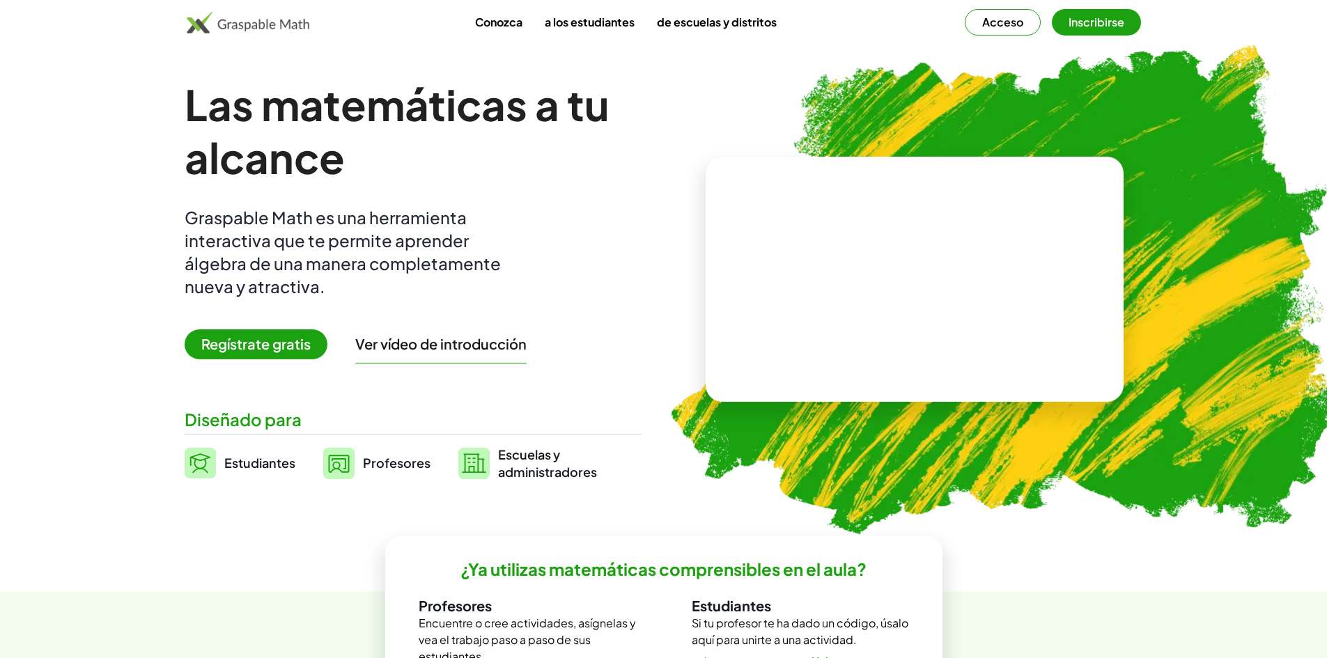
click at [1022, 25] on font "Acceso" at bounding box center [1002, 22] width 41 height 15
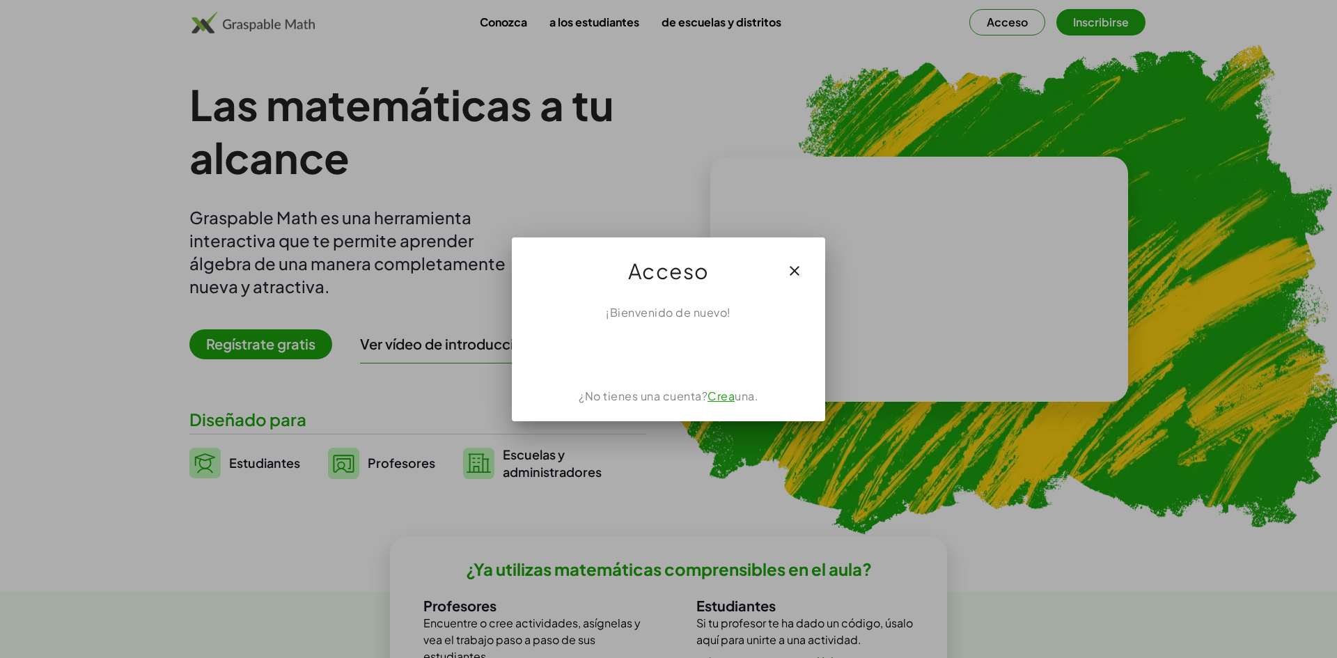
click at [730, 401] on font "Crea" at bounding box center [721, 396] width 27 height 15
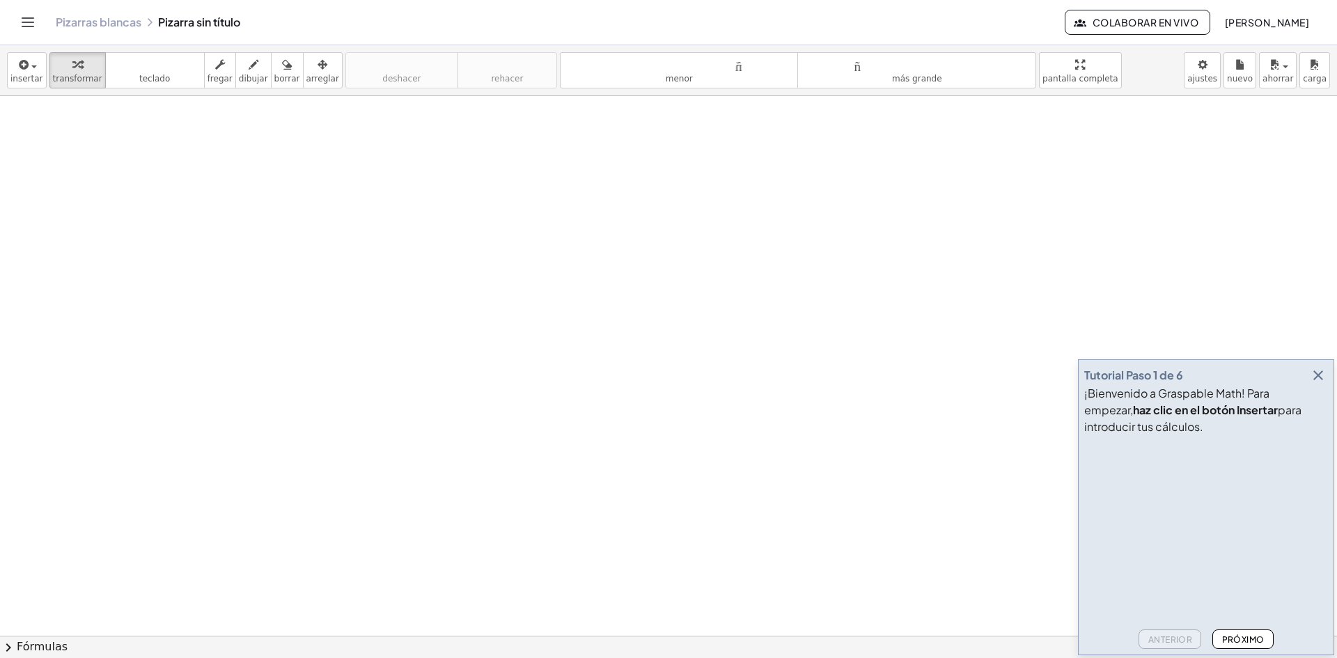
click at [1242, 637] on font "Próximo" at bounding box center [1243, 639] width 42 height 10
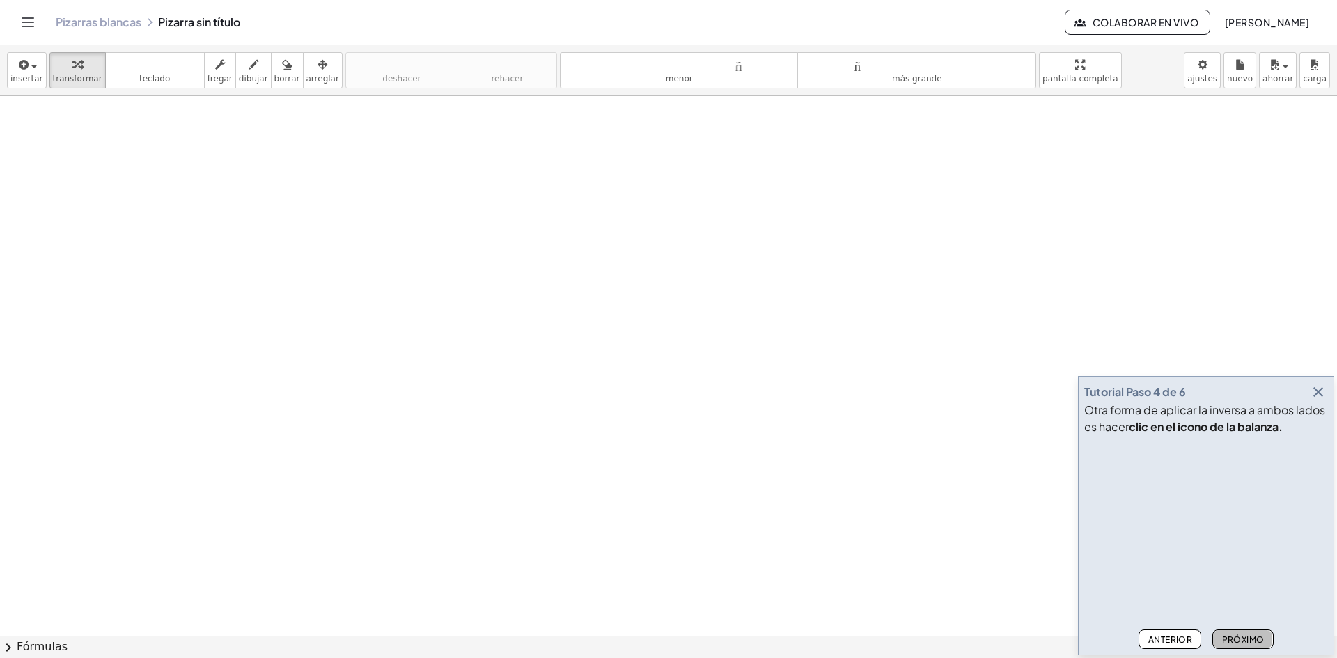
click at [1242, 637] on font "Próximo" at bounding box center [1243, 639] width 42 height 10
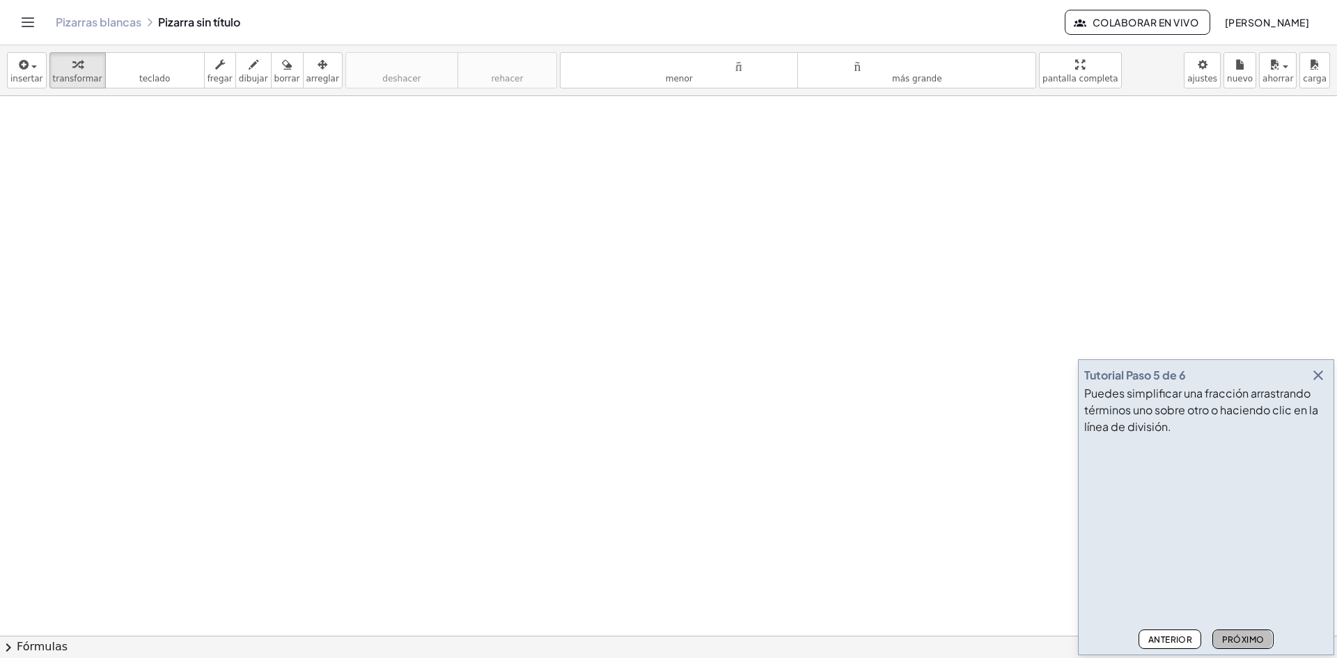
click at [1242, 637] on font "Próximo" at bounding box center [1243, 639] width 42 height 10
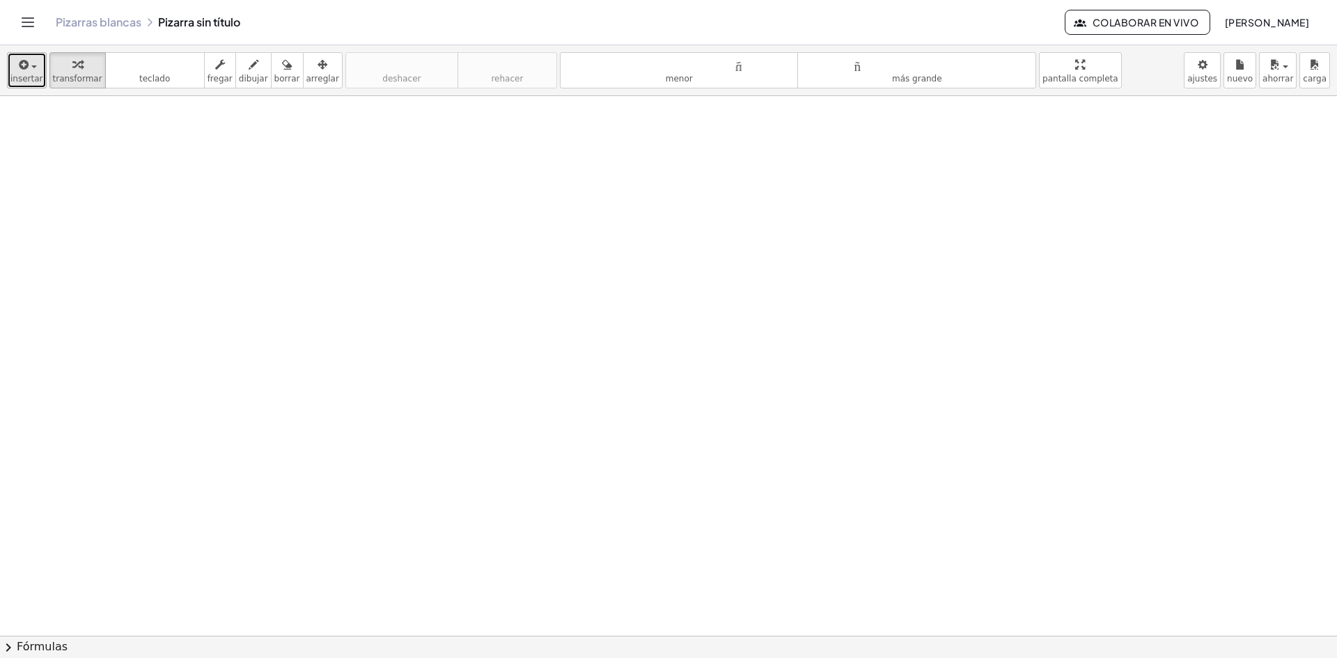
click at [29, 81] on font "insertar" at bounding box center [26, 79] width 33 height 10
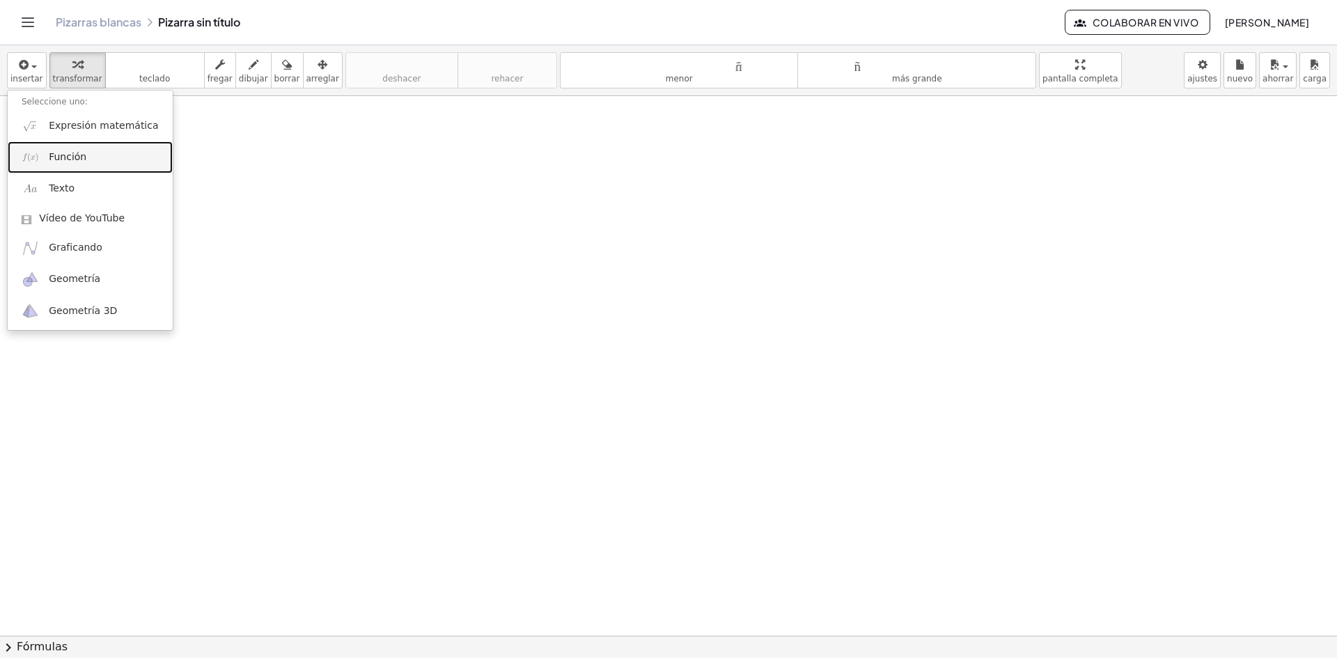
click at [49, 162] on font "Función" at bounding box center [68, 156] width 38 height 11
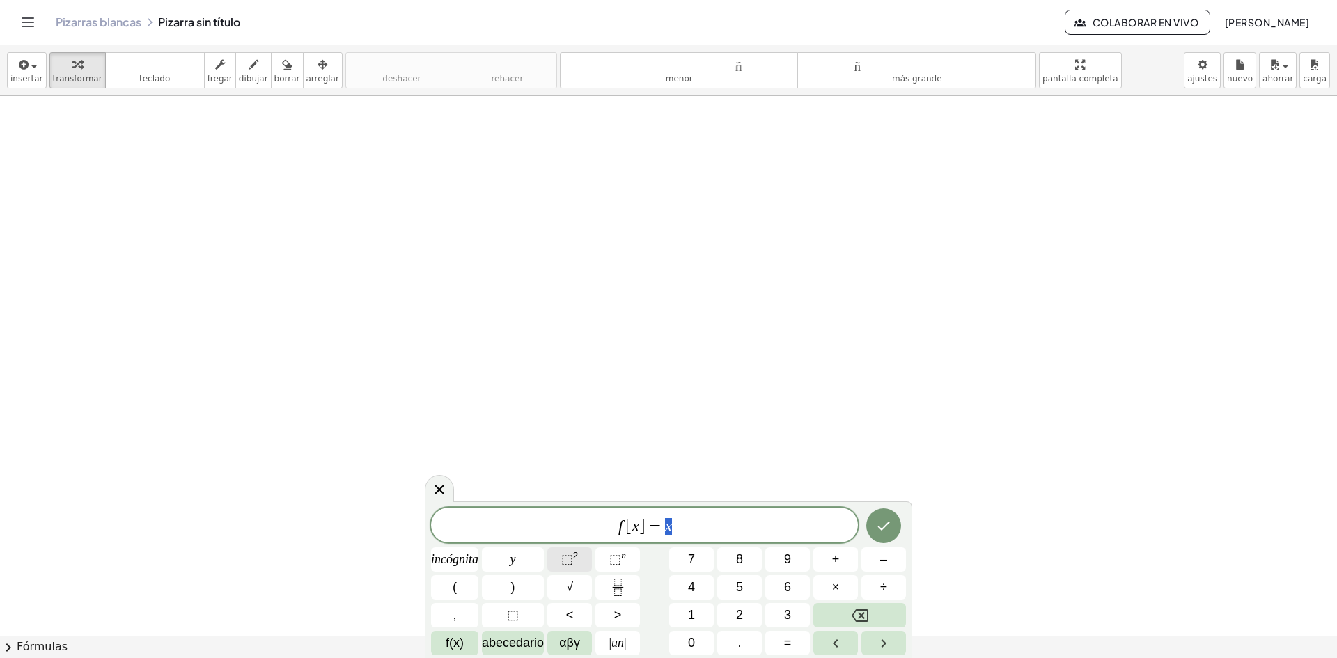
click at [584, 563] on button "⬚ 2" at bounding box center [569, 559] width 45 height 24
click at [568, 563] on font "⬚" at bounding box center [567, 559] width 12 height 14
click at [20, 70] on icon "button" at bounding box center [23, 64] width 13 height 17
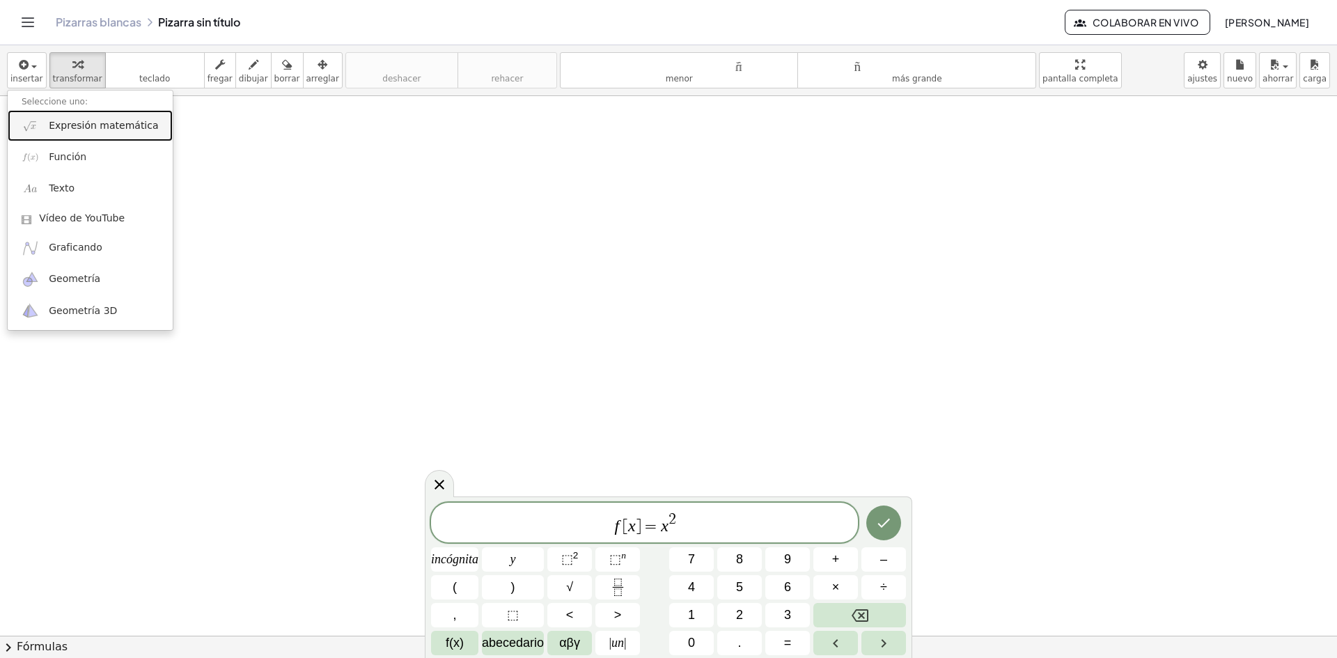
click at [121, 120] on font "Expresión matemática" at bounding box center [103, 125] width 109 height 11
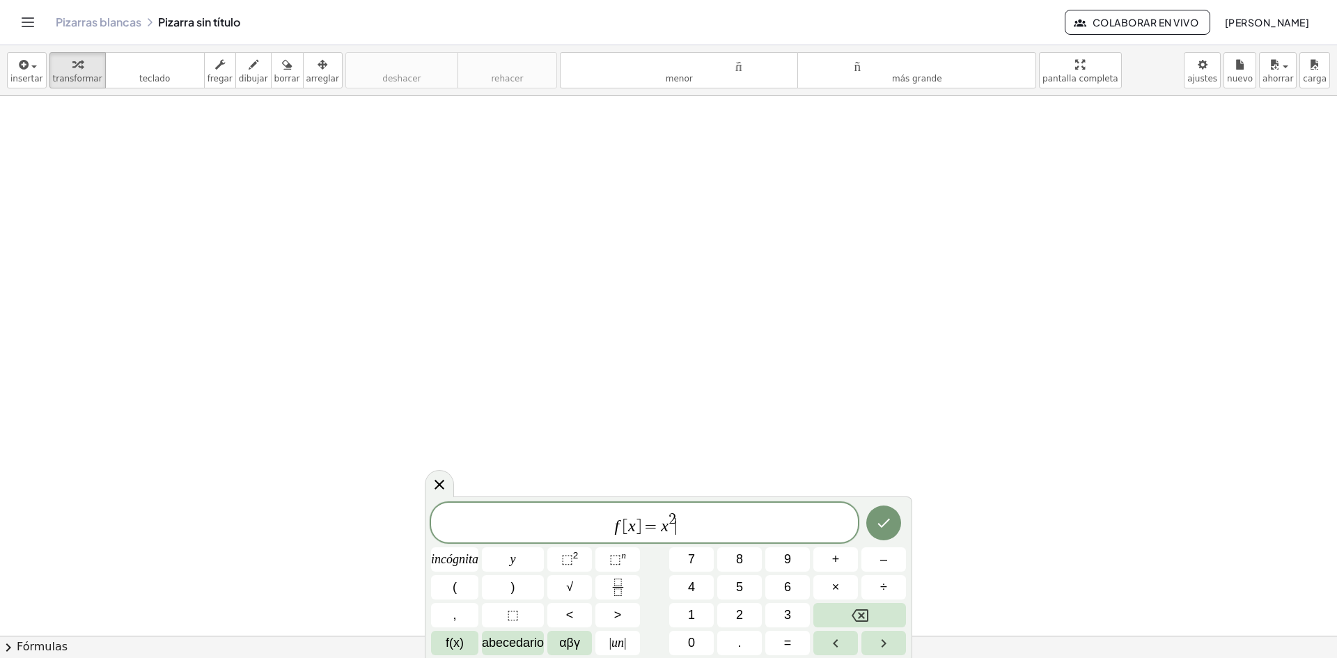
click at [740, 534] on span "f [ x ] = x 2 ​" at bounding box center [644, 523] width 427 height 25
click at [450, 552] on font "incógnita" at bounding box center [454, 559] width 47 height 14
click at [522, 650] on span "abecedario" at bounding box center [513, 643] width 62 height 19
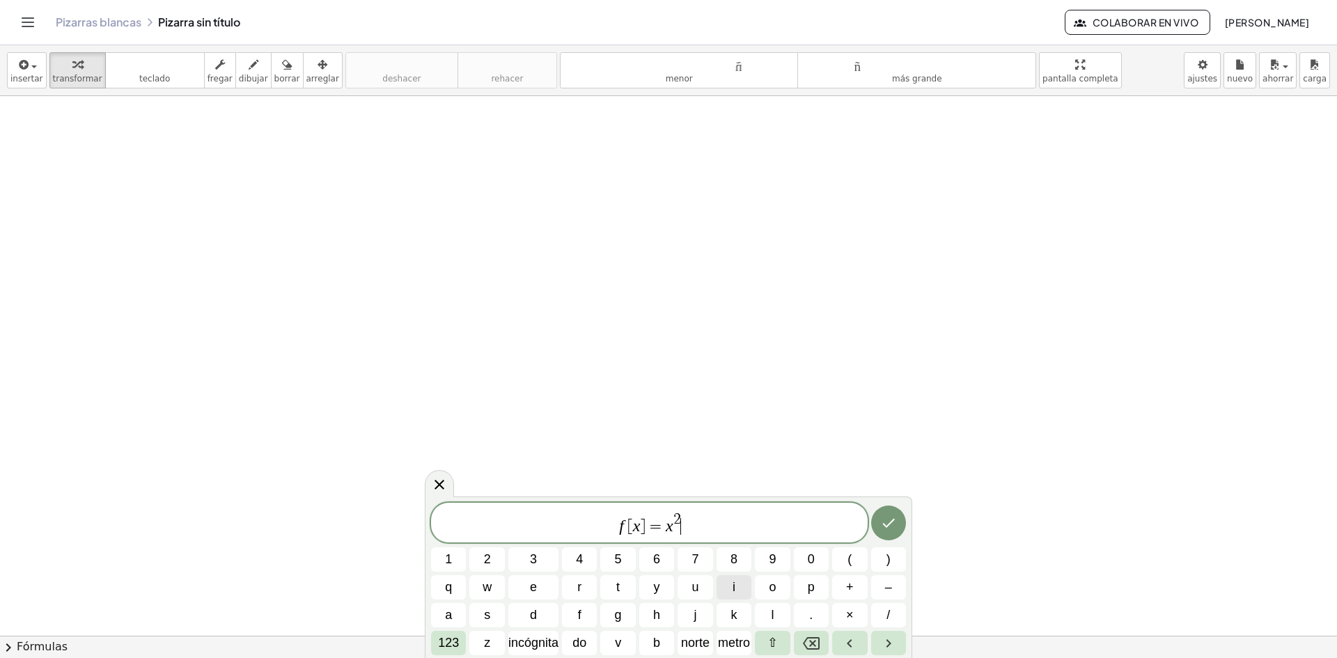
click at [741, 587] on button "i" at bounding box center [734, 587] width 35 height 24
click at [848, 620] on span "×" at bounding box center [850, 615] width 8 height 19
click at [809, 646] on icon "Retroceso" at bounding box center [811, 643] width 17 height 13
click at [818, 608] on button "." at bounding box center [811, 615] width 35 height 24
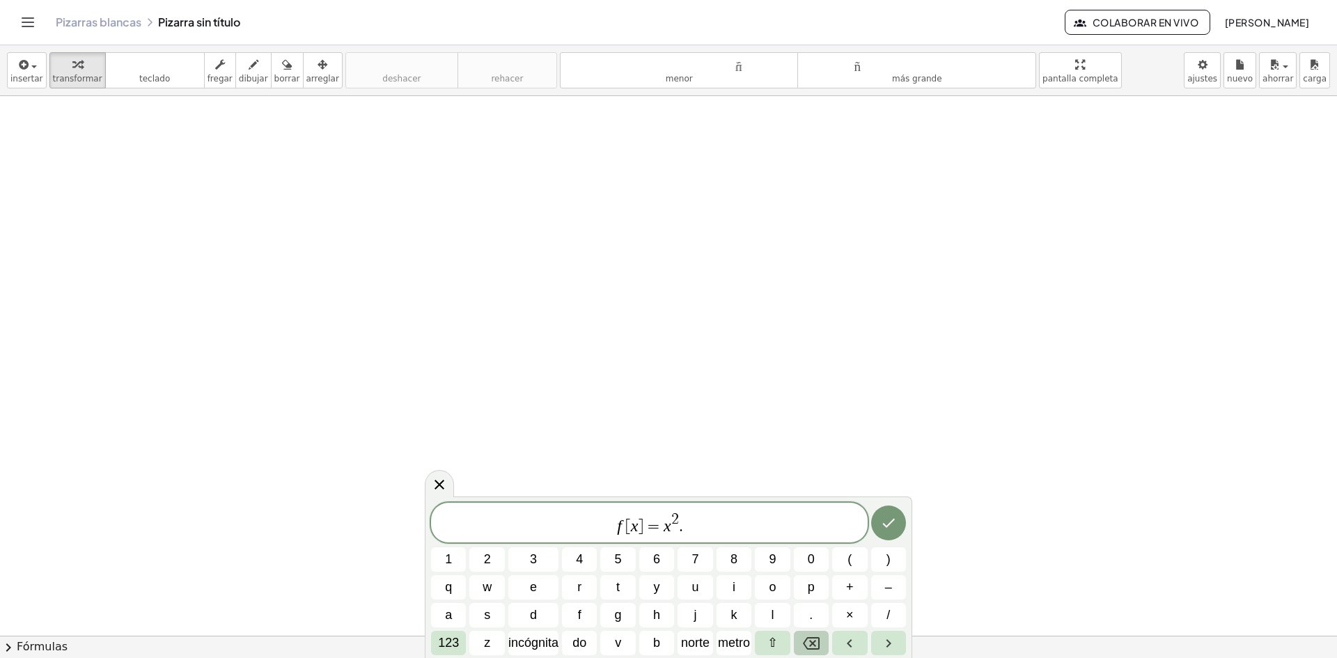
click at [816, 637] on icon "Retroceso" at bounding box center [811, 643] width 17 height 17
click at [770, 609] on button "l" at bounding box center [772, 615] width 35 height 24
click at [696, 639] on font "norte" at bounding box center [695, 643] width 29 height 14
click at [855, 559] on button "(" at bounding box center [849, 559] width 35 height 24
click at [497, 609] on button "s" at bounding box center [486, 615] width 35 height 24
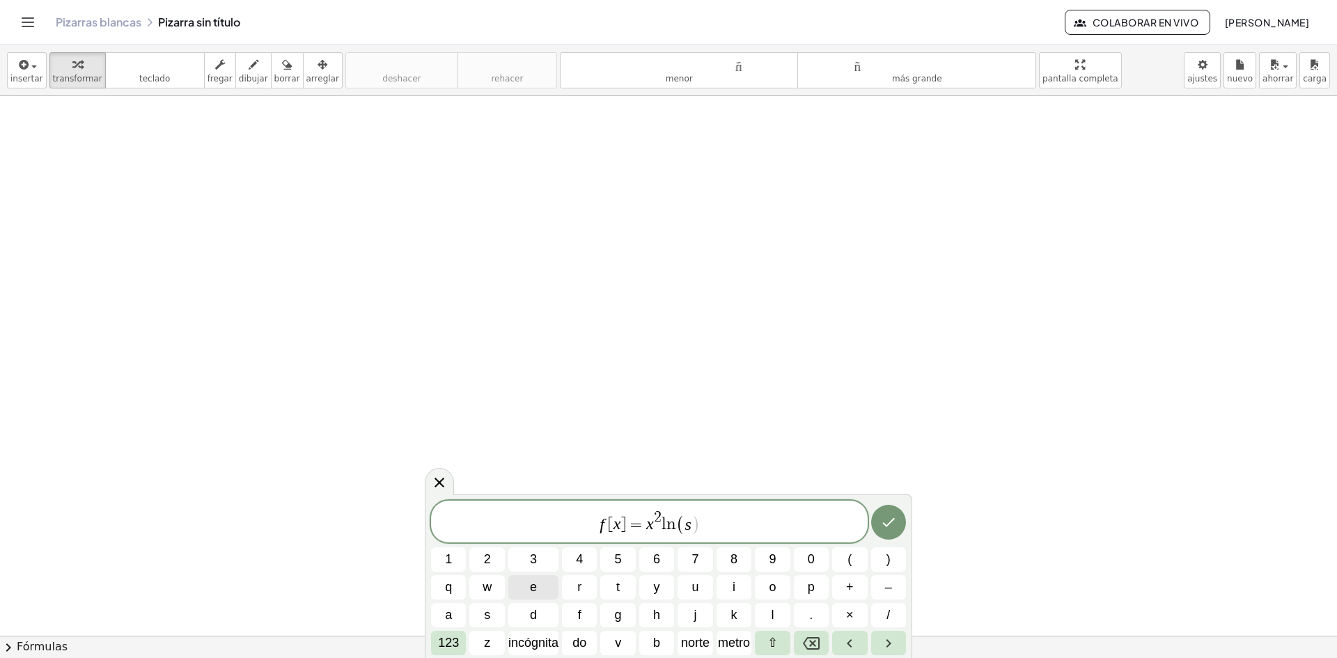
click at [550, 592] on button "e" at bounding box center [533, 587] width 50 height 24
click at [687, 641] on font "norte" at bounding box center [695, 643] width 29 height 14
click at [534, 635] on span "incógnita" at bounding box center [533, 643] width 50 height 19
click at [897, 560] on button ")" at bounding box center [888, 559] width 35 height 24
click at [887, 529] on icon "Hecho" at bounding box center [888, 522] width 17 height 17
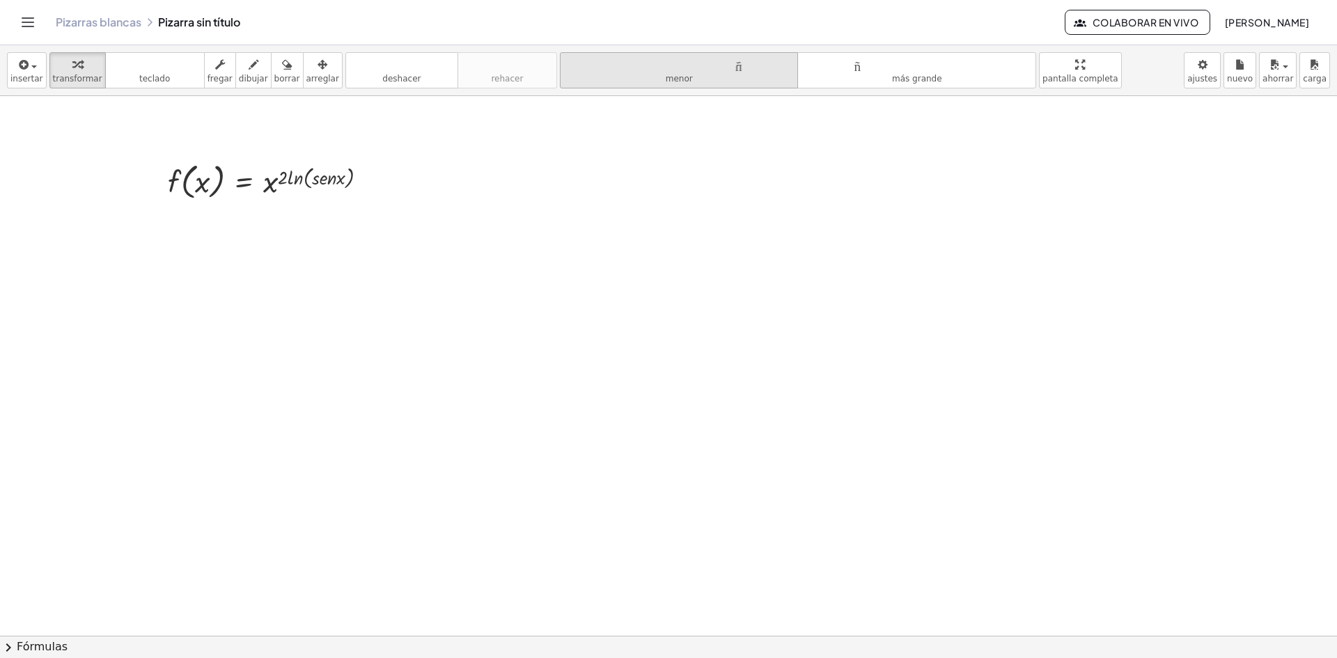
click at [678, 80] on button "tamaño_del_formato menor" at bounding box center [679, 70] width 239 height 36
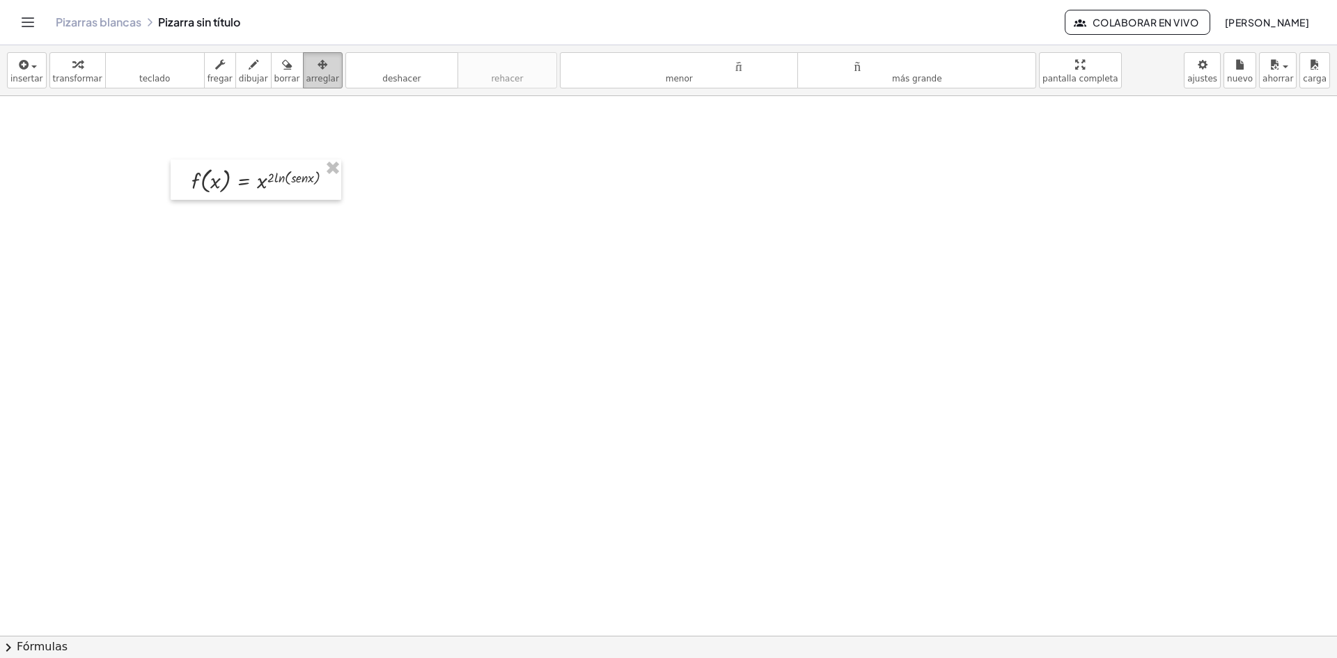
click at [306, 64] on div "button" at bounding box center [322, 64] width 33 height 17
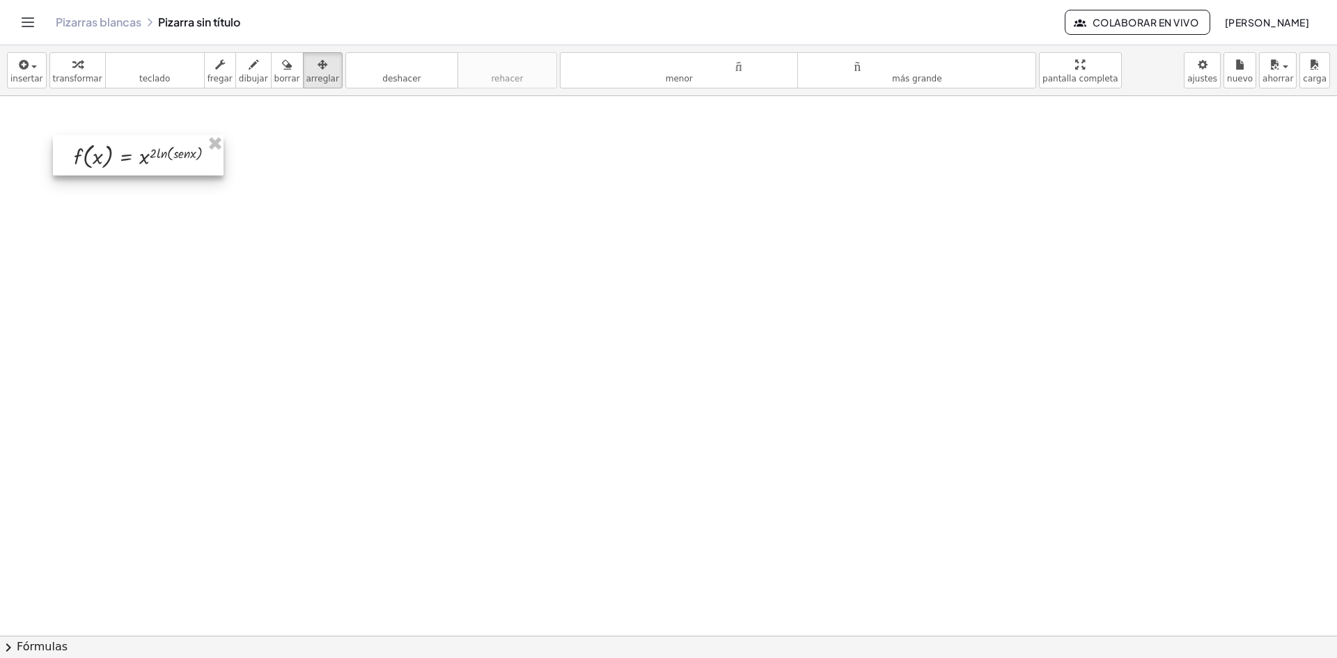
drag, startPoint x: 258, startPoint y: 190, endPoint x: 141, endPoint y: 166, distance: 120.2
click at [141, 166] on div at bounding box center [138, 155] width 171 height 40
click at [306, 74] on font "arreglar" at bounding box center [322, 79] width 33 height 10
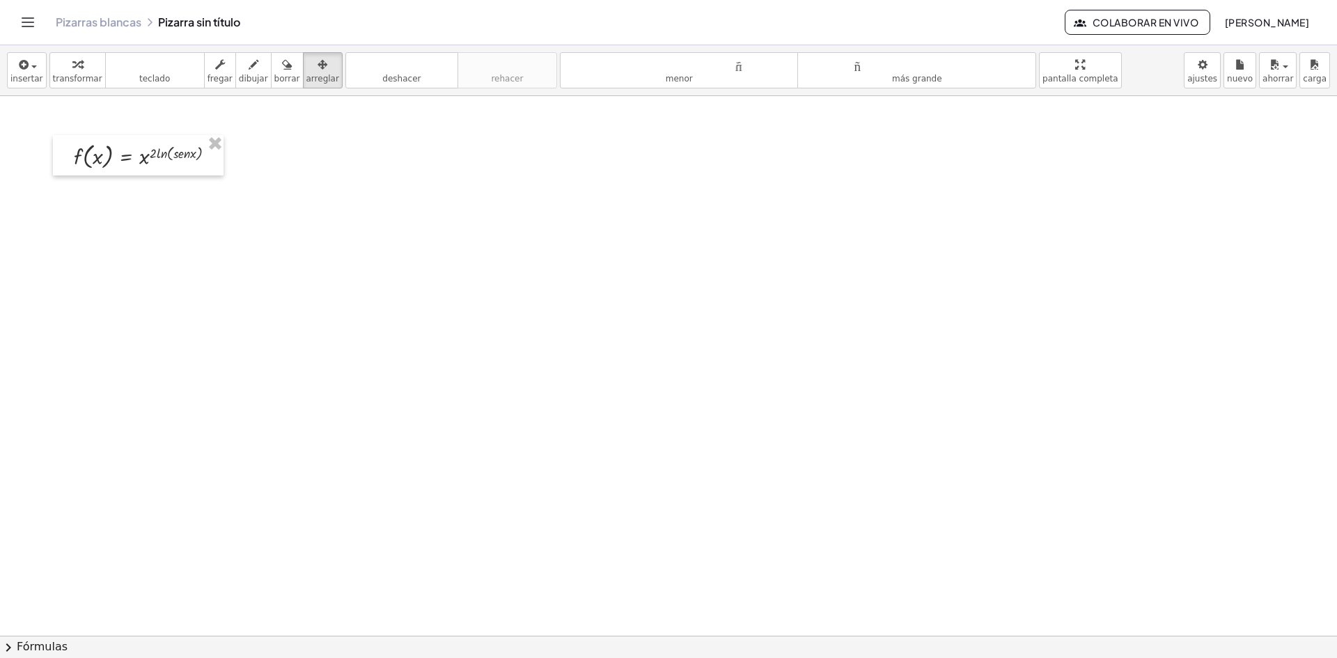
click at [368, 72] on button "deshacer deshacer" at bounding box center [401, 70] width 113 height 36
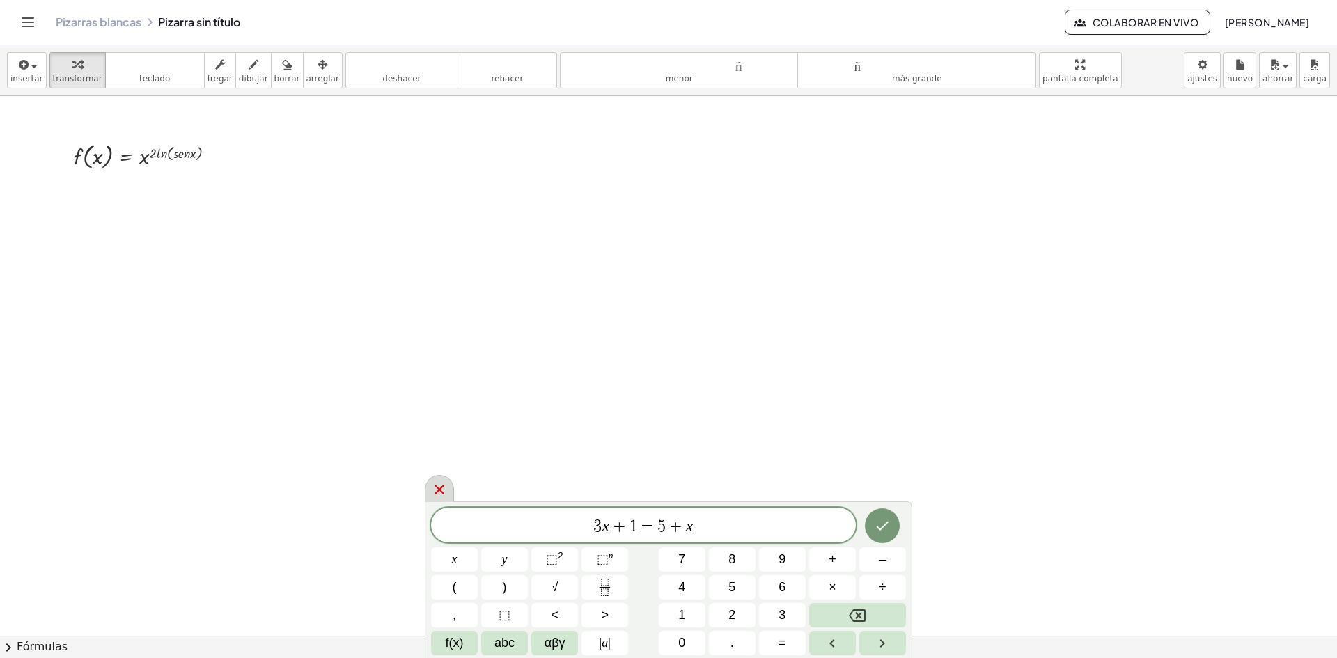
click at [451, 485] on div at bounding box center [439, 488] width 29 height 27
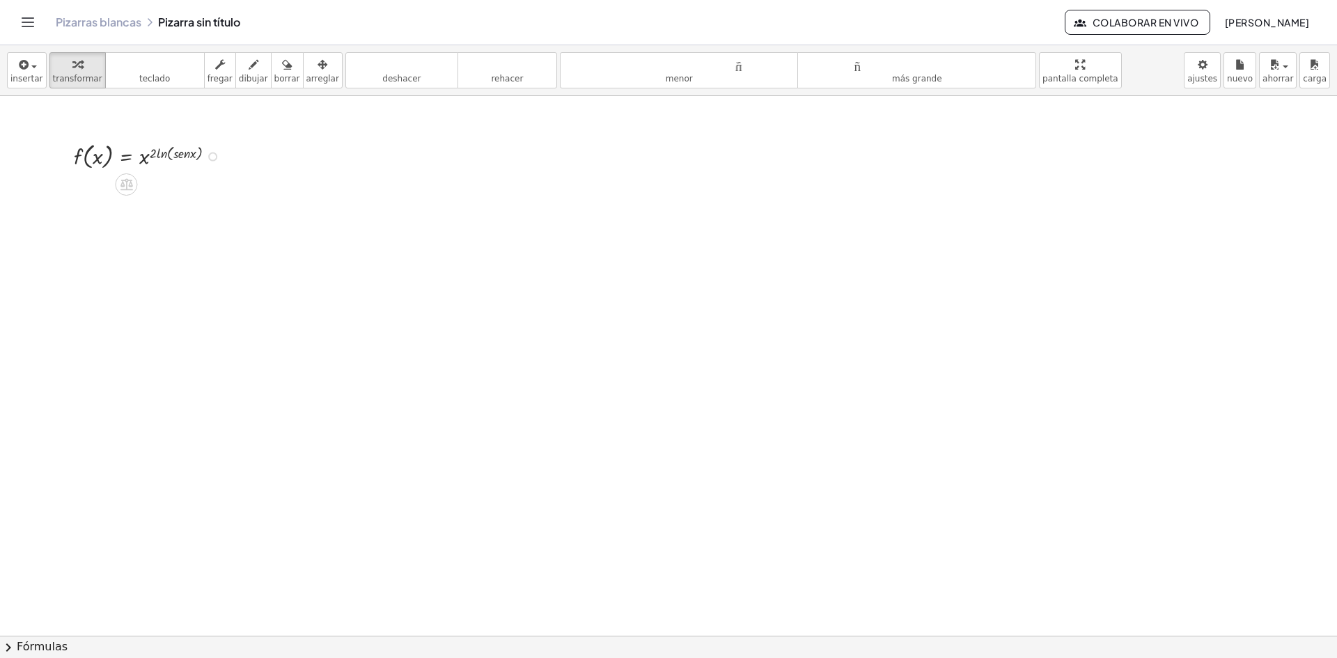
click at [169, 150] on div at bounding box center [150, 155] width 167 height 33
click at [141, 157] on div at bounding box center [150, 155] width 167 height 33
click at [161, 155] on div at bounding box center [150, 155] width 167 height 33
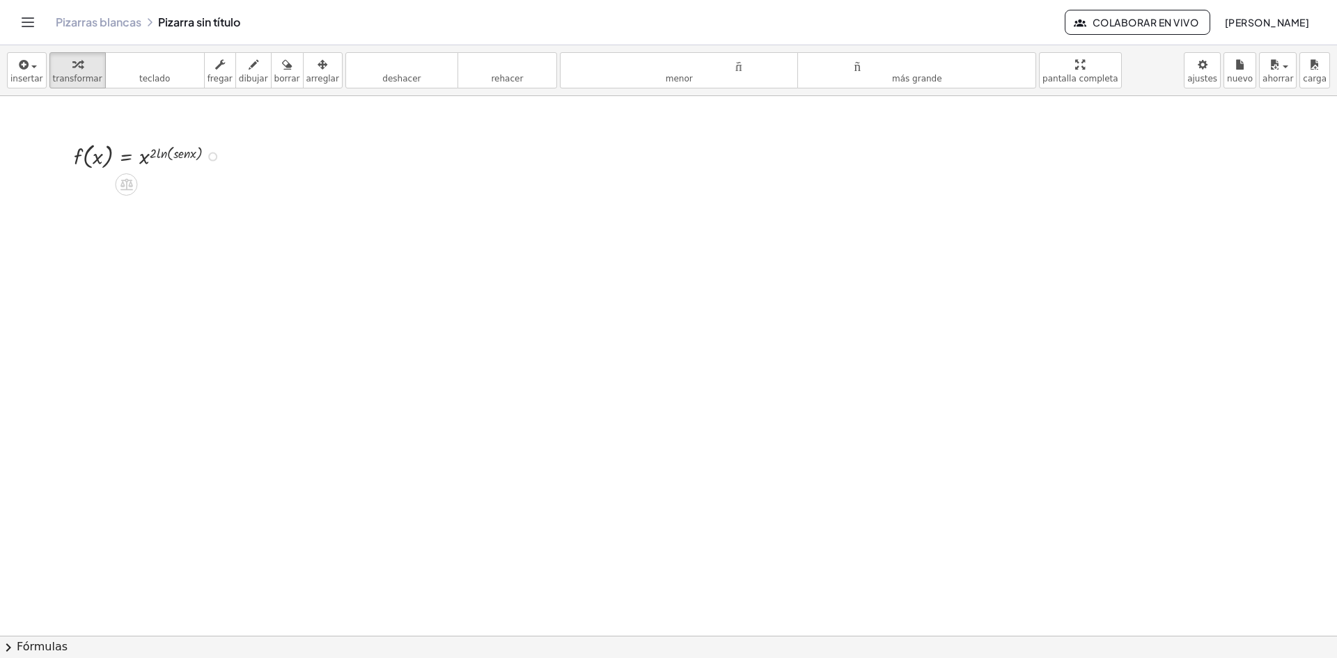
click at [161, 155] on div at bounding box center [150, 155] width 167 height 33
click at [164, 152] on div at bounding box center [150, 155] width 167 height 33
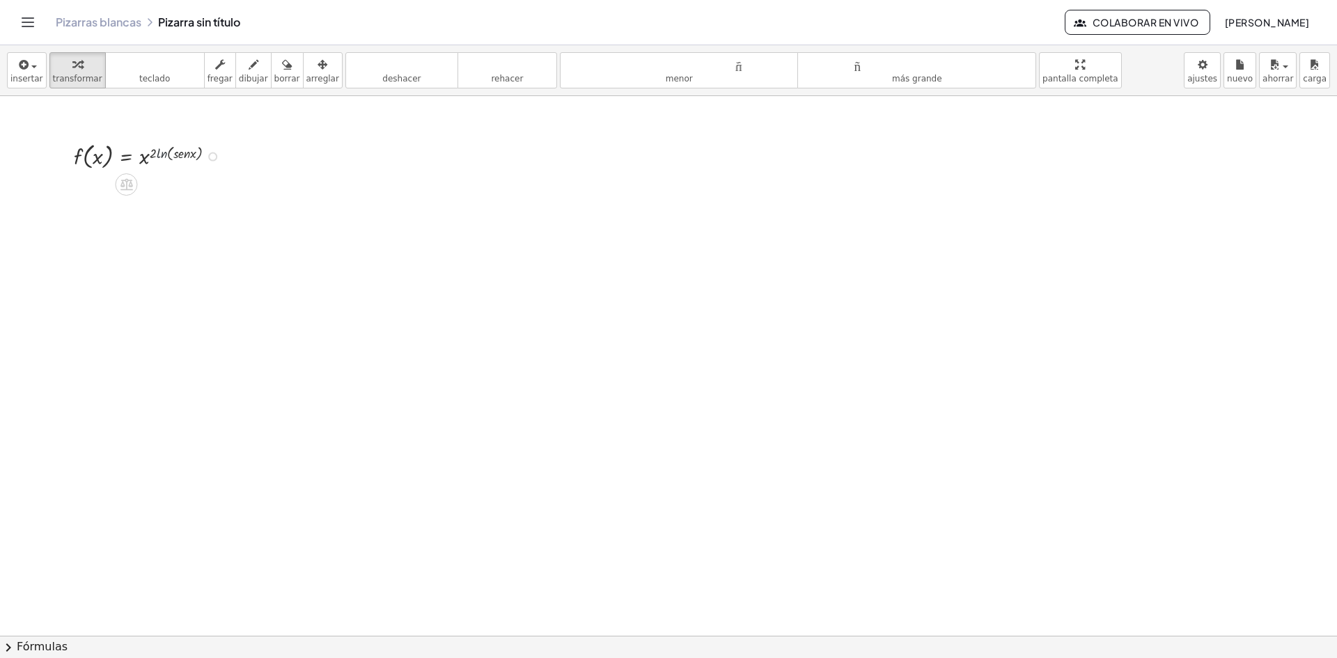
click at [164, 152] on div at bounding box center [150, 155] width 167 height 33
click at [277, 72] on div "button" at bounding box center [287, 64] width 26 height 17
drag, startPoint x: 162, startPoint y: 144, endPoint x: 115, endPoint y: 140, distance: 47.5
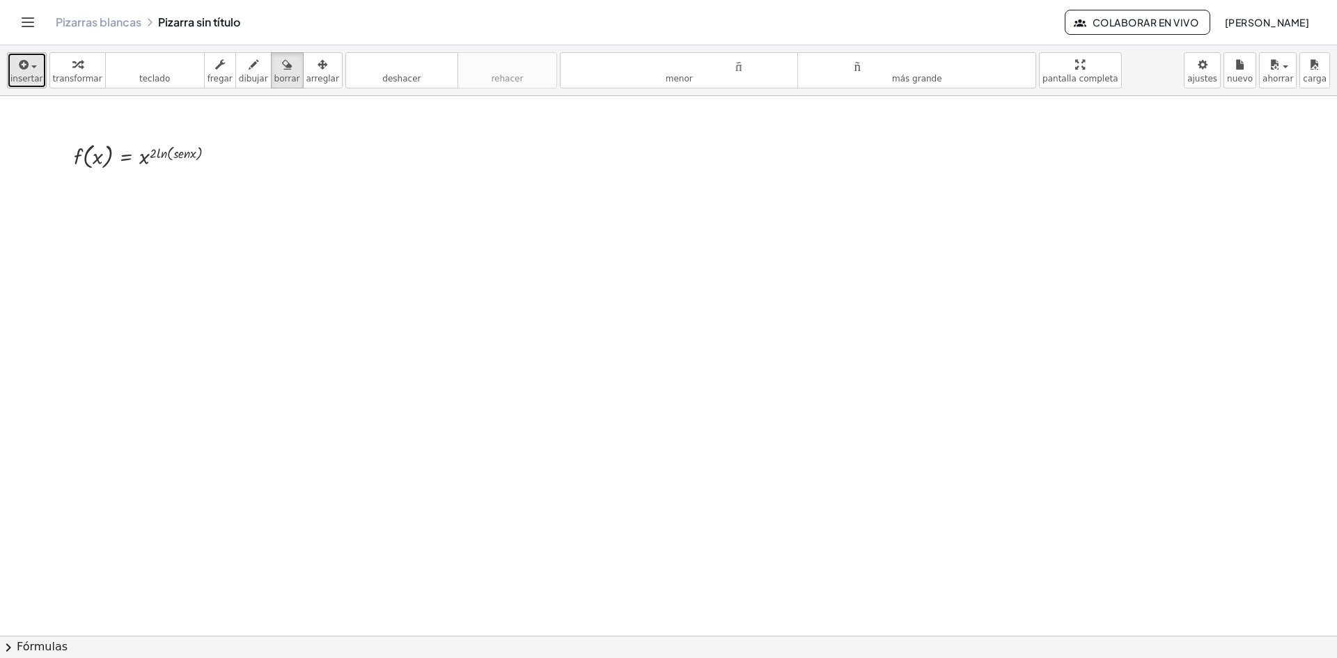
click at [22, 81] on font "insertar" at bounding box center [26, 79] width 33 height 10
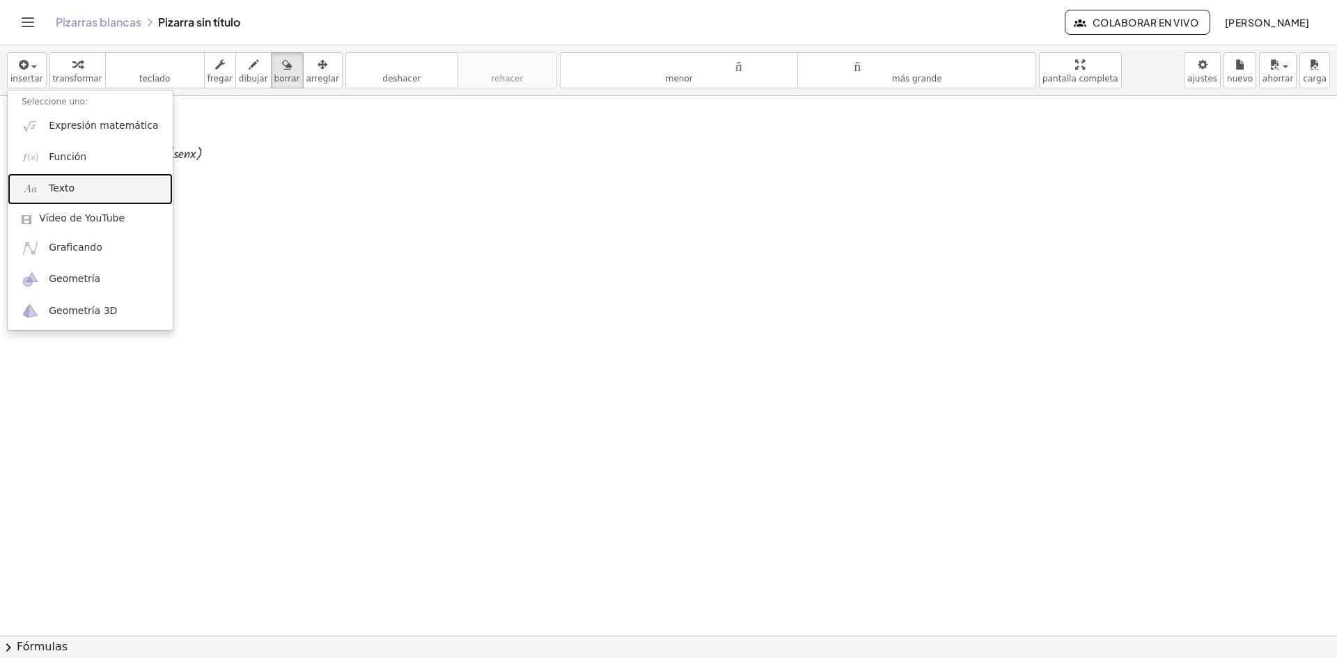
click at [79, 177] on link "Texto" at bounding box center [90, 188] width 165 height 31
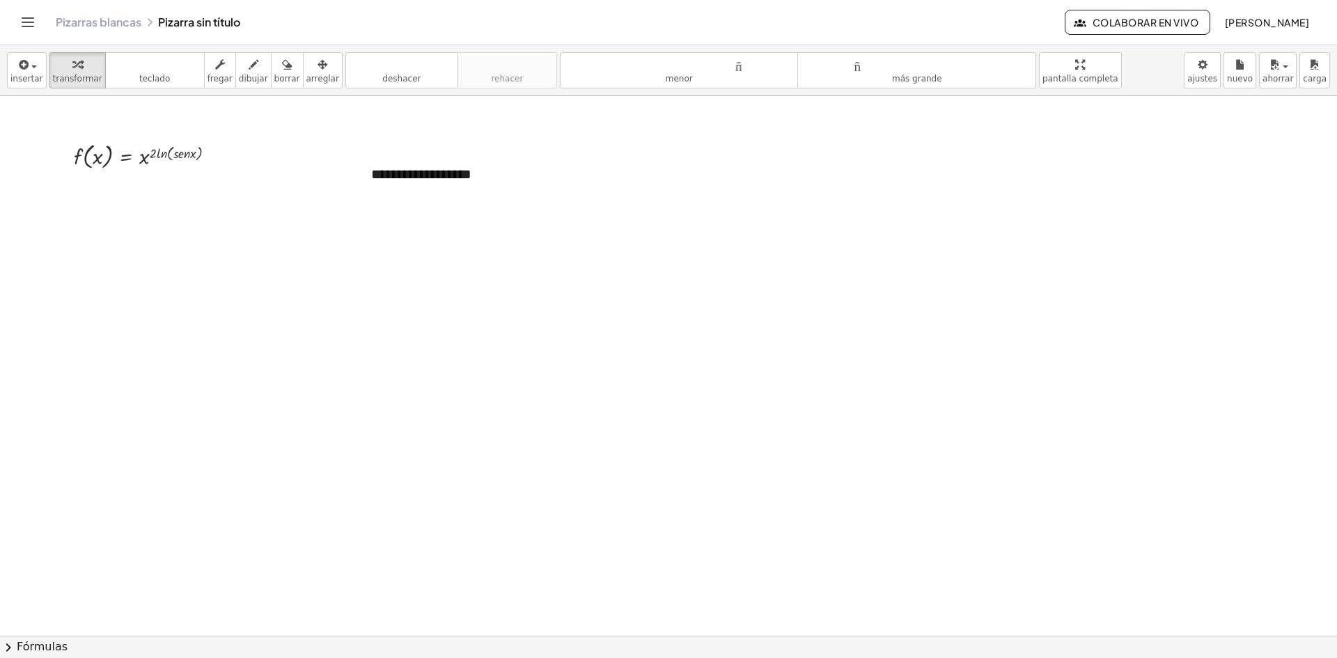
click at [425, 173] on font "**********" at bounding box center [421, 174] width 100 height 14
click at [11, 86] on button "insertar" at bounding box center [27, 70] width 40 height 36
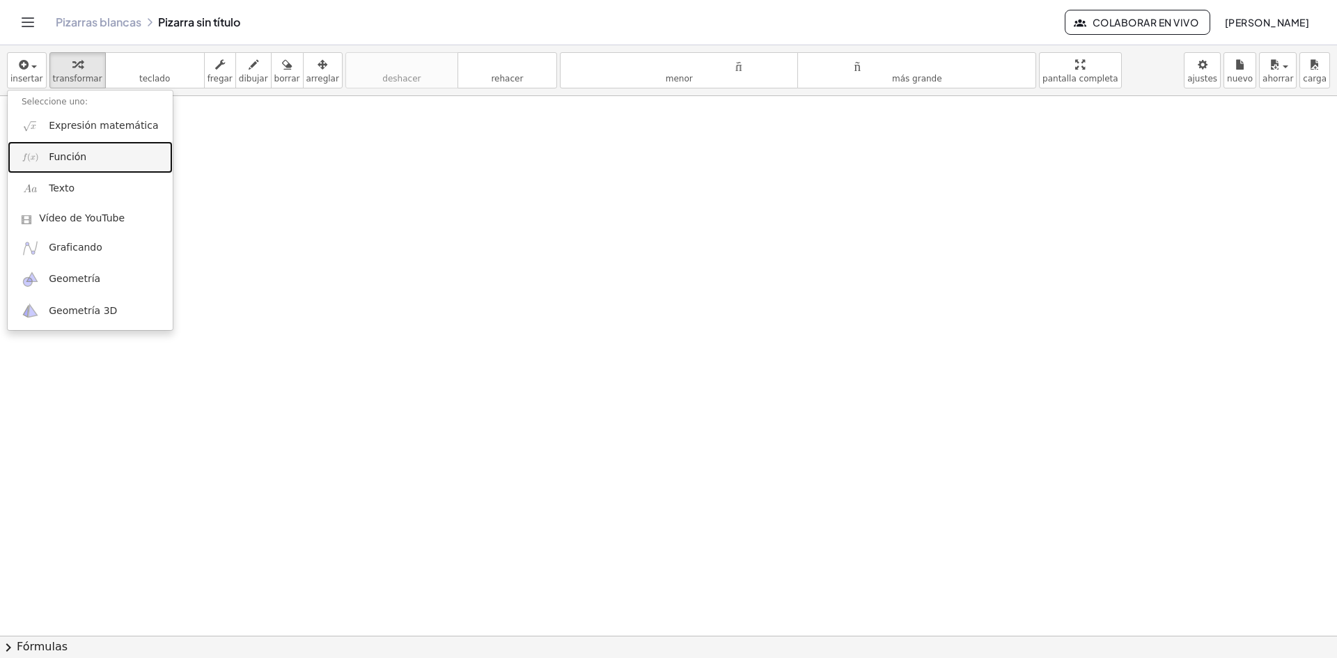
click at [93, 157] on link "Función" at bounding box center [90, 156] width 165 height 31
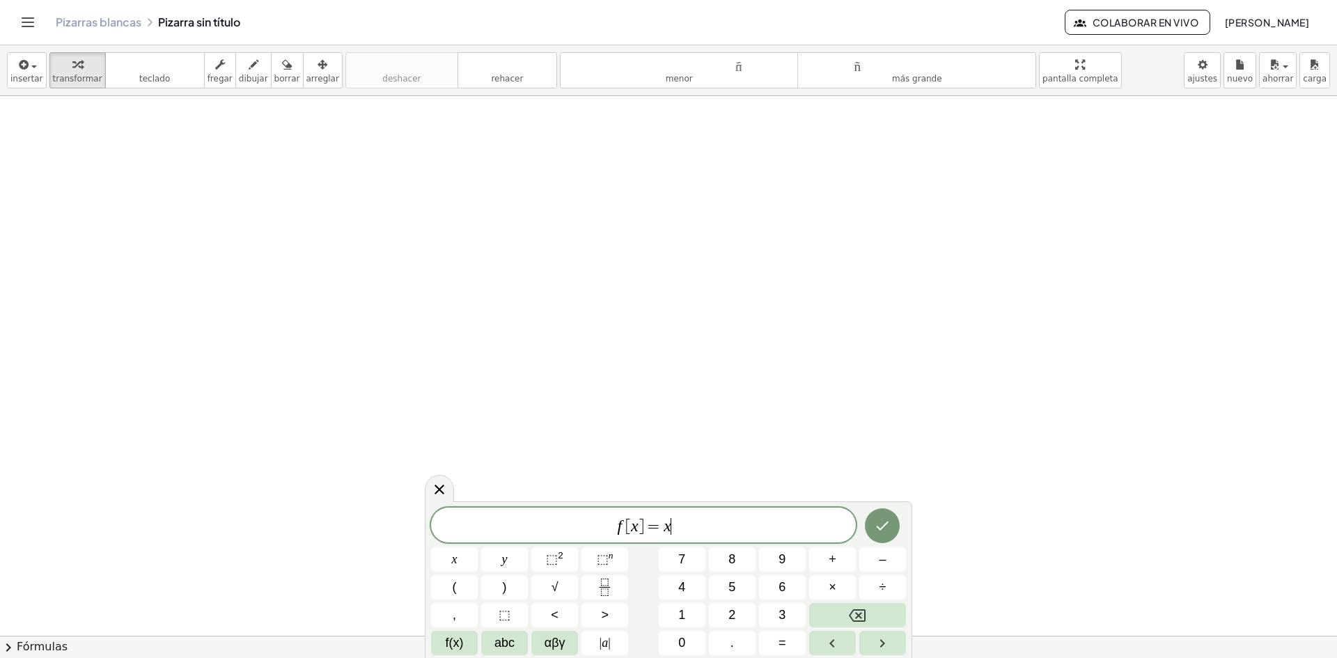
click at [694, 531] on span "f [ x ] = x ​" at bounding box center [643, 527] width 425 height 20
click at [575, 564] on button "⬚ 2" at bounding box center [554, 559] width 47 height 24
click at [516, 637] on button "abc" at bounding box center [504, 643] width 47 height 24
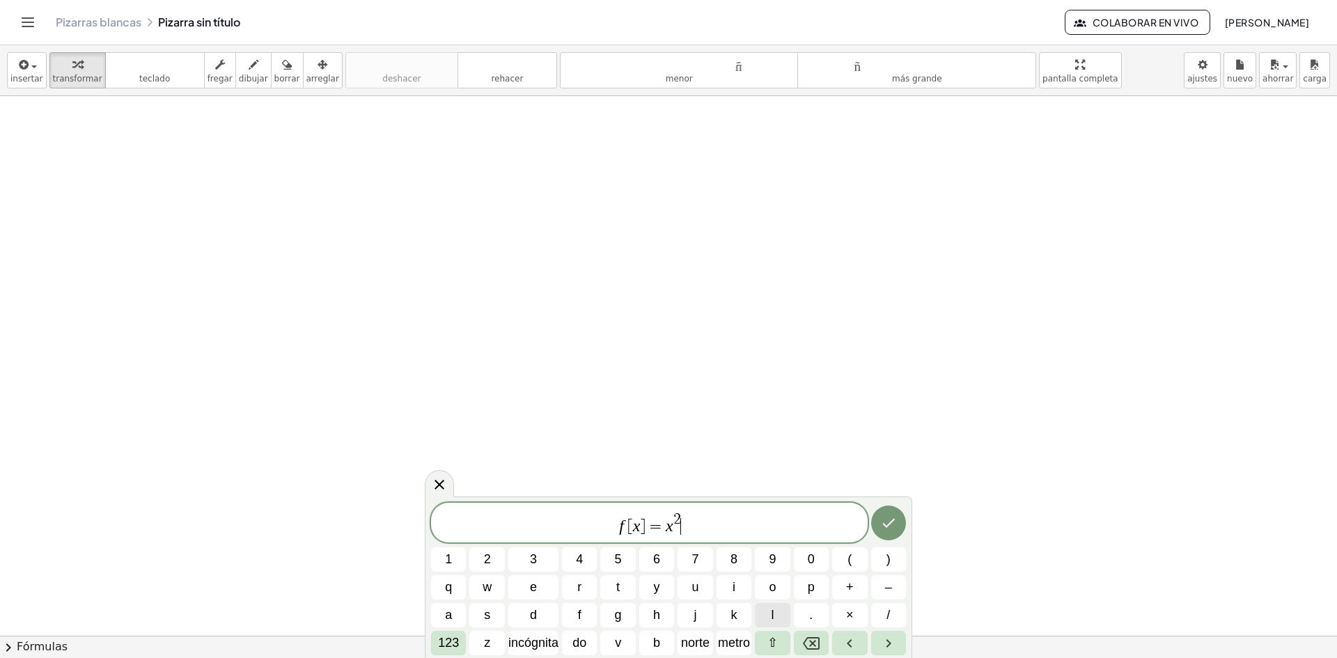
click at [770, 612] on button "l" at bounding box center [772, 615] width 35 height 24
click at [692, 641] on font "norte" at bounding box center [695, 643] width 29 height 14
click at [860, 555] on button "(" at bounding box center [849, 559] width 35 height 24
click at [487, 623] on span "s" at bounding box center [487, 615] width 6 height 19
click at [547, 582] on button "e" at bounding box center [533, 587] width 50 height 24
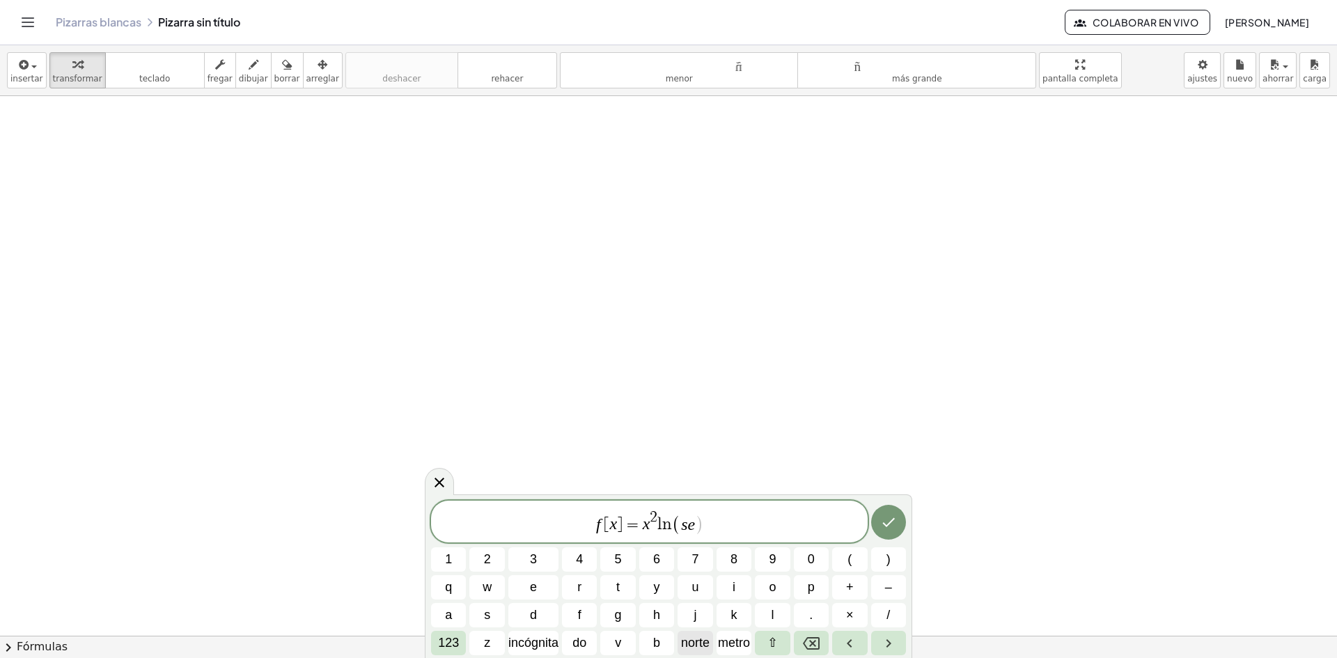
click at [702, 642] on font "norte" at bounding box center [695, 643] width 29 height 14
click at [535, 642] on font "incógnita" at bounding box center [533, 643] width 50 height 14
click at [885, 558] on button ")" at bounding box center [888, 559] width 35 height 24
click at [883, 522] on icon "Hecho" at bounding box center [888, 522] width 17 height 17
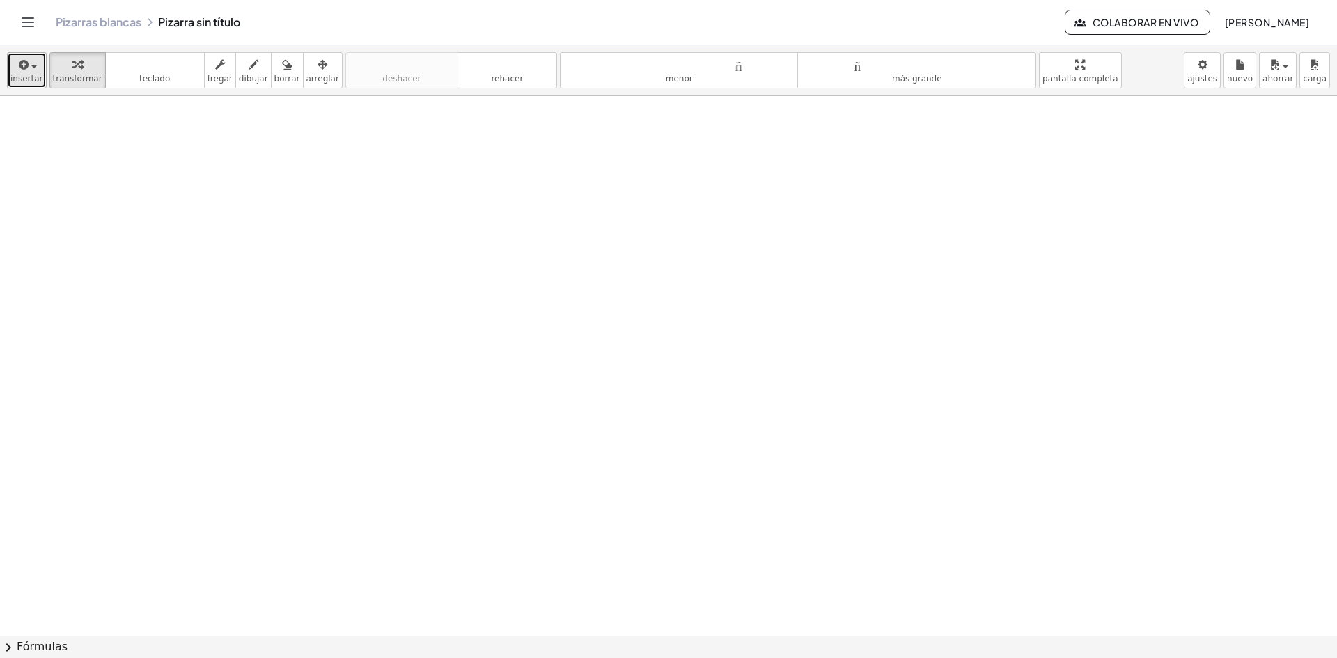
click at [19, 68] on icon "button" at bounding box center [23, 64] width 13 height 17
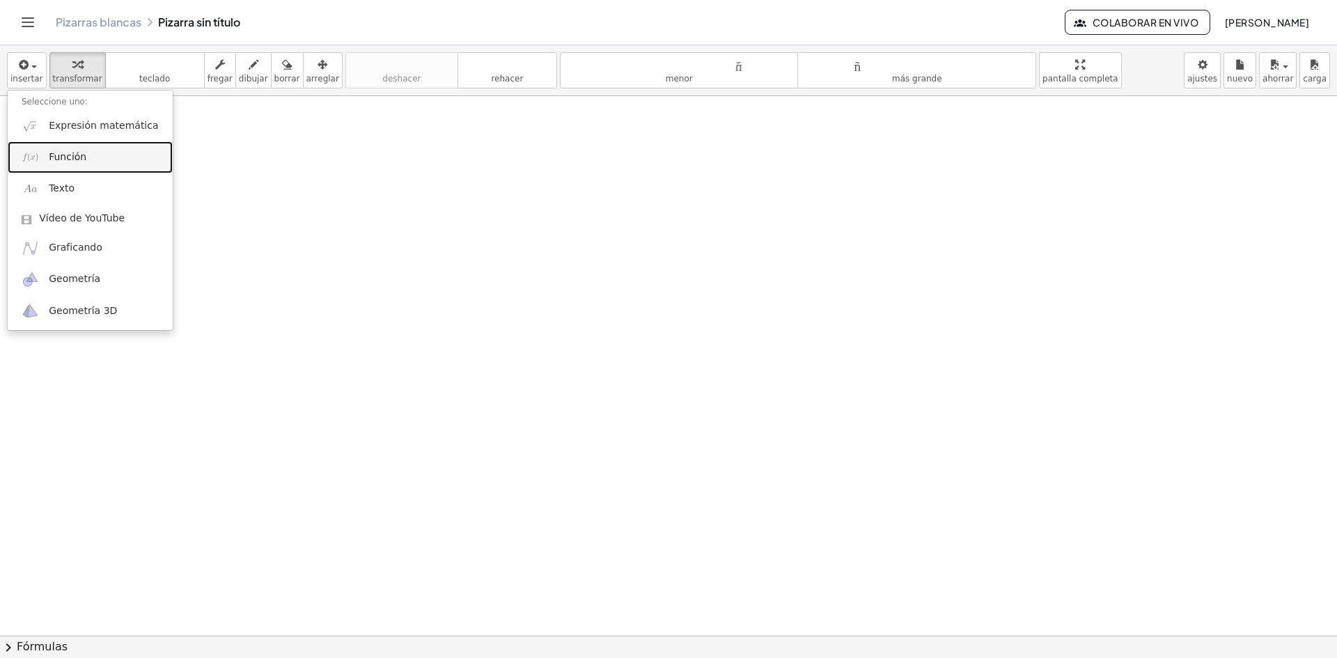
click at [56, 168] on link "Función" at bounding box center [90, 156] width 165 height 31
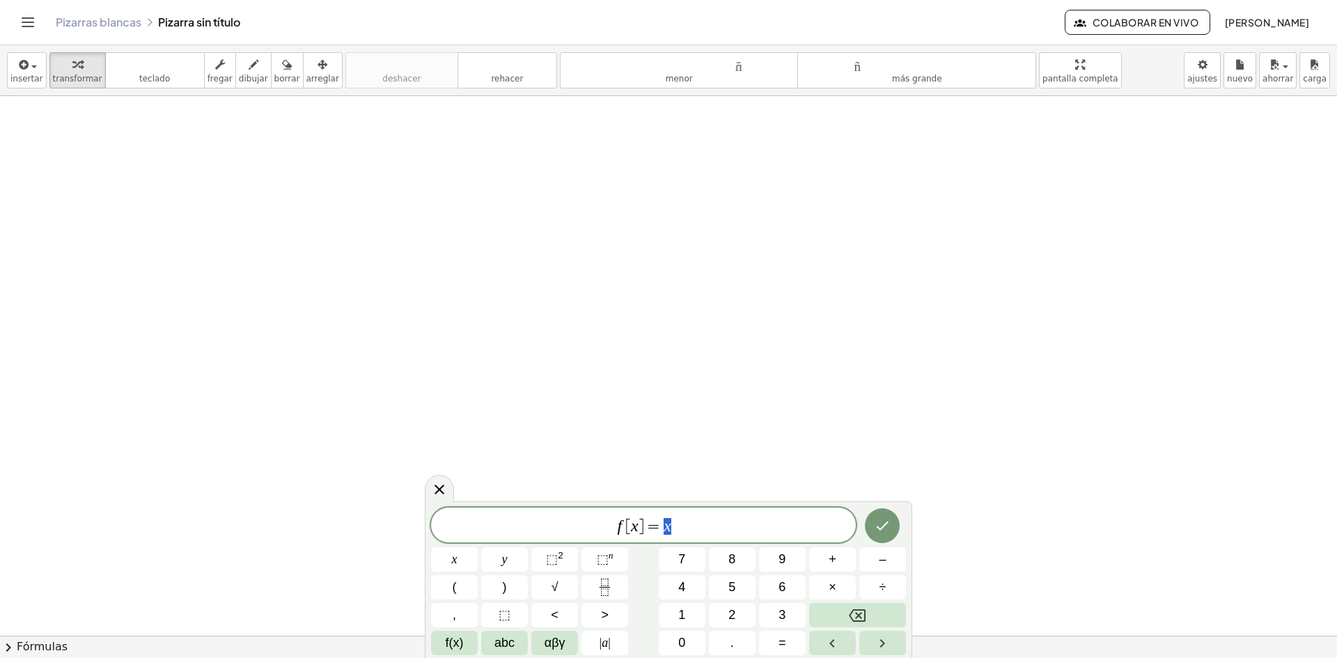
click at [695, 523] on span "f [ x ] = x" at bounding box center [643, 527] width 425 height 20
click at [549, 557] on span "⬚" at bounding box center [552, 559] width 12 height 14
click at [708, 526] on span "f [ x ] = x 2 ​" at bounding box center [643, 523] width 425 height 25
click at [891, 646] on button "Right arrow" at bounding box center [882, 643] width 47 height 24
click at [498, 646] on span "abc" at bounding box center [505, 643] width 20 height 19
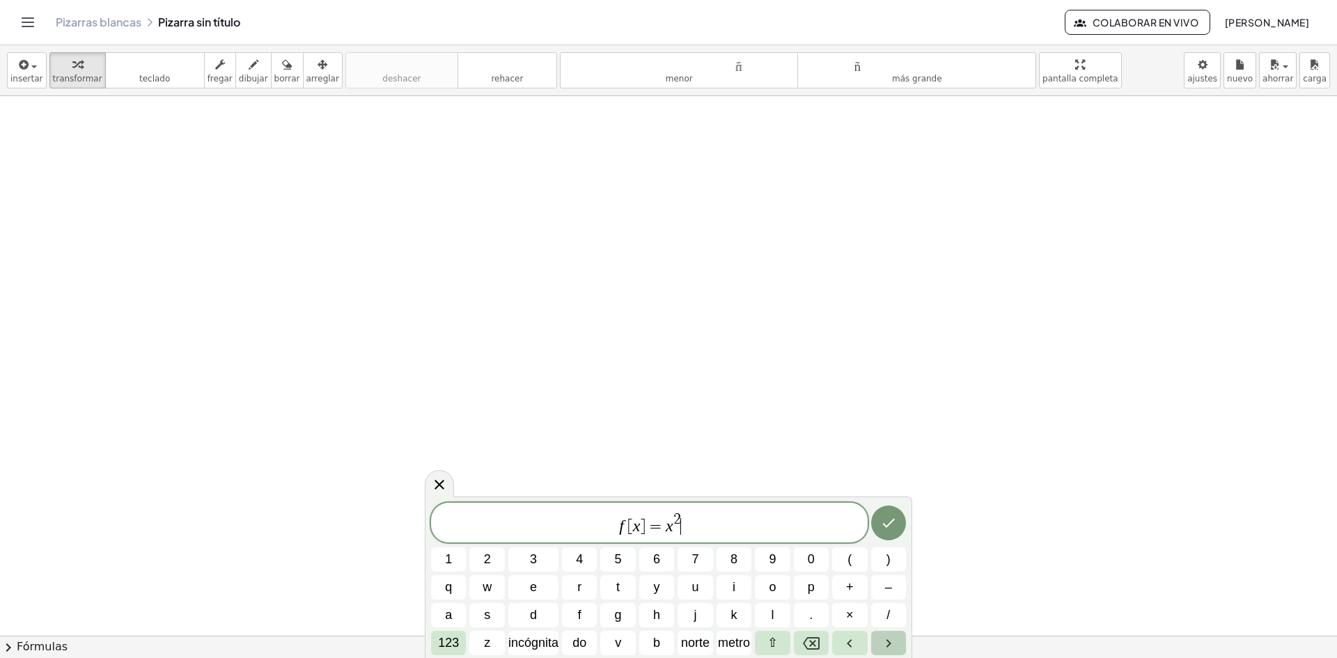
click at [895, 638] on icon "Flecha derecha" at bounding box center [888, 643] width 17 height 17
click at [779, 607] on button "l" at bounding box center [772, 615] width 35 height 24
click at [692, 650] on span "norte" at bounding box center [695, 643] width 29 height 19
click at [848, 558] on span "(" at bounding box center [850, 559] width 4 height 19
click at [493, 621] on button "s" at bounding box center [486, 615] width 35 height 24
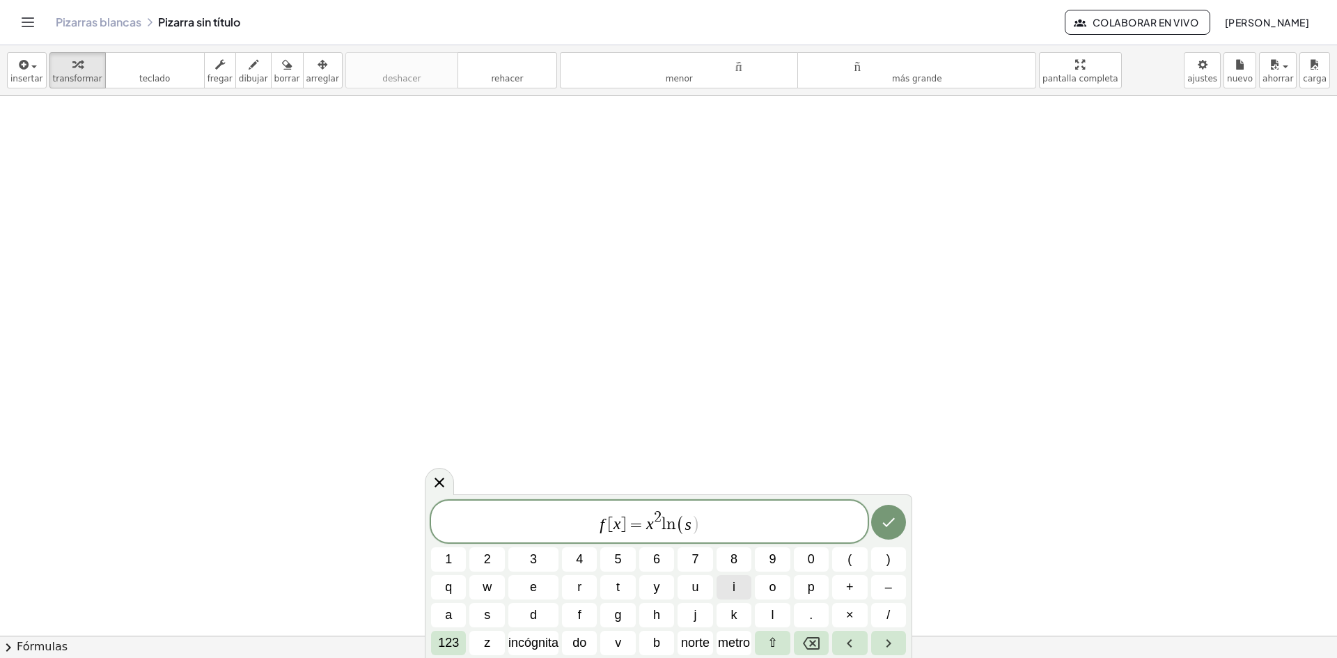
click at [733, 582] on span "i" at bounding box center [734, 587] width 3 height 19
click at [686, 636] on font "norte" at bounding box center [695, 643] width 29 height 14
click at [547, 641] on font "incógnita" at bounding box center [533, 643] width 50 height 14
click at [884, 558] on button ")" at bounding box center [888, 559] width 35 height 24
click at [894, 527] on icon "Hecho" at bounding box center [888, 522] width 17 height 17
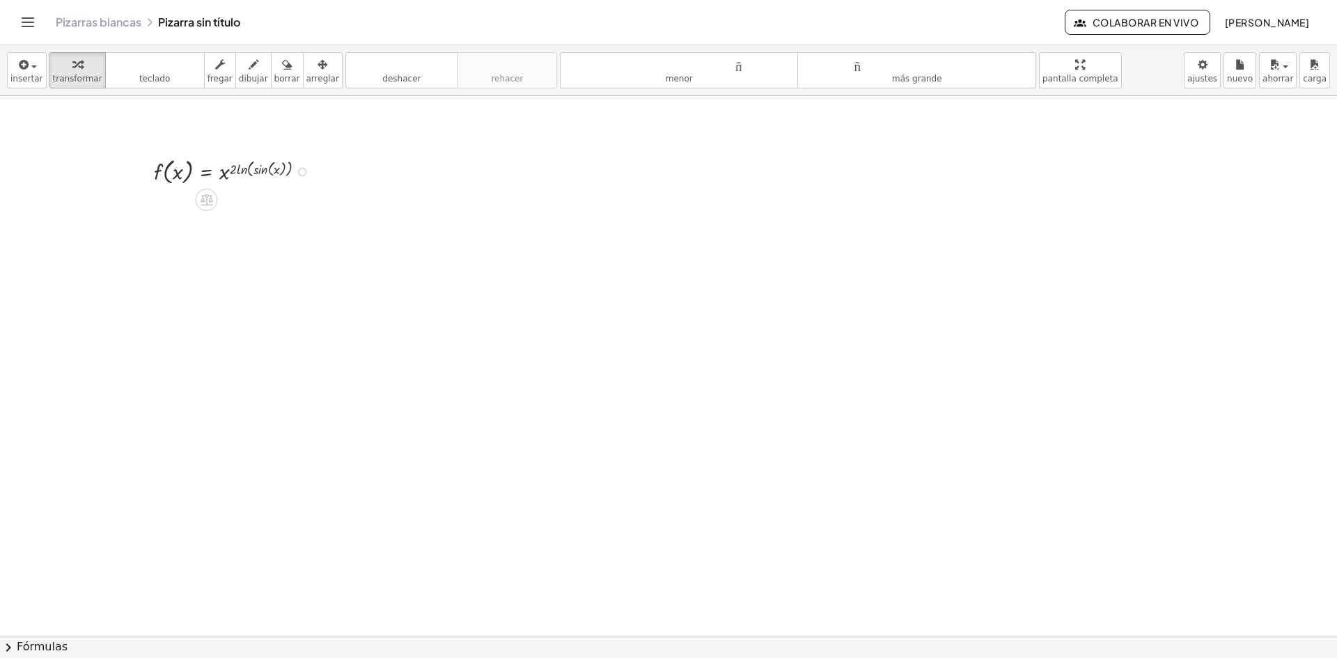
click at [225, 176] on div at bounding box center [235, 170] width 177 height 33
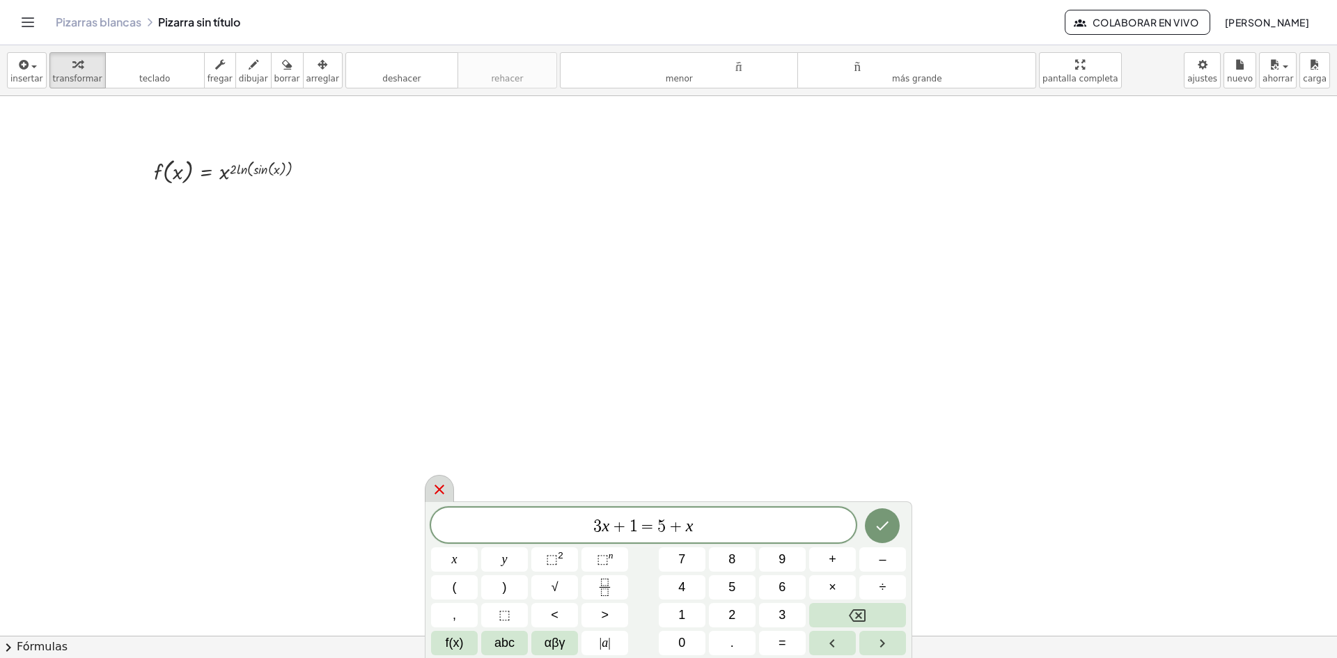
click at [446, 490] on icon at bounding box center [439, 489] width 17 height 17
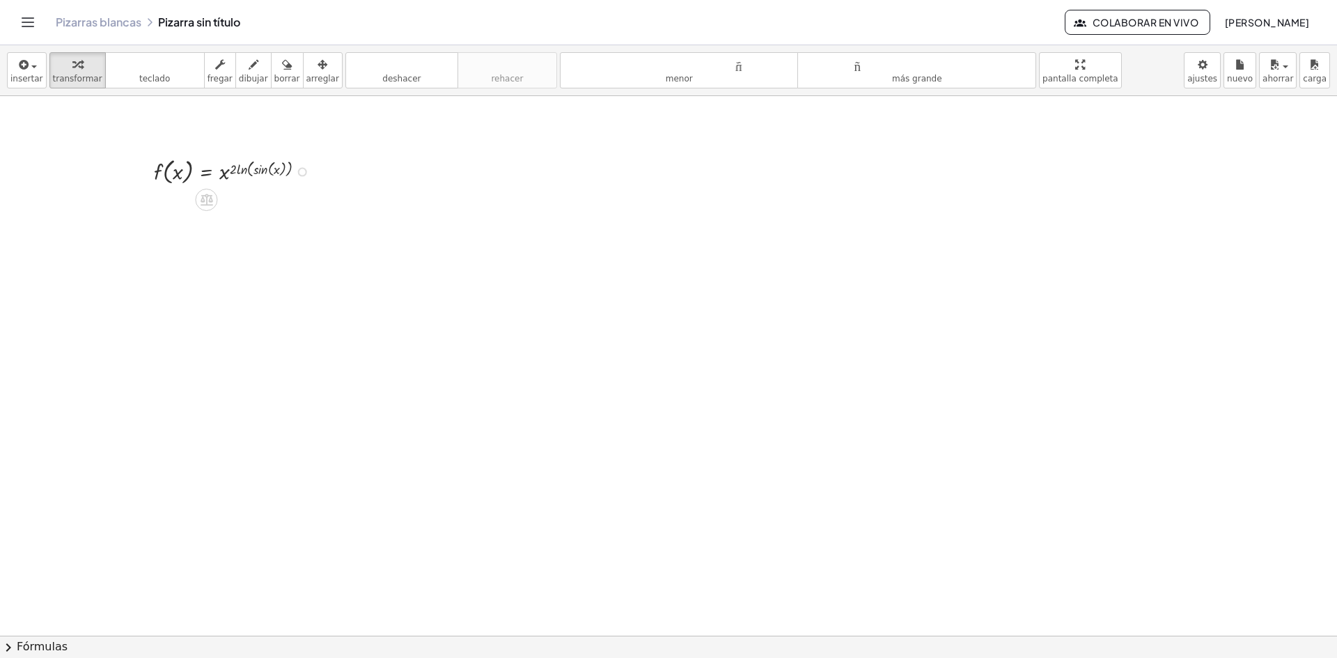
click at [260, 170] on div at bounding box center [235, 170] width 177 height 33
click at [308, 171] on div at bounding box center [235, 170] width 177 height 33
click at [300, 173] on div at bounding box center [302, 172] width 9 height 9
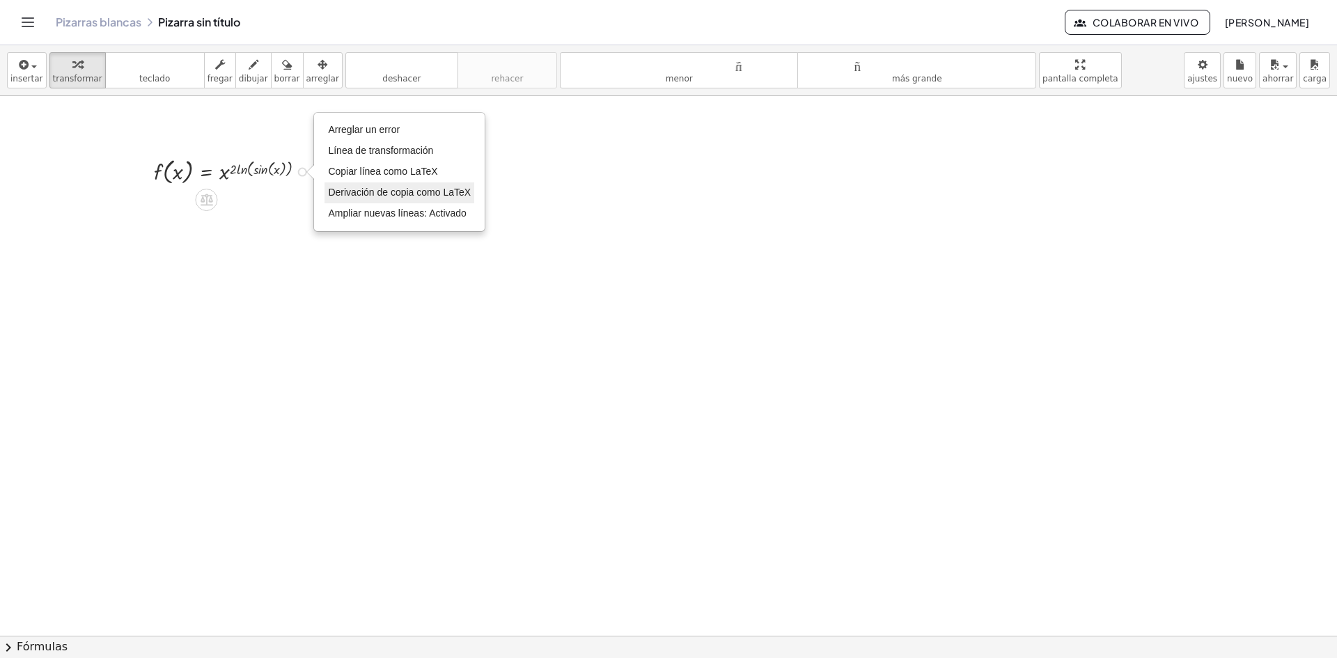
click at [357, 189] on font "Derivación de copia como LaTeX" at bounding box center [399, 192] width 143 height 11
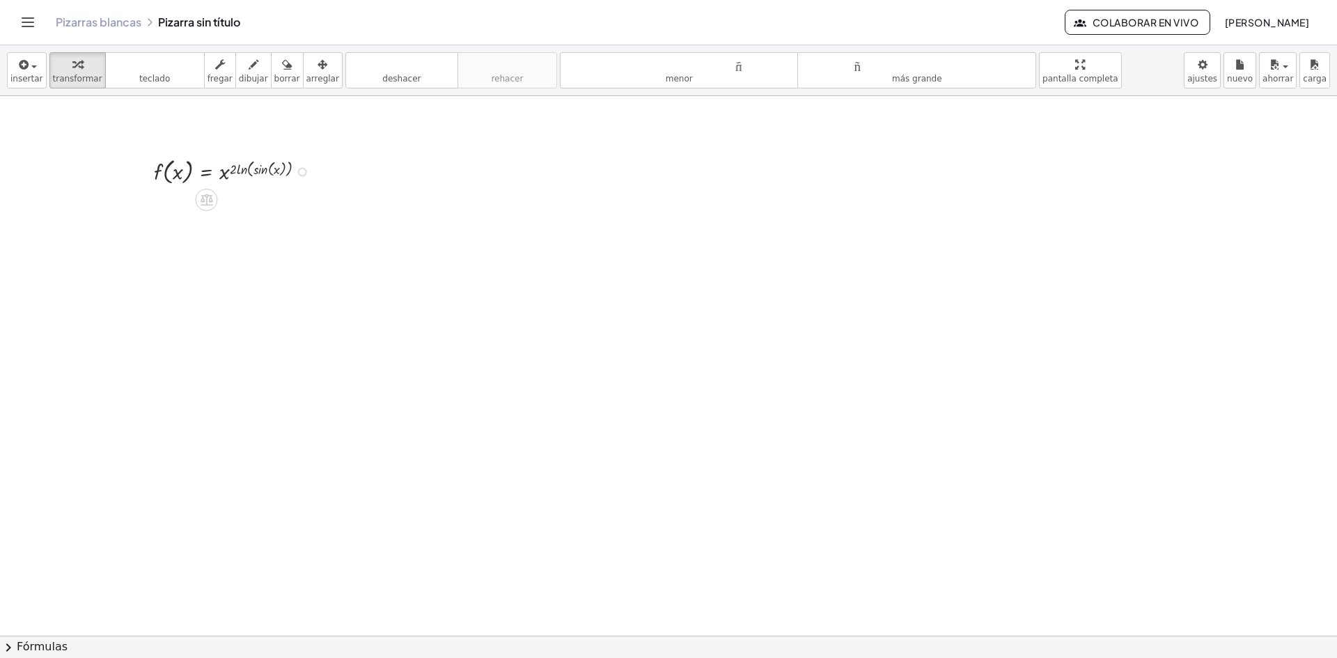
click at [306, 173] on div "Copiado done" at bounding box center [302, 172] width 9 height 9
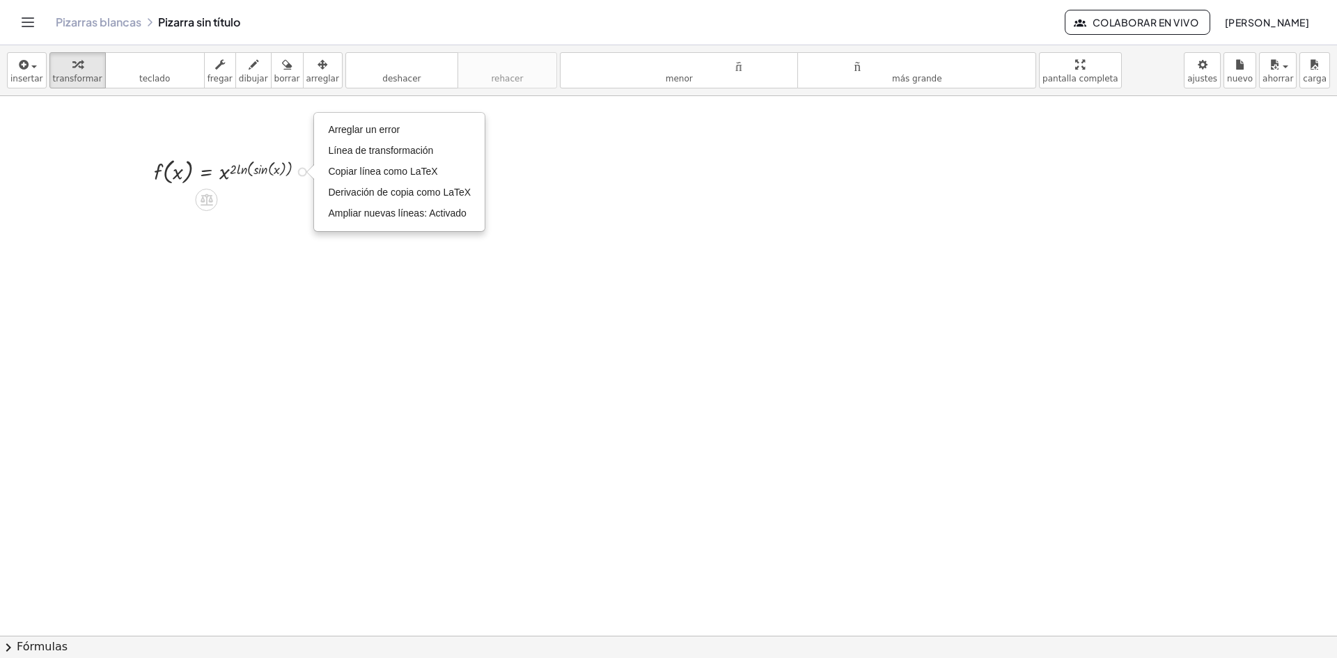
click at [306, 173] on div "Arreglar un error Línea de transformación Copiar línea como LaTeX Derivación de…" at bounding box center [302, 172] width 9 height 9
click at [241, 173] on div at bounding box center [235, 170] width 177 height 33
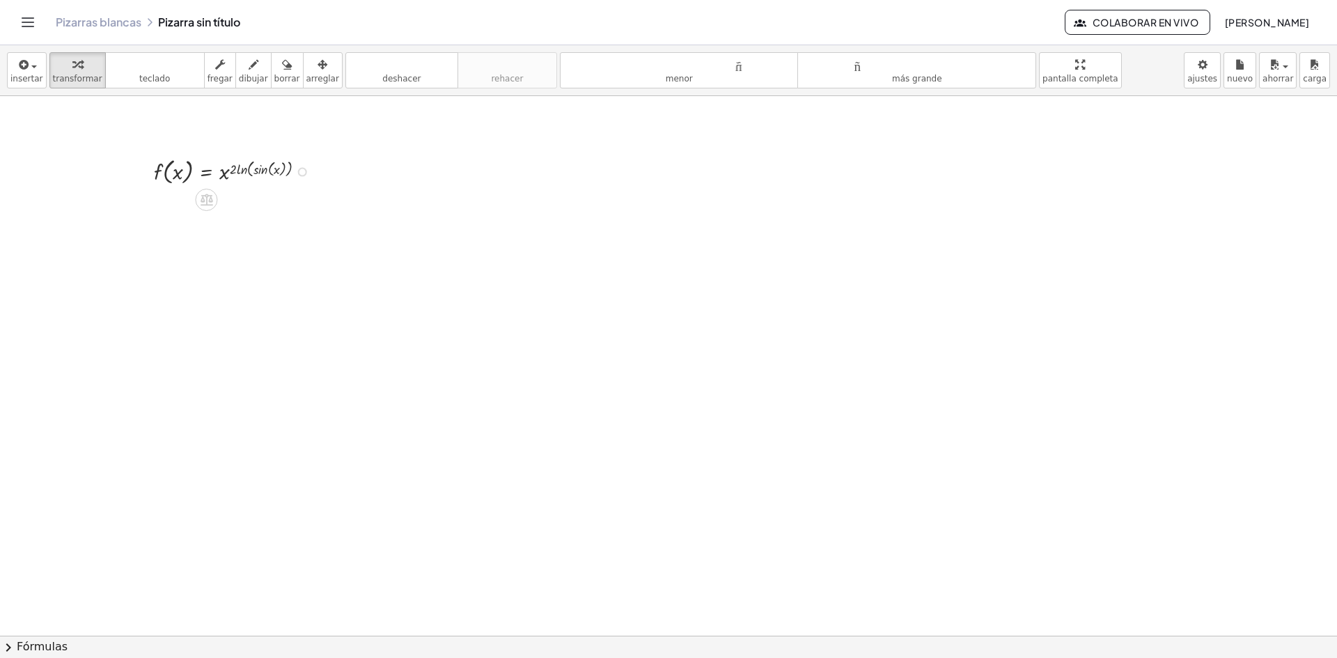
click at [300, 173] on div "Arreglar un error Línea de transformación Copiar línea como LaTeX Derivación de…" at bounding box center [302, 172] width 9 height 9
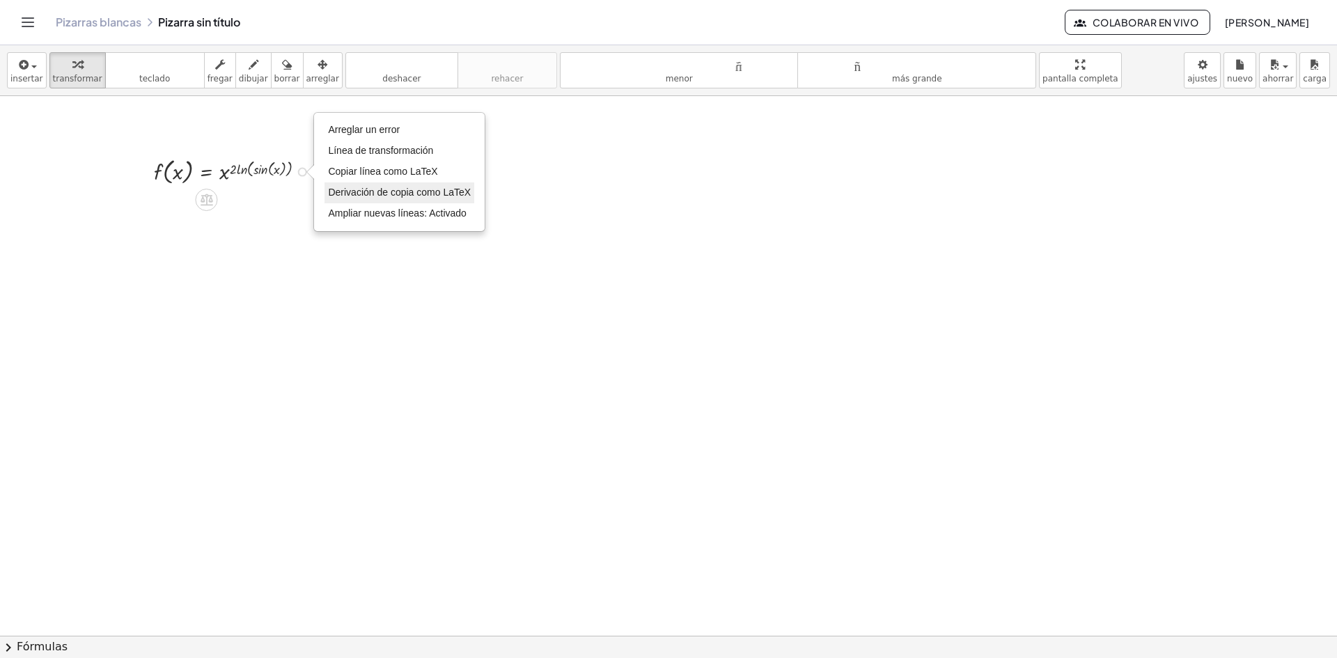
click at [355, 192] on font "Derivación de copia como LaTeX" at bounding box center [399, 192] width 143 height 11
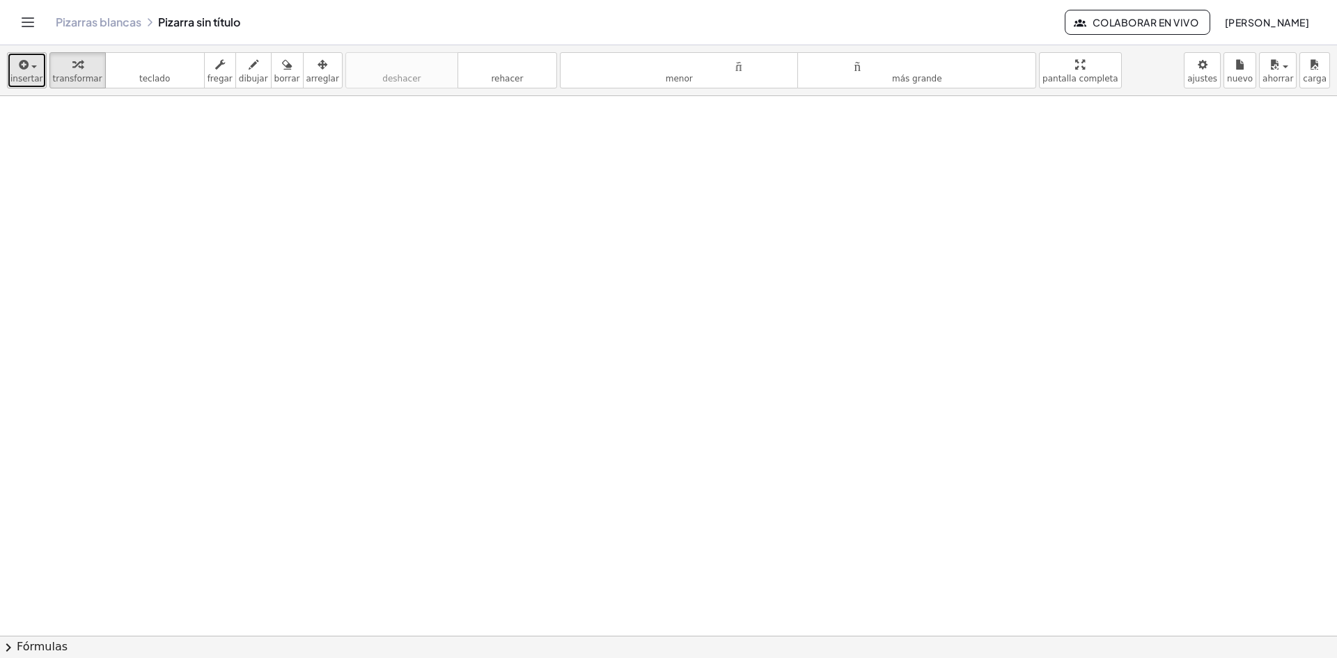
click at [24, 77] on font "insertar" at bounding box center [26, 79] width 33 height 10
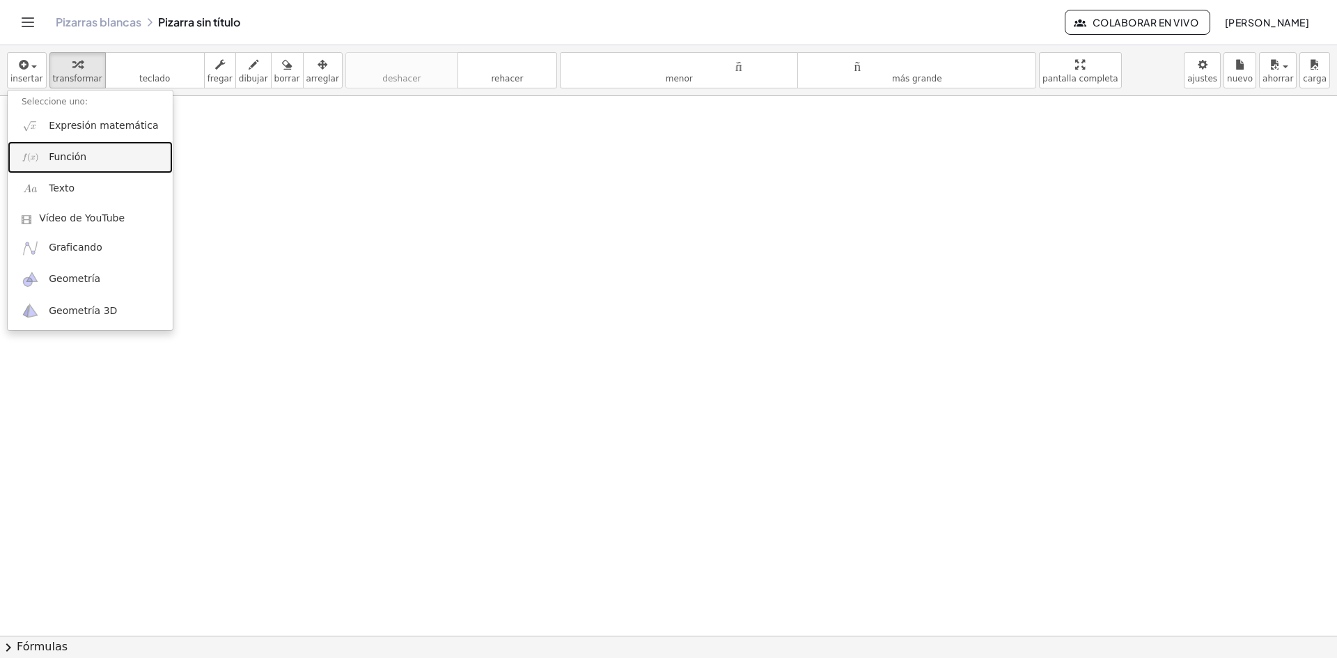
click at [102, 166] on link "Función" at bounding box center [90, 156] width 165 height 31
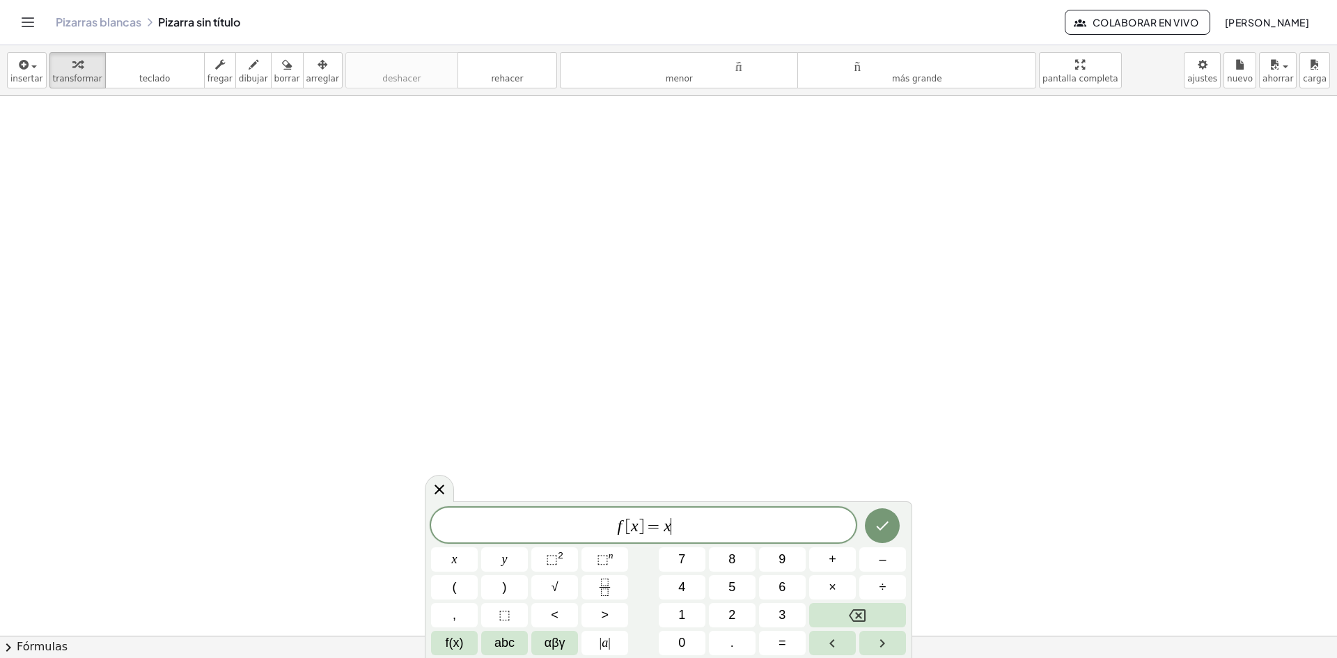
click at [698, 515] on div "f [ x ] = x ​" at bounding box center [643, 525] width 425 height 35
click at [559, 564] on span "⬚ 2" at bounding box center [554, 559] width 17 height 19
click at [743, 645] on button "." at bounding box center [732, 643] width 47 height 24
click at [856, 614] on icon "Backspace" at bounding box center [857, 615] width 17 height 17
click at [823, 582] on button "×" at bounding box center [832, 587] width 47 height 24
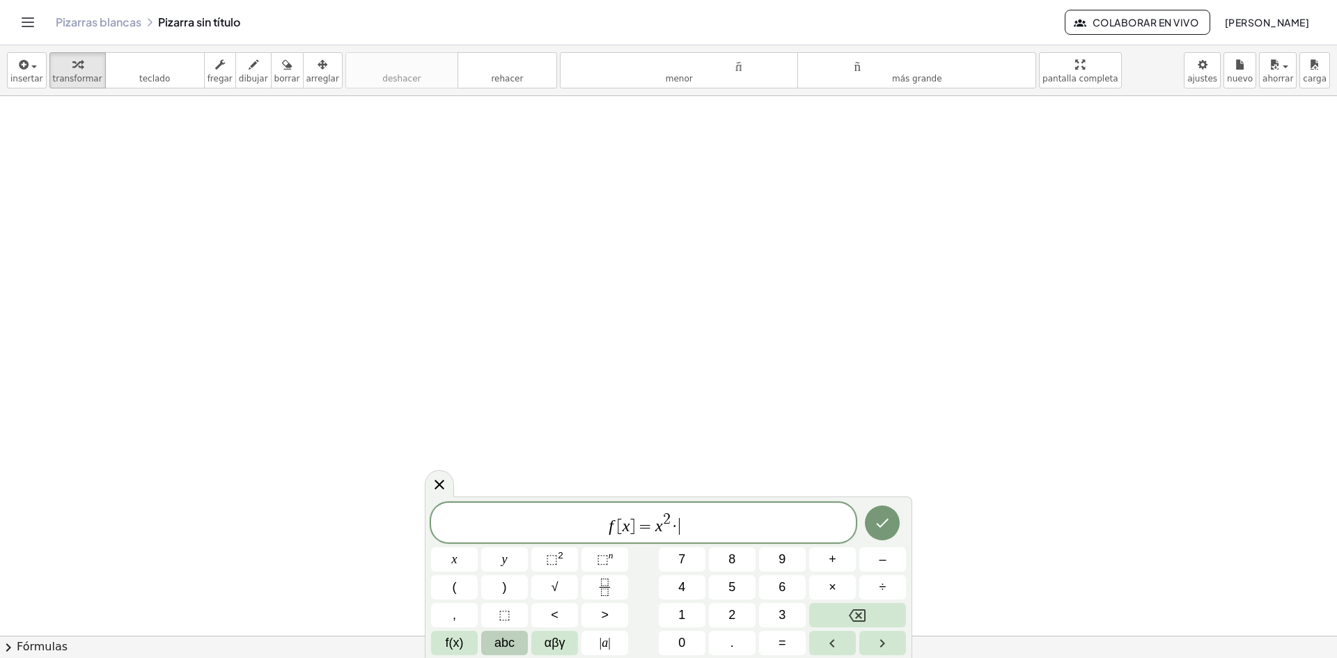
click at [501, 646] on span "abc" at bounding box center [505, 643] width 20 height 19
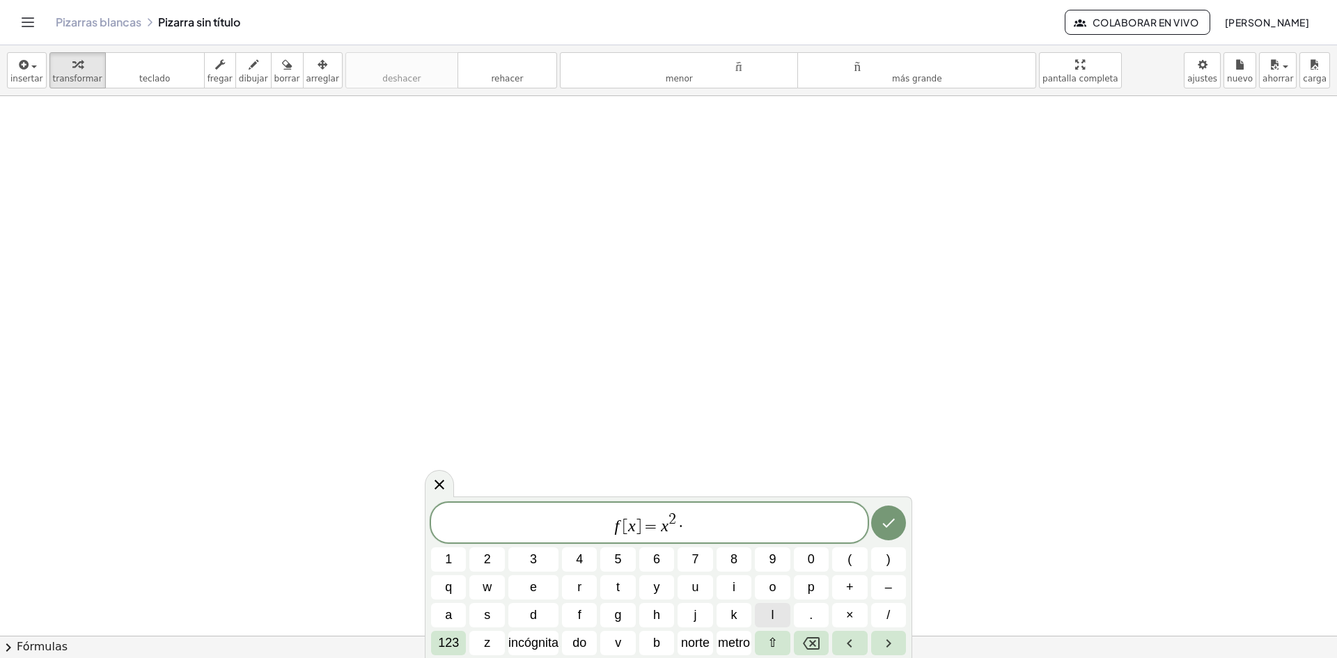
click at [781, 623] on button "l" at bounding box center [772, 615] width 35 height 24
click at [692, 639] on font "norte" at bounding box center [695, 643] width 29 height 14
click at [858, 552] on button "(" at bounding box center [849, 559] width 35 height 24
click at [479, 614] on button "s" at bounding box center [486, 615] width 35 height 24
click at [531, 577] on button "e" at bounding box center [533, 587] width 50 height 24
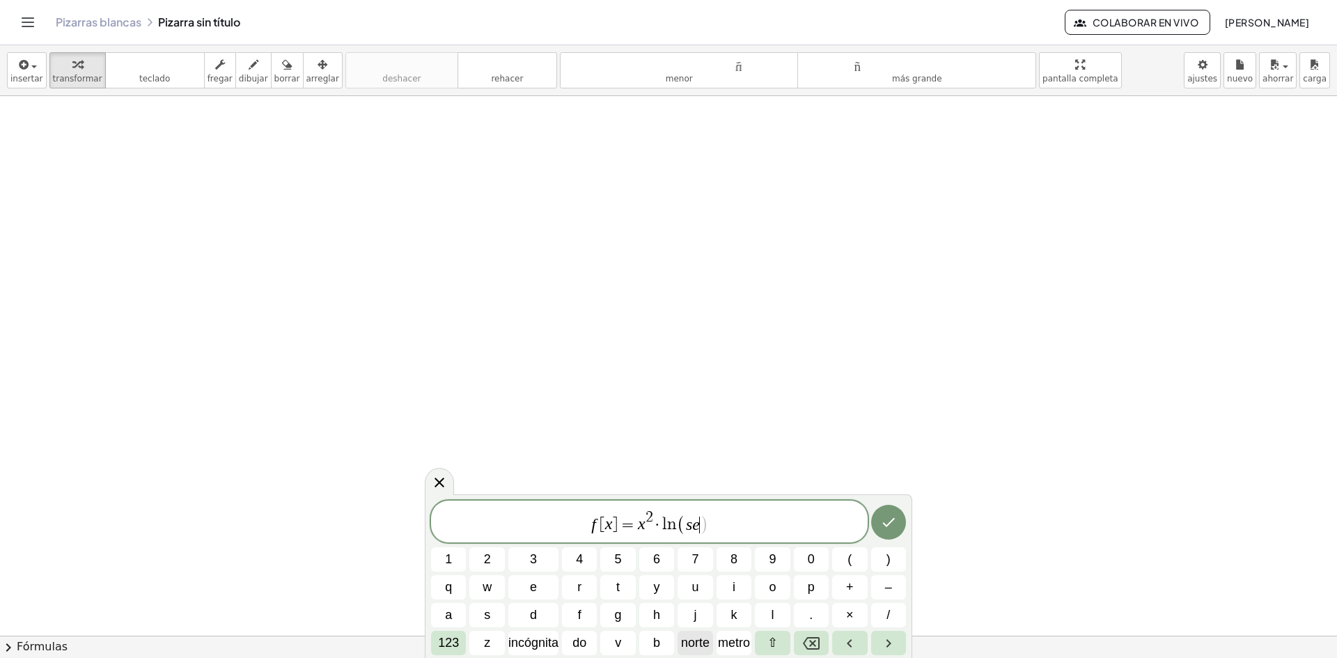
click at [708, 651] on span "norte" at bounding box center [695, 643] width 29 height 19
click at [533, 642] on font "incógnita" at bounding box center [533, 643] width 50 height 14
click at [898, 568] on button ")" at bounding box center [888, 559] width 35 height 24
click at [889, 523] on icon "Hecho" at bounding box center [888, 522] width 13 height 9
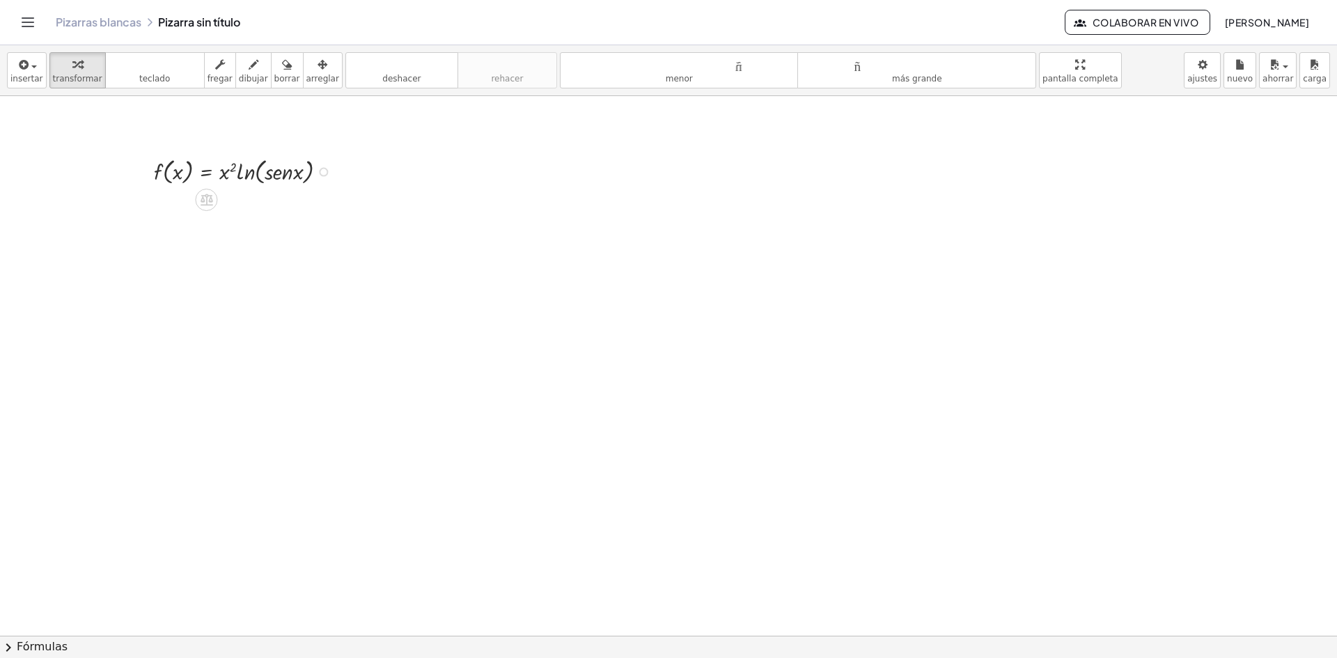
click at [279, 175] on div at bounding box center [246, 170] width 198 height 33
click at [24, 66] on icon "button" at bounding box center [23, 64] width 13 height 17
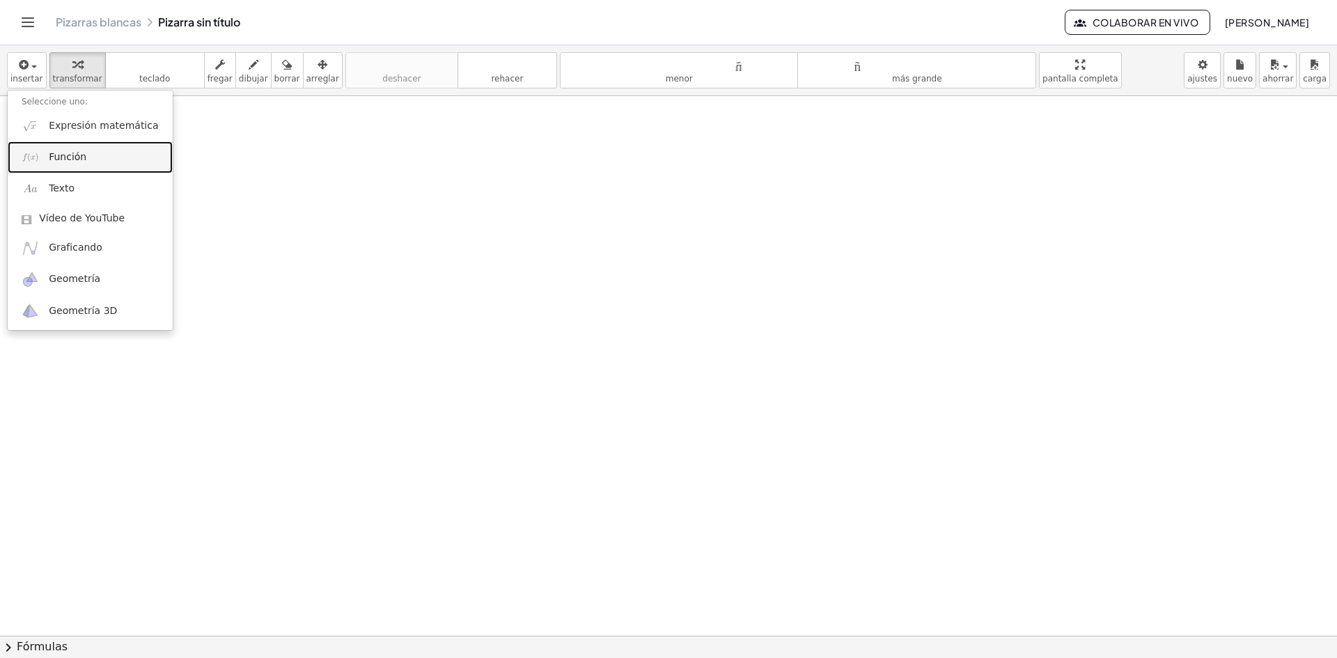
click at [57, 167] on link "Función" at bounding box center [90, 156] width 165 height 31
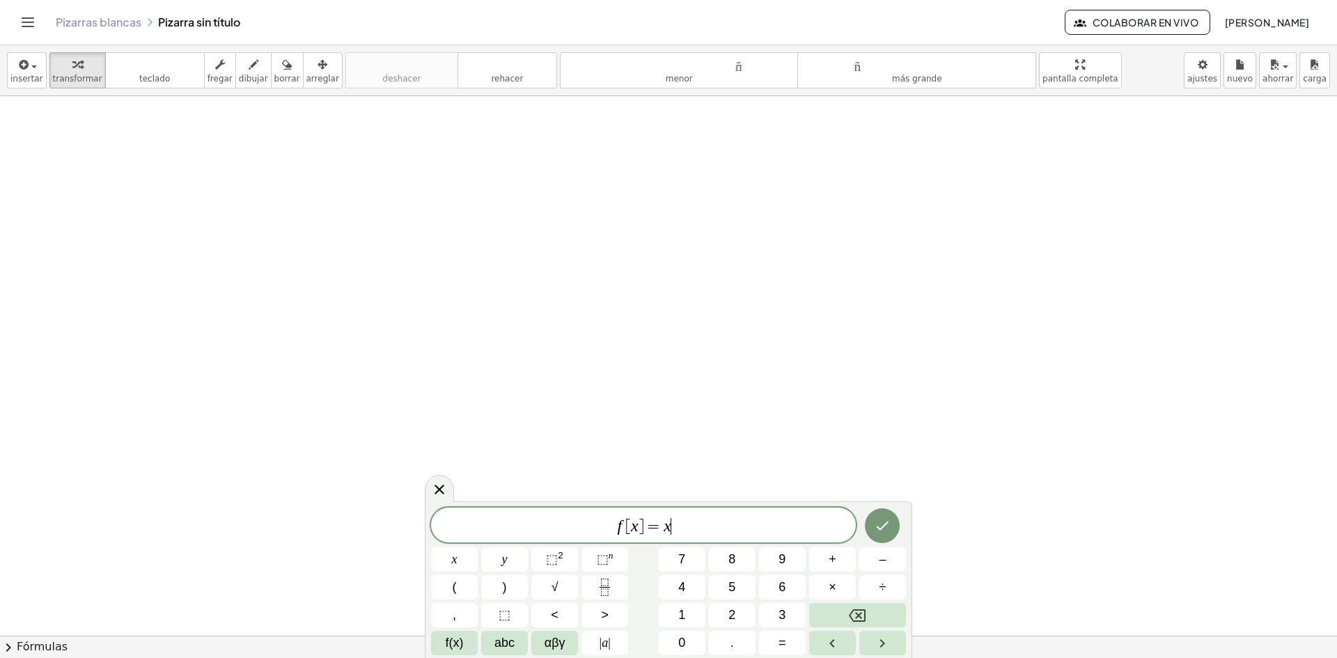
click at [702, 527] on span "f [ x ] = x ​" at bounding box center [643, 527] width 425 height 20
click at [558, 560] on sup "2" at bounding box center [561, 555] width 6 height 10
click at [832, 580] on span "×" at bounding box center [833, 587] width 8 height 19
click at [502, 648] on span "abc" at bounding box center [505, 643] width 20 height 19
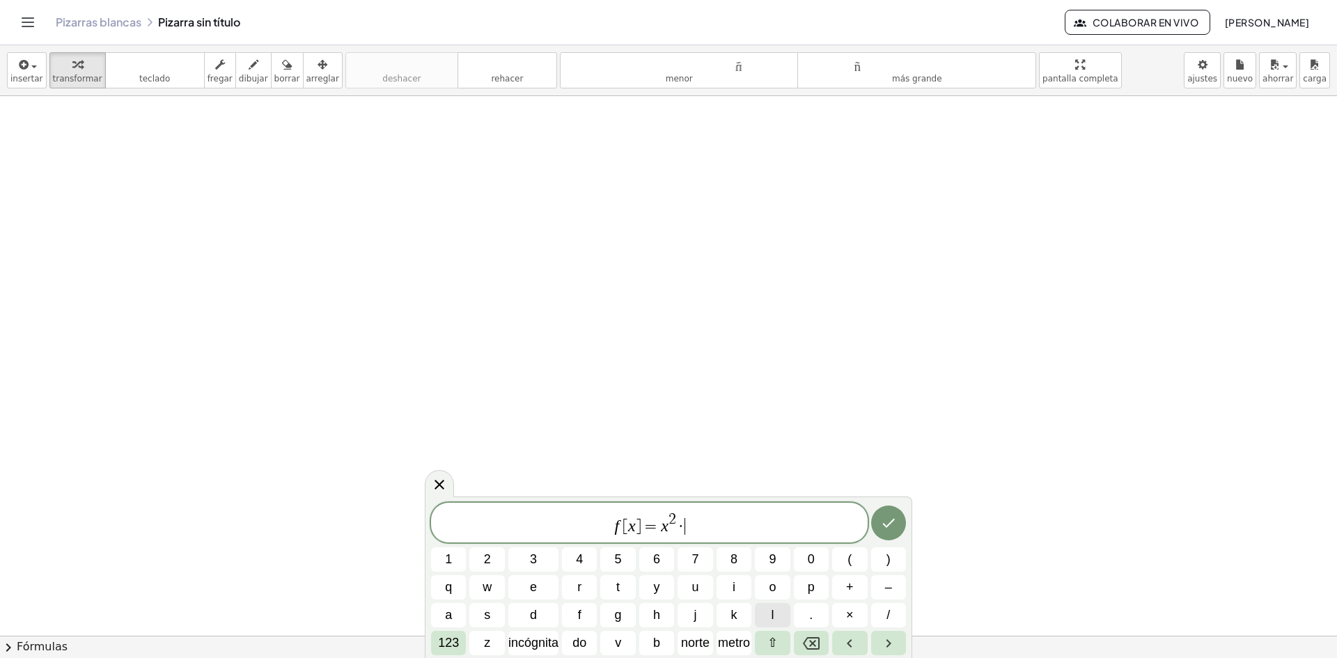
click at [772, 618] on span "l" at bounding box center [772, 615] width 3 height 19
click at [694, 644] on font "norte" at bounding box center [695, 643] width 29 height 14
click at [843, 551] on button "(" at bounding box center [849, 559] width 35 height 24
click at [492, 619] on button "s" at bounding box center [486, 615] width 35 height 24
click at [742, 590] on button "i" at bounding box center [734, 587] width 35 height 24
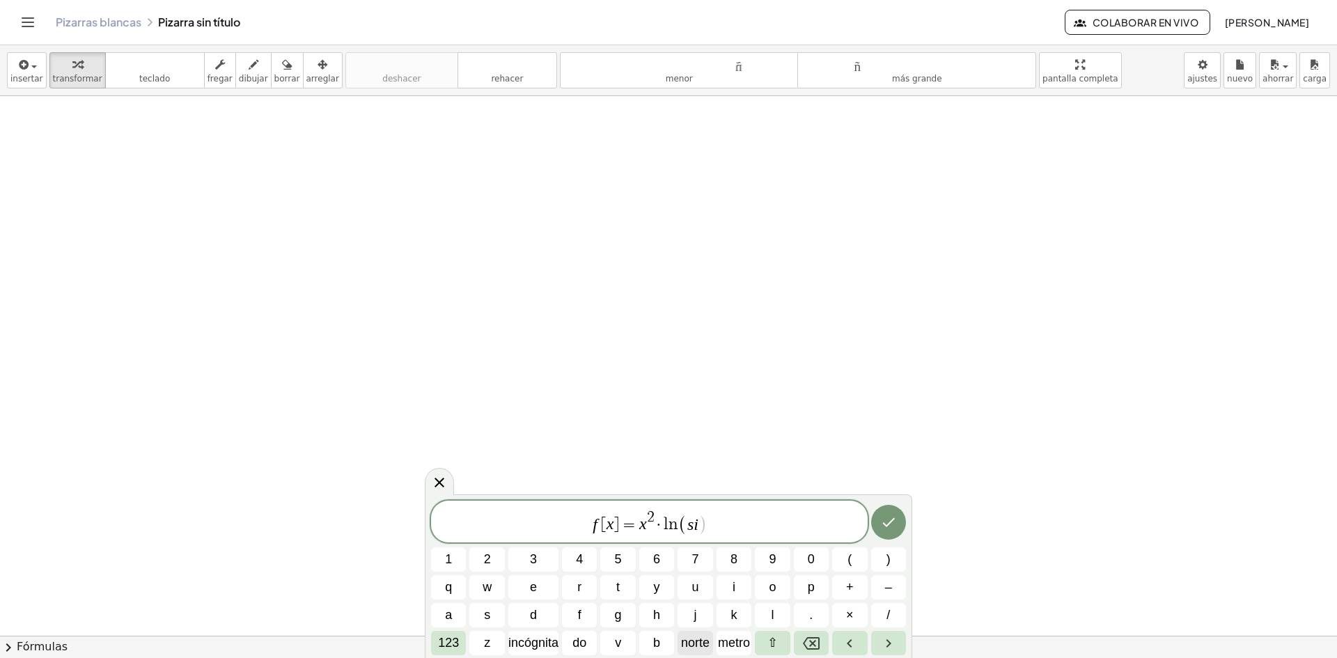
click at [688, 639] on font "norte" at bounding box center [695, 643] width 29 height 14
click at [526, 642] on font "incógnita" at bounding box center [533, 643] width 50 height 14
click at [891, 571] on button ")" at bounding box center [888, 559] width 35 height 24
click at [889, 522] on icon "Hecho" at bounding box center [888, 522] width 17 height 17
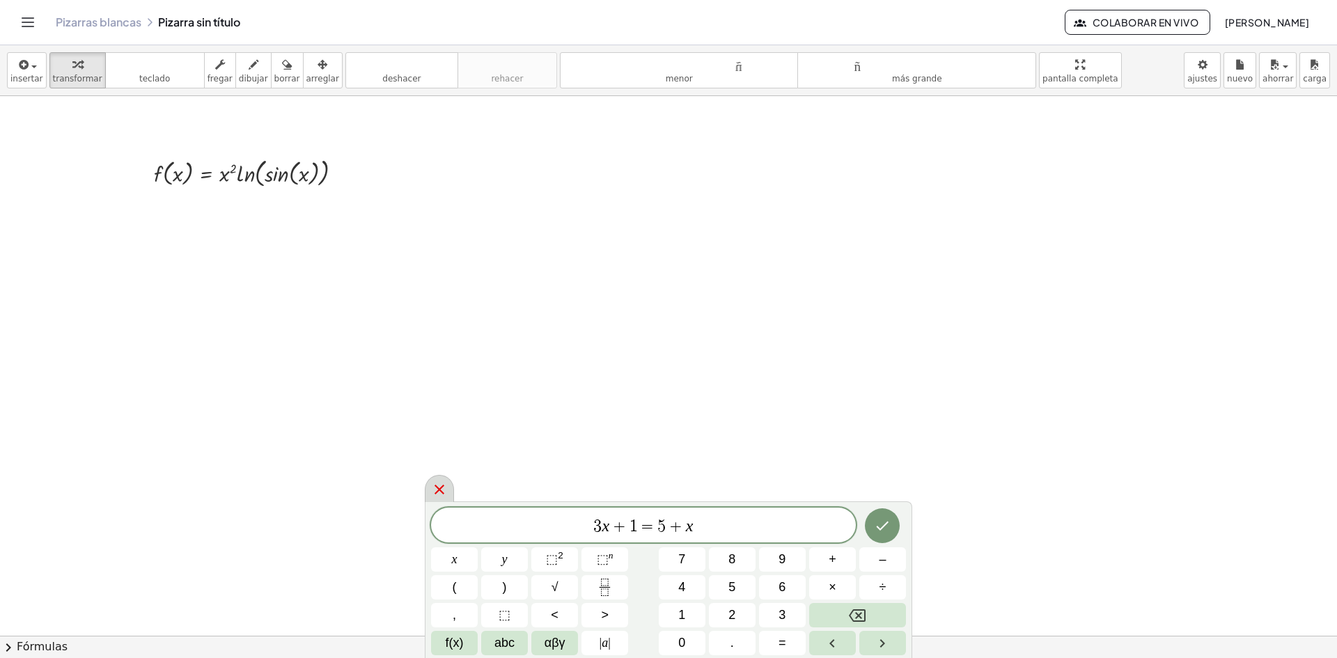
click at [428, 492] on div at bounding box center [439, 488] width 29 height 27
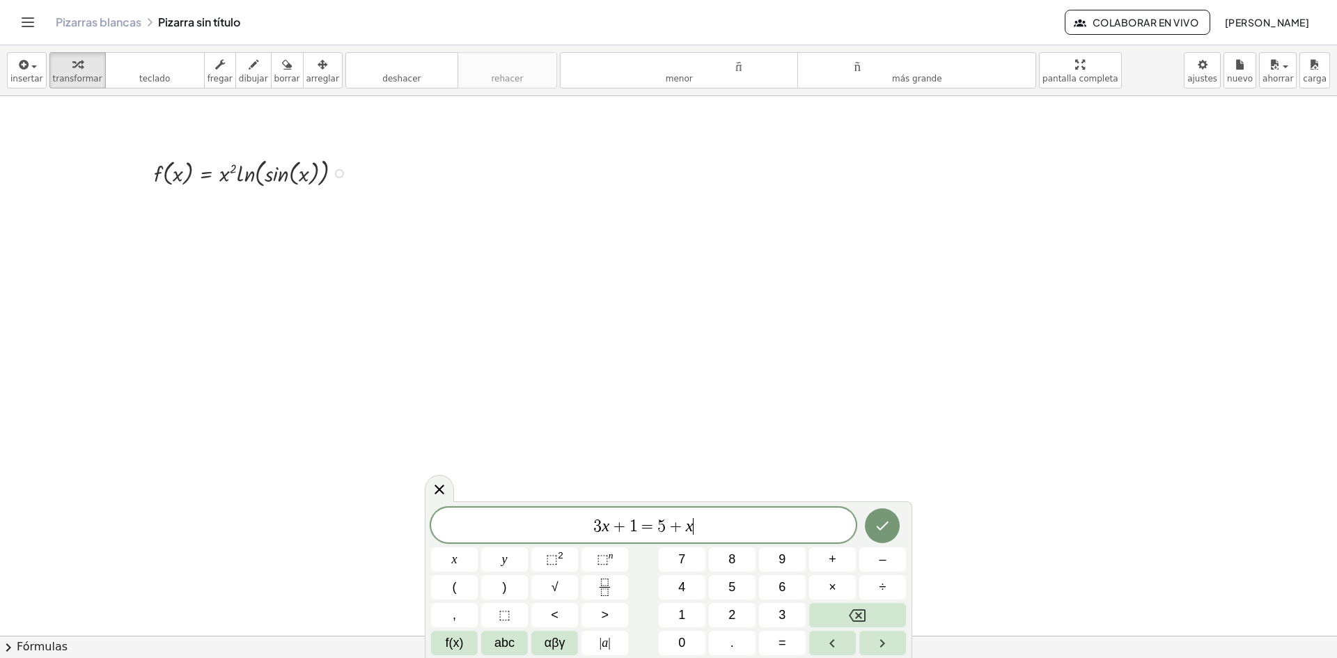
click at [338, 176] on div at bounding box center [339, 173] width 9 height 9
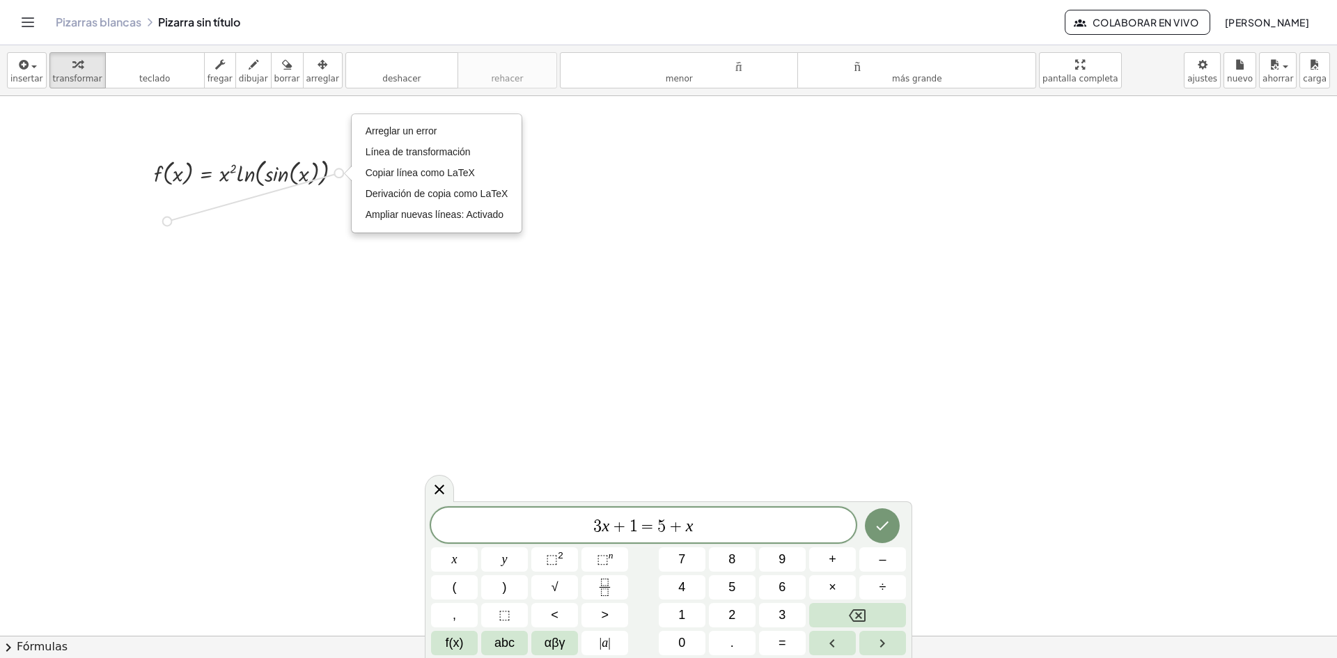
drag, startPoint x: 338, startPoint y: 174, endPoint x: 169, endPoint y: 228, distance: 176.9
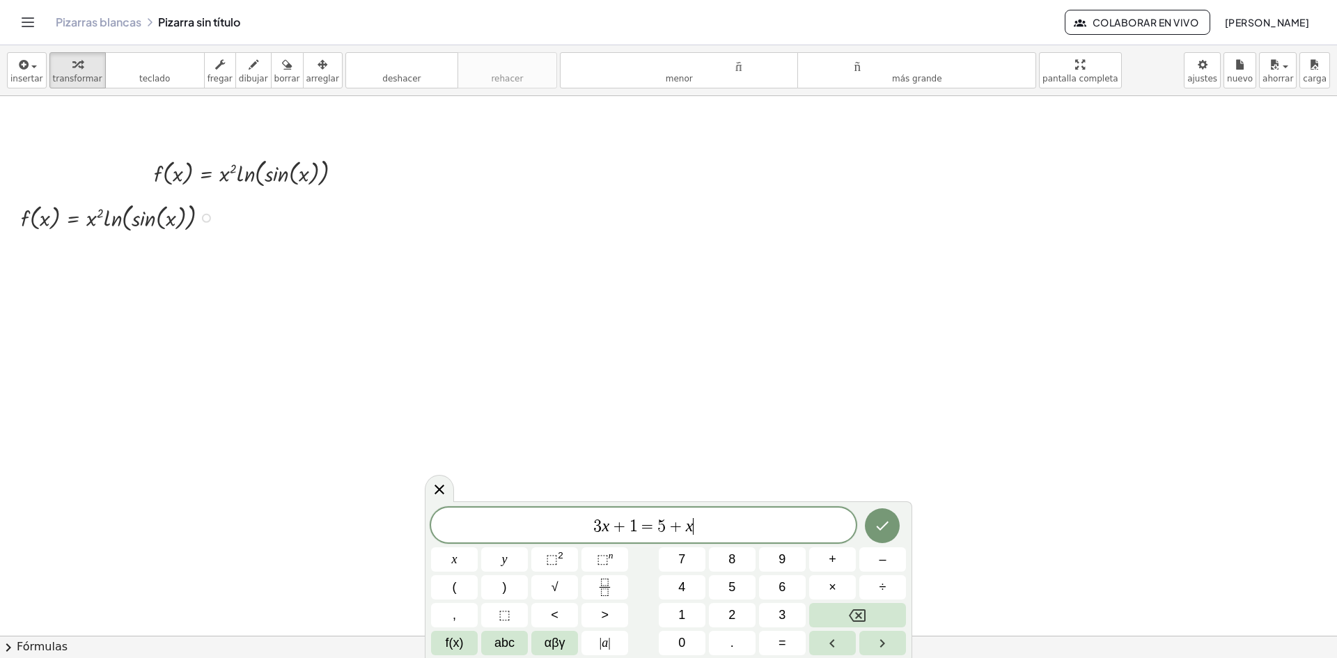
click at [161, 220] on div at bounding box center [121, 216] width 214 height 36
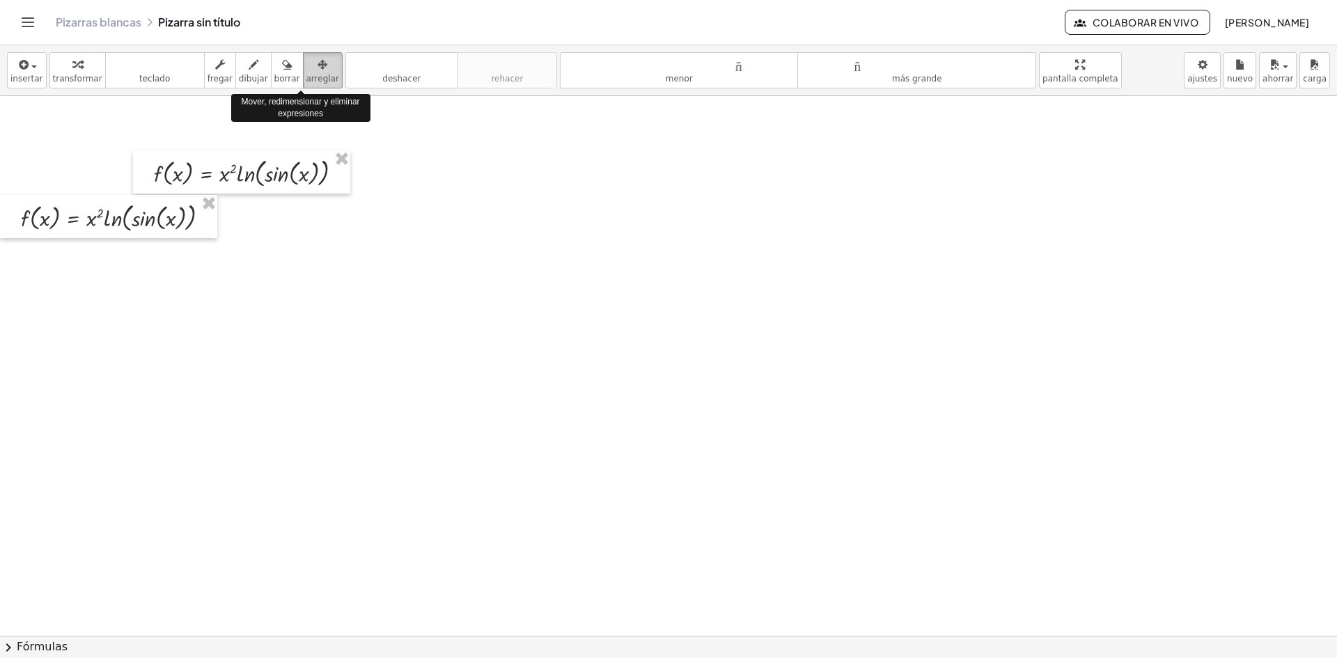
click at [318, 65] on icon "button" at bounding box center [323, 64] width 10 height 17
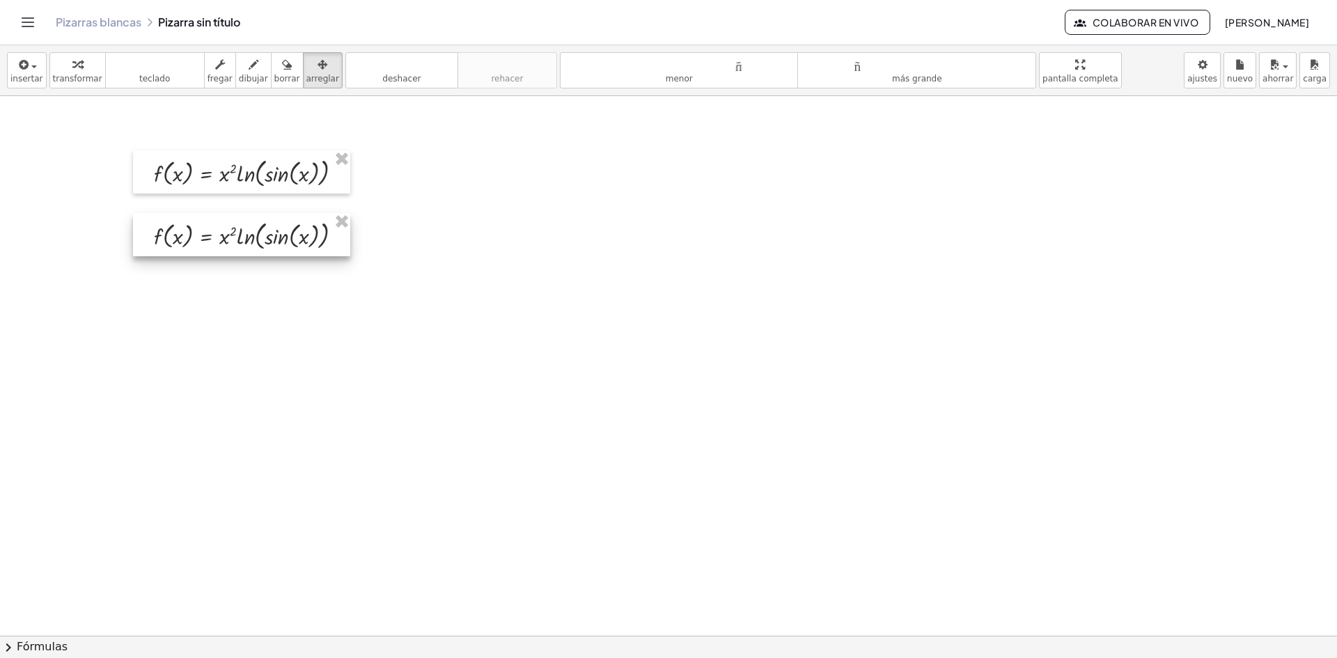
drag, startPoint x: 111, startPoint y: 228, endPoint x: 244, endPoint y: 246, distance: 134.3
click at [244, 246] on div at bounding box center [241, 234] width 217 height 43
click at [303, 63] on button "arreglar" at bounding box center [323, 70] width 40 height 36
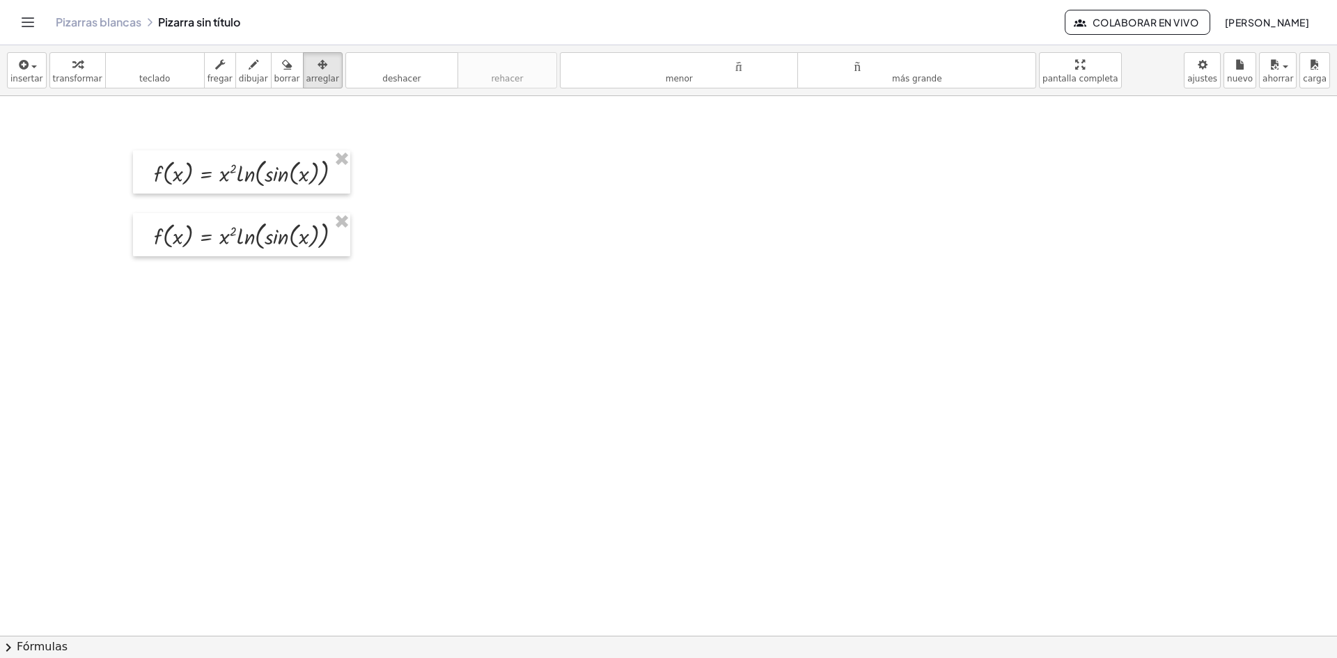
click at [149, 68] on font "teclado" at bounding box center [155, 64] width 93 height 13
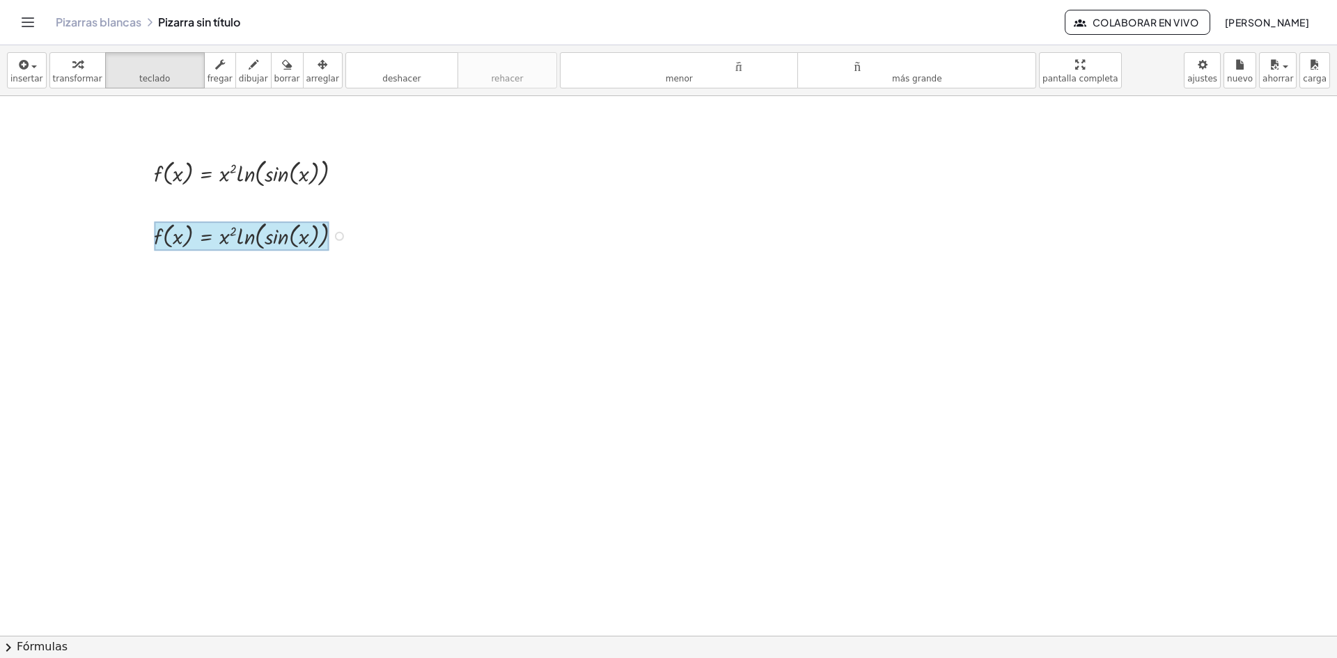
click at [215, 237] on div at bounding box center [242, 235] width 176 height 29
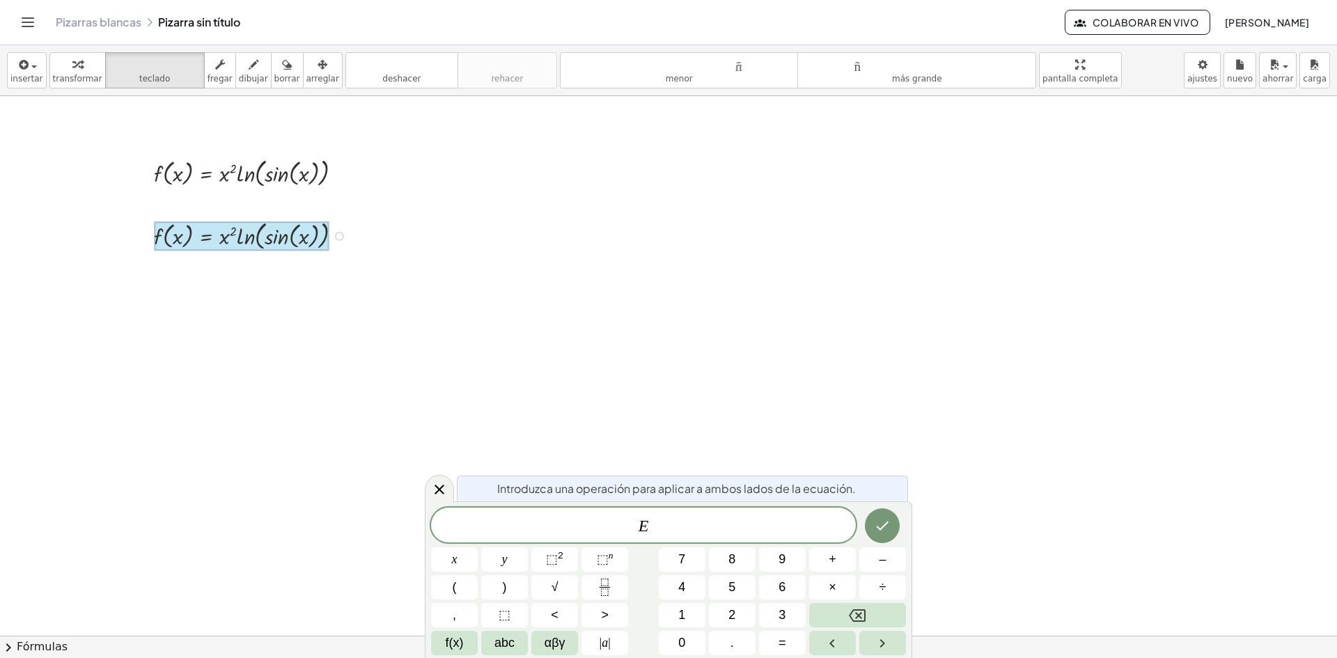
click at [218, 237] on div at bounding box center [242, 235] width 176 height 29
click at [219, 237] on div at bounding box center [242, 235] width 176 height 29
click at [720, 517] on span "E" at bounding box center [643, 527] width 425 height 20
click at [508, 646] on span "abc" at bounding box center [505, 643] width 20 height 19
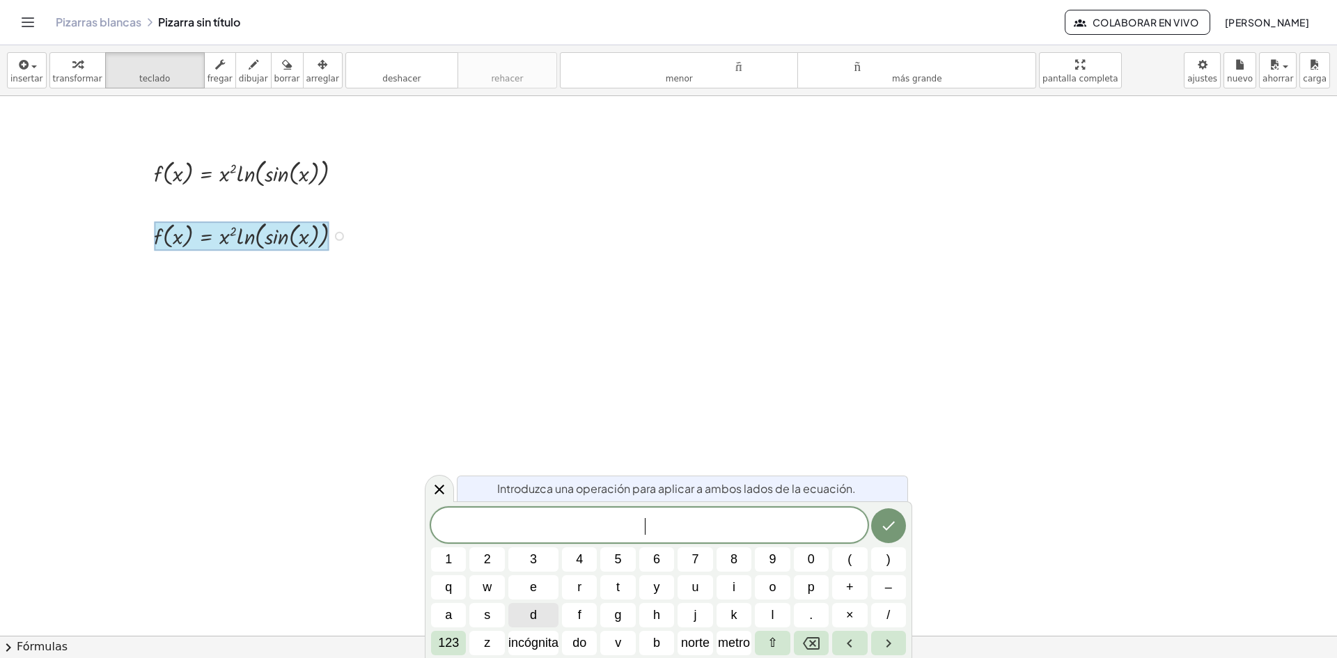
click at [536, 616] on span "d" at bounding box center [533, 615] width 7 height 19
click at [896, 618] on button "/" at bounding box center [888, 615] width 35 height 24
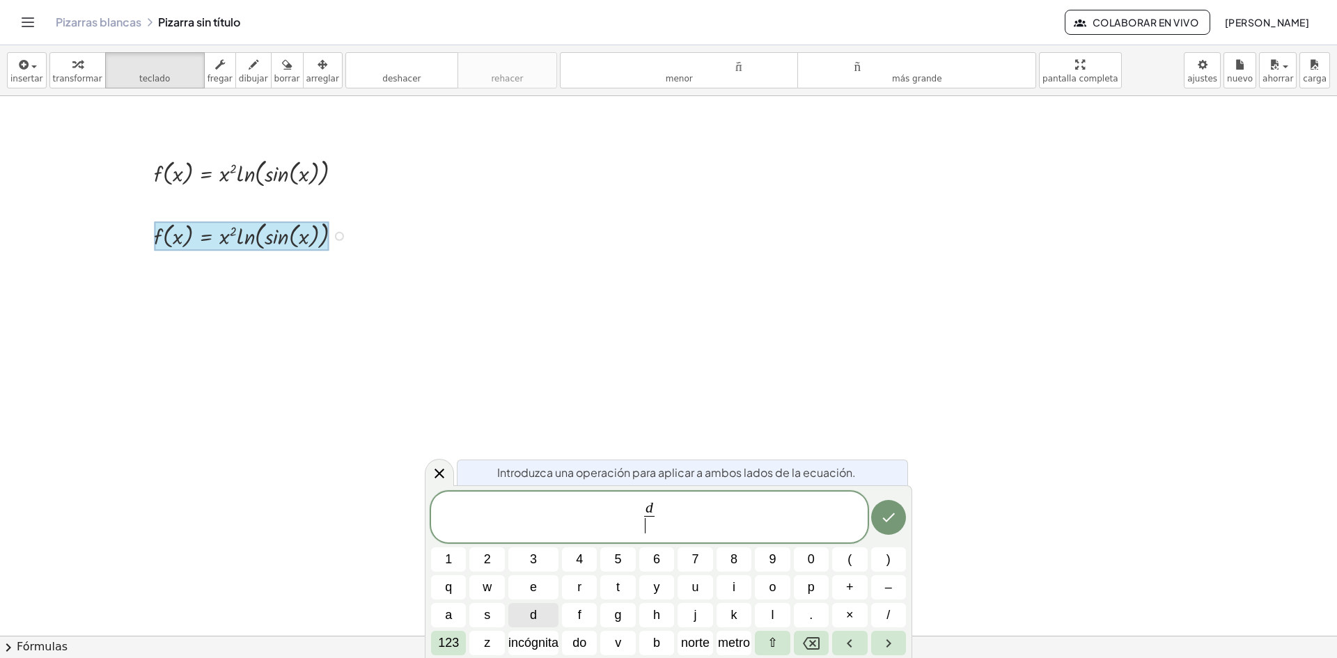
click at [540, 614] on button "d" at bounding box center [533, 615] width 50 height 24
click at [659, 514] on span "d d ​ ​" at bounding box center [649, 518] width 437 height 37
click at [556, 641] on font "incógnita" at bounding box center [533, 643] width 50 height 14
click at [897, 502] on button "Hecho" at bounding box center [888, 517] width 35 height 35
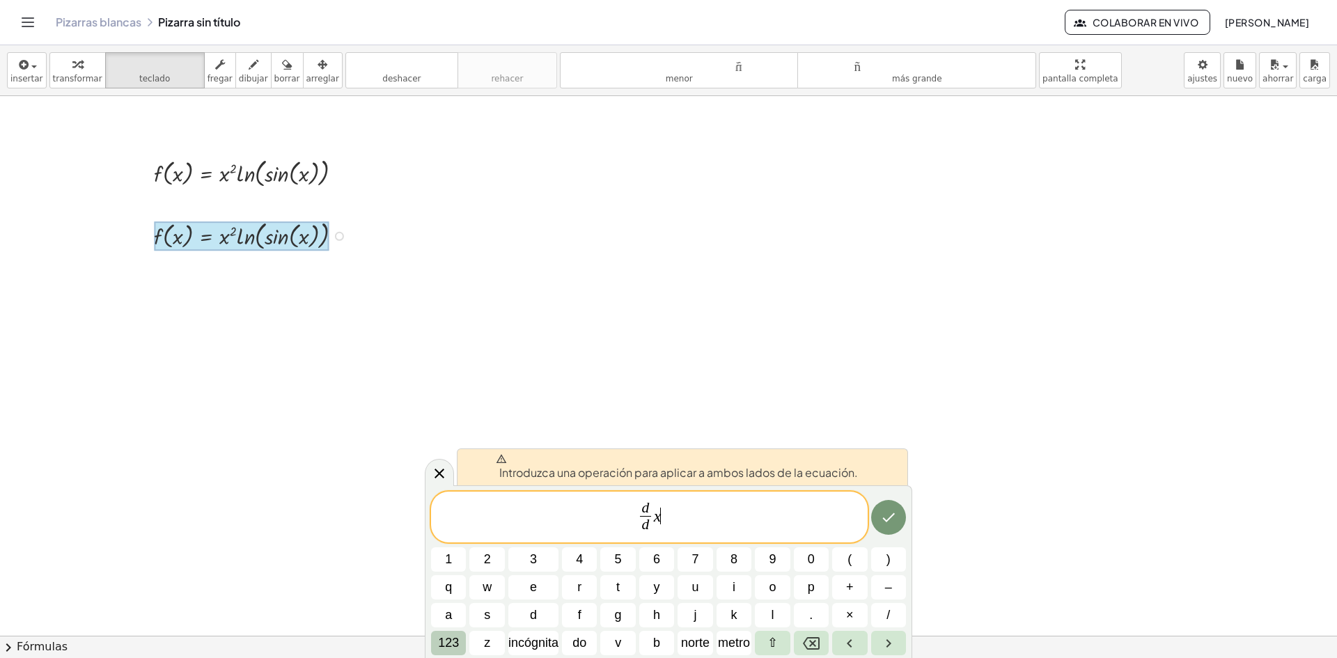
click at [447, 639] on font "123" at bounding box center [448, 643] width 21 height 14
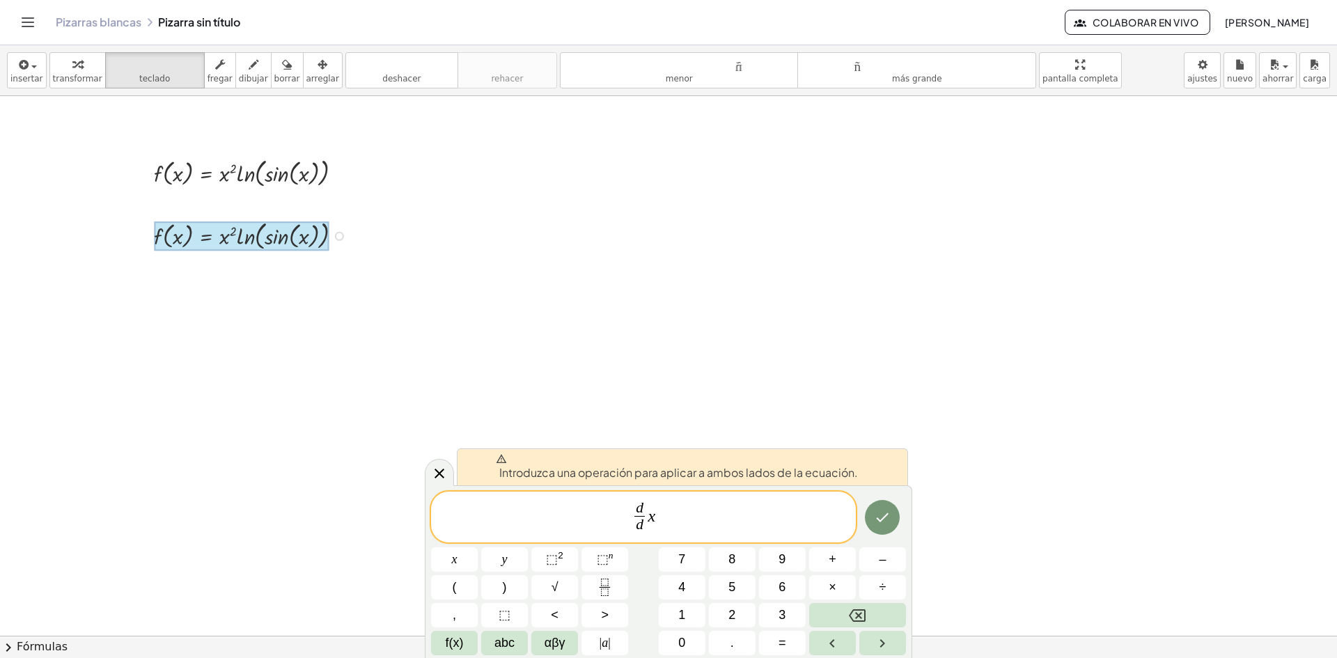
click at [447, 639] on span "f(x)" at bounding box center [455, 643] width 18 height 19
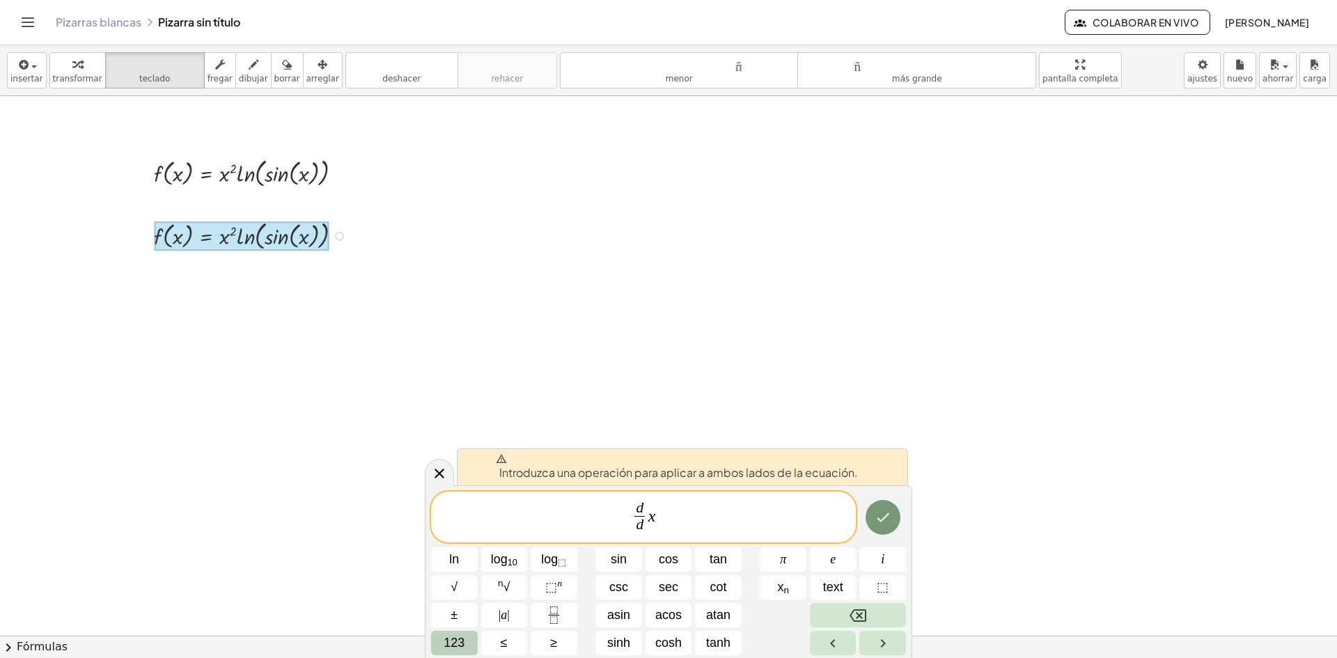
click at [458, 649] on span "123" at bounding box center [454, 643] width 21 height 19
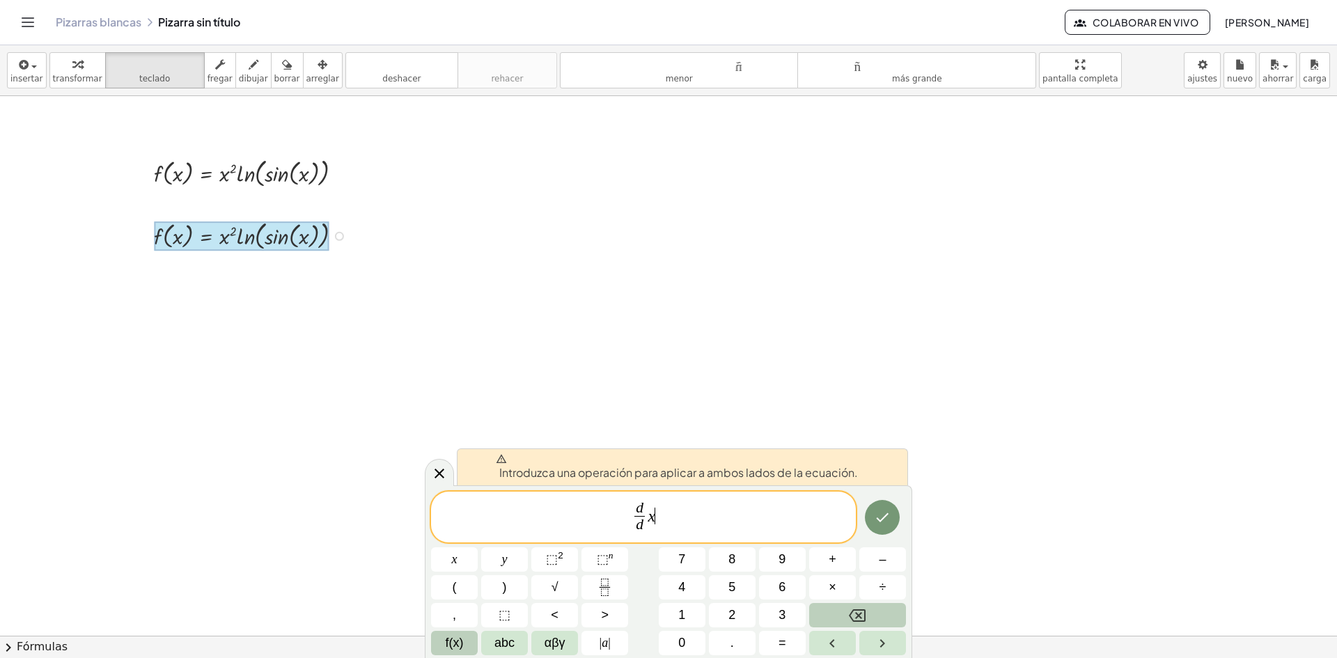
click at [458, 632] on button "f(x)" at bounding box center [454, 643] width 47 height 24
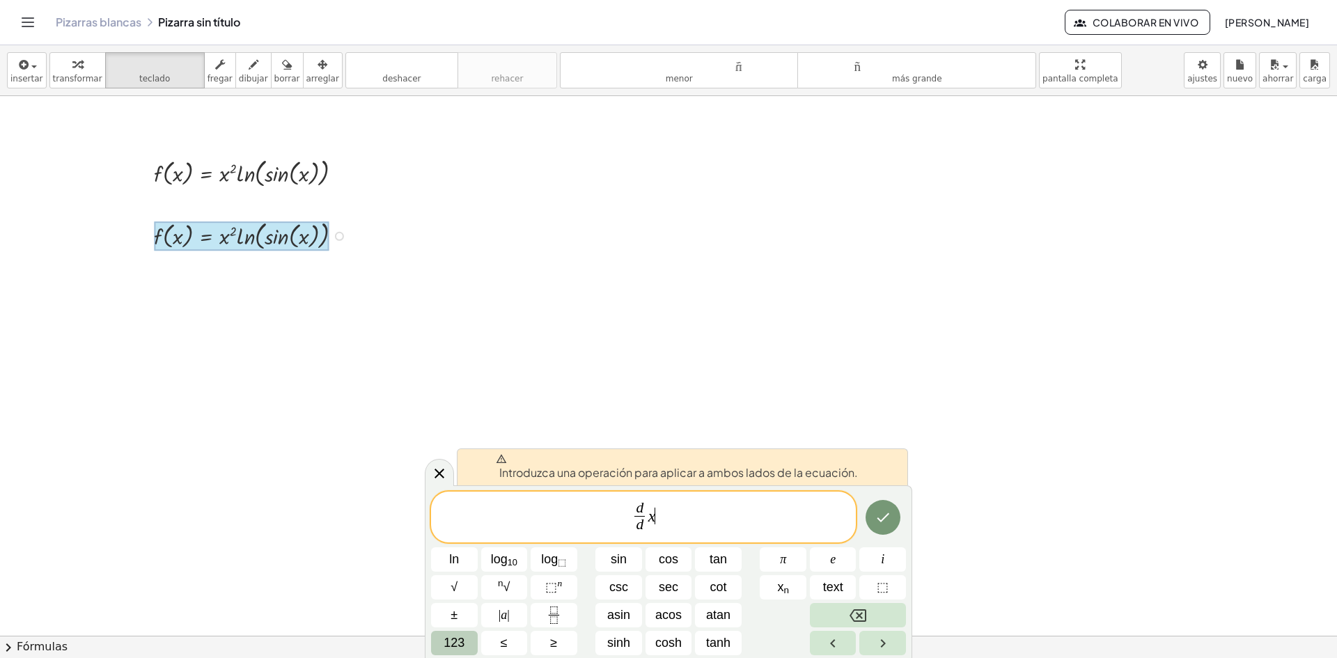
click at [458, 641] on span "123" at bounding box center [454, 643] width 21 height 19
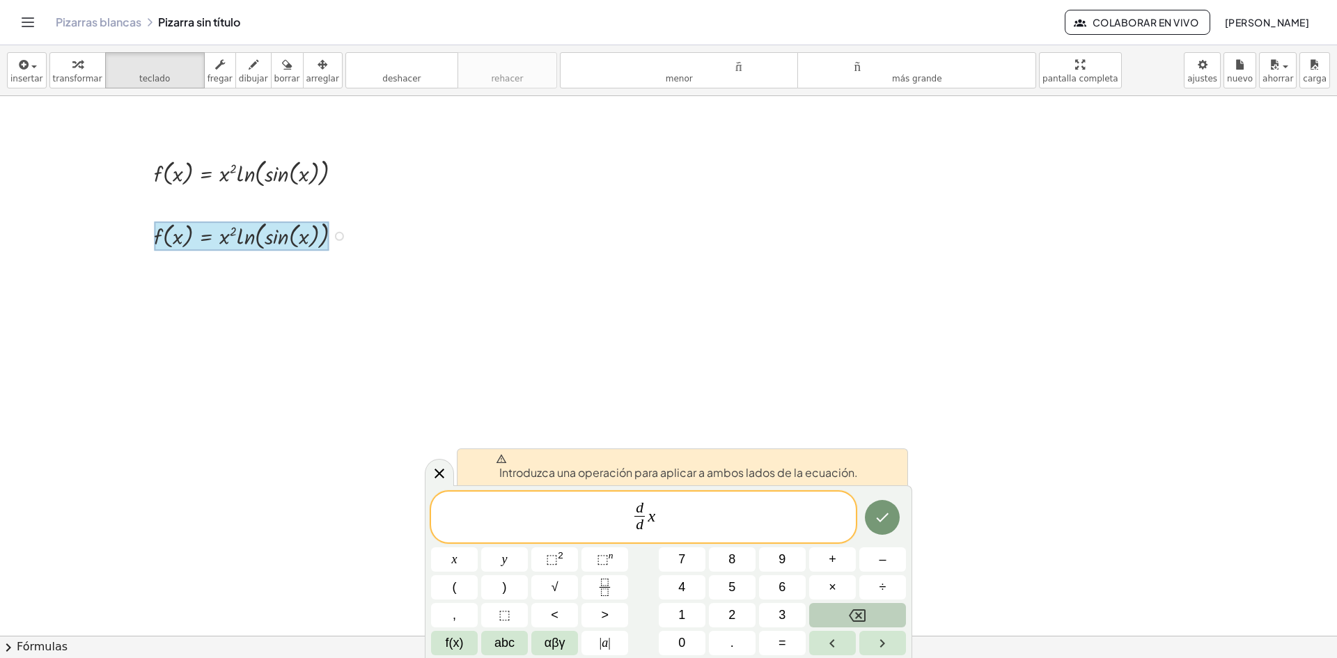
click at [458, 641] on span "f(x)" at bounding box center [455, 643] width 18 height 19
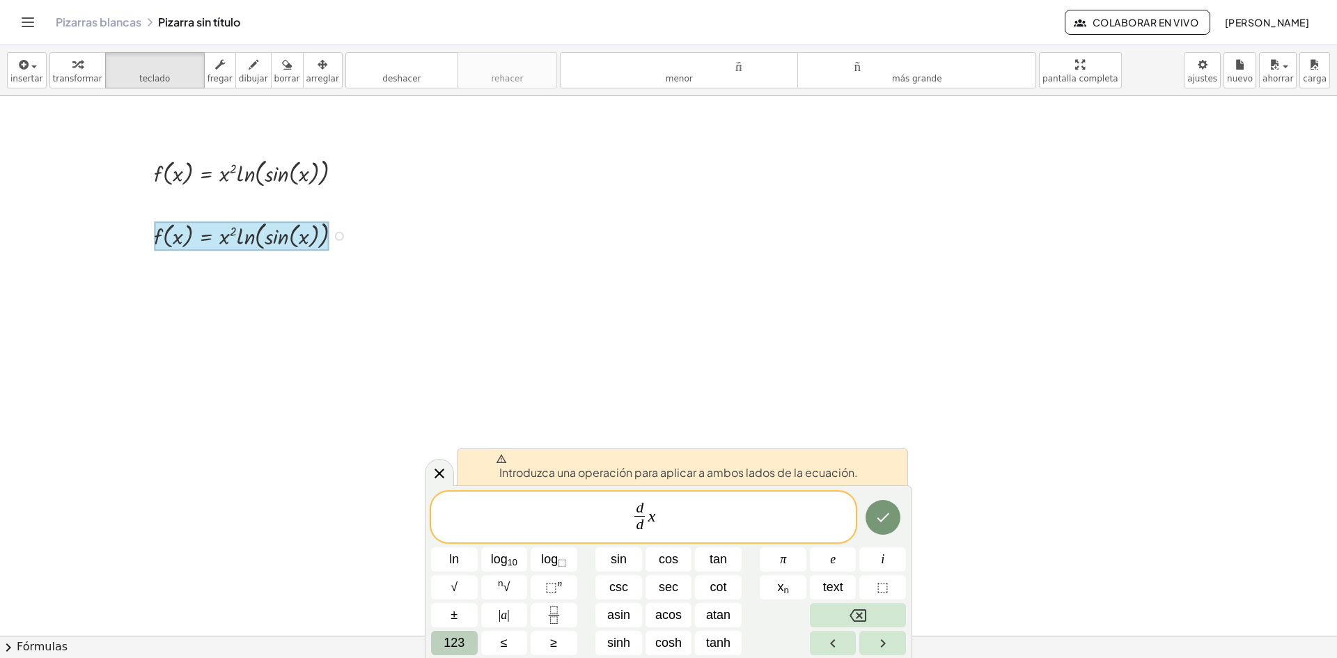
click at [458, 641] on span "123" at bounding box center [454, 643] width 21 height 19
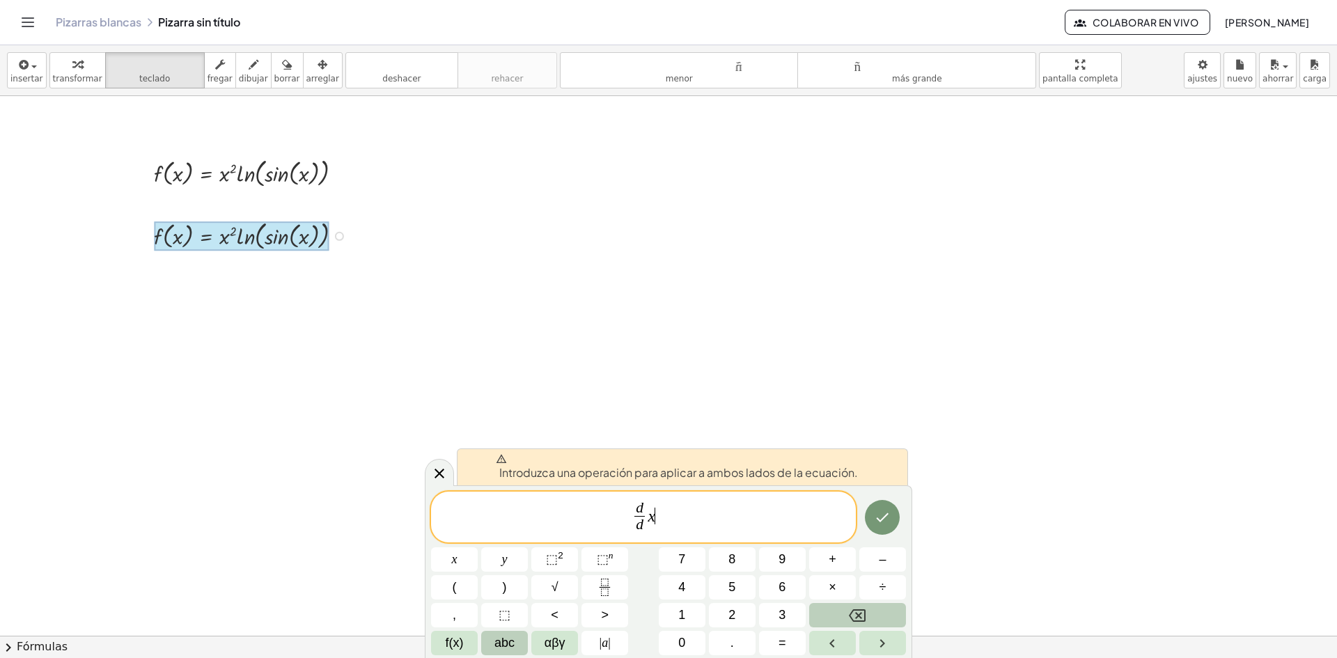
click at [499, 638] on span "abc" at bounding box center [505, 643] width 20 height 19
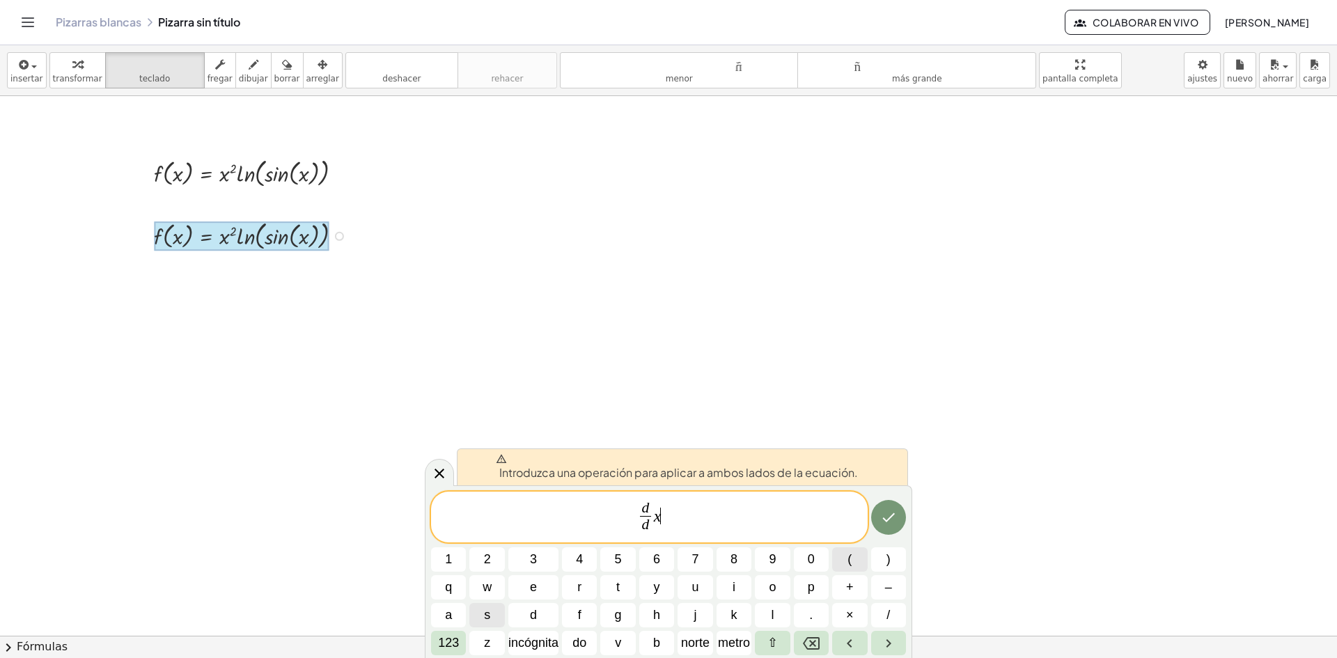
click at [858, 561] on button "(" at bounding box center [849, 559] width 35 height 24
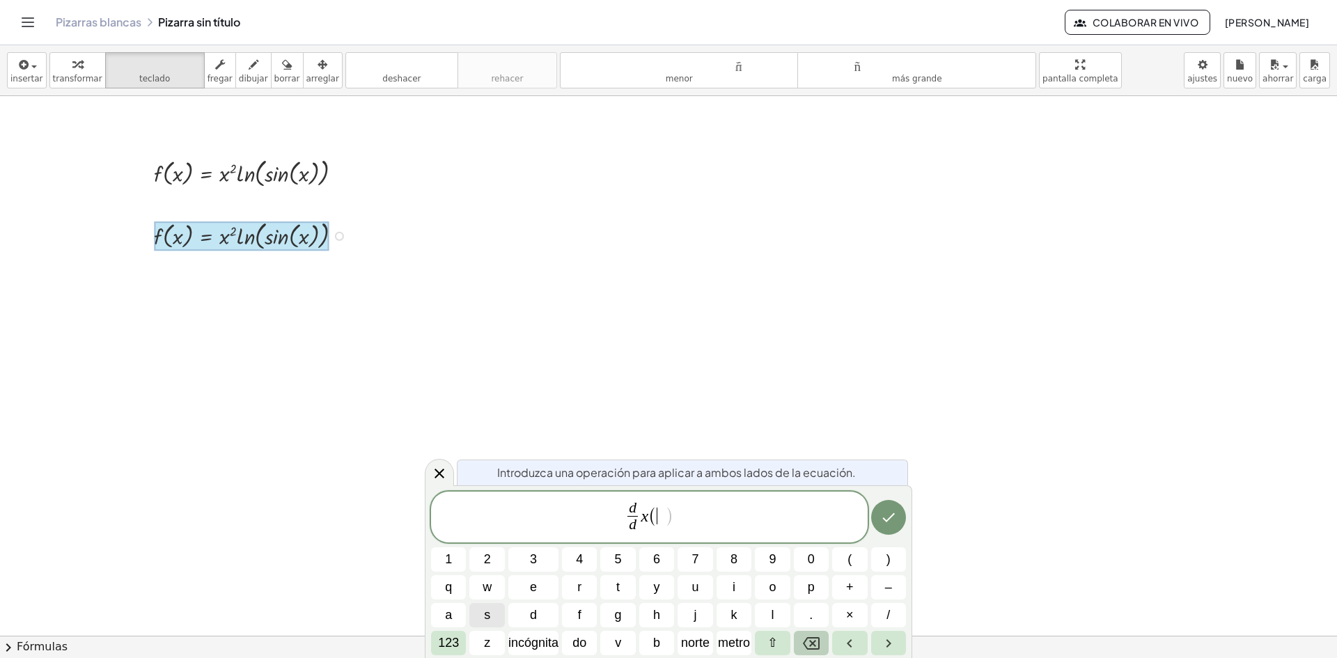
click at [800, 637] on button "Retroceso" at bounding box center [811, 643] width 35 height 24
click at [501, 554] on button "2" at bounding box center [486, 559] width 35 height 24
click at [859, 554] on button "(" at bounding box center [849, 559] width 35 height 24
click at [545, 637] on font "incógnita" at bounding box center [533, 643] width 50 height 14
click at [438, 647] on font "123" at bounding box center [448, 643] width 21 height 14
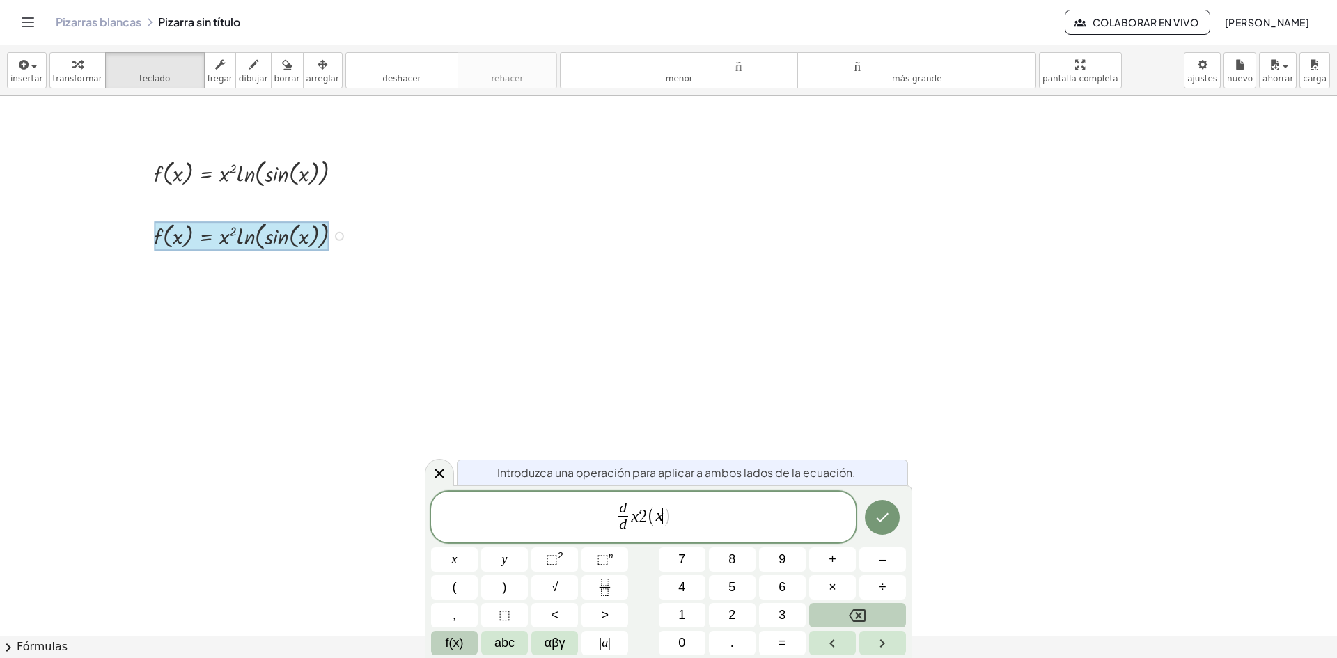
click at [457, 639] on span "f(x)" at bounding box center [455, 643] width 18 height 19
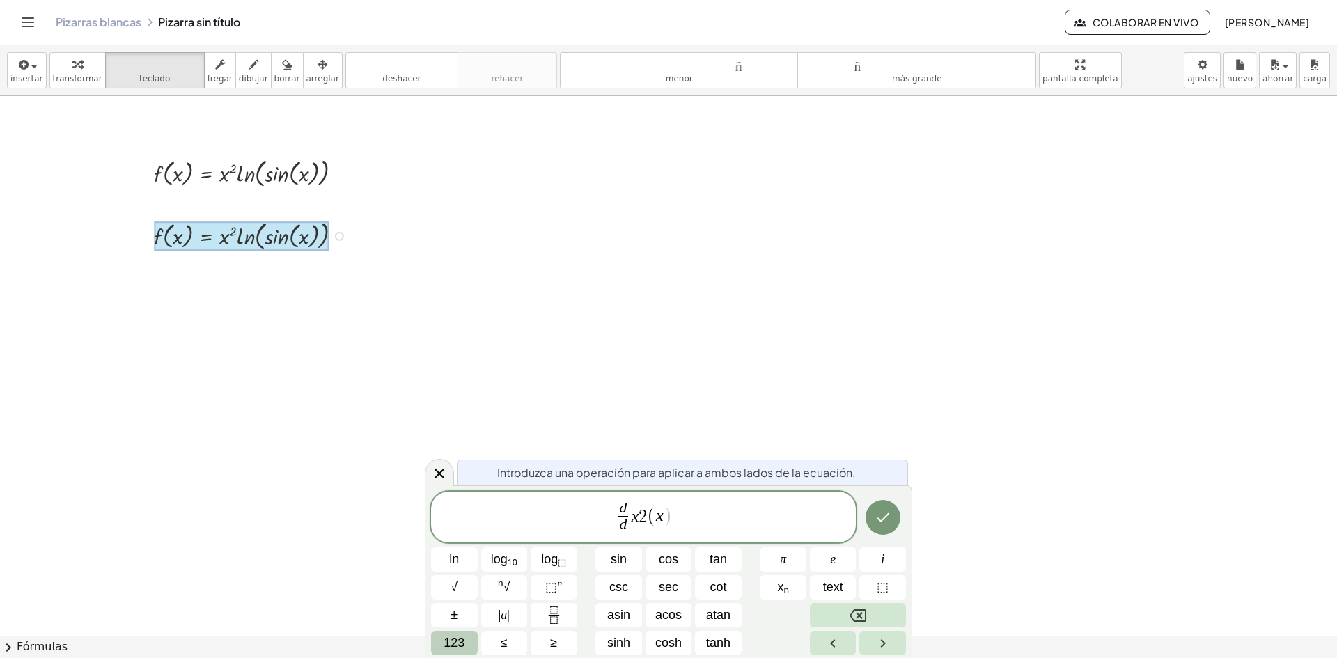
click at [451, 645] on span "123" at bounding box center [454, 643] width 21 height 19
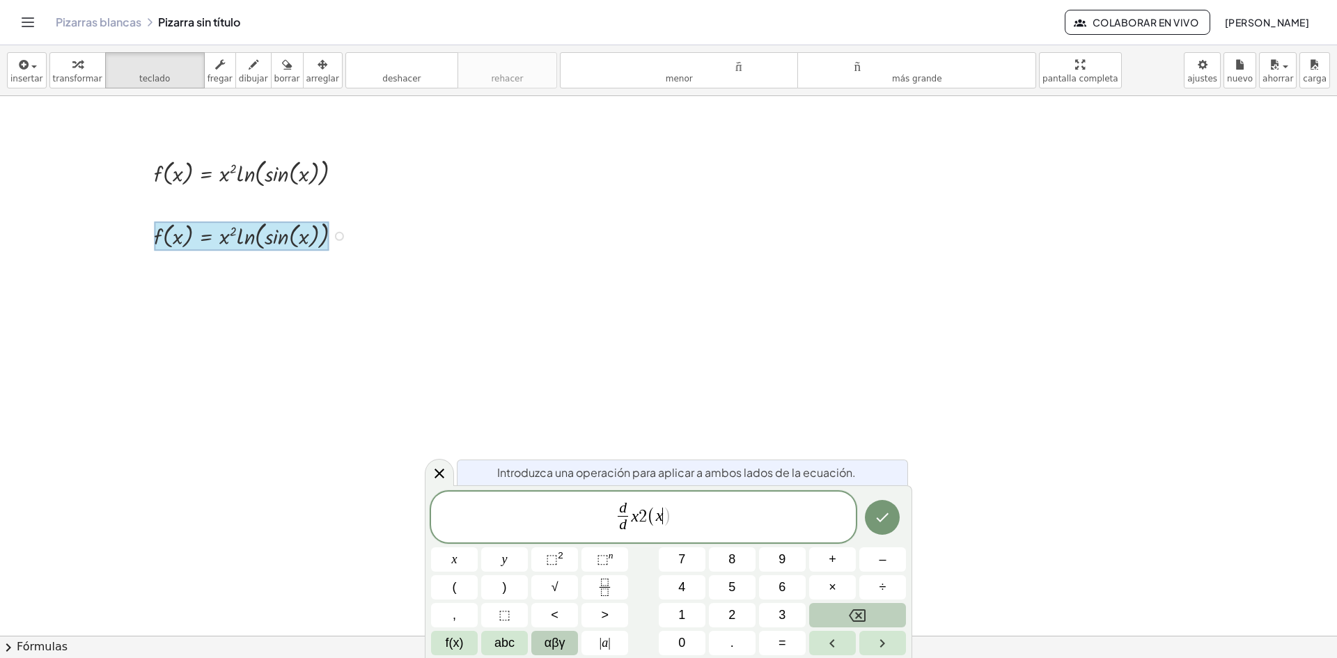
click at [548, 638] on span "αβγ" at bounding box center [555, 643] width 21 height 19
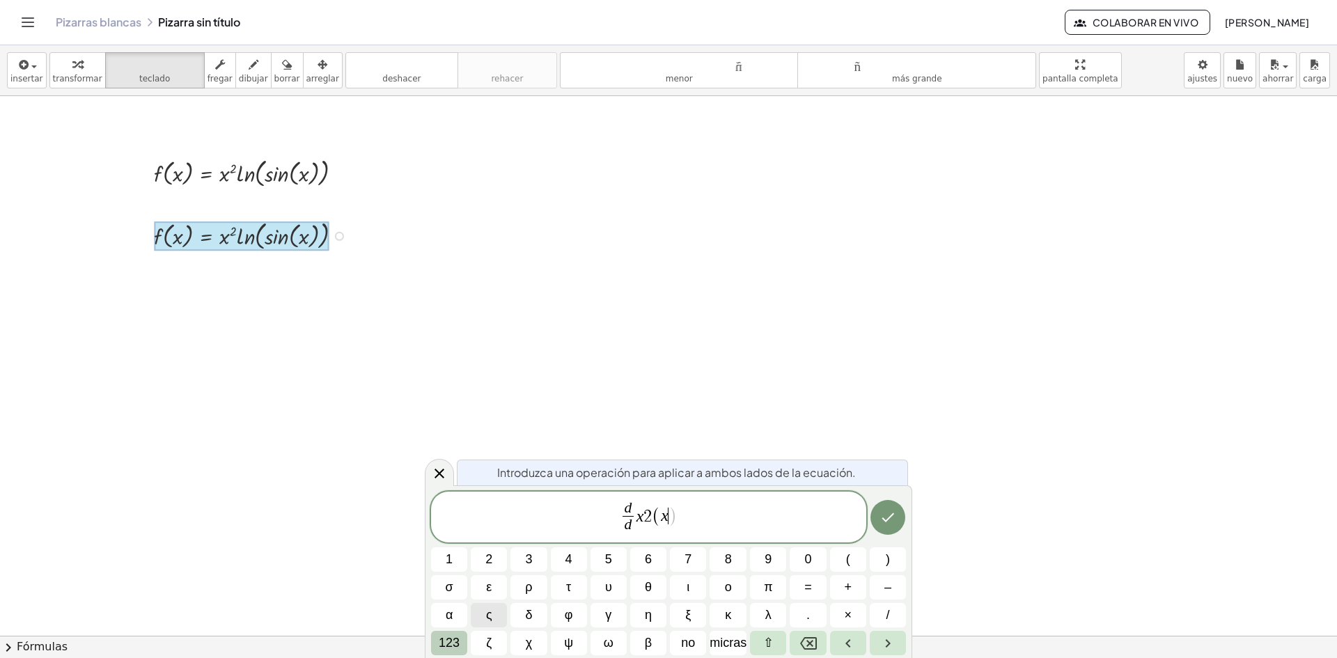
click at [453, 639] on font "123" at bounding box center [449, 643] width 21 height 14
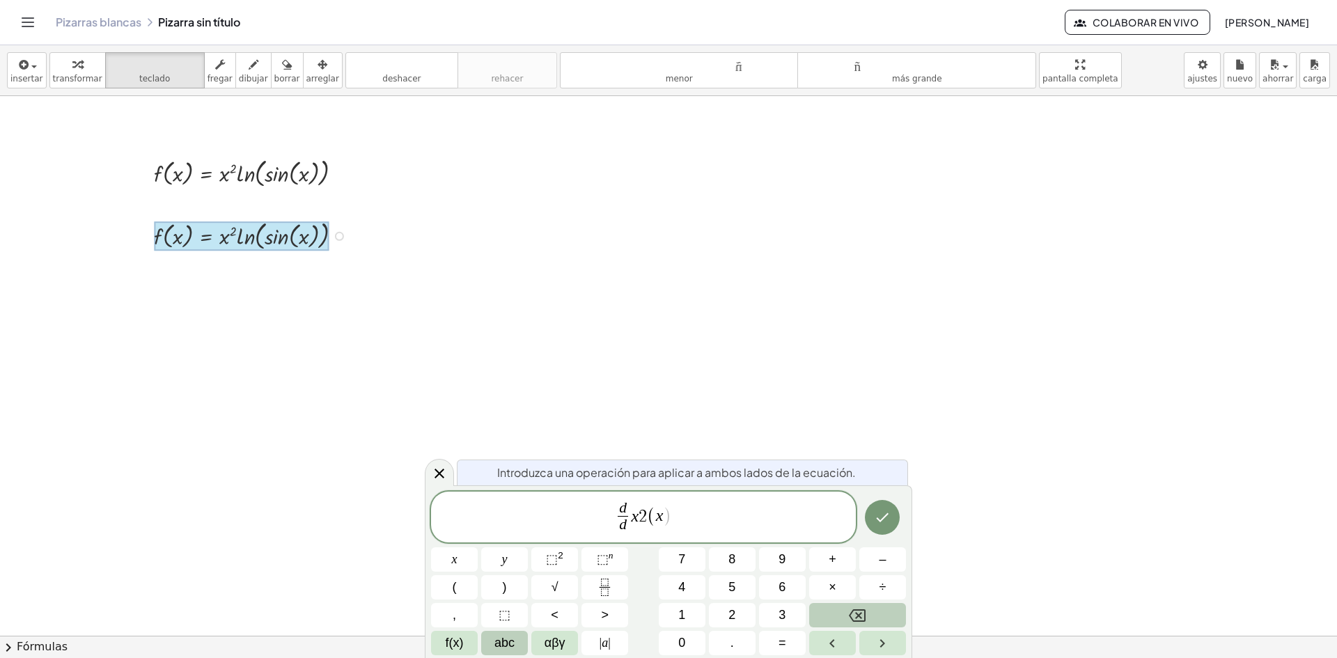
click at [521, 641] on button "abc" at bounding box center [504, 643] width 47 height 24
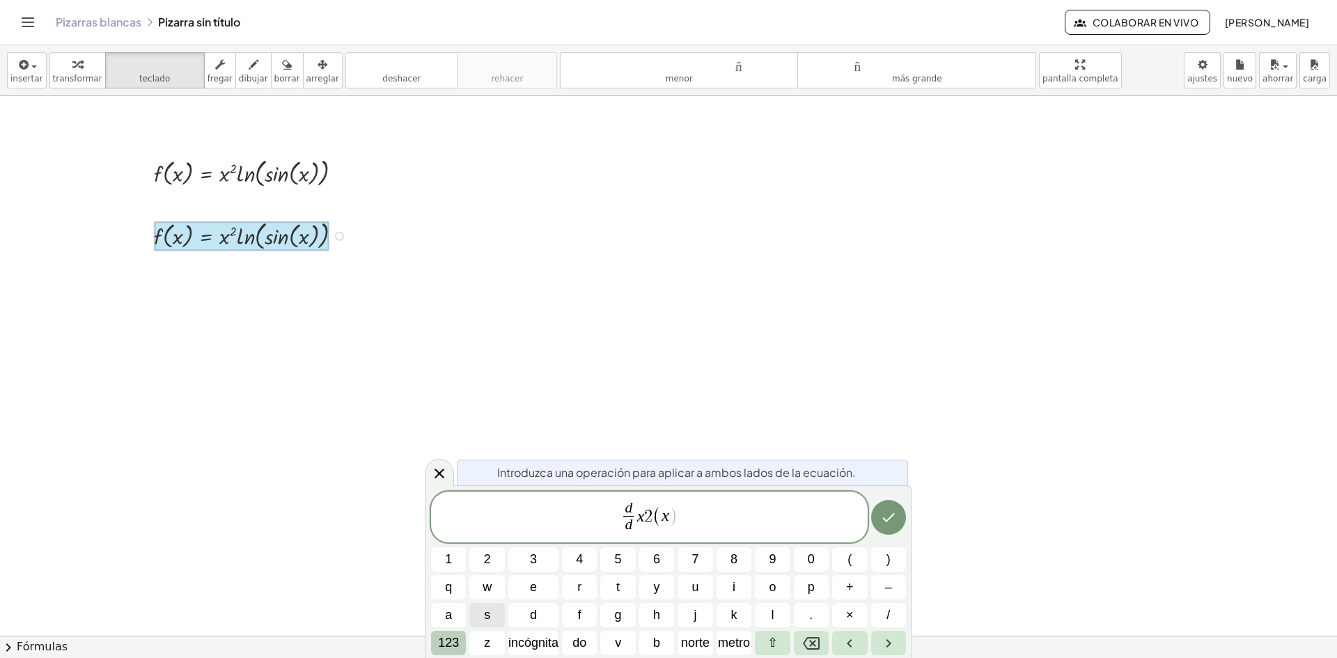
click at [446, 642] on font "123" at bounding box center [448, 643] width 21 height 14
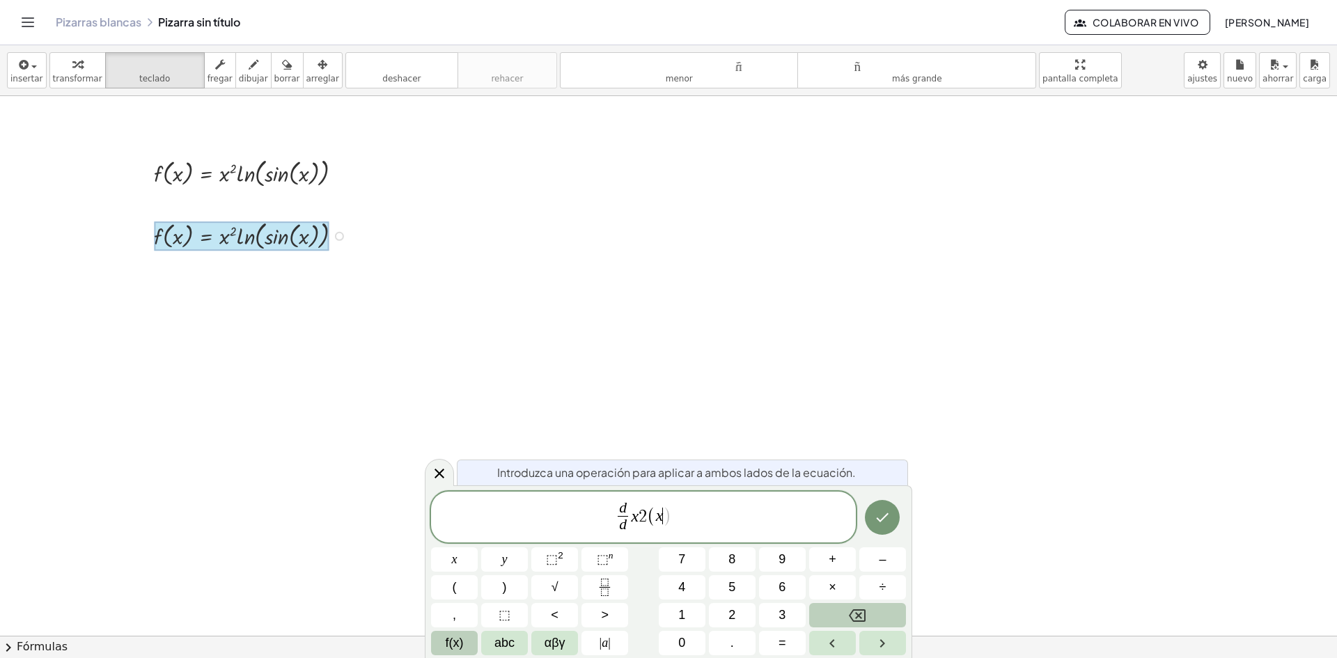
click at [453, 642] on span "f(x)" at bounding box center [455, 643] width 18 height 19
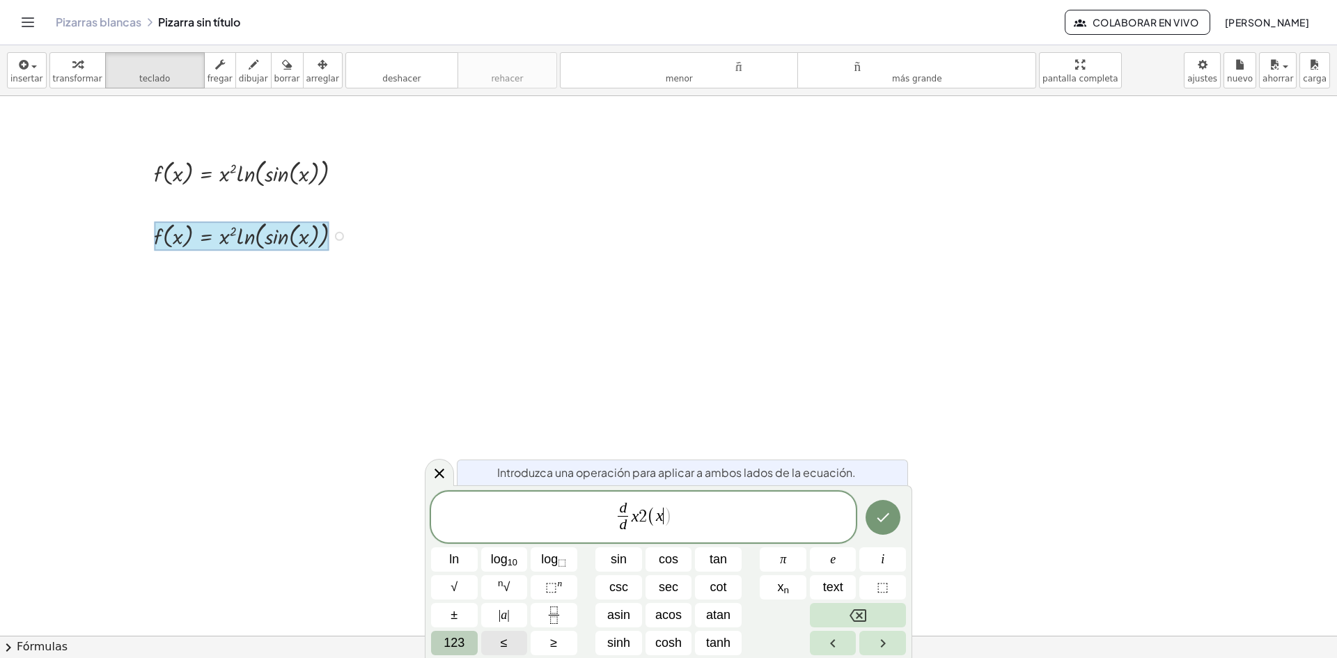
click at [453, 642] on span "123" at bounding box center [454, 643] width 21 height 19
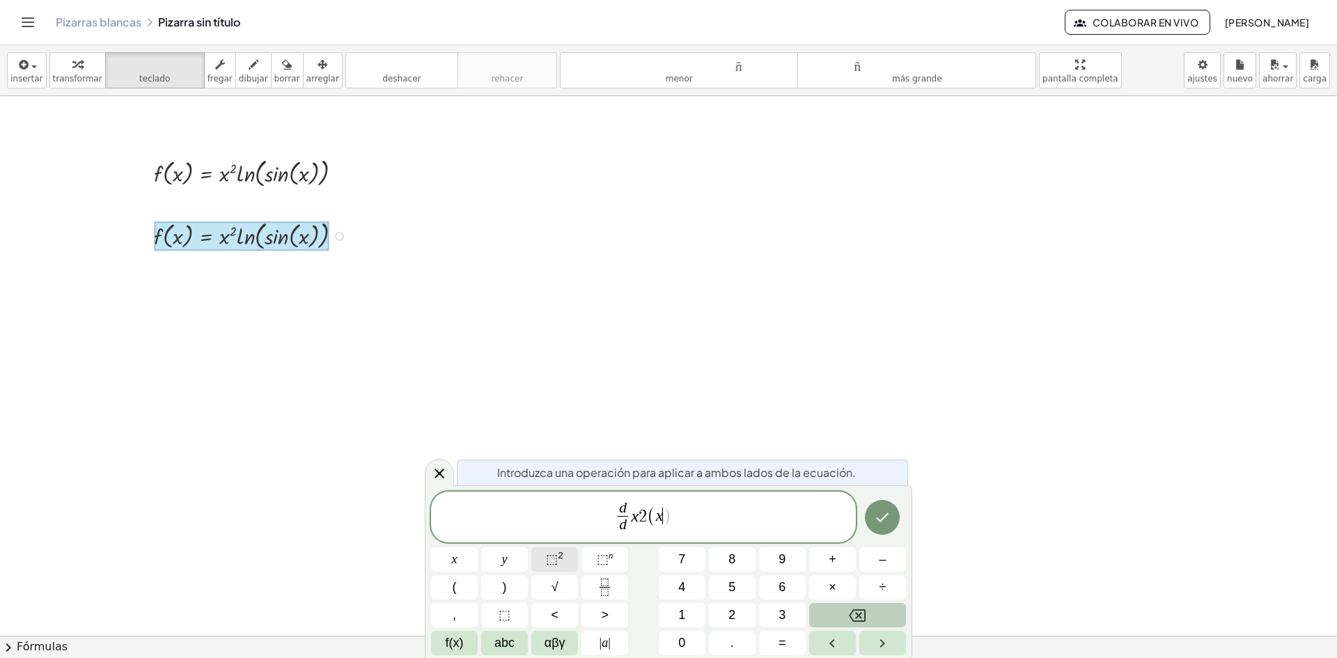
click at [554, 567] on span "⬚ 2" at bounding box center [554, 559] width 17 height 19
click at [832, 586] on span "×" at bounding box center [833, 587] width 8 height 19
click at [456, 648] on span "f(x)" at bounding box center [455, 643] width 18 height 19
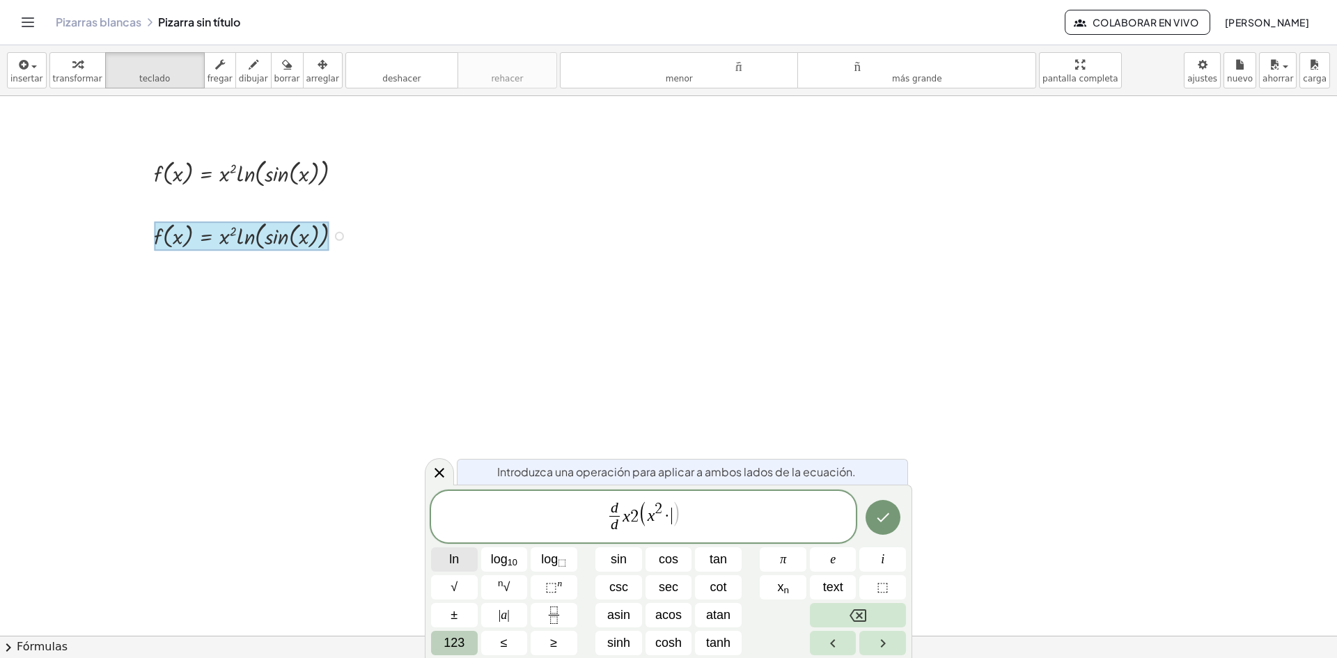
click at [445, 555] on button "ln" at bounding box center [454, 559] width 47 height 24
click at [444, 643] on span "123" at bounding box center [454, 643] width 21 height 19
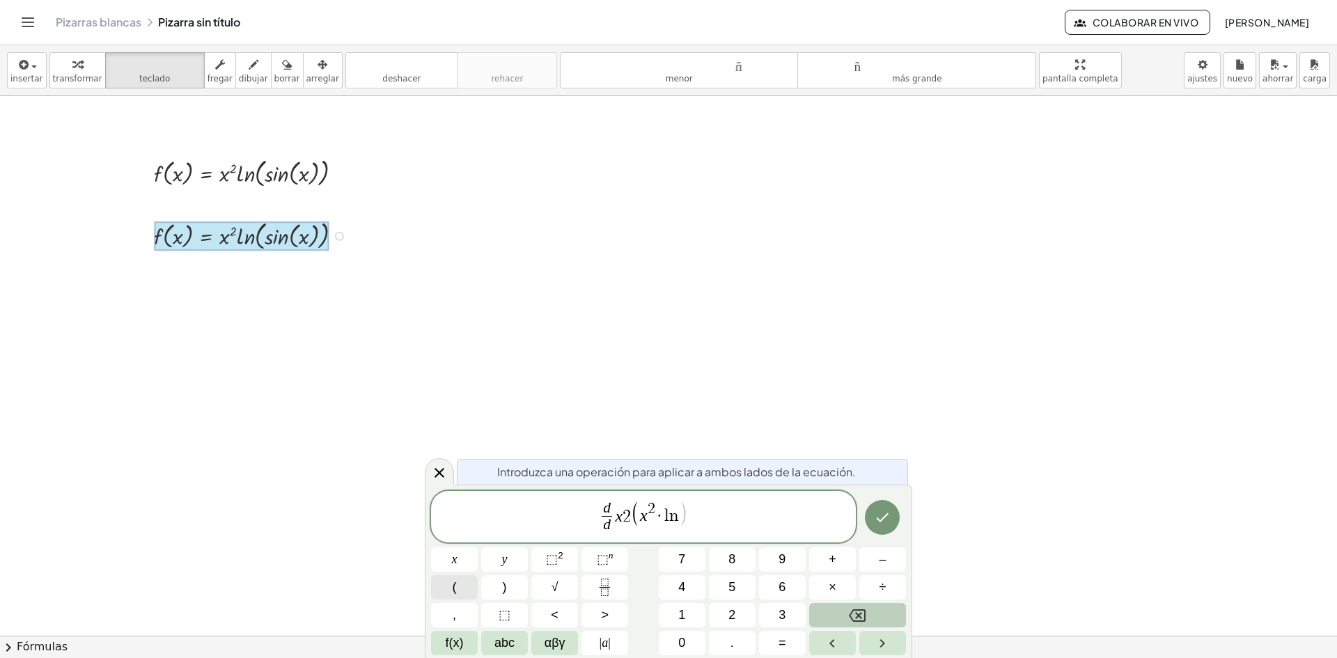
click at [442, 580] on button "(" at bounding box center [454, 587] width 47 height 24
click at [449, 647] on span "f(x)" at bounding box center [455, 643] width 18 height 19
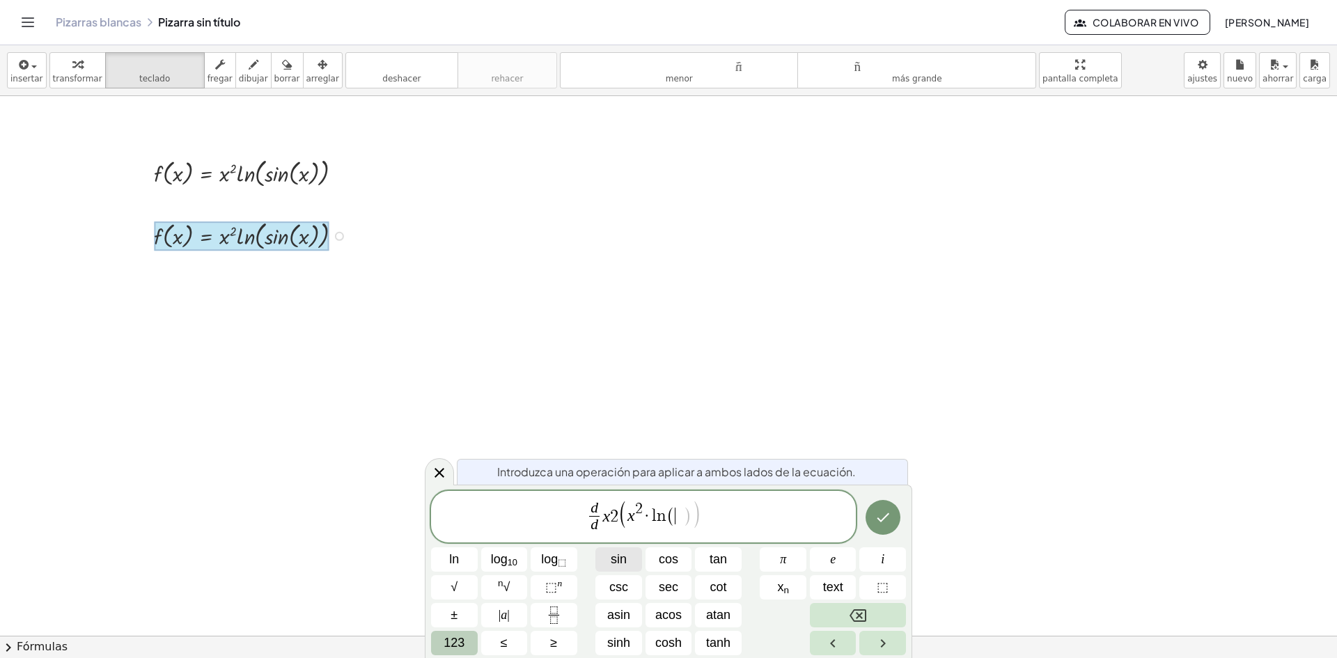
click at [624, 561] on span "sin" at bounding box center [619, 559] width 16 height 19
click at [439, 649] on button "123" at bounding box center [454, 643] width 47 height 24
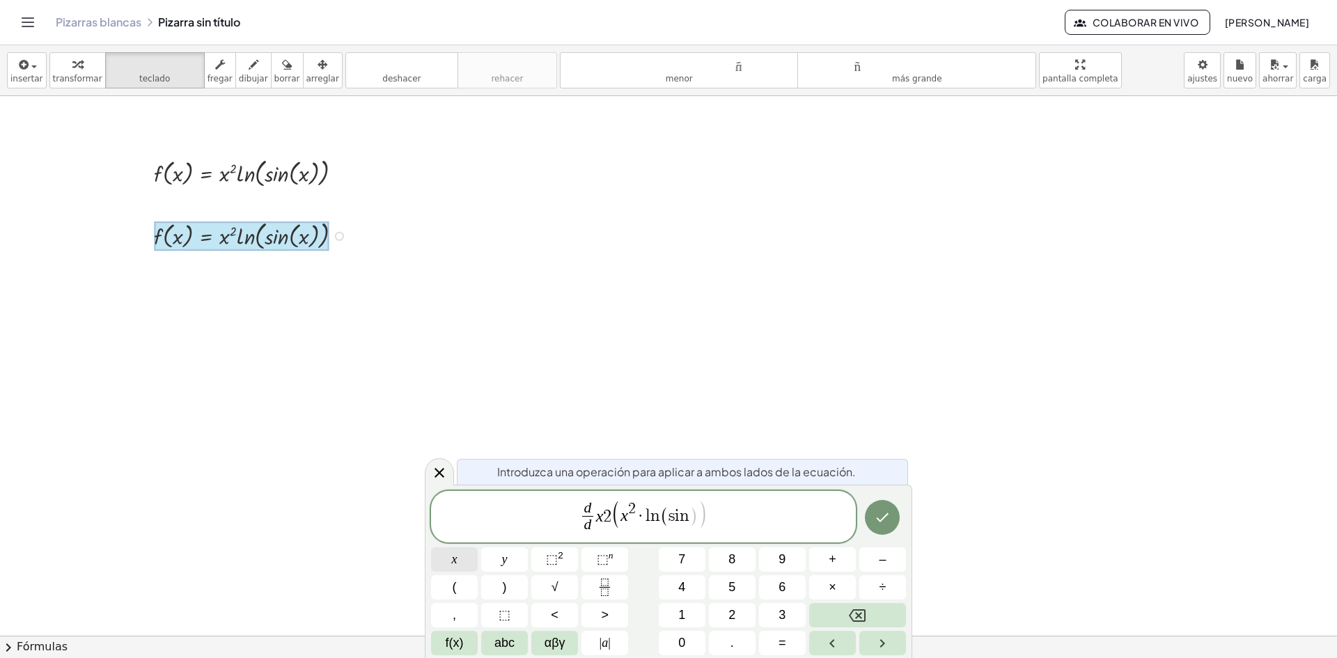
click at [459, 561] on button "x" at bounding box center [454, 559] width 47 height 24
click at [513, 593] on button ")" at bounding box center [504, 587] width 47 height 24
click at [513, 592] on button ")" at bounding box center [504, 587] width 47 height 24
click at [895, 517] on button "Done" at bounding box center [882, 517] width 35 height 35
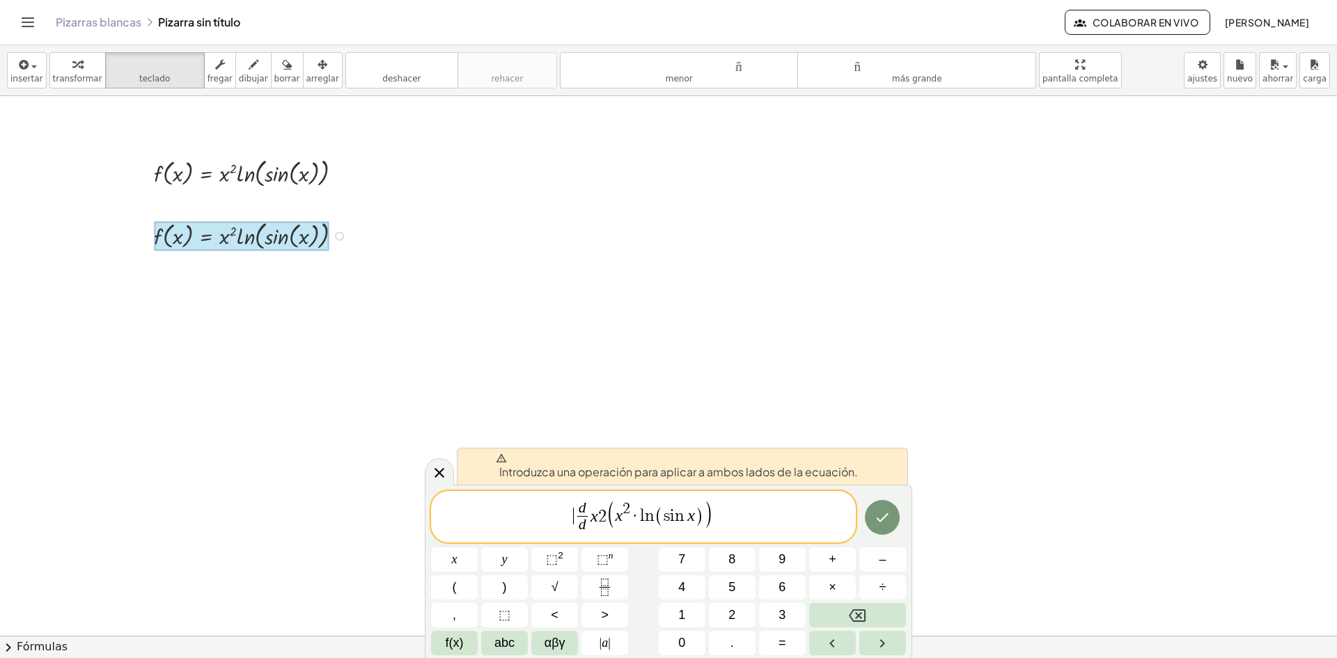
click at [573, 504] on span "​ d d ​ x 2 ( x 2 · l n ( s i n x ) )" at bounding box center [643, 517] width 425 height 37
click at [436, 461] on div at bounding box center [439, 471] width 29 height 27
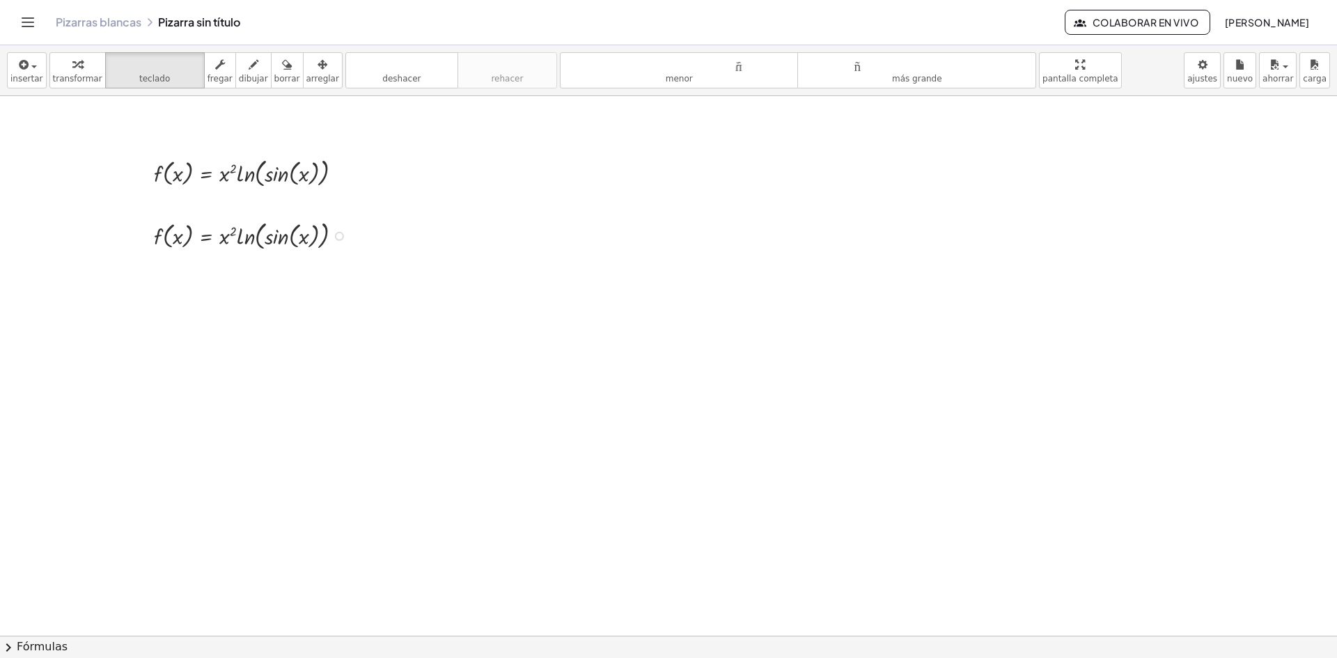
click at [192, 228] on div at bounding box center [254, 235] width 214 height 36
click at [217, 238] on div at bounding box center [242, 235] width 176 height 29
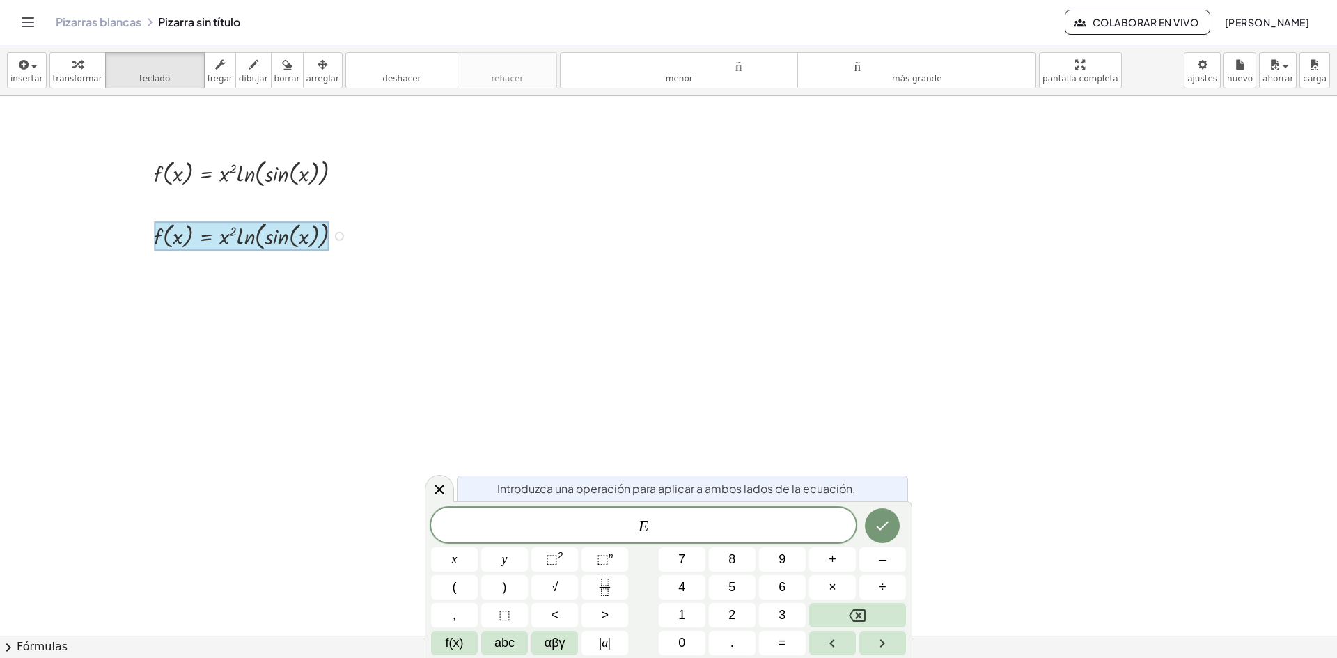
click at [217, 238] on div at bounding box center [242, 235] width 176 height 29
click at [442, 494] on icon at bounding box center [439, 489] width 17 height 17
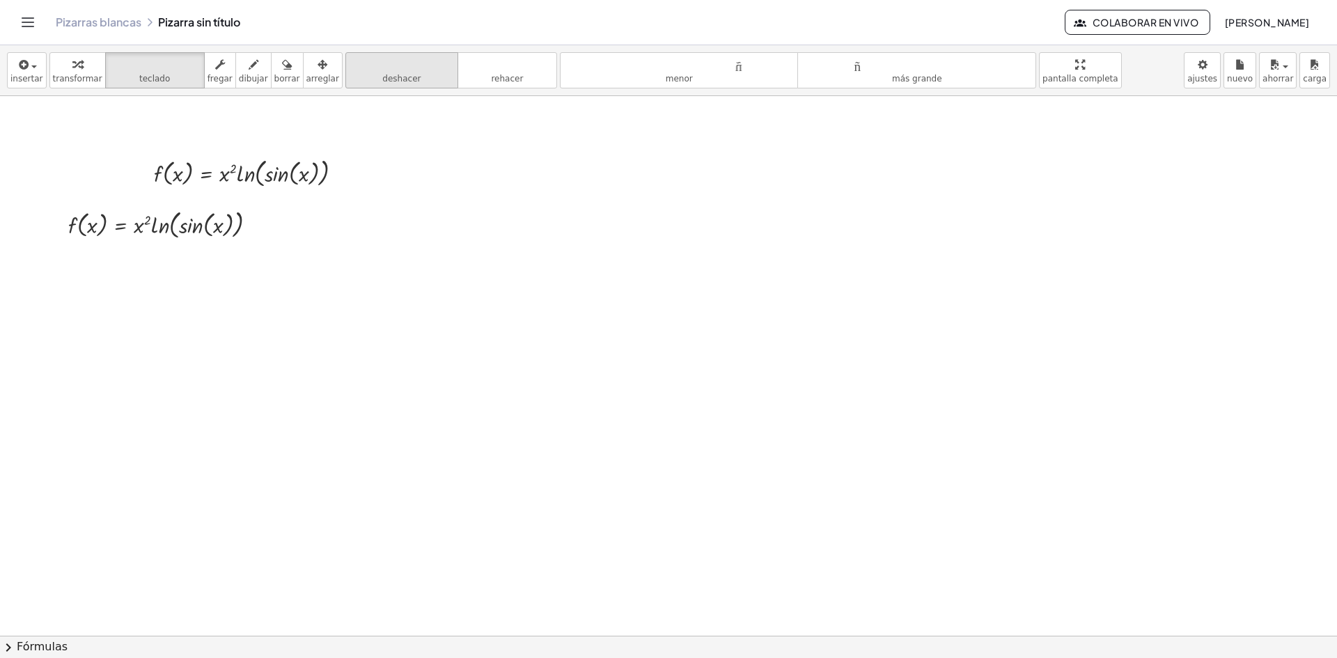
click at [355, 61] on font "deshacer" at bounding box center [402, 64] width 106 height 13
click at [26, 61] on icon "button" at bounding box center [23, 64] width 13 height 17
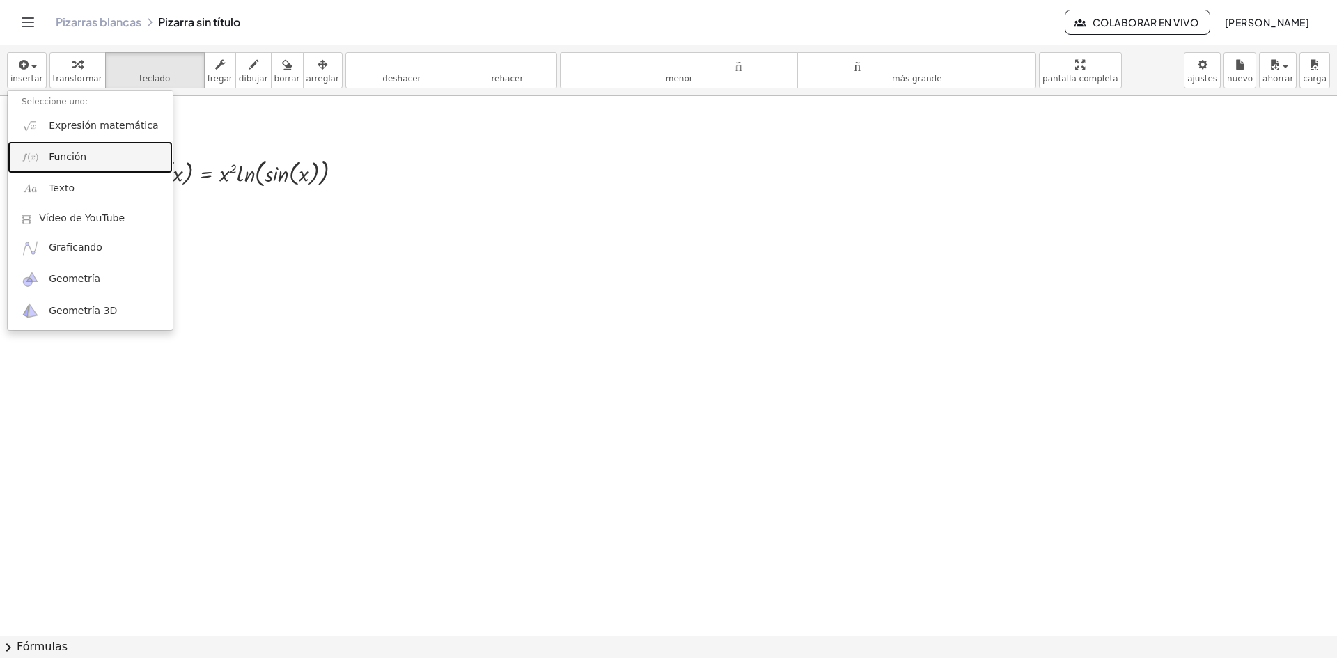
click at [88, 152] on link "Función" at bounding box center [90, 156] width 165 height 31
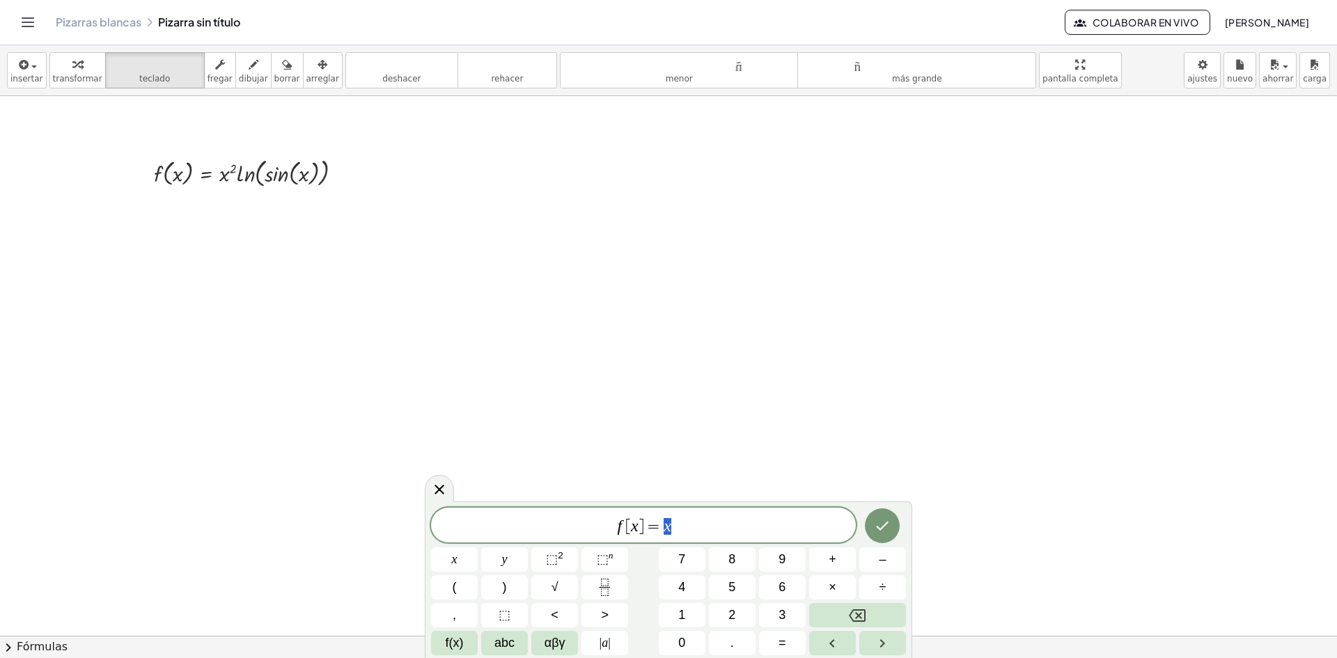
click at [683, 521] on span "f [ x ] = x" at bounding box center [643, 527] width 425 height 20
click at [869, 609] on button "Backspace" at bounding box center [857, 615] width 97 height 24
click at [504, 641] on span "abc" at bounding box center [505, 643] width 20 height 19
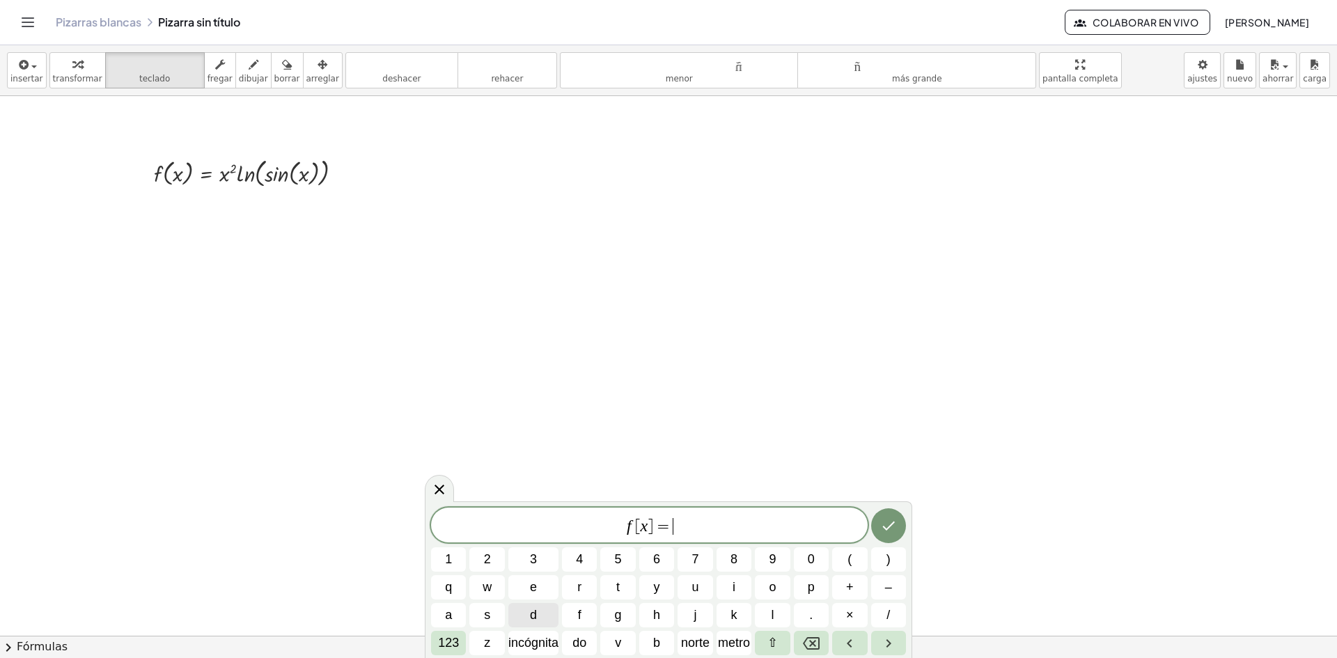
click at [550, 615] on button "d" at bounding box center [533, 615] width 50 height 24
click at [893, 616] on button "/" at bounding box center [888, 615] width 35 height 24
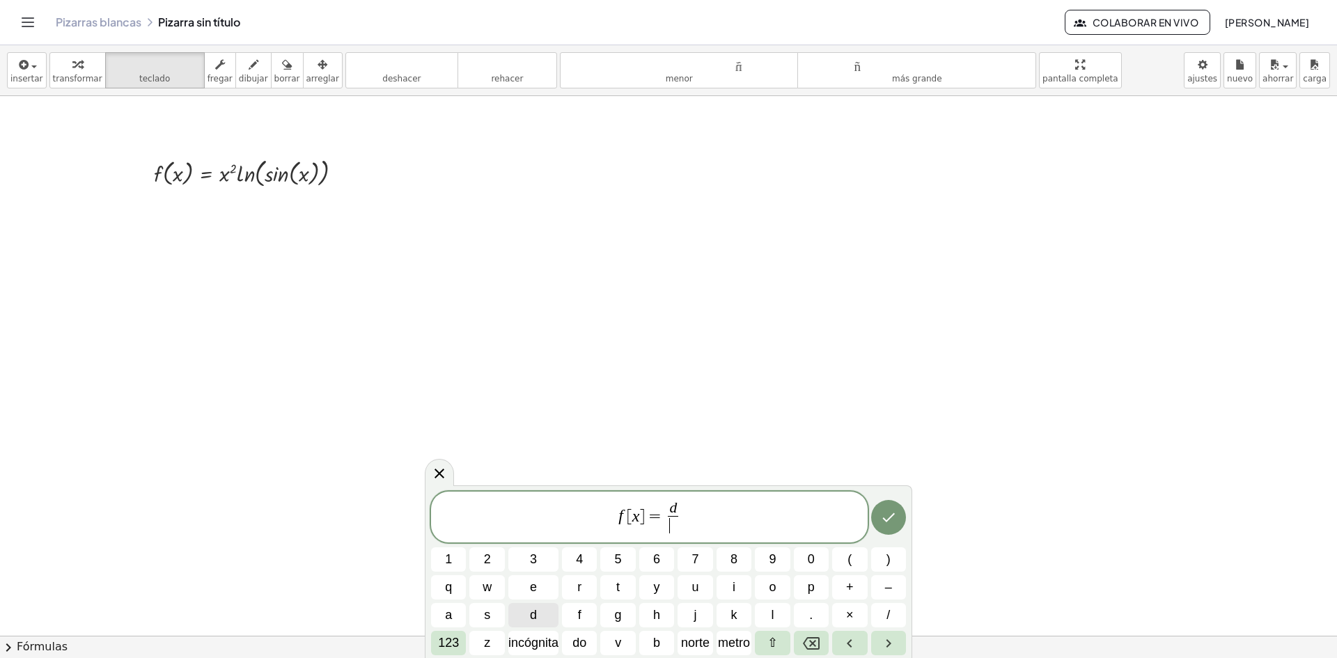
click at [522, 614] on button "d" at bounding box center [533, 615] width 50 height 24
click at [692, 518] on span "f [ x ] = d d ​ ​" at bounding box center [649, 518] width 437 height 37
click at [515, 641] on font "incógnita" at bounding box center [533, 643] width 50 height 14
click at [845, 566] on button "(" at bounding box center [849, 559] width 35 height 24
click at [540, 651] on span "incógnita" at bounding box center [533, 643] width 50 height 19
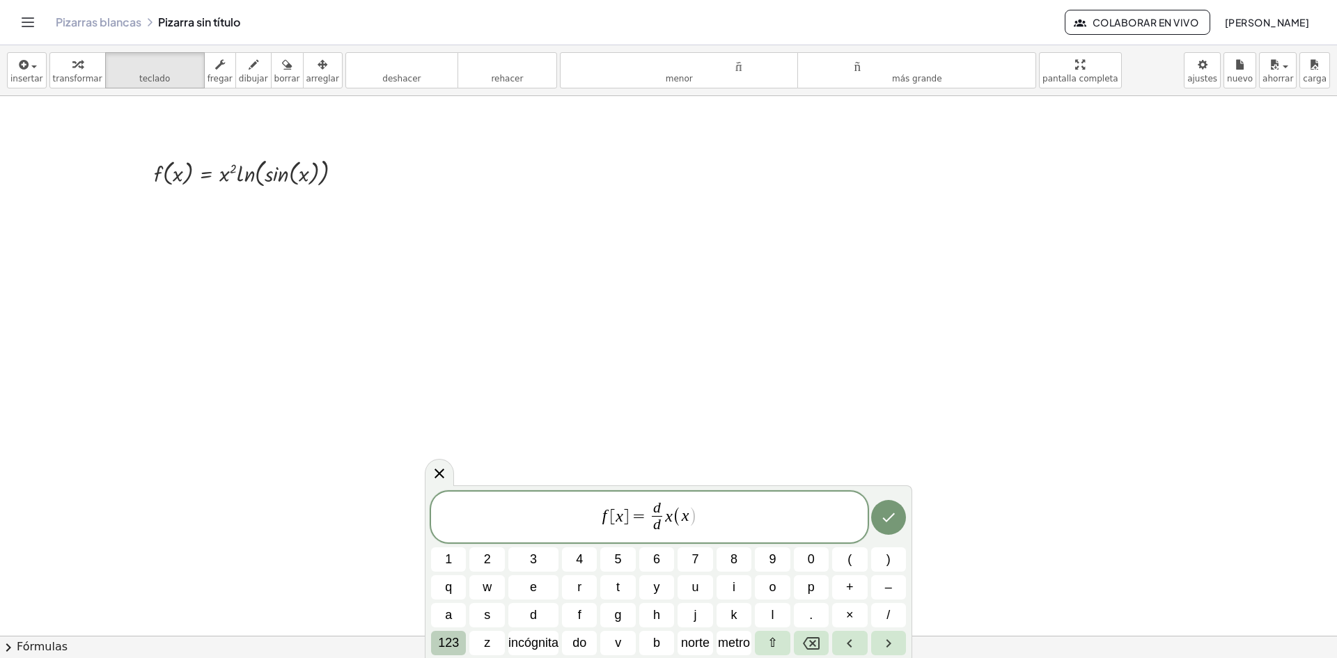
click at [441, 642] on font "123" at bounding box center [448, 643] width 21 height 14
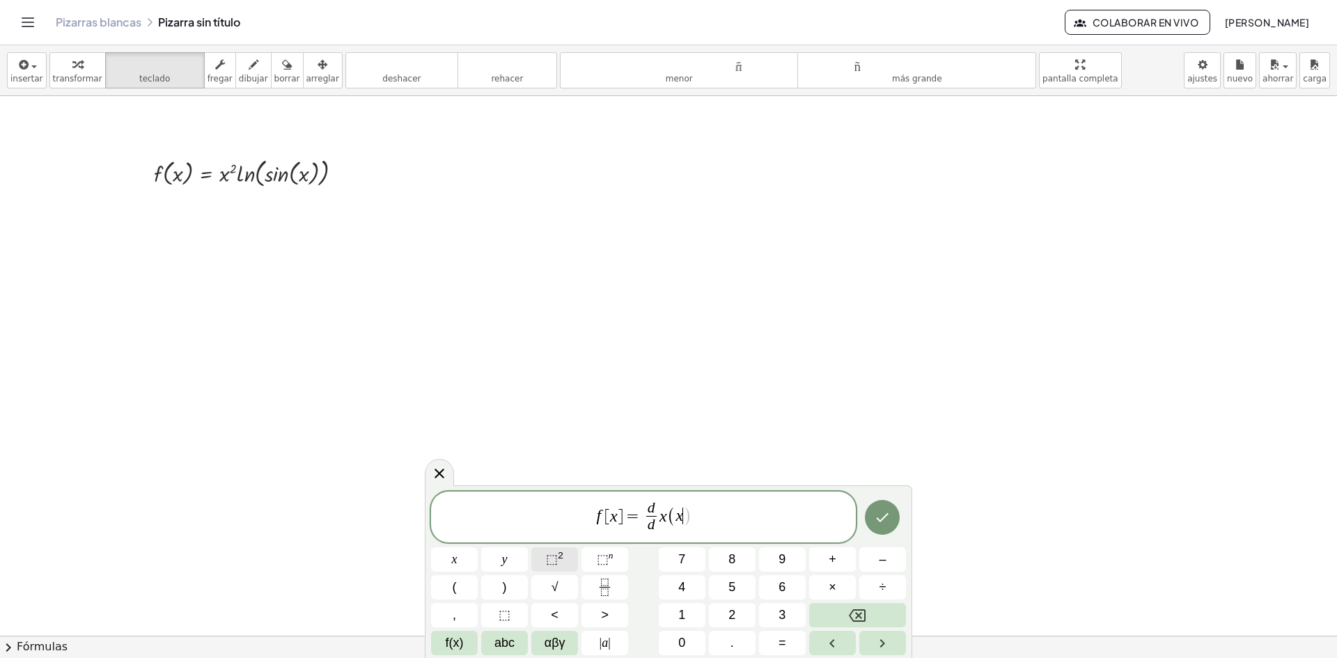
click at [561, 559] on sup "2" at bounding box center [561, 555] width 6 height 10
click at [824, 584] on button "×" at bounding box center [832, 587] width 47 height 24
click at [453, 643] on span "f(x)" at bounding box center [455, 643] width 18 height 19
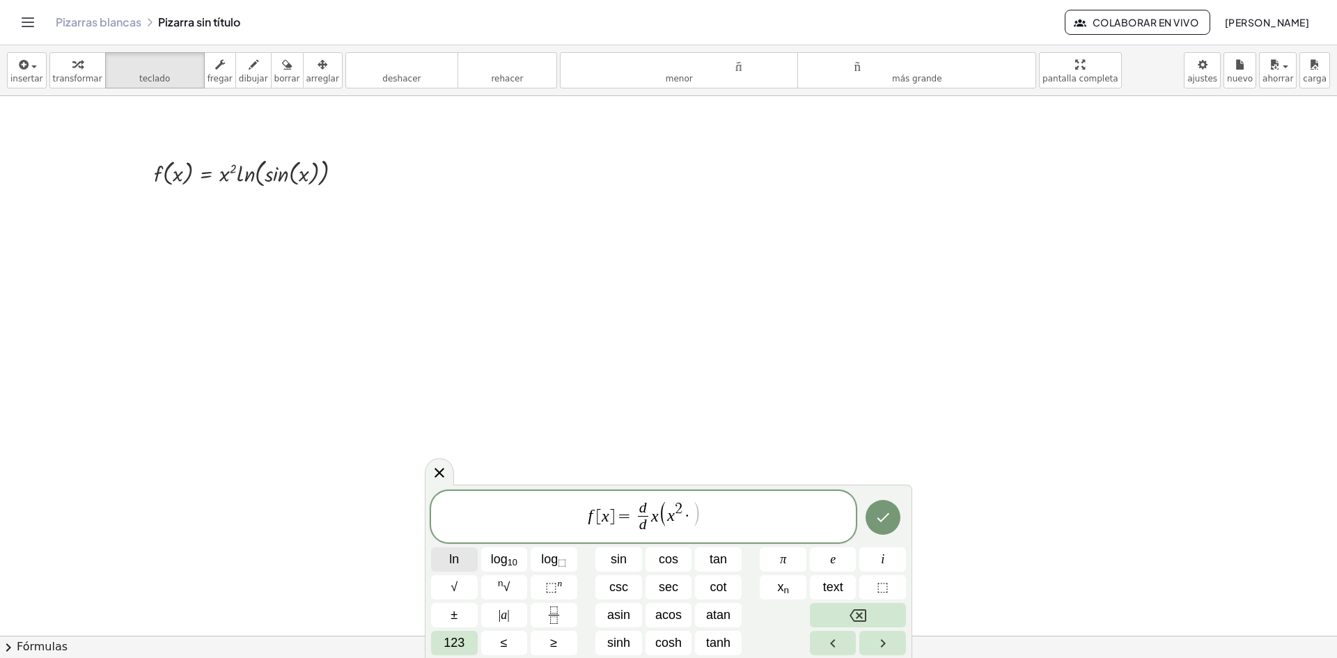
click at [451, 556] on span "ln" at bounding box center [454, 559] width 10 height 19
click at [462, 638] on span "123" at bounding box center [454, 643] width 21 height 19
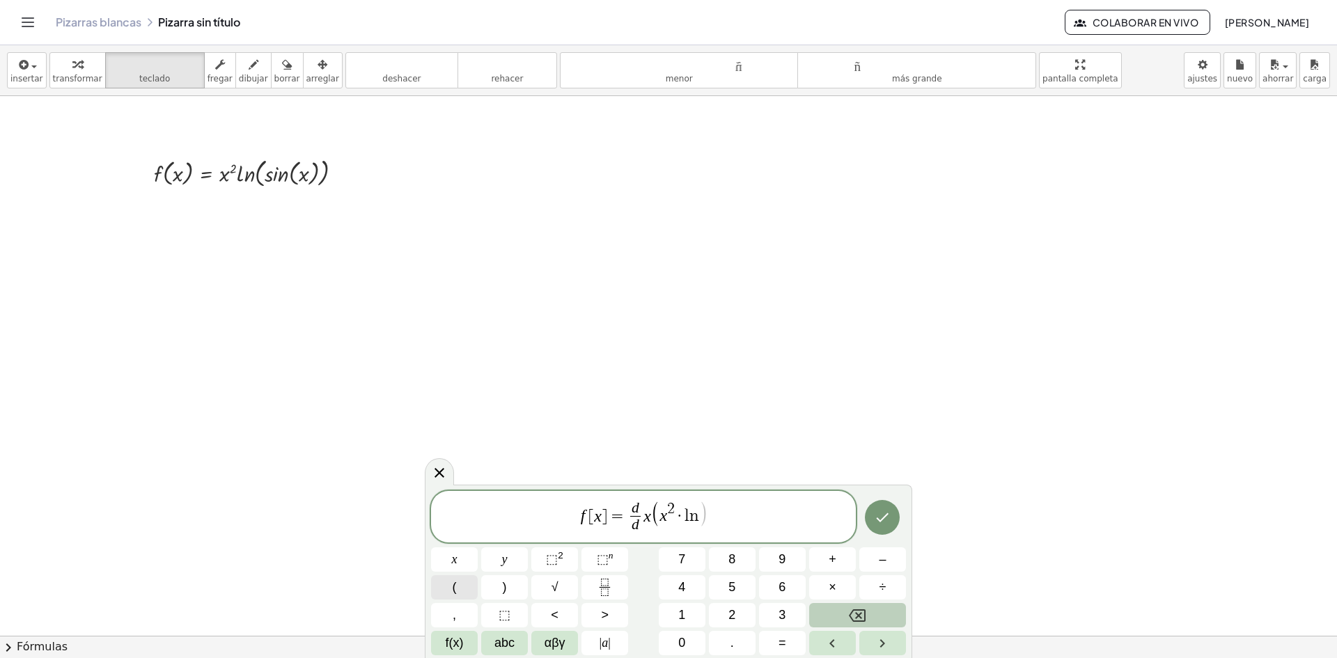
click at [460, 575] on button "(" at bounding box center [454, 587] width 47 height 24
click at [446, 645] on span "f(x)" at bounding box center [455, 643] width 18 height 19
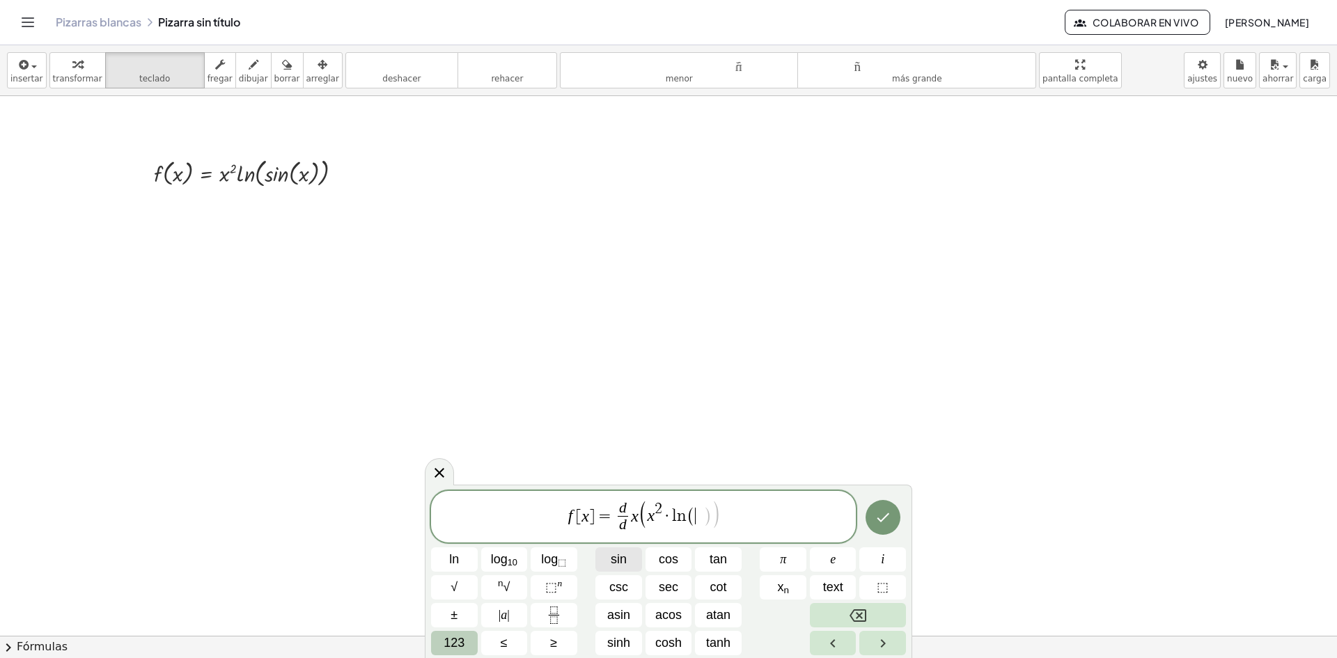
click at [632, 558] on button "sin" at bounding box center [618, 559] width 47 height 24
click at [439, 646] on button "123" at bounding box center [454, 643] width 47 height 24
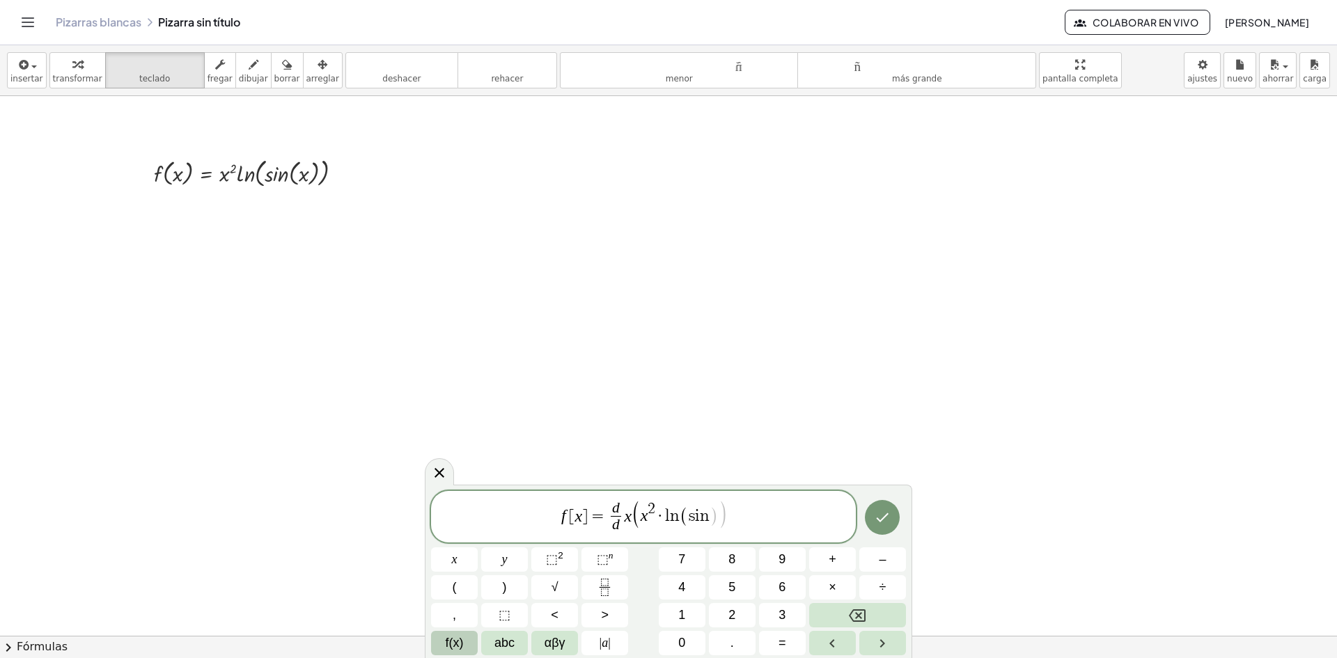
click at [464, 631] on button "f(x)" at bounding box center [454, 643] width 47 height 24
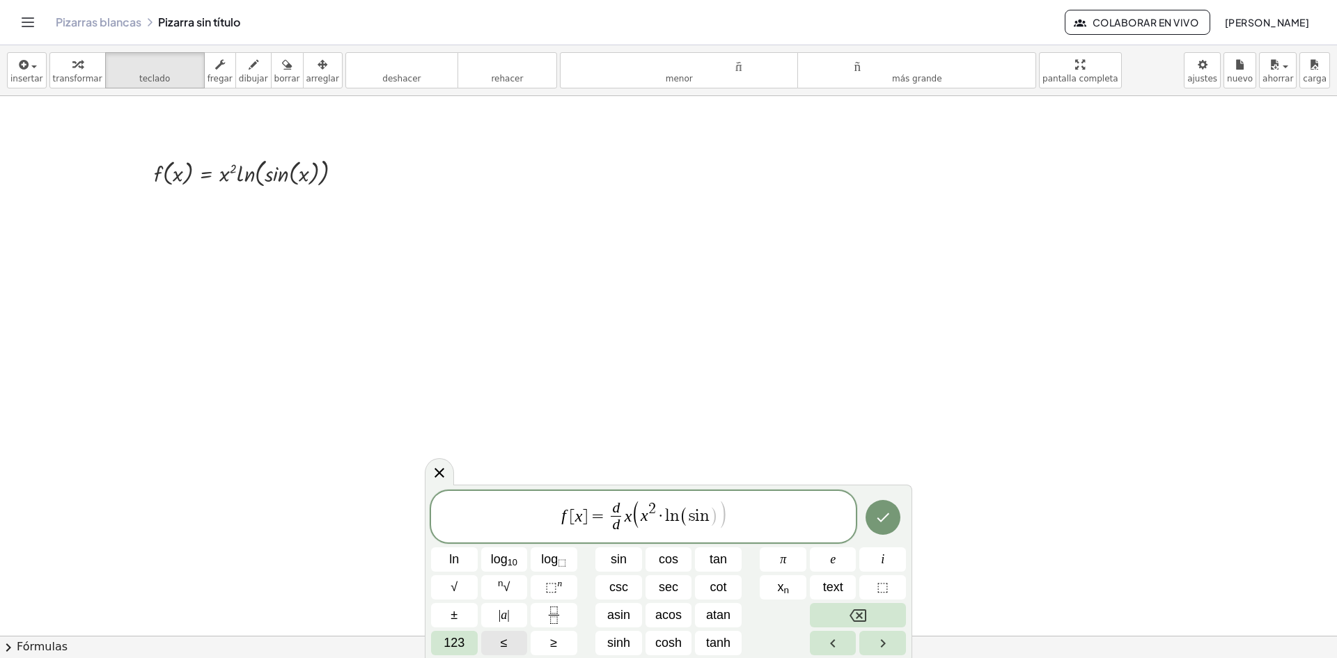
click at [464, 631] on button "123" at bounding box center [454, 643] width 47 height 24
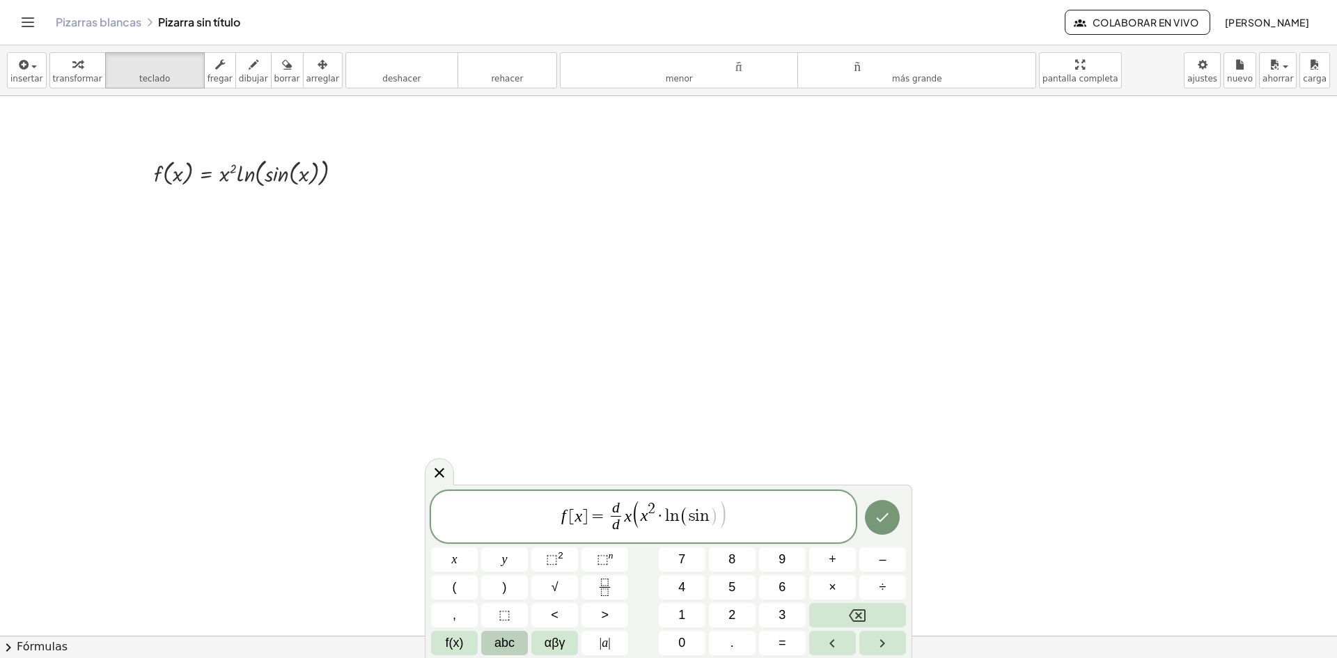
click at [507, 646] on span "abc" at bounding box center [505, 643] width 20 height 19
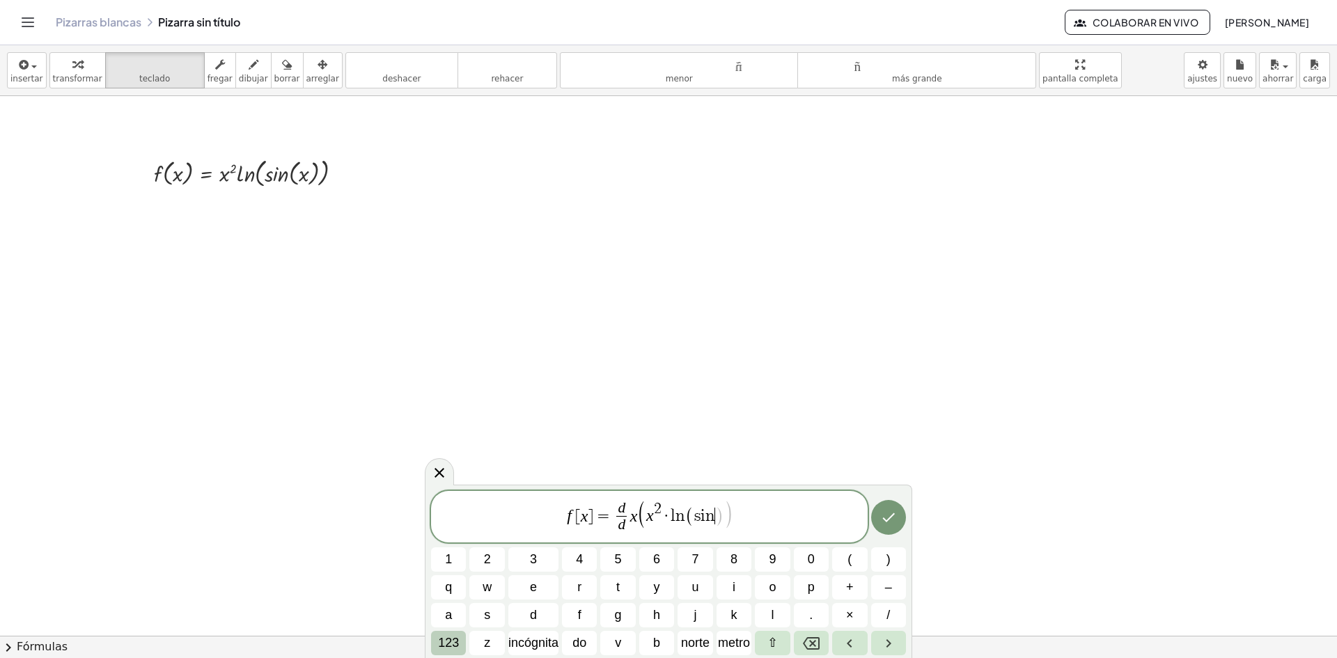
click at [446, 649] on font "123" at bounding box center [448, 643] width 21 height 14
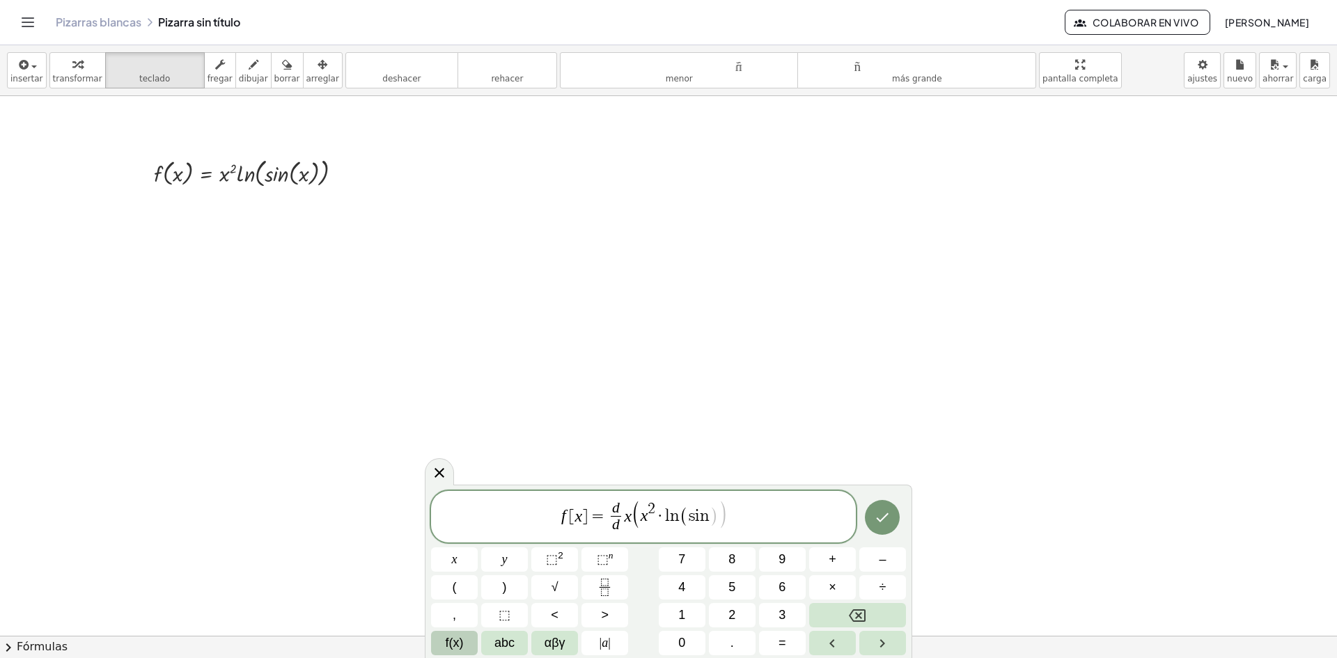
click at [452, 648] on span "f(x)" at bounding box center [455, 643] width 18 height 19
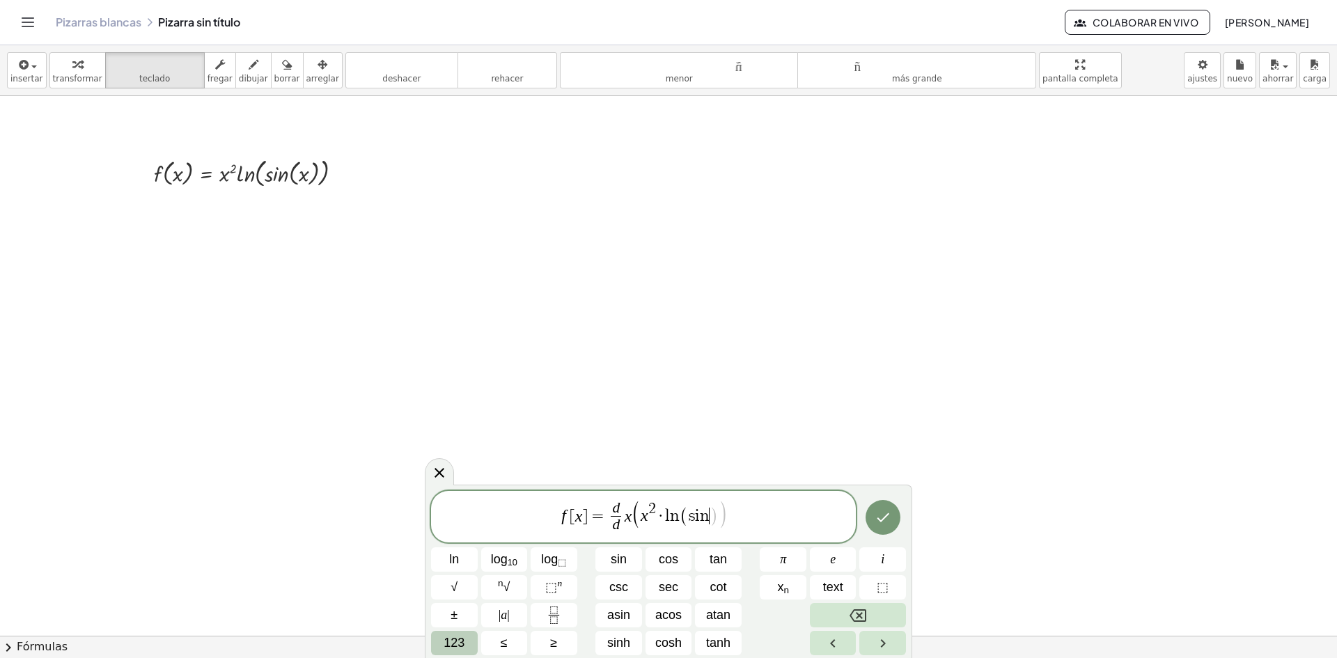
click at [448, 641] on span "123" at bounding box center [454, 643] width 21 height 19
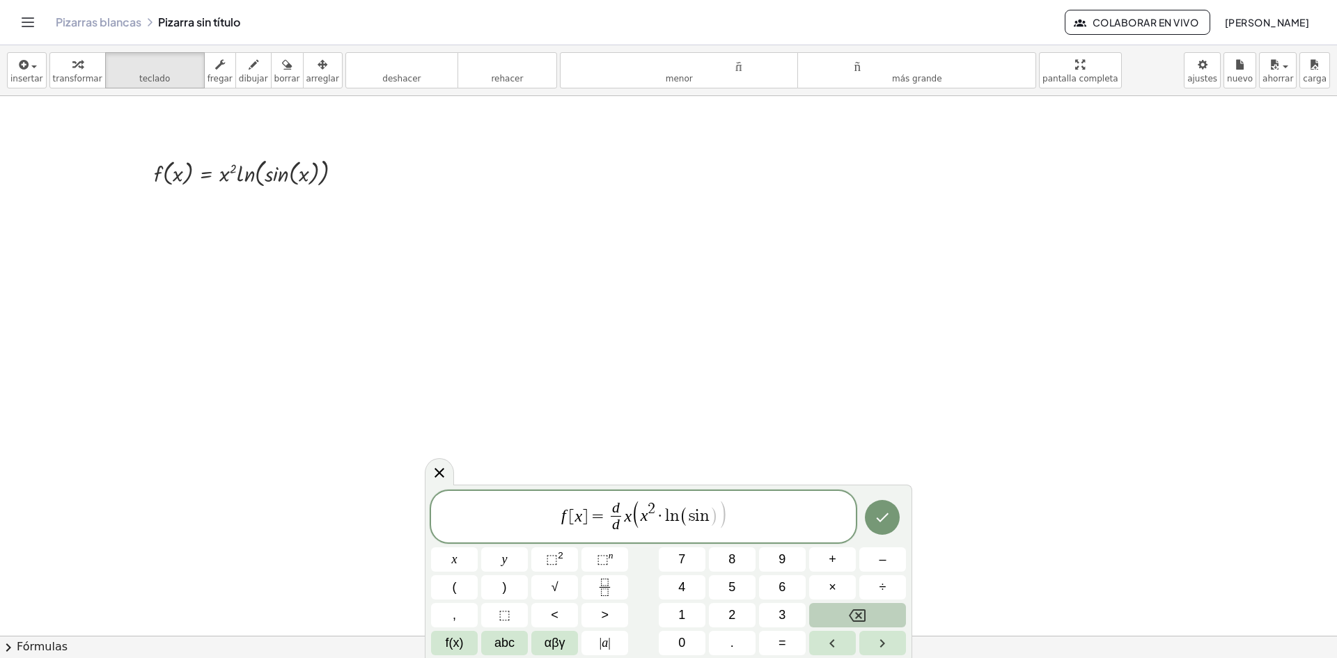
click at [448, 641] on span "f(x)" at bounding box center [455, 643] width 18 height 19
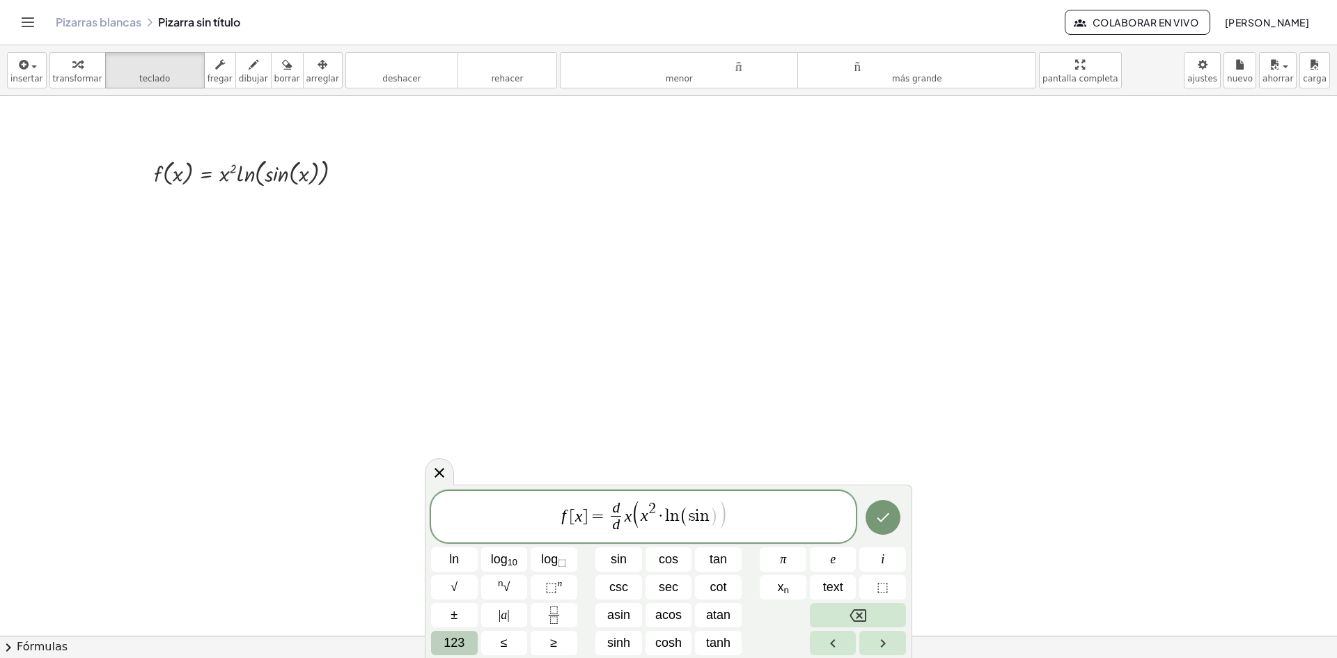
click at [448, 641] on span "123" at bounding box center [454, 643] width 21 height 19
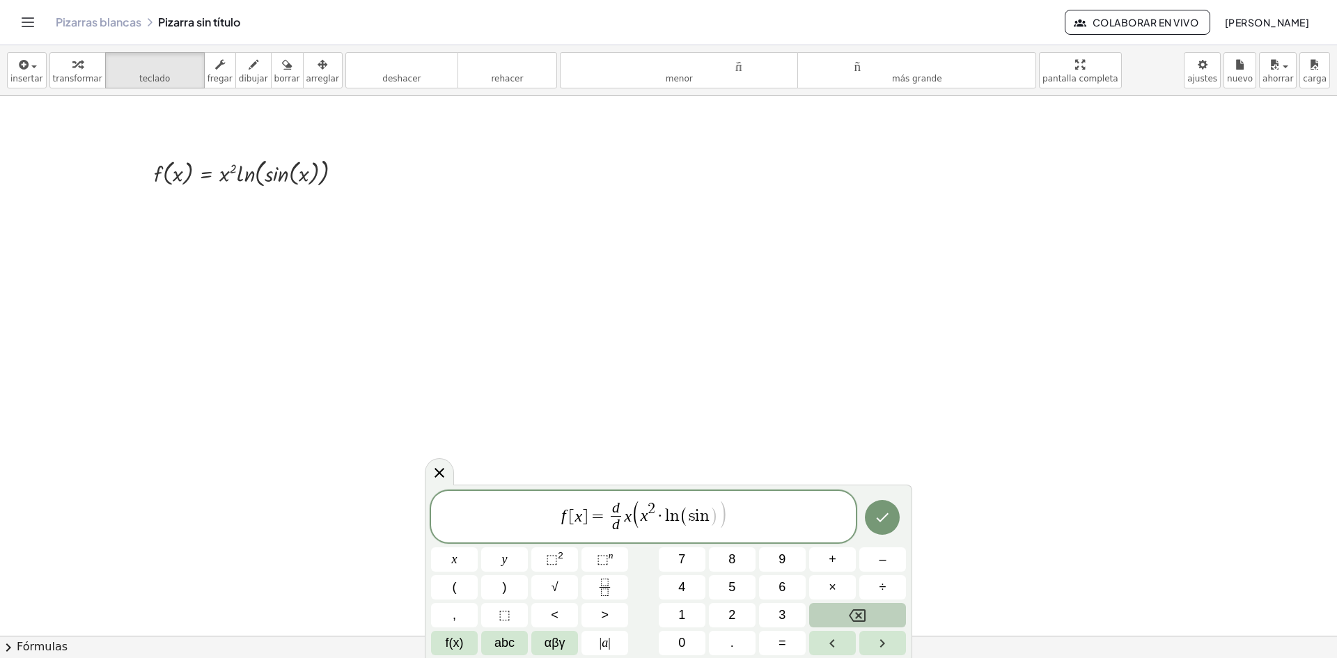
click at [448, 641] on span "f(x)" at bounding box center [455, 643] width 18 height 19
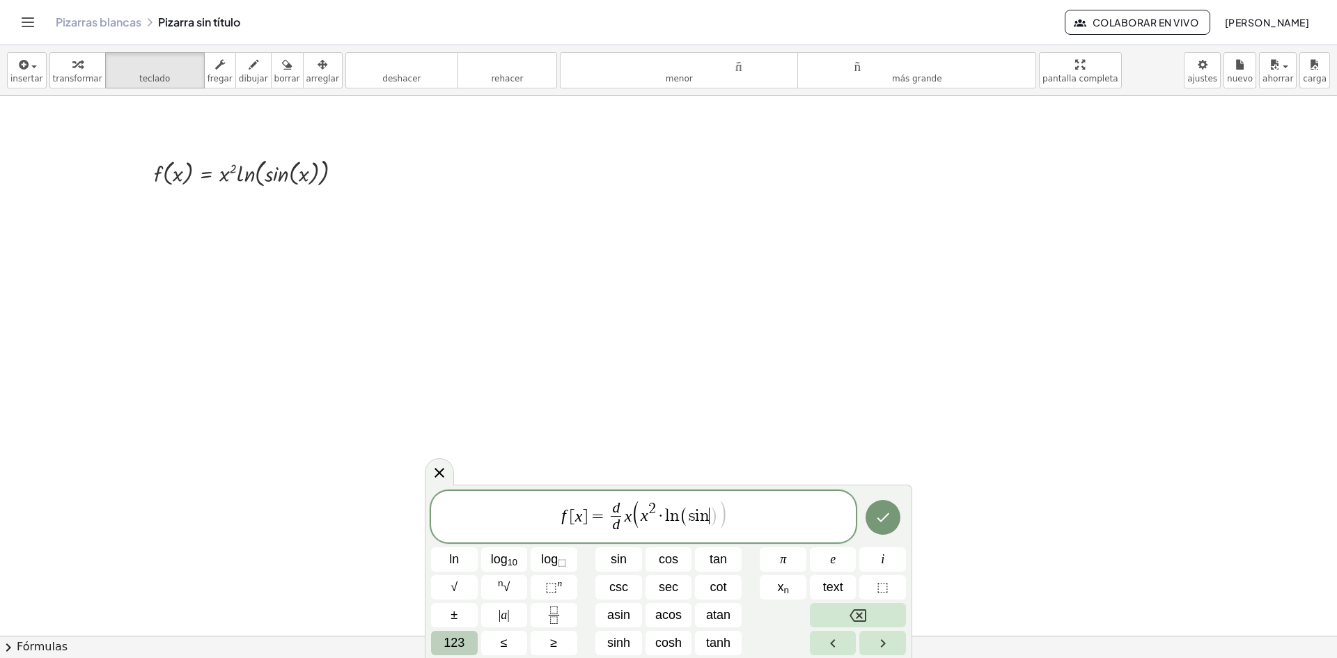
click at [443, 643] on button "123" at bounding box center [454, 643] width 47 height 24
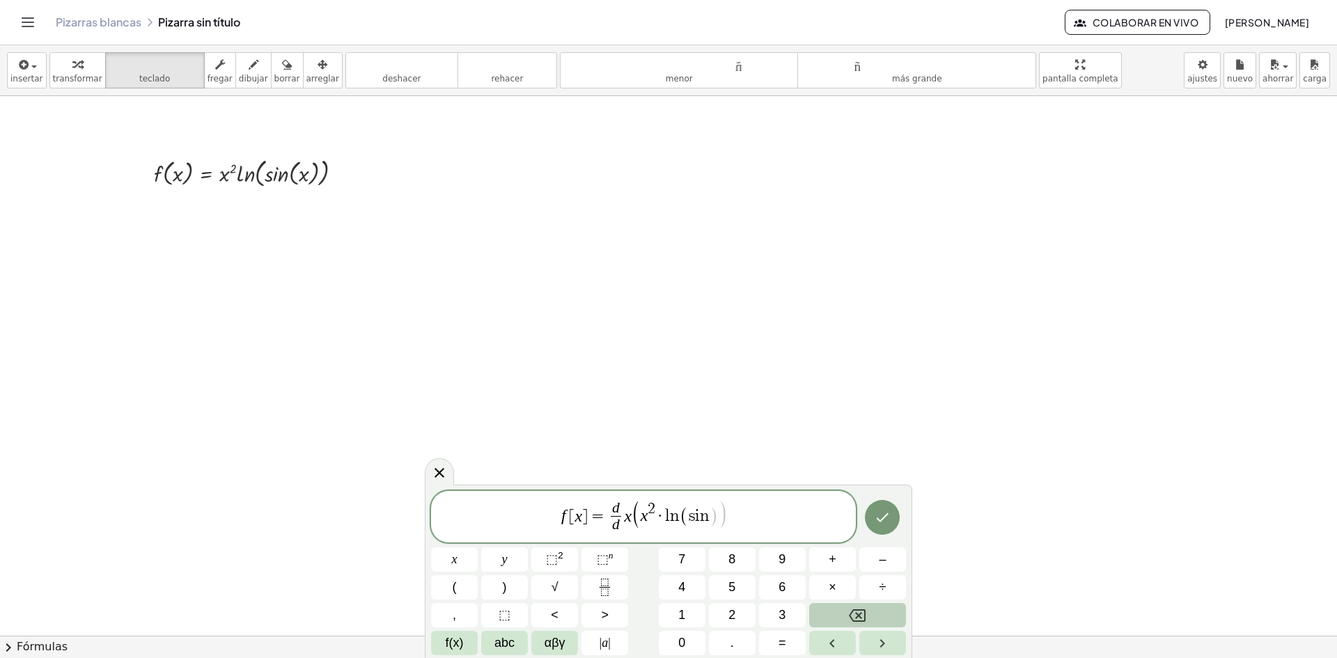
click at [443, 643] on button "f(x)" at bounding box center [454, 643] width 47 height 24
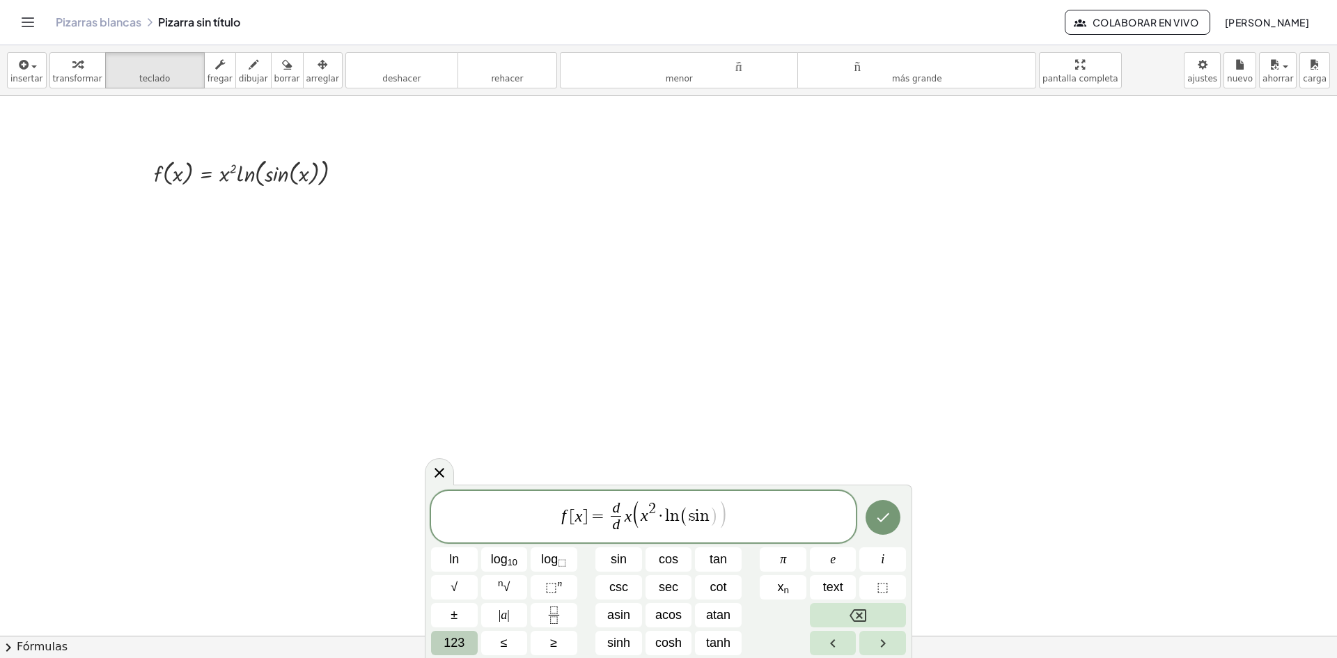
click at [443, 643] on button "123" at bounding box center [454, 643] width 47 height 24
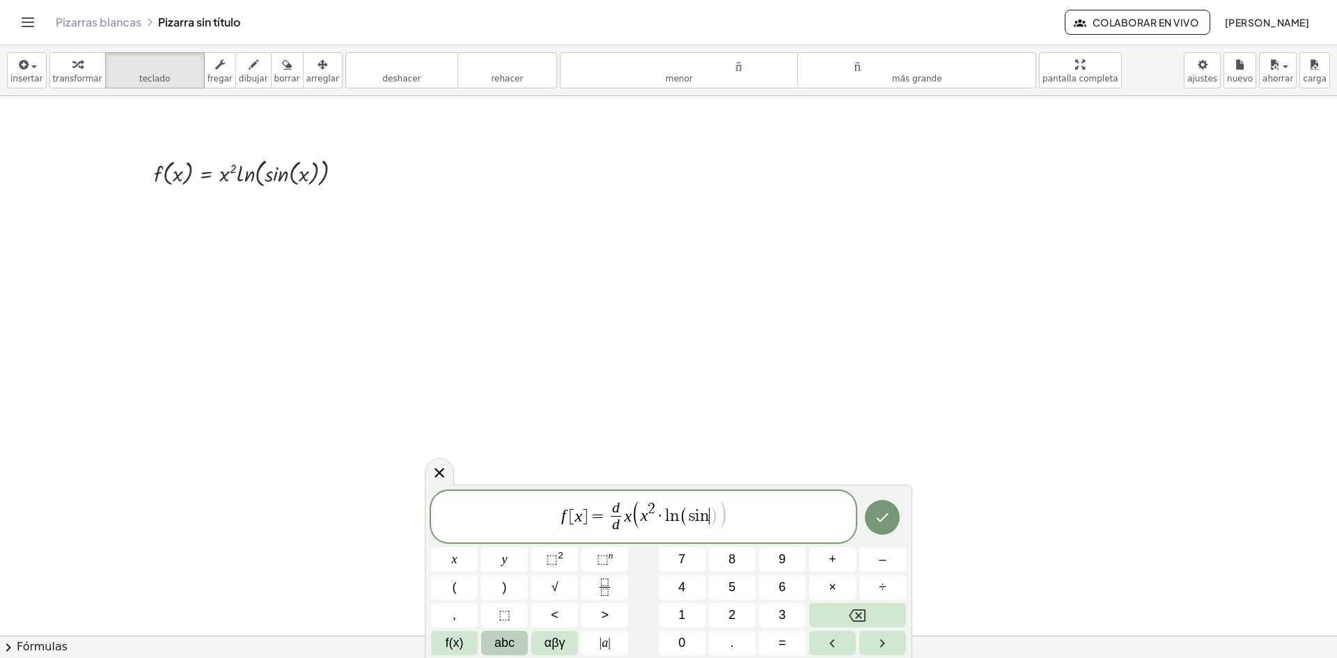
click at [492, 647] on button "abc" at bounding box center [504, 643] width 47 height 24
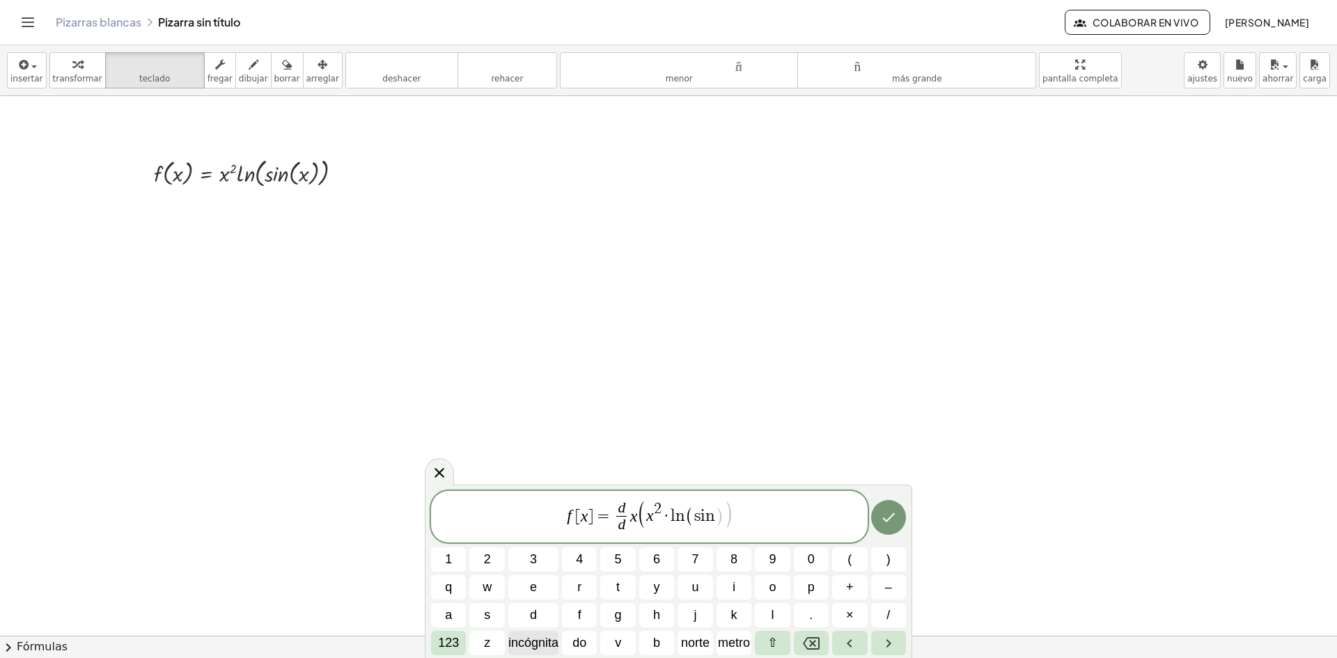
click at [520, 642] on font "incógnita" at bounding box center [533, 643] width 50 height 14
click at [445, 644] on font "123" at bounding box center [448, 643] width 21 height 14
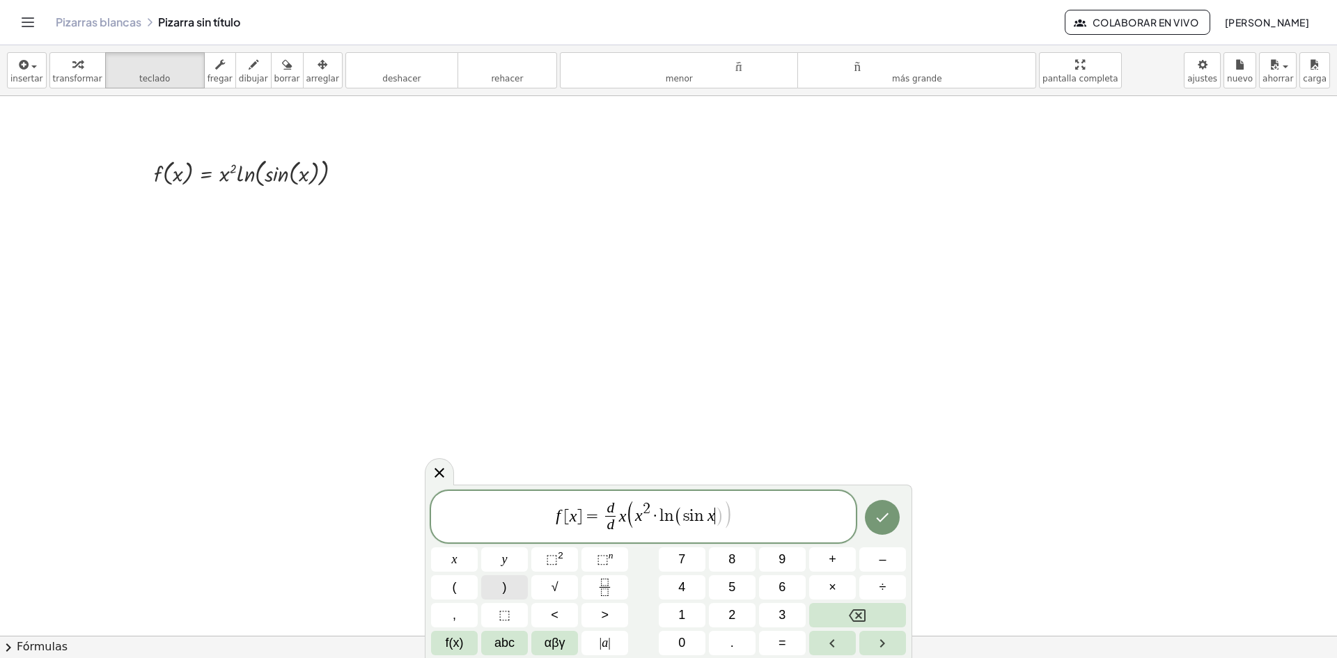
click at [503, 582] on span ")" at bounding box center [505, 587] width 4 height 19
click at [877, 516] on icon "Hecho" at bounding box center [882, 517] width 17 height 17
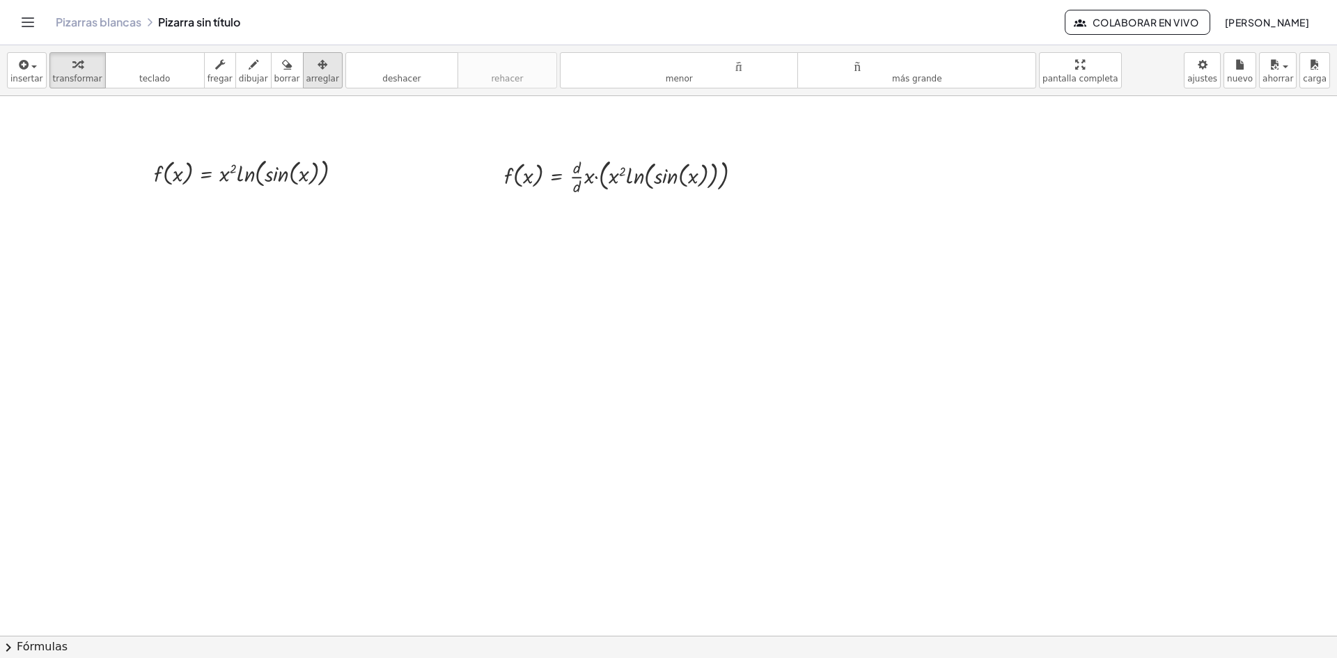
click at [311, 68] on div "button" at bounding box center [322, 64] width 33 height 17
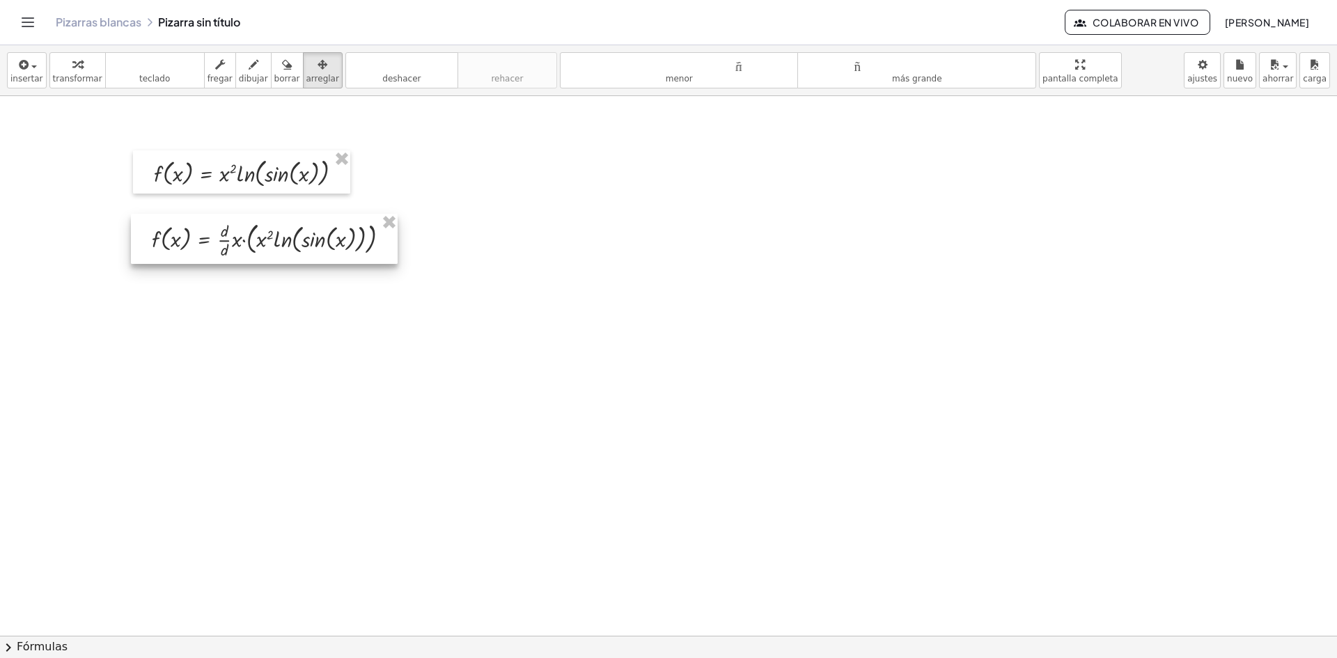
drag, startPoint x: 616, startPoint y: 194, endPoint x: 264, endPoint y: 257, distance: 358.1
click at [264, 257] on div at bounding box center [264, 239] width 267 height 50
click at [150, 69] on font "teclado" at bounding box center [155, 64] width 93 height 13
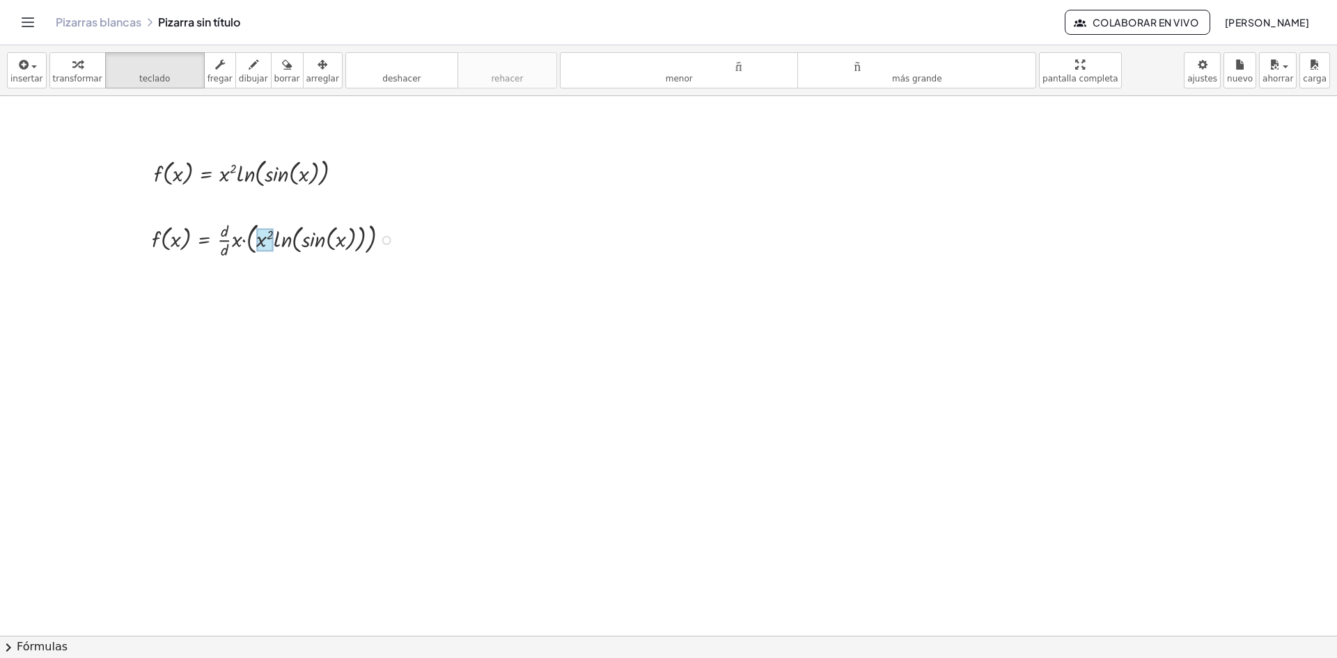
click at [263, 239] on div at bounding box center [264, 240] width 17 height 22
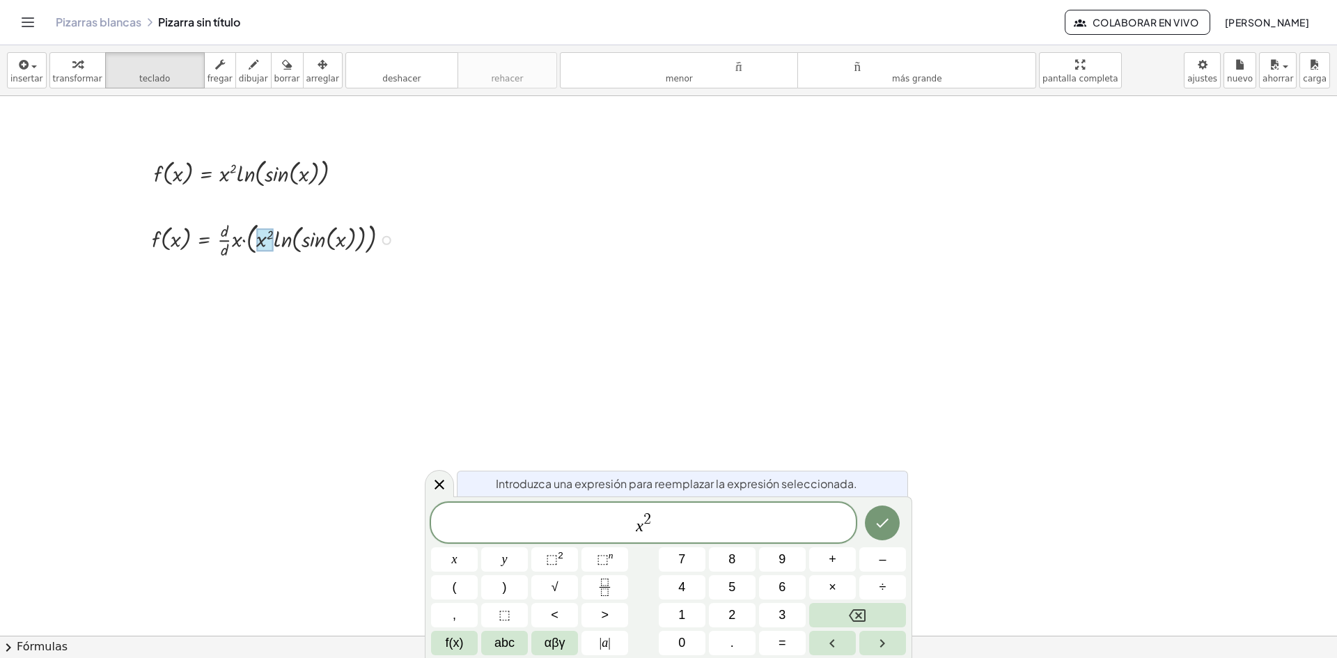
click at [249, 239] on div at bounding box center [276, 238] width 263 height 43
click at [246, 240] on div at bounding box center [276, 238] width 263 height 43
click at [446, 484] on icon at bounding box center [439, 484] width 17 height 17
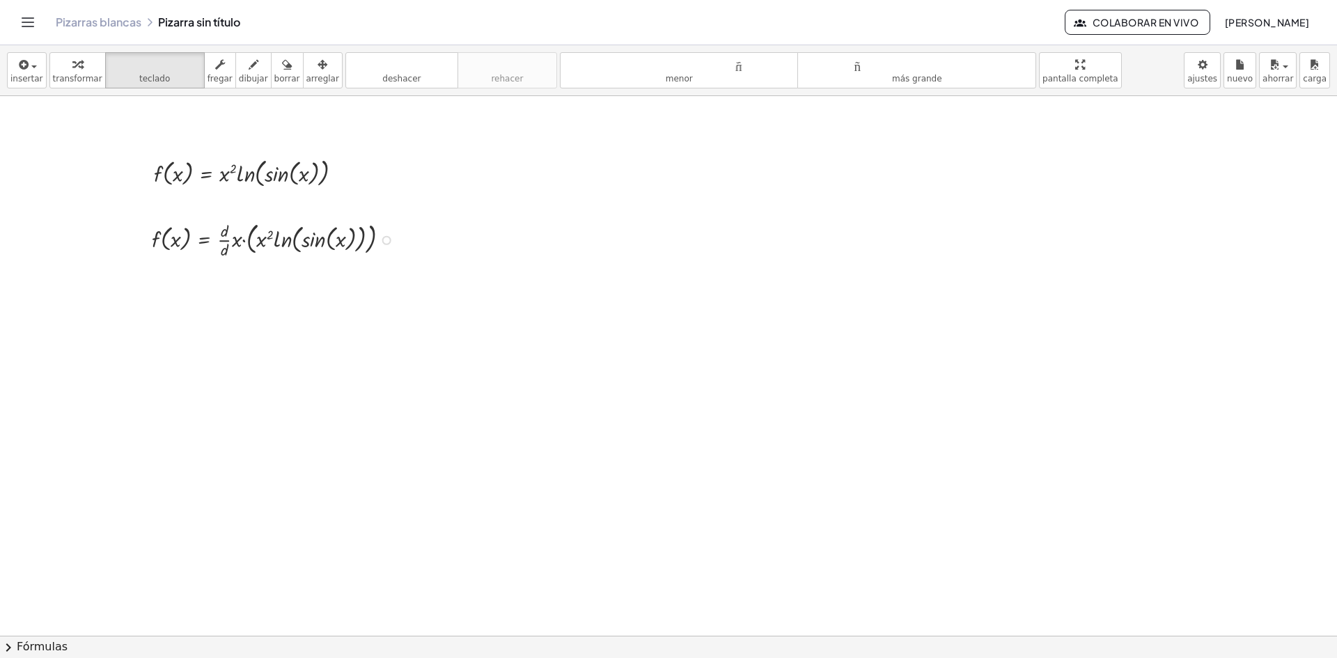
click at [244, 243] on div at bounding box center [276, 238] width 263 height 43
click at [249, 72] on icon "button" at bounding box center [254, 64] width 10 height 17
click at [379, 67] on font "deshacer" at bounding box center [402, 64] width 106 height 13
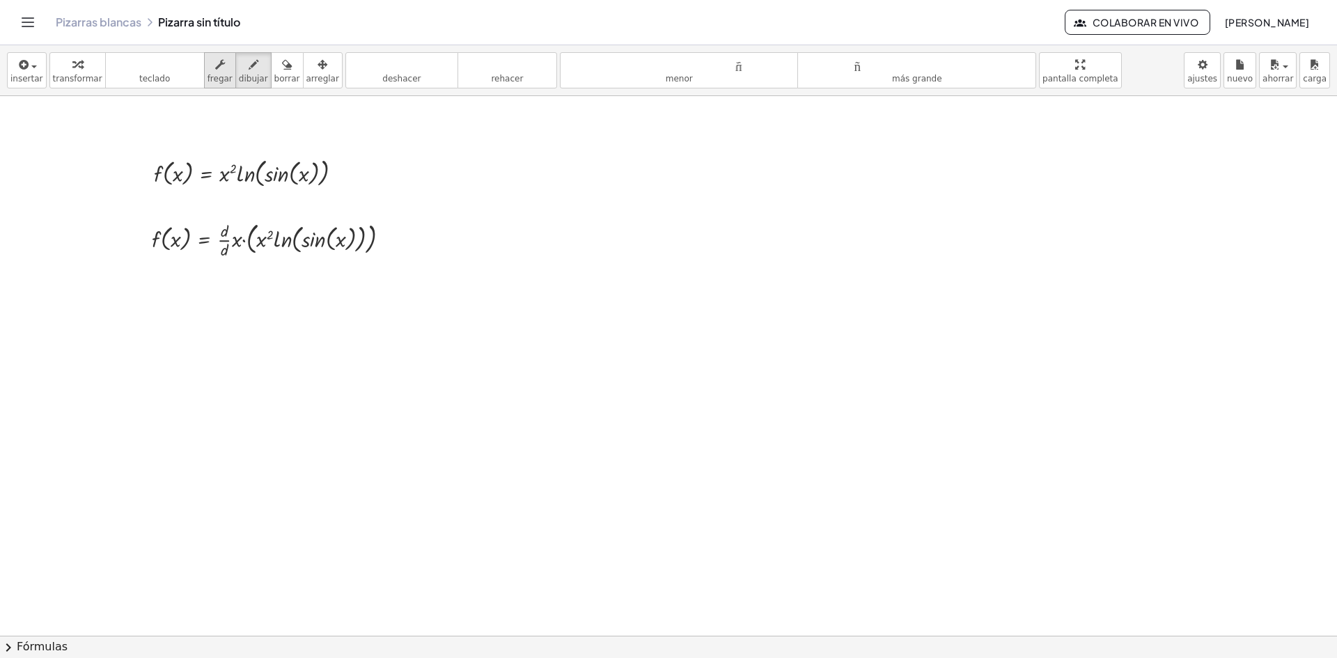
click at [208, 75] on font "fregar" at bounding box center [220, 79] width 25 height 10
click at [243, 242] on div at bounding box center [276, 238] width 263 height 43
click at [247, 240] on div at bounding box center [276, 238] width 263 height 43
click at [388, 70] on font "deshacer" at bounding box center [402, 64] width 106 height 13
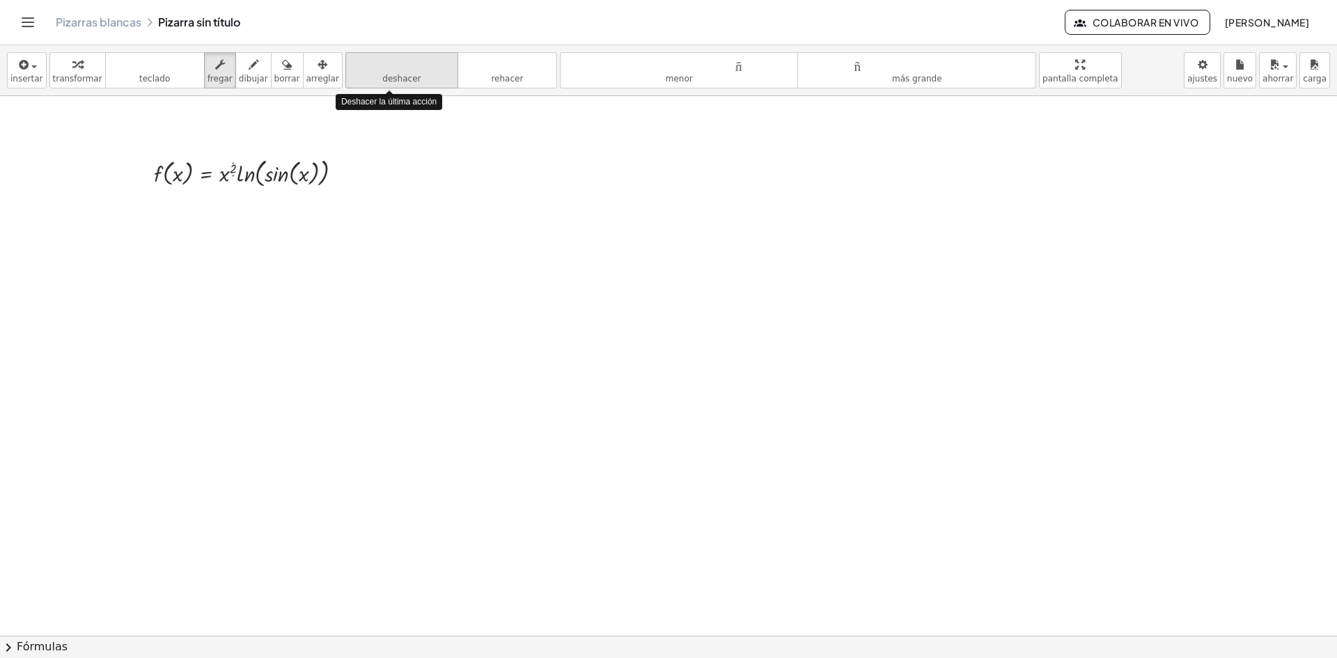
click at [388, 70] on font "deshacer" at bounding box center [402, 64] width 106 height 13
click at [29, 62] on span "button" at bounding box center [30, 66] width 3 height 10
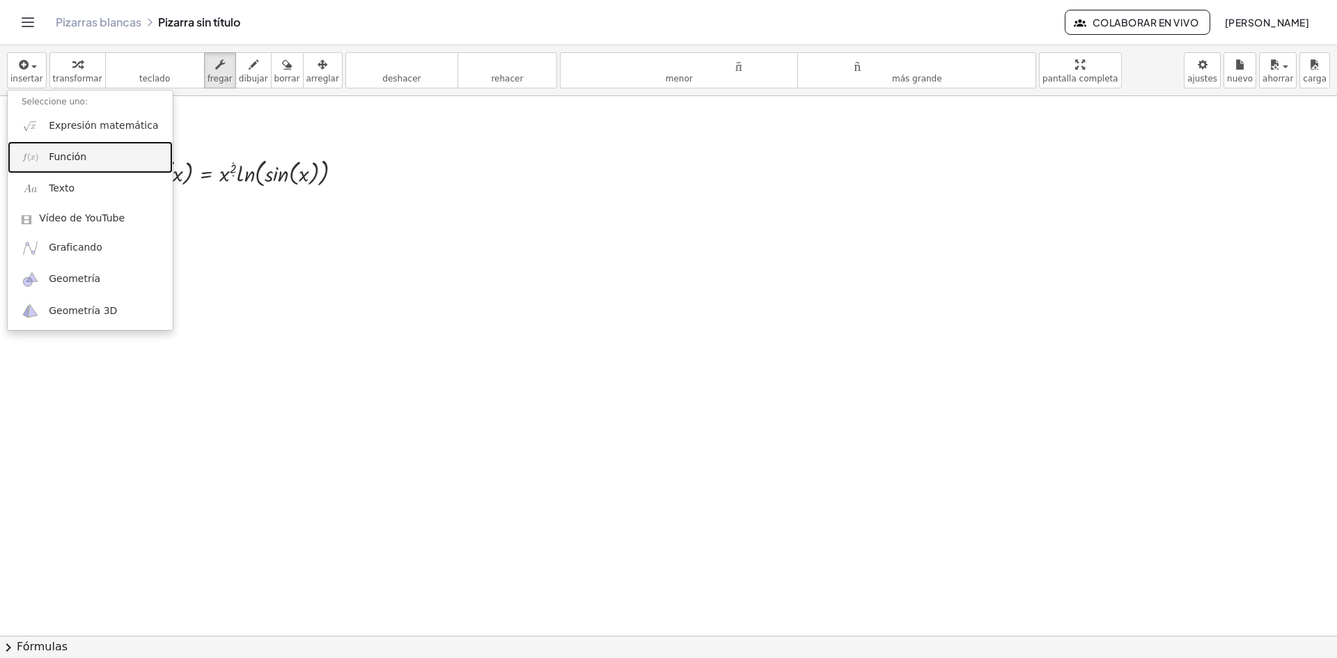
click at [72, 157] on font "Función" at bounding box center [68, 156] width 38 height 11
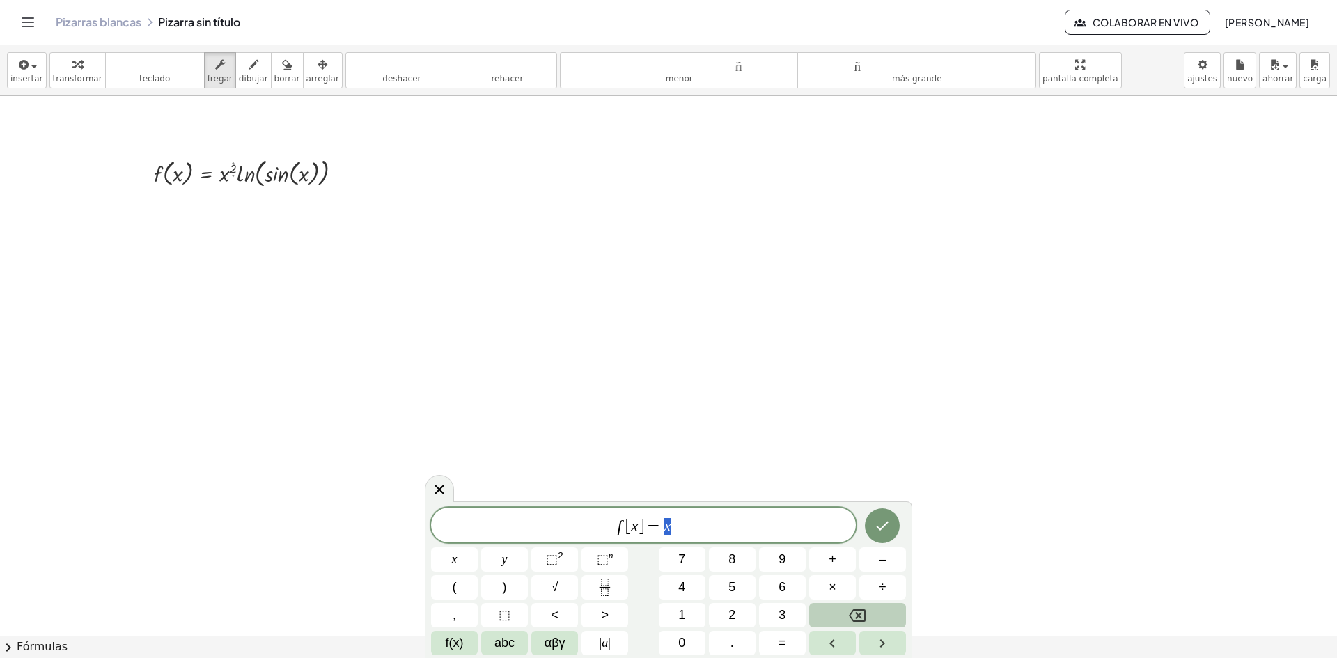
click at [860, 611] on icon "Backspace" at bounding box center [857, 615] width 17 height 17
click at [511, 642] on span "abc" at bounding box center [505, 643] width 20 height 19
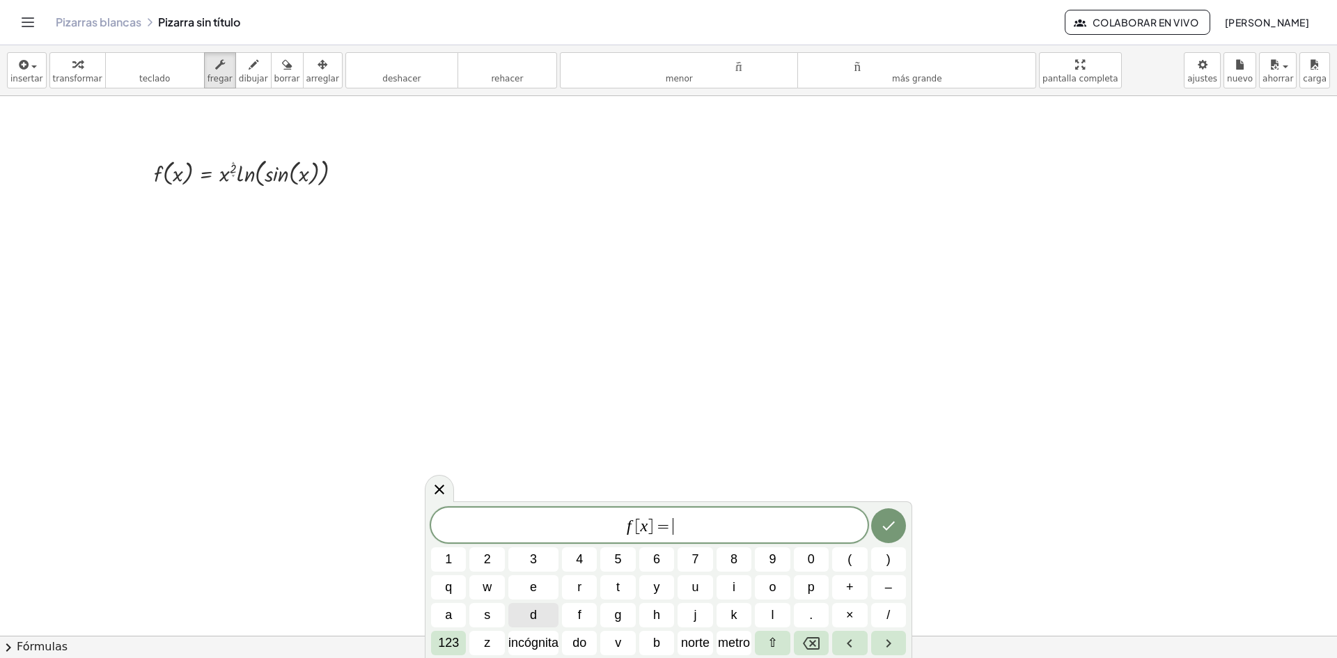
click at [536, 611] on span "d" at bounding box center [533, 615] width 7 height 19
click at [890, 607] on span "/" at bounding box center [888, 615] width 3 height 19
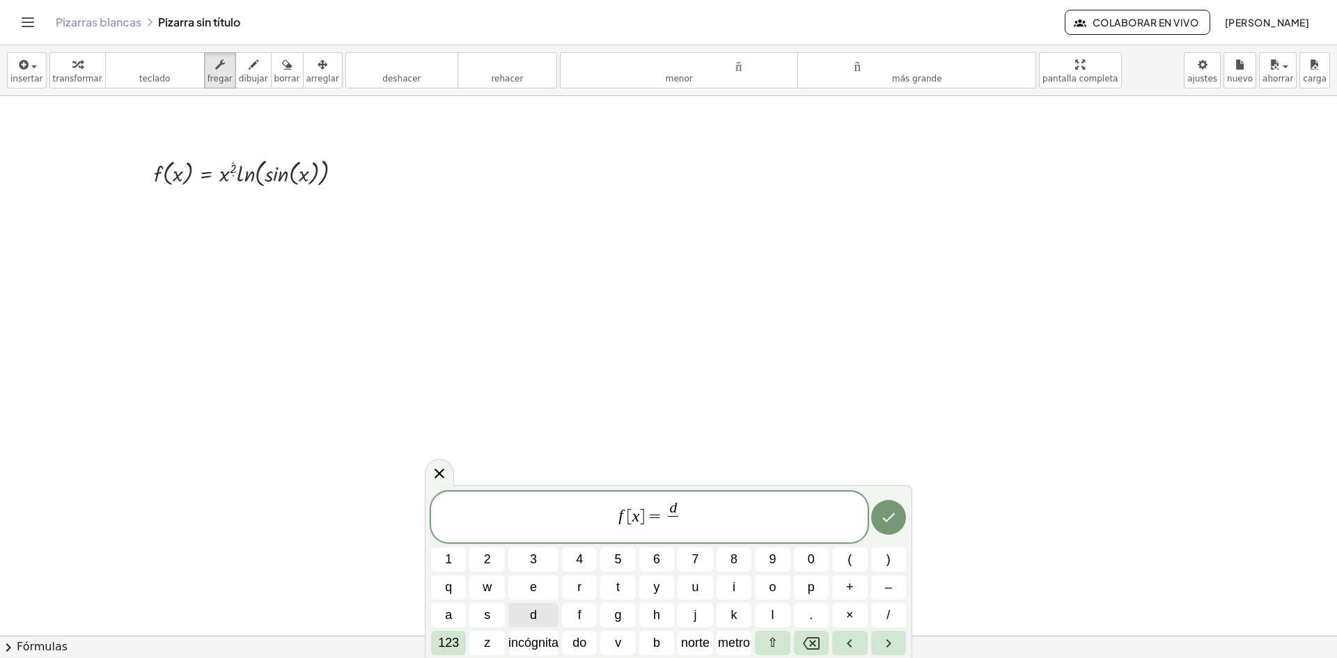
click at [542, 612] on button "d" at bounding box center [533, 615] width 50 height 24
click at [719, 511] on span "f [ x ] = d d ​ ​" at bounding box center [649, 518] width 437 height 37
click at [541, 639] on font "incógnita" at bounding box center [533, 643] width 50 height 14
click at [855, 560] on button "(" at bounding box center [849, 559] width 35 height 24
click at [533, 651] on span "incógnita" at bounding box center [533, 643] width 50 height 19
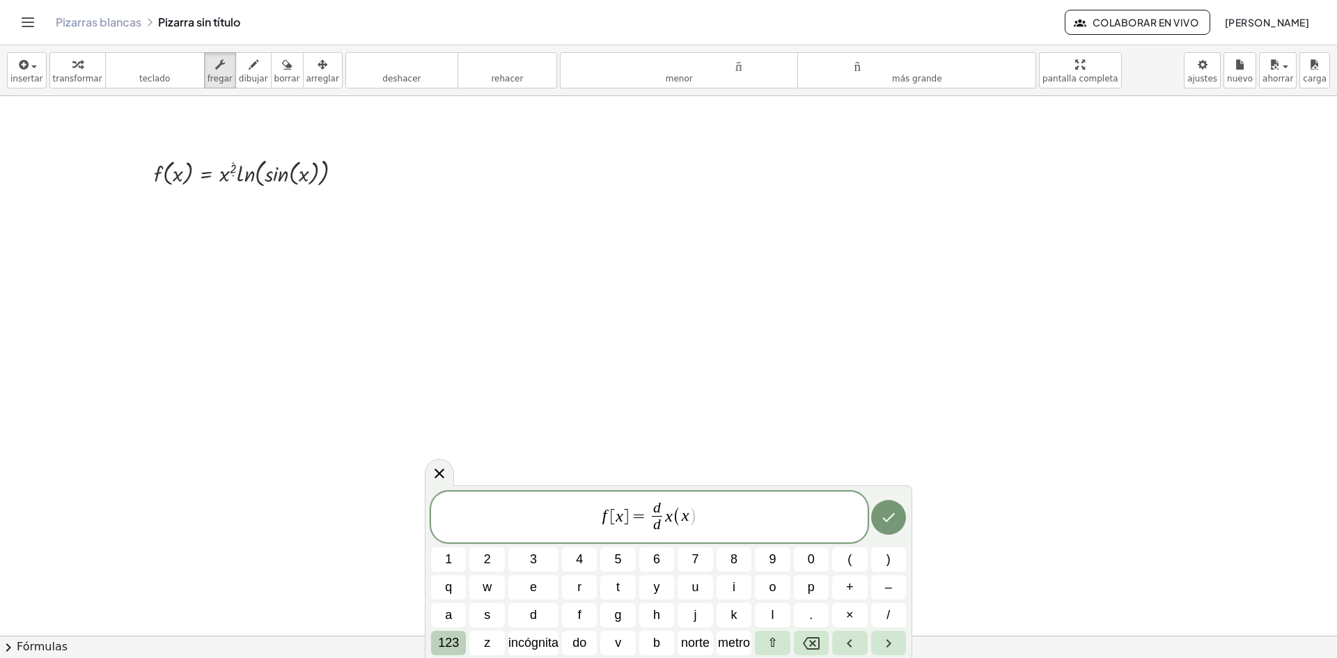
click at [447, 641] on font "123" at bounding box center [448, 643] width 21 height 14
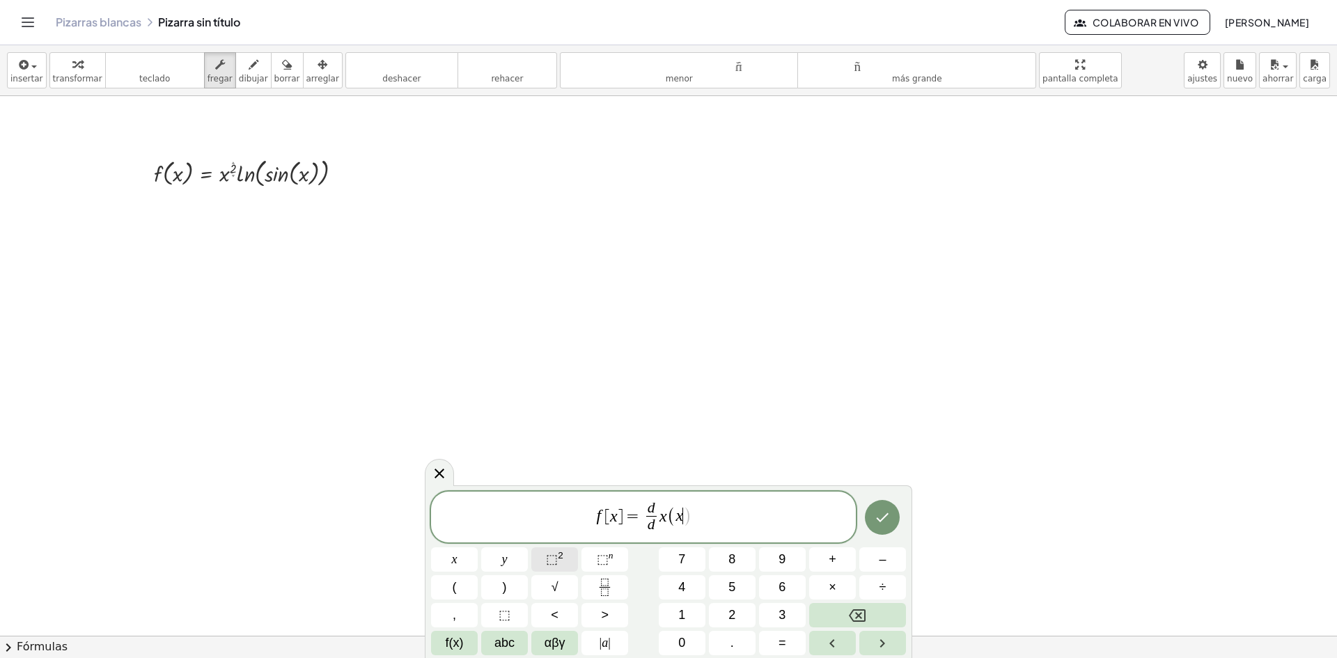
click at [566, 559] on button "⬚ 2" at bounding box center [554, 559] width 47 height 24
click at [848, 589] on button "×" at bounding box center [832, 587] width 47 height 24
click at [460, 648] on span "f(x)" at bounding box center [455, 643] width 18 height 19
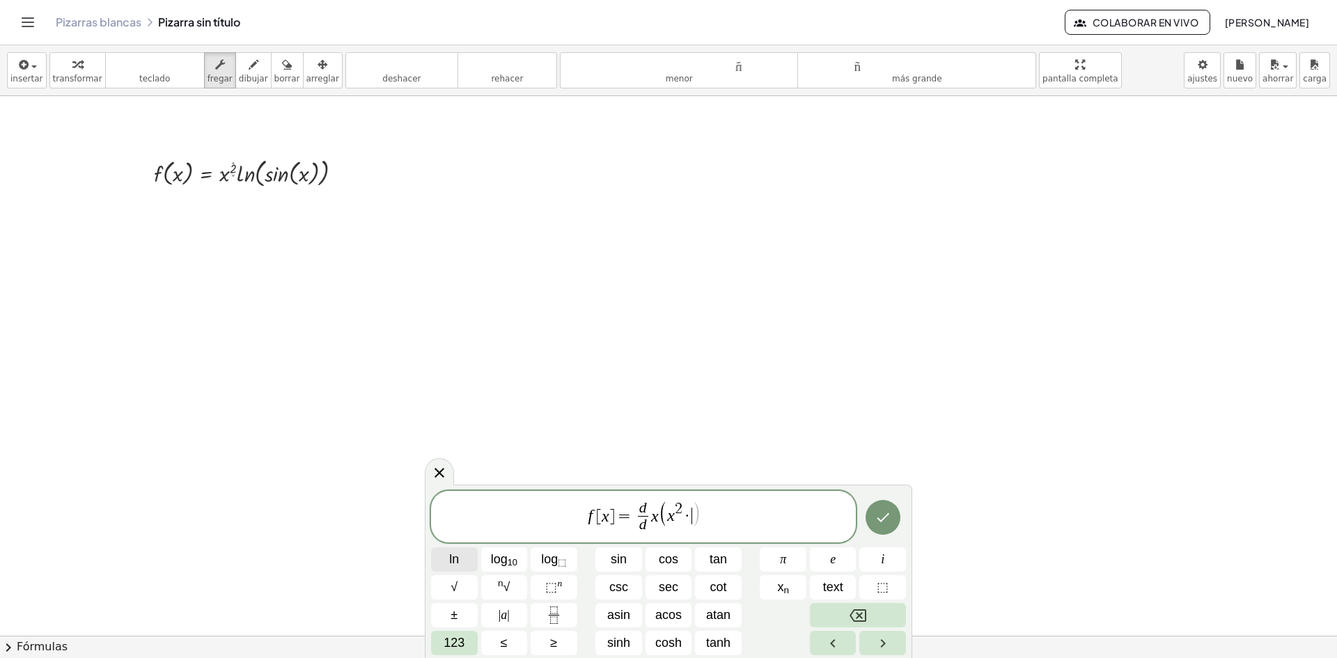
click at [461, 552] on button "ln" at bounding box center [454, 559] width 47 height 24
click at [455, 644] on span "123" at bounding box center [454, 643] width 21 height 19
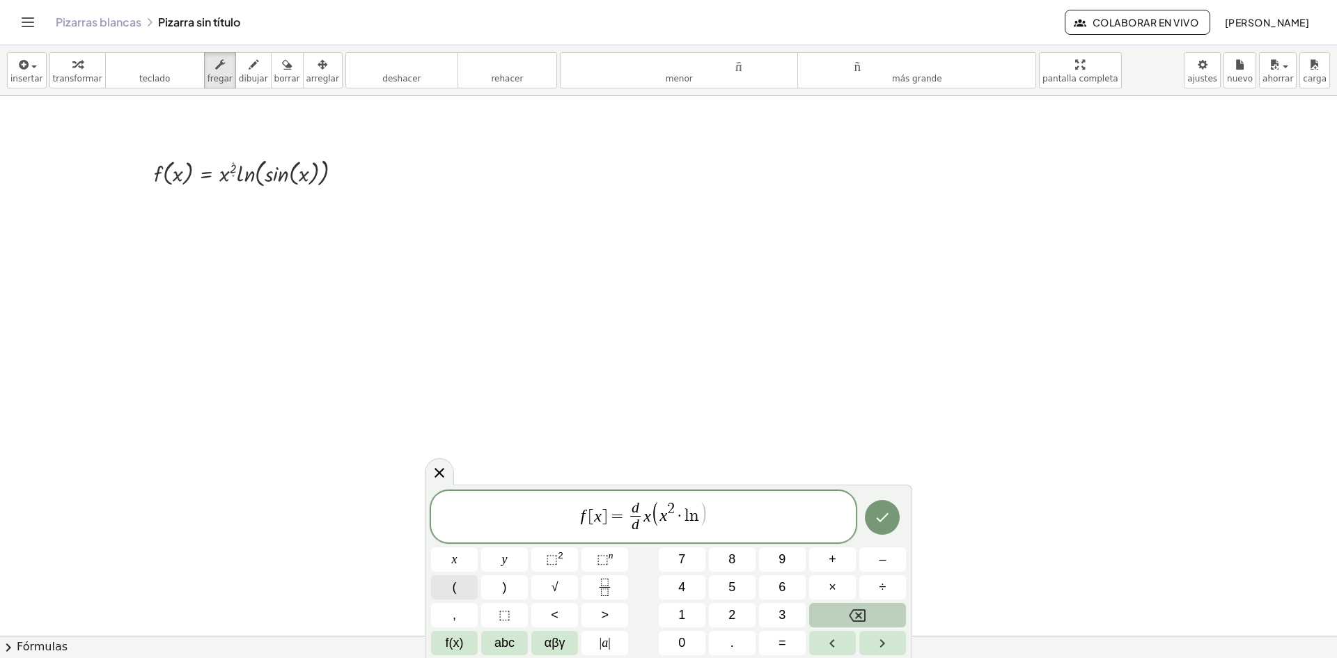
click at [467, 580] on button "(" at bounding box center [454, 587] width 47 height 24
click at [467, 648] on button "f(x)" at bounding box center [454, 643] width 47 height 24
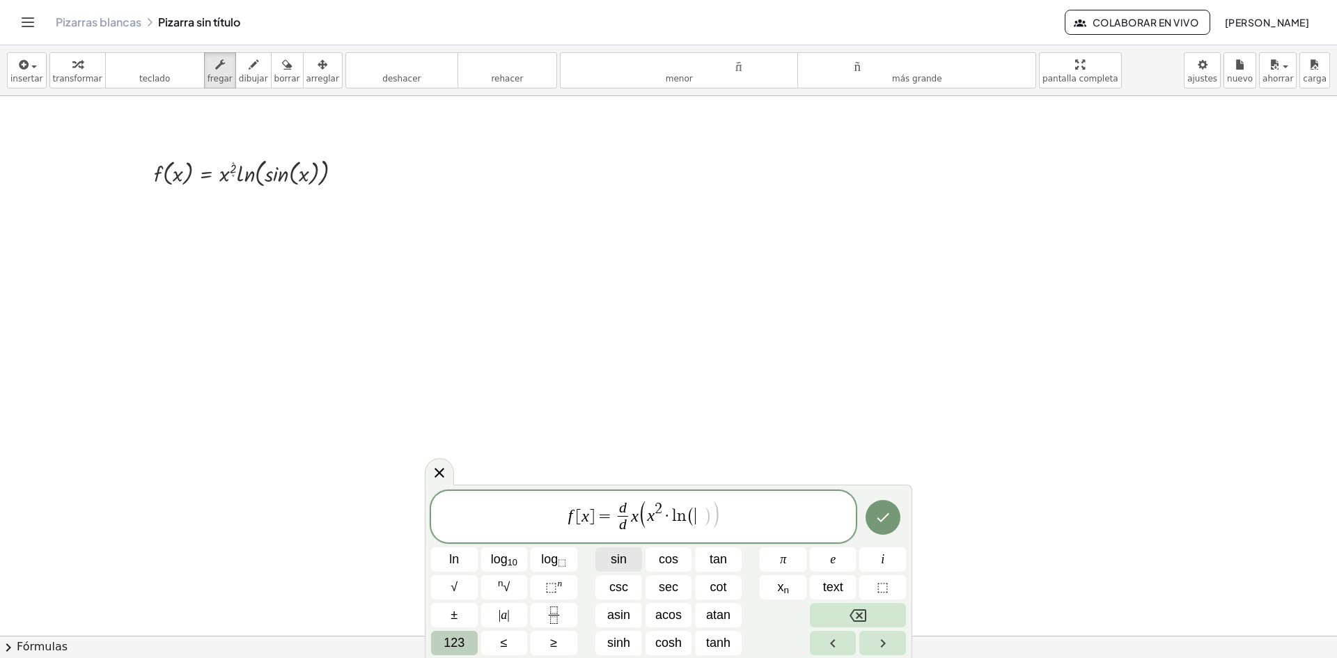
click at [623, 557] on span "sin" at bounding box center [619, 559] width 16 height 19
click at [451, 637] on span "123" at bounding box center [454, 643] width 21 height 19
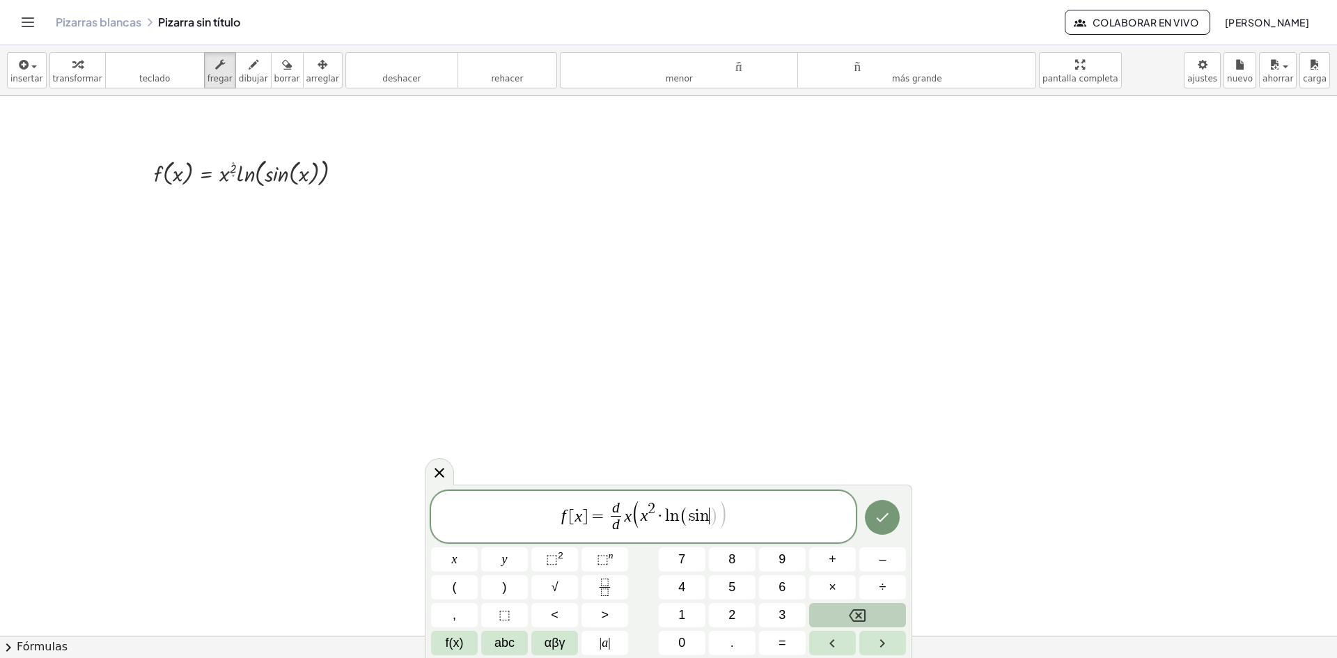
click at [451, 637] on span "f(x)" at bounding box center [455, 643] width 18 height 19
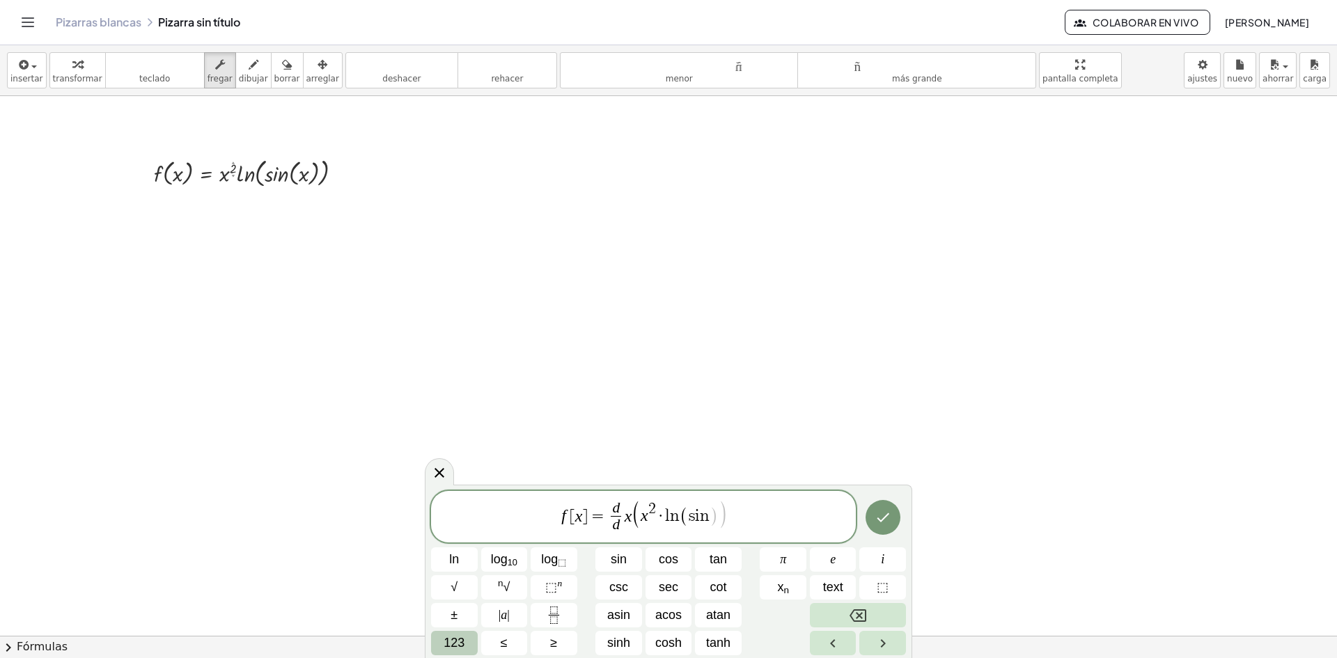
click at [451, 637] on span "123" at bounding box center [454, 643] width 21 height 19
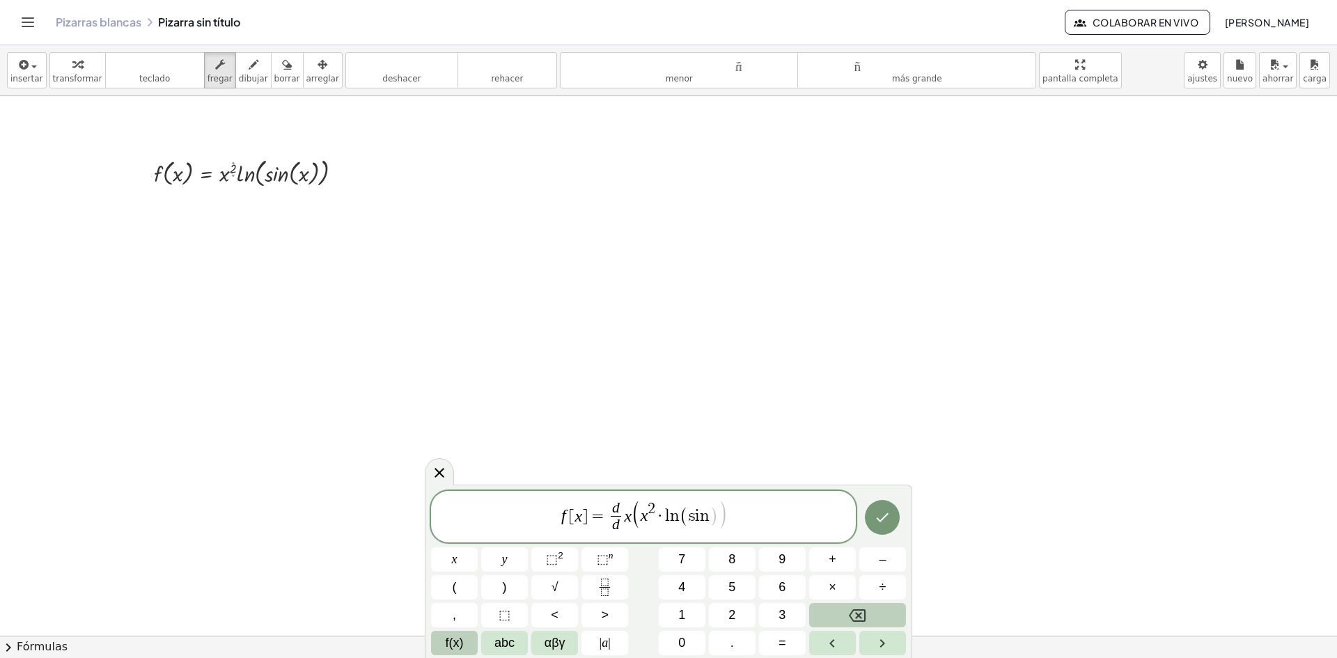
click at [463, 643] on span "f(x)" at bounding box center [455, 643] width 18 height 19
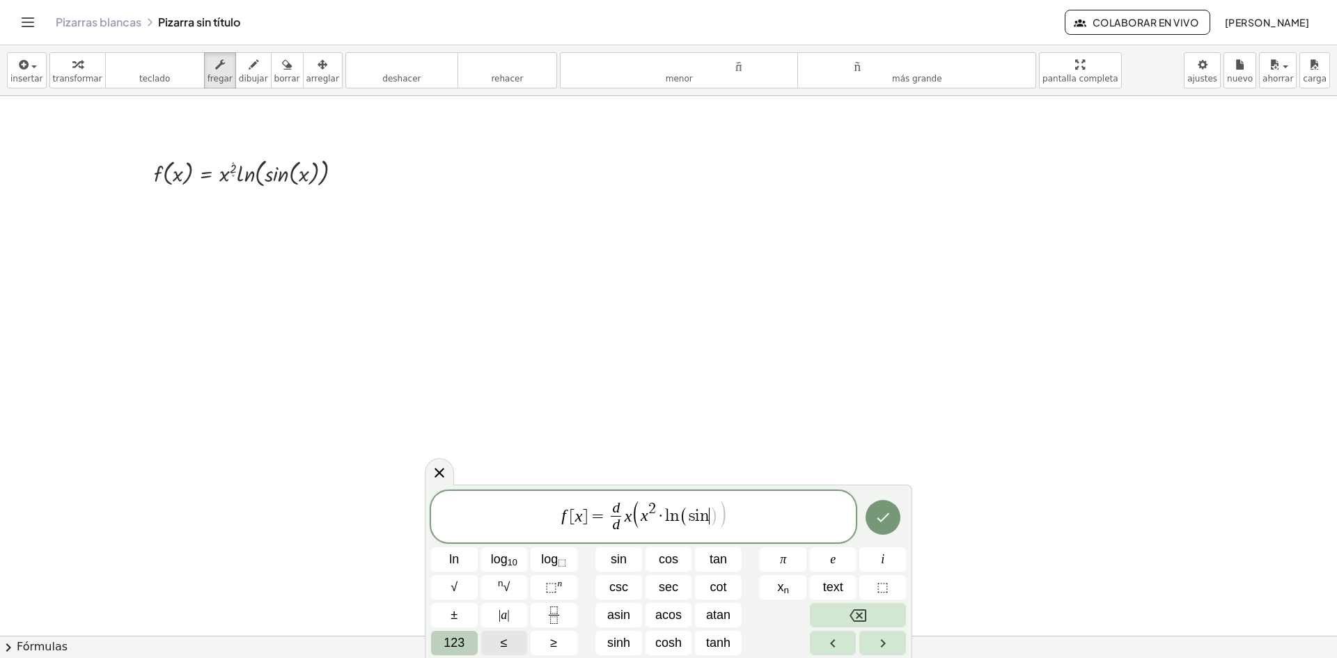
click at [463, 643] on span "123" at bounding box center [454, 643] width 21 height 19
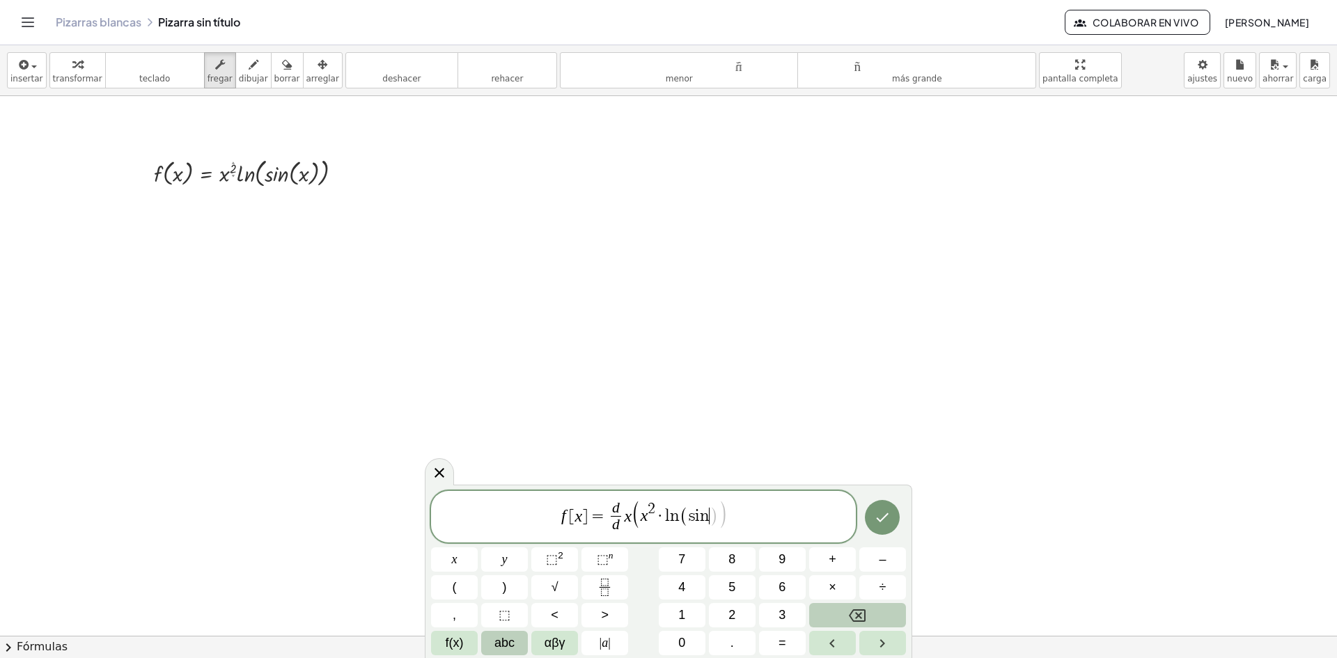
click at [496, 642] on span "abc" at bounding box center [505, 643] width 20 height 19
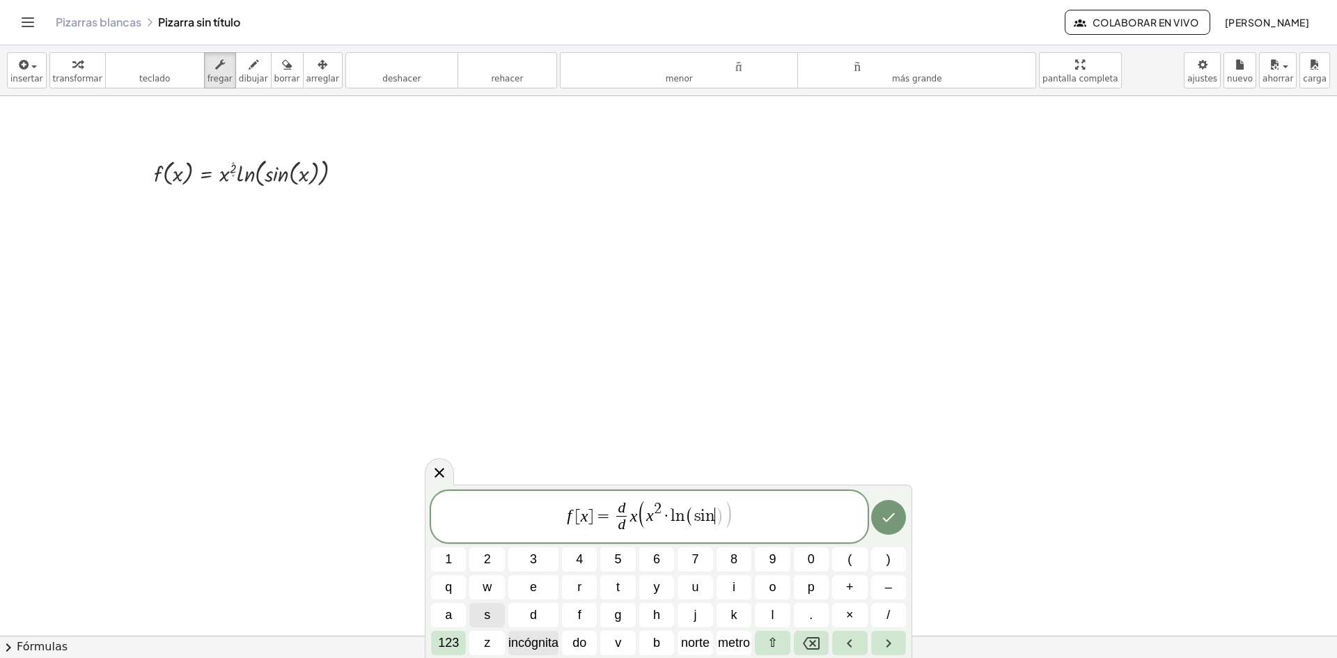
click at [534, 643] on font "incógnita" at bounding box center [533, 643] width 50 height 14
click at [897, 568] on button ")" at bounding box center [888, 559] width 35 height 24
click at [889, 511] on icon "Hecho" at bounding box center [888, 517] width 17 height 17
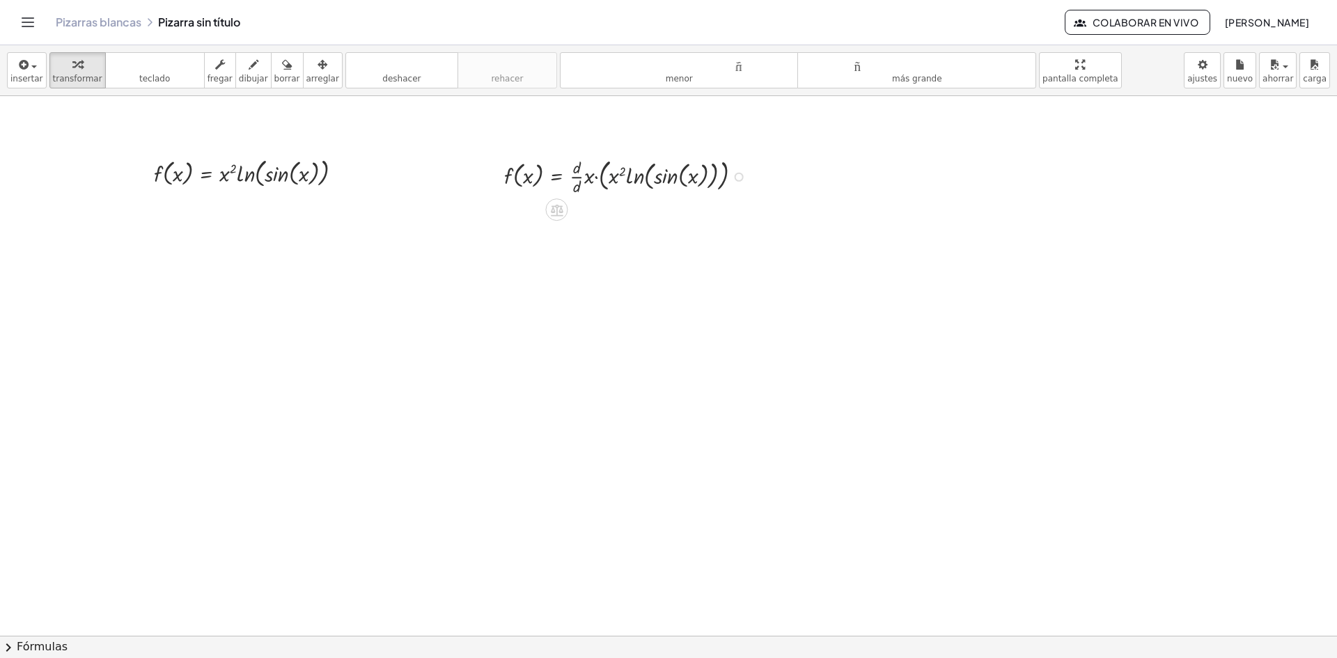
click at [616, 175] on div at bounding box center [628, 175] width 263 height 43
click at [307, 61] on div "button" at bounding box center [322, 64] width 33 height 17
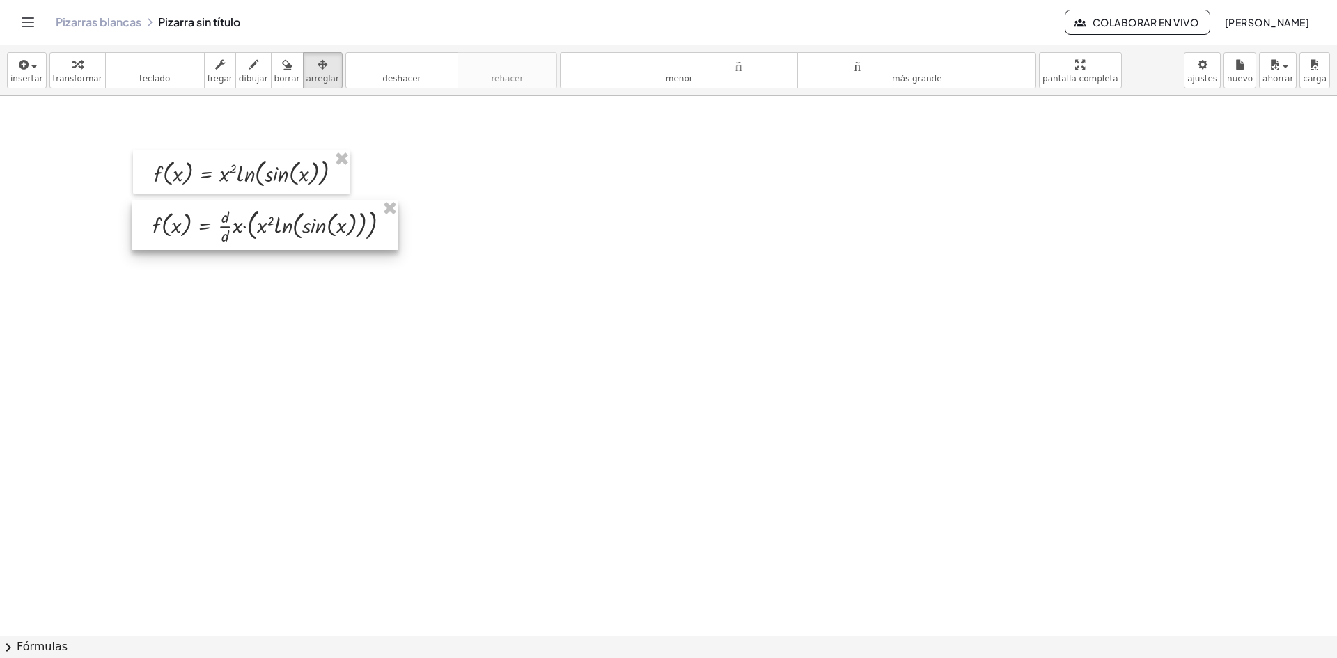
drag, startPoint x: 648, startPoint y: 180, endPoint x: 297, endPoint y: 230, distance: 355.2
click at [297, 230] on div at bounding box center [265, 225] width 267 height 50
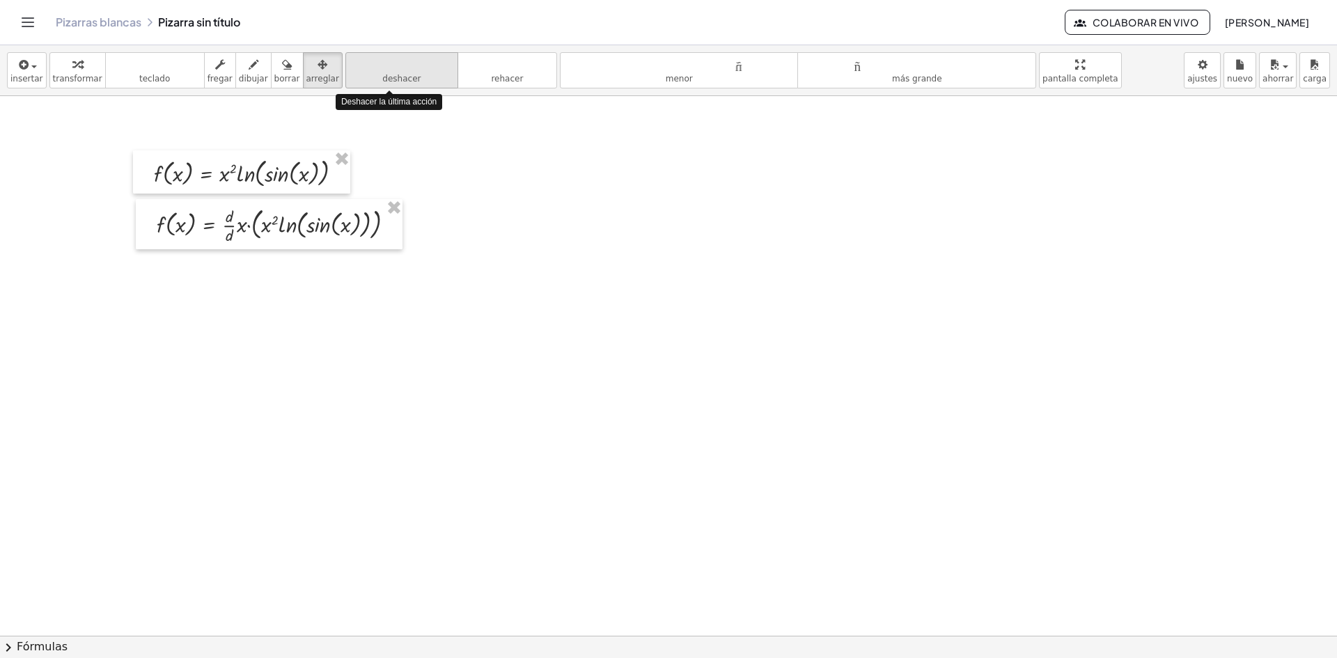
click at [389, 56] on div "deshacer" at bounding box center [402, 64] width 106 height 17
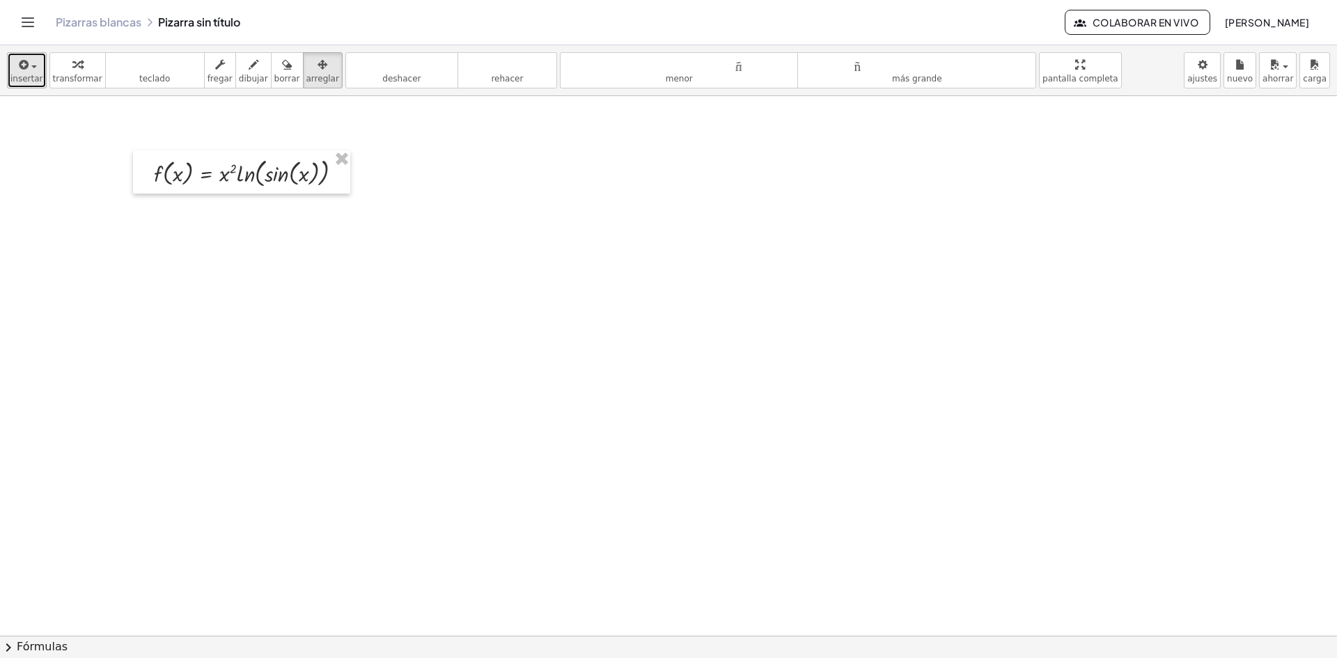
click at [34, 77] on font "insertar" at bounding box center [26, 79] width 33 height 10
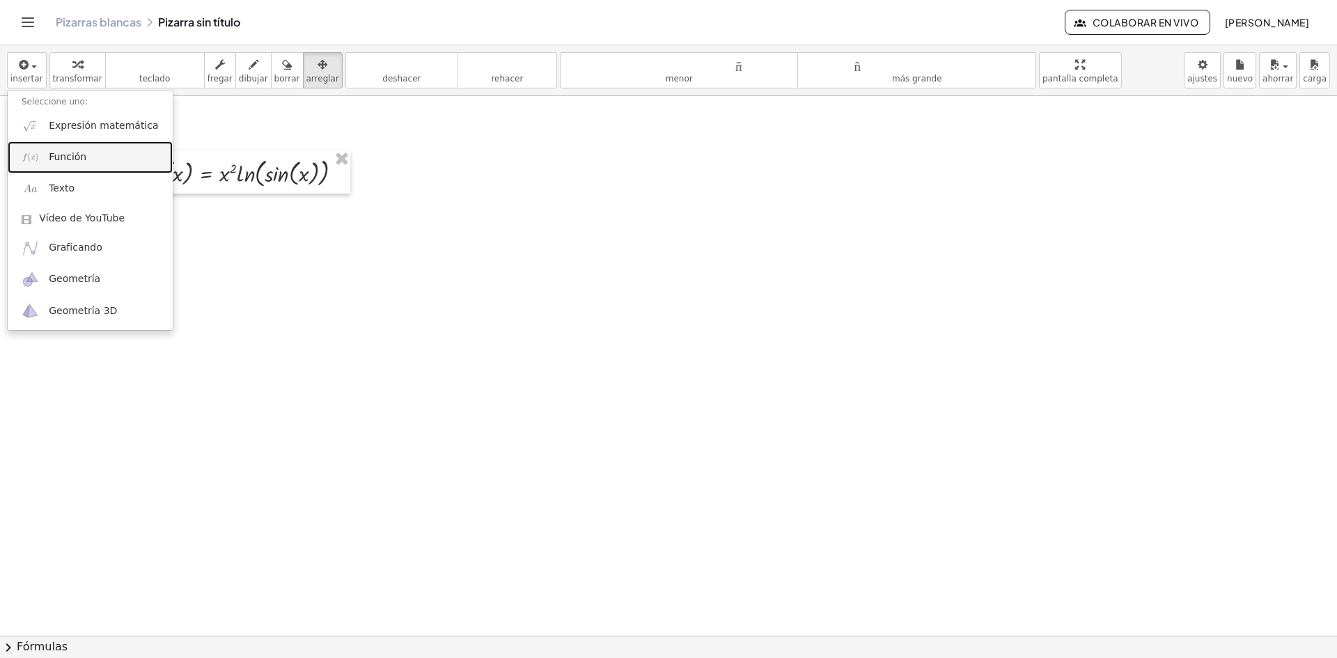
click at [59, 164] on link "Función" at bounding box center [90, 156] width 165 height 31
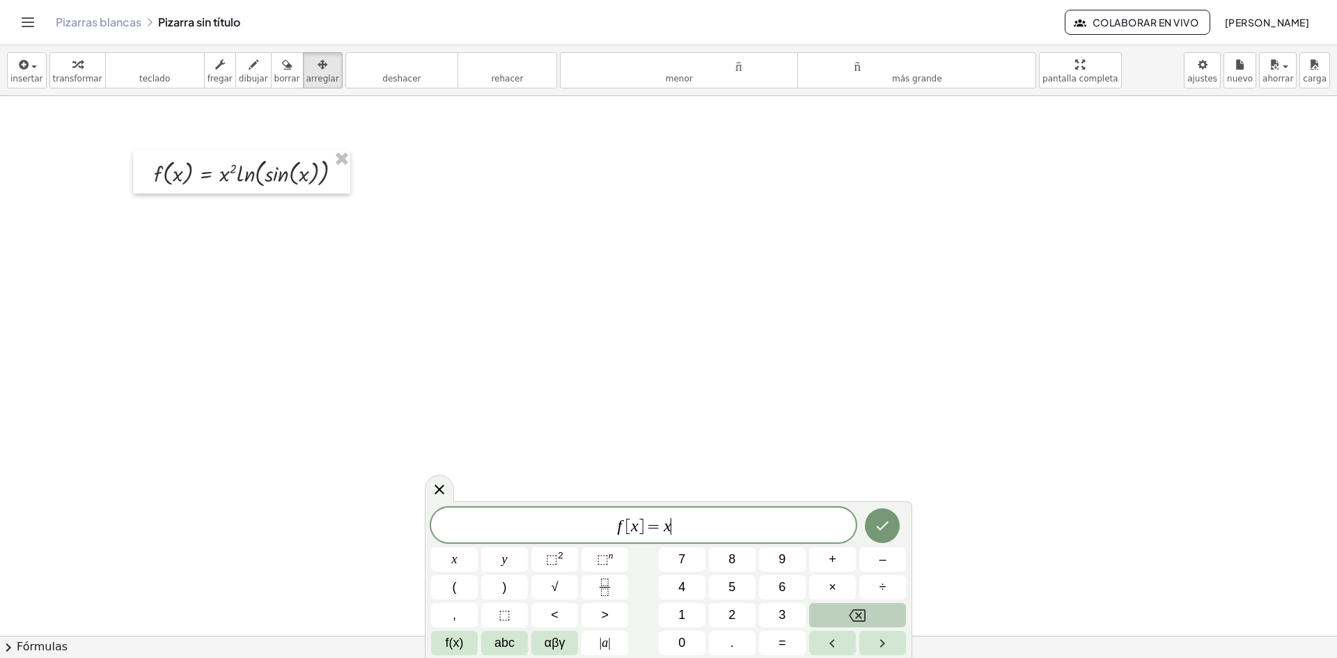
click at [724, 524] on span "f [ x ] = x ​" at bounding box center [643, 527] width 425 height 20
click at [863, 617] on icon "Backspace" at bounding box center [857, 615] width 17 height 17
click at [510, 641] on span "abc" at bounding box center [505, 643] width 20 height 19
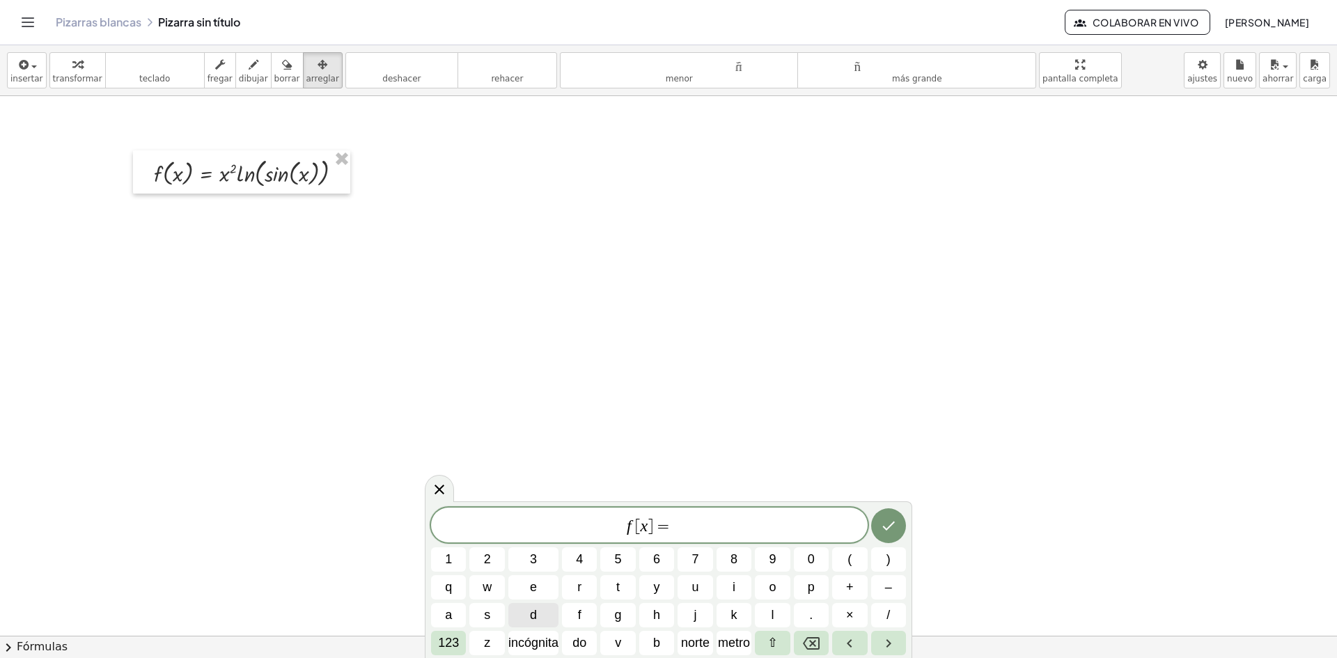
click at [539, 603] on button "d" at bounding box center [533, 615] width 50 height 24
click at [888, 612] on font "/" at bounding box center [888, 615] width 3 height 14
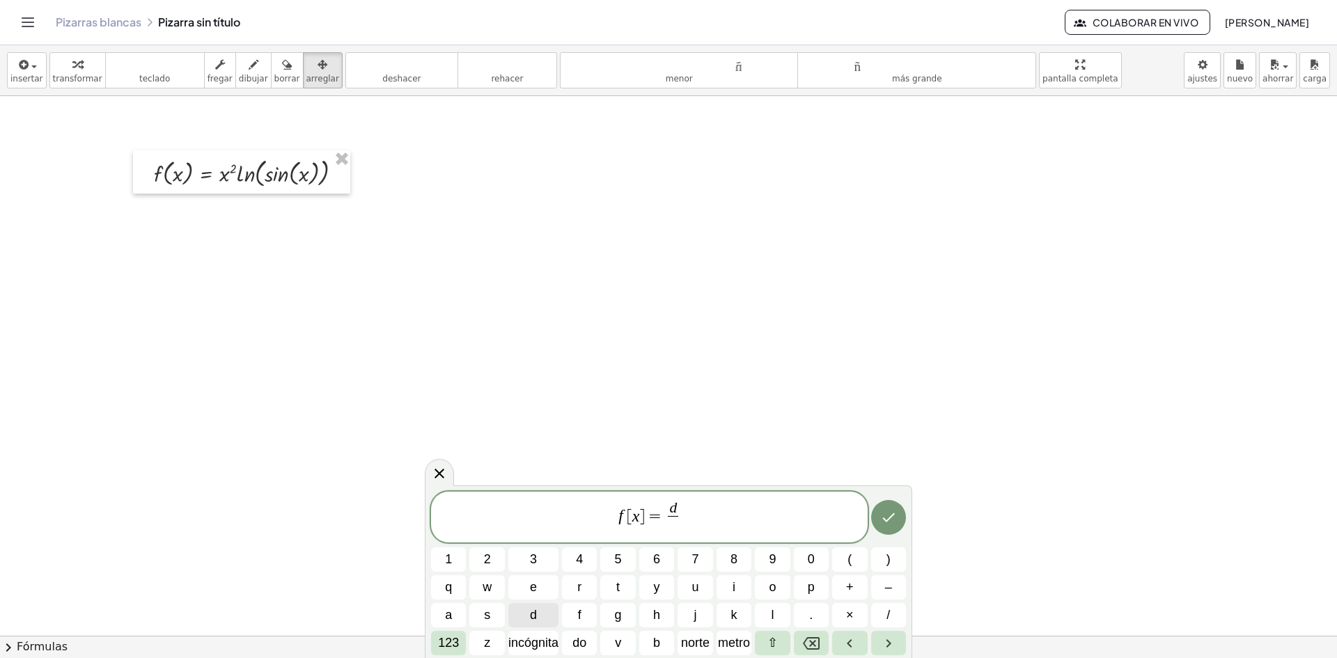
click at [537, 617] on button "d" at bounding box center [533, 615] width 50 height 24
click at [699, 503] on span "f [ x ] = d d ​ ​" at bounding box center [649, 518] width 437 height 37
click at [540, 641] on font "incógnita" at bounding box center [533, 643] width 50 height 14
click at [857, 566] on button "(" at bounding box center [849, 559] width 35 height 24
click at [533, 639] on font "incógnita" at bounding box center [533, 643] width 50 height 14
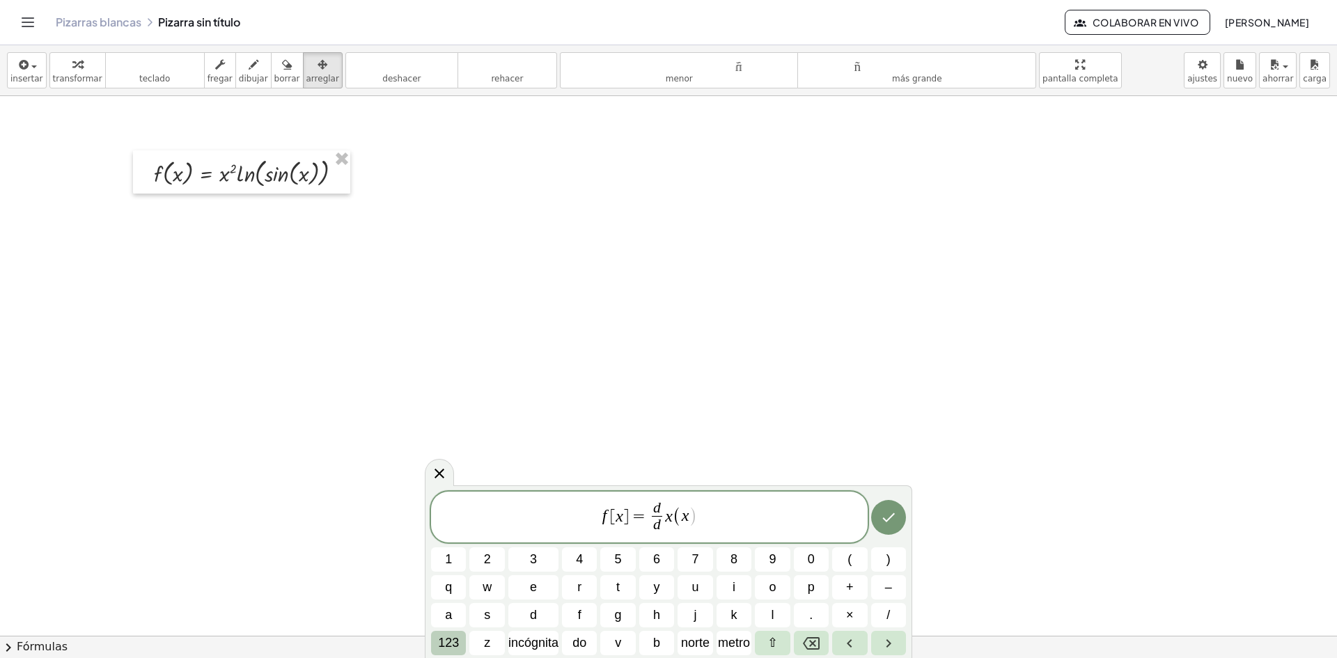
click at [454, 644] on font "123" at bounding box center [448, 643] width 21 height 14
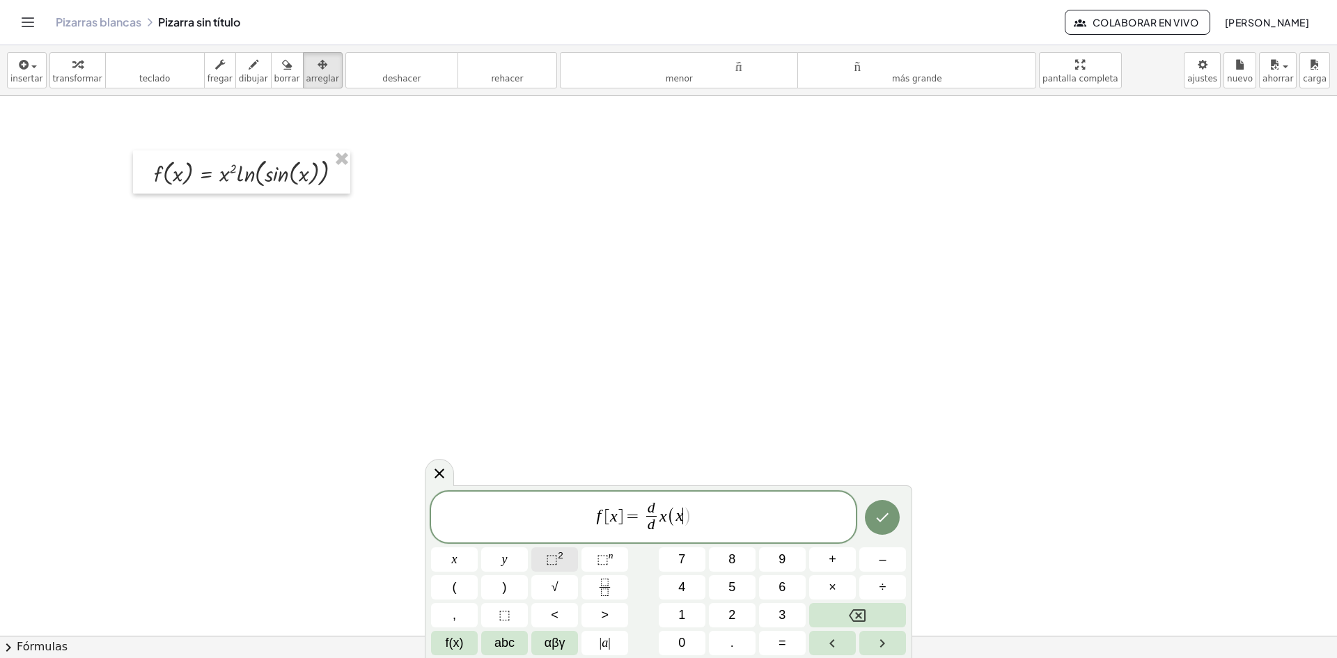
click at [538, 559] on button "⬚ 2" at bounding box center [554, 559] width 47 height 24
click at [832, 595] on span "×" at bounding box center [833, 587] width 8 height 19
click at [456, 655] on div "f [ x ] = d d ​ x ( x 2 · ) x y ⬚ 2 ⬚ n 7 8 9 + – ( ) √ 4 5 6 × ÷ , ⬚ < > 1 2 3…" at bounding box center [669, 571] width 488 height 173
click at [456, 648] on span "f(x)" at bounding box center [455, 643] width 18 height 19
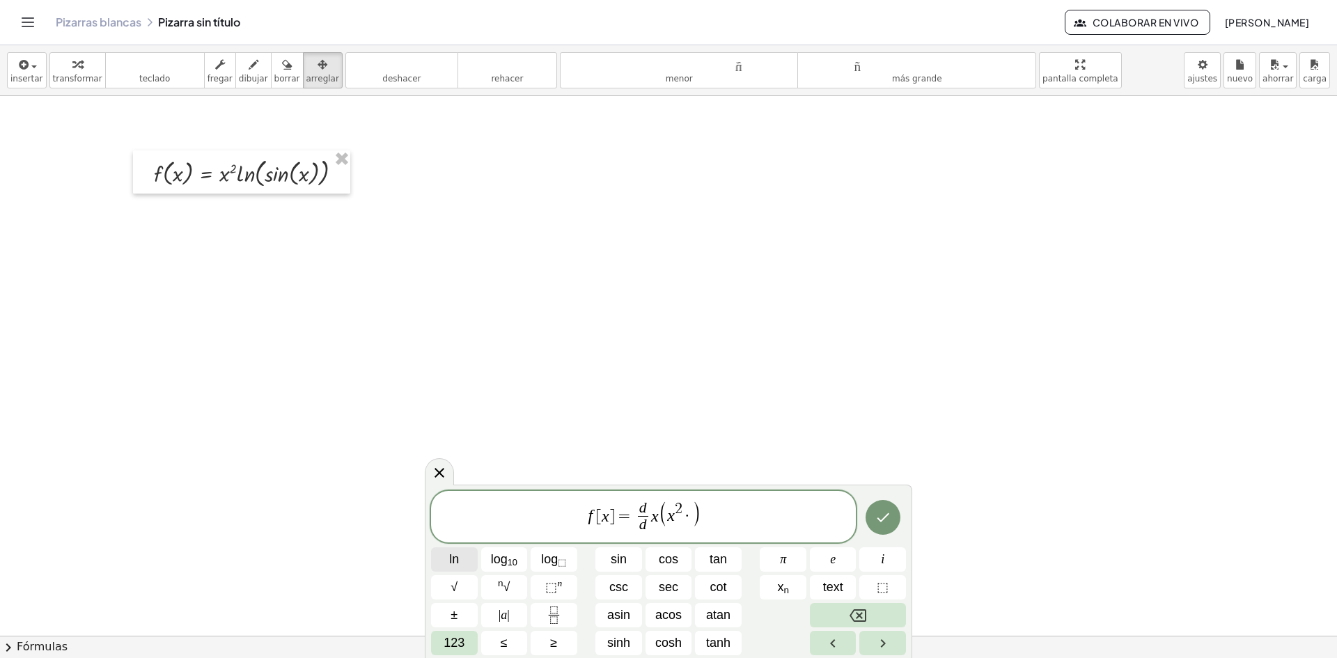
click at [462, 556] on button "ln" at bounding box center [454, 559] width 47 height 24
click at [466, 651] on button "123" at bounding box center [454, 643] width 47 height 24
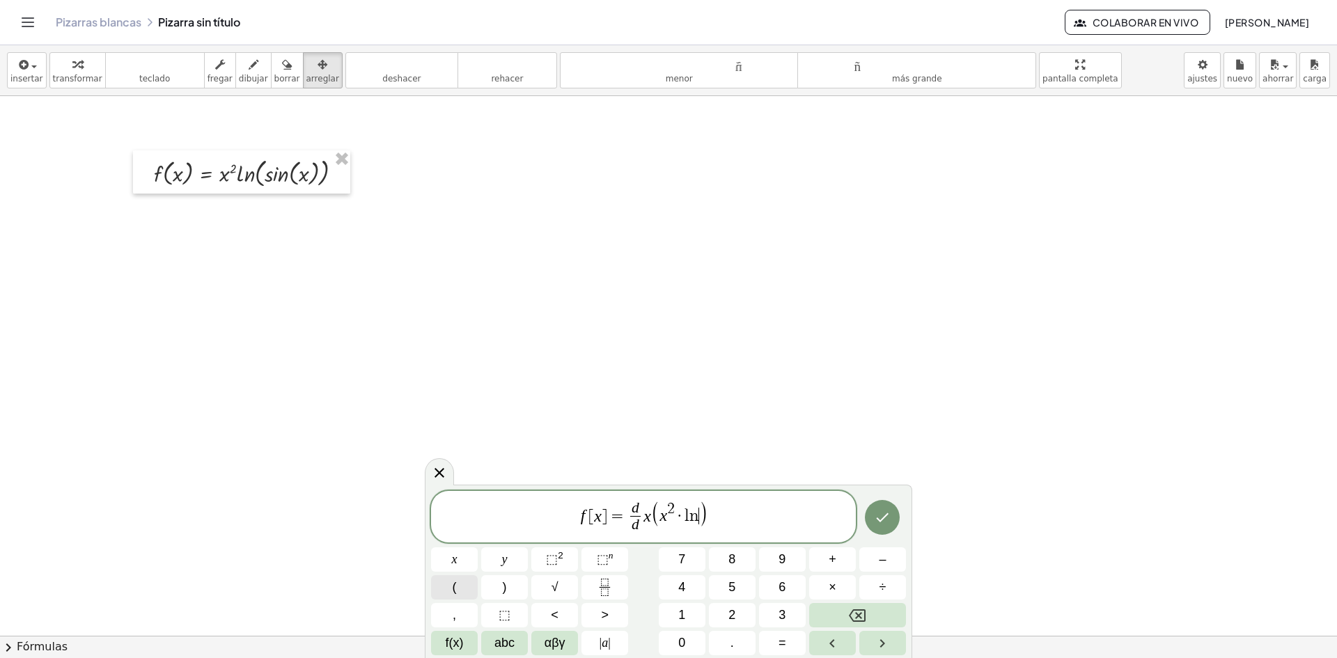
click at [469, 582] on button "(" at bounding box center [454, 587] width 47 height 24
click at [474, 646] on button "f(x)" at bounding box center [454, 643] width 47 height 24
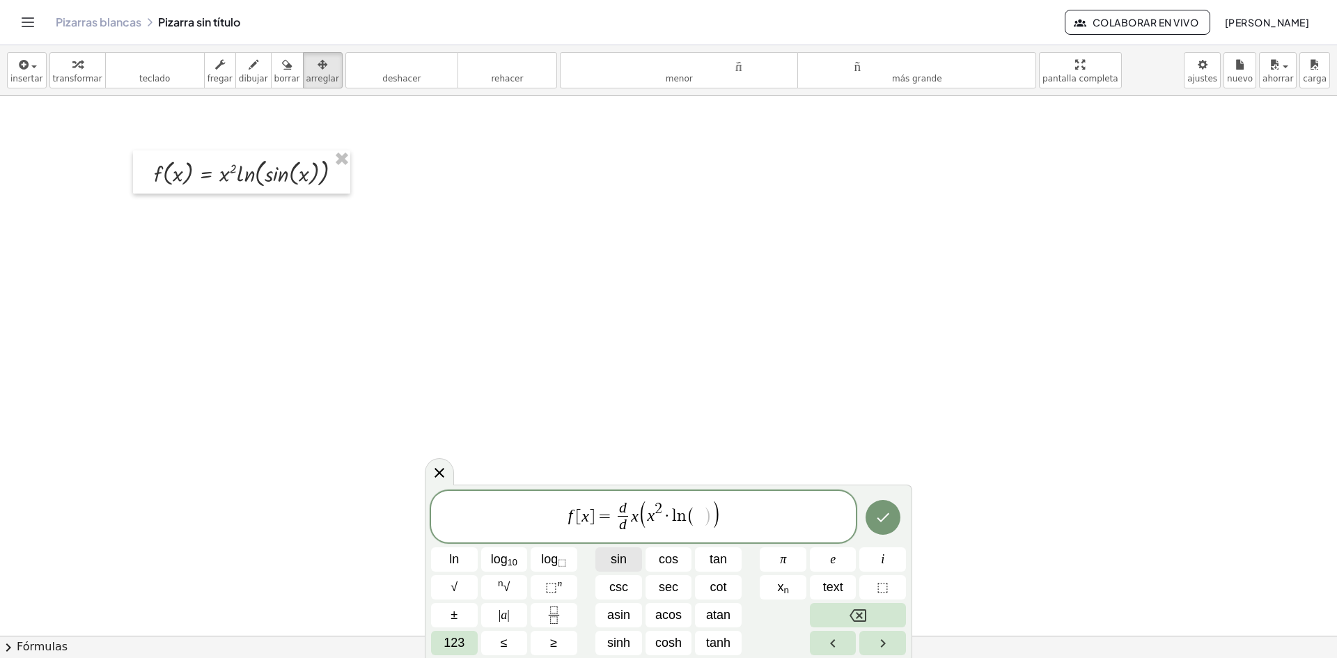
click at [637, 554] on button "sin" at bounding box center [618, 559] width 47 height 24
click at [463, 643] on span "123" at bounding box center [454, 643] width 21 height 19
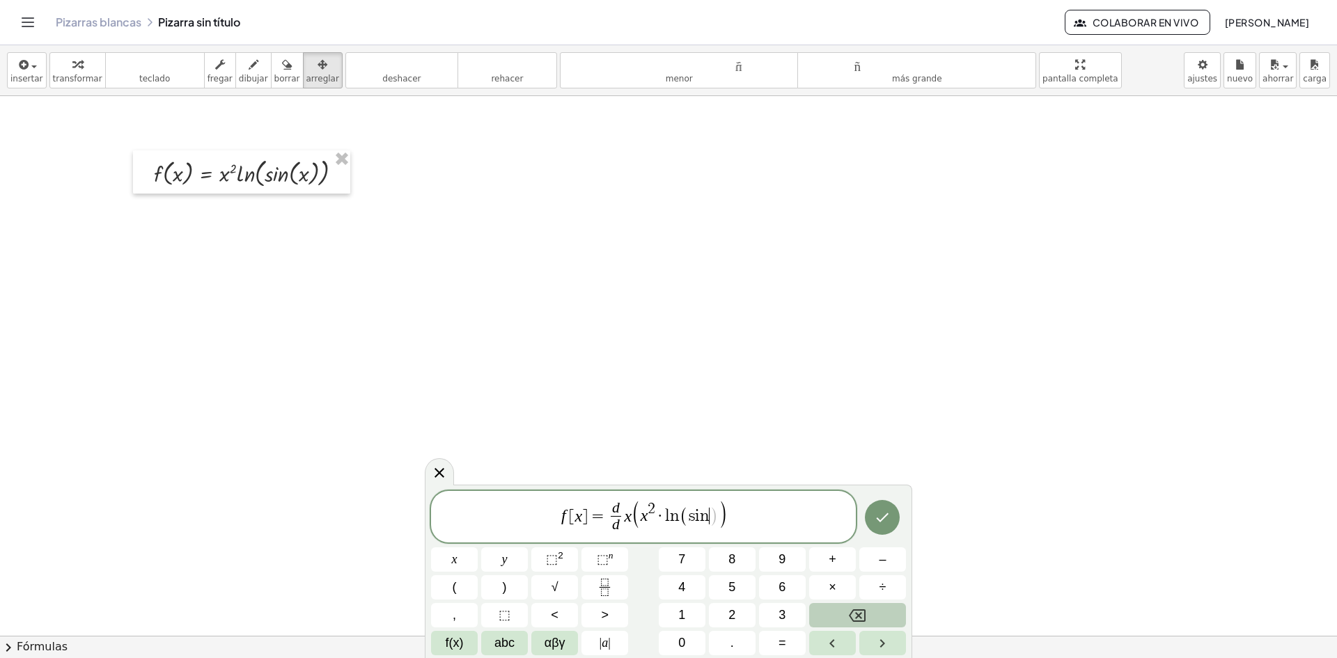
click at [529, 642] on div "f [ x ] = d d ​ x ( x 2 · l n ( s i n ​ ) ) x y ⬚ 2 ⬚ n 7 8 9 + – ( ) √ 4 5 6 ×…" at bounding box center [668, 573] width 475 height 164
click at [507, 642] on span "abc" at bounding box center [505, 643] width 20 height 19
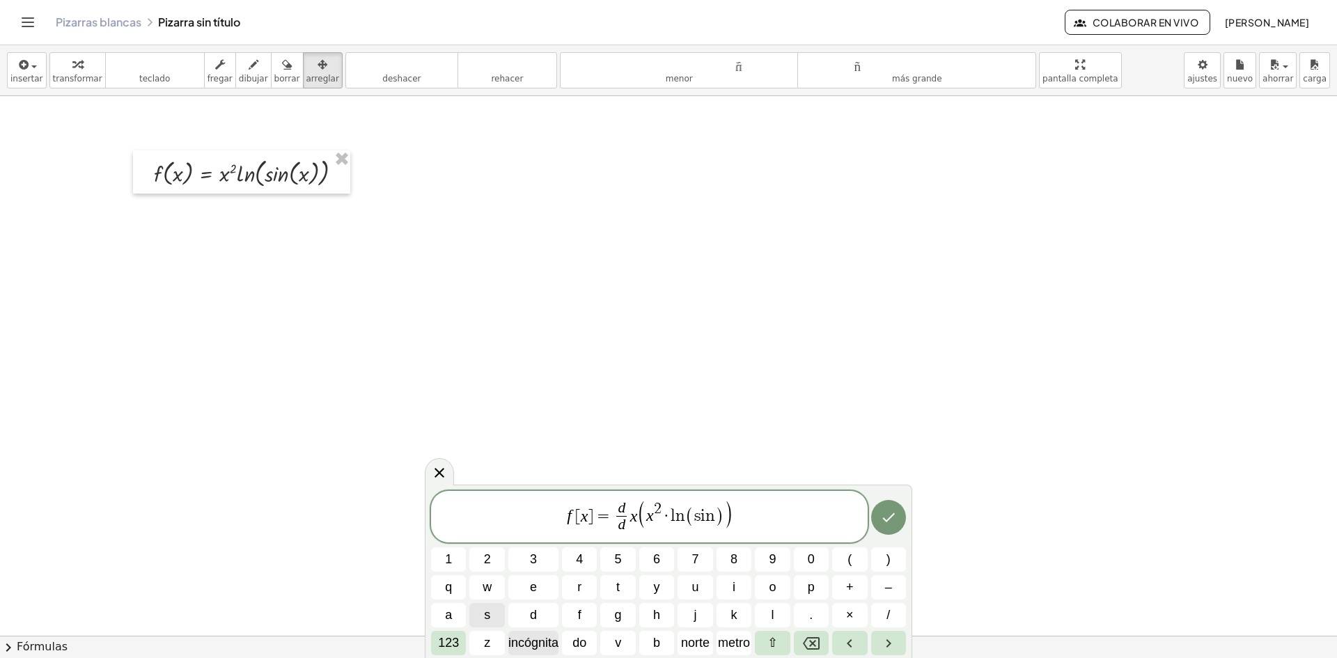
click at [538, 641] on font "incógnita" at bounding box center [533, 643] width 50 height 14
click at [892, 522] on icon "Hecho" at bounding box center [888, 517] width 17 height 17
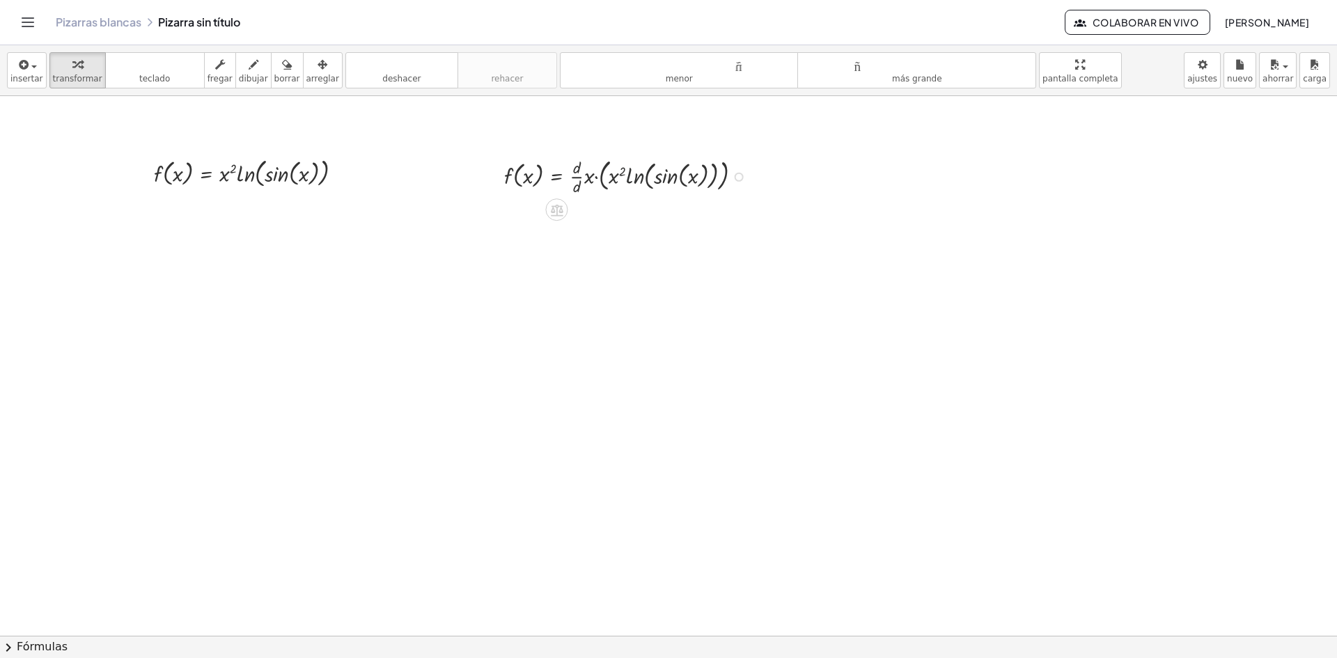
click at [632, 182] on div at bounding box center [628, 175] width 263 height 43
click at [318, 63] on icon "button" at bounding box center [323, 64] width 10 height 17
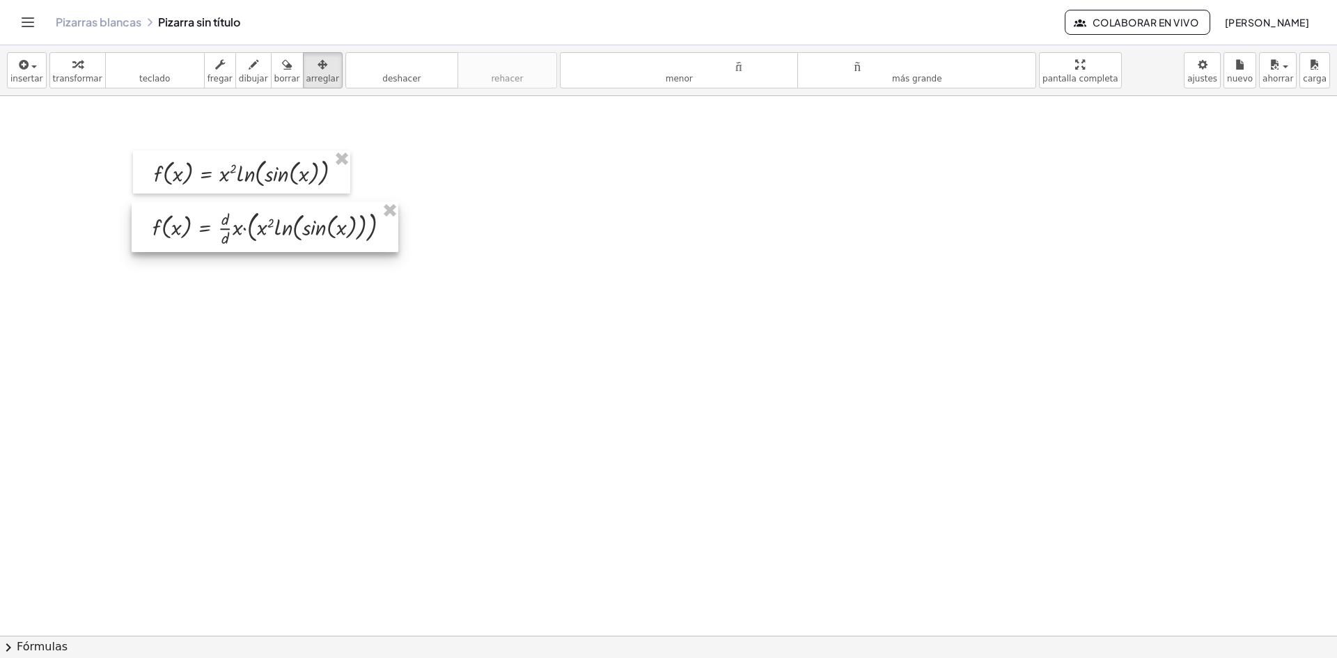
drag, startPoint x: 616, startPoint y: 183, endPoint x: 264, endPoint y: 235, distance: 355.5
click at [264, 235] on div at bounding box center [265, 227] width 267 height 50
click at [264, 231] on div at bounding box center [265, 227] width 267 height 50
click at [263, 231] on div at bounding box center [265, 227] width 267 height 50
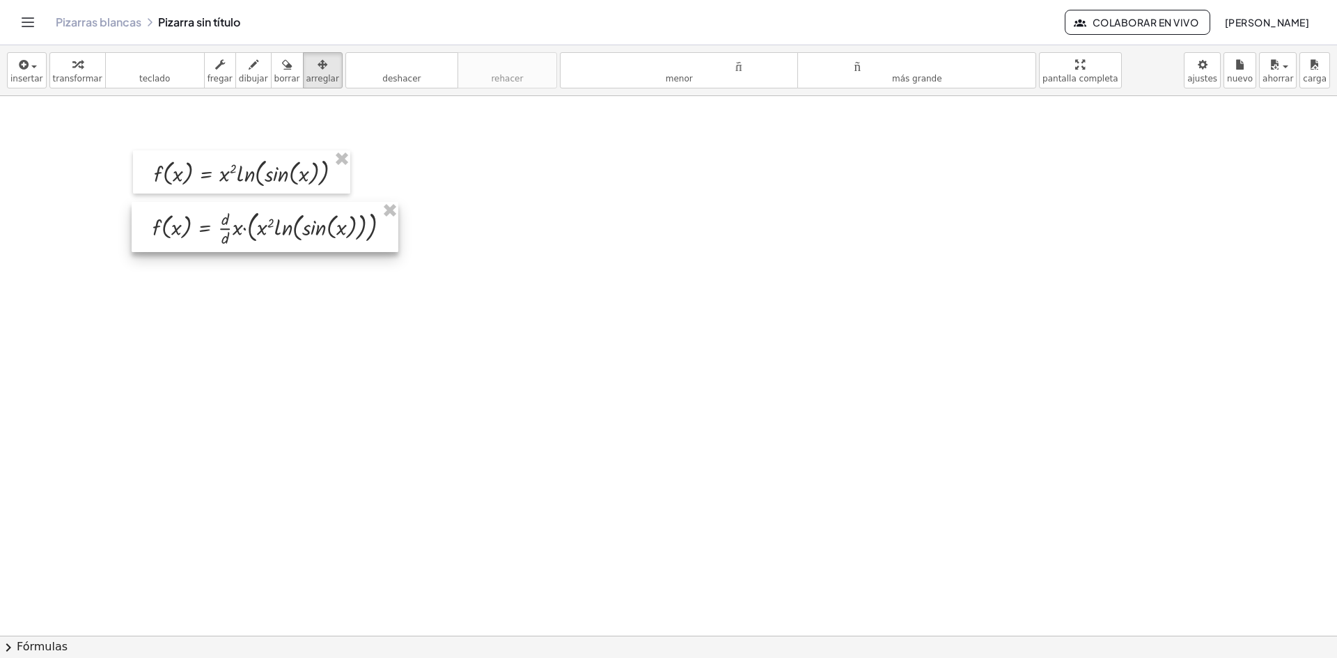
click at [267, 224] on div at bounding box center [265, 227] width 267 height 50
click at [257, 228] on div at bounding box center [265, 227] width 267 height 50
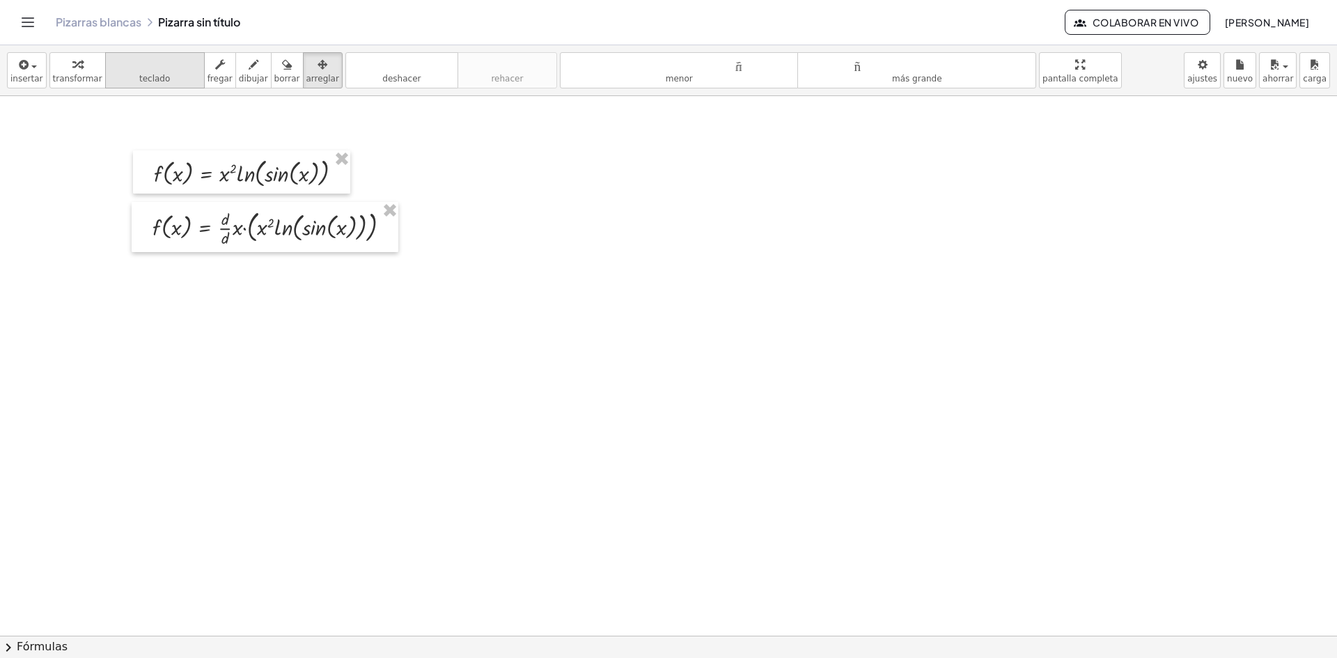
click at [142, 63] on font "teclado" at bounding box center [155, 64] width 93 height 13
click at [261, 225] on div at bounding box center [265, 228] width 17 height 22
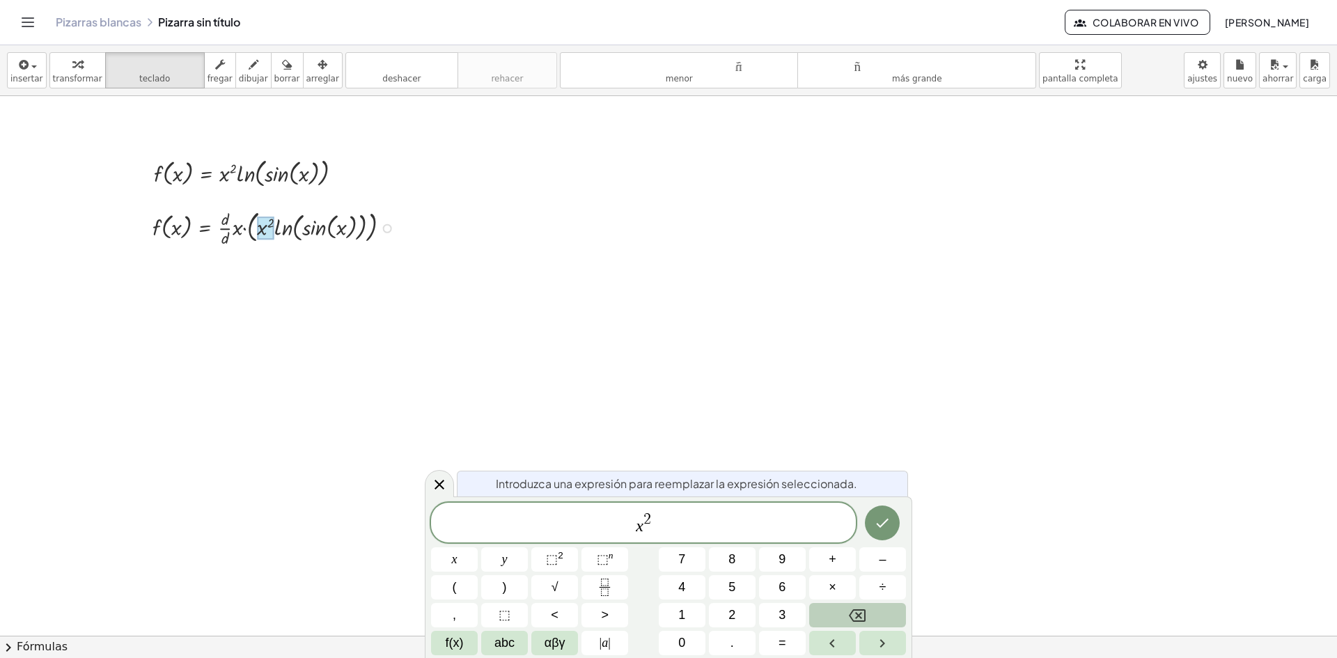
click at [263, 226] on div at bounding box center [265, 228] width 17 height 22
click at [437, 488] on icon at bounding box center [440, 485] width 10 height 10
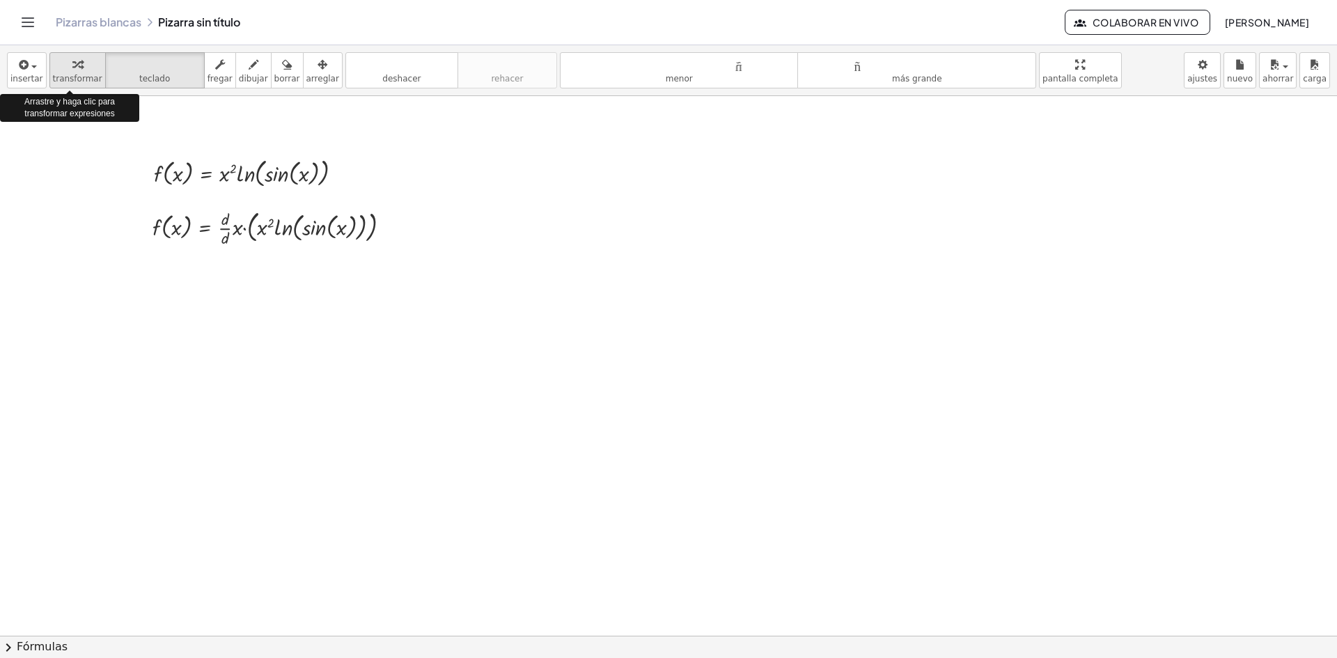
click at [72, 65] on icon "button" at bounding box center [77, 64] width 10 height 17
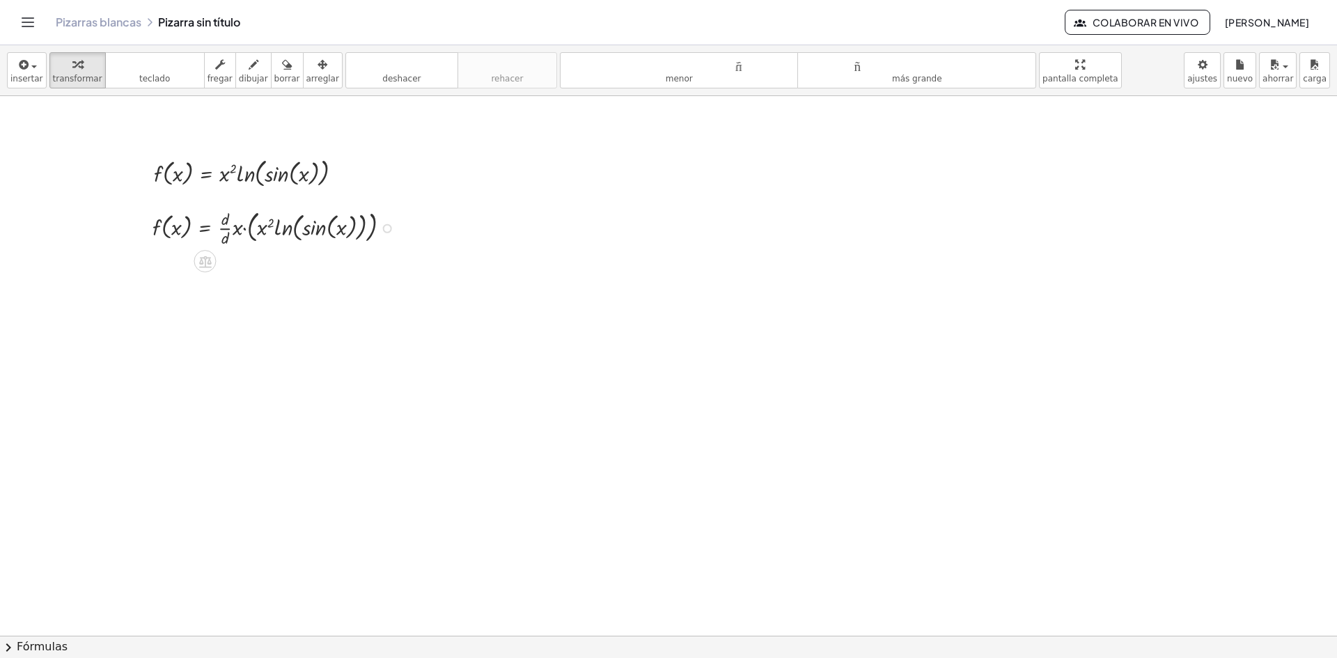
click at [263, 230] on div at bounding box center [277, 226] width 263 height 43
drag, startPoint x: 264, startPoint y: 228, endPoint x: 211, endPoint y: 233, distance: 53.2
click at [211, 233] on div at bounding box center [277, 226] width 263 height 43
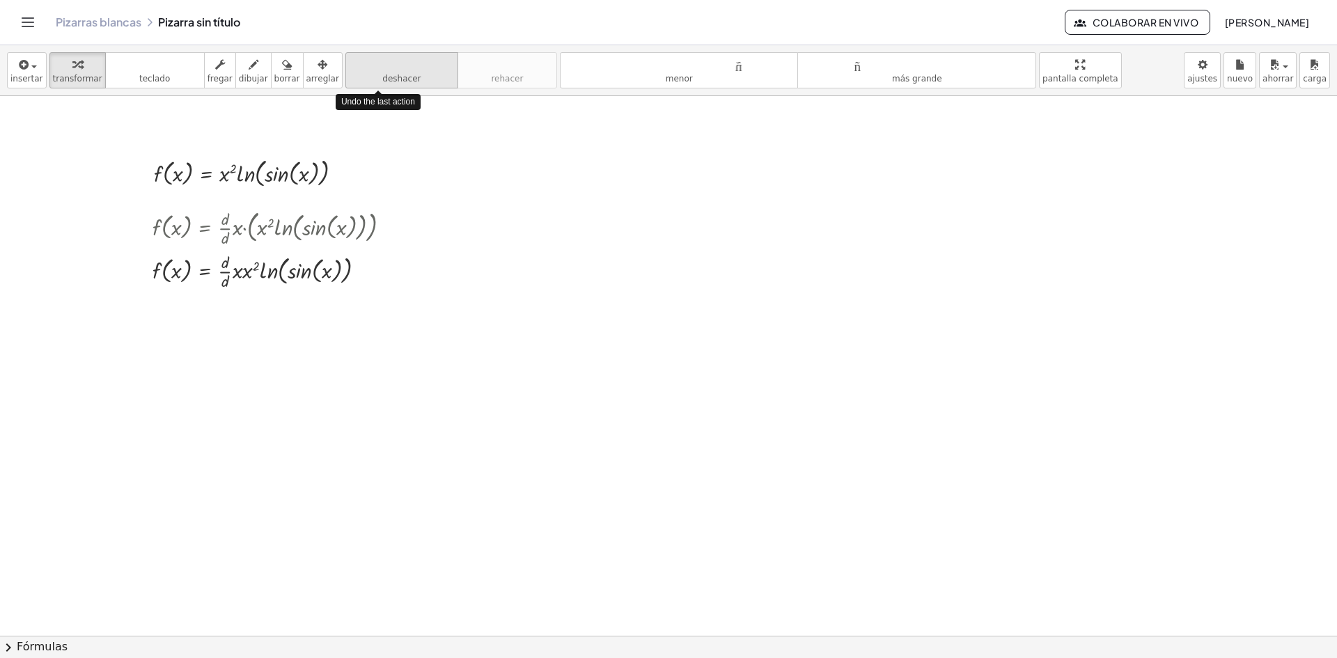
click at [357, 64] on font "deshacer" at bounding box center [402, 64] width 106 height 13
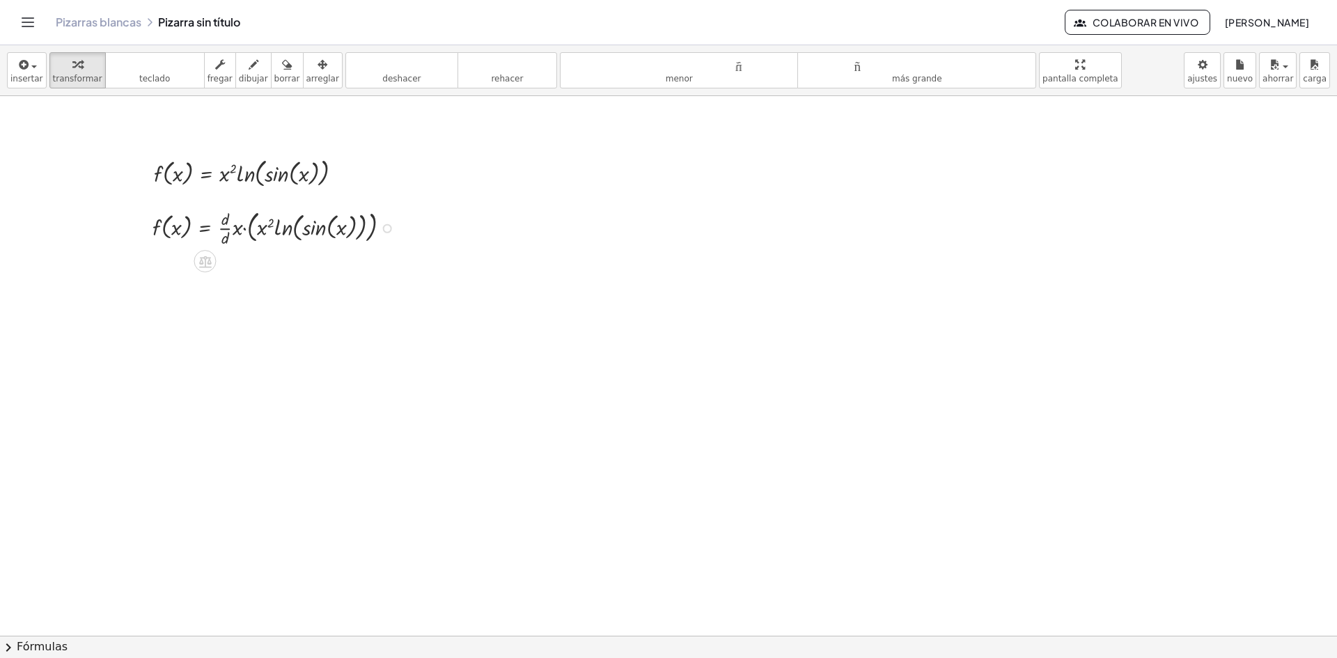
click at [262, 229] on div at bounding box center [277, 226] width 263 height 43
click at [263, 225] on div at bounding box center [277, 226] width 263 height 43
drag, startPoint x: 263, startPoint y: 224, endPoint x: 224, endPoint y: 270, distance: 59.3
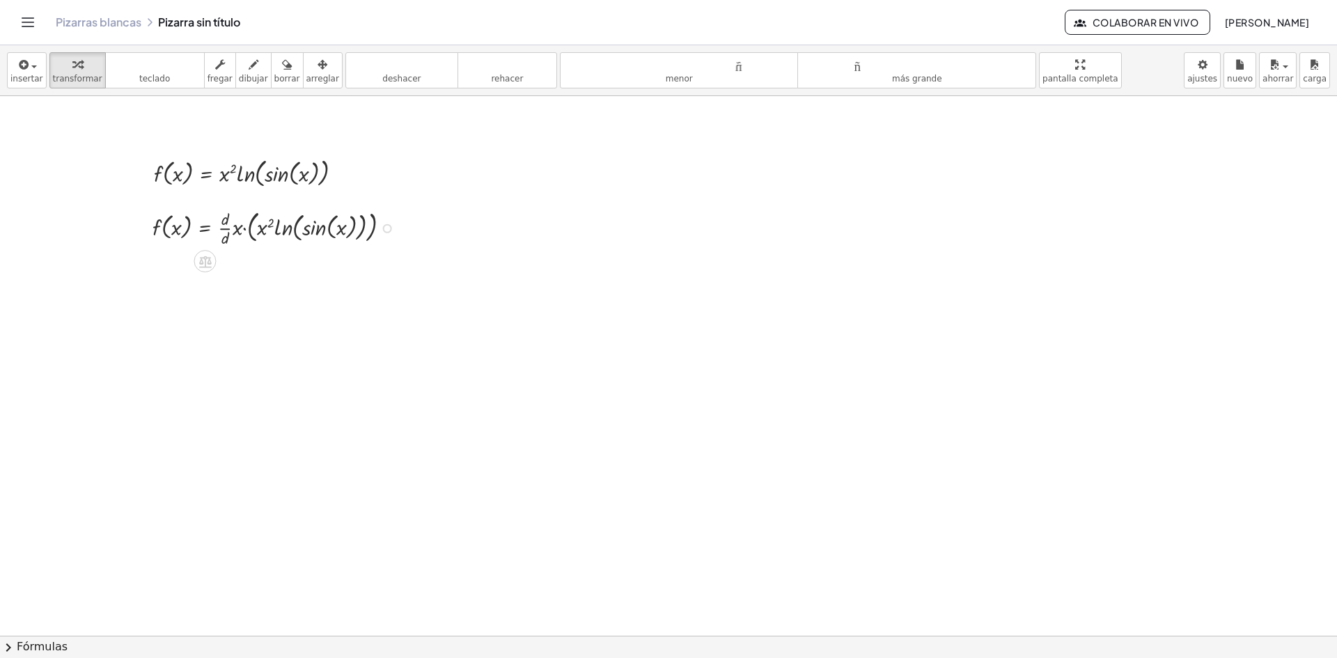
click at [389, 226] on div at bounding box center [387, 228] width 9 height 9
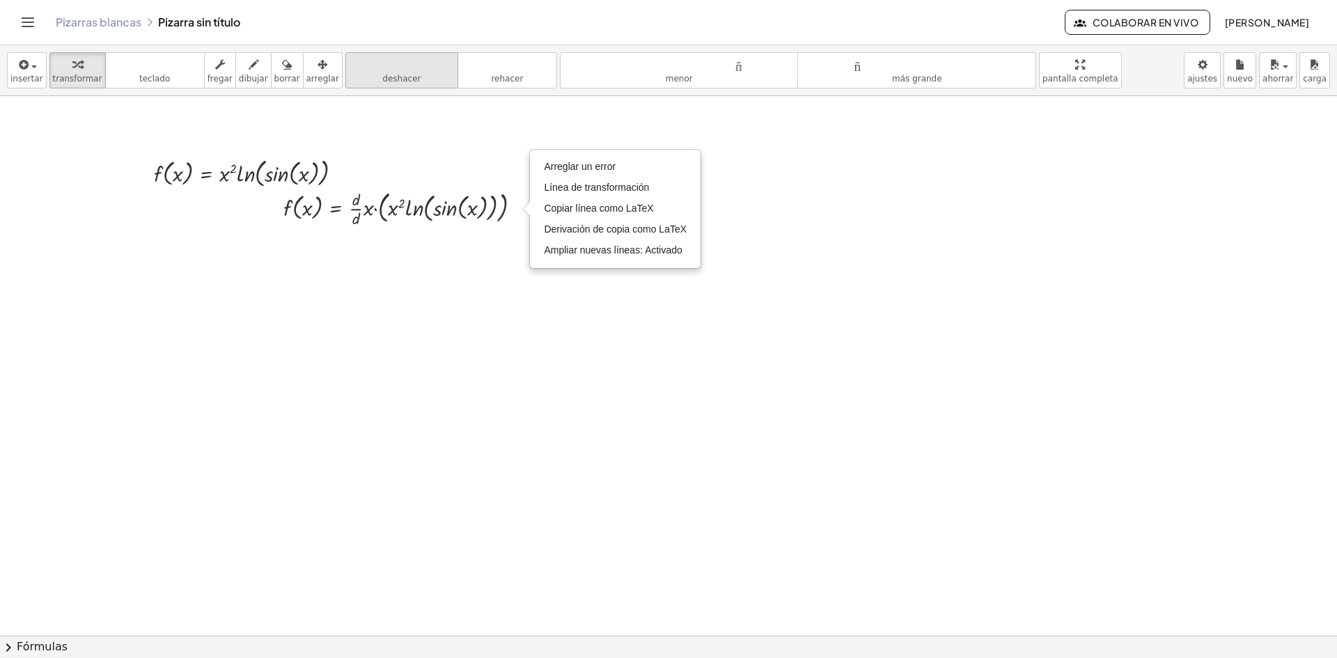
click at [382, 74] on font "deshacer" at bounding box center [401, 79] width 38 height 10
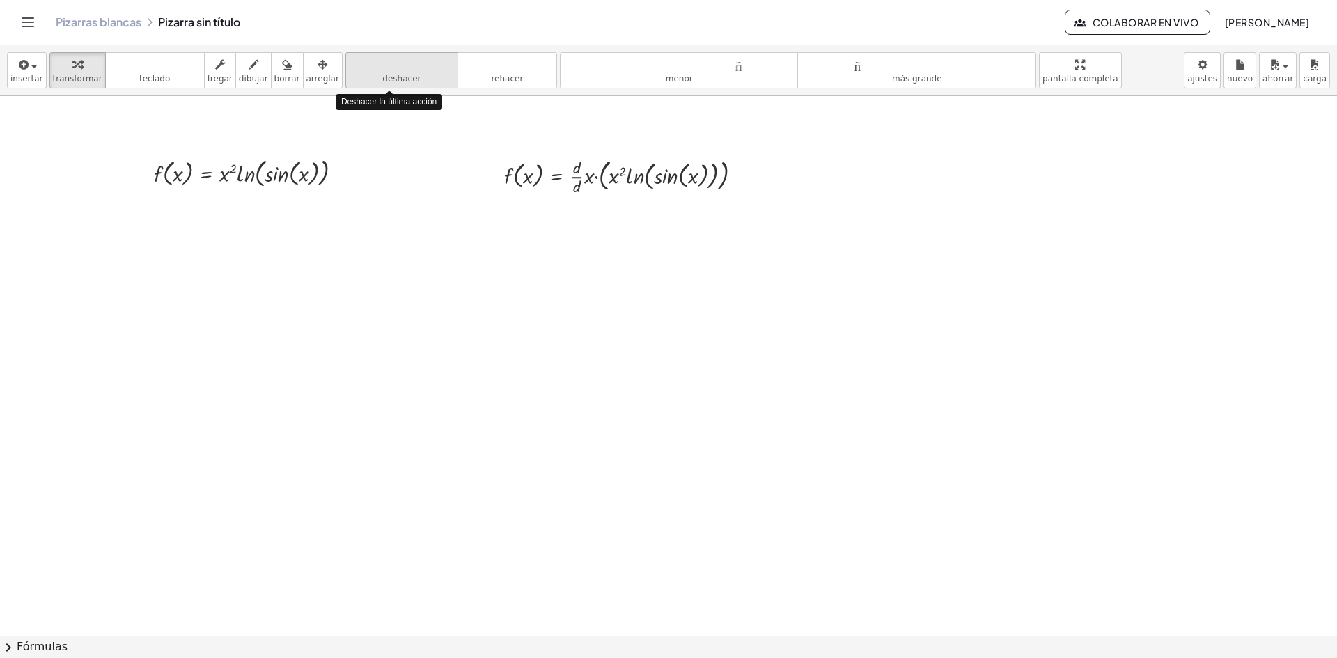
click at [382, 74] on font "deshacer" at bounding box center [401, 79] width 38 height 10
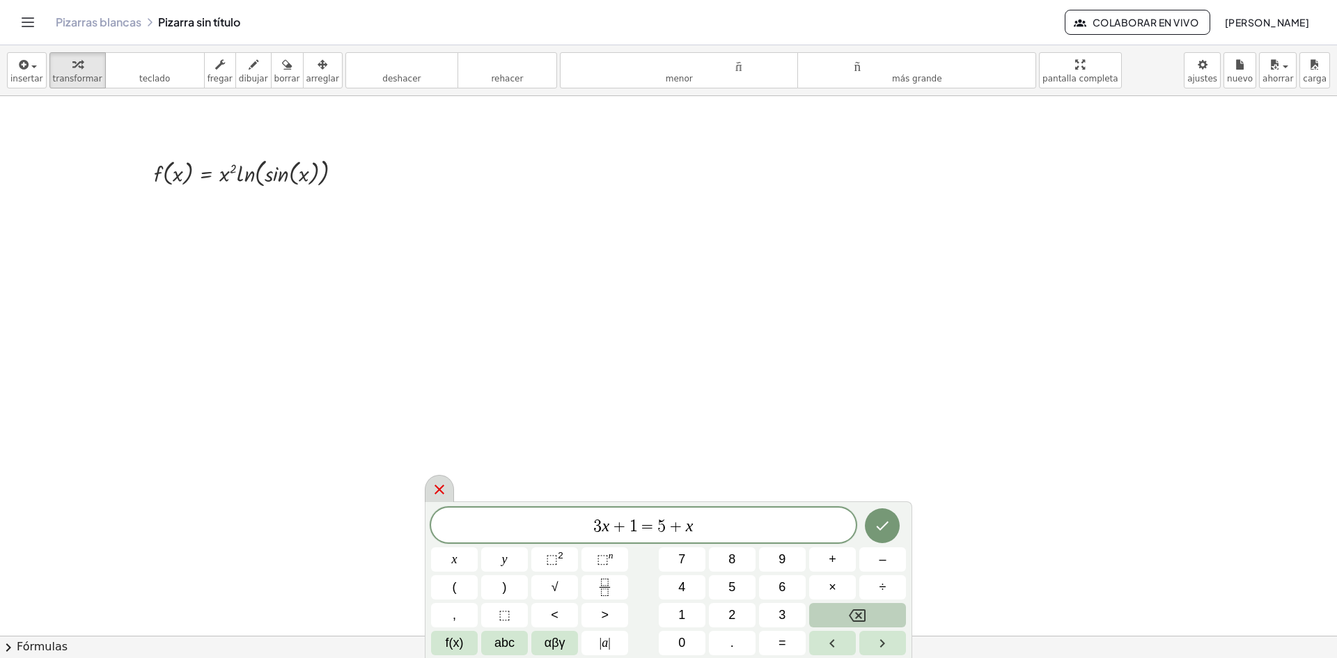
click at [440, 484] on icon at bounding box center [439, 489] width 17 height 17
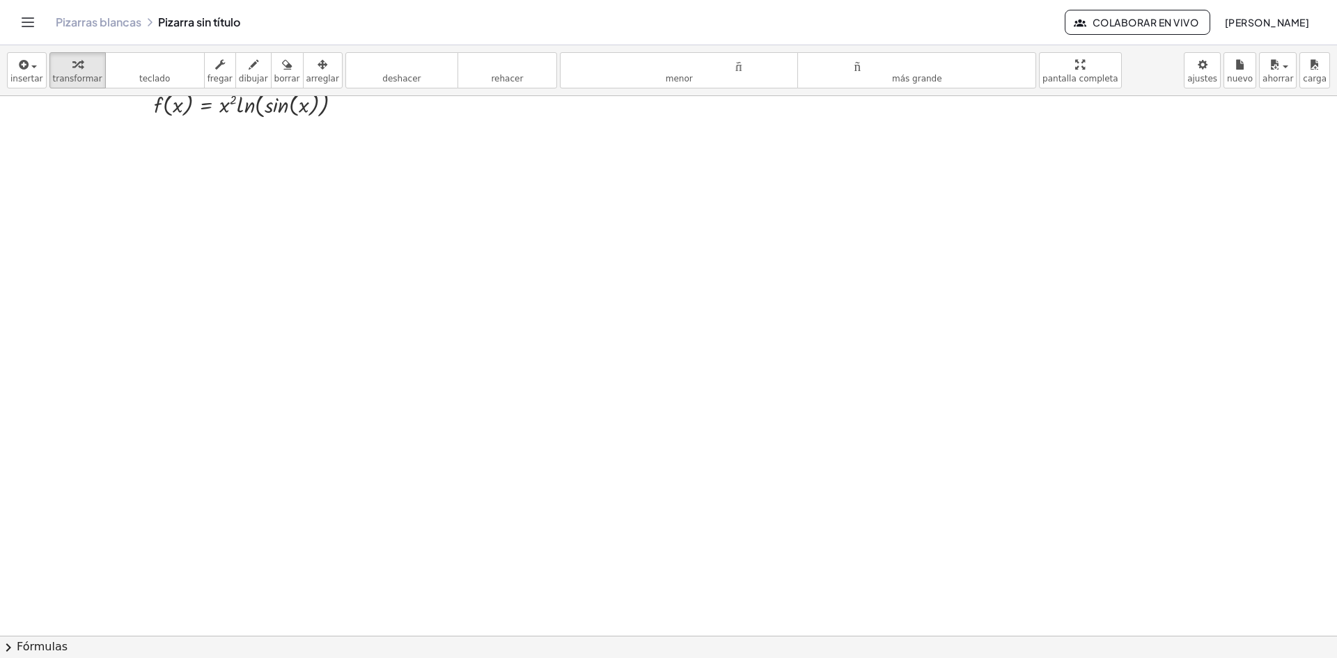
scroll to position [70, 0]
click at [24, 65] on icon "button" at bounding box center [23, 64] width 13 height 17
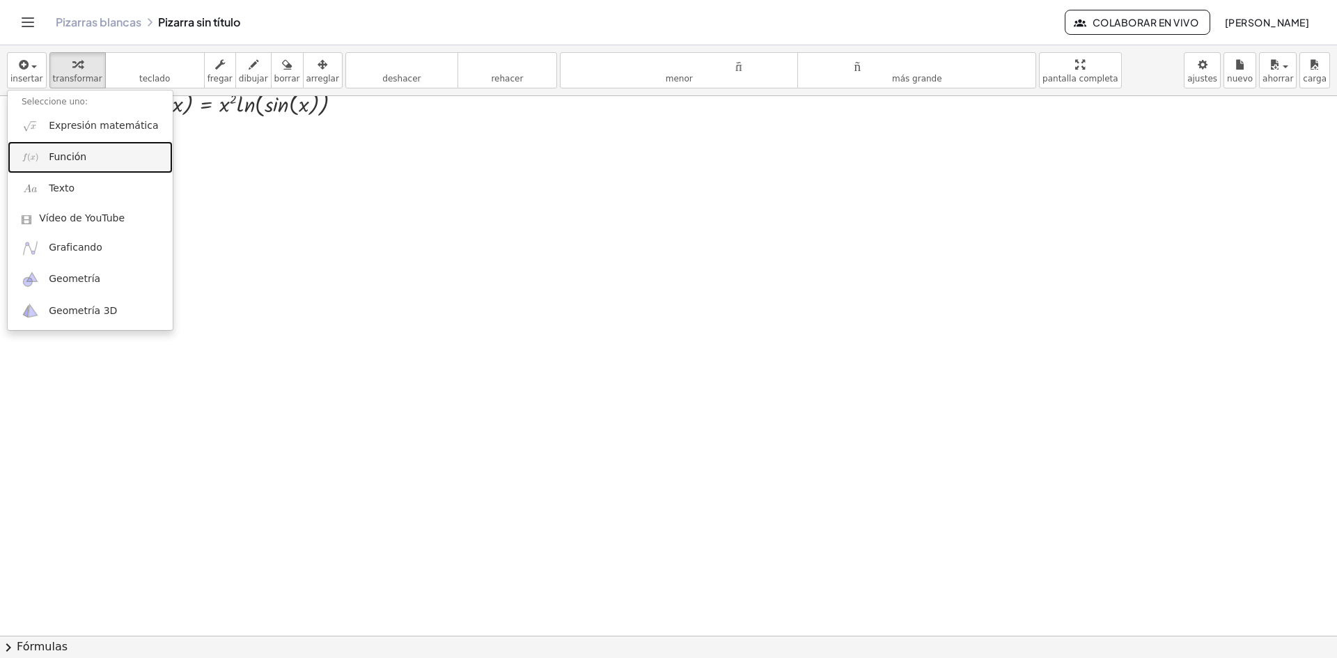
click at [95, 171] on link "Función" at bounding box center [90, 156] width 165 height 31
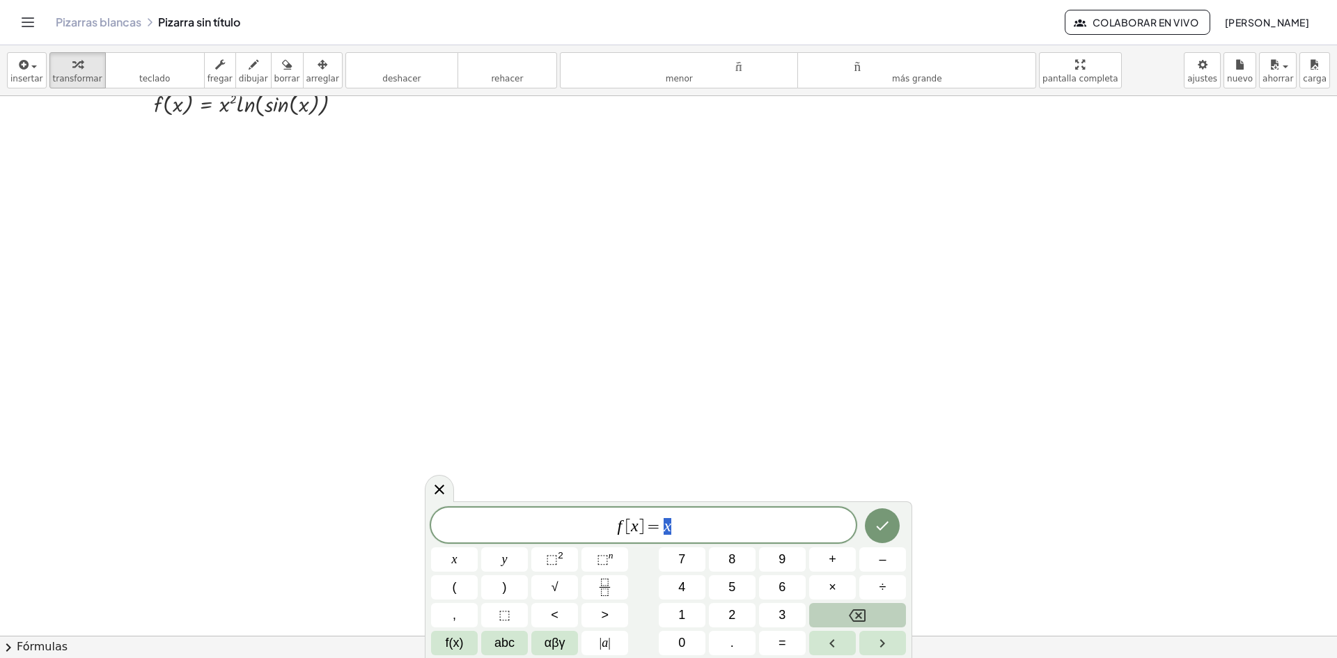
click at [719, 522] on span "f [ x ] = x" at bounding box center [643, 527] width 425 height 20
click at [869, 617] on button "Backspace" at bounding box center [857, 615] width 97 height 24
click at [486, 651] on button "abc" at bounding box center [504, 643] width 47 height 24
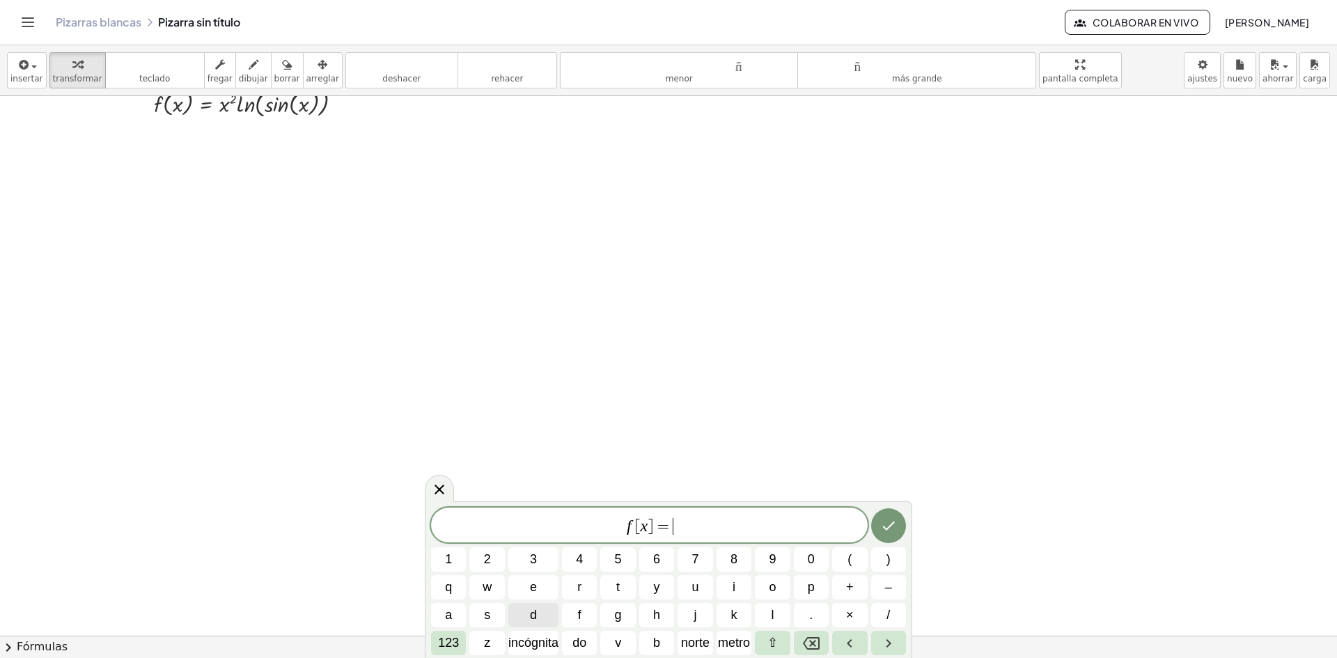
click at [539, 606] on button "d" at bounding box center [533, 615] width 50 height 24
click at [885, 612] on button "/" at bounding box center [888, 615] width 35 height 24
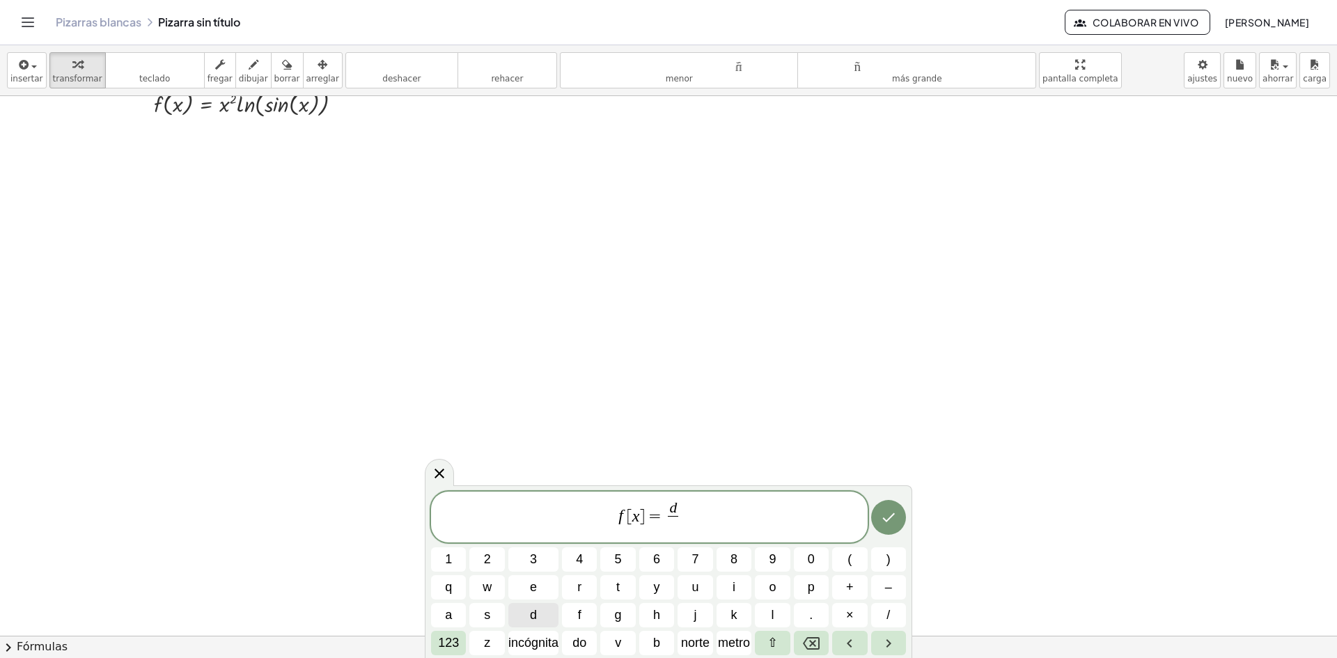
click at [520, 608] on button "d" at bounding box center [533, 615] width 50 height 24
click at [685, 513] on span "f [ x ] = d d ​ ​" at bounding box center [649, 518] width 437 height 37
click at [517, 641] on font "incógnita" at bounding box center [533, 643] width 50 height 14
click at [850, 561] on span "(" at bounding box center [850, 559] width 4 height 19
click at [513, 641] on font "incógnita" at bounding box center [533, 643] width 50 height 14
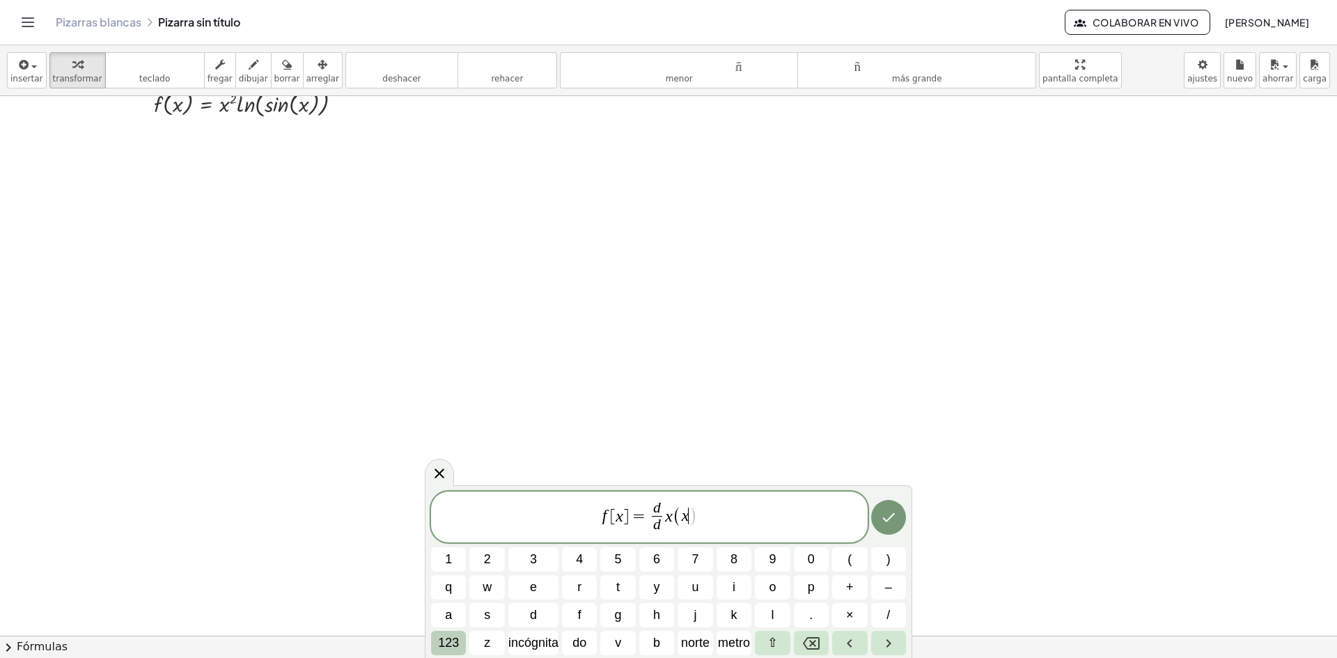
click at [456, 641] on font "123" at bounding box center [448, 643] width 21 height 14
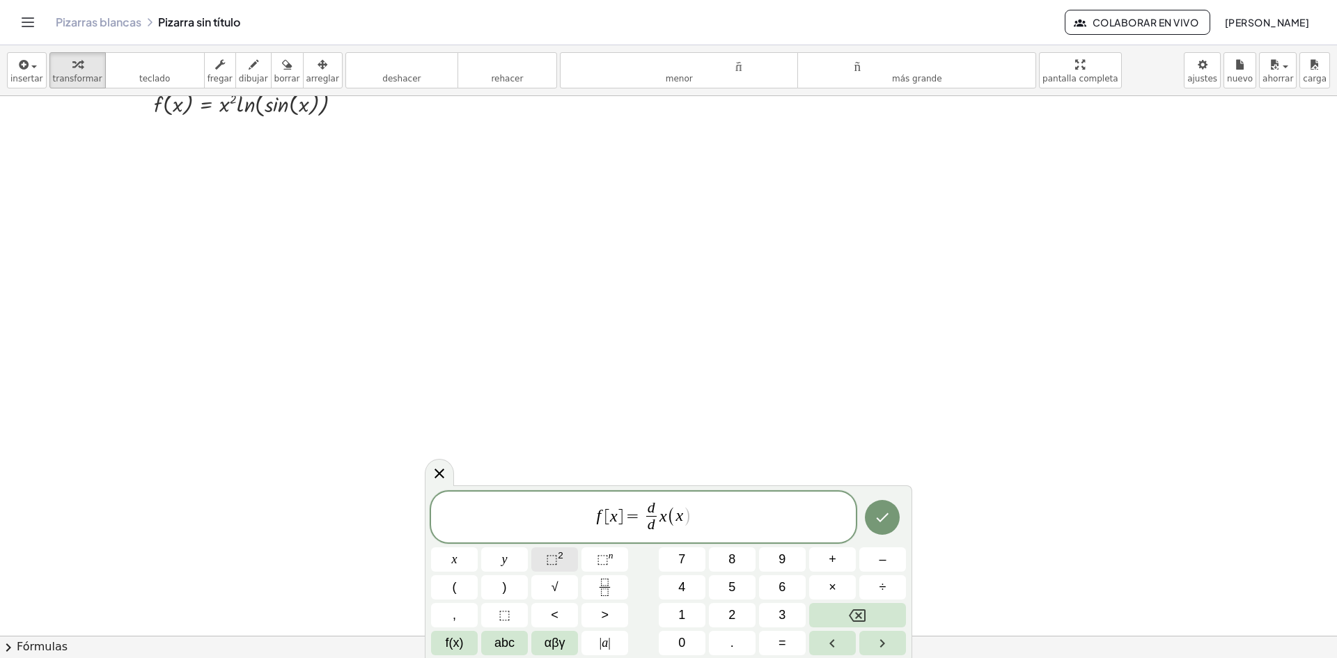
click at [554, 547] on button "⬚ 2" at bounding box center [554, 559] width 47 height 24
click at [453, 651] on span "f(x)" at bounding box center [455, 643] width 18 height 19
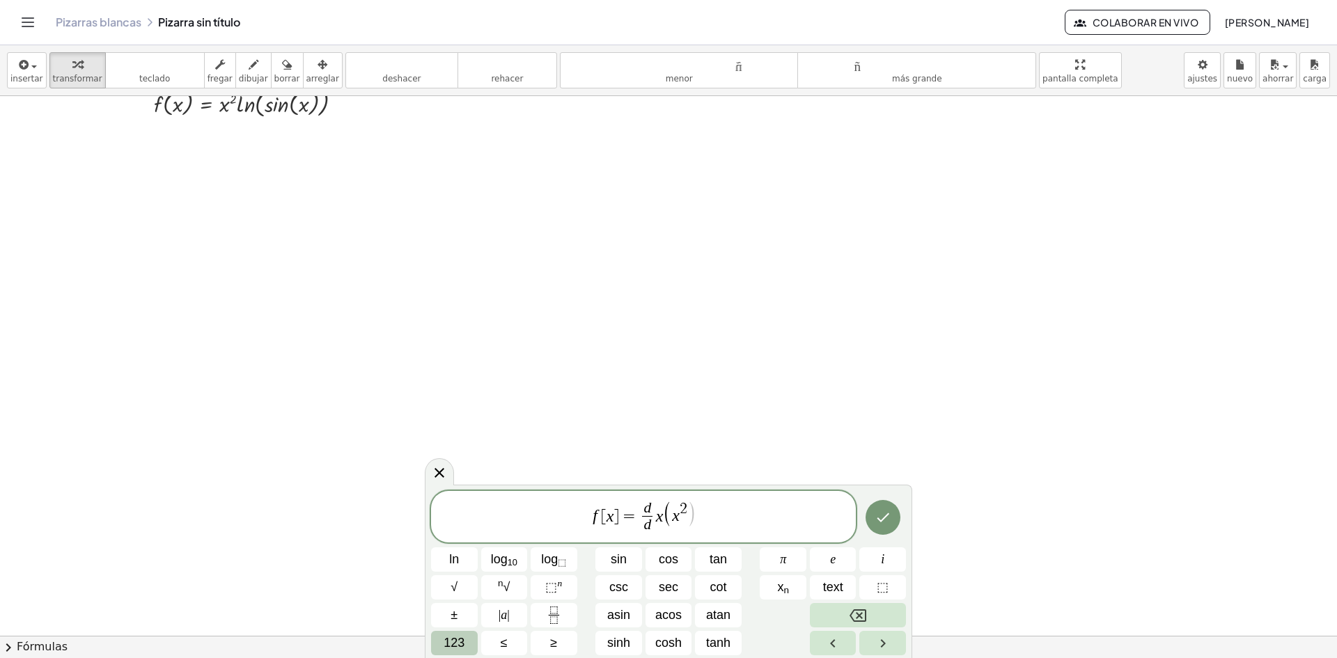
click at [460, 639] on span "123" at bounding box center [454, 643] width 21 height 19
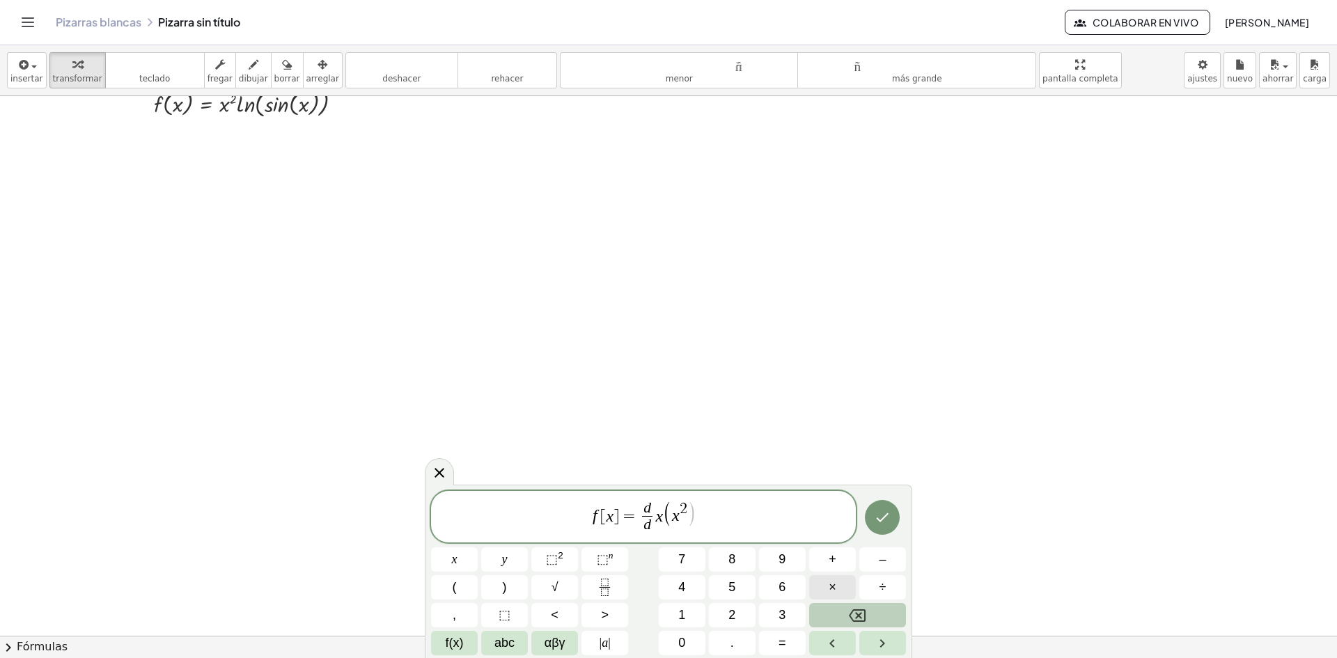
click at [837, 580] on button "×" at bounding box center [832, 587] width 47 height 24
click at [455, 643] on span "f(x)" at bounding box center [455, 643] width 18 height 19
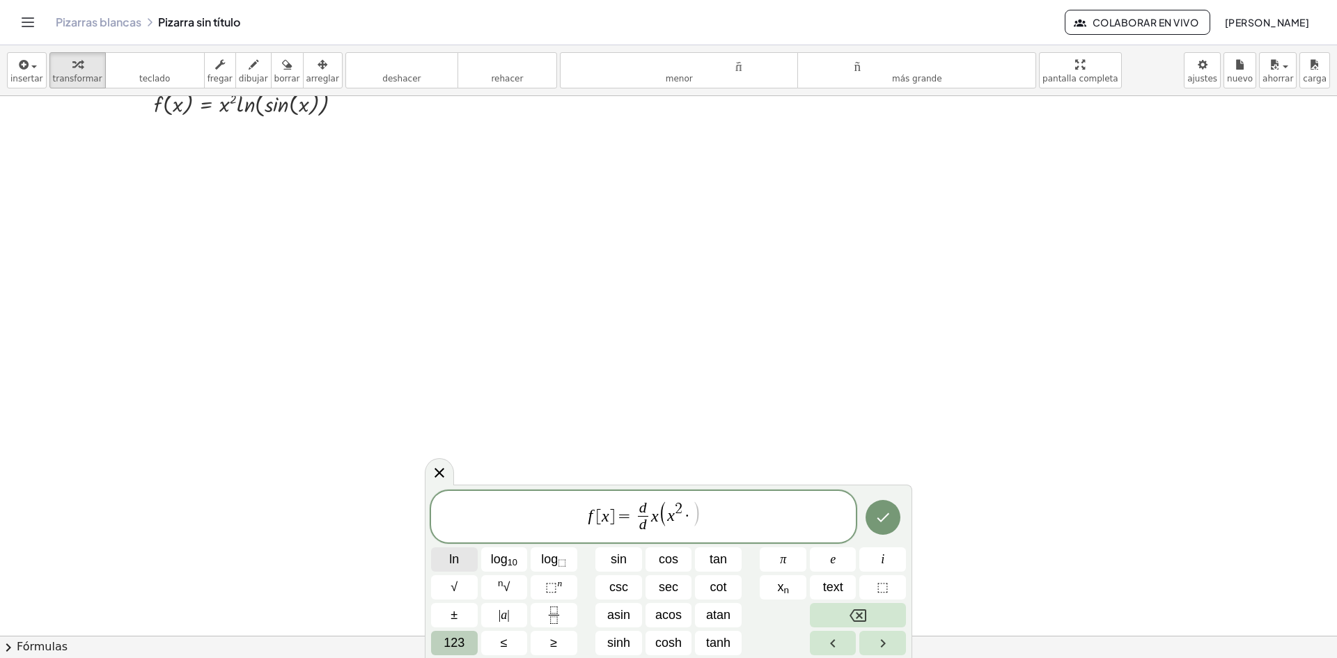
click at [461, 566] on button "ln" at bounding box center [454, 559] width 47 height 24
click at [449, 649] on span "123" at bounding box center [454, 643] width 21 height 19
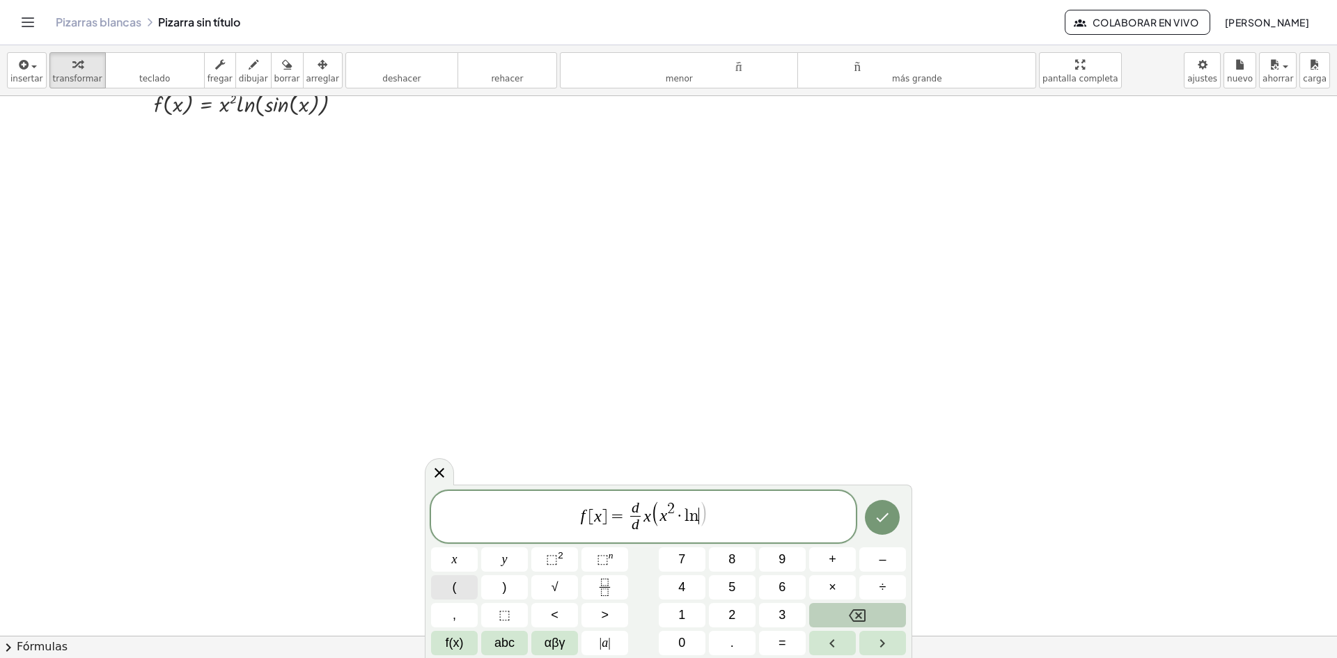
click at [449, 588] on button "(" at bounding box center [454, 587] width 47 height 24
click at [450, 638] on span "f(x)" at bounding box center [455, 643] width 18 height 19
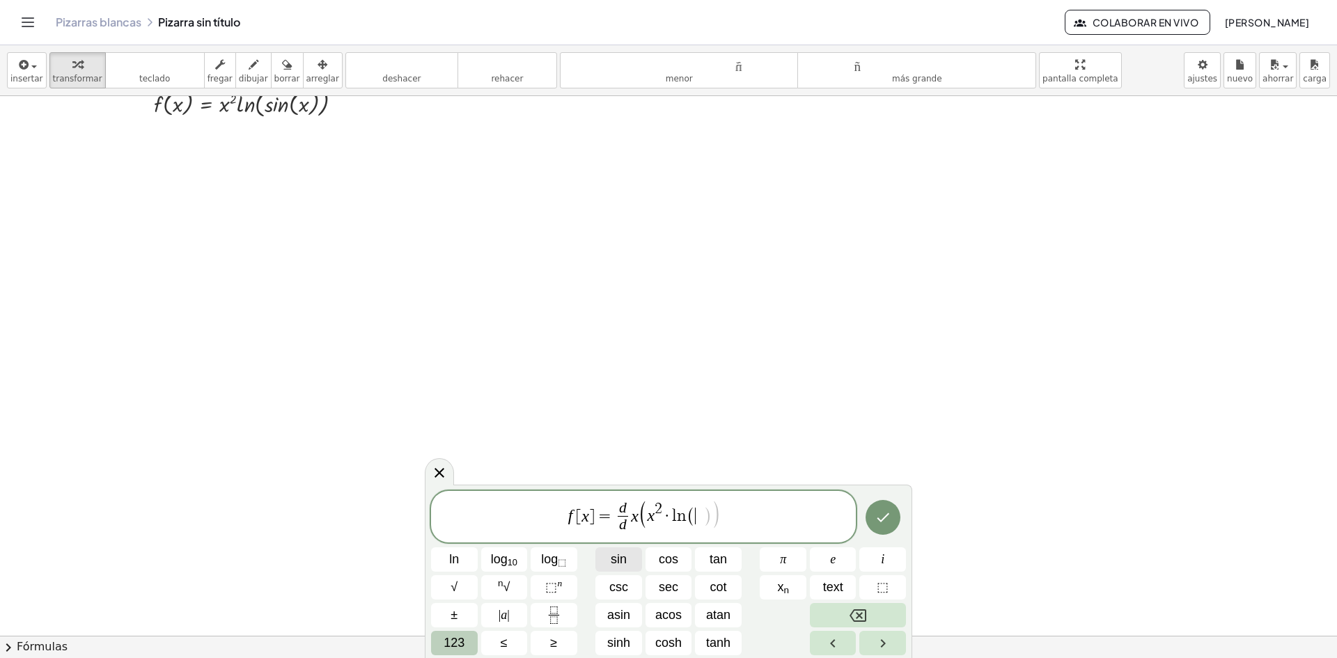
click at [610, 554] on button "sin" at bounding box center [618, 559] width 47 height 24
click at [459, 636] on span "123" at bounding box center [454, 643] width 21 height 19
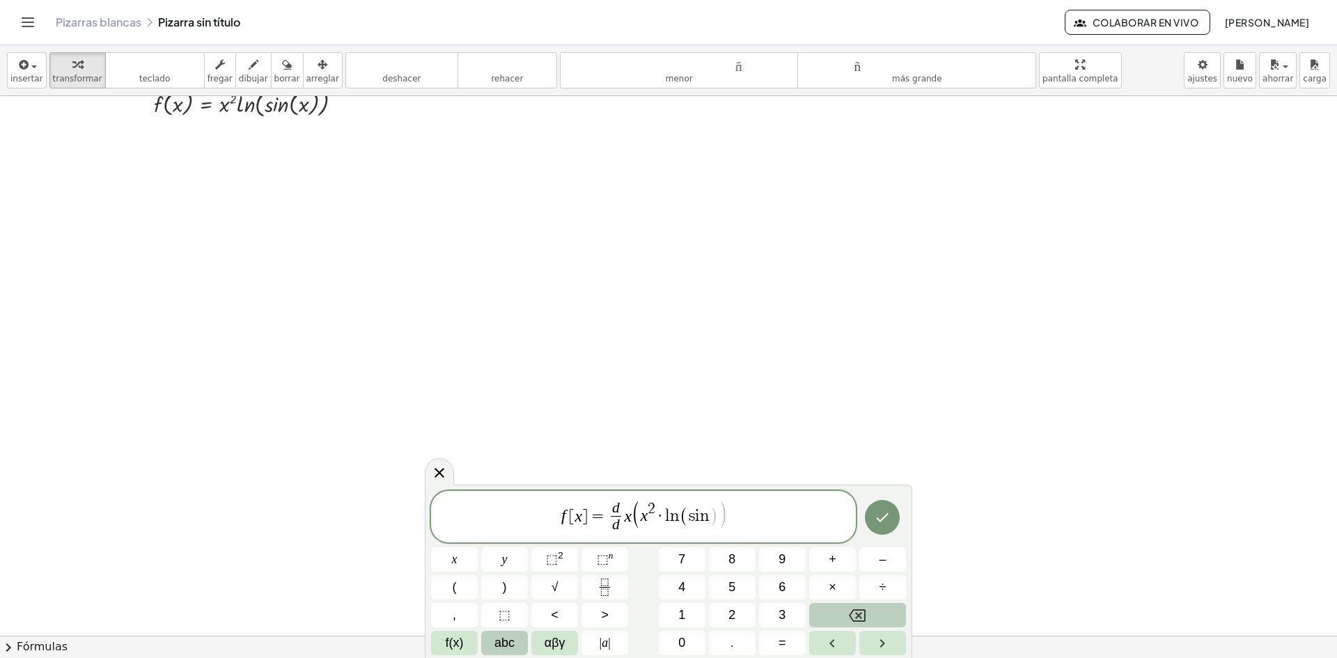
click at [510, 637] on span "abc" at bounding box center [505, 643] width 20 height 19
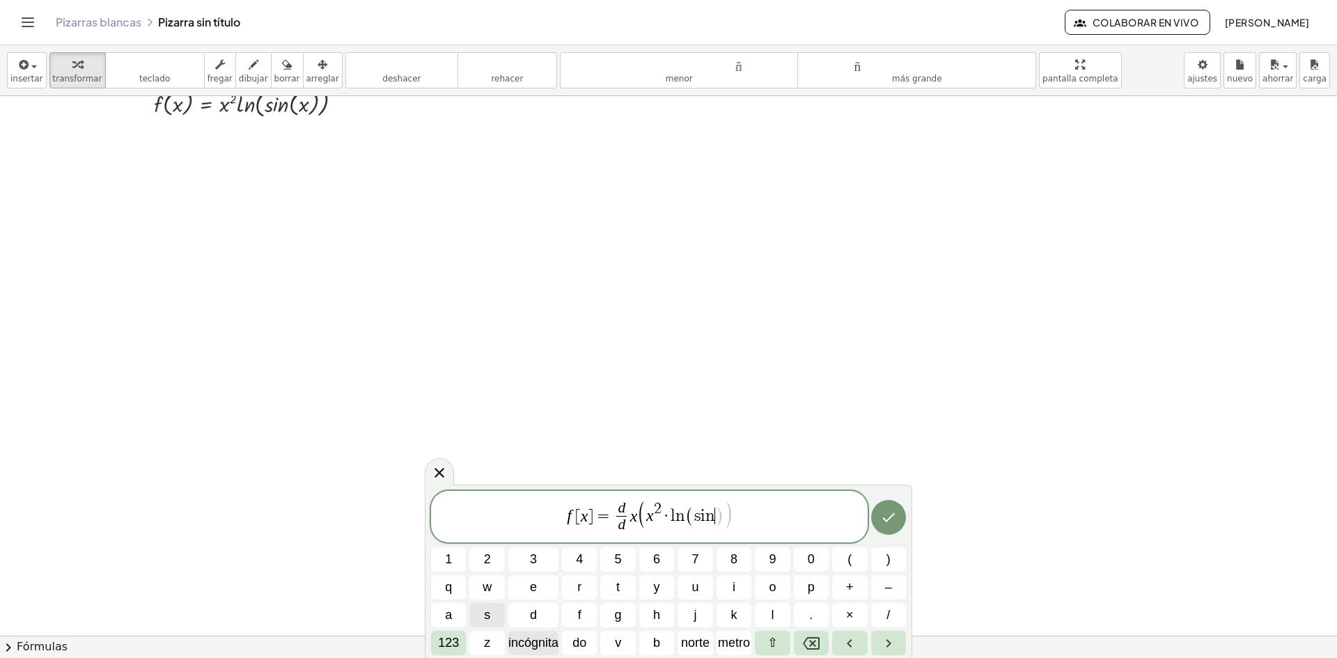
click at [529, 642] on font "incógnita" at bounding box center [533, 643] width 50 height 14
click at [887, 520] on icon "Hecho" at bounding box center [888, 517] width 17 height 17
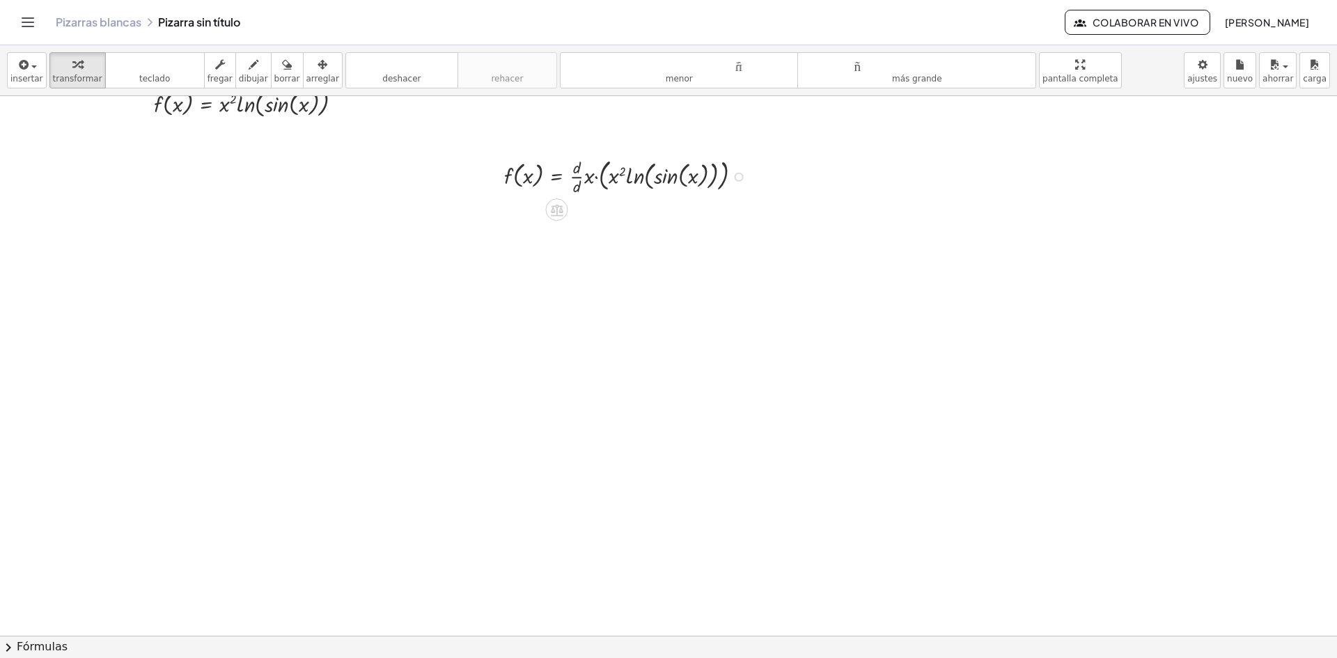
click at [639, 173] on div at bounding box center [628, 175] width 263 height 43
click at [306, 60] on div "button" at bounding box center [322, 64] width 33 height 17
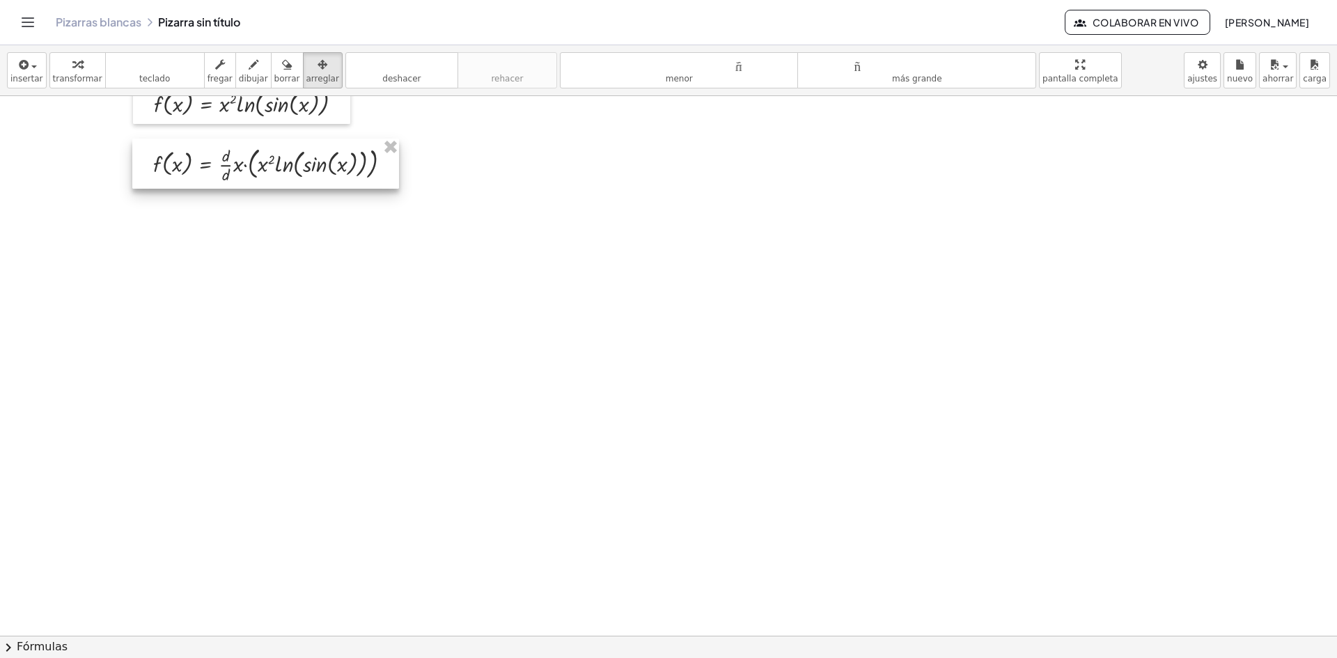
drag, startPoint x: 635, startPoint y: 179, endPoint x: 284, endPoint y: 168, distance: 351.2
click at [284, 168] on div at bounding box center [265, 164] width 267 height 50
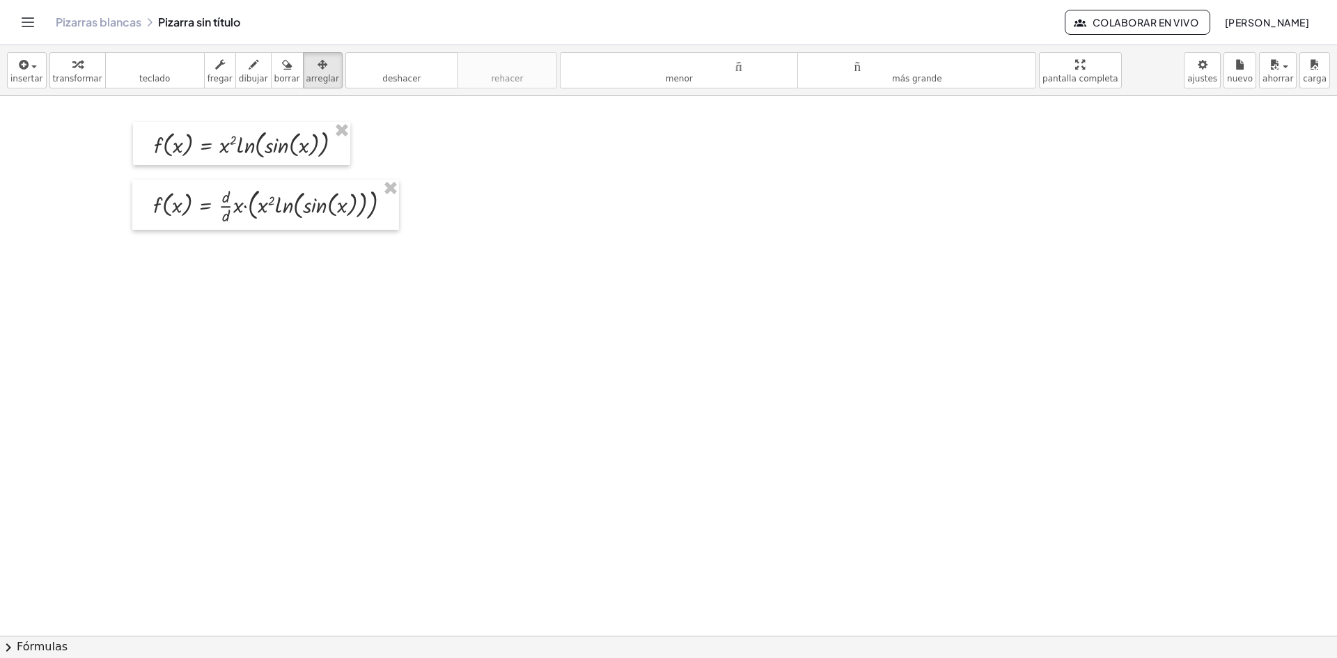
scroll to position [0, 0]
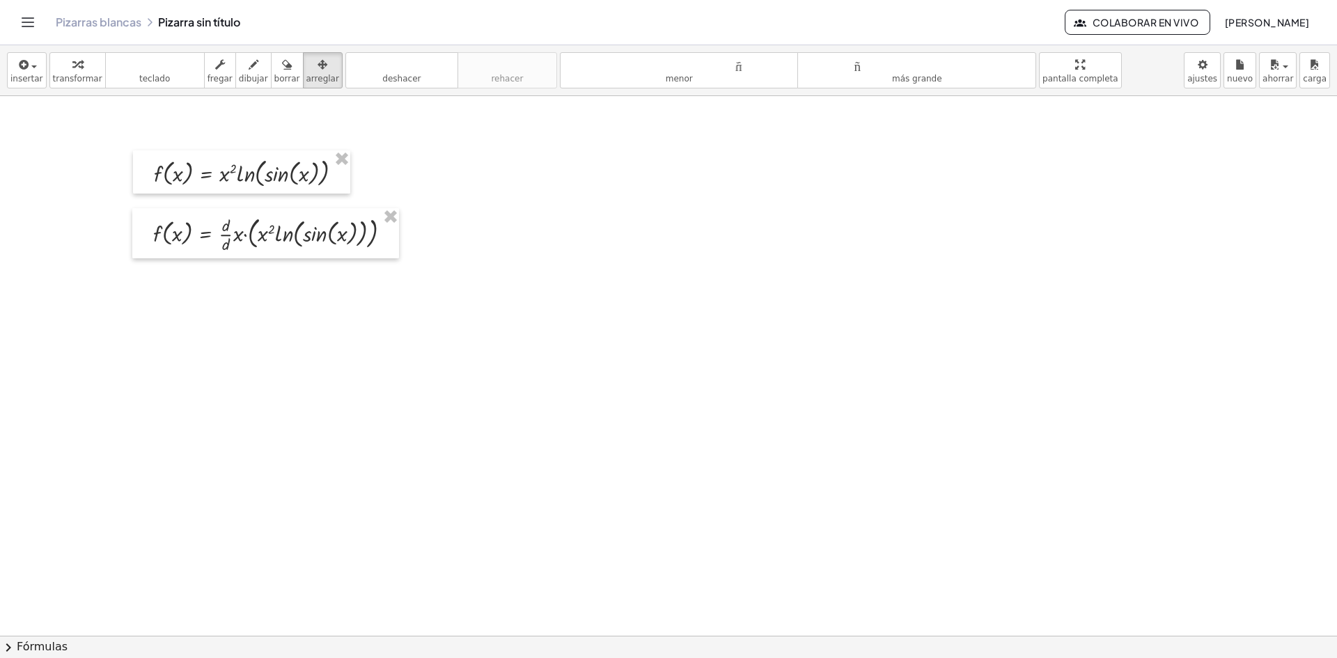
click at [60, 61] on div "button" at bounding box center [77, 64] width 49 height 17
click at [223, 238] on div at bounding box center [277, 233] width 263 height 43
drag, startPoint x: 264, startPoint y: 234, endPoint x: 221, endPoint y: 238, distance: 43.3
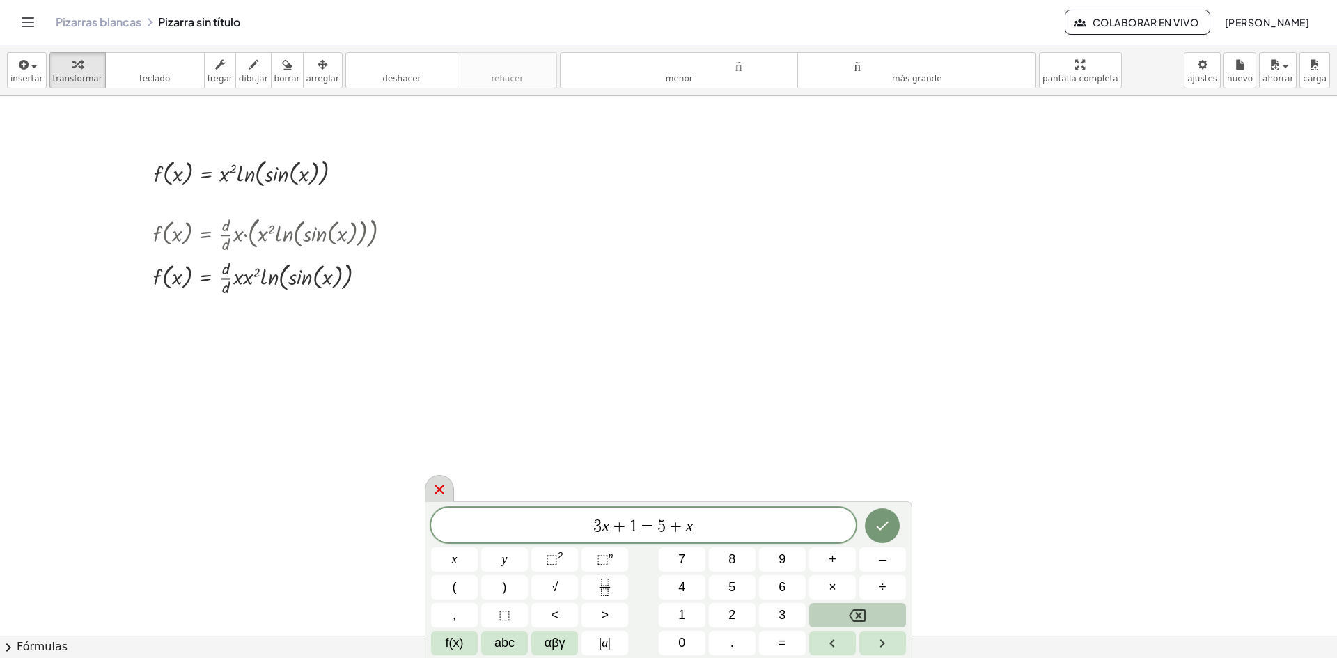
click at [444, 489] on icon at bounding box center [439, 489] width 17 height 17
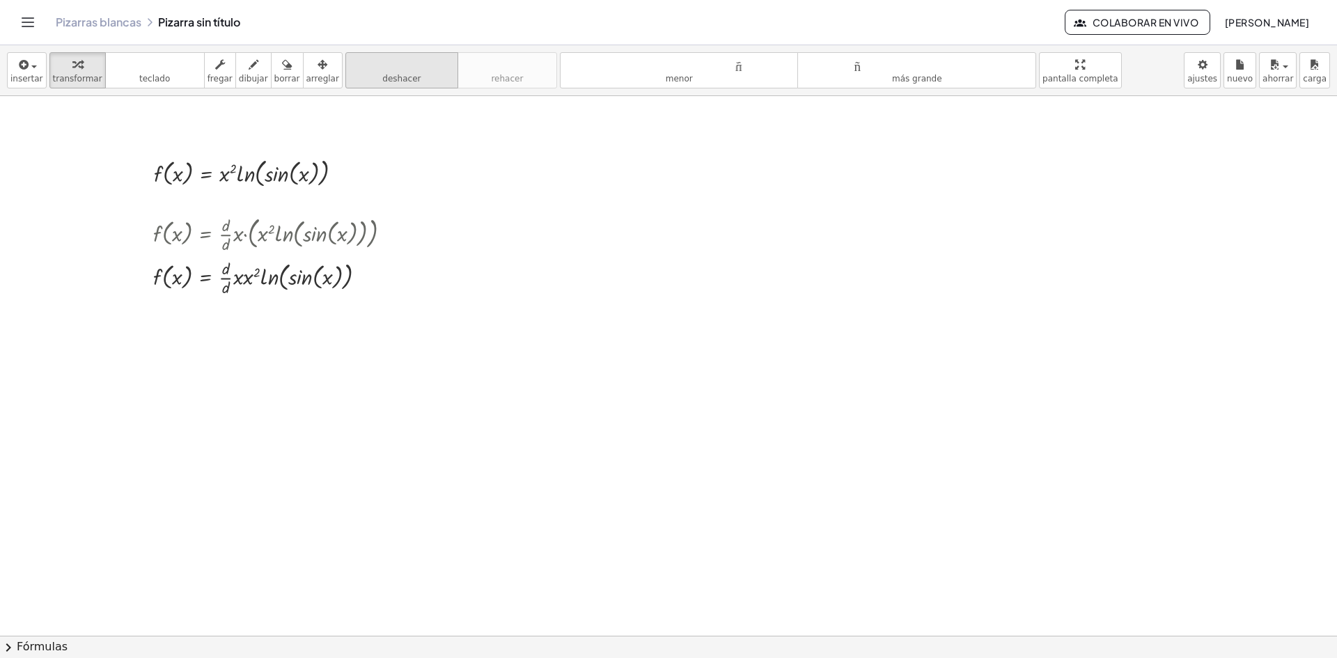
click at [362, 68] on font "deshacer" at bounding box center [402, 64] width 106 height 13
click at [266, 240] on div at bounding box center [277, 233] width 263 height 43
drag, startPoint x: 262, startPoint y: 231, endPoint x: 204, endPoint y: 327, distance: 111.6
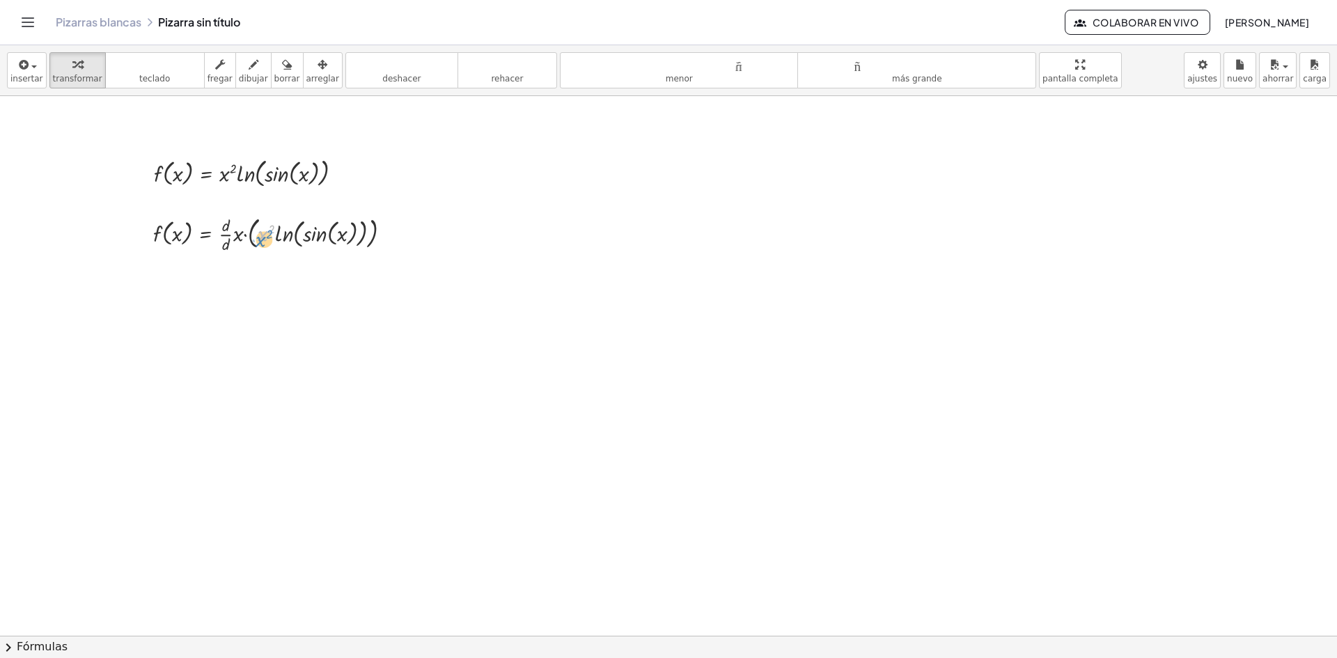
click at [261, 235] on div at bounding box center [277, 233] width 263 height 43
drag, startPoint x: 192, startPoint y: 269, endPoint x: 215, endPoint y: 265, distance: 23.4
click at [215, 265] on div at bounding box center [205, 267] width 22 height 22
click at [262, 265] on icon at bounding box center [261, 267] width 13 height 13
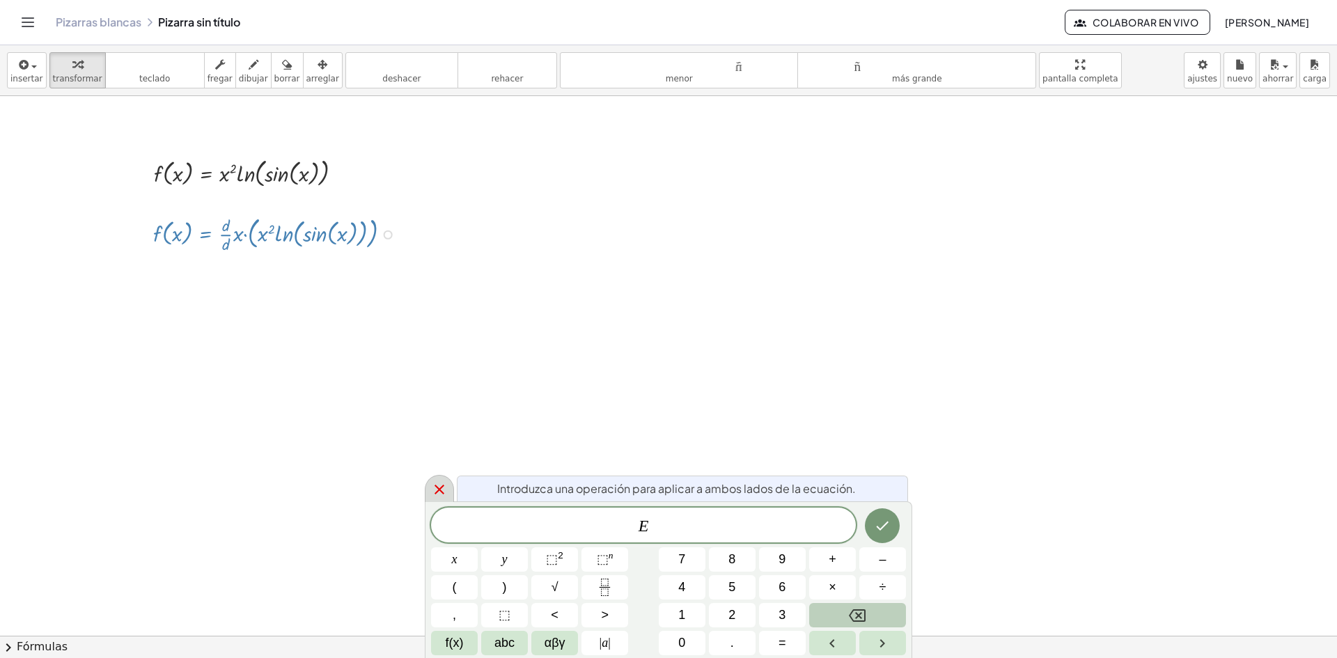
click at [446, 488] on icon at bounding box center [439, 489] width 17 height 17
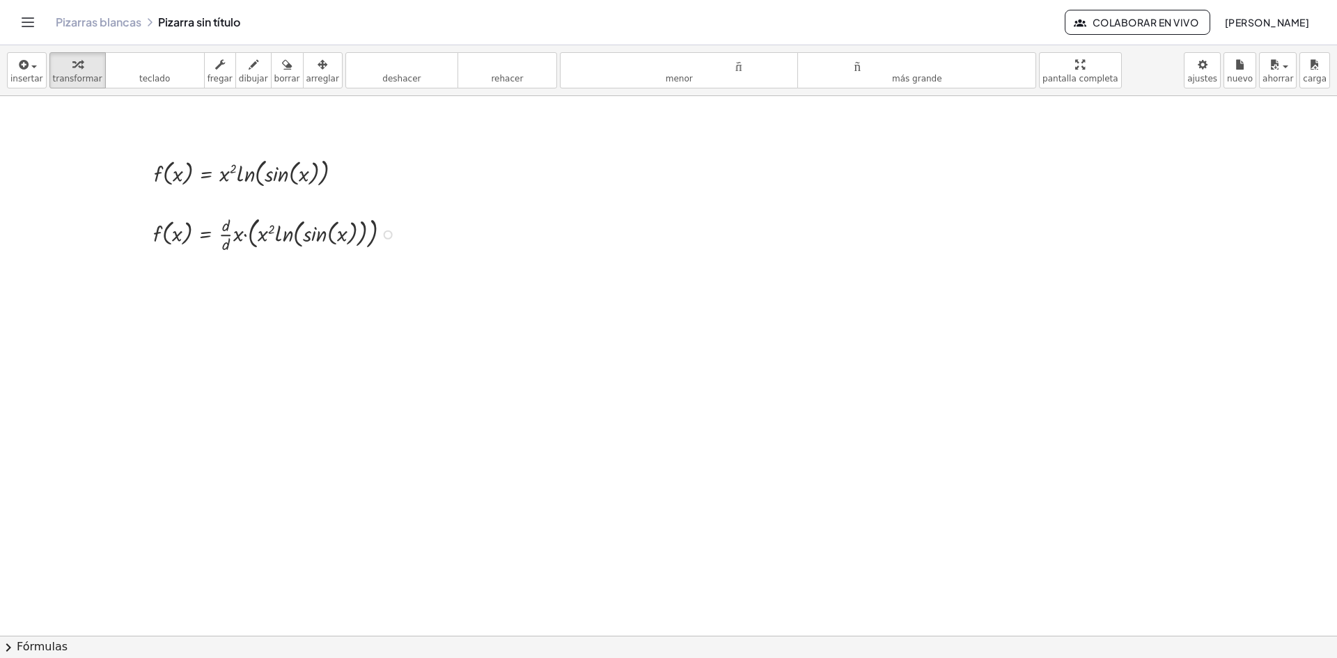
click at [265, 235] on div at bounding box center [277, 233] width 263 height 43
drag, startPoint x: 265, startPoint y: 235, endPoint x: 267, endPoint y: 243, distance: 7.9
click at [267, 243] on div at bounding box center [277, 233] width 263 height 43
click at [228, 242] on div at bounding box center [277, 233] width 263 height 43
click at [219, 233] on div at bounding box center [277, 233] width 263 height 43
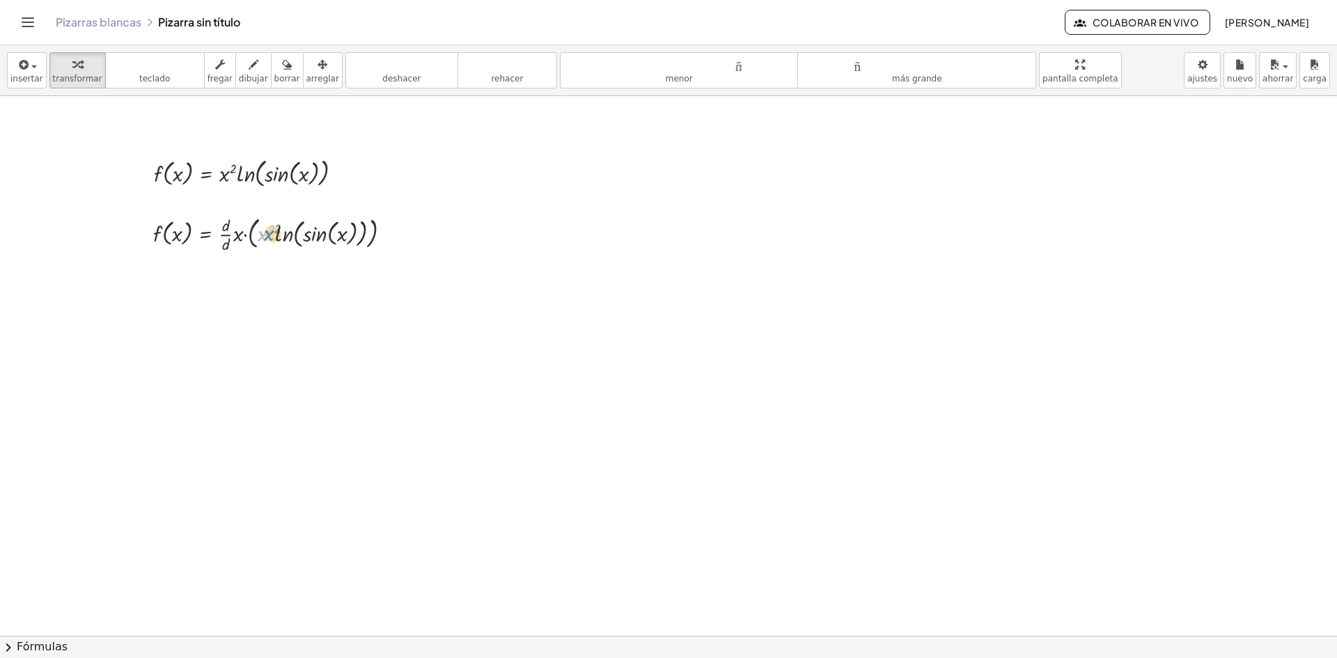
click at [272, 233] on div at bounding box center [277, 233] width 263 height 43
drag, startPoint x: 261, startPoint y: 231, endPoint x: 153, endPoint y: 279, distance: 118.8
click at [150, 88] on button "teclado teclado" at bounding box center [155, 70] width 100 height 36
drag, startPoint x: 258, startPoint y: 224, endPoint x: 243, endPoint y: 228, distance: 15.9
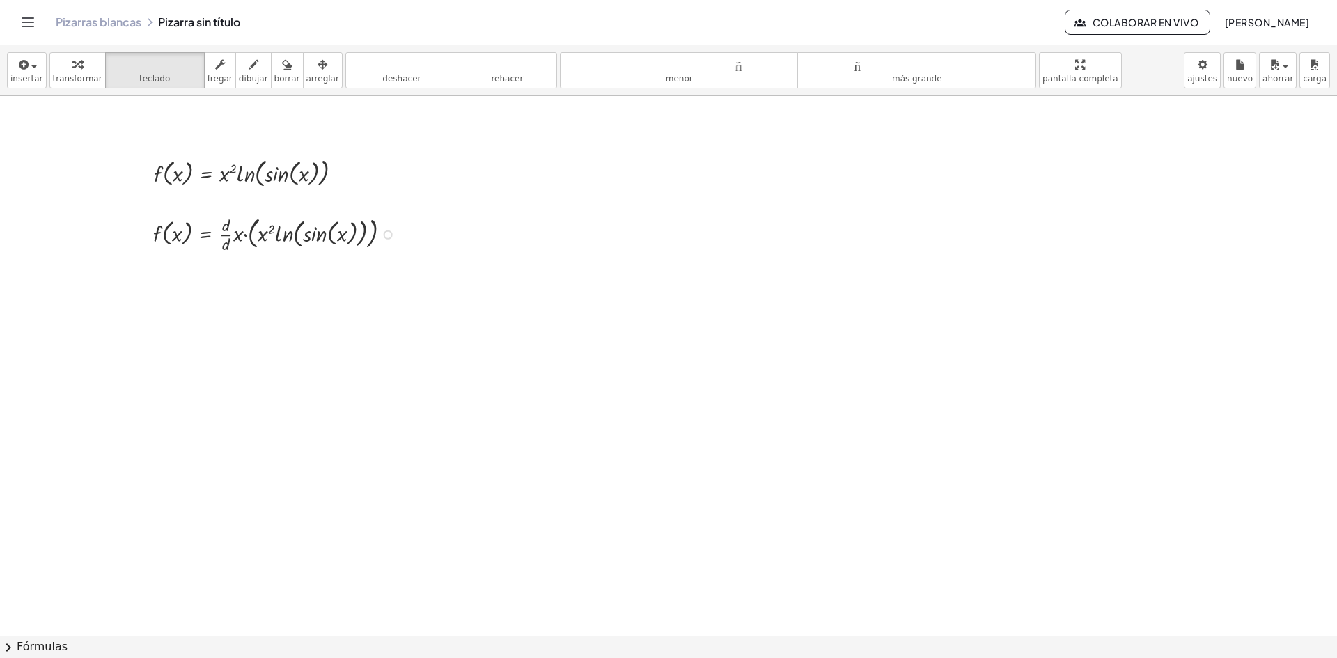
drag, startPoint x: 264, startPoint y: 238, endPoint x: 251, endPoint y: 244, distance: 14.6
click at [63, 68] on div "button" at bounding box center [77, 64] width 49 height 17
drag, startPoint x: 268, startPoint y: 235, endPoint x: 230, endPoint y: 248, distance: 40.3
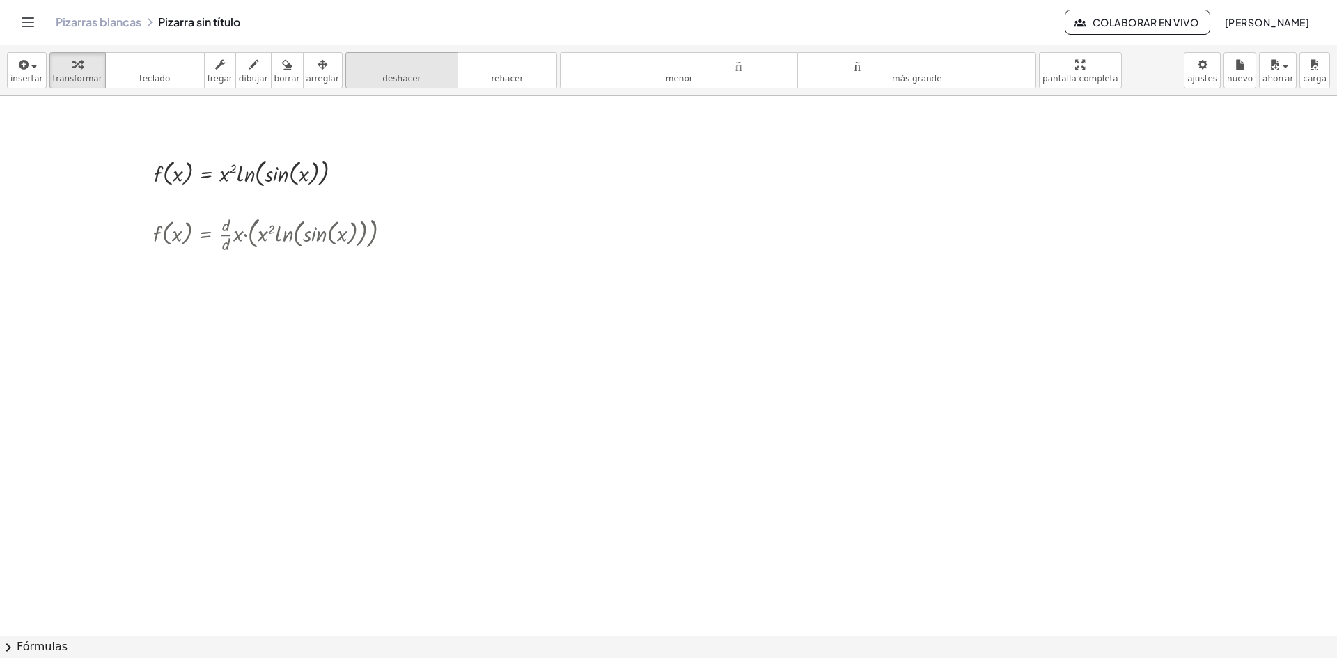
click at [355, 84] on button "deshacer deshacer" at bounding box center [401, 70] width 113 height 36
click at [382, 75] on font "deshacer" at bounding box center [401, 79] width 38 height 10
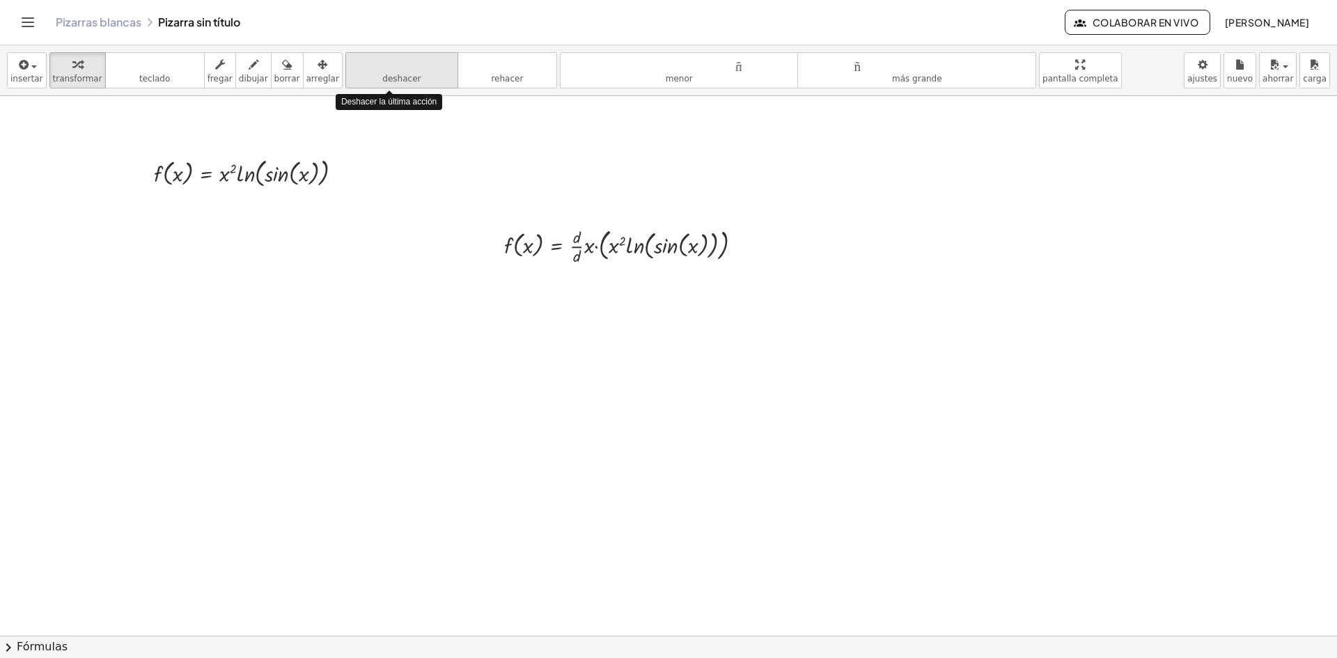
click at [382, 75] on font "deshacer" at bounding box center [401, 79] width 38 height 10
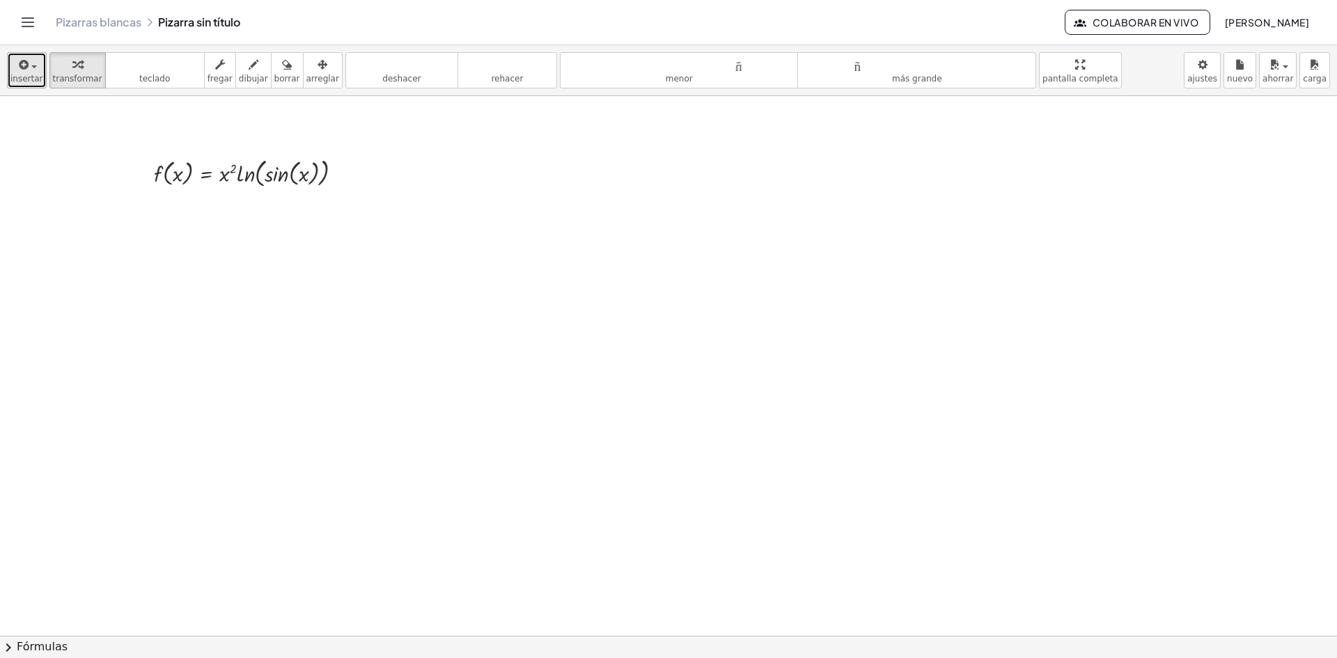
click at [21, 75] on font "insertar" at bounding box center [26, 79] width 33 height 10
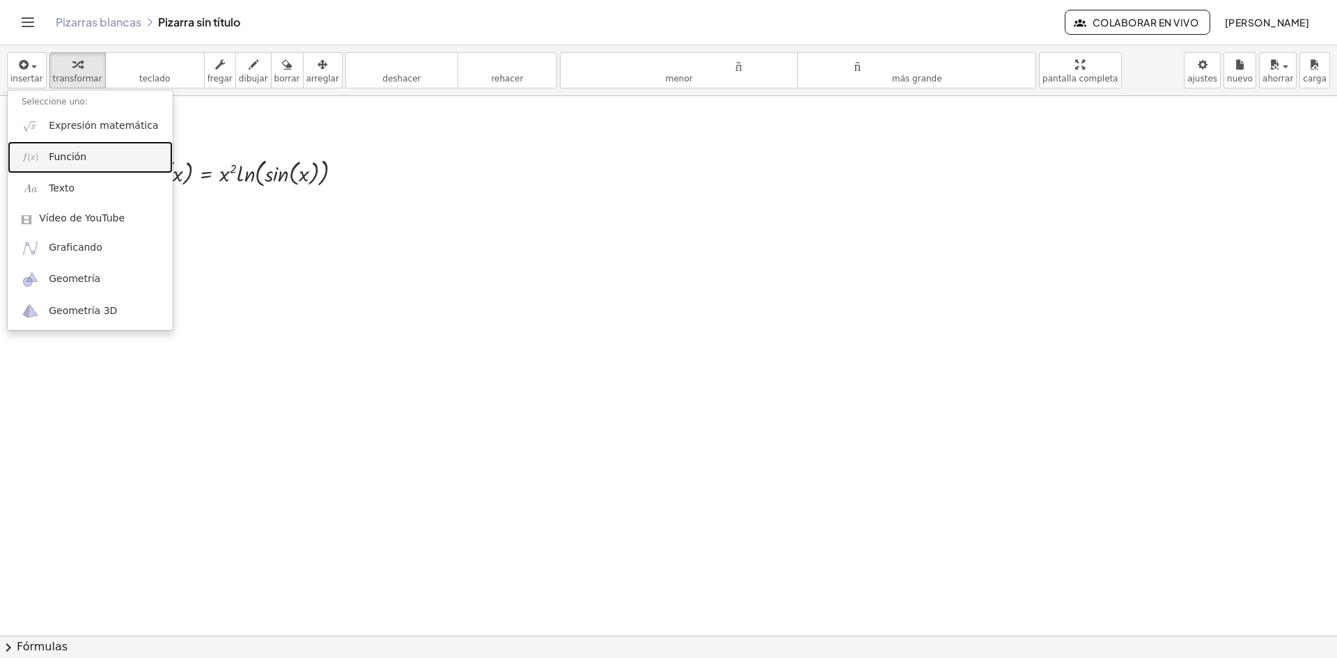
click at [71, 168] on link "Función" at bounding box center [90, 156] width 165 height 31
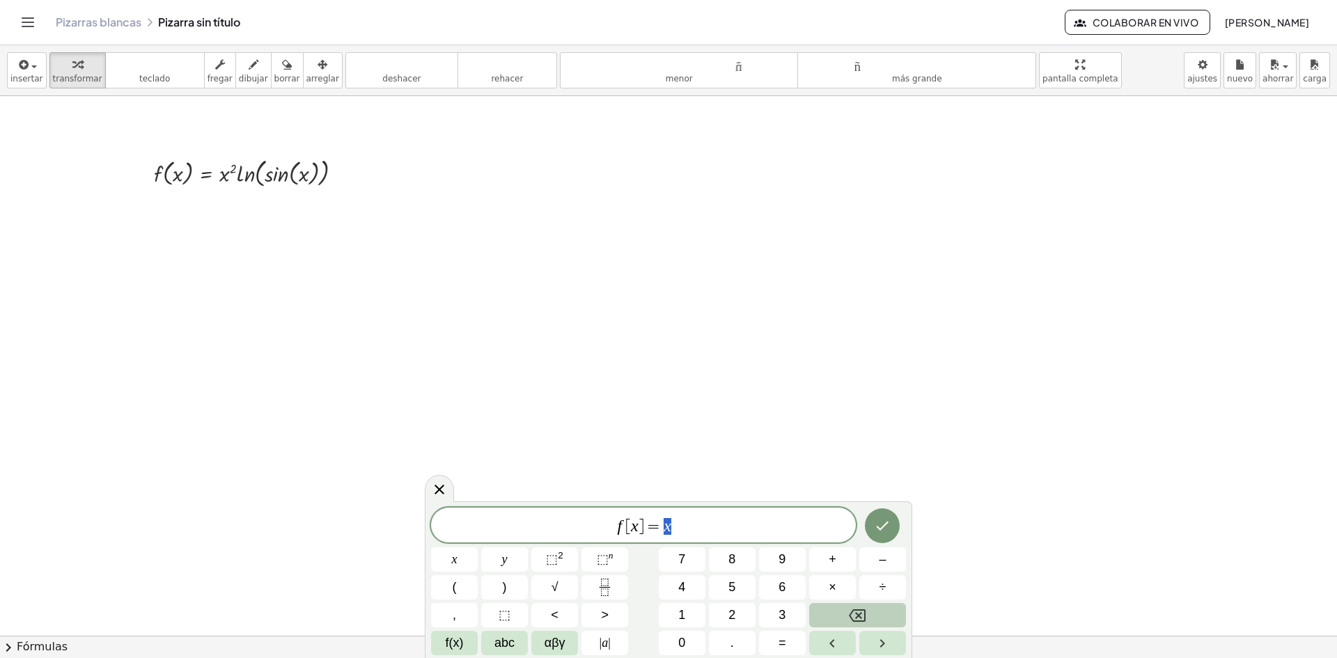
click at [857, 624] on button "Backspace" at bounding box center [857, 615] width 97 height 24
click at [453, 591] on span "(" at bounding box center [455, 587] width 4 height 19
click at [511, 649] on span "abc" at bounding box center [505, 643] width 20 height 19
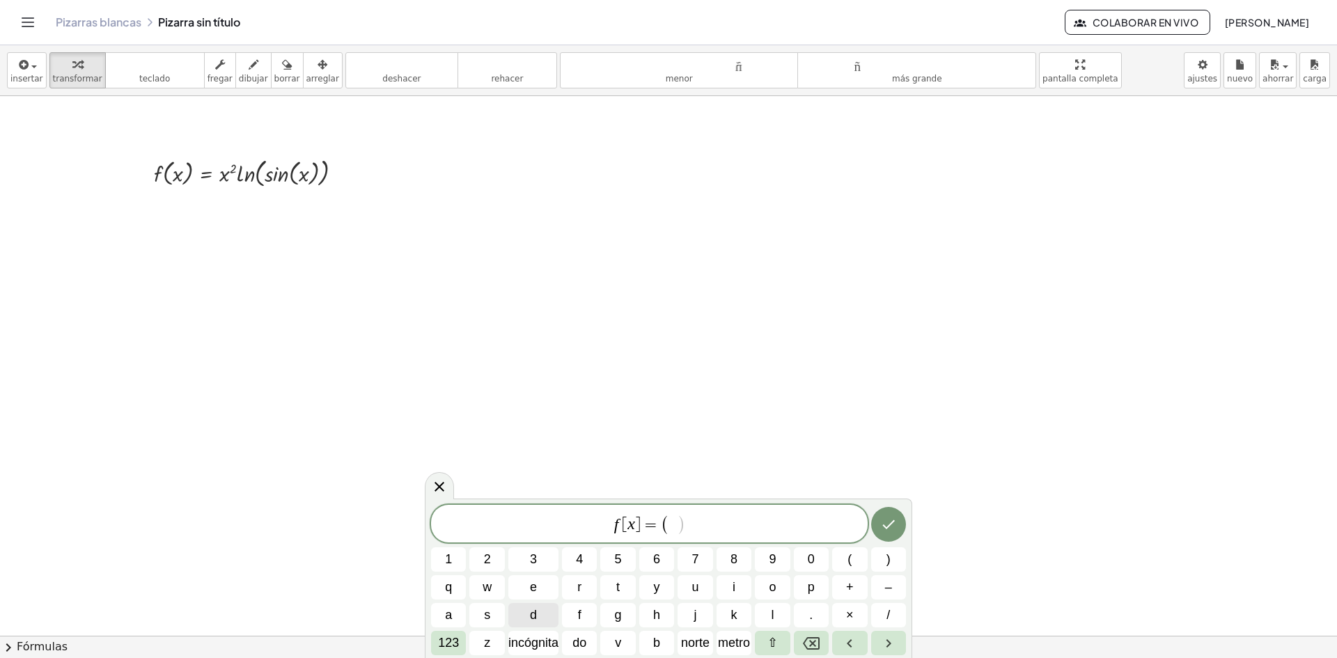
click at [540, 612] on button "d" at bounding box center [533, 615] width 50 height 24
click at [887, 607] on span "/" at bounding box center [888, 615] width 3 height 19
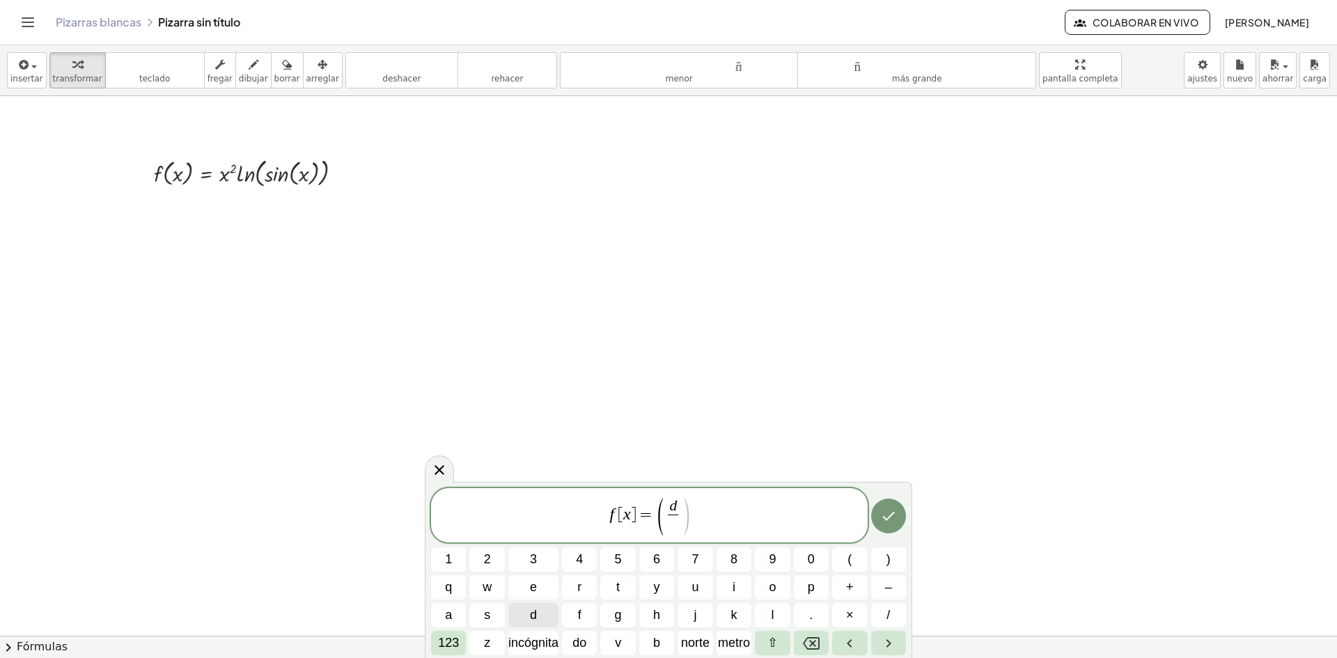
click at [544, 611] on button "d" at bounding box center [533, 615] width 50 height 24
click at [682, 515] on span ")" at bounding box center [685, 517] width 10 height 41
click at [528, 640] on font "incógnita" at bounding box center [533, 643] width 50 height 14
click at [890, 558] on span ")" at bounding box center [889, 559] width 4 height 19
click at [859, 558] on button "(" at bounding box center [849, 559] width 35 height 24
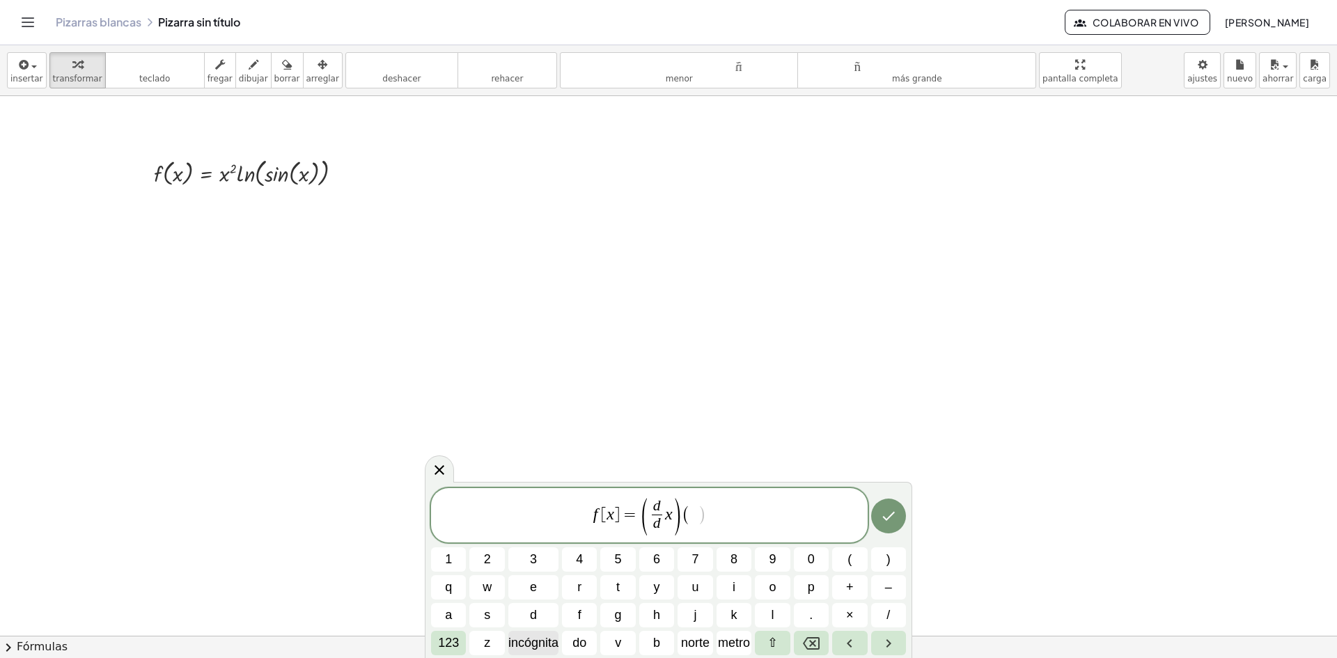
click at [534, 646] on font "incógnita" at bounding box center [533, 643] width 50 height 14
click at [446, 648] on font "123" at bounding box center [448, 643] width 21 height 14
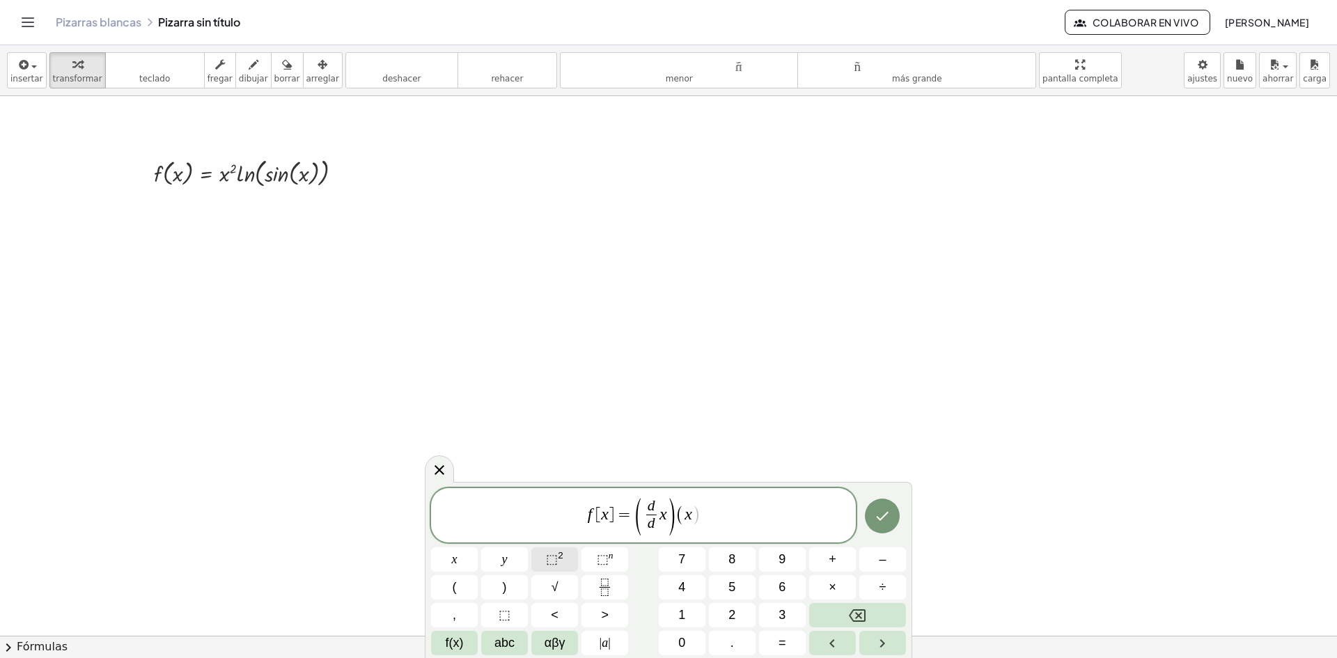
click at [552, 558] on span "⬚" at bounding box center [552, 559] width 12 height 14
click at [821, 581] on button "×" at bounding box center [832, 587] width 47 height 24
click at [449, 644] on span "f(x)" at bounding box center [455, 643] width 18 height 19
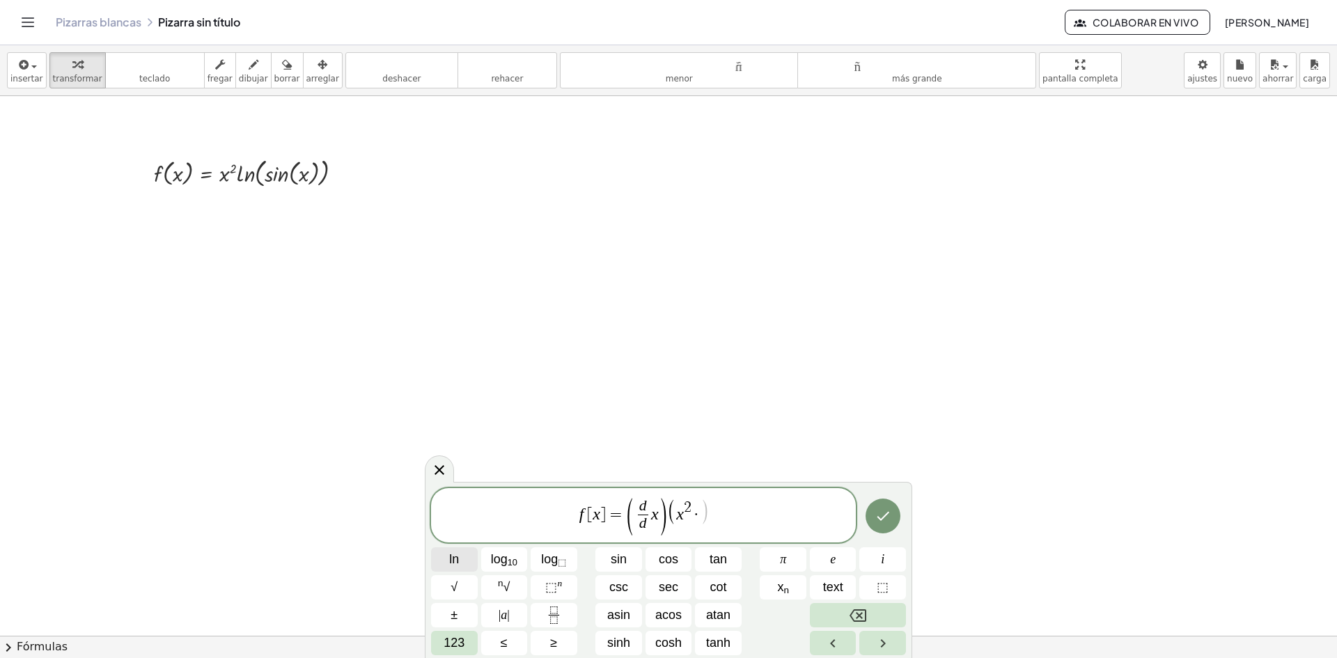
click at [444, 559] on button "ln" at bounding box center [454, 559] width 47 height 24
click at [468, 645] on button "123" at bounding box center [454, 643] width 47 height 24
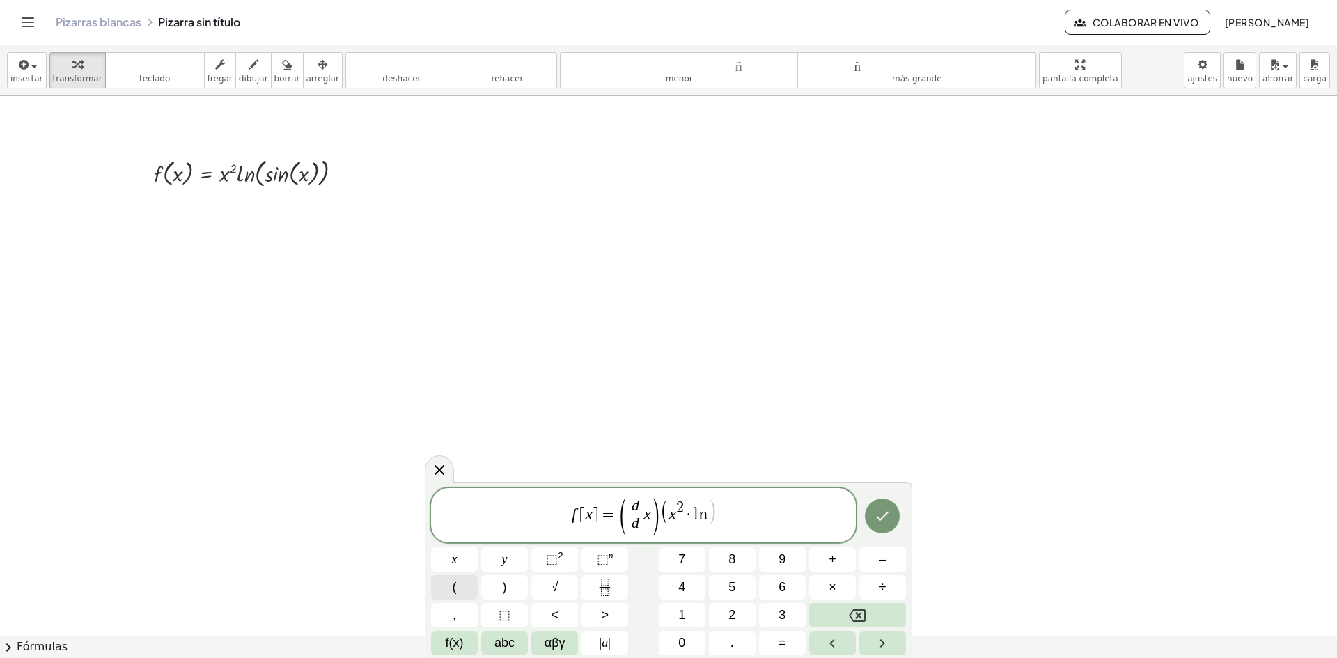
click at [466, 589] on button "(" at bounding box center [454, 587] width 47 height 24
click at [462, 651] on span "f(x)" at bounding box center [455, 643] width 18 height 19
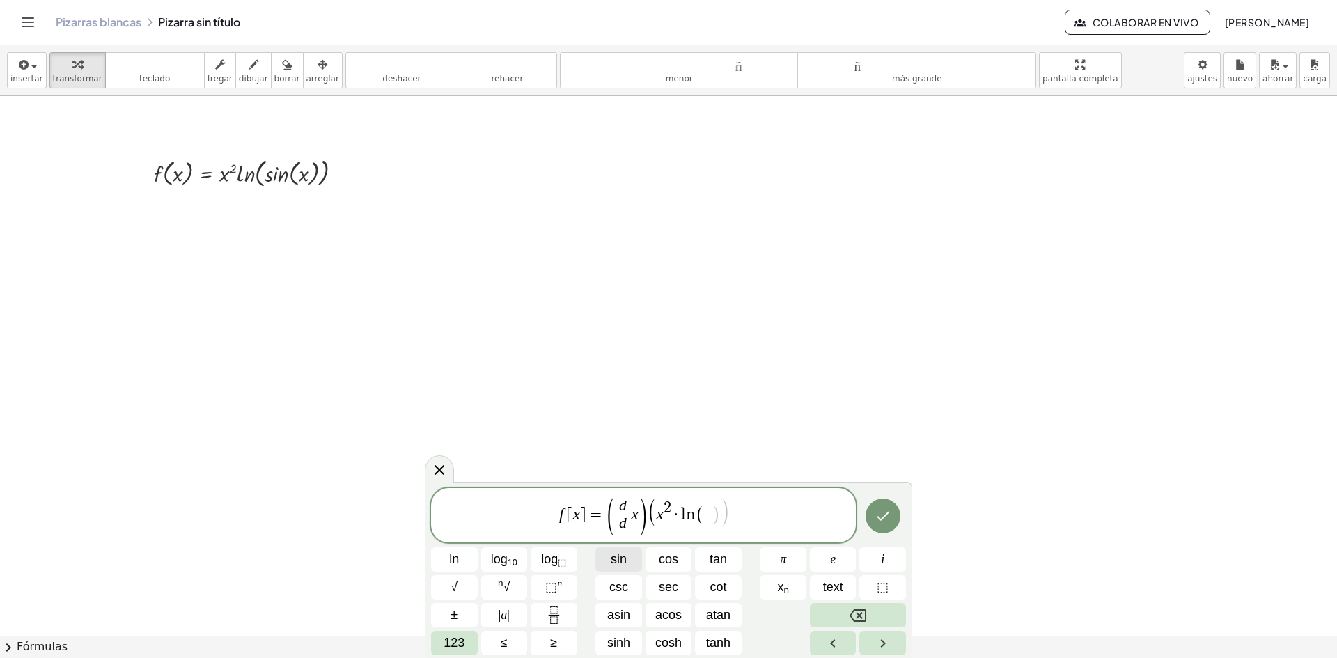
click at [613, 561] on span "sin" at bounding box center [619, 559] width 16 height 19
click at [465, 637] on span "123" at bounding box center [454, 643] width 21 height 19
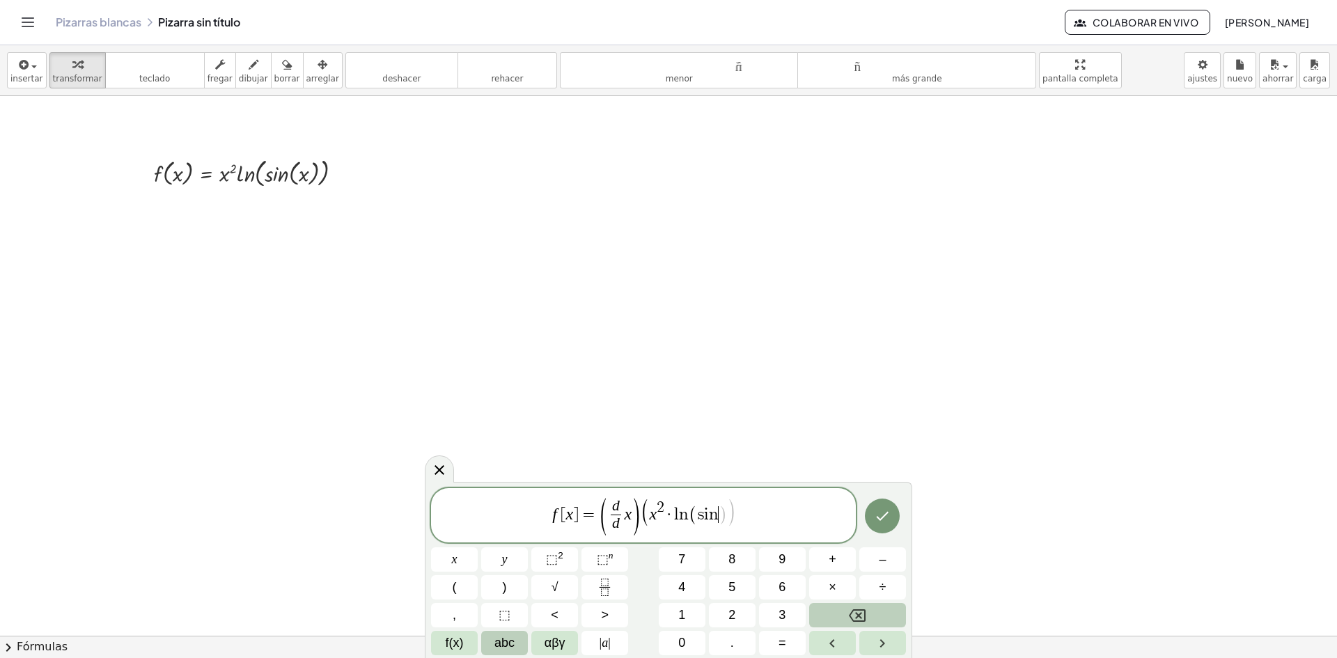
click at [510, 636] on span "abc" at bounding box center [505, 643] width 20 height 19
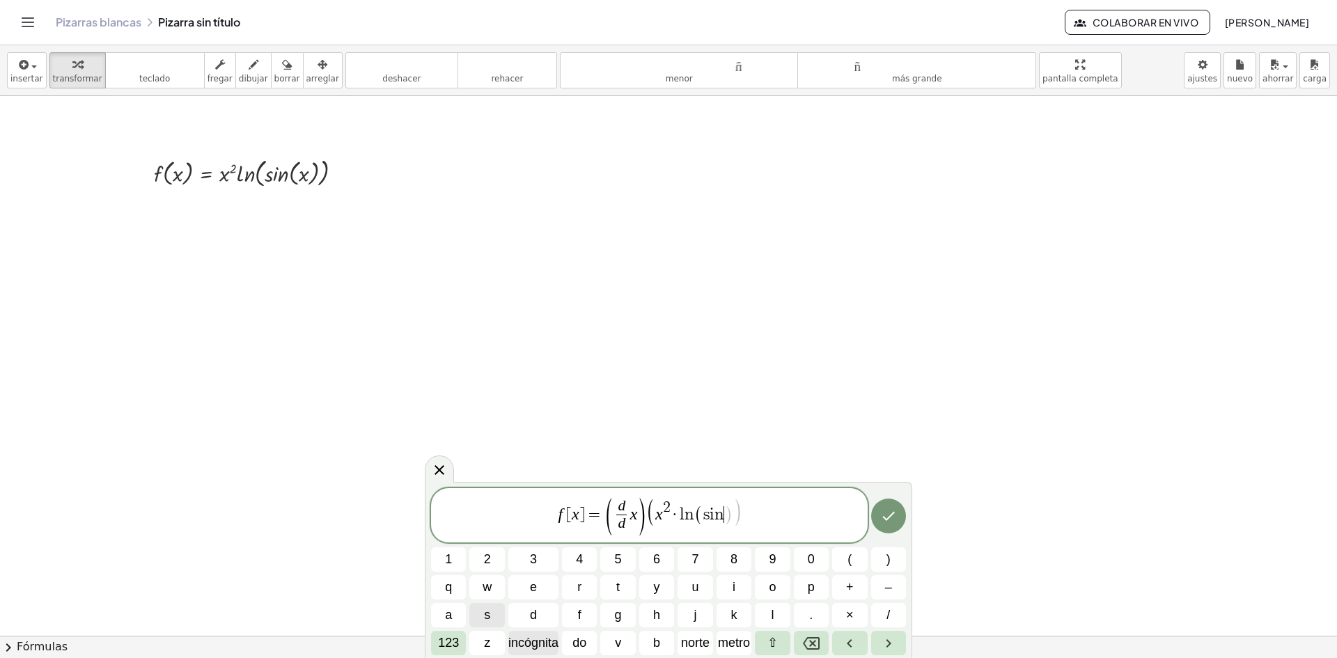
click at [527, 633] on button "incógnita" at bounding box center [533, 643] width 50 height 24
click at [898, 515] on button "Hecho" at bounding box center [888, 516] width 35 height 35
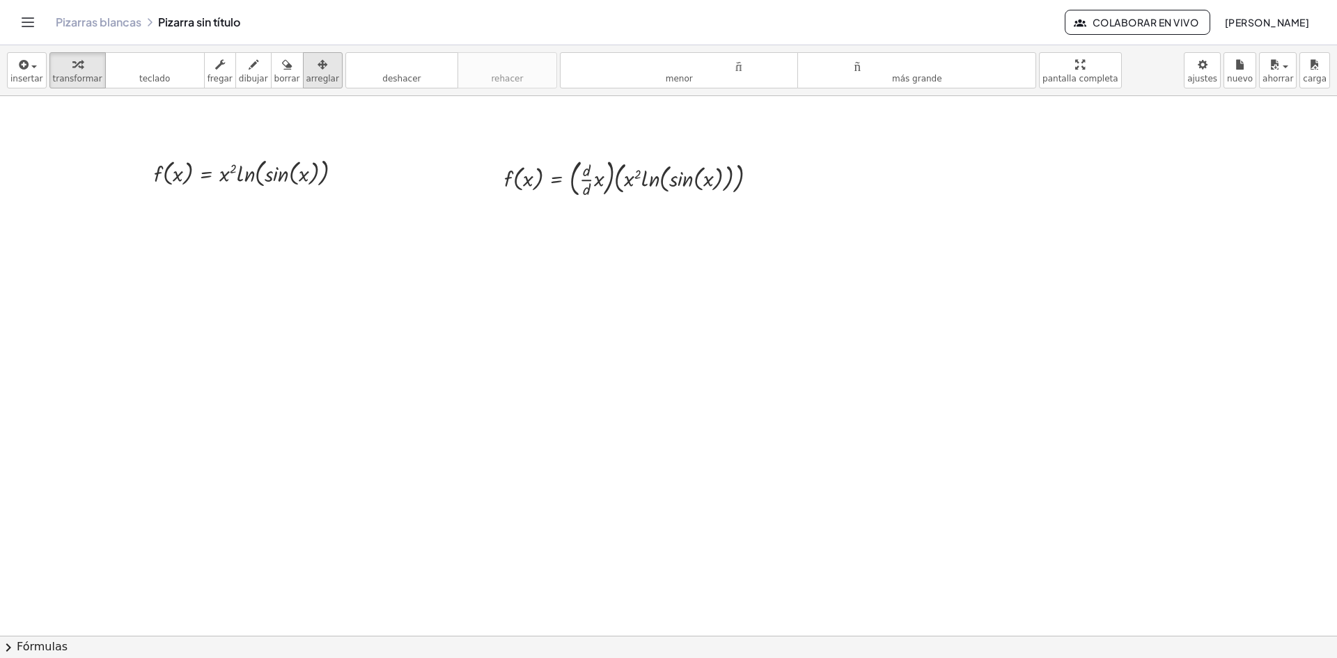
click at [318, 61] on icon "button" at bounding box center [323, 64] width 10 height 17
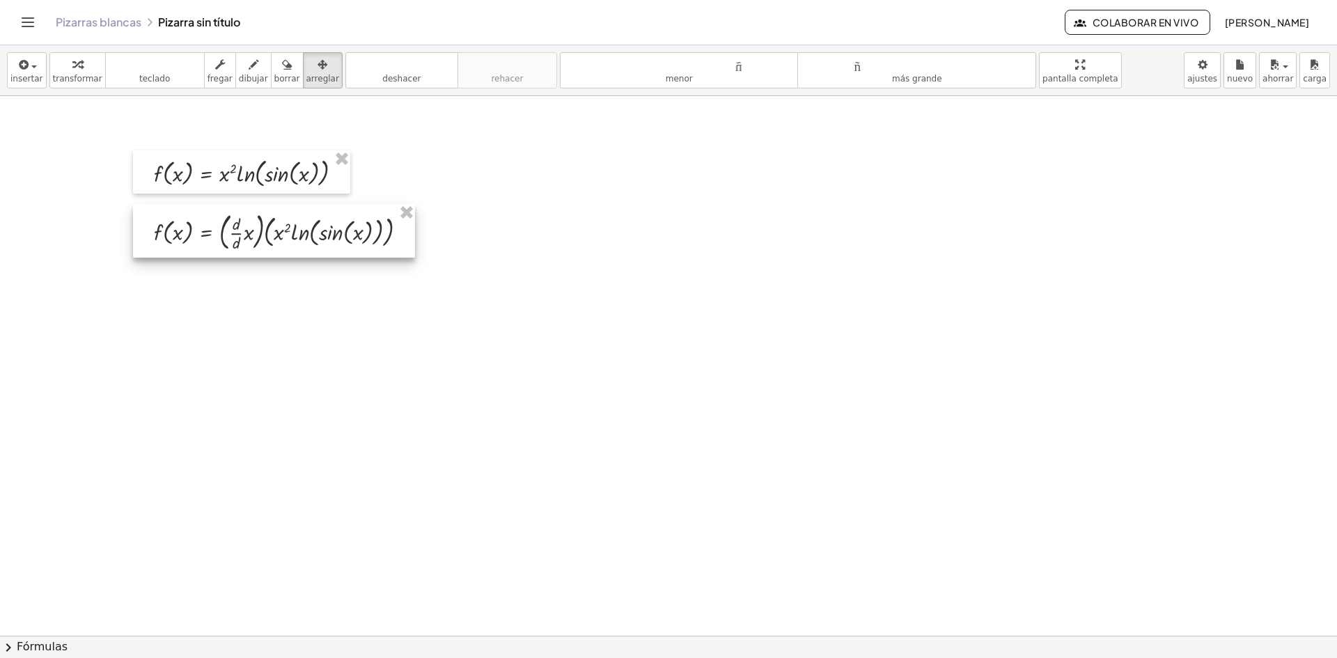
drag, startPoint x: 613, startPoint y: 182, endPoint x: 263, endPoint y: 235, distance: 353.7
click at [263, 235] on div at bounding box center [274, 231] width 282 height 54
click at [72, 56] on icon "button" at bounding box center [77, 64] width 10 height 17
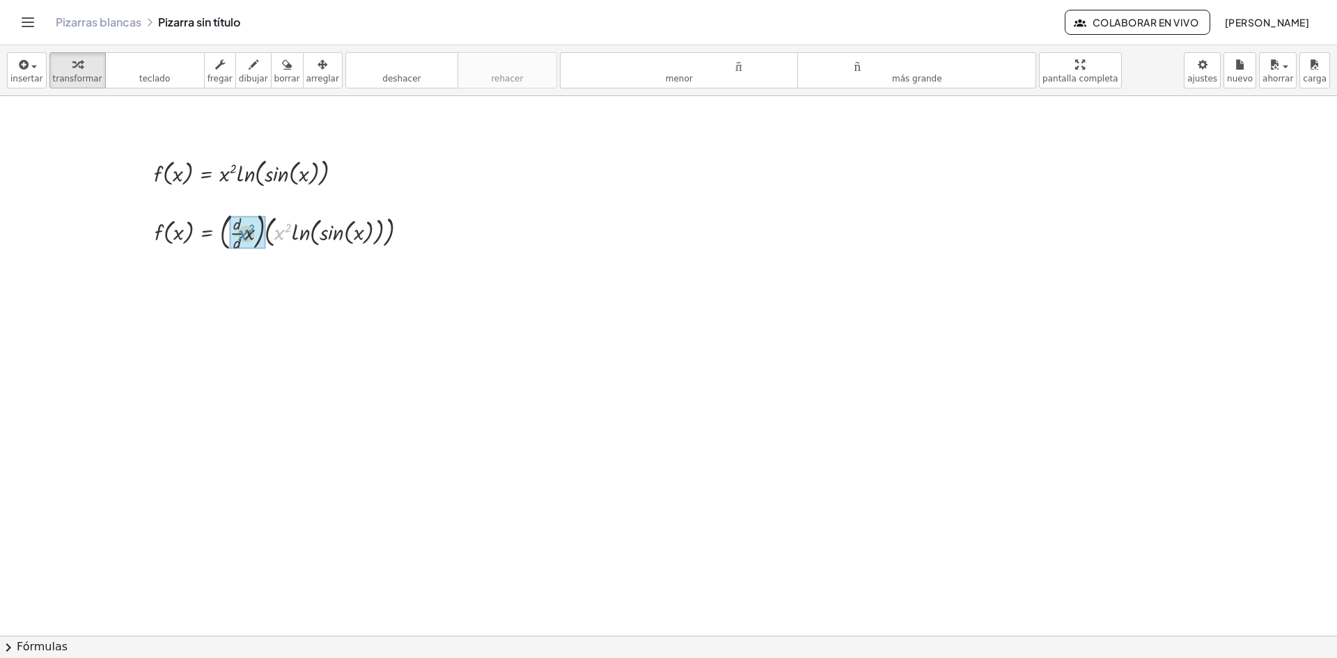
drag, startPoint x: 283, startPoint y: 231, endPoint x: 266, endPoint y: 240, distance: 19.4
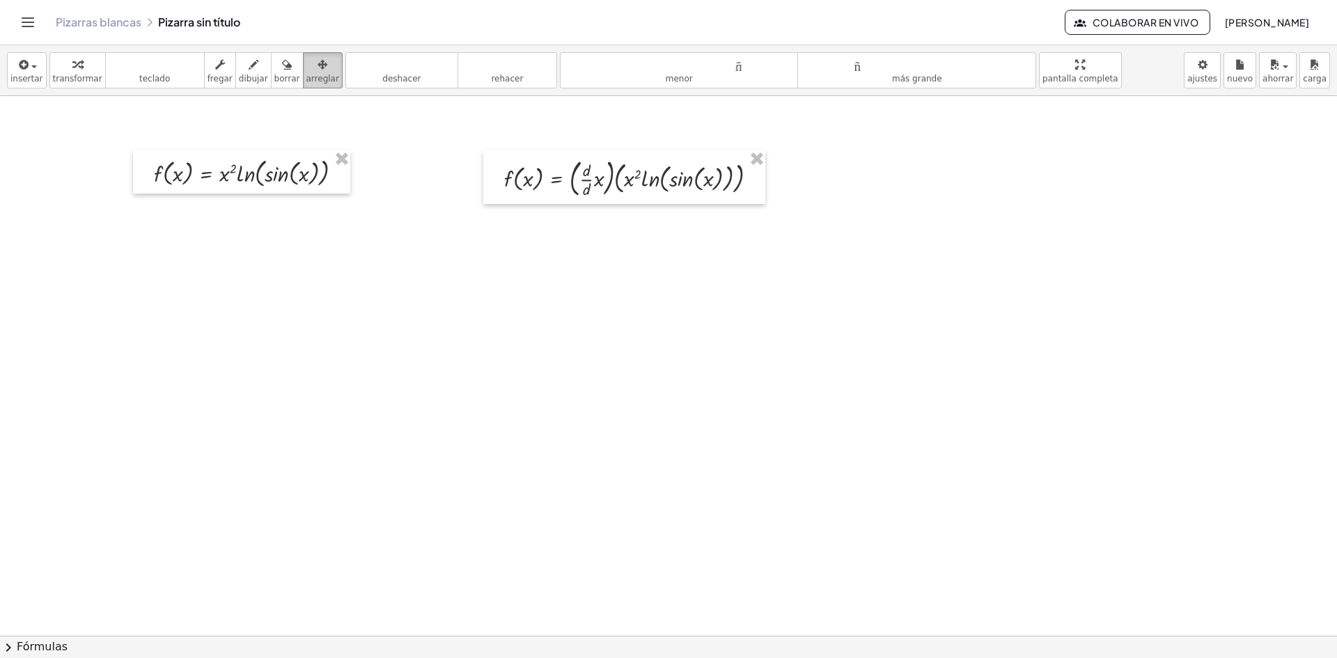
click at [306, 69] on div "button" at bounding box center [322, 64] width 33 height 17
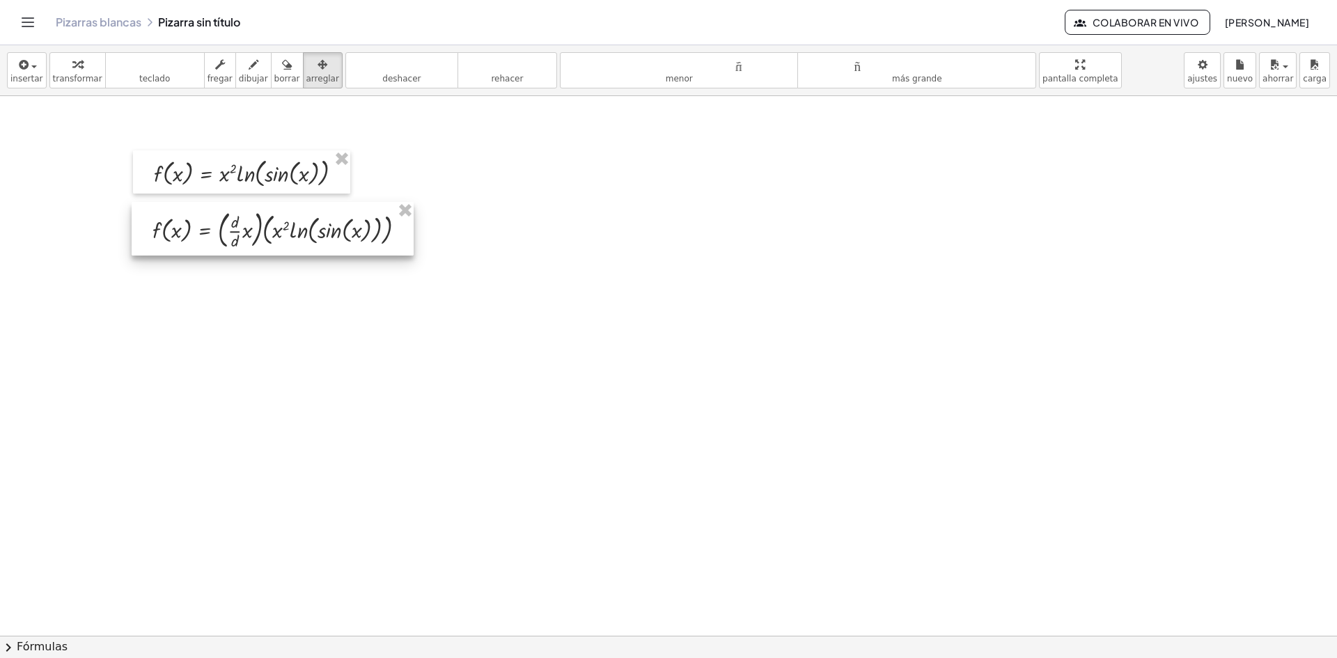
drag, startPoint x: 577, startPoint y: 189, endPoint x: 226, endPoint y: 241, distance: 355.5
click at [226, 241] on div at bounding box center [273, 229] width 282 height 54
click at [81, 70] on div "button" at bounding box center [77, 64] width 49 height 17
drag, startPoint x: 231, startPoint y: 237, endPoint x: 239, endPoint y: 238, distance: 8.4
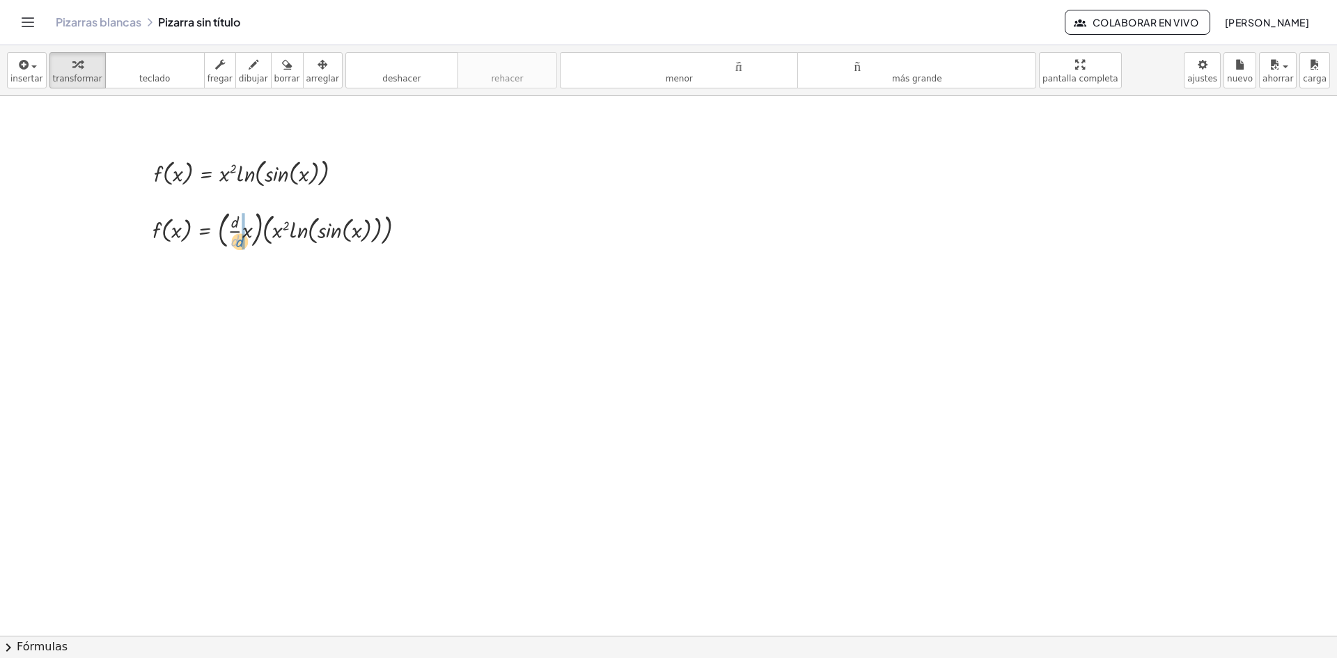
click at [239, 238] on div at bounding box center [285, 228] width 278 height 47
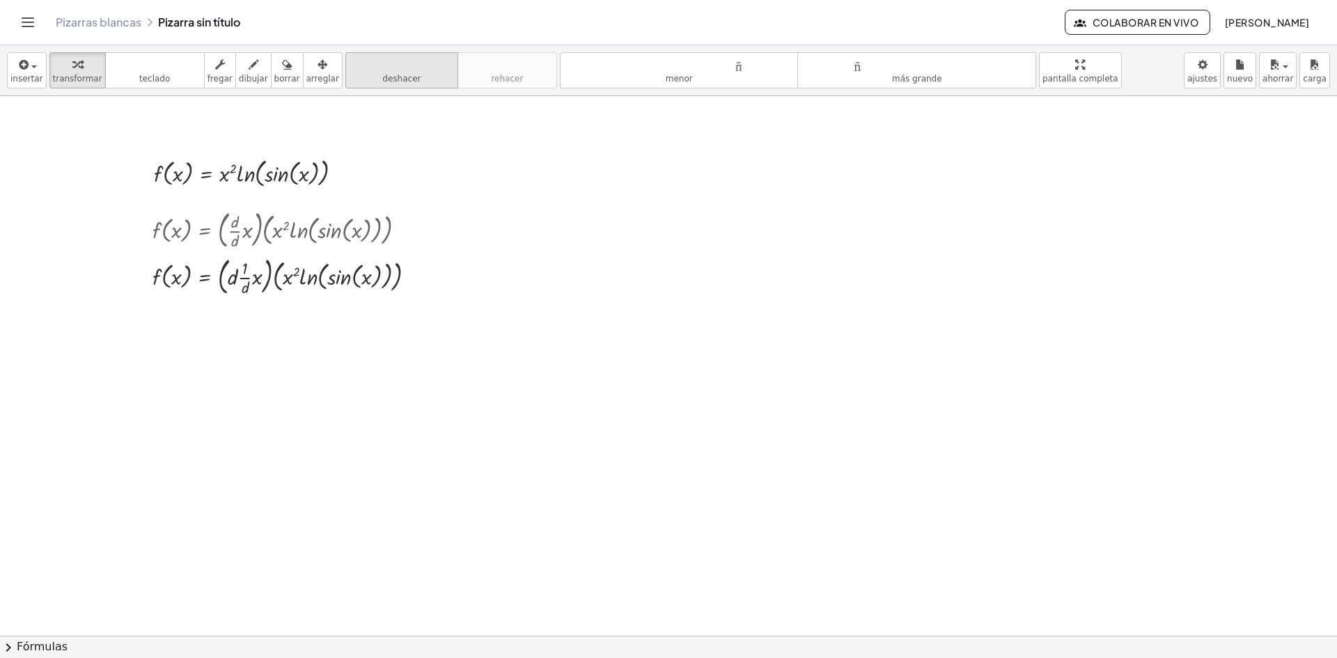
click at [351, 73] on button "deshacer deshacer" at bounding box center [401, 70] width 113 height 36
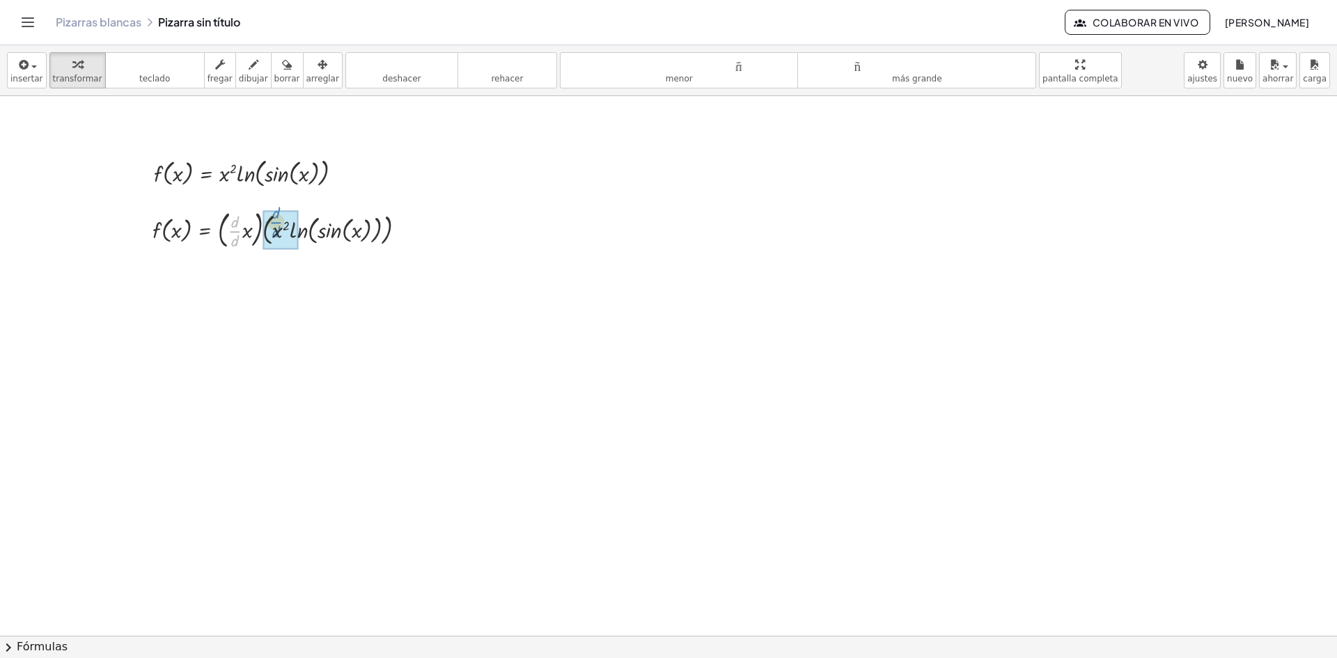
drag, startPoint x: 236, startPoint y: 228, endPoint x: 277, endPoint y: 219, distance: 42.1
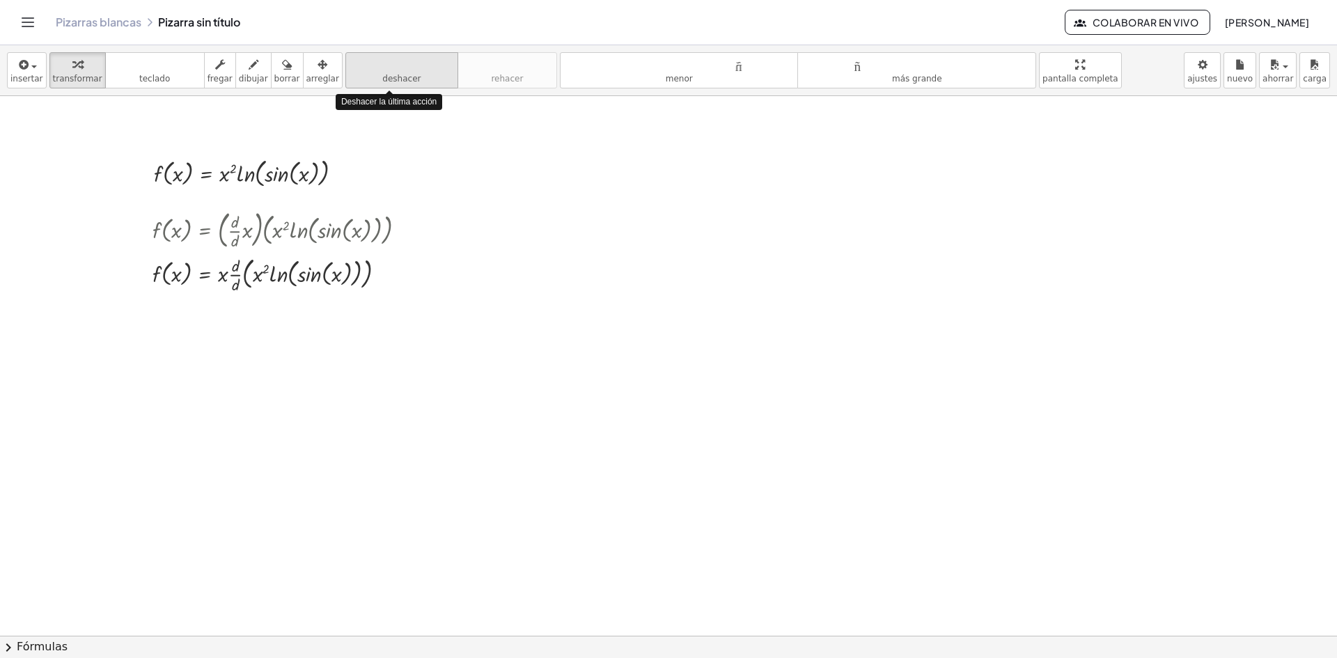
click at [382, 77] on font "deshacer" at bounding box center [401, 79] width 38 height 10
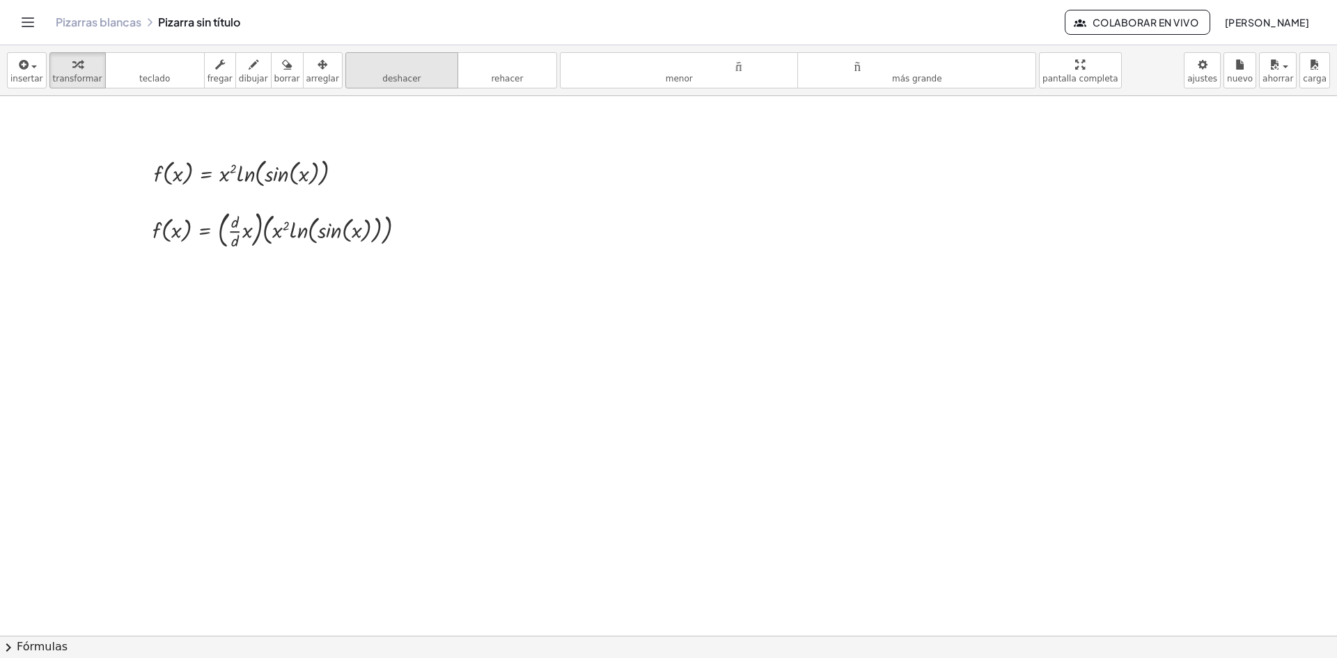
click at [387, 70] on font "deshacer" at bounding box center [402, 64] width 106 height 13
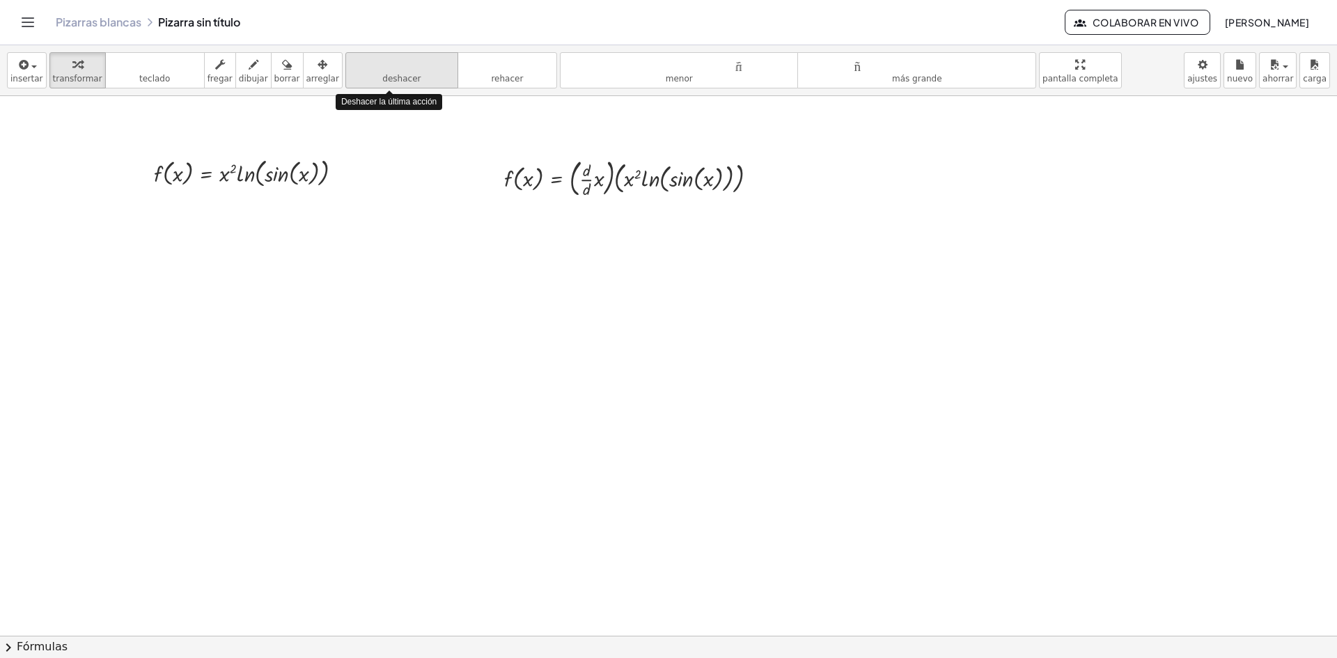
click at [387, 70] on font "deshacer" at bounding box center [402, 64] width 106 height 13
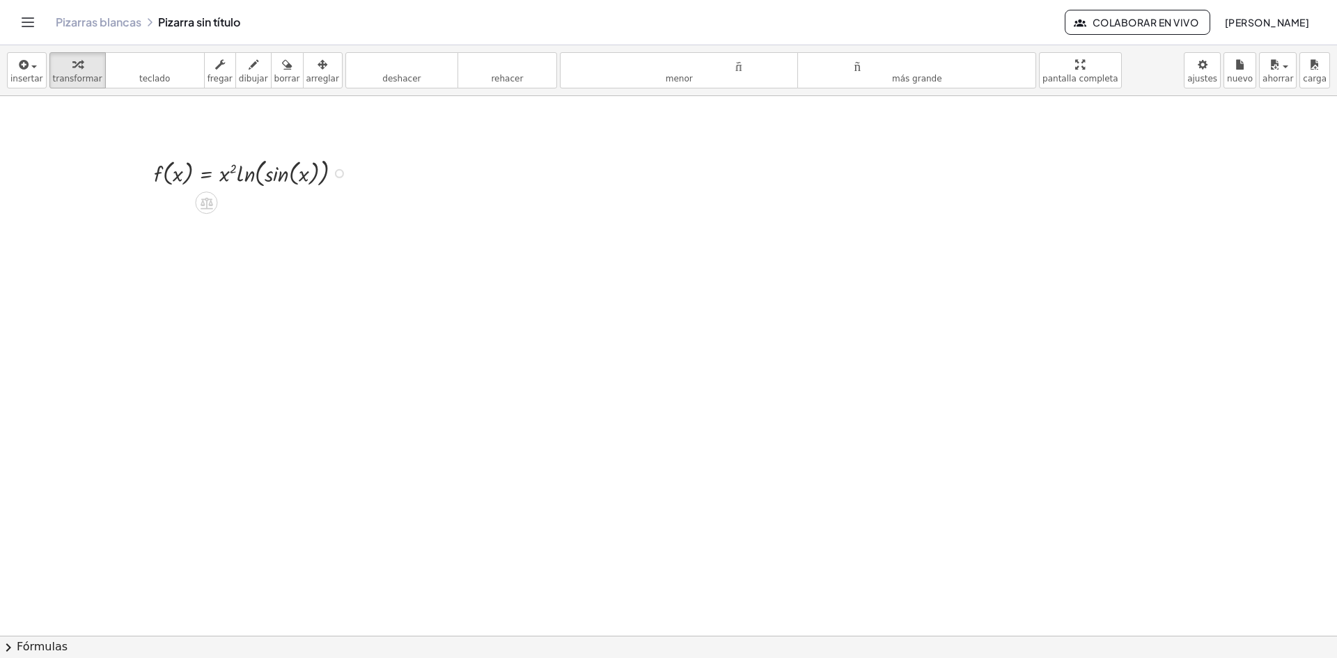
click at [252, 171] on div at bounding box center [254, 172] width 214 height 36
click at [340, 171] on div "Arreglar un error Línea de transformación Copiar línea como LaTeX Derivación de…" at bounding box center [339, 173] width 9 height 9
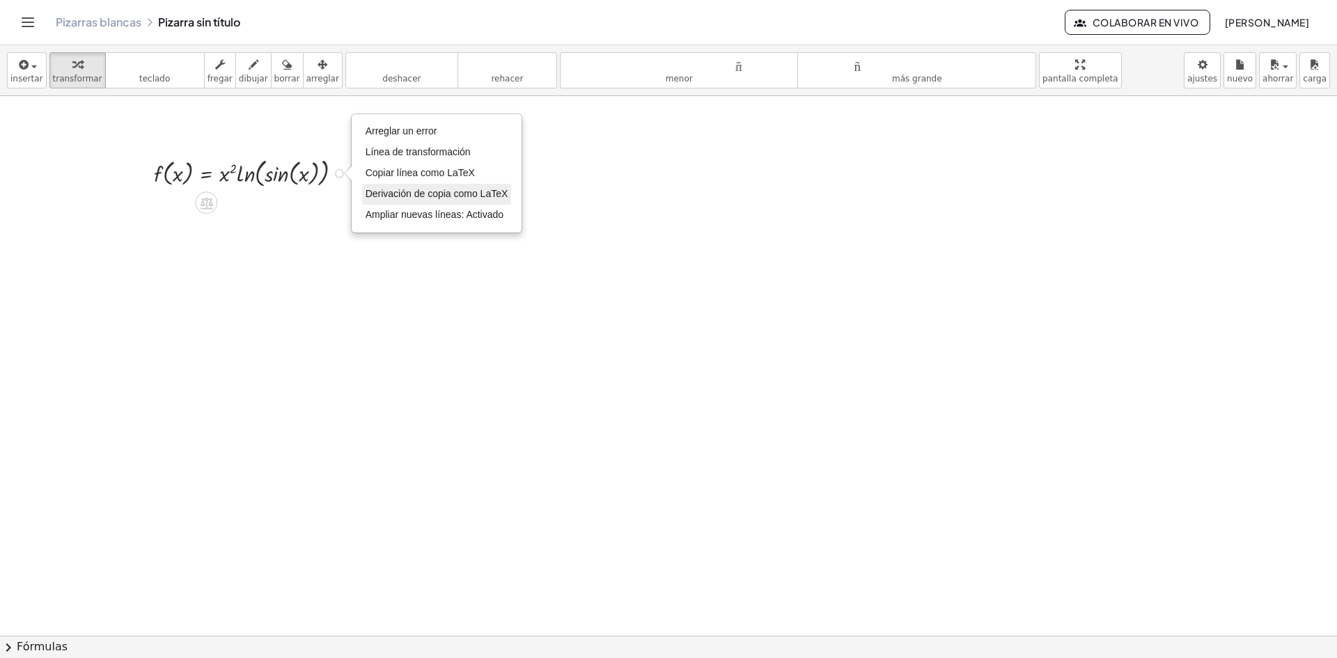
click at [380, 196] on font "Derivación de copia como LaTeX" at bounding box center [437, 193] width 143 height 11
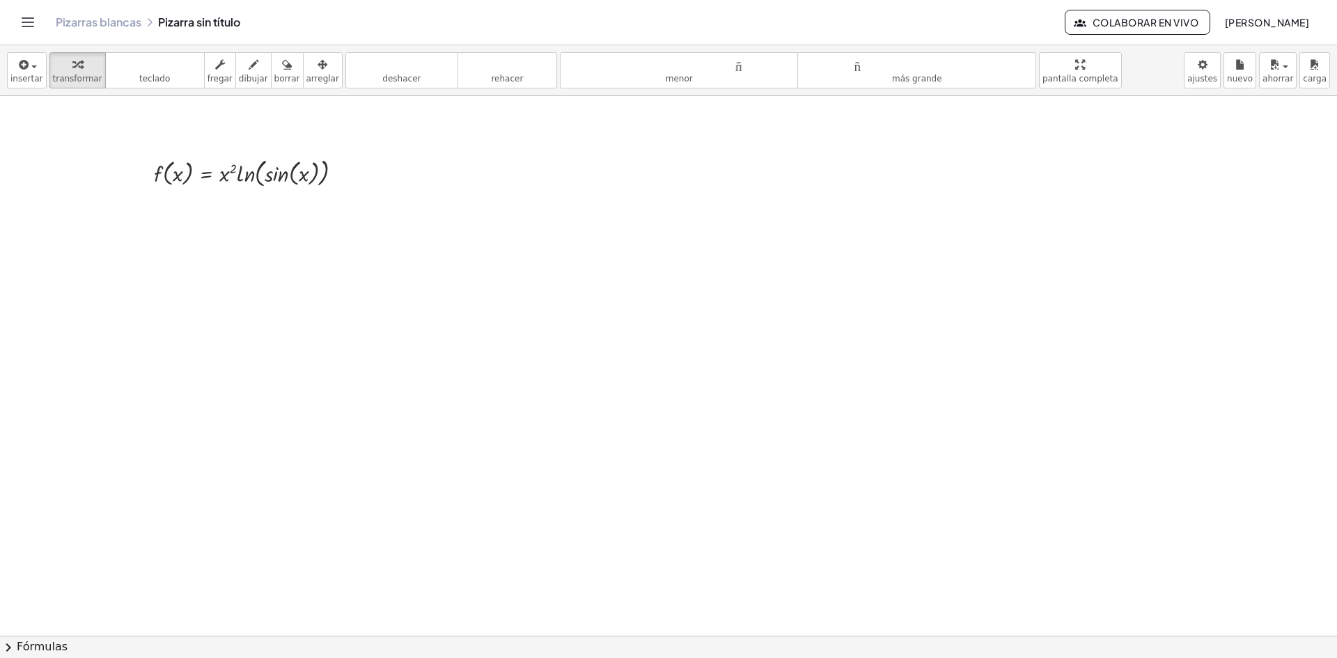
drag, startPoint x: 164, startPoint y: 217, endPoint x: 136, endPoint y: 213, distance: 28.8
click at [208, 203] on icon at bounding box center [206, 203] width 15 height 15
click at [22, 76] on font "insertar" at bounding box center [26, 79] width 33 height 10
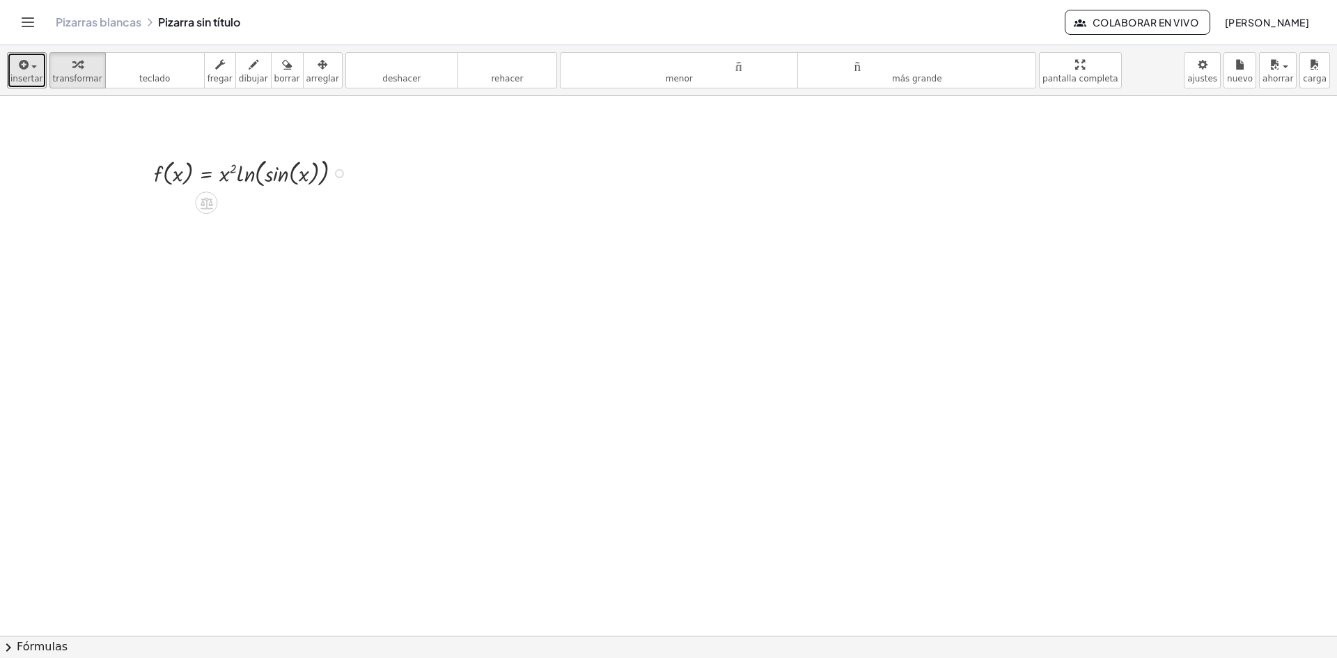
click at [339, 173] on div "Copiado done" at bounding box center [339, 173] width 9 height 9
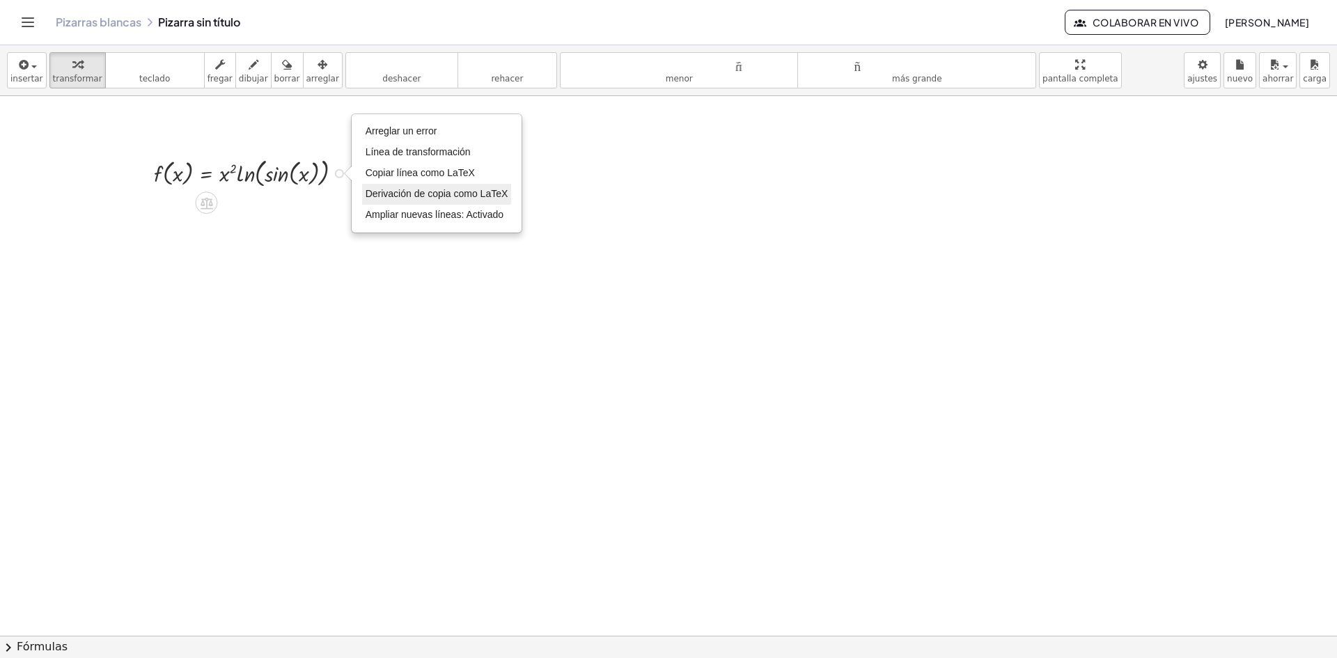
click at [380, 195] on font "Derivación de copia como LaTeX" at bounding box center [437, 193] width 143 height 11
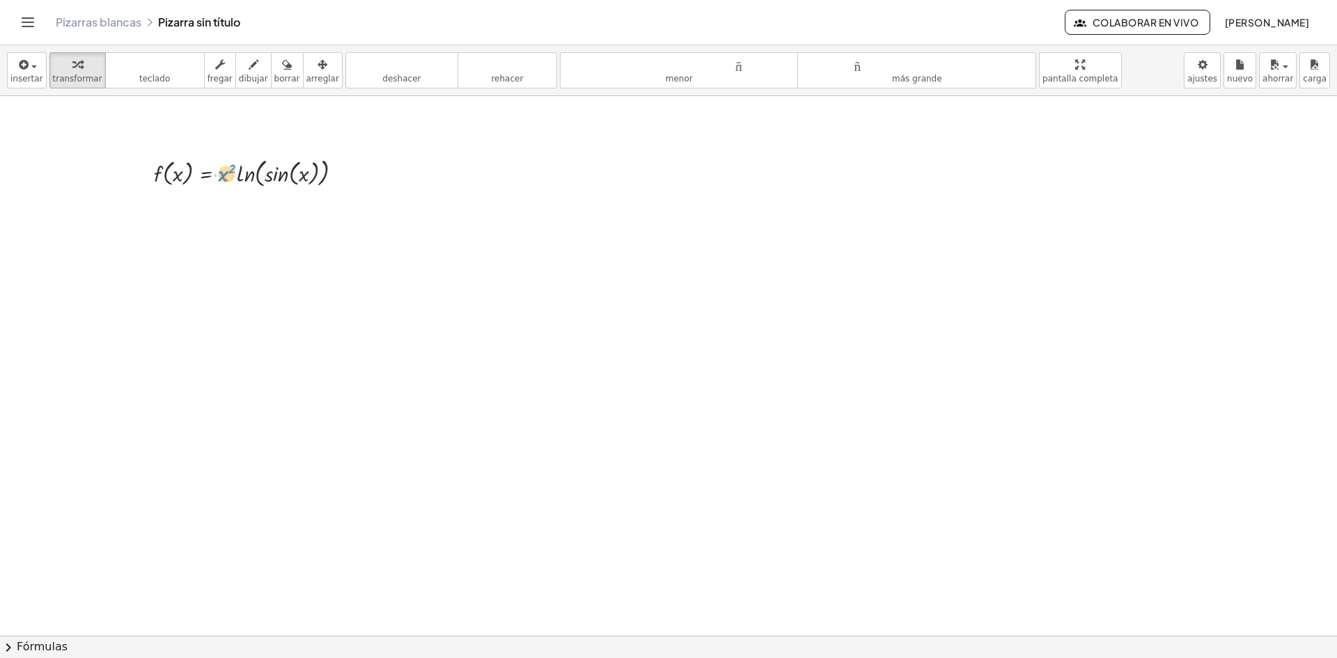
click at [223, 174] on div at bounding box center [254, 172] width 214 height 36
click at [169, 87] on button "teclado teclado" at bounding box center [155, 70] width 100 height 36
drag, startPoint x: 219, startPoint y: 180, endPoint x: 316, endPoint y: 184, distance: 96.9
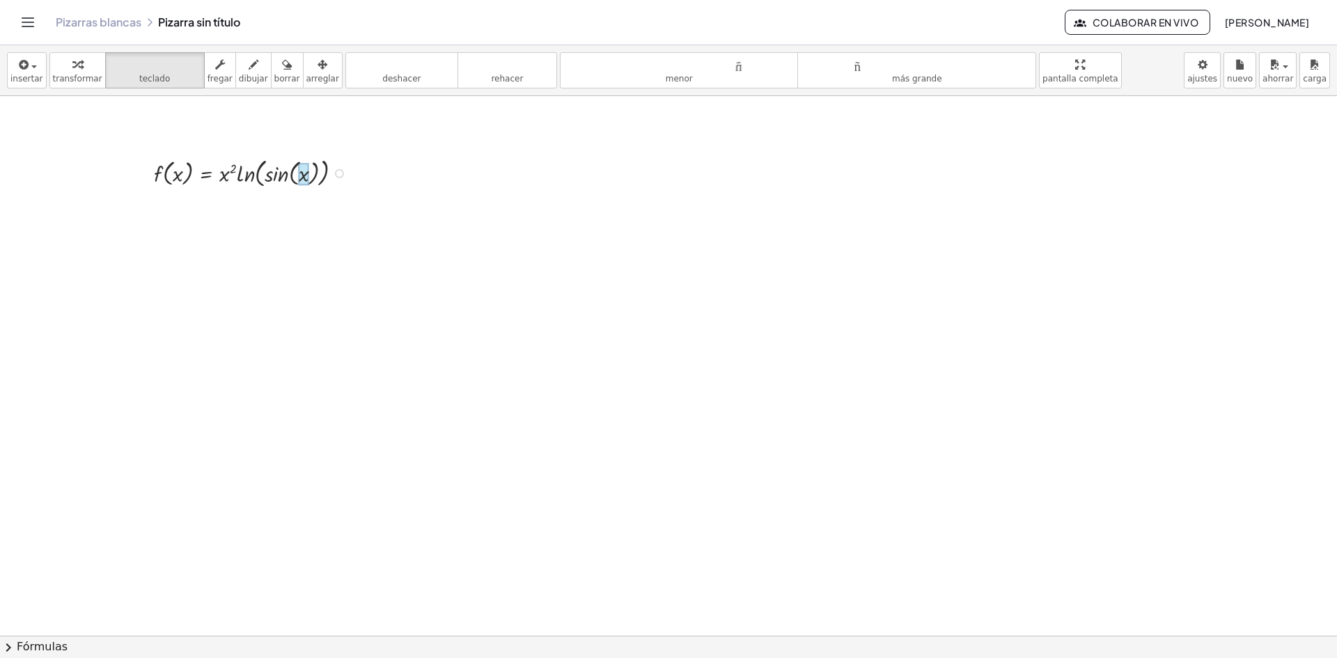
drag, startPoint x: 223, startPoint y: 178, endPoint x: 258, endPoint y: 210, distance: 47.3
click at [247, 181] on div at bounding box center [283, 173] width 93 height 29
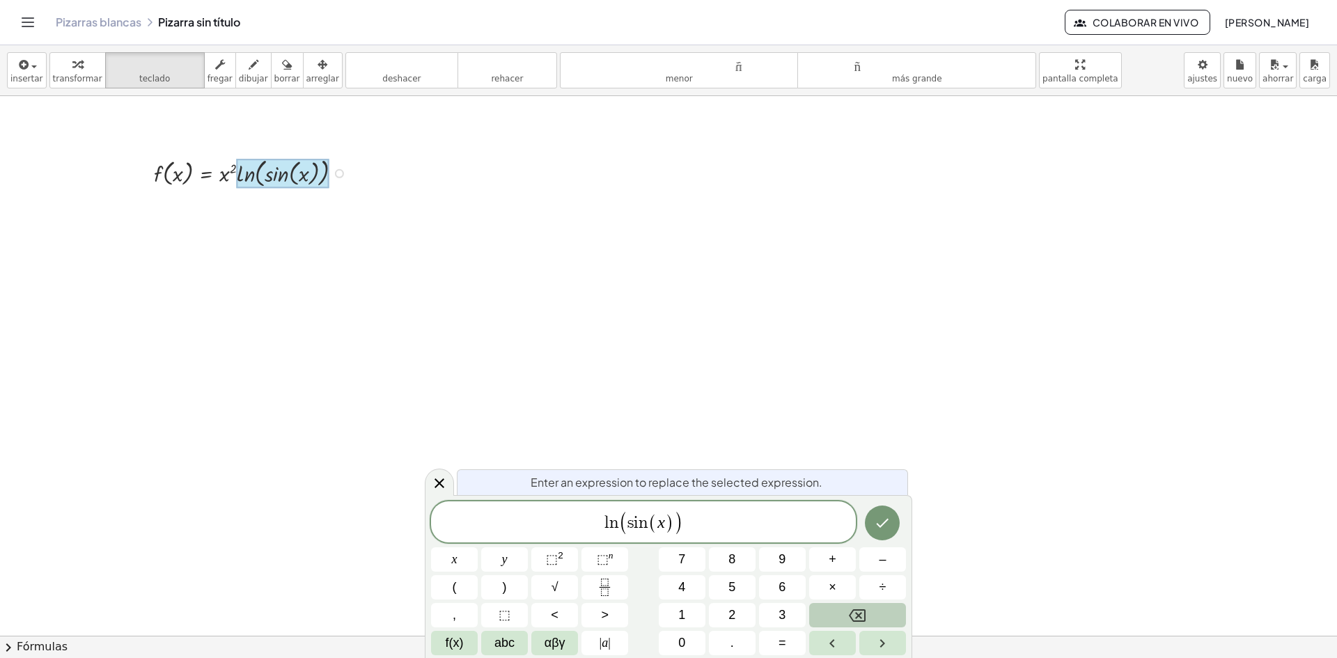
click at [247, 181] on div at bounding box center [283, 173] width 93 height 29
click at [227, 181] on div at bounding box center [254, 172] width 214 height 36
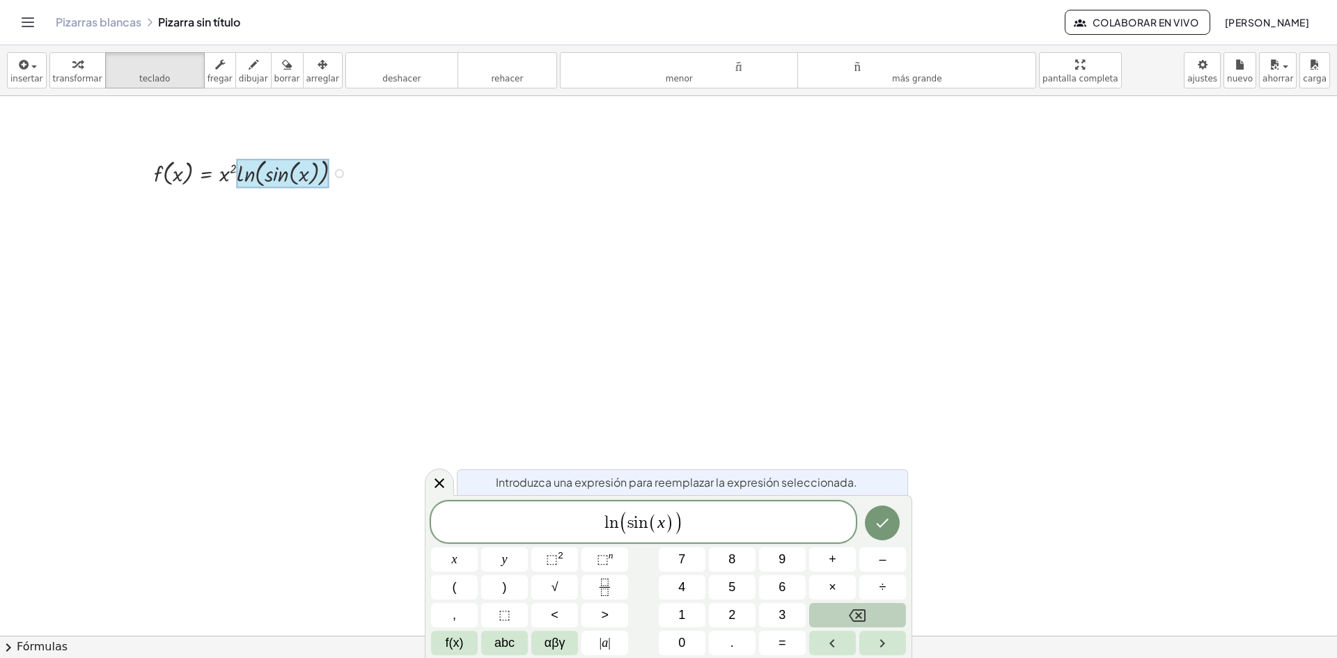
click at [228, 173] on div at bounding box center [254, 172] width 214 height 36
click at [448, 481] on div at bounding box center [439, 482] width 29 height 27
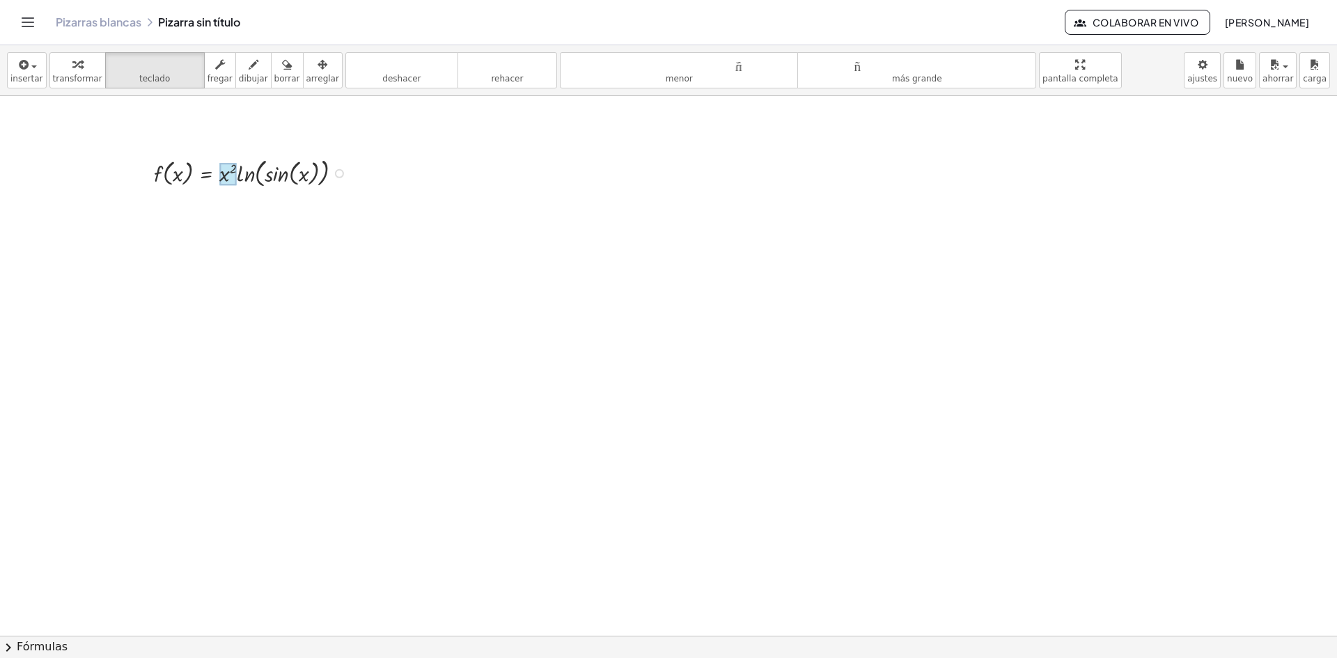
click at [228, 178] on div at bounding box center [227, 174] width 17 height 22
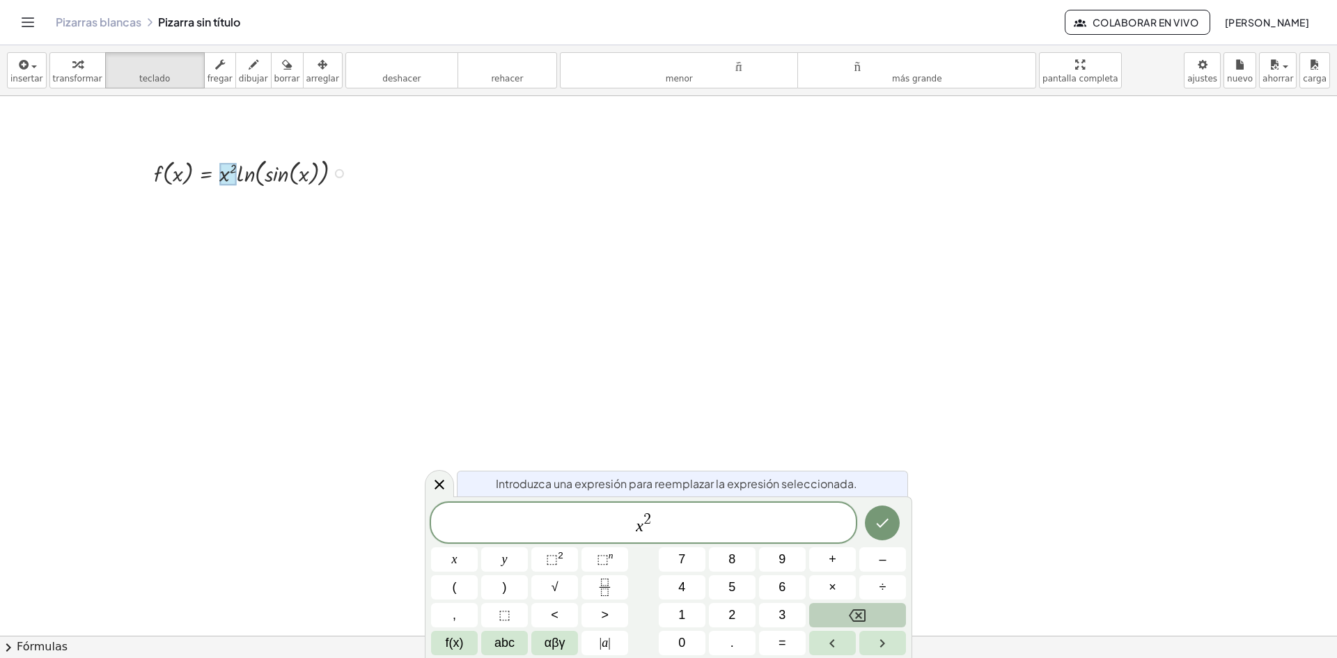
click at [238, 178] on div at bounding box center [254, 172] width 214 height 36
click at [255, 178] on div at bounding box center [254, 172] width 214 height 36
drag, startPoint x: 286, startPoint y: 180, endPoint x: 311, endPoint y: 180, distance: 25.1
click at [295, 180] on div at bounding box center [254, 172] width 214 height 36
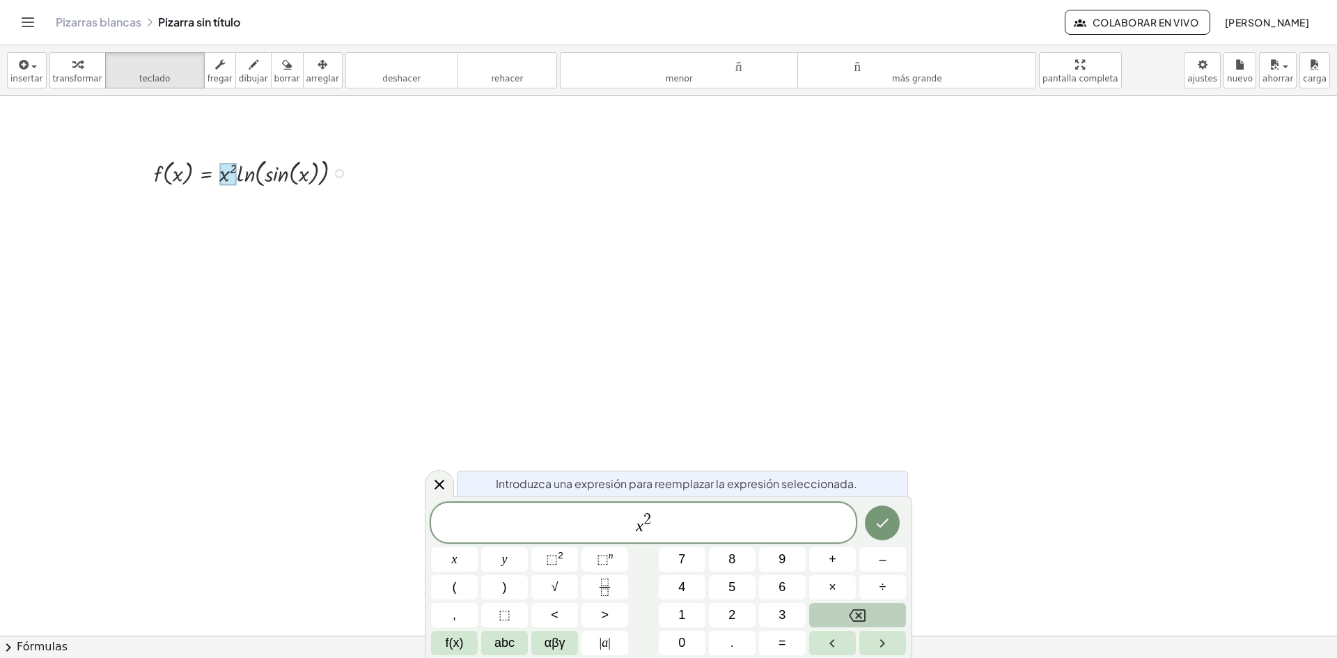
click at [311, 180] on div at bounding box center [254, 172] width 214 height 36
click at [445, 485] on icon at bounding box center [439, 484] width 17 height 17
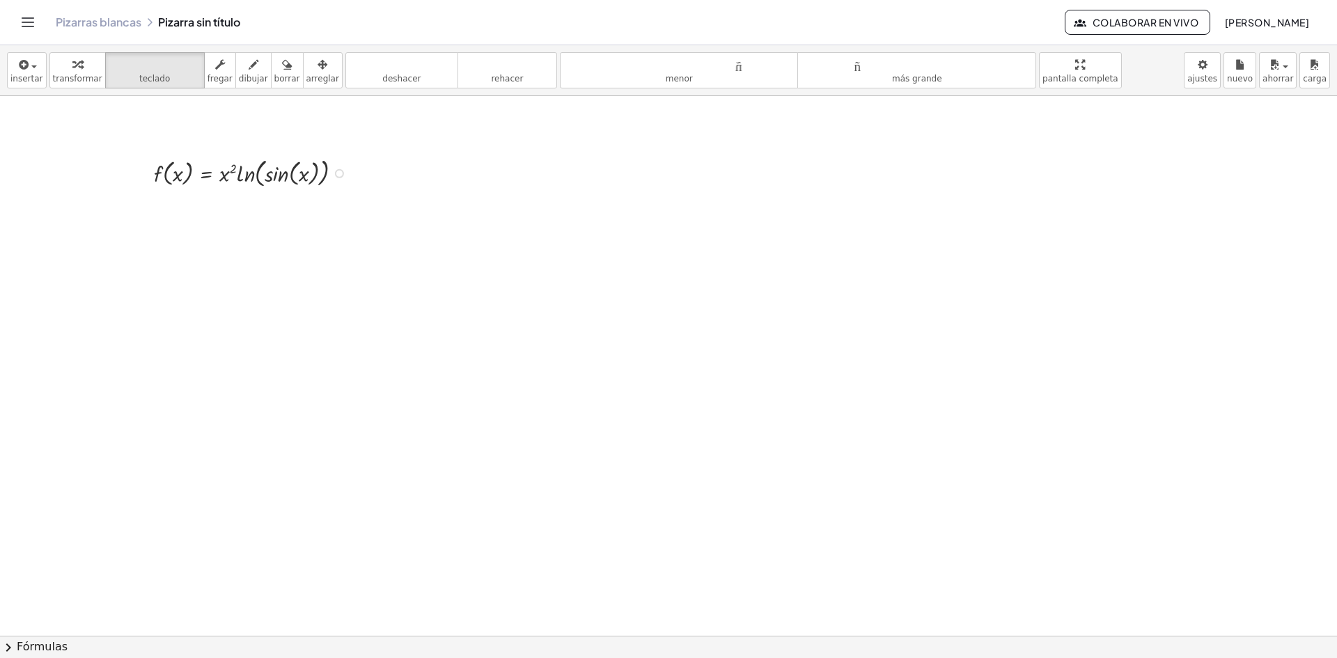
drag, startPoint x: 222, startPoint y: 176, endPoint x: 231, endPoint y: 183, distance: 10.9
click at [229, 178] on div at bounding box center [227, 174] width 17 height 22
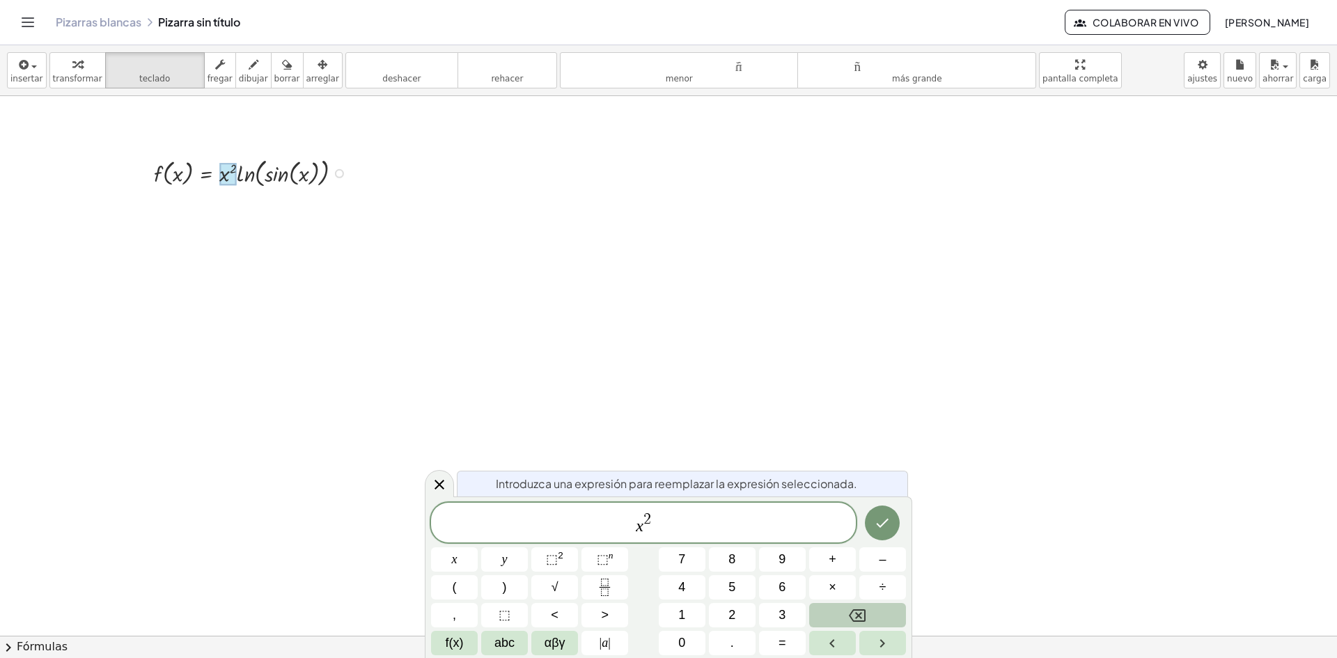
click at [244, 178] on div at bounding box center [254, 172] width 214 height 36
click at [254, 177] on div at bounding box center [254, 172] width 214 height 36
drag, startPoint x: 276, startPoint y: 176, endPoint x: 289, endPoint y: 176, distance: 13.2
click at [286, 176] on div at bounding box center [254, 172] width 214 height 36
click at [293, 176] on div at bounding box center [254, 172] width 214 height 36
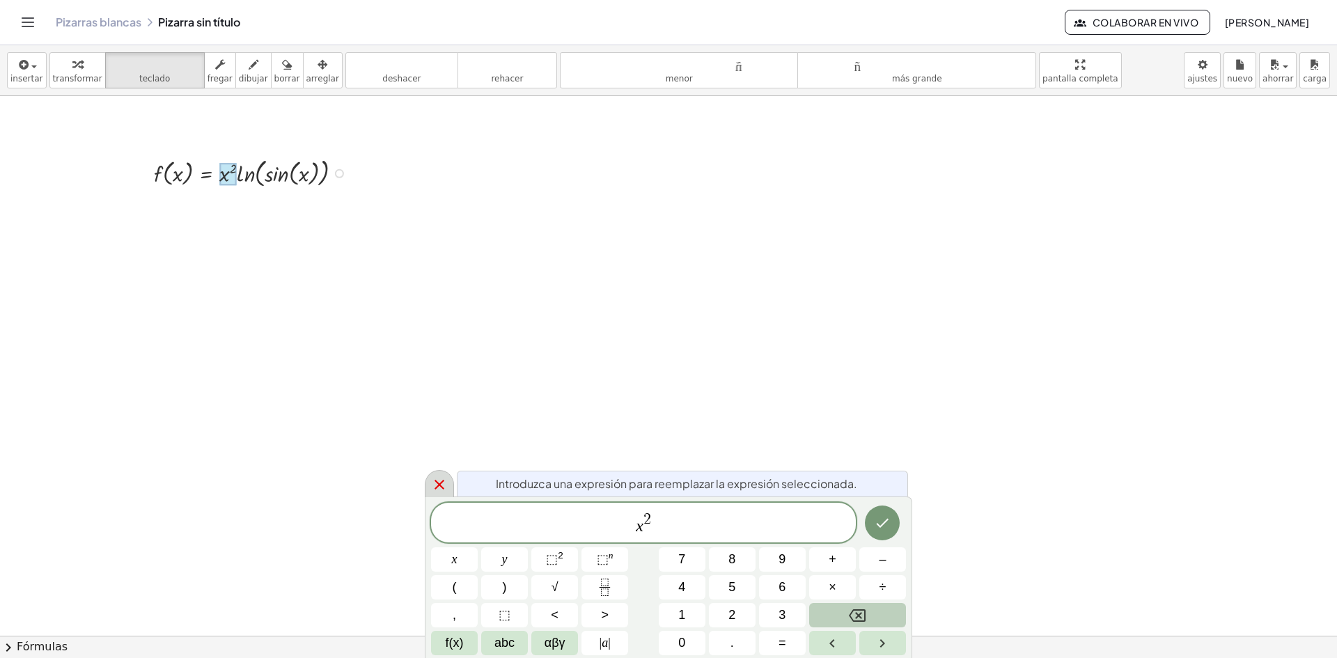
click at [448, 490] on div at bounding box center [439, 483] width 29 height 27
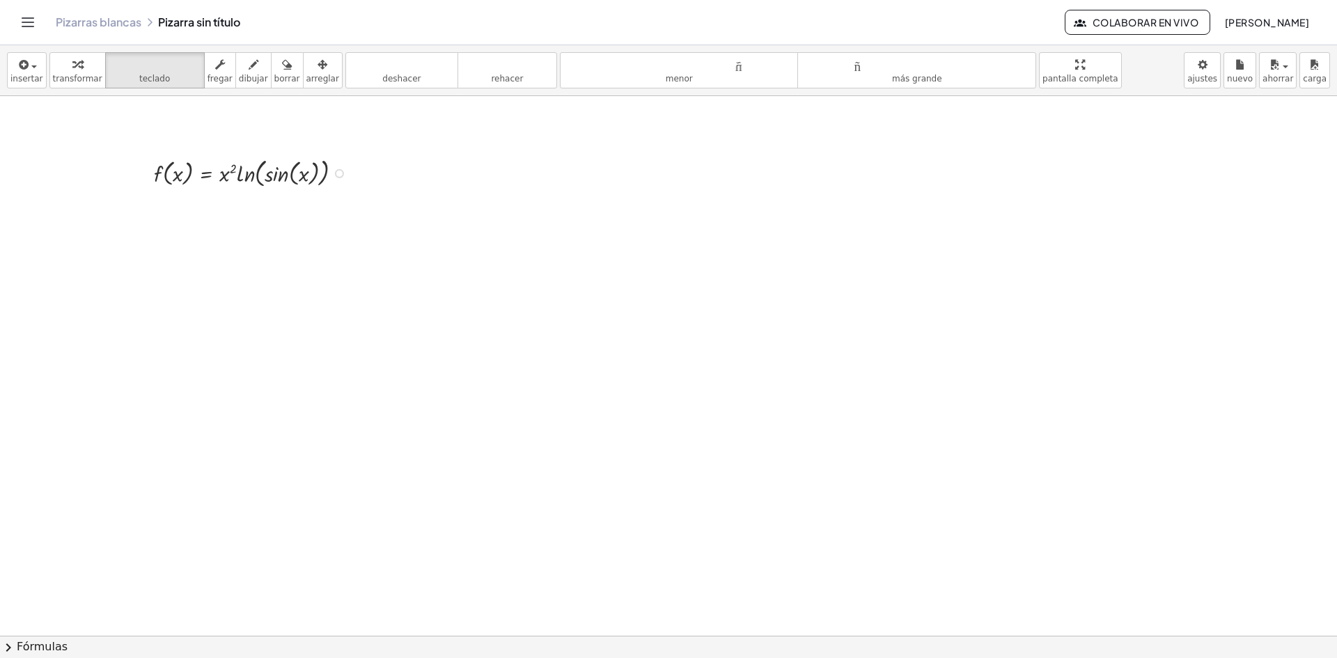
drag, startPoint x: 220, startPoint y: 183, endPoint x: 315, endPoint y: 182, distance: 94.7
click at [250, 183] on div at bounding box center [283, 173] width 93 height 29
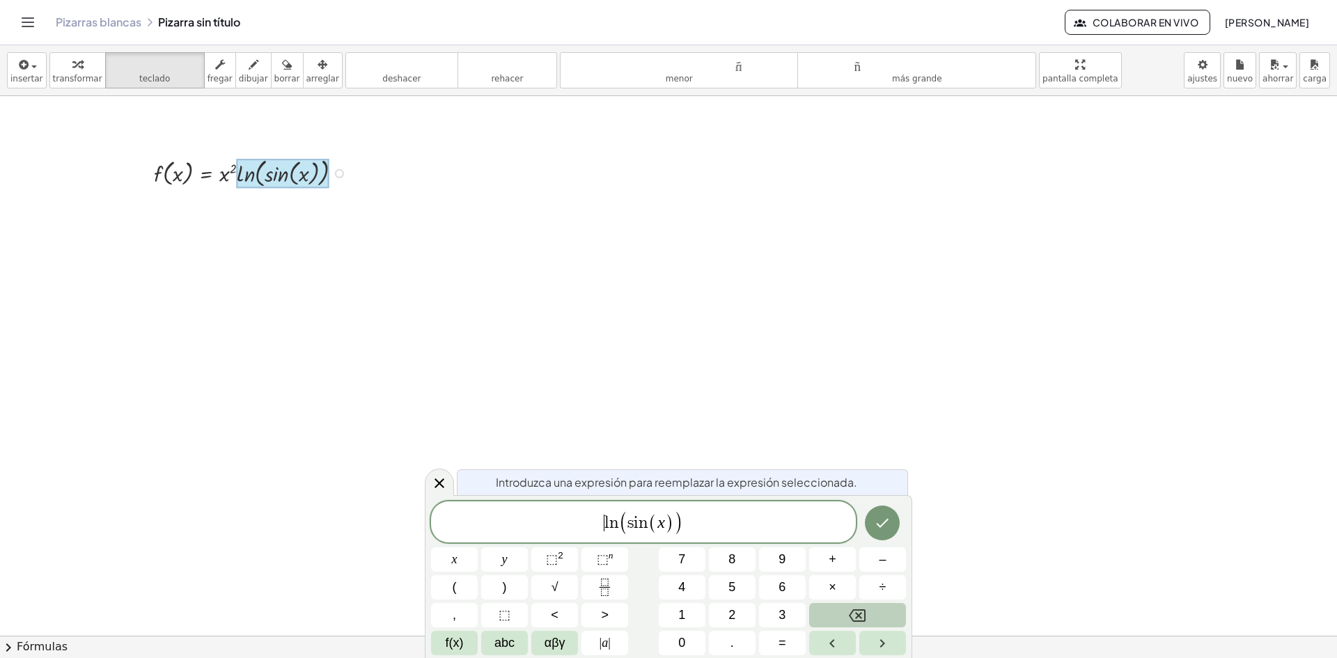
click at [596, 526] on span "​ l n ( s i n ( x ) )" at bounding box center [643, 523] width 425 height 26
click at [483, 648] on button "abc" at bounding box center [504, 643] width 47 height 24
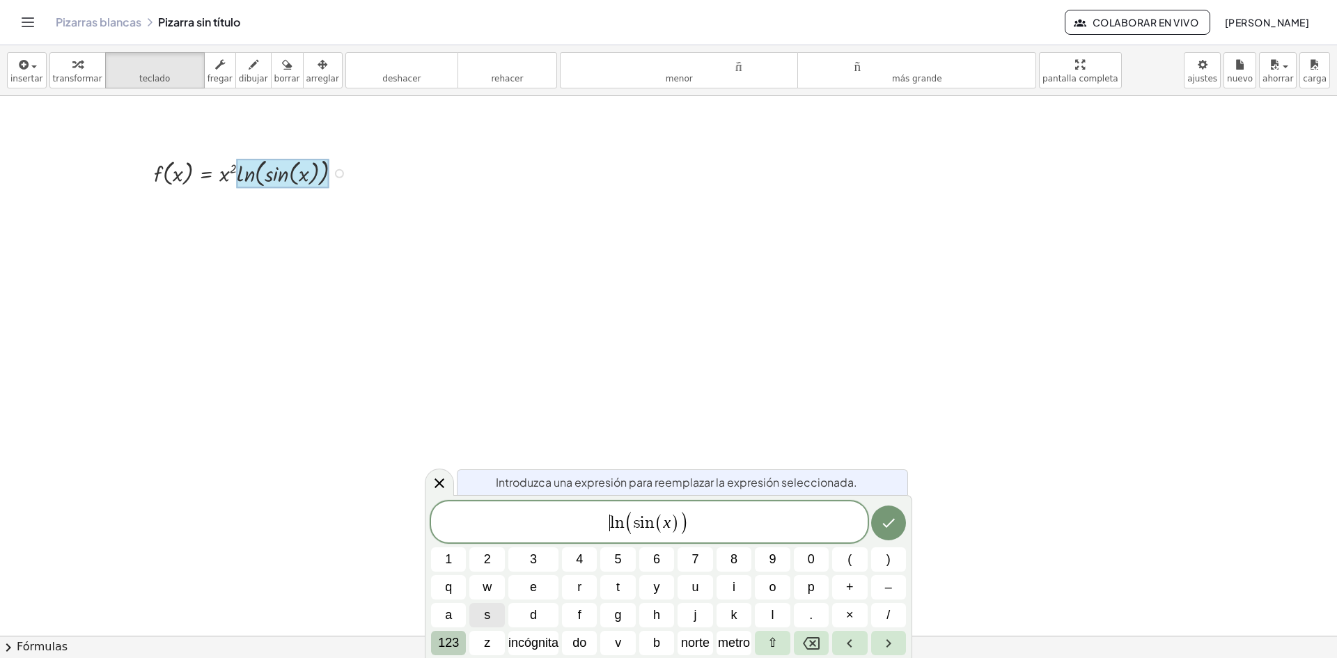
click at [456, 650] on font "123" at bounding box center [448, 643] width 21 height 14
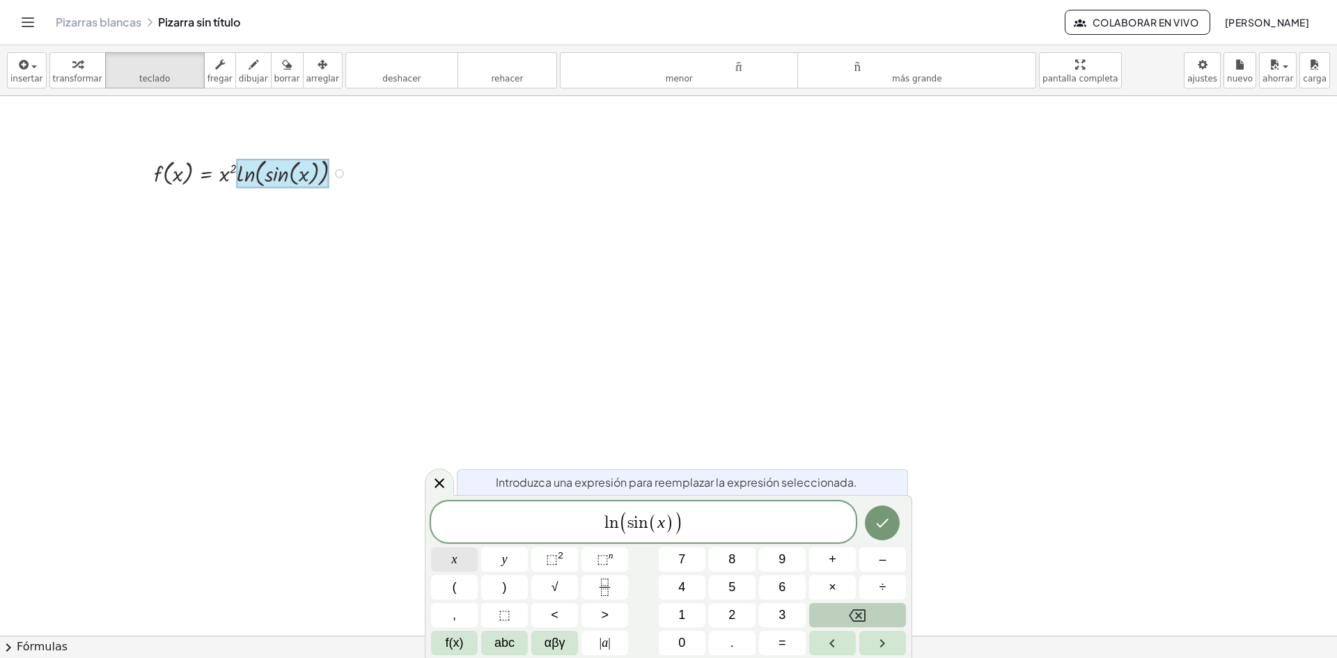
click at [463, 552] on button "x" at bounding box center [454, 559] width 47 height 24
click at [548, 549] on button "⬚ 2" at bounding box center [554, 559] width 47 height 24
click at [729, 532] on span "x 2 l n ( s i n ( x ) ) ​" at bounding box center [643, 522] width 425 height 29
click at [886, 523] on icon "Hecho" at bounding box center [882, 521] width 17 height 17
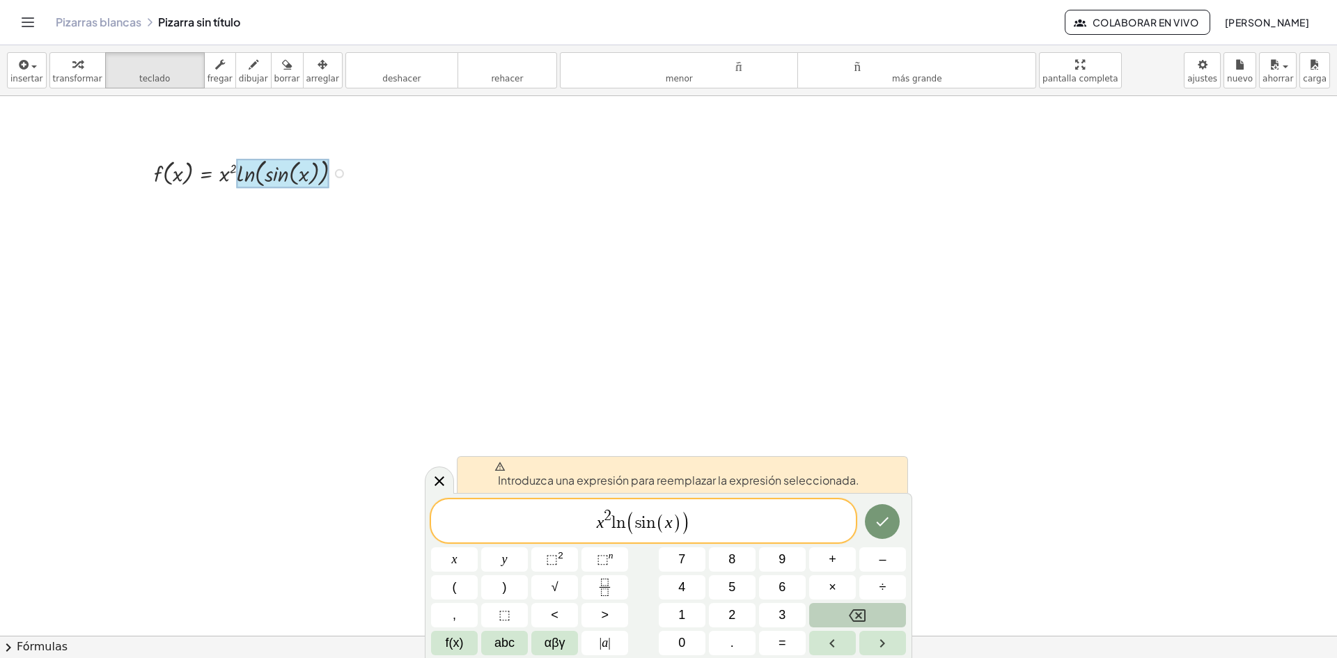
click at [575, 520] on span "x 2 l n ( s i n ( x ) ) ​" at bounding box center [643, 522] width 425 height 29
click at [506, 644] on span "abc" at bounding box center [505, 643] width 20 height 19
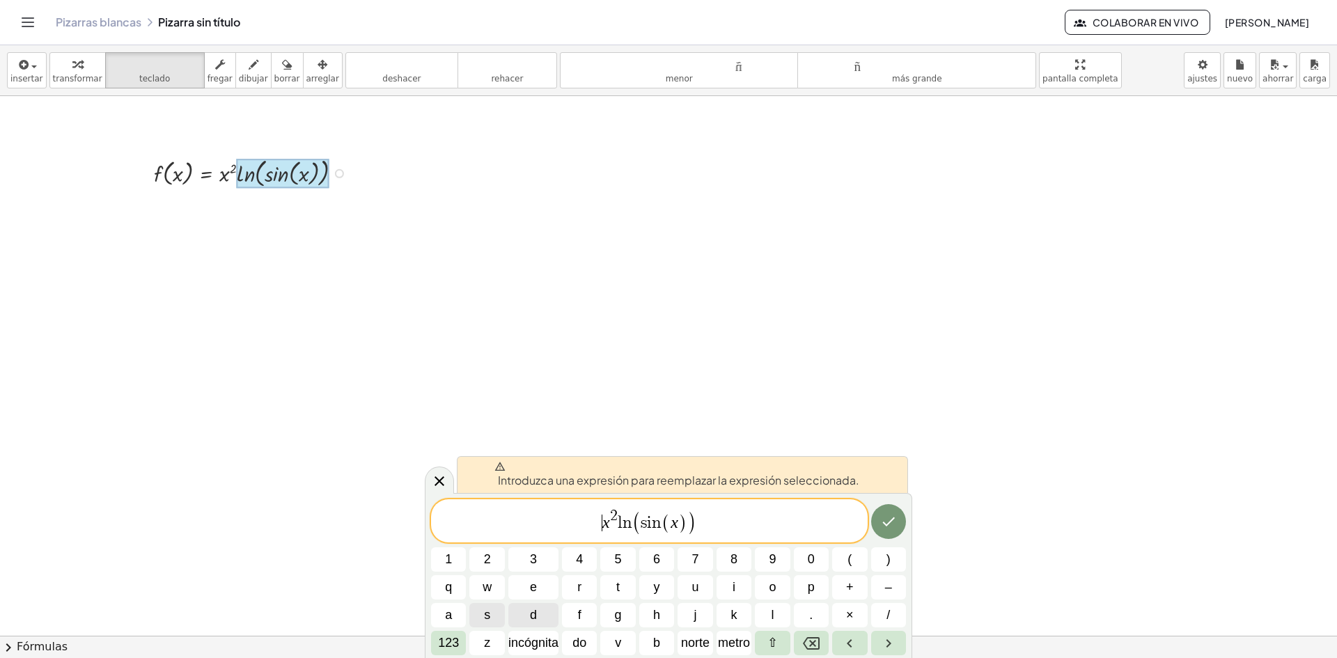
click at [547, 611] on button "d" at bounding box center [533, 615] width 50 height 24
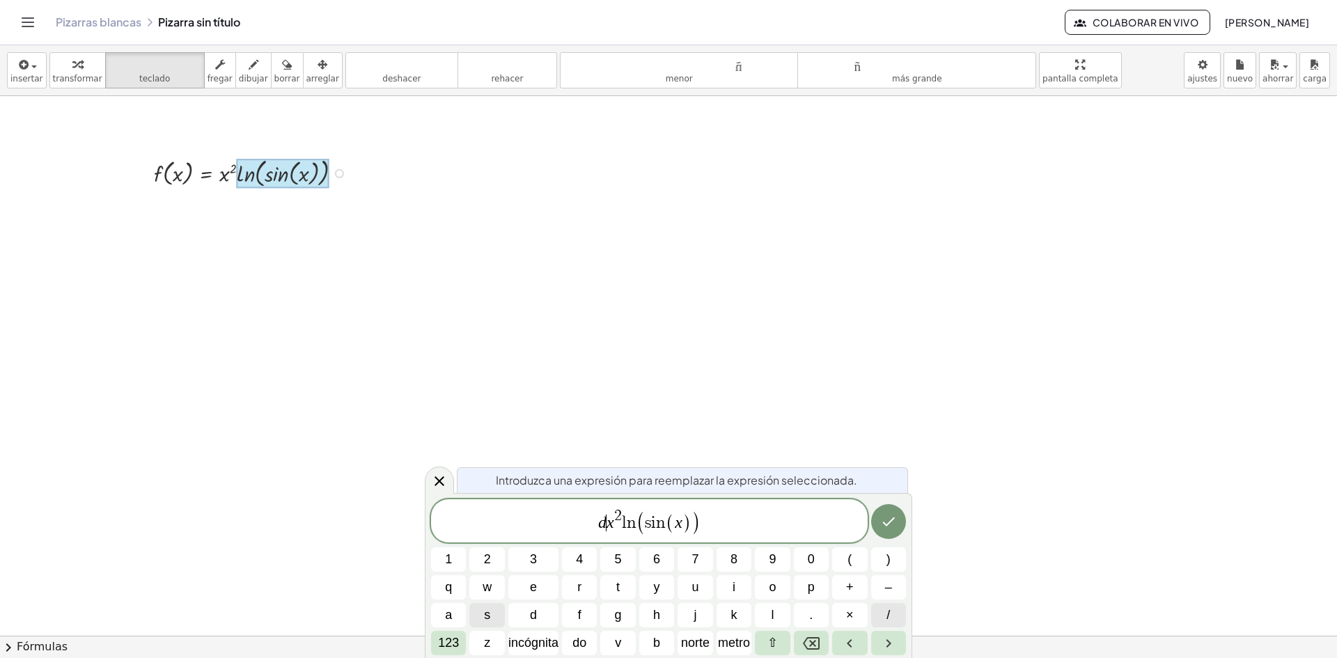
click at [889, 622] on span "/" at bounding box center [888, 615] width 3 height 19
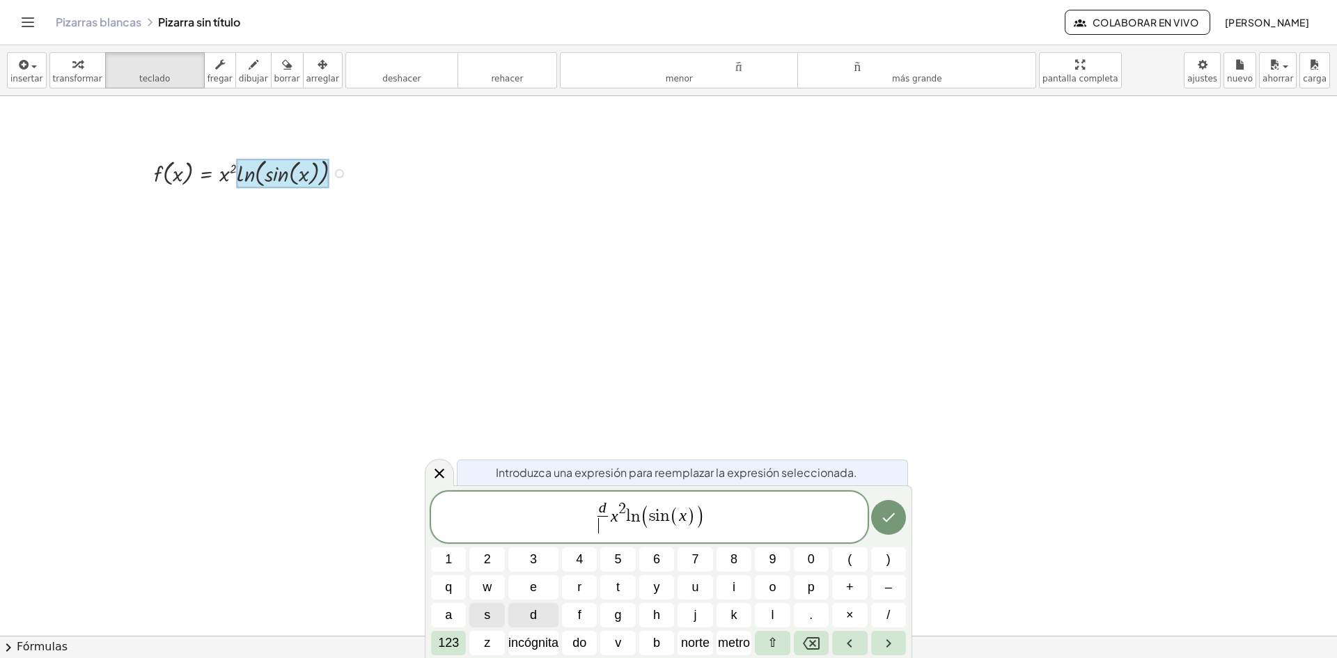
click at [547, 612] on button "d" at bounding box center [533, 615] width 50 height 24
click at [607, 515] on span "d ​" at bounding box center [603, 508] width 10 height 15
click at [607, 518] on span "d ​" at bounding box center [603, 525] width 10 height 19
click at [610, 517] on span "d d ​ ​ x 2 l n ( s i n ( x ) )" at bounding box center [649, 518] width 437 height 37
click at [534, 639] on font "incógnita" at bounding box center [533, 643] width 50 height 14
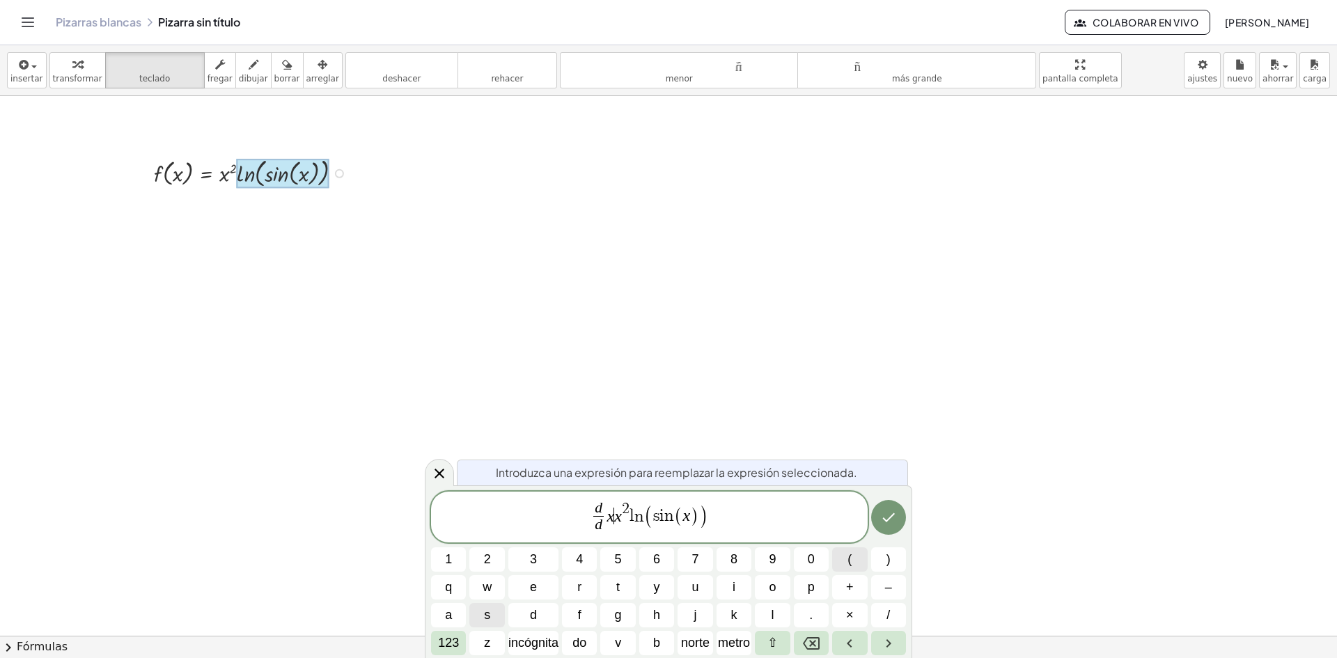
click at [859, 555] on button "(" at bounding box center [849, 559] width 35 height 24
click at [890, 512] on icon "Hecho" at bounding box center [888, 517] width 17 height 17
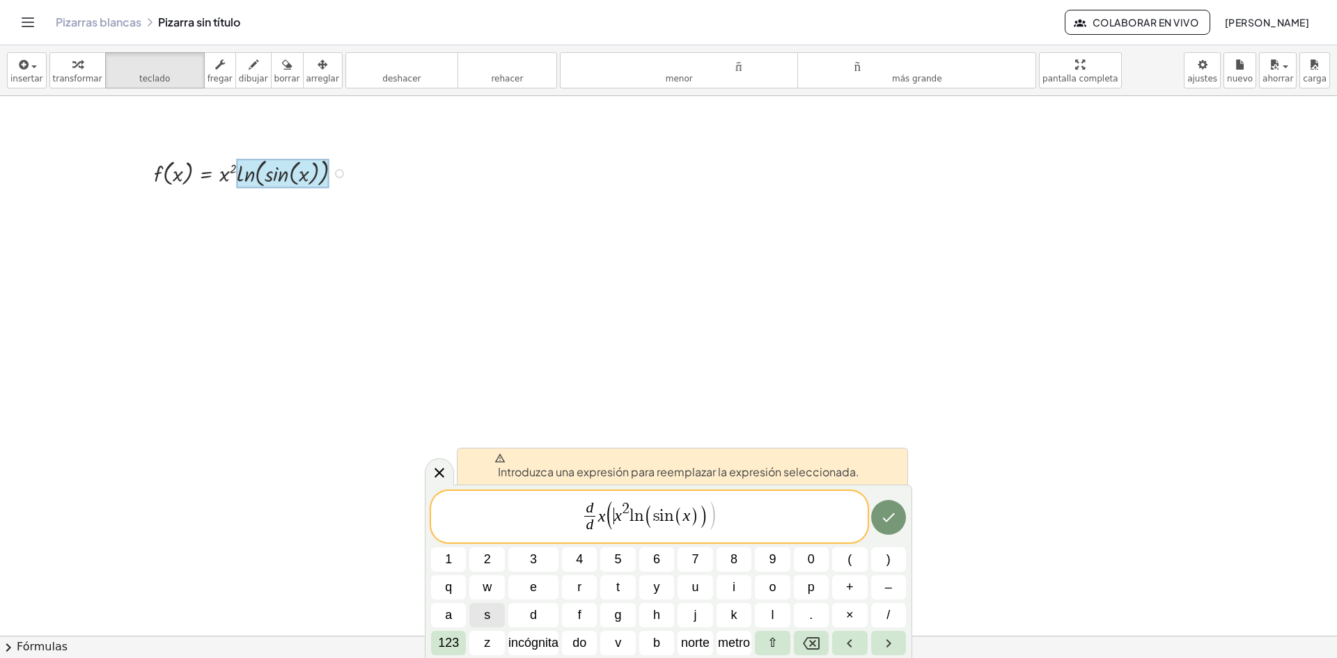
click at [613, 520] on span "(" at bounding box center [610, 514] width 10 height 31
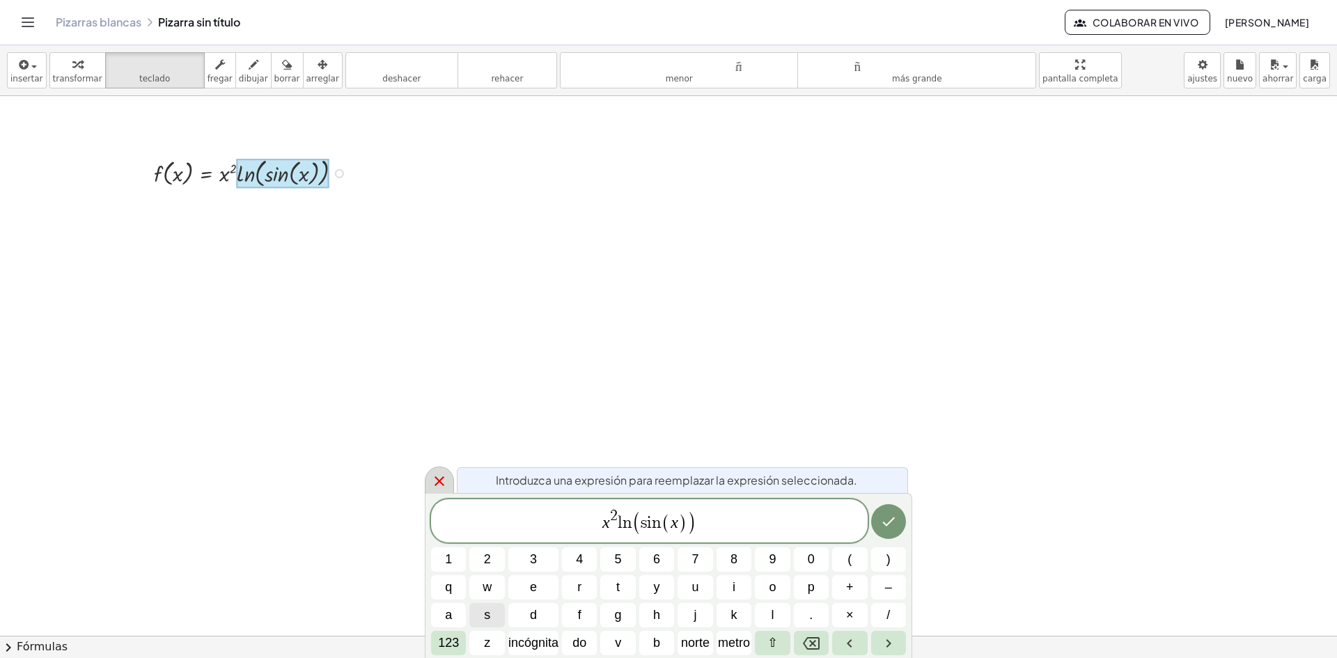
click at [446, 485] on icon at bounding box center [439, 481] width 17 height 17
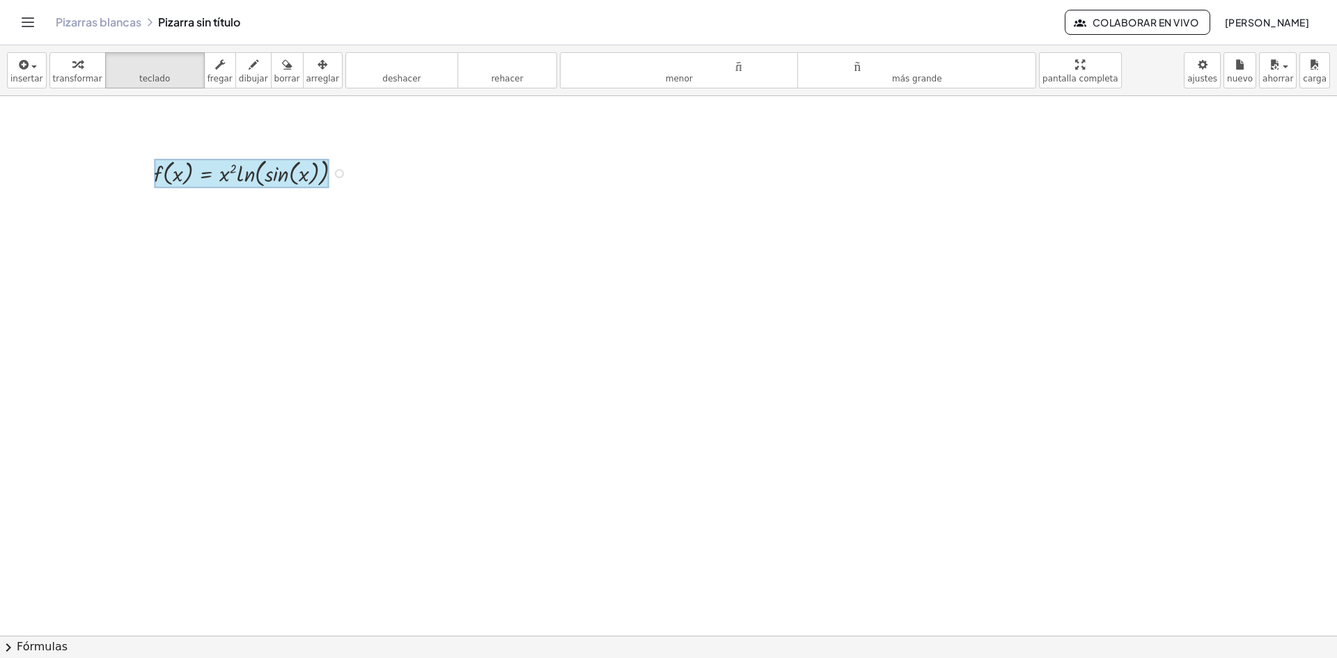
click at [198, 176] on div at bounding box center [242, 173] width 176 height 29
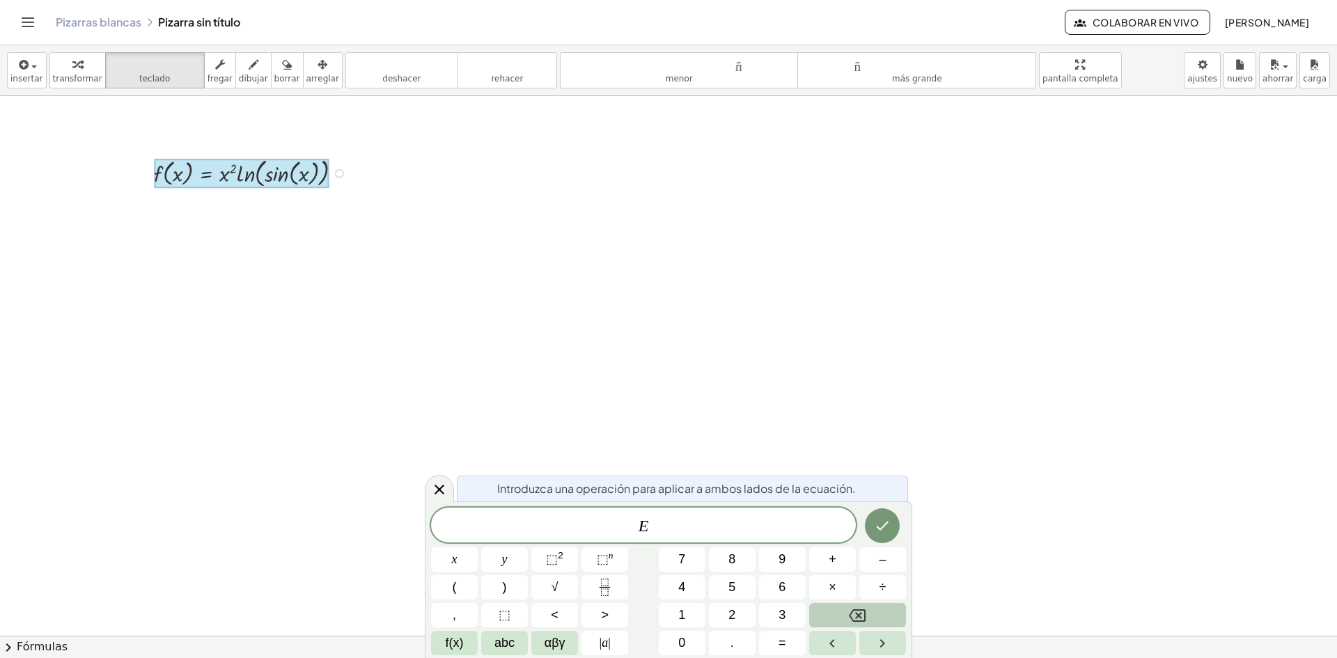
click at [198, 176] on div at bounding box center [242, 173] width 176 height 29
click at [653, 530] on span "E ​" at bounding box center [643, 527] width 425 height 20
click at [882, 536] on button "Hecho" at bounding box center [882, 525] width 35 height 35
click at [885, 524] on icon "Hecho" at bounding box center [883, 526] width 13 height 9
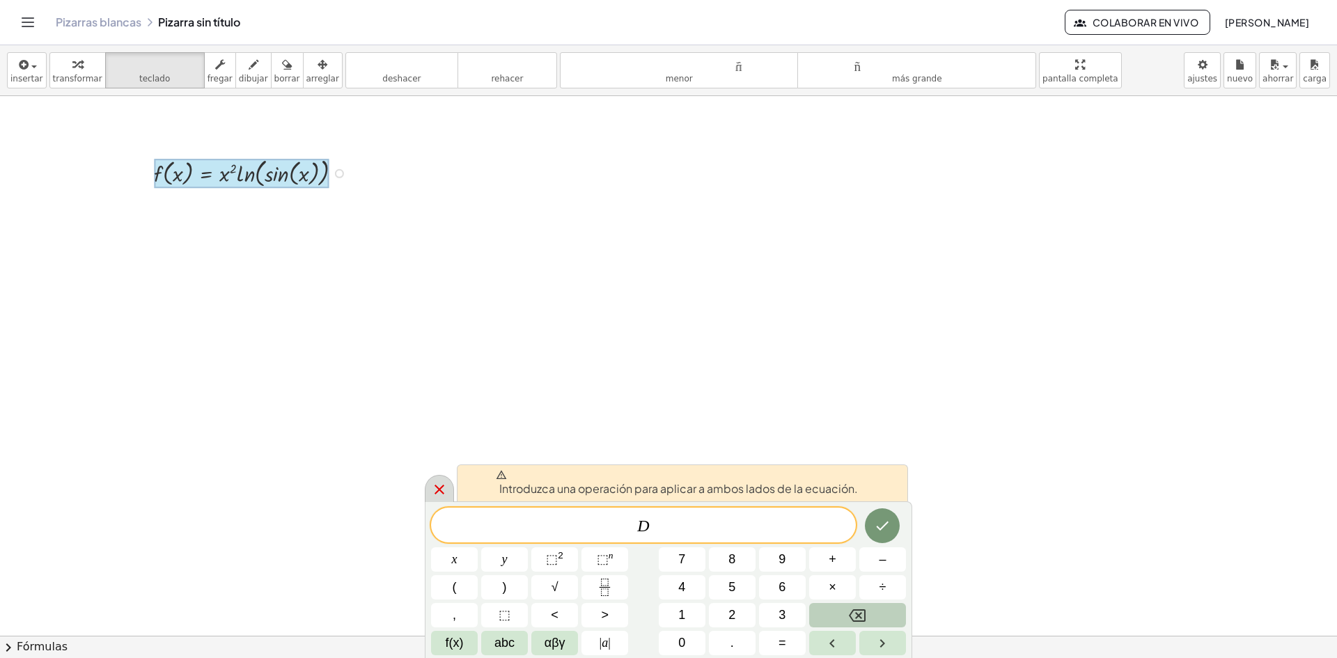
click at [440, 490] on icon at bounding box center [440, 490] width 10 height 10
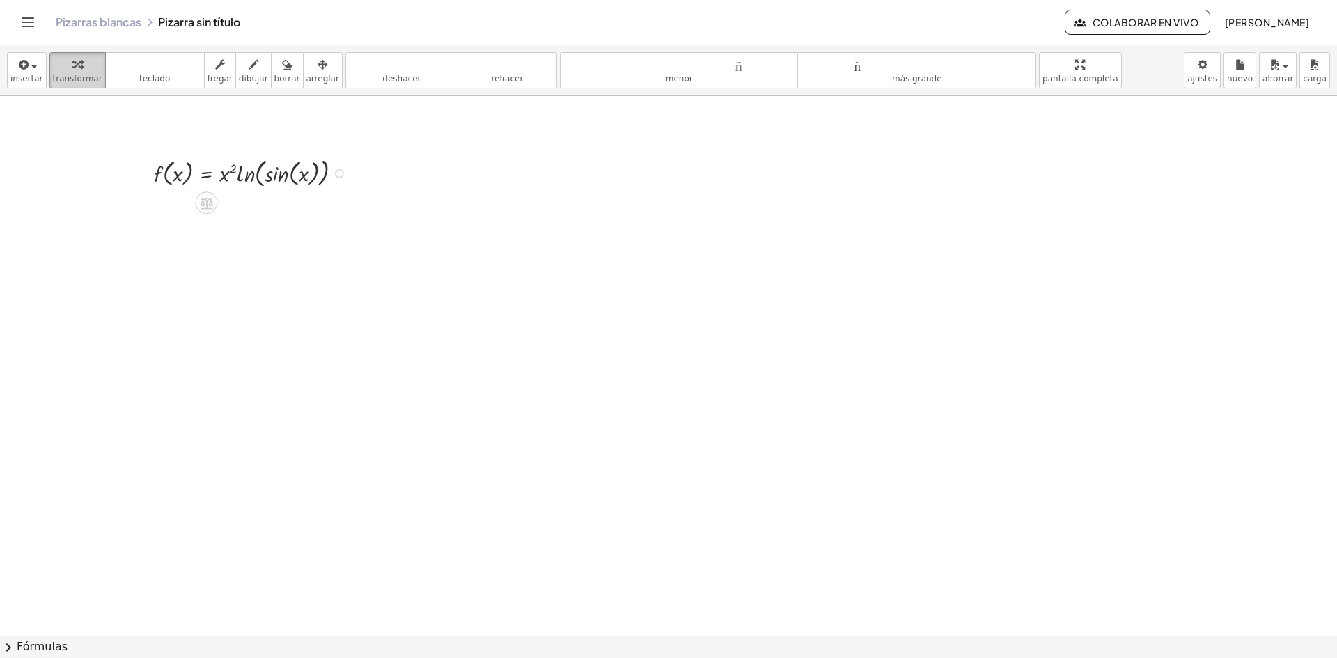
click at [72, 60] on icon "button" at bounding box center [77, 64] width 10 height 17
click at [250, 177] on div at bounding box center [254, 172] width 214 height 36
click at [226, 178] on div at bounding box center [254, 172] width 214 height 36
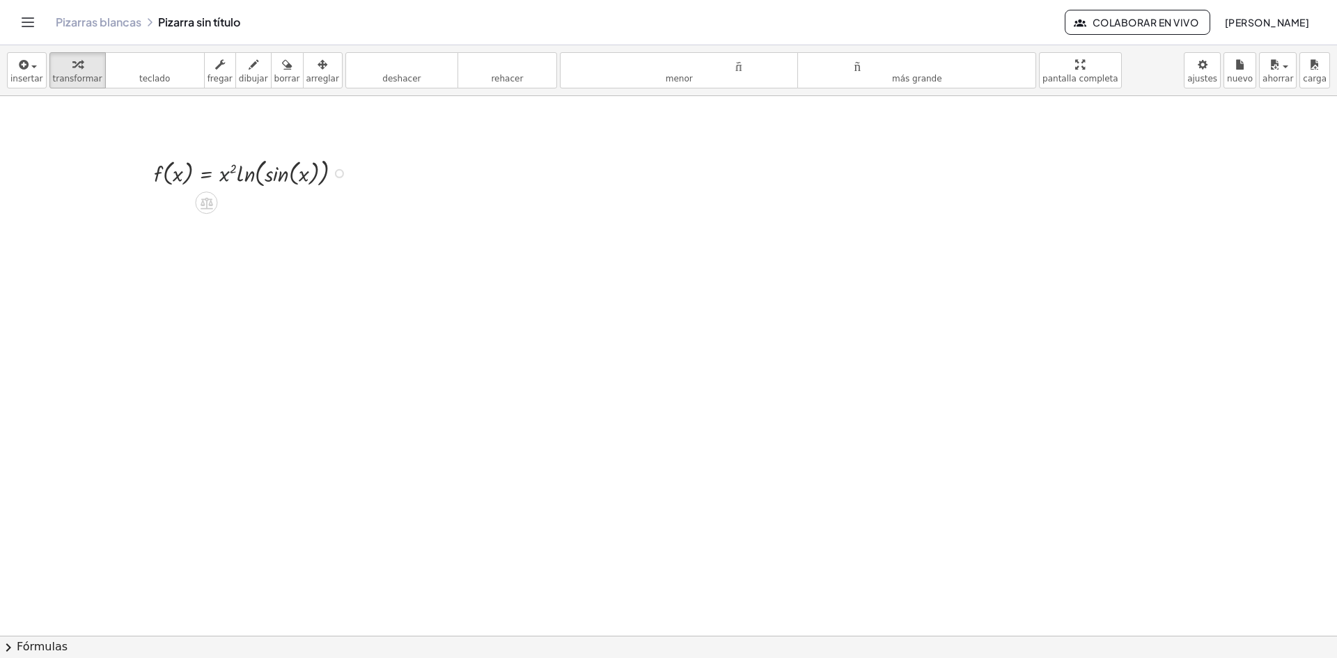
click at [226, 178] on div at bounding box center [254, 172] width 214 height 36
click at [224, 179] on div at bounding box center [254, 172] width 214 height 36
drag, startPoint x: 152, startPoint y: 176, endPoint x: 111, endPoint y: 160, distance: 43.9
click at [111, 160] on div at bounding box center [102, 156] width 21 height 43
click at [299, 159] on div "Copiado done" at bounding box center [298, 158] width 9 height 9
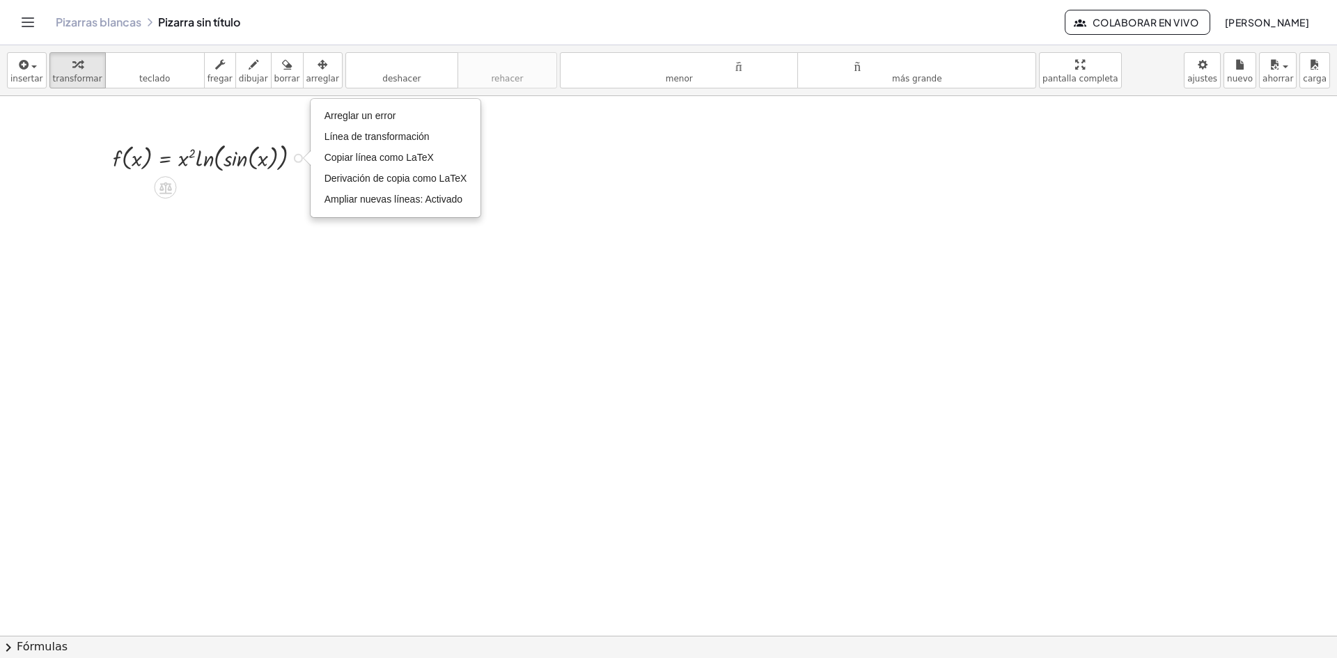
click at [239, 164] on div at bounding box center [213, 157] width 214 height 36
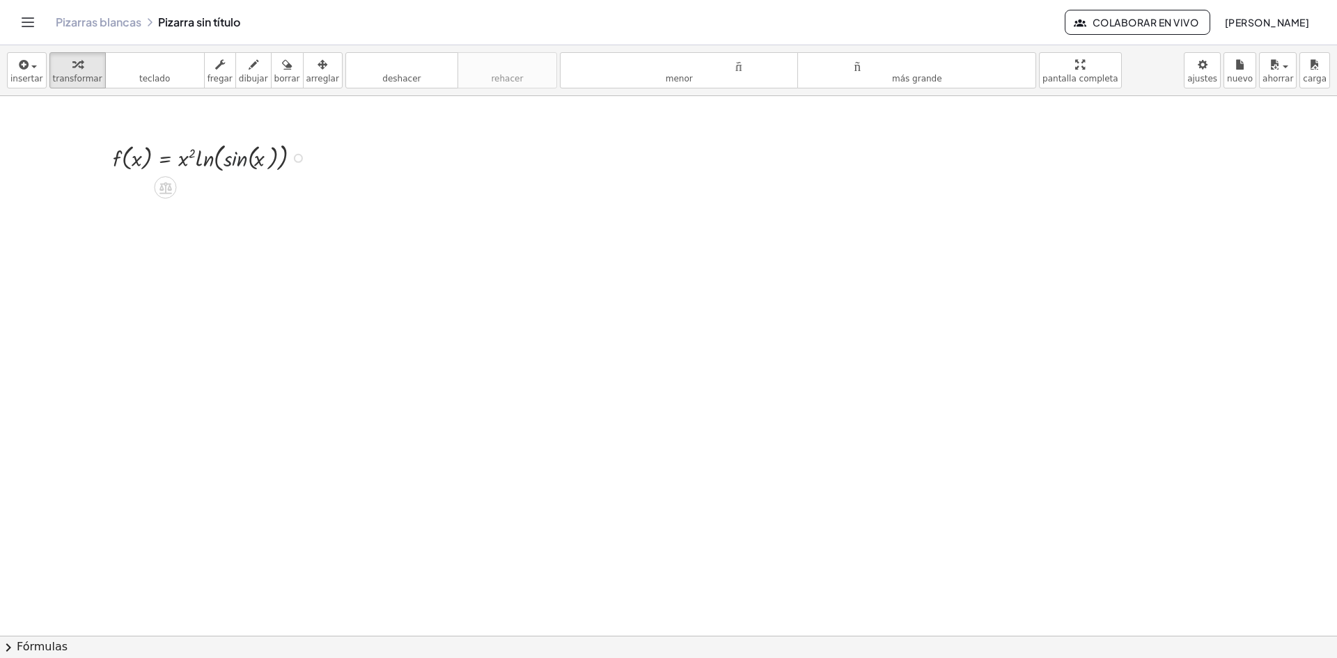
click at [239, 164] on div at bounding box center [213, 157] width 214 height 36
click at [29, 76] on font "insertar" at bounding box center [26, 79] width 33 height 10
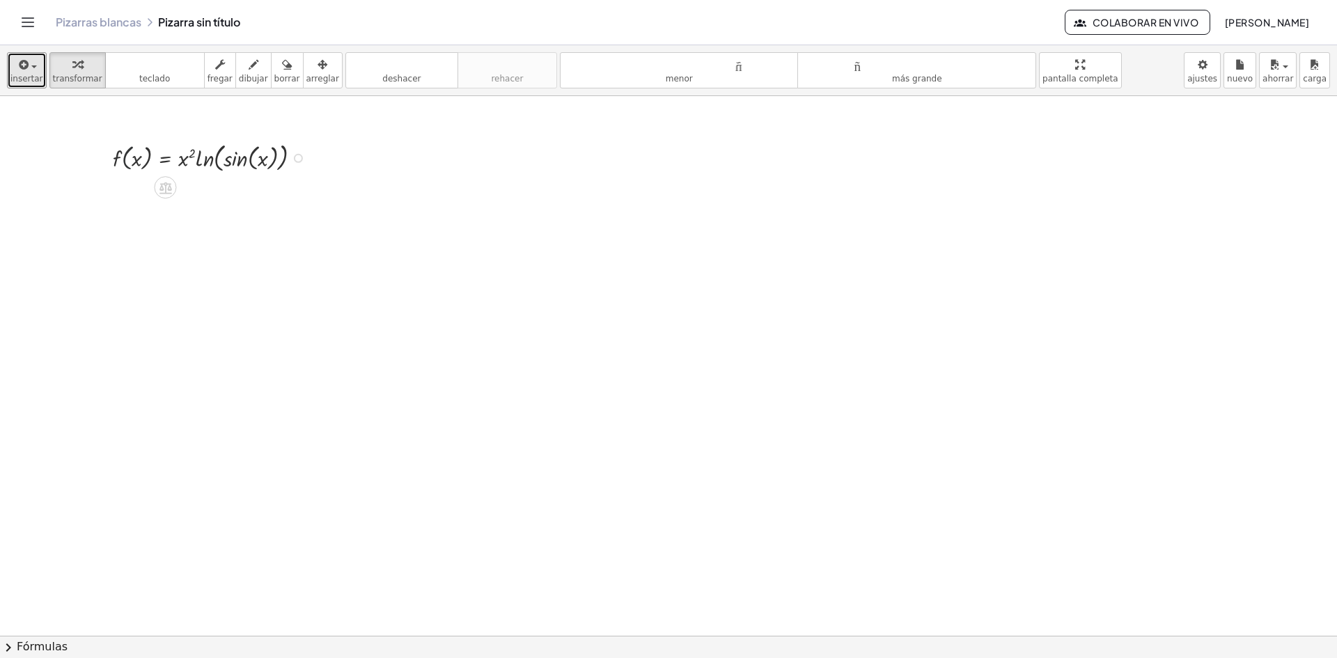
click at [131, 158] on div at bounding box center [213, 157] width 214 height 36
click at [208, 157] on div at bounding box center [213, 157] width 214 height 36
click at [186, 156] on div at bounding box center [213, 157] width 214 height 36
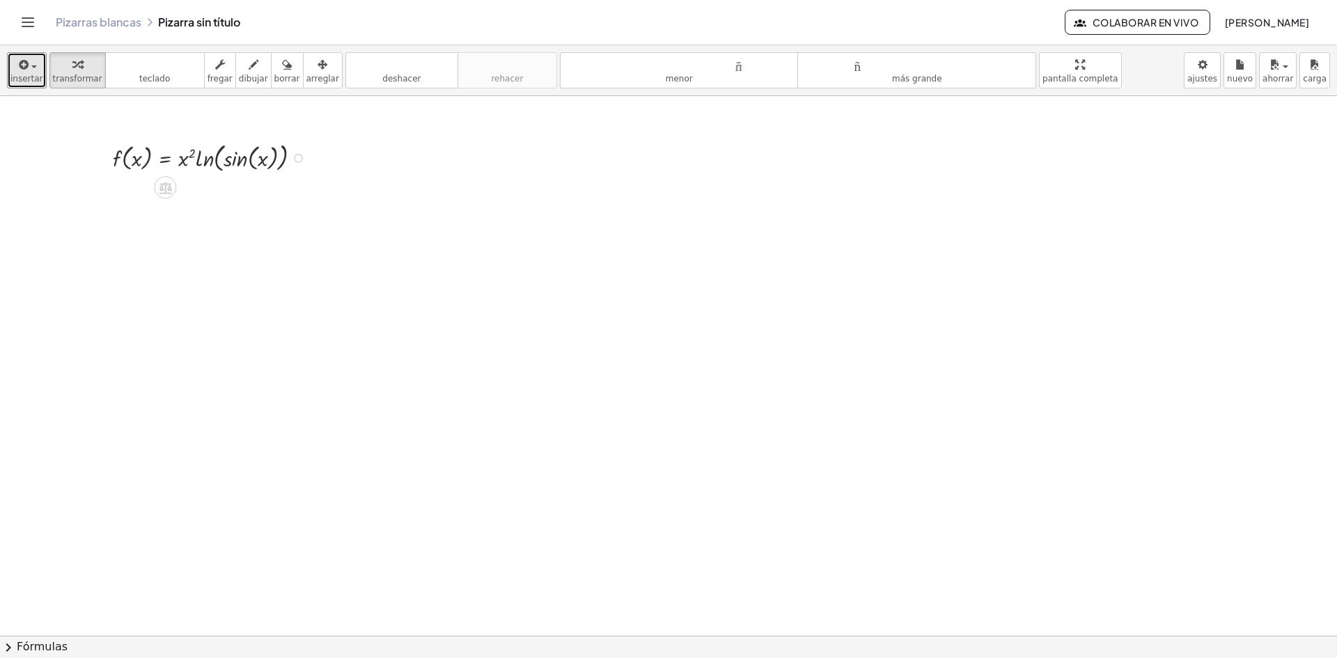
click at [204, 157] on div at bounding box center [213, 157] width 214 height 36
drag, startPoint x: 224, startPoint y: 155, endPoint x: 241, endPoint y: 153, distance: 16.8
click at [232, 155] on div at bounding box center [213, 157] width 214 height 36
drag, startPoint x: 241, startPoint y: 153, endPoint x: 256, endPoint y: 152, distance: 14.7
click at [248, 153] on div at bounding box center [213, 157] width 214 height 36
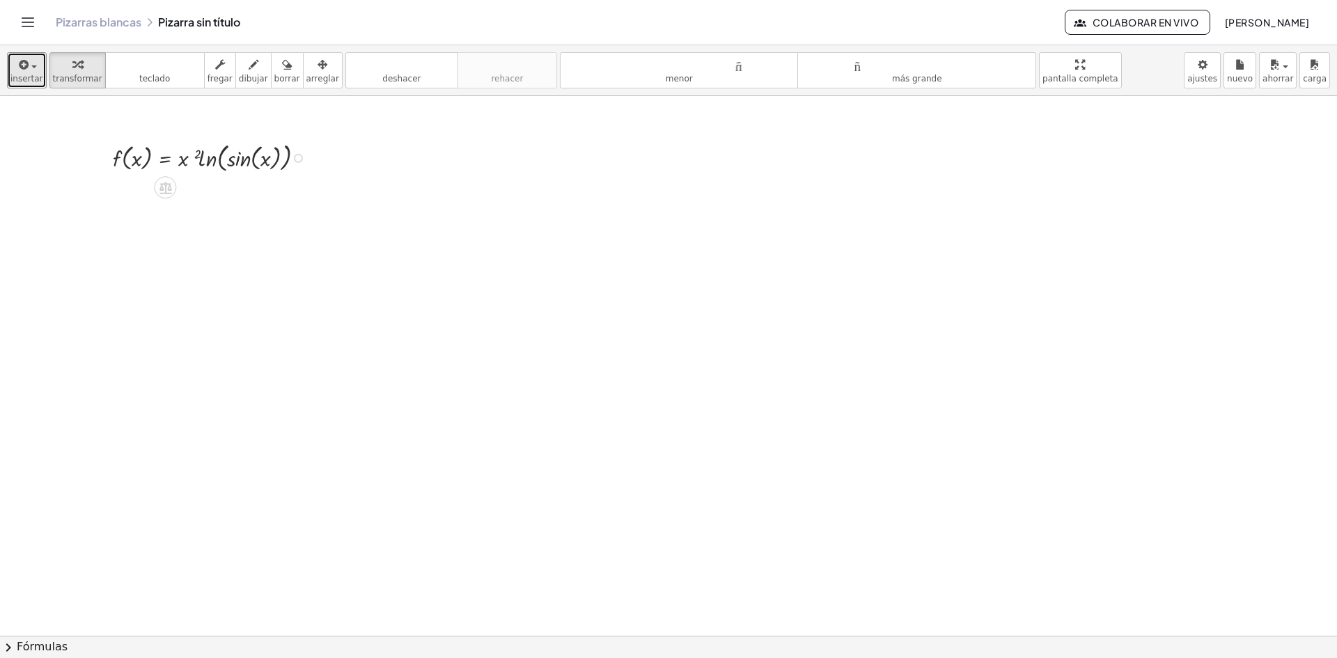
drag, startPoint x: 256, startPoint y: 152, endPoint x: 267, endPoint y: 152, distance: 11.1
click at [265, 152] on div at bounding box center [213, 157] width 214 height 36
click at [287, 152] on div at bounding box center [213, 157] width 214 height 36
click at [123, 60] on font "teclado" at bounding box center [155, 64] width 93 height 13
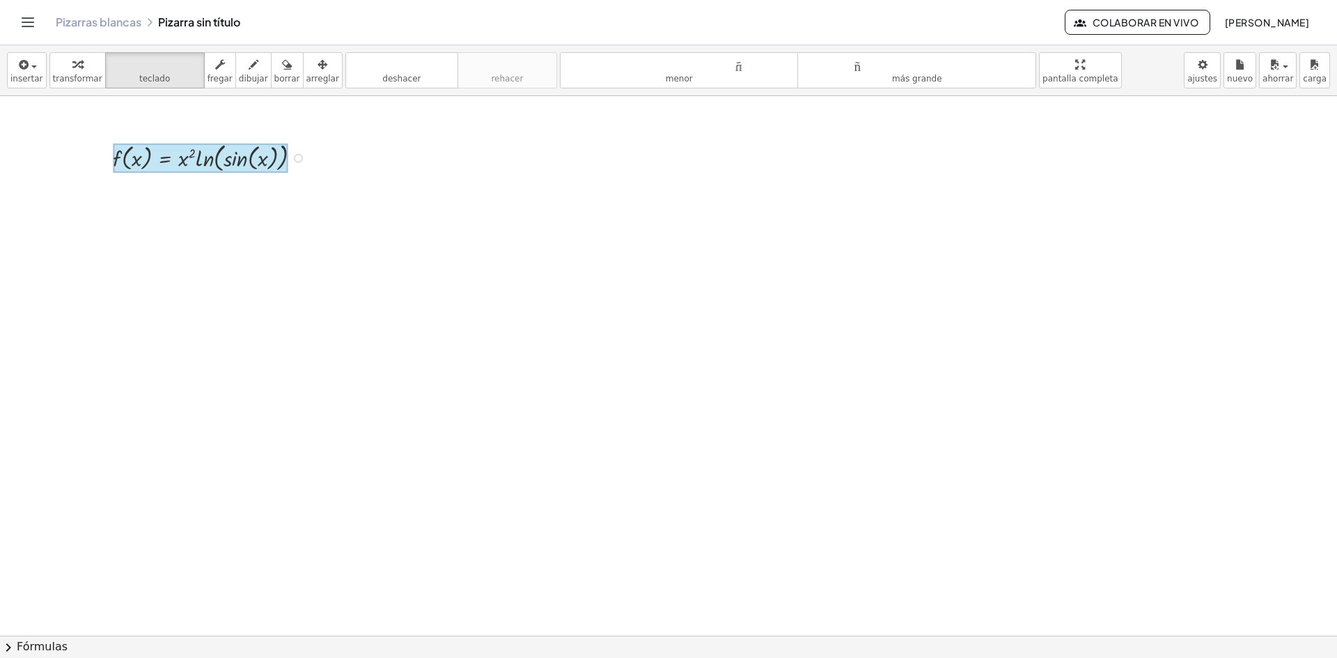
click at [162, 166] on div at bounding box center [201, 157] width 176 height 29
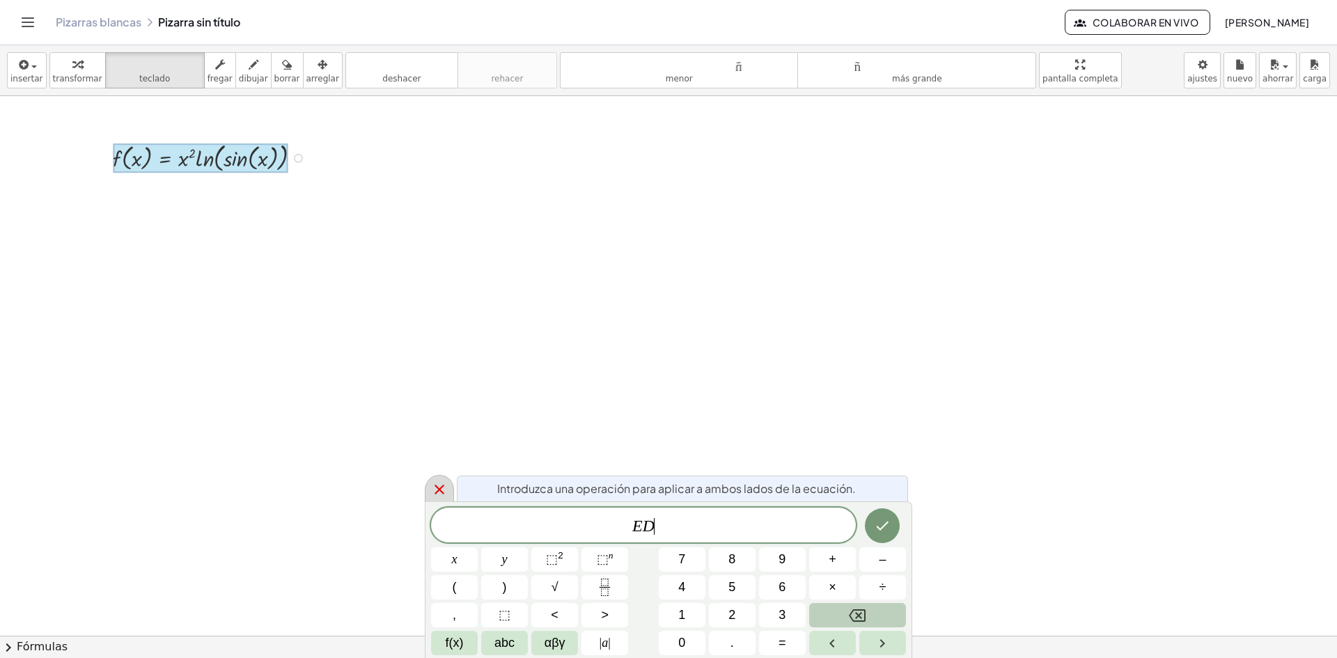
click at [442, 479] on div at bounding box center [439, 488] width 29 height 27
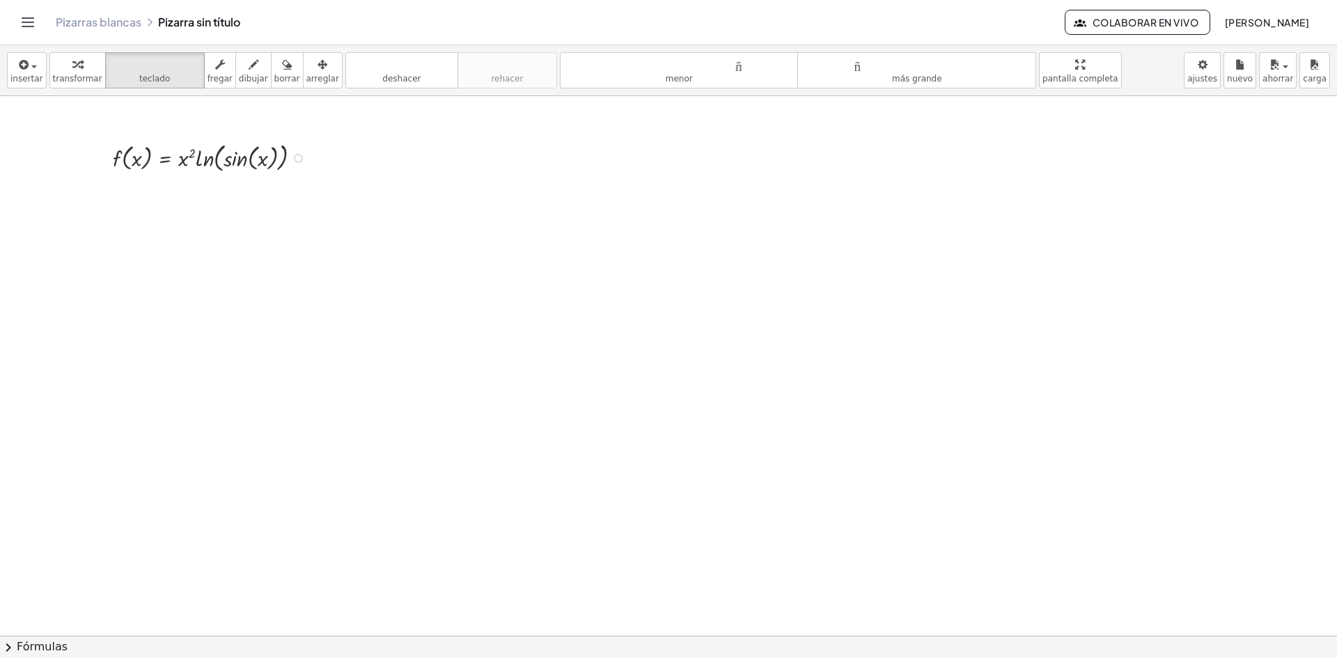
drag, startPoint x: 182, startPoint y: 170, endPoint x: 281, endPoint y: 166, distance: 99.0
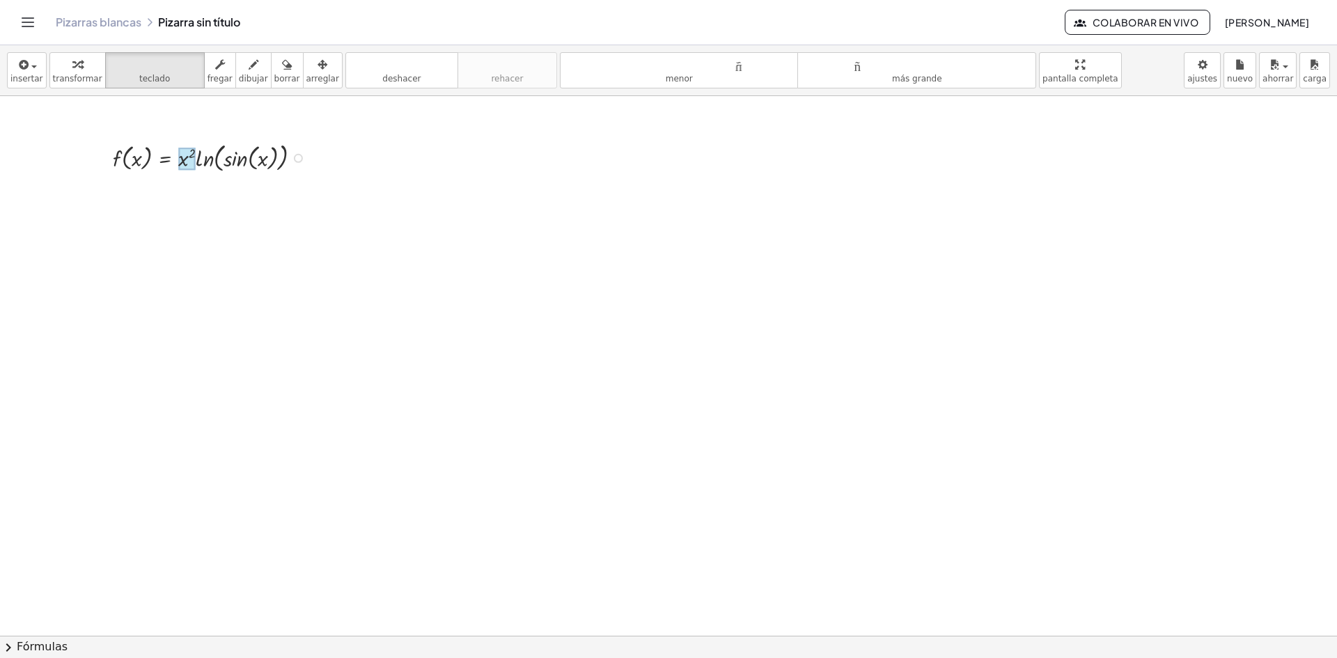
drag, startPoint x: 192, startPoint y: 158, endPoint x: 180, endPoint y: 157, distance: 11.9
click at [180, 157] on div at bounding box center [186, 159] width 17 height 22
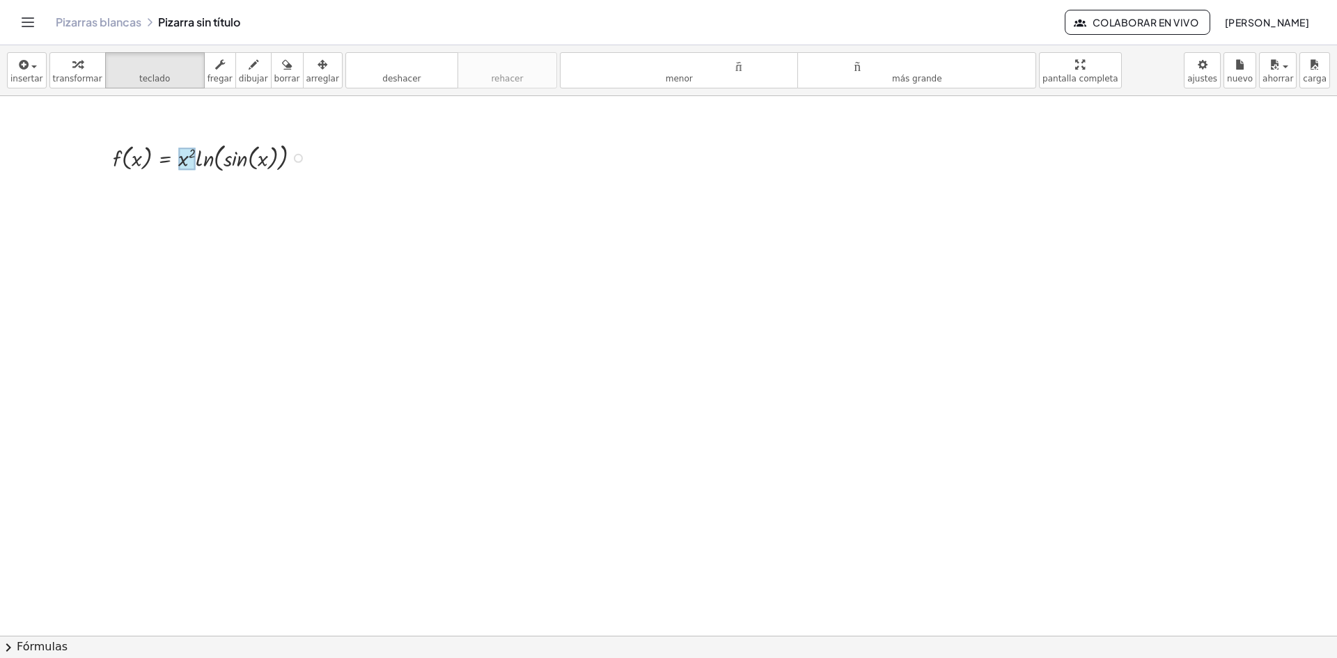
click at [189, 151] on div at bounding box center [186, 159] width 17 height 22
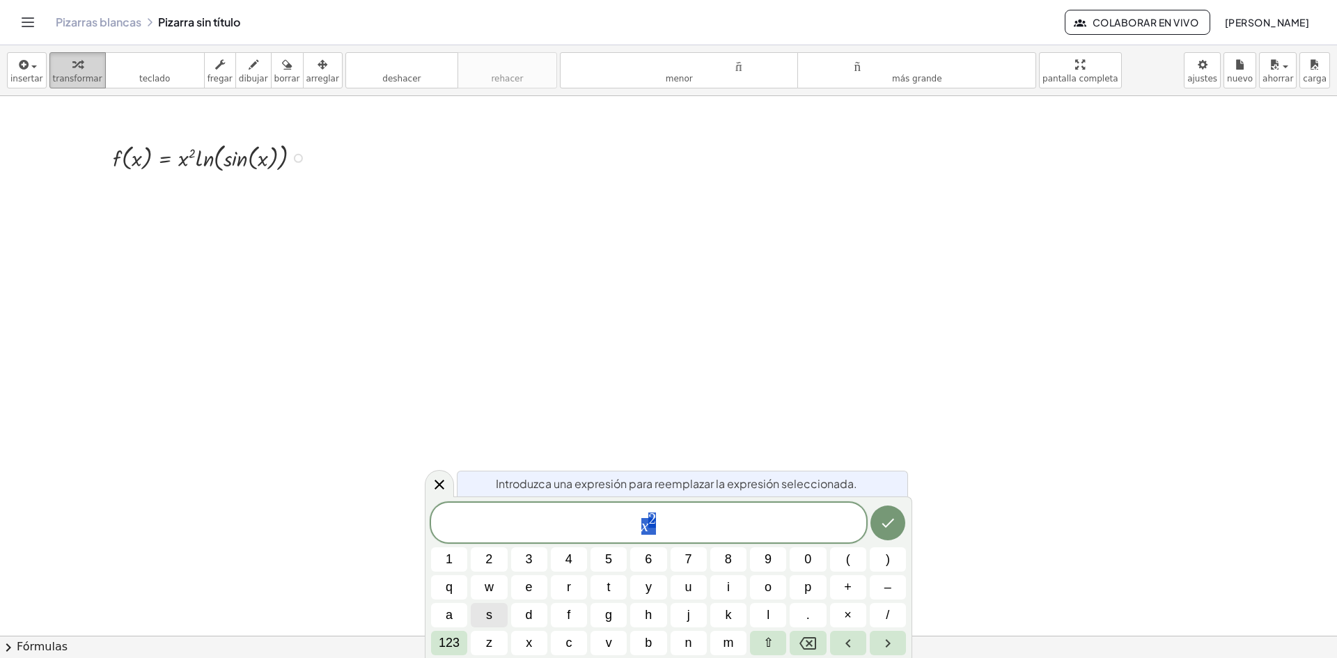
click at [61, 69] on div "button" at bounding box center [77, 64] width 49 height 17
click at [442, 481] on icon at bounding box center [439, 484] width 17 height 17
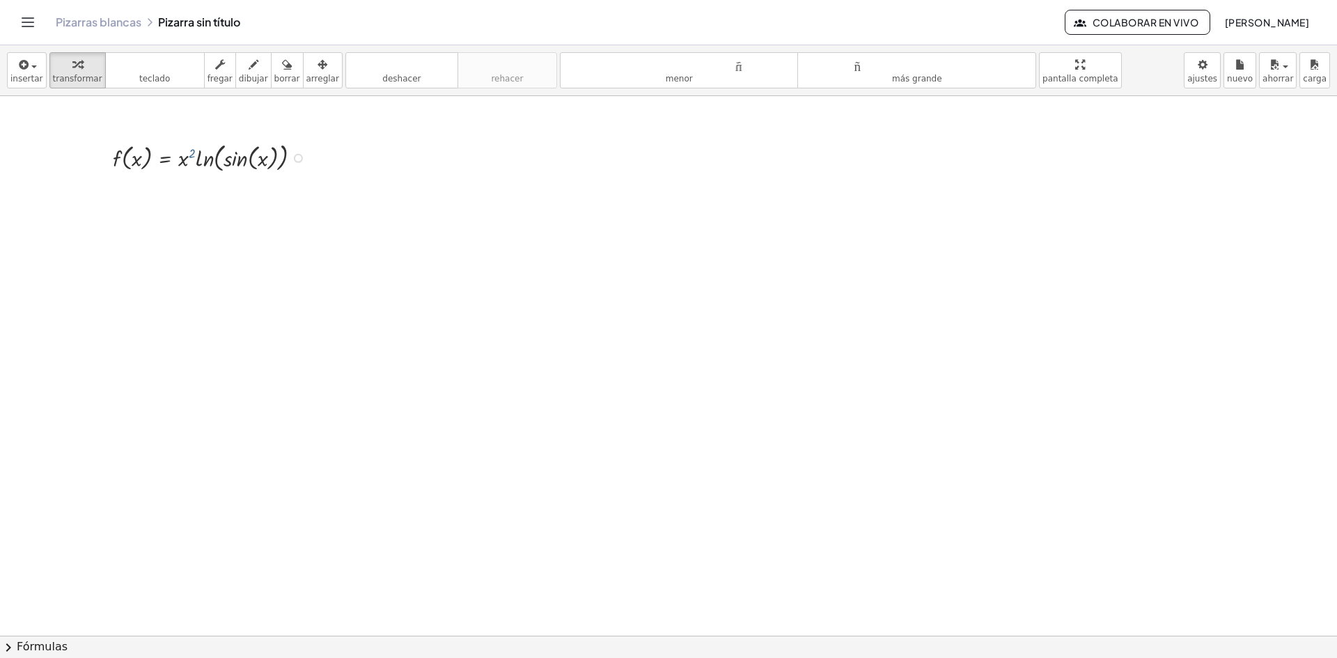
click at [193, 154] on div at bounding box center [213, 157] width 214 height 36
click at [193, 150] on div at bounding box center [213, 157] width 214 height 36
drag, startPoint x: 193, startPoint y: 150, endPoint x: 177, endPoint y: 154, distance: 16.4
click at [177, 154] on div at bounding box center [213, 157] width 214 height 36
drag, startPoint x: 194, startPoint y: 155, endPoint x: 182, endPoint y: 164, distance: 15.5
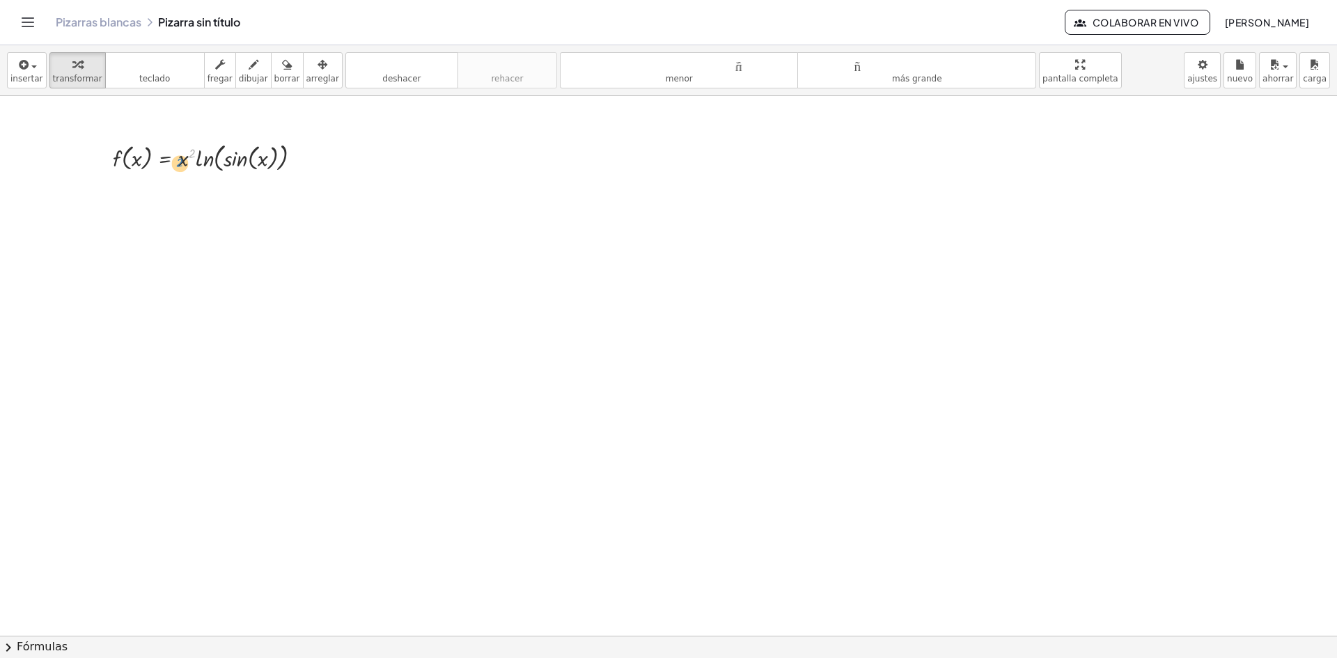
click at [182, 164] on div at bounding box center [213, 157] width 214 height 36
drag, startPoint x: 191, startPoint y: 153, endPoint x: 181, endPoint y: 160, distance: 12.0
click at [181, 160] on div at bounding box center [213, 157] width 214 height 36
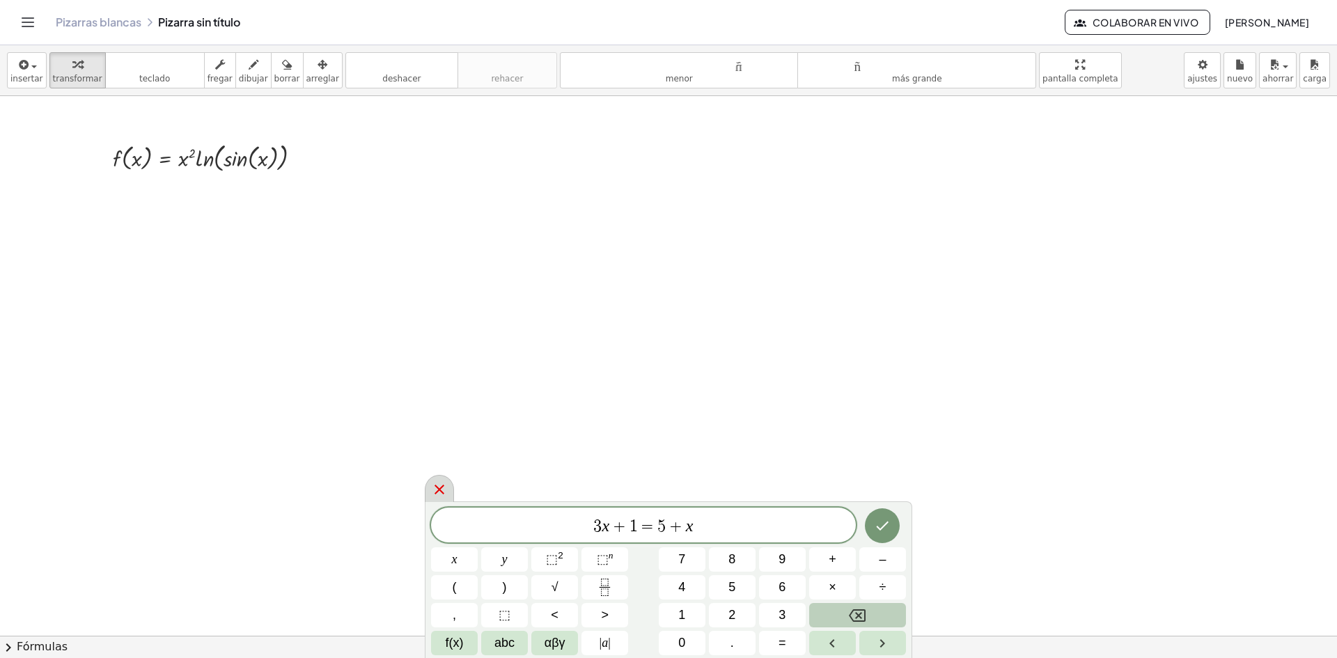
click at [430, 490] on div at bounding box center [439, 488] width 29 height 27
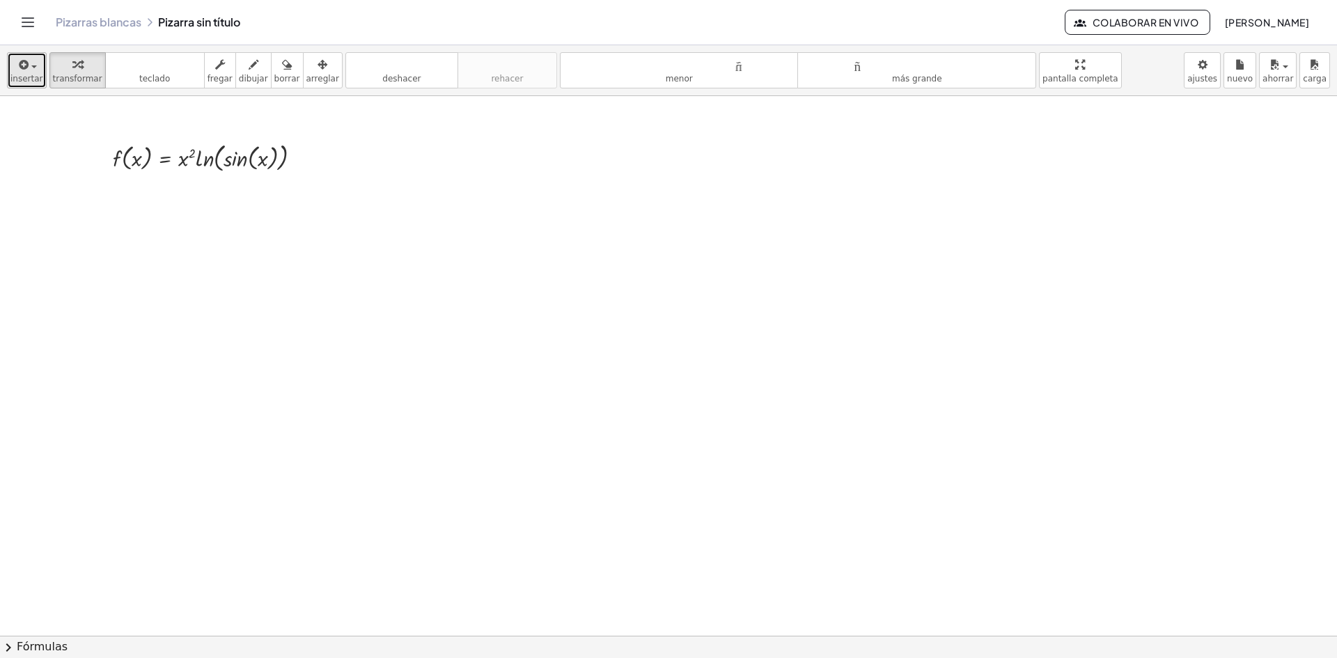
click at [24, 67] on icon "button" at bounding box center [23, 64] width 13 height 17
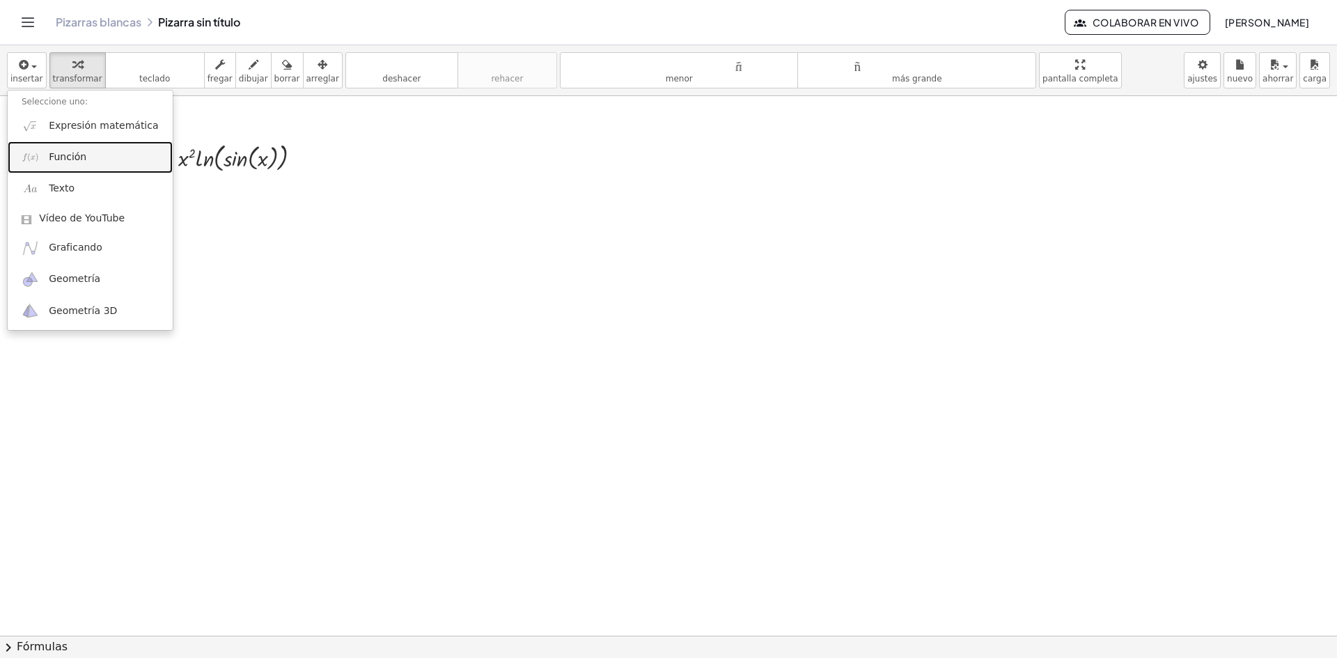
click at [72, 152] on font "Función" at bounding box center [68, 156] width 38 height 11
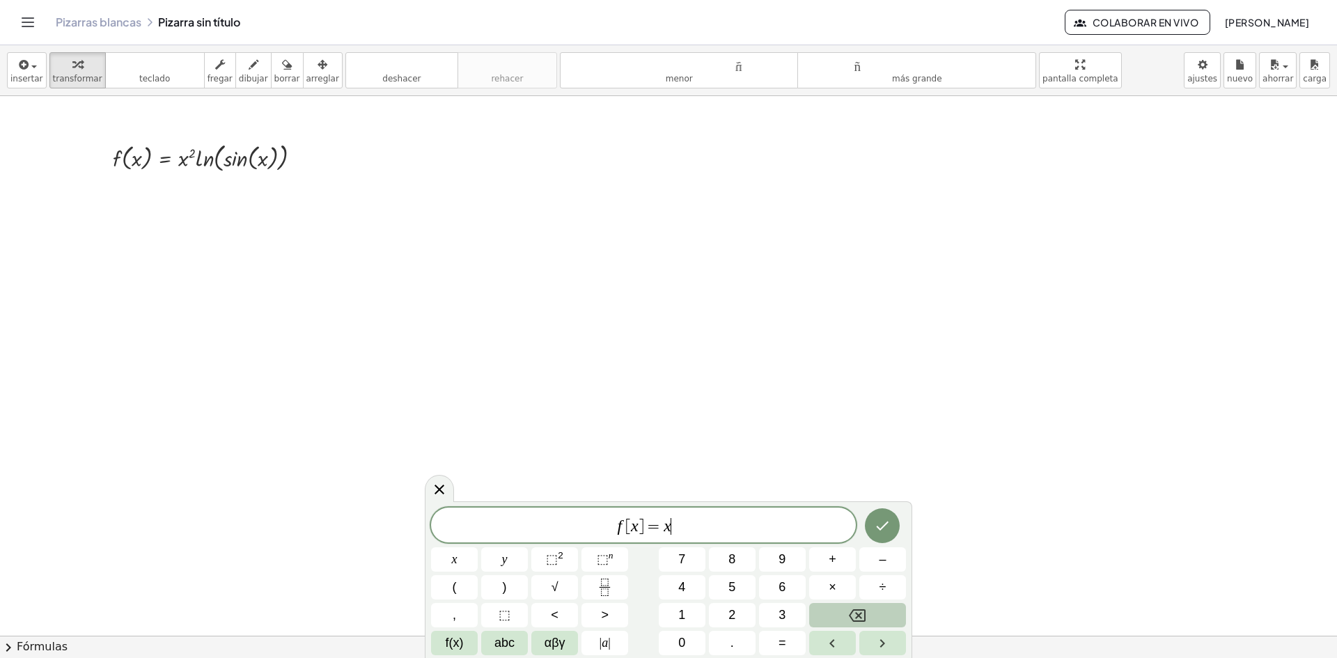
click at [706, 515] on div "f [ x ] = x ​" at bounding box center [643, 525] width 425 height 35
click at [852, 613] on icon "Backspace" at bounding box center [857, 615] width 17 height 13
click at [728, 616] on button "2" at bounding box center [732, 615] width 47 height 24
click at [831, 584] on span "×" at bounding box center [833, 587] width 8 height 19
click at [502, 643] on span "abc" at bounding box center [505, 643] width 20 height 19
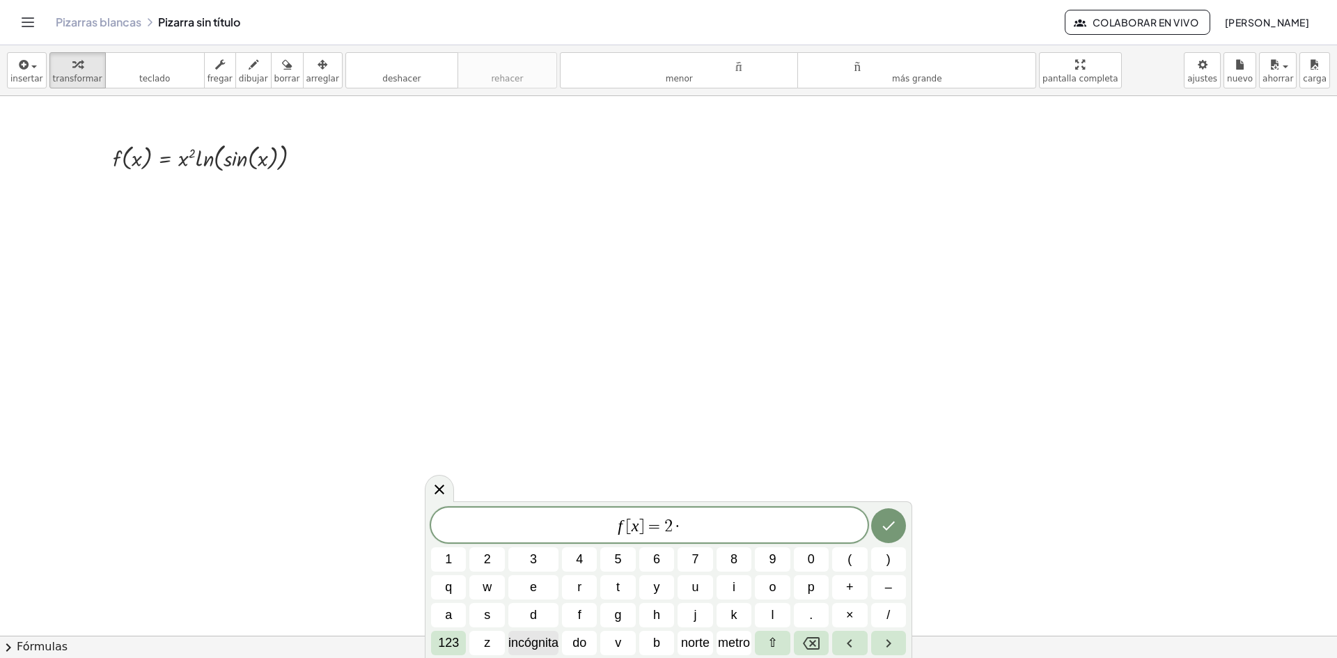
click at [521, 637] on font "incógnita" at bounding box center [533, 643] width 50 height 14
click at [449, 641] on font "123" at bounding box center [448, 643] width 21 height 14
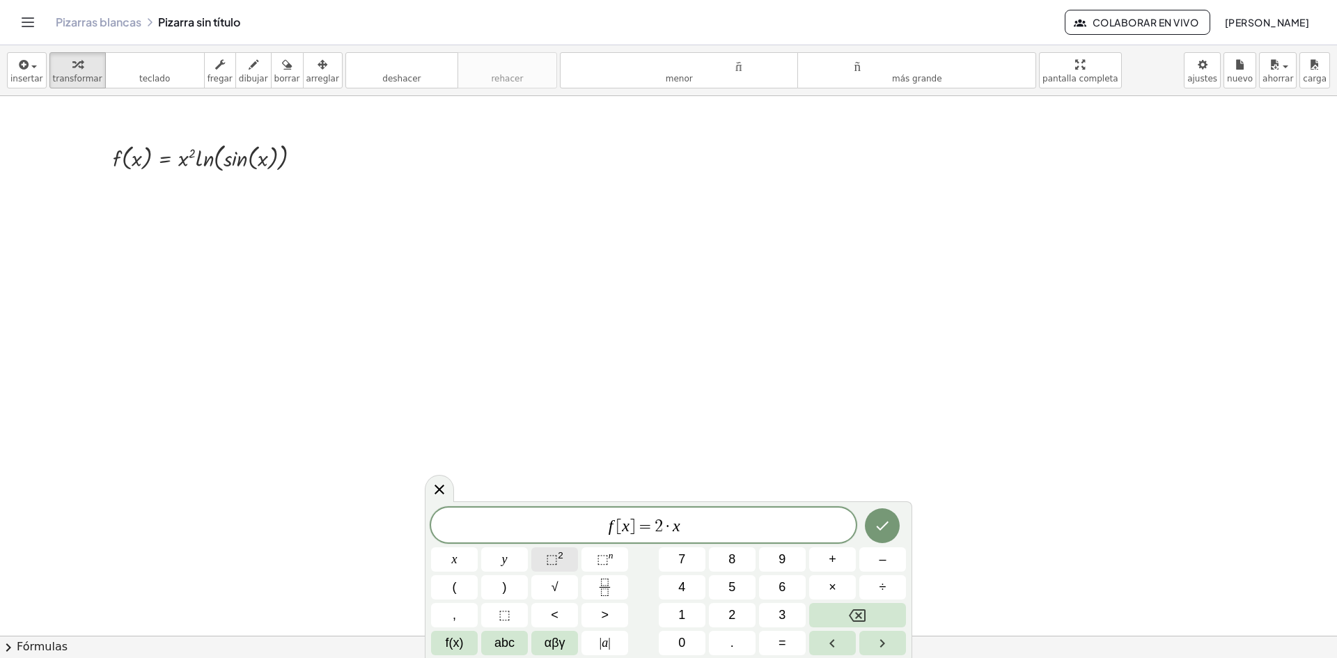
click at [566, 552] on button "⬚ 2" at bounding box center [554, 559] width 47 height 24
click at [680, 514] on span "2" at bounding box center [680, 519] width 8 height 15
click at [864, 563] on button "–" at bounding box center [882, 559] width 47 height 24
click at [685, 614] on span "1" at bounding box center [681, 615] width 7 height 19
click at [834, 589] on span "×" at bounding box center [833, 587] width 8 height 19
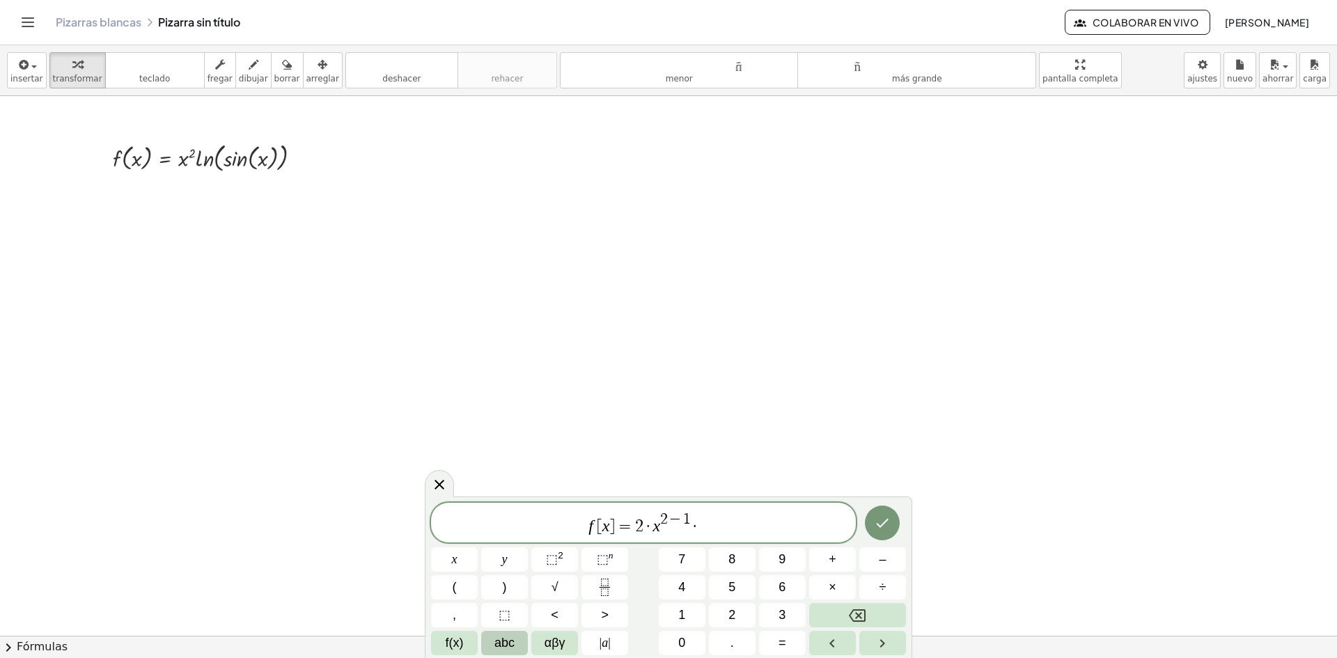
click at [517, 648] on button "abc" at bounding box center [504, 643] width 47 height 24
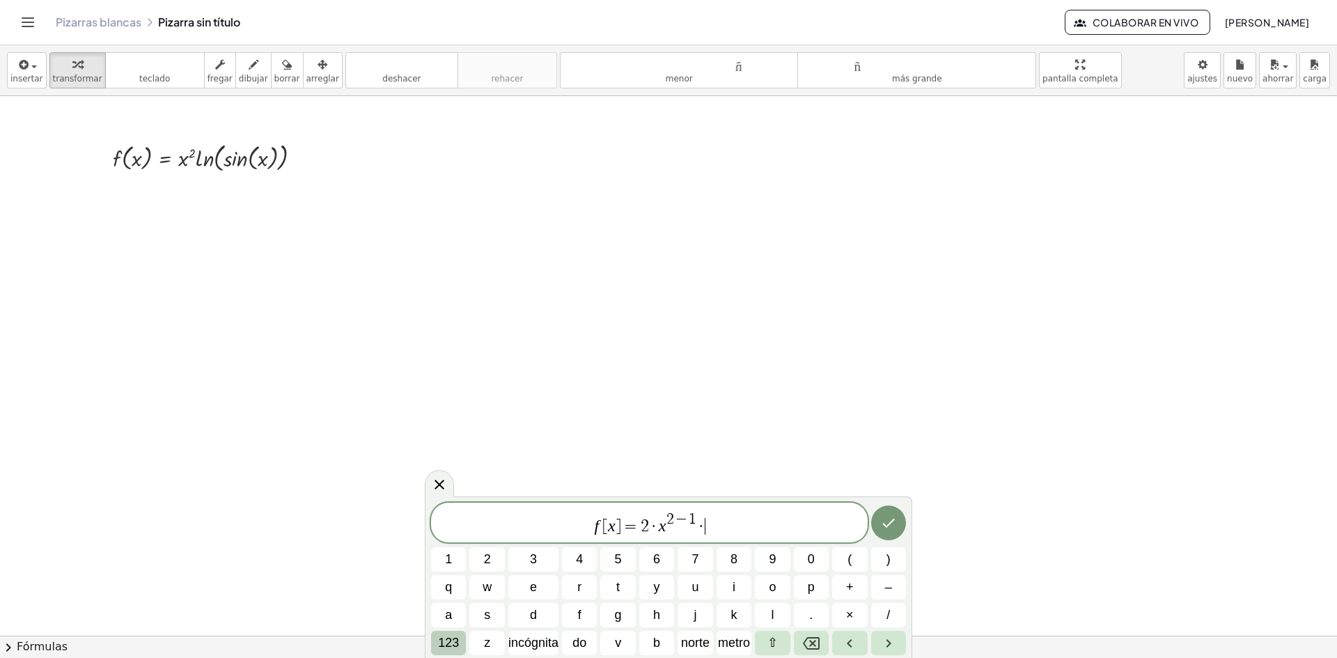
click at [433, 638] on button "123" at bounding box center [448, 643] width 35 height 24
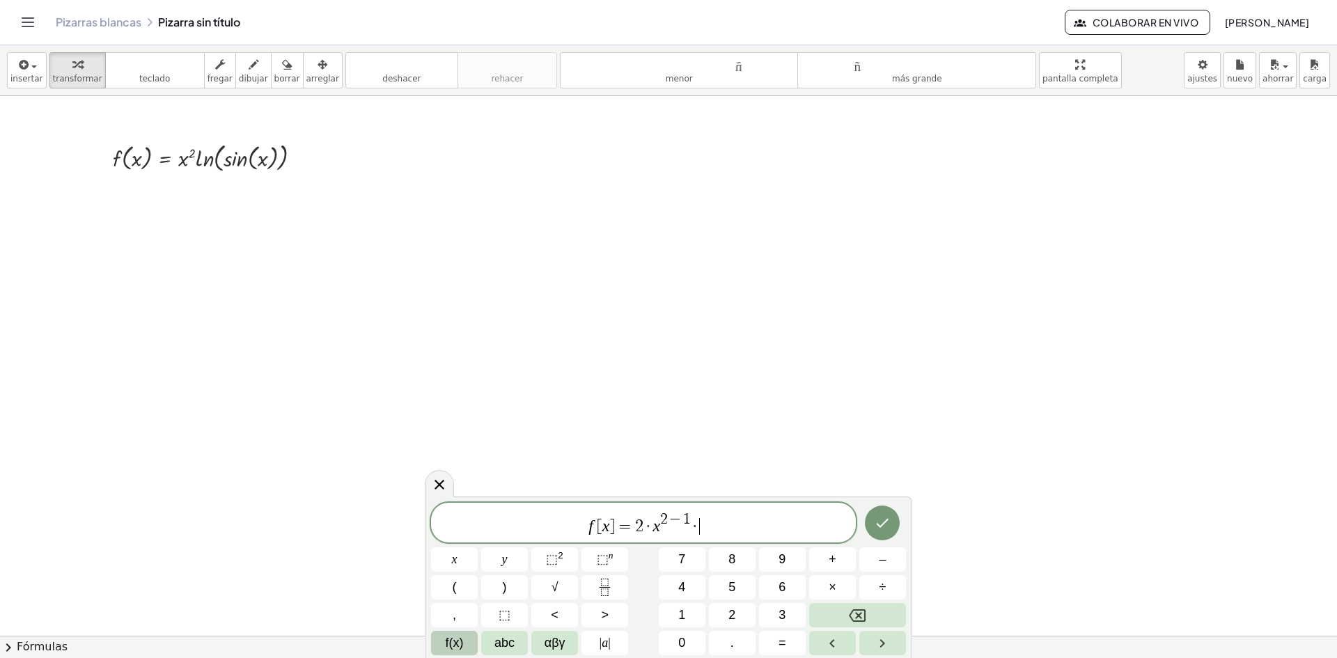
click at [446, 638] on span "f(x)" at bounding box center [455, 643] width 18 height 19
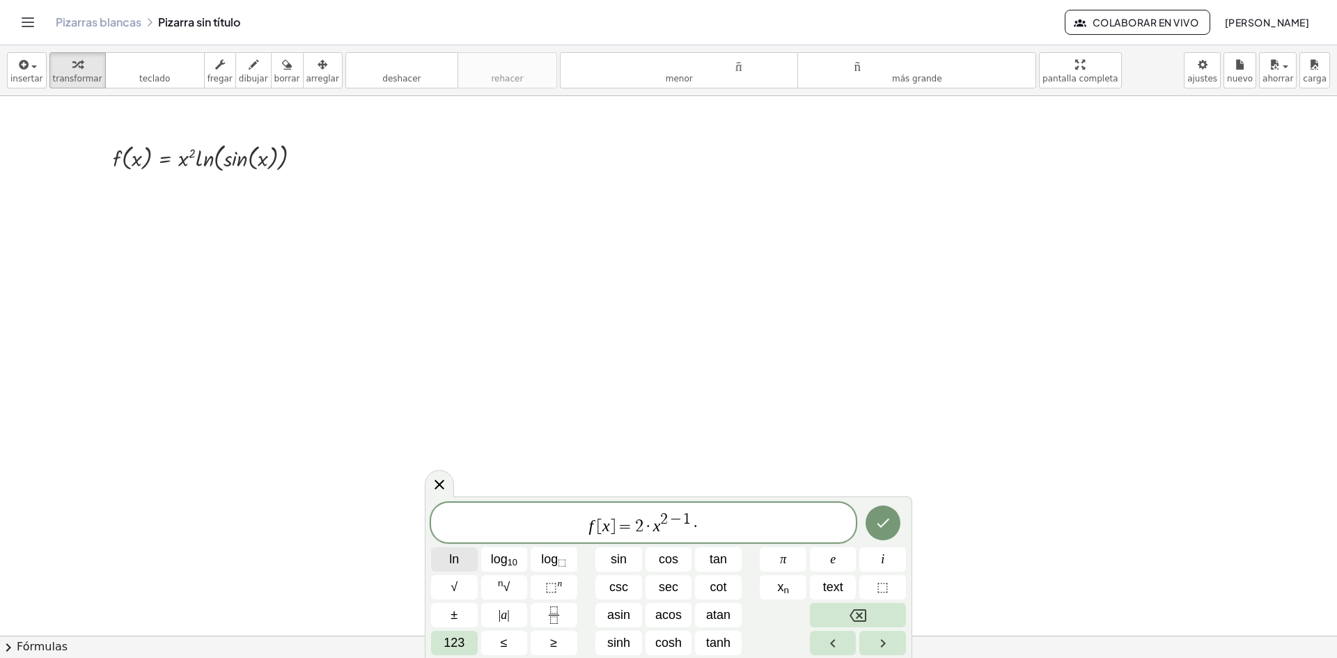
click at [451, 559] on span "ln" at bounding box center [454, 559] width 10 height 19
click at [460, 645] on span "123" at bounding box center [454, 643] width 21 height 19
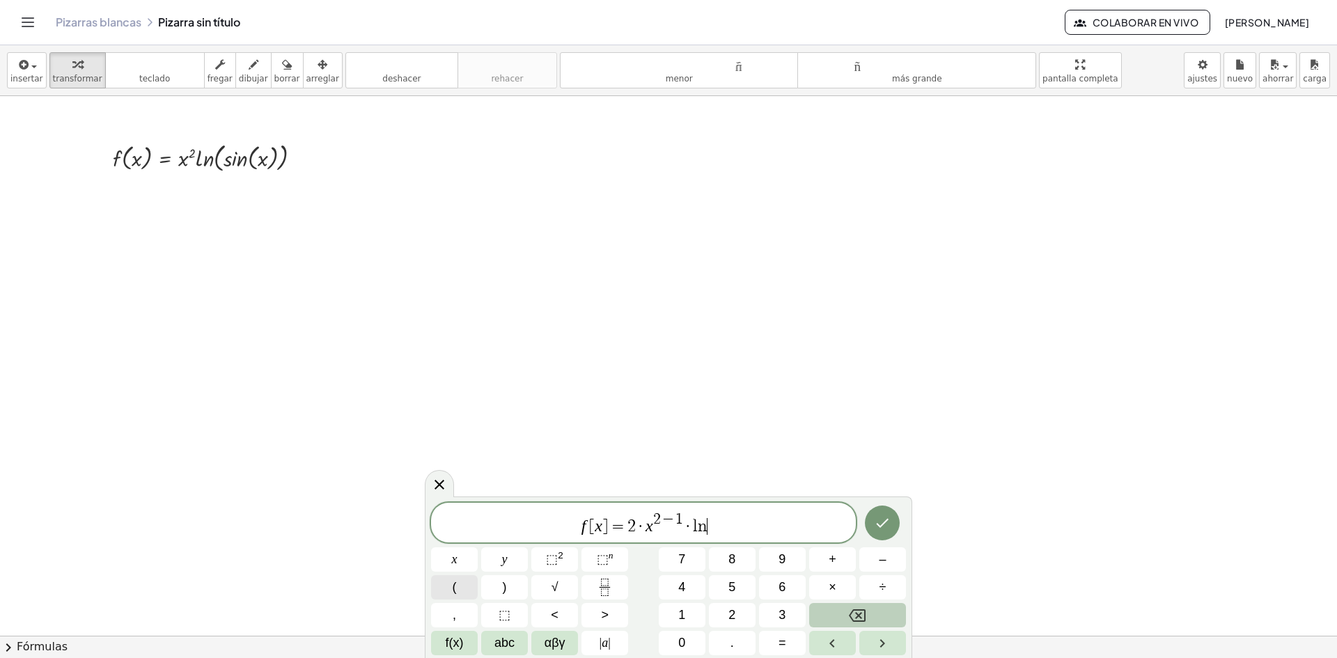
click at [453, 591] on span "(" at bounding box center [455, 587] width 4 height 19
click at [465, 645] on button "f(x)" at bounding box center [454, 643] width 47 height 24
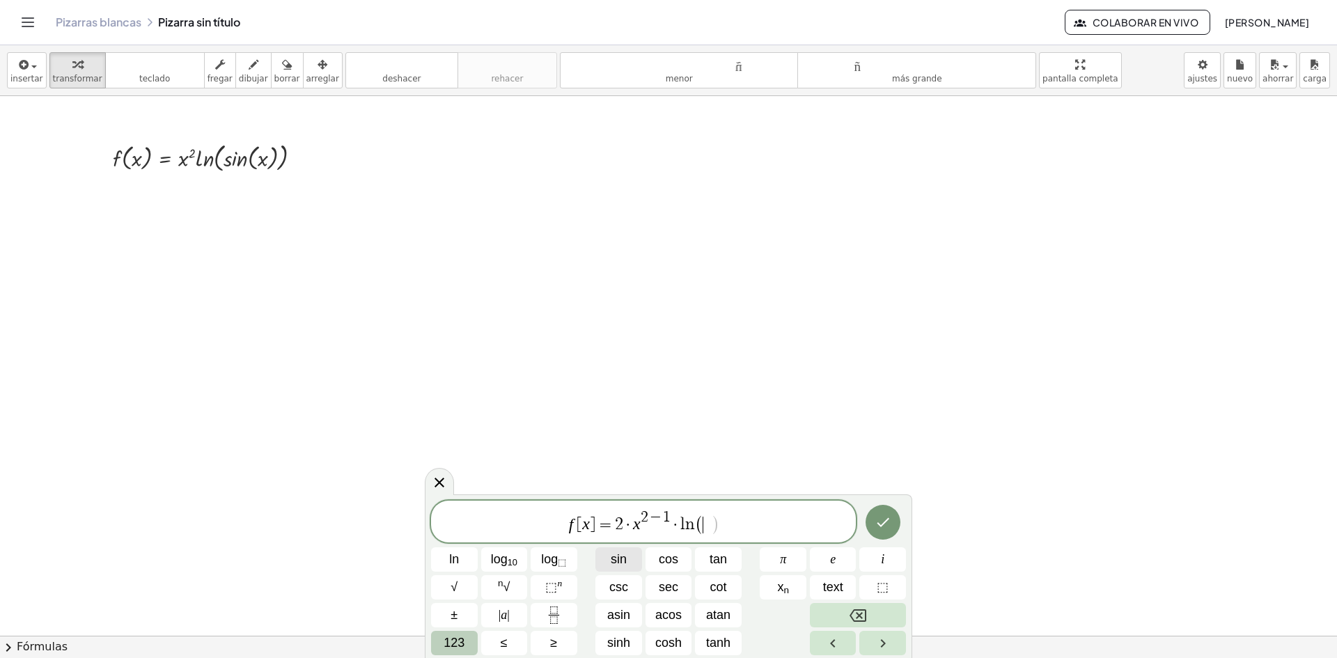
click at [613, 561] on span "sin" at bounding box center [619, 559] width 16 height 19
click at [457, 646] on span "123" at bounding box center [454, 643] width 21 height 19
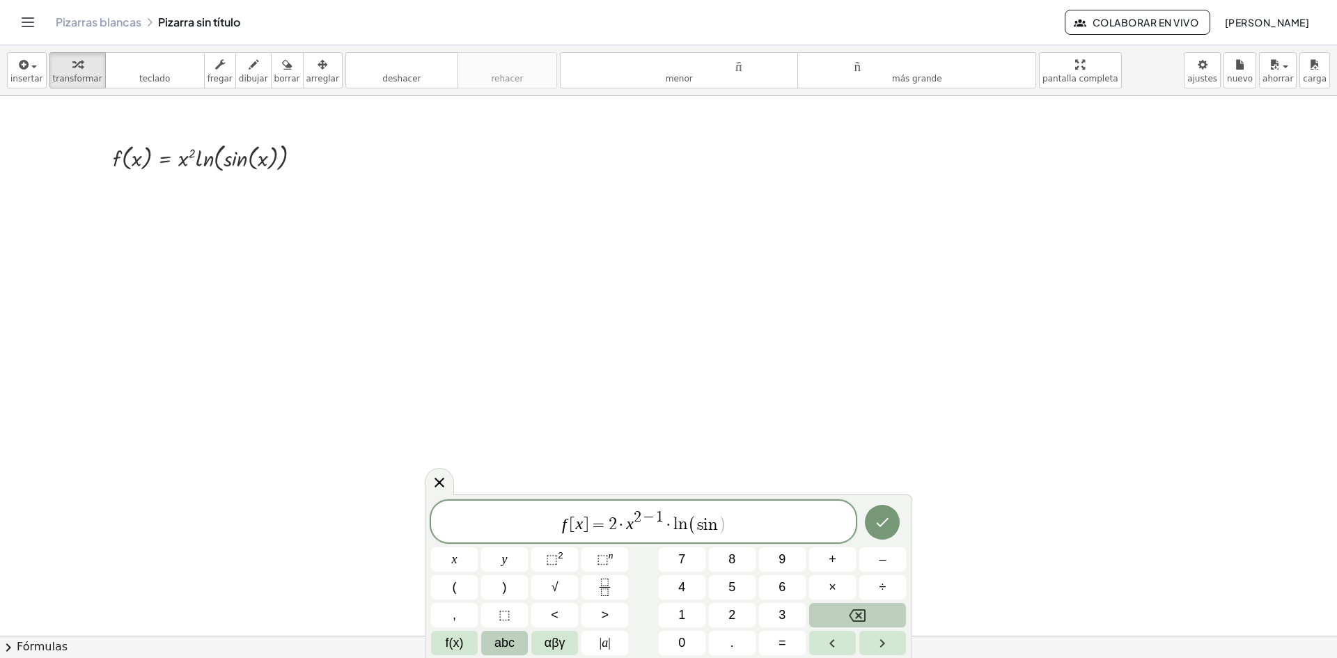
click at [506, 647] on span "abc" at bounding box center [505, 643] width 20 height 19
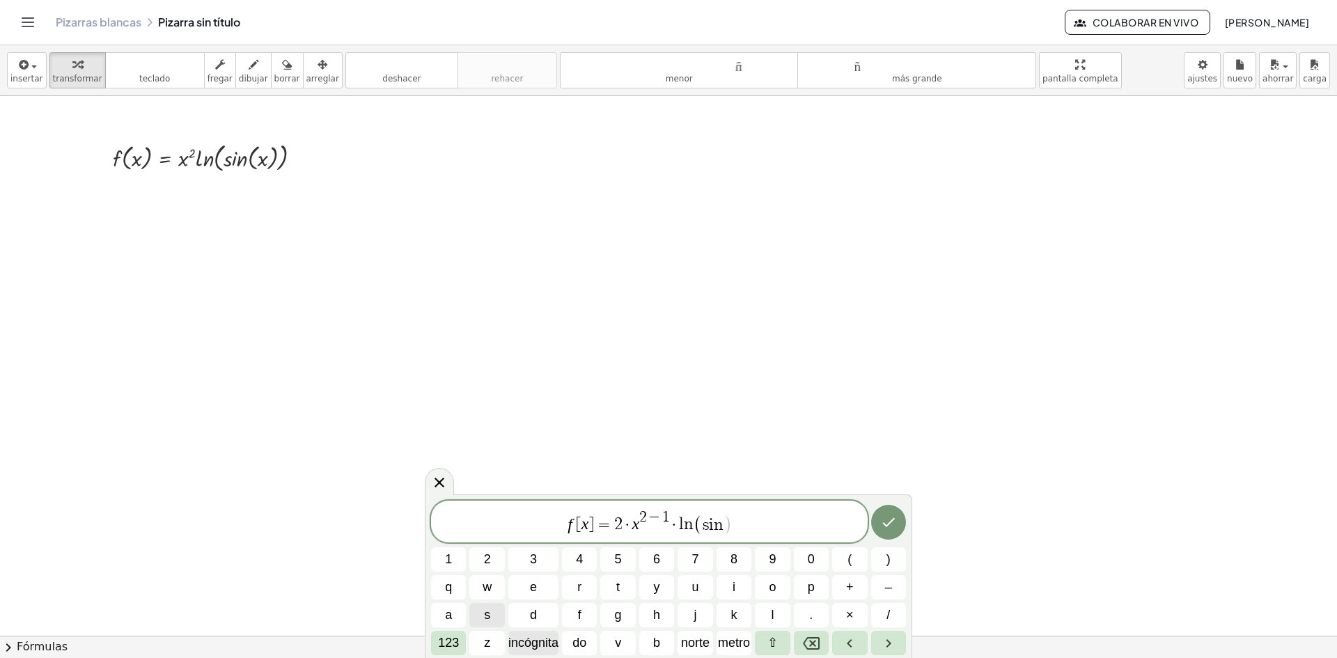
click at [526, 641] on font "incógnita" at bounding box center [533, 643] width 50 height 14
click at [895, 522] on icon "Hecho" at bounding box center [888, 522] width 17 height 17
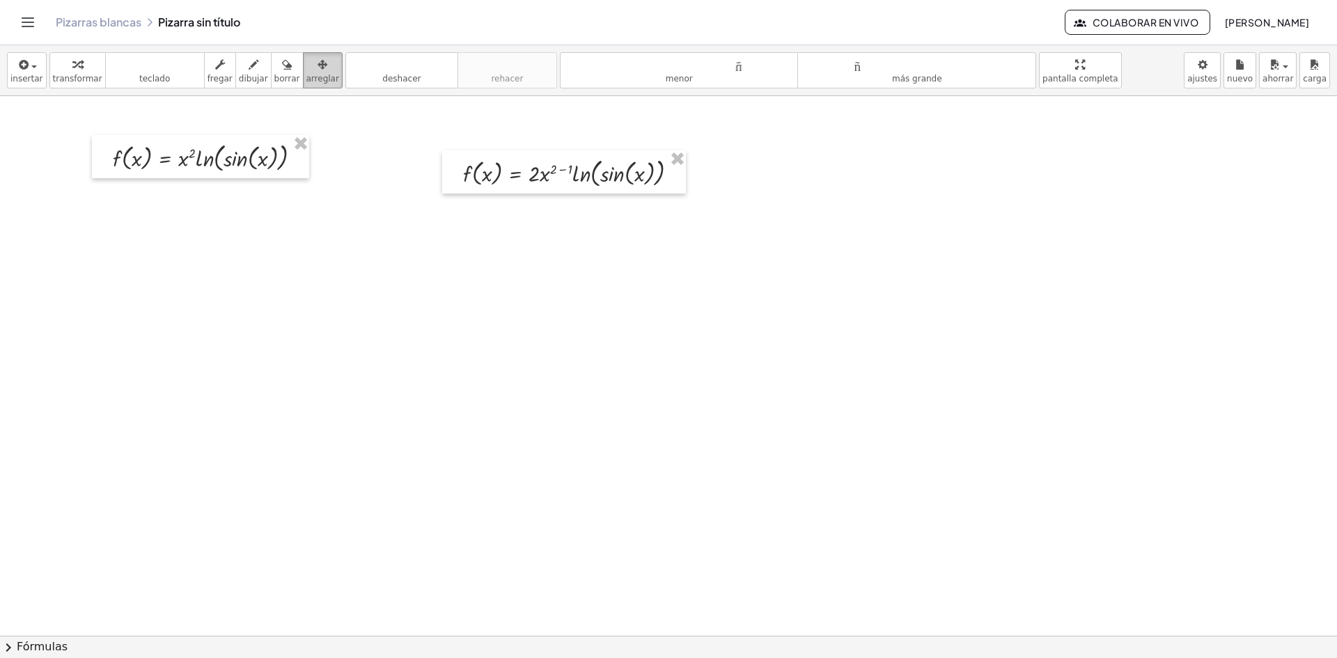
click at [311, 63] on div "button" at bounding box center [322, 64] width 33 height 17
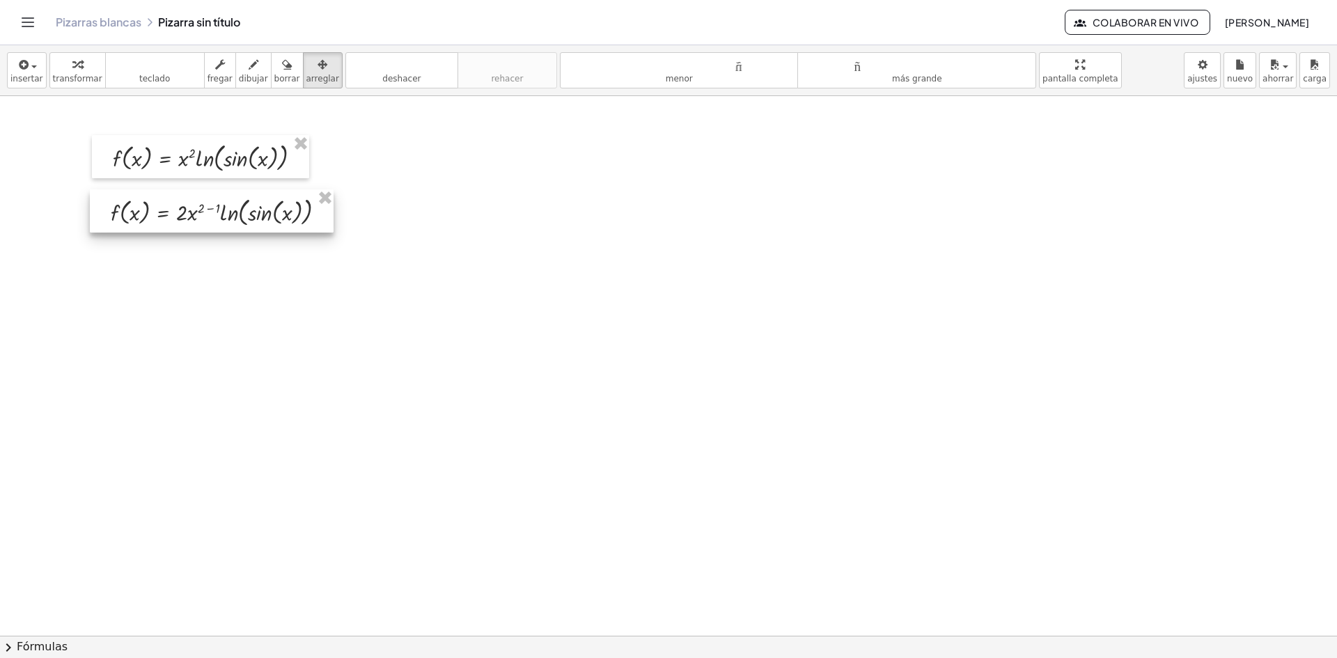
drag, startPoint x: 577, startPoint y: 171, endPoint x: 225, endPoint y: 210, distance: 354.6
click at [225, 210] on div at bounding box center [212, 210] width 244 height 43
click at [75, 64] on div "button" at bounding box center [77, 64] width 49 height 17
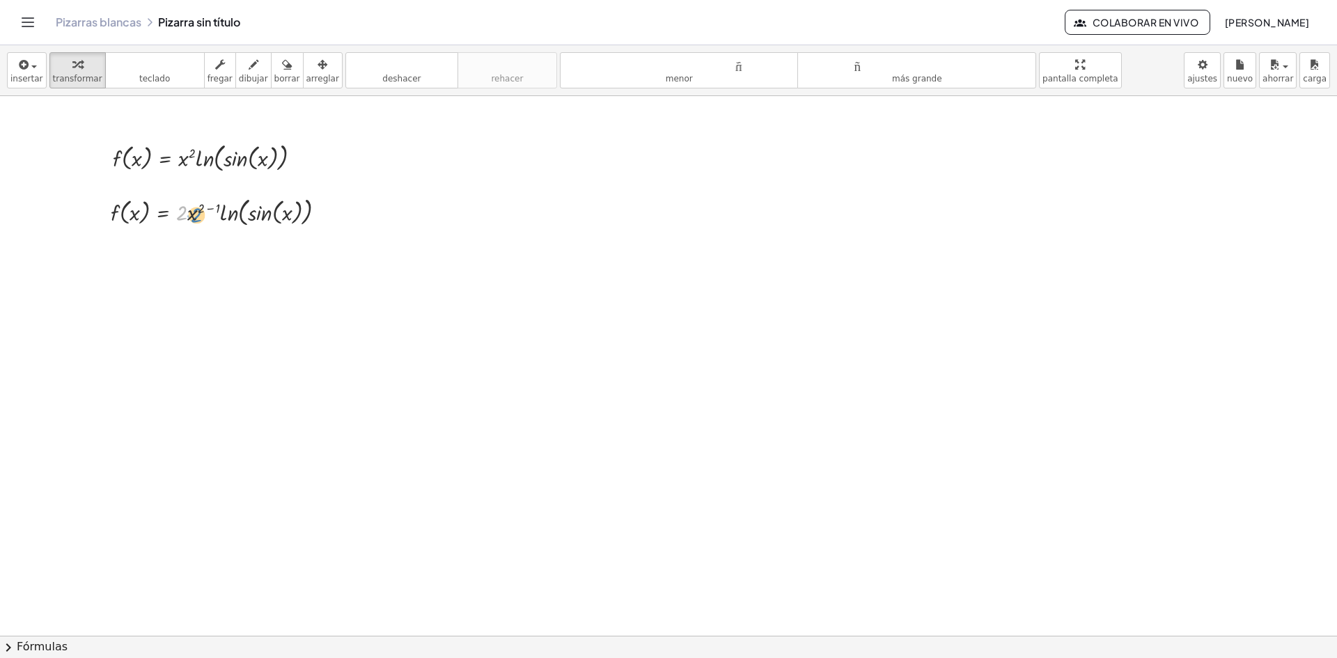
drag, startPoint x: 182, startPoint y: 212, endPoint x: 197, endPoint y: 214, distance: 14.8
click at [197, 214] on div at bounding box center [224, 211] width 240 height 36
drag, startPoint x: 201, startPoint y: 209, endPoint x: 217, endPoint y: 209, distance: 15.3
drag, startPoint x: 201, startPoint y: 246, endPoint x: 191, endPoint y: 254, distance: 12.8
click at [191, 254] on div at bounding box center [224, 247] width 240 height 36
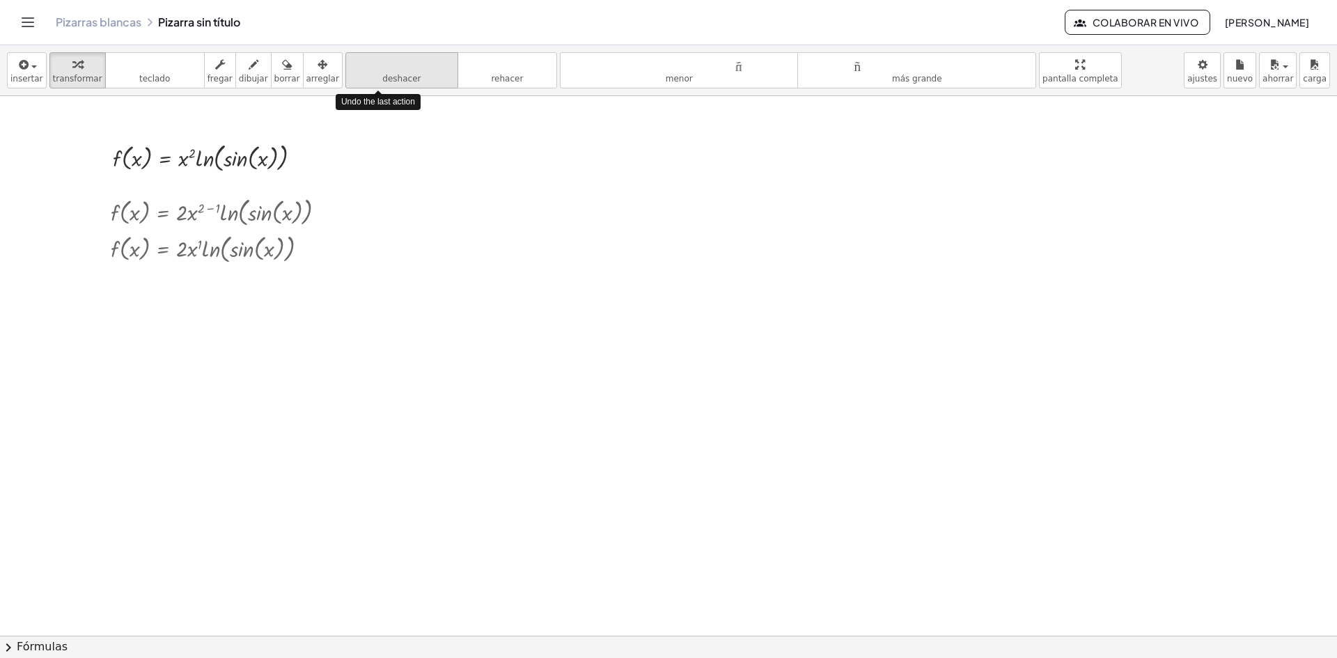
click at [392, 65] on font "deshacer" at bounding box center [402, 64] width 106 height 13
drag, startPoint x: 199, startPoint y: 247, endPoint x: 193, endPoint y: 258, distance: 13.4
click at [193, 258] on div at bounding box center [224, 247] width 240 height 36
drag, startPoint x: 208, startPoint y: 254, endPoint x: 181, endPoint y: 256, distance: 27.3
click at [181, 256] on div at bounding box center [224, 247] width 240 height 36
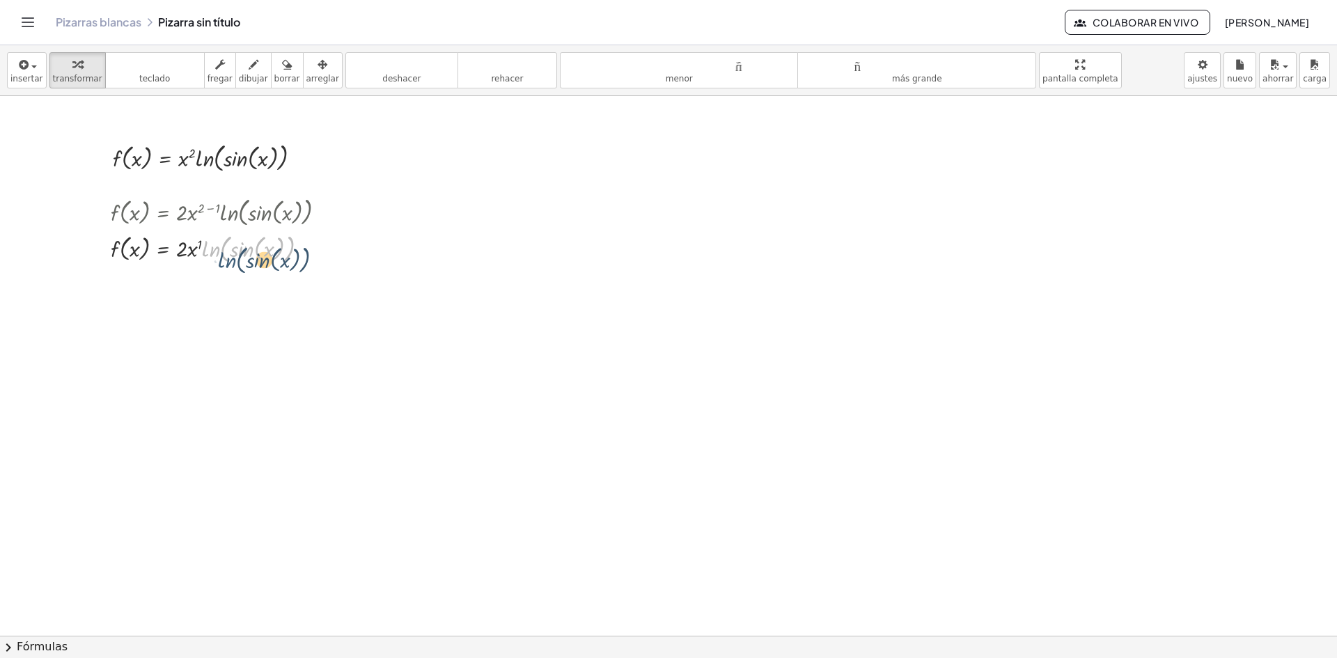
drag, startPoint x: 210, startPoint y: 249, endPoint x: 219, endPoint y: 253, distance: 10.6
click at [220, 253] on div at bounding box center [224, 247] width 240 height 36
click at [237, 253] on div at bounding box center [224, 247] width 240 height 36
drag, startPoint x: 270, startPoint y: 254, endPoint x: 247, endPoint y: 254, distance: 23.0
click at [247, 254] on div at bounding box center [224, 247] width 240 height 36
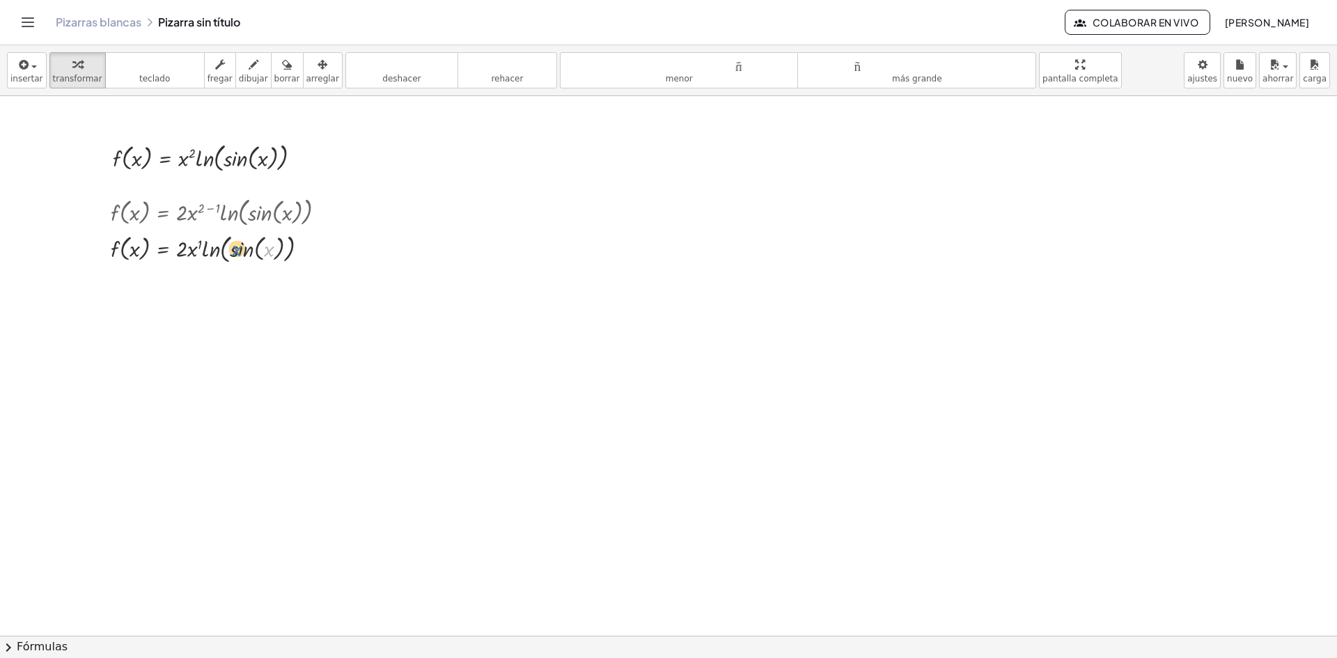
drag, startPoint x: 271, startPoint y: 245, endPoint x: 239, endPoint y: 241, distance: 32.3
click at [239, 241] on div at bounding box center [224, 247] width 240 height 36
drag, startPoint x: 271, startPoint y: 250, endPoint x: 215, endPoint y: 250, distance: 55.7
click at [215, 250] on div at bounding box center [224, 247] width 240 height 36
drag, startPoint x: 240, startPoint y: 250, endPoint x: 196, endPoint y: 248, distance: 43.9
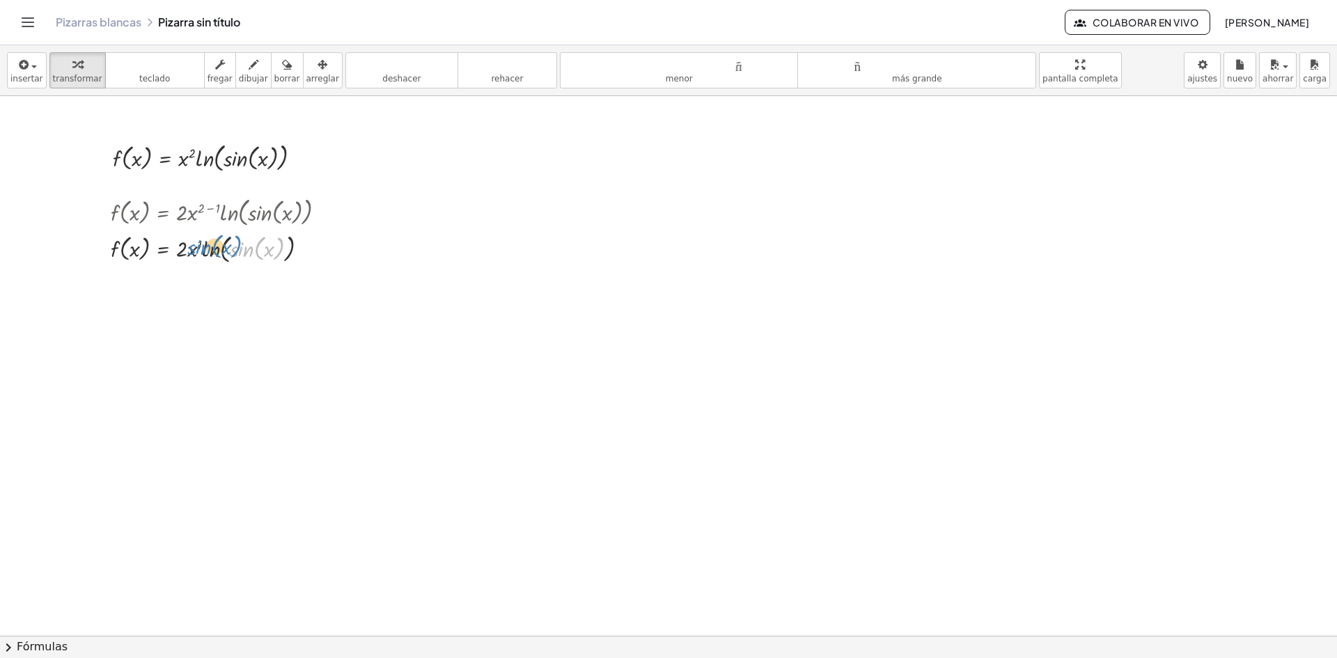
click at [196, 248] on div at bounding box center [224, 247] width 240 height 36
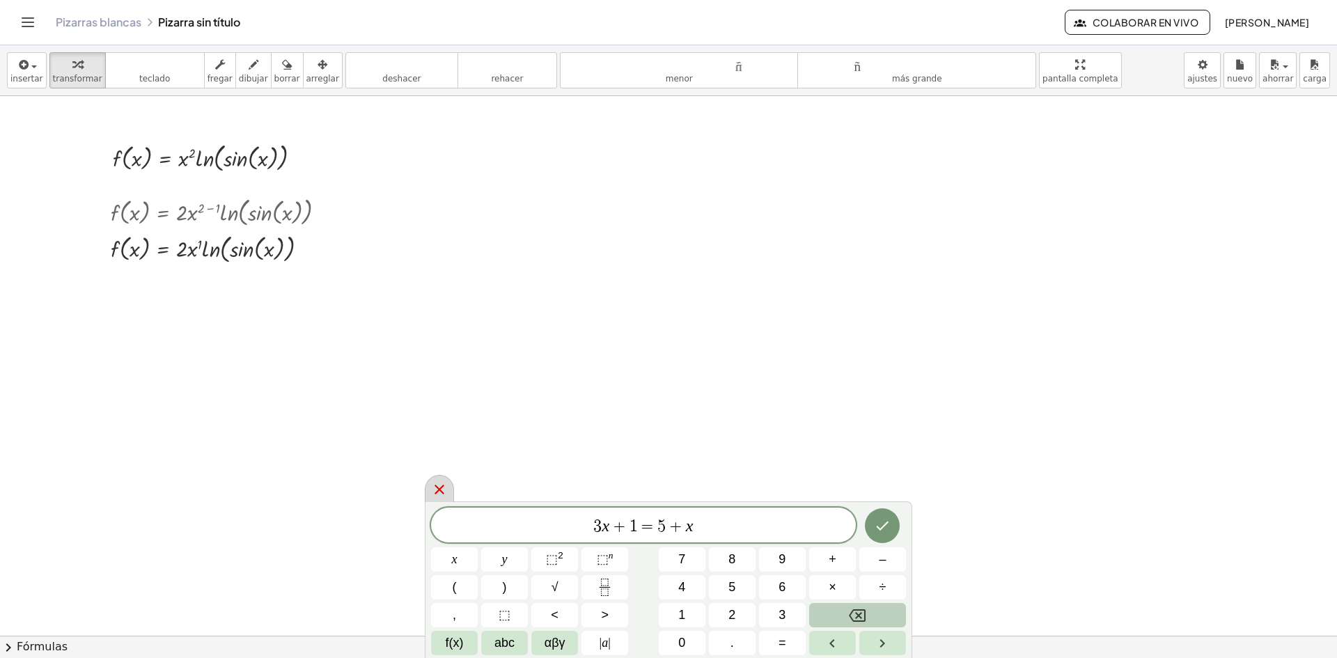
click at [432, 483] on icon at bounding box center [439, 489] width 17 height 17
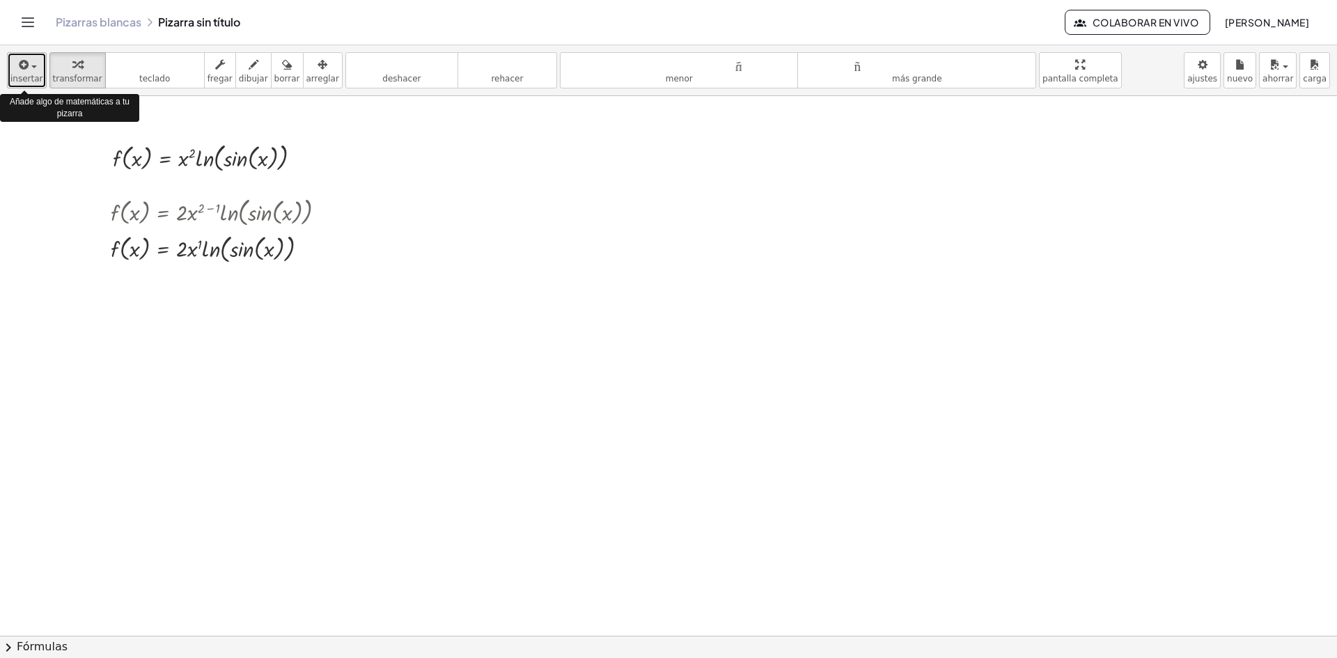
click at [17, 68] on icon "button" at bounding box center [23, 64] width 13 height 17
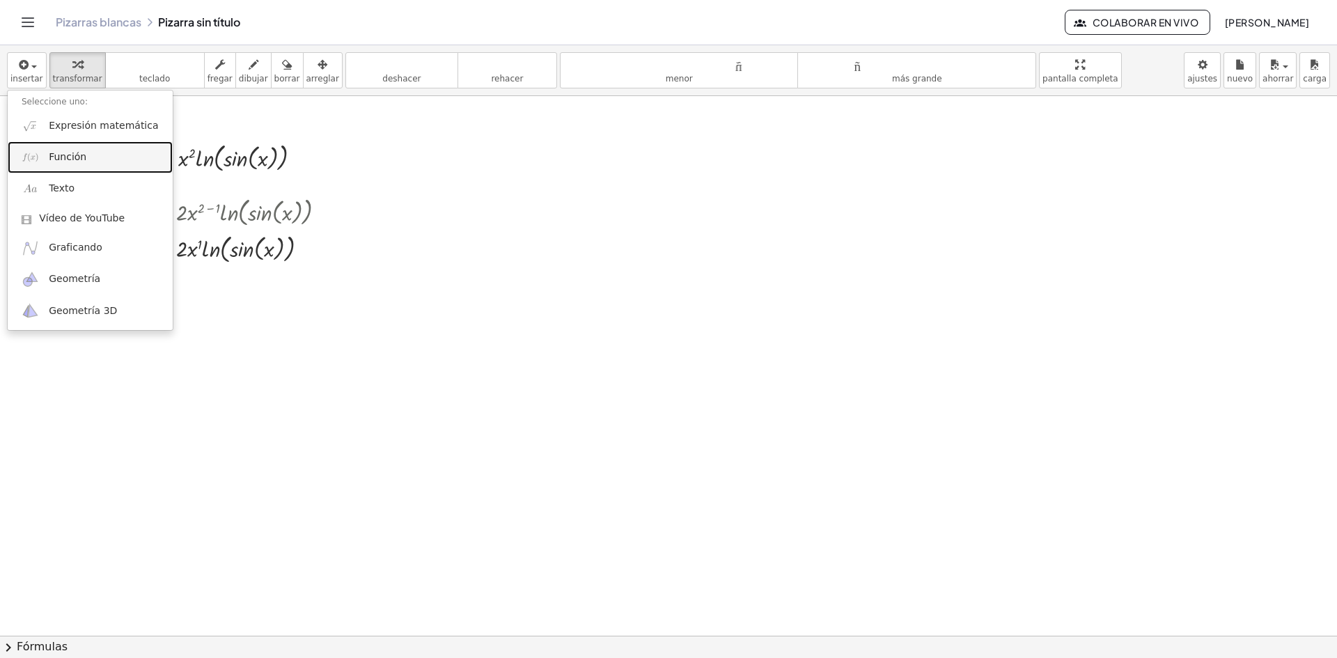
click at [98, 142] on link "Función" at bounding box center [90, 156] width 165 height 31
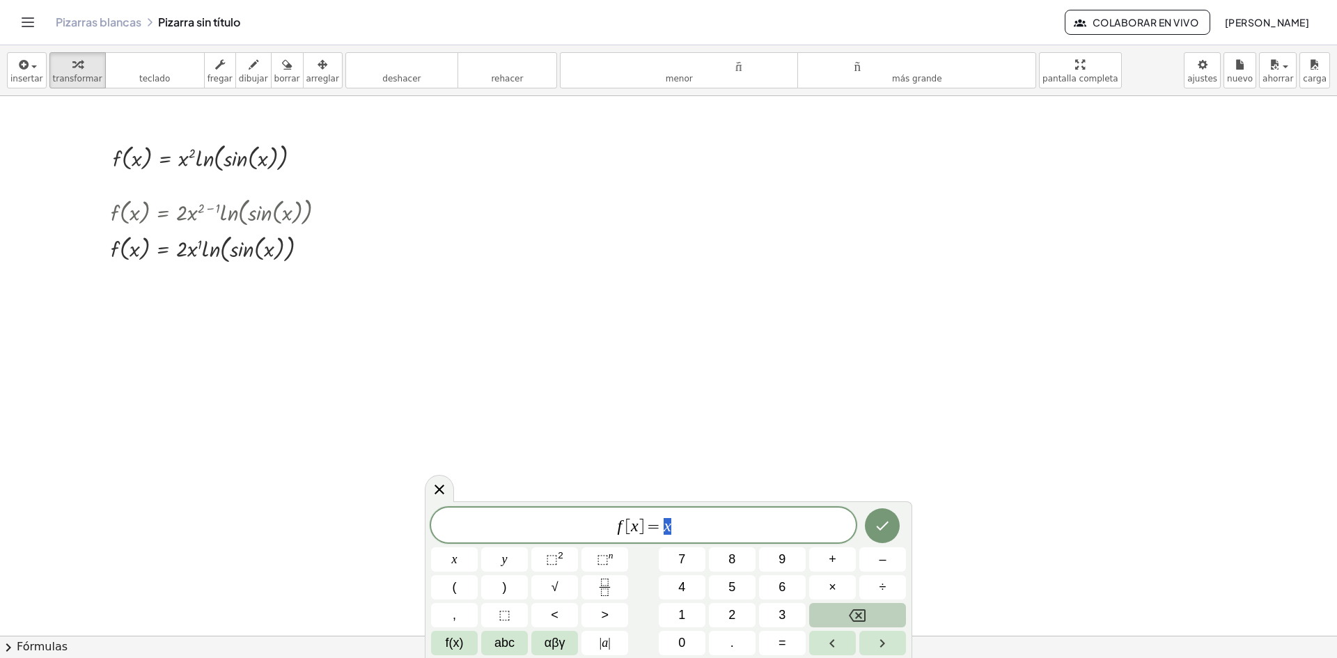
click at [881, 616] on button "Backspace" at bounding box center [857, 615] width 97 height 24
click at [731, 616] on span "2" at bounding box center [732, 615] width 7 height 19
click at [511, 644] on span "abc" at bounding box center [505, 643] width 20 height 19
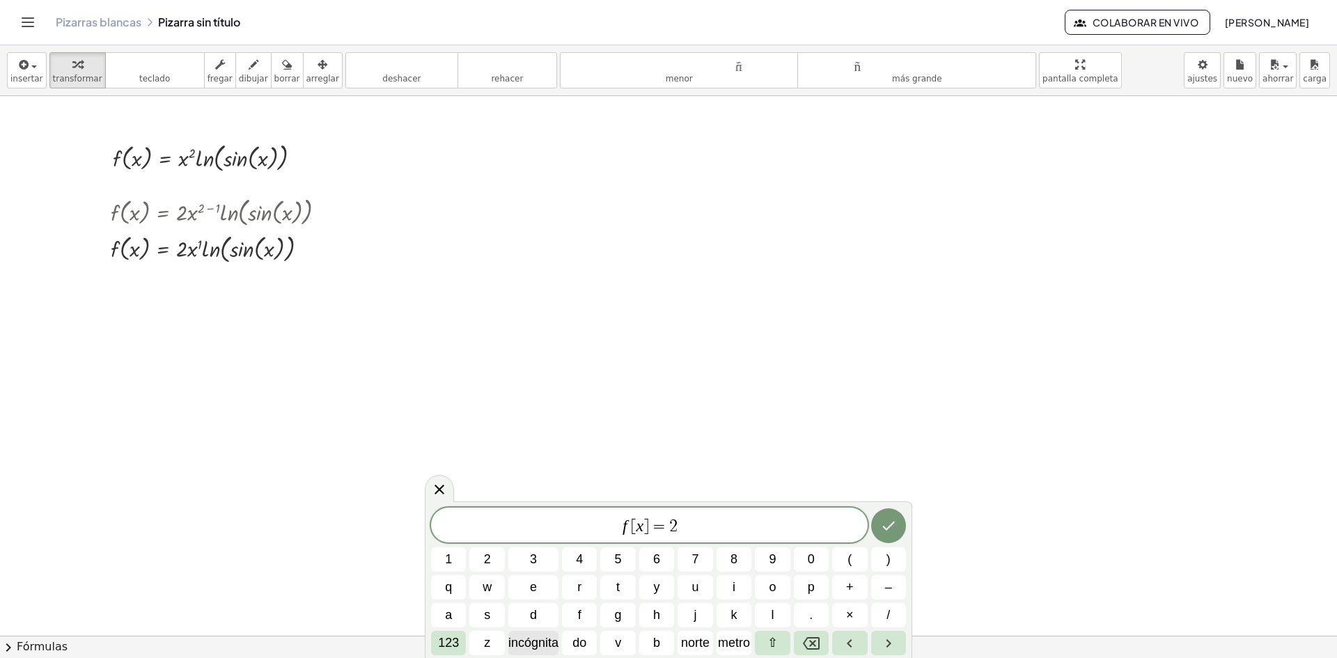
click at [533, 641] on font "incógnita" at bounding box center [533, 643] width 50 height 14
click at [842, 611] on button "×" at bounding box center [849, 615] width 35 height 24
click at [446, 647] on font "123" at bounding box center [448, 643] width 21 height 14
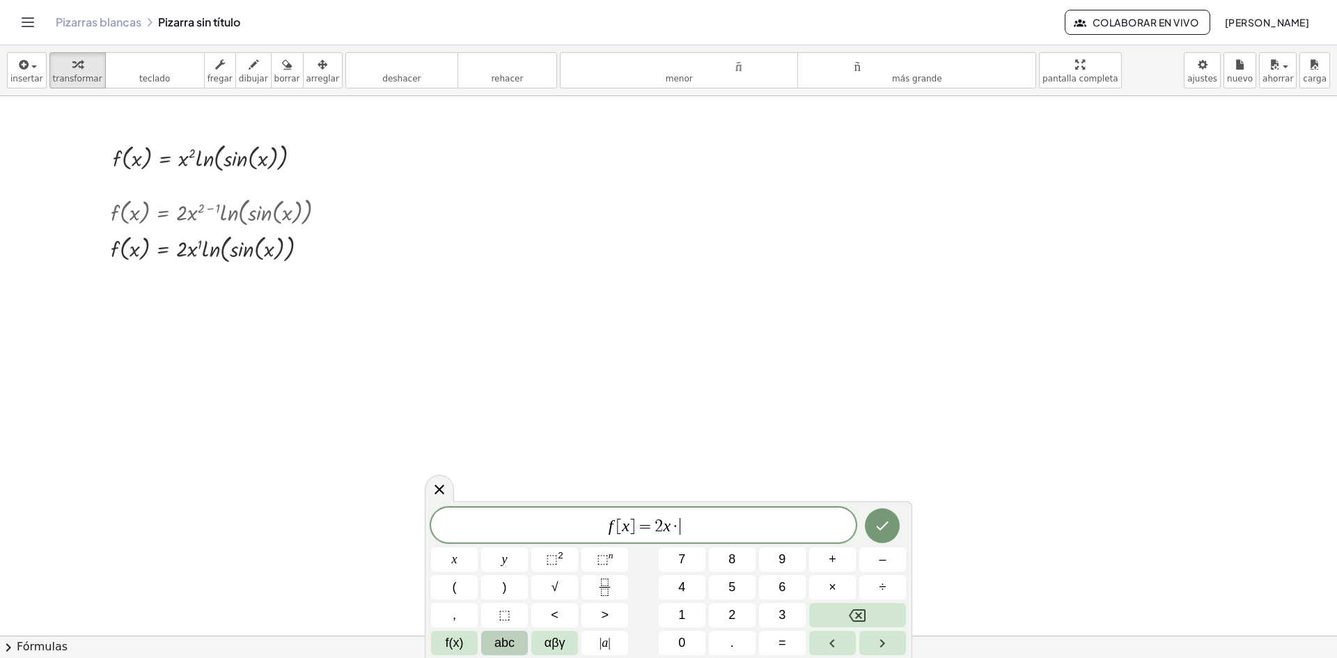
click at [499, 651] on span "abc" at bounding box center [505, 643] width 20 height 19
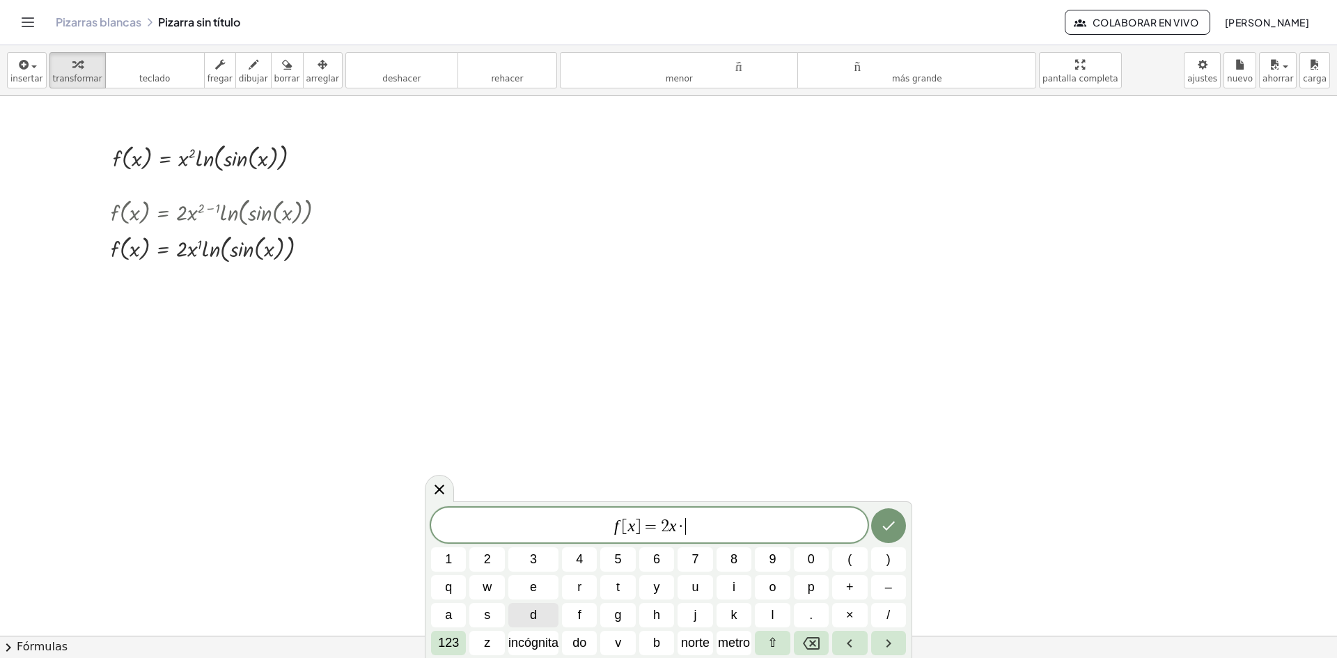
click at [524, 615] on button "d" at bounding box center [533, 615] width 50 height 24
click at [881, 618] on button "/" at bounding box center [888, 615] width 35 height 24
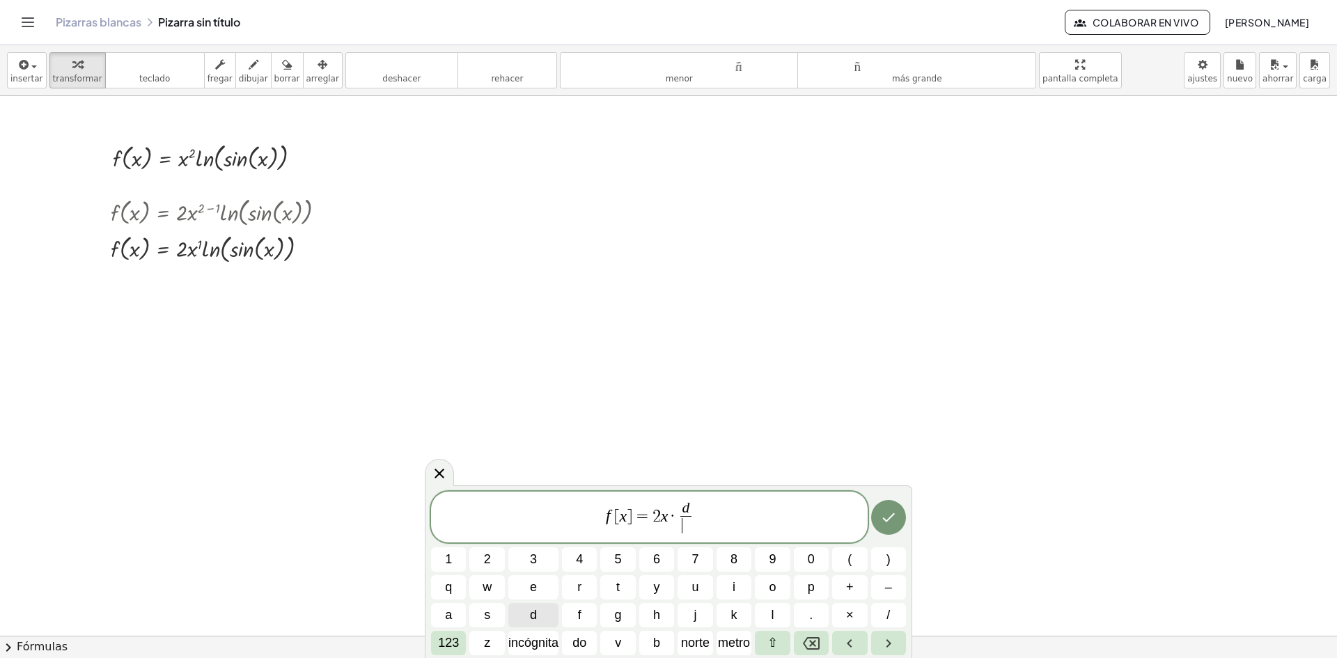
click at [527, 613] on button "d" at bounding box center [533, 615] width 50 height 24
click at [538, 630] on div "f [ x ] = 2 x · d d ​ 1 2 3 4 5 6 7 8 9 0 ( ) q w e r t y u i o p + – a s d f g…" at bounding box center [668, 574] width 475 height 164
click at [538, 644] on font "incógnita" at bounding box center [533, 643] width 50 height 14
click at [703, 517] on span "f [ x ] = 2 x · d d x ​ ​" at bounding box center [649, 518] width 437 height 37
click at [858, 552] on button "(" at bounding box center [849, 559] width 35 height 24
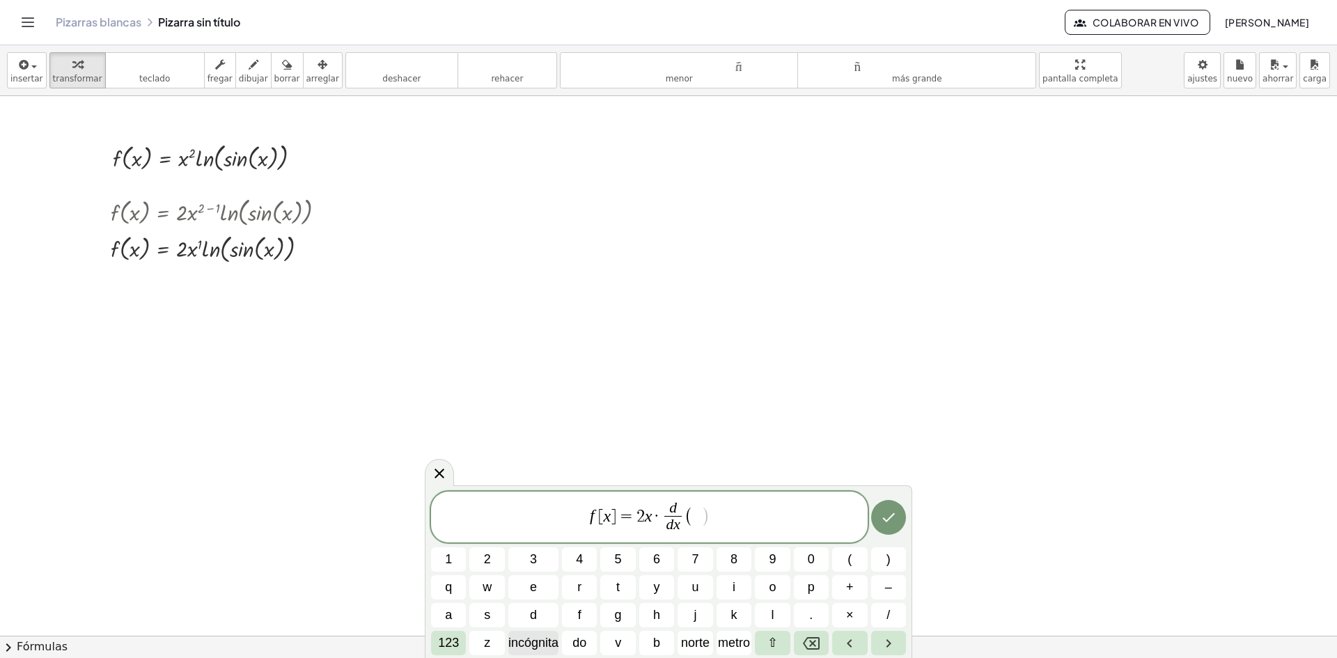
click at [528, 640] on font "incógnita" at bounding box center [533, 643] width 50 height 14
click at [809, 639] on icon "Retroceso" at bounding box center [811, 643] width 17 height 17
click at [860, 562] on button "(" at bounding box center [849, 559] width 35 height 24
click at [441, 646] on font "123" at bounding box center [448, 643] width 21 height 14
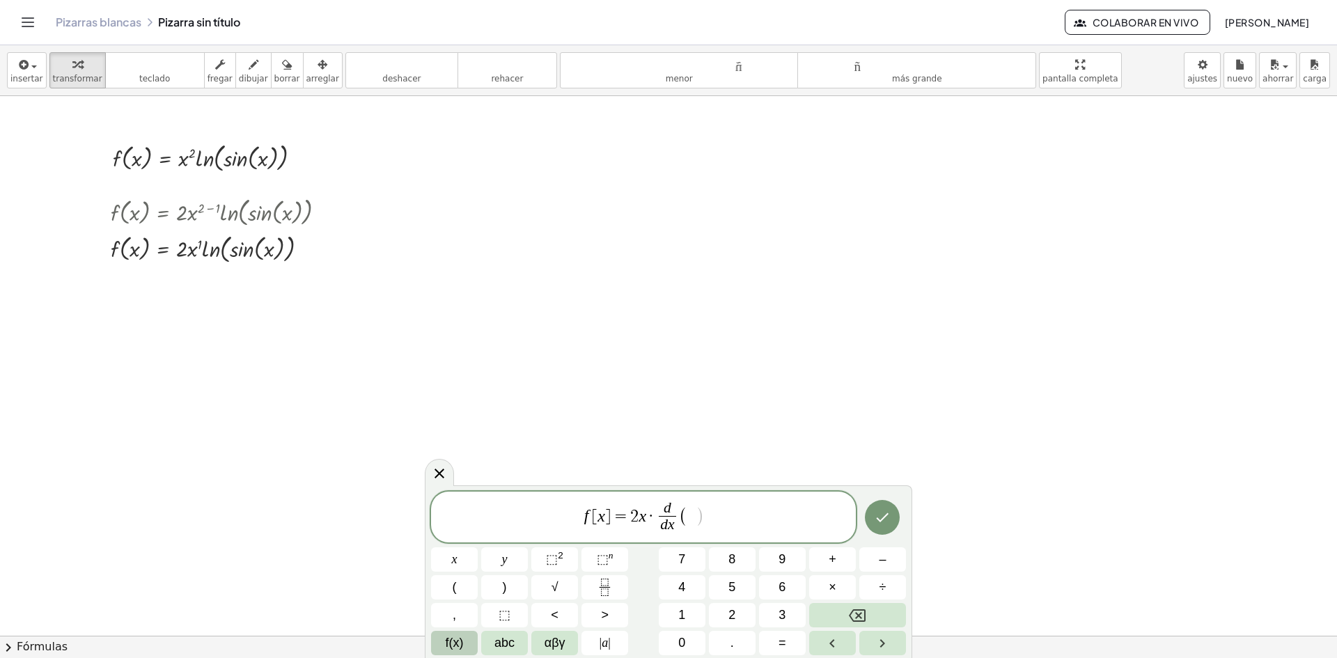
click at [441, 643] on button "f(x)" at bounding box center [454, 643] width 47 height 24
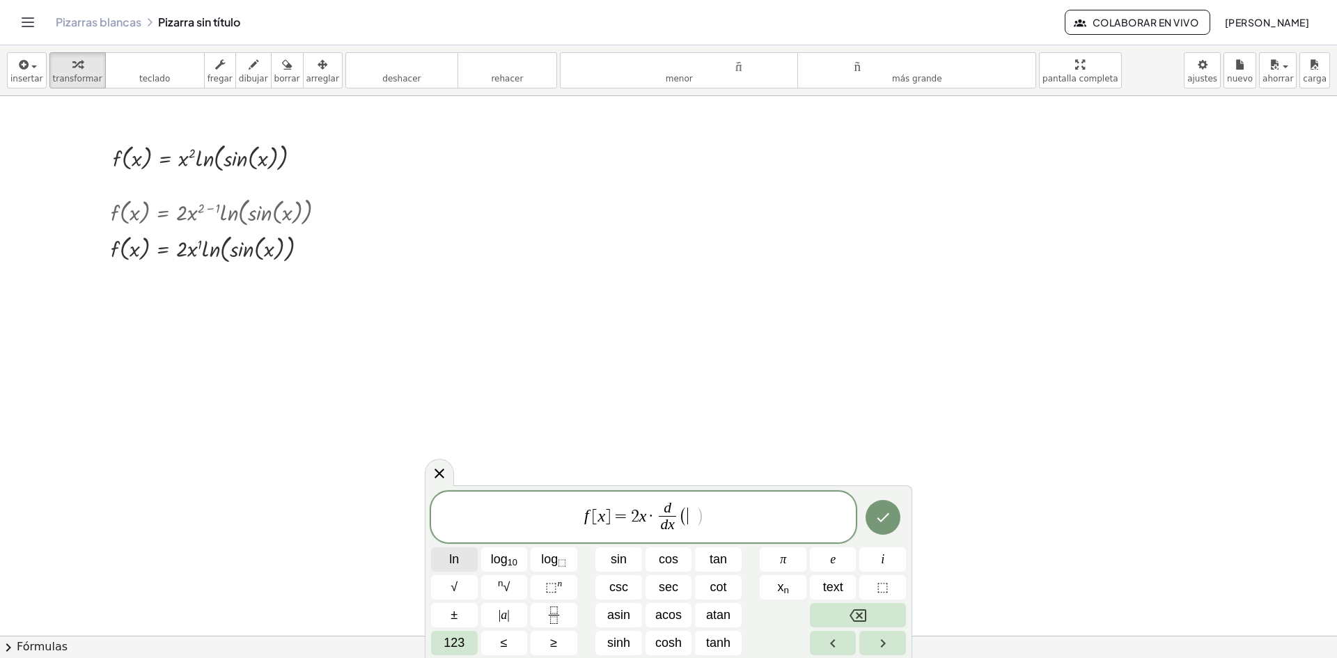
click at [460, 554] on button "ln" at bounding box center [454, 559] width 47 height 24
click at [460, 639] on span "123" at bounding box center [454, 643] width 21 height 19
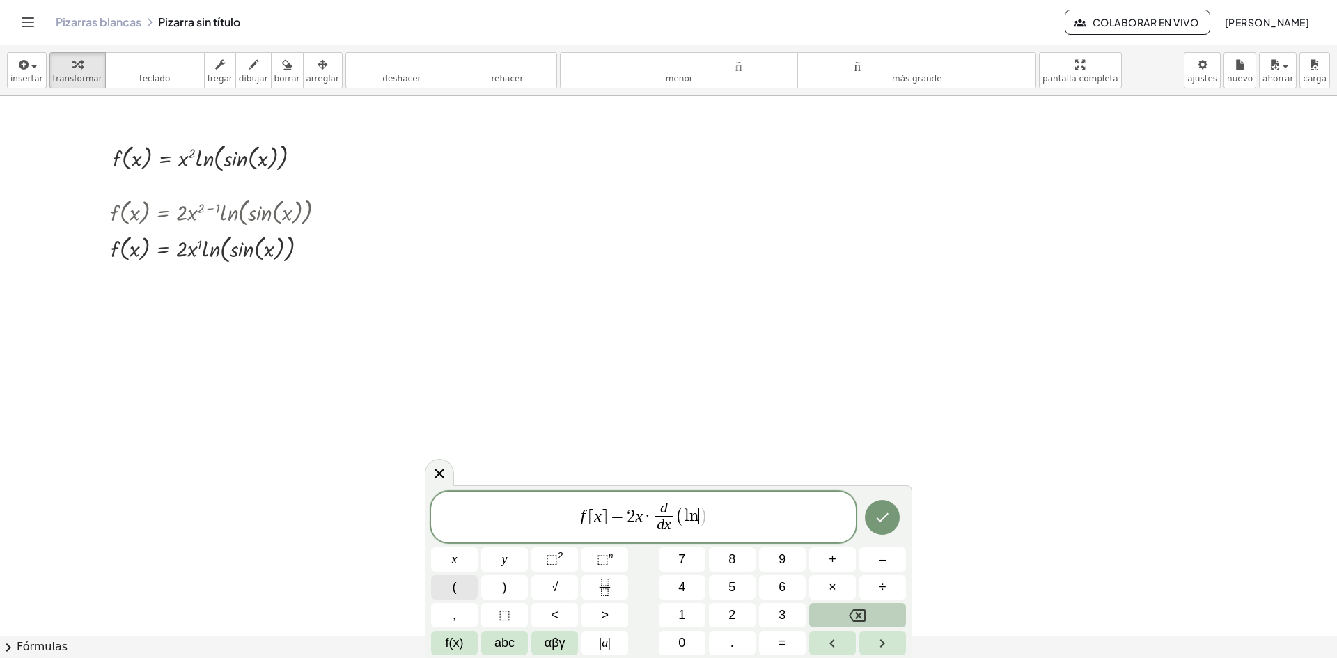
click at [463, 584] on button "(" at bounding box center [454, 587] width 47 height 24
click at [511, 644] on span "abc" at bounding box center [505, 643] width 20 height 19
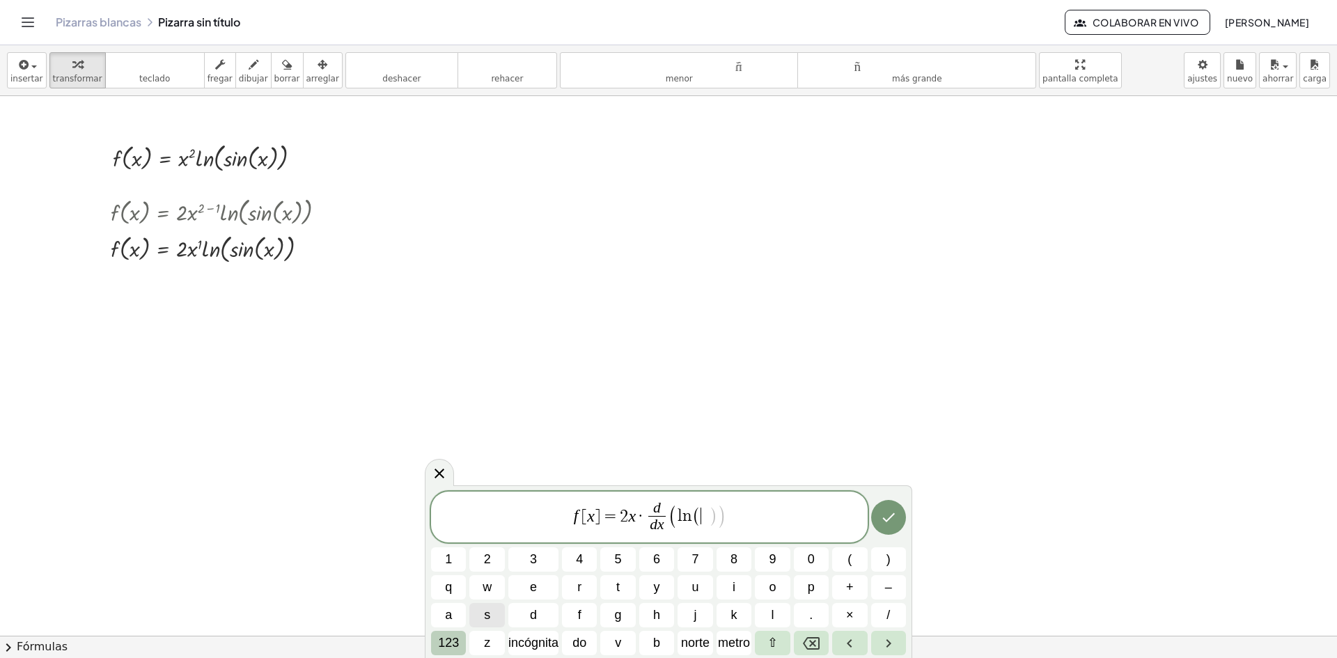
click at [445, 644] on font "123" at bounding box center [448, 643] width 21 height 14
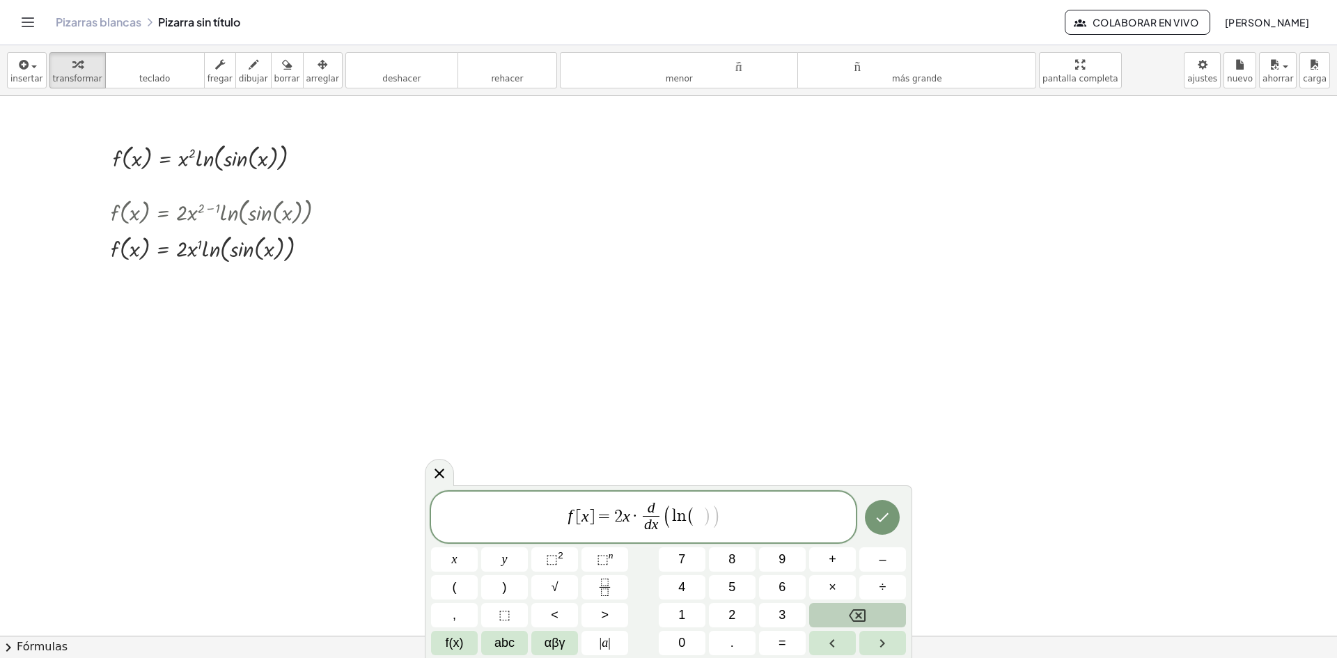
click at [446, 644] on span "f(x)" at bounding box center [455, 643] width 18 height 19
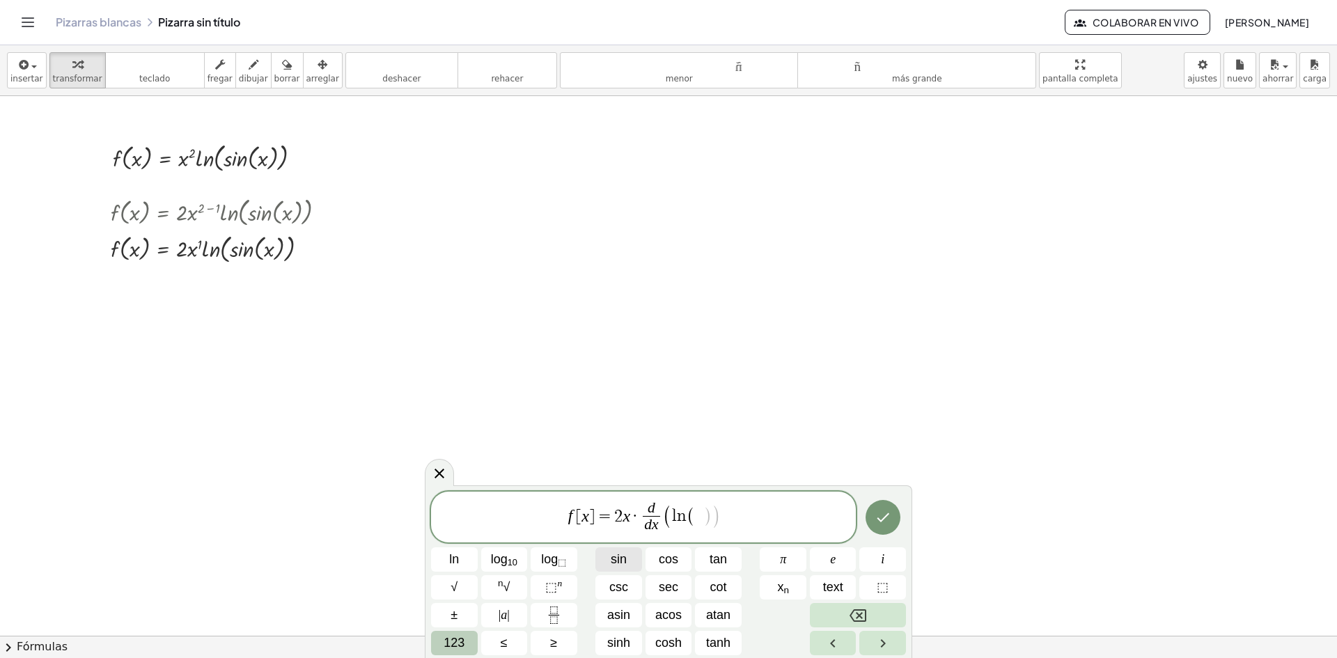
click at [628, 556] on button "sin" at bounding box center [618, 559] width 47 height 24
click at [462, 642] on span "123" at bounding box center [454, 643] width 21 height 19
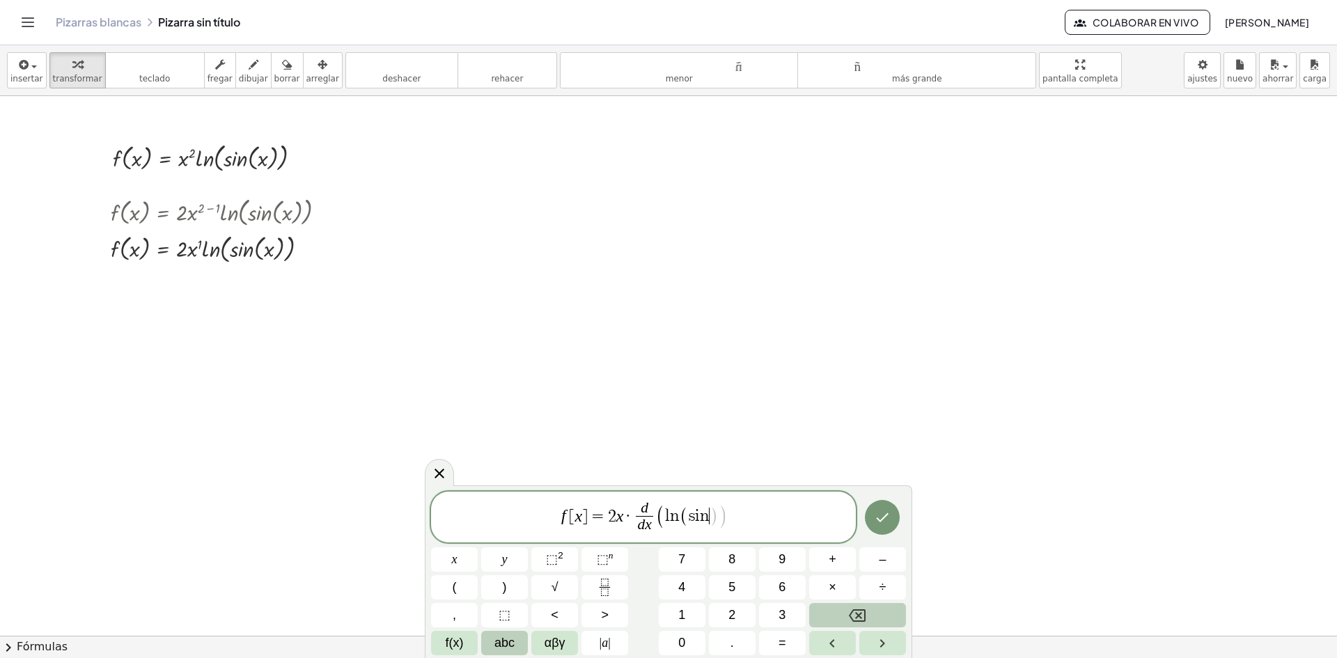
click at [511, 641] on span "abc" at bounding box center [505, 643] width 20 height 19
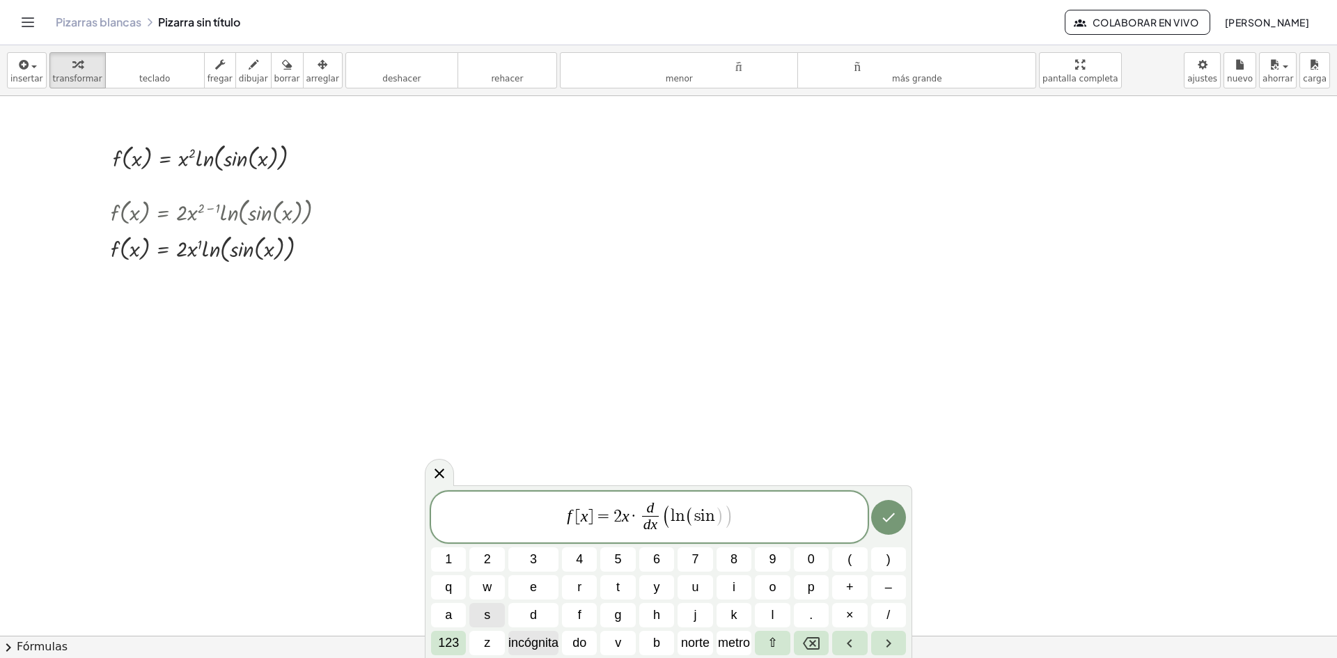
click at [526, 641] on font "incógnita" at bounding box center [533, 643] width 50 height 14
click at [880, 514] on icon "Hecho" at bounding box center [888, 517] width 17 height 17
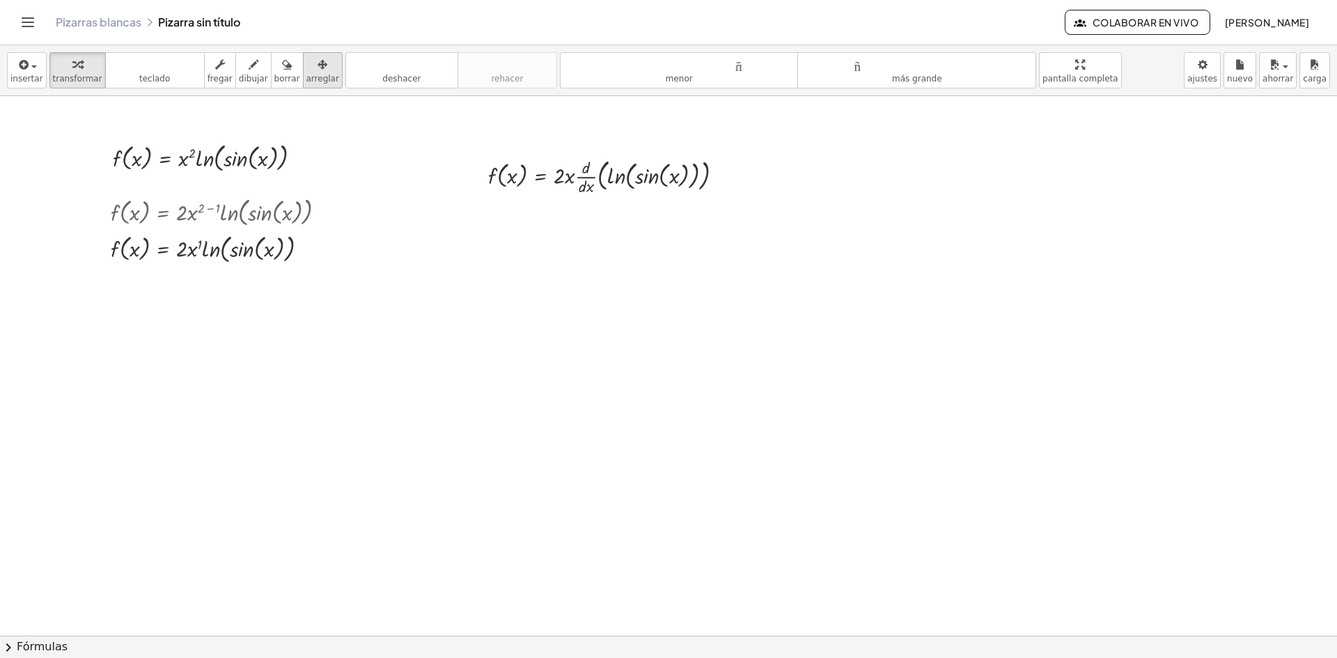
click at [318, 63] on icon "button" at bounding box center [323, 64] width 10 height 17
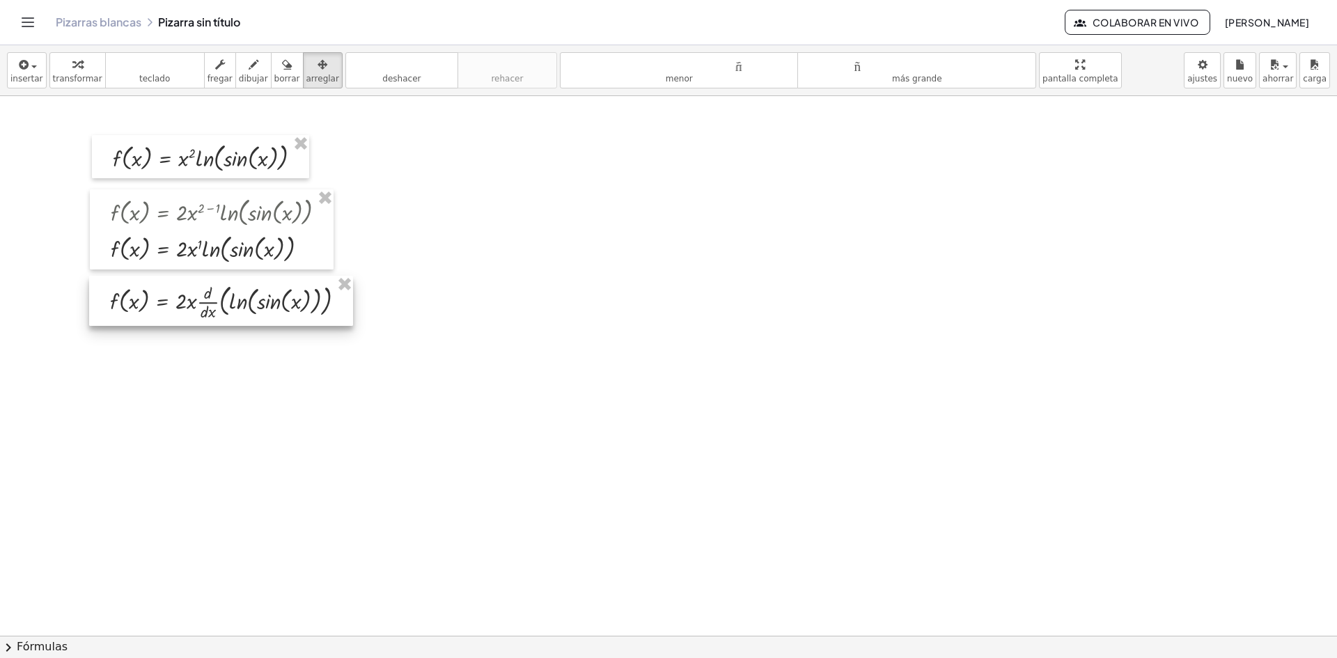
drag, startPoint x: 569, startPoint y: 185, endPoint x: 192, endPoint y: 311, distance: 397.8
click at [192, 311] on div at bounding box center [221, 301] width 264 height 50
click at [72, 72] on icon "button" at bounding box center [77, 64] width 10 height 17
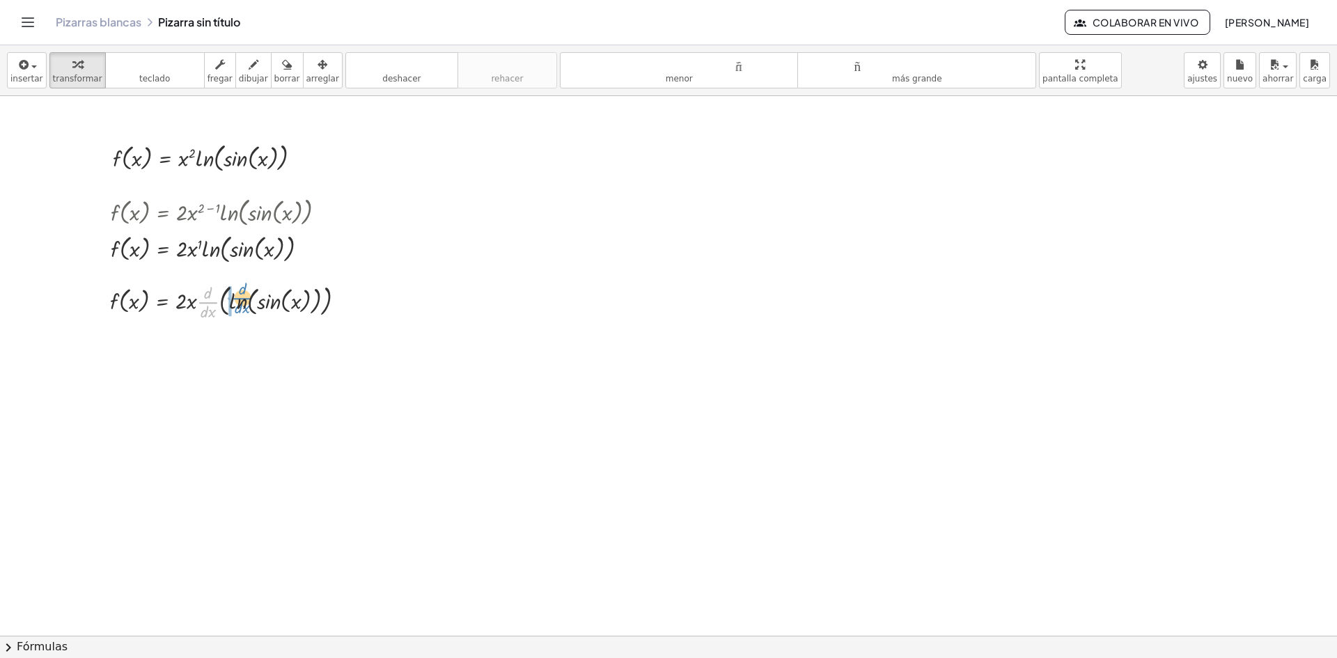
drag, startPoint x: 208, startPoint y: 302, endPoint x: 243, endPoint y: 297, distance: 35.1
click at [243, 297] on div at bounding box center [233, 300] width 260 height 43
click at [217, 349] on div at bounding box center [235, 345] width 265 height 47
click at [404, 81] on button "deshacer deshacer" at bounding box center [401, 70] width 113 height 36
drag, startPoint x: 238, startPoint y: 303, endPoint x: 188, endPoint y: 299, distance: 50.3
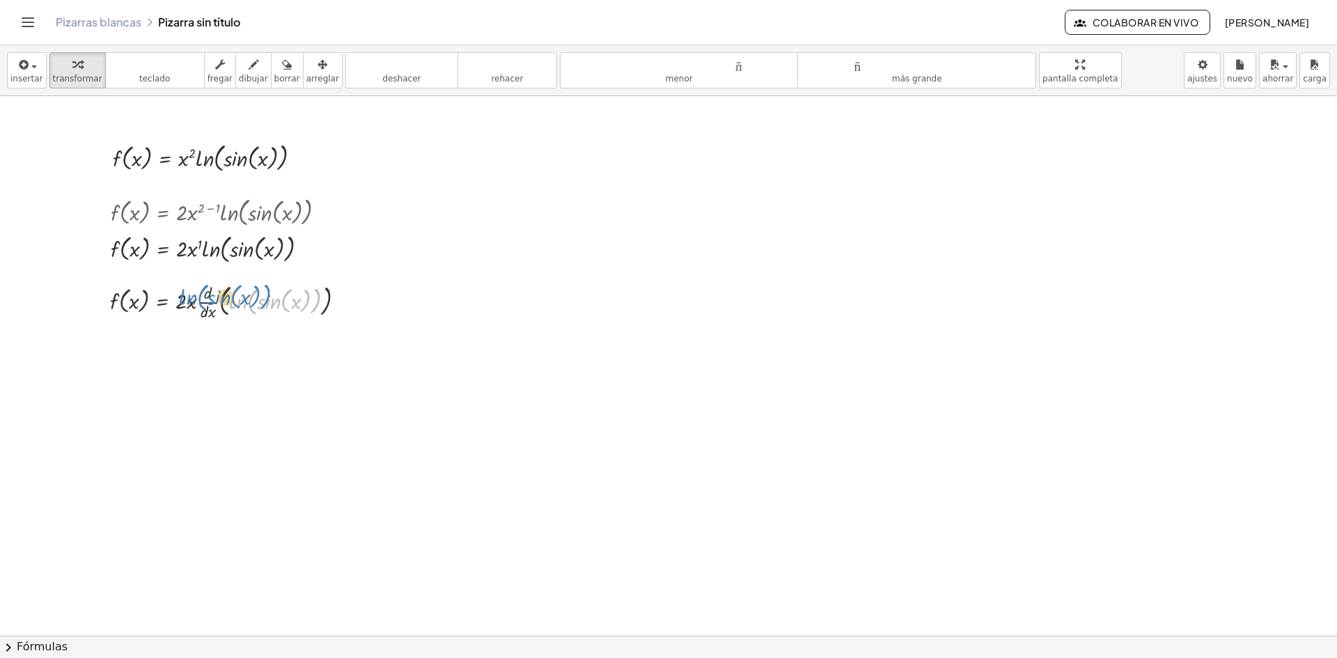
click at [188, 299] on div at bounding box center [233, 300] width 260 height 43
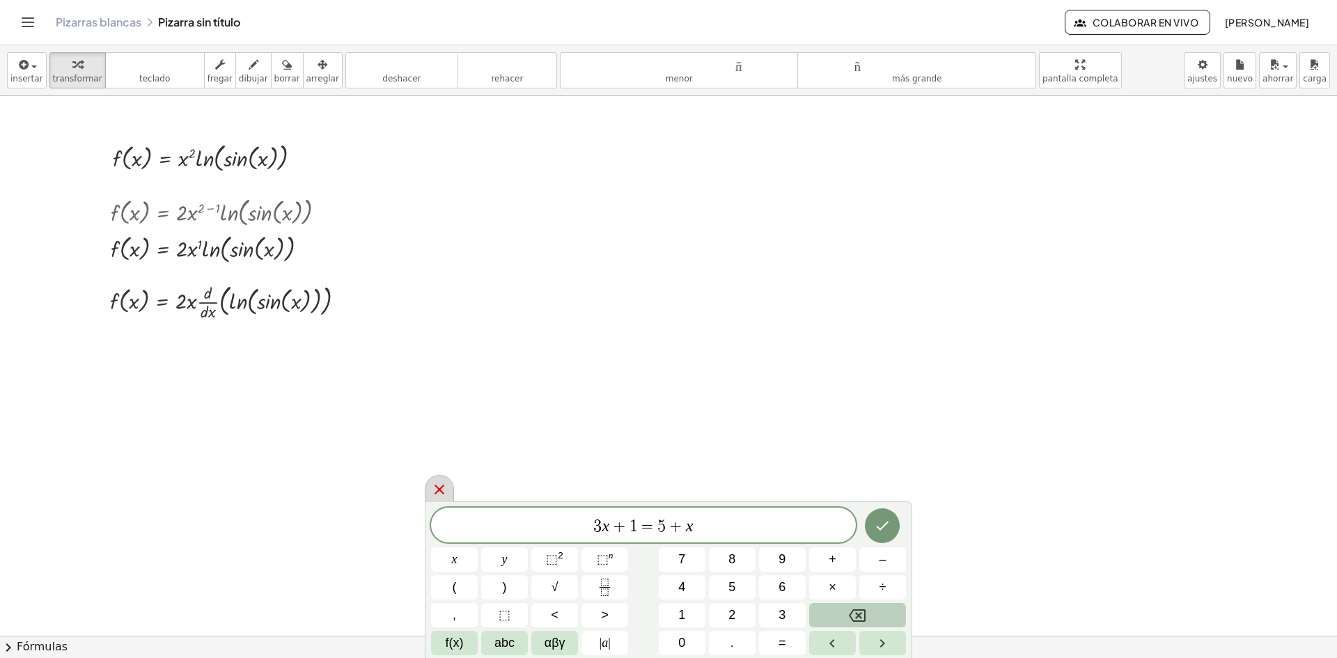
click at [449, 488] on div at bounding box center [439, 488] width 29 height 27
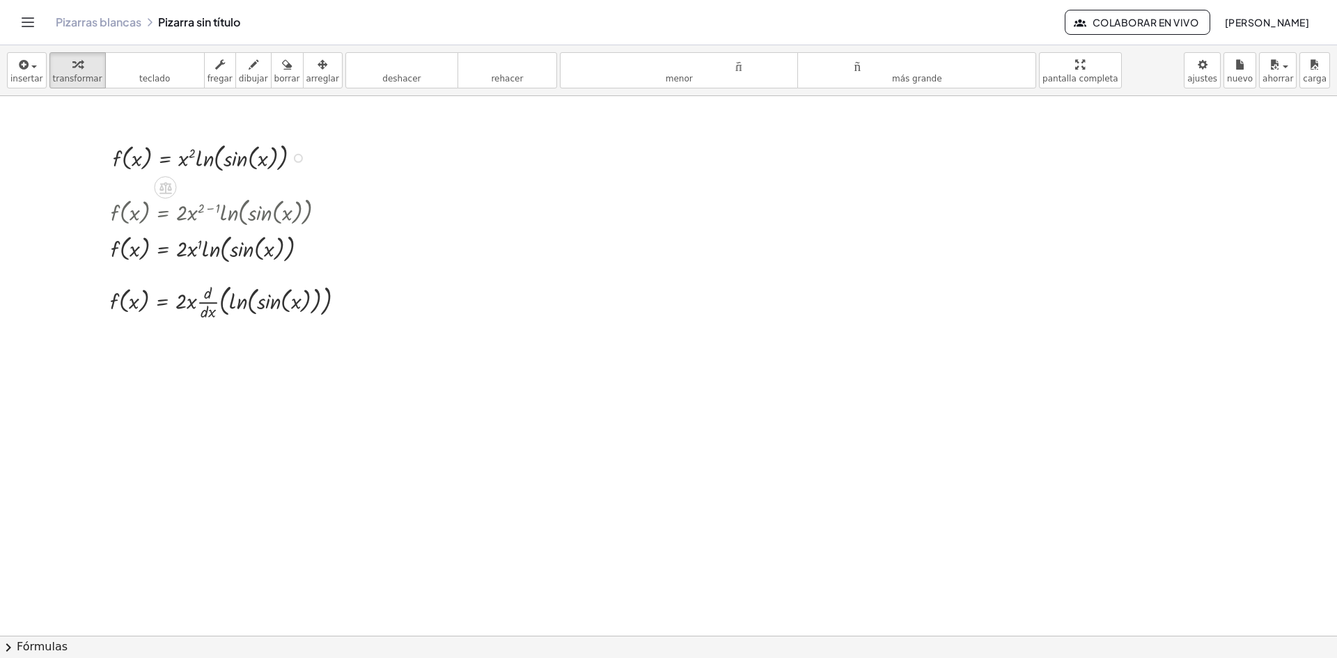
click at [192, 149] on div at bounding box center [213, 157] width 214 height 36
click at [192, 152] on div at bounding box center [213, 157] width 214 height 36
click at [187, 160] on div at bounding box center [213, 157] width 214 height 36
click at [185, 160] on div at bounding box center [213, 157] width 214 height 36
click at [85, 77] on font "transformar" at bounding box center [77, 79] width 49 height 10
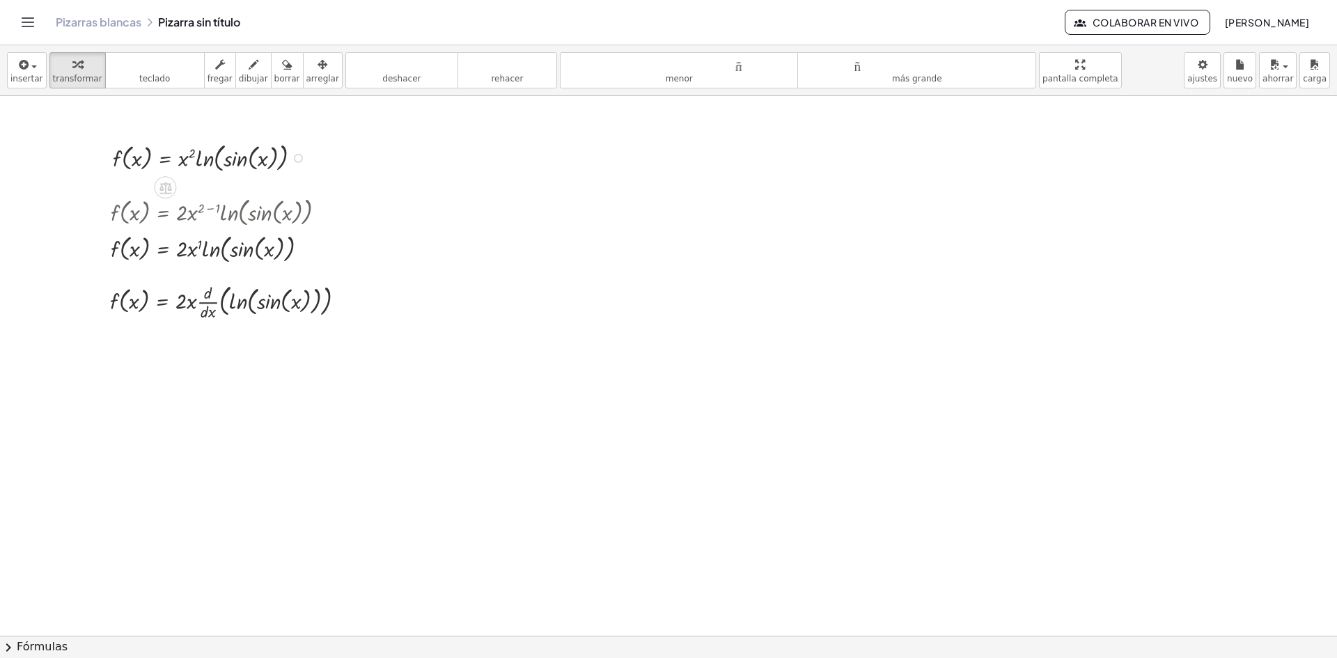
click at [182, 162] on div at bounding box center [213, 157] width 214 height 36
drag, startPoint x: 192, startPoint y: 153, endPoint x: 183, endPoint y: 160, distance: 11.9
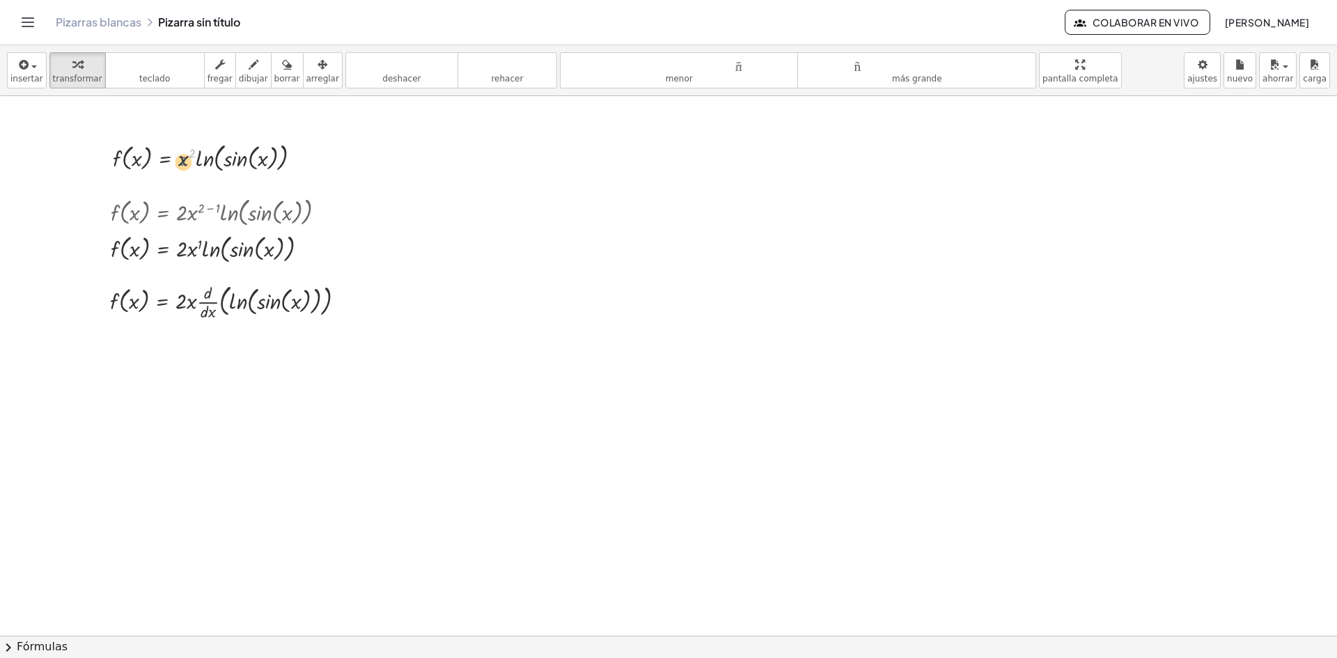
click at [183, 160] on div at bounding box center [213, 157] width 214 height 36
drag, startPoint x: 183, startPoint y: 160, endPoint x: 193, endPoint y: 150, distance: 14.3
click at [193, 150] on div at bounding box center [213, 157] width 214 height 36
drag, startPoint x: 193, startPoint y: 150, endPoint x: 176, endPoint y: 158, distance: 19.3
click at [176, 158] on div at bounding box center [213, 157] width 214 height 36
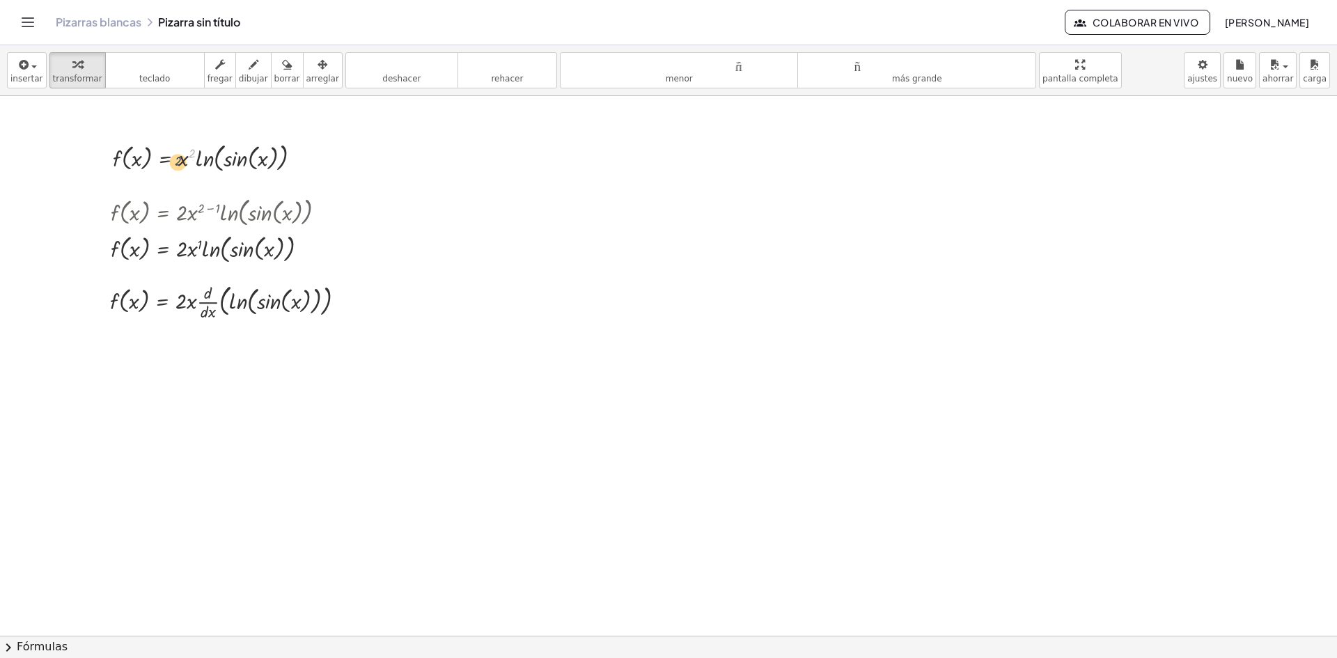
drag, startPoint x: 192, startPoint y: 153, endPoint x: 177, endPoint y: 162, distance: 16.8
click at [177, 162] on div at bounding box center [213, 157] width 214 height 36
drag, startPoint x: 193, startPoint y: 150, endPoint x: 174, endPoint y: 158, distance: 20.3
click at [174, 158] on div at bounding box center [213, 157] width 214 height 36
drag, startPoint x: 194, startPoint y: 150, endPoint x: 181, endPoint y: 158, distance: 15.1
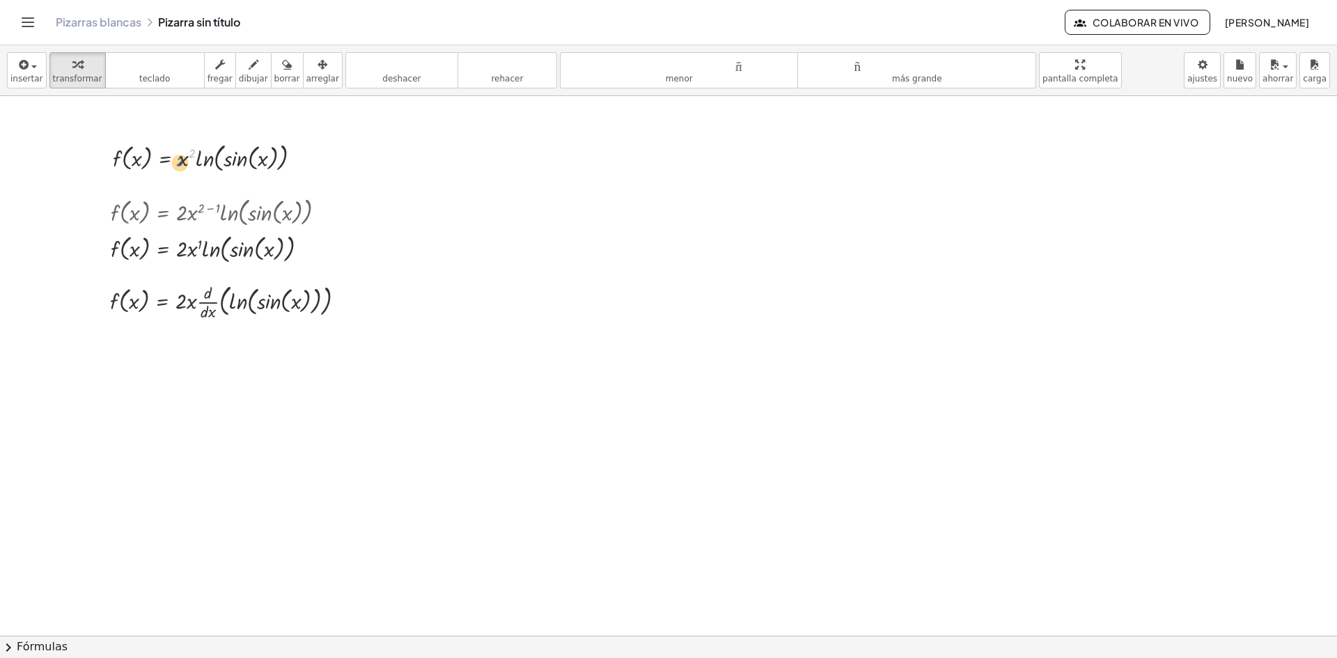
click at [181, 158] on div at bounding box center [213, 157] width 214 height 36
drag, startPoint x: 194, startPoint y: 152, endPoint x: 184, endPoint y: 166, distance: 17.4
click at [184, 166] on div at bounding box center [213, 157] width 214 height 36
drag, startPoint x: 192, startPoint y: 150, endPoint x: 180, endPoint y: 171, distance: 23.7
click at [180, 171] on div at bounding box center [213, 157] width 214 height 36
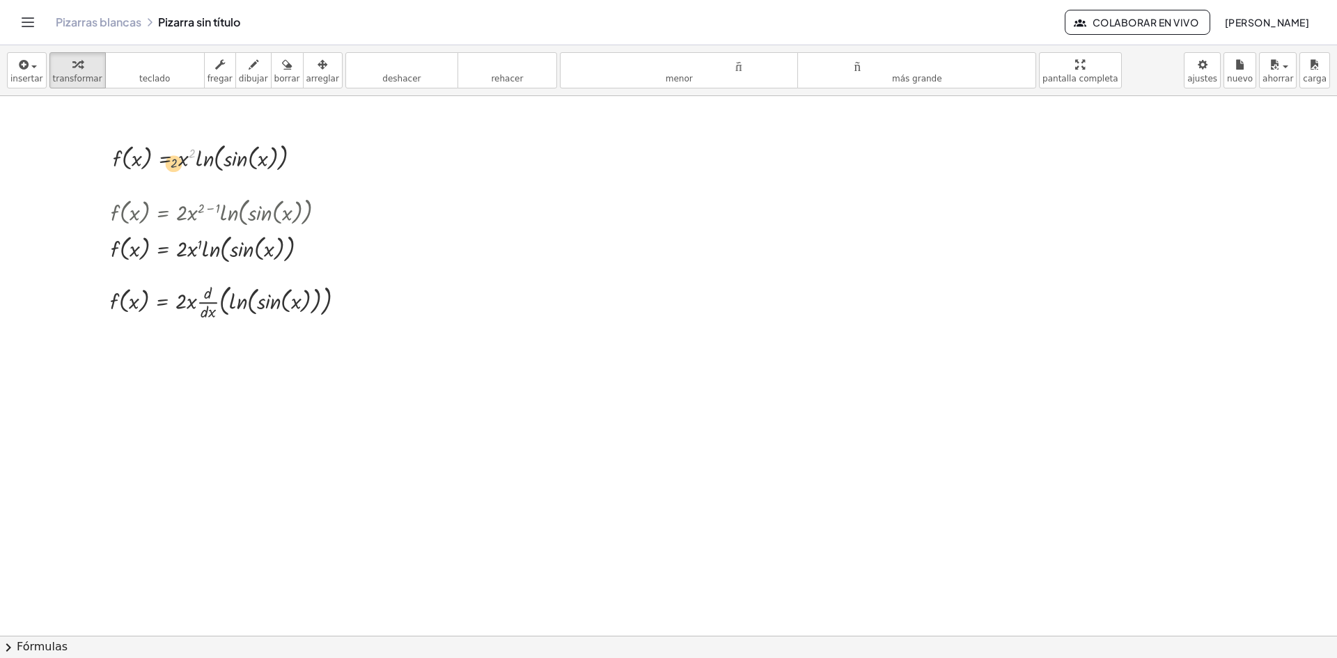
drag, startPoint x: 194, startPoint y: 153, endPoint x: 175, endPoint y: 163, distance: 21.2
click at [175, 163] on div at bounding box center [213, 157] width 214 height 36
drag, startPoint x: 191, startPoint y: 151, endPoint x: 179, endPoint y: 162, distance: 16.3
click at [179, 162] on div at bounding box center [213, 157] width 214 height 36
drag, startPoint x: 191, startPoint y: 153, endPoint x: 182, endPoint y: 161, distance: 11.9
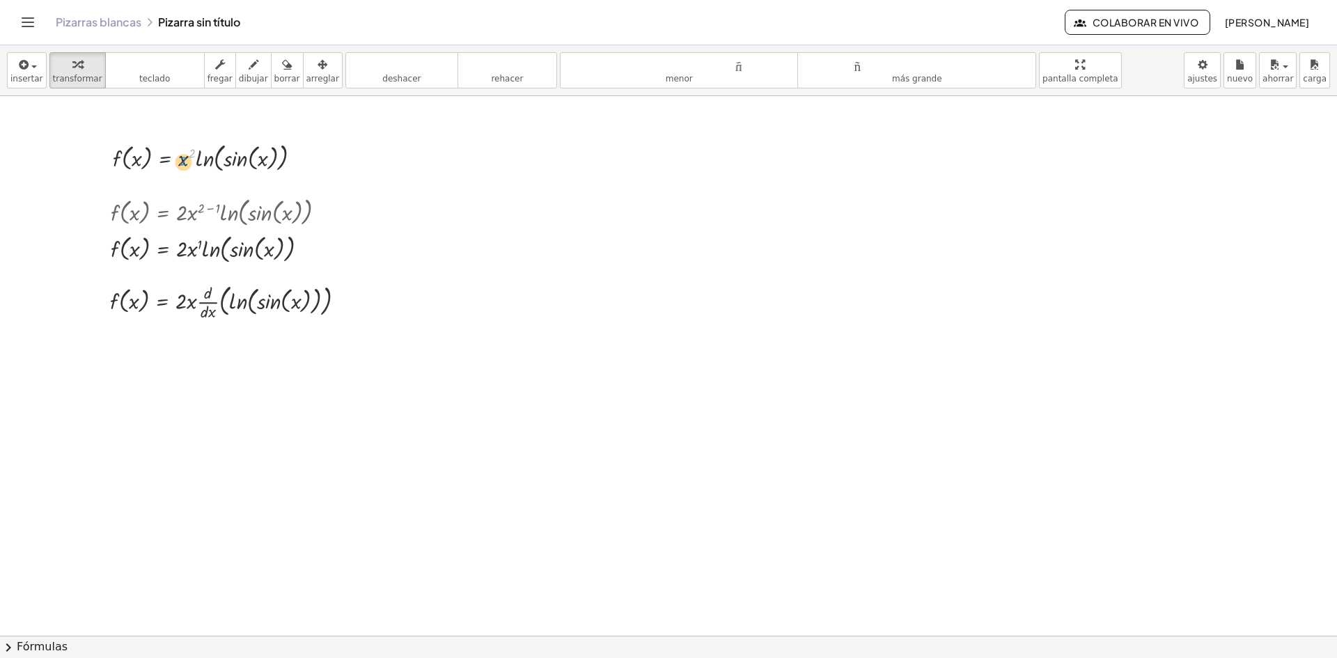
click at [182, 161] on div at bounding box center [213, 157] width 214 height 36
drag, startPoint x: 182, startPoint y: 159, endPoint x: 192, endPoint y: 153, distance: 10.6
click at [192, 153] on div at bounding box center [213, 157] width 214 height 36
click at [184, 162] on div at bounding box center [213, 157] width 214 height 36
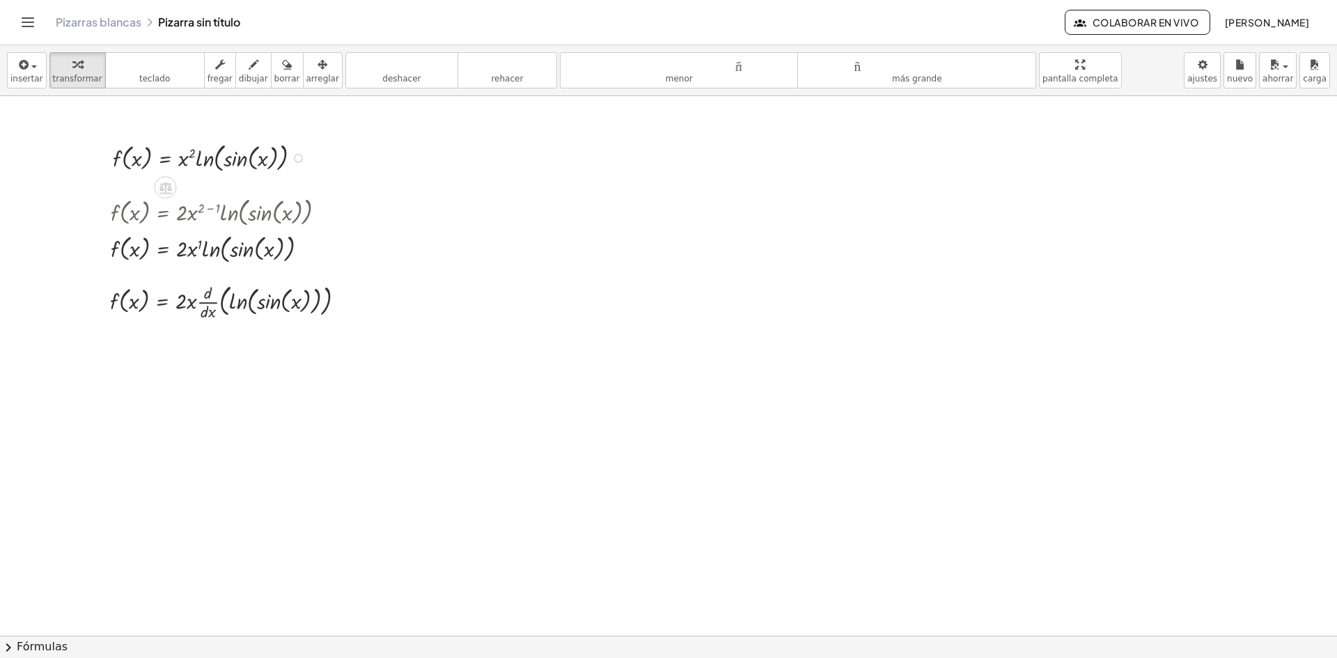
click at [184, 162] on div at bounding box center [213, 157] width 214 height 36
click at [184, 159] on div at bounding box center [213, 157] width 214 height 36
drag, startPoint x: 190, startPoint y: 215, endPoint x: 176, endPoint y: 216, distance: 13.9
click at [176, 216] on div at bounding box center [224, 211] width 240 height 36
drag, startPoint x: 193, startPoint y: 213, endPoint x: 176, endPoint y: 214, distance: 16.7
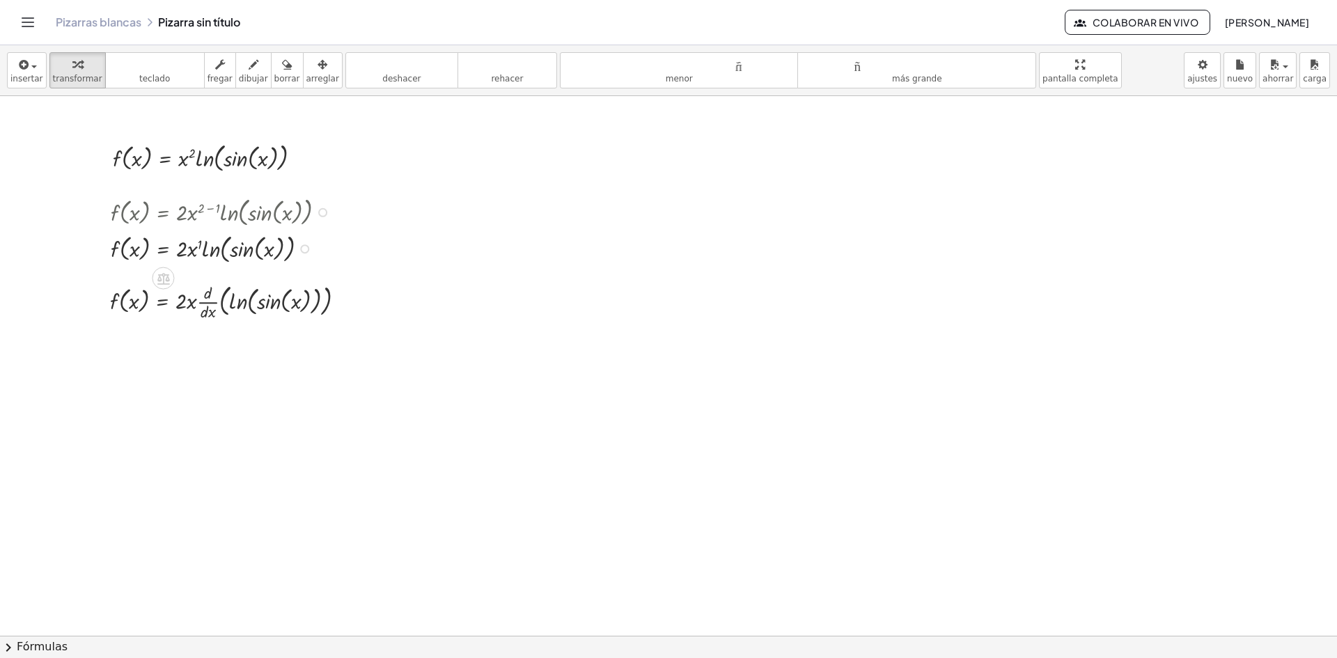
click at [176, 214] on div at bounding box center [224, 211] width 240 height 36
drag, startPoint x: 205, startPoint y: 293, endPoint x: 235, endPoint y: 304, distance: 31.1
click at [235, 304] on div at bounding box center [233, 300] width 260 height 43
click at [256, 343] on div at bounding box center [240, 343] width 275 height 43
click at [235, 348] on div at bounding box center [240, 343] width 275 height 43
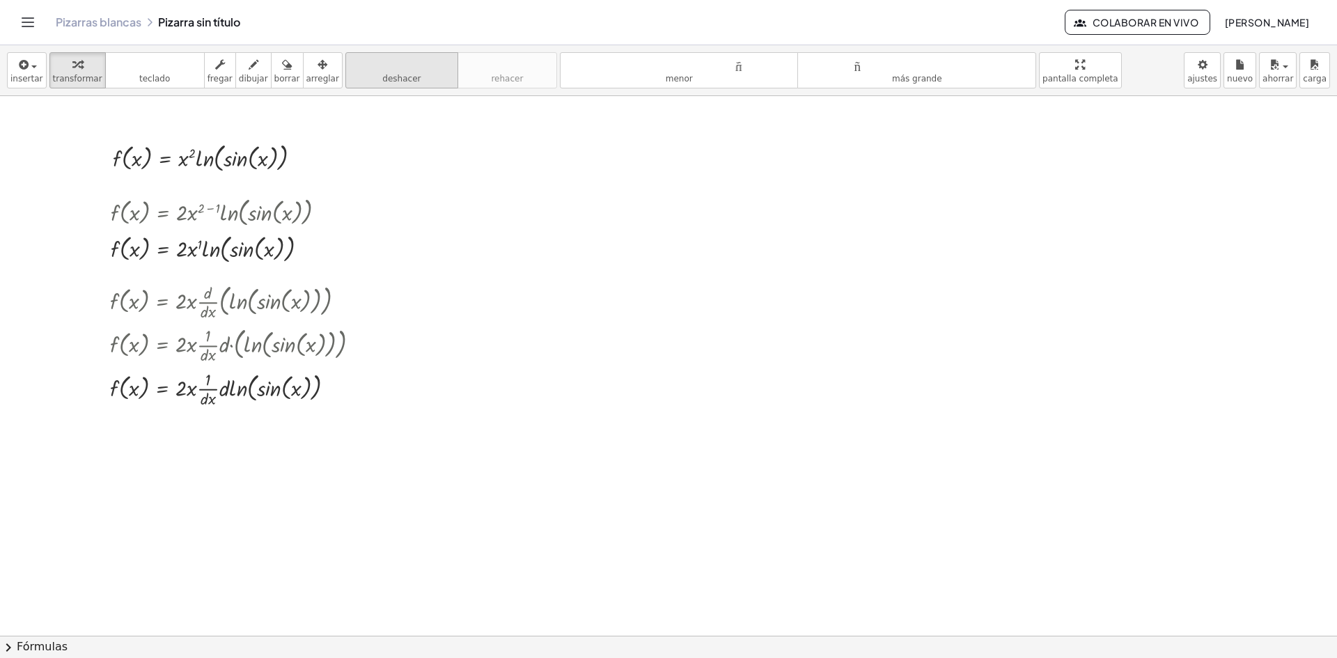
click at [391, 79] on font "deshacer" at bounding box center [401, 79] width 38 height 10
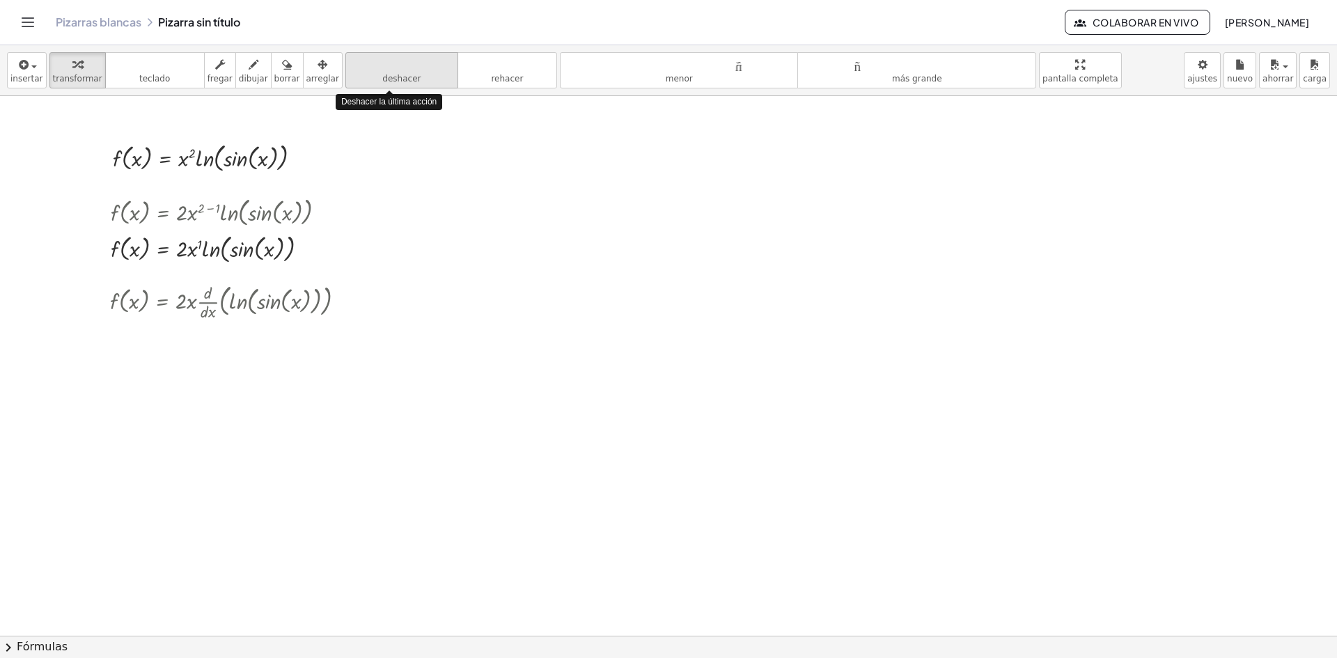
click at [391, 79] on font "deshacer" at bounding box center [401, 79] width 38 height 10
drag, startPoint x: 205, startPoint y: 304, endPoint x: 240, endPoint y: 305, distance: 35.5
click at [240, 305] on div at bounding box center [233, 300] width 260 height 43
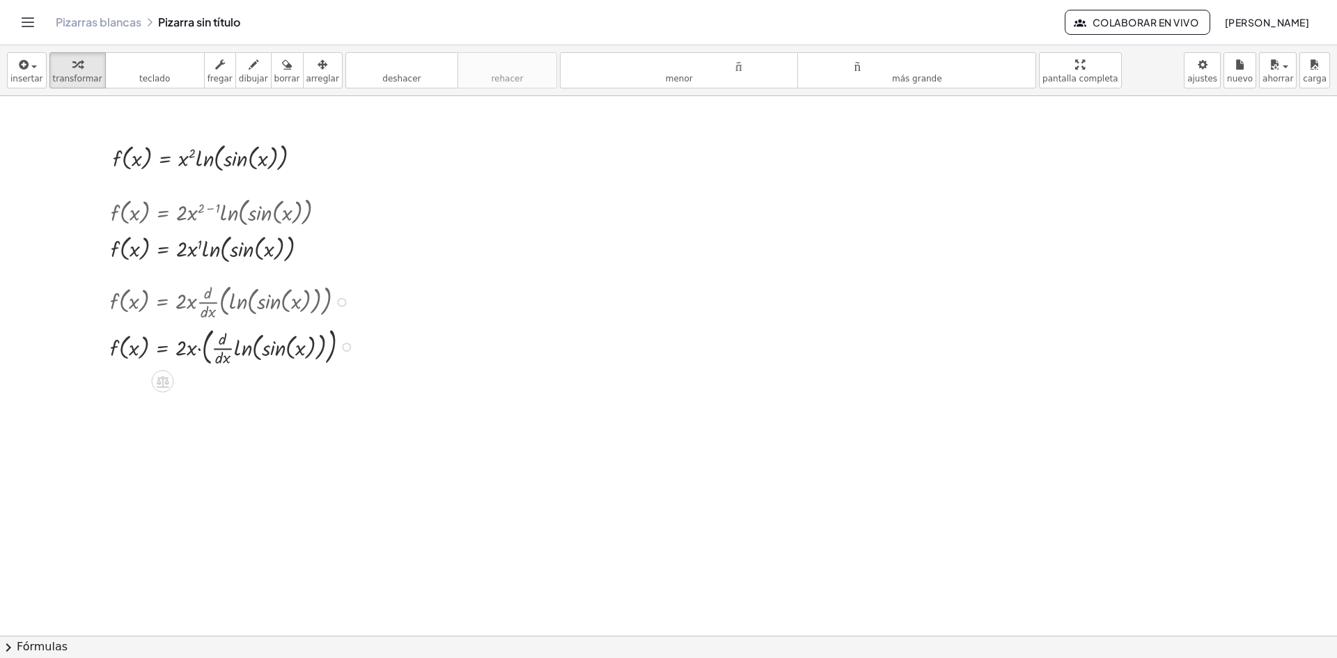
click at [287, 348] on div at bounding box center [235, 345] width 265 height 47
click at [244, 350] on div at bounding box center [235, 345] width 265 height 47
click at [226, 350] on div at bounding box center [235, 345] width 265 height 47
click at [241, 349] on div at bounding box center [235, 345] width 265 height 47
drag, startPoint x: 221, startPoint y: 350, endPoint x: 279, endPoint y: 350, distance: 58.5
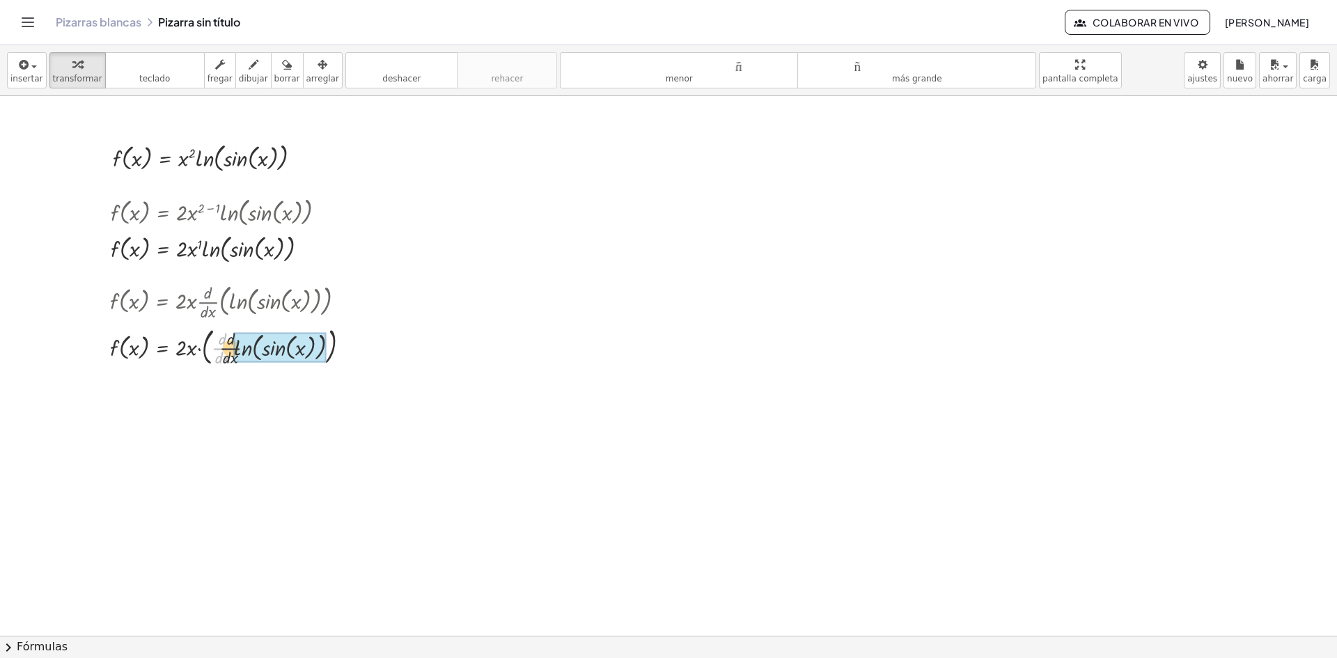
click at [279, 350] on div at bounding box center [235, 345] width 265 height 47
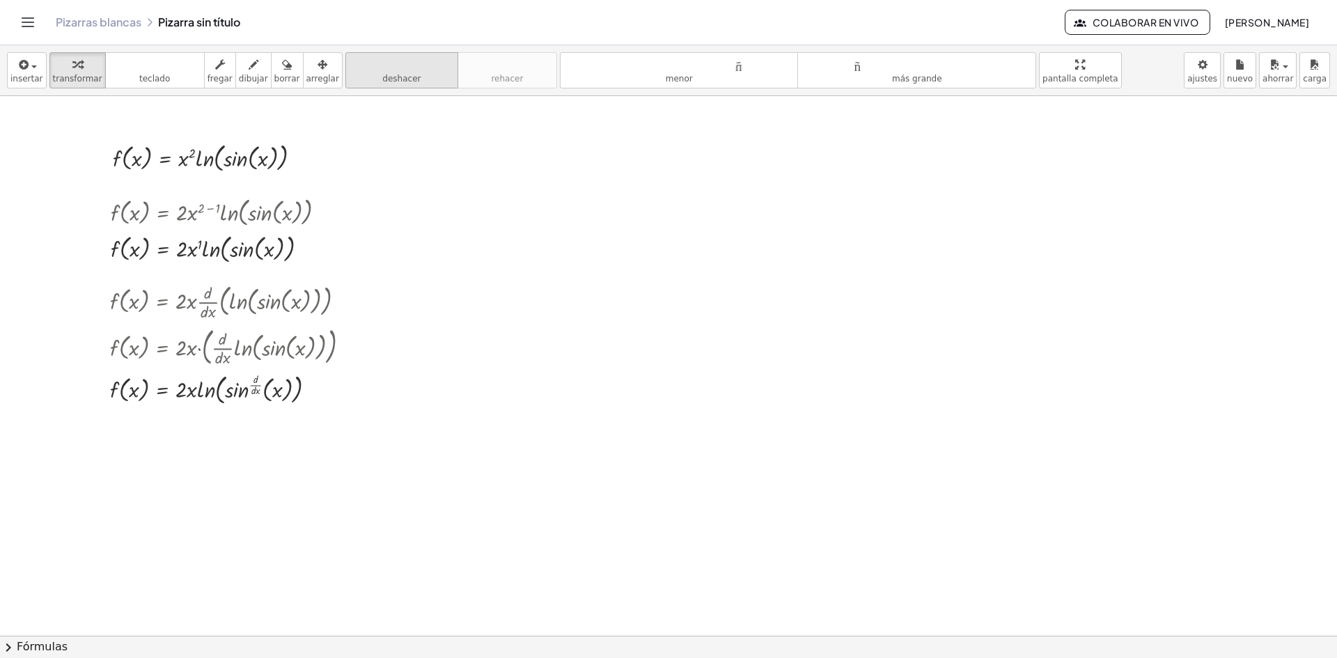
click at [359, 72] on icon "deshacer" at bounding box center [402, 64] width 106 height 17
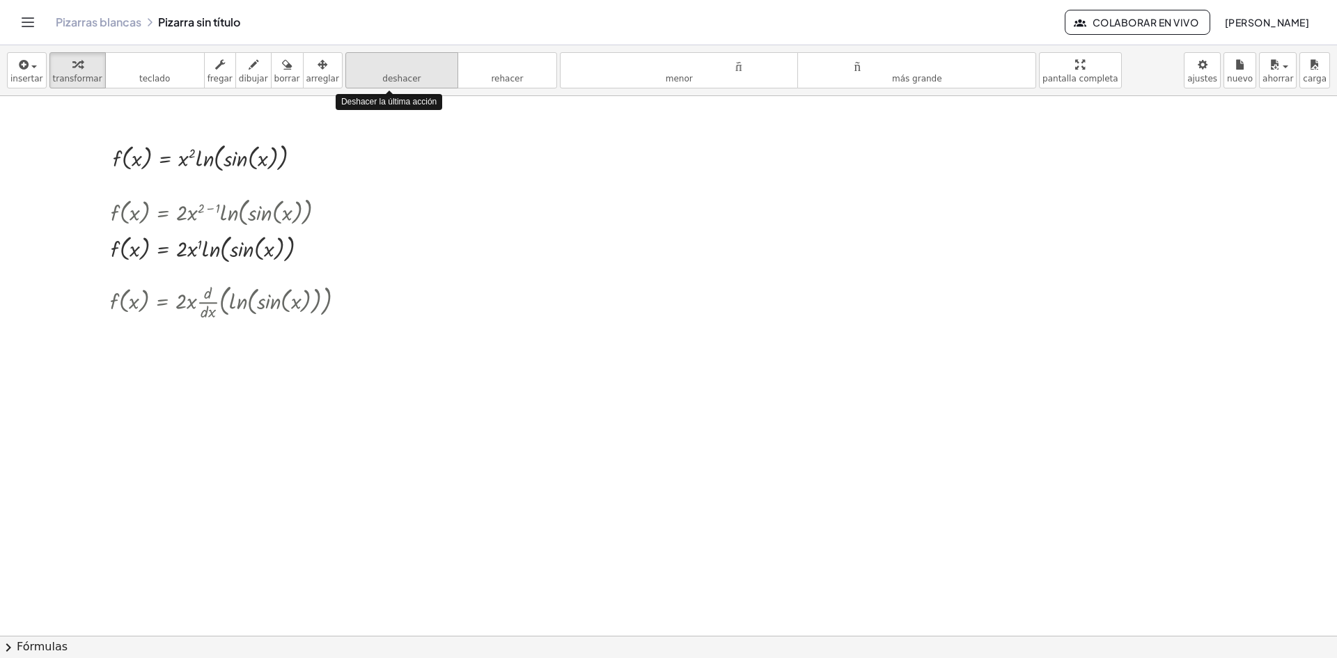
click at [359, 72] on icon "deshacer" at bounding box center [402, 64] width 106 height 17
click at [356, 66] on font "deshacer" at bounding box center [402, 64] width 106 height 13
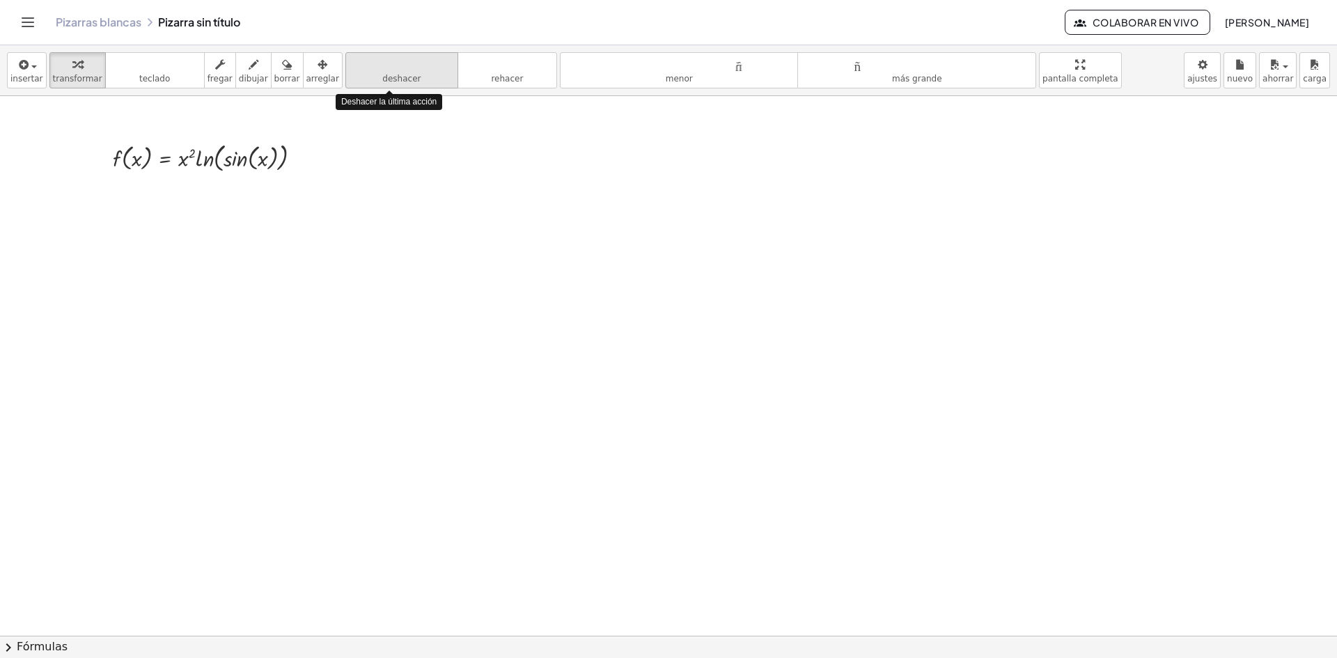
click at [356, 66] on font "deshacer" at bounding box center [402, 64] width 106 height 13
click at [17, 72] on icon "button" at bounding box center [23, 64] width 13 height 17
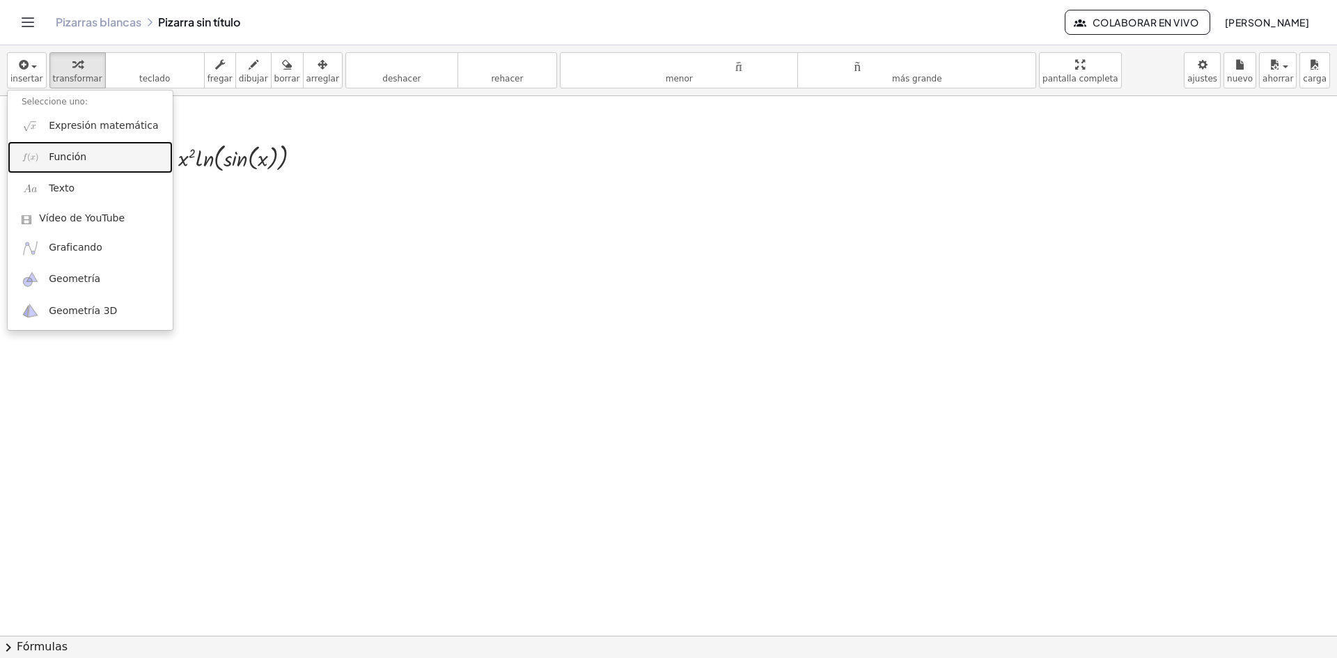
click at [72, 159] on font "Función" at bounding box center [68, 156] width 38 height 11
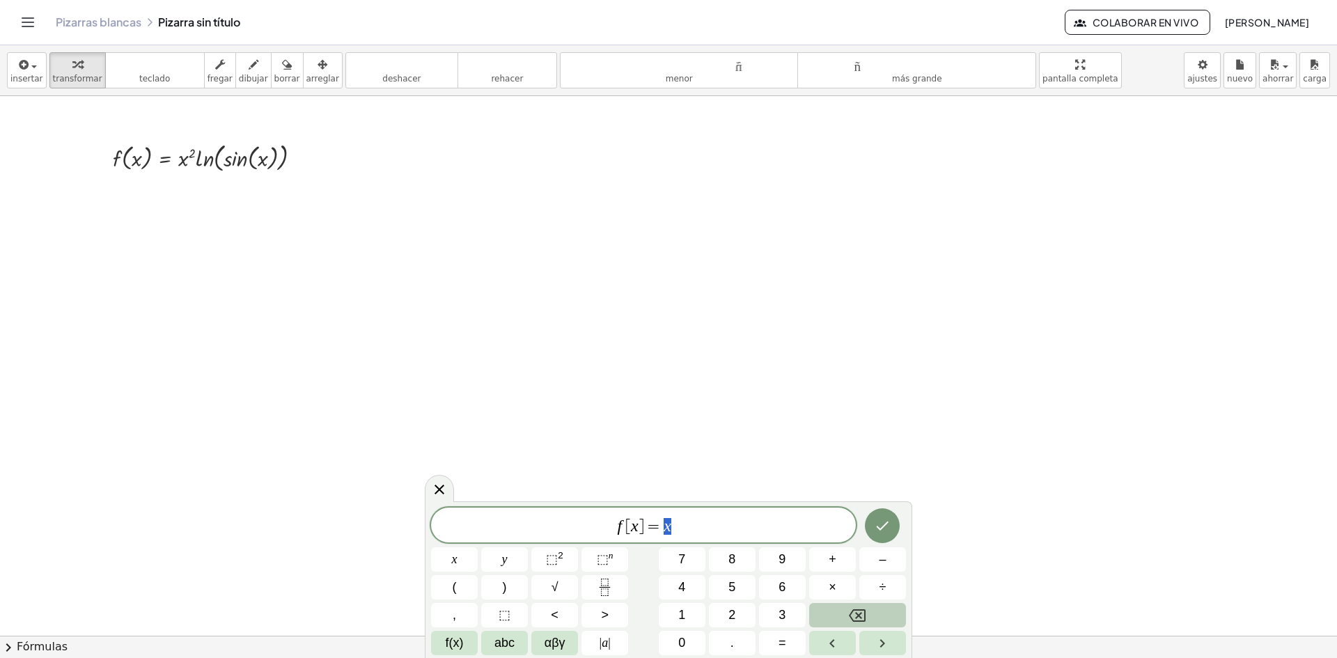
click at [891, 621] on button "Backspace" at bounding box center [857, 615] width 97 height 24
click at [504, 646] on span "abc" at bounding box center [505, 643] width 20 height 19
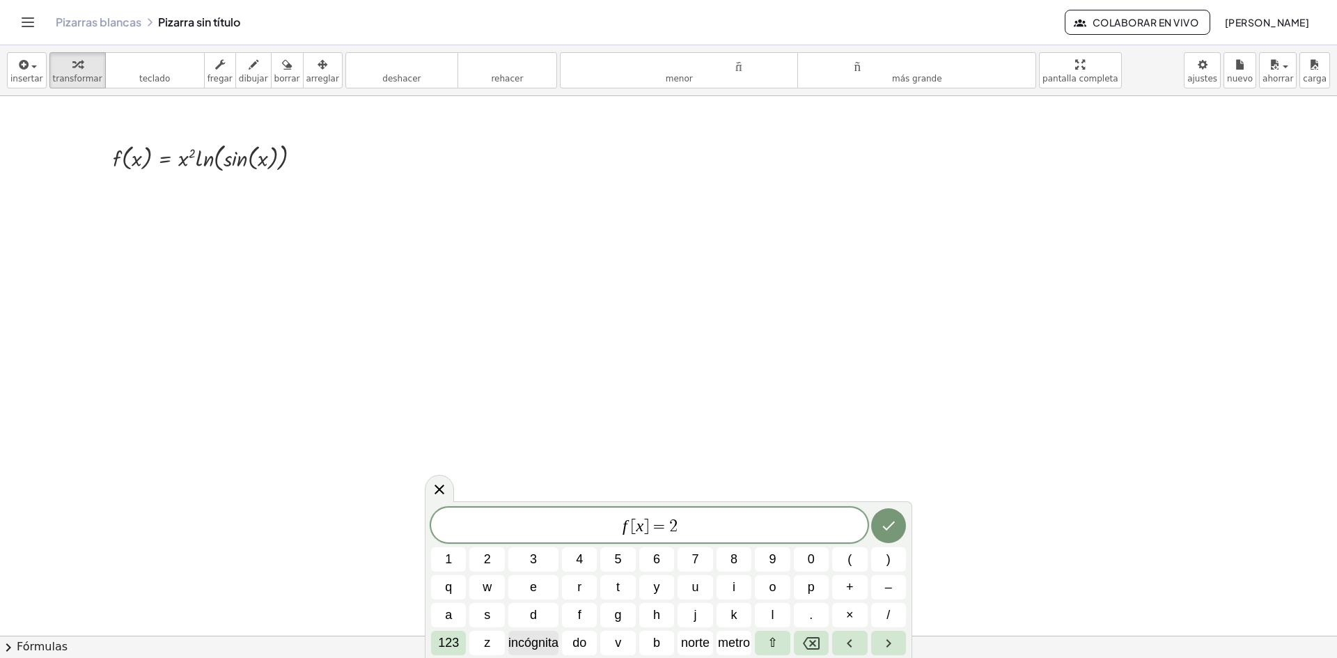
click at [524, 643] on font "incógnita" at bounding box center [533, 643] width 50 height 14
click at [840, 617] on button "×" at bounding box center [849, 615] width 35 height 24
click at [545, 645] on font "incógnita" at bounding box center [533, 643] width 50 height 14
click at [805, 642] on icon "Retroceso" at bounding box center [811, 643] width 17 height 13
click at [448, 644] on font "123" at bounding box center [448, 643] width 21 height 14
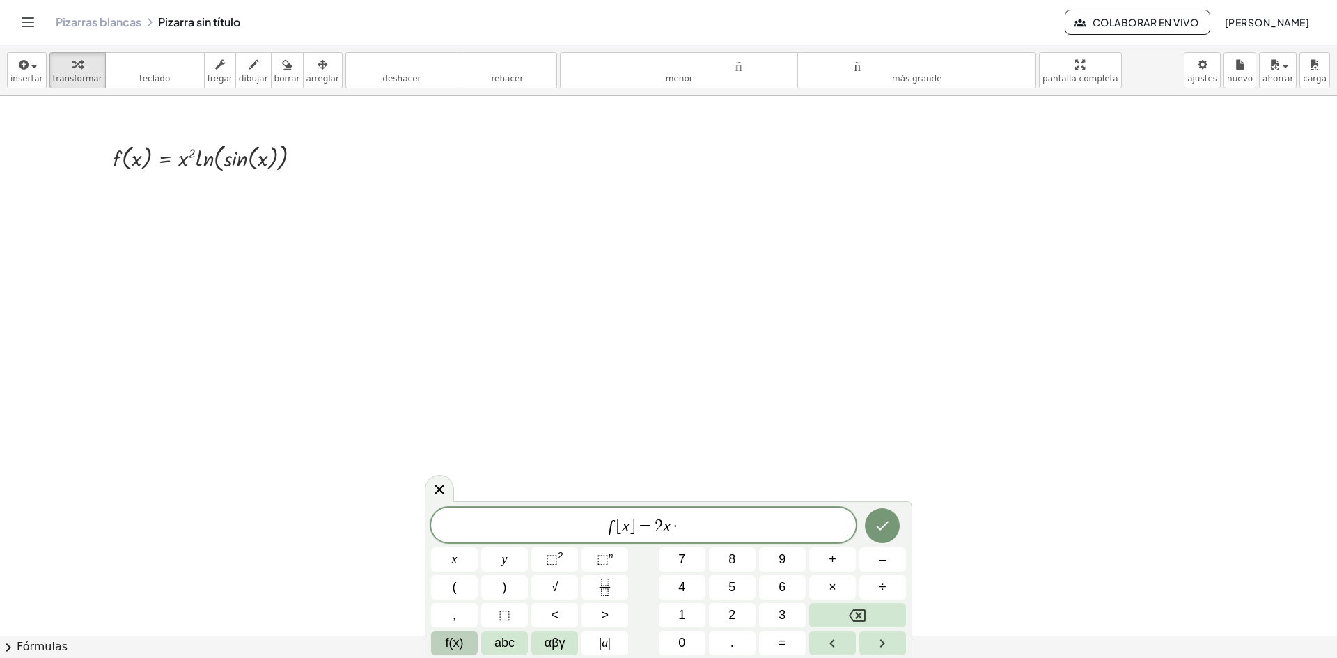
click at [449, 643] on span "f(x)" at bounding box center [455, 643] width 18 height 19
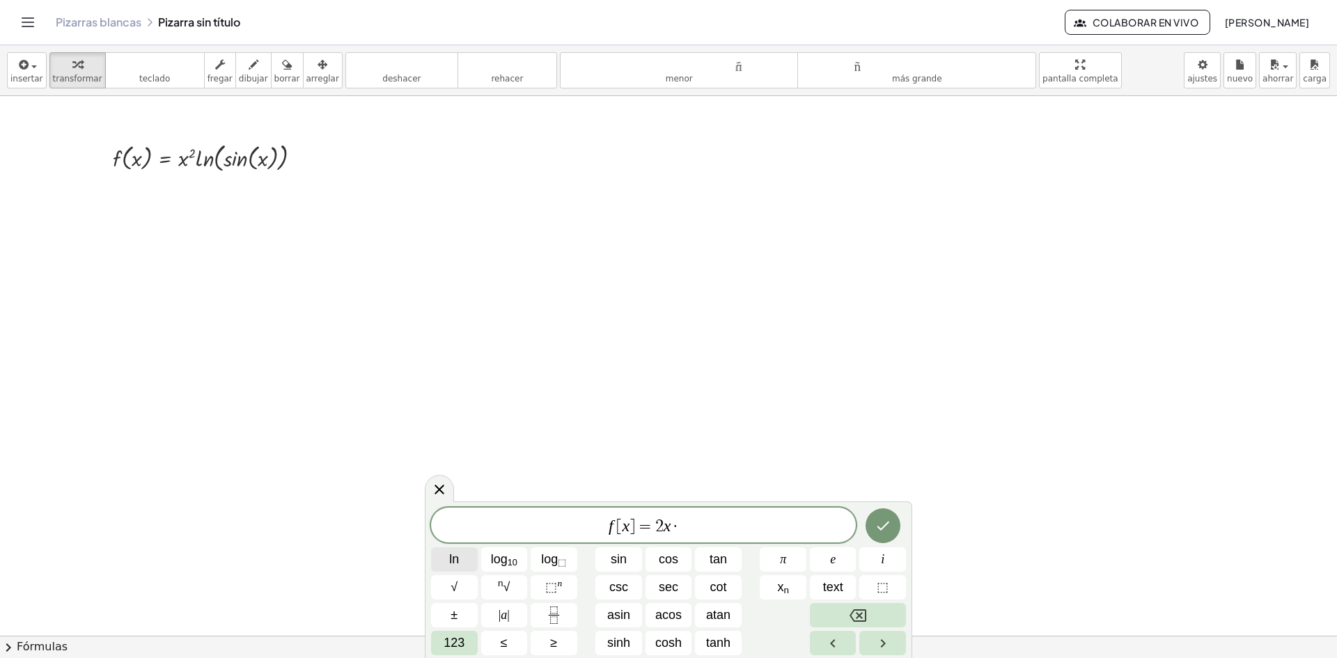
click at [471, 556] on button "ln" at bounding box center [454, 559] width 47 height 24
click at [460, 639] on span "123" at bounding box center [454, 643] width 21 height 19
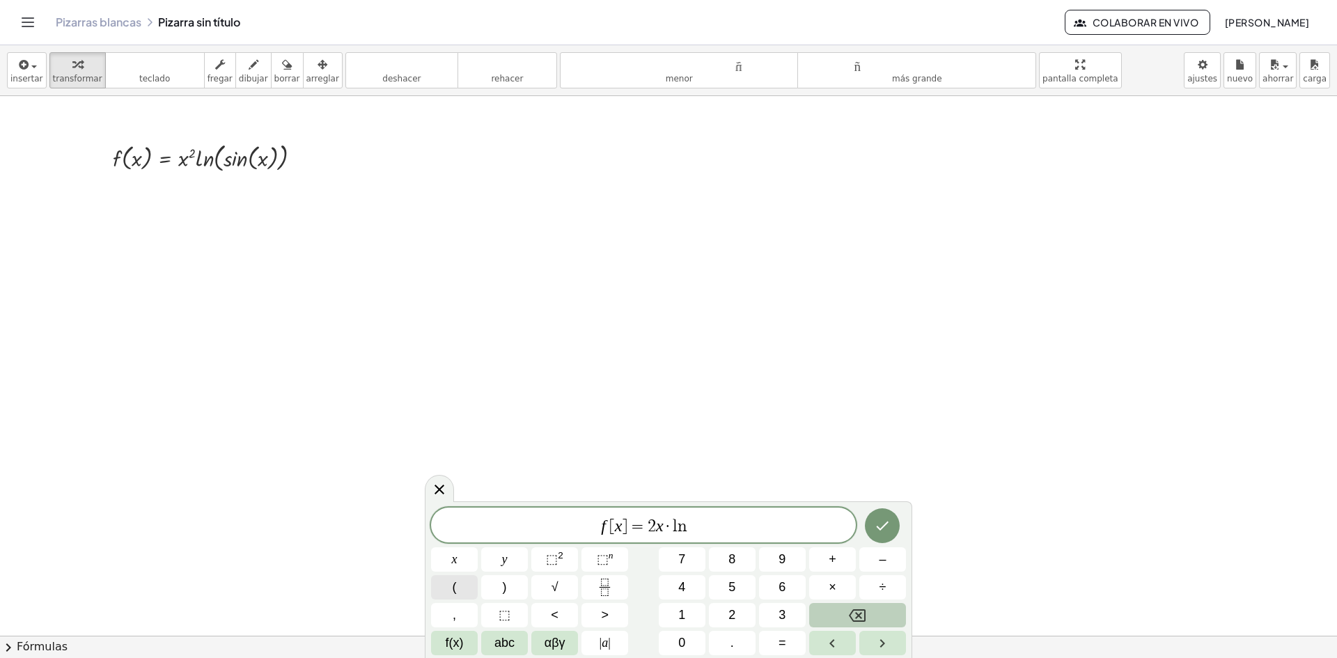
click at [460, 590] on button "(" at bounding box center [454, 587] width 47 height 24
click at [455, 649] on span "f(x)" at bounding box center [455, 643] width 18 height 19
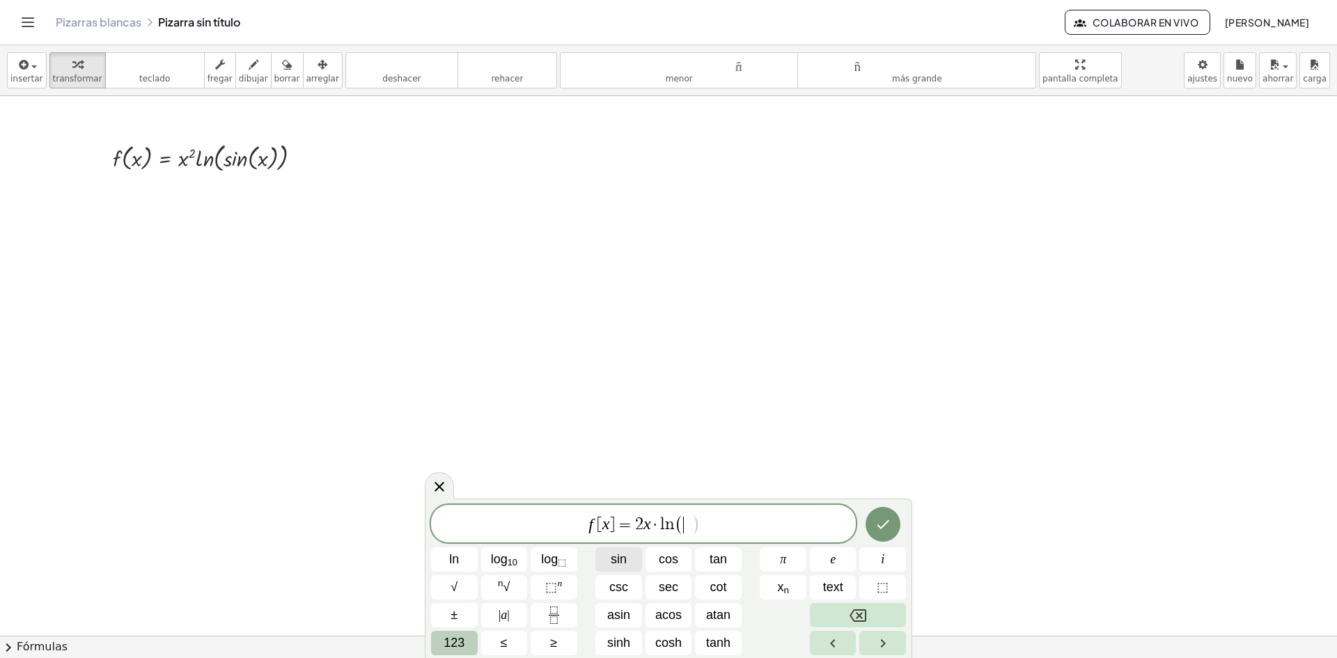
click at [621, 560] on span "sin" at bounding box center [619, 559] width 16 height 19
click at [447, 641] on span "123" at bounding box center [454, 643] width 21 height 19
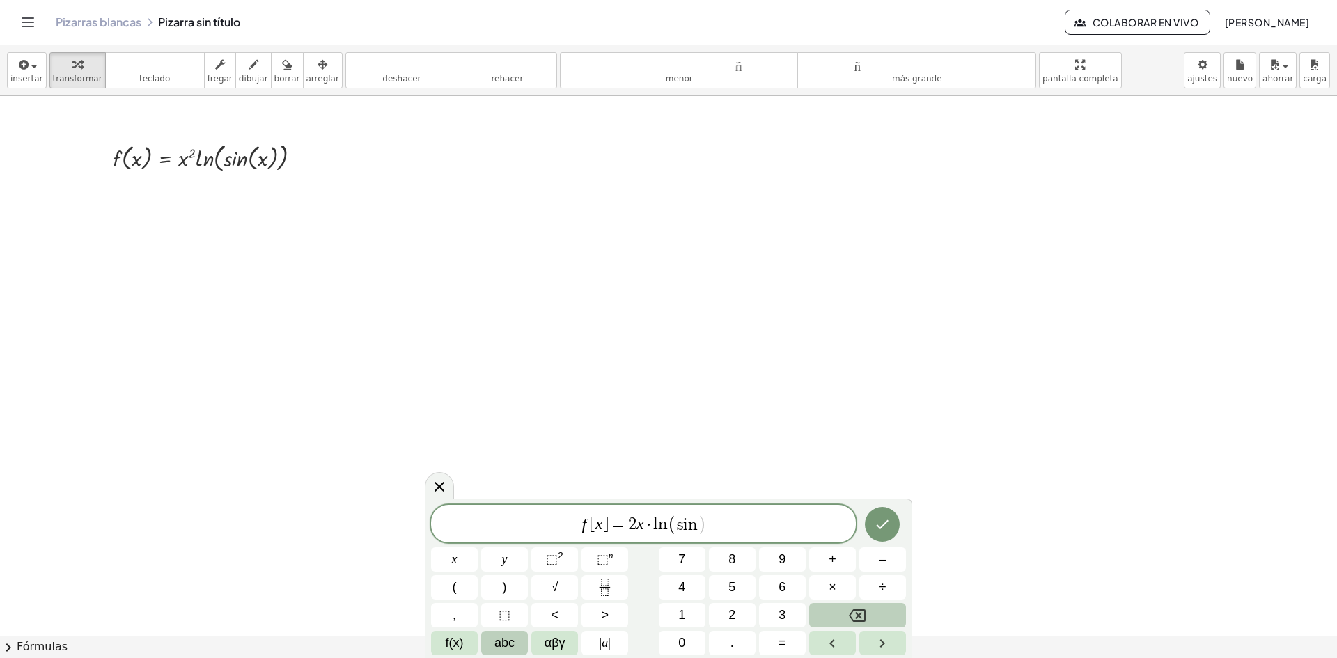
click at [514, 641] on span "abc" at bounding box center [505, 643] width 20 height 19
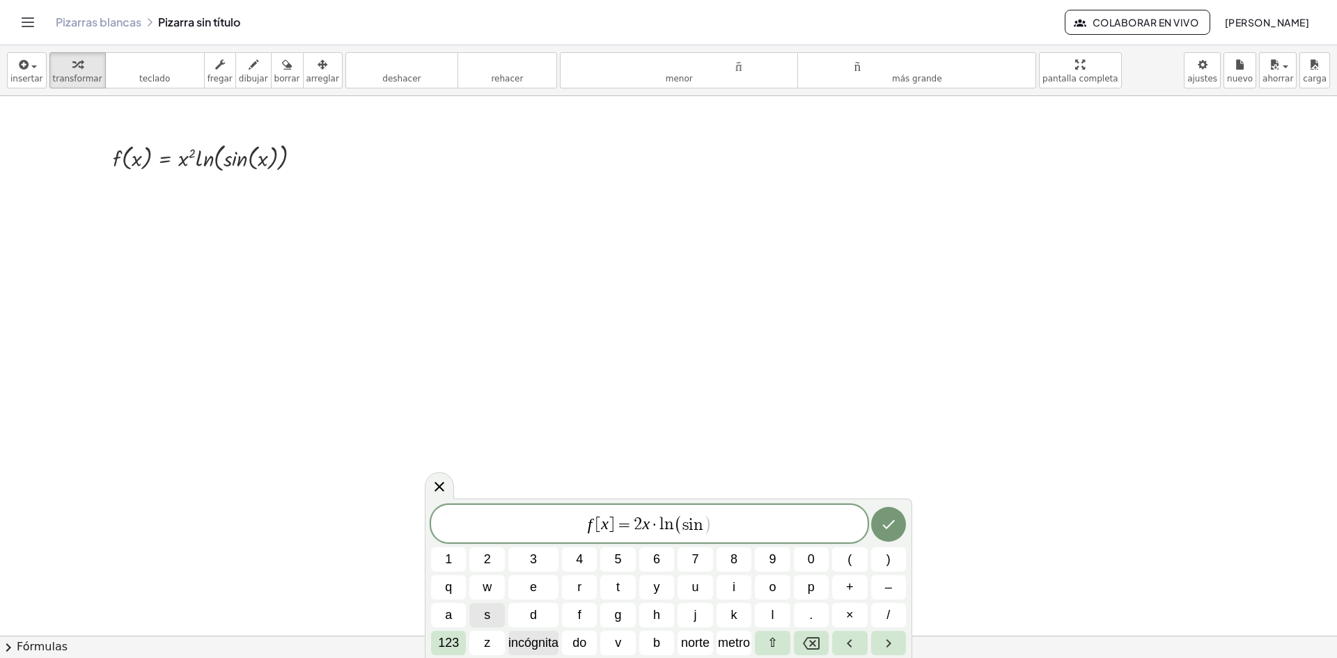
click at [527, 640] on font "incógnita" at bounding box center [533, 643] width 50 height 14
click at [439, 640] on font "123" at bounding box center [448, 643] width 21 height 14
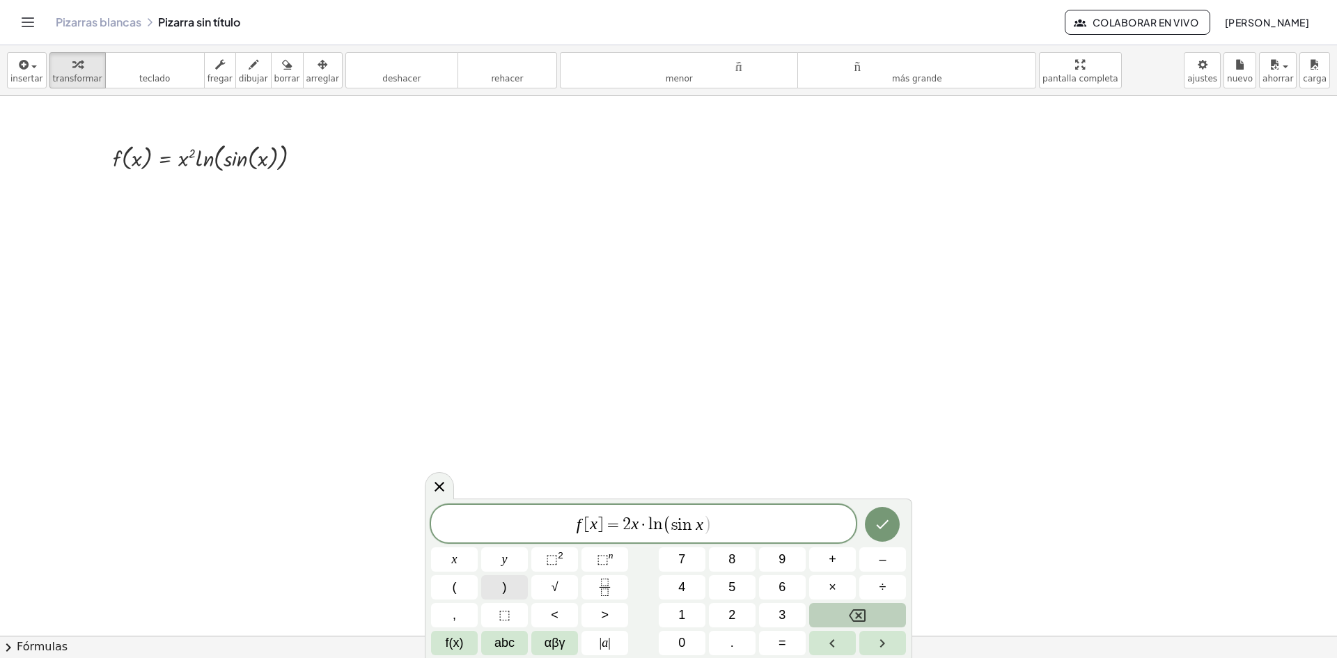
click at [495, 585] on button ")" at bounding box center [504, 587] width 47 height 24
click at [881, 526] on icon "Hecho" at bounding box center [882, 524] width 17 height 17
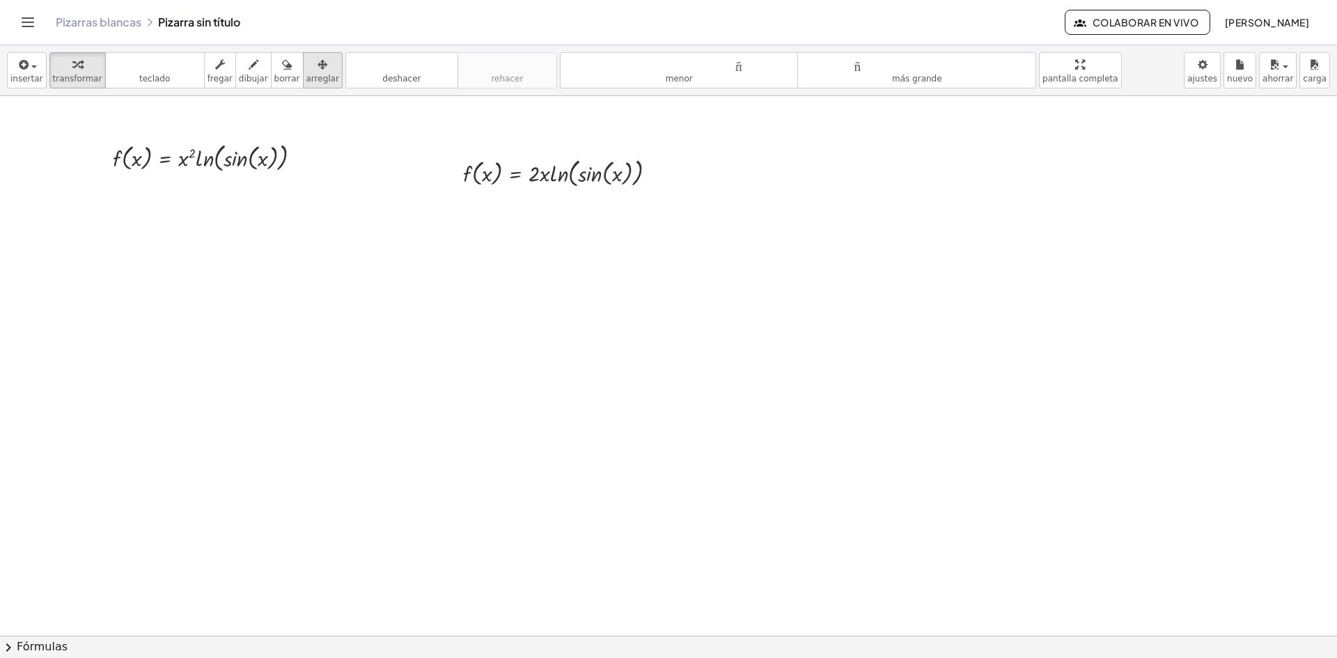
click at [318, 70] on icon "button" at bounding box center [323, 64] width 10 height 17
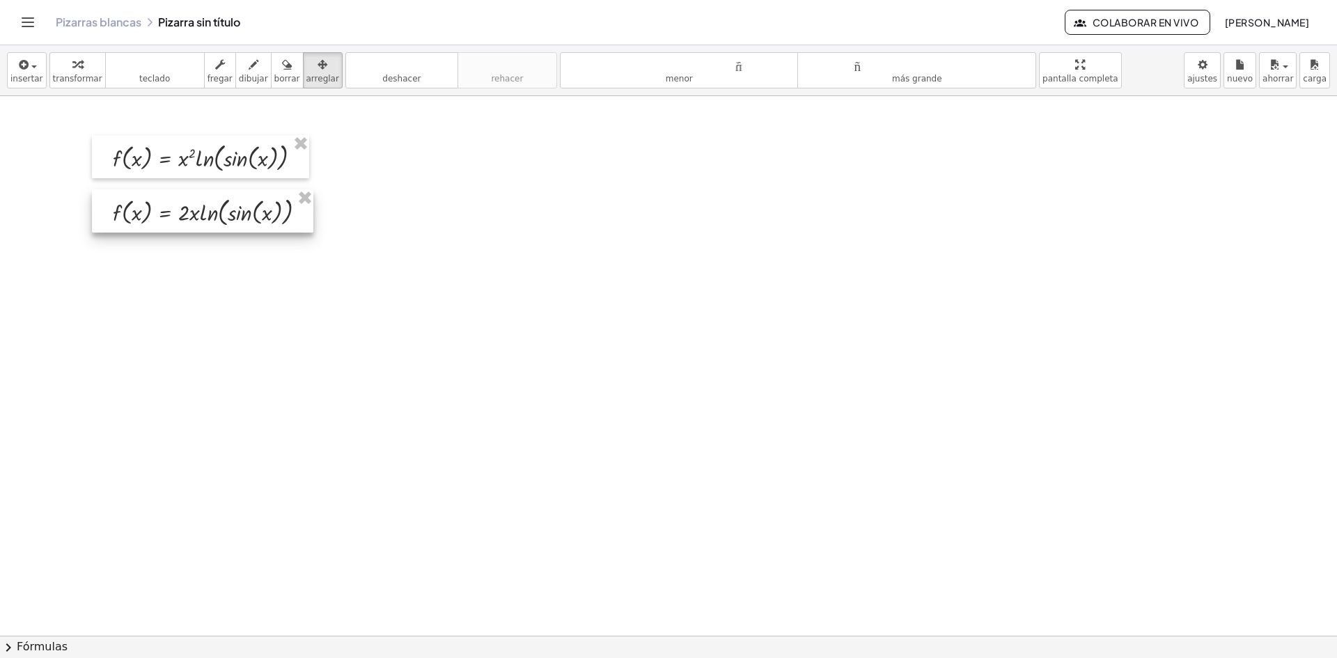
drag, startPoint x: 611, startPoint y: 179, endPoint x: 260, endPoint y: 219, distance: 353.3
click at [260, 219] on div at bounding box center [202, 210] width 221 height 43
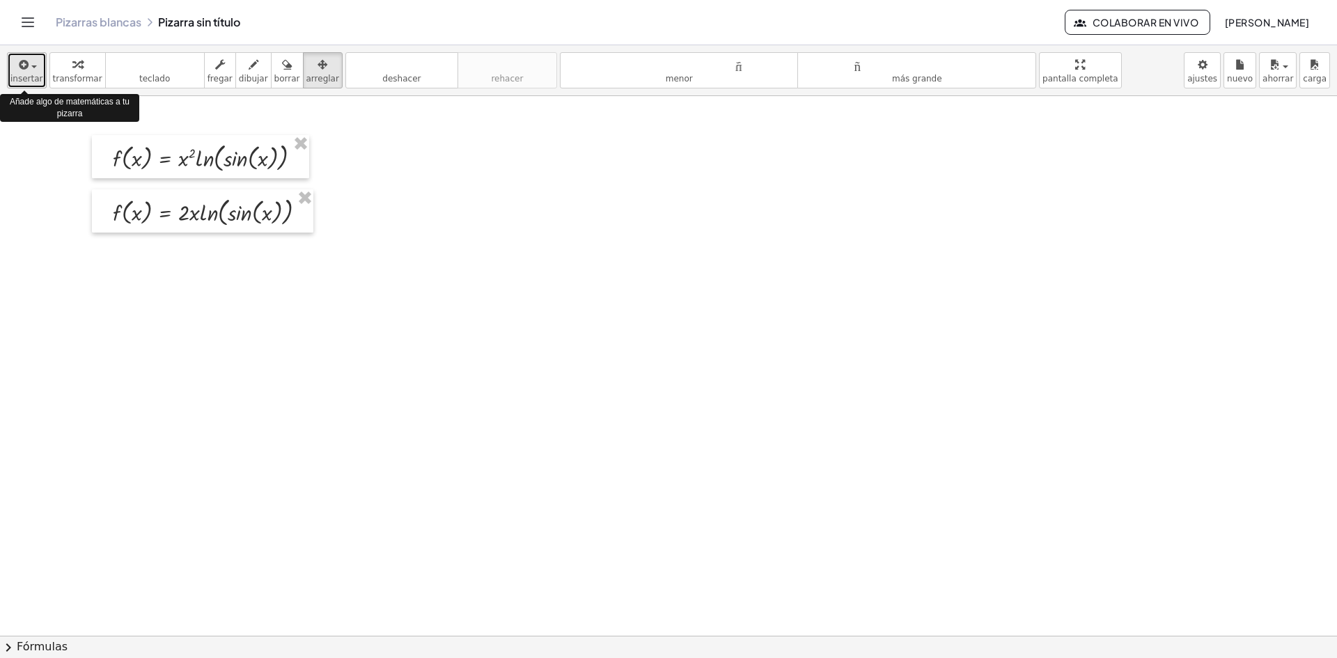
click at [33, 84] on font "insertar" at bounding box center [26, 79] width 33 height 10
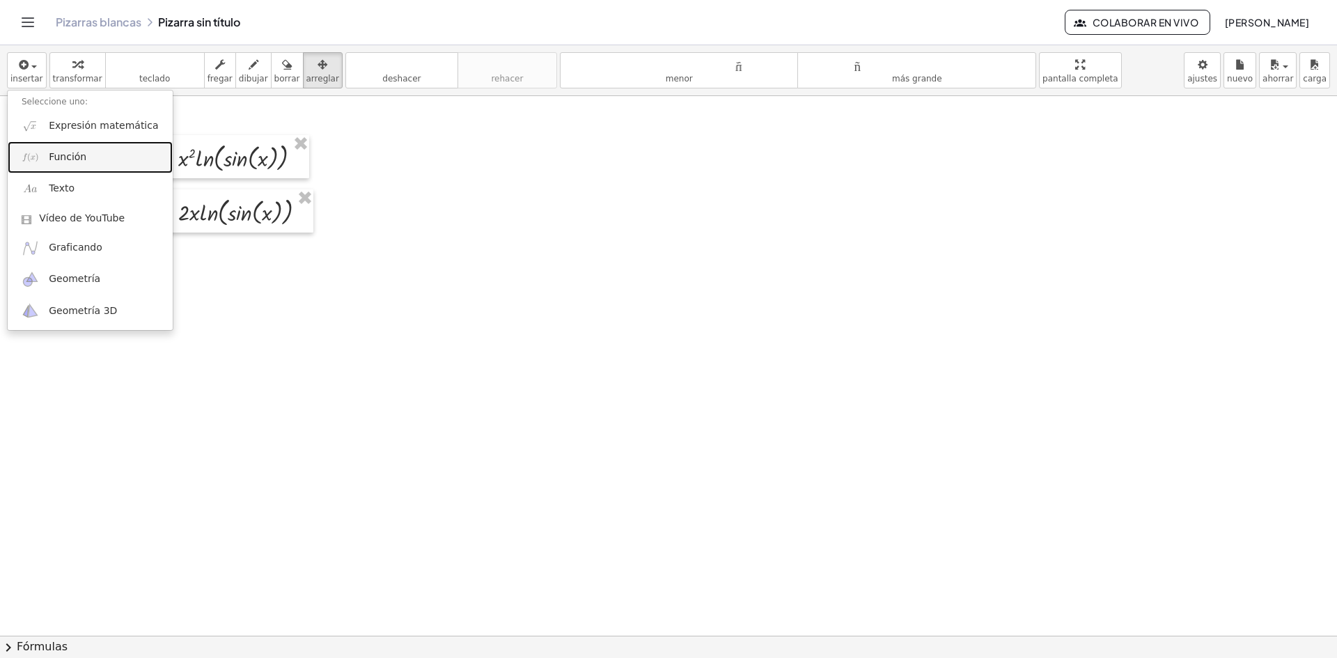
click at [72, 166] on link "Función" at bounding box center [90, 156] width 165 height 31
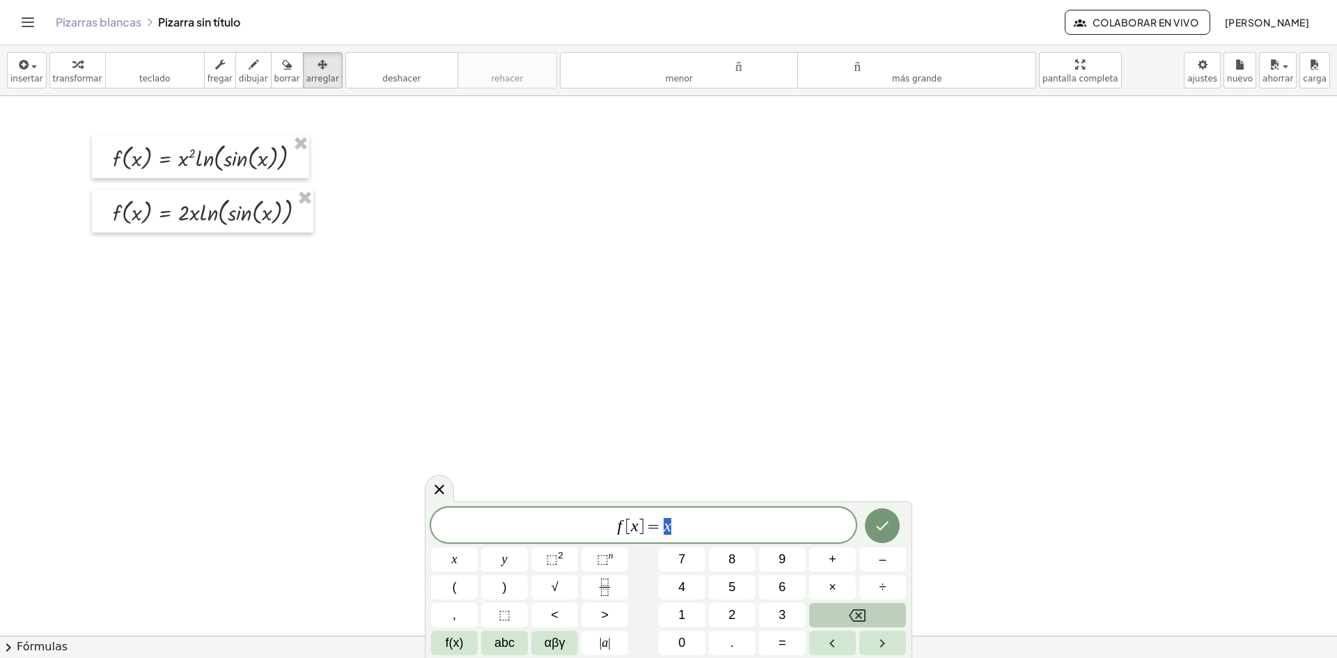
click at [887, 618] on button "Backspace" at bounding box center [857, 615] width 97 height 24
click at [747, 618] on button "2" at bounding box center [732, 615] width 47 height 24
click at [507, 650] on span "abc" at bounding box center [505, 643] width 20 height 19
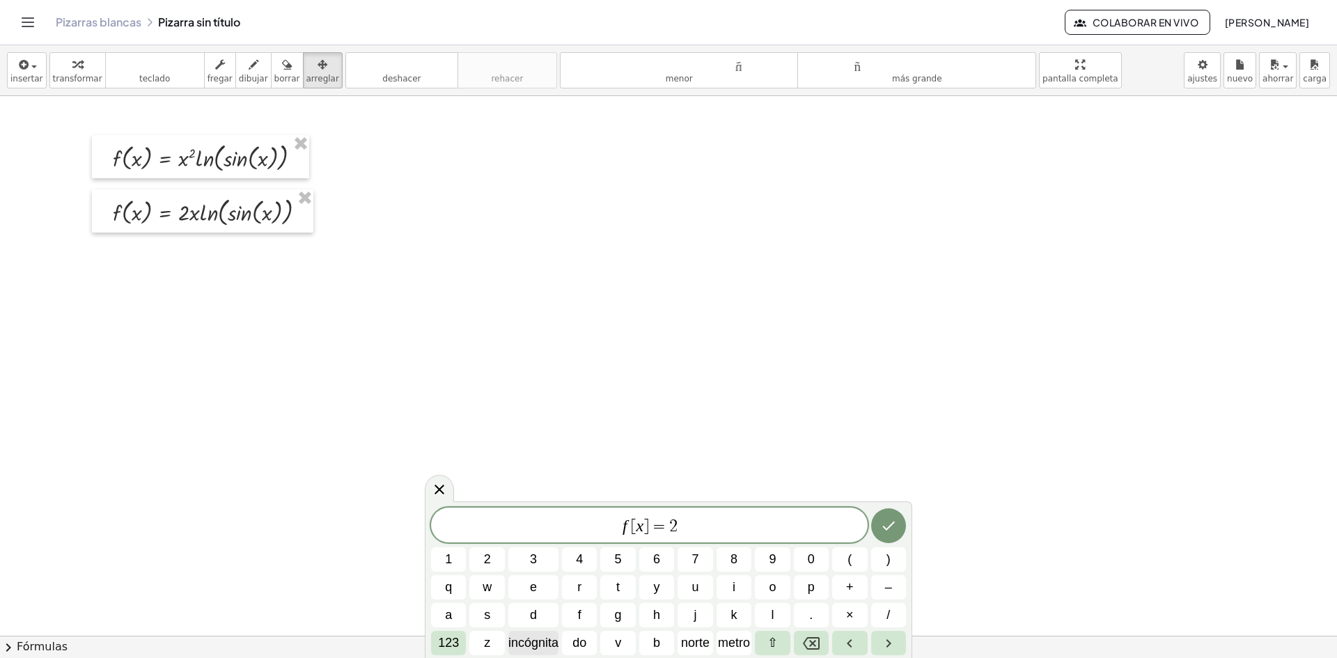
click at [547, 647] on font "incógnita" at bounding box center [533, 643] width 50 height 14
click at [451, 639] on font "123" at bounding box center [448, 643] width 21 height 14
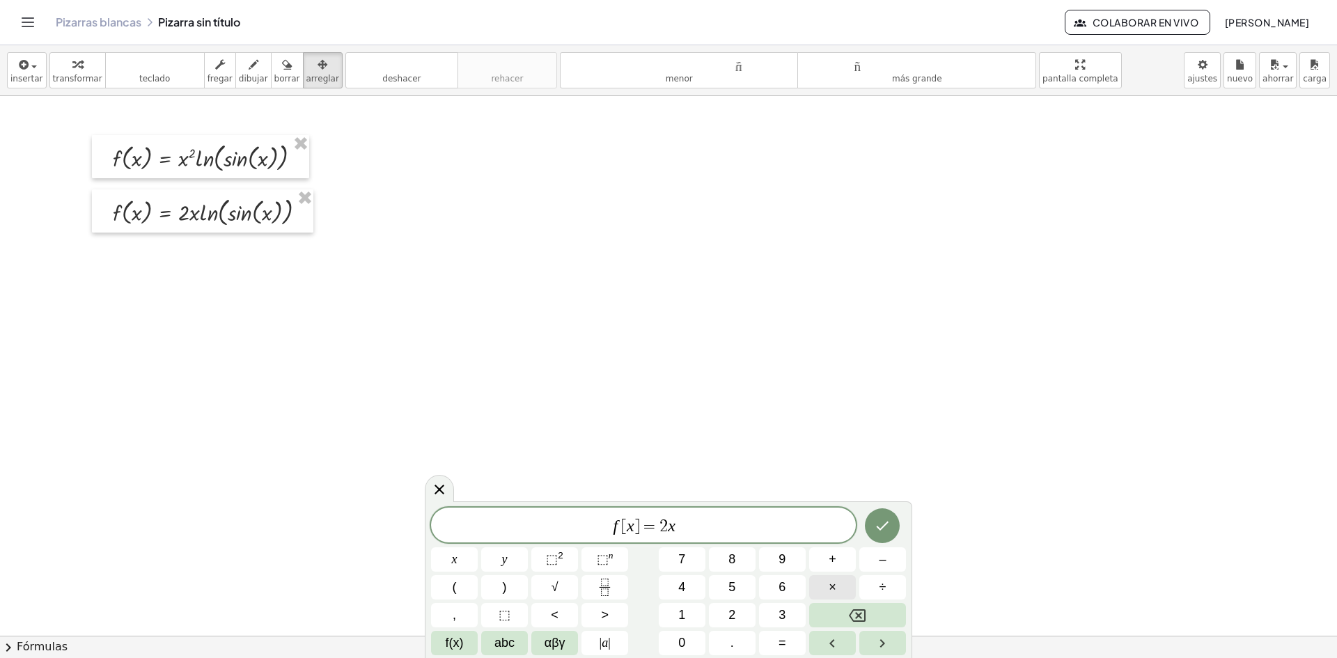
click at [837, 582] on button "×" at bounding box center [832, 587] width 47 height 24
click at [446, 653] on button "f(x)" at bounding box center [454, 643] width 47 height 24
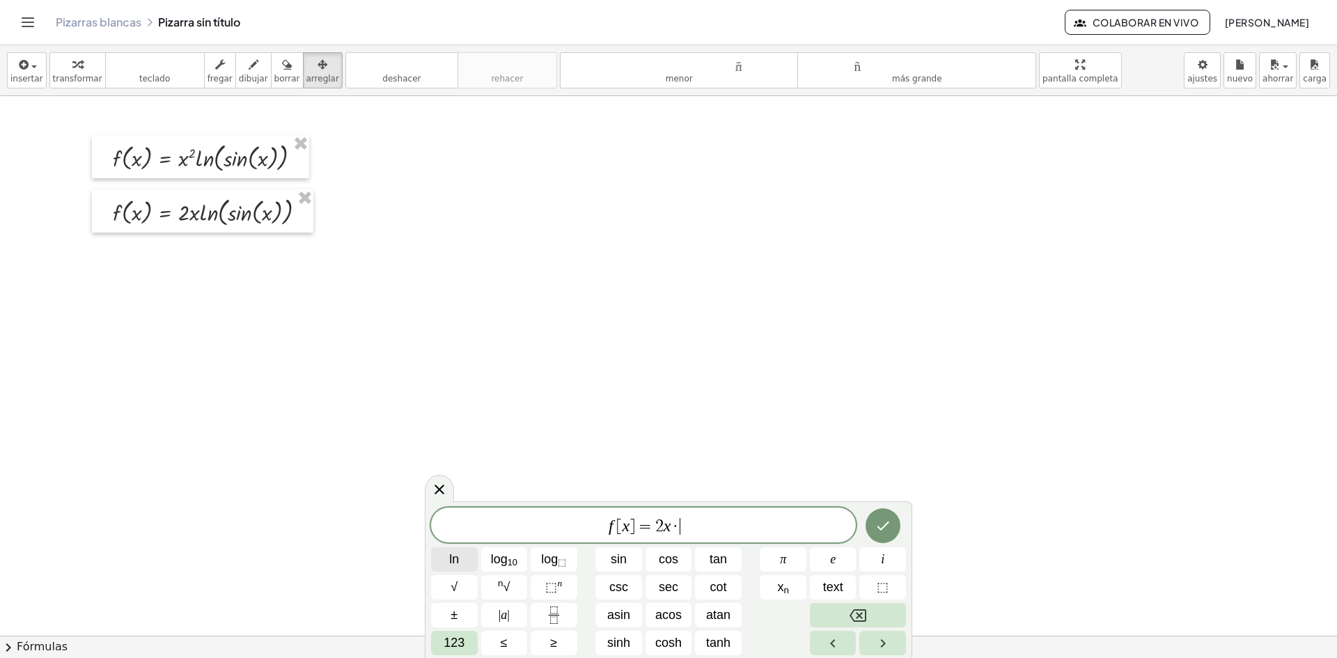
click at [469, 559] on button "ln" at bounding box center [454, 559] width 47 height 24
click at [445, 645] on span "123" at bounding box center [454, 643] width 21 height 19
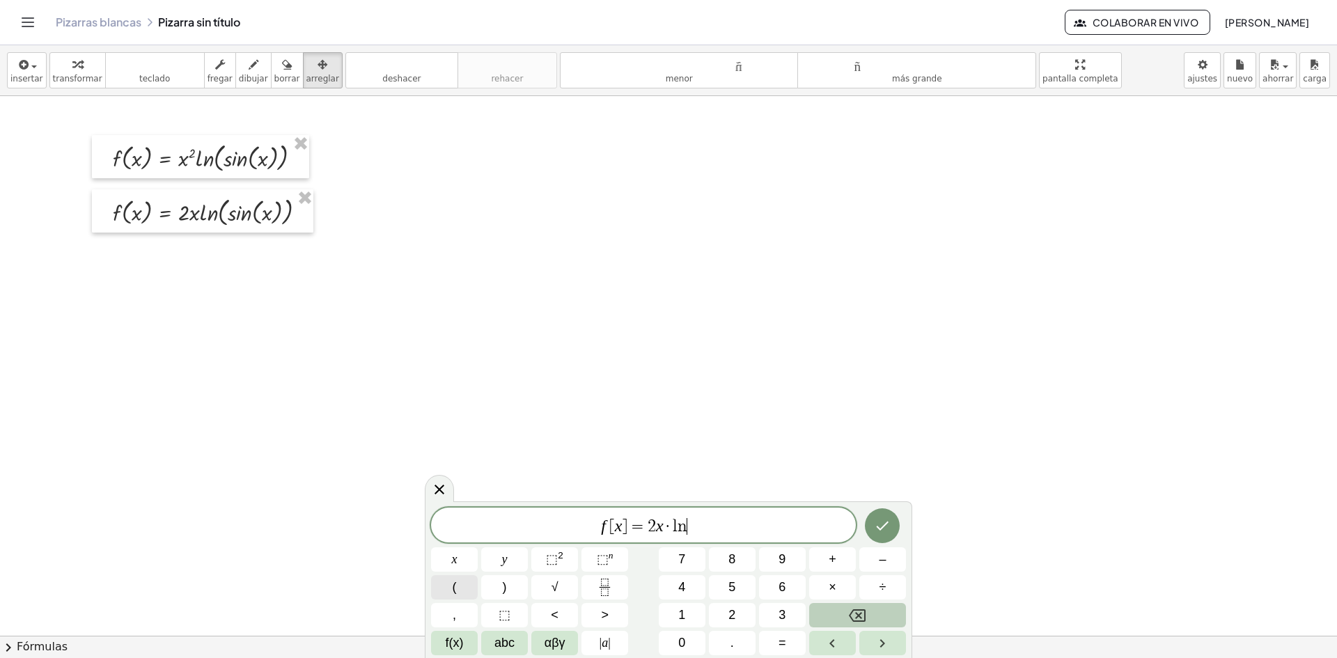
click at [454, 591] on span "(" at bounding box center [455, 587] width 4 height 19
click at [506, 645] on span "abc" at bounding box center [505, 643] width 20 height 19
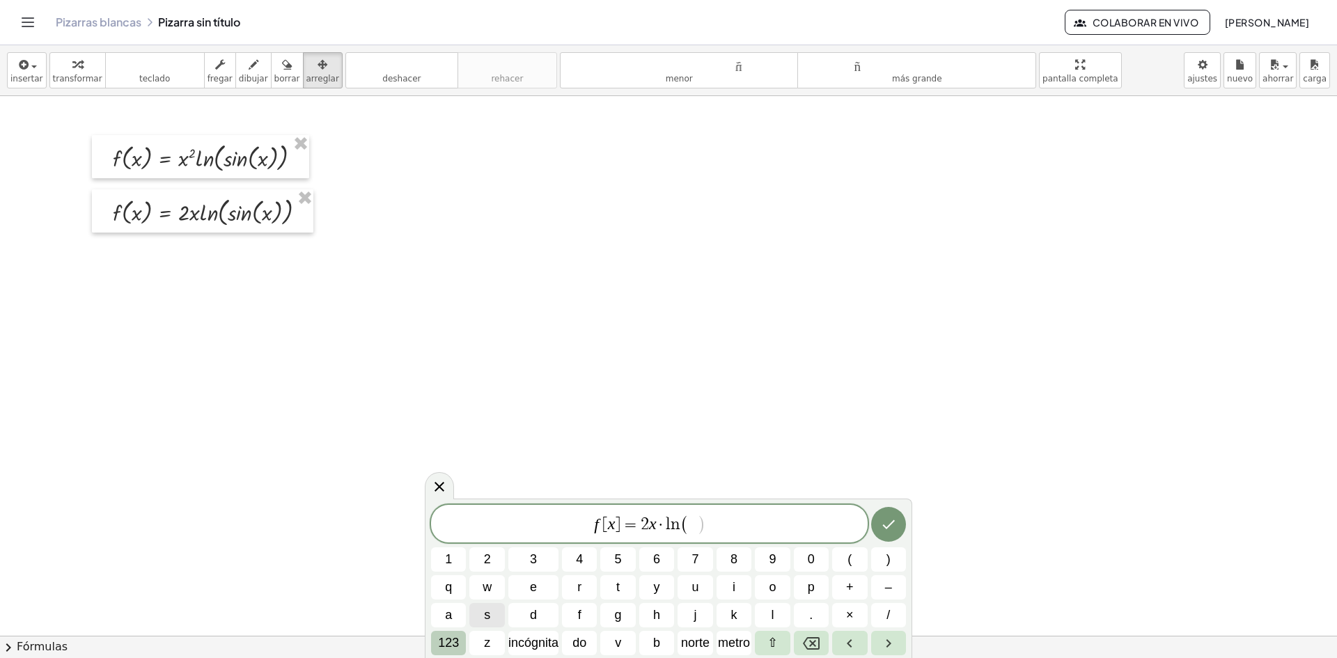
click at [439, 644] on font "123" at bounding box center [448, 643] width 21 height 14
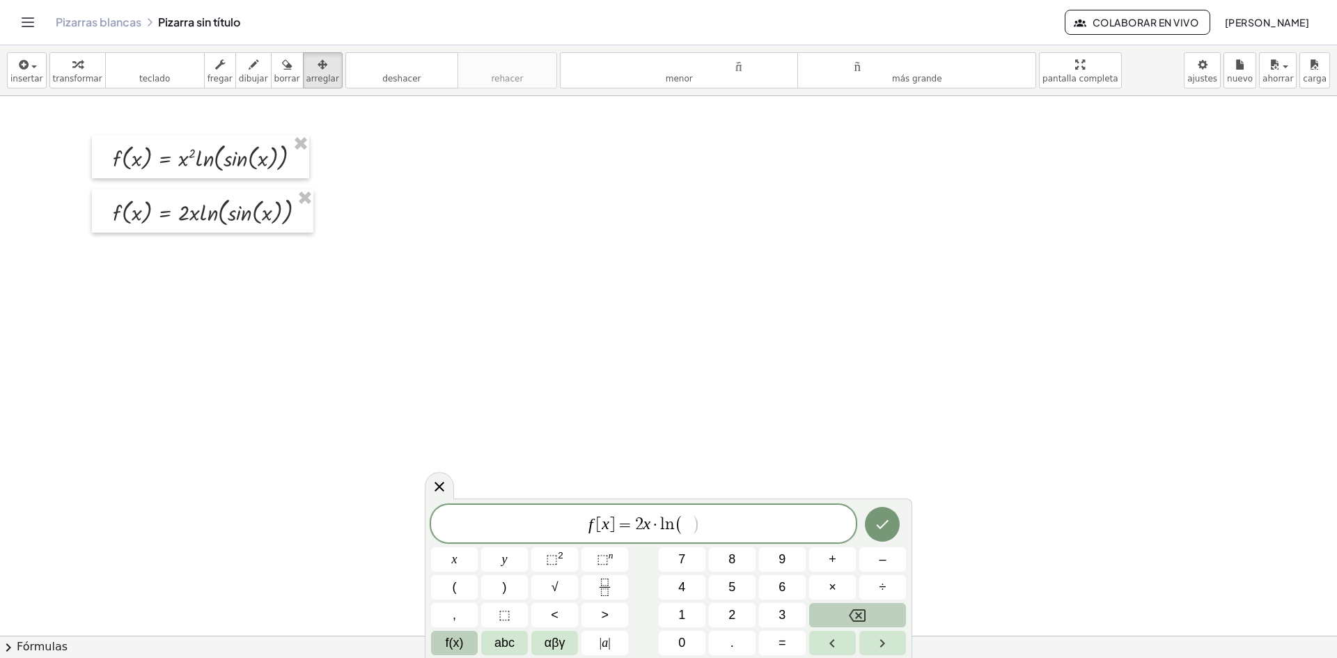
click at [446, 640] on span "f(x)" at bounding box center [455, 643] width 18 height 19
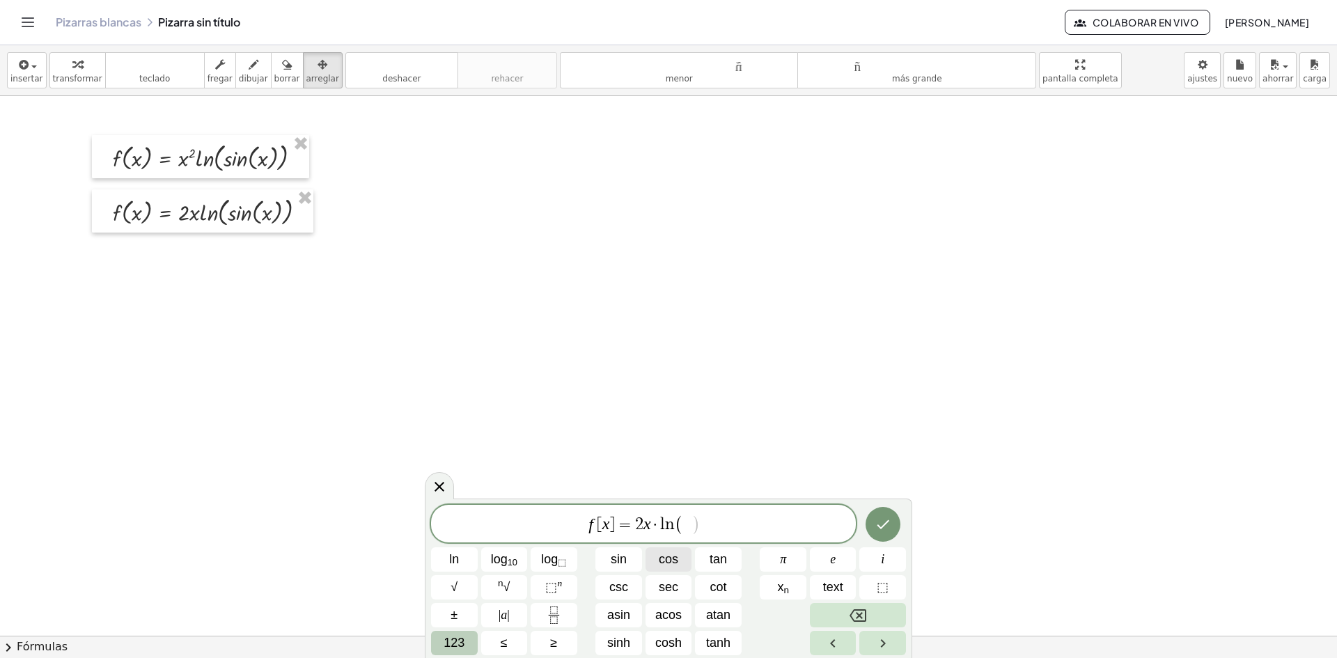
click at [673, 557] on span "cos" at bounding box center [669, 559] width 20 height 19
click at [450, 650] on span "123" at bounding box center [454, 643] width 21 height 19
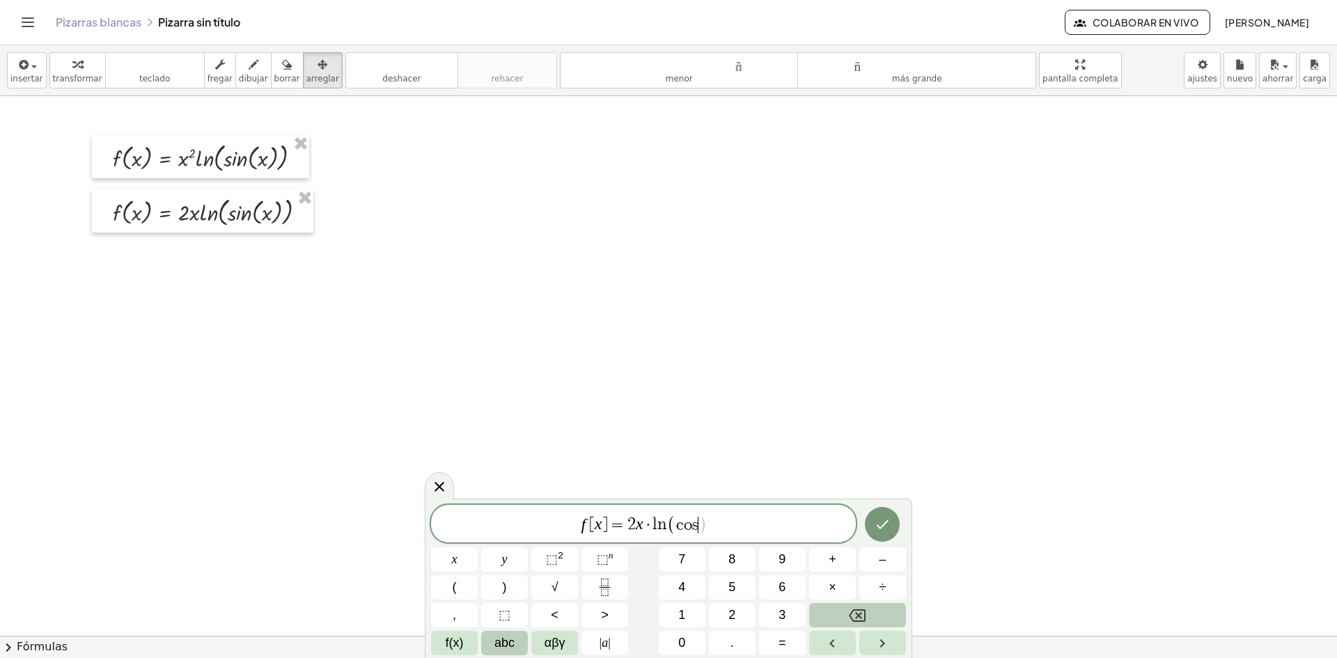
click at [519, 636] on button "abc" at bounding box center [504, 643] width 47 height 24
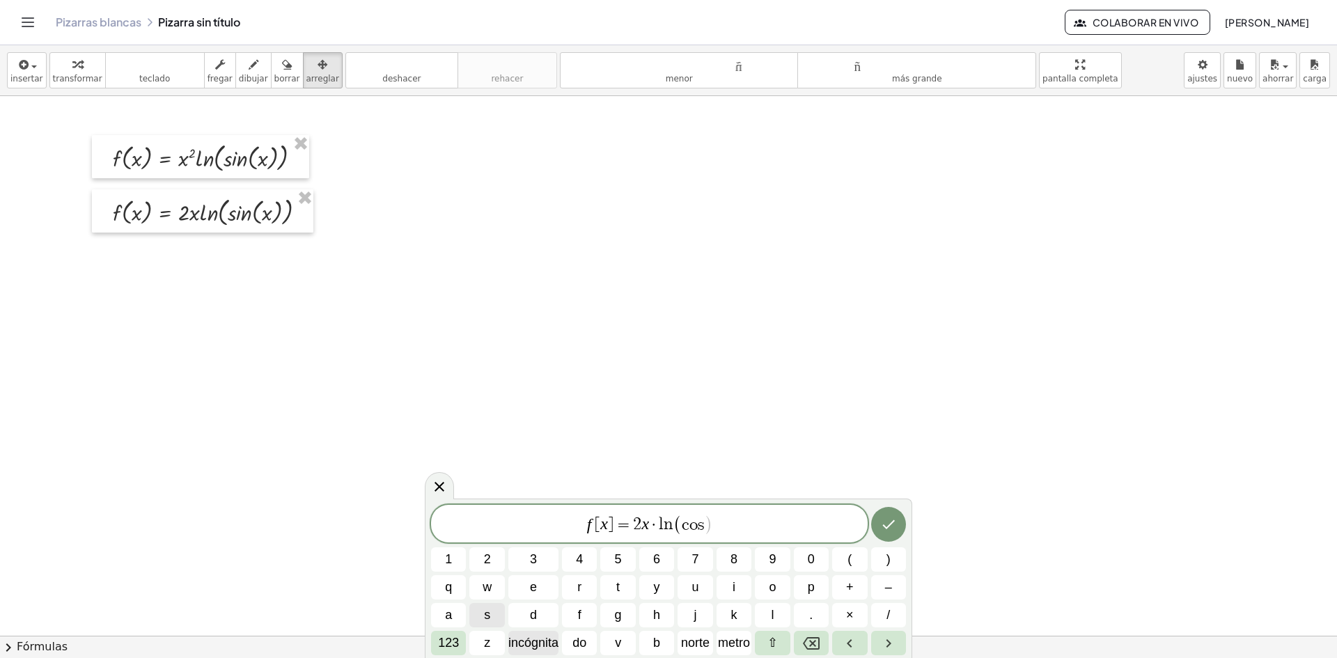
click at [522, 636] on font "incógnita" at bounding box center [533, 643] width 50 height 14
click at [880, 564] on button ")" at bounding box center [888, 559] width 35 height 24
click at [891, 522] on icon "Hecho" at bounding box center [888, 524] width 17 height 17
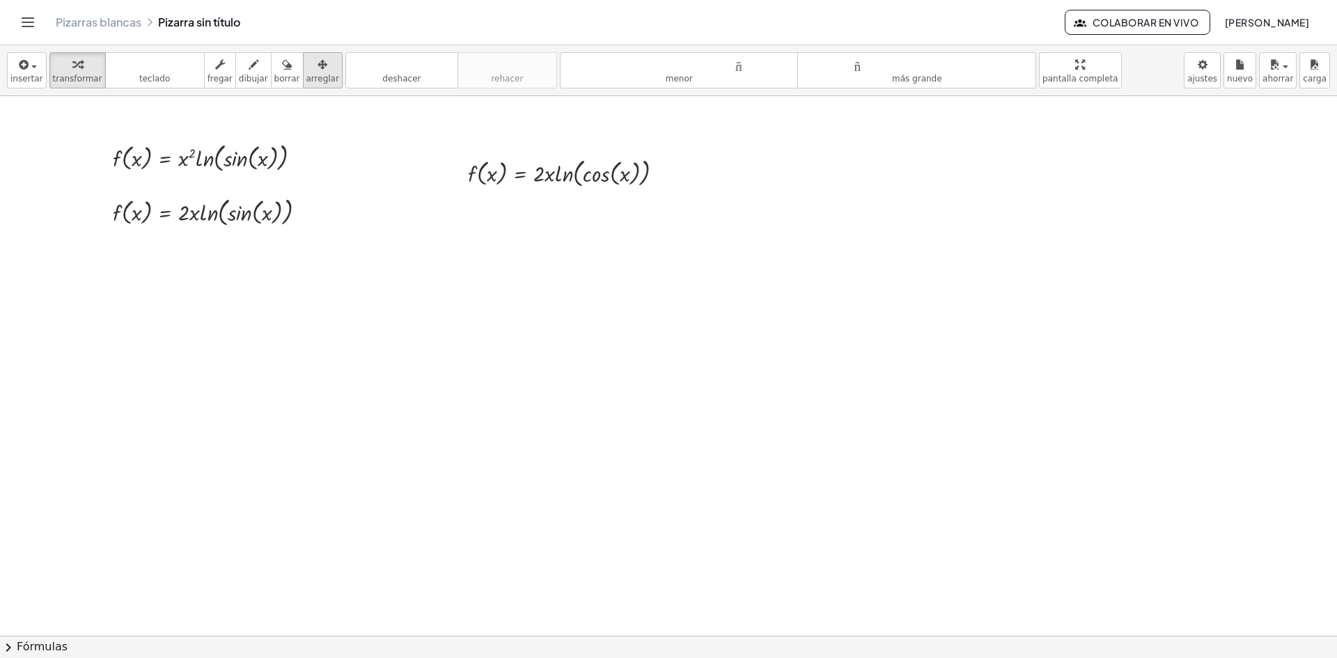
click at [318, 68] on icon "button" at bounding box center [323, 64] width 10 height 17
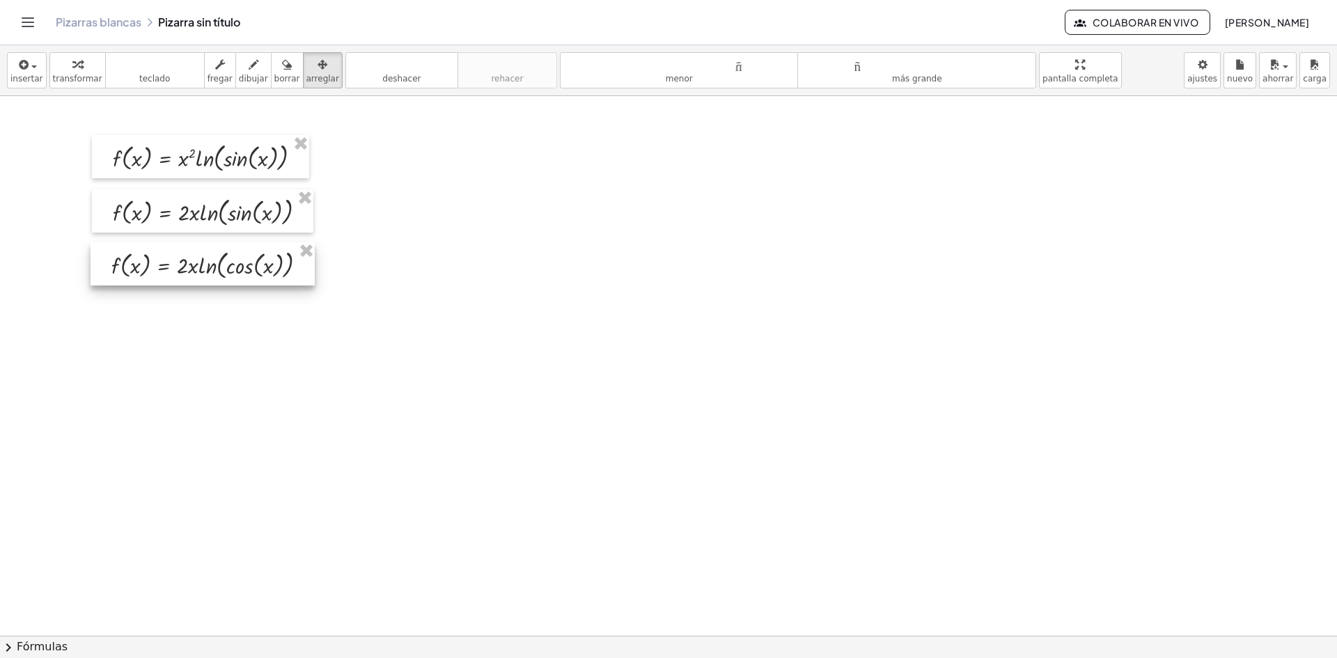
drag, startPoint x: 612, startPoint y: 173, endPoint x: 255, endPoint y: 265, distance: 368.4
click at [255, 265] on div at bounding box center [203, 263] width 224 height 43
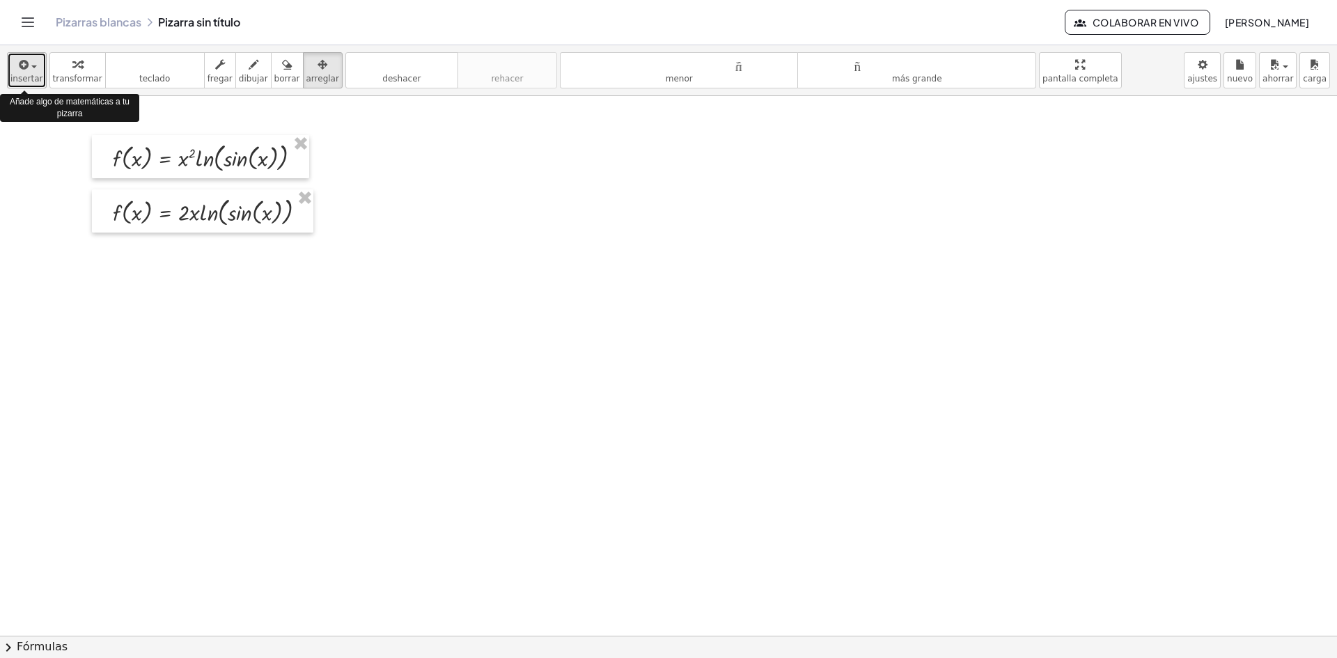
click at [20, 67] on icon "button" at bounding box center [23, 64] width 13 height 17
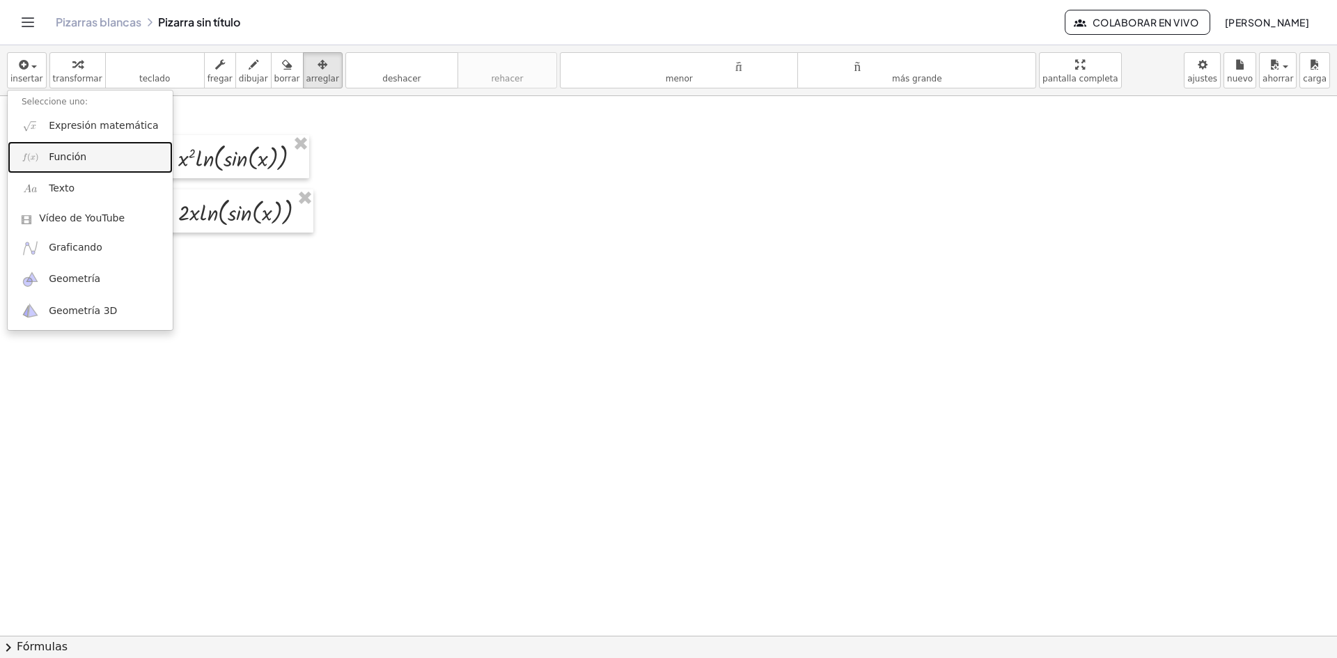
click at [91, 165] on link "Función" at bounding box center [90, 156] width 165 height 31
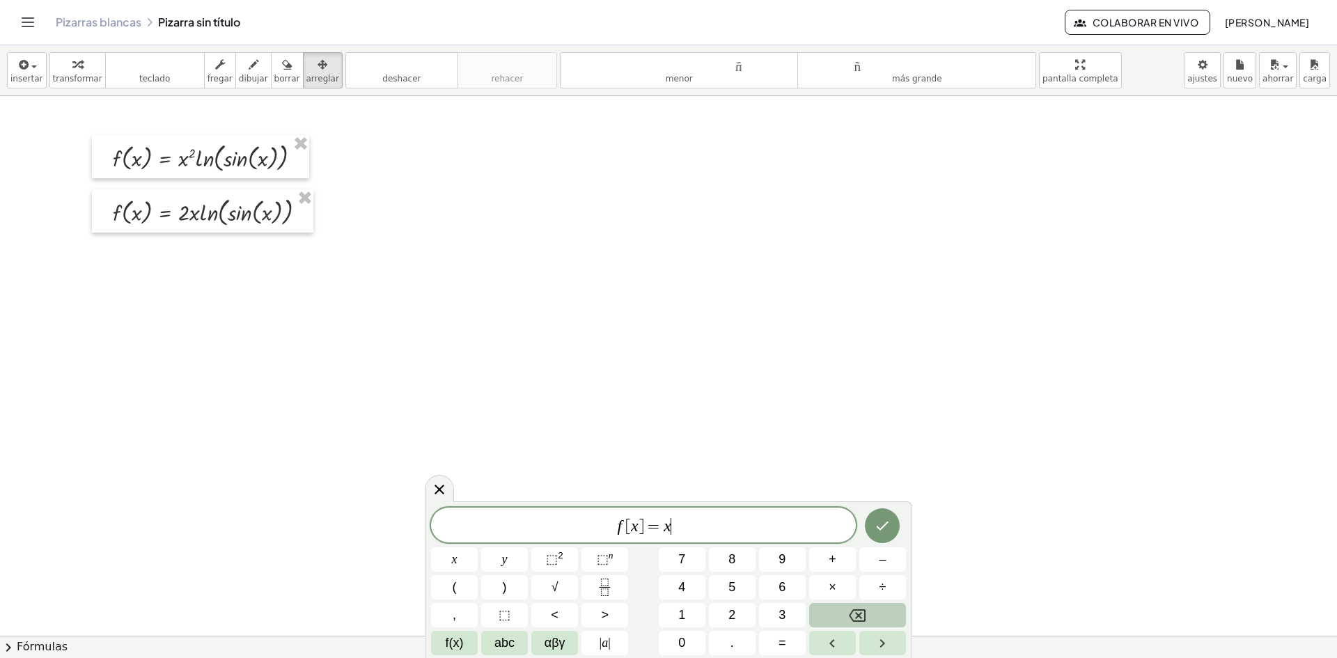
click at [676, 526] on span "f [ x ] = x ​" at bounding box center [643, 527] width 425 height 20
click at [848, 607] on button "Backspace" at bounding box center [857, 615] width 97 height 24
click at [740, 609] on button "2" at bounding box center [732, 615] width 47 height 24
click at [492, 641] on button "abc" at bounding box center [504, 643] width 47 height 24
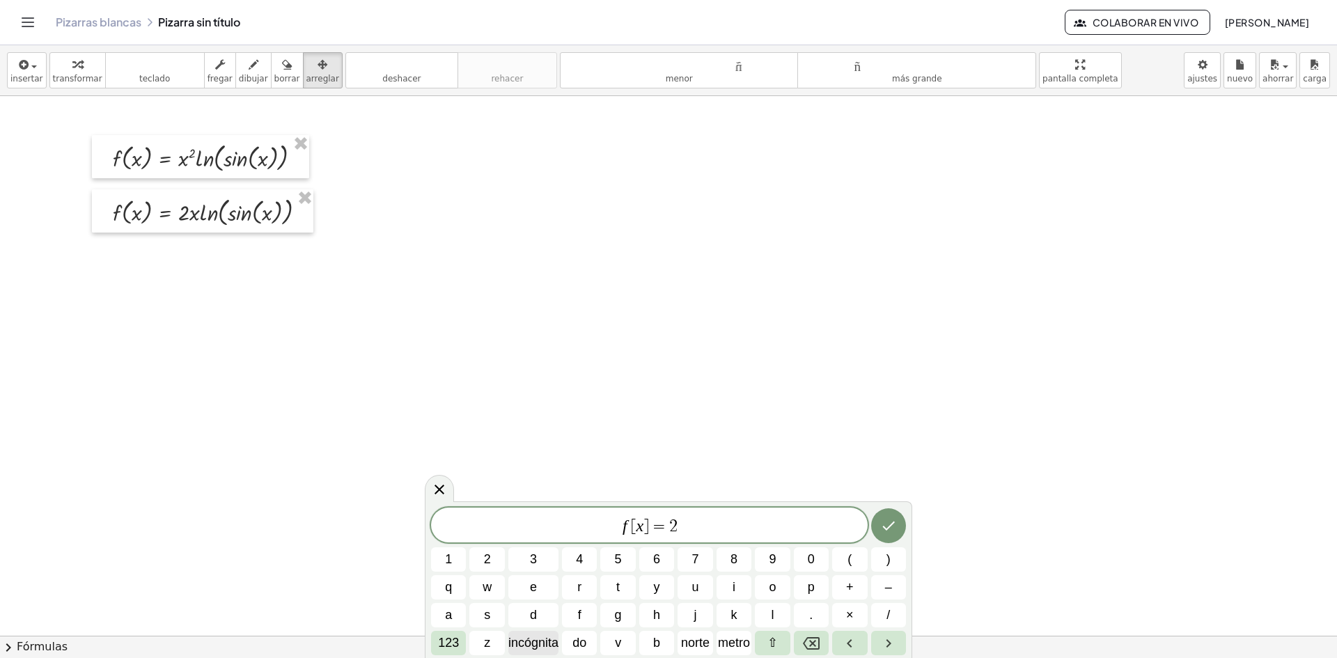
click at [536, 640] on font "incógnita" at bounding box center [533, 643] width 50 height 14
click at [444, 640] on font "123" at bounding box center [448, 643] width 21 height 14
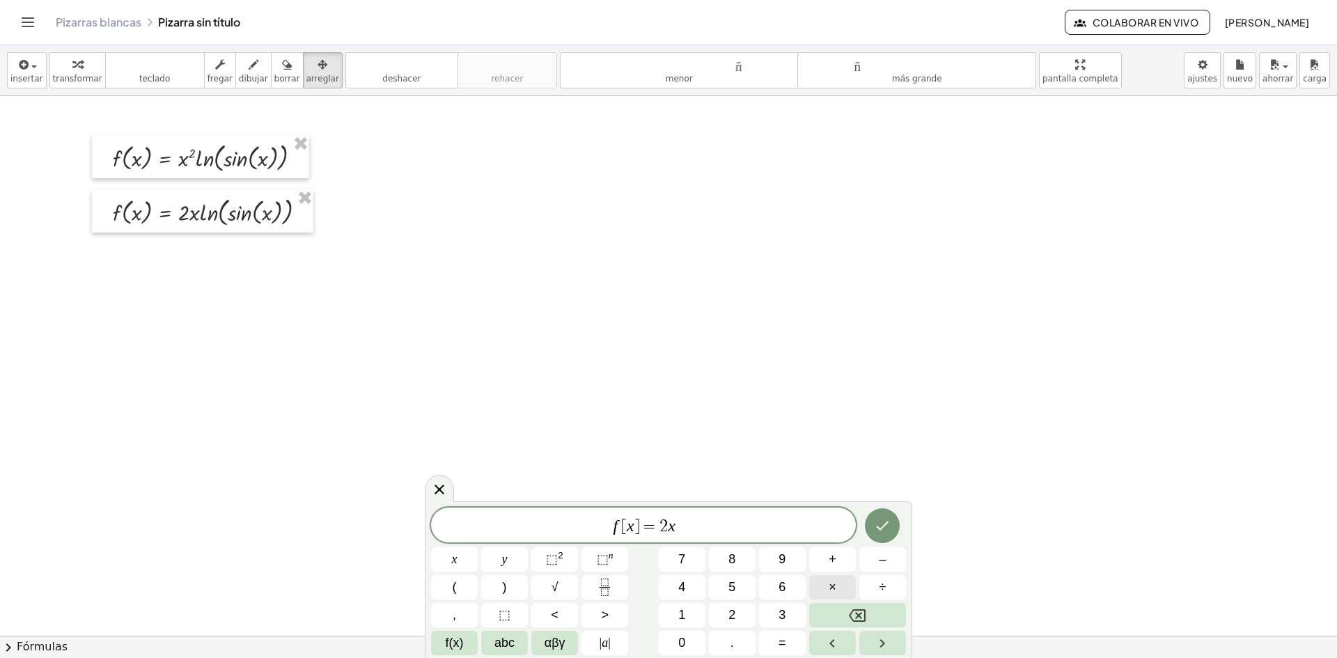
click at [846, 583] on button "×" at bounding box center [832, 587] width 47 height 24
click at [442, 642] on button "f(x)" at bounding box center [454, 643] width 47 height 24
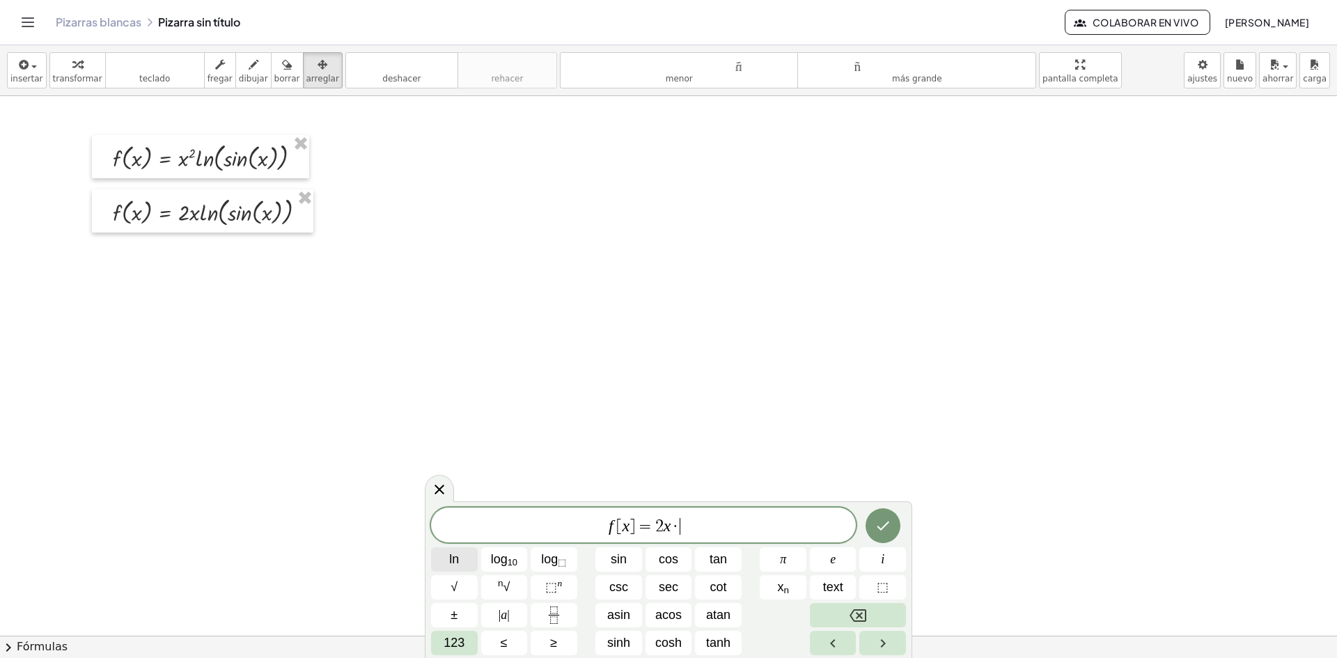
click at [458, 566] on span "ln" at bounding box center [454, 559] width 10 height 19
click at [450, 644] on span "123" at bounding box center [454, 643] width 21 height 19
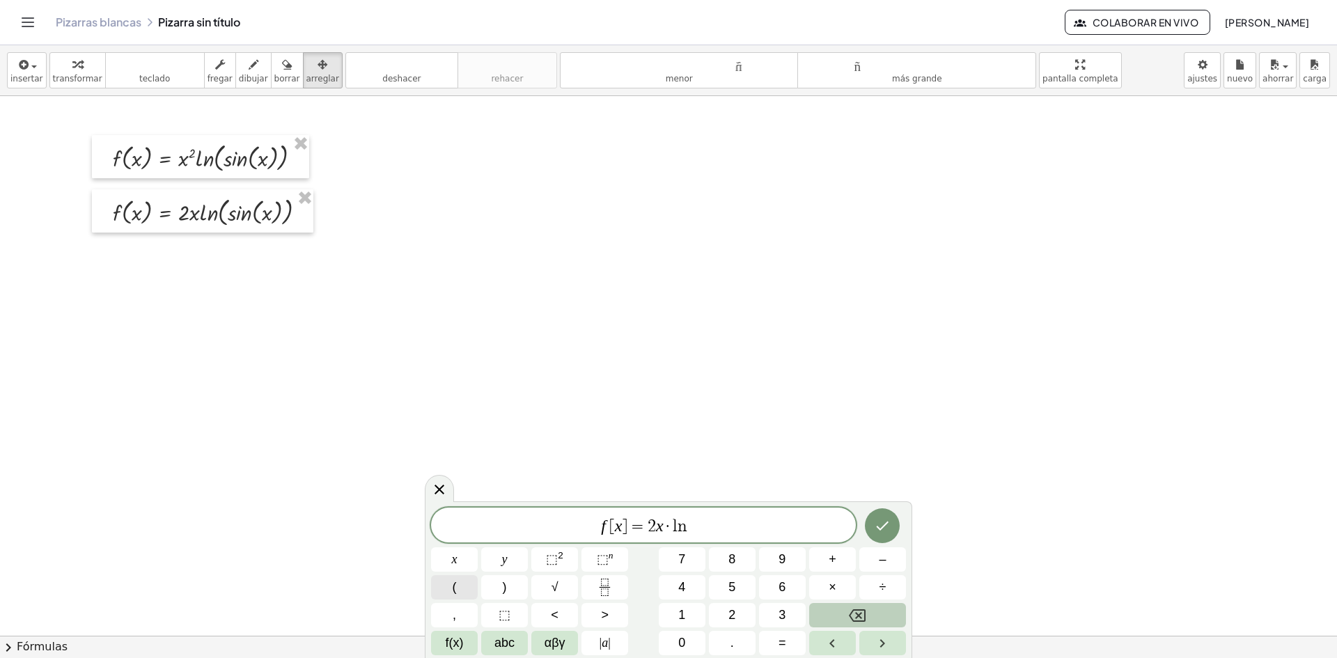
click at [451, 582] on button "(" at bounding box center [454, 587] width 47 height 24
click at [600, 587] on rect "Fraction" at bounding box center [605, 587] width 10 height 1
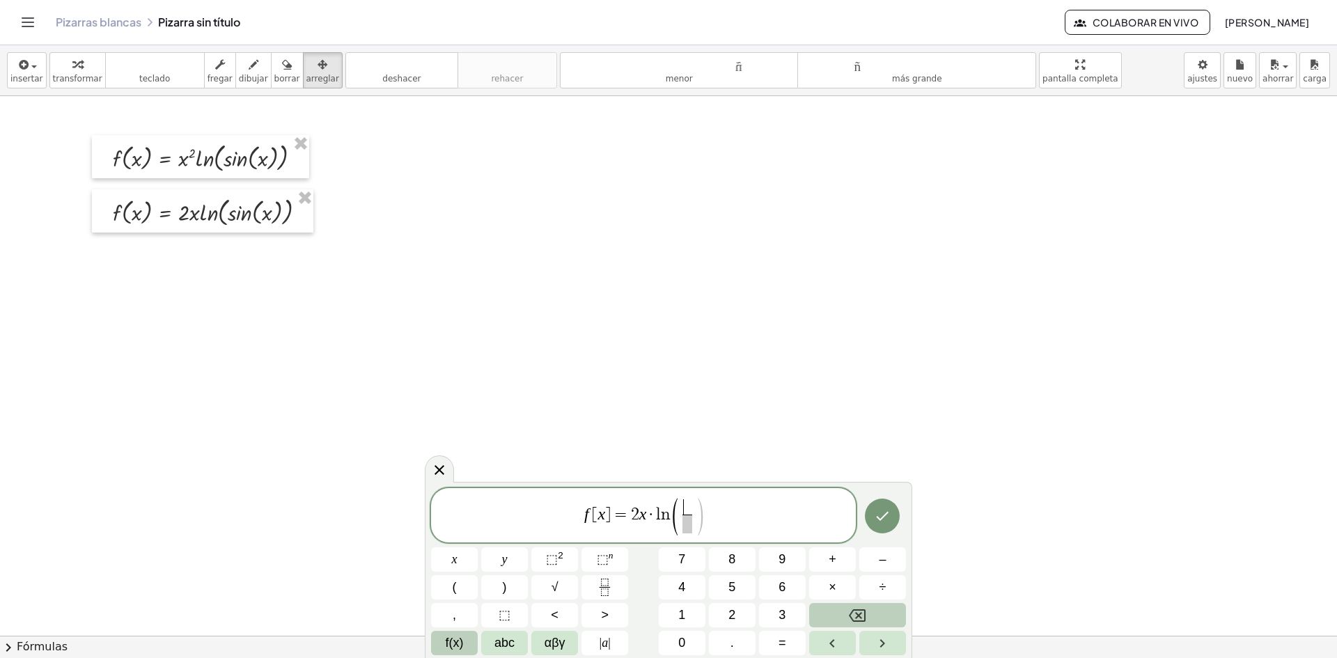
click at [465, 642] on button "f(x)" at bounding box center [454, 643] width 47 height 24
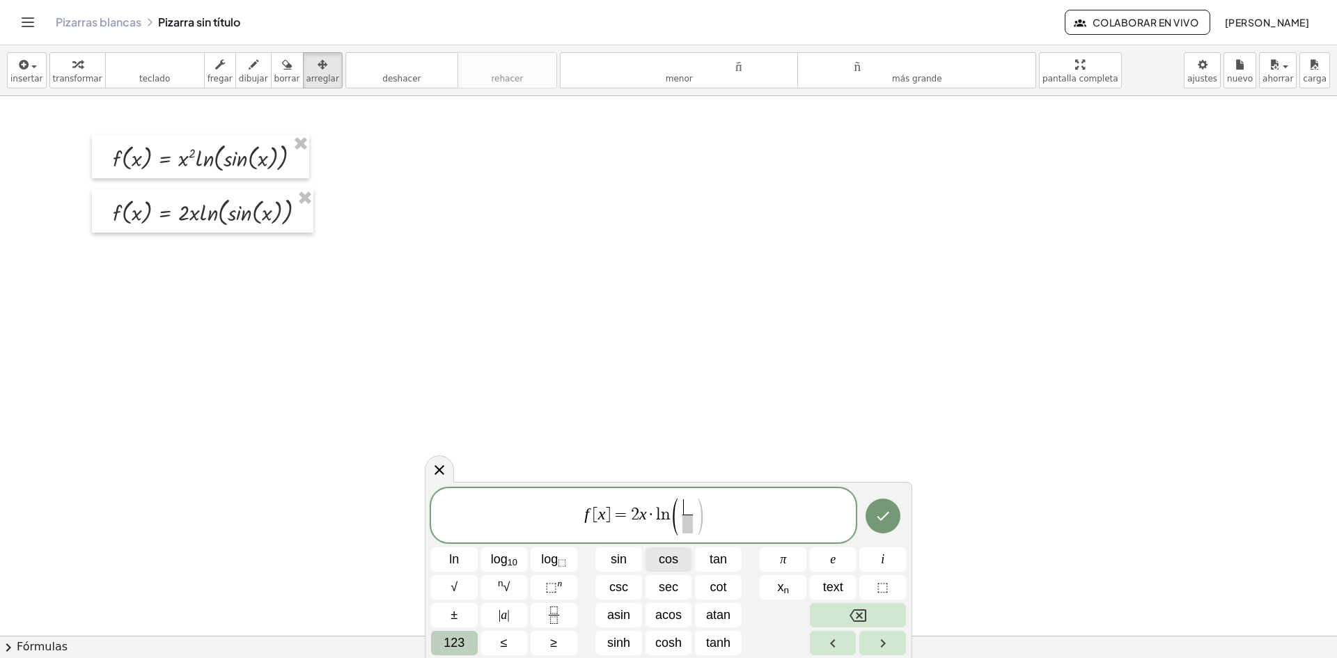
click at [668, 559] on span "cos" at bounding box center [669, 559] width 20 height 19
click at [462, 649] on span "123" at bounding box center [454, 643] width 21 height 19
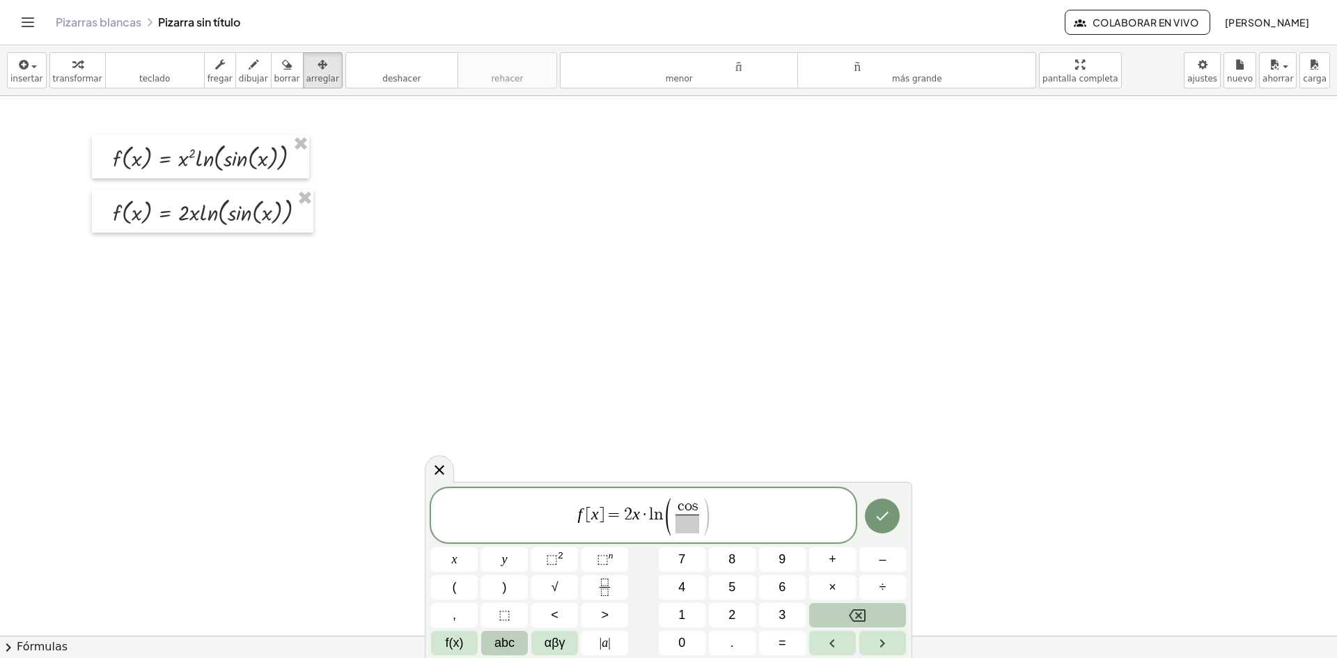
click at [511, 642] on span "abc" at bounding box center [505, 643] width 20 height 19
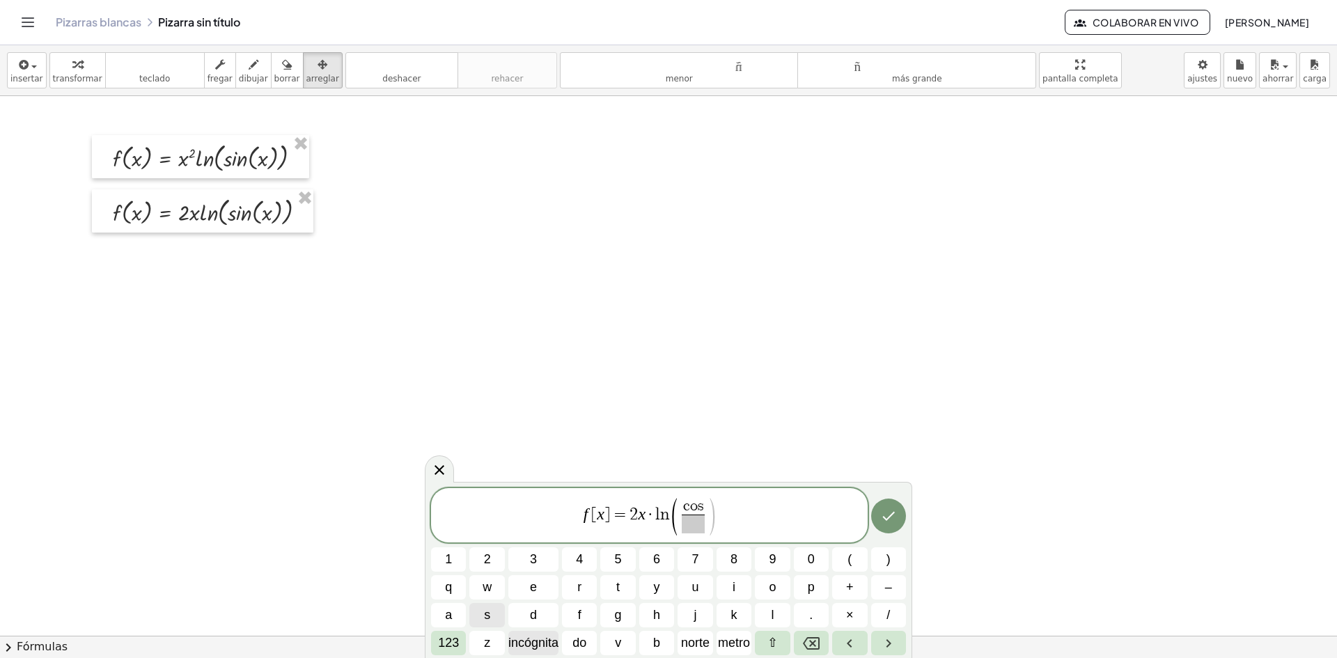
click at [543, 637] on font "incógnita" at bounding box center [533, 643] width 50 height 14
click at [687, 527] on span "​" at bounding box center [693, 524] width 33 height 19
click at [444, 638] on font "123" at bounding box center [448, 643] width 21 height 14
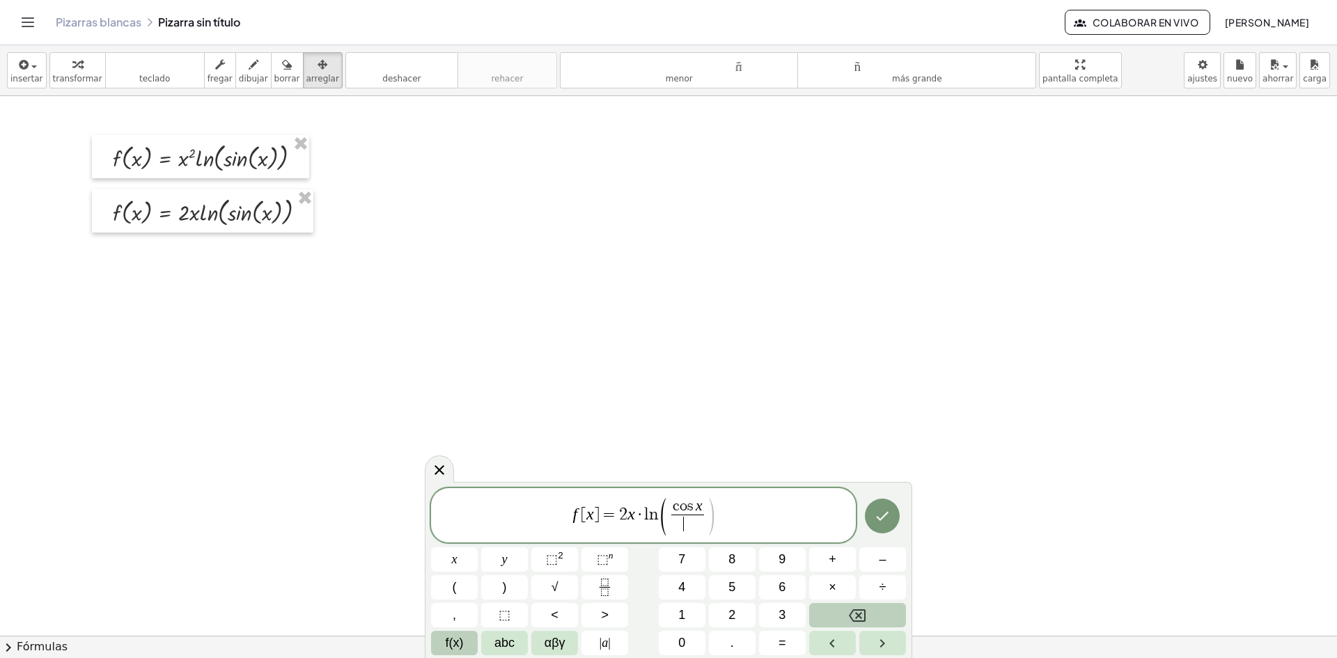
click at [443, 638] on button "f(x)" at bounding box center [454, 643] width 47 height 24
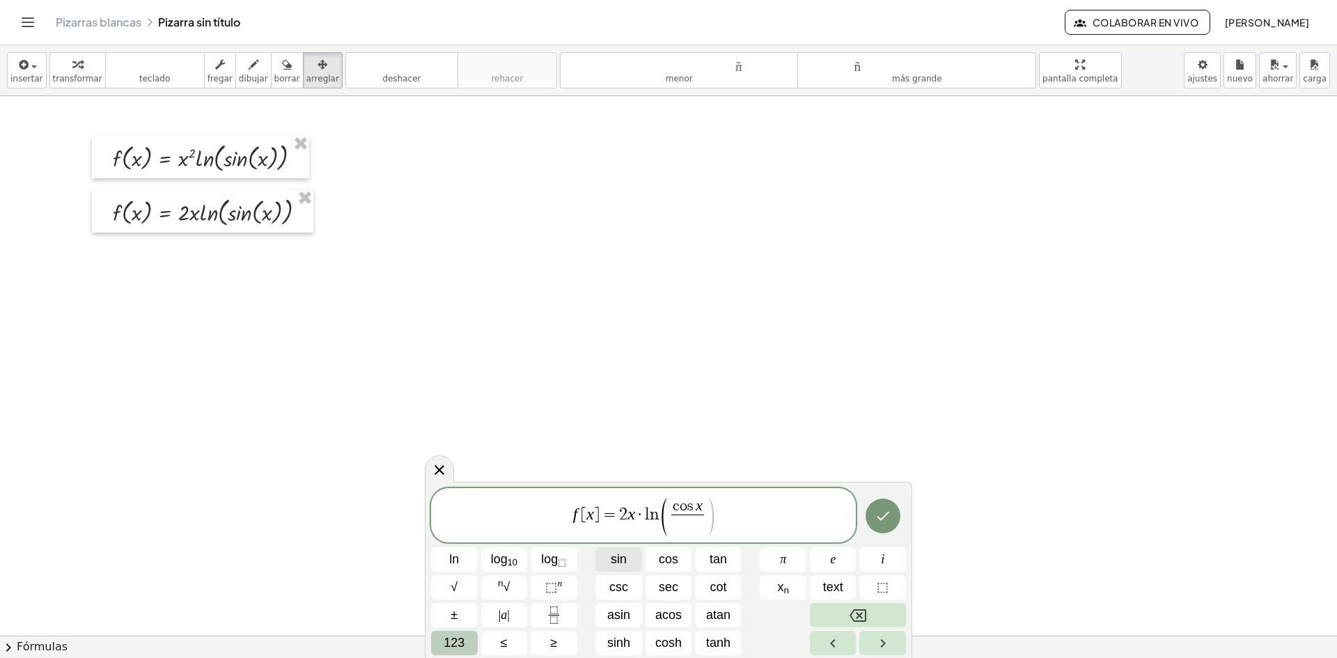
click at [634, 556] on button "sin" at bounding box center [618, 559] width 47 height 24
click at [453, 650] on span "123" at bounding box center [454, 643] width 21 height 19
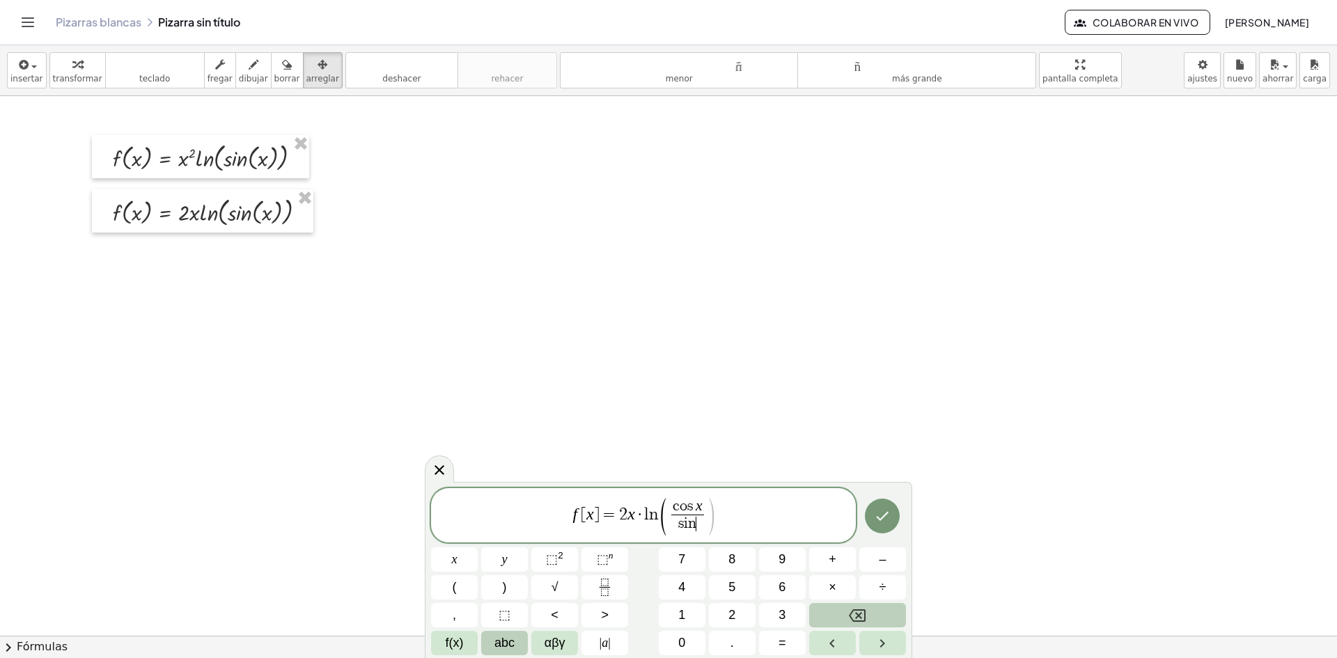
click at [502, 641] on span "abc" at bounding box center [505, 643] width 20 height 19
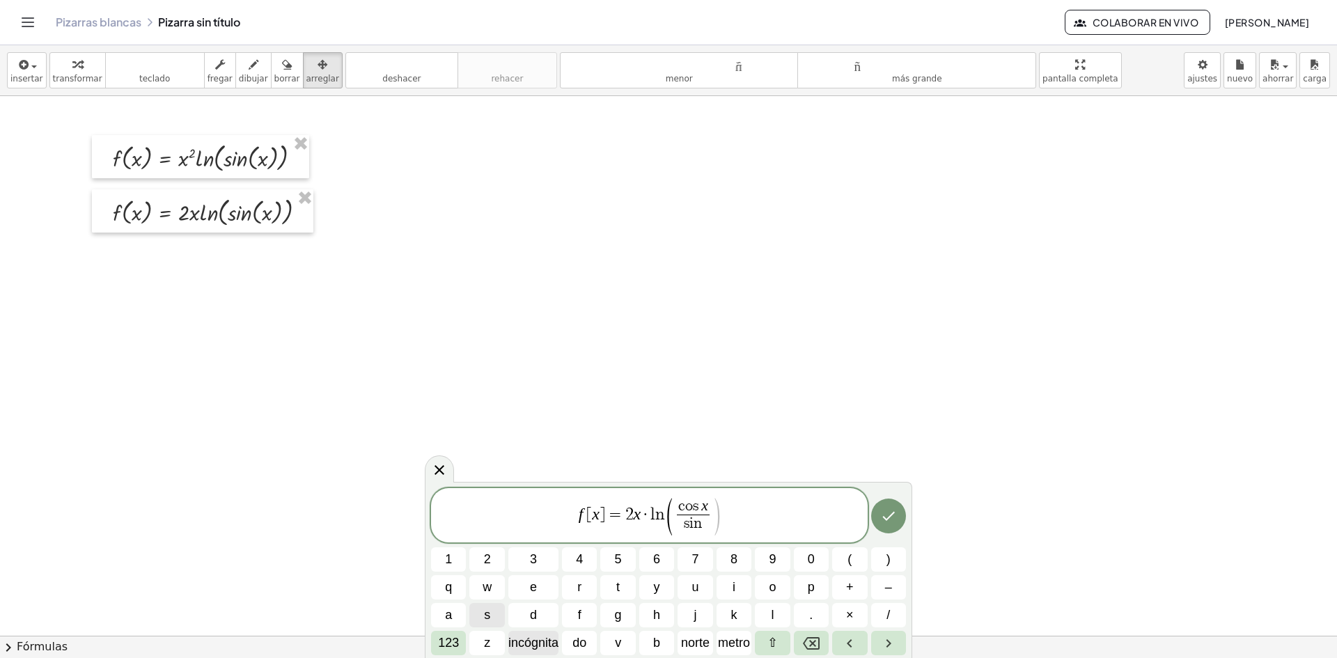
click at [541, 639] on font "incógnita" at bounding box center [533, 643] width 50 height 14
click at [898, 520] on button "Hecho" at bounding box center [888, 516] width 35 height 35
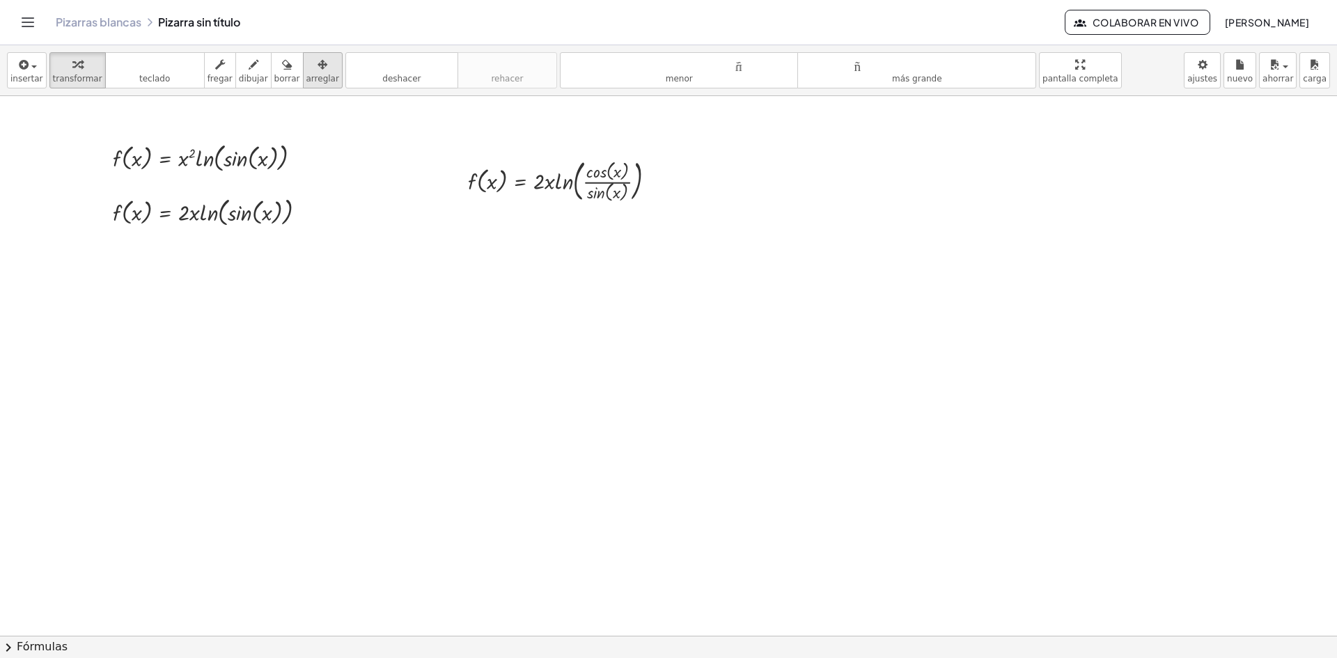
click at [318, 64] on icon "button" at bounding box center [323, 64] width 10 height 17
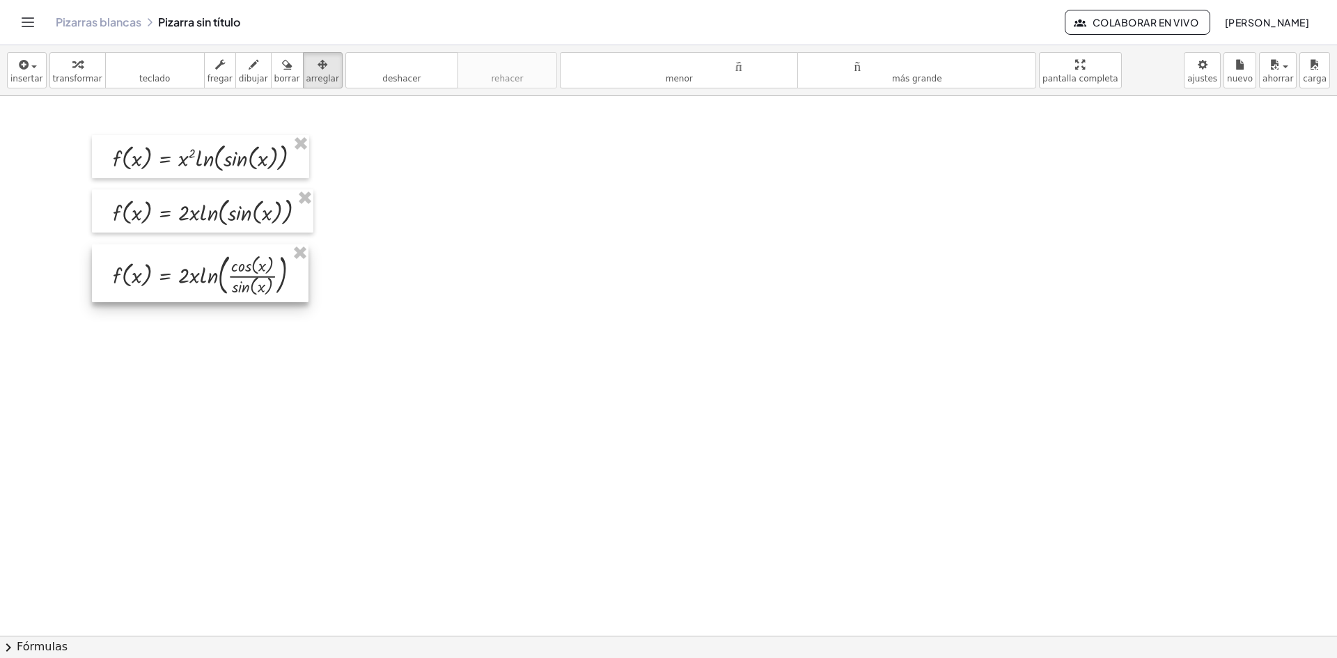
drag, startPoint x: 531, startPoint y: 172, endPoint x: 176, endPoint y: 266, distance: 367.4
click at [176, 266] on div at bounding box center [200, 273] width 217 height 58
click at [18, 72] on icon "button" at bounding box center [23, 64] width 13 height 17
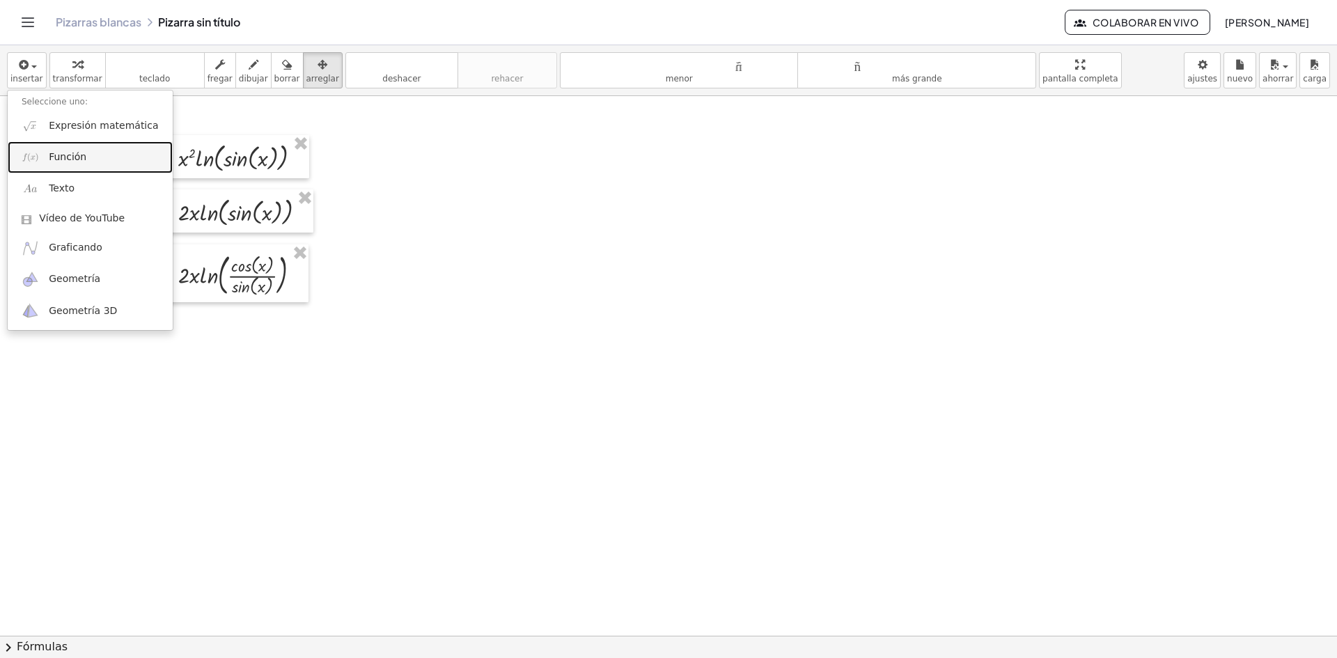
click at [63, 159] on font "Función" at bounding box center [68, 156] width 38 height 11
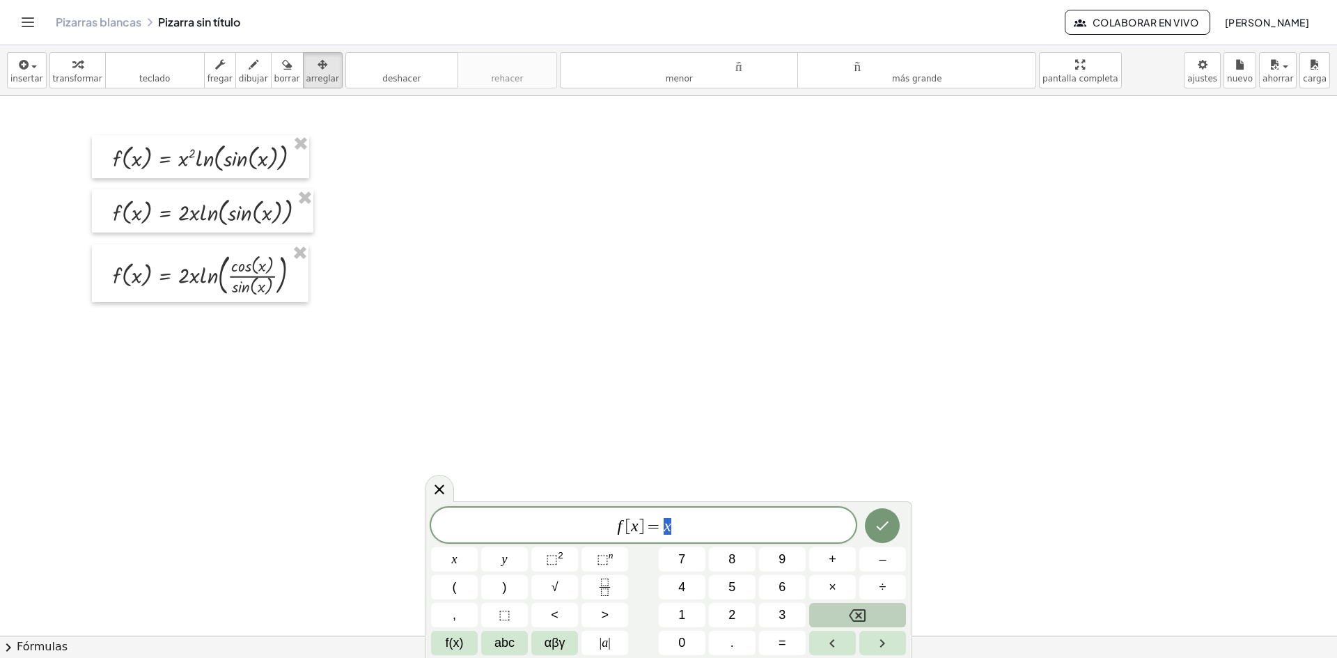
click at [836, 609] on button "Backspace" at bounding box center [857, 615] width 97 height 24
click at [735, 615] on span "2" at bounding box center [732, 615] width 7 height 19
click at [458, 639] on span "f(x)" at bounding box center [455, 643] width 18 height 19
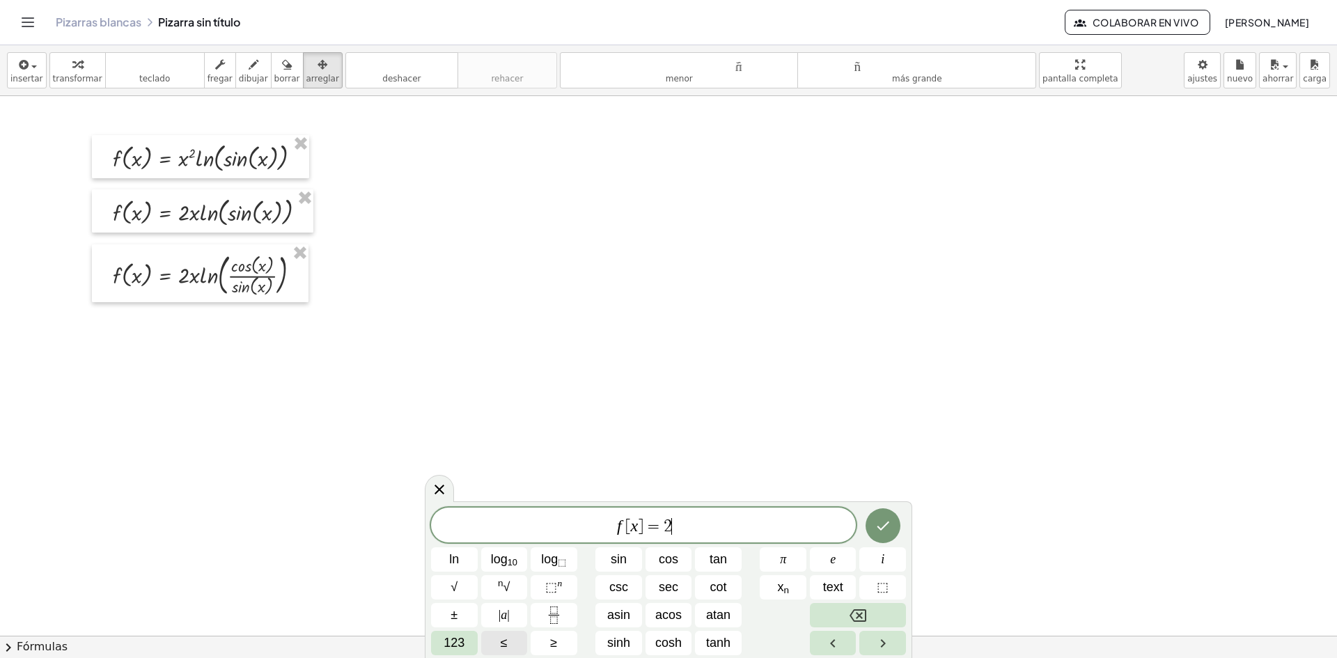
click at [458, 639] on span "123" at bounding box center [454, 643] width 21 height 19
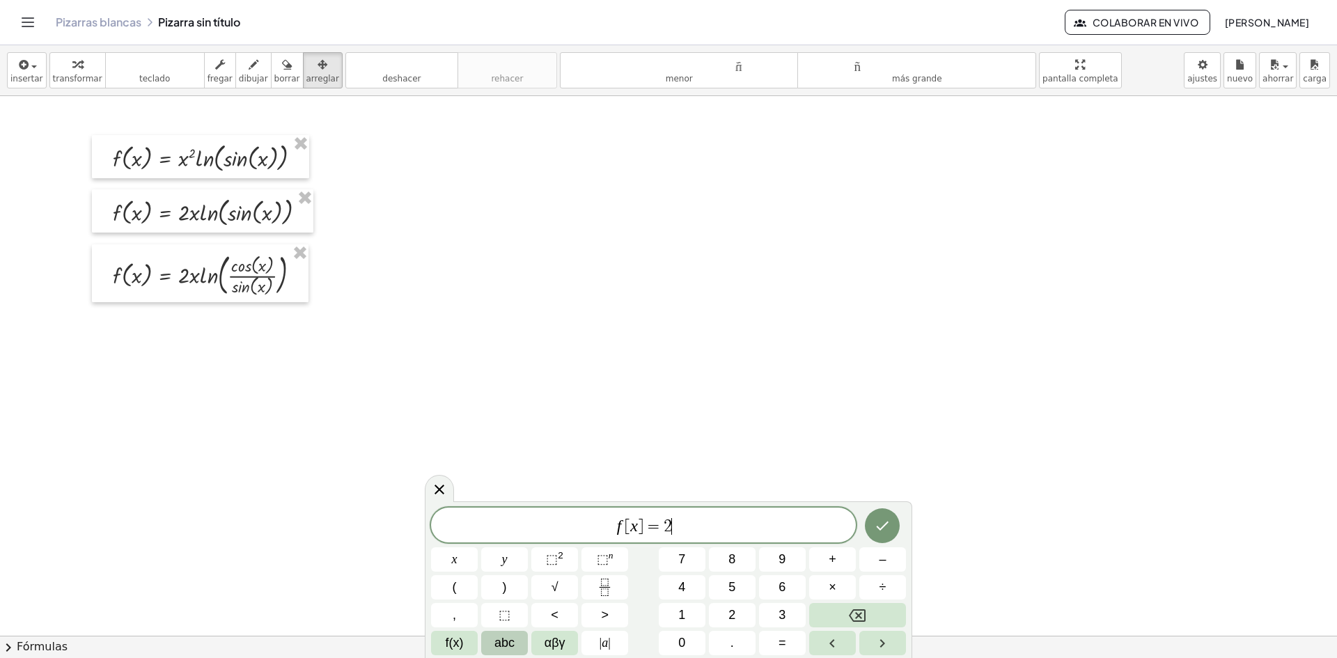
click at [504, 641] on span "abc" at bounding box center [505, 643] width 20 height 19
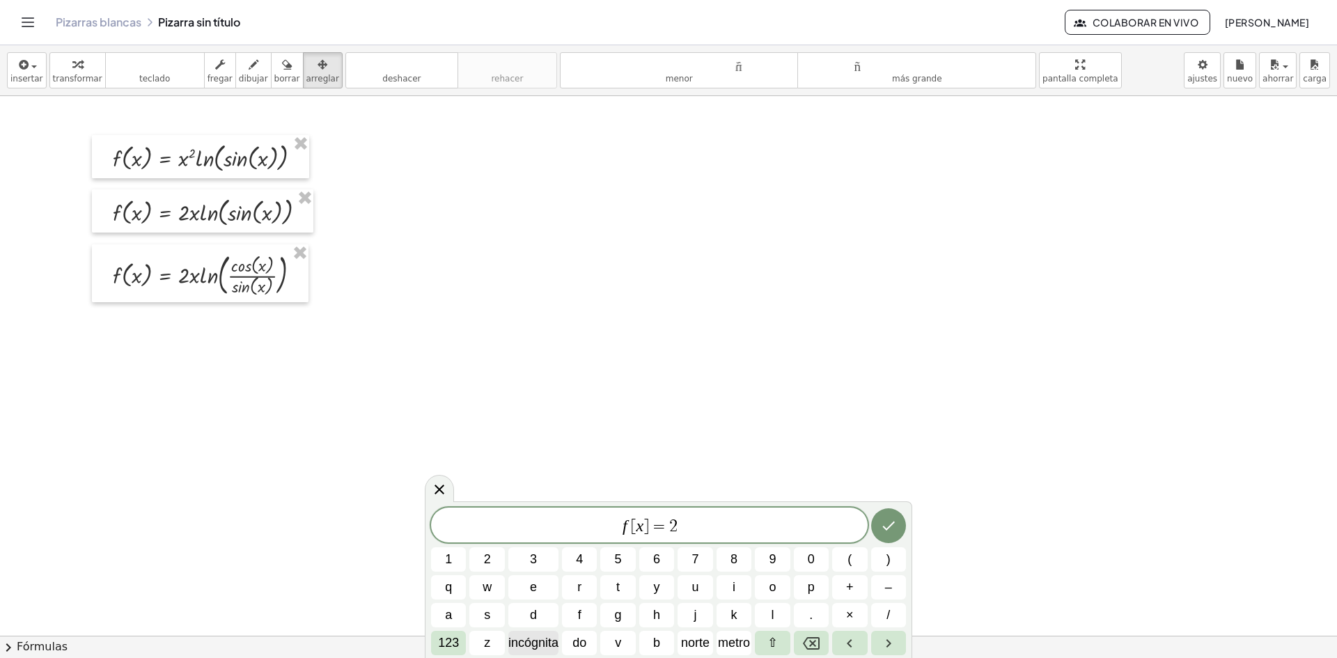
click at [530, 642] on font "incógnita" at bounding box center [533, 643] width 50 height 14
click at [850, 608] on font "×" at bounding box center [850, 615] width 8 height 14
click at [442, 639] on font "123" at bounding box center [448, 643] width 21 height 14
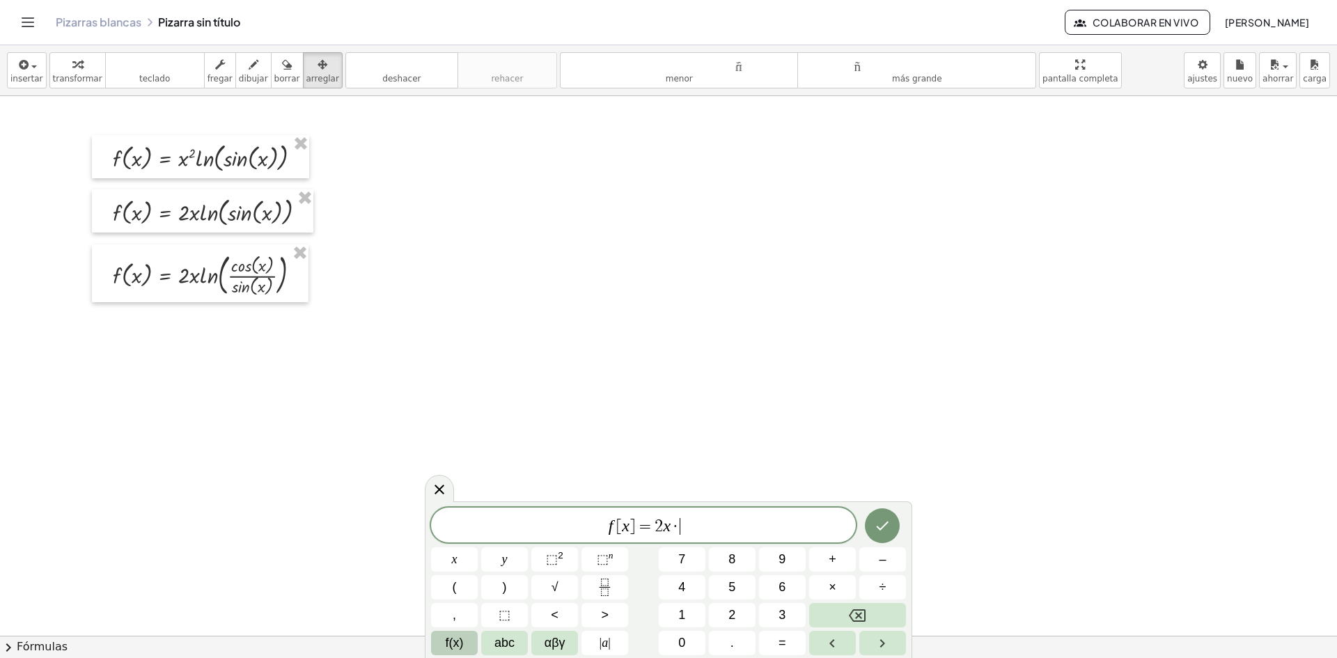
click at [458, 644] on span "f(x)" at bounding box center [455, 643] width 18 height 19
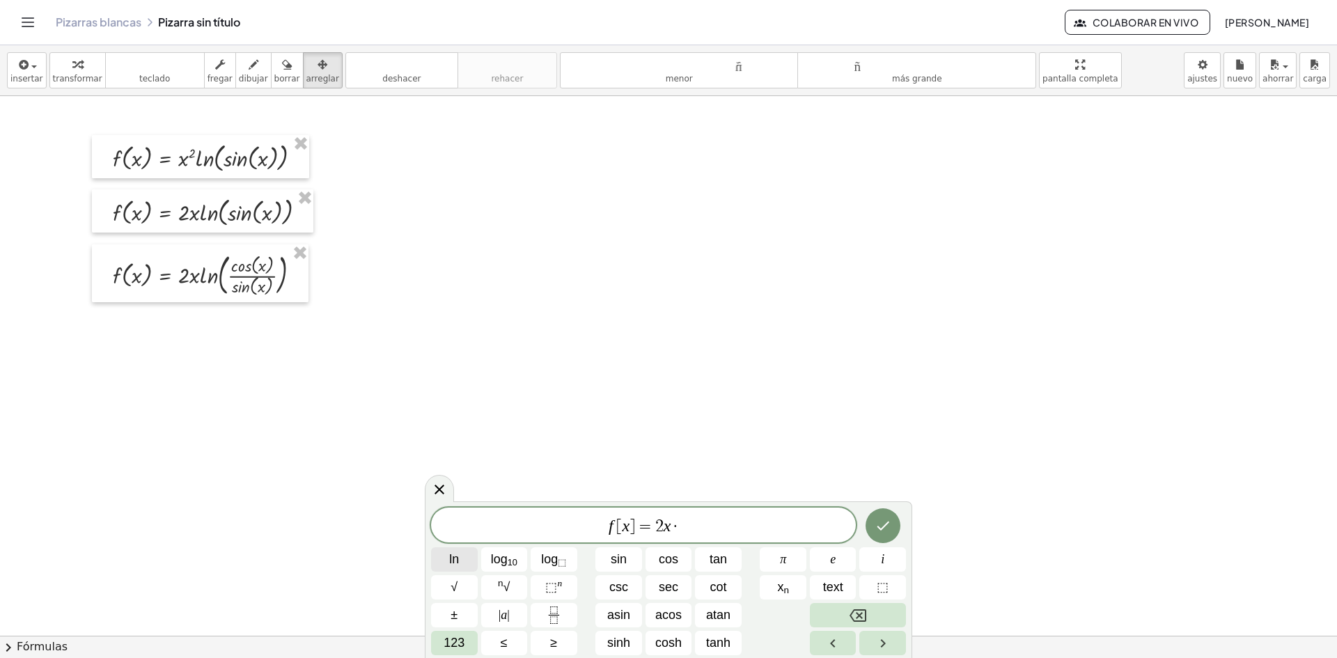
click at [472, 553] on button "ln" at bounding box center [454, 559] width 47 height 24
click at [458, 641] on span "123" at bounding box center [454, 643] width 21 height 19
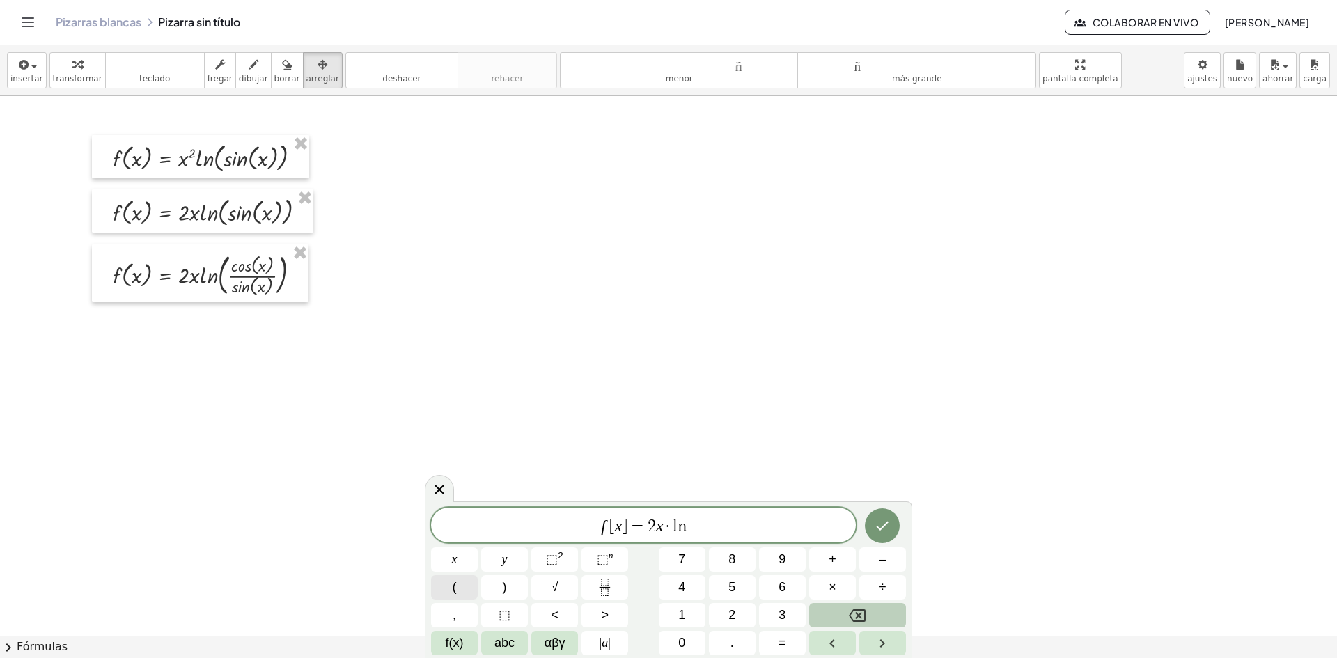
click at [458, 584] on button "(" at bounding box center [454, 587] width 47 height 24
click at [20, 63] on icon "button" at bounding box center [23, 64] width 13 height 17
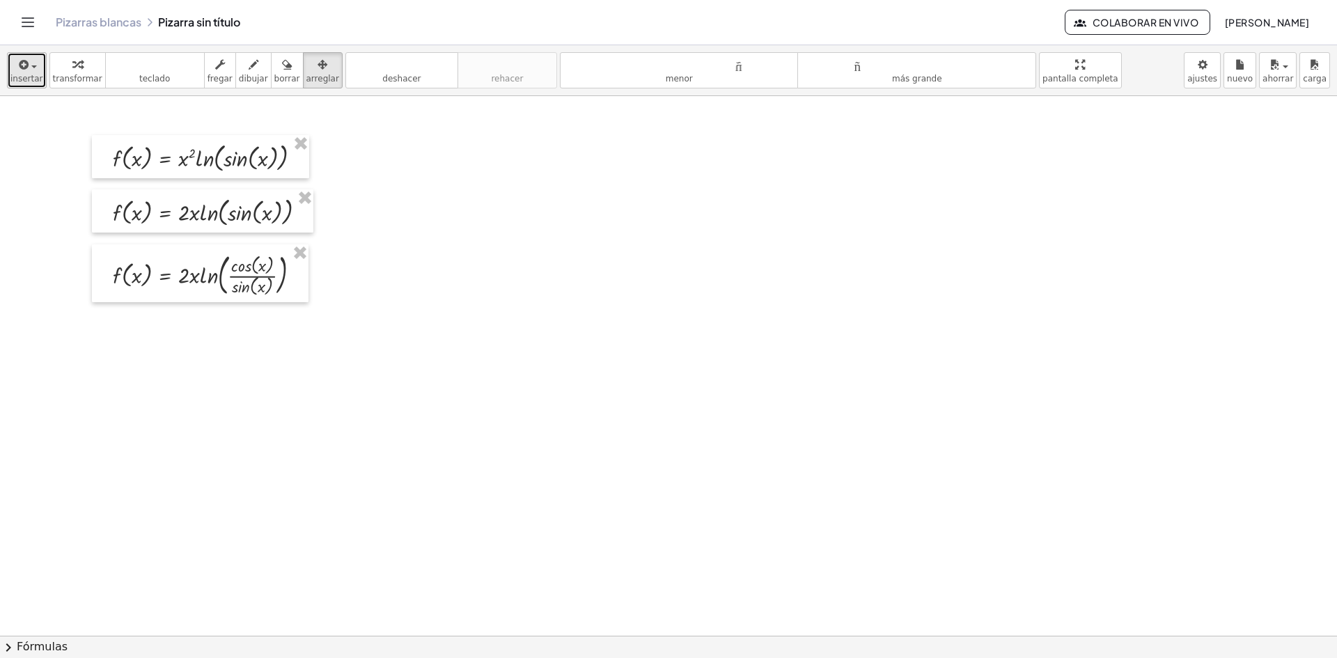
click at [18, 74] on font "insertar" at bounding box center [26, 79] width 33 height 10
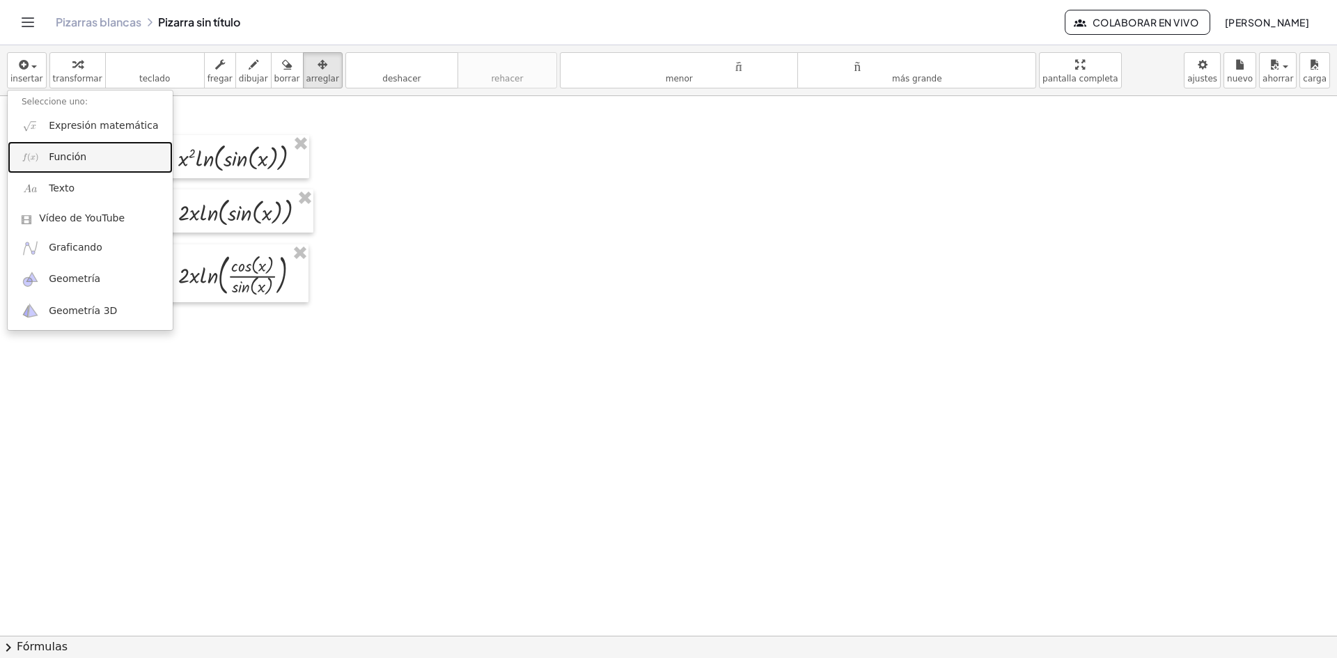
click at [43, 166] on link "Función" at bounding box center [90, 156] width 165 height 31
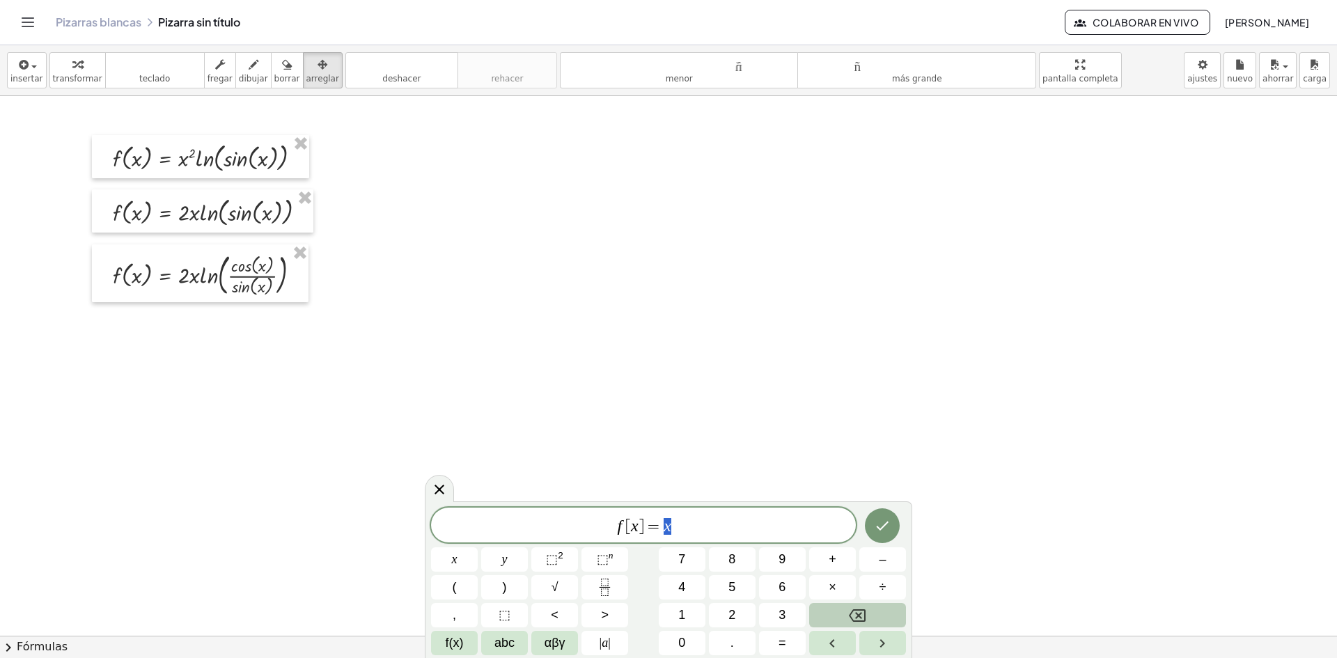
click at [848, 620] on button "Backspace" at bounding box center [857, 615] width 97 height 24
click at [734, 622] on span "2" at bounding box center [732, 615] width 7 height 19
click at [486, 646] on button "abc" at bounding box center [504, 643] width 47 height 24
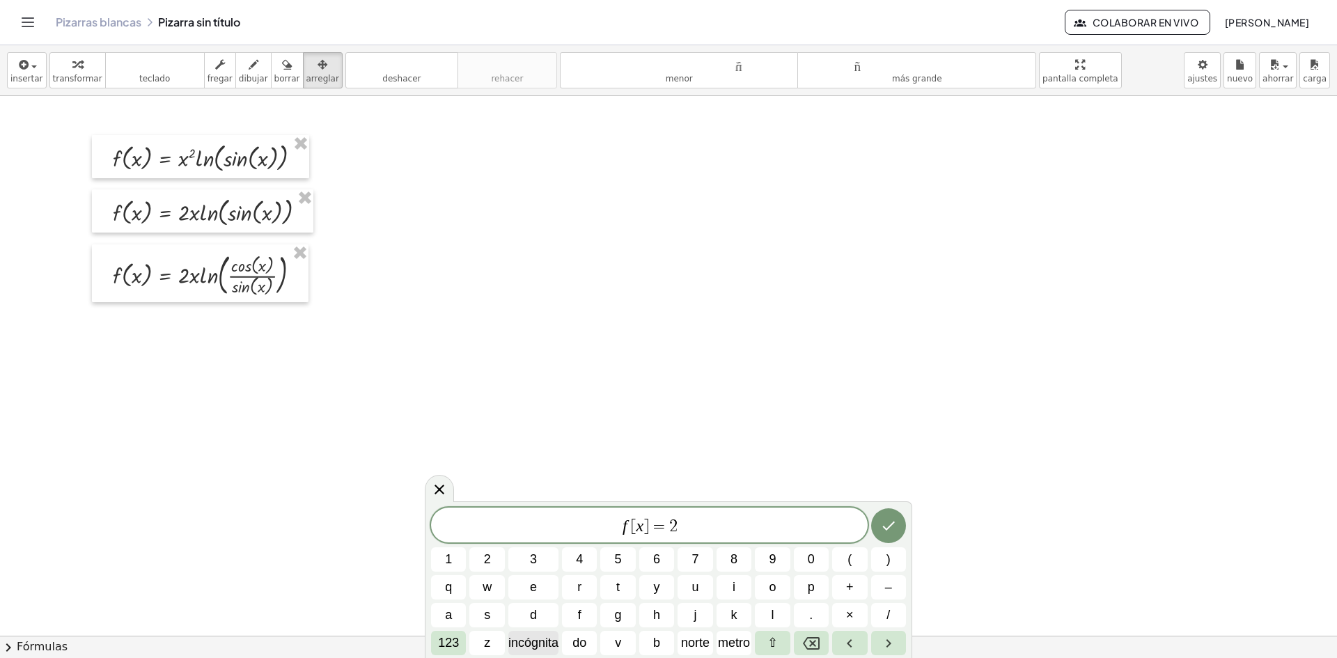
click at [531, 642] on font "incógnita" at bounding box center [533, 643] width 50 height 14
click at [848, 618] on span "×" at bounding box center [850, 615] width 8 height 19
click at [446, 646] on font "123" at bounding box center [448, 643] width 21 height 14
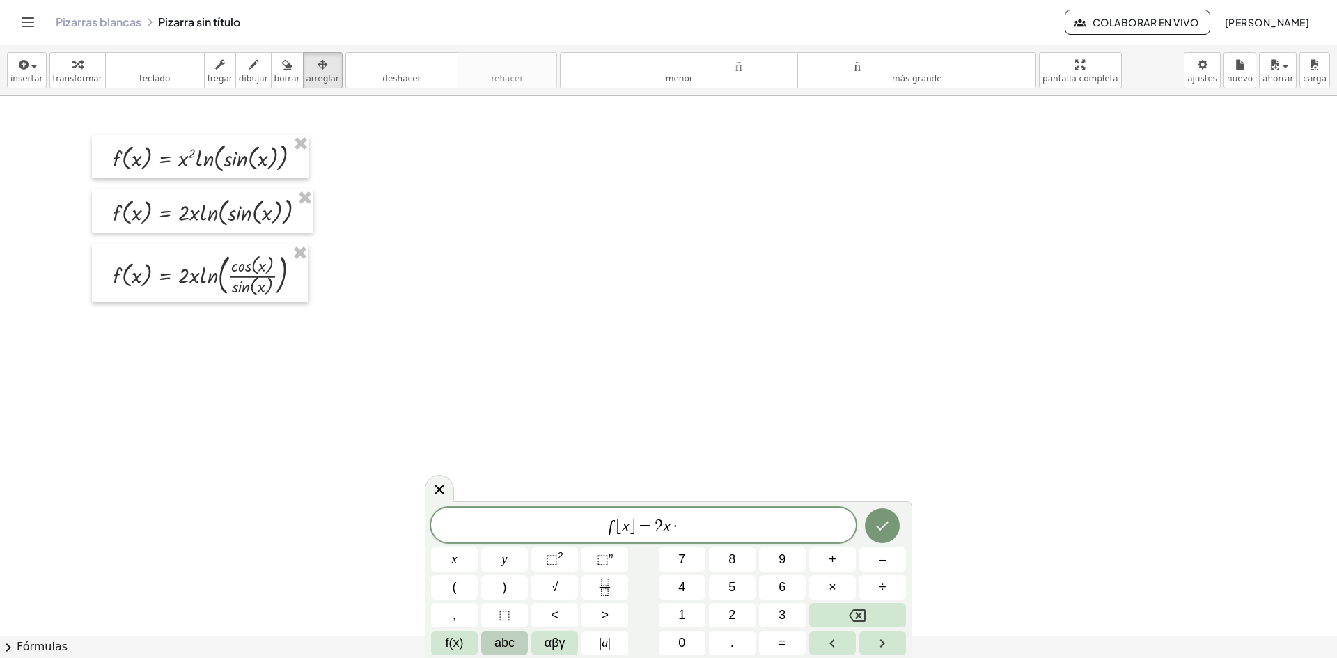
click at [496, 653] on button "abc" at bounding box center [504, 643] width 47 height 24
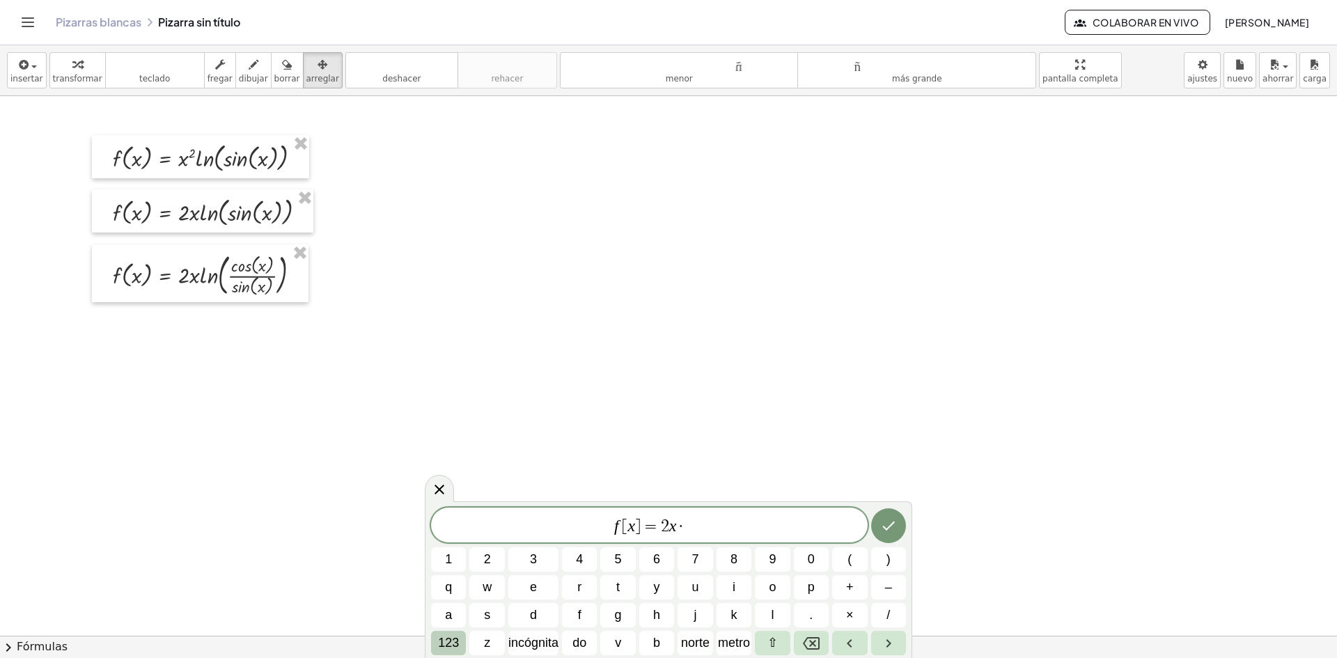
click at [456, 649] on font "123" at bounding box center [448, 643] width 21 height 14
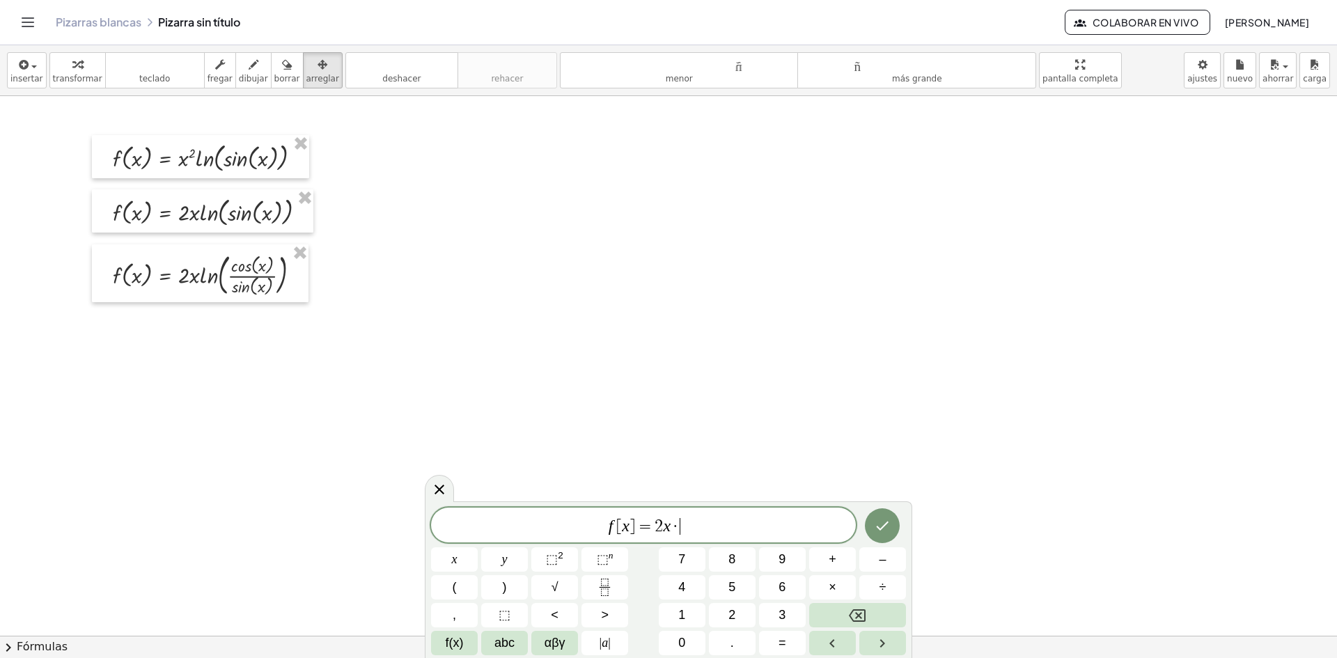
click at [456, 649] on span "f(x)" at bounding box center [455, 643] width 18 height 19
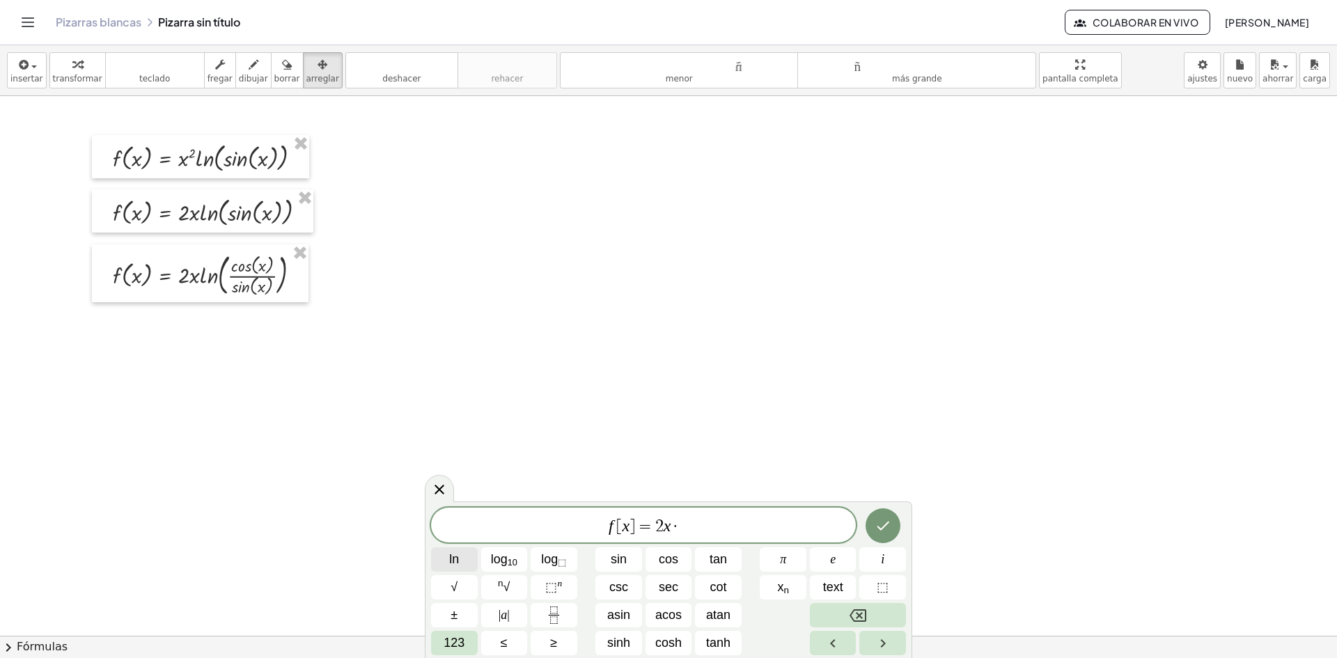
click at [456, 566] on span "ln" at bounding box center [454, 559] width 10 height 19
click at [456, 645] on span "123" at bounding box center [454, 643] width 21 height 19
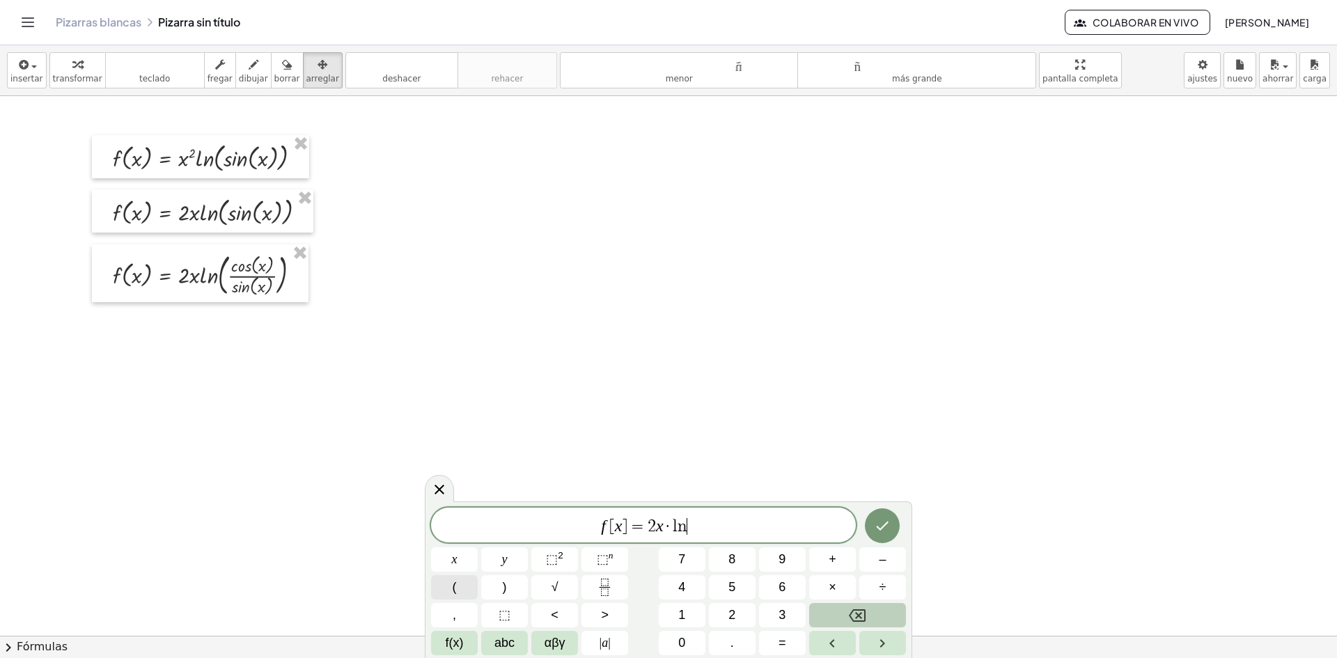
click at [445, 586] on button "(" at bounding box center [454, 587] width 47 height 24
click at [463, 636] on button "f(x)" at bounding box center [454, 643] width 47 height 24
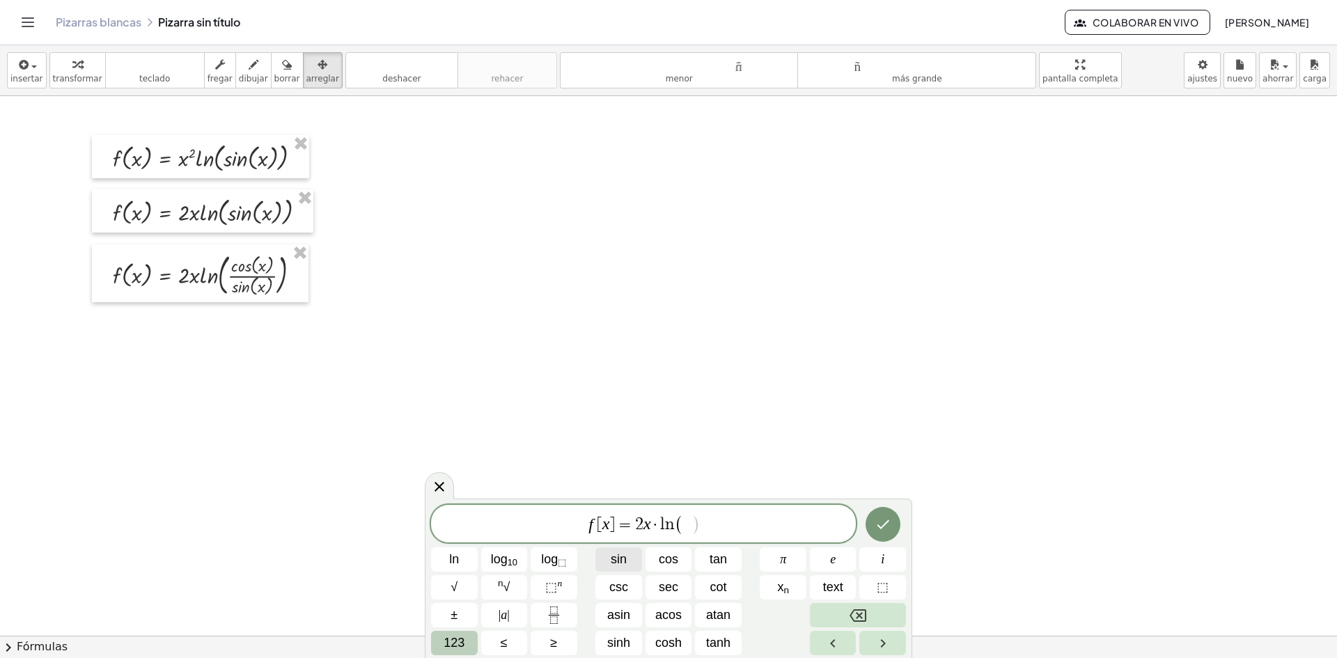
click at [610, 569] on button "sin" at bounding box center [618, 559] width 47 height 24
click at [464, 643] on span "123" at bounding box center [454, 643] width 21 height 19
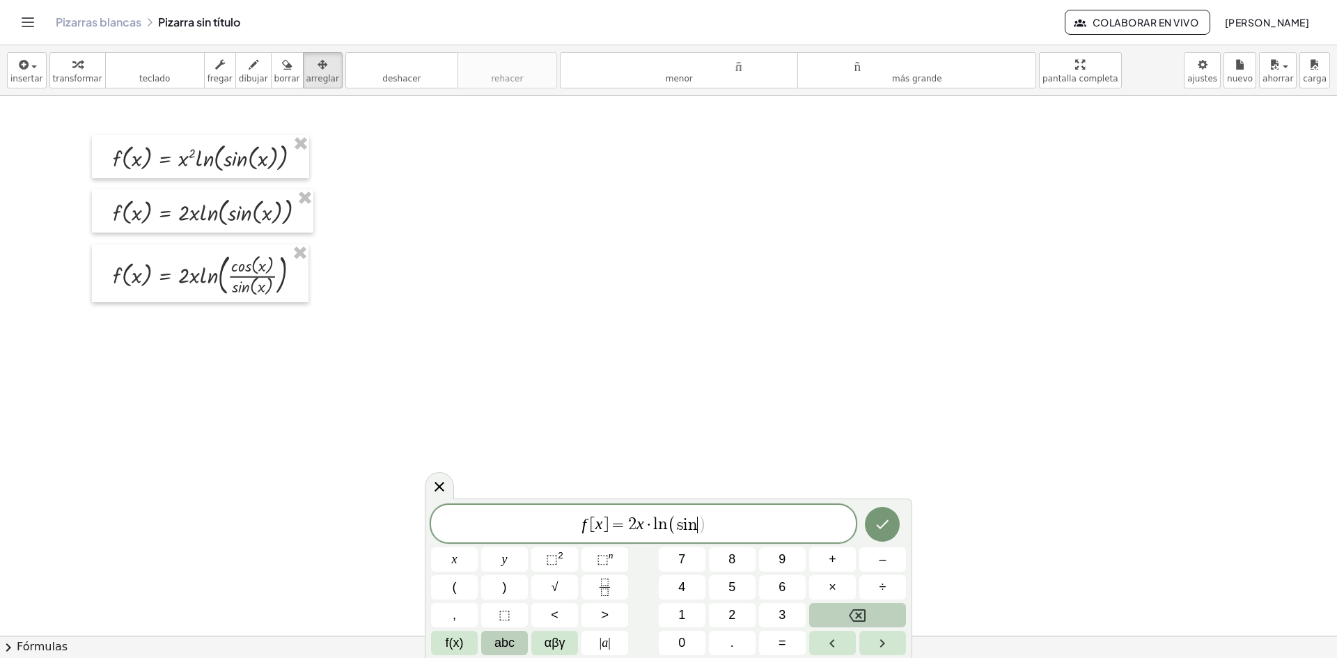
click at [506, 641] on span "abc" at bounding box center [505, 643] width 20 height 19
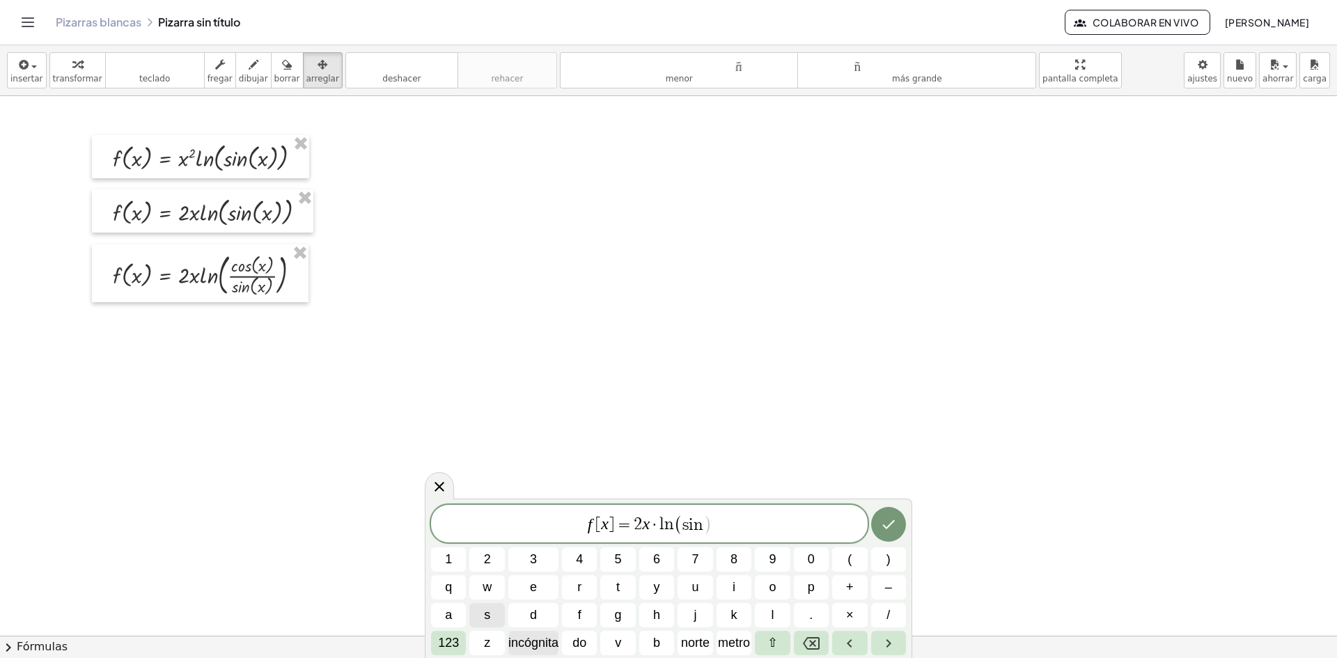
click at [532, 641] on font "incógnita" at bounding box center [533, 643] width 50 height 14
click at [891, 556] on button ")" at bounding box center [888, 559] width 35 height 24
click at [850, 586] on span "+" at bounding box center [850, 587] width 8 height 19
click at [446, 640] on font "123" at bounding box center [448, 643] width 21 height 14
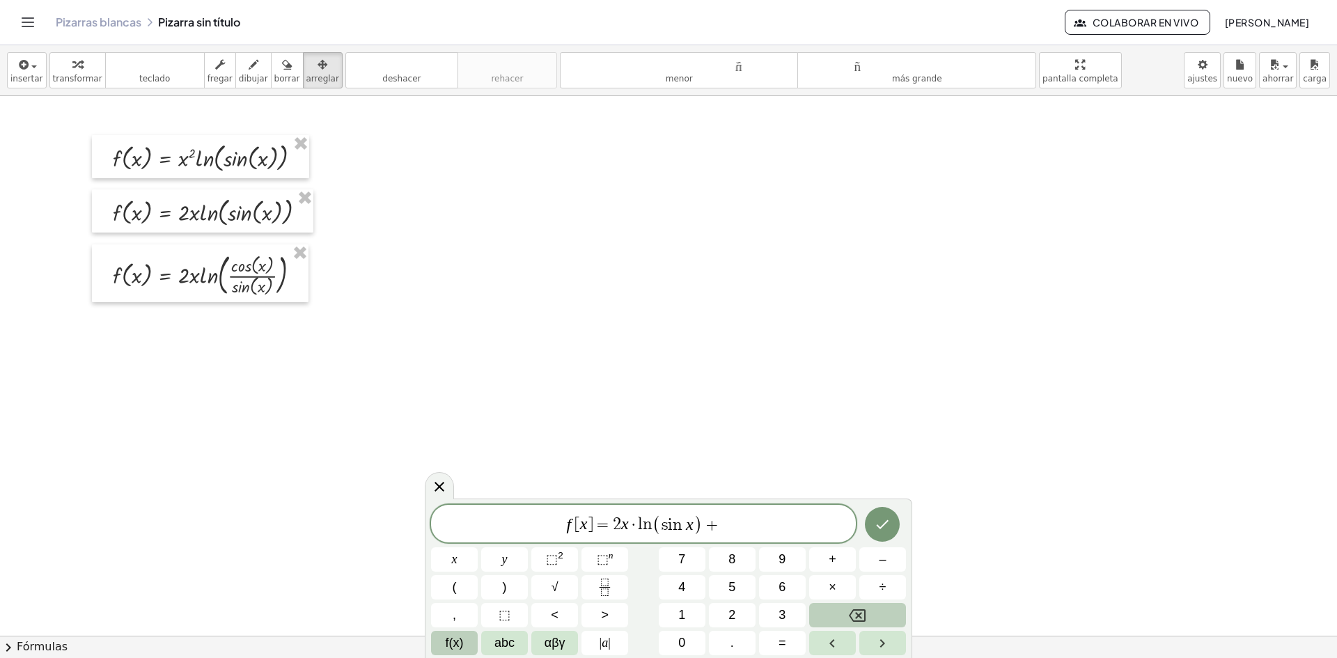
click at [467, 642] on button "f(x)" at bounding box center [454, 643] width 47 height 24
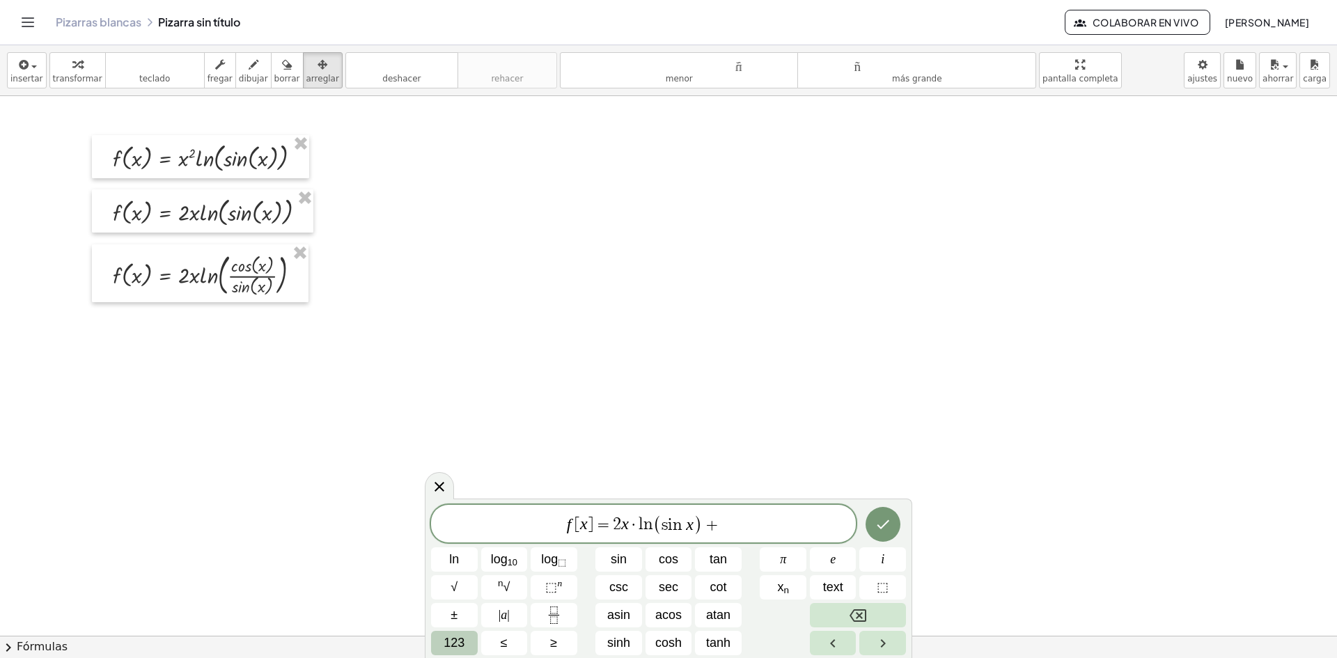
click at [454, 645] on span "123" at bounding box center [454, 643] width 21 height 19
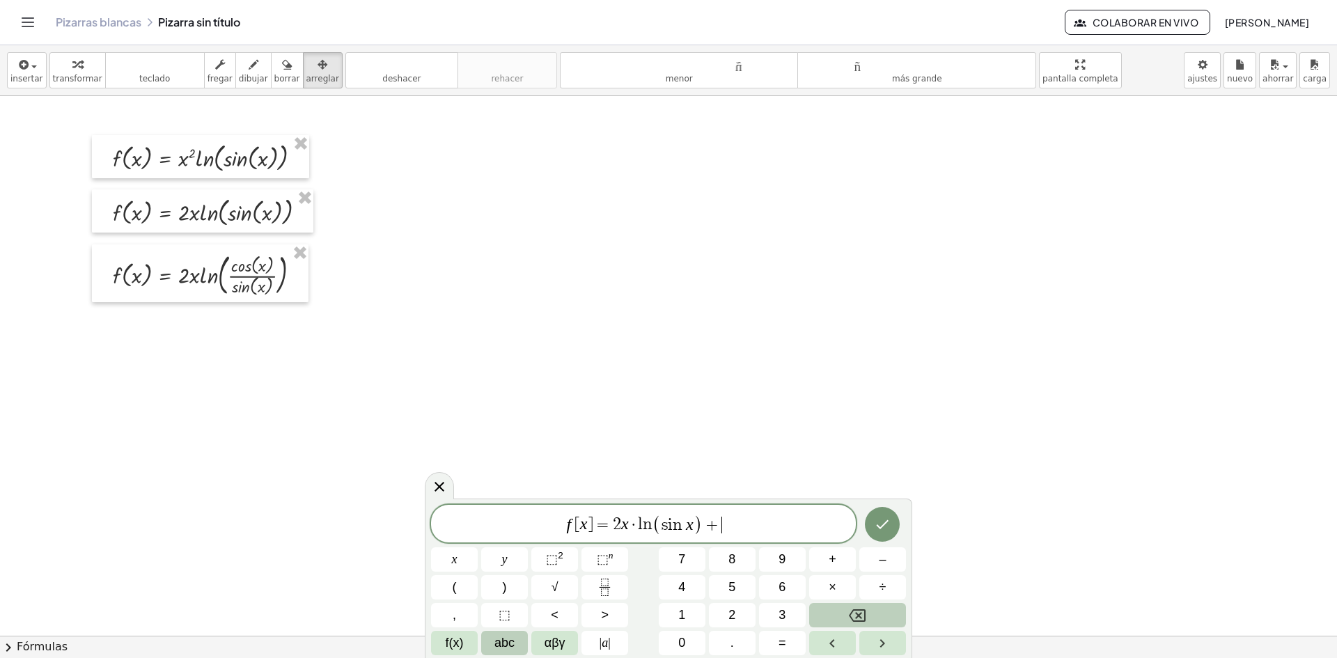
click at [504, 641] on span "abc" at bounding box center [505, 643] width 20 height 19
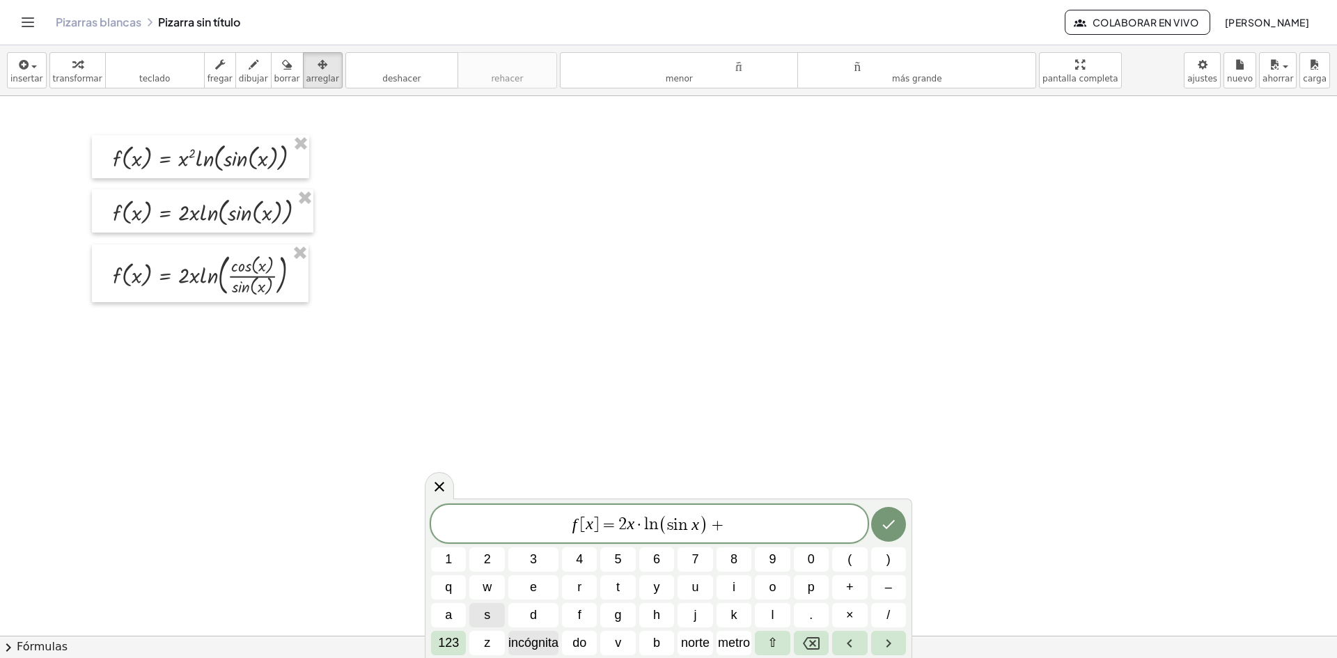
click at [545, 634] on span "incógnita" at bounding box center [533, 643] width 50 height 19
click at [451, 644] on font "123" at bounding box center [448, 643] width 21 height 14
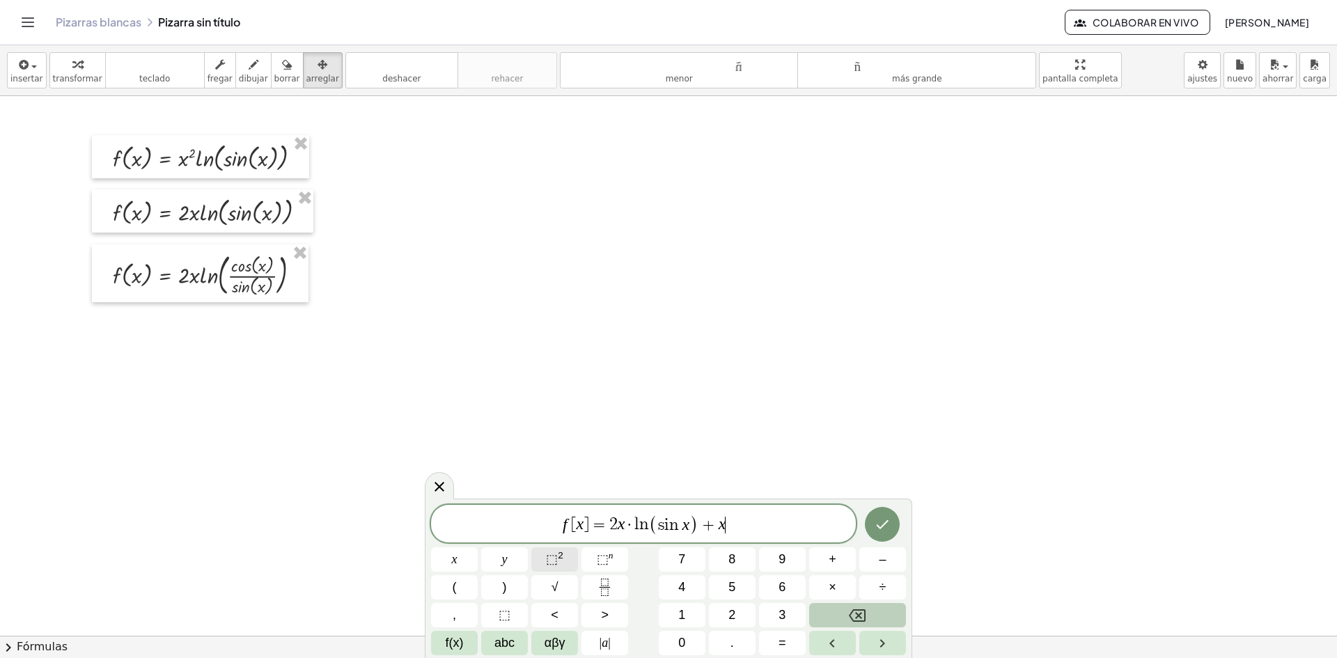
click at [554, 556] on span "⬚" at bounding box center [552, 559] width 12 height 14
click at [450, 637] on span "f(x)" at bounding box center [455, 643] width 18 height 19
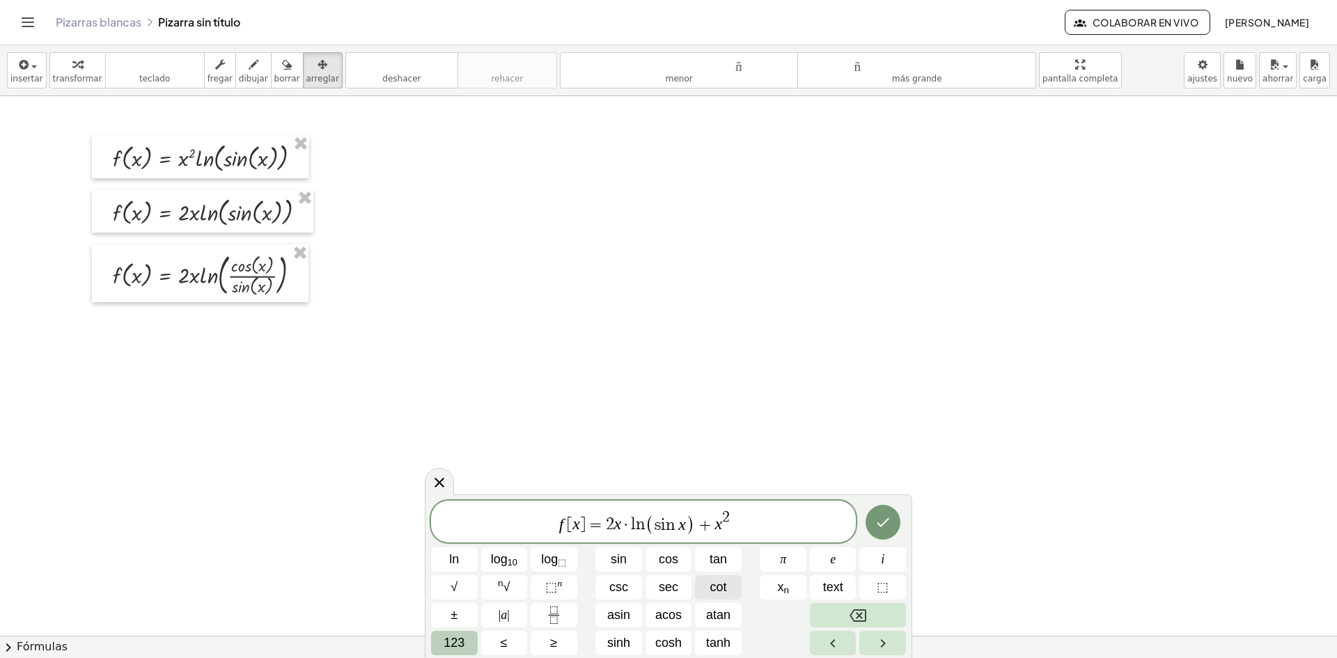
click at [723, 589] on span "cot" at bounding box center [718, 587] width 17 height 19
click at [466, 641] on button "123" at bounding box center [454, 643] width 47 height 24
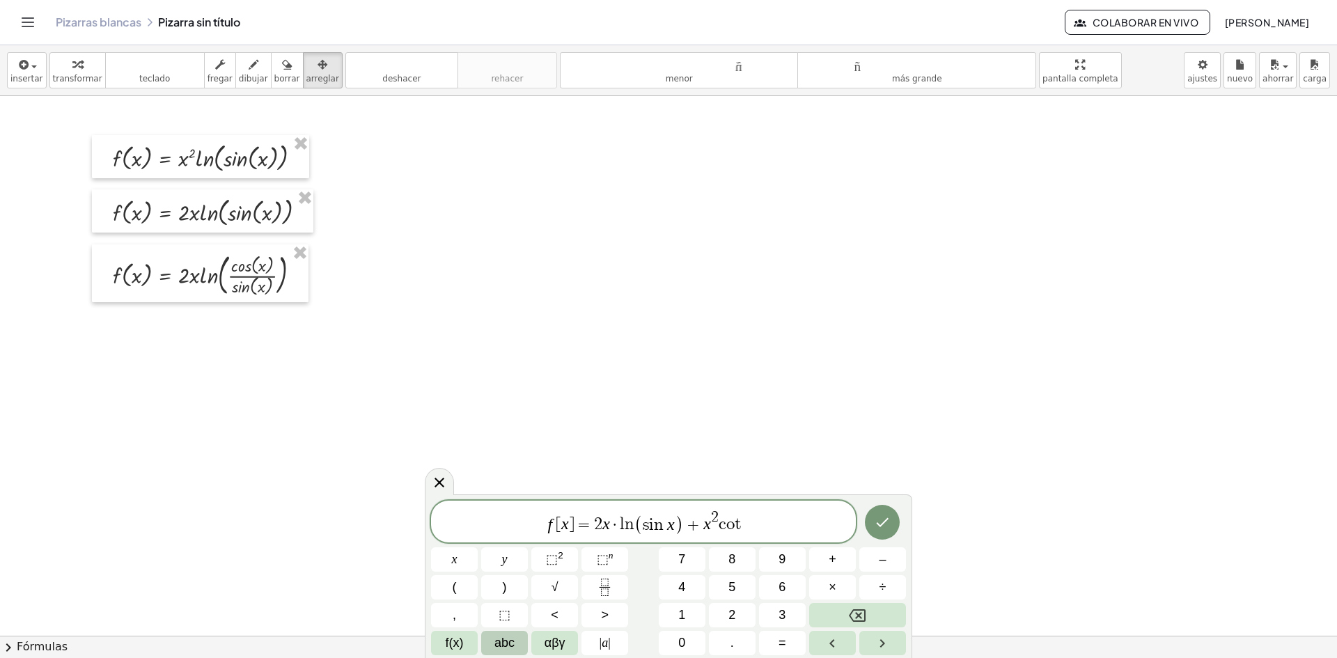
click at [490, 639] on button "abc" at bounding box center [504, 643] width 47 height 24
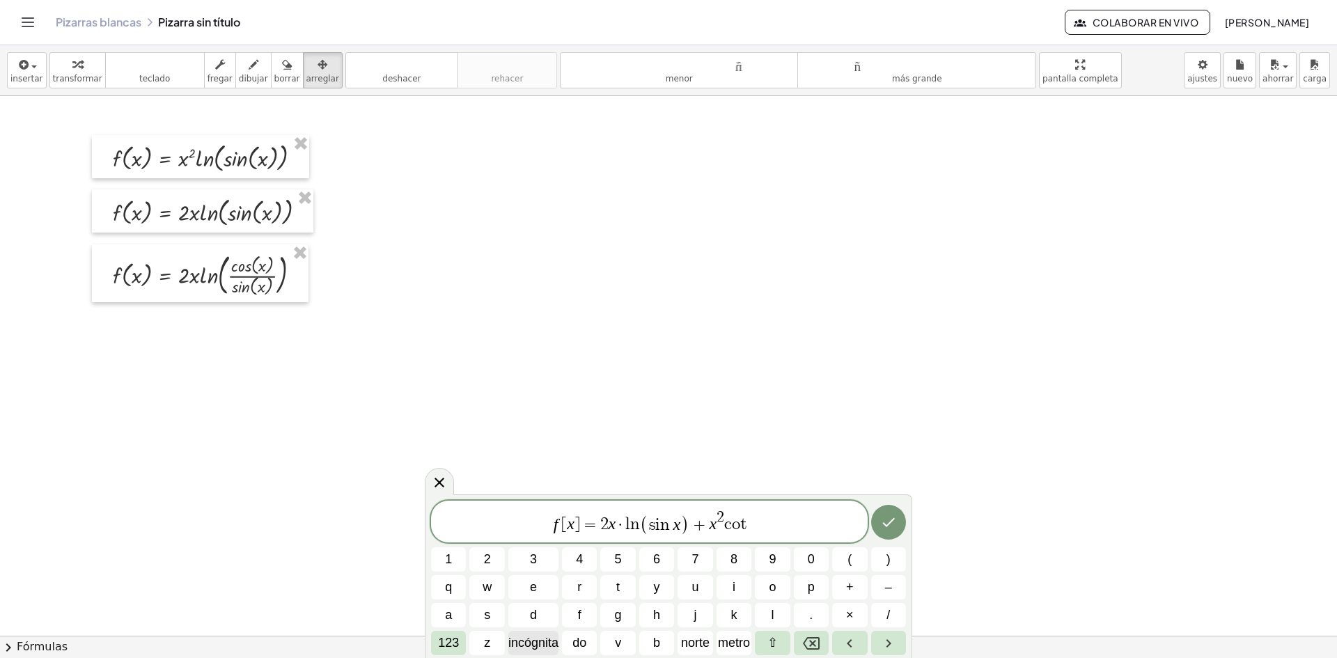
click at [531, 641] on font "incógnita" at bounding box center [533, 643] width 50 height 14
click at [886, 529] on icon "Hecho" at bounding box center [888, 522] width 17 height 17
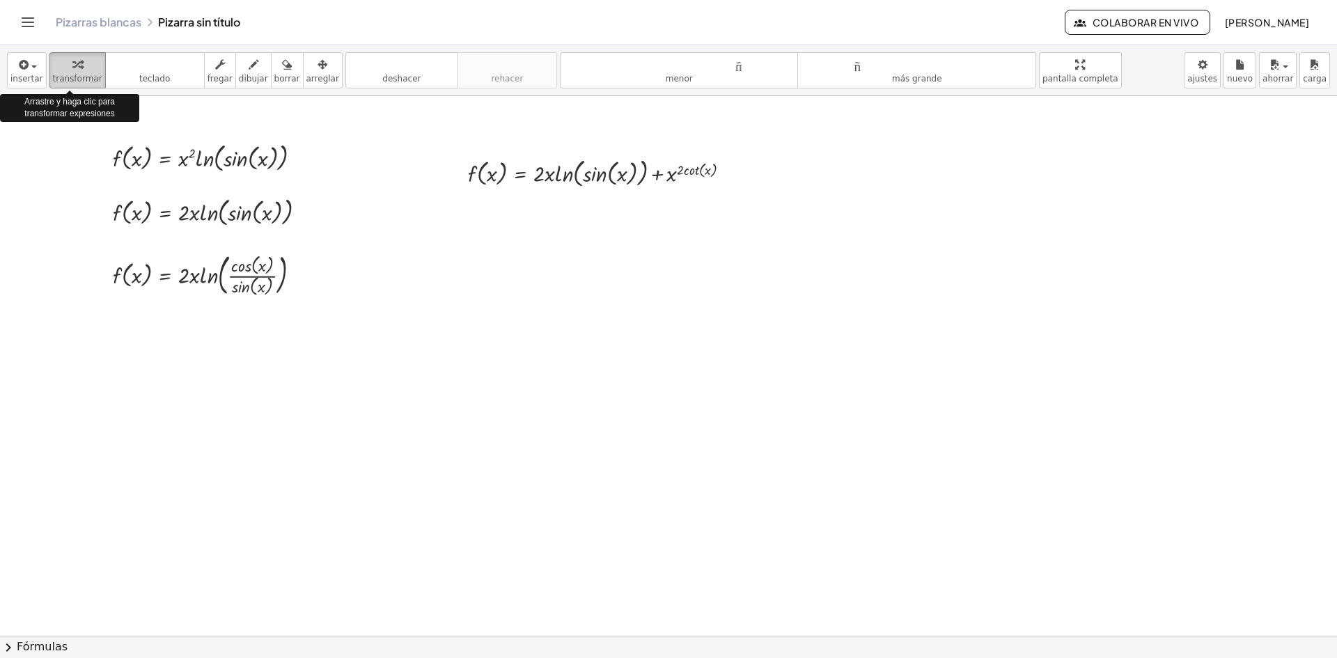
click at [59, 64] on div "button" at bounding box center [77, 64] width 49 height 17
click at [17, 69] on icon "button" at bounding box center [23, 64] width 13 height 17
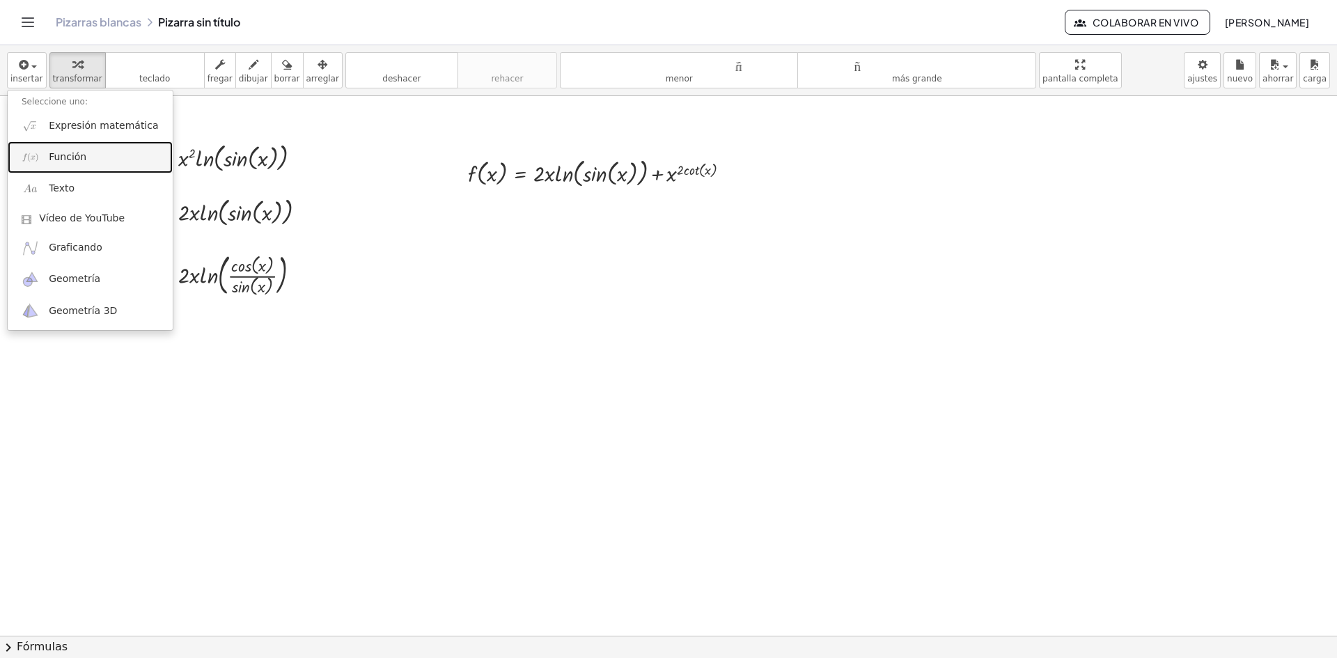
click at [72, 155] on font "Función" at bounding box center [68, 156] width 38 height 11
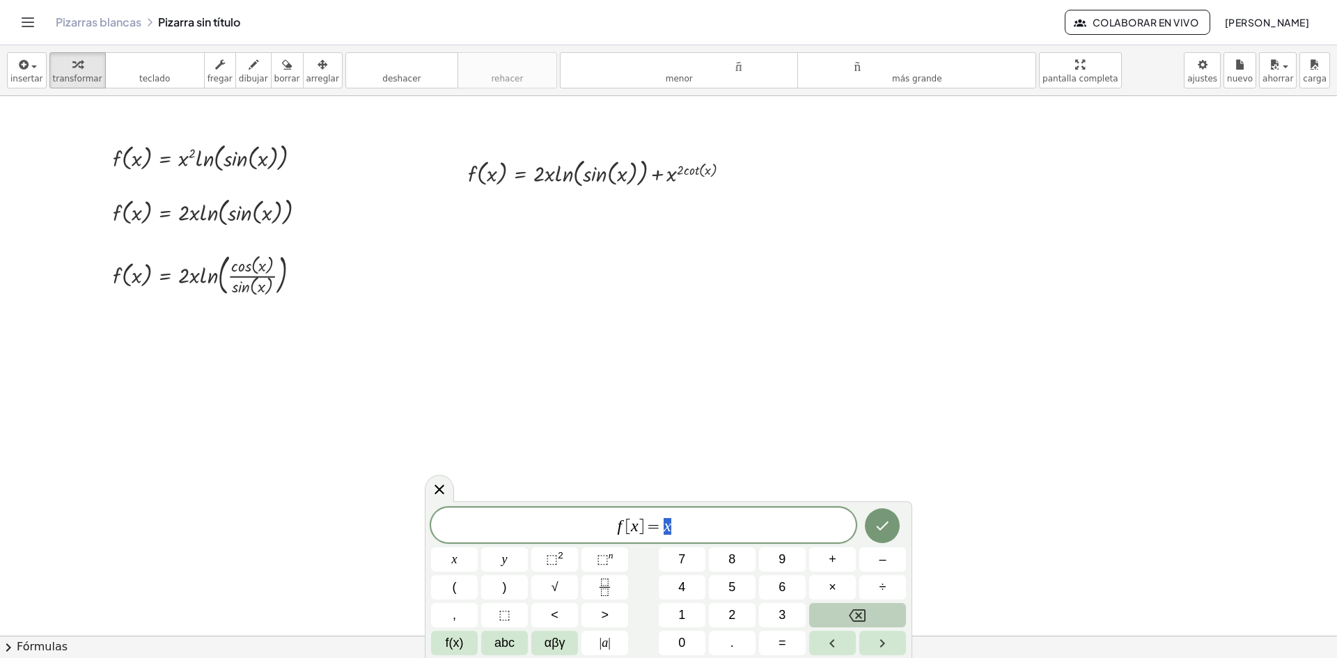
click at [869, 620] on button "Backspace" at bounding box center [857, 615] width 97 height 24
click at [719, 617] on button "2" at bounding box center [732, 615] width 47 height 24
click at [462, 640] on span "f(x)" at bounding box center [455, 643] width 18 height 19
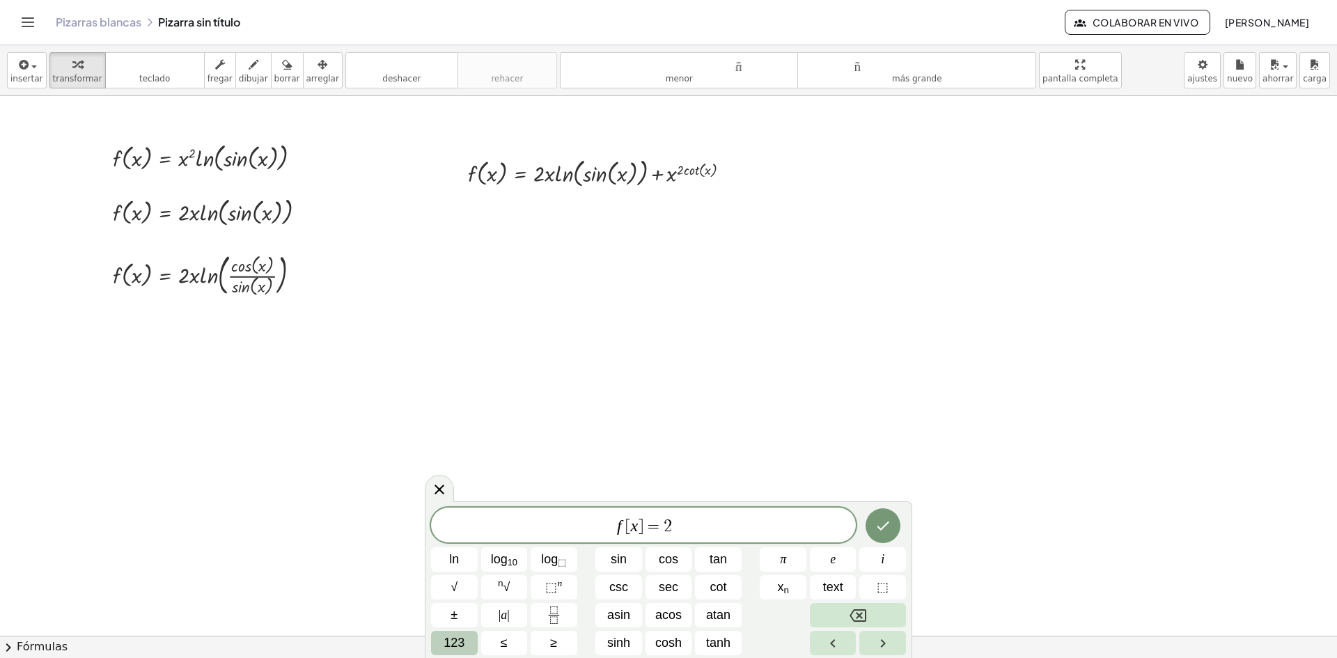
click at [453, 641] on span "123" at bounding box center [454, 643] width 21 height 19
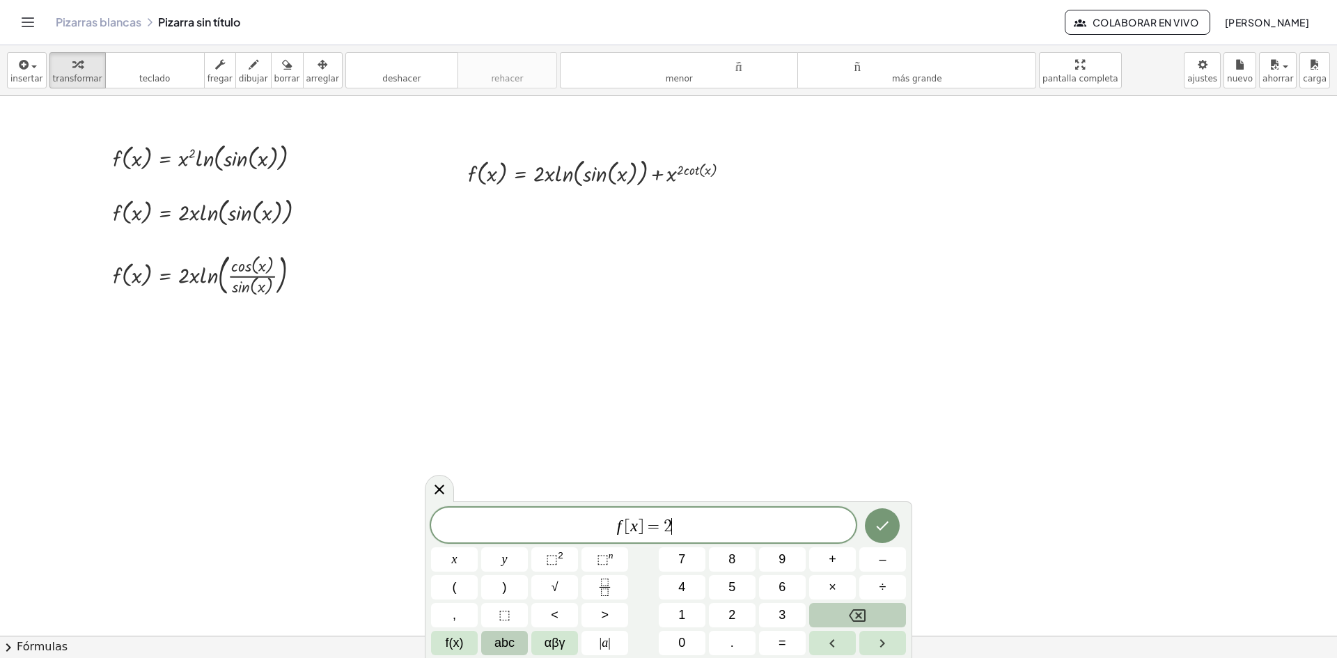
click at [512, 640] on span "abc" at bounding box center [505, 643] width 20 height 19
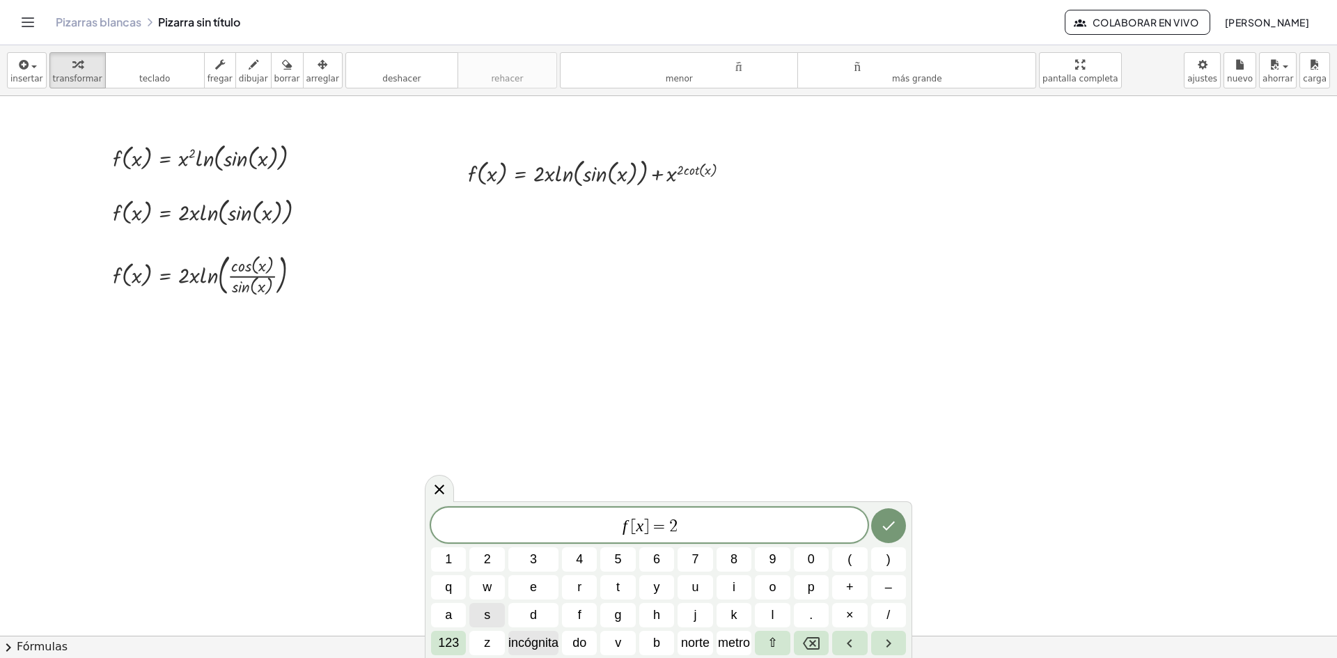
click at [546, 639] on font "incógnita" at bounding box center [533, 643] width 50 height 14
click at [841, 625] on button "×" at bounding box center [849, 615] width 35 height 24
click at [445, 640] on font "123" at bounding box center [448, 643] width 21 height 14
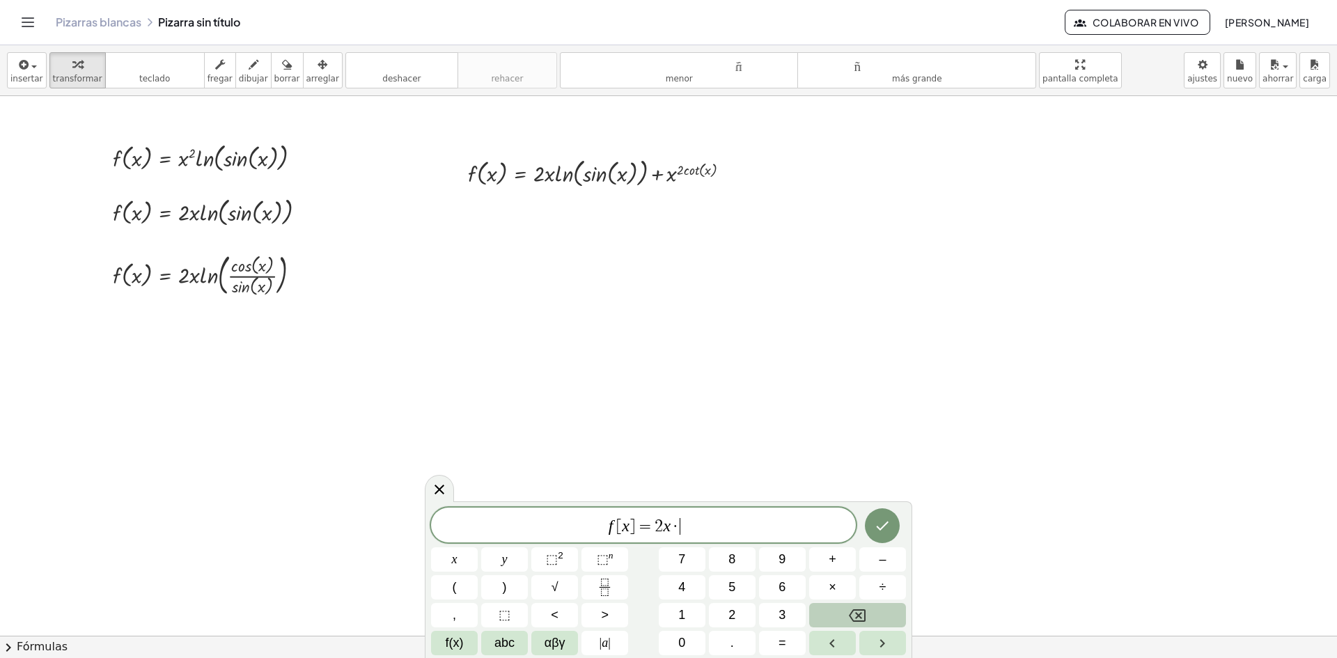
click at [446, 640] on span "f(x)" at bounding box center [455, 643] width 18 height 19
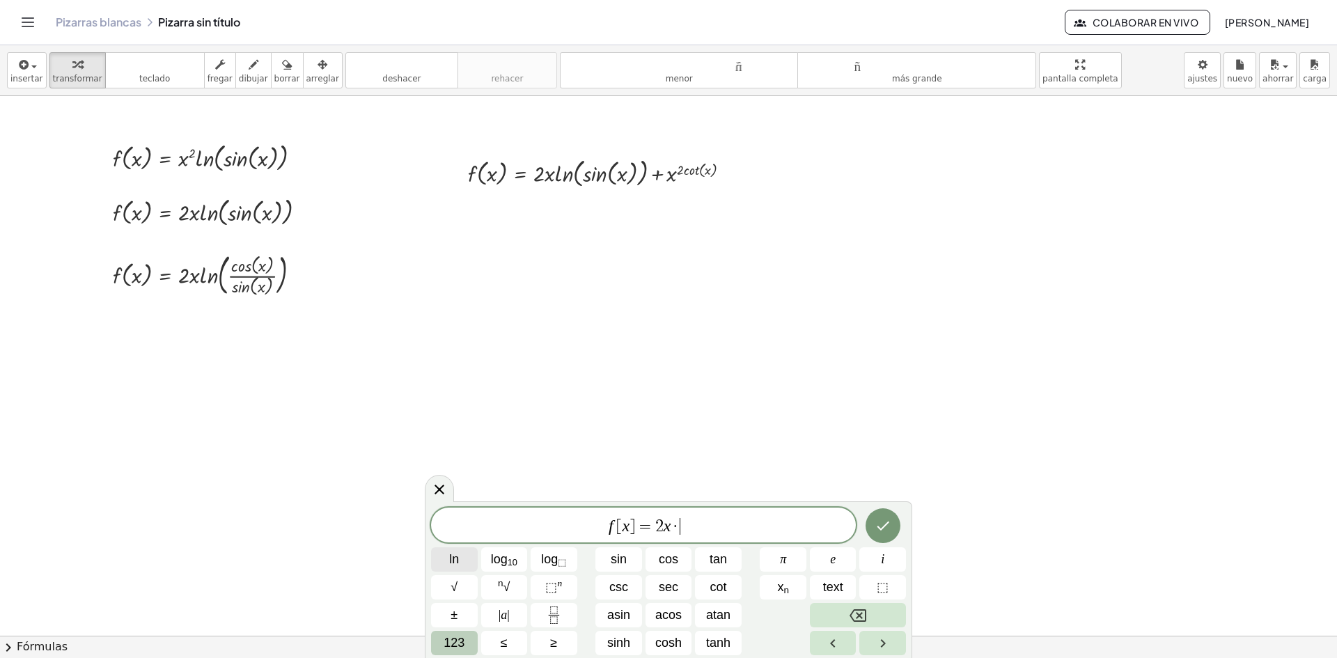
click at [445, 561] on button "ln" at bounding box center [454, 559] width 47 height 24
click at [453, 641] on span "123" at bounding box center [454, 643] width 21 height 19
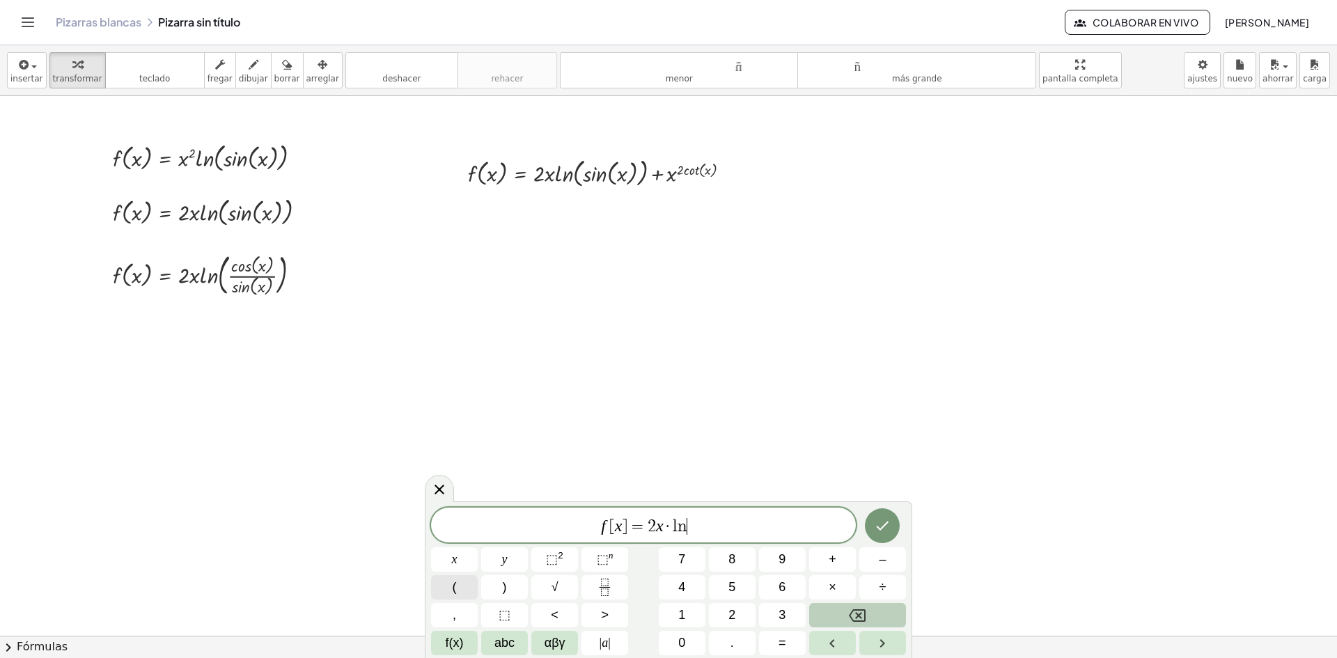
click at [445, 591] on button "(" at bounding box center [454, 587] width 47 height 24
click at [455, 647] on span "f(x)" at bounding box center [455, 643] width 18 height 19
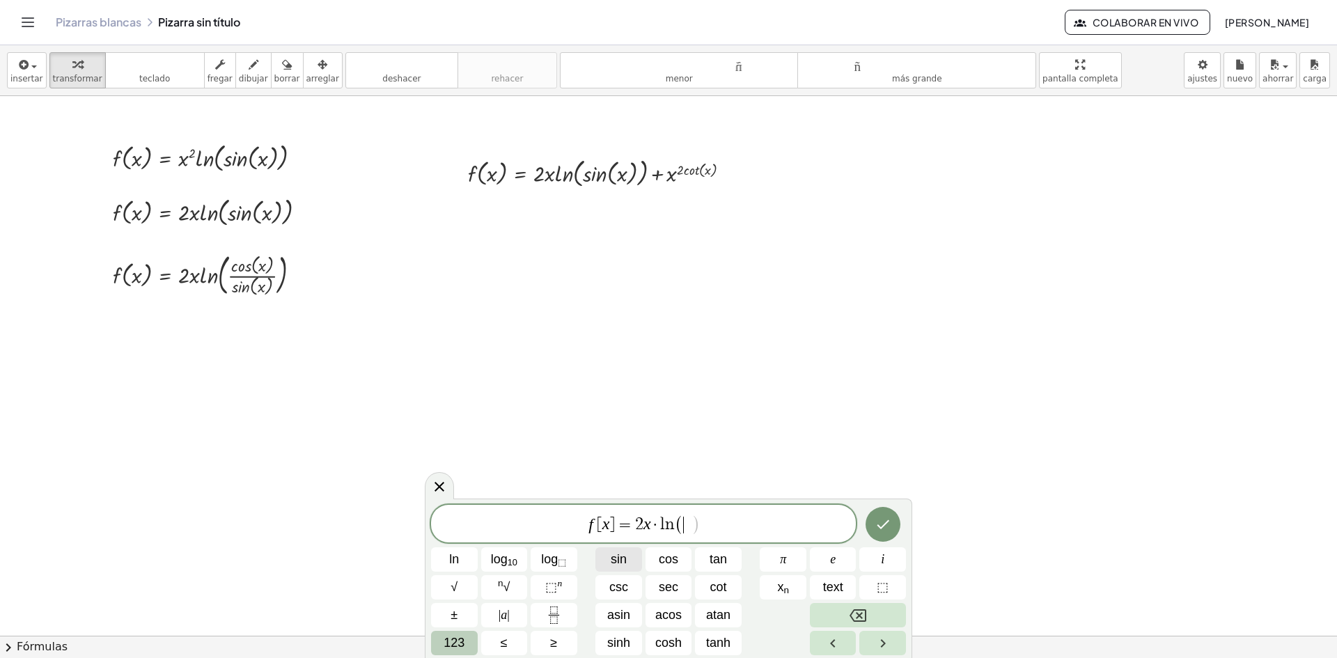
click at [609, 561] on button "sin" at bounding box center [618, 559] width 47 height 24
click at [461, 643] on span "123" at bounding box center [454, 643] width 21 height 19
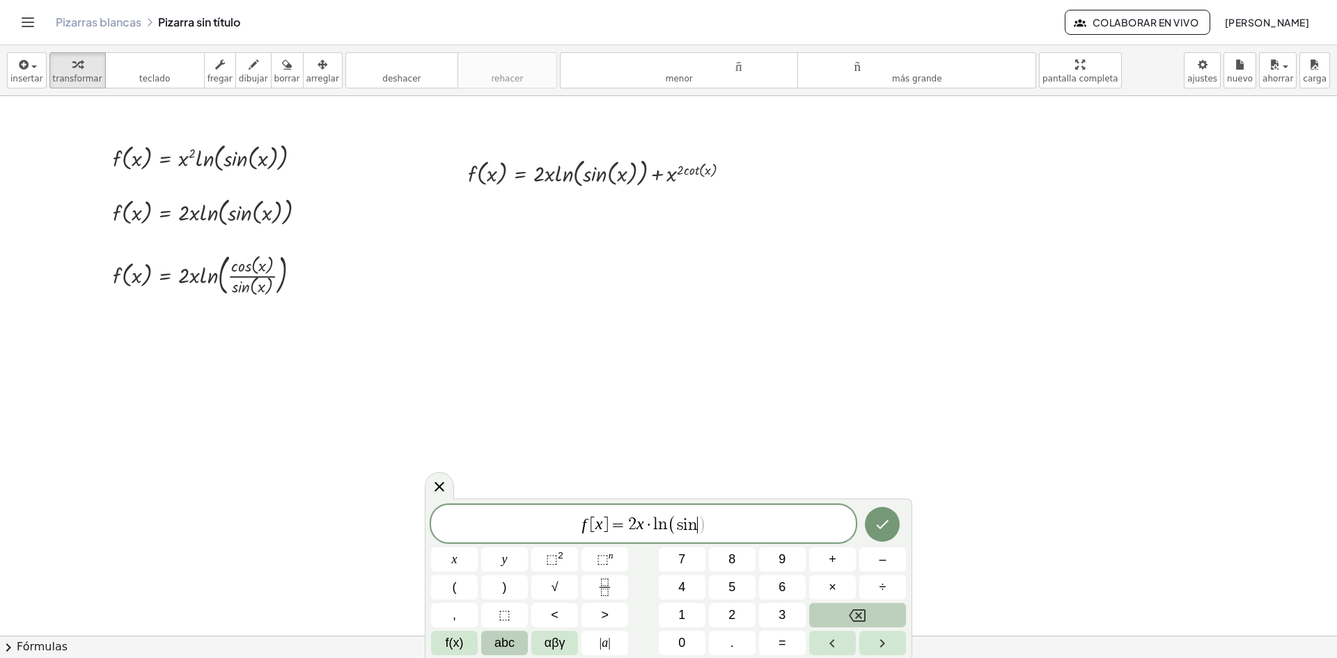
click at [497, 642] on span "abc" at bounding box center [505, 643] width 20 height 19
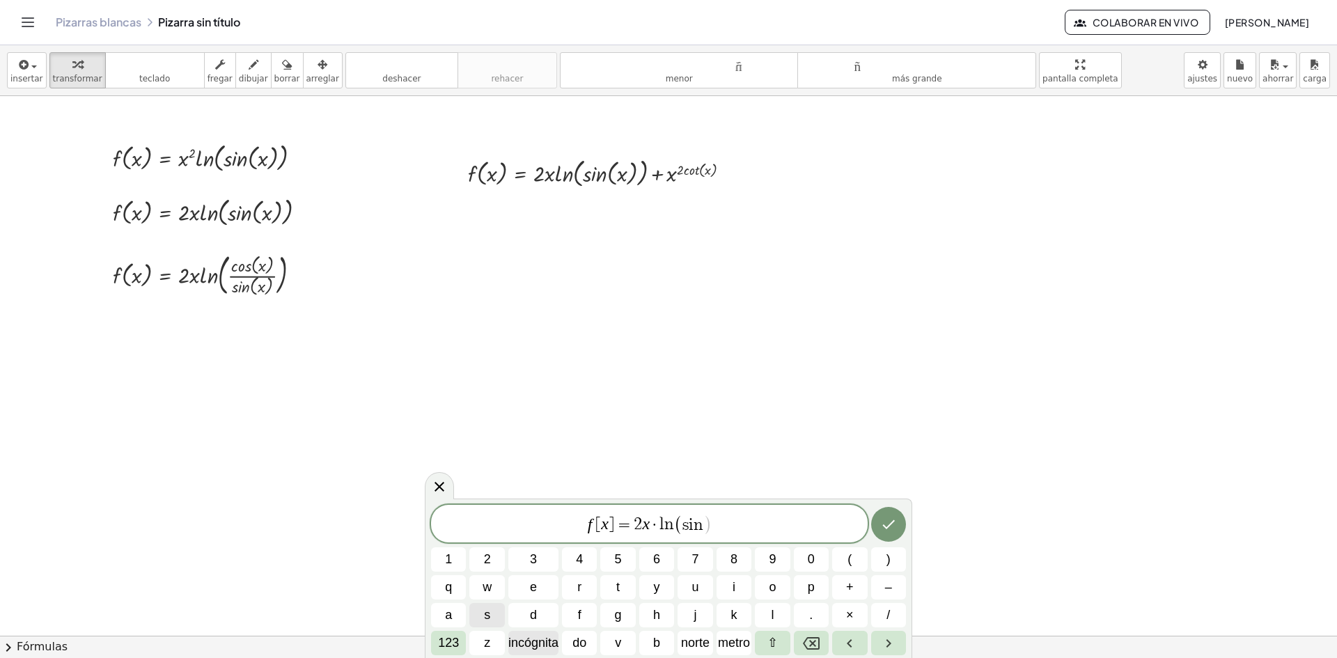
click at [542, 641] on font "incógnita" at bounding box center [533, 643] width 50 height 14
click at [452, 644] on font "123" at bounding box center [448, 643] width 21 height 14
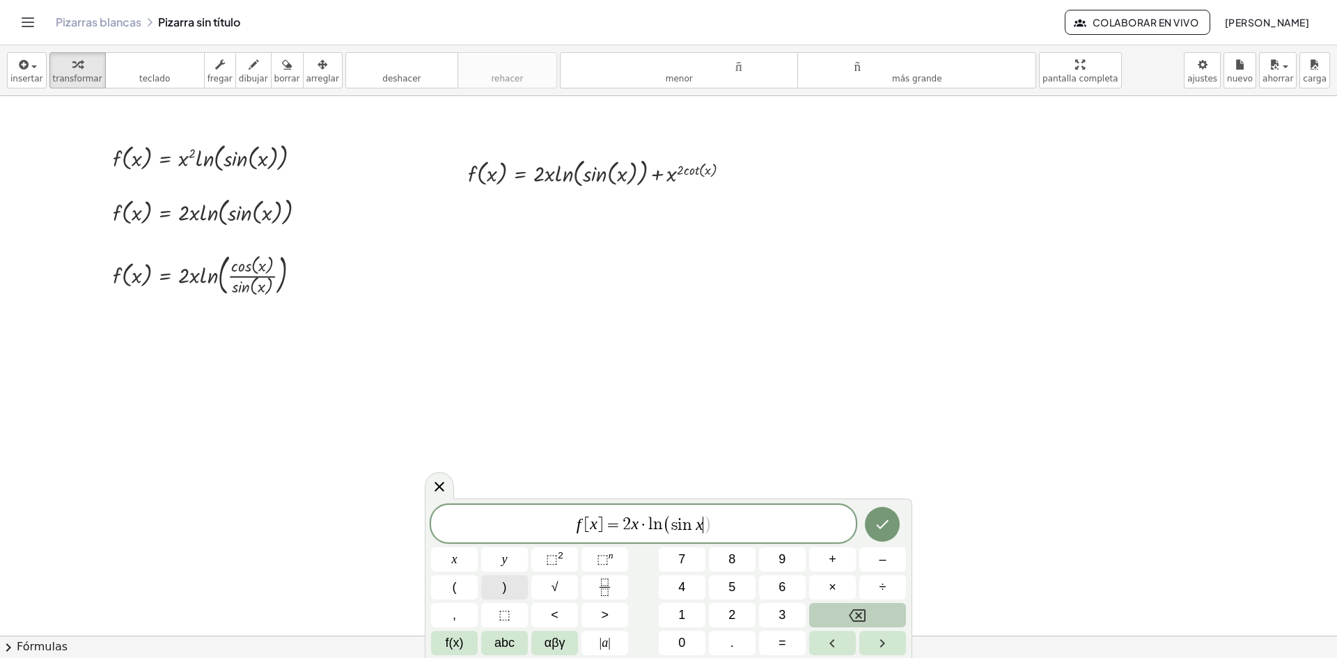
click at [503, 593] on span ")" at bounding box center [505, 587] width 4 height 19
click at [833, 561] on span "+" at bounding box center [833, 559] width 8 height 19
click at [465, 637] on button "f(x)" at bounding box center [454, 643] width 47 height 24
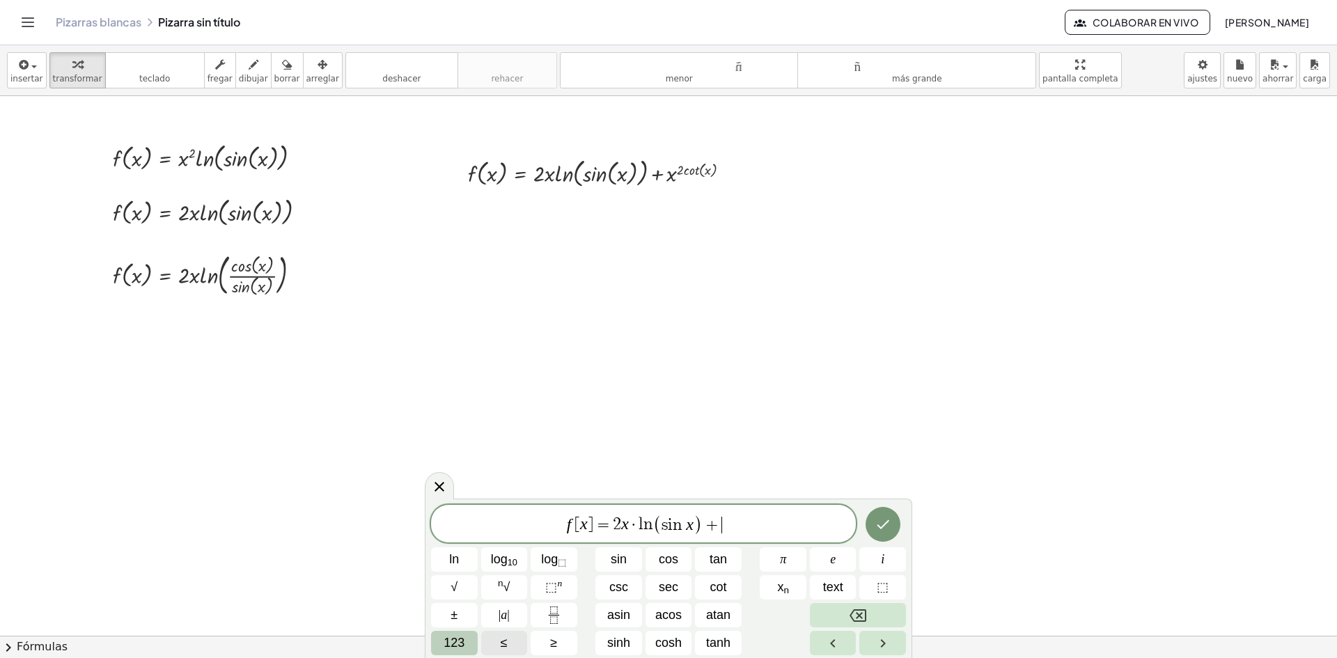
click at [465, 637] on span "123" at bounding box center [454, 643] width 21 height 19
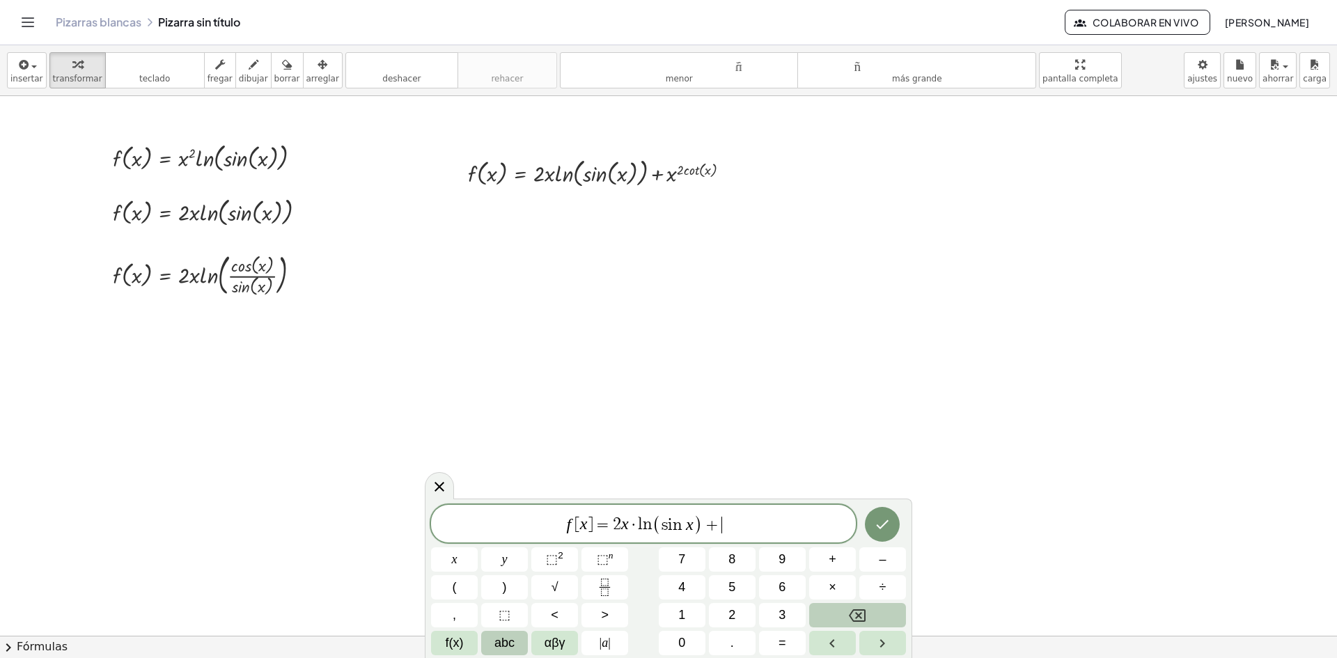
click at [512, 637] on span "abc" at bounding box center [505, 643] width 20 height 19
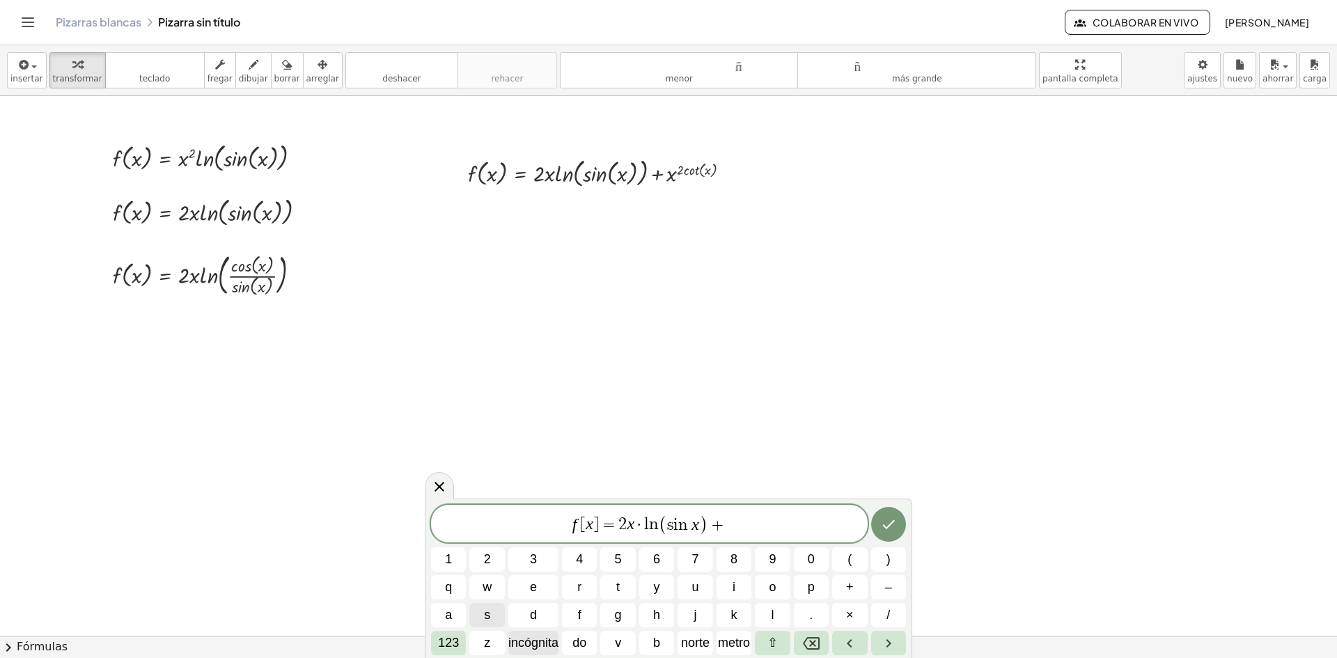
click at [518, 637] on font "incógnita" at bounding box center [533, 643] width 50 height 14
click at [430, 637] on div "f [ x ] = 2 x · l n ( s i n x ) + x ​ 1 2 3 4 5 6 7 8 9 0 ( ) q w e r t y u i o…" at bounding box center [669, 578] width 488 height 159
click at [442, 641] on font "123" at bounding box center [448, 643] width 21 height 14
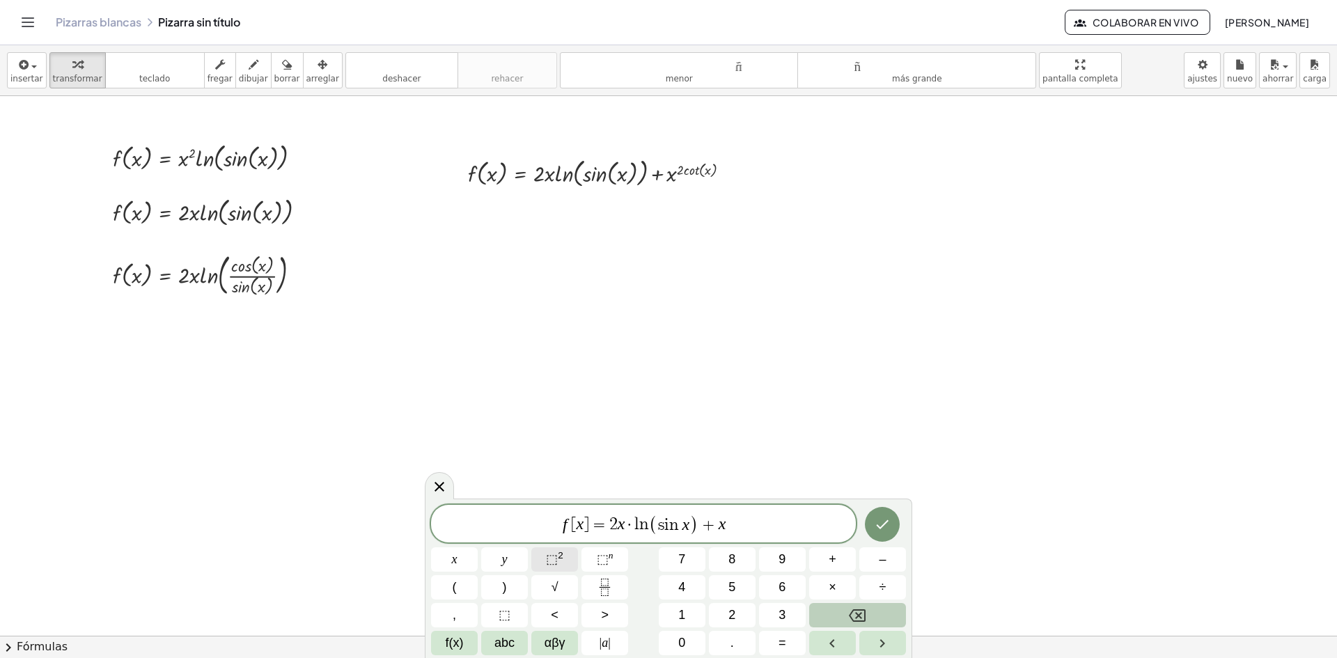
click at [550, 555] on span "⬚" at bounding box center [552, 559] width 12 height 14
click at [834, 589] on span "×" at bounding box center [833, 587] width 8 height 19
click at [461, 639] on span "f(x)" at bounding box center [455, 643] width 18 height 19
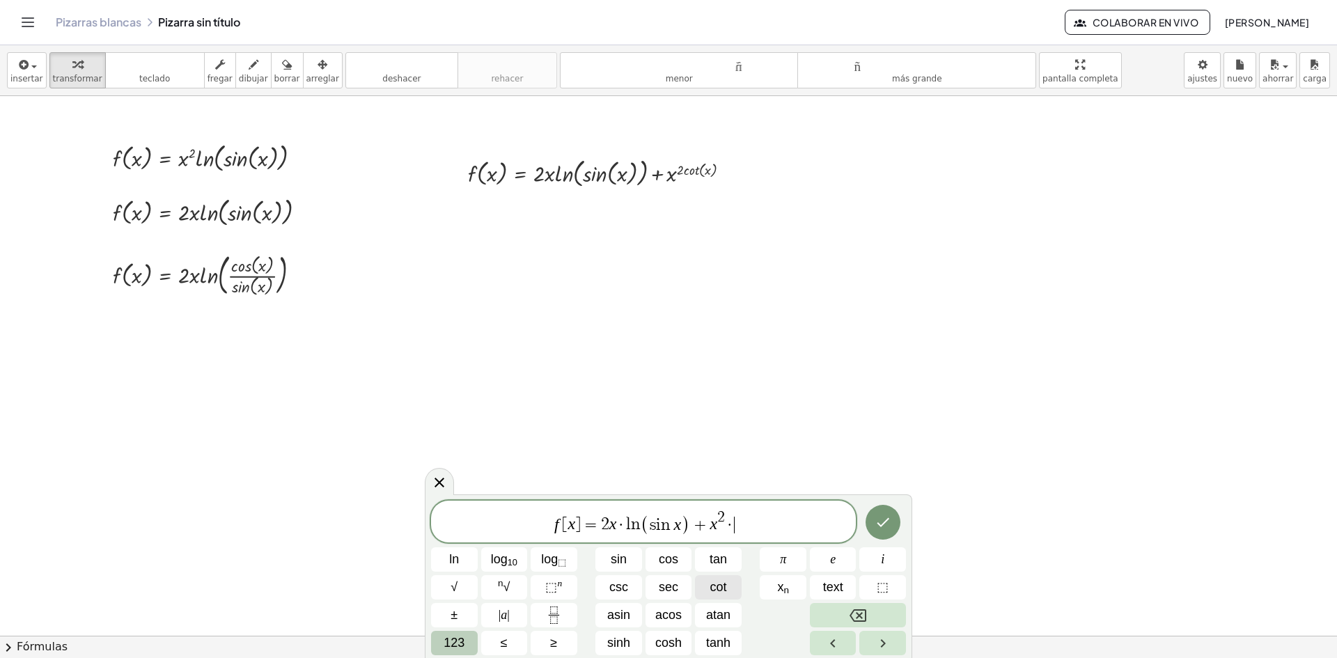
click at [703, 586] on button "cot" at bounding box center [718, 587] width 47 height 24
click at [452, 645] on span "123" at bounding box center [454, 643] width 21 height 19
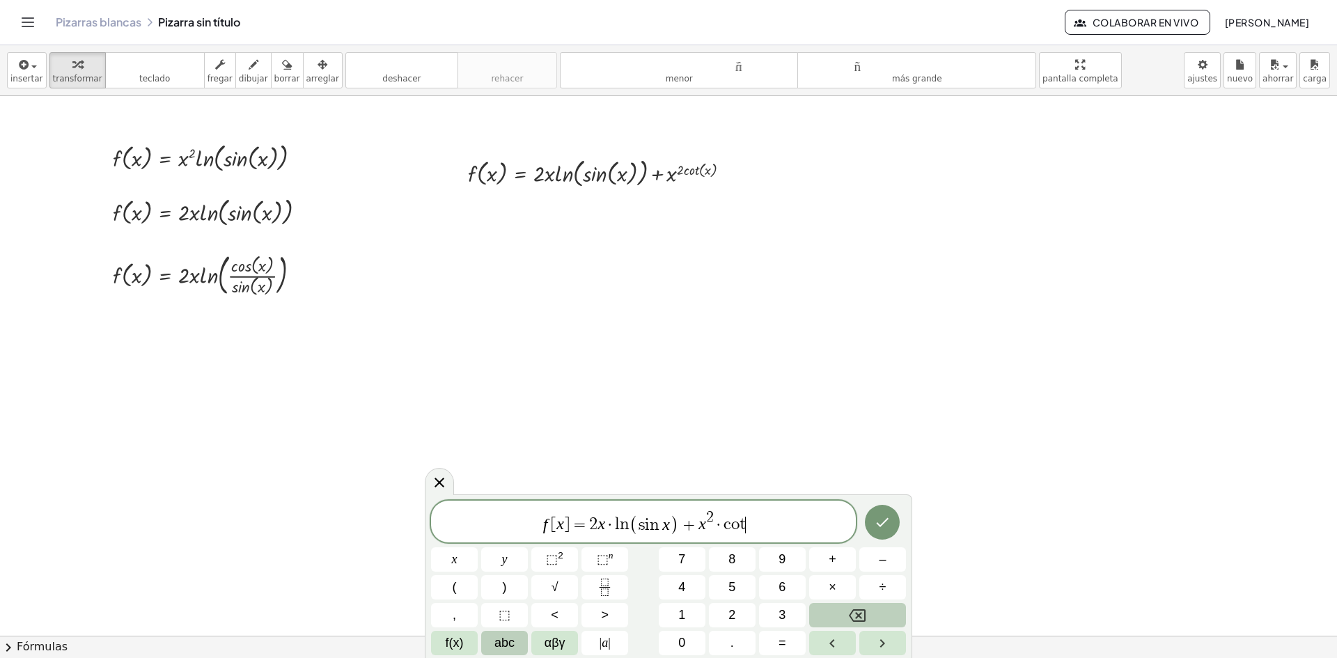
click at [509, 644] on span "abc" at bounding box center [505, 643] width 20 height 19
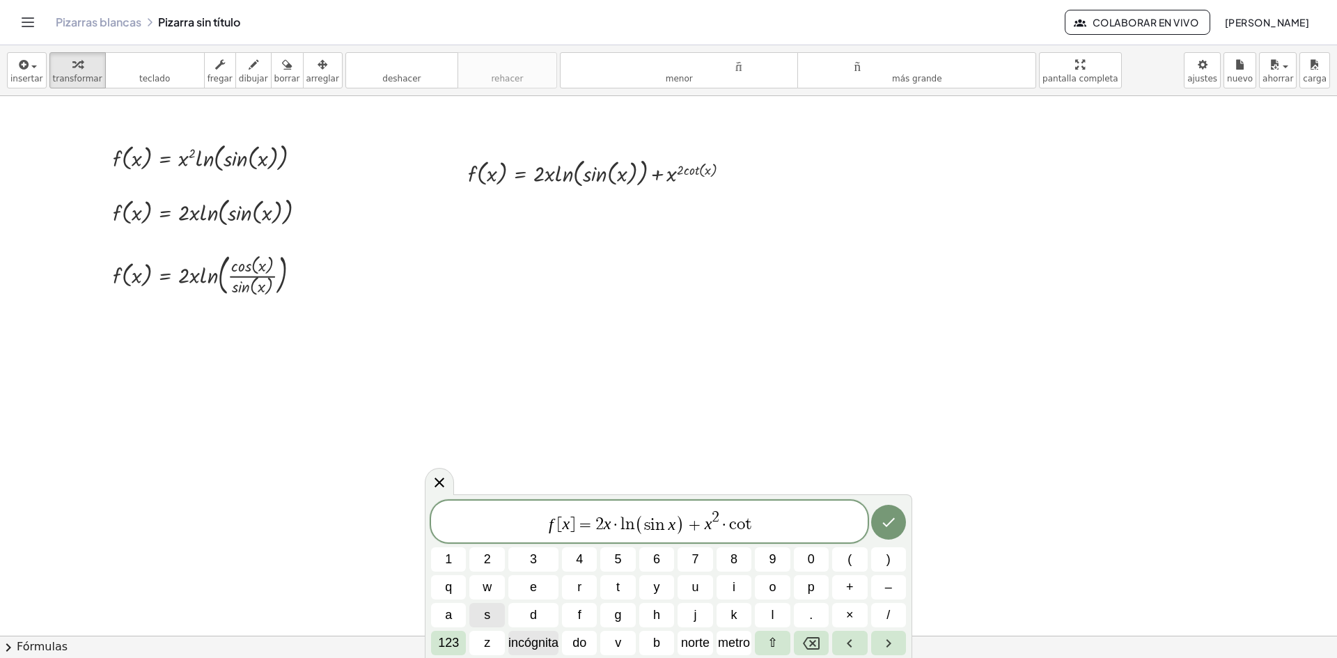
click at [540, 641] on font "incógnita" at bounding box center [533, 643] width 50 height 14
click at [901, 524] on button "Hecho" at bounding box center [888, 522] width 35 height 35
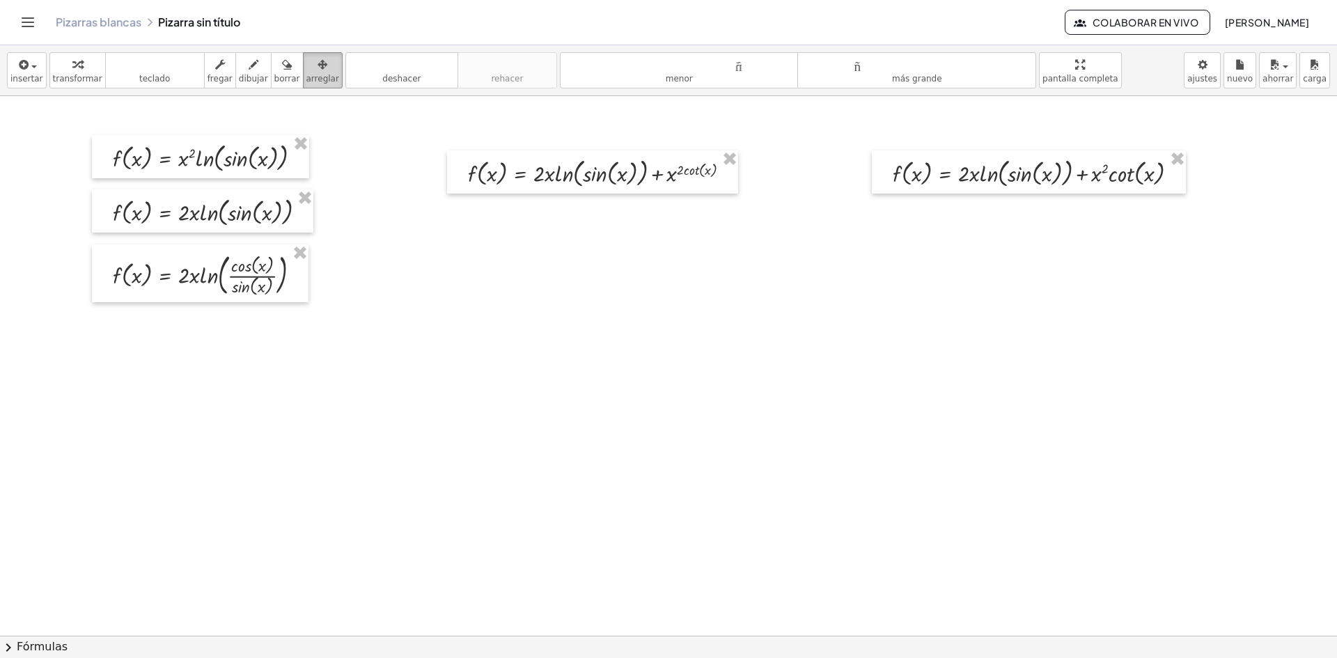
click at [318, 70] on icon "button" at bounding box center [323, 64] width 10 height 17
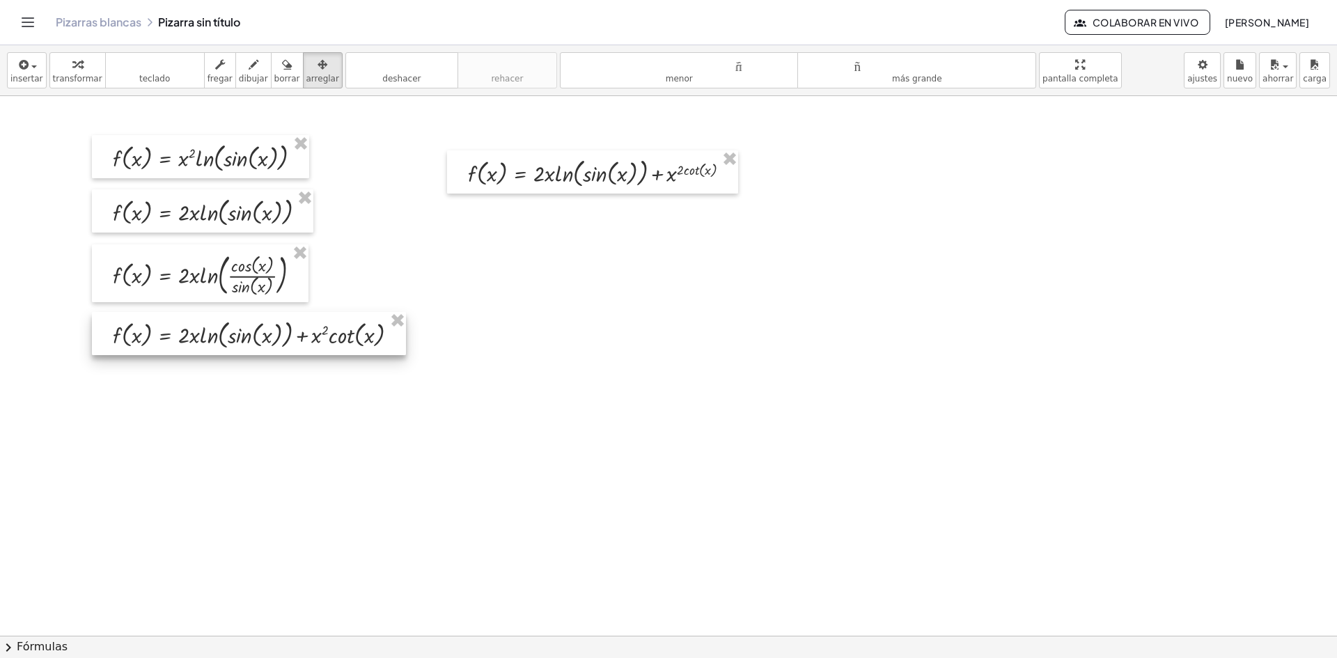
drag, startPoint x: 1006, startPoint y: 173, endPoint x: 227, endPoint y: 334, distance: 795.9
click at [227, 334] on div at bounding box center [249, 333] width 314 height 43
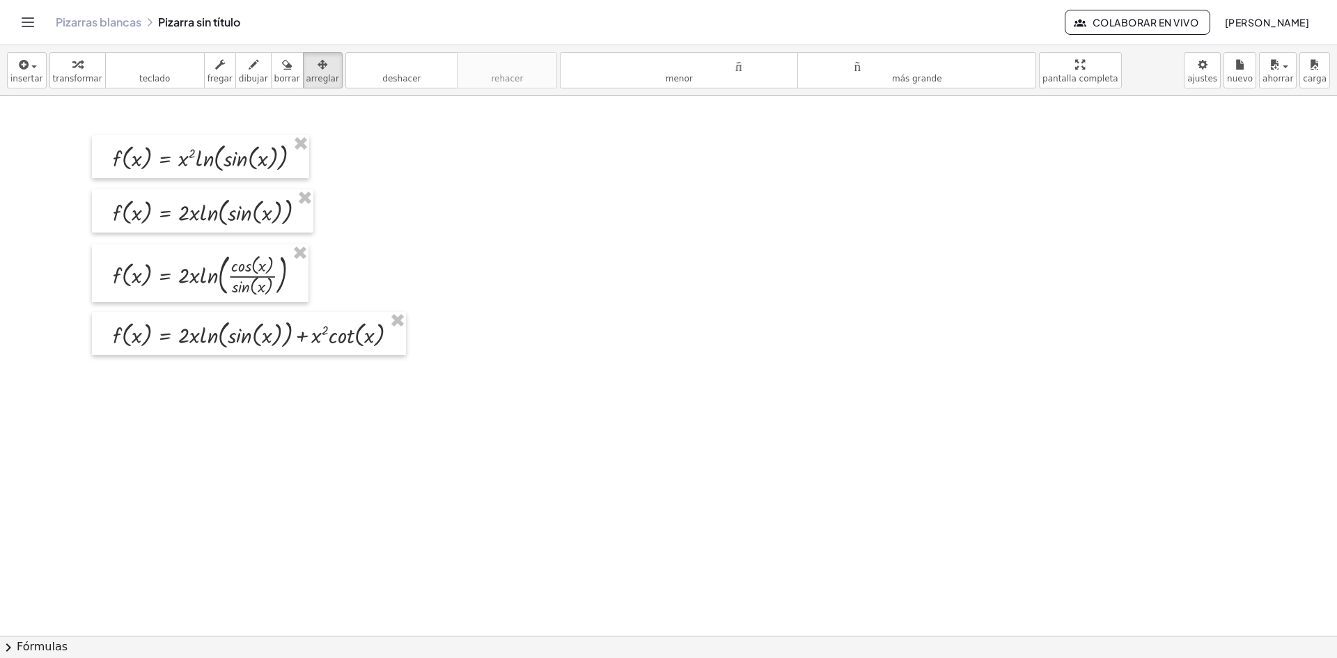
click at [38, 72] on button "insertar" at bounding box center [27, 70] width 40 height 36
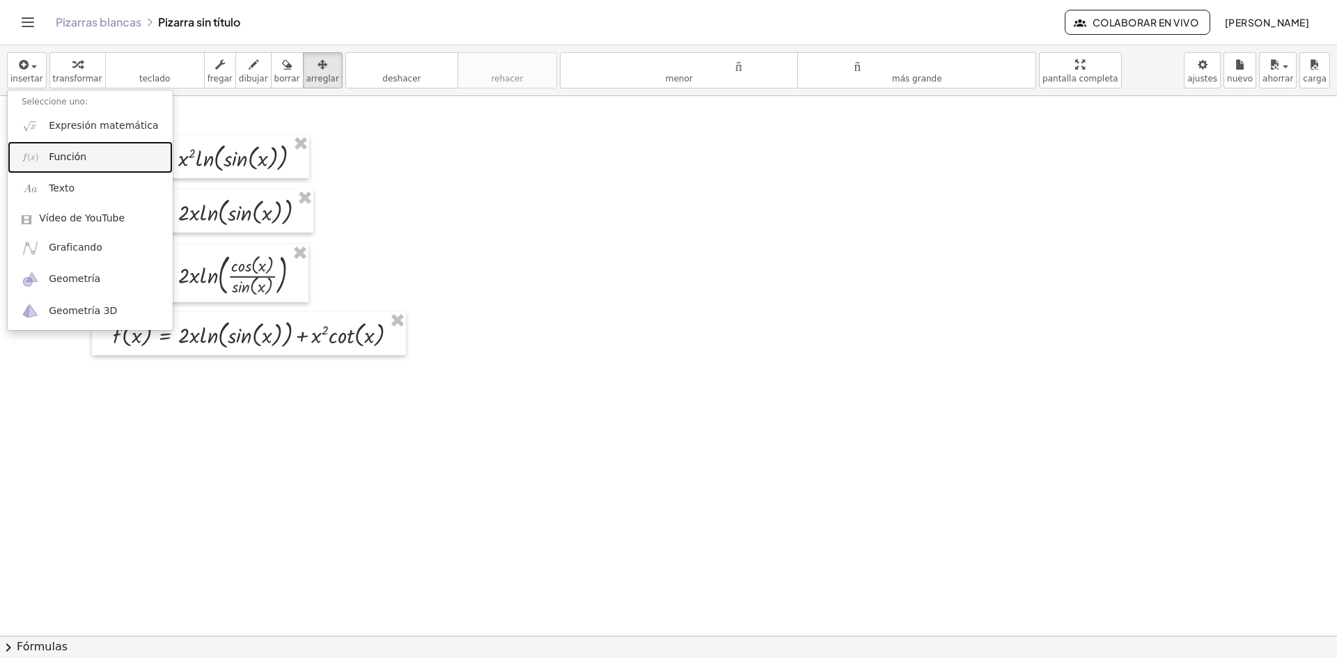
click at [91, 153] on link "Función" at bounding box center [90, 156] width 165 height 31
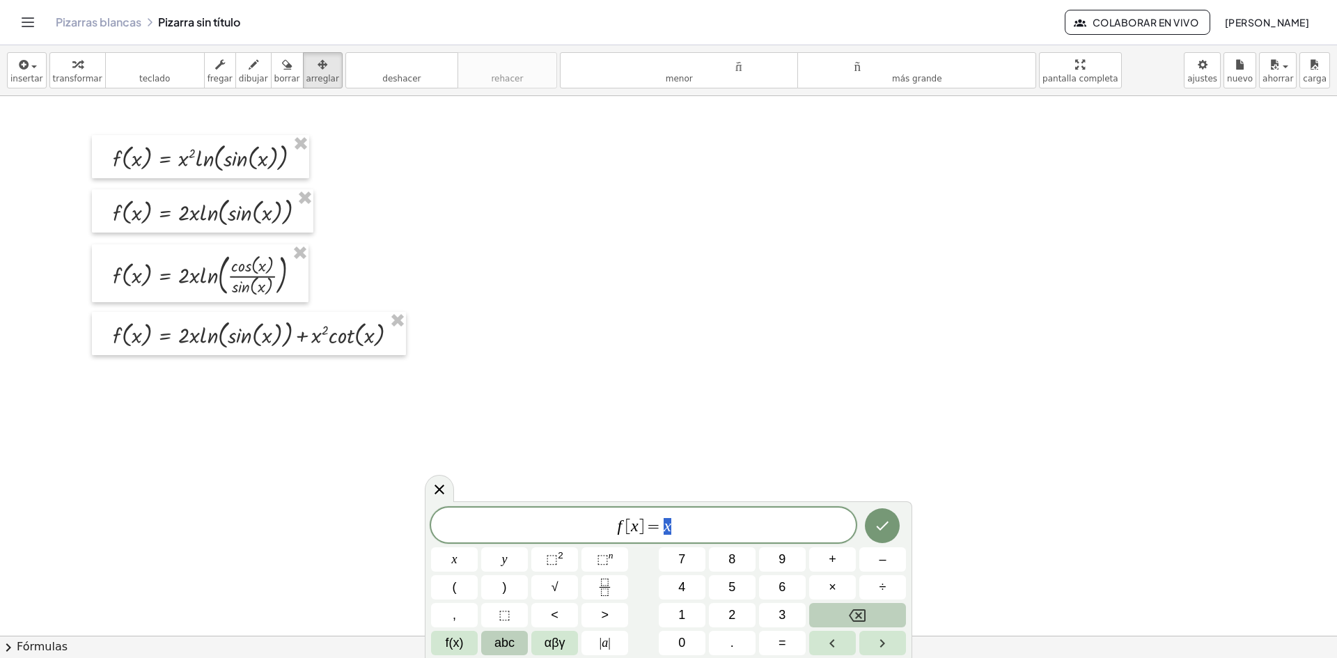
click at [497, 639] on span "abc" at bounding box center [505, 643] width 20 height 19
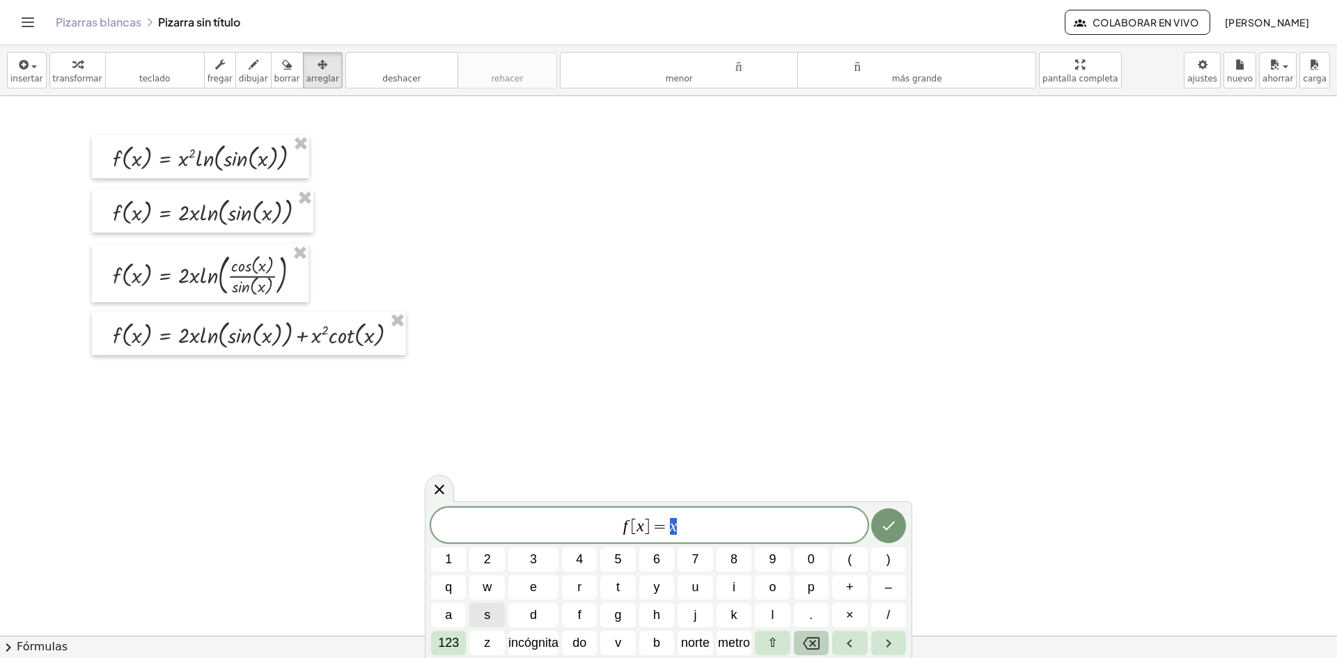
click at [803, 648] on icon "Retroceso" at bounding box center [811, 643] width 17 height 17
click at [621, 613] on span "g" at bounding box center [618, 615] width 7 height 19
click at [849, 559] on span "(" at bounding box center [850, 559] width 4 height 19
click at [532, 635] on span "incógnita" at bounding box center [533, 643] width 50 height 19
click at [893, 556] on button ")" at bounding box center [888, 559] width 35 height 24
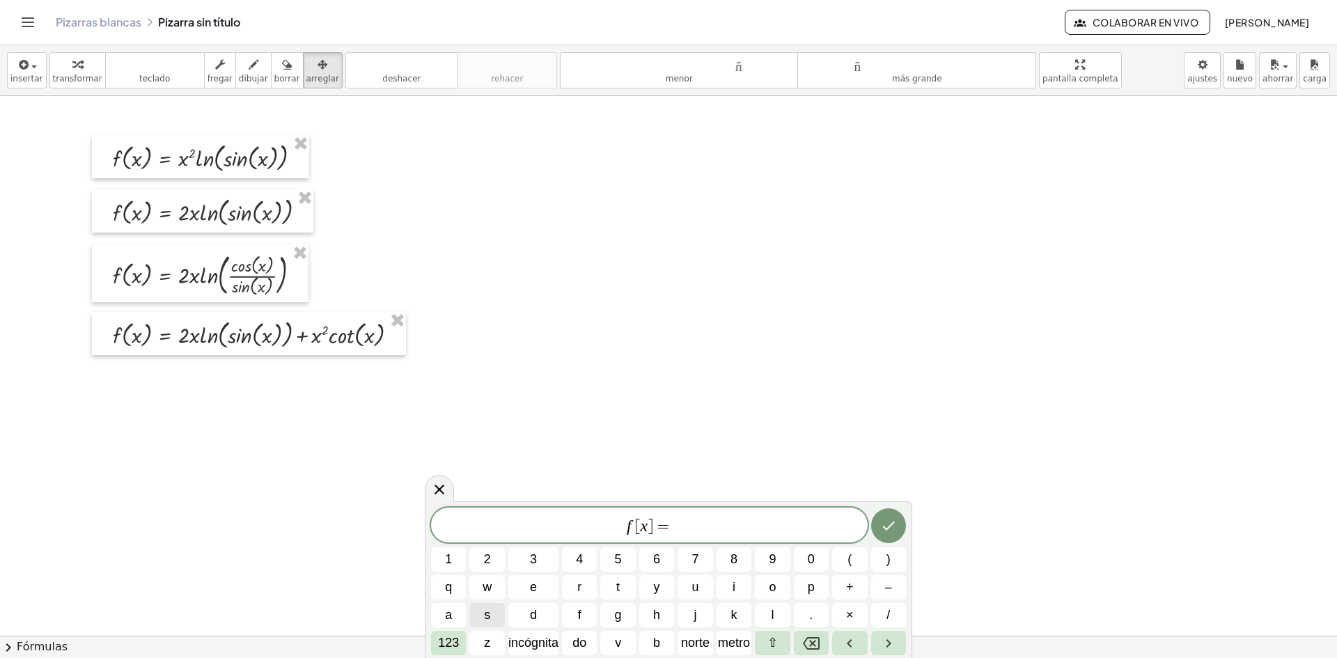
click at [633, 531] on span "f [ x ] = ​" at bounding box center [649, 527] width 437 height 20
click at [619, 616] on span "g" at bounding box center [618, 615] width 7 height 19
click at [693, 527] on span "g [ x ] = ​" at bounding box center [649, 527] width 437 height 20
click at [450, 646] on font "123" at bounding box center [448, 643] width 21 height 14
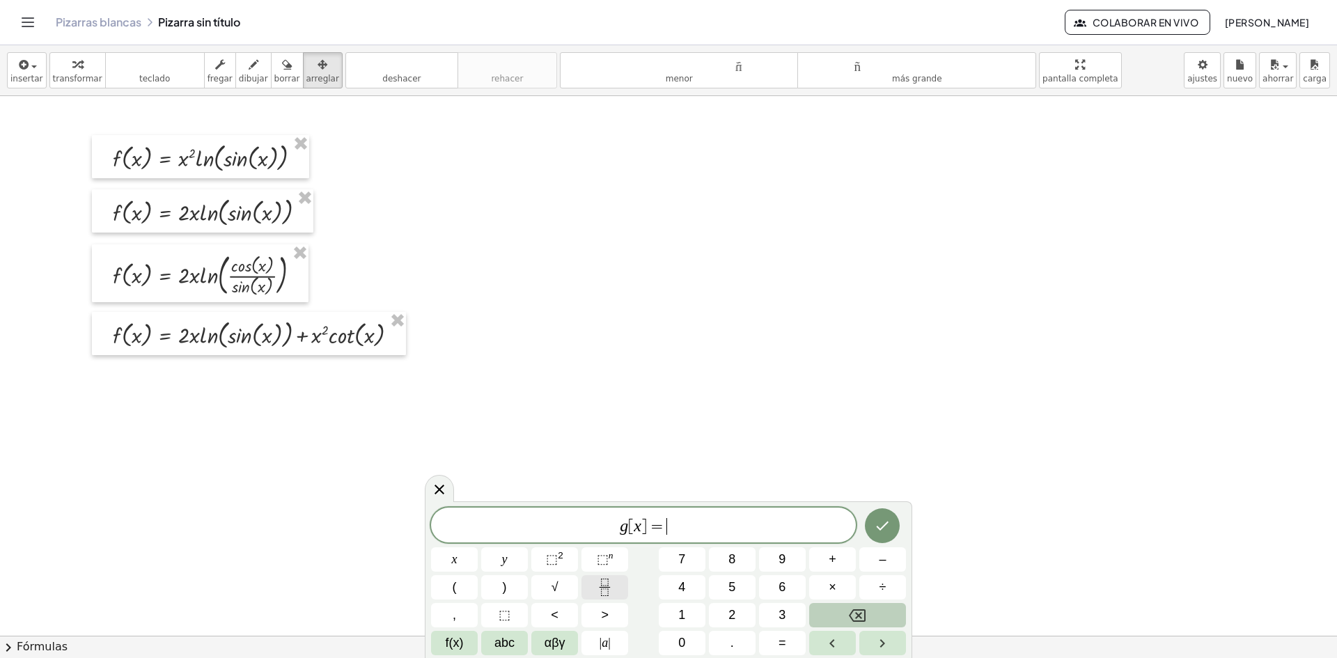
click at [598, 593] on icon "Fraction" at bounding box center [604, 587] width 17 height 17
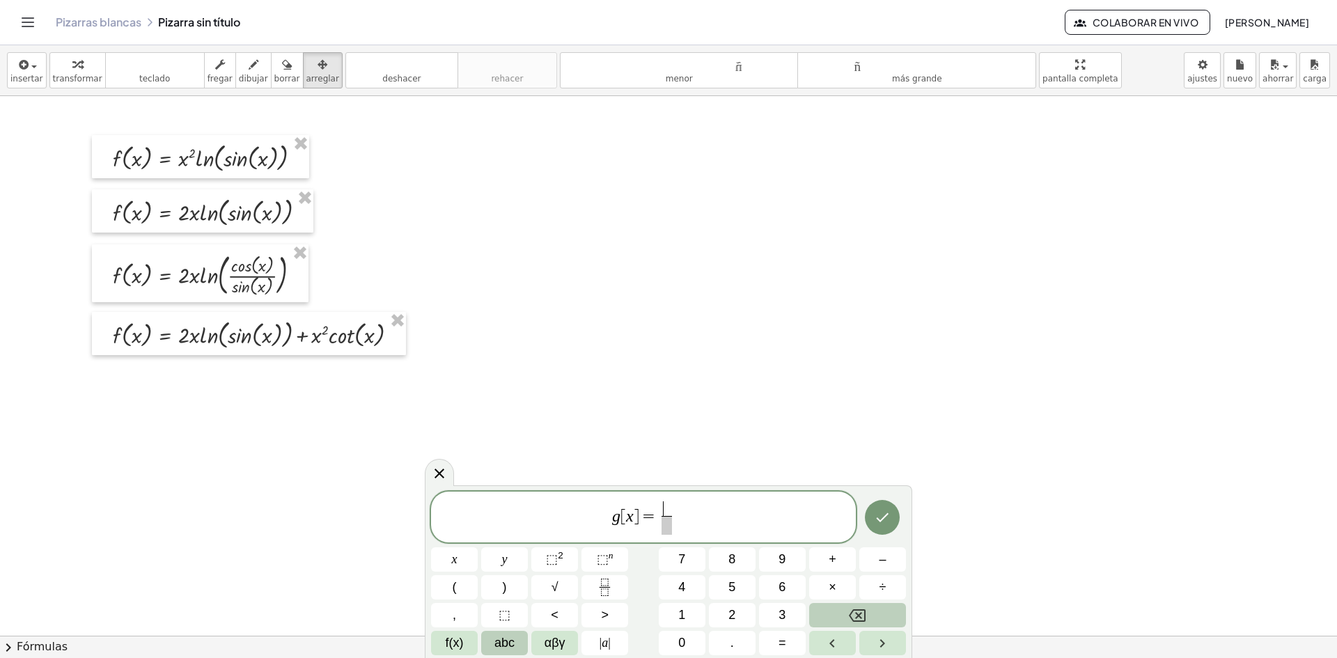
click at [516, 655] on button "abc" at bounding box center [504, 643] width 47 height 24
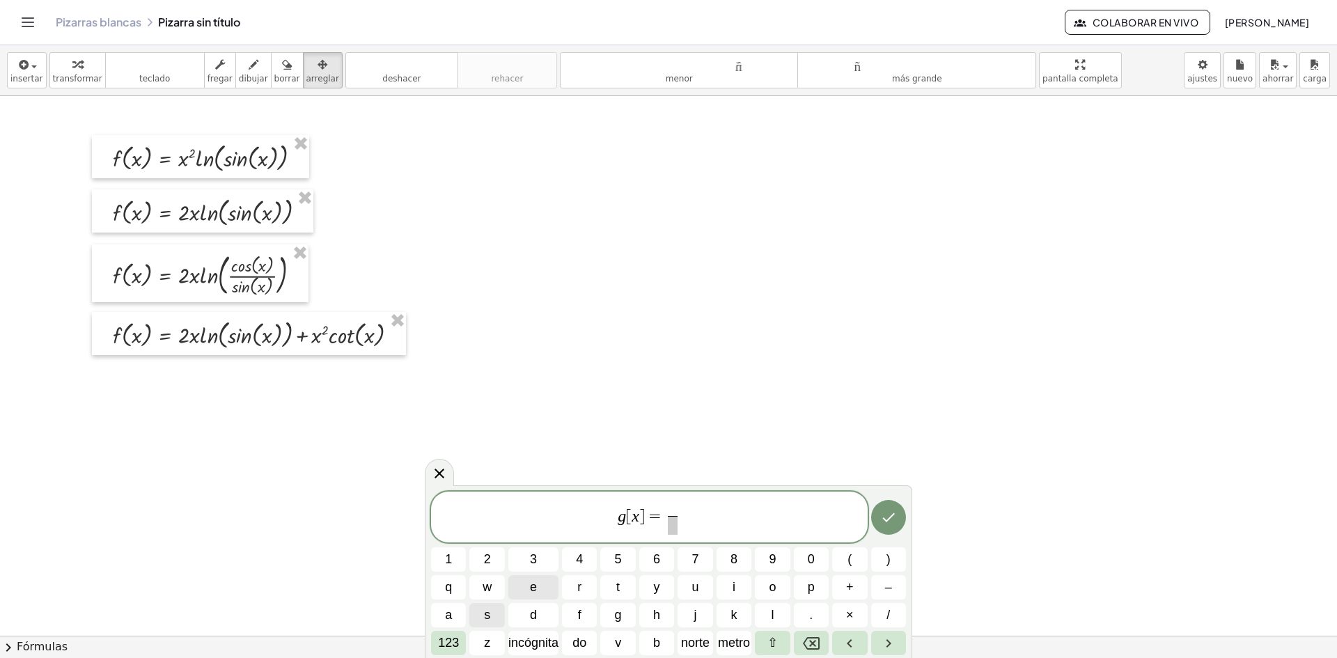
click at [543, 591] on button "e" at bounding box center [533, 587] width 50 height 24
click at [448, 645] on font "123" at bounding box center [448, 643] width 21 height 14
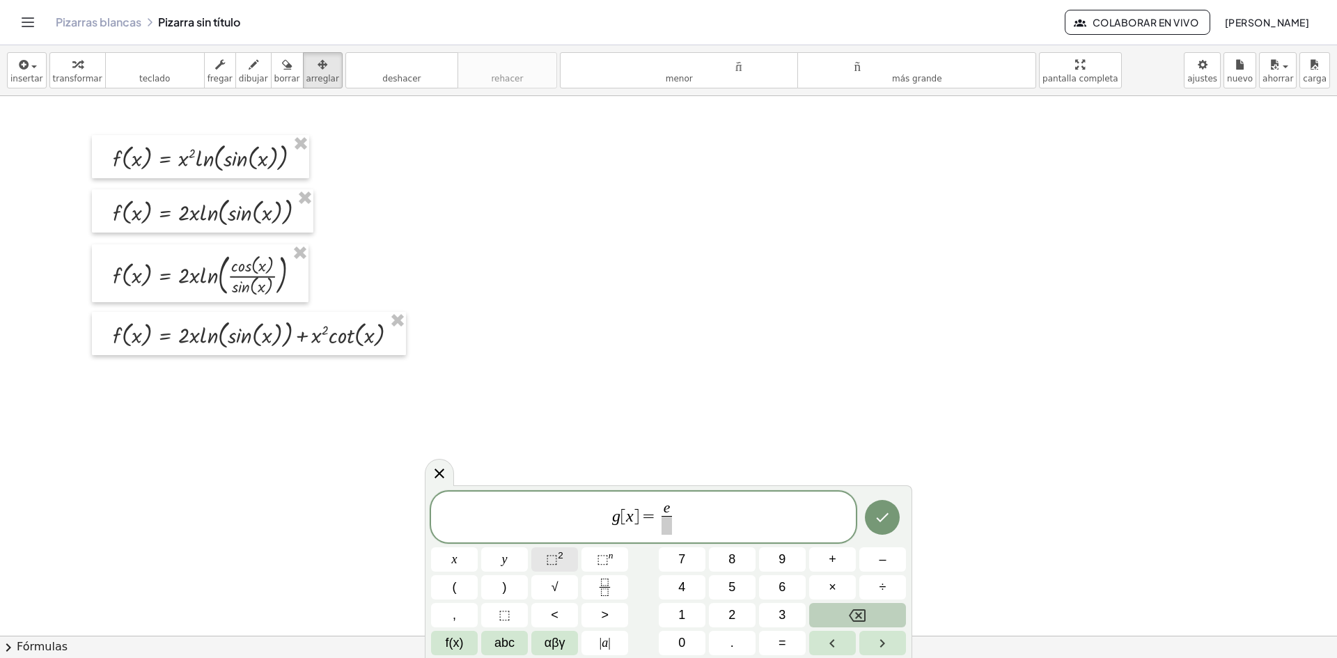
click at [550, 559] on span "⬚" at bounding box center [552, 559] width 12 height 14
click at [832, 583] on span "×" at bounding box center [833, 587] width 8 height 19
click at [456, 644] on span "f(x)" at bounding box center [455, 643] width 18 height 19
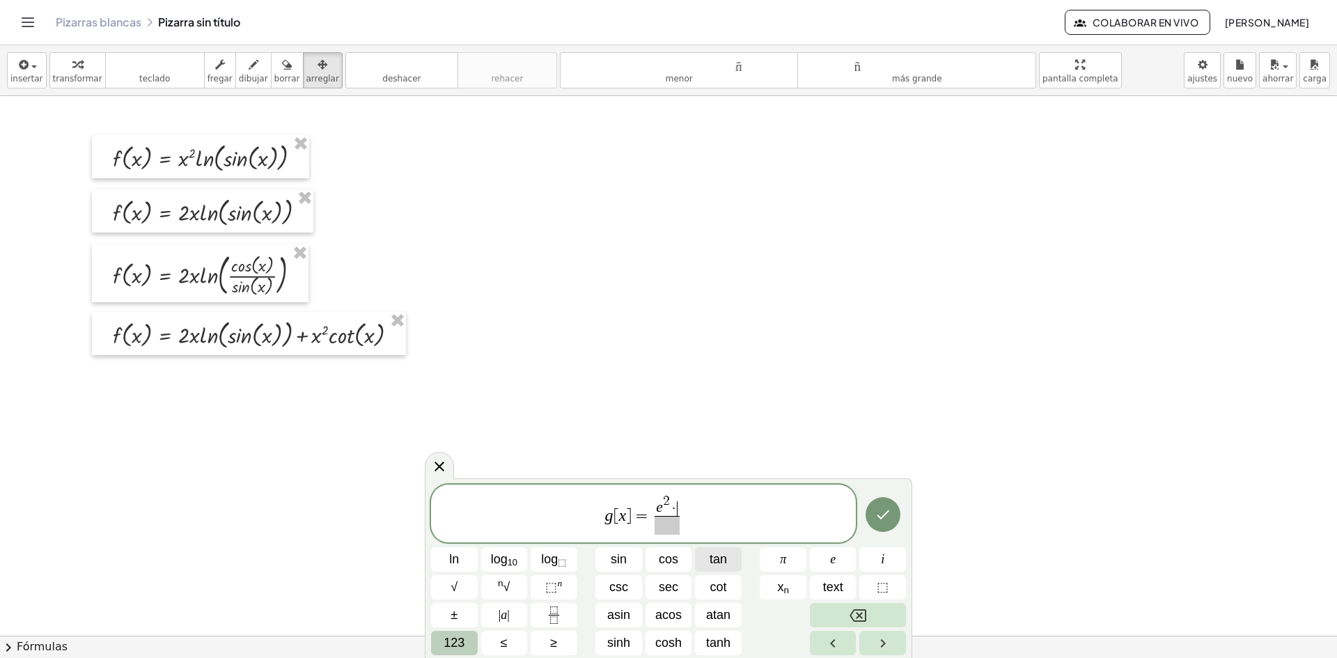
click at [717, 562] on span "tan" at bounding box center [718, 559] width 17 height 19
click at [456, 646] on span "123" at bounding box center [454, 643] width 21 height 19
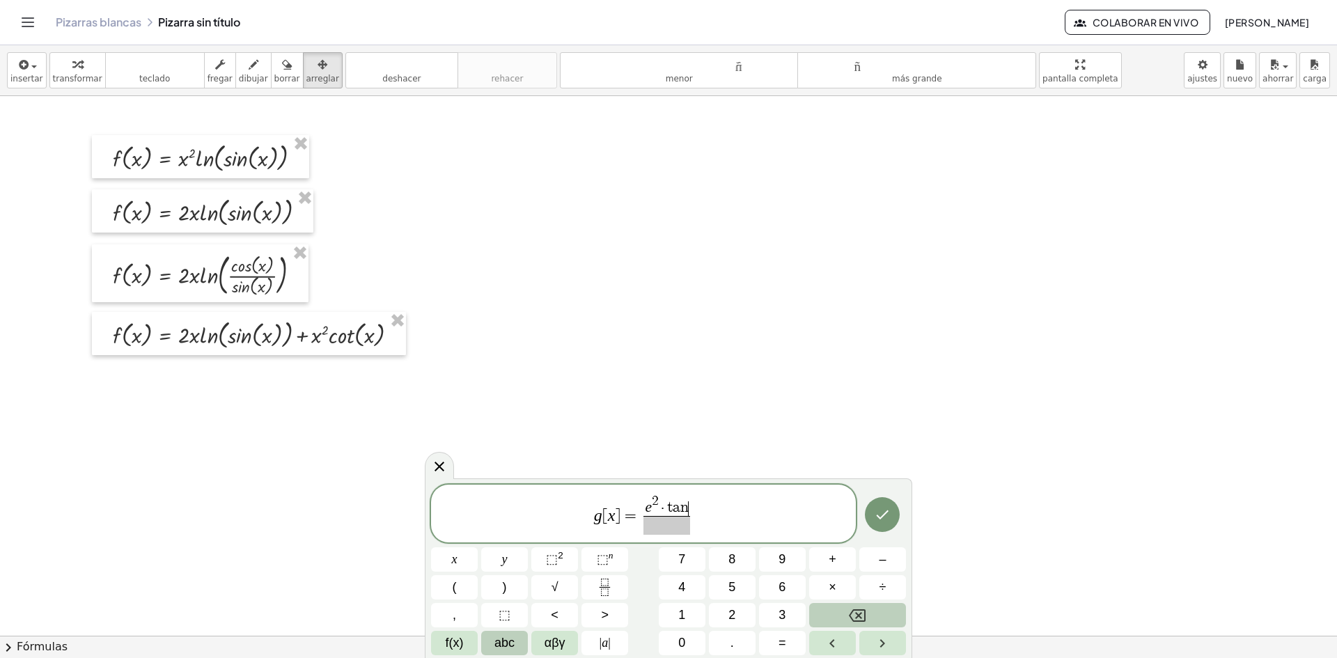
click at [522, 643] on button "abc" at bounding box center [504, 643] width 47 height 24
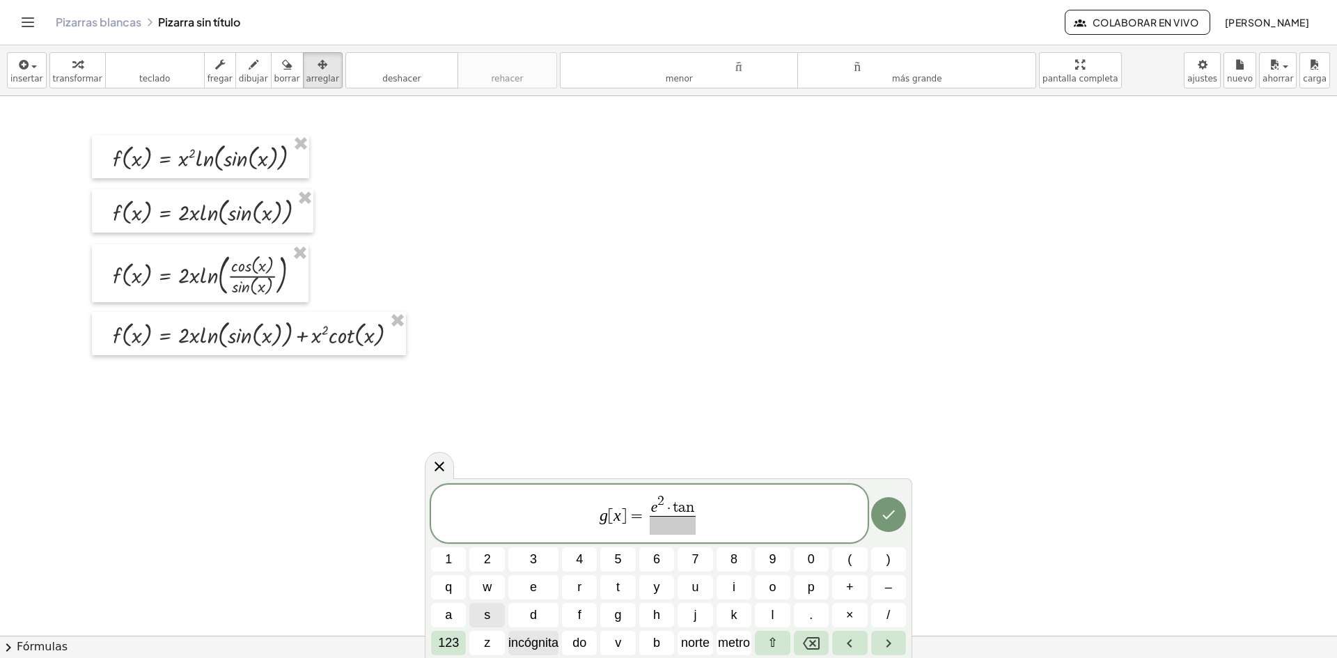
click at [542, 643] on font "incógnita" at bounding box center [533, 643] width 50 height 14
click at [671, 527] on span "​" at bounding box center [673, 525] width 56 height 19
click at [451, 651] on button "123" at bounding box center [448, 643] width 35 height 24
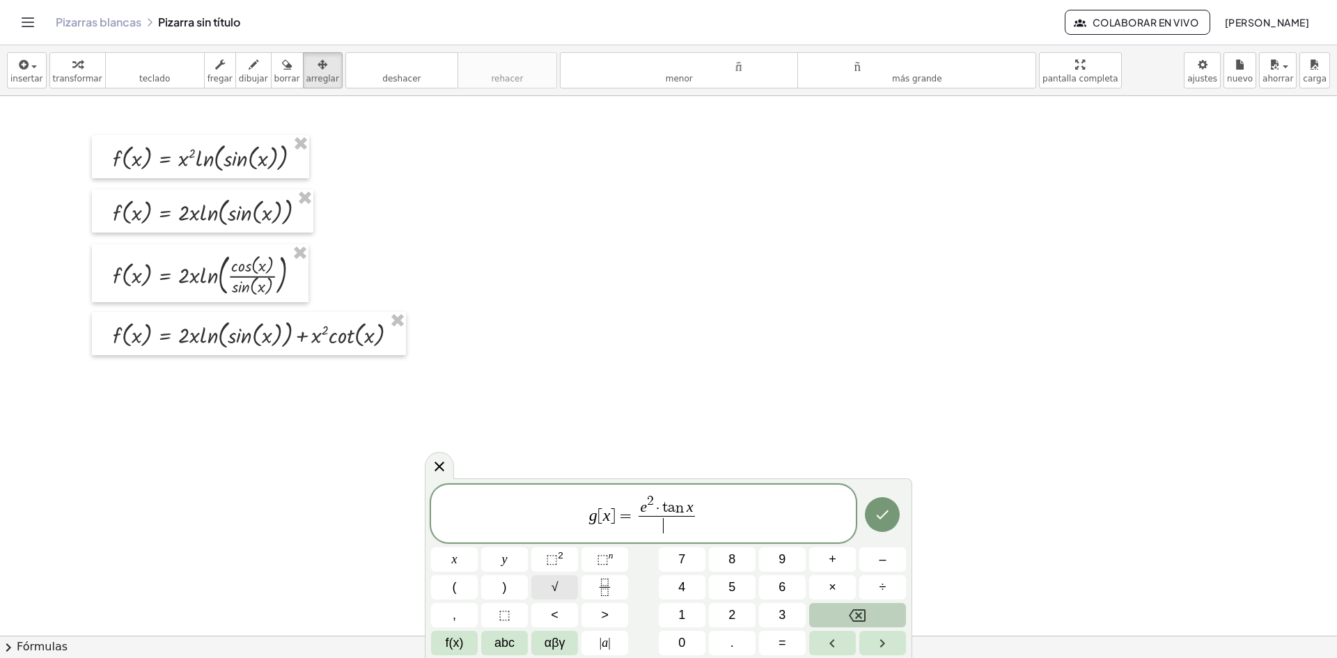
click at [552, 584] on span "√" at bounding box center [555, 587] width 7 height 19
click at [491, 644] on button "abc" at bounding box center [504, 643] width 47 height 24
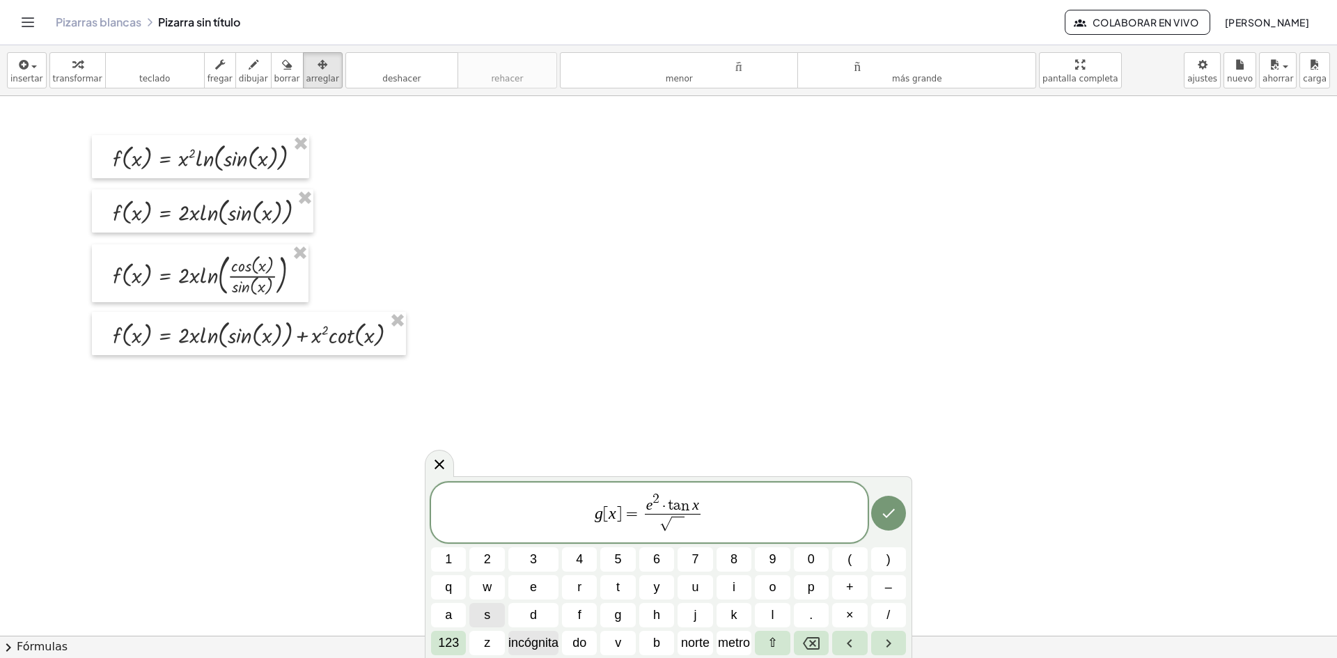
click at [543, 639] on font "incógnita" at bounding box center [533, 643] width 50 height 14
click at [456, 639] on font "123" at bounding box center [448, 643] width 21 height 14
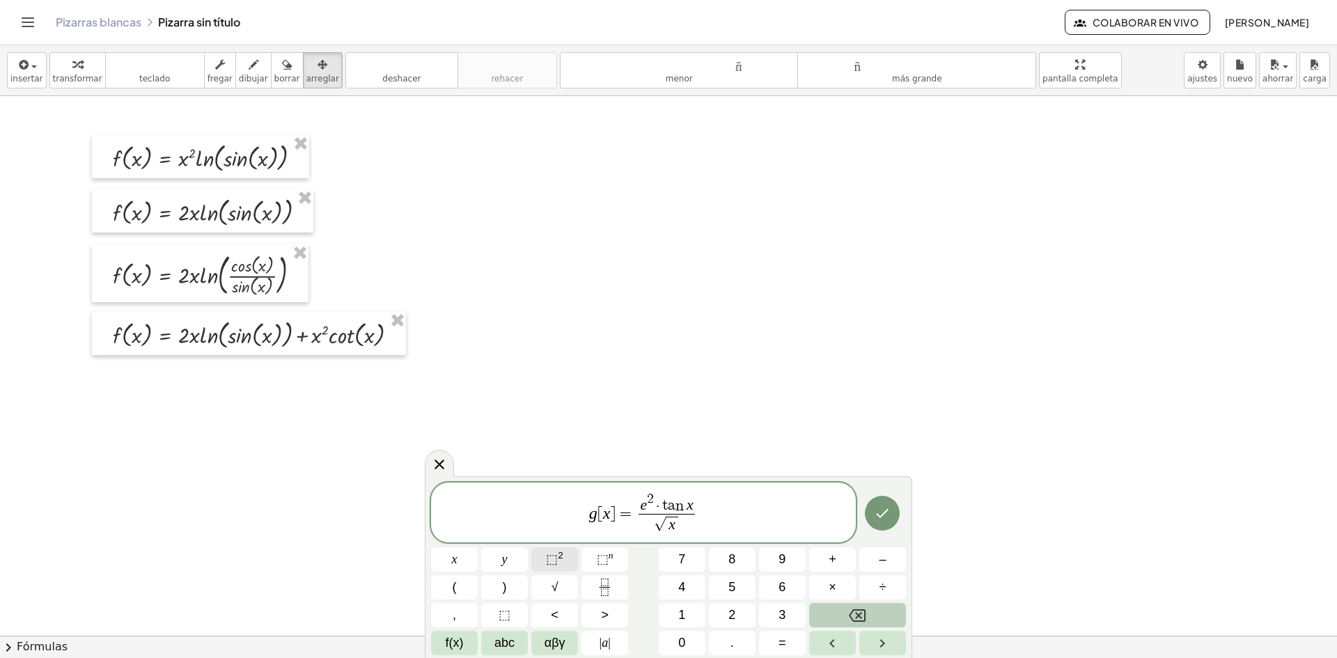
click at [559, 558] on sup "2" at bounding box center [561, 555] width 6 height 10
click at [836, 562] on span "+" at bounding box center [833, 559] width 8 height 19
click at [673, 610] on button "1" at bounding box center [682, 615] width 47 height 24
click at [873, 513] on button "Hecho" at bounding box center [882, 510] width 35 height 35
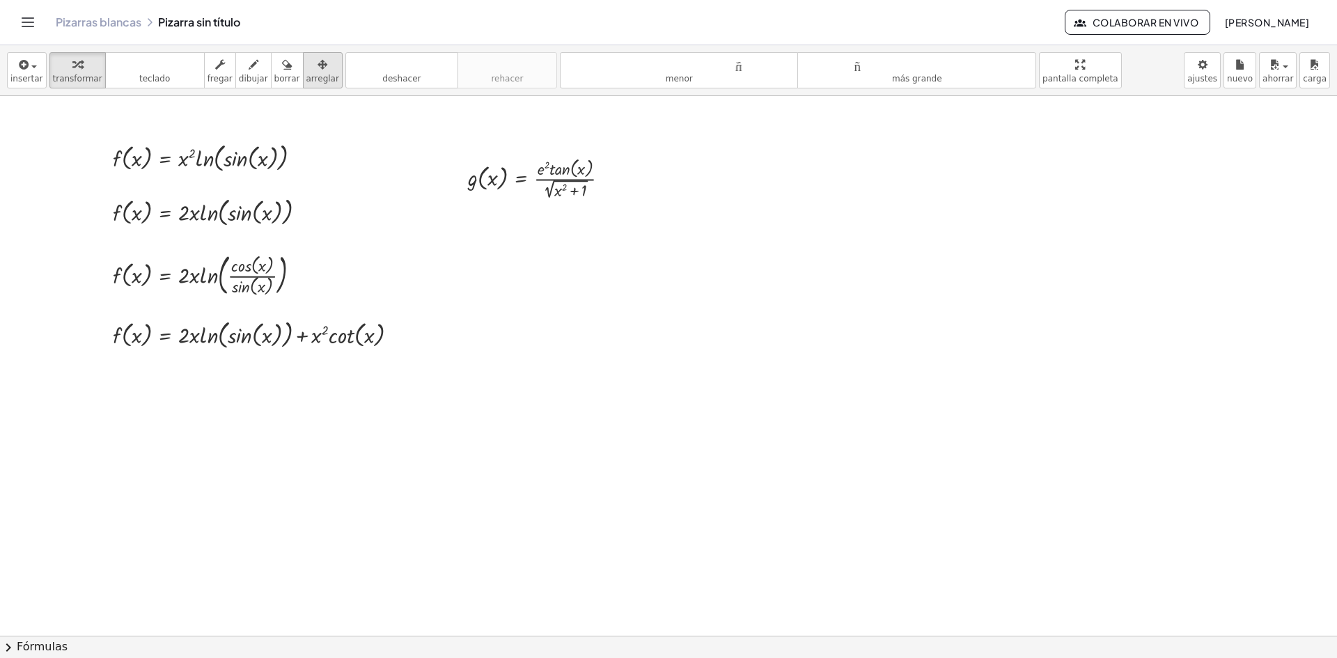
click at [314, 72] on div "button" at bounding box center [322, 64] width 33 height 17
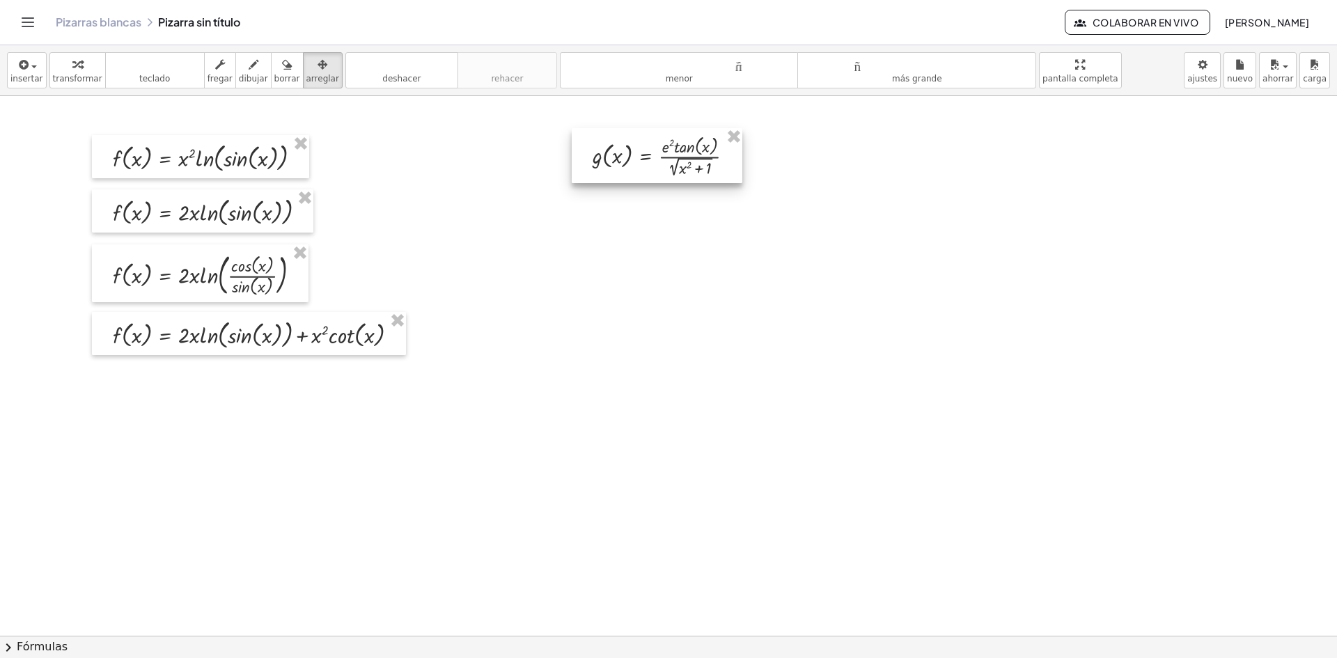
drag, startPoint x: 497, startPoint y: 180, endPoint x: 621, endPoint y: 159, distance: 126.5
click at [621, 159] on div at bounding box center [657, 155] width 171 height 55
click at [17, 74] on font "insertar" at bounding box center [26, 79] width 33 height 10
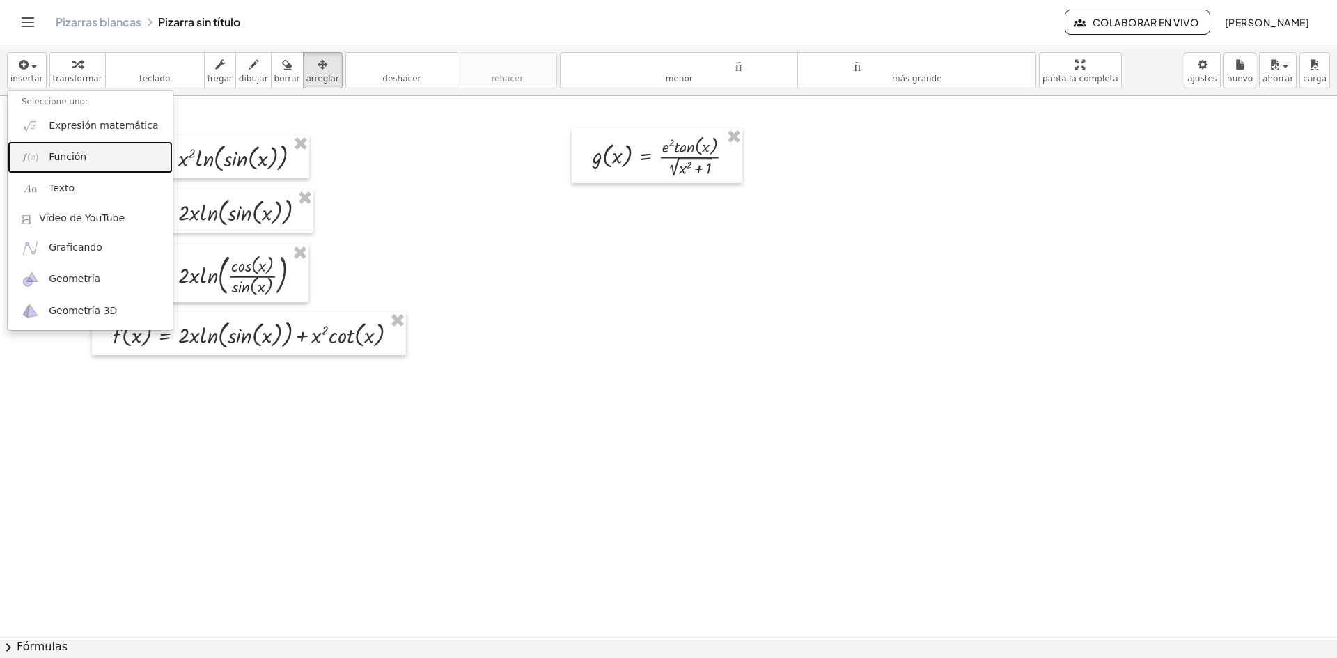
click at [75, 159] on font "Función" at bounding box center [68, 156] width 38 height 11
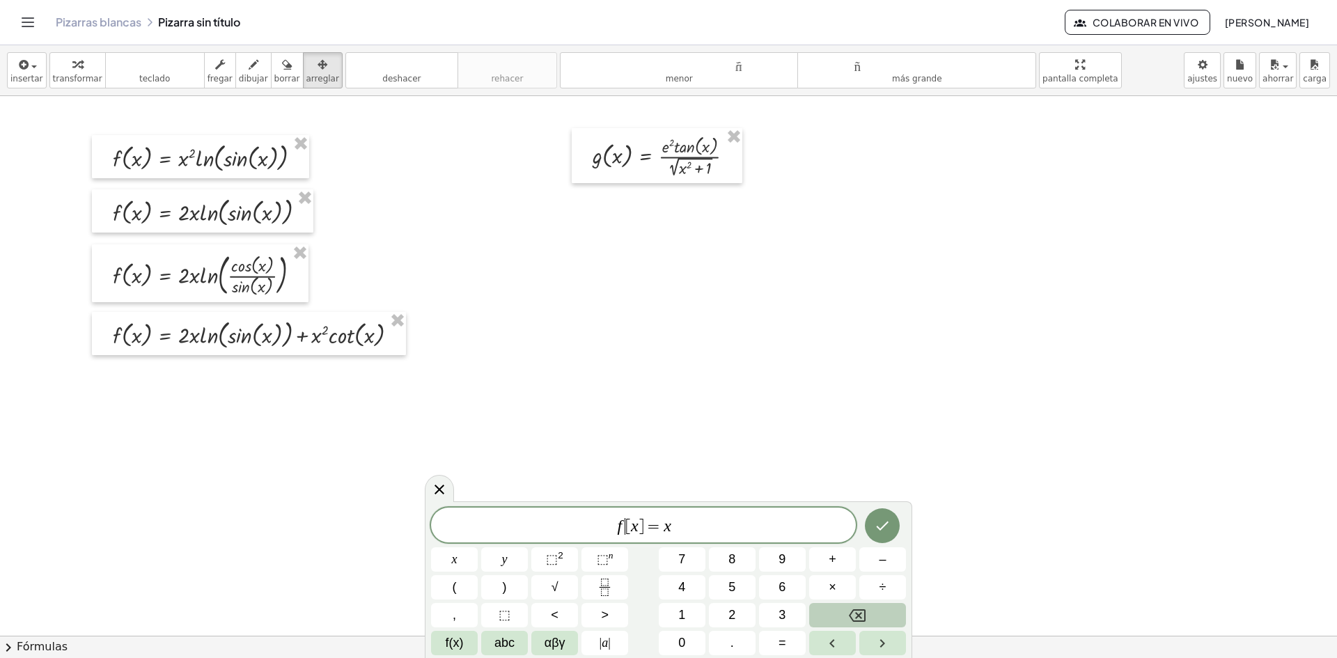
click at [623, 528] on span "f ​ [ x ] = x" at bounding box center [643, 527] width 425 height 20
click at [690, 524] on span "g [ x ] = x ​" at bounding box center [643, 527] width 425 height 20
click at [607, 582] on icon "Fraction" at bounding box center [604, 587] width 17 height 17
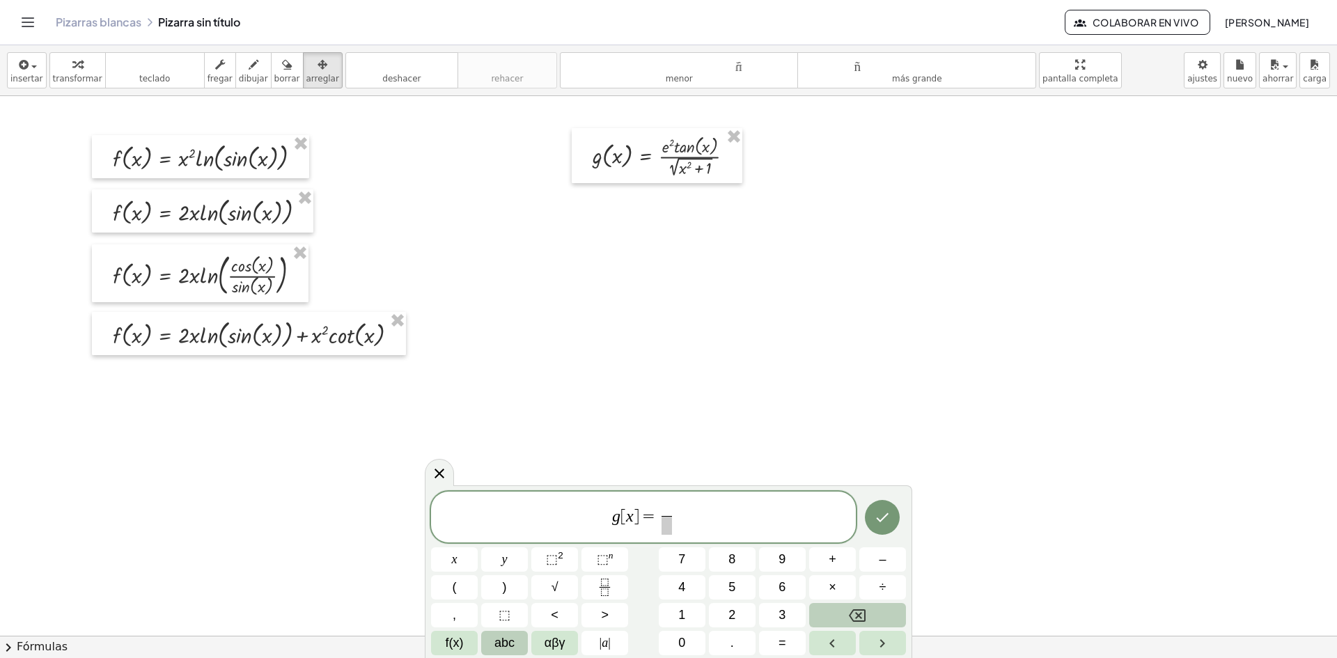
click at [502, 647] on span "abc" at bounding box center [505, 643] width 20 height 19
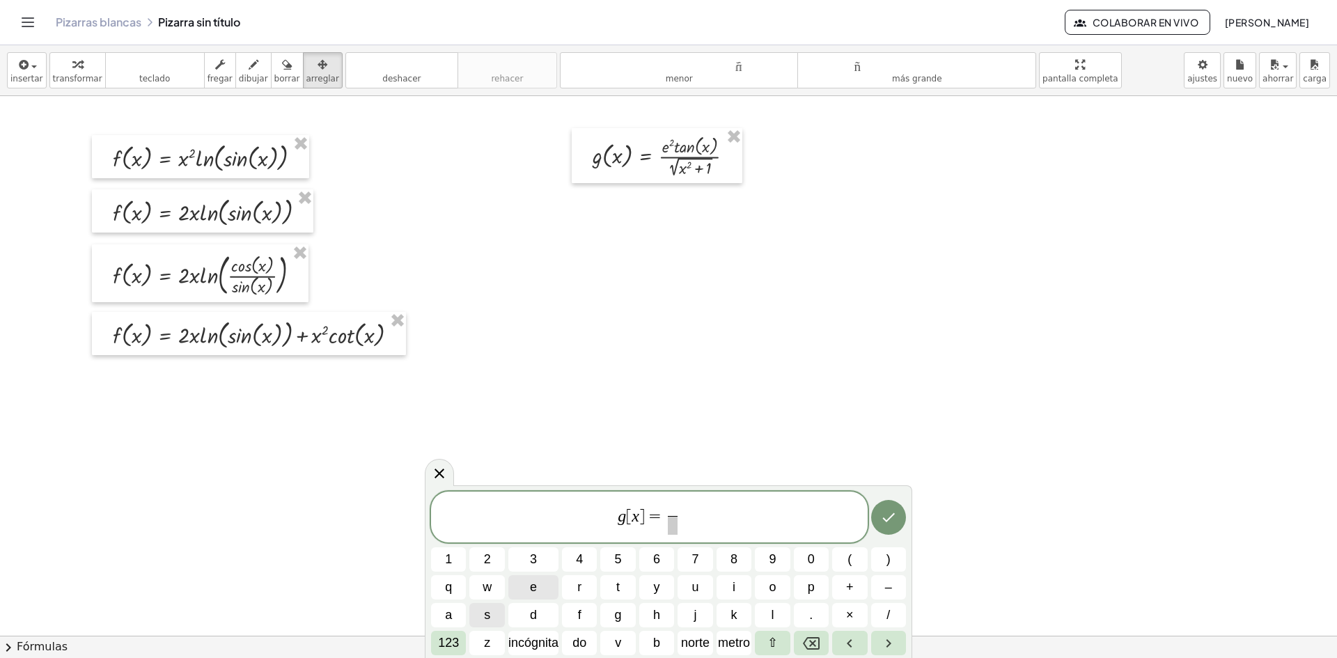
click at [531, 584] on span "e" at bounding box center [533, 587] width 7 height 19
click at [452, 638] on font "123" at bounding box center [448, 643] width 21 height 14
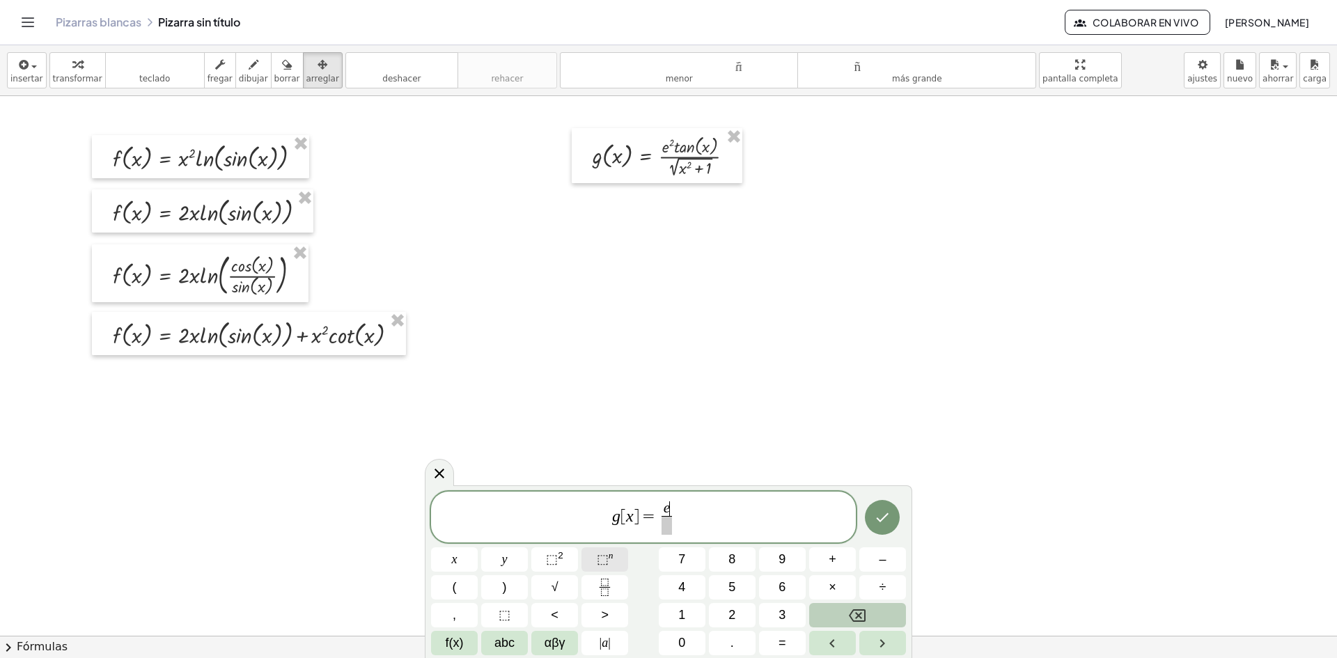
click at [618, 552] on button "⬚ n" at bounding box center [605, 559] width 47 height 24
click at [849, 589] on button "×" at bounding box center [832, 587] width 47 height 24
click at [465, 647] on button "f(x)" at bounding box center [454, 643] width 47 height 24
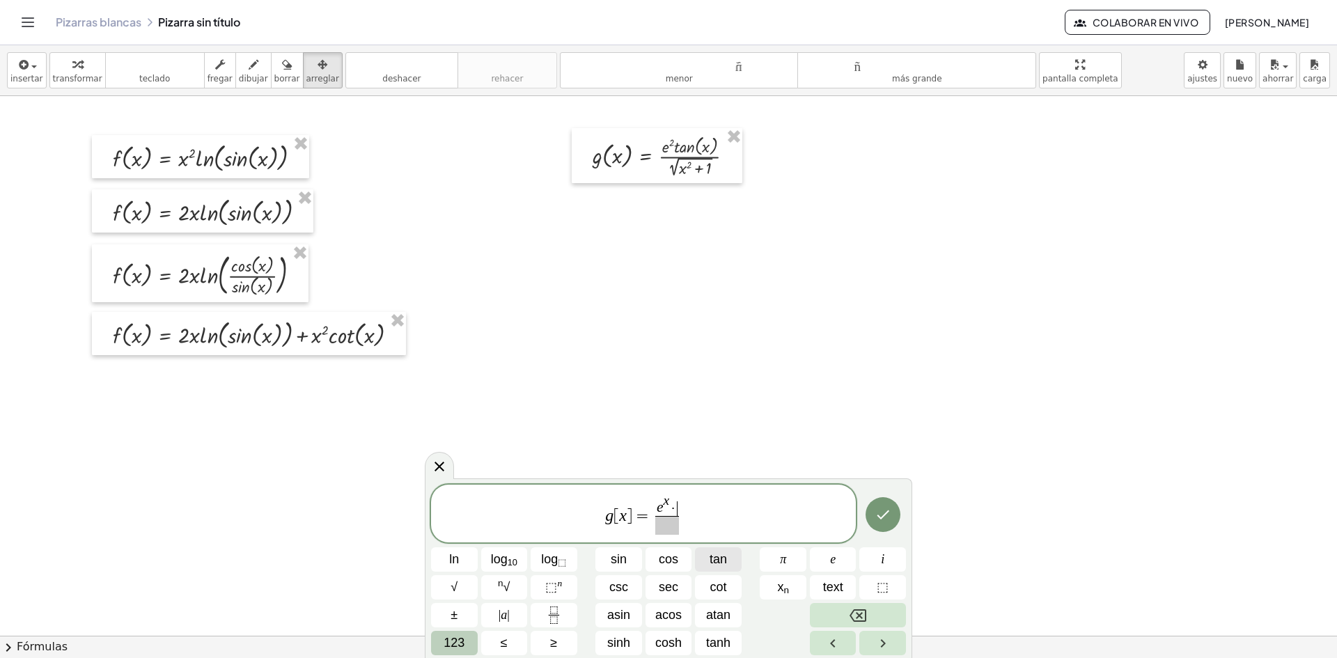
click at [710, 557] on span "tan" at bounding box center [718, 559] width 17 height 19
click at [451, 644] on span "123" at bounding box center [454, 643] width 21 height 19
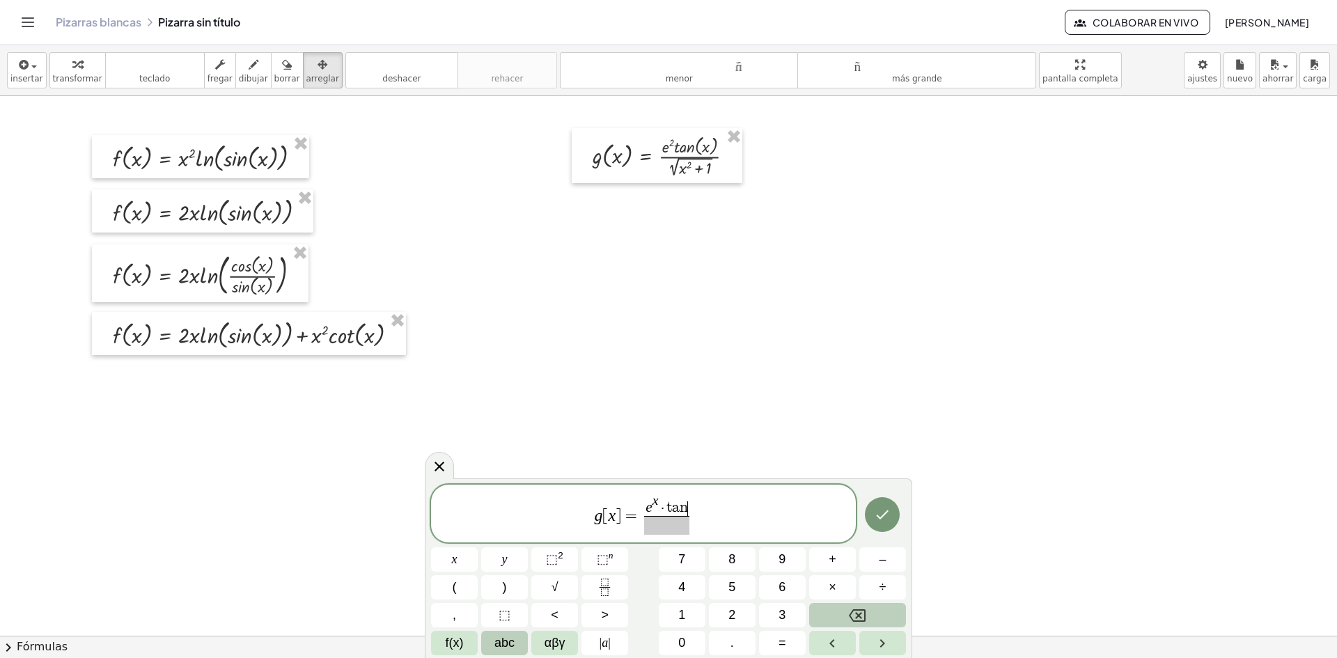
click at [508, 651] on span "abc" at bounding box center [505, 643] width 20 height 19
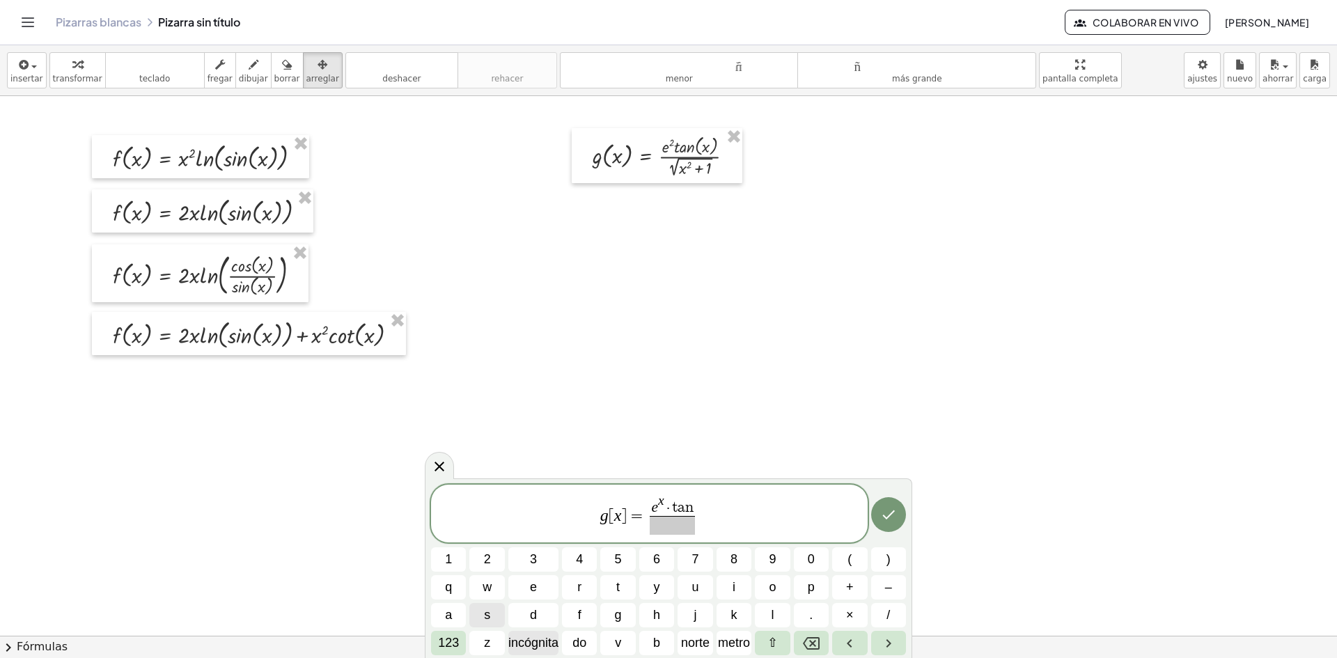
click at [526, 645] on font "incógnita" at bounding box center [533, 643] width 50 height 14
click at [661, 521] on span "​" at bounding box center [672, 525] width 55 height 19
click at [440, 642] on font "123" at bounding box center [448, 643] width 21 height 14
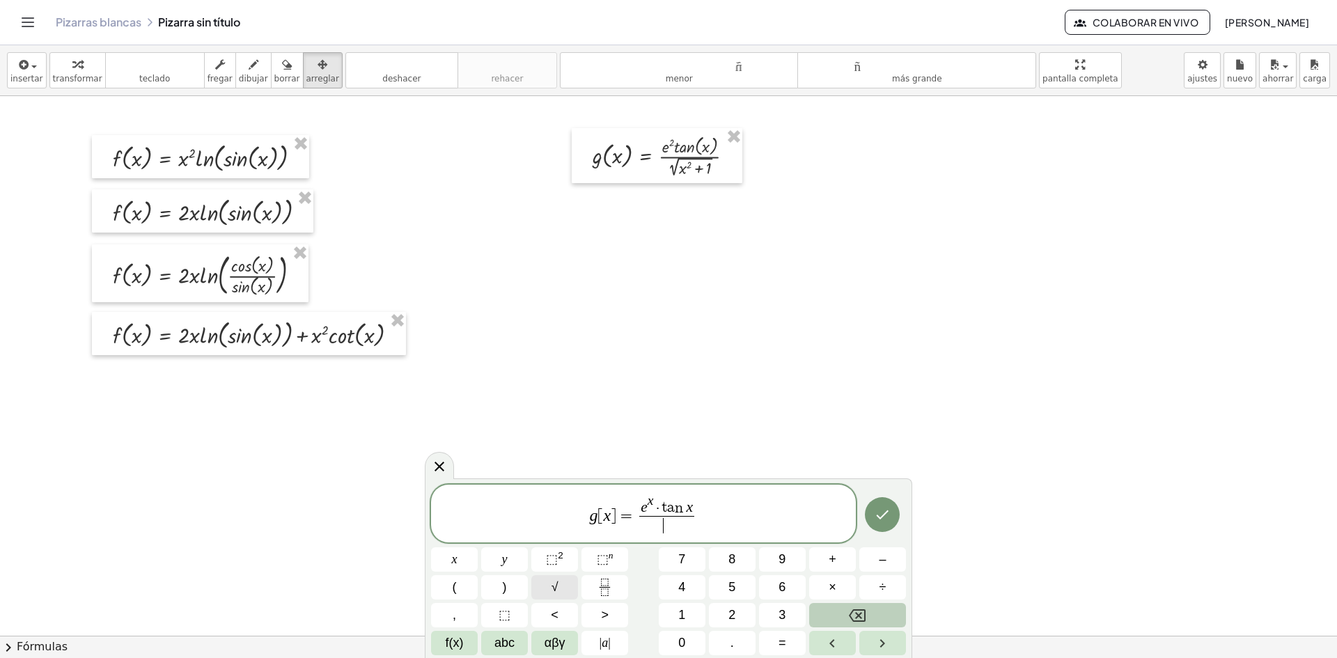
click at [569, 579] on button "√" at bounding box center [554, 587] width 47 height 24
click at [495, 641] on span "abc" at bounding box center [505, 643] width 20 height 19
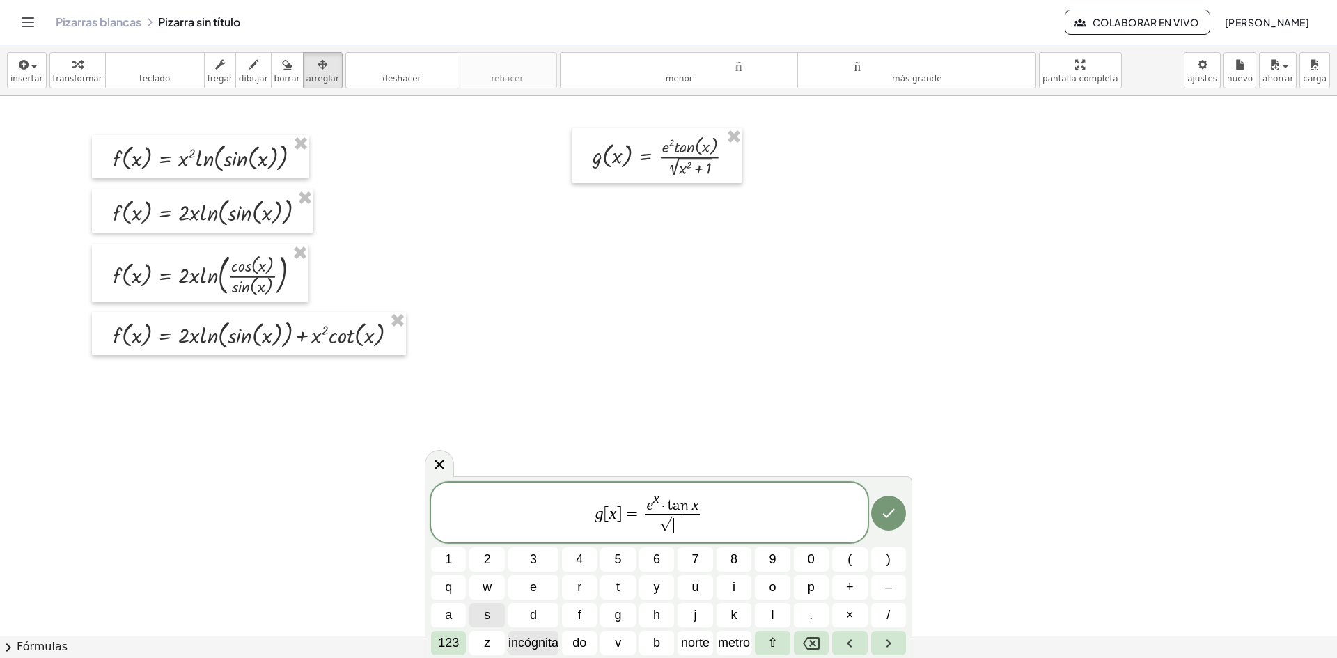
click at [542, 641] on font "incógnita" at bounding box center [533, 643] width 50 height 14
click at [449, 644] on font "123" at bounding box center [448, 643] width 21 height 14
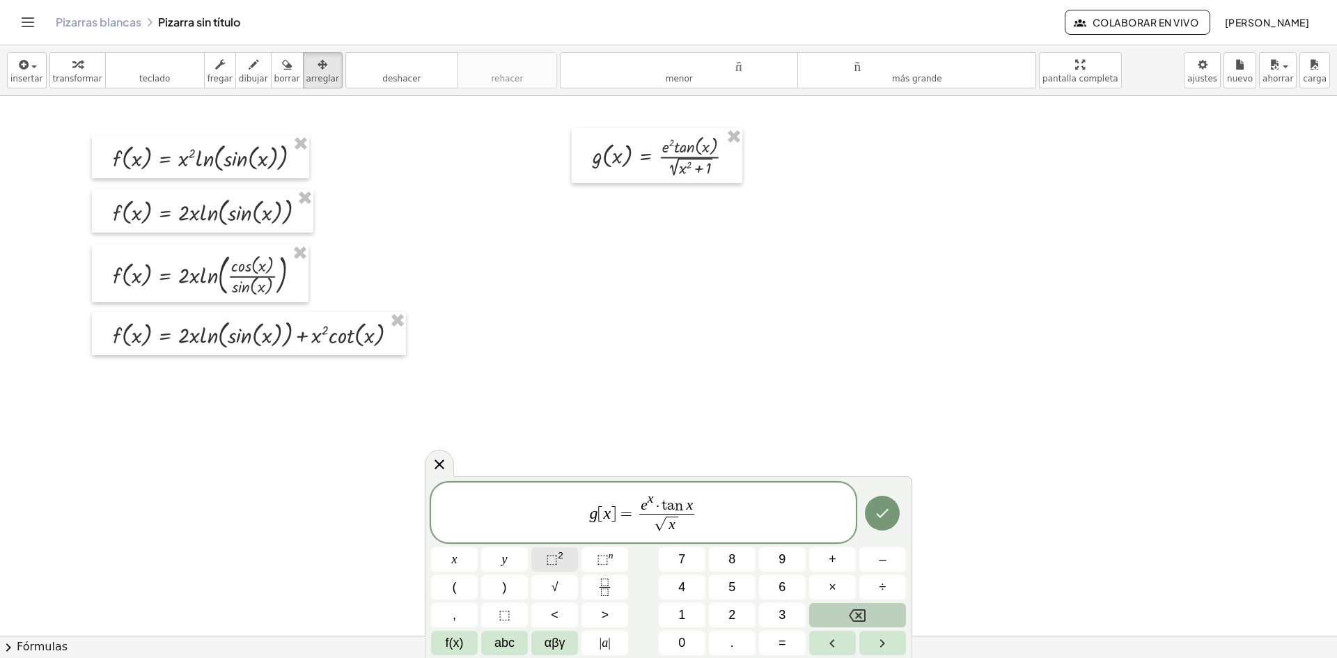
click at [548, 566] on span "⬚" at bounding box center [552, 559] width 12 height 14
click at [816, 556] on button "+" at bounding box center [832, 559] width 47 height 24
click at [668, 612] on button "1" at bounding box center [682, 615] width 47 height 24
click at [880, 513] on icon "Hecho" at bounding box center [882, 510] width 17 height 17
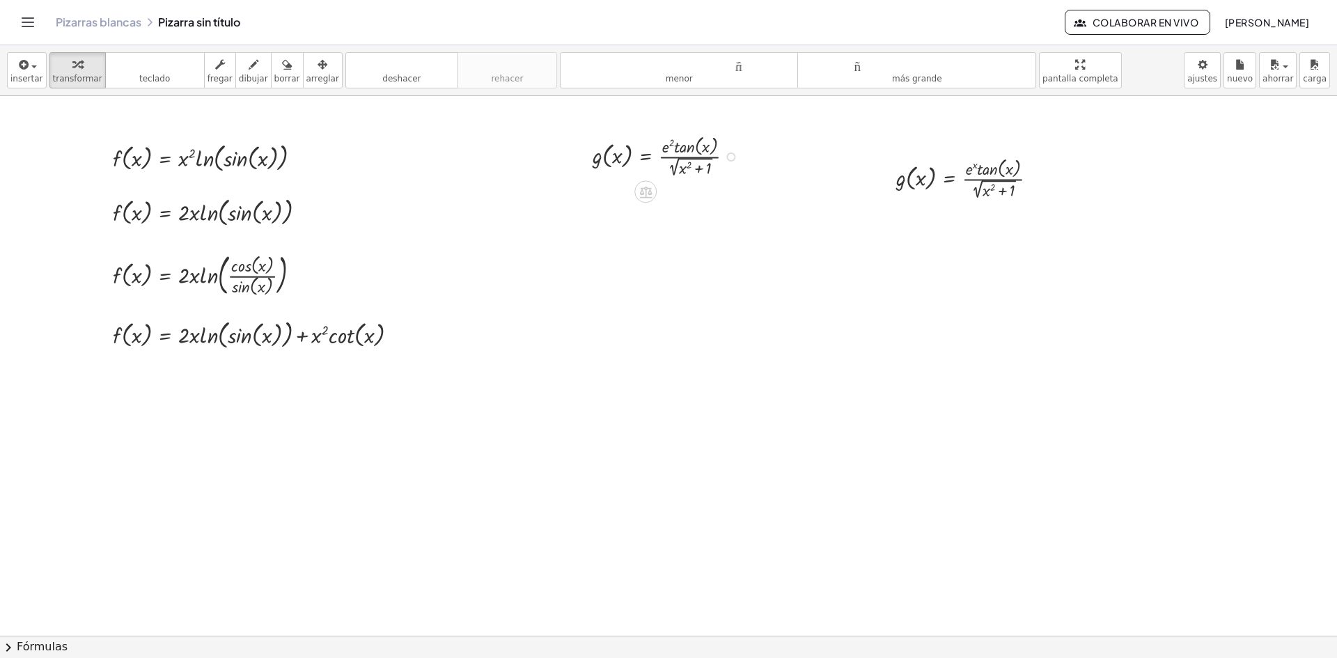
click at [731, 155] on div at bounding box center [730, 157] width 9 height 9
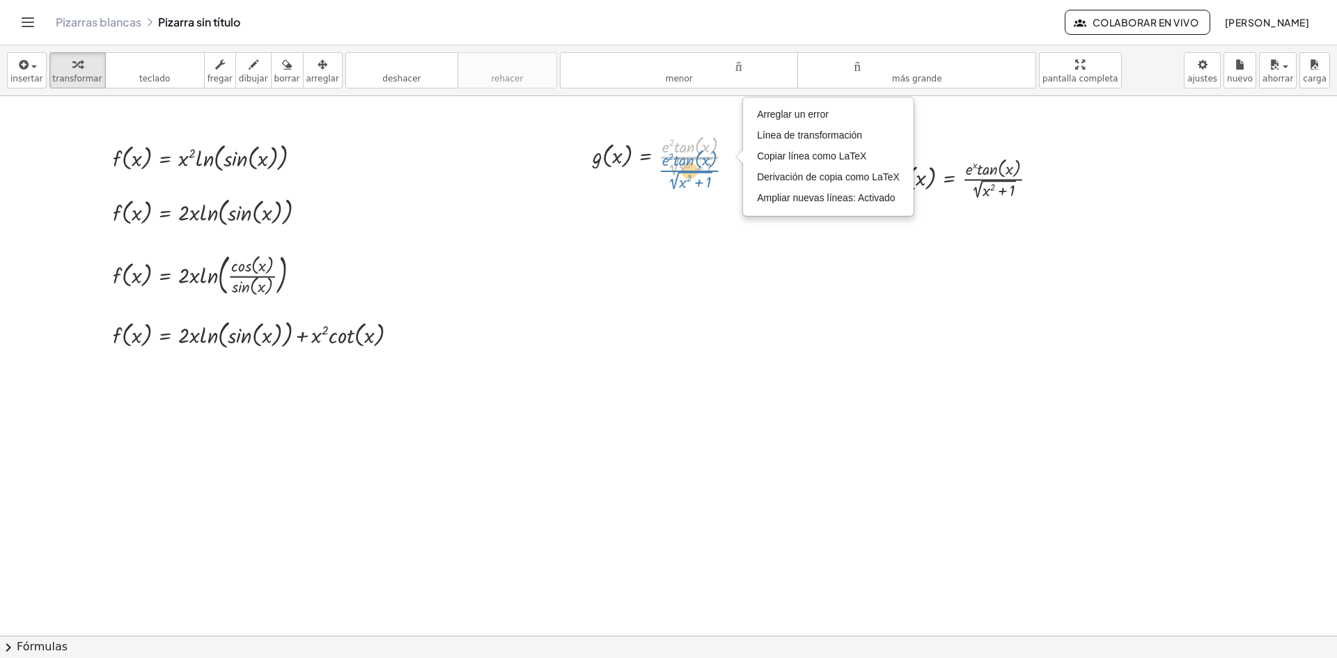
click at [681, 160] on div at bounding box center [669, 156] width 166 height 48
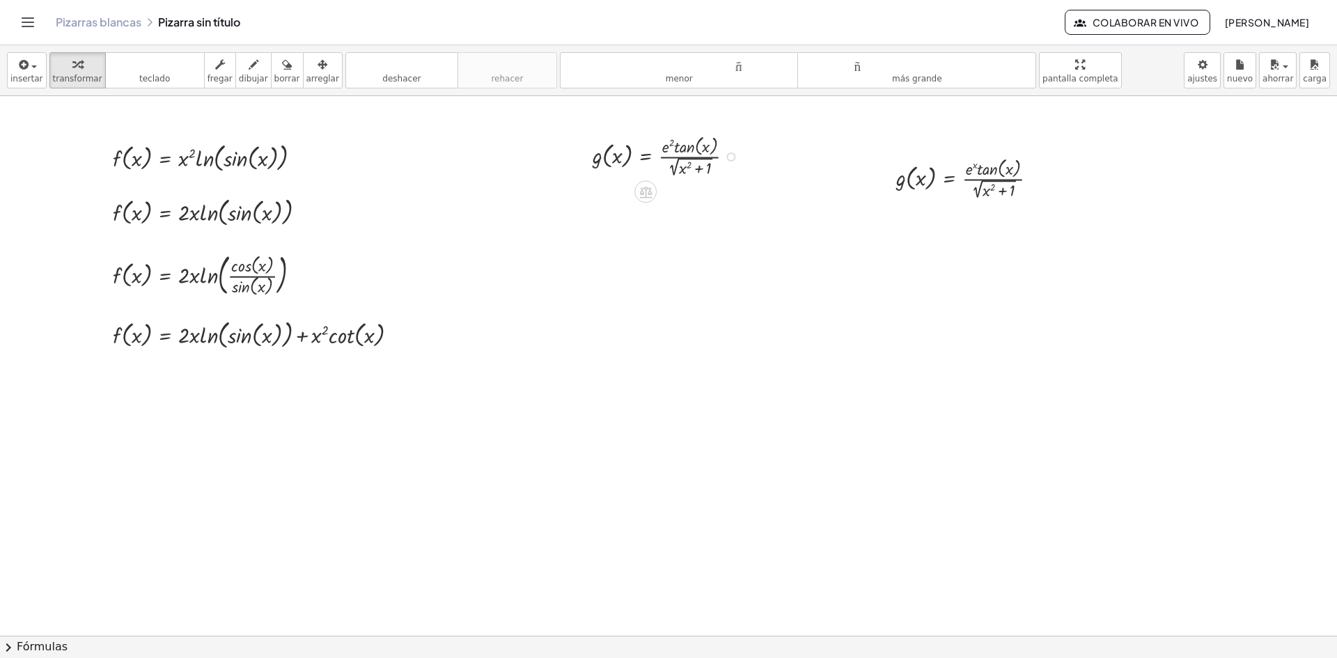
click at [733, 155] on div "Arreglar un error Línea de transformación Copiar línea como LaTeX Derivación de…" at bounding box center [730, 157] width 9 height 9
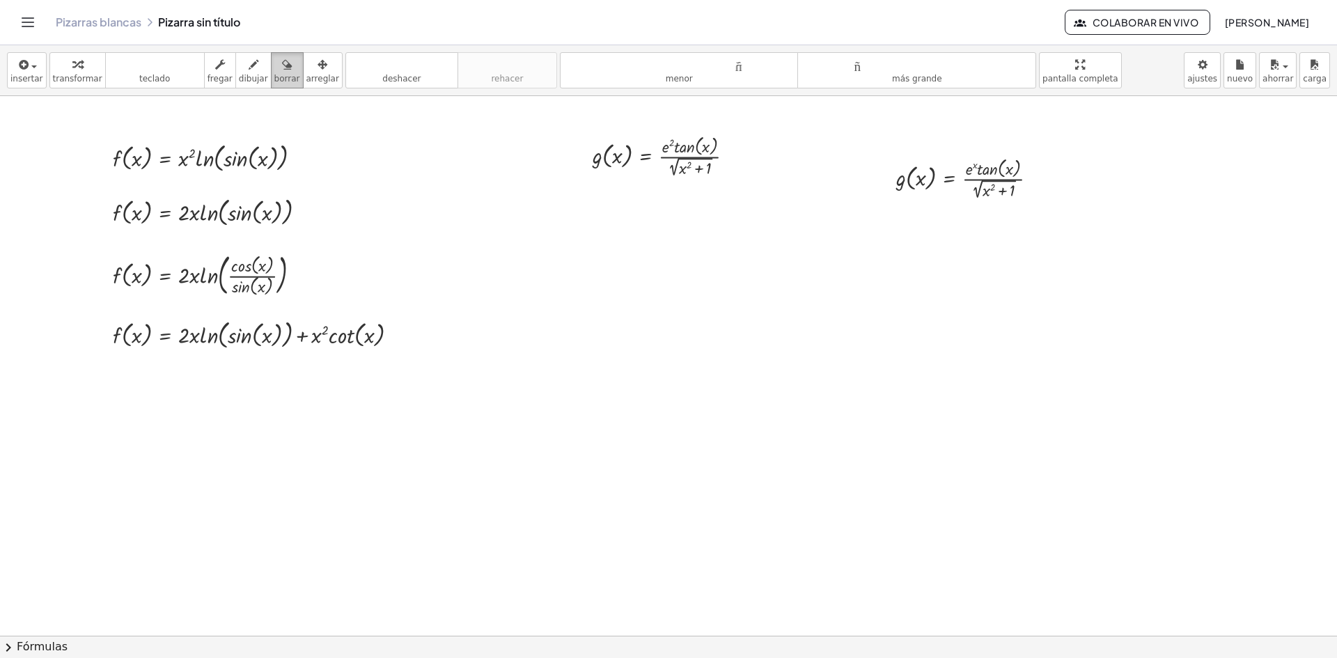
click at [282, 72] on icon "button" at bounding box center [287, 64] width 10 height 17
drag, startPoint x: 621, startPoint y: 164, endPoint x: 680, endPoint y: 182, distance: 61.9
drag, startPoint x: 607, startPoint y: 168, endPoint x: 724, endPoint y: 149, distance: 118.5
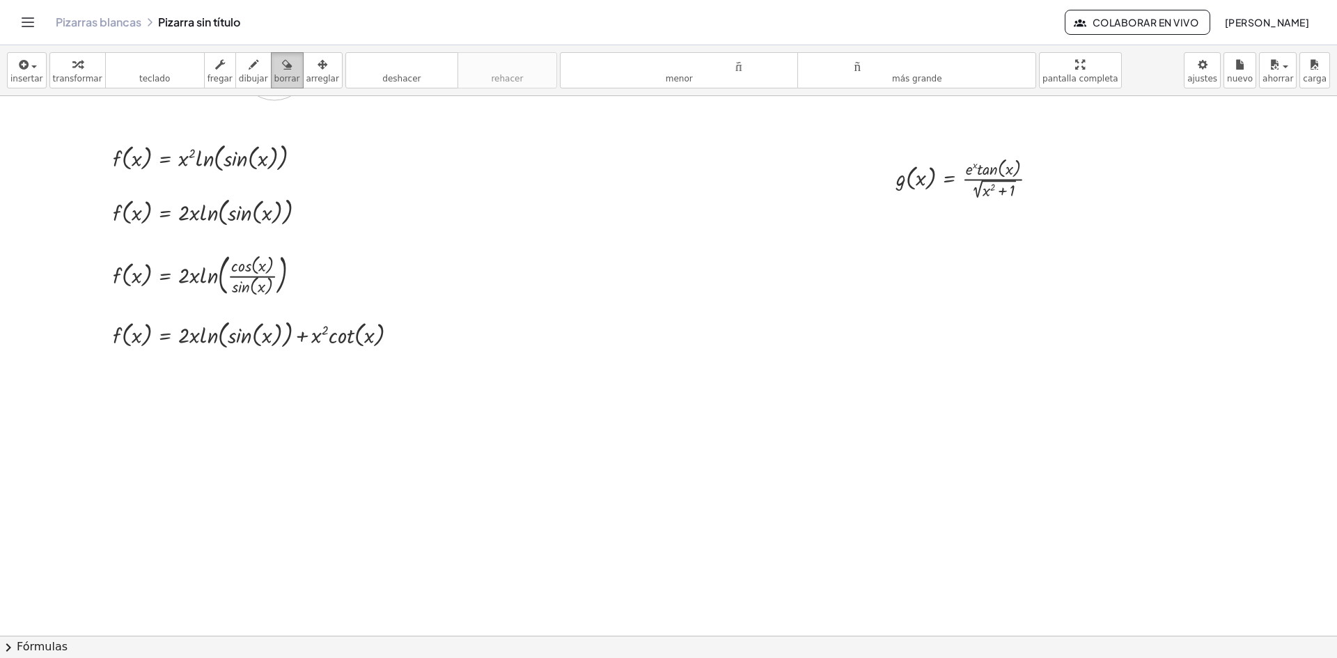
drag, startPoint x: 577, startPoint y: 156, endPoint x: 274, endPoint y: 65, distance: 316.2
click at [274, 65] on div "insertar Seleccione uno: Expresión matemática Función Texto Vídeo de YouTube Gr…" at bounding box center [668, 351] width 1337 height 613
click at [274, 68] on div "button" at bounding box center [287, 64] width 26 height 17
drag, startPoint x: 617, startPoint y: 148, endPoint x: 547, endPoint y: 148, distance: 69.6
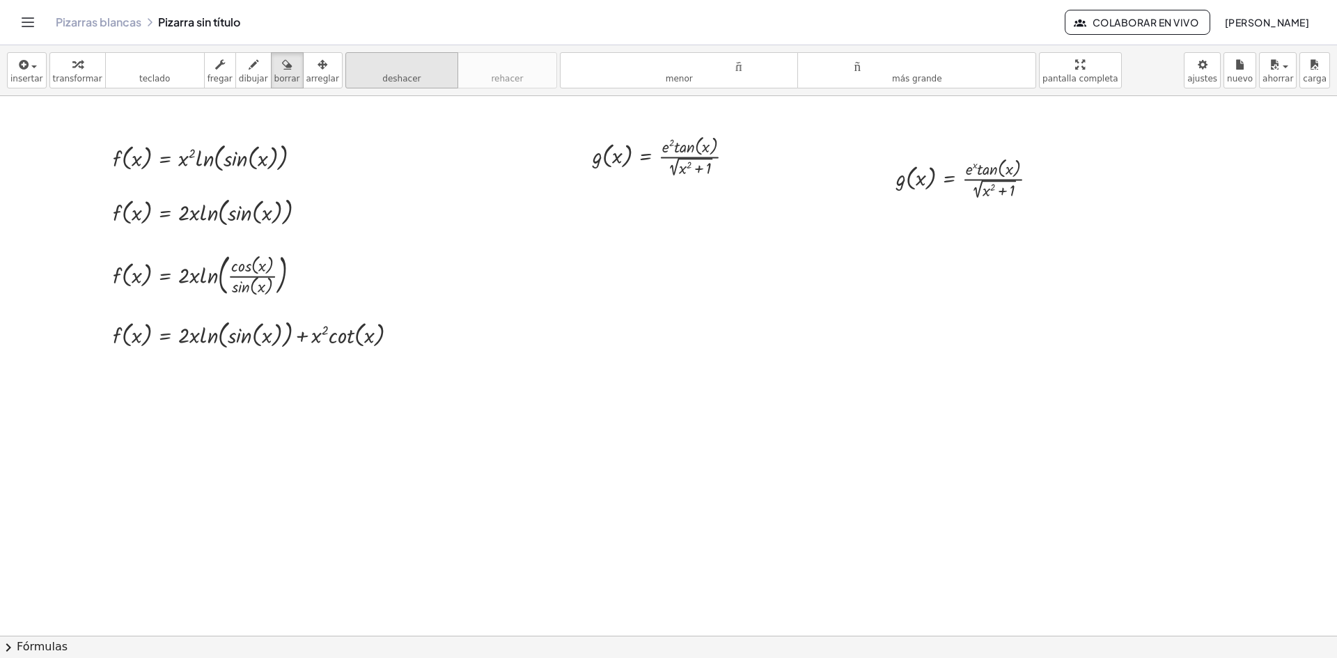
click at [400, 78] on button "deshacer deshacer" at bounding box center [401, 70] width 113 height 36
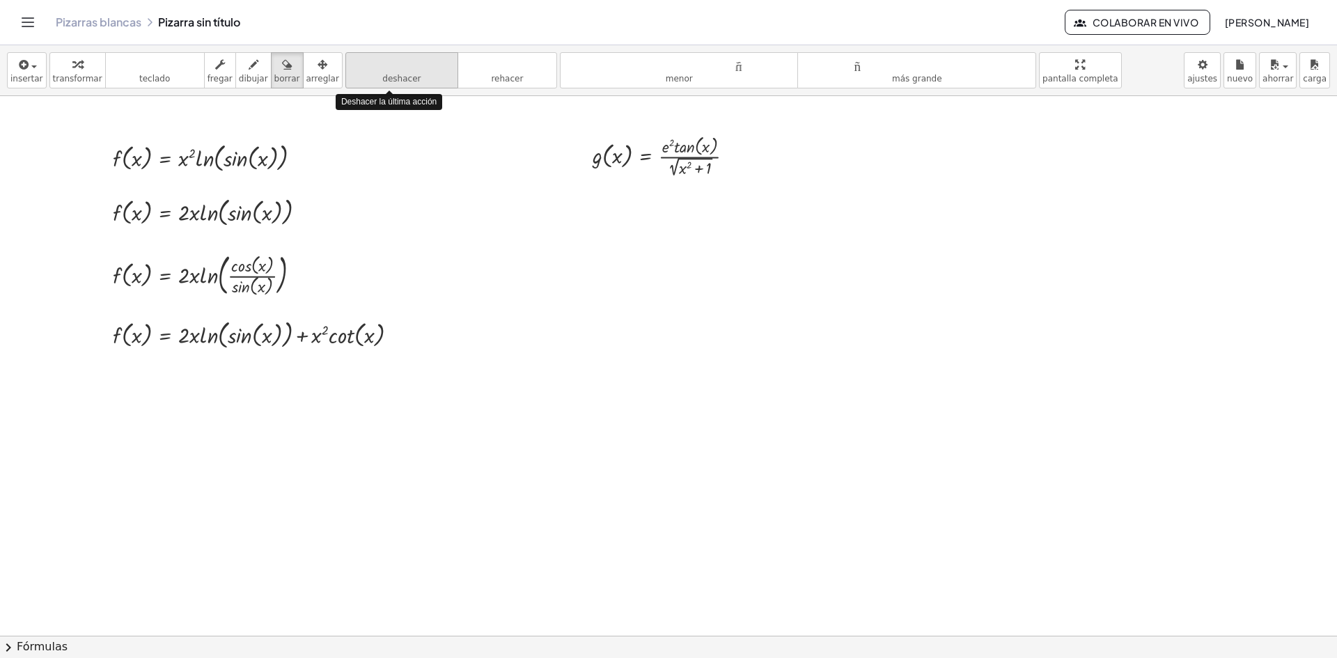
click at [400, 78] on button "deshacer deshacer" at bounding box center [401, 70] width 113 height 36
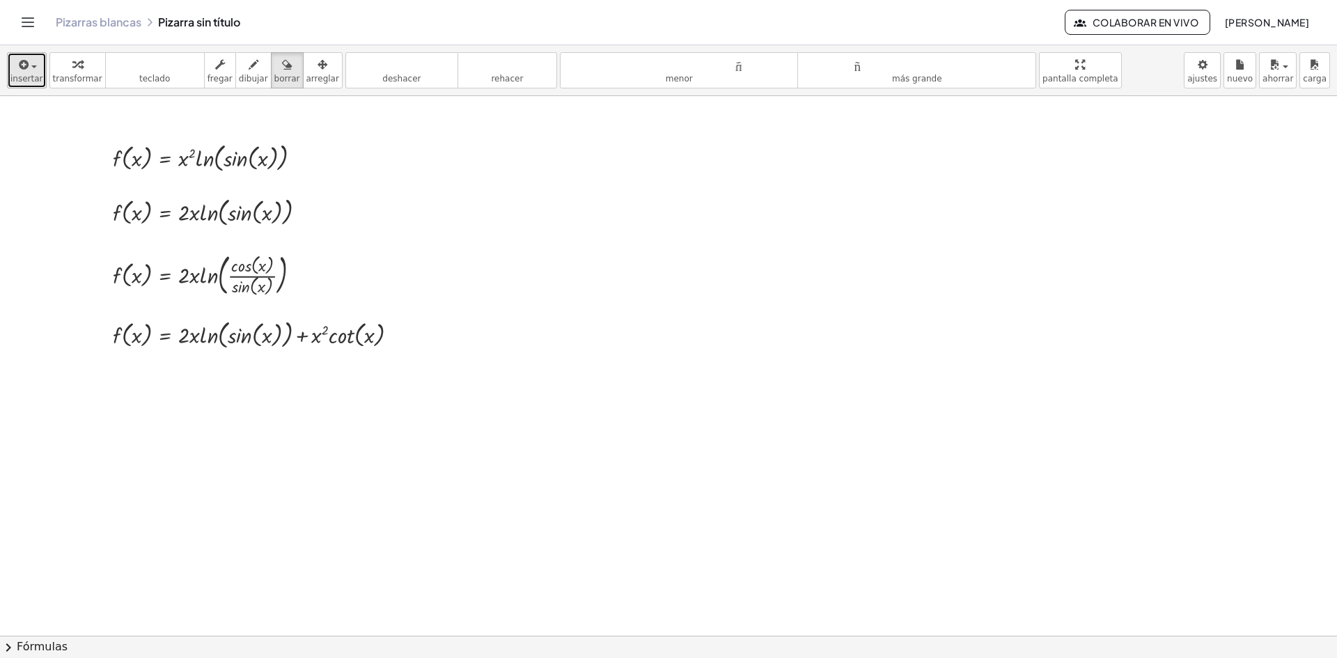
click at [27, 76] on font "insertar" at bounding box center [26, 79] width 33 height 10
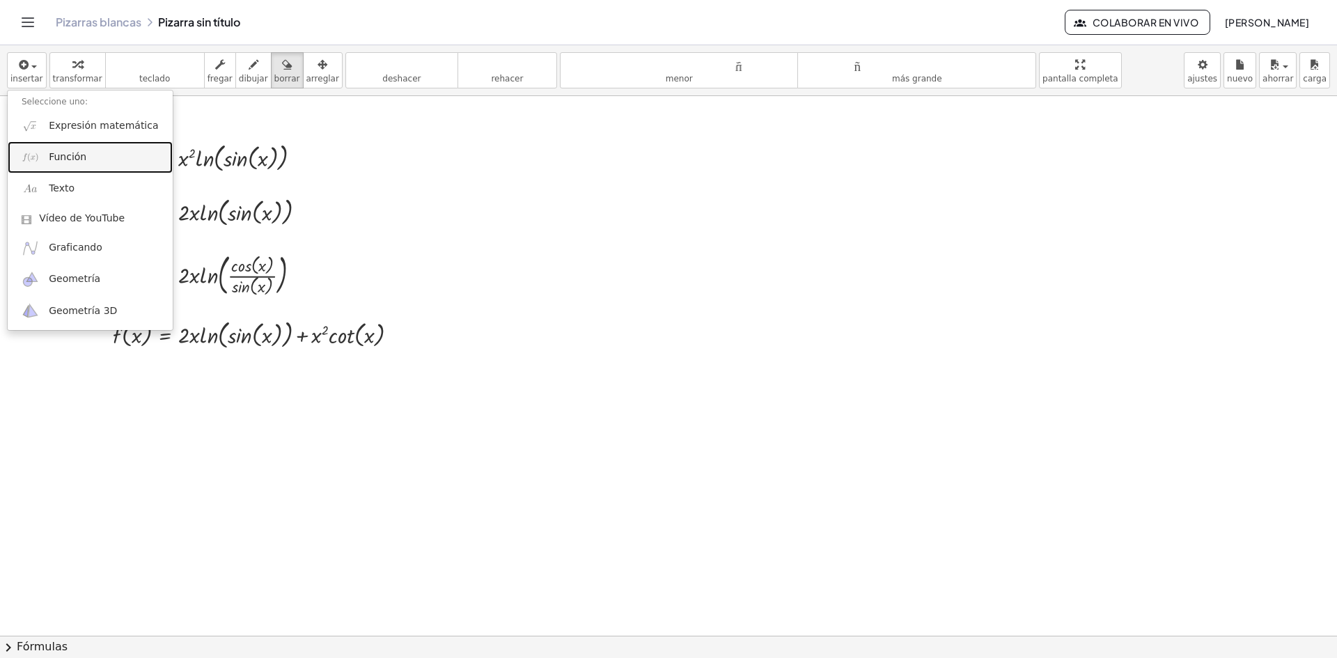
click at [81, 164] on span "Función" at bounding box center [68, 157] width 38 height 14
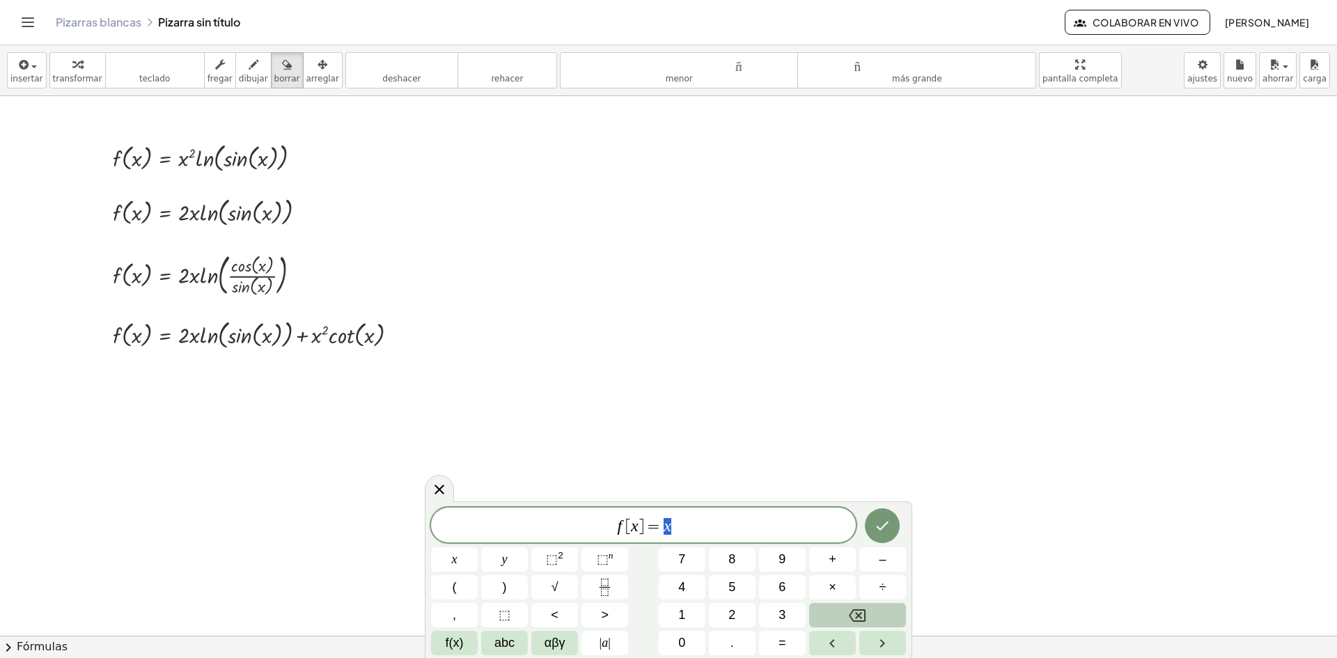
click at [628, 525] on span "[" at bounding box center [628, 526] width 6 height 17
click at [702, 520] on span "g [ x ] = x ​" at bounding box center [643, 527] width 425 height 20
click at [614, 585] on button "Fraction" at bounding box center [605, 587] width 47 height 24
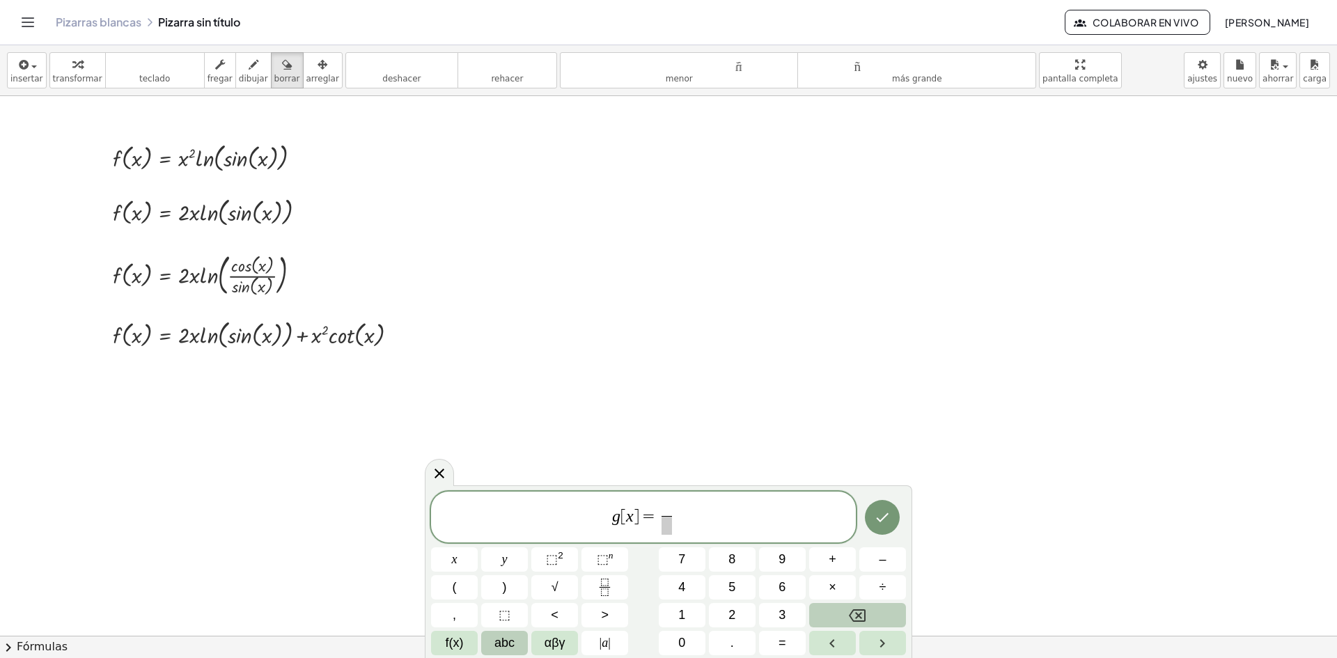
click at [508, 645] on span "abc" at bounding box center [505, 643] width 20 height 19
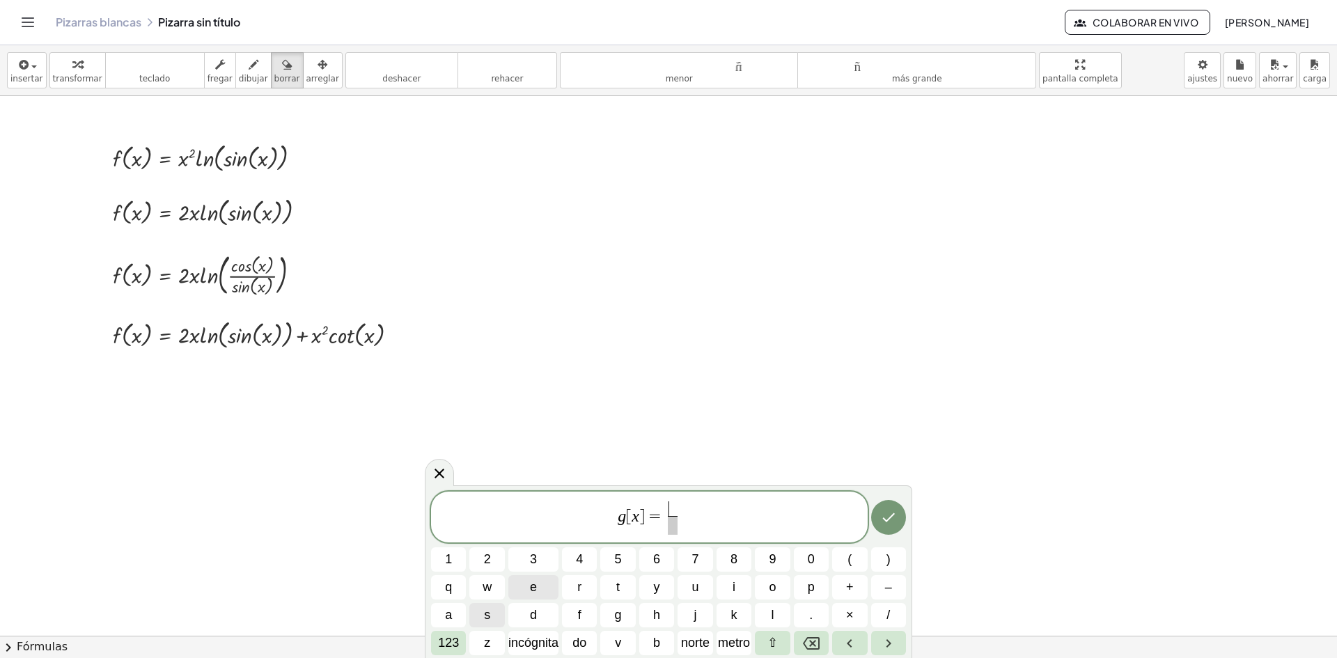
click at [531, 588] on span "e" at bounding box center [533, 587] width 7 height 19
click at [446, 651] on span "123" at bounding box center [448, 643] width 21 height 19
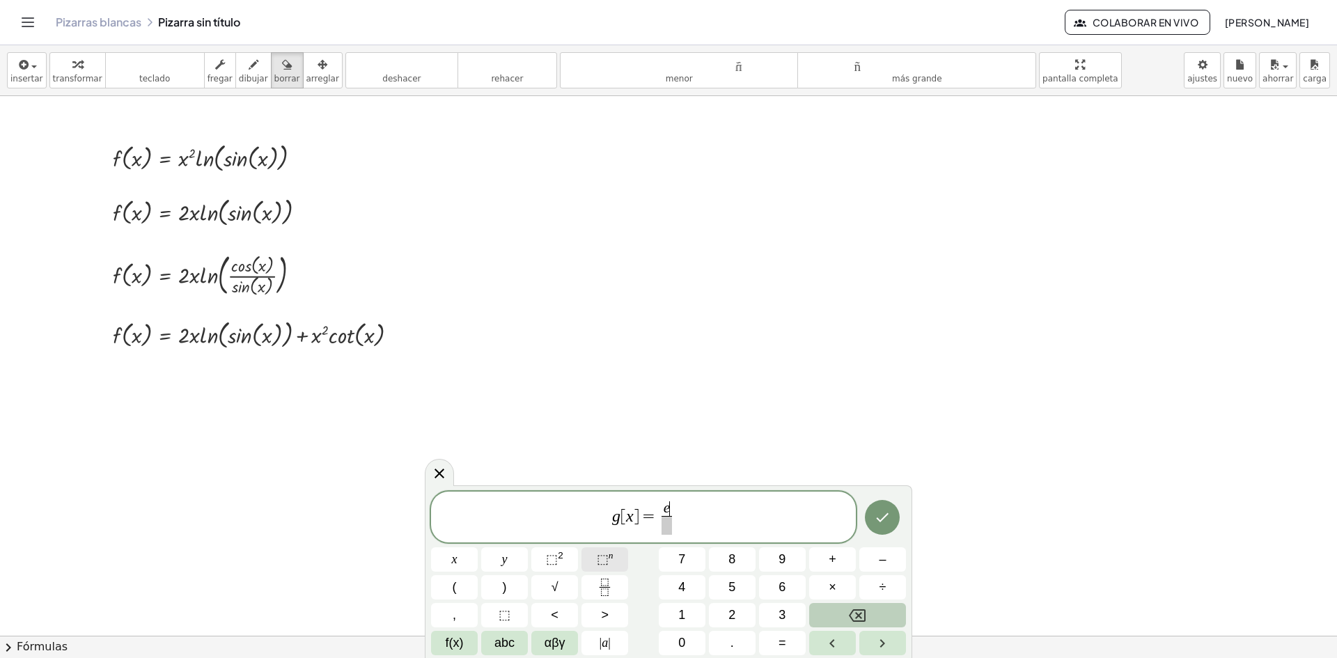
click at [594, 562] on button "⬚ n" at bounding box center [605, 559] width 47 height 24
click at [836, 581] on span "×" at bounding box center [833, 587] width 8 height 19
click at [496, 646] on span "abc" at bounding box center [505, 643] width 20 height 19
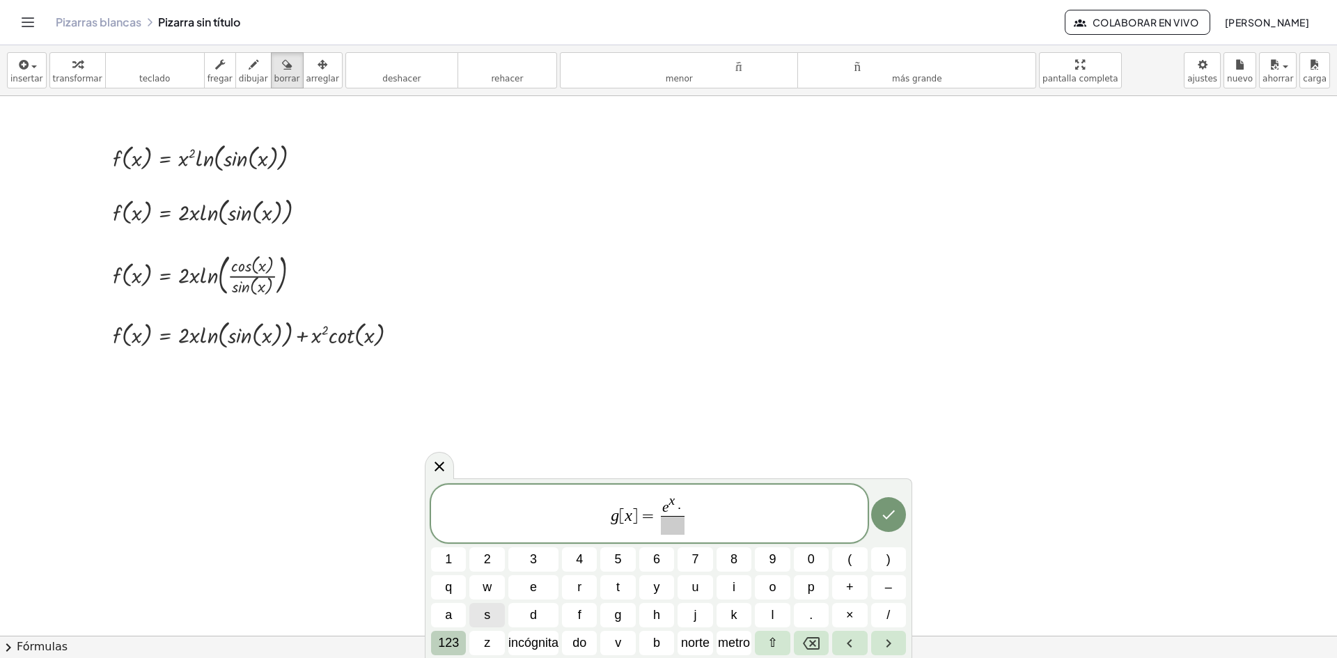
click at [453, 644] on font "123" at bounding box center [448, 643] width 21 height 14
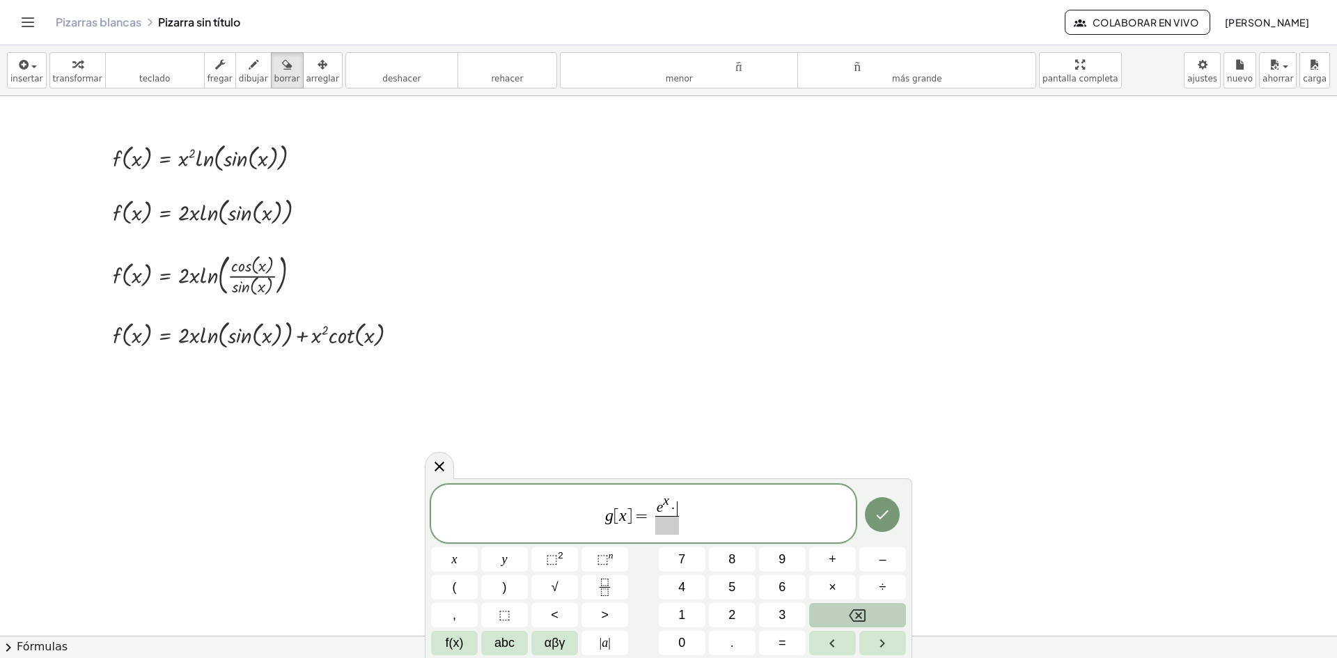
click at [453, 644] on span "f(x)" at bounding box center [455, 643] width 18 height 19
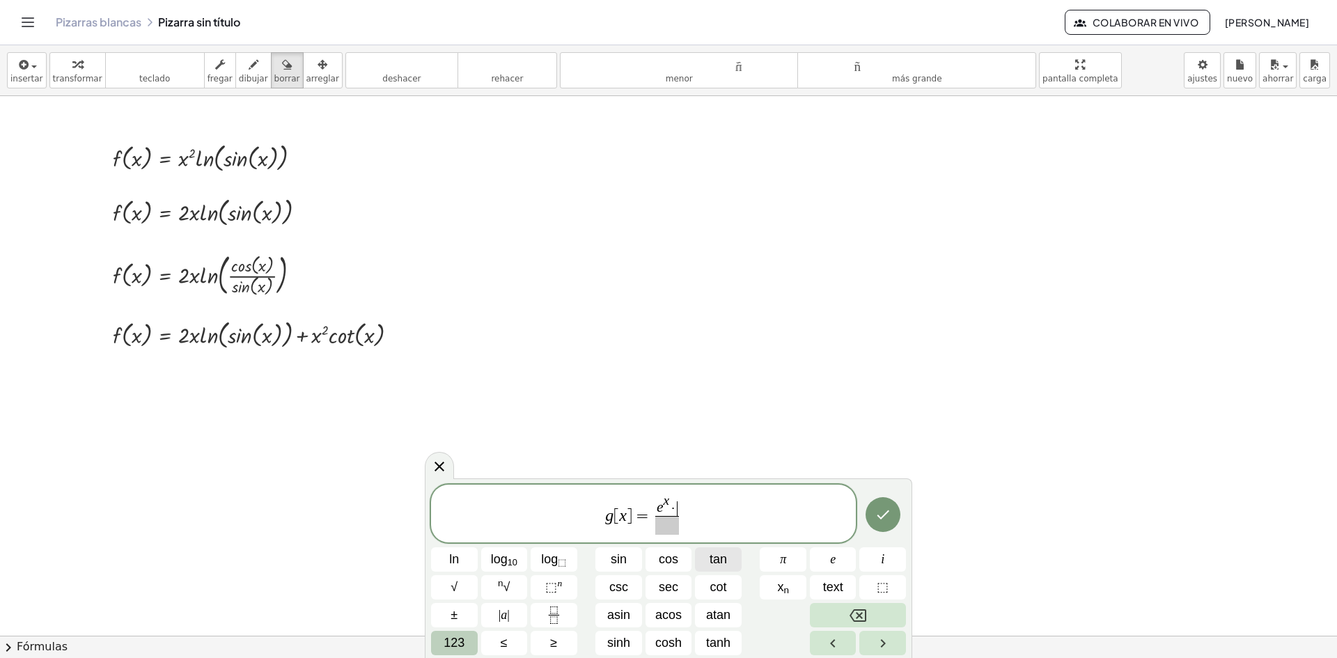
click at [726, 556] on span "tan" at bounding box center [718, 559] width 17 height 19
click at [461, 650] on span "123" at bounding box center [454, 643] width 21 height 19
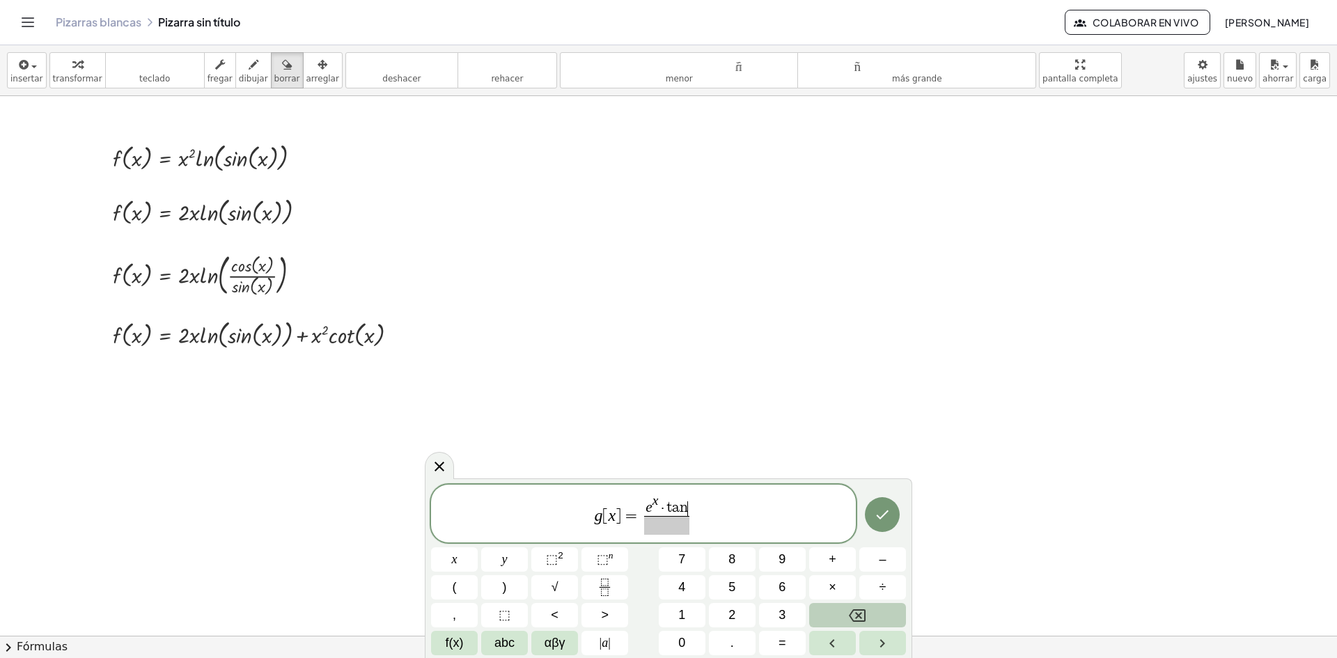
click at [508, 648] on span "abc" at bounding box center [505, 643] width 20 height 19
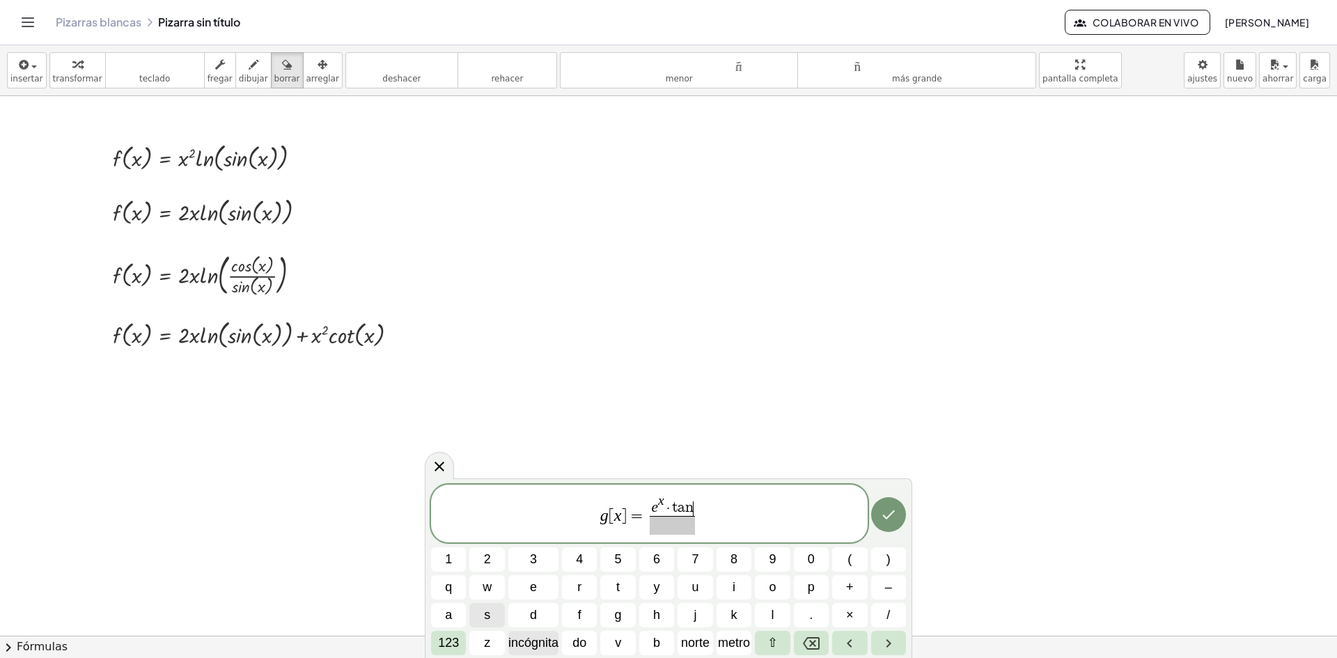
click at [533, 645] on font "incógnita" at bounding box center [533, 643] width 50 height 14
click at [669, 527] on span "​" at bounding box center [672, 525] width 55 height 19
click at [446, 640] on font "123" at bounding box center [448, 643] width 21 height 14
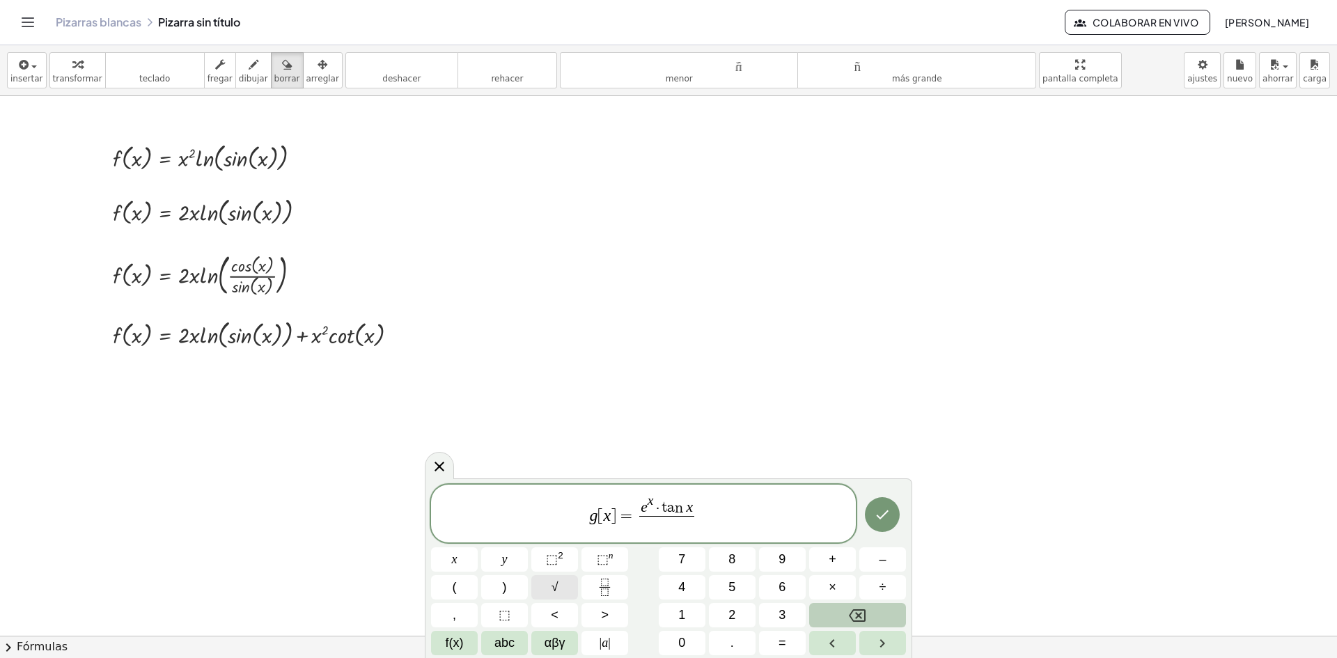
click at [556, 582] on span "√" at bounding box center [555, 587] width 7 height 19
click at [455, 648] on span "f(x)" at bounding box center [455, 643] width 18 height 19
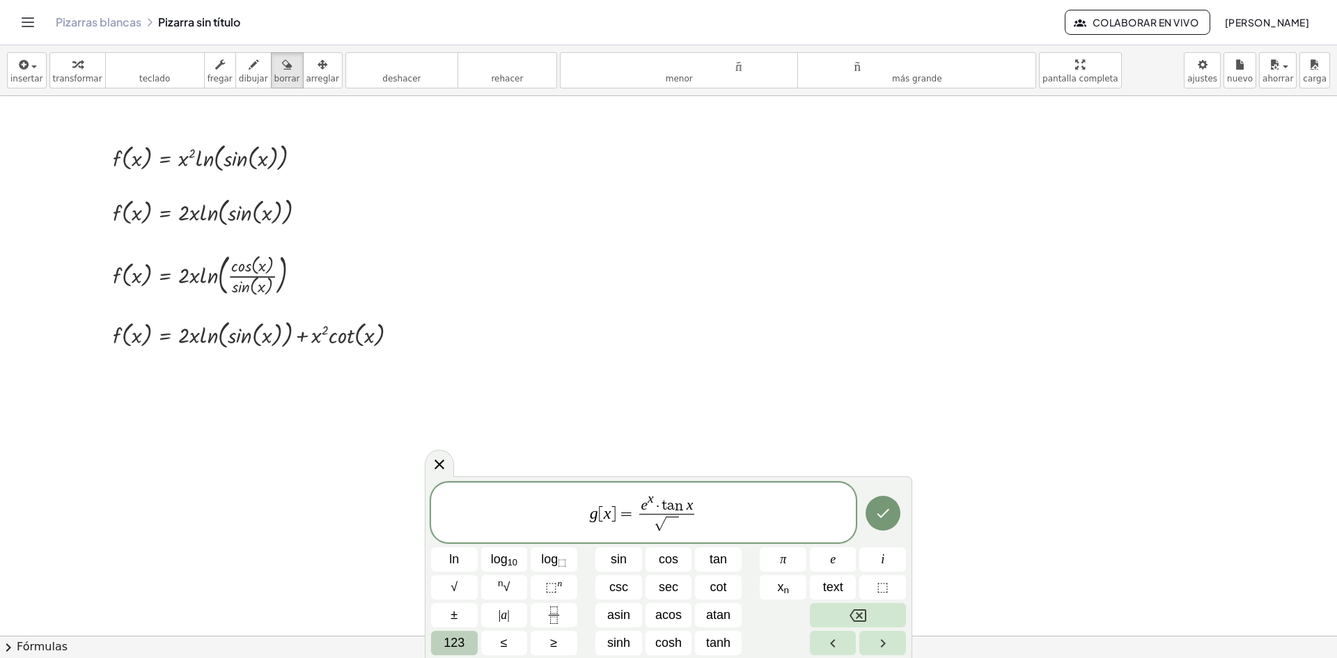
click at [457, 644] on span "123" at bounding box center [454, 643] width 21 height 19
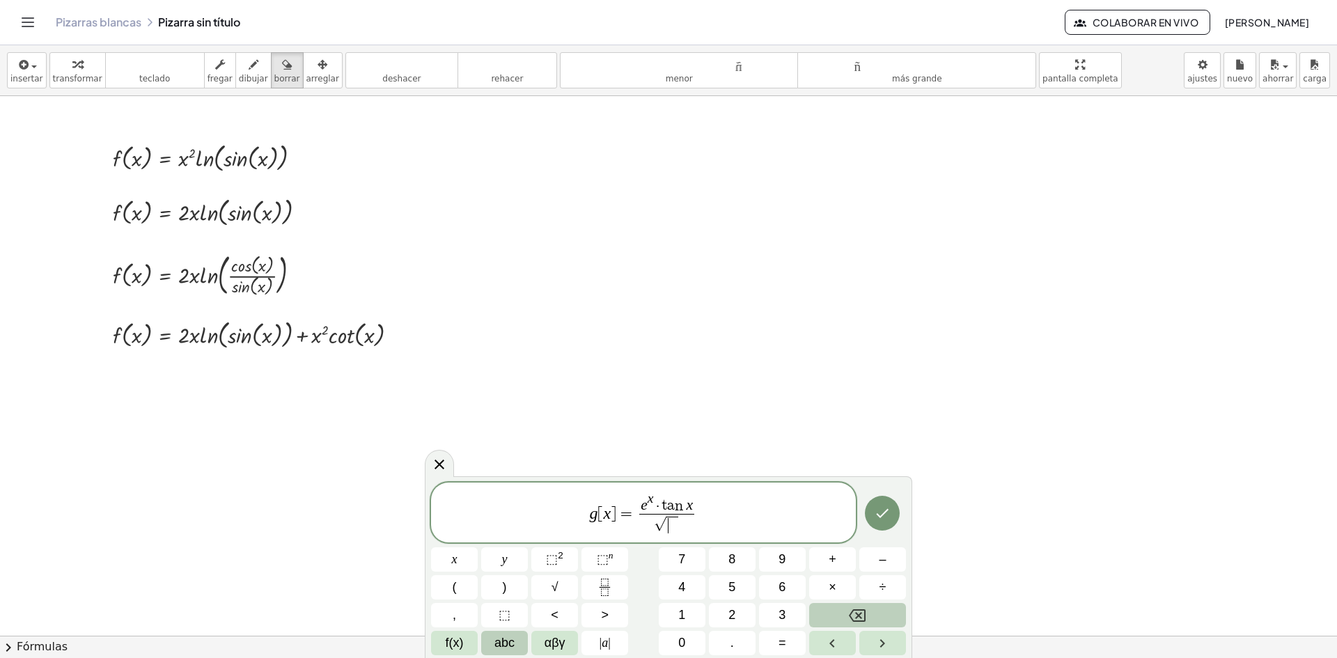
click at [519, 640] on button "abc" at bounding box center [504, 643] width 47 height 24
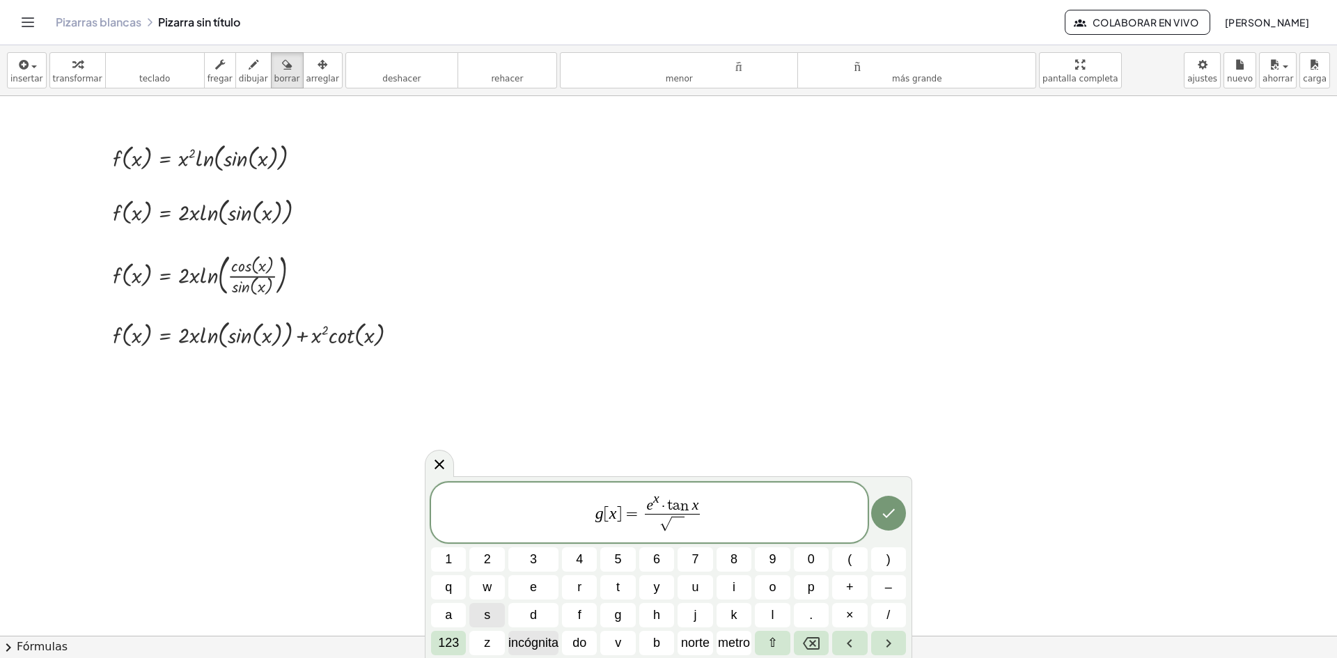
click at [540, 642] on font "incógnita" at bounding box center [533, 643] width 50 height 14
click at [440, 642] on font "123" at bounding box center [448, 643] width 21 height 14
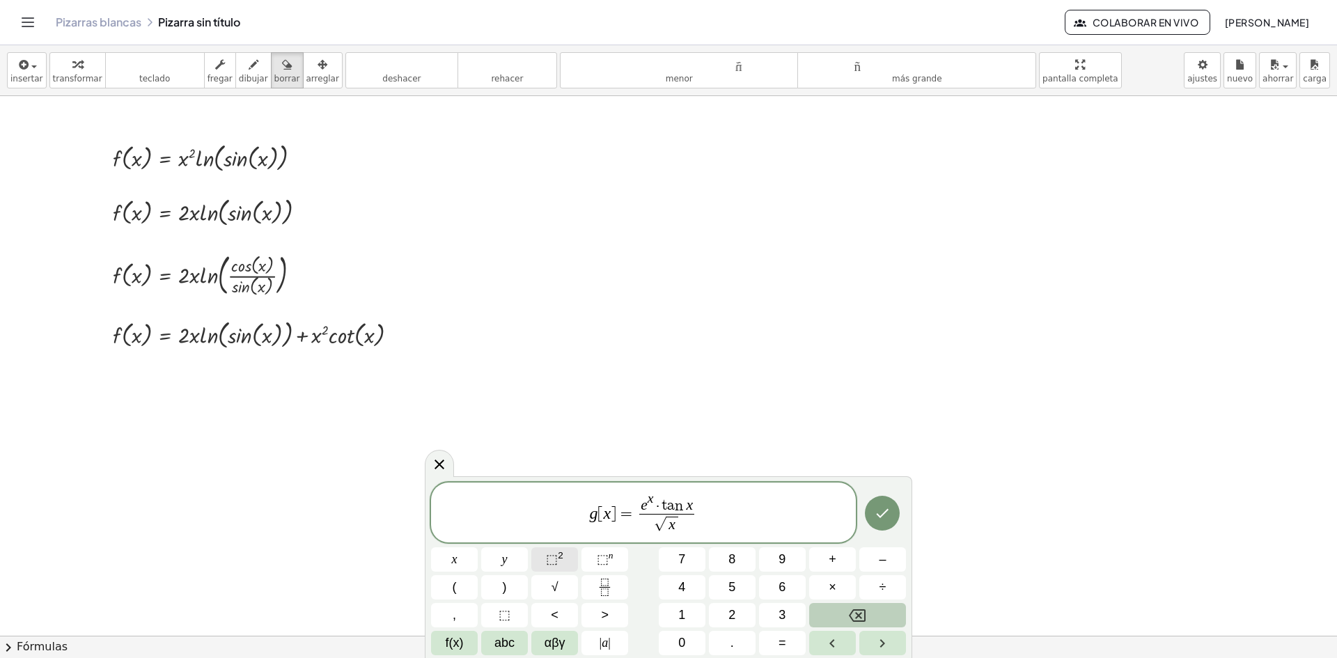
click at [547, 559] on span "⬚" at bounding box center [552, 559] width 12 height 14
click at [836, 561] on button "+" at bounding box center [832, 559] width 47 height 24
click at [683, 615] on span "1" at bounding box center [681, 615] width 7 height 19
click at [876, 519] on button "Hecho" at bounding box center [882, 510] width 35 height 35
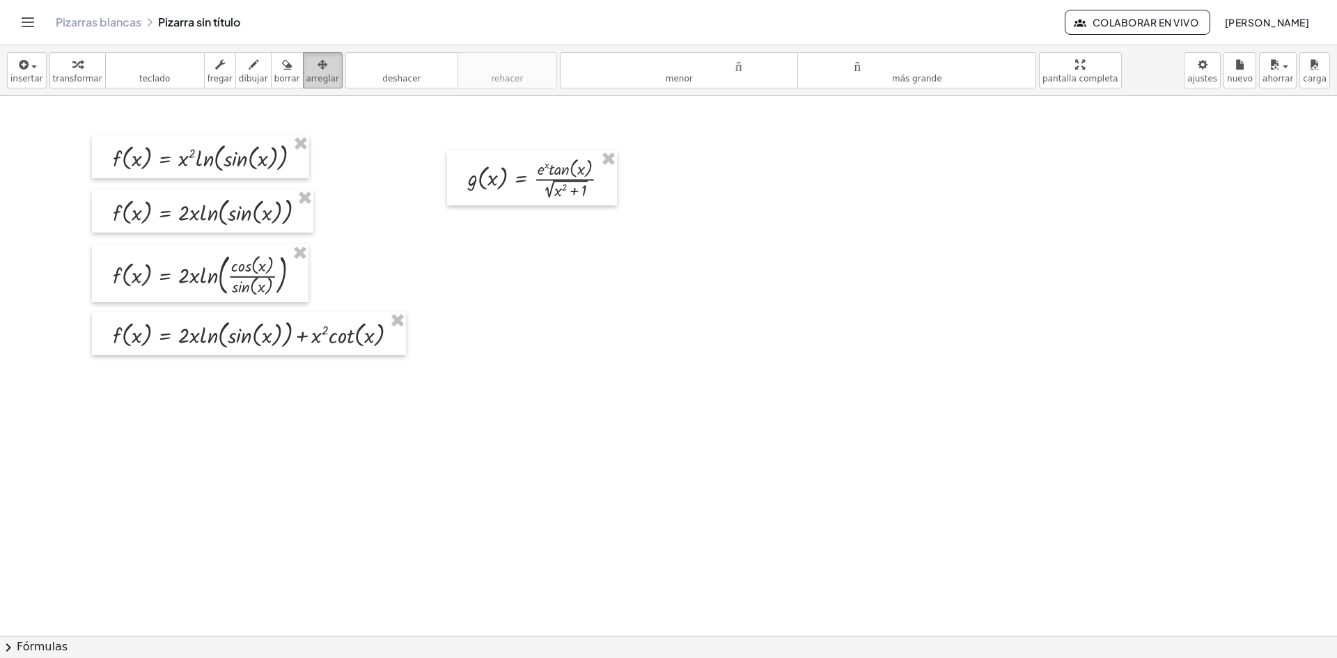
click at [318, 67] on icon "button" at bounding box center [323, 64] width 10 height 17
drag, startPoint x: 537, startPoint y: 196, endPoint x: 646, endPoint y: 176, distance: 110.6
click at [646, 176] on div at bounding box center [641, 157] width 170 height 55
click at [31, 70] on div "button" at bounding box center [26, 64] width 33 height 17
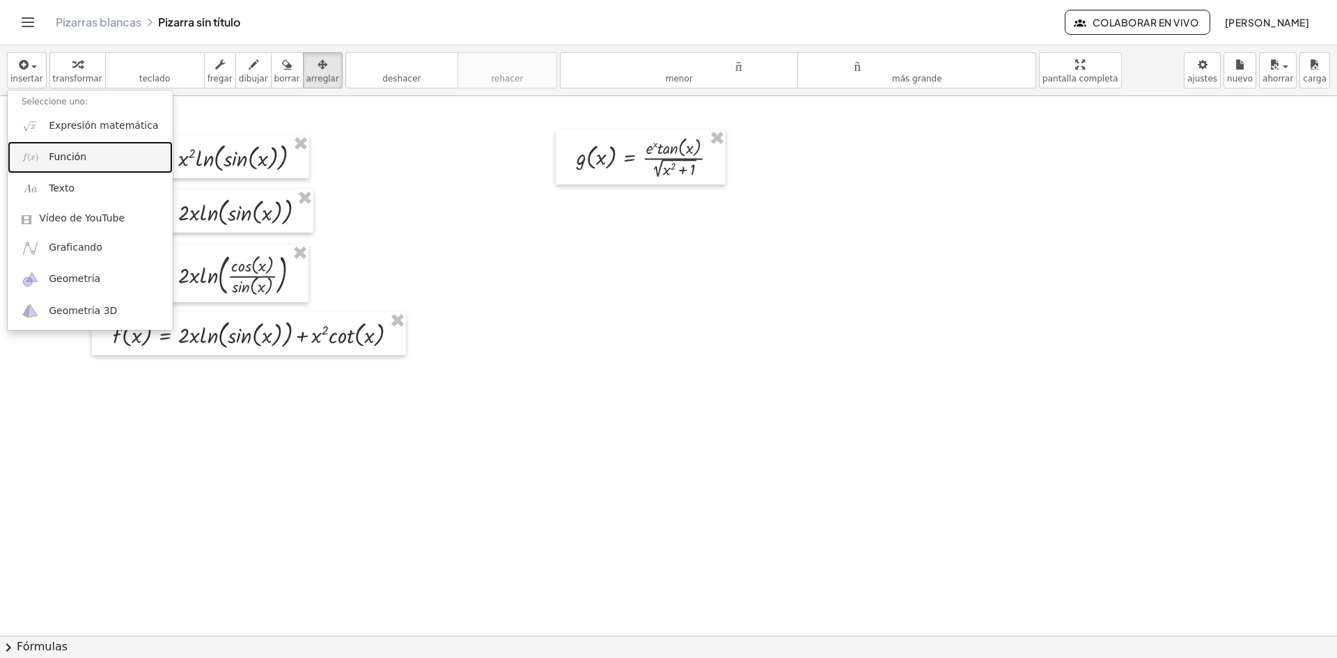
click at [90, 155] on link "Función" at bounding box center [90, 156] width 165 height 31
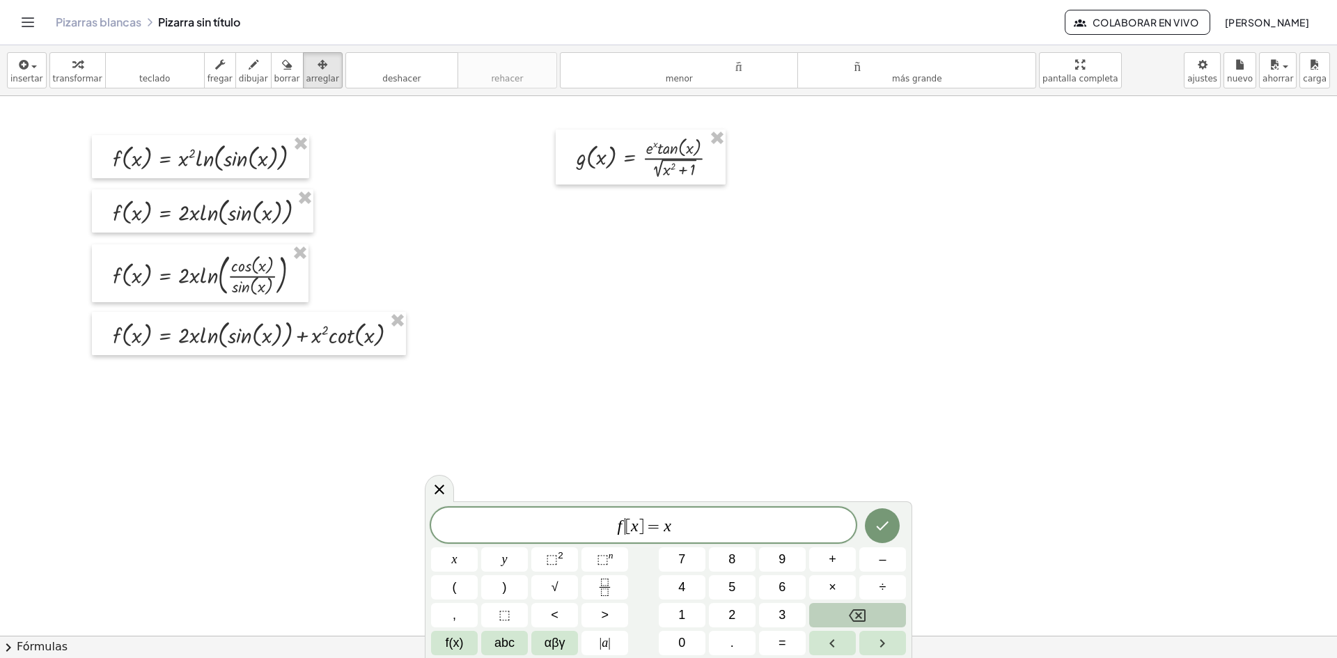
click at [624, 526] on span "f ​ [ x ] = x" at bounding box center [643, 527] width 425 height 20
click at [704, 509] on div "h [ x ] = x ​" at bounding box center [643, 525] width 425 height 35
click at [447, 638] on span "f(x)" at bounding box center [455, 643] width 18 height 19
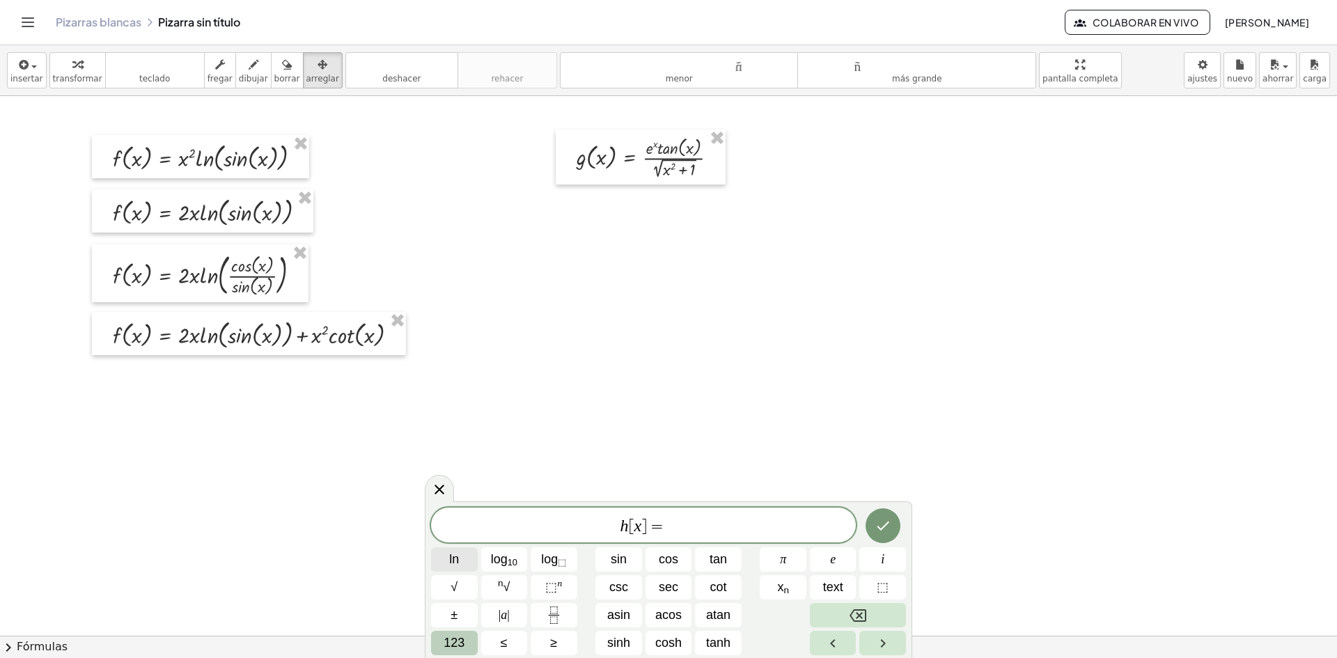
click at [465, 556] on button "ln" at bounding box center [454, 559] width 47 height 24
click at [458, 652] on span "123" at bounding box center [454, 643] width 21 height 19
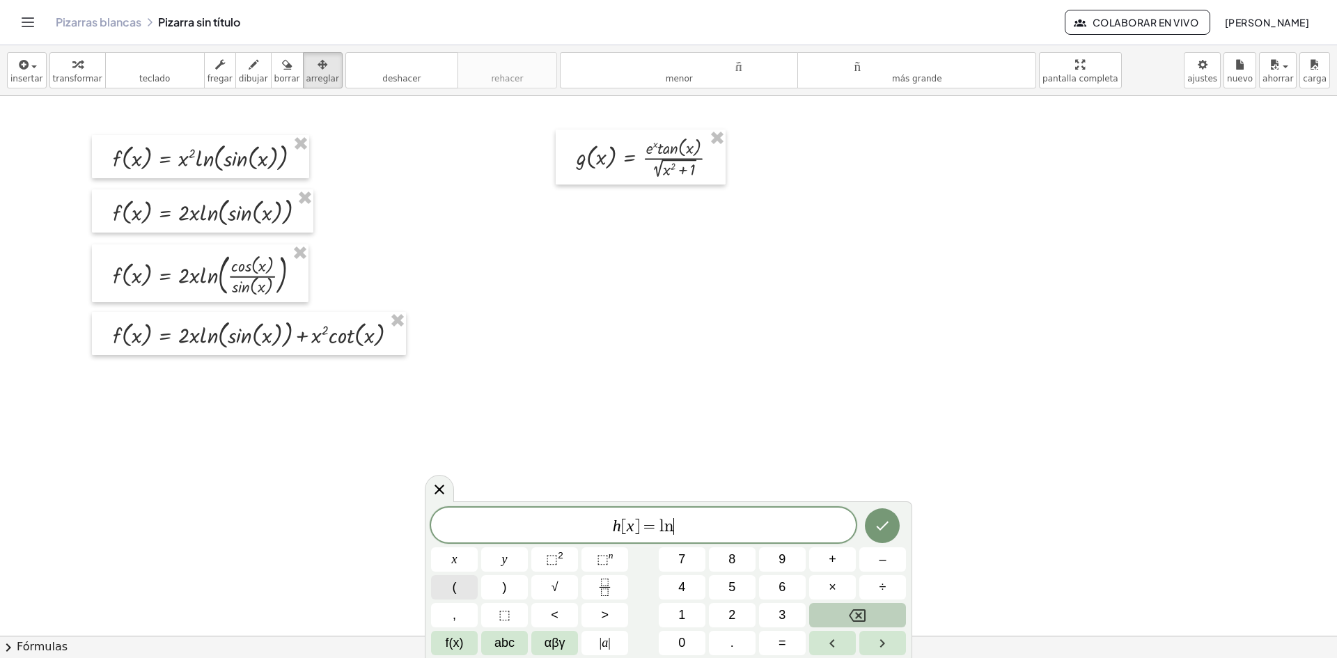
click at [474, 587] on button "(" at bounding box center [454, 587] width 47 height 24
click at [511, 643] on span "abc" at bounding box center [505, 643] width 20 height 19
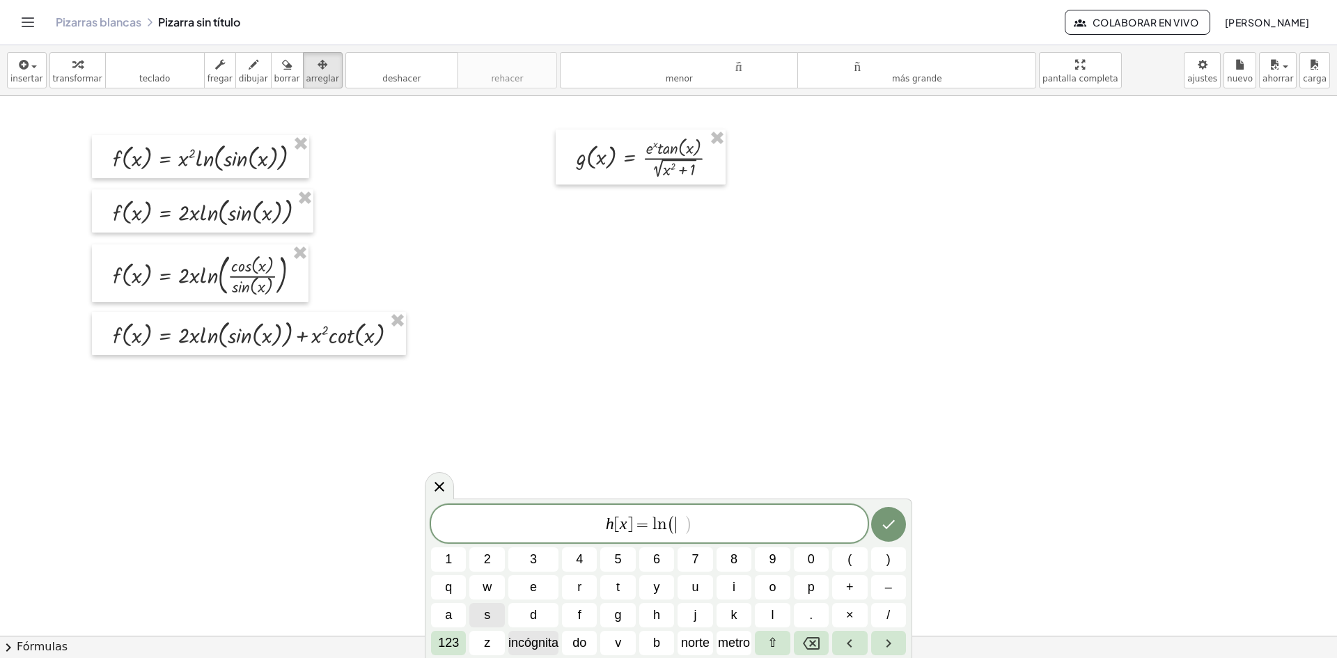
click at [538, 639] on font "incógnita" at bounding box center [533, 643] width 50 height 14
click at [452, 637] on font "123" at bounding box center [448, 643] width 21 height 14
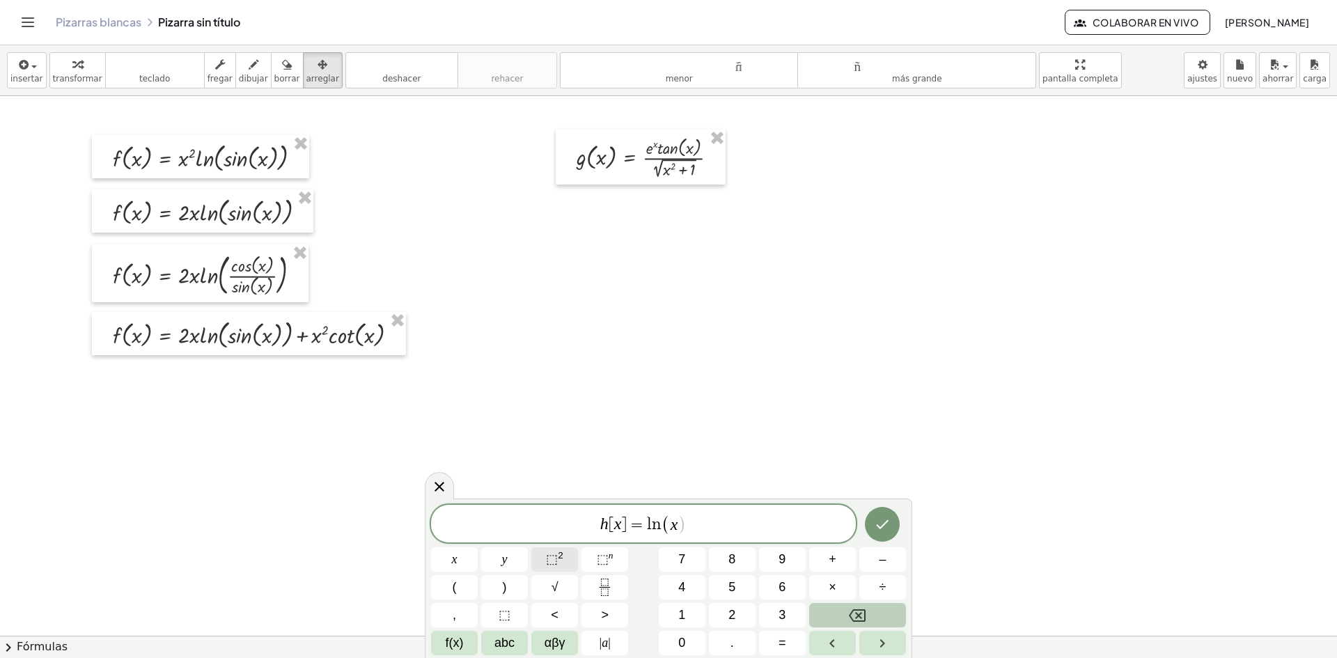
click at [553, 563] on span "⬚" at bounding box center [552, 559] width 12 height 14
click at [834, 559] on span "+" at bounding box center [833, 559] width 8 height 19
click at [501, 644] on span "abc" at bounding box center [505, 643] width 20 height 19
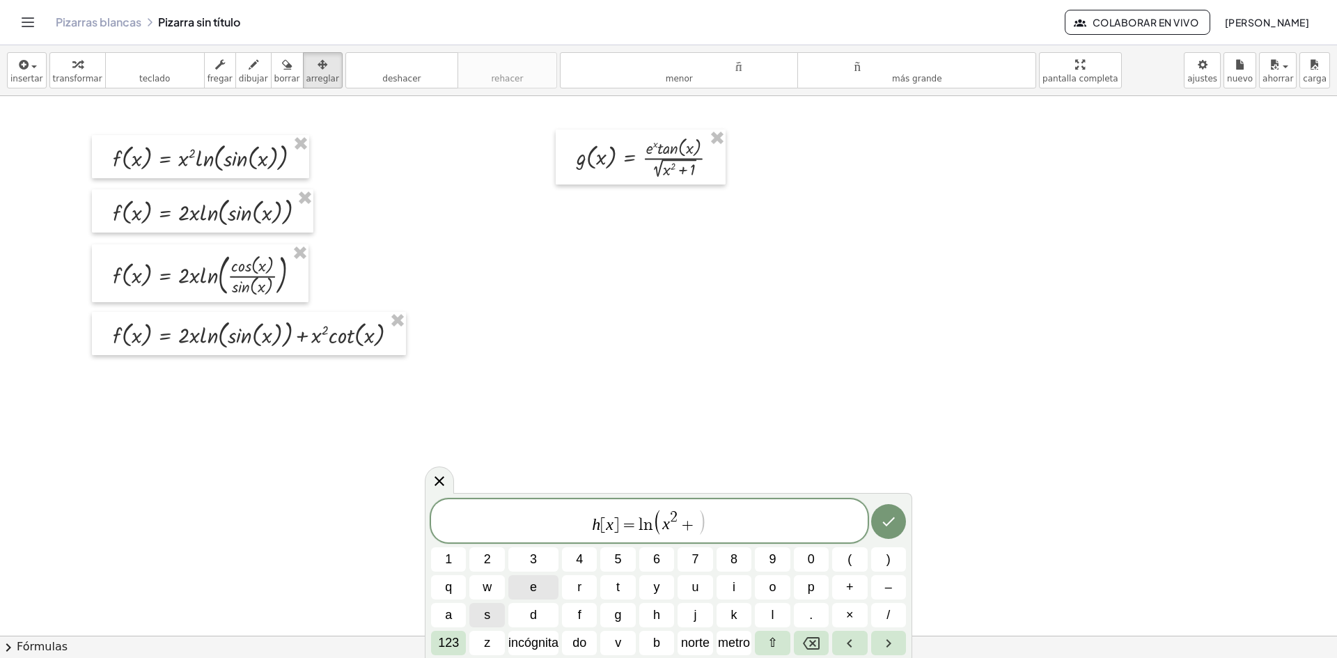
click at [537, 586] on button "e" at bounding box center [533, 587] width 50 height 24
click at [455, 641] on font "123" at bounding box center [448, 643] width 21 height 14
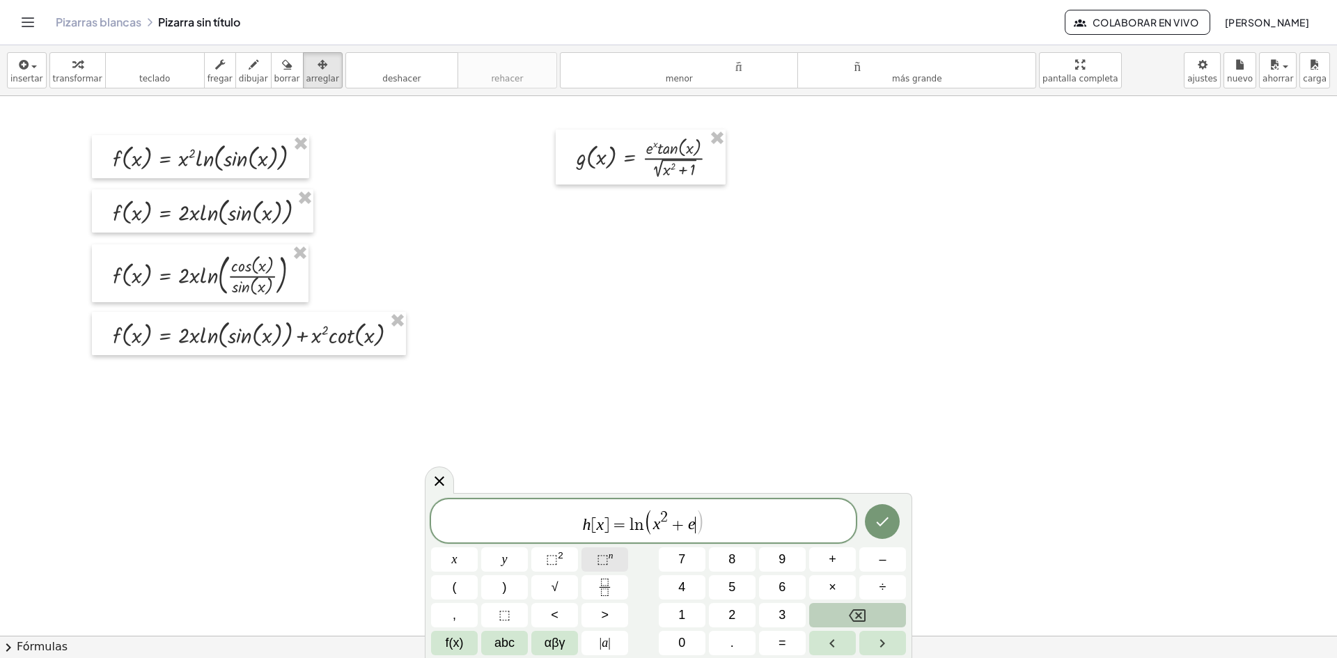
click at [592, 563] on button "⬚ n" at bounding box center [605, 559] width 47 height 24
click at [513, 588] on button ")" at bounding box center [504, 587] width 47 height 24
click at [497, 646] on span "abc" at bounding box center [505, 643] width 20 height 19
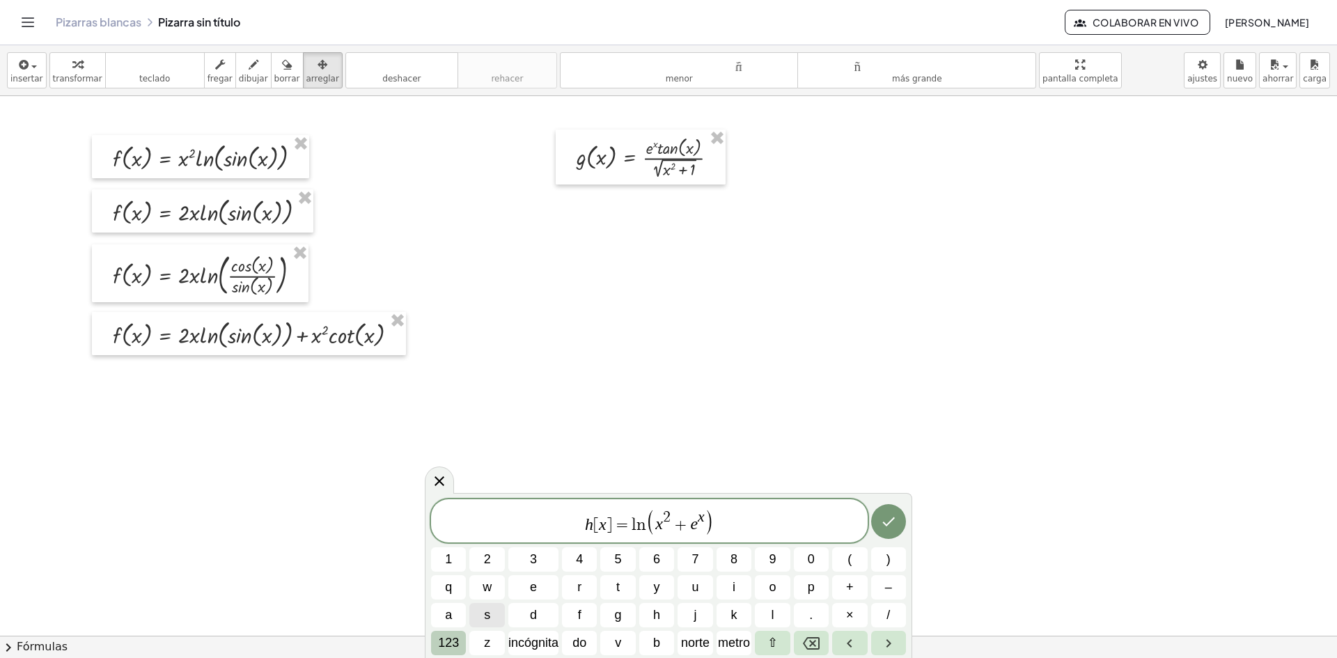
click at [459, 645] on font "123" at bounding box center [448, 643] width 21 height 14
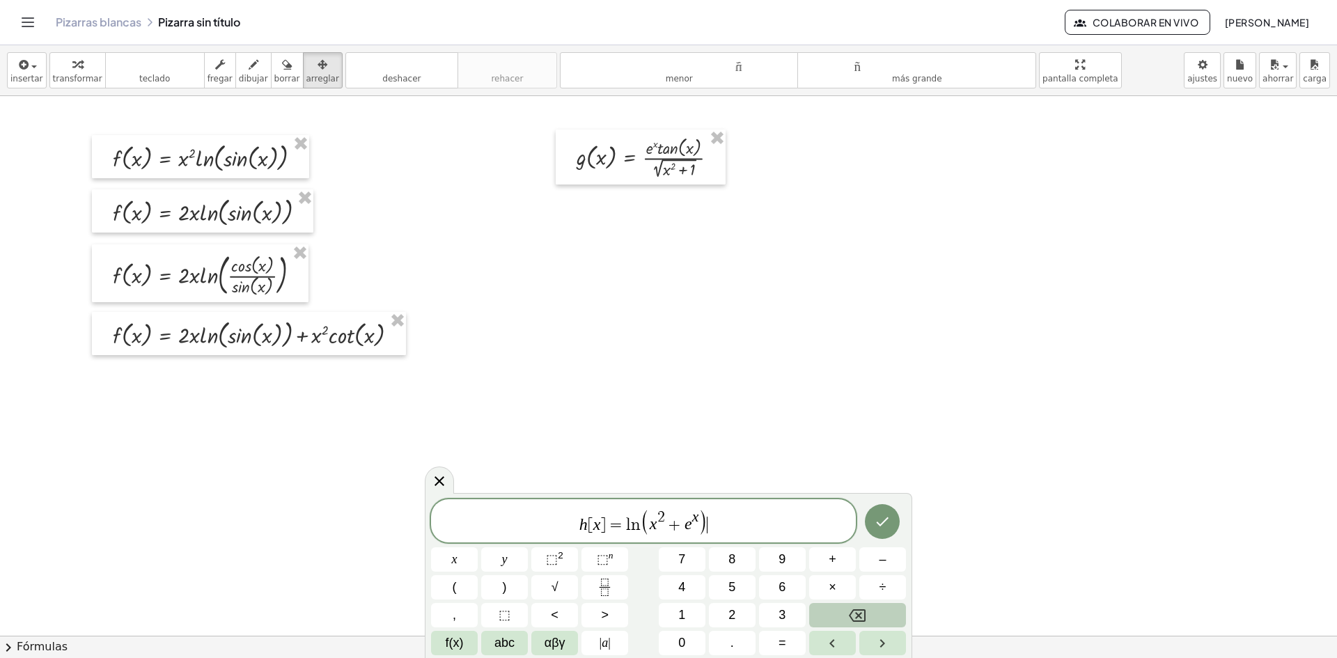
click at [459, 645] on span "f(x)" at bounding box center [455, 643] width 18 height 19
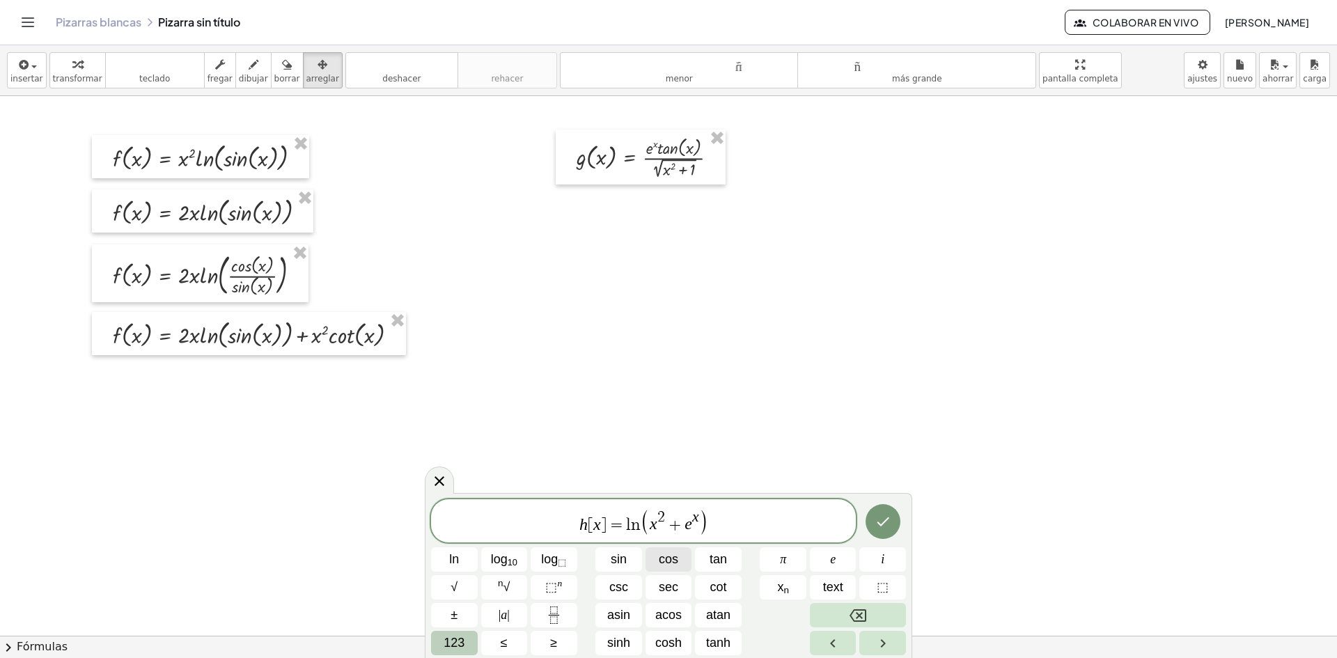
click at [673, 552] on span "cos" at bounding box center [669, 559] width 20 height 19
click at [442, 653] on button "123" at bounding box center [454, 643] width 47 height 24
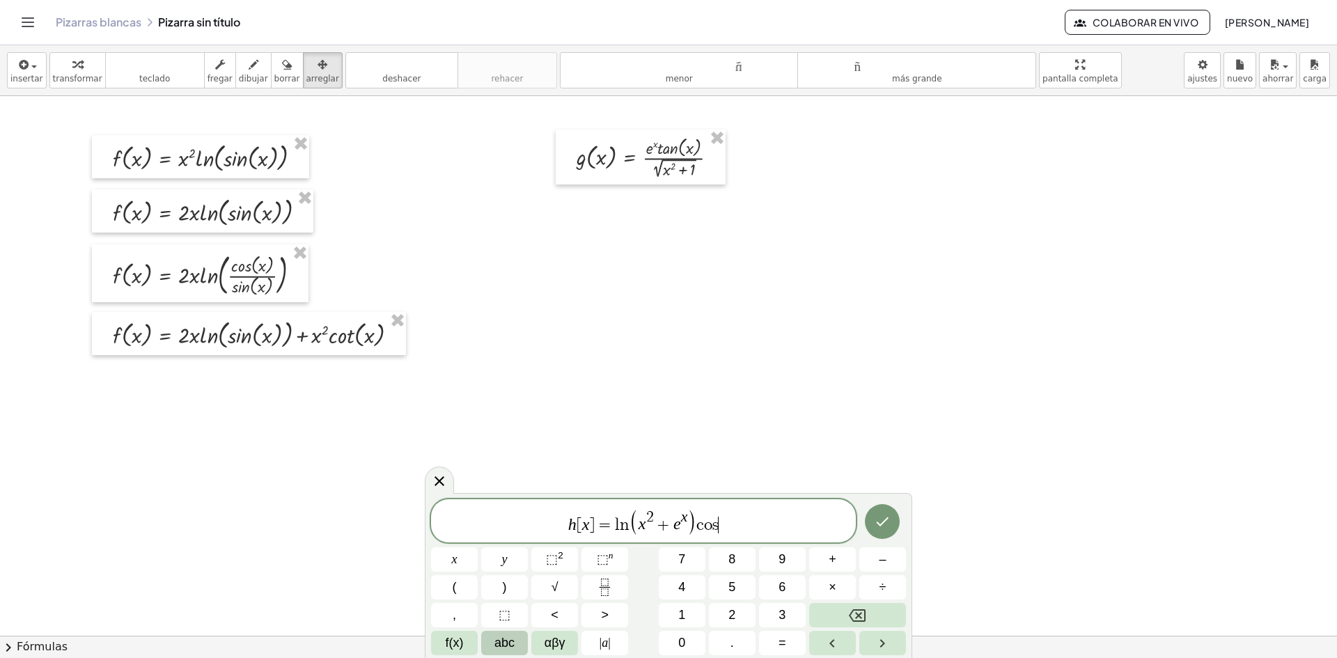
click at [506, 637] on span "abc" at bounding box center [505, 643] width 20 height 19
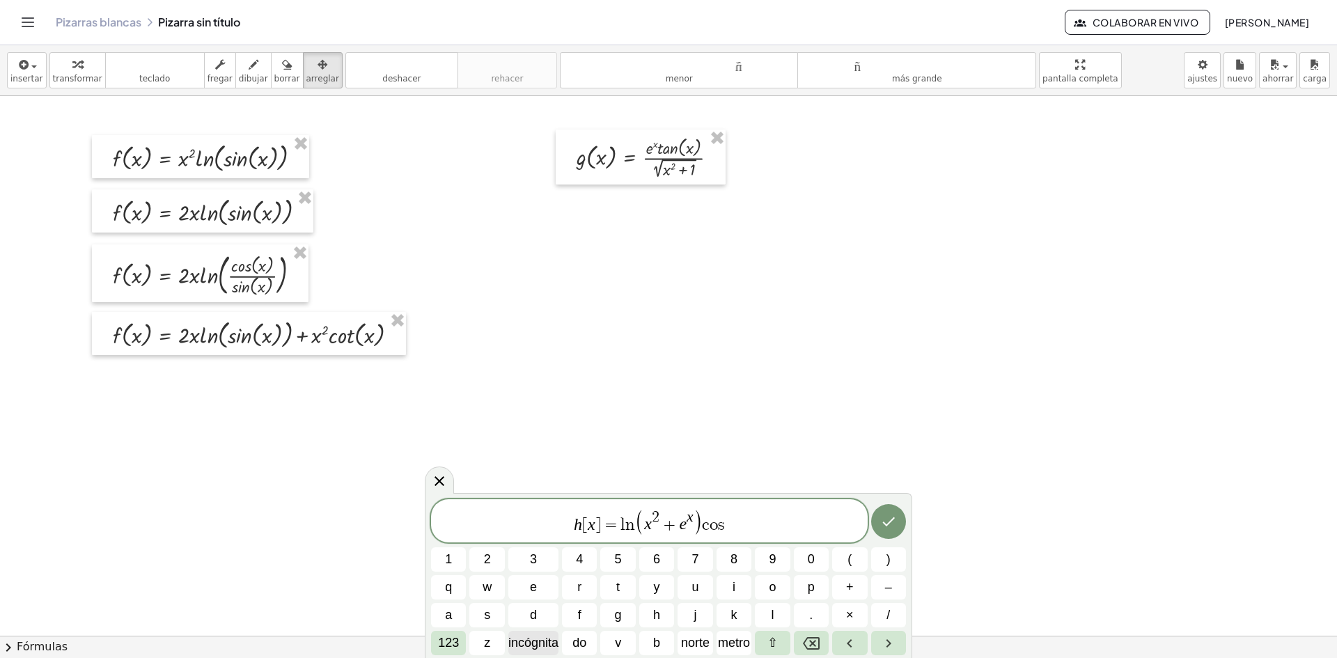
click at [536, 637] on font "incógnita" at bounding box center [533, 643] width 50 height 14
click at [887, 520] on icon "Hecho" at bounding box center [888, 521] width 17 height 17
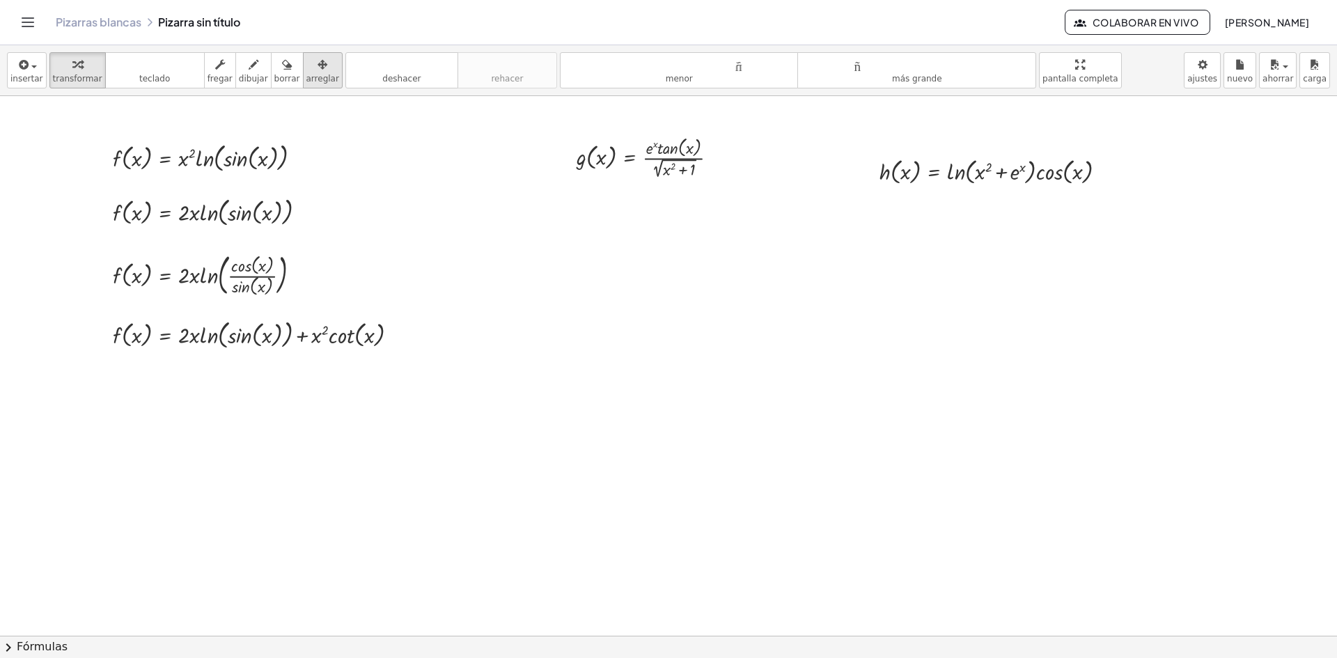
click at [311, 76] on font "arreglar" at bounding box center [322, 79] width 33 height 10
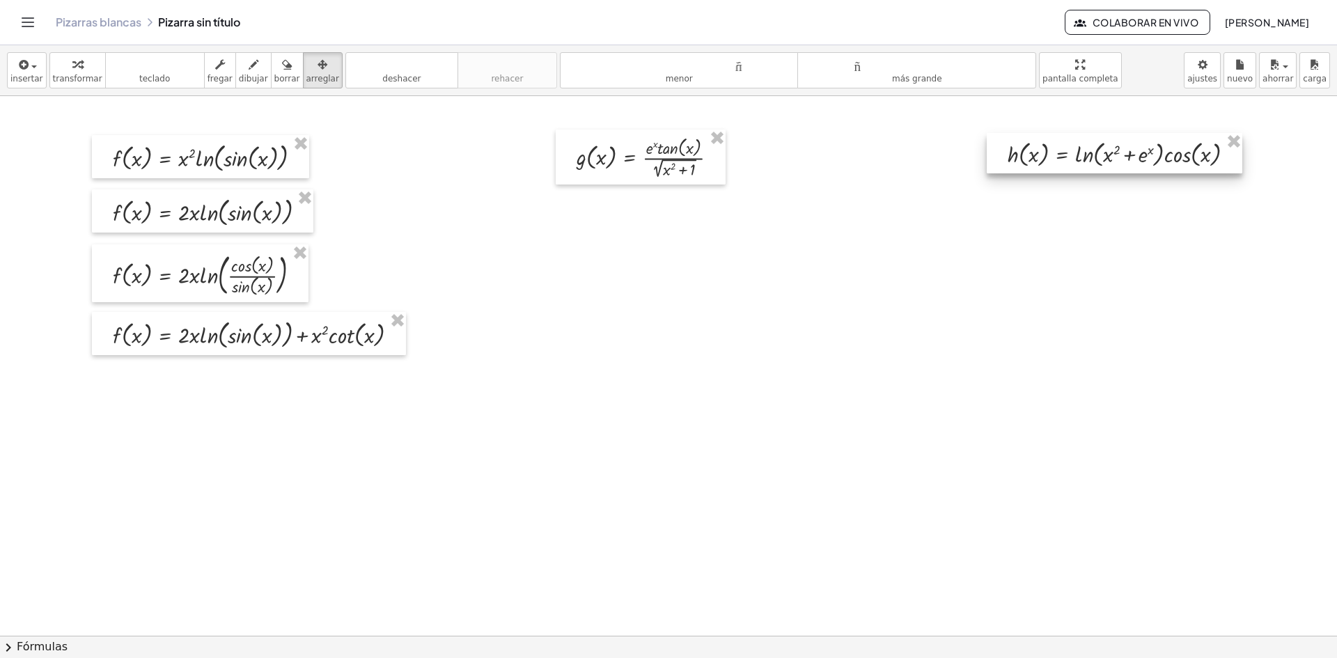
drag, startPoint x: 909, startPoint y: 177, endPoint x: 1037, endPoint y: 159, distance: 129.3
click at [1037, 159] on div at bounding box center [1115, 153] width 256 height 40
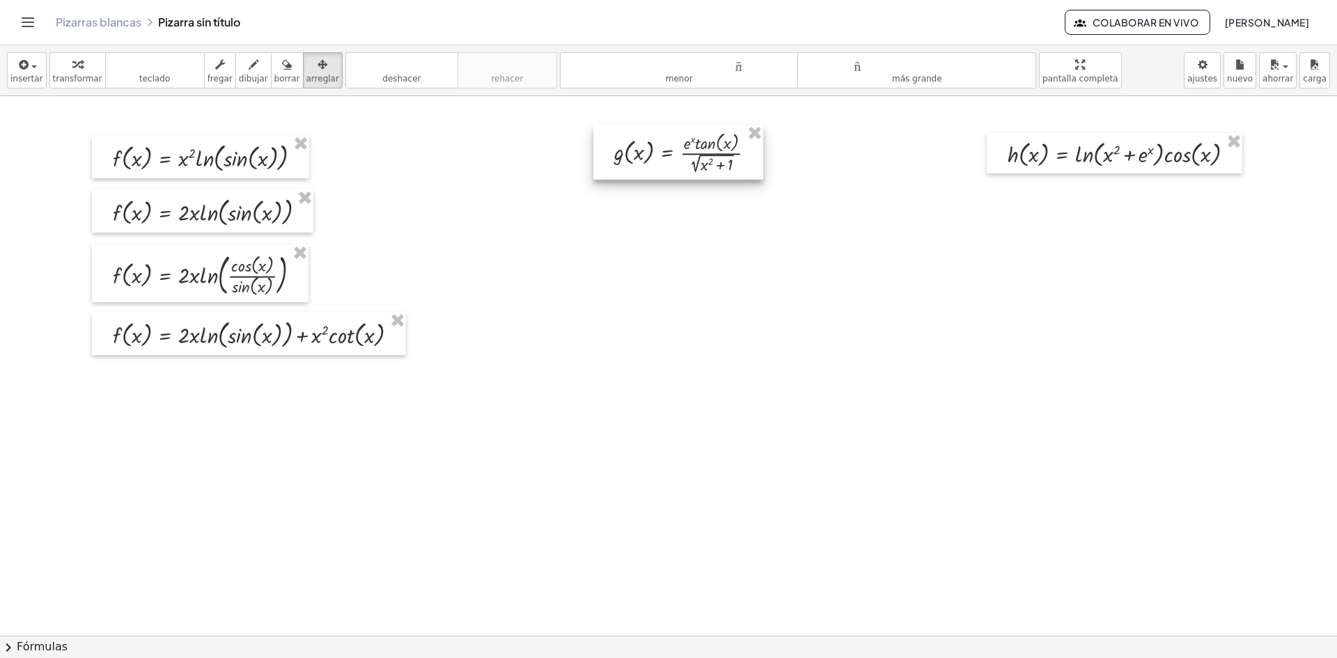
drag, startPoint x: 621, startPoint y: 141, endPoint x: 658, endPoint y: 136, distance: 37.9
click at [658, 136] on div at bounding box center [678, 152] width 170 height 55
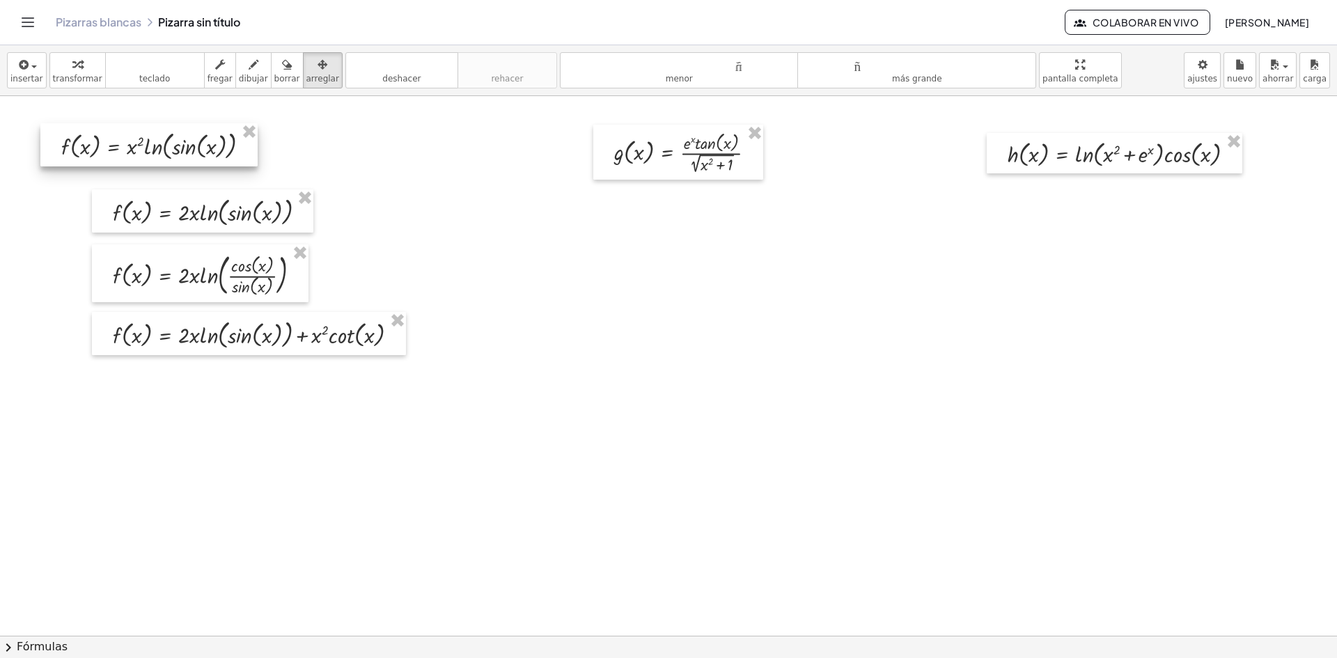
drag, startPoint x: 212, startPoint y: 146, endPoint x: 161, endPoint y: 134, distance: 52.9
click at [161, 134] on div at bounding box center [148, 144] width 217 height 43
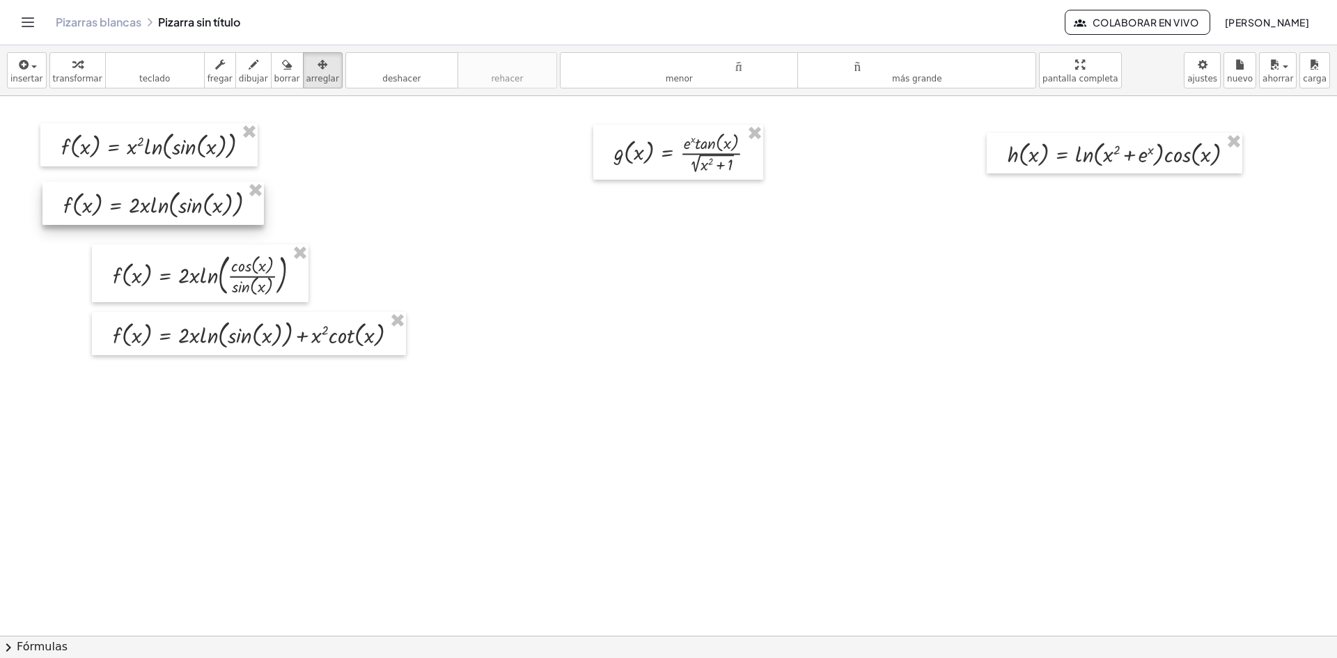
drag, startPoint x: 157, startPoint y: 212, endPoint x: 107, endPoint y: 204, distance: 50.0
click at [107, 204] on div at bounding box center [152, 203] width 221 height 43
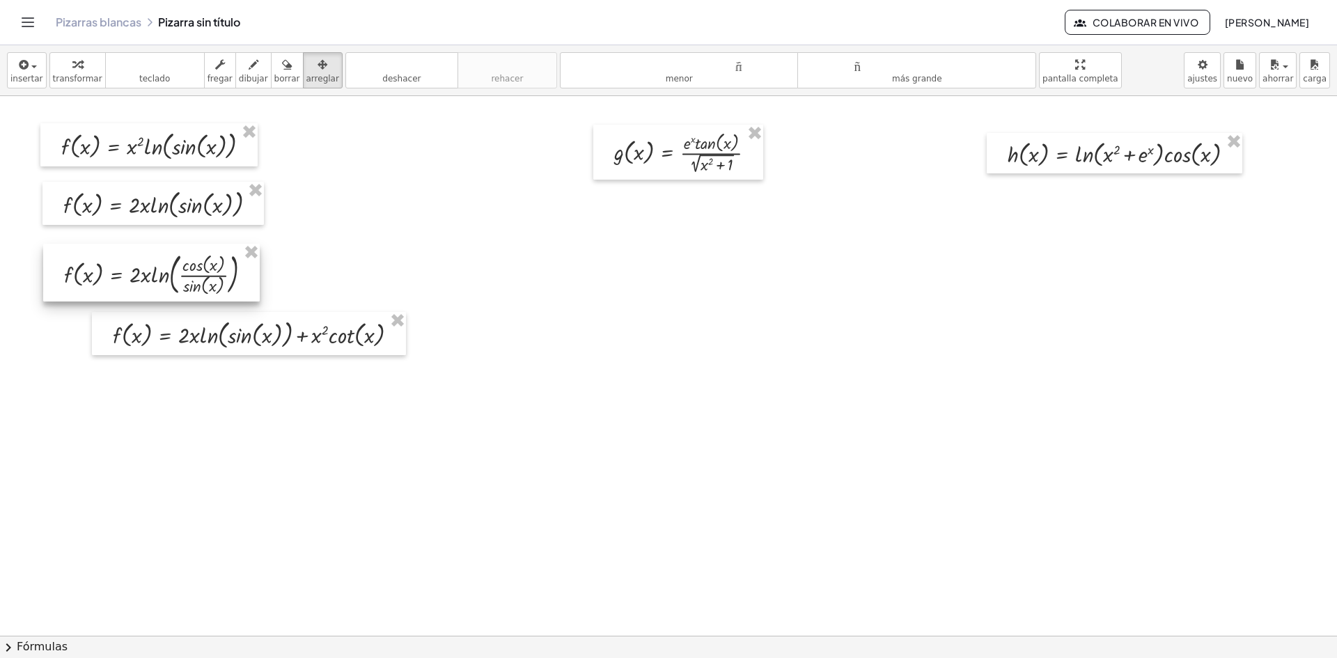
drag, startPoint x: 124, startPoint y: 282, endPoint x: 75, endPoint y: 281, distance: 48.8
click at [75, 281] on div at bounding box center [151, 273] width 217 height 58
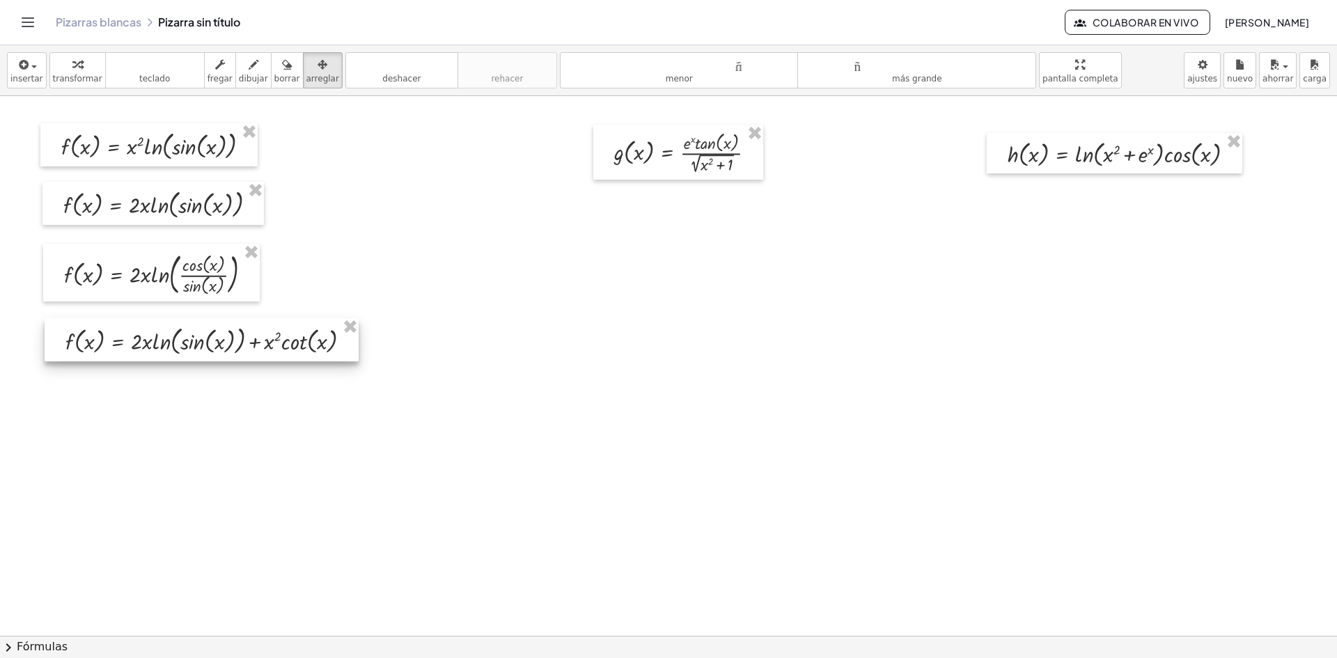
drag, startPoint x: 201, startPoint y: 343, endPoint x: 153, endPoint y: 350, distance: 47.8
click at [153, 350] on div at bounding box center [202, 339] width 314 height 43
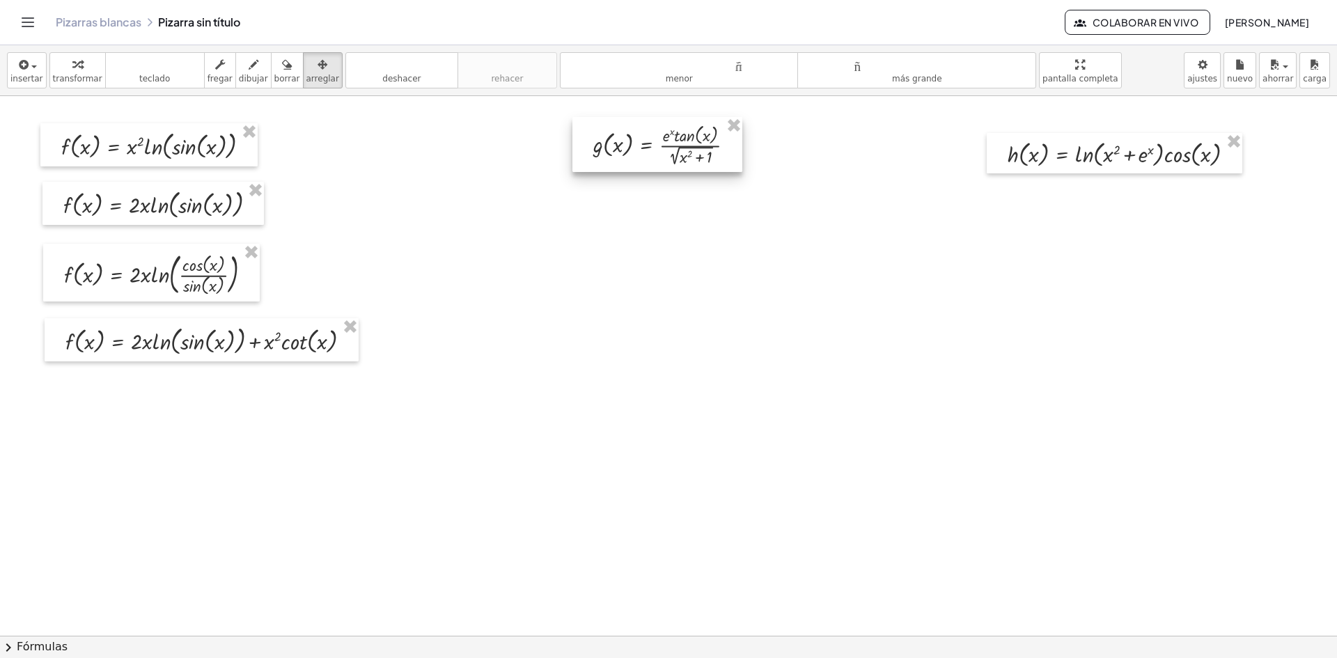
drag, startPoint x: 694, startPoint y: 165, endPoint x: 673, endPoint y: 157, distance: 22.3
click at [673, 157] on div at bounding box center [658, 144] width 170 height 55
click at [59, 78] on font "transformar" at bounding box center [77, 79] width 49 height 10
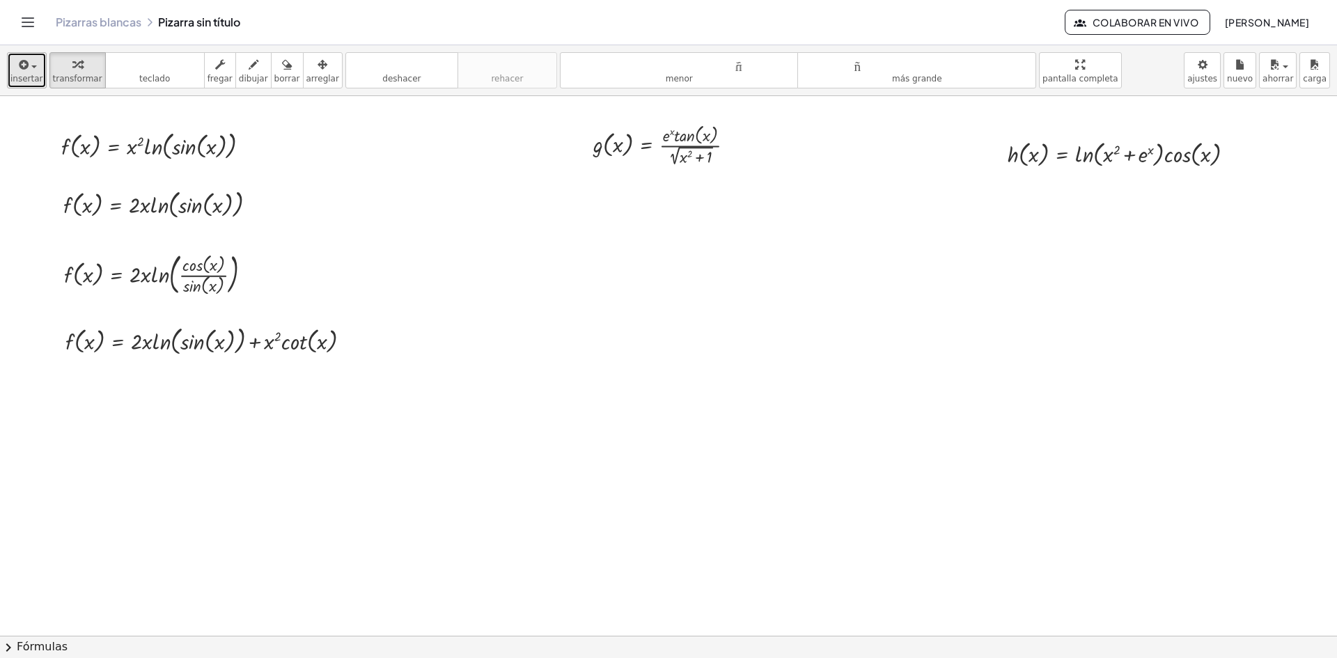
click at [31, 71] on div "button" at bounding box center [26, 64] width 33 height 17
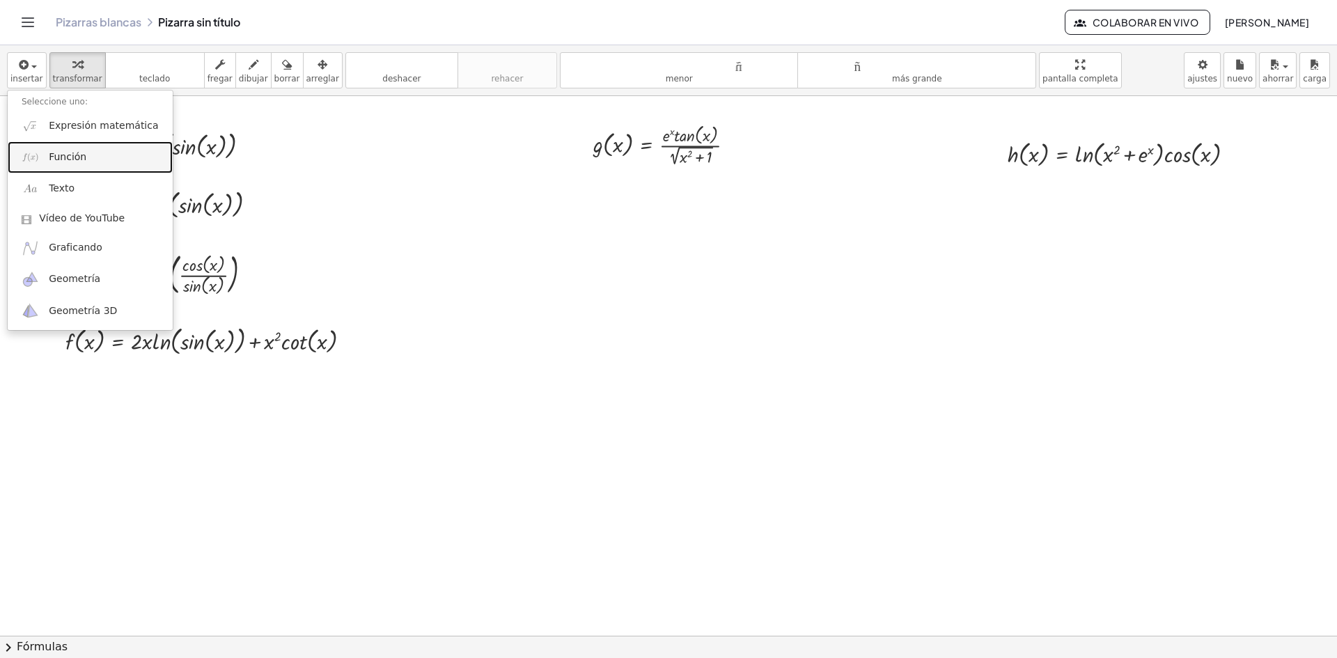
click at [86, 157] on link "Función" at bounding box center [90, 156] width 165 height 31
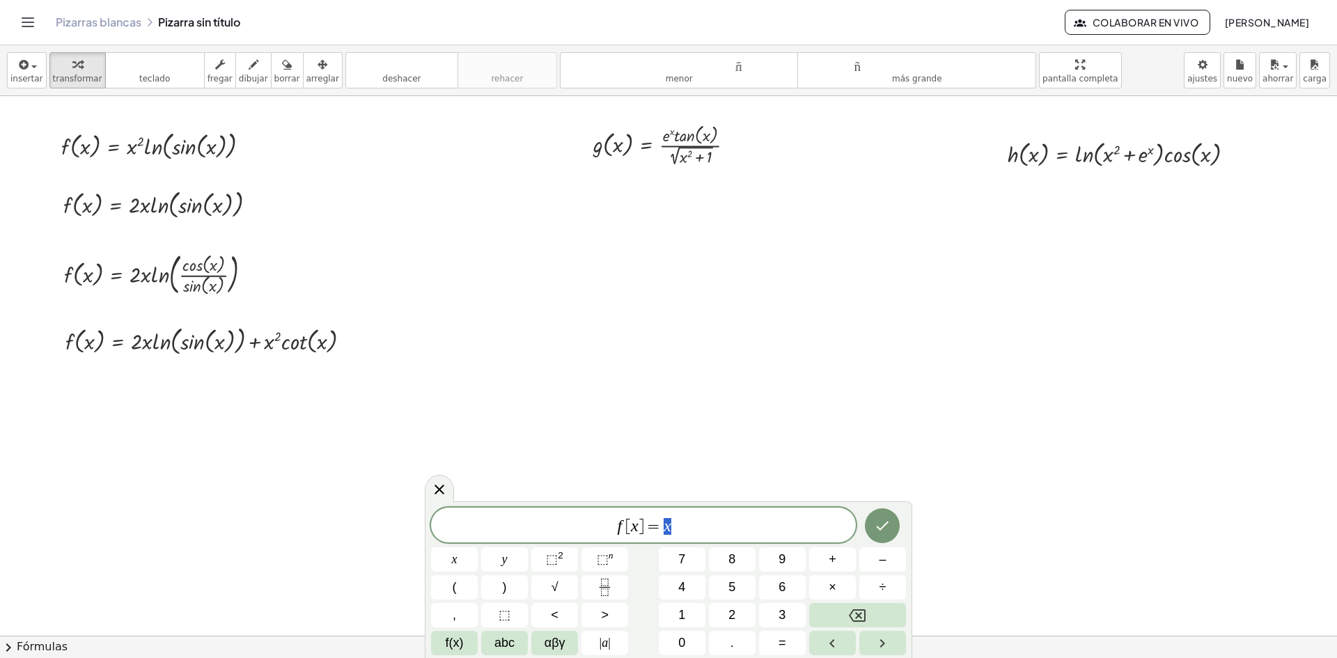
click at [623, 524] on span "f [ x ] = x" at bounding box center [643, 527] width 425 height 20
click at [717, 527] on span "g [ x ] = x ​" at bounding box center [643, 527] width 425 height 20
click at [493, 645] on button "abc" at bounding box center [504, 643] width 47 height 24
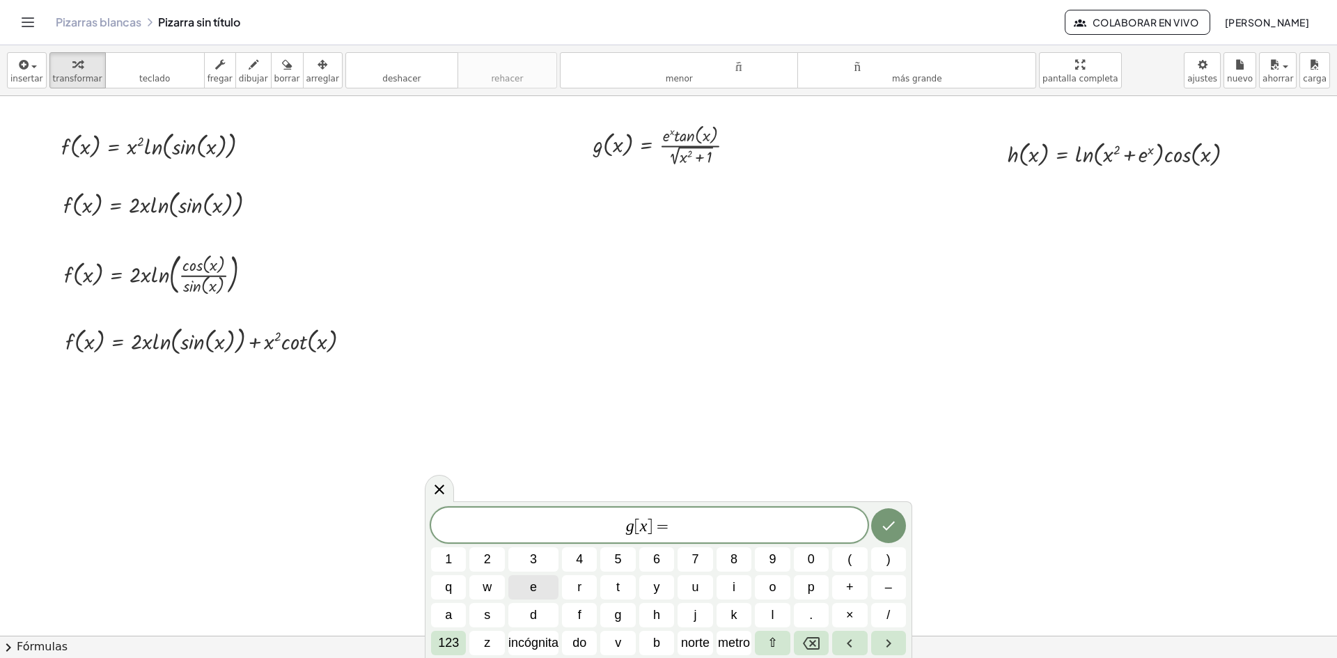
click at [545, 586] on button "e" at bounding box center [533, 587] width 50 height 24
click at [458, 640] on font "123" at bounding box center [448, 643] width 21 height 14
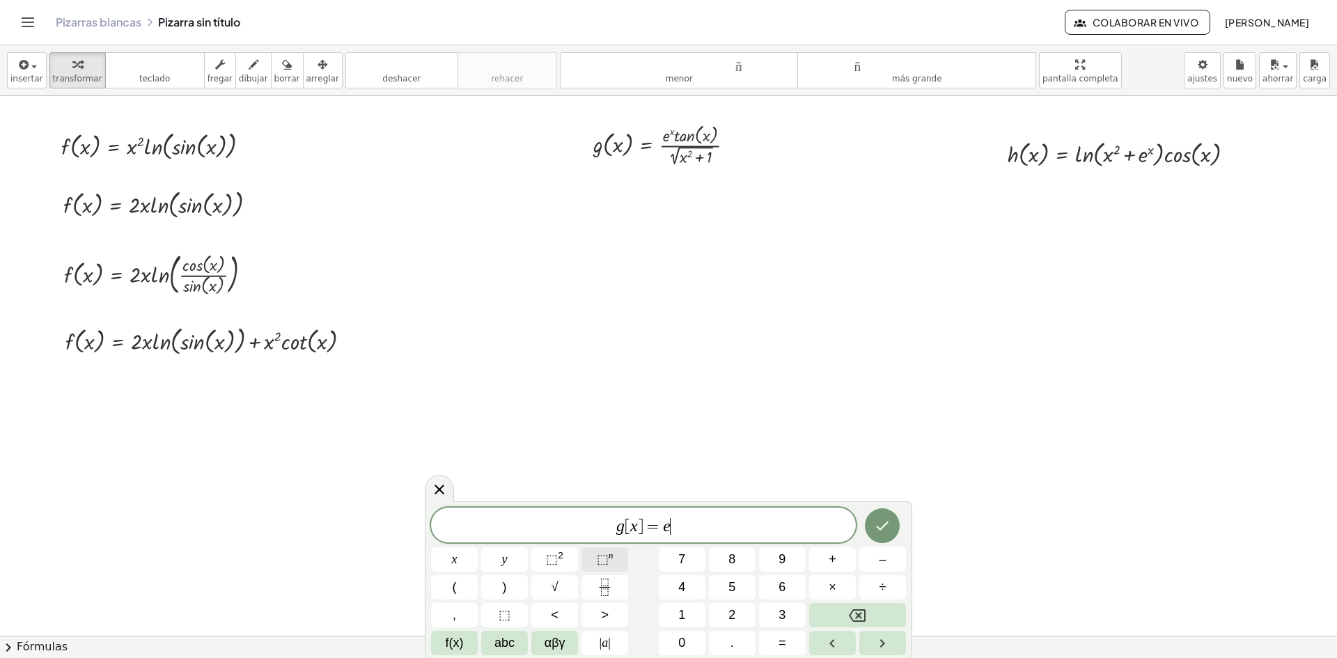
click at [598, 555] on span "⬚" at bounding box center [603, 559] width 12 height 14
click at [460, 599] on button "(" at bounding box center [454, 587] width 47 height 24
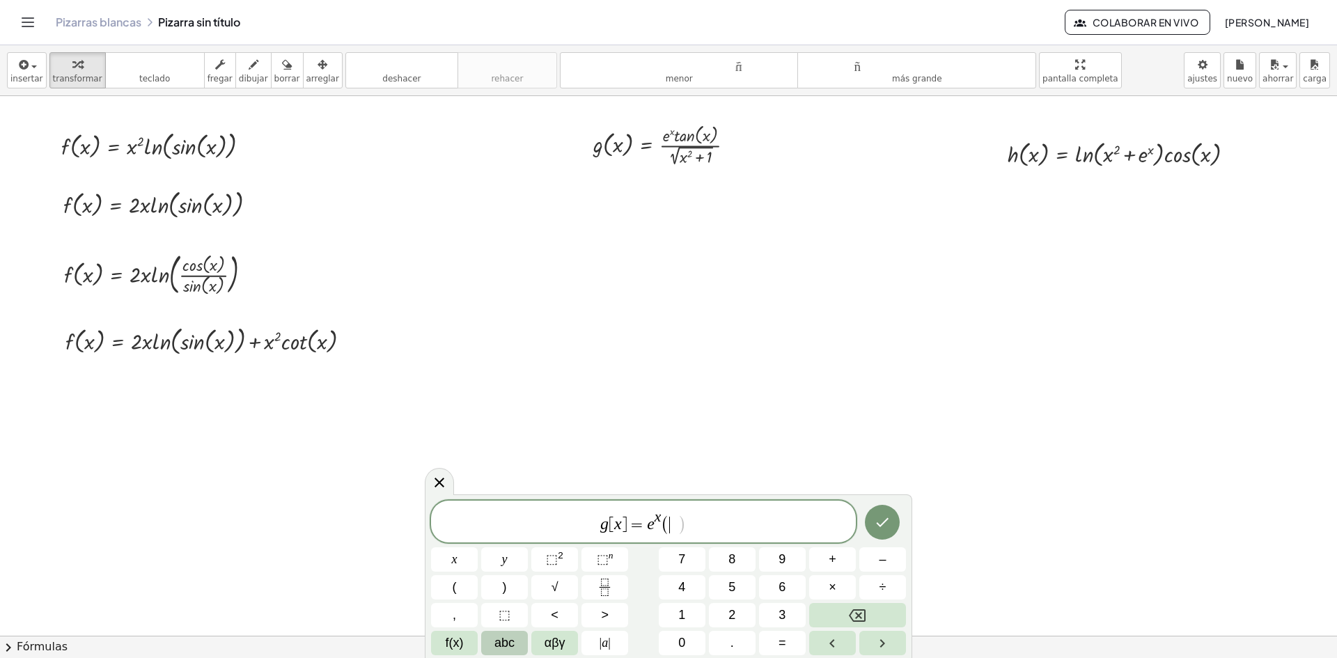
click at [501, 646] on span "abc" at bounding box center [505, 643] width 20 height 19
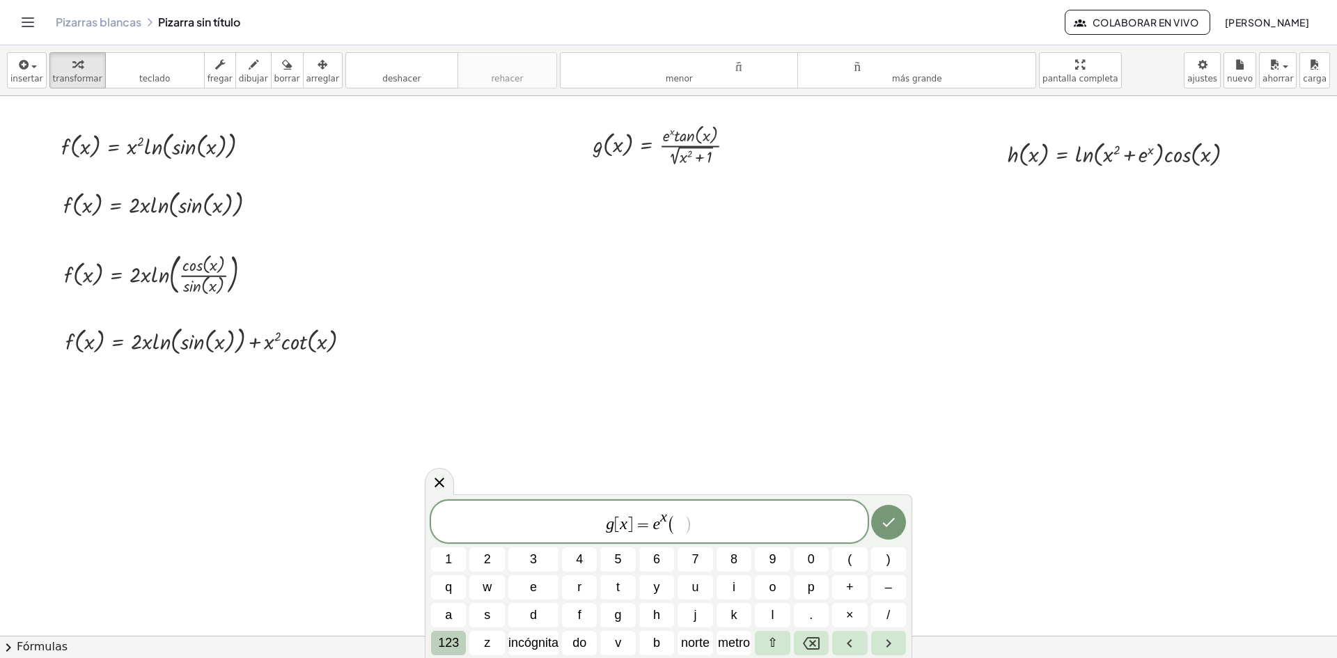
click at [453, 642] on font "123" at bounding box center [448, 643] width 21 height 14
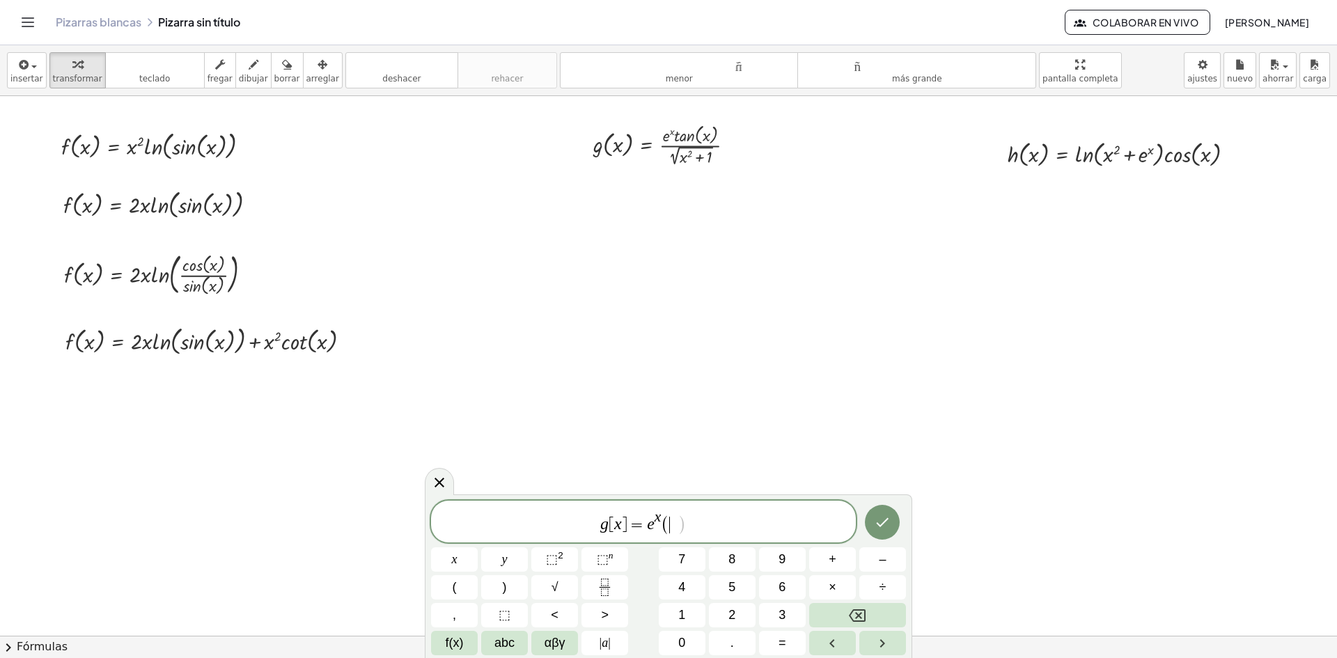
click at [453, 642] on span "f(x)" at bounding box center [455, 643] width 18 height 19
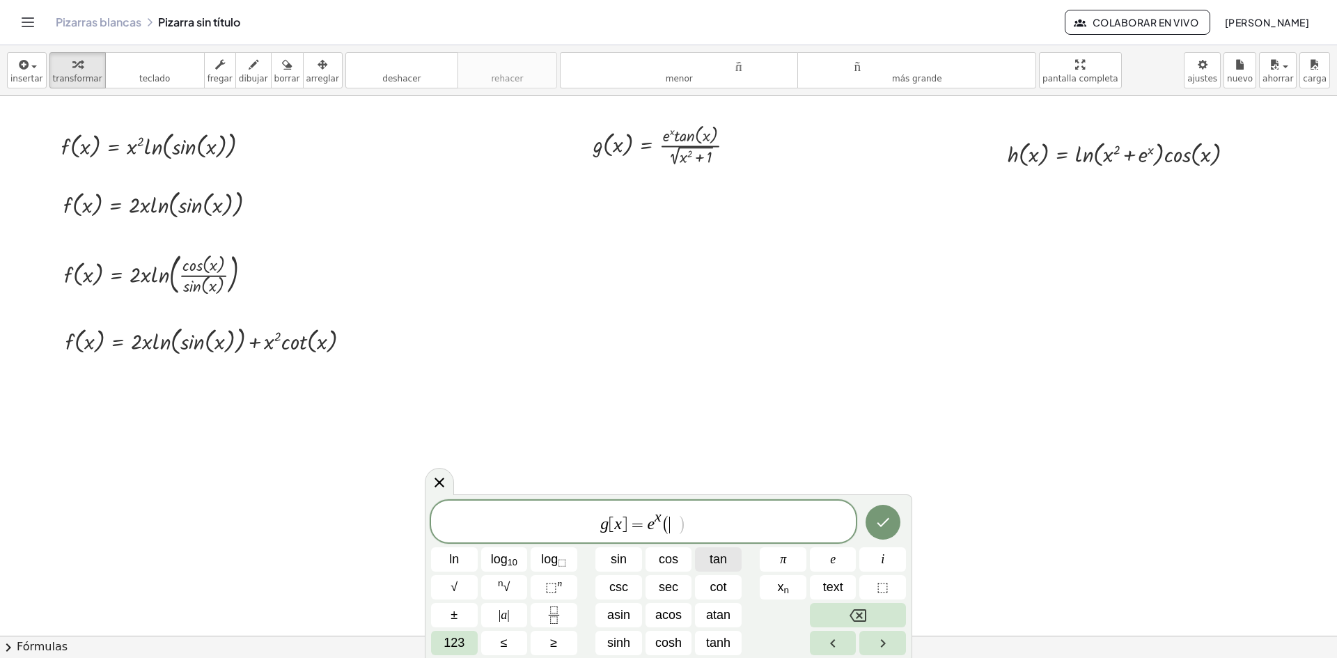
click at [724, 558] on span "tan" at bounding box center [718, 559] width 17 height 19
click at [459, 646] on span "123" at bounding box center [454, 643] width 21 height 19
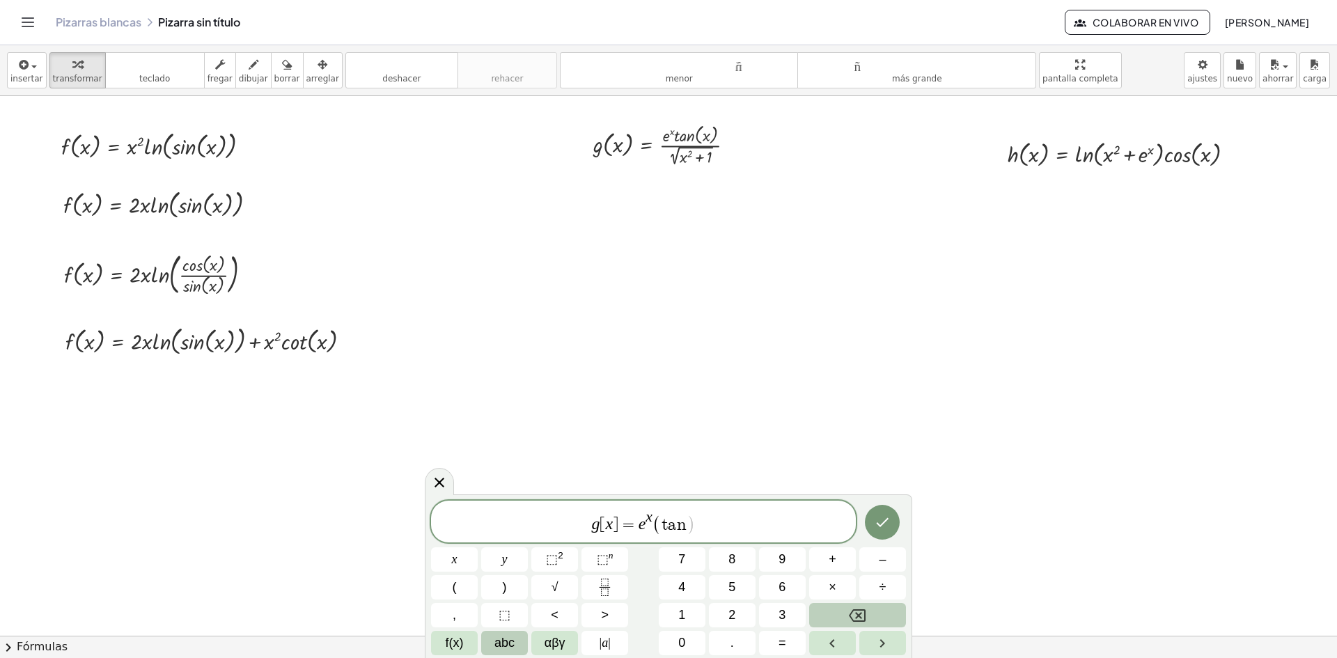
click at [504, 646] on span "abc" at bounding box center [505, 643] width 20 height 19
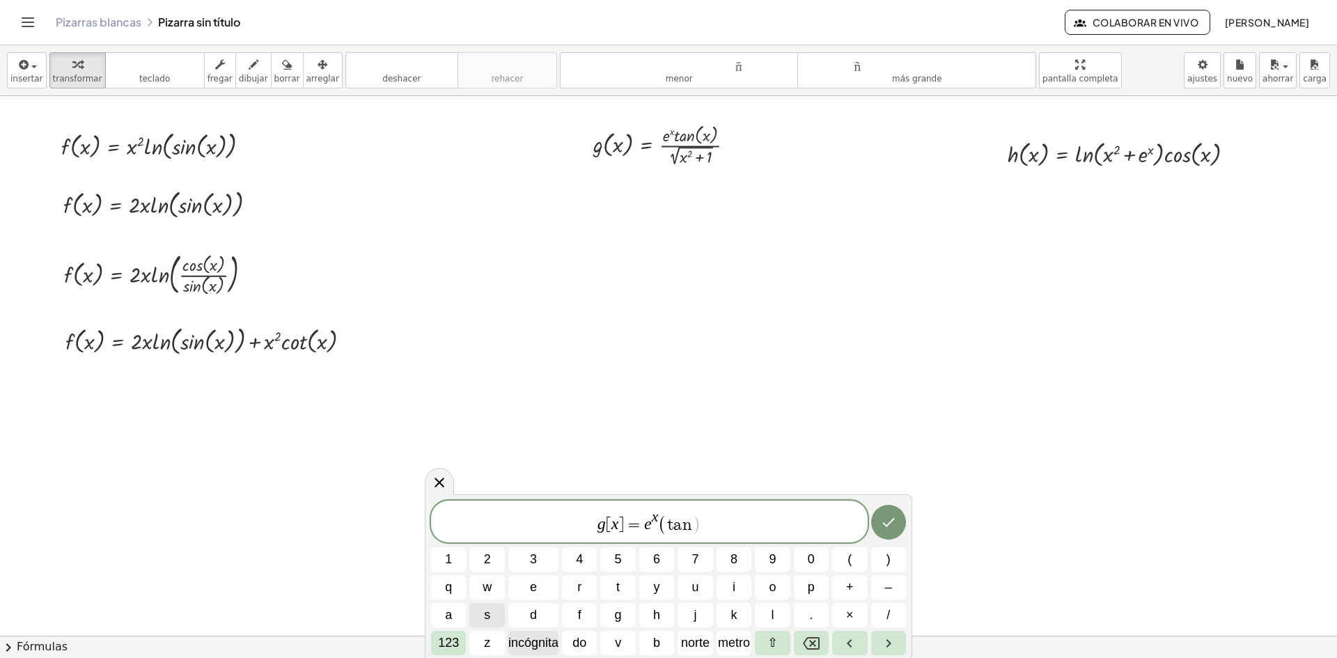
click at [543, 642] on font "incógnita" at bounding box center [533, 643] width 50 height 14
click at [856, 586] on button "+" at bounding box center [849, 587] width 35 height 24
click at [456, 644] on font "123" at bounding box center [448, 643] width 21 height 14
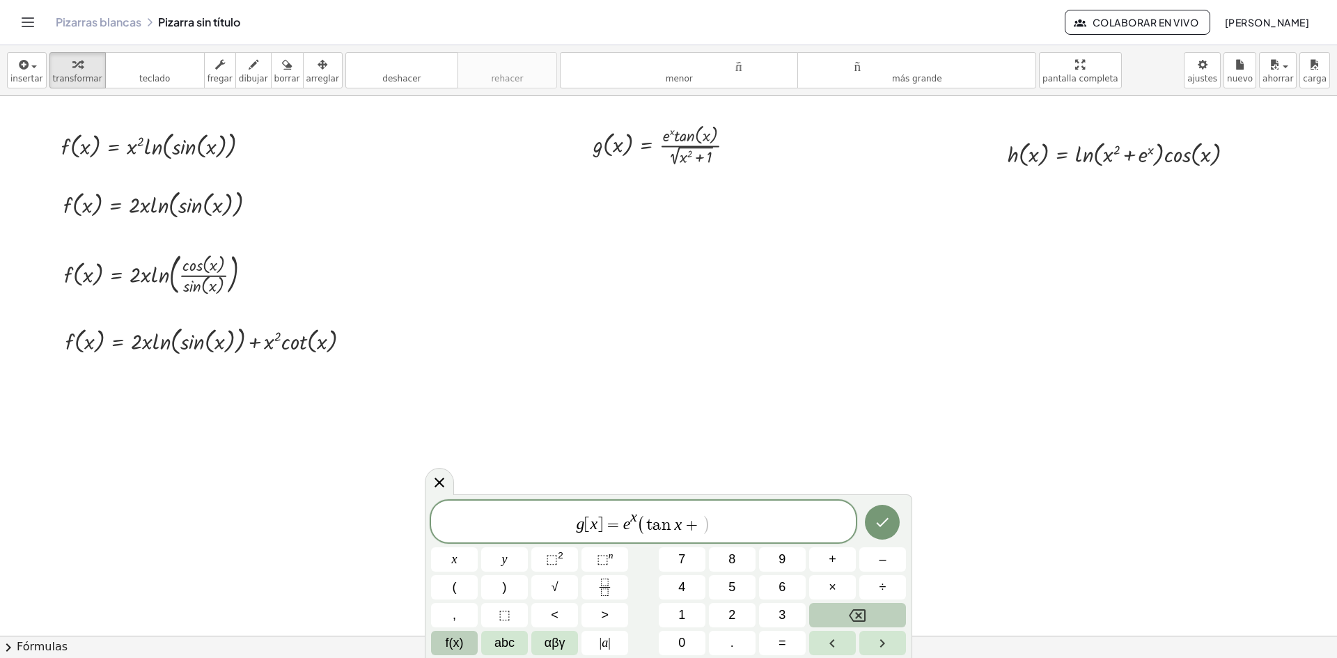
click at [452, 644] on span "f(x)" at bounding box center [455, 643] width 18 height 19
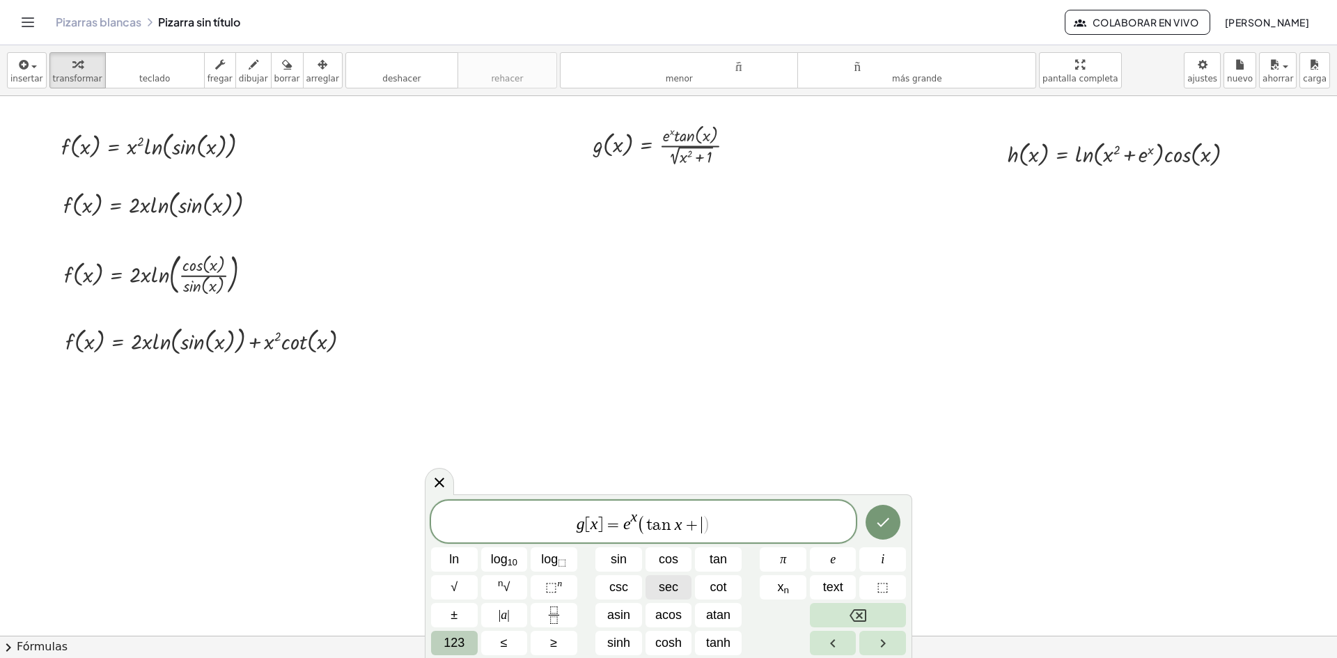
click at [657, 589] on button "sec" at bounding box center [669, 587] width 47 height 24
click at [456, 641] on span "123" at bounding box center [454, 643] width 21 height 19
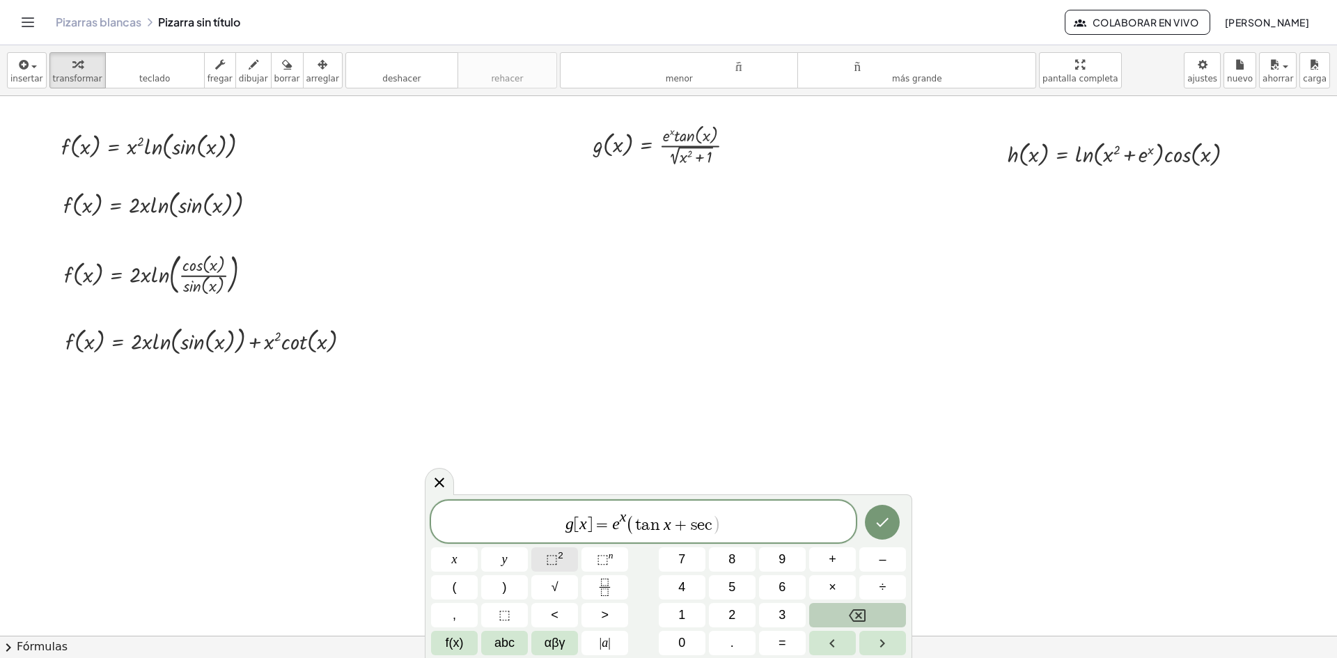
click at [550, 560] on span "⬚" at bounding box center [552, 559] width 12 height 14
click at [522, 641] on button "abc" at bounding box center [504, 643] width 47 height 24
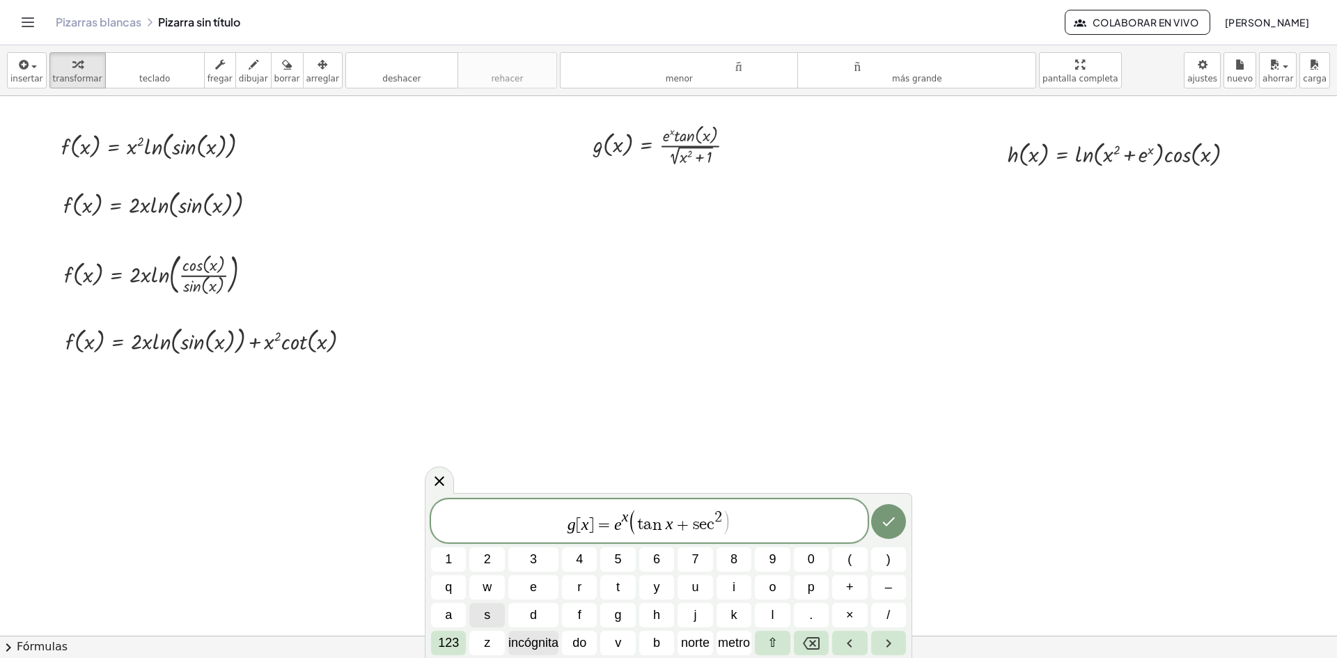
click at [554, 638] on font "incógnita" at bounding box center [533, 643] width 50 height 14
click at [893, 555] on button ")" at bounding box center [888, 559] width 35 height 24
click at [843, 559] on button "(" at bounding box center [849, 559] width 35 height 24
click at [530, 637] on font "incógnita" at bounding box center [533, 643] width 50 height 14
click at [444, 649] on font "123" at bounding box center [448, 643] width 21 height 14
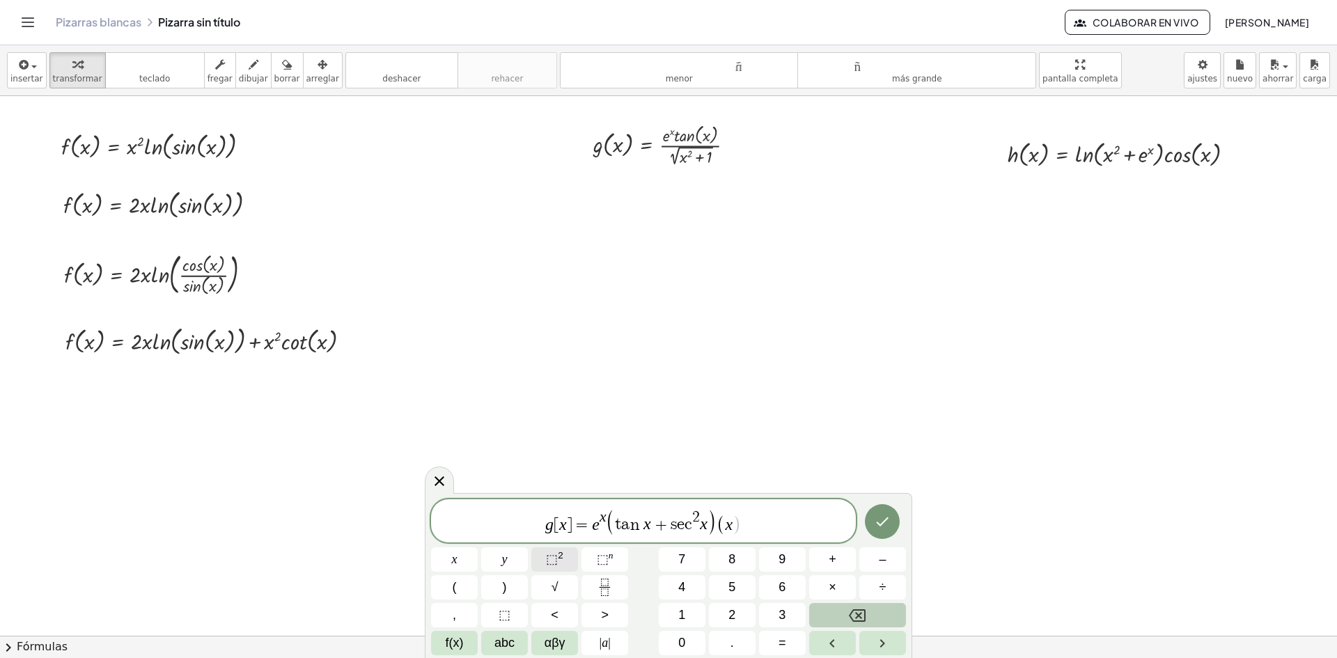
click at [553, 556] on span "⬚" at bounding box center [552, 559] width 12 height 14
click at [832, 554] on span "+" at bounding box center [833, 559] width 8 height 19
click at [685, 620] on span "1" at bounding box center [681, 615] width 7 height 19
click at [518, 584] on button ")" at bounding box center [504, 587] width 47 height 24
click at [617, 586] on button "Fraction" at bounding box center [605, 587] width 47 height 24
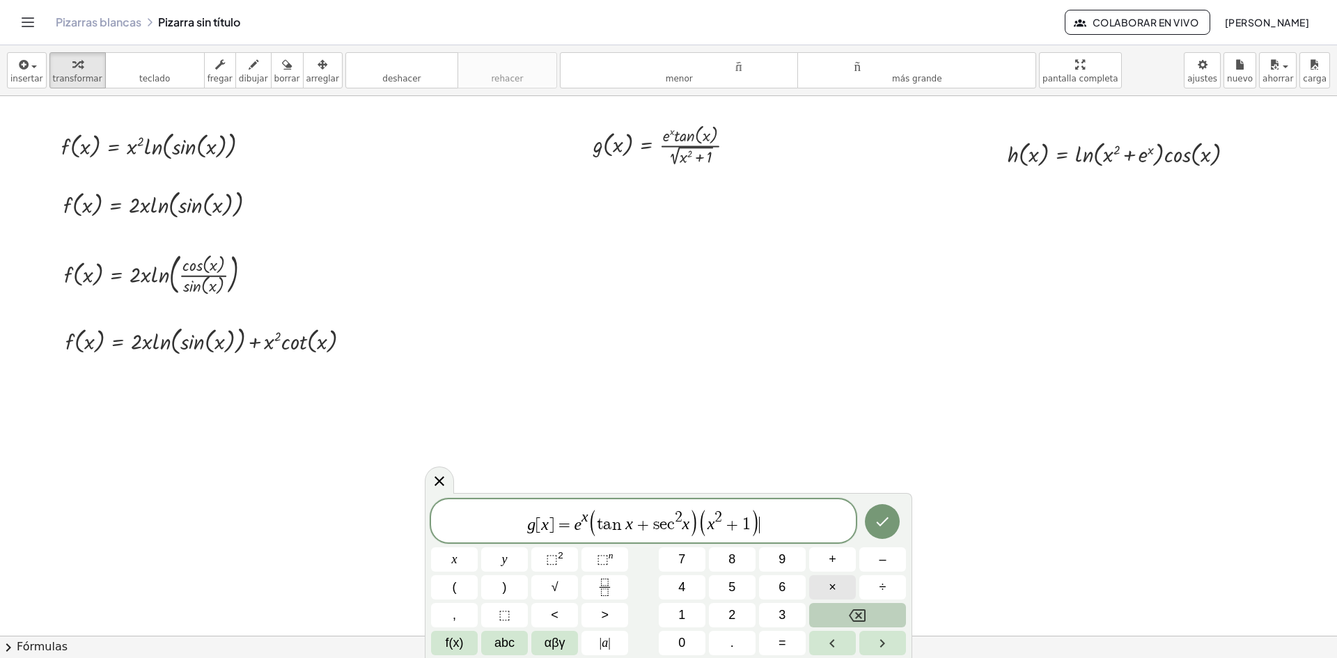
click at [841, 592] on button "×" at bounding box center [832, 587] width 47 height 24
click at [603, 583] on icon "Fraction" at bounding box center [604, 587] width 17 height 17
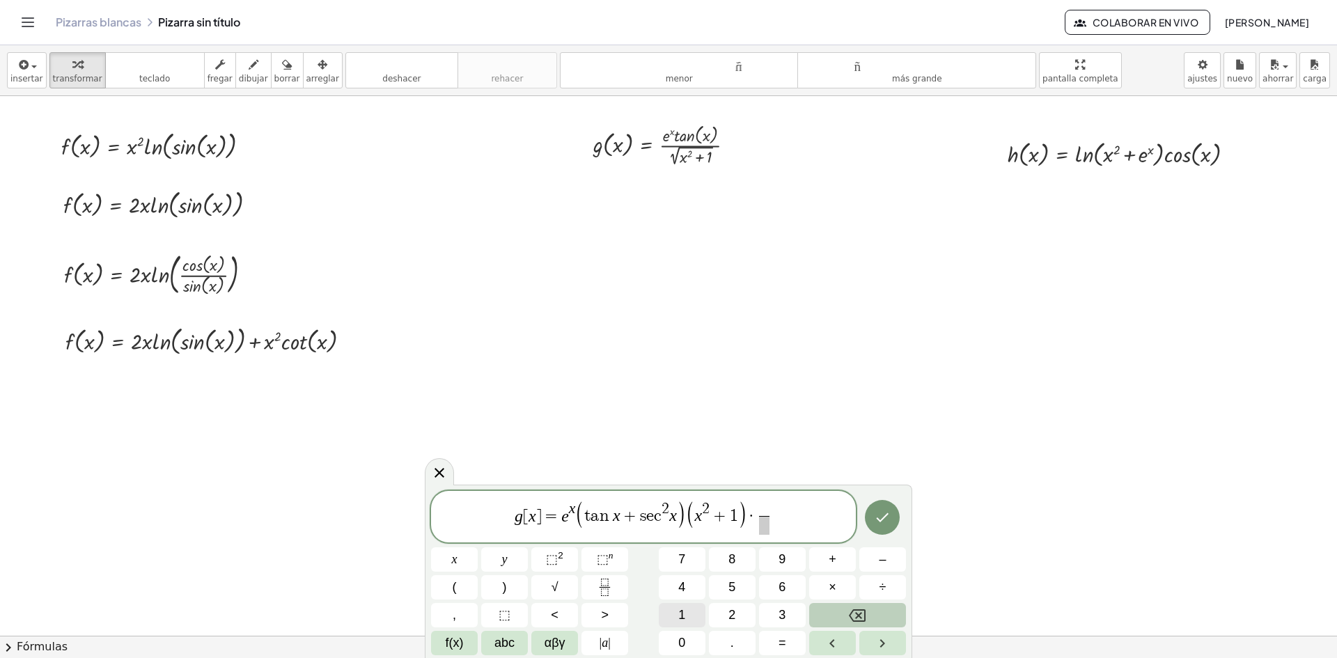
click at [679, 614] on span "1" at bounding box center [681, 615] width 7 height 19
click at [761, 526] on span at bounding box center [764, 525] width 10 height 19
click at [725, 617] on button "2" at bounding box center [732, 615] width 47 height 24
click at [781, 517] on span "g [ x ] = e x ( t a n x + s e c 2 x ) ( x 2 + 1 ) · 1 2 ​ ​" at bounding box center [643, 517] width 425 height 37
click at [889, 550] on button "–" at bounding box center [882, 559] width 47 height 24
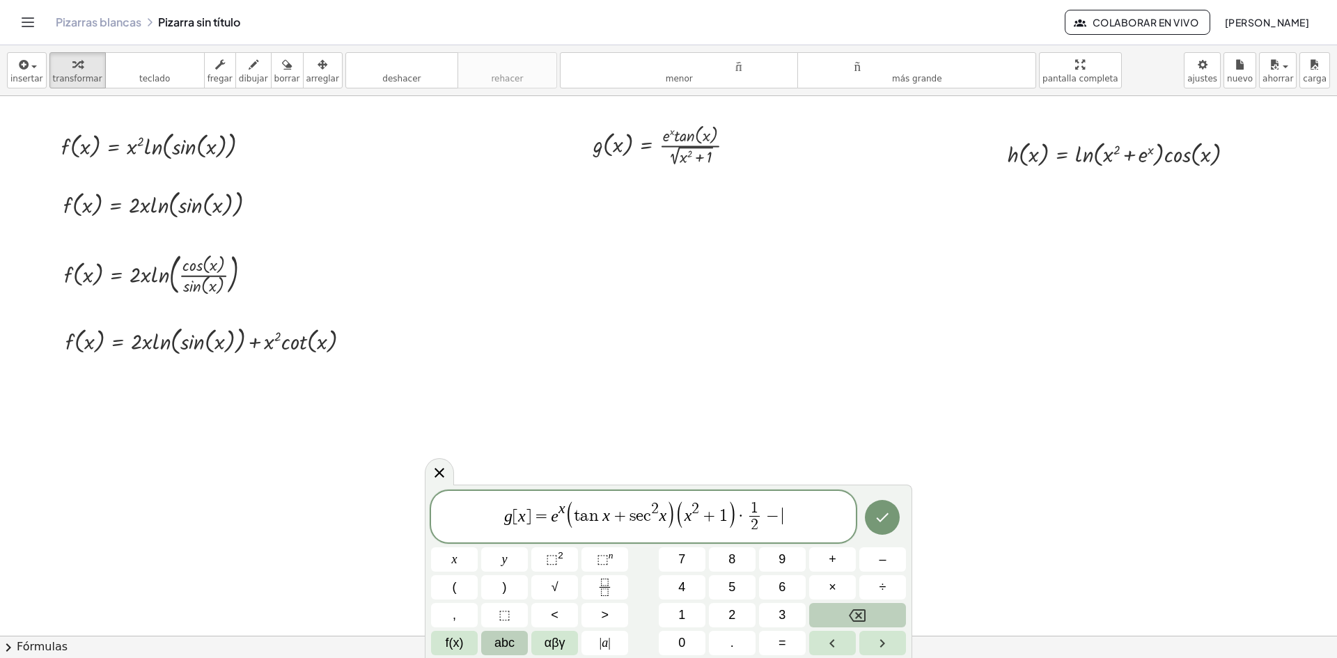
click at [507, 644] on span "abc" at bounding box center [505, 643] width 20 height 19
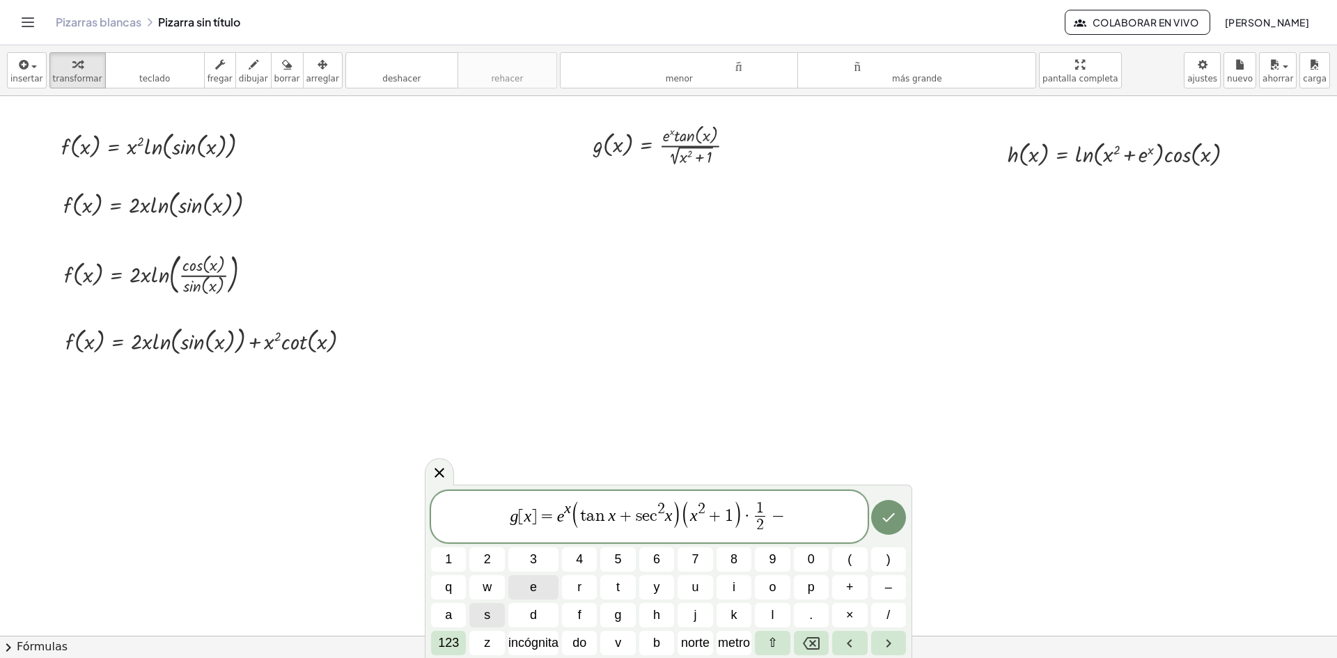
click at [545, 579] on button "e" at bounding box center [533, 587] width 50 height 24
click at [460, 639] on button "123" at bounding box center [448, 643] width 35 height 24
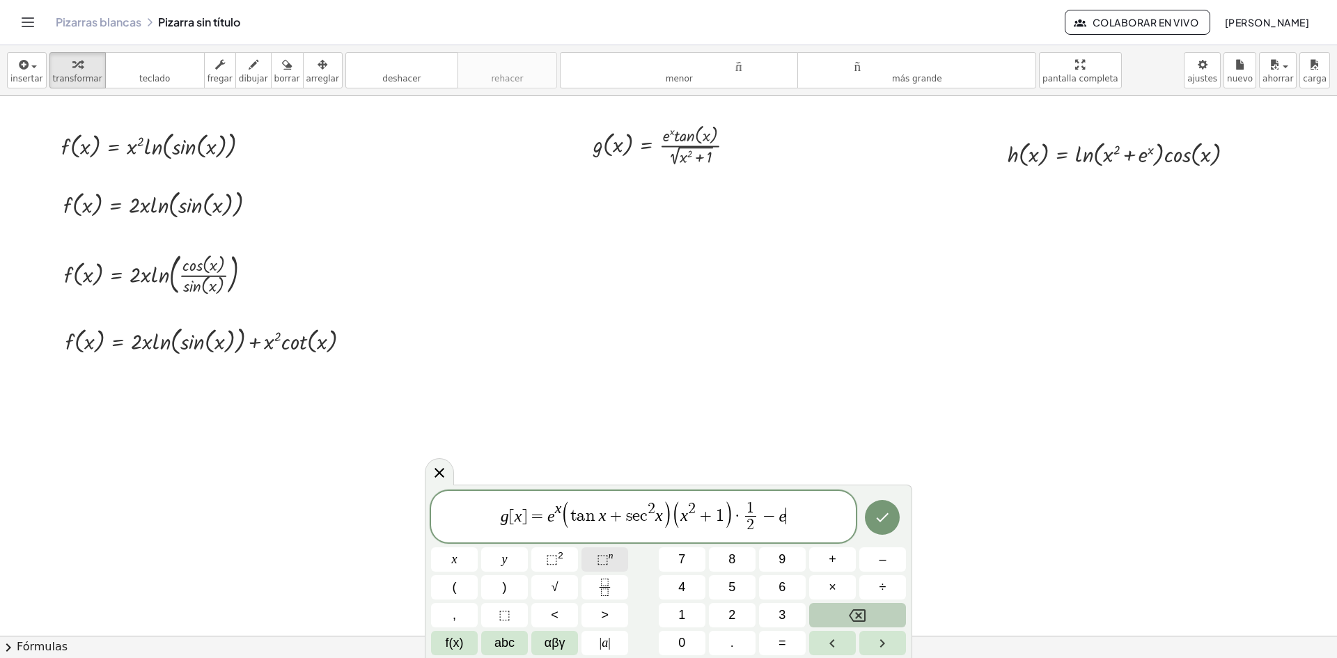
click at [598, 565] on span "⬚" at bounding box center [603, 559] width 12 height 14
click at [508, 644] on span "abc" at bounding box center [505, 643] width 20 height 19
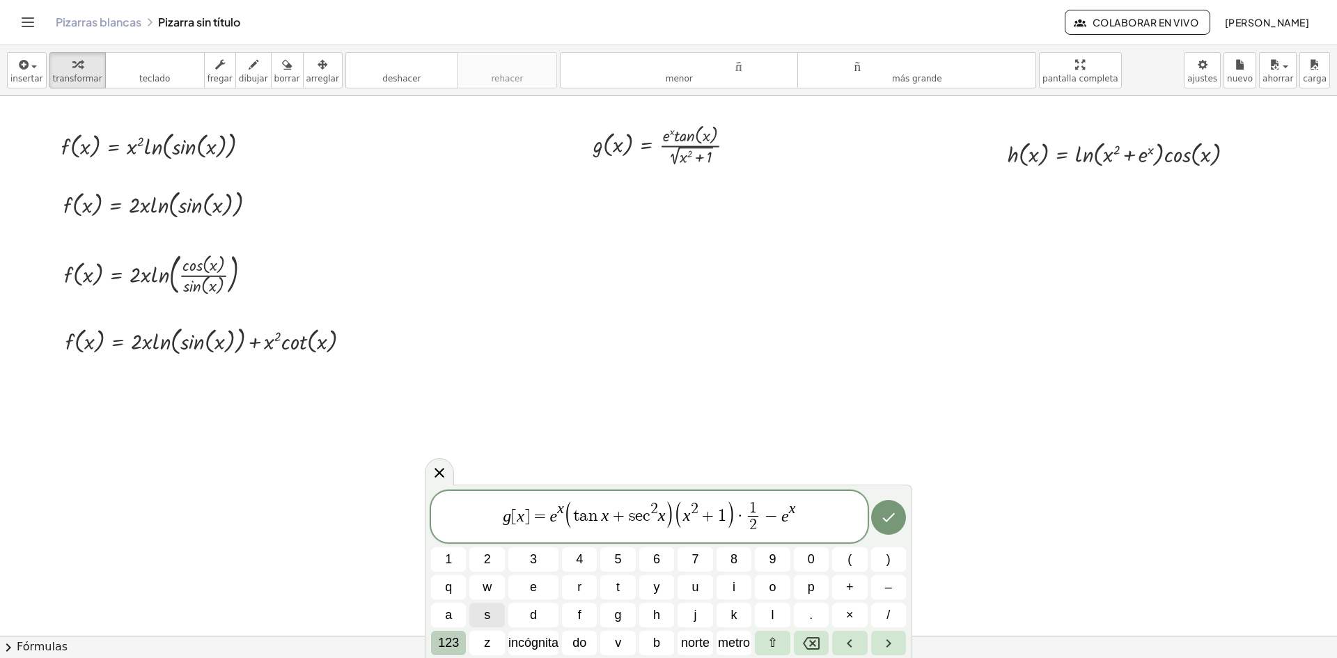
click at [456, 642] on font "123" at bounding box center [448, 643] width 21 height 14
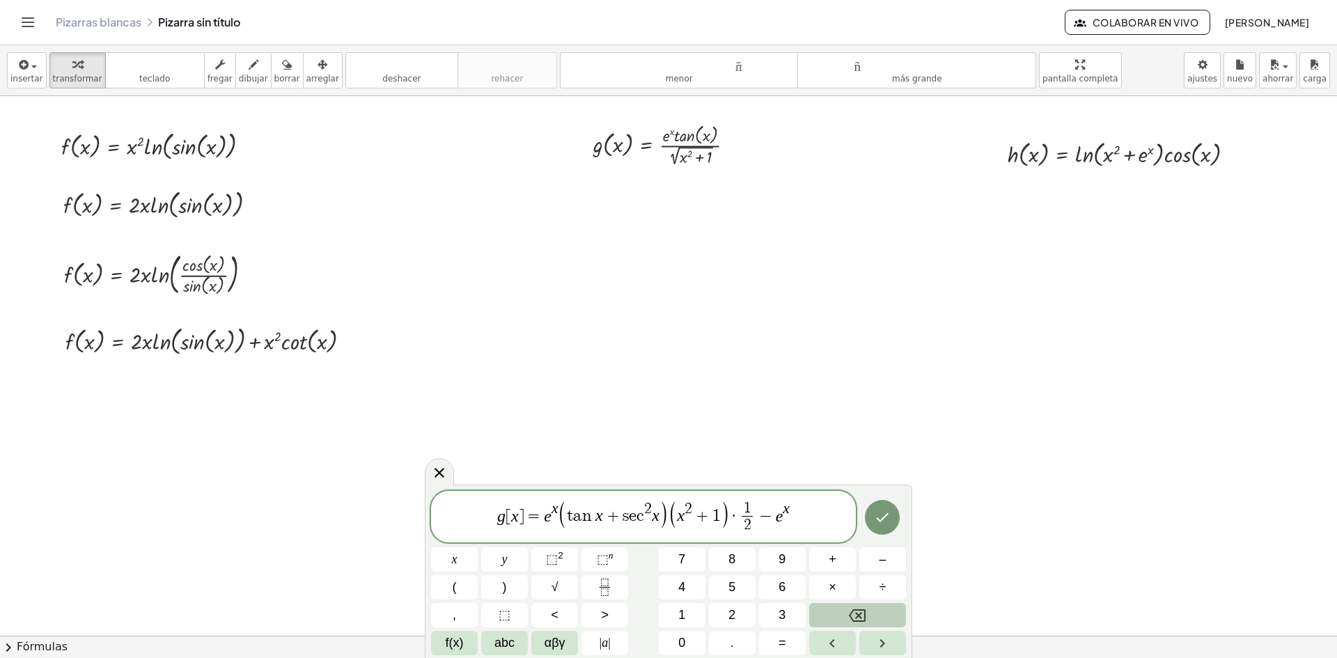
click at [456, 642] on span "f(x)" at bounding box center [455, 643] width 18 height 19
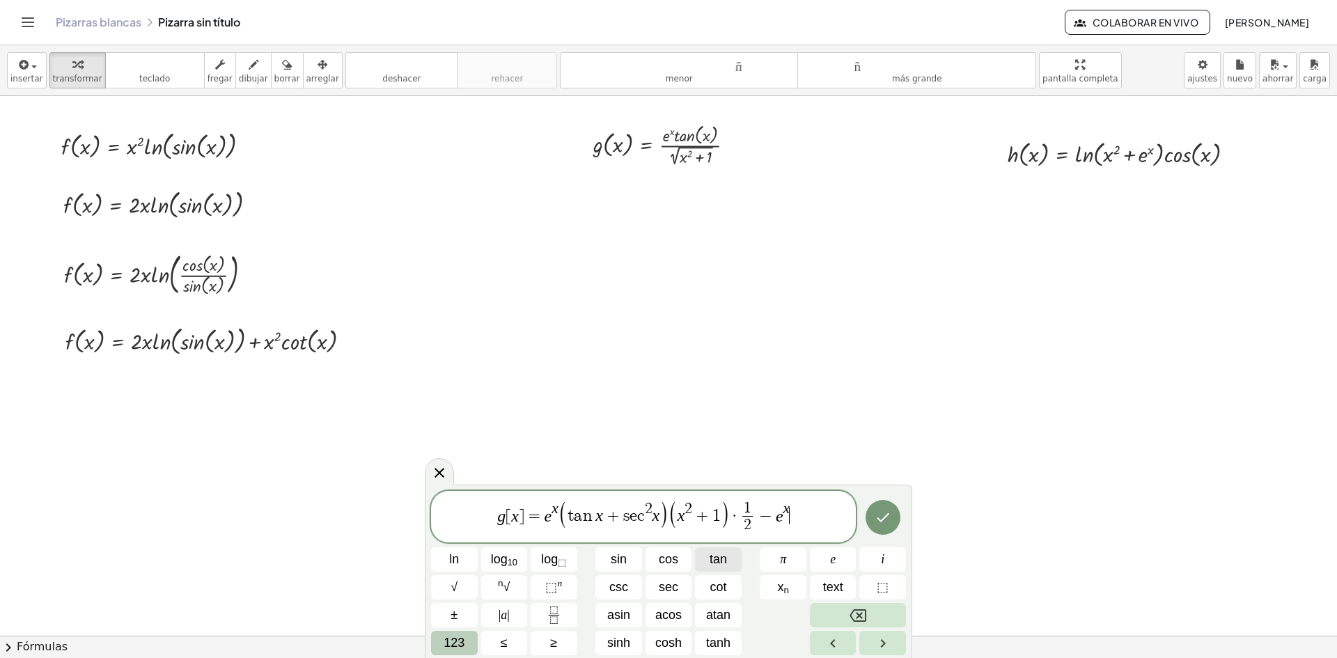
click at [720, 559] on span "tan" at bounding box center [718, 559] width 17 height 19
click at [461, 639] on span "123" at bounding box center [454, 643] width 21 height 19
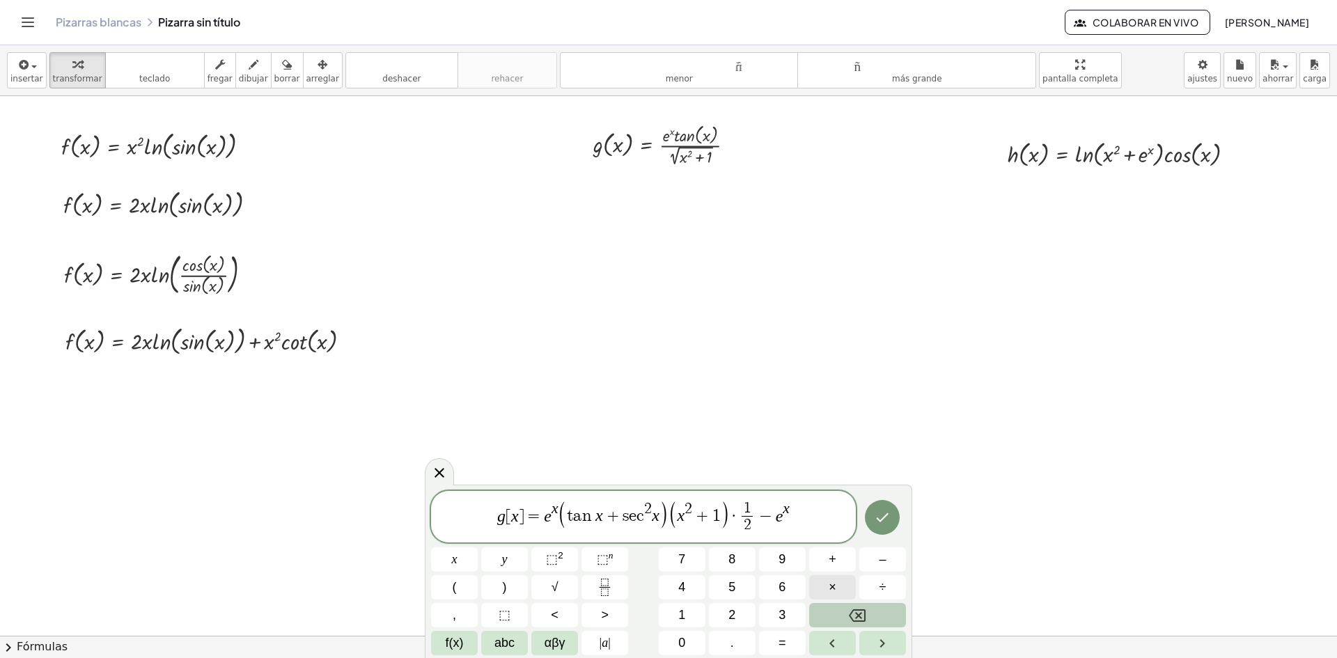
click at [835, 586] on span "×" at bounding box center [833, 587] width 8 height 19
click at [454, 644] on span "f(x)" at bounding box center [455, 643] width 18 height 19
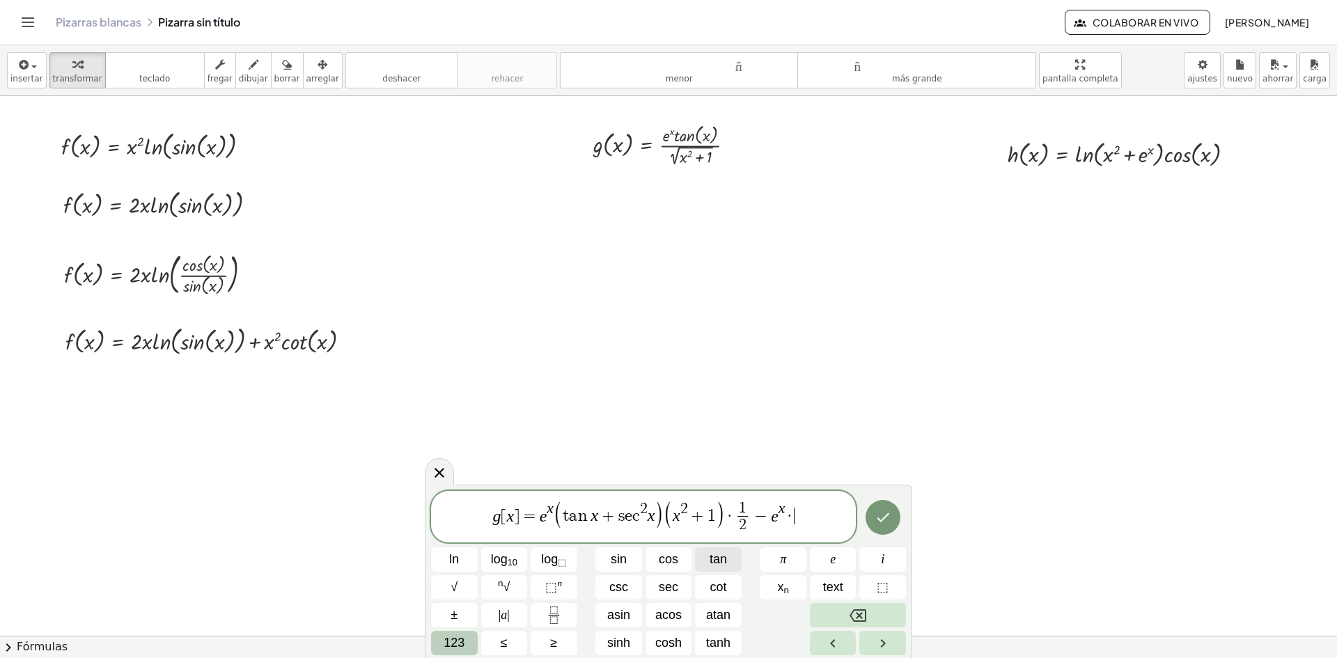
click at [720, 562] on span "tan" at bounding box center [718, 559] width 17 height 19
click at [453, 640] on span "123" at bounding box center [454, 643] width 21 height 19
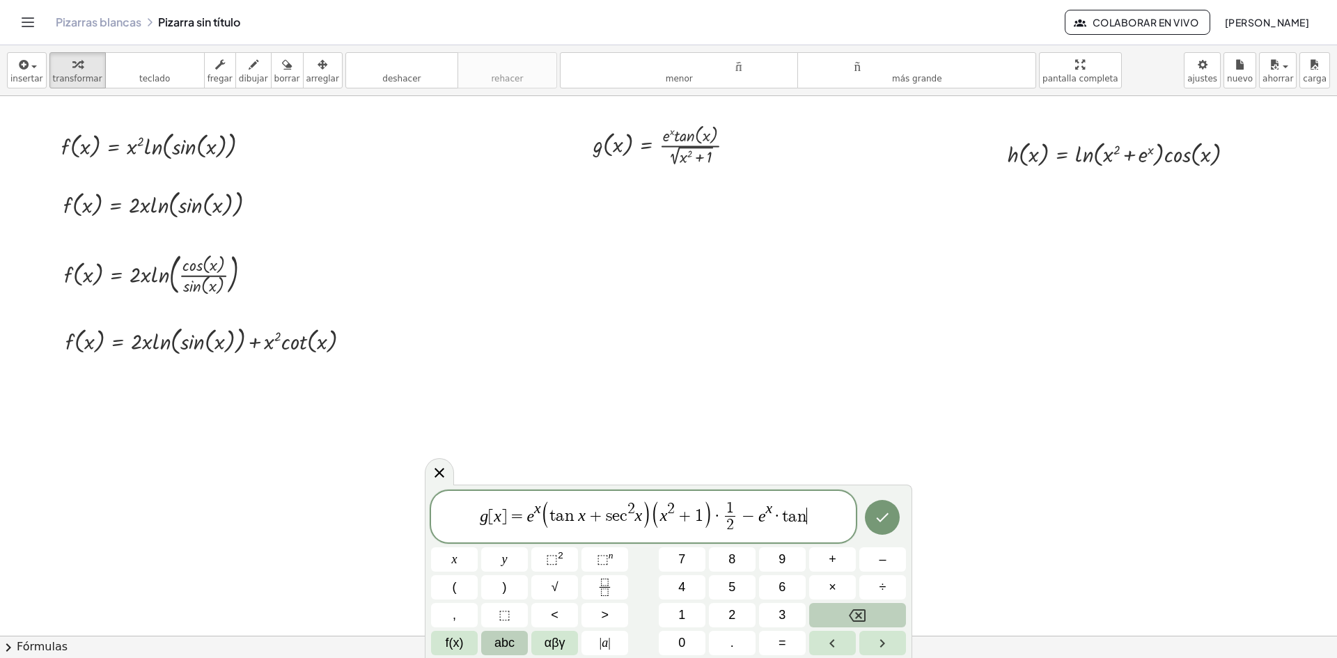
click at [501, 638] on span "abc" at bounding box center [505, 643] width 20 height 19
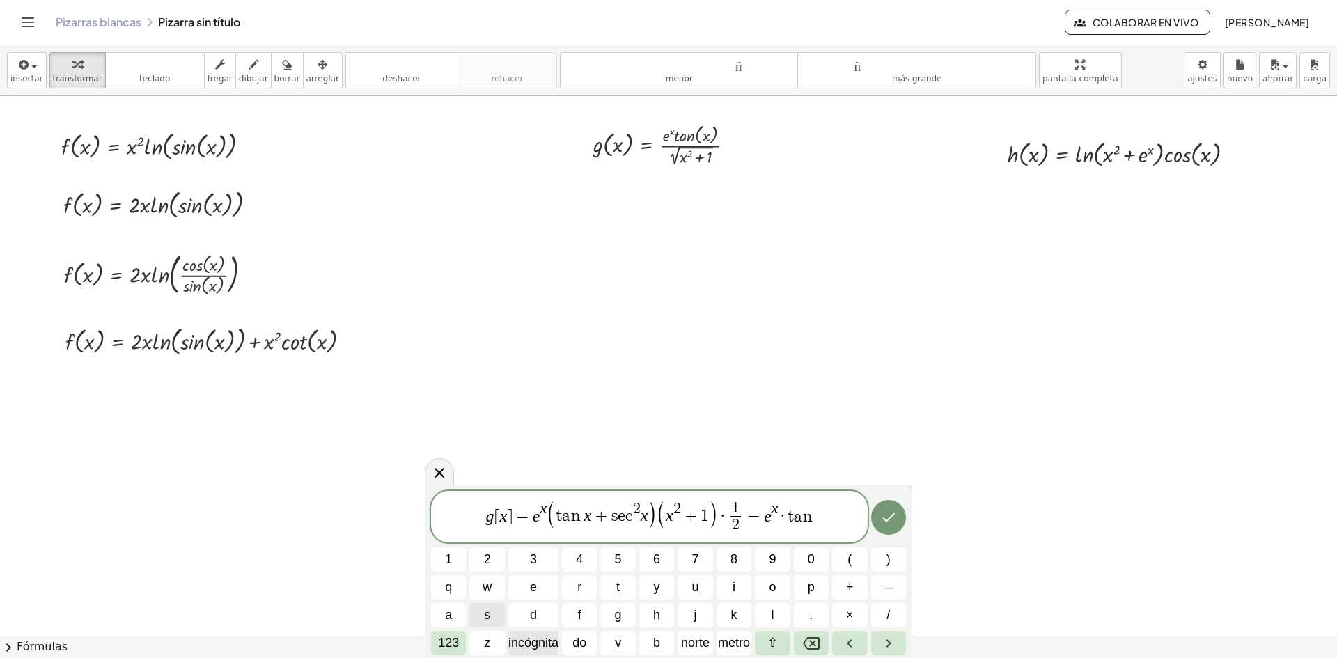
click at [544, 636] on font "incógnita" at bounding box center [533, 643] width 50 height 14
click at [855, 616] on button "×" at bounding box center [849, 615] width 35 height 24
click at [554, 639] on font "incógnita" at bounding box center [533, 643] width 50 height 14
click at [846, 561] on button "(" at bounding box center [849, 559] width 35 height 24
click at [526, 644] on font "incógnita" at bounding box center [533, 643] width 50 height 14
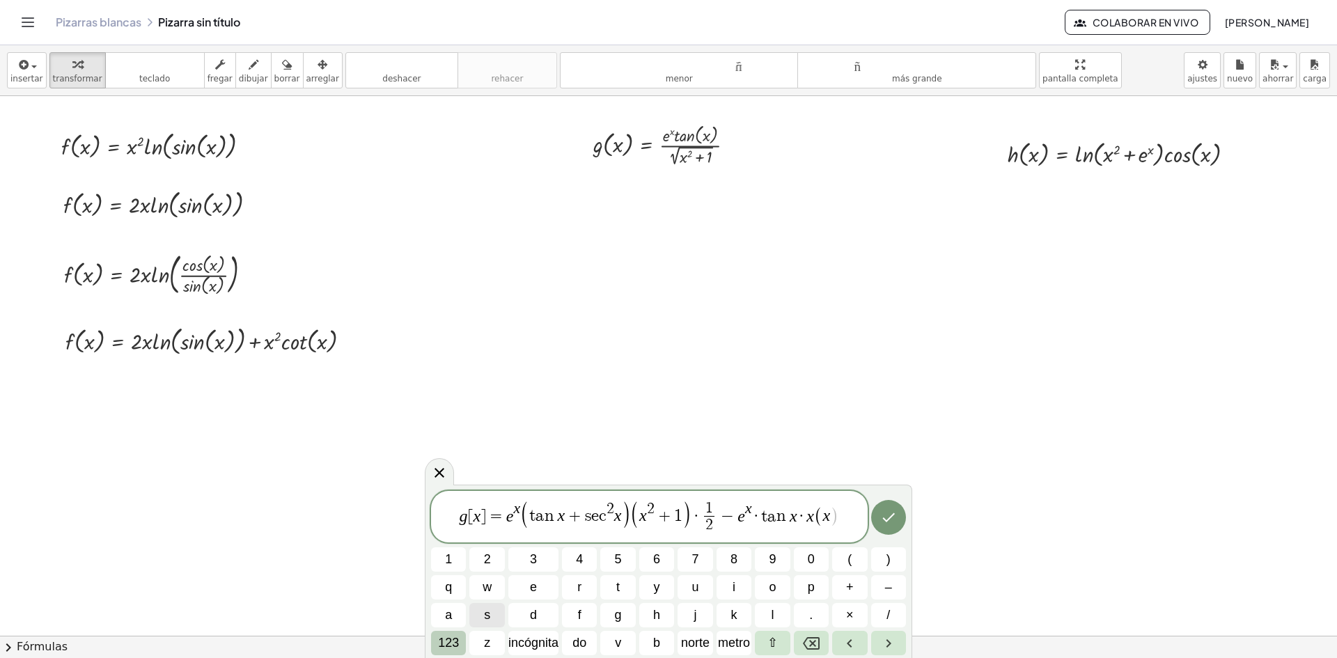
click at [441, 645] on font "123" at bounding box center [448, 643] width 21 height 14
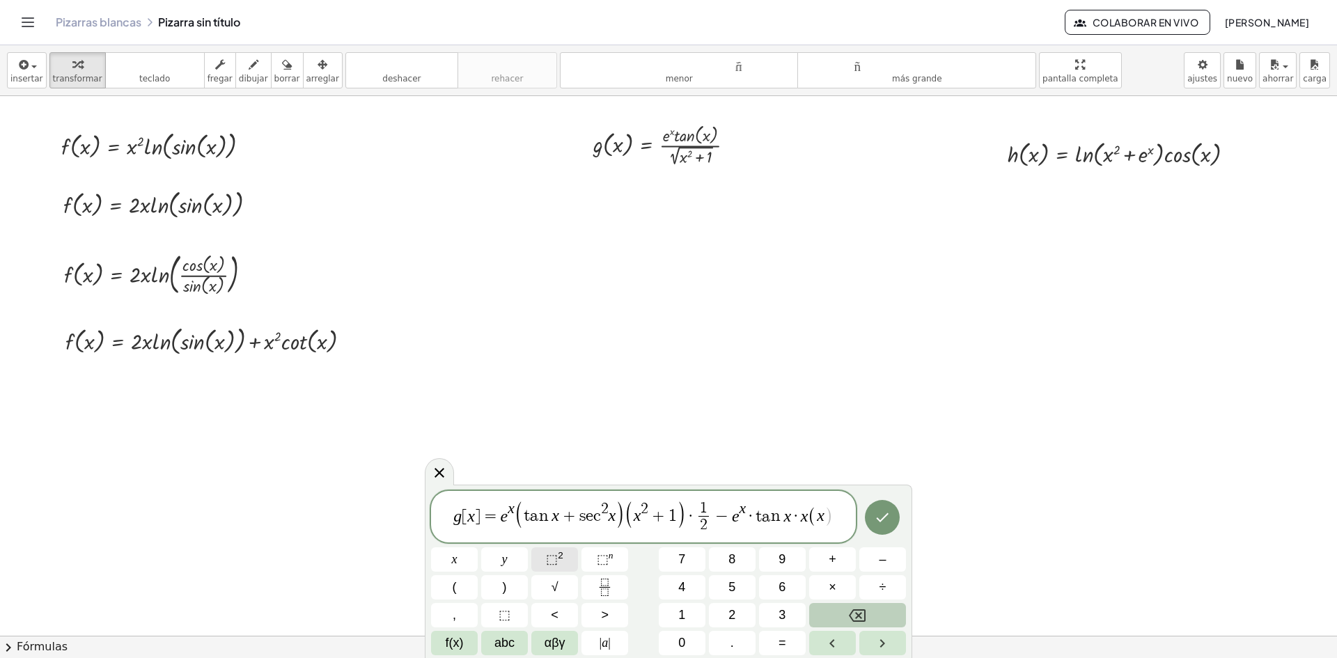
click at [543, 564] on button "⬚ 2" at bounding box center [554, 559] width 47 height 24
click at [837, 555] on button "+" at bounding box center [832, 559] width 47 height 24
click at [676, 614] on button "1" at bounding box center [682, 615] width 47 height 24
click at [508, 593] on button ")" at bounding box center [504, 587] width 47 height 24
click at [595, 554] on button "⬚ n" at bounding box center [605, 559] width 47 height 24
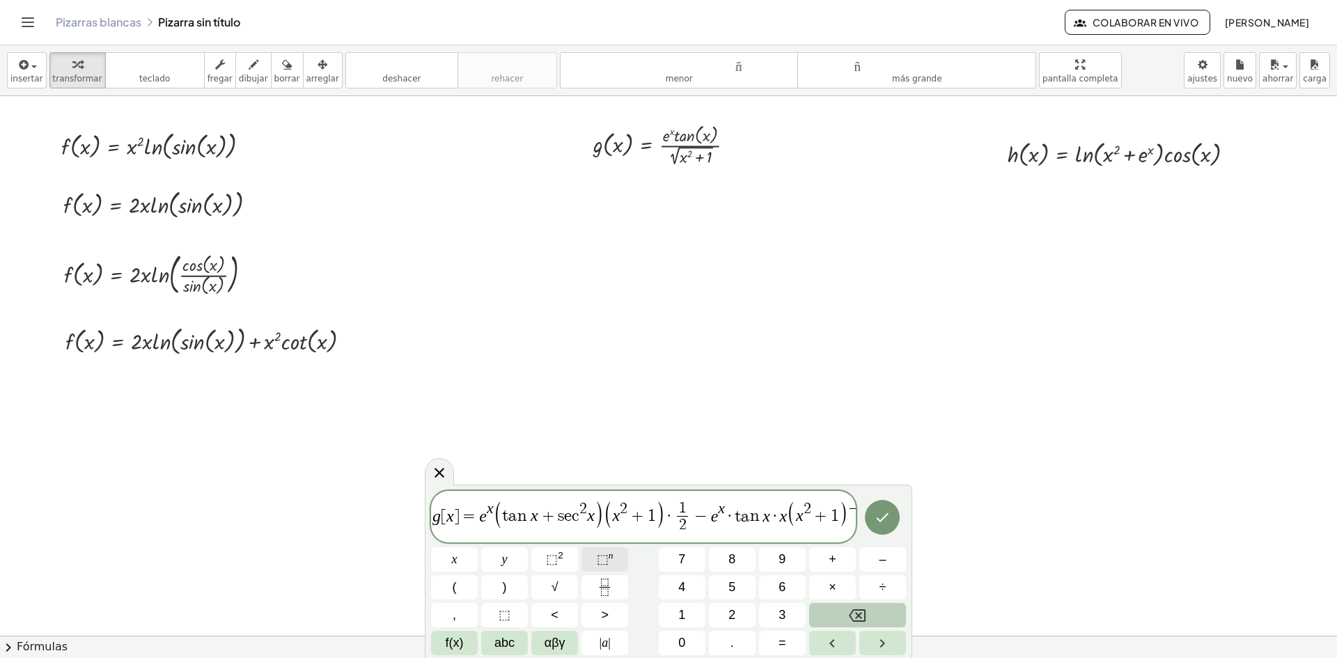
scroll to position [0, 3]
click at [592, 580] on button "Fraction" at bounding box center [605, 587] width 47 height 24
click at [889, 516] on icon "Hecho" at bounding box center [882, 514] width 17 height 17
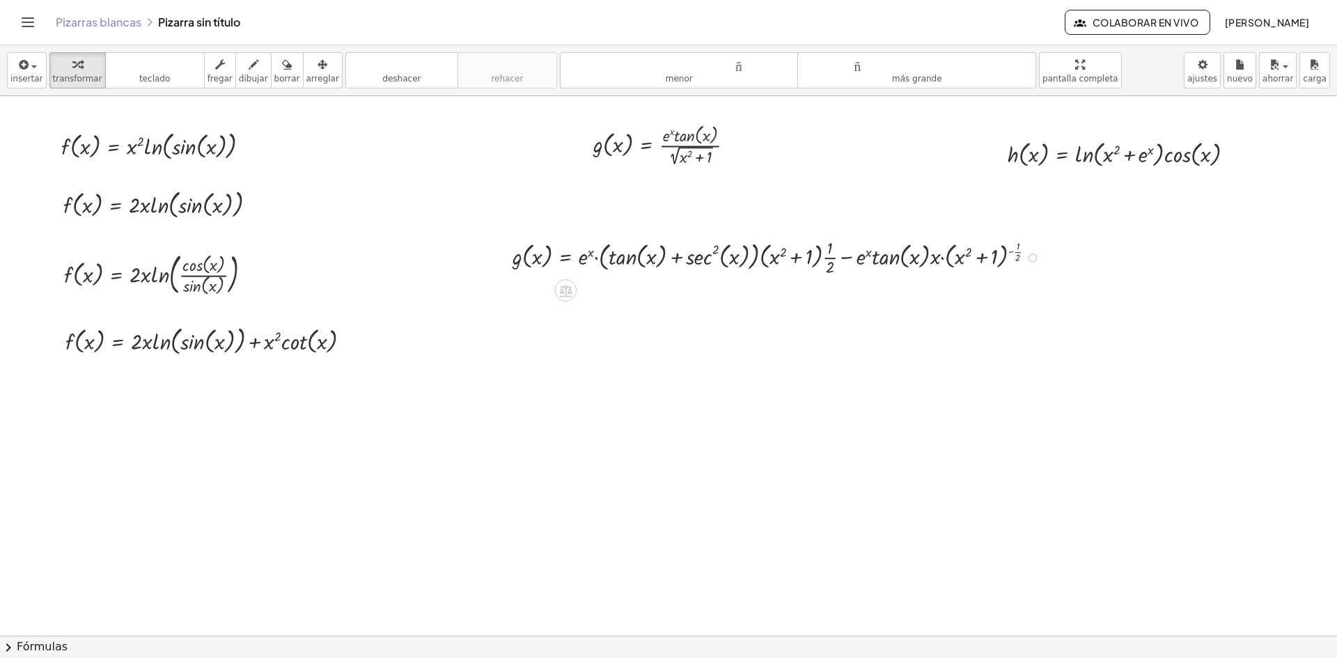
click at [676, 265] on div at bounding box center [780, 256] width 548 height 43
click at [1034, 257] on div at bounding box center [1032, 258] width 9 height 9
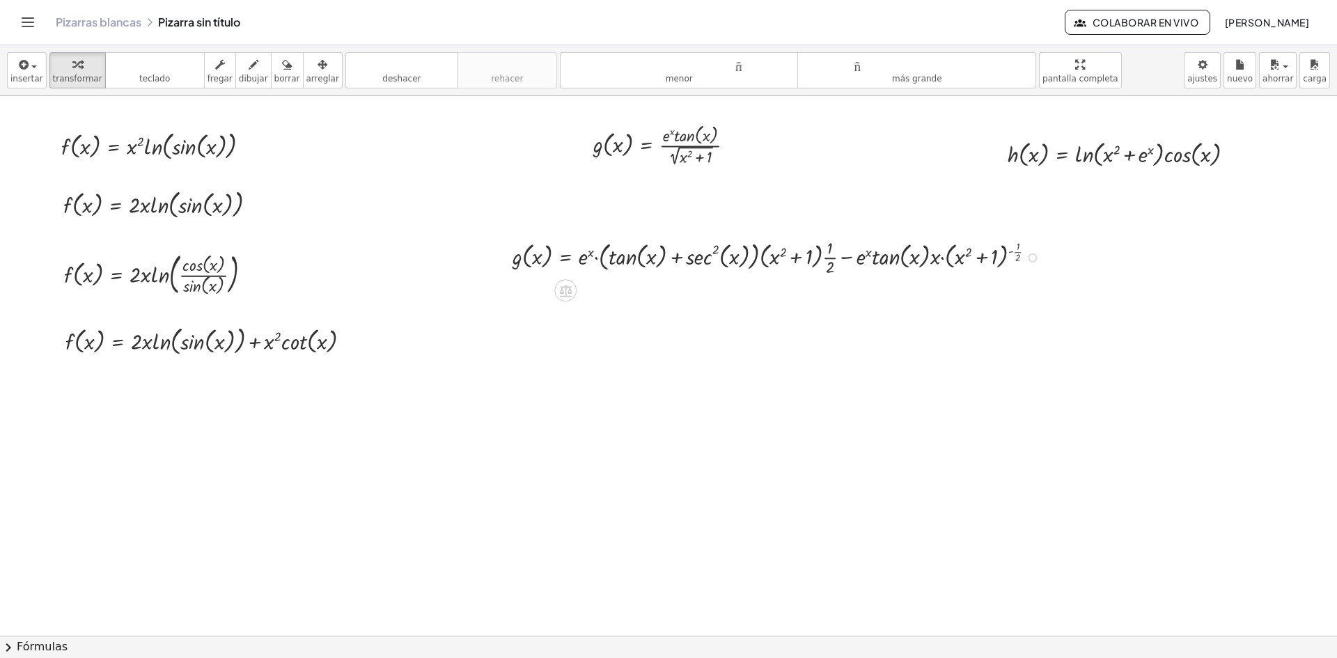
click at [698, 251] on div at bounding box center [780, 256] width 548 height 43
click at [529, 251] on div at bounding box center [780, 256] width 548 height 43
click at [524, 254] on div at bounding box center [780, 256] width 548 height 43
click at [507, 258] on div at bounding box center [502, 256] width 21 height 50
drag, startPoint x: 573, startPoint y: 258, endPoint x: 538, endPoint y: 259, distance: 35.5
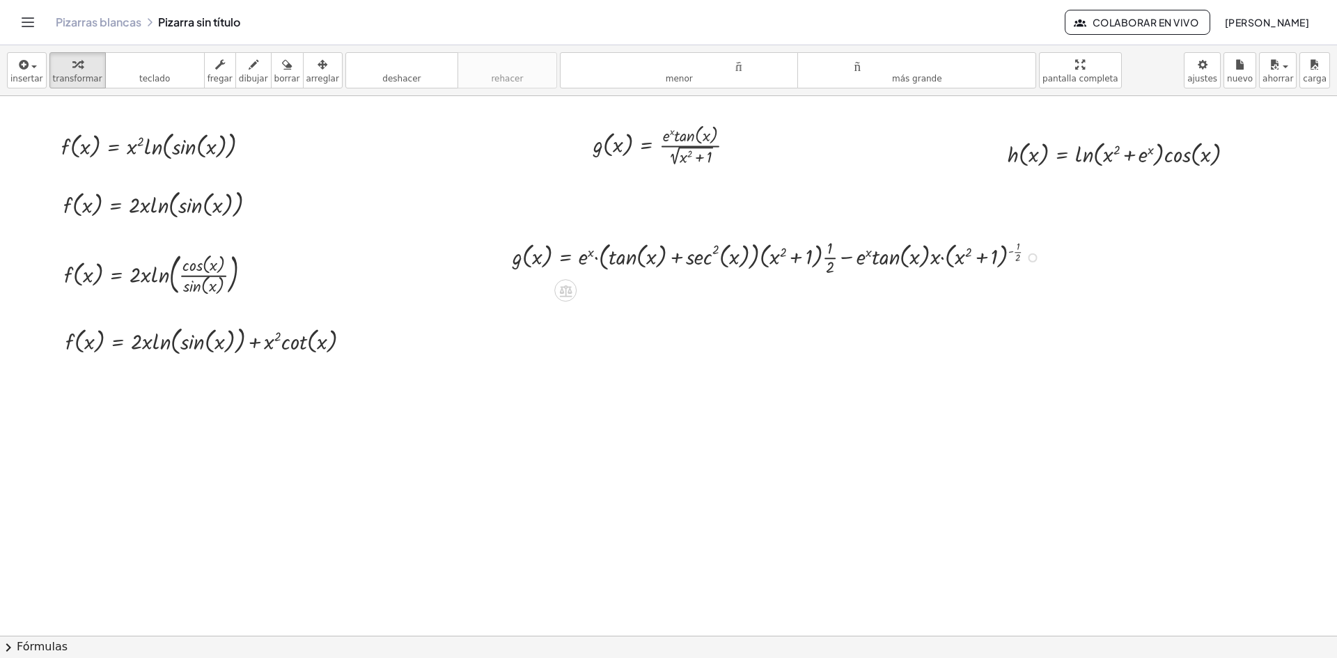
click at [568, 258] on div at bounding box center [780, 256] width 548 height 43
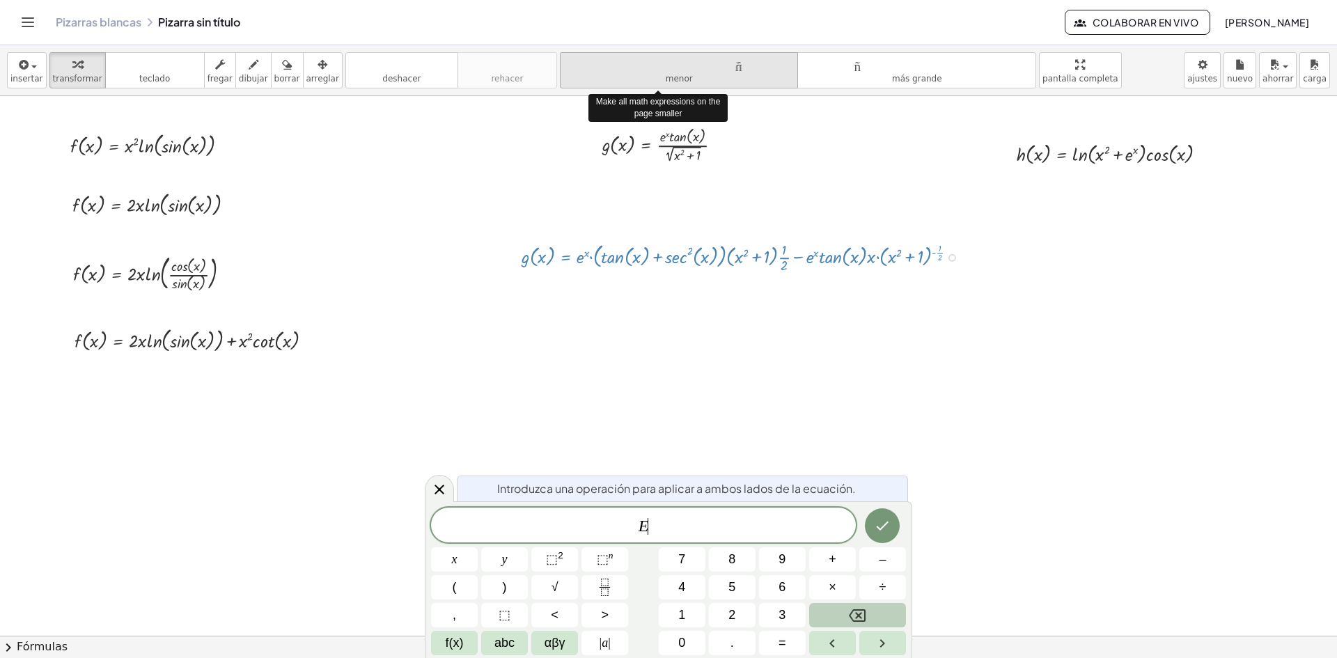
click at [668, 83] on font "menor" at bounding box center [679, 79] width 27 height 10
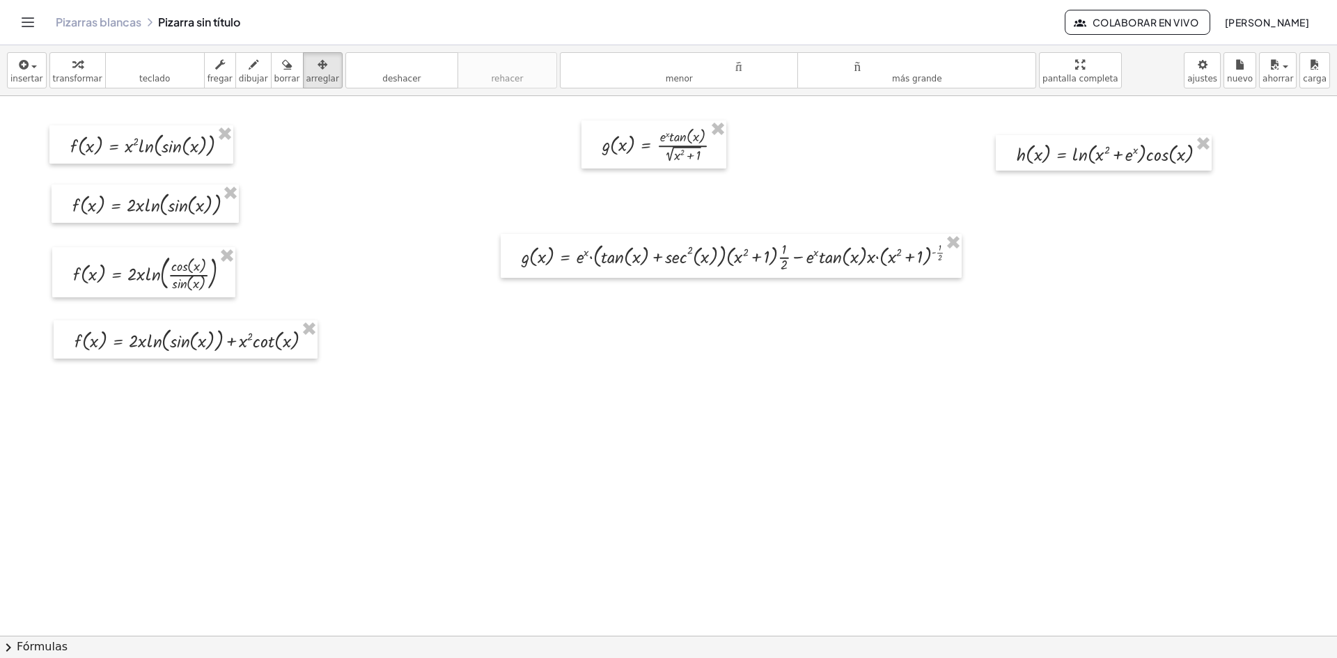
drag, startPoint x: 301, startPoint y: 68, endPoint x: 377, endPoint y: 116, distance: 89.8
click at [318, 68] on icon "button" at bounding box center [323, 64] width 10 height 17
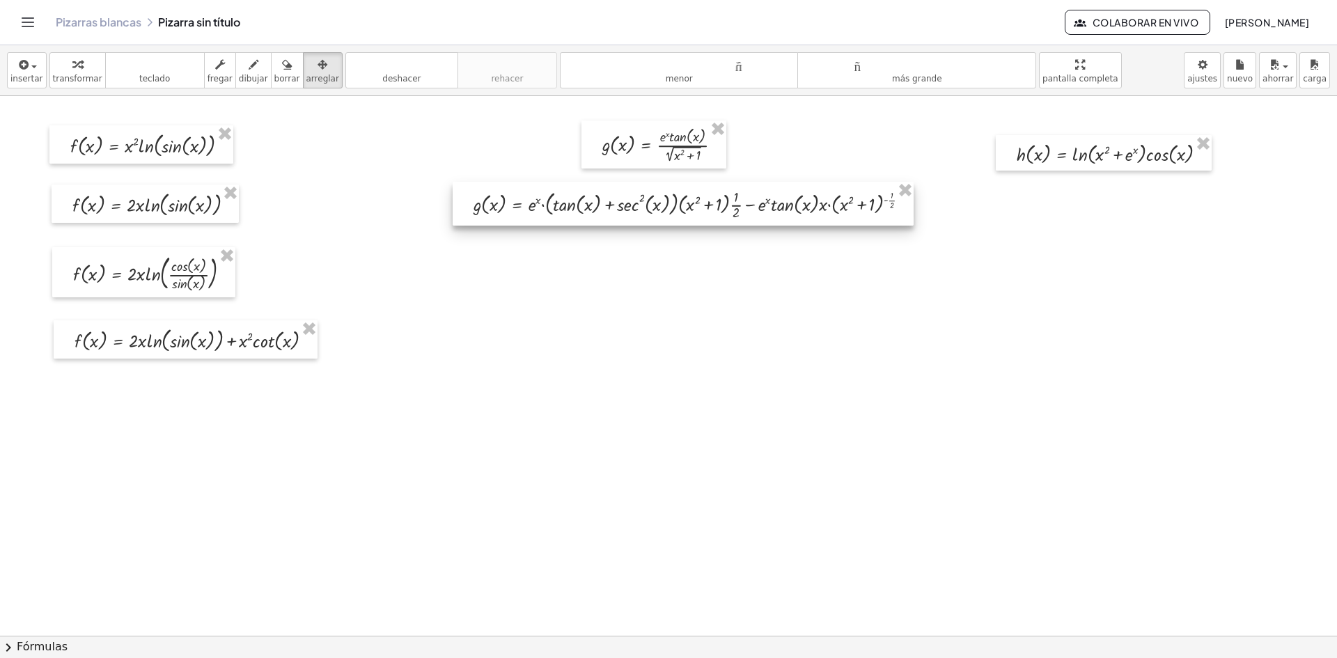
drag, startPoint x: 719, startPoint y: 263, endPoint x: 671, endPoint y: 210, distance: 71.0
click at [671, 210] on div at bounding box center [683, 204] width 461 height 44
click at [576, 196] on div at bounding box center [683, 204] width 461 height 44
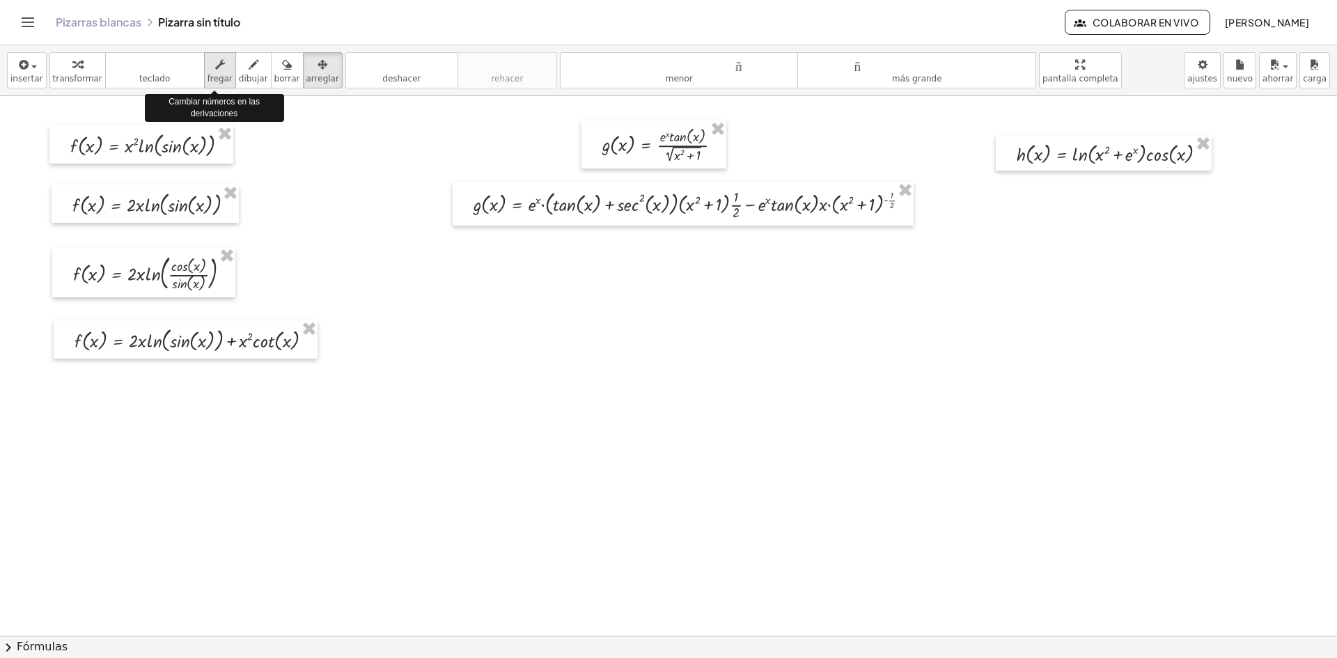
click at [215, 72] on icon "button" at bounding box center [220, 64] width 10 height 17
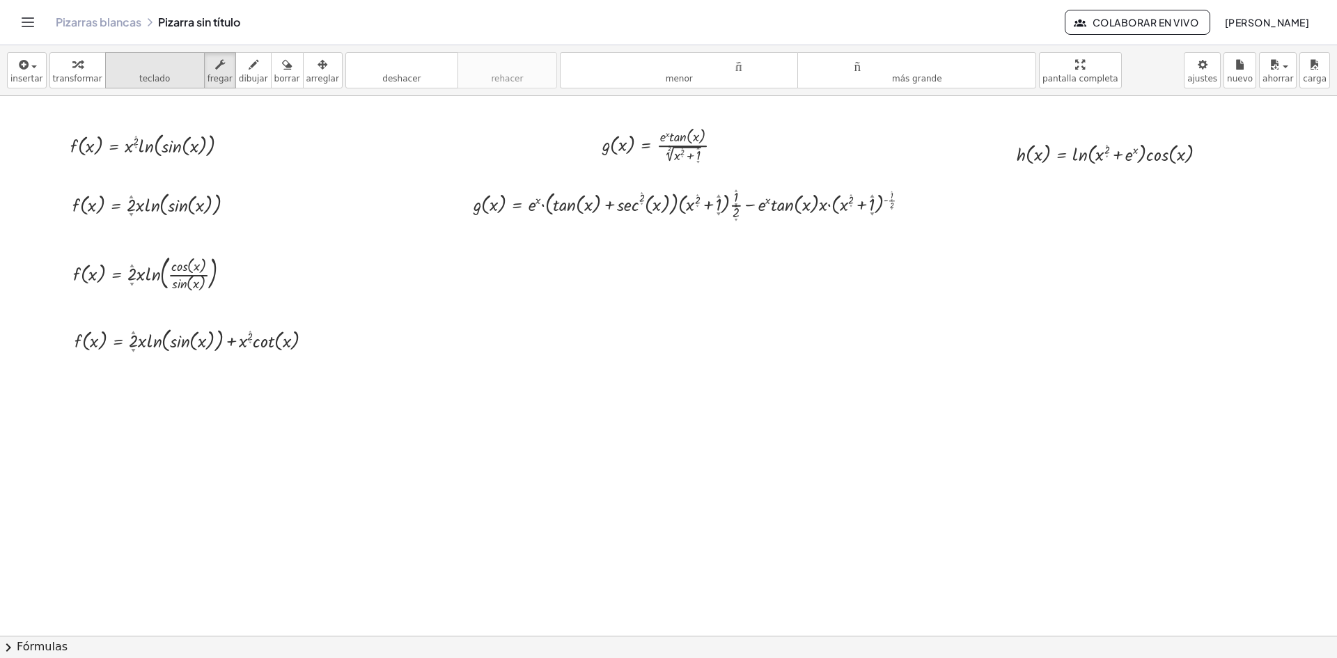
click at [160, 81] on button "teclado teclado" at bounding box center [155, 70] width 100 height 36
click at [24, 77] on font "insertar" at bounding box center [26, 79] width 33 height 10
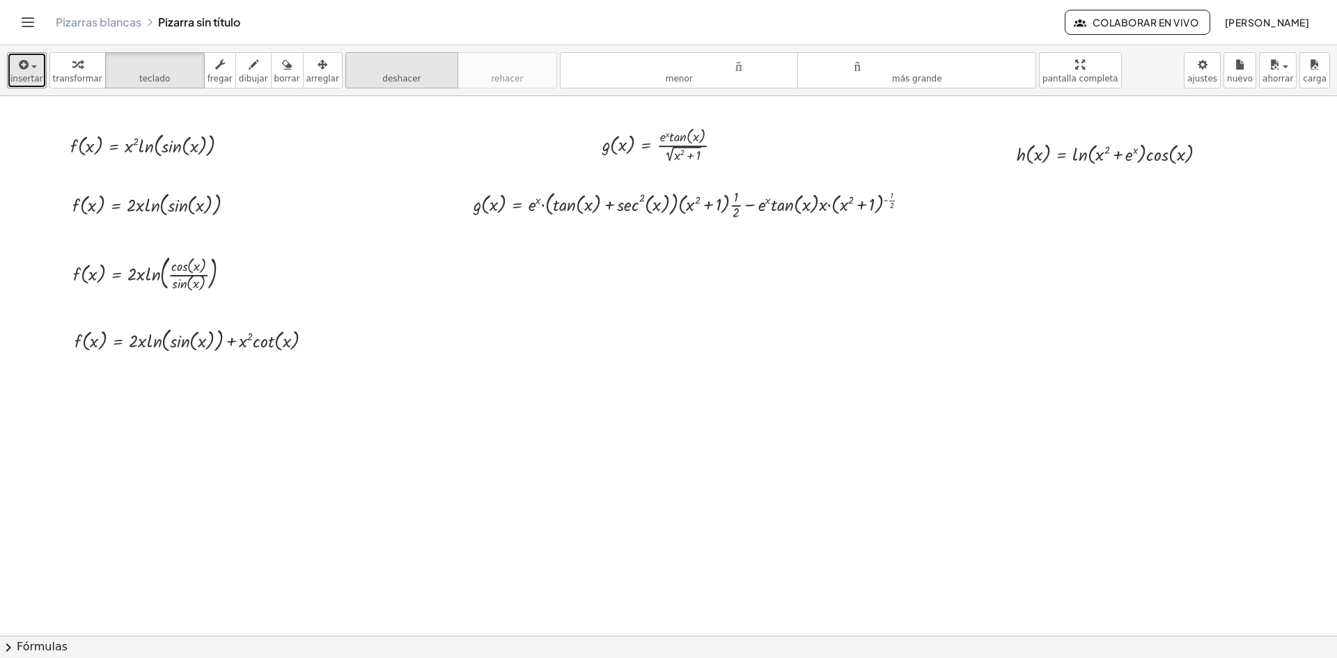
click at [382, 82] on font "deshacer" at bounding box center [401, 79] width 38 height 10
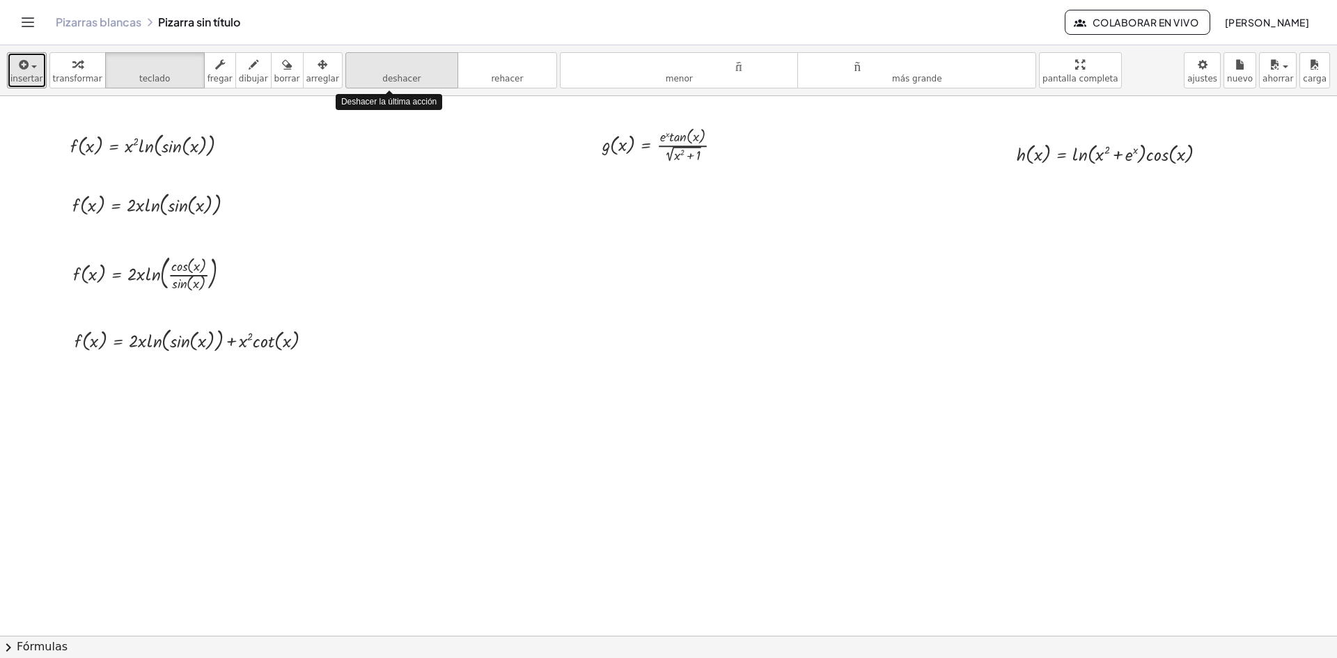
click at [382, 82] on font "deshacer" at bounding box center [401, 79] width 38 height 10
click at [26, 79] on font "insertar" at bounding box center [26, 79] width 33 height 10
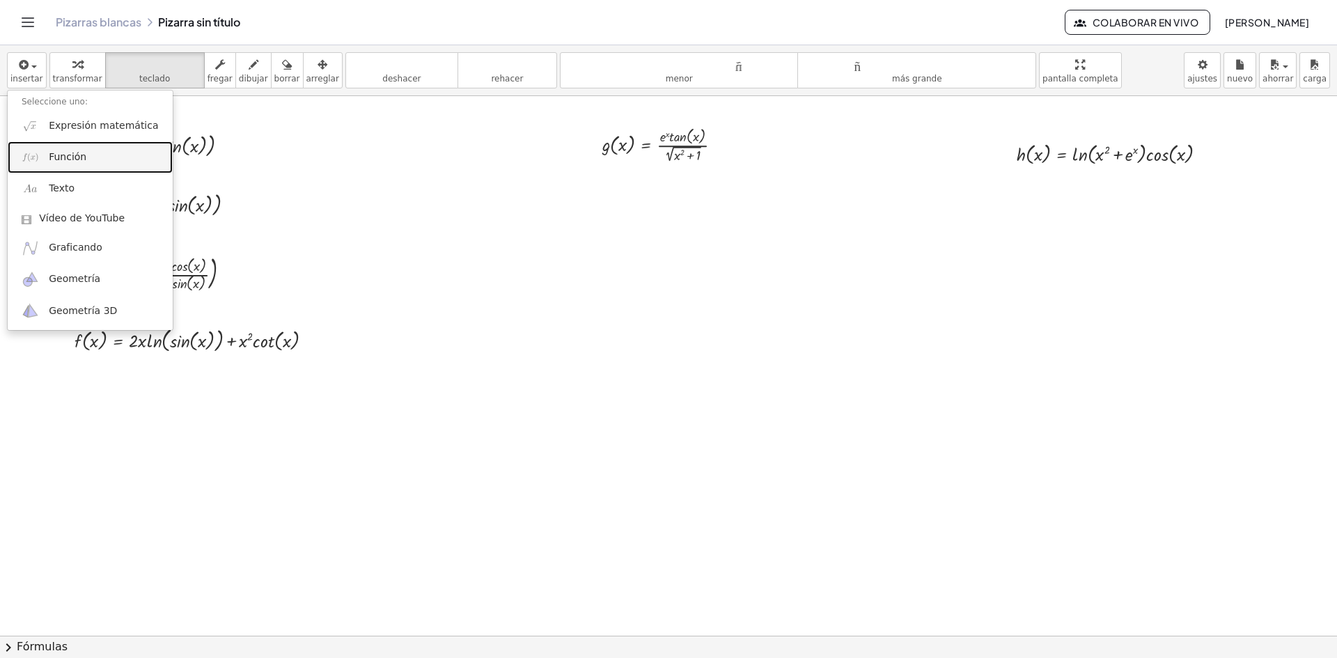
click at [97, 146] on link "Función" at bounding box center [90, 156] width 165 height 31
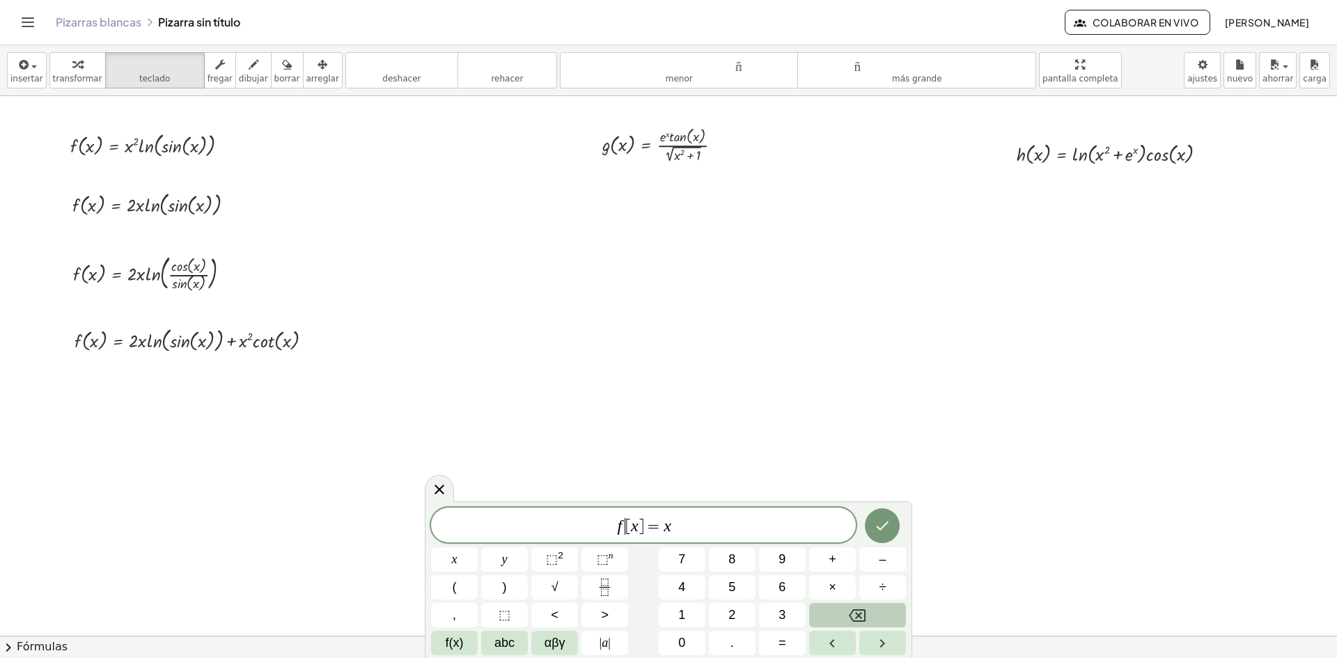
click at [625, 523] on span "f ​ [ x ] = x" at bounding box center [643, 527] width 425 height 20
click at [700, 525] on span "g [ x ] = x ​" at bounding box center [643, 527] width 425 height 20
click at [612, 593] on icon "Fraction" at bounding box center [604, 587] width 17 height 17
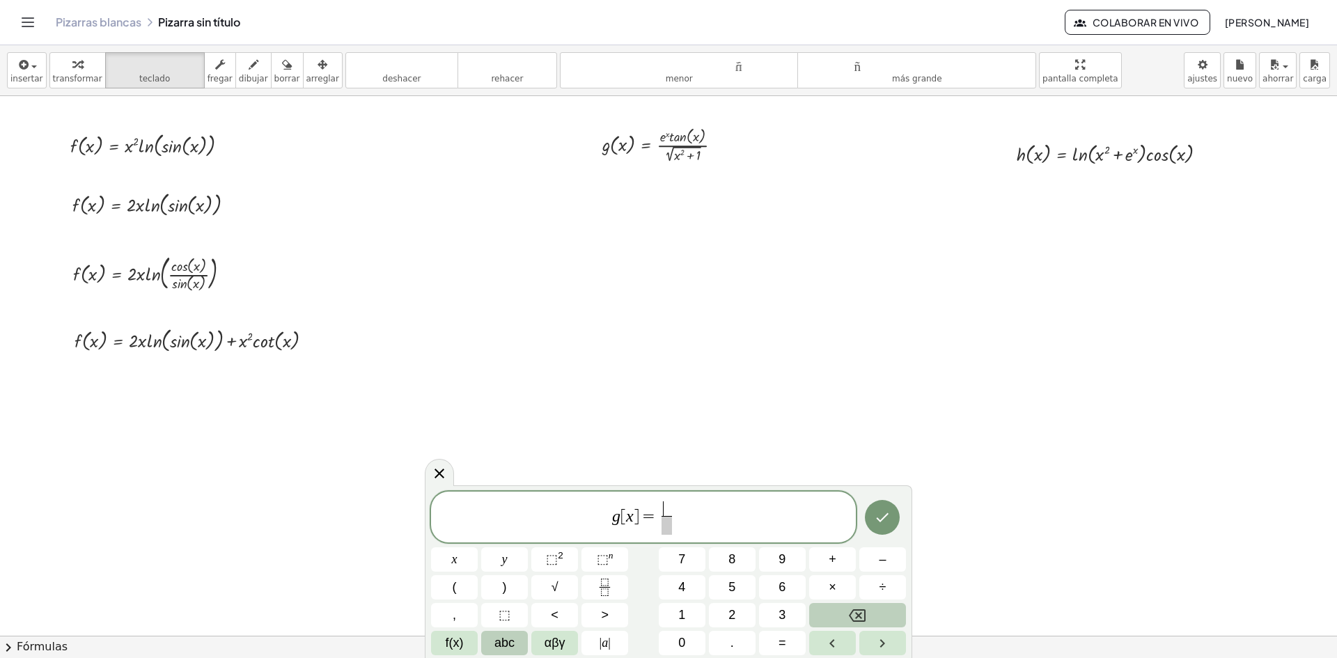
click at [492, 639] on button "abc" at bounding box center [504, 643] width 47 height 24
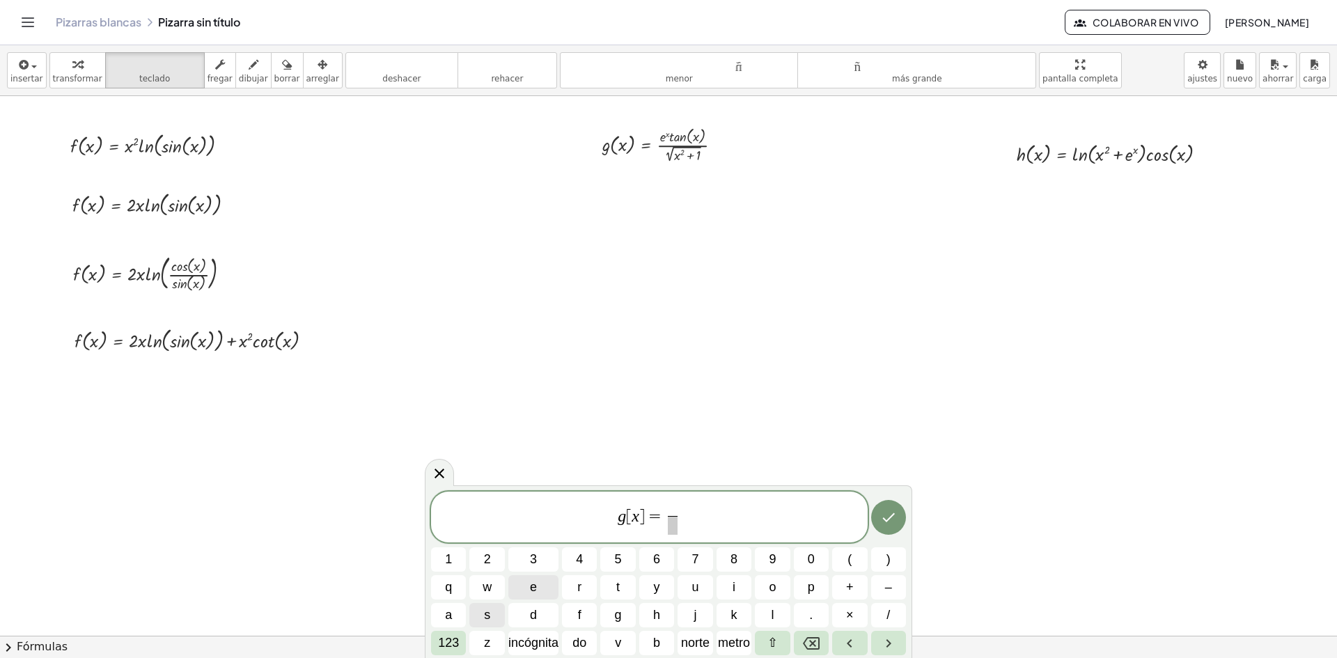
click at [545, 578] on button "e" at bounding box center [533, 587] width 50 height 24
click at [459, 642] on font "123" at bounding box center [448, 643] width 21 height 14
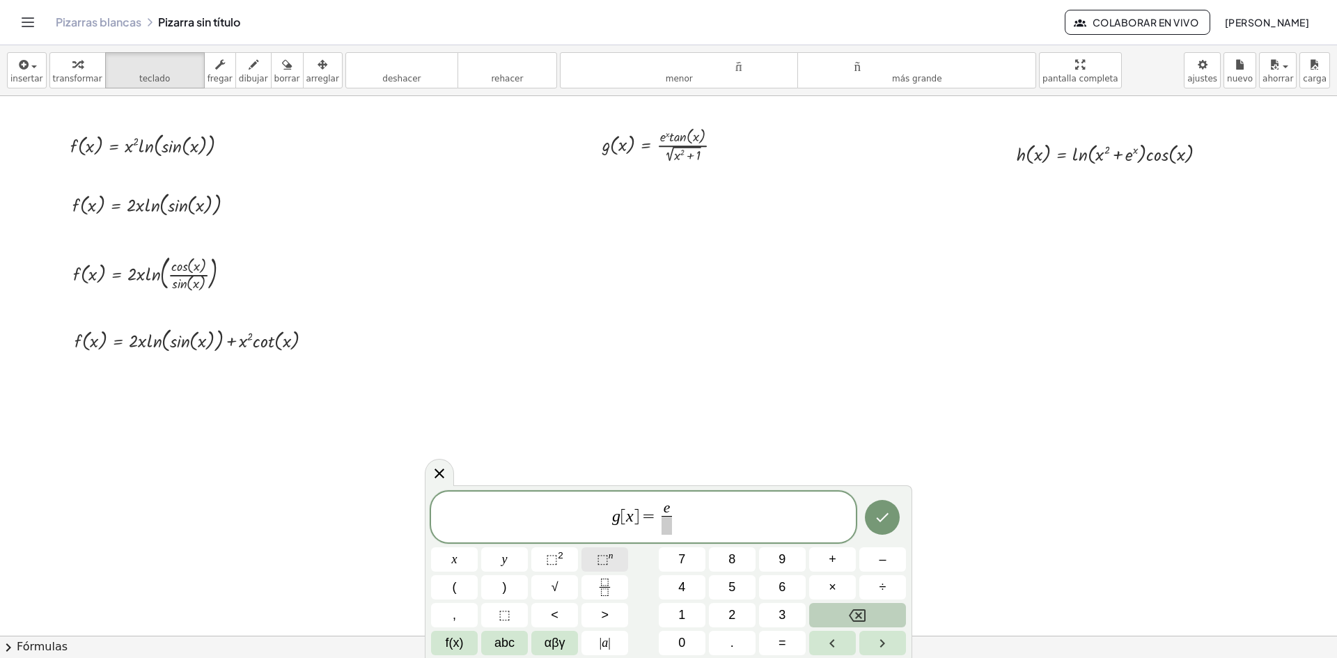
click at [603, 557] on span "⬚" at bounding box center [603, 559] width 12 height 14
click at [834, 582] on span "×" at bounding box center [833, 587] width 8 height 19
click at [836, 618] on button "Backspace" at bounding box center [857, 615] width 97 height 24
click at [451, 588] on button "(" at bounding box center [454, 587] width 47 height 24
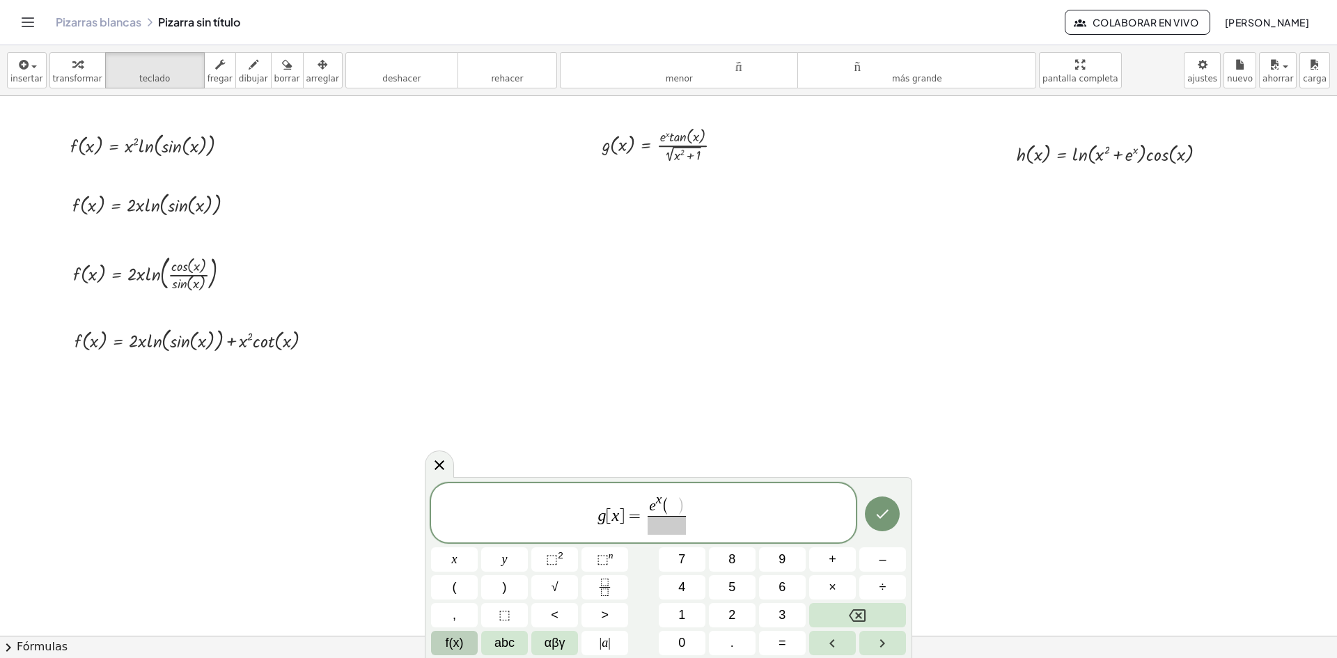
click at [464, 639] on button "f(x)" at bounding box center [454, 643] width 47 height 24
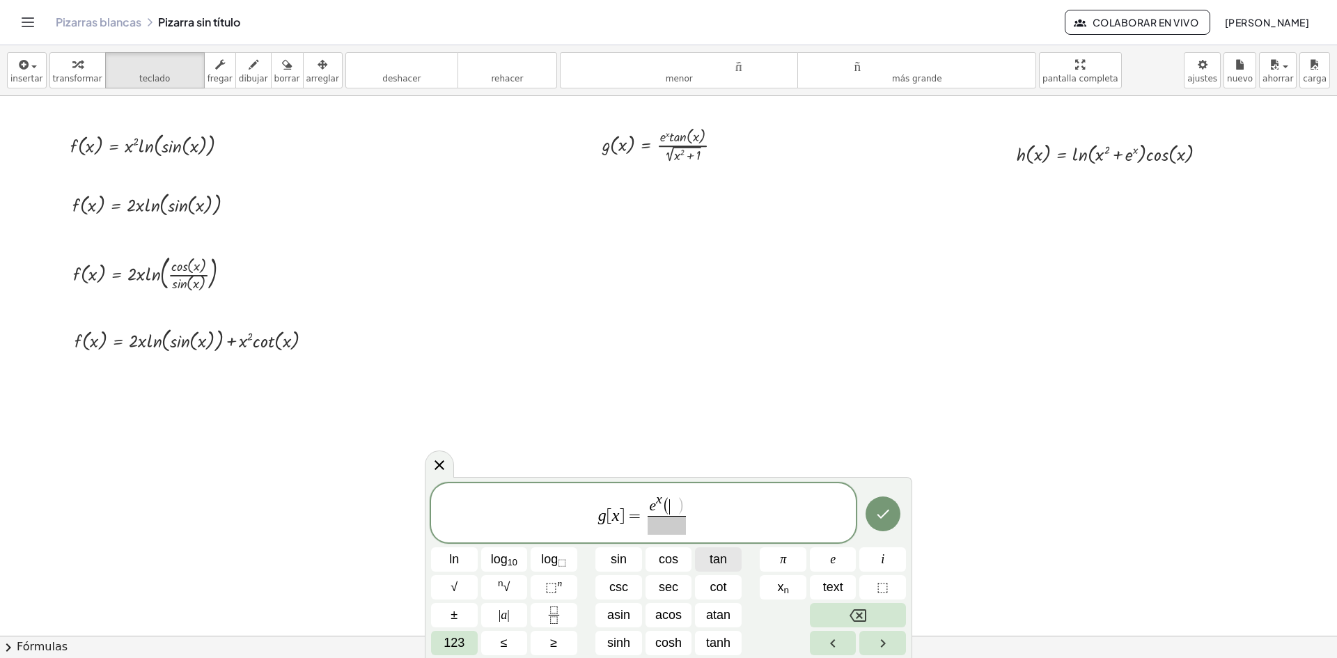
click at [730, 565] on button "tan" at bounding box center [718, 559] width 47 height 24
click at [456, 644] on span "123" at bounding box center [454, 643] width 21 height 19
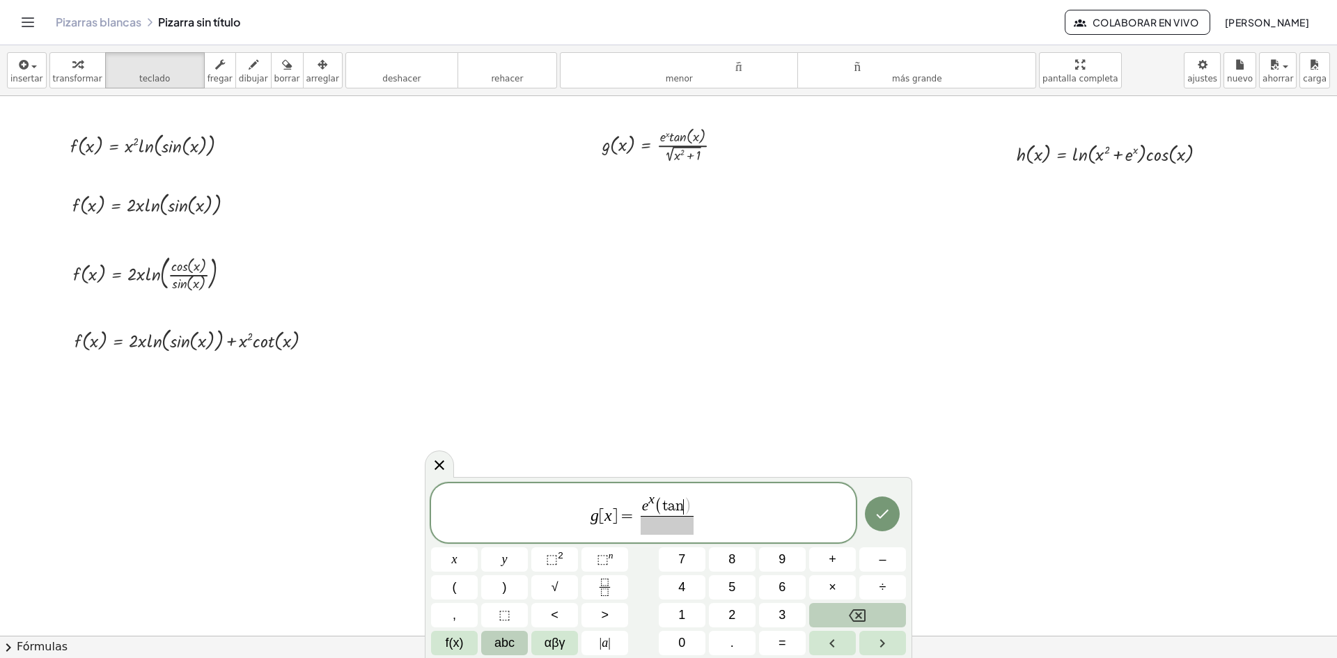
click at [506, 641] on span "abc" at bounding box center [505, 643] width 20 height 19
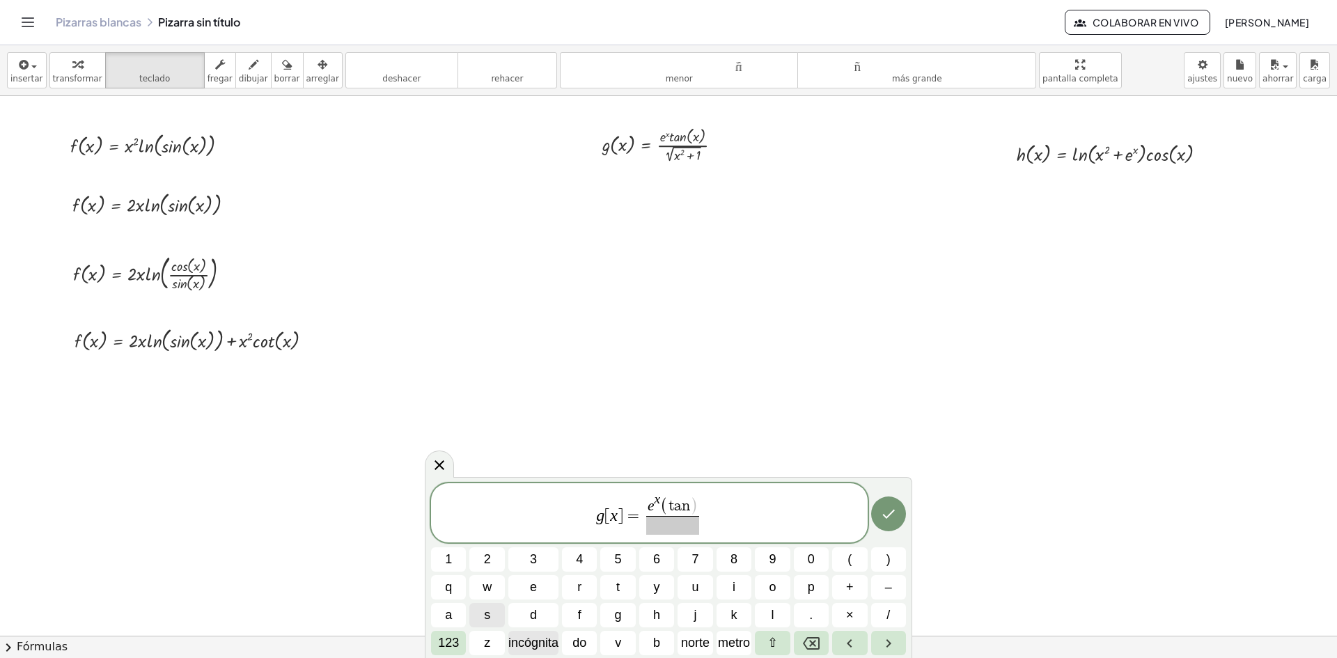
click at [538, 646] on font "incógnita" at bounding box center [533, 643] width 50 height 14
click at [850, 588] on span "+" at bounding box center [850, 587] width 8 height 19
click at [451, 646] on font "123" at bounding box center [448, 643] width 21 height 14
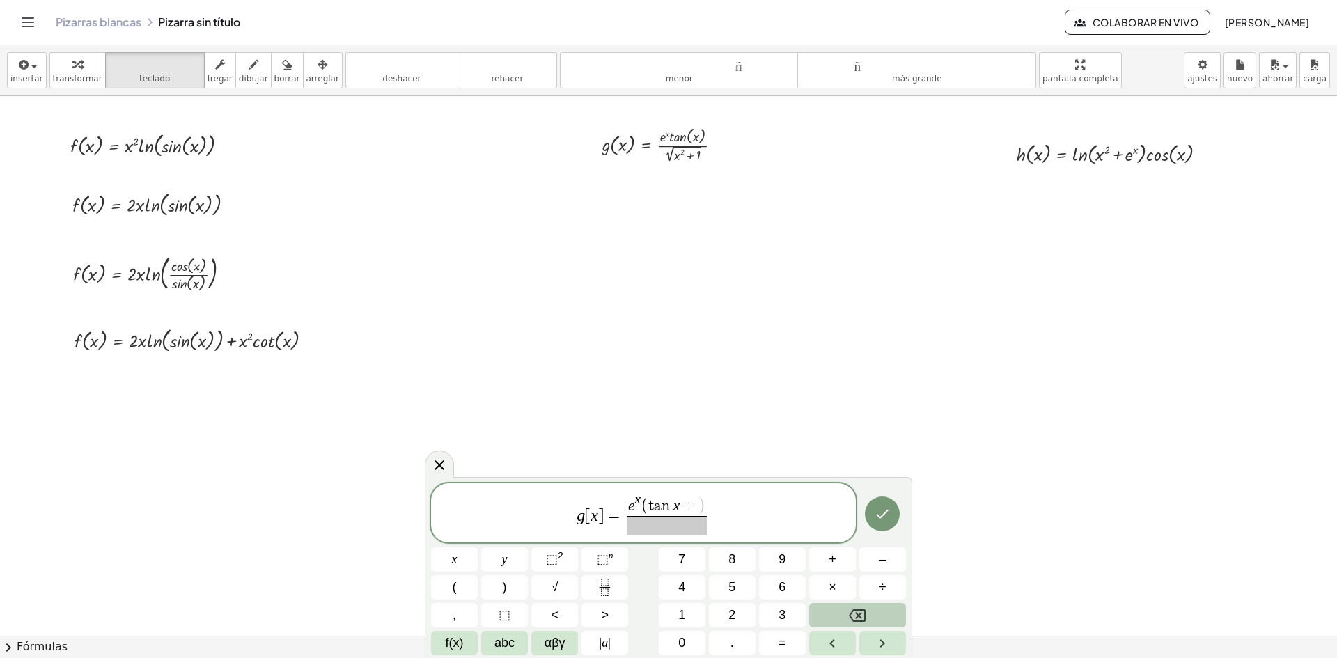
click at [451, 646] on span "f(x)" at bounding box center [455, 643] width 18 height 19
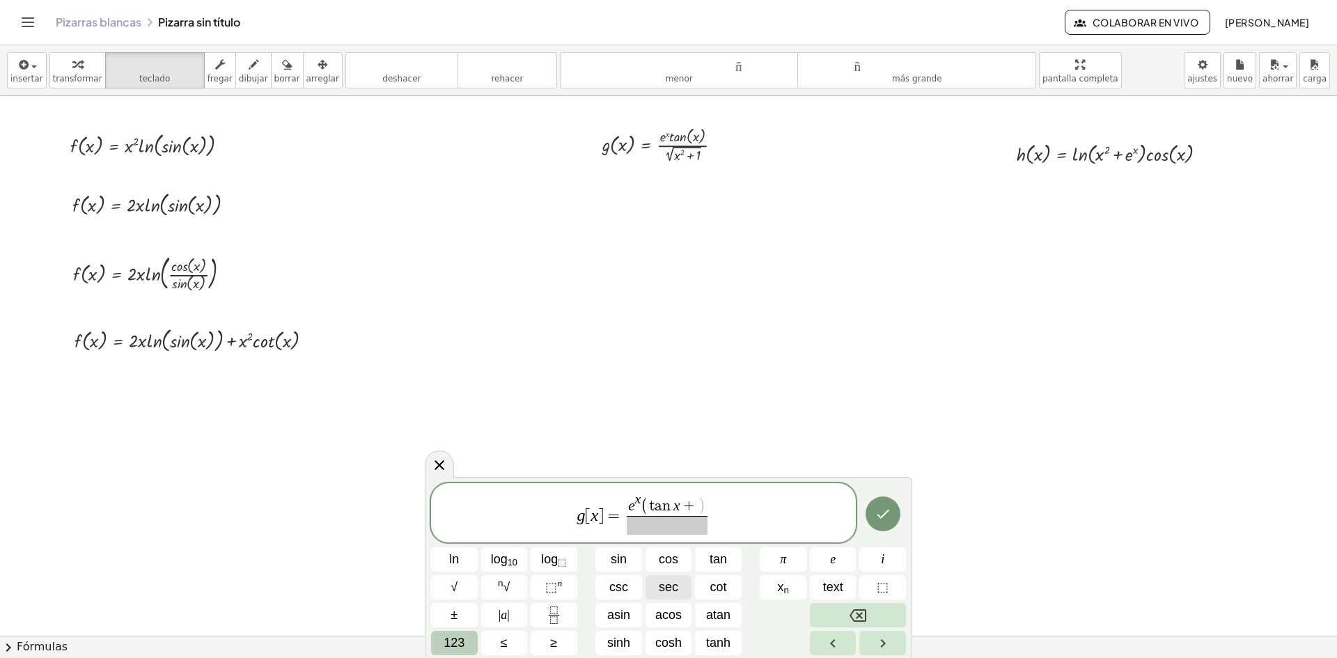
click at [669, 591] on span "sec" at bounding box center [669, 587] width 20 height 19
click at [453, 646] on span "123" at bounding box center [454, 643] width 21 height 19
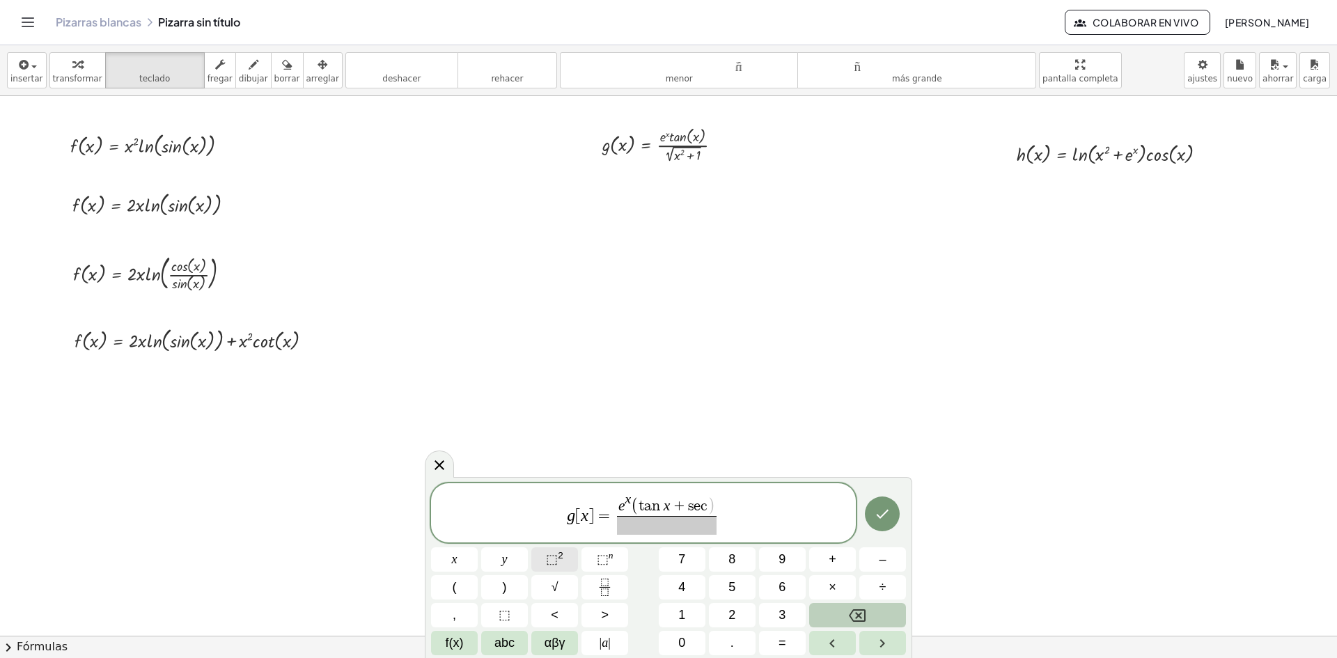
click at [556, 563] on span "⬚" at bounding box center [552, 559] width 12 height 14
click at [442, 642] on button "f(x)" at bounding box center [454, 643] width 47 height 24
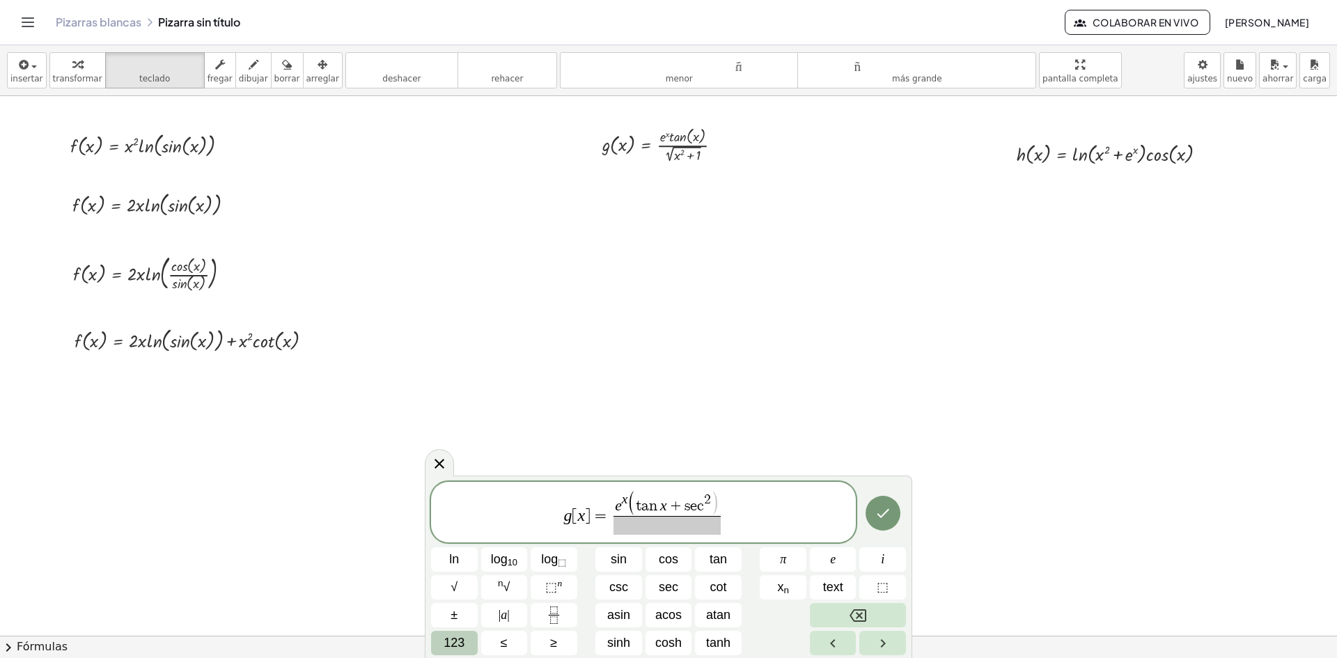
click at [442, 644] on button "123" at bounding box center [454, 643] width 47 height 24
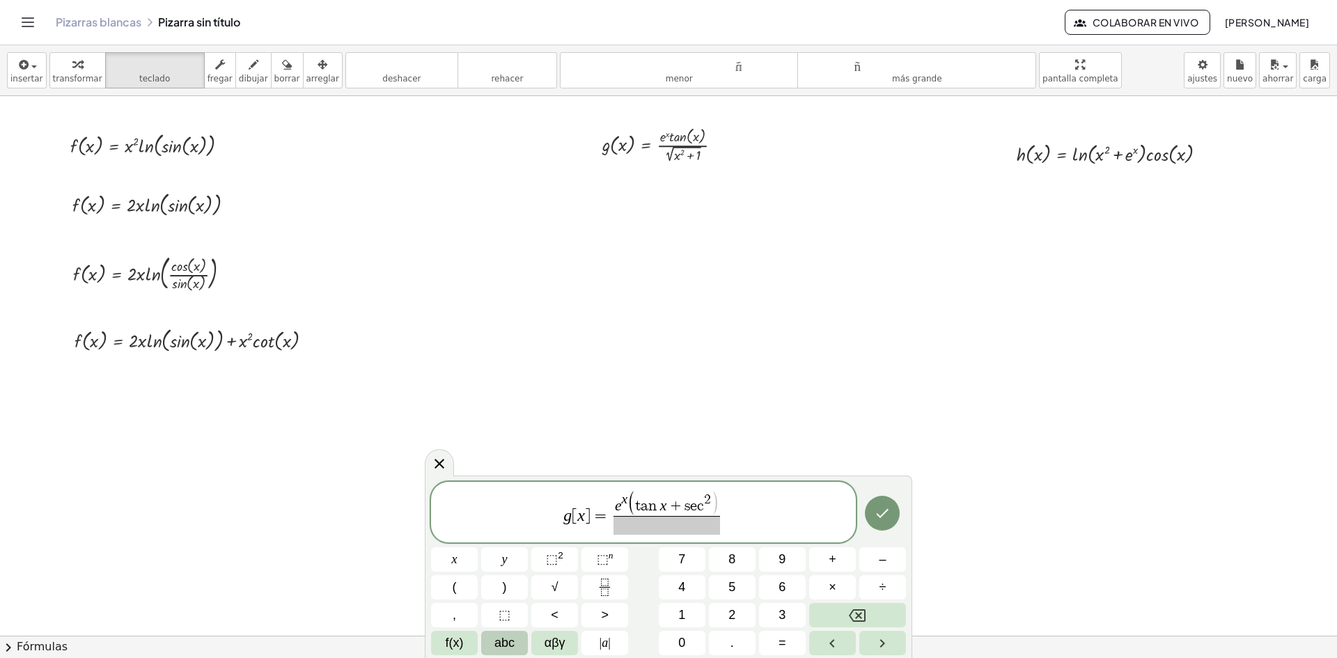
click at [495, 639] on span "abc" at bounding box center [505, 643] width 20 height 19
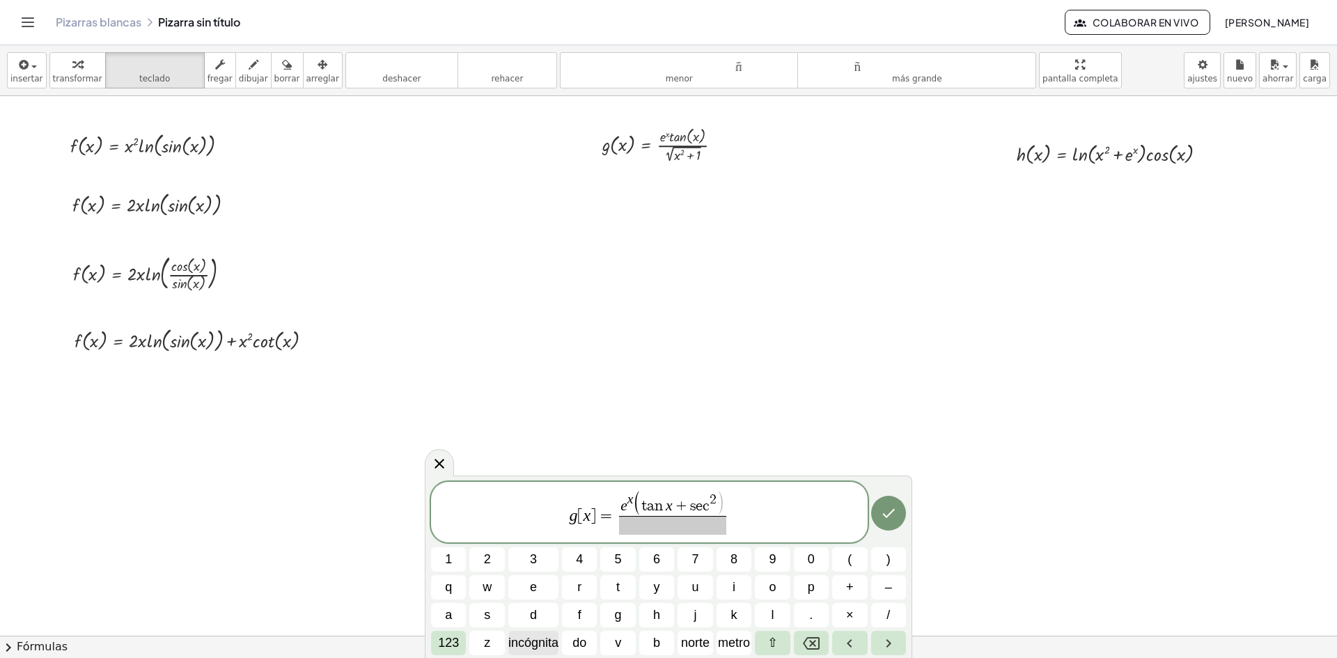
click at [537, 645] on font "incógnita" at bounding box center [533, 643] width 50 height 14
click at [877, 561] on button ")" at bounding box center [888, 559] width 35 height 24
click at [855, 561] on button "(" at bounding box center [849, 559] width 35 height 24
click at [539, 644] on font "incógnita" at bounding box center [533, 643] width 50 height 14
click at [450, 646] on font "123" at bounding box center [448, 643] width 21 height 14
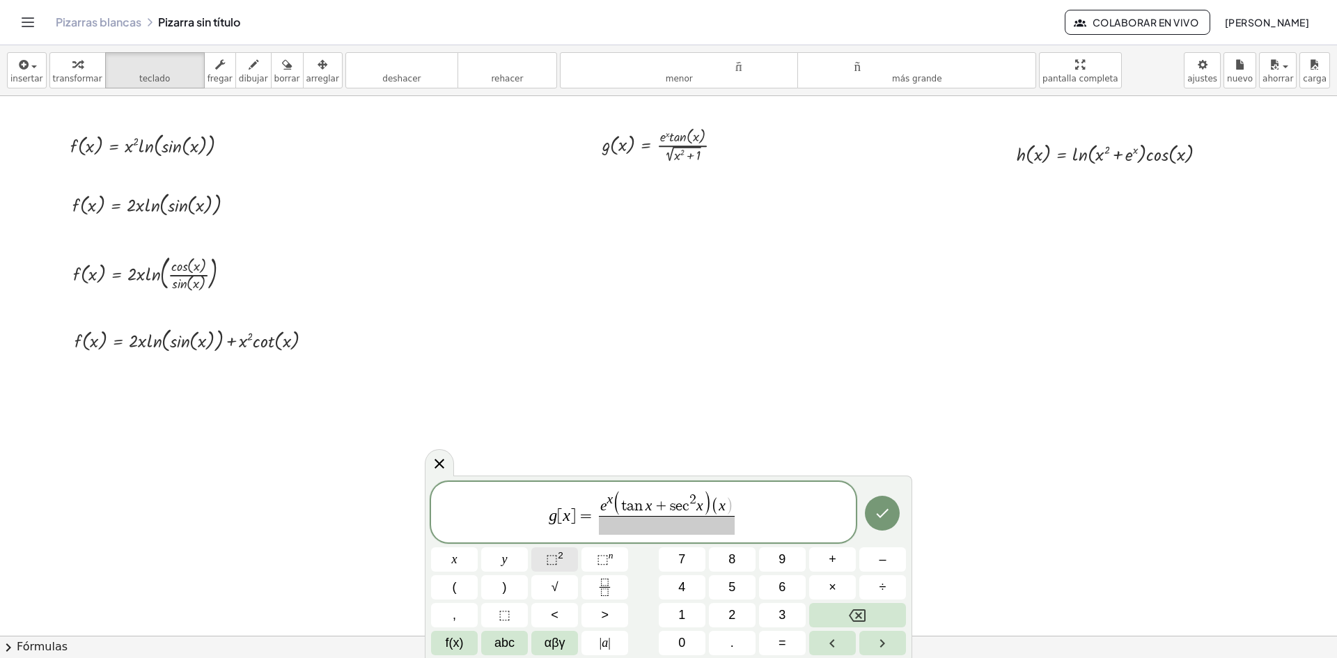
click at [544, 559] on button "⬚ 2" at bounding box center [554, 559] width 47 height 24
click at [836, 562] on span "+" at bounding box center [833, 559] width 8 height 19
click at [682, 614] on span "1" at bounding box center [681, 615] width 7 height 19
click at [504, 576] on button ")" at bounding box center [504, 587] width 47 height 24
click at [460, 640] on span "f(x)" at bounding box center [455, 643] width 18 height 19
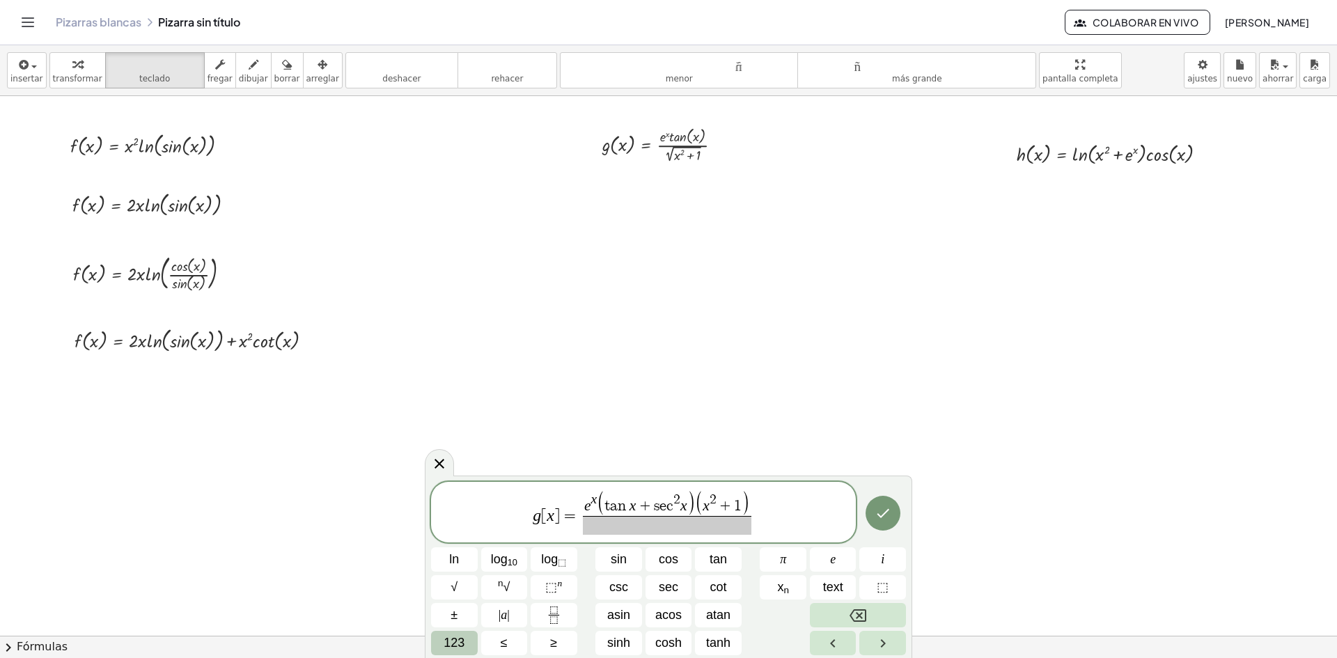
click at [453, 654] on button "123" at bounding box center [454, 643] width 47 height 24
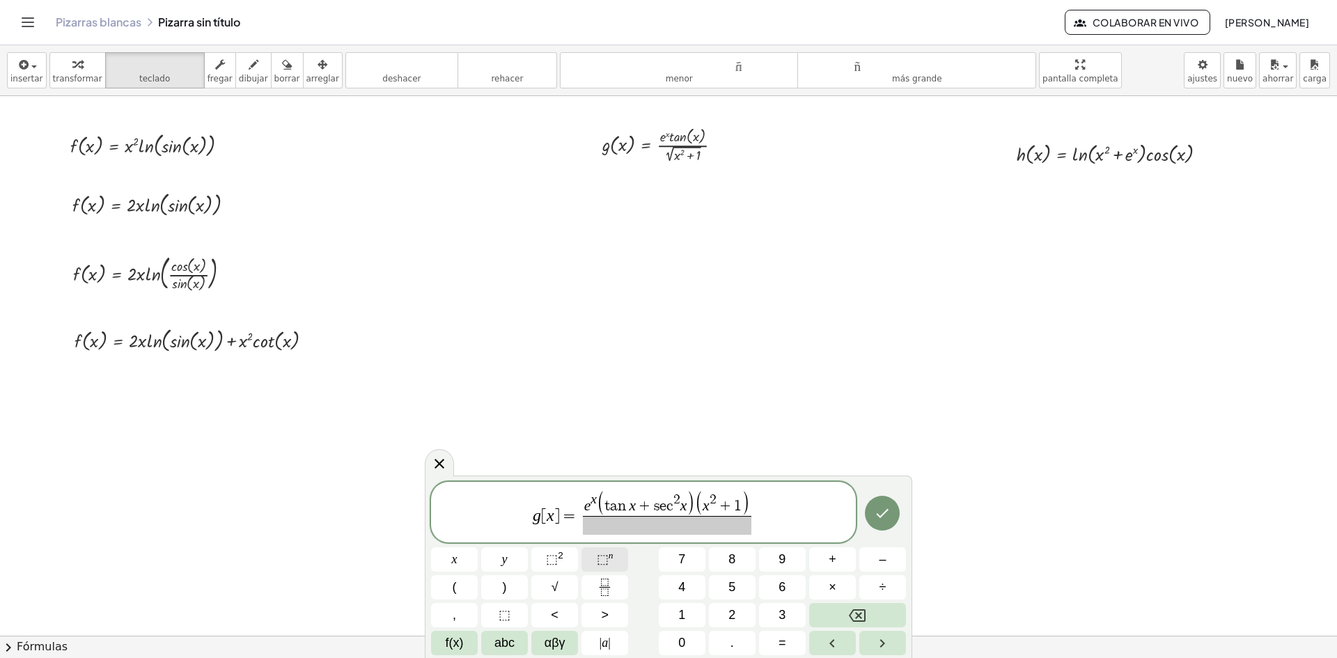
click at [591, 563] on button "⬚ n" at bounding box center [605, 559] width 47 height 24
click at [589, 590] on button "Fraction" at bounding box center [605, 587] width 47 height 24
click at [889, 551] on button "–" at bounding box center [882, 559] width 47 height 24
click at [504, 644] on span "abc" at bounding box center [505, 643] width 20 height 19
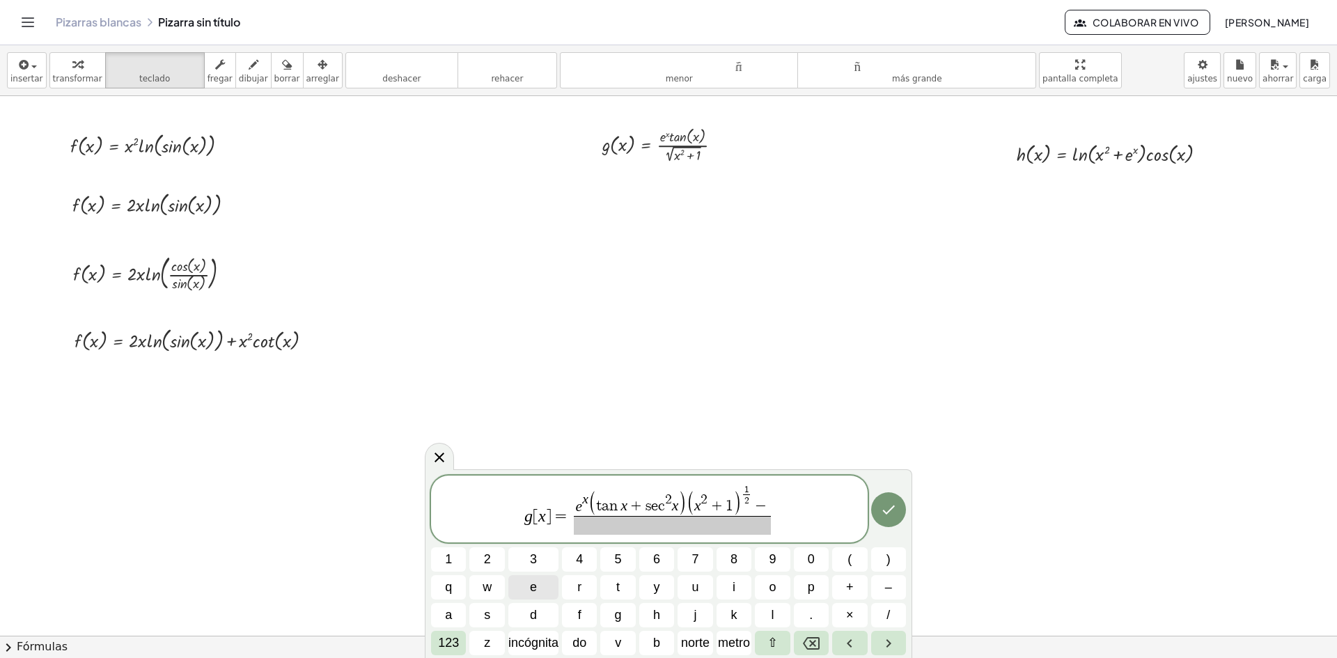
click at [543, 582] on button "e" at bounding box center [533, 587] width 50 height 24
click at [455, 644] on font "123" at bounding box center [448, 643] width 21 height 14
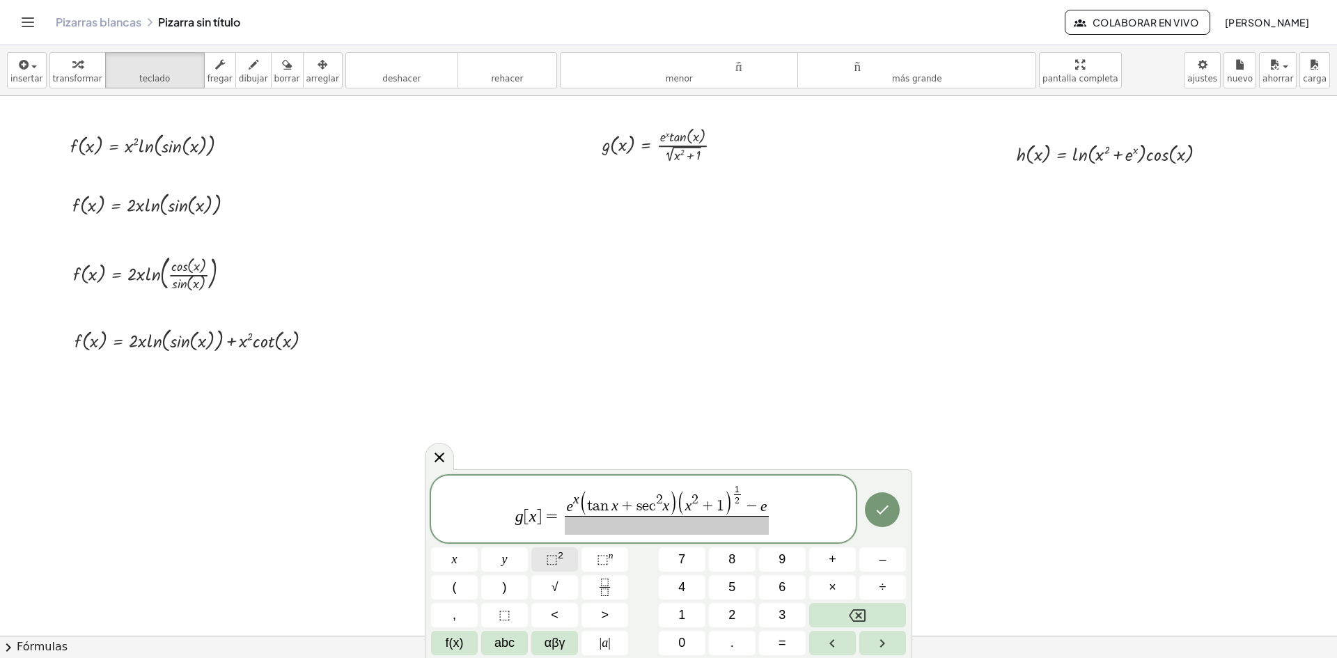
click at [554, 562] on span "⬚" at bounding box center [552, 559] width 12 height 14
click at [829, 591] on span "×" at bounding box center [833, 587] width 8 height 19
click at [456, 650] on span "f(x)" at bounding box center [455, 643] width 18 height 19
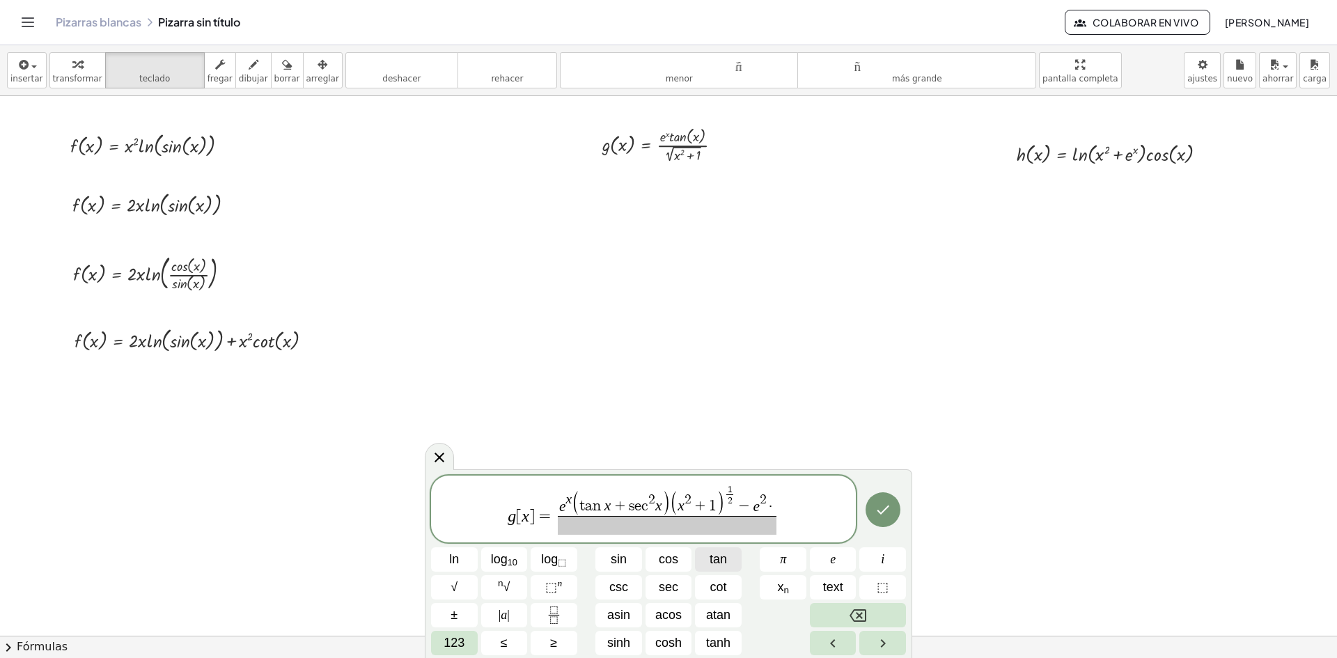
click at [715, 559] on span "tan" at bounding box center [718, 559] width 17 height 19
click at [457, 641] on span "123" at bounding box center [454, 643] width 21 height 19
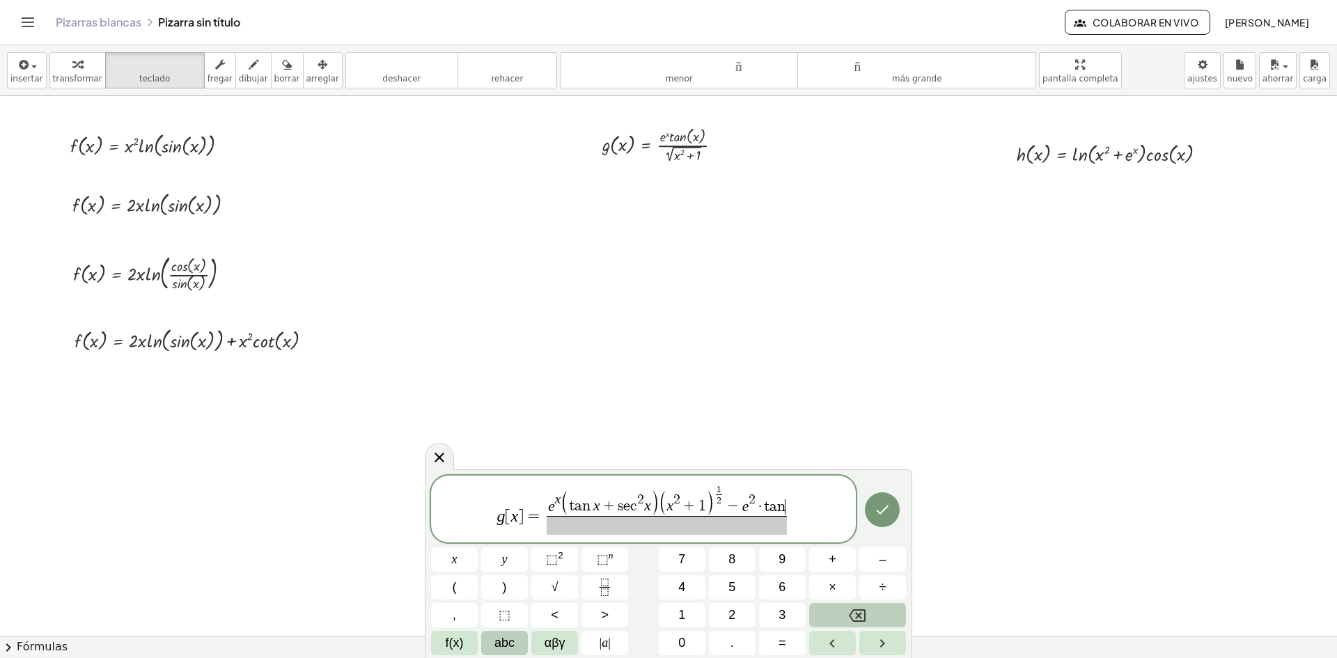
click at [490, 641] on button "abc" at bounding box center [504, 643] width 47 height 24
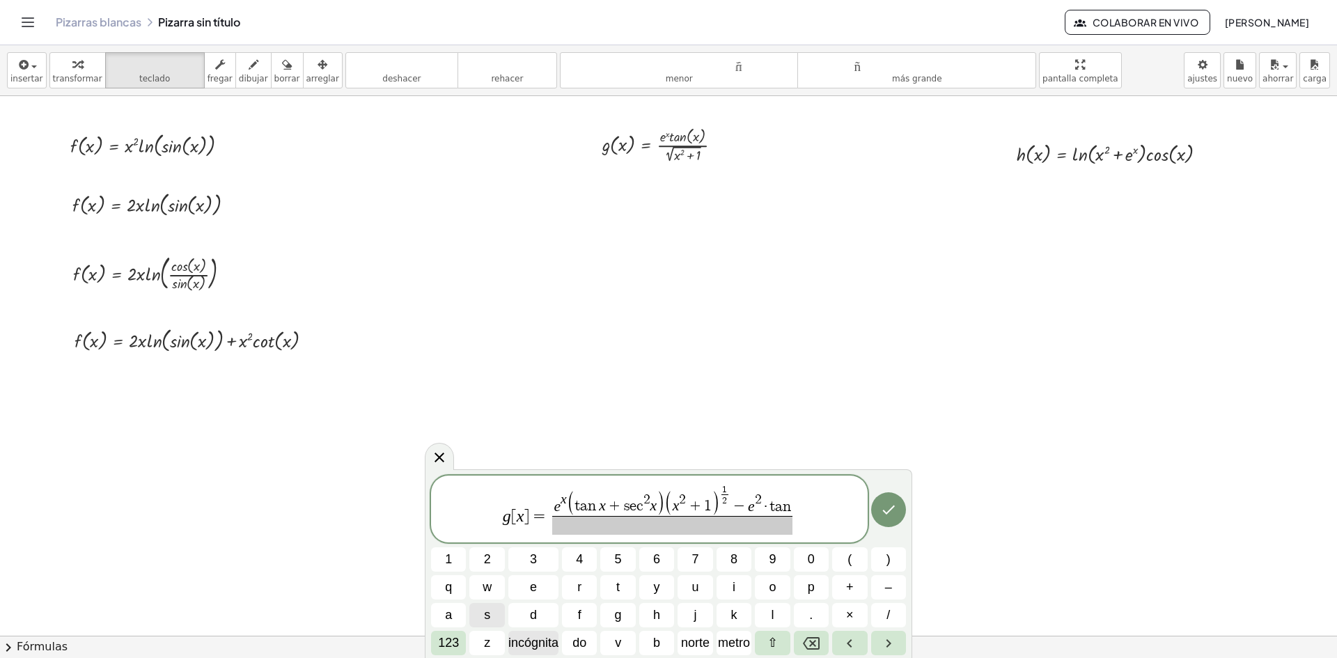
click at [545, 645] on font "incógnita" at bounding box center [533, 643] width 50 height 14
click at [850, 614] on font "×" at bounding box center [850, 615] width 8 height 14
click at [531, 637] on font "incógnita" at bounding box center [533, 643] width 50 height 14
click at [848, 561] on span "(" at bounding box center [850, 559] width 4 height 19
click at [541, 646] on font "incógnita" at bounding box center [533, 643] width 50 height 14
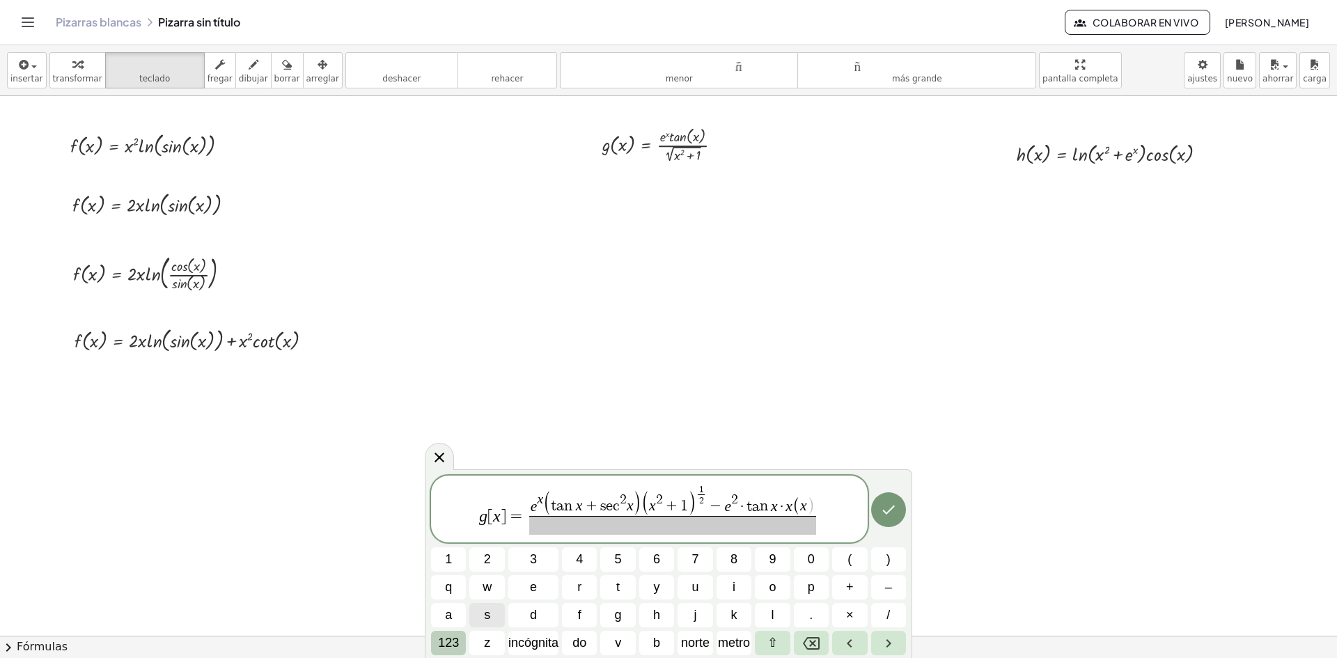
click at [441, 644] on font "123" at bounding box center [448, 643] width 21 height 14
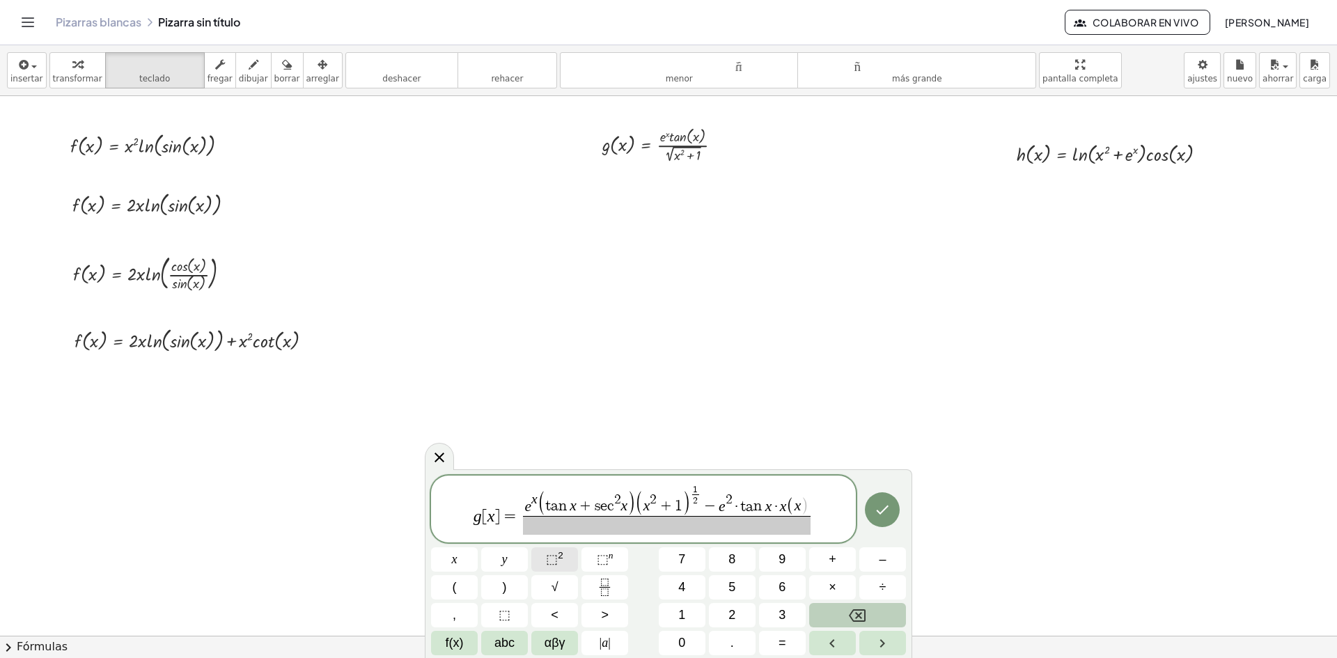
click at [551, 557] on span "⬚" at bounding box center [552, 559] width 12 height 14
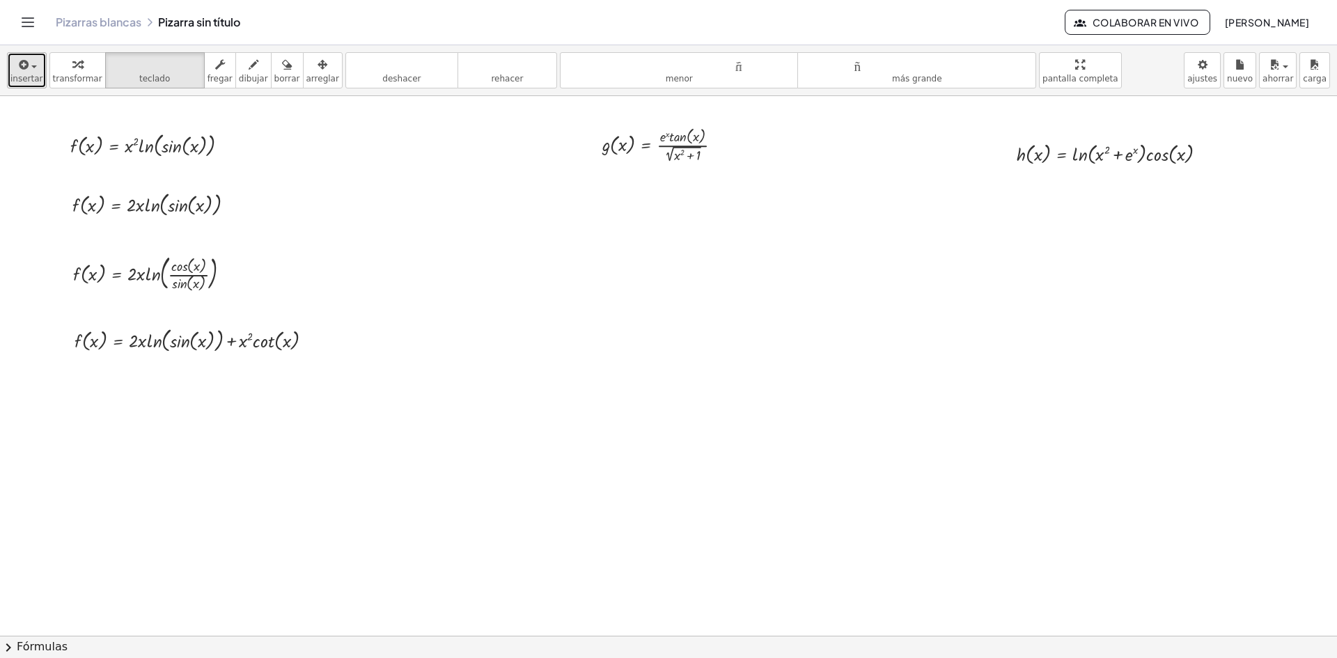
click at [17, 71] on icon "button" at bounding box center [23, 64] width 13 height 17
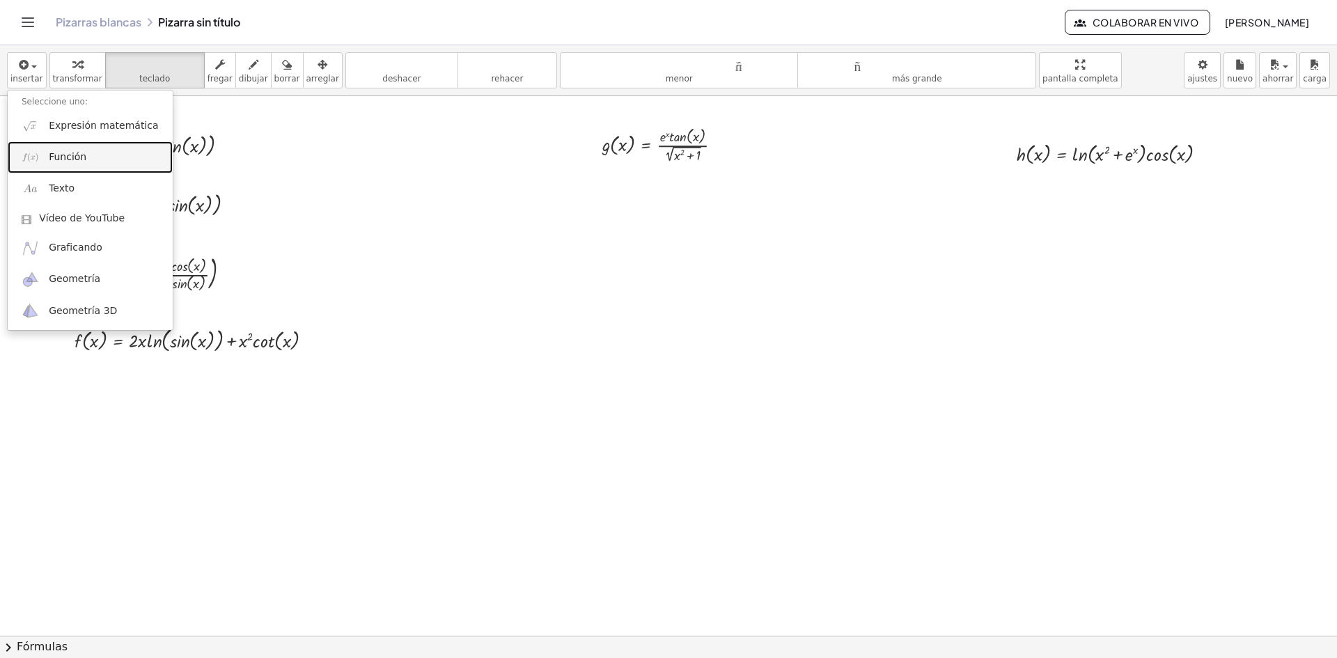
click at [61, 160] on font "Función" at bounding box center [68, 156] width 38 height 11
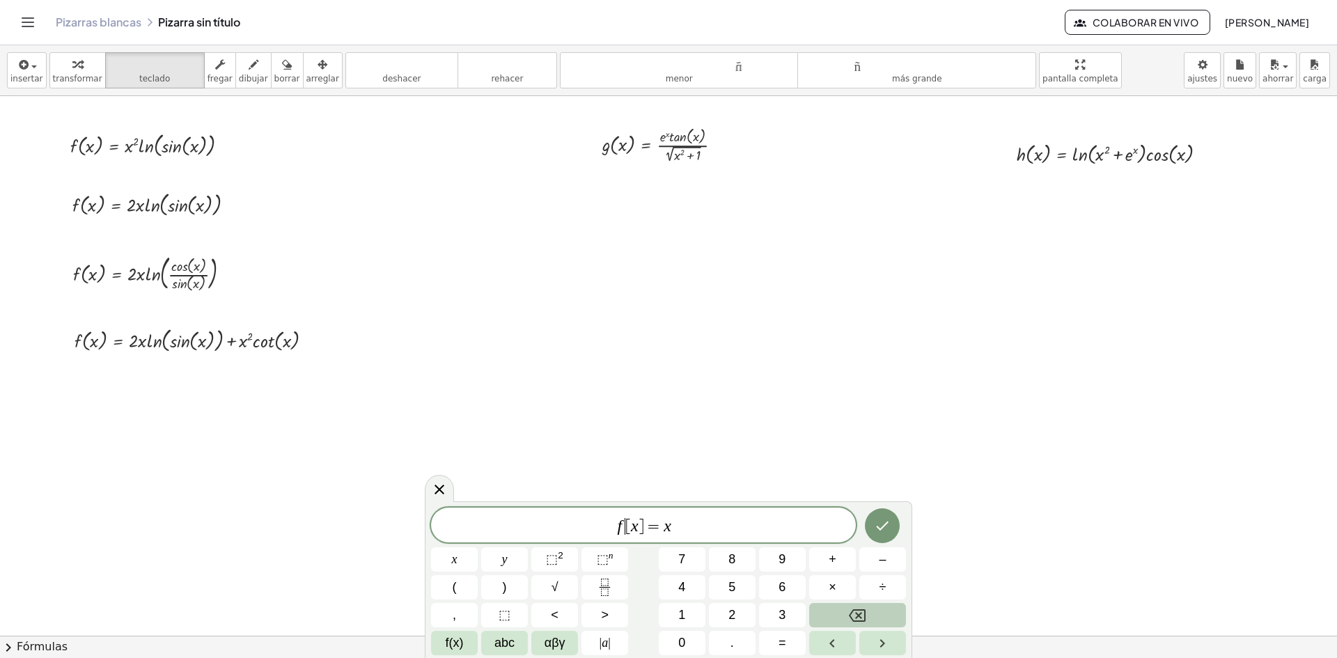
click at [621, 526] on var "f" at bounding box center [619, 526] width 5 height 18
click at [690, 524] on span "g [ x ] = x ​" at bounding box center [643, 527] width 425 height 20
click at [605, 579] on icon "Fraction" at bounding box center [604, 587] width 17 height 17
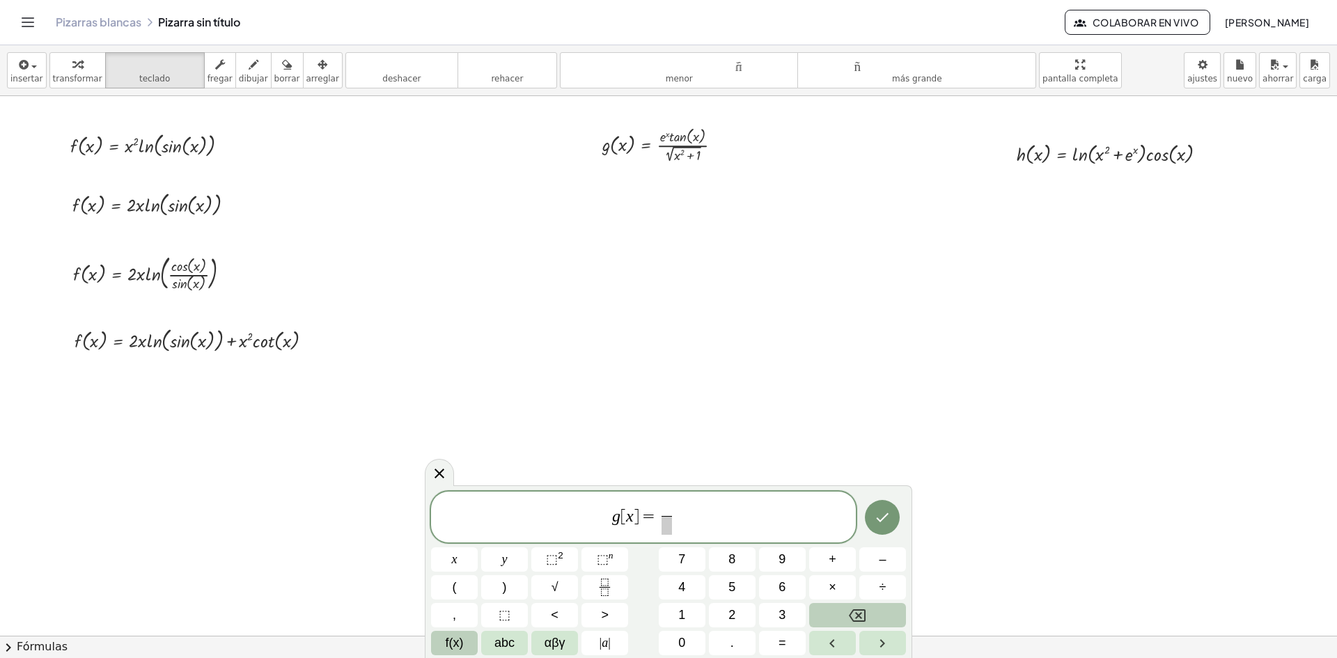
click at [462, 651] on span "f(x)" at bounding box center [455, 643] width 18 height 19
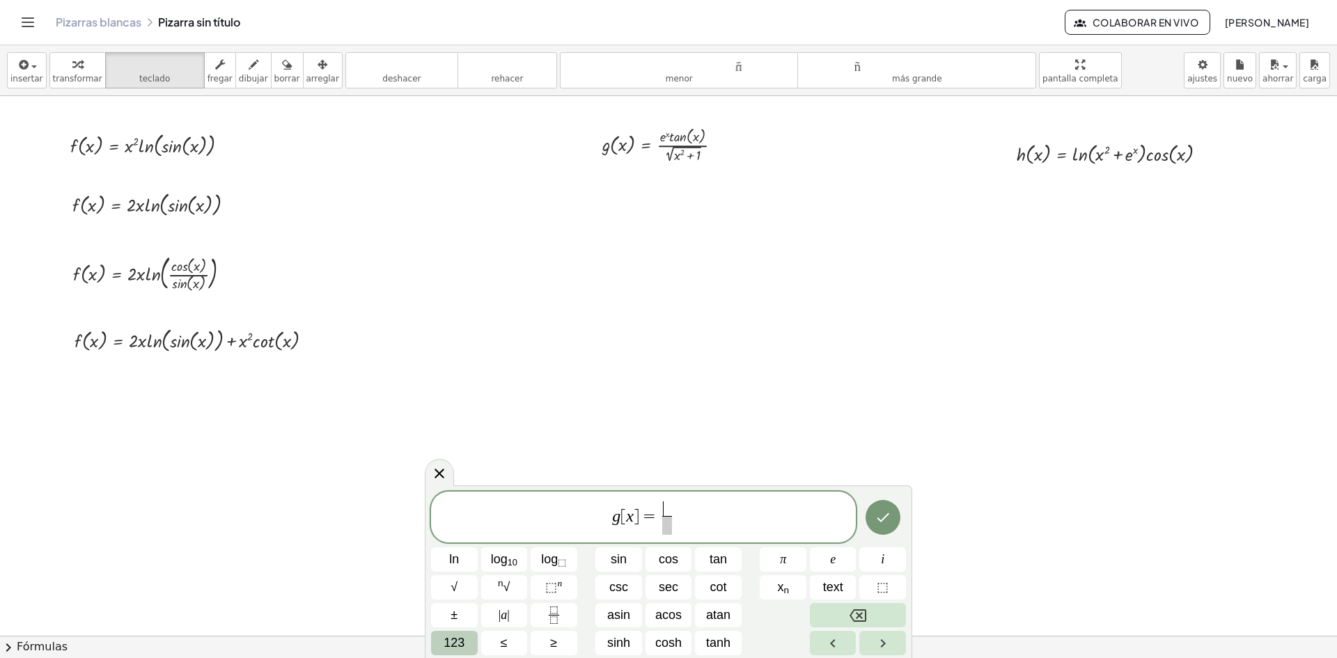
click at [439, 642] on button "123" at bounding box center [454, 643] width 47 height 24
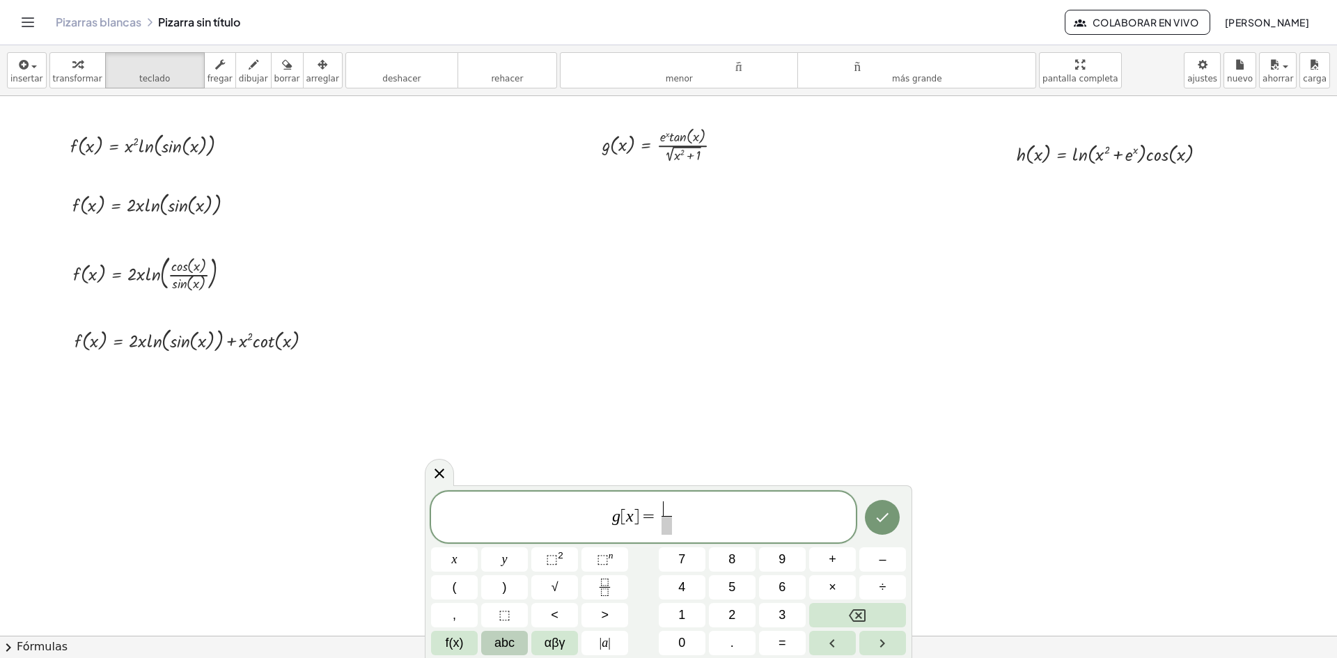
click at [501, 637] on span "abc" at bounding box center [505, 643] width 20 height 19
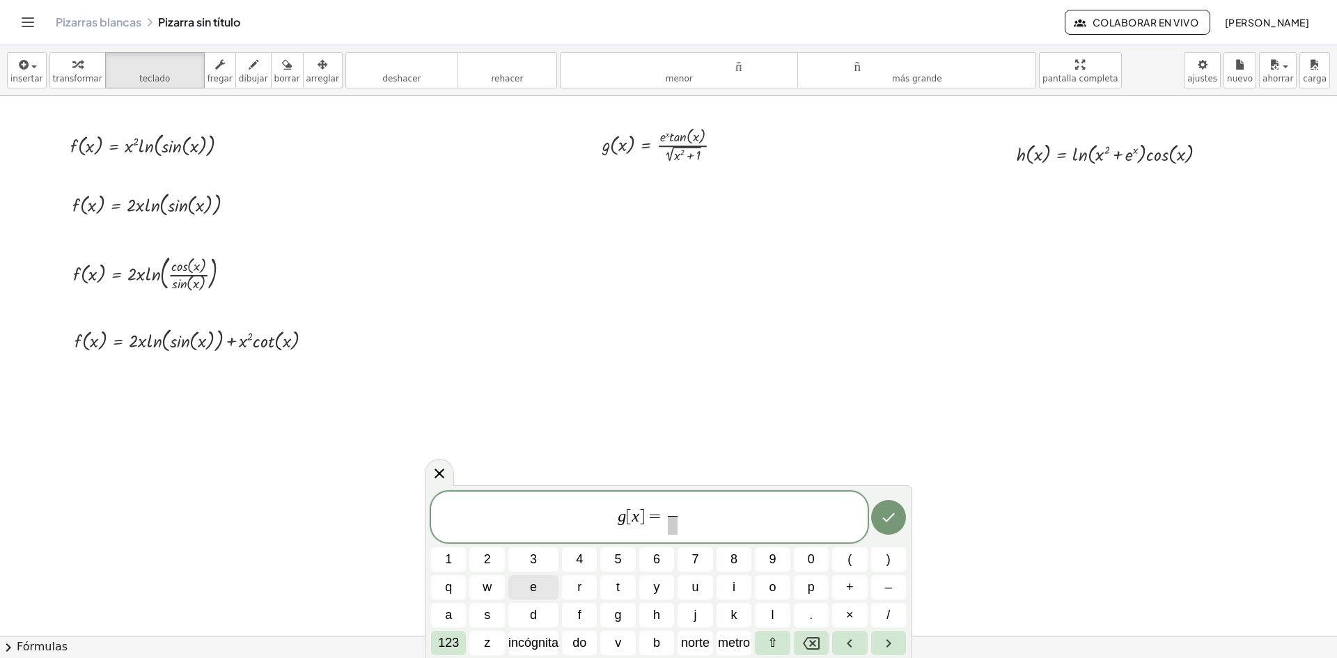
click at [534, 592] on span "e" at bounding box center [533, 587] width 7 height 19
click at [440, 642] on font "123" at bounding box center [448, 643] width 21 height 14
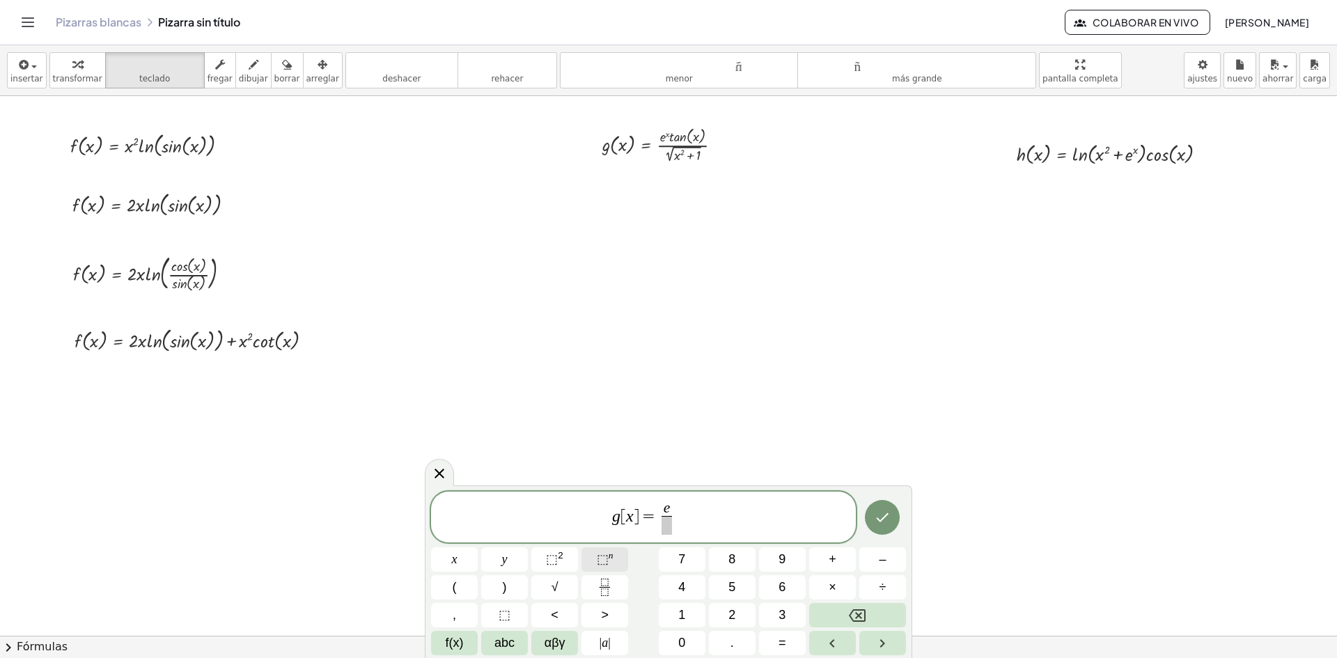
click at [598, 555] on span "⬚" at bounding box center [603, 559] width 12 height 14
click at [456, 593] on span "(" at bounding box center [455, 587] width 4 height 19
click at [455, 653] on button "f(x)" at bounding box center [454, 643] width 47 height 24
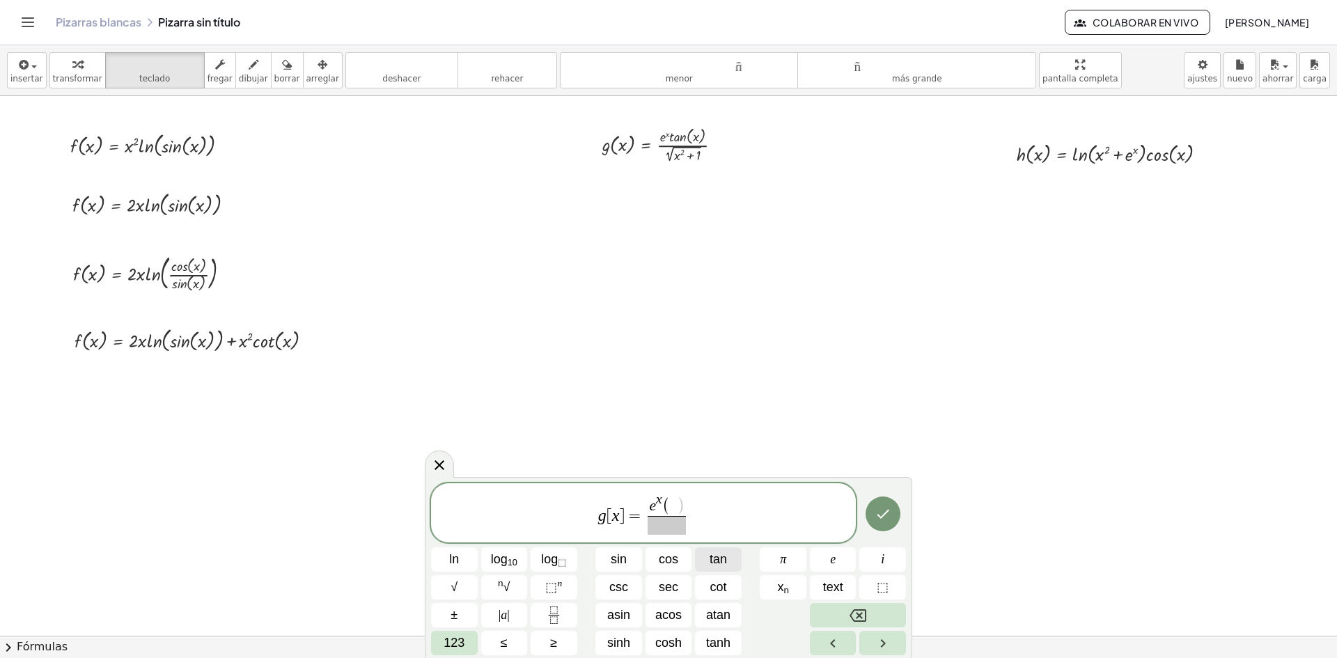
click at [702, 556] on button "tan" at bounding box center [718, 559] width 47 height 24
click at [441, 641] on button "123" at bounding box center [454, 643] width 47 height 24
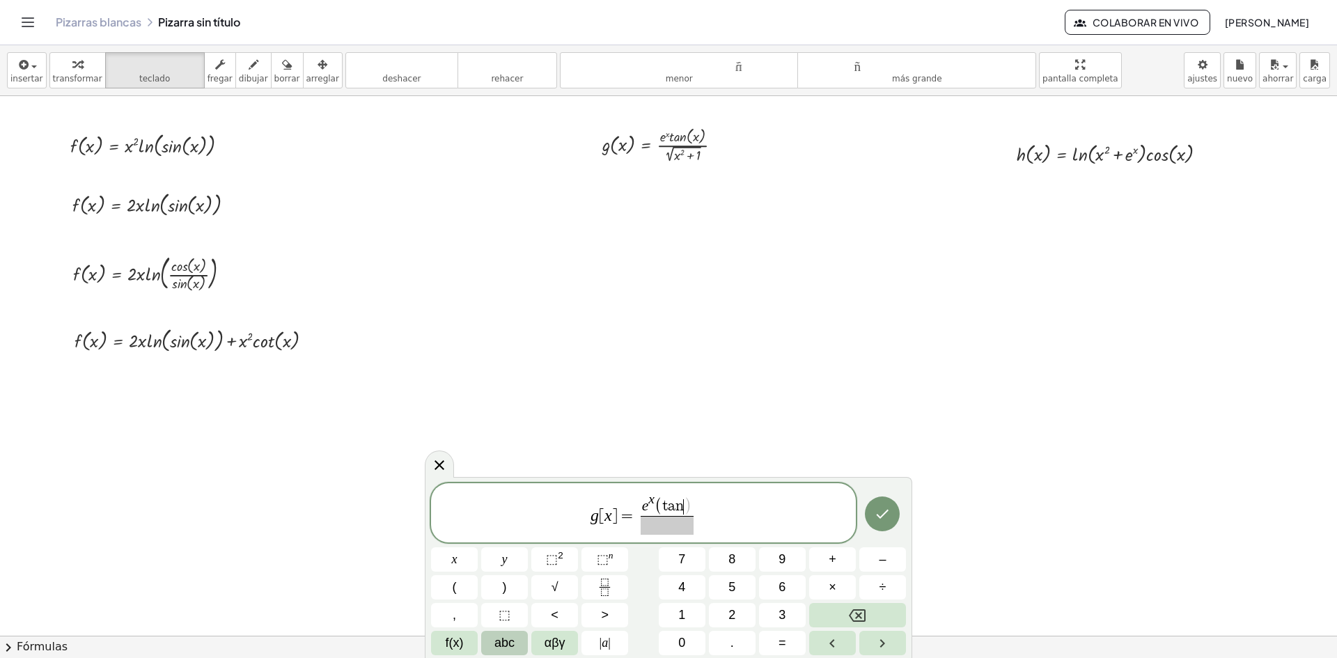
click at [514, 637] on span "abc" at bounding box center [505, 643] width 20 height 19
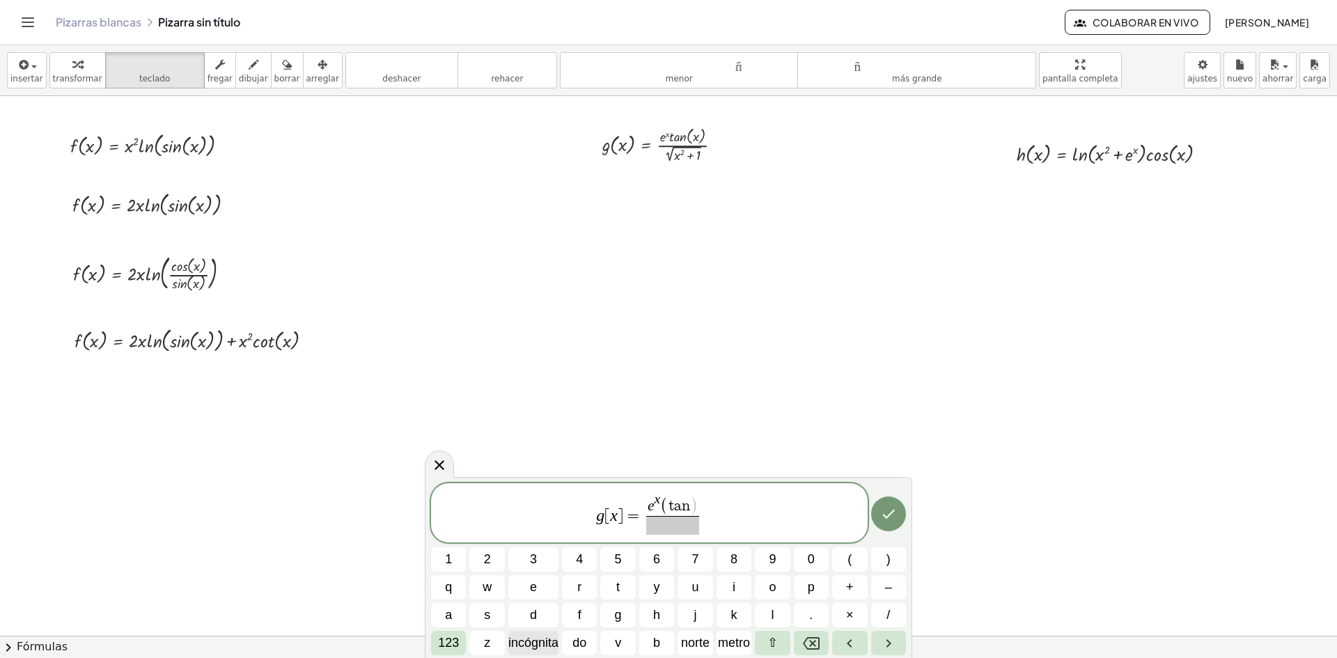
click at [527, 637] on font "incógnita" at bounding box center [533, 643] width 50 height 14
click at [855, 589] on button "+" at bounding box center [849, 587] width 35 height 24
click at [458, 641] on font "123" at bounding box center [448, 643] width 21 height 14
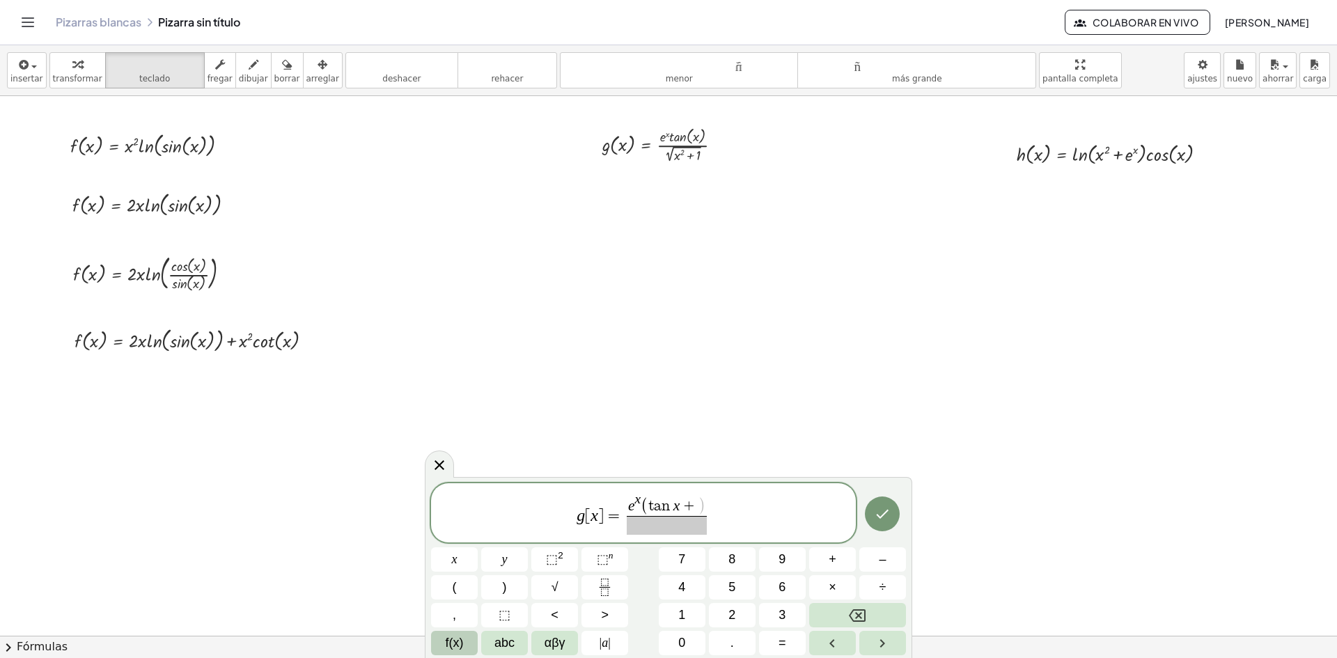
click at [458, 639] on span "f(x)" at bounding box center [455, 643] width 18 height 19
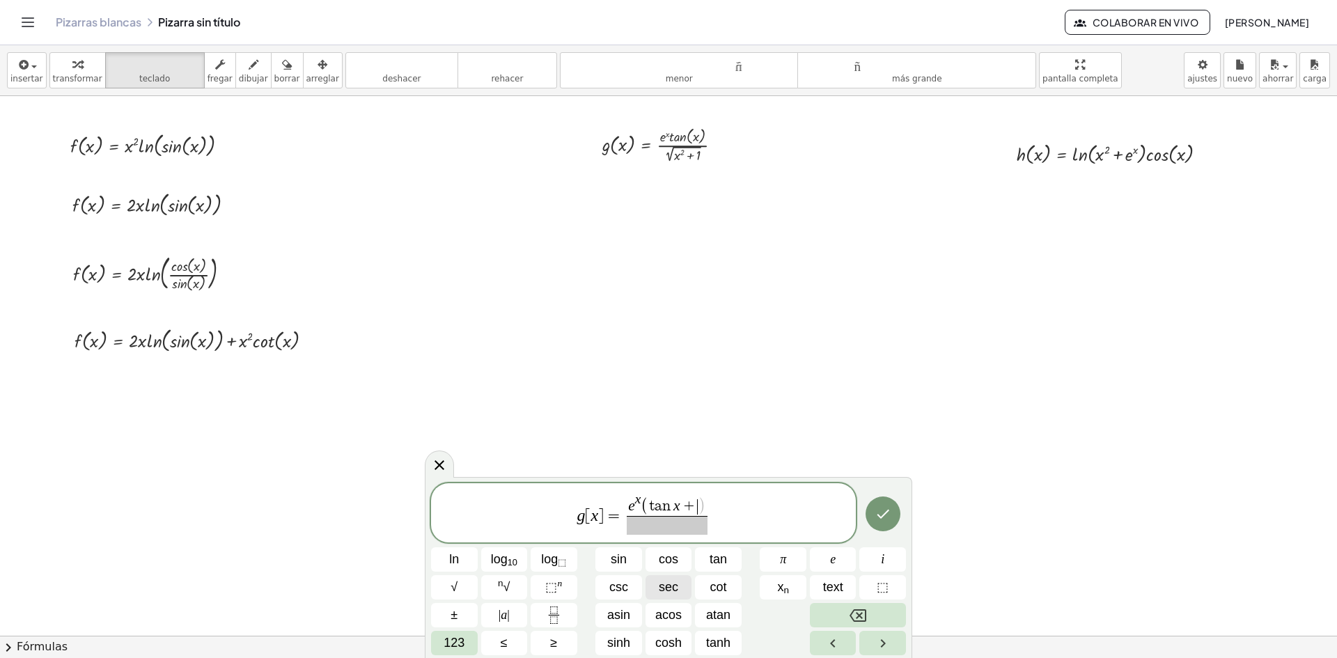
click at [661, 586] on span "sec" at bounding box center [669, 587] width 20 height 19
click at [453, 642] on span "123" at bounding box center [454, 643] width 21 height 19
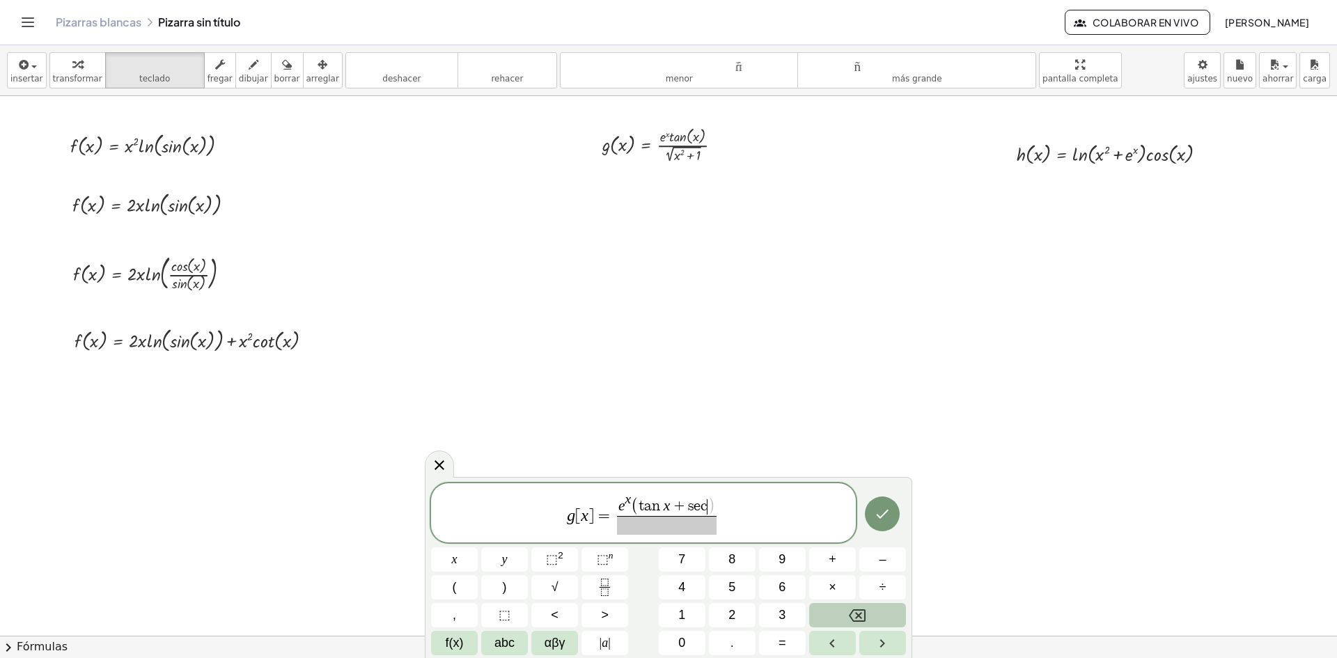
click at [561, 574] on div "g [ x ] = e x ( t a n x + s e c ​ ) ​ x y ⬚ 2 ⬚ n 7 8 9 + – ( ) √ 4 5 6 × ÷ , ⬚…" at bounding box center [668, 569] width 475 height 172
click at [559, 560] on sup "2" at bounding box center [561, 555] width 6 height 10
click at [502, 644] on span "abc" at bounding box center [505, 643] width 20 height 19
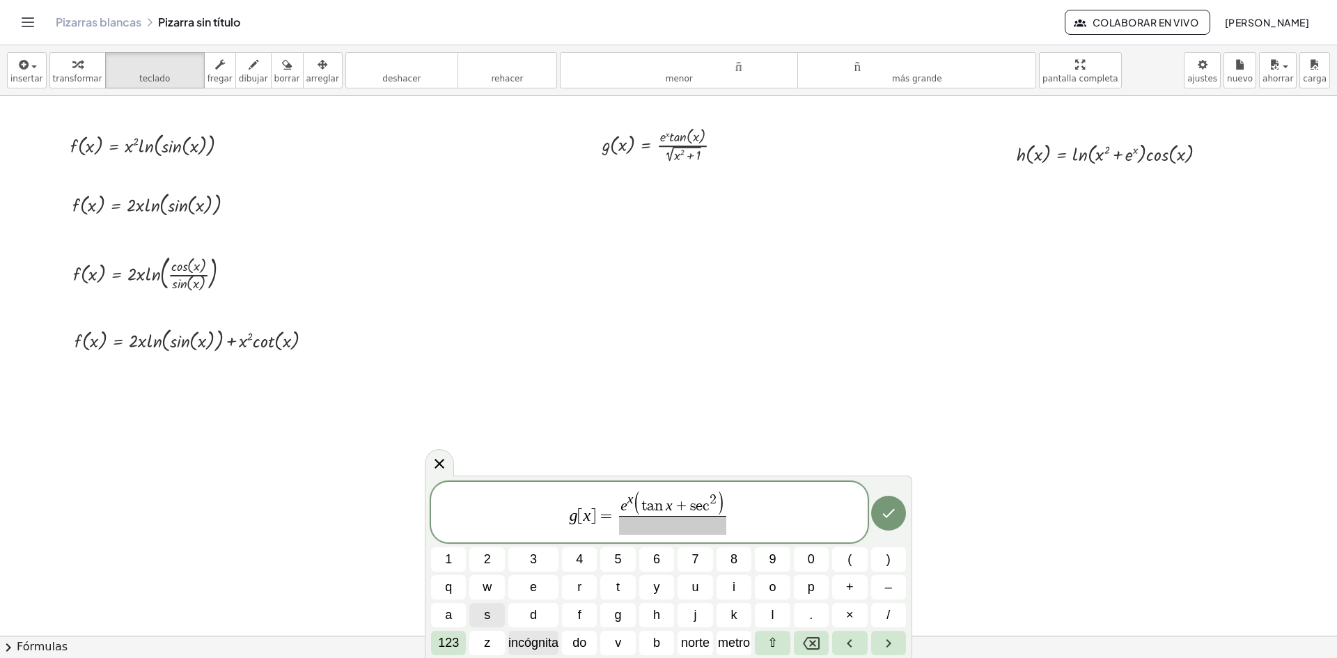
click at [539, 646] on font "incógnita" at bounding box center [533, 643] width 50 height 14
click at [731, 504] on span "e x ( t a n x + s e c 2 x ) ​ ​" at bounding box center [673, 513] width 120 height 43
click at [725, 504] on span ")" at bounding box center [724, 504] width 8 height 26
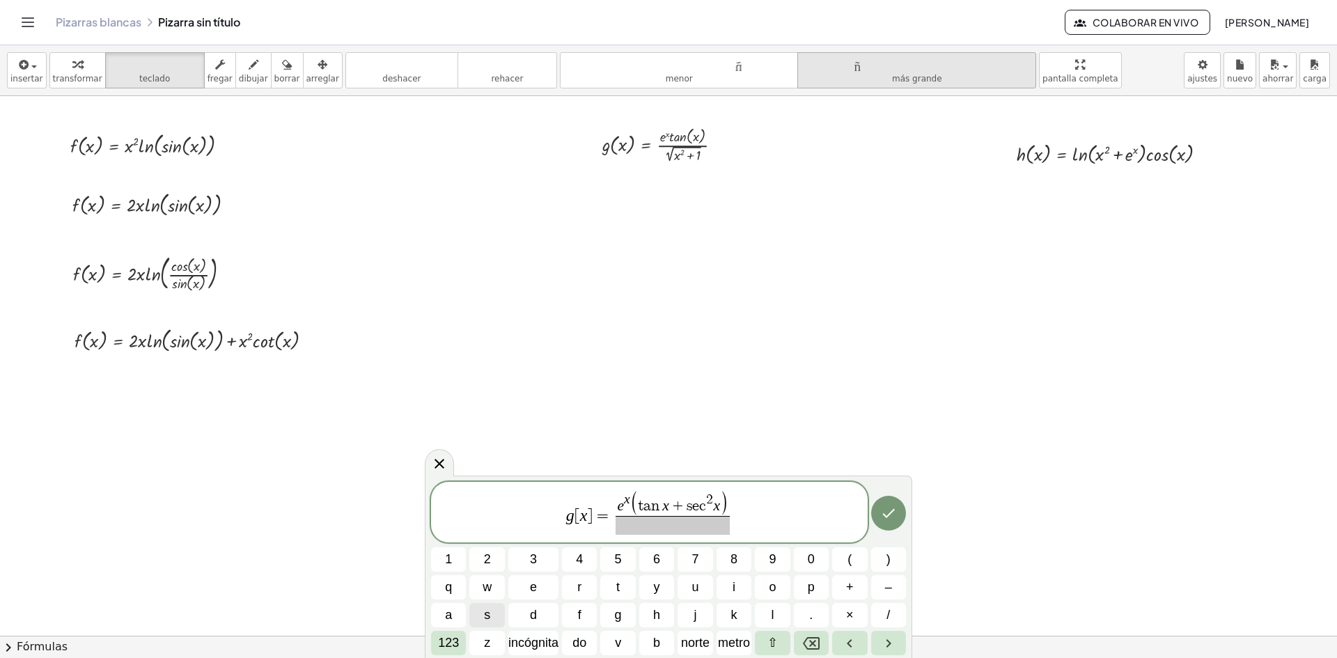
click at [898, 85] on button "tamaño_del_formato más grande" at bounding box center [916, 70] width 239 height 36
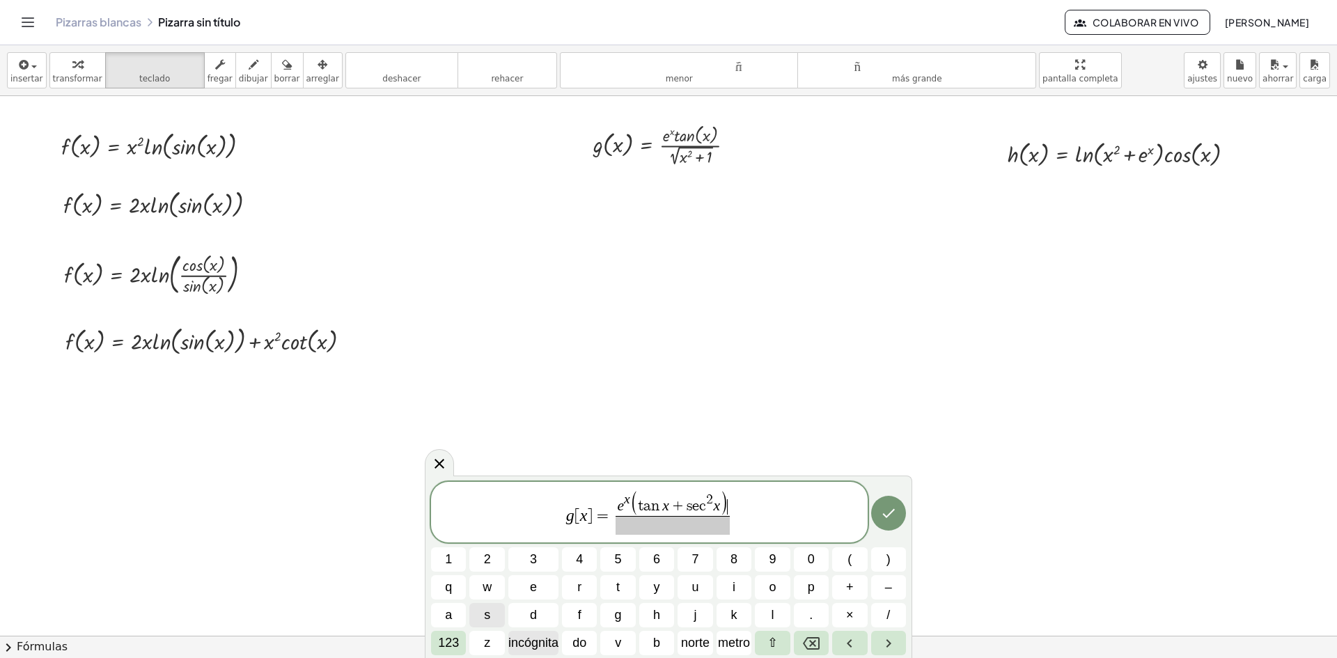
click at [534, 645] on font "incógnita" at bounding box center [533, 643] width 50 height 14
click at [452, 646] on font "123" at bounding box center [448, 643] width 21 height 14
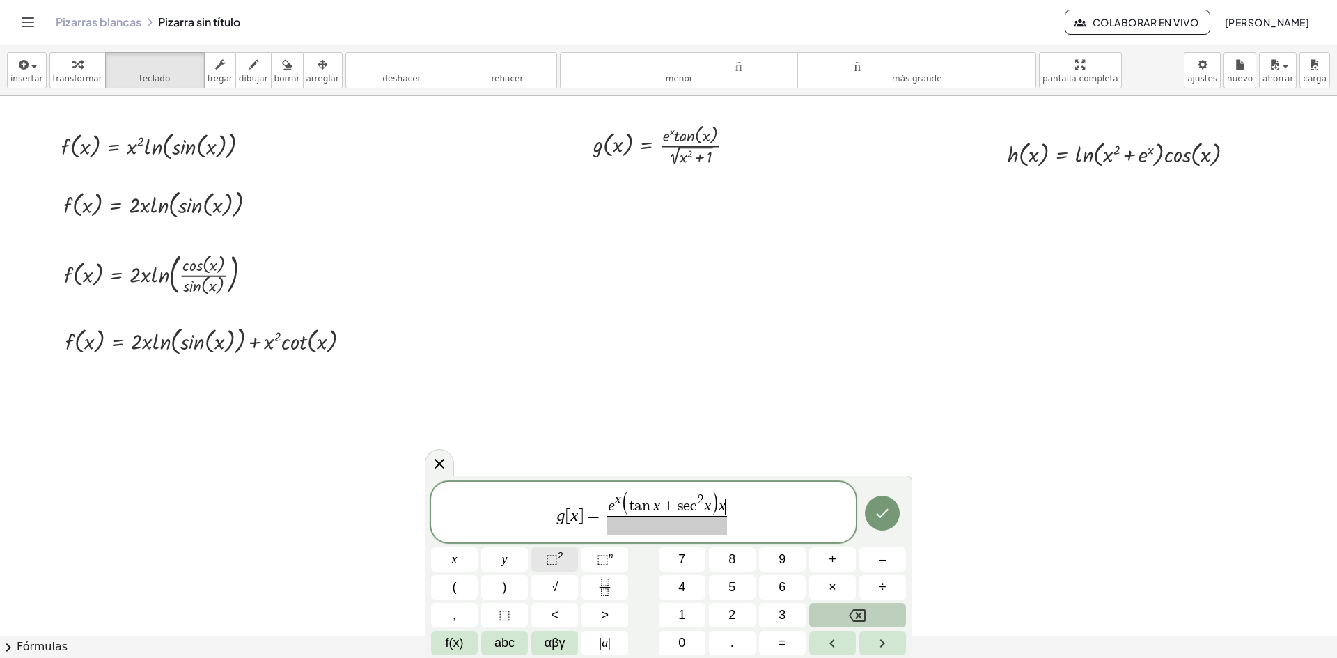
click at [565, 562] on button "⬚ 2" at bounding box center [554, 559] width 47 height 24
click at [837, 563] on button "+" at bounding box center [832, 559] width 47 height 24
click at [680, 608] on span "1" at bounding box center [681, 615] width 7 height 19
click at [702, 508] on span "e x ( t a n x + s e c 2 x ) ​ x 2 + 1" at bounding box center [667, 504] width 153 height 24
click at [461, 594] on button "(" at bounding box center [454, 587] width 47 height 24
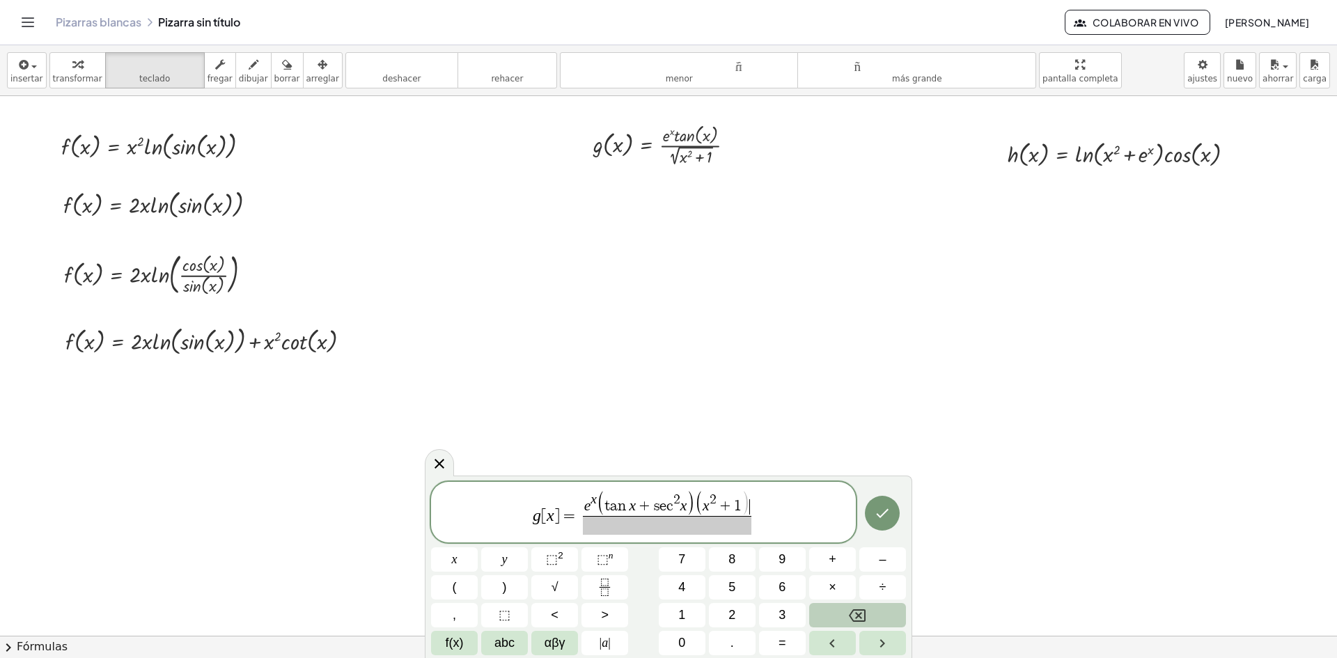
click at [750, 499] on span ")" at bounding box center [746, 504] width 8 height 26
click at [506, 587] on span ")" at bounding box center [505, 587] width 4 height 19
click at [596, 579] on icon "Fraction" at bounding box center [604, 587] width 17 height 17
click at [611, 553] on sup "n" at bounding box center [611, 555] width 5 height 10
click at [602, 591] on icon "Fraction" at bounding box center [604, 587] width 17 height 17
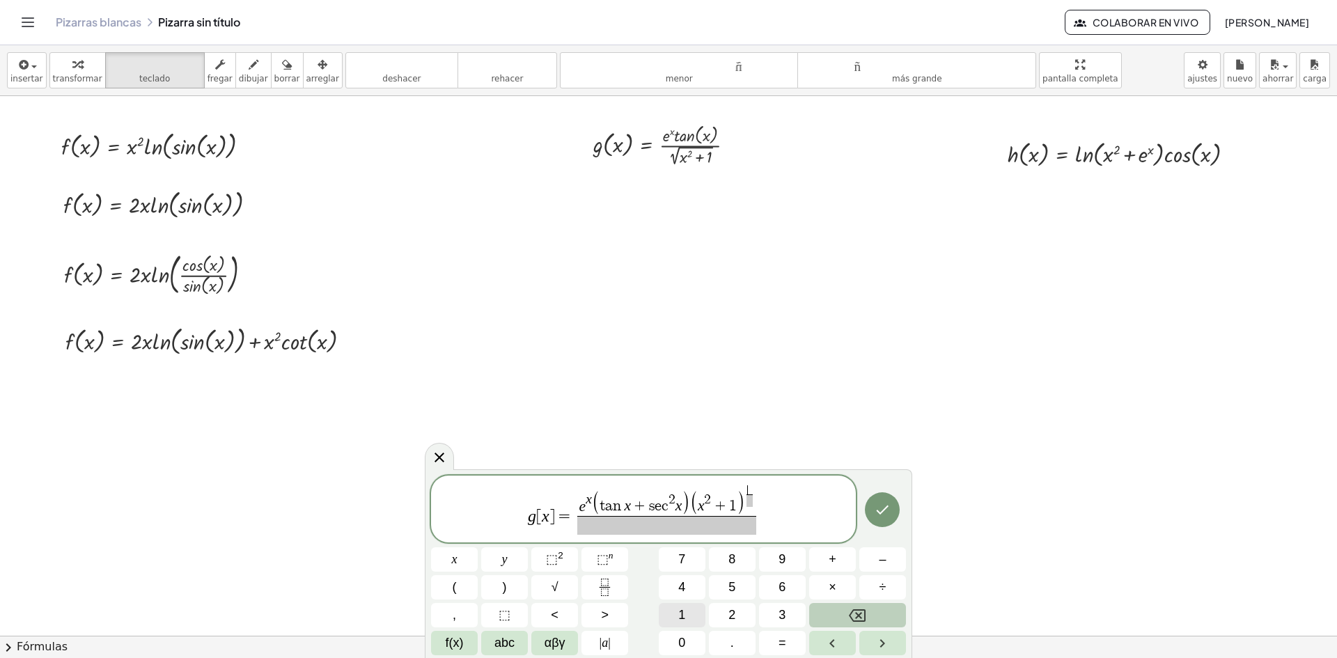
click at [673, 621] on button "1" at bounding box center [682, 615] width 47 height 24
click at [747, 501] on span at bounding box center [750, 501] width 7 height 12
click at [731, 616] on span "2" at bounding box center [732, 615] width 7 height 19
click at [758, 506] on span "e x ( t a n x + s e c 2 x ) ( x 2 + 1 ) 1 2 ​ ​ ​" at bounding box center [667, 509] width 185 height 49
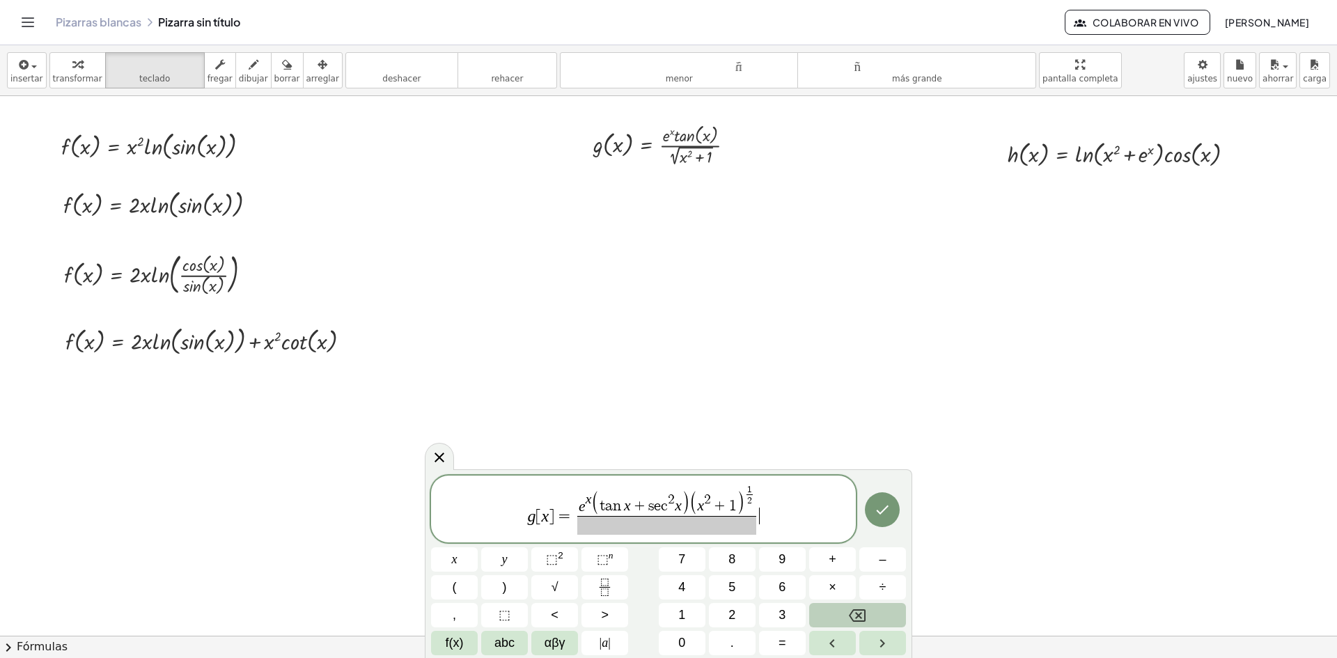
click at [758, 504] on span "e x ( t a n x + s e c 2 x ) ( x 2 + 1 ) 1 2 ​ ​" at bounding box center [667, 509] width 185 height 49
click at [758, 491] on span "e x ( t a n x + s e c 2 x ) ( x 2 + 1 ) 1 2 ​ ​ ​" at bounding box center [667, 509] width 185 height 49
click at [758, 494] on span "e x ( t a n x + s e c 2 x ) ( x 2 + 1 ) 1 2 ​ ​ ​" at bounding box center [667, 509] width 185 height 49
click at [752, 499] on span "2" at bounding box center [750, 501] width 7 height 12
click at [878, 561] on button "–" at bounding box center [882, 559] width 47 height 24
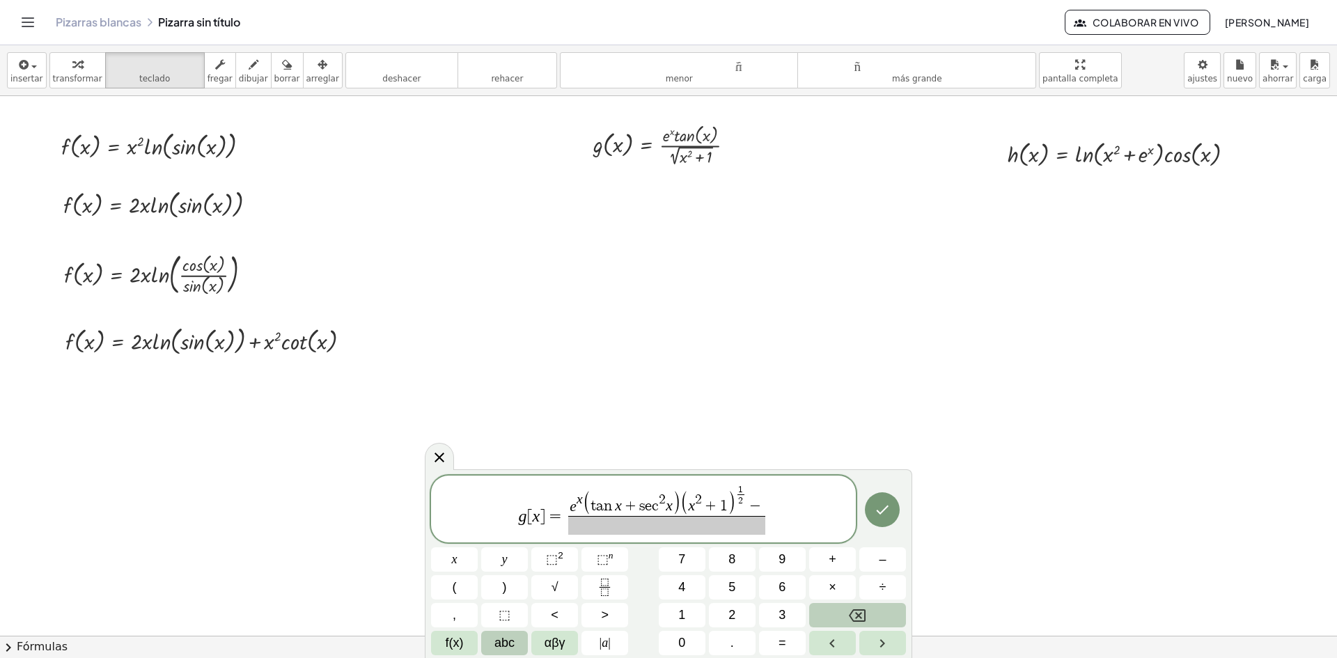
click at [502, 639] on span "abc" at bounding box center [505, 643] width 20 height 19
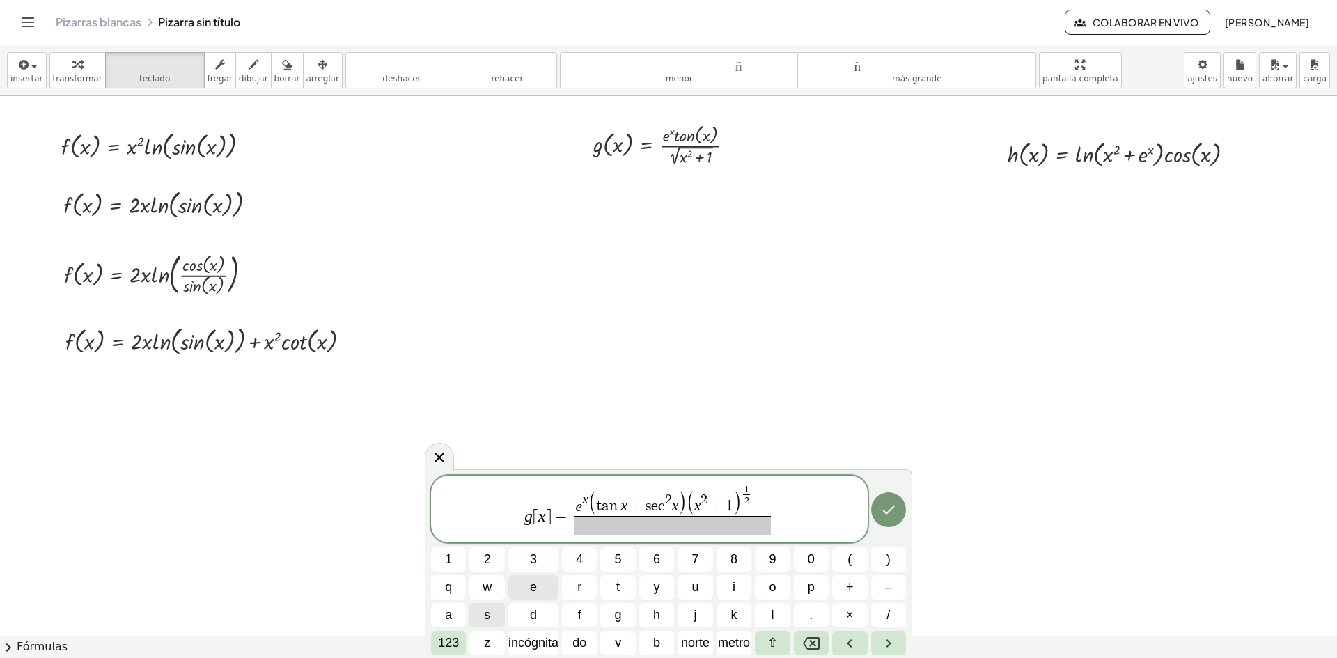
click at [538, 582] on button "e" at bounding box center [533, 587] width 50 height 24
click at [451, 641] on font "123" at bounding box center [448, 643] width 21 height 14
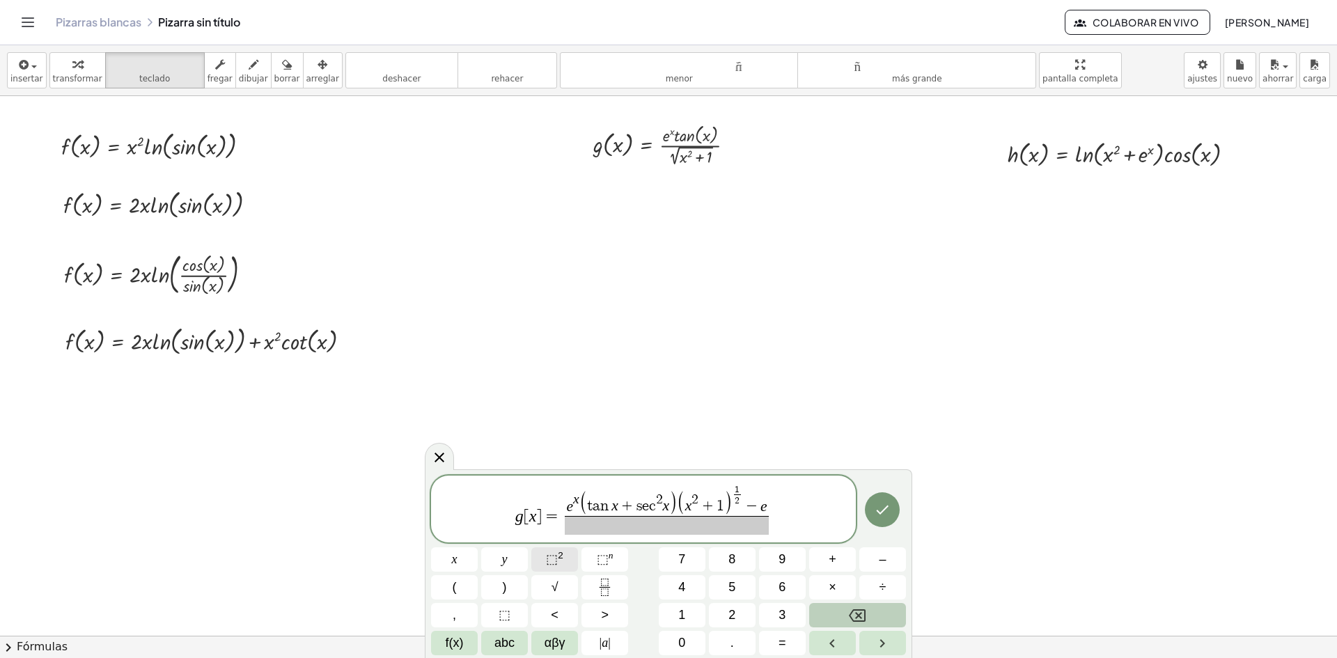
click at [543, 554] on button "⬚ 2" at bounding box center [554, 559] width 47 height 24
click at [825, 581] on button "×" at bounding box center [832, 587] width 47 height 24
click at [450, 647] on span "f(x)" at bounding box center [455, 643] width 18 height 19
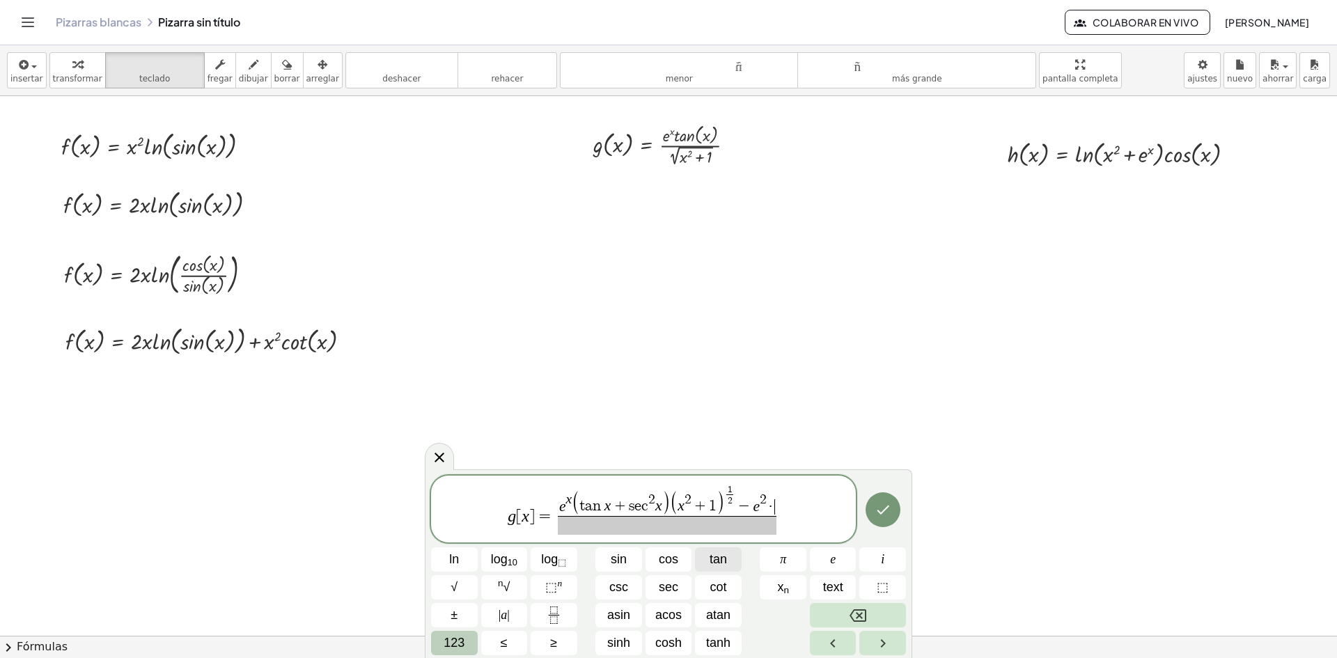
click at [710, 561] on span "tan" at bounding box center [718, 559] width 17 height 19
click at [467, 641] on button "123" at bounding box center [454, 643] width 47 height 24
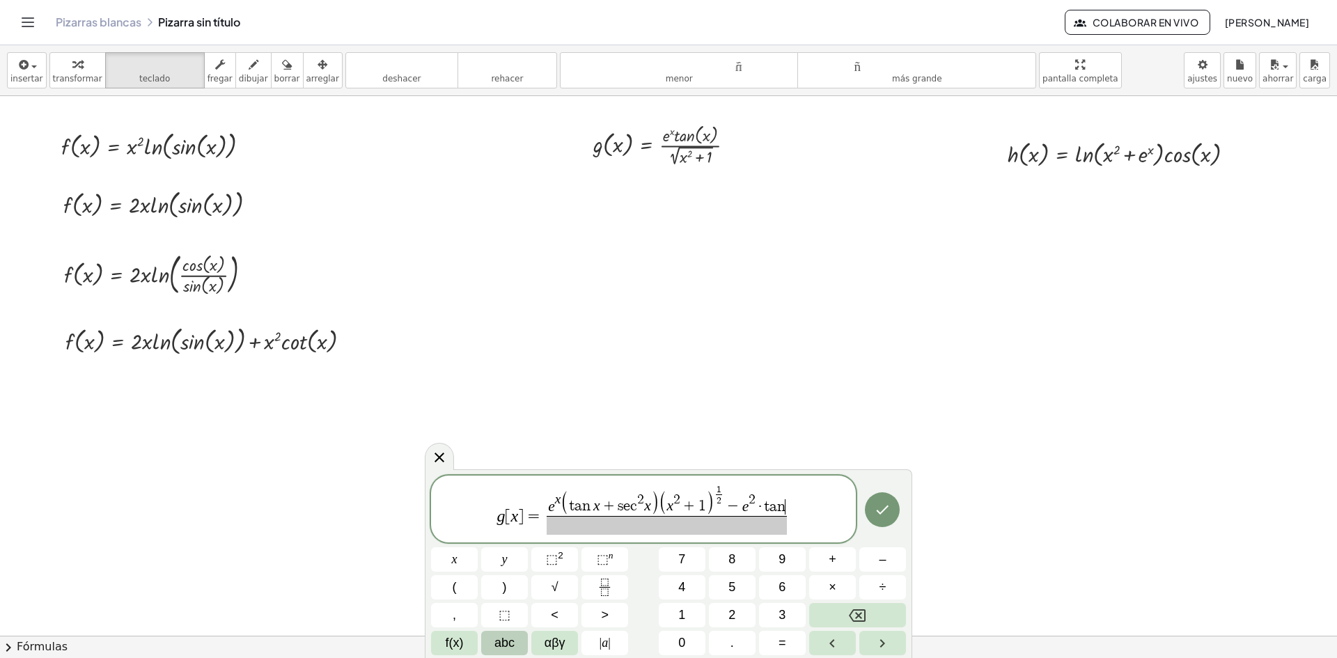
click at [494, 641] on button "abc" at bounding box center [504, 643] width 47 height 24
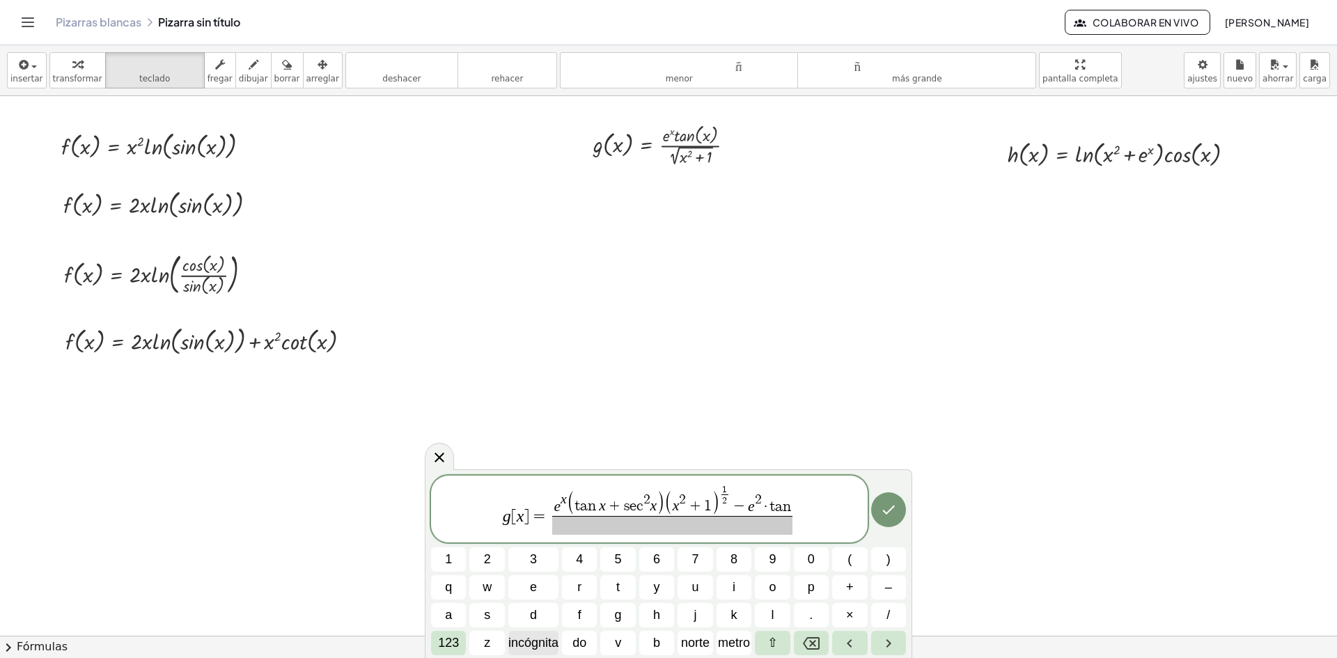
click at [531, 643] on font "incógnita" at bounding box center [533, 643] width 50 height 14
click at [844, 609] on button "×" at bounding box center [849, 615] width 35 height 24
click at [533, 645] on font "incógnita" at bounding box center [533, 643] width 50 height 14
click at [852, 557] on span "(" at bounding box center [850, 559] width 4 height 19
click at [531, 649] on font "incógnita" at bounding box center [533, 643] width 50 height 14
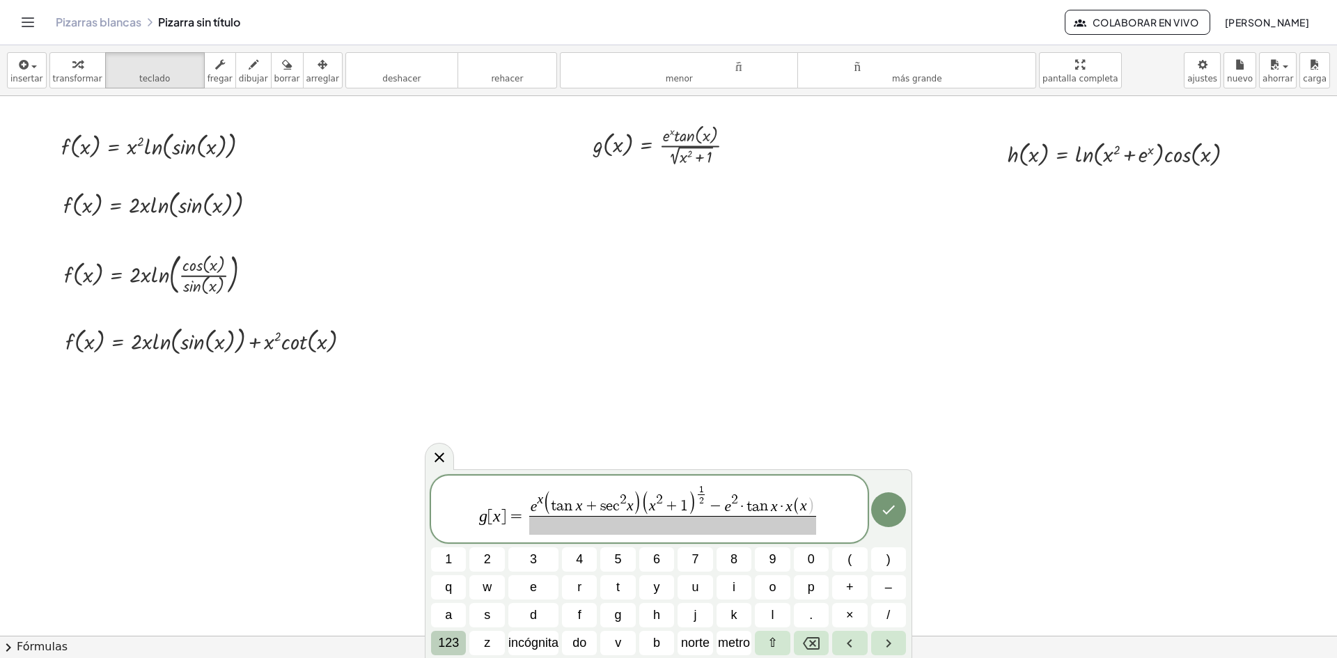
click at [455, 639] on font "123" at bounding box center [448, 643] width 21 height 14
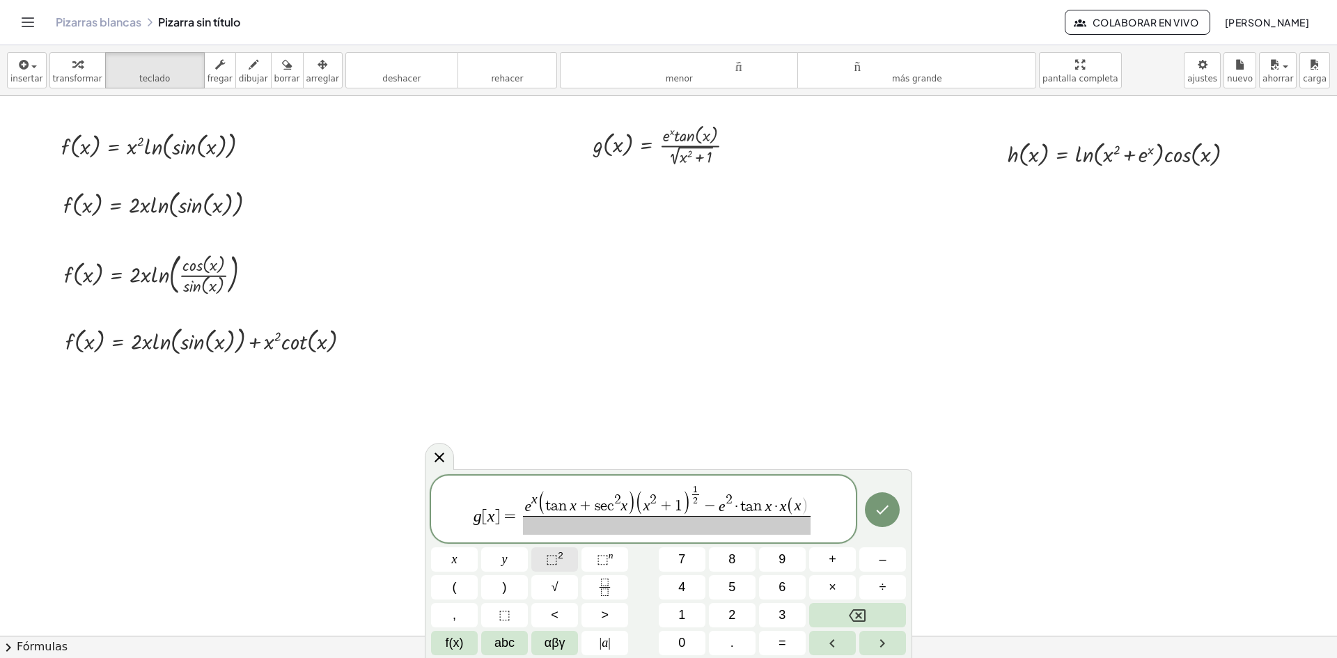
click at [556, 559] on span "⬚" at bounding box center [552, 559] width 12 height 14
click at [830, 563] on span "+" at bounding box center [833, 559] width 8 height 19
click at [695, 614] on button "1" at bounding box center [682, 615] width 47 height 24
click at [517, 578] on button ")" at bounding box center [504, 587] width 47 height 24
click at [612, 557] on sup "n" at bounding box center [611, 555] width 5 height 10
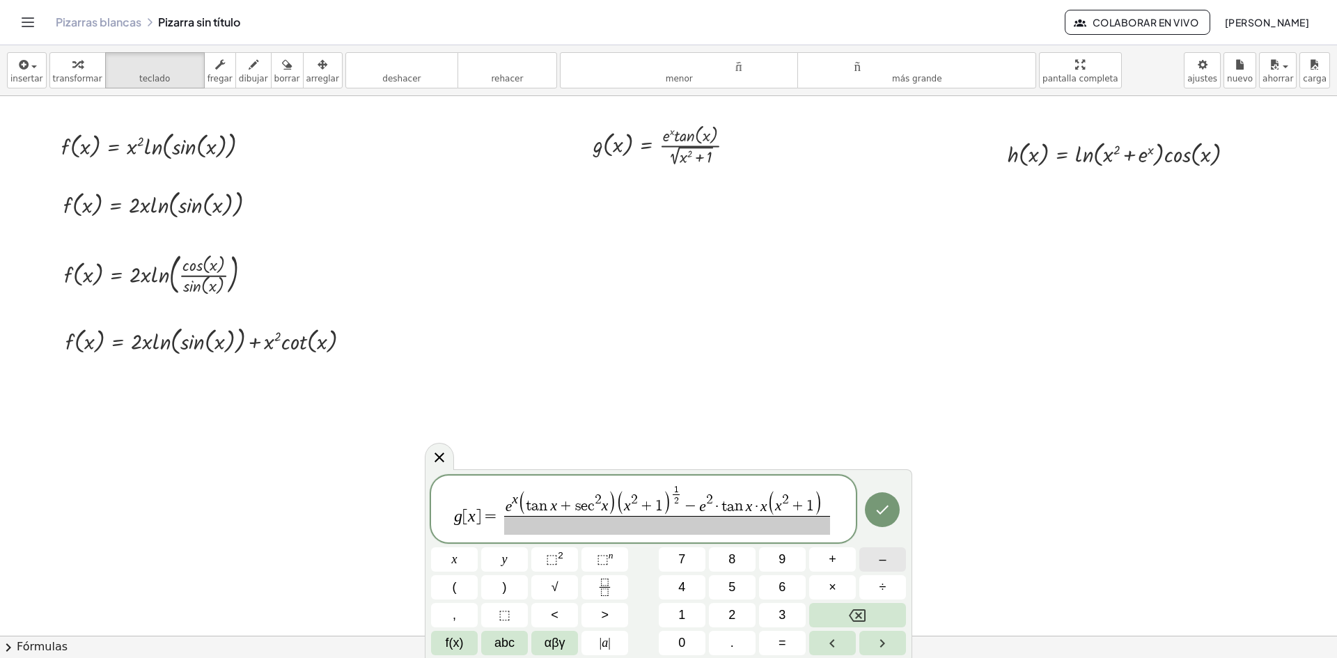
click at [891, 560] on button "–" at bounding box center [882, 559] width 47 height 24
click at [595, 584] on button "Fraction" at bounding box center [605, 587] width 47 height 24
click at [692, 524] on span at bounding box center [667, 525] width 341 height 19
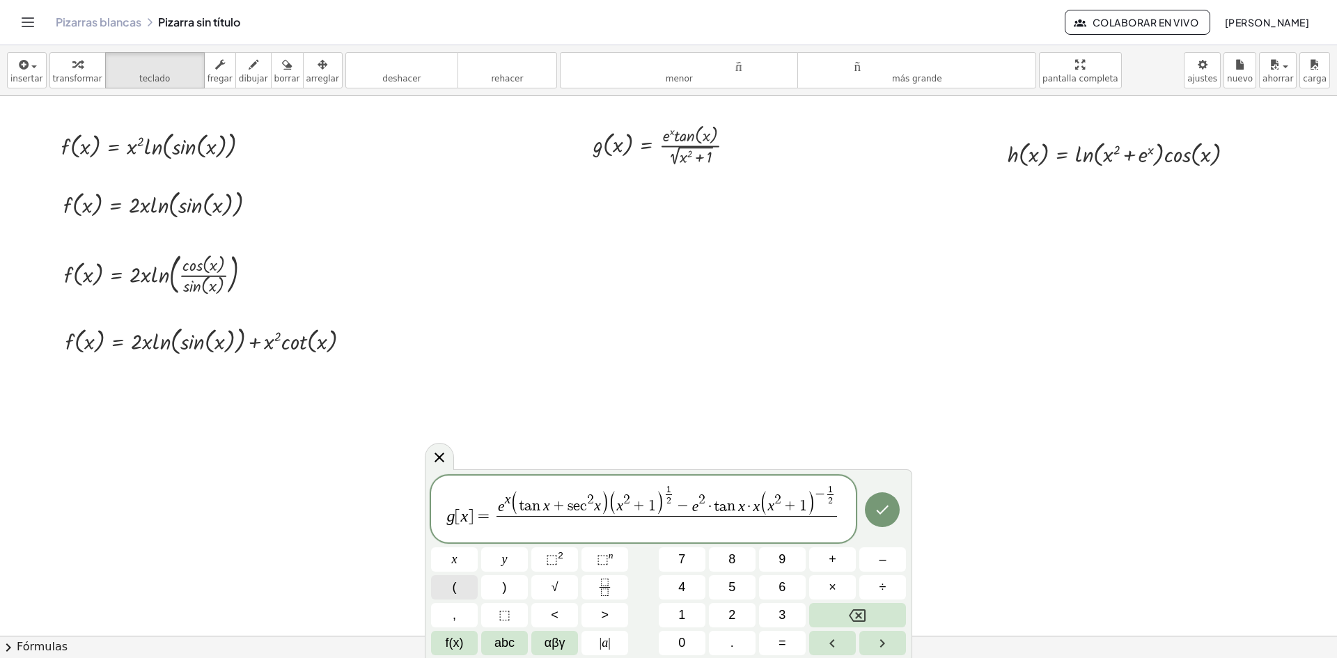
click at [458, 588] on button "(" at bounding box center [454, 587] width 47 height 24
click at [458, 567] on button "x" at bounding box center [454, 559] width 47 height 24
click at [552, 562] on span "⬚" at bounding box center [552, 559] width 12 height 14
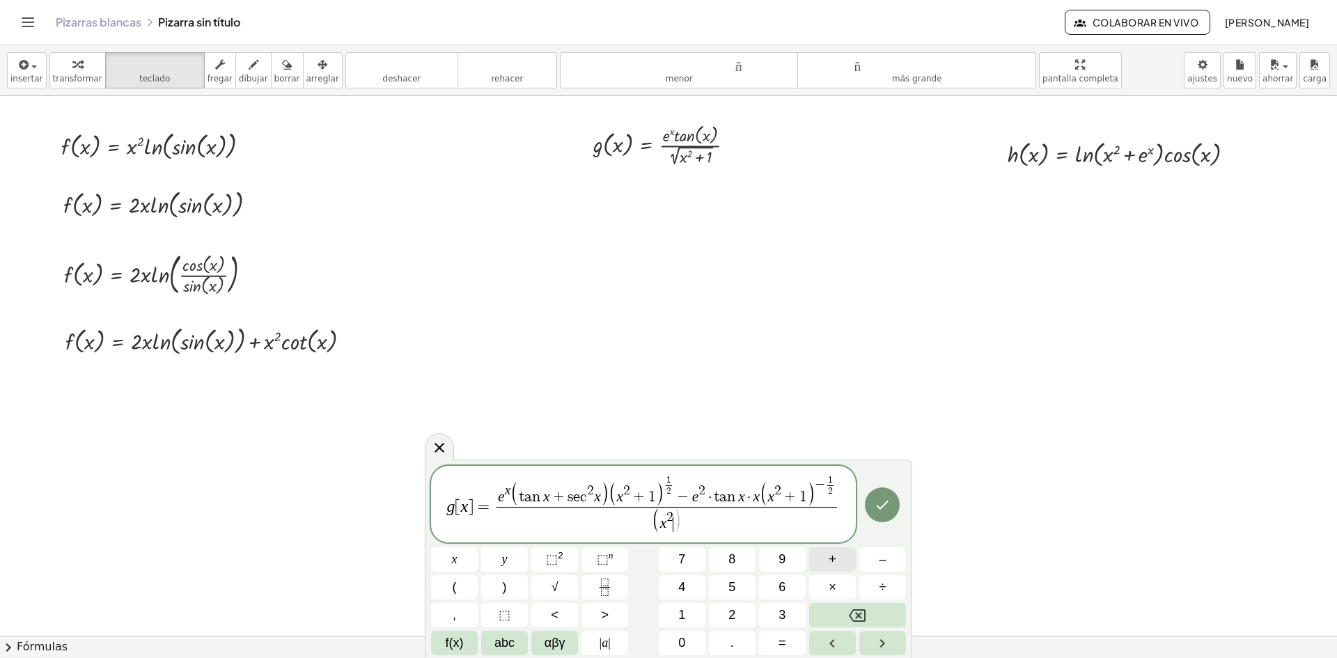
click at [836, 560] on span "+" at bounding box center [833, 559] width 8 height 19
click at [682, 614] on span "1" at bounding box center [681, 615] width 7 height 19
click at [508, 586] on button ")" at bounding box center [504, 587] width 47 height 24
click at [889, 512] on icon "Hecho" at bounding box center [882, 505] width 17 height 17
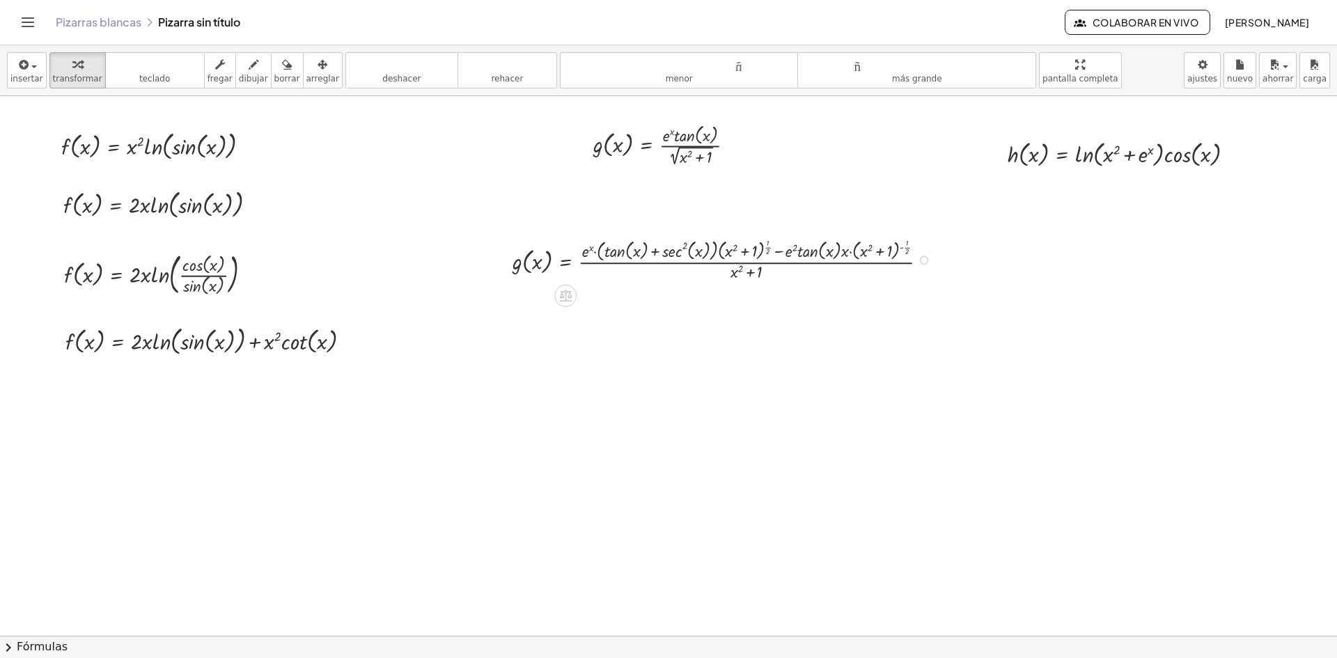
click at [804, 251] on div at bounding box center [725, 259] width 439 height 48
click at [306, 64] on div "button" at bounding box center [322, 64] width 33 height 17
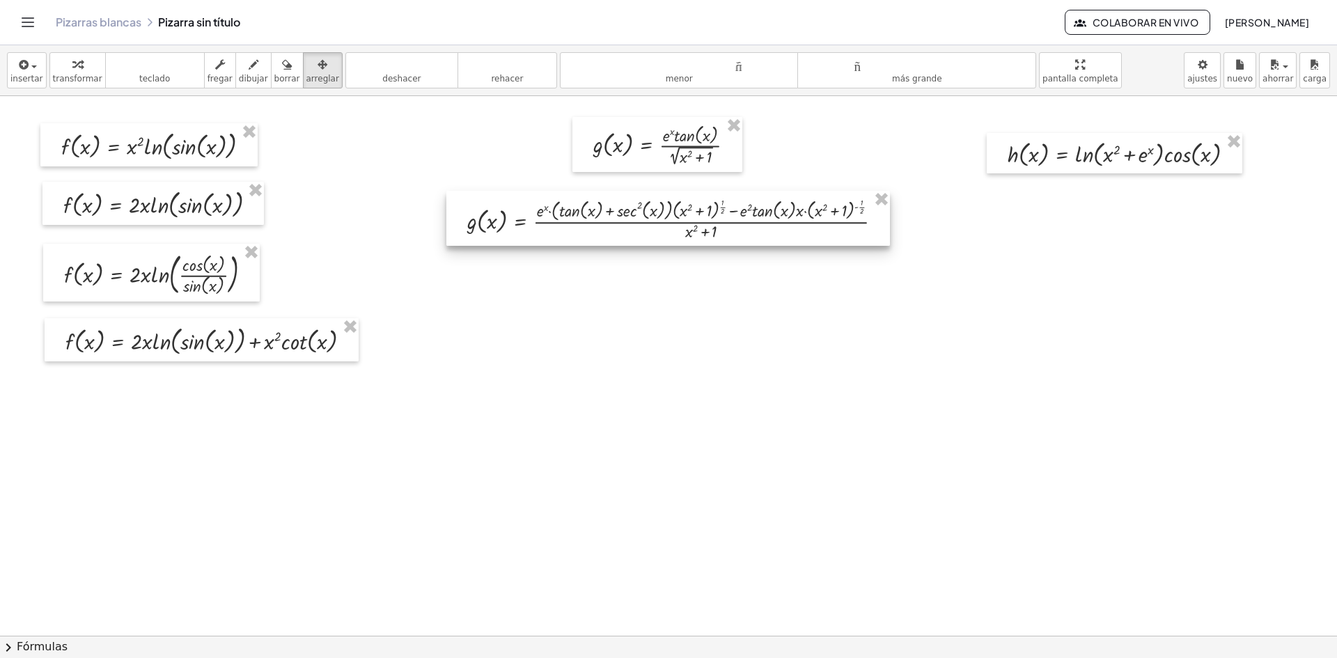
drag, startPoint x: 793, startPoint y: 253, endPoint x: 748, endPoint y: 212, distance: 60.7
click at [748, 212] on div at bounding box center [668, 218] width 444 height 55
click at [6, 67] on div "insertar Seleccione uno: Expresión matemática Función Texto Vídeo de YouTube Gr…" at bounding box center [668, 70] width 1337 height 51
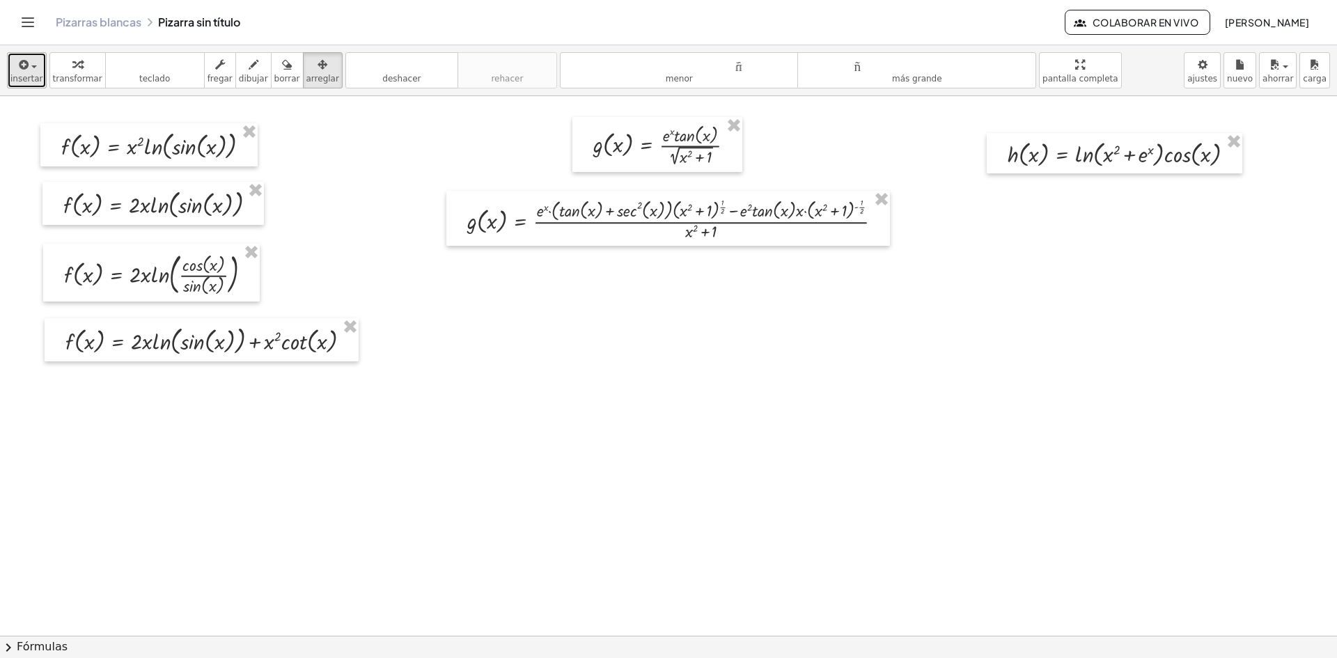
click at [24, 65] on icon "button" at bounding box center [23, 64] width 13 height 17
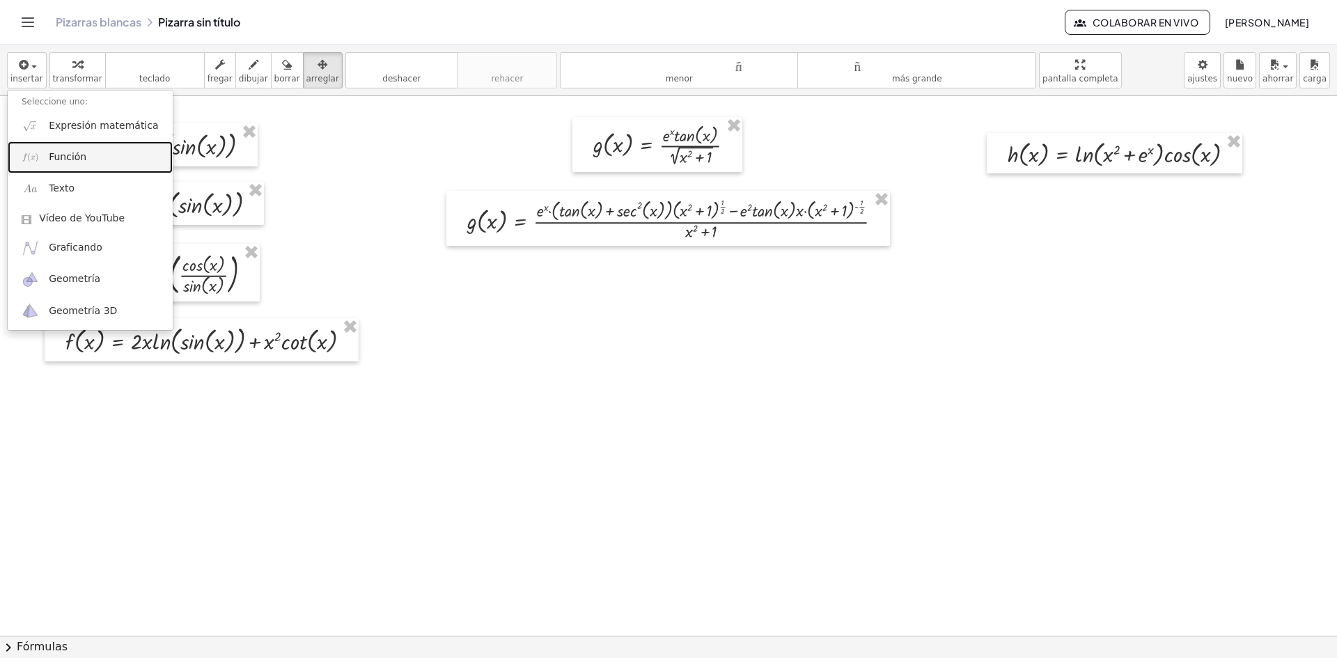
click at [68, 164] on span "Función" at bounding box center [68, 157] width 38 height 14
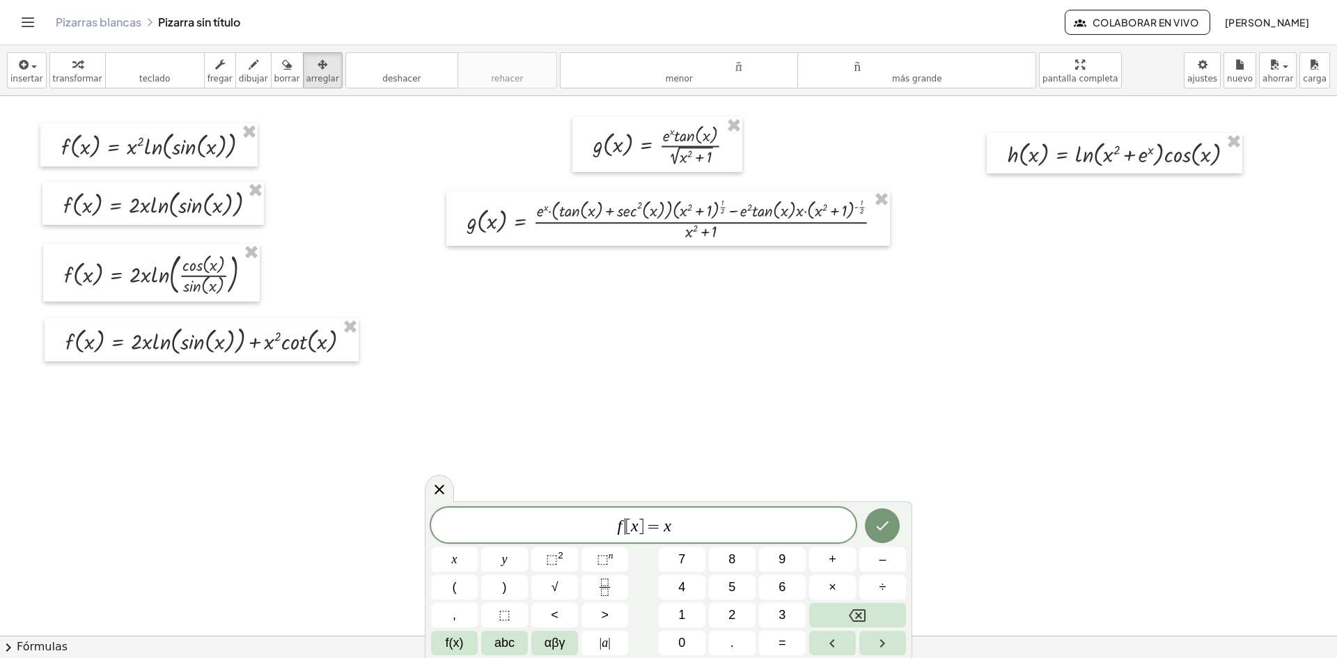
click at [621, 522] on var "f" at bounding box center [619, 526] width 5 height 18
click at [697, 524] on span "g ​ [ x ] = x" at bounding box center [643, 527] width 425 height 20
click at [602, 584] on icon "Fraction" at bounding box center [604, 587] width 17 height 17
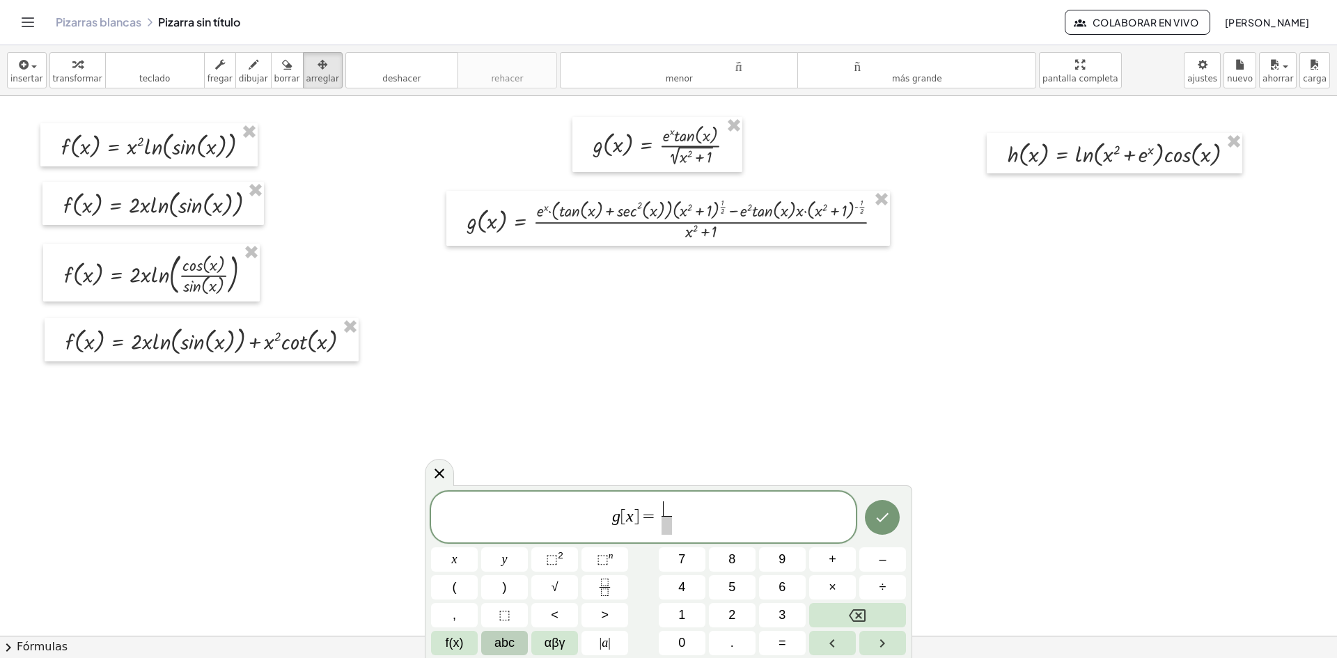
click at [508, 639] on span "abc" at bounding box center [505, 643] width 20 height 19
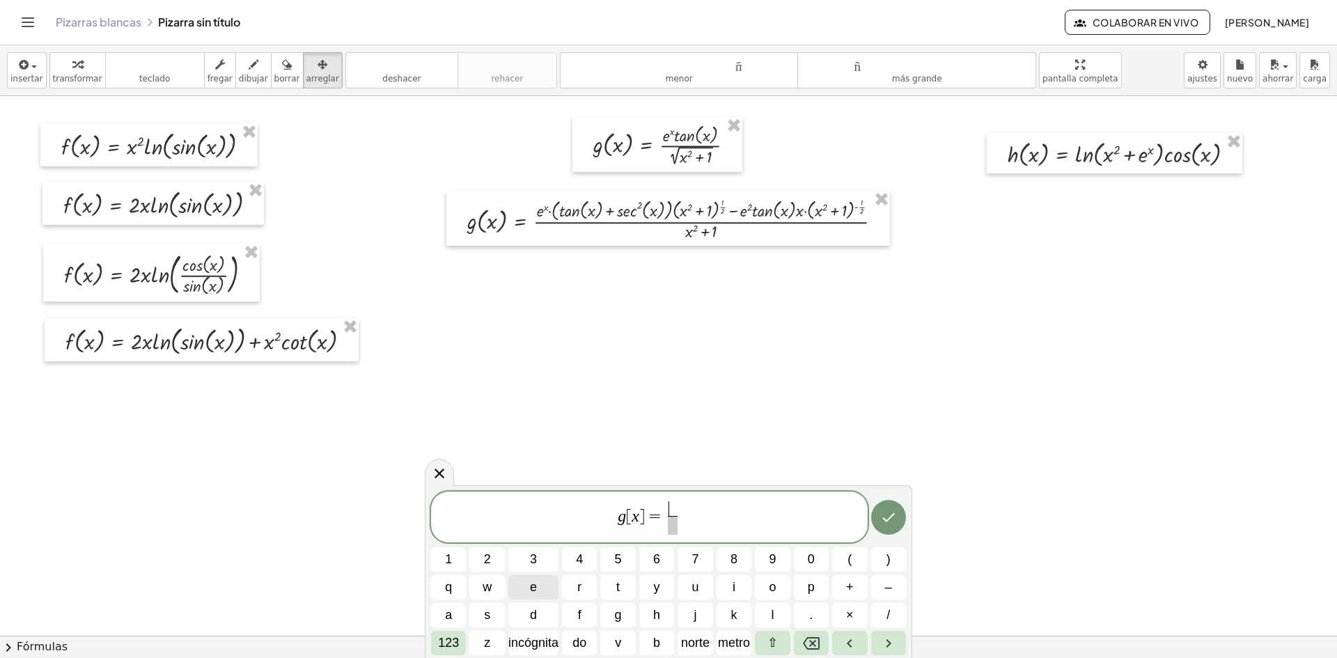
click at [523, 586] on button "e" at bounding box center [533, 587] width 50 height 24
click at [446, 641] on font "123" at bounding box center [448, 643] width 21 height 14
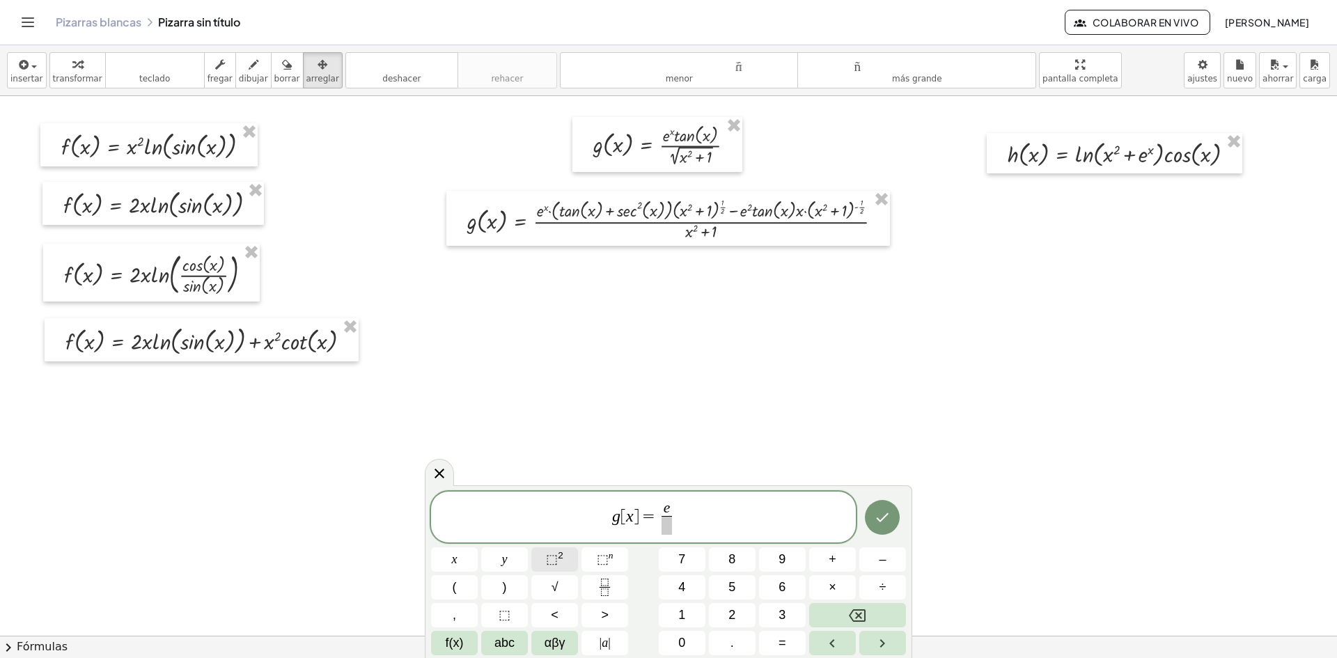
click at [557, 556] on span "⬚" at bounding box center [552, 559] width 12 height 14
click at [458, 589] on button "(" at bounding box center [454, 587] width 47 height 24
click at [456, 645] on span "f(x)" at bounding box center [455, 643] width 18 height 19
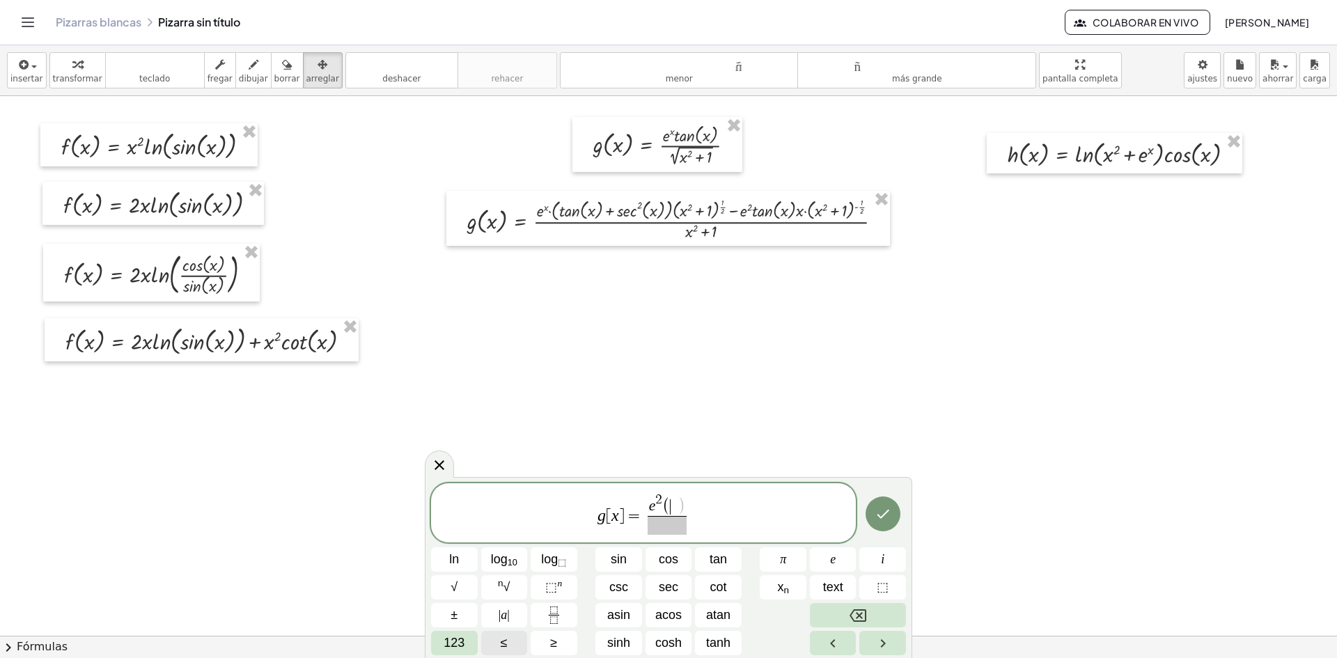
click at [456, 645] on span "123" at bounding box center [454, 643] width 21 height 19
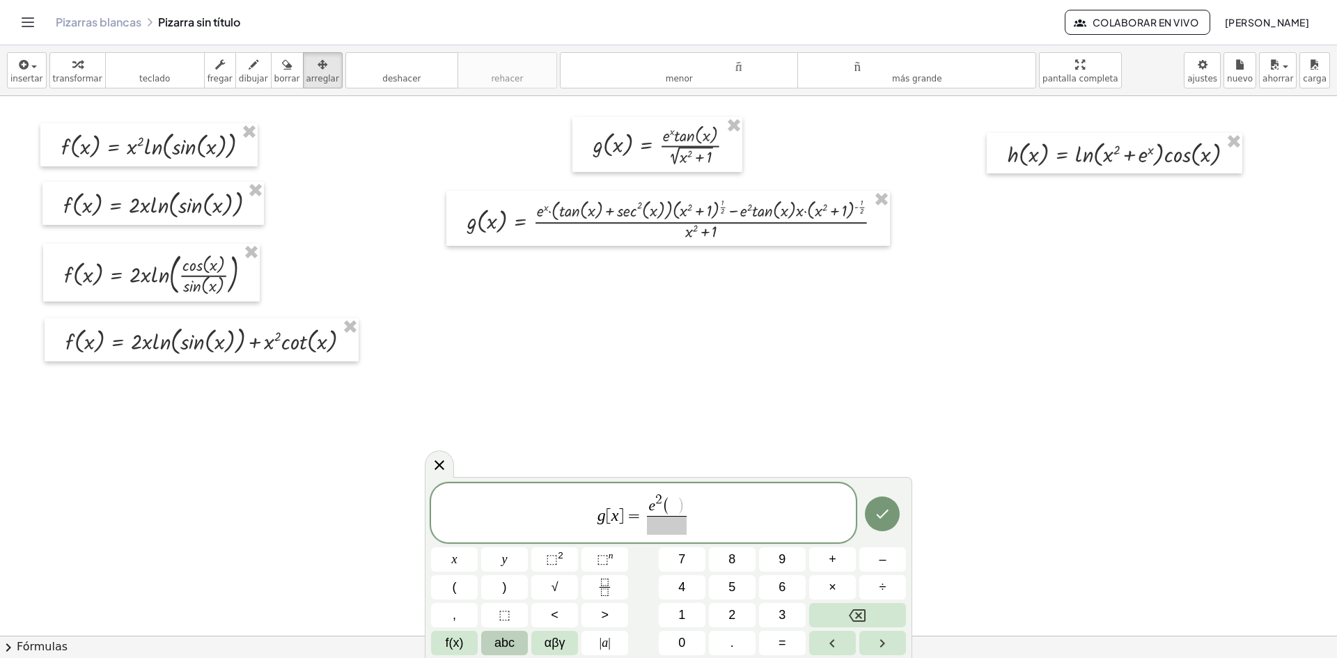
click at [503, 641] on span "abc" at bounding box center [505, 643] width 20 height 19
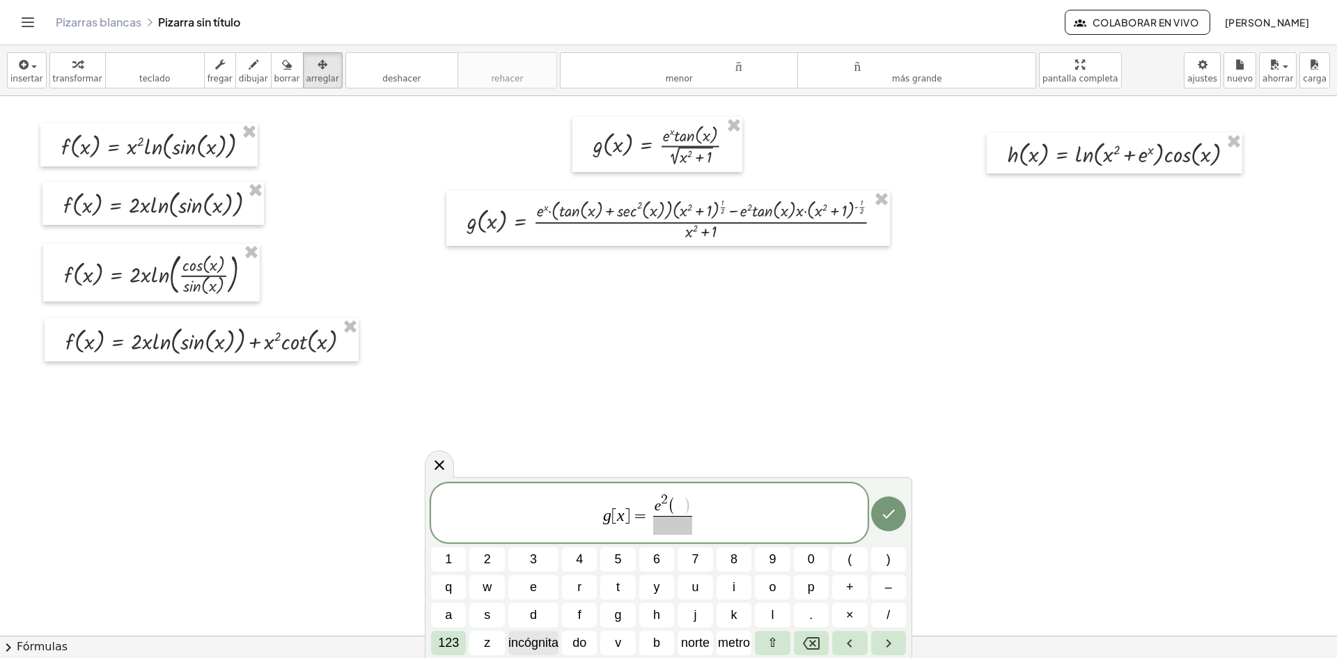
click at [553, 638] on font "incógnita" at bounding box center [533, 643] width 50 height 14
click at [448, 641] on font "123" at bounding box center [448, 643] width 21 height 14
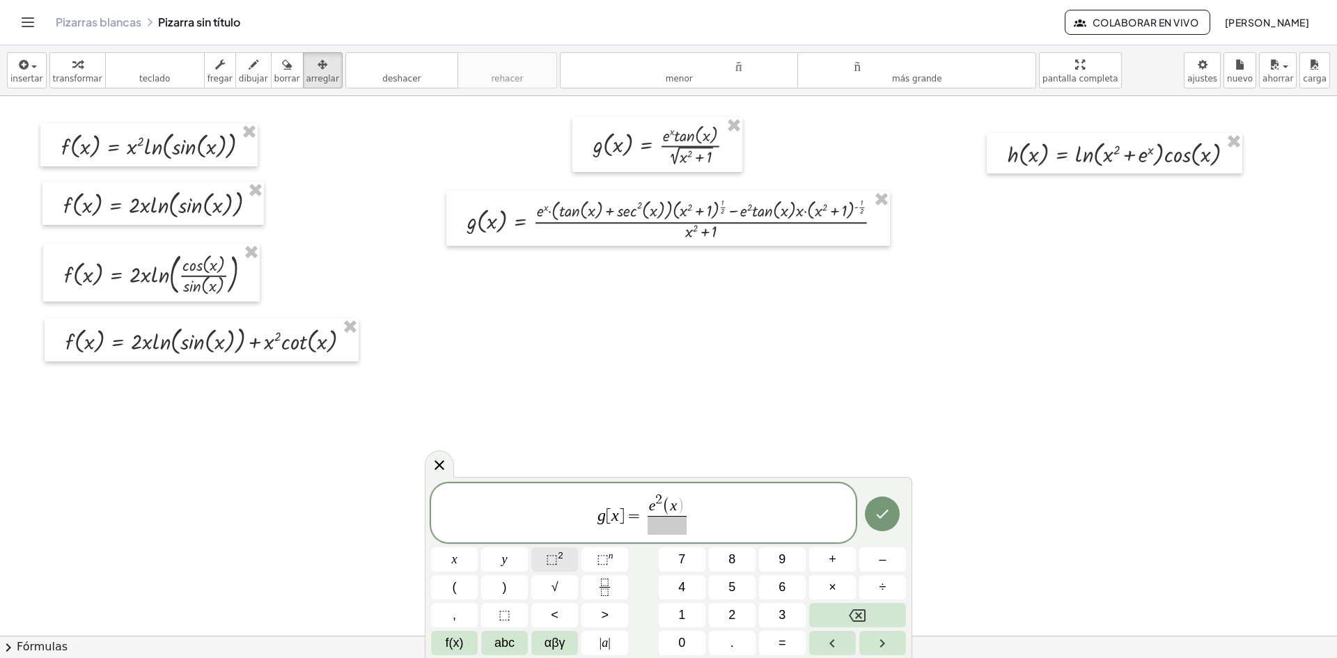
click at [548, 561] on span "⬚" at bounding box center [552, 559] width 12 height 14
click at [841, 559] on button "+" at bounding box center [832, 559] width 47 height 24
click at [694, 616] on button "1" at bounding box center [682, 615] width 47 height 24
click at [503, 588] on span ")" at bounding box center [505, 587] width 4 height 19
click at [462, 587] on button "(" at bounding box center [454, 587] width 47 height 24
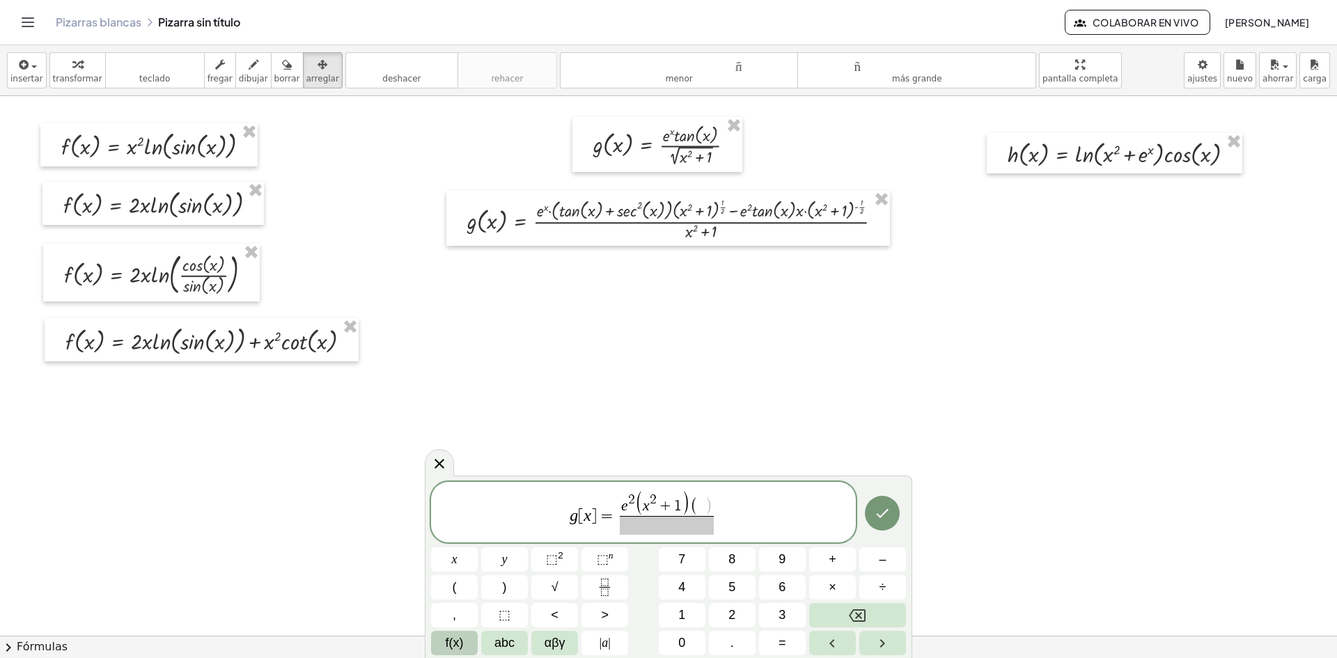
click at [451, 644] on span "f(x)" at bounding box center [455, 643] width 18 height 19
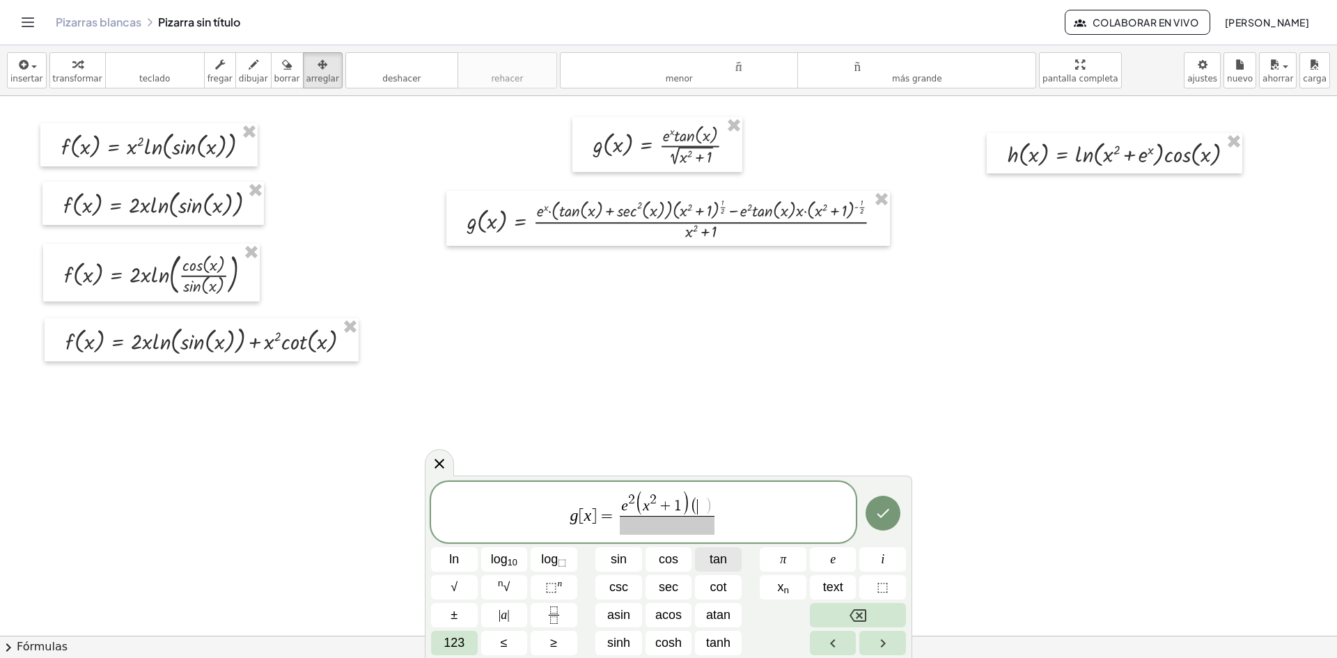
click at [708, 558] on button "tan" at bounding box center [718, 559] width 47 height 24
click at [452, 652] on span "123" at bounding box center [454, 643] width 21 height 19
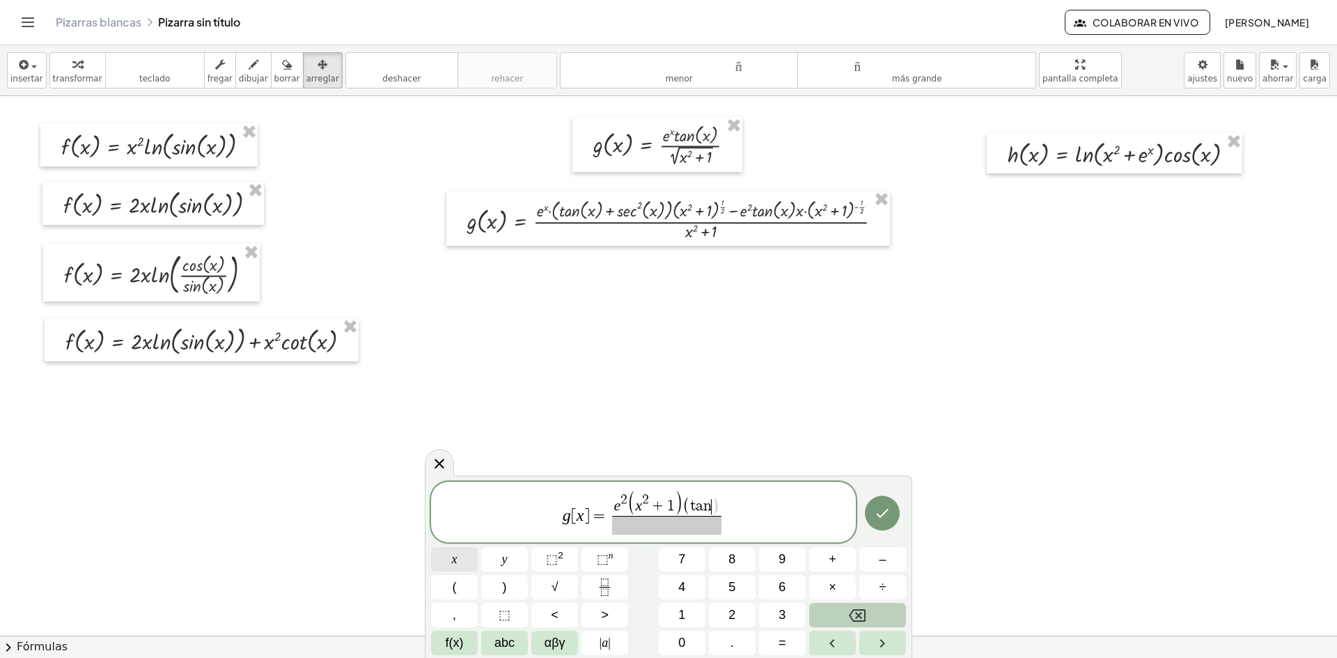
click at [455, 565] on span "x" at bounding box center [455, 559] width 6 height 19
click at [837, 561] on button "+" at bounding box center [832, 559] width 47 height 24
click at [456, 651] on span "f(x)" at bounding box center [455, 643] width 18 height 19
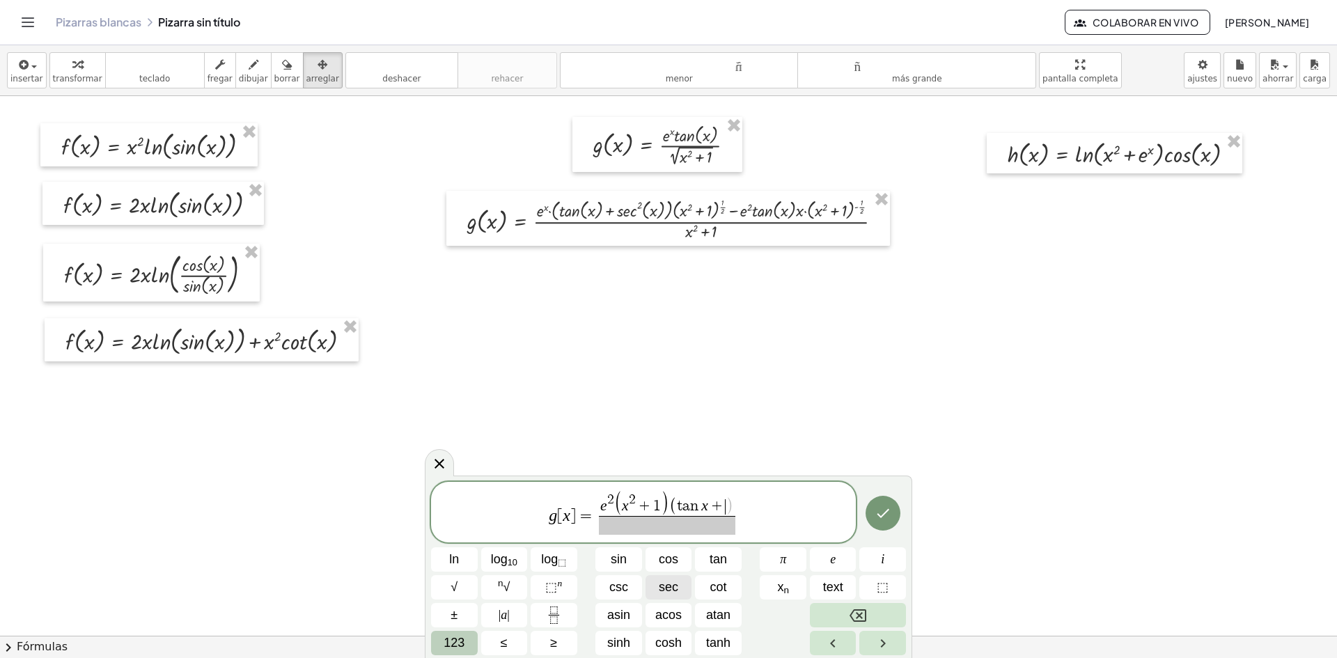
click at [662, 585] on span "sec" at bounding box center [669, 587] width 20 height 19
click at [459, 646] on span "123" at bounding box center [454, 643] width 21 height 19
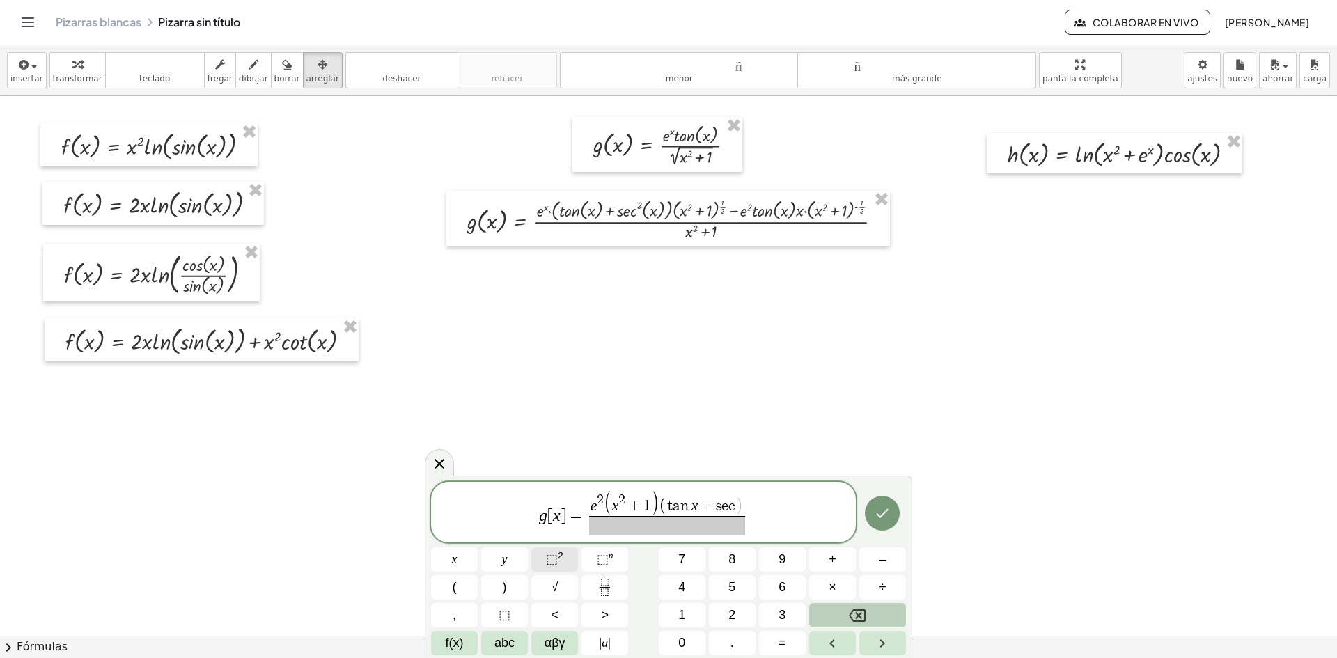
click at [554, 564] on span "⬚" at bounding box center [552, 559] width 12 height 14
click at [456, 564] on span "x" at bounding box center [455, 559] width 6 height 19
click at [499, 584] on button ")" at bounding box center [504, 587] width 47 height 24
click at [879, 563] on span "–" at bounding box center [882, 559] width 7 height 19
click at [456, 566] on span "x" at bounding box center [455, 559] width 6 height 19
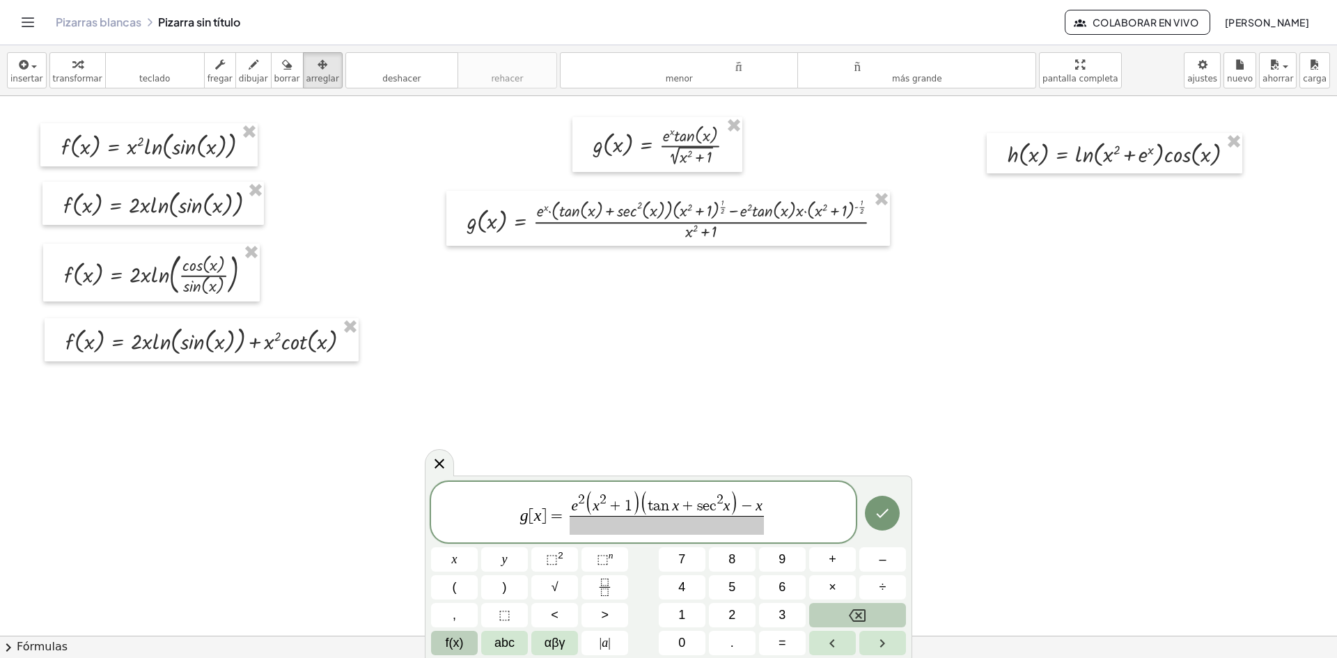
click at [446, 651] on span "f(x)" at bounding box center [455, 643] width 18 height 19
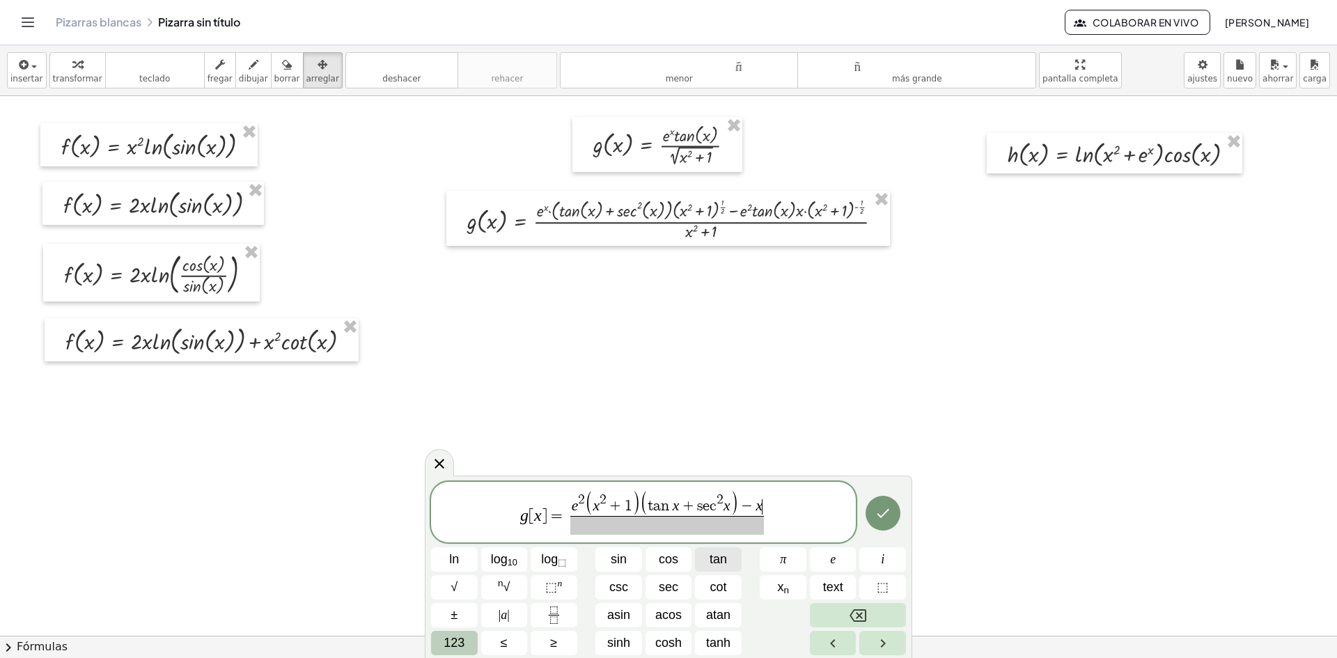
click at [714, 556] on span "tan" at bounding box center [718, 559] width 17 height 19
click at [453, 639] on span "123" at bounding box center [454, 643] width 21 height 19
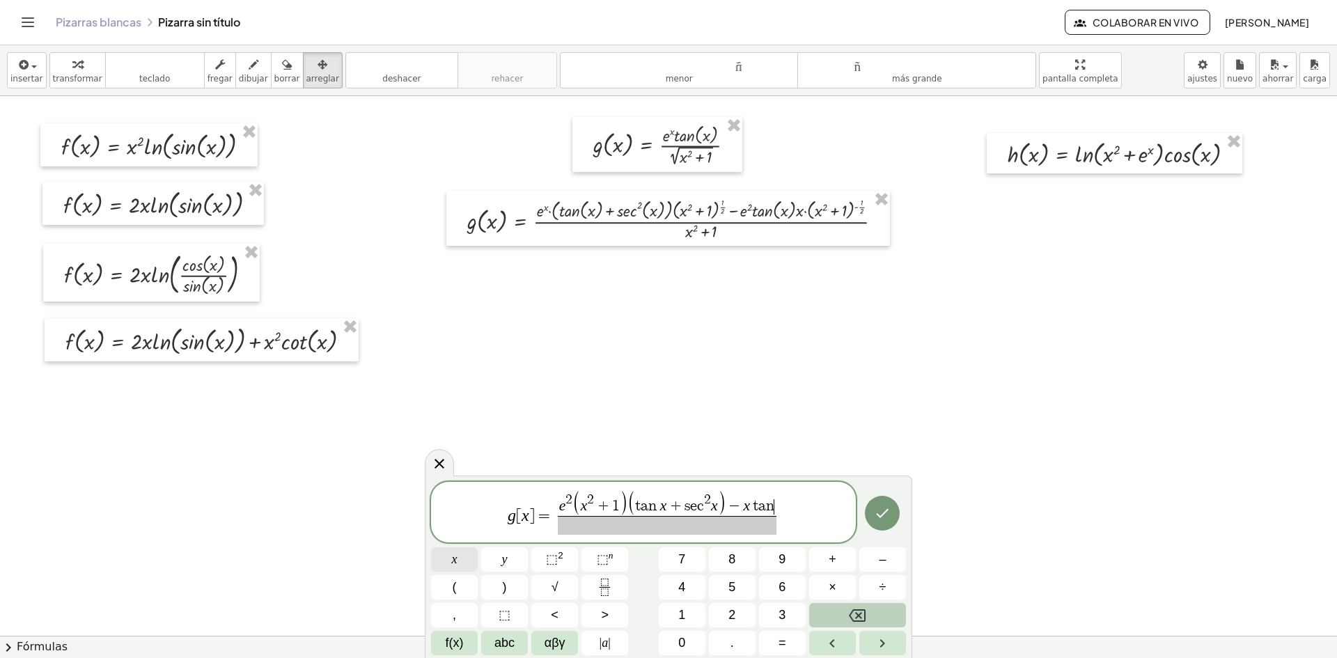
click at [447, 561] on button "x" at bounding box center [454, 559] width 47 height 24
click at [669, 522] on span "​" at bounding box center [667, 525] width 228 height 19
click at [452, 567] on span "x" at bounding box center [455, 559] width 6 height 19
click at [561, 559] on sup "2" at bounding box center [561, 555] width 6 height 10
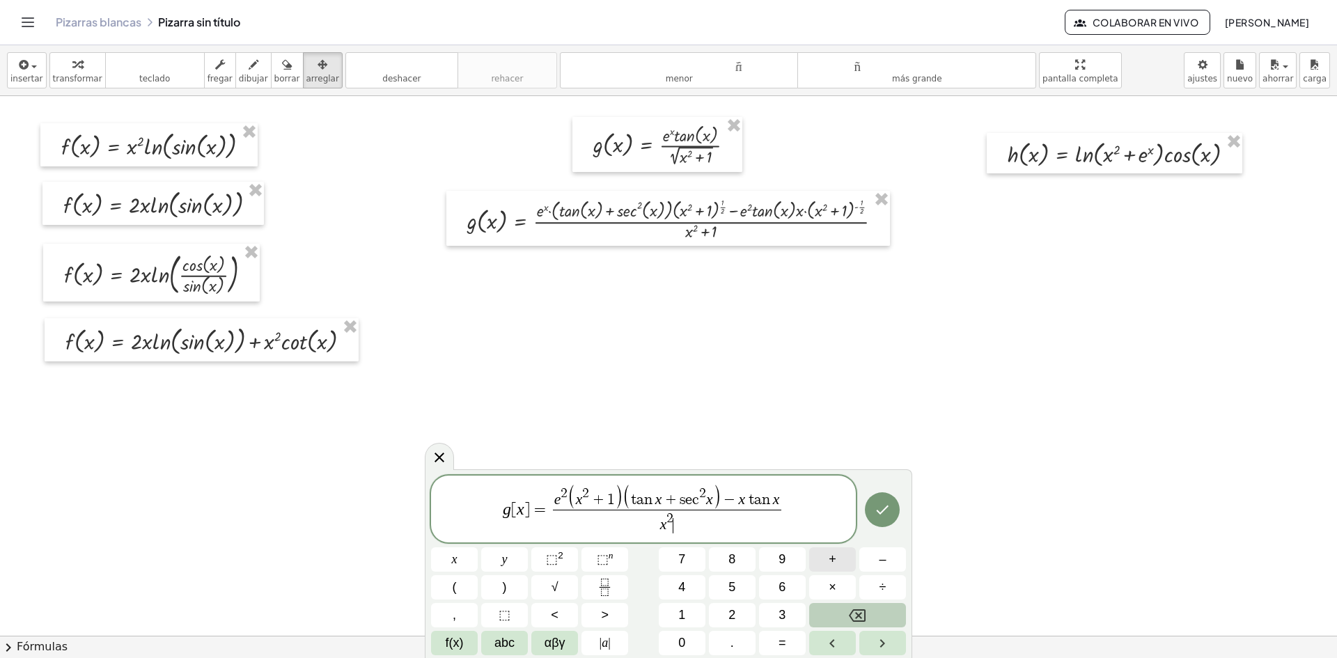
click at [845, 563] on button "+" at bounding box center [832, 559] width 47 height 24
click at [671, 613] on button "1" at bounding box center [682, 615] width 47 height 24
click at [641, 524] on span "​ x 2 + 1" at bounding box center [667, 522] width 228 height 25
click at [453, 582] on span "(" at bounding box center [455, 587] width 4 height 19
click at [691, 522] on span ")" at bounding box center [690, 521] width 8 height 26
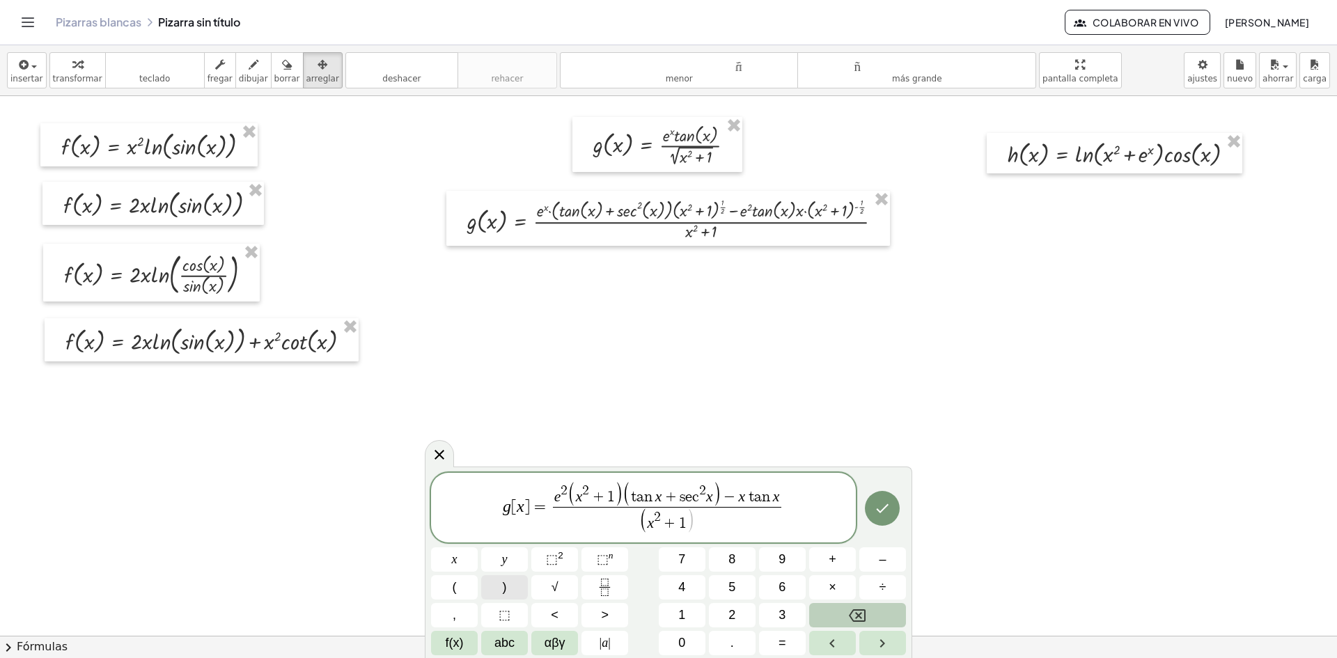
click at [512, 593] on button ")" at bounding box center [504, 587] width 47 height 24
click at [600, 555] on span "⬚" at bounding box center [603, 559] width 12 height 14
click at [612, 588] on icon "Fraction" at bounding box center [604, 587] width 17 height 17
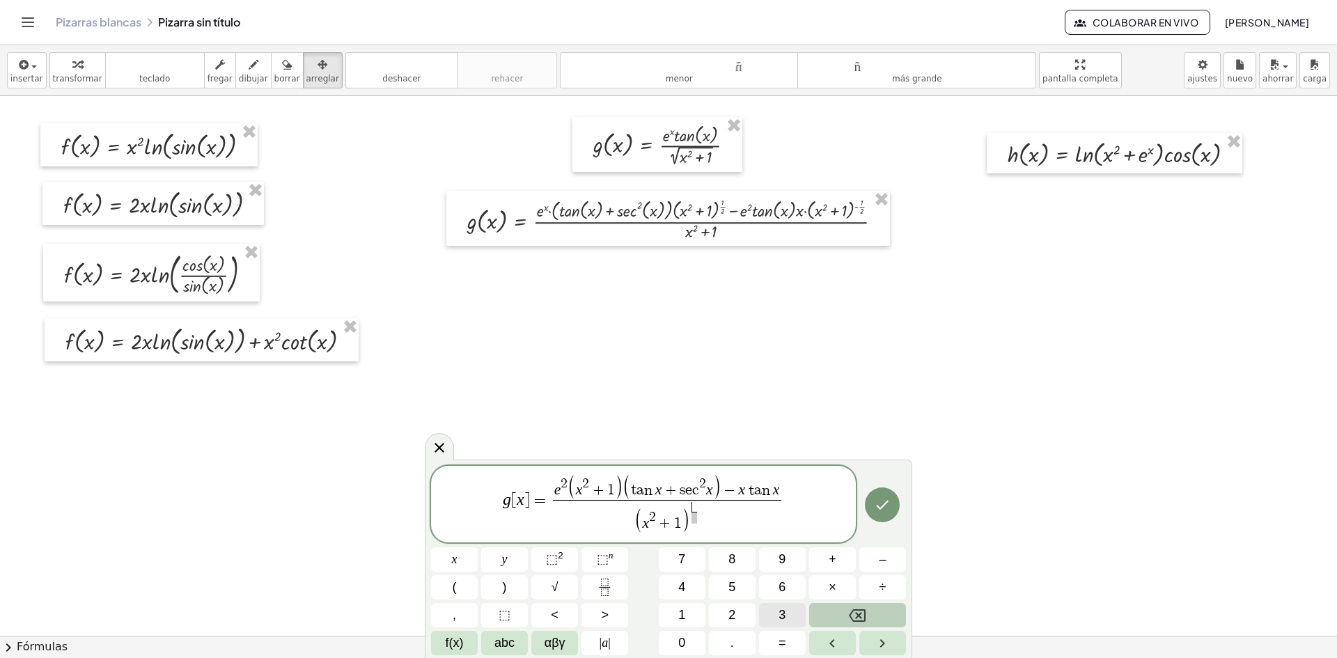
click at [787, 616] on button "3" at bounding box center [782, 615] width 47 height 24
click at [745, 620] on button "2" at bounding box center [732, 615] width 47 height 24
click at [745, 488] on var "t" at bounding box center [749, 490] width 8 height 15
click at [827, 586] on button "×" at bounding box center [832, 587] width 47 height 24
click at [884, 496] on button "Done" at bounding box center [882, 505] width 35 height 35
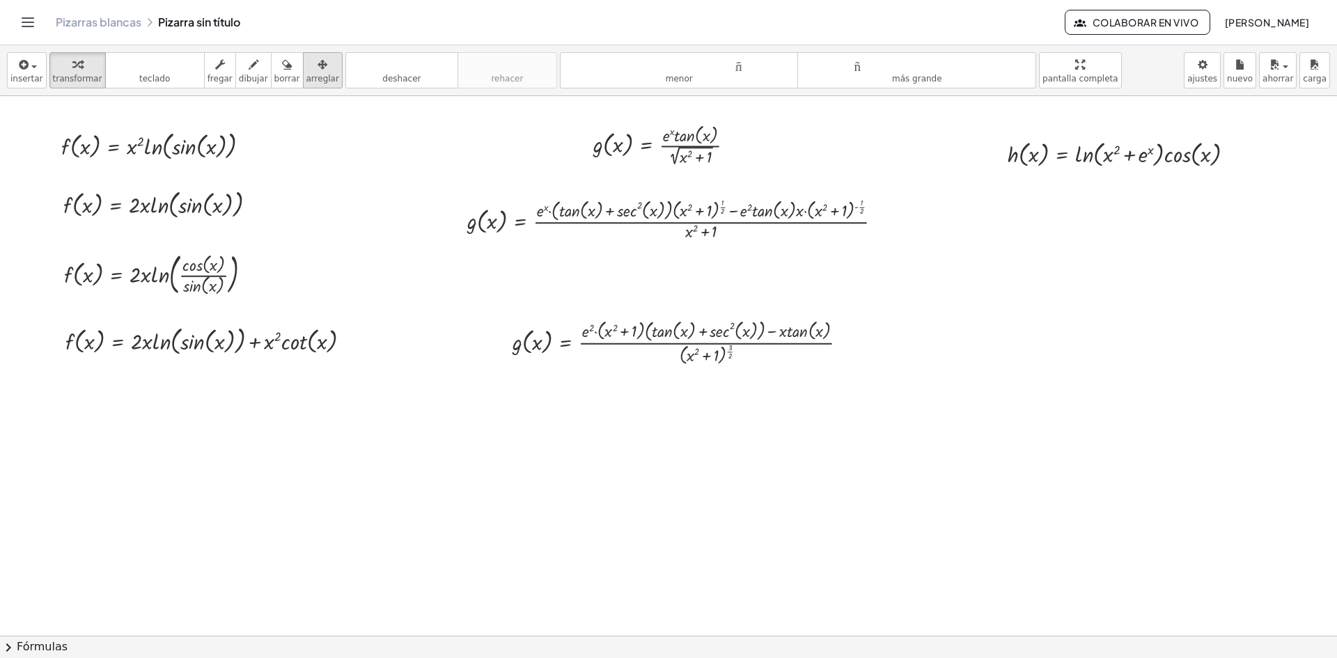
click at [306, 61] on div "button" at bounding box center [322, 64] width 33 height 17
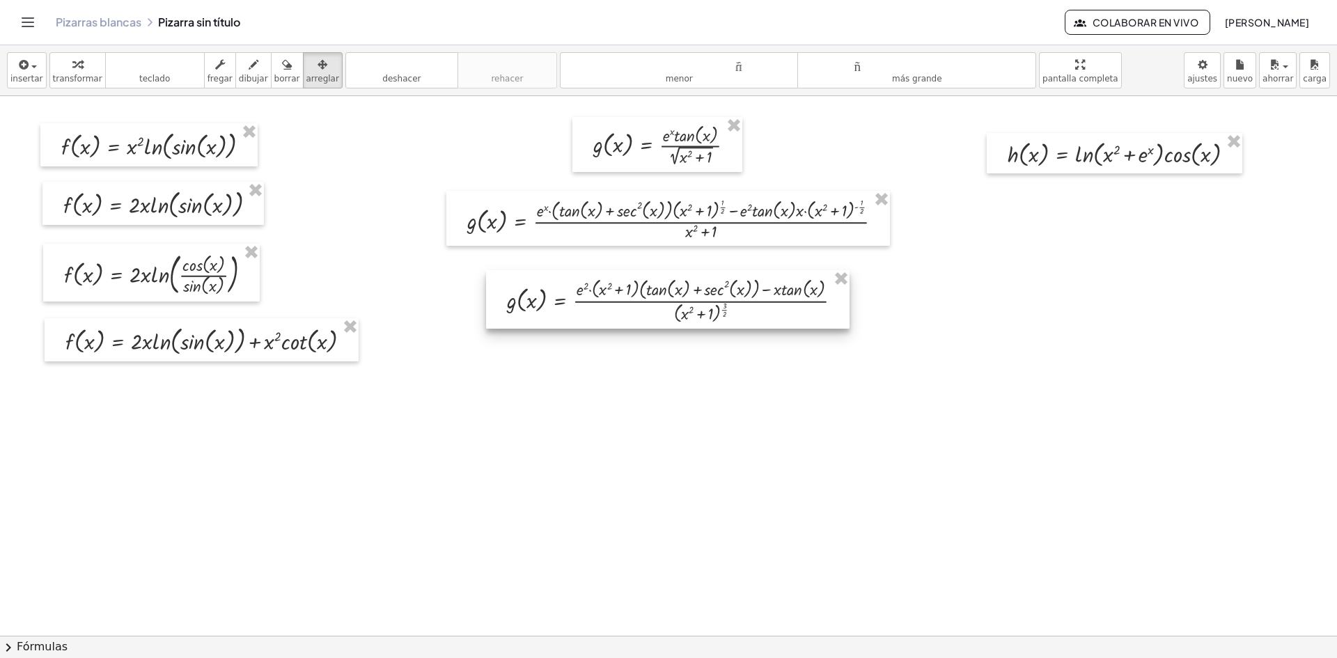
drag, startPoint x: 650, startPoint y: 353, endPoint x: 644, endPoint y: 311, distance: 42.2
click at [644, 311] on div at bounding box center [668, 299] width 364 height 59
drag, startPoint x: 667, startPoint y: 398, endPoint x: 655, endPoint y: 394, distance: 11.9
click at [29, 69] on div "button" at bounding box center [26, 64] width 33 height 17
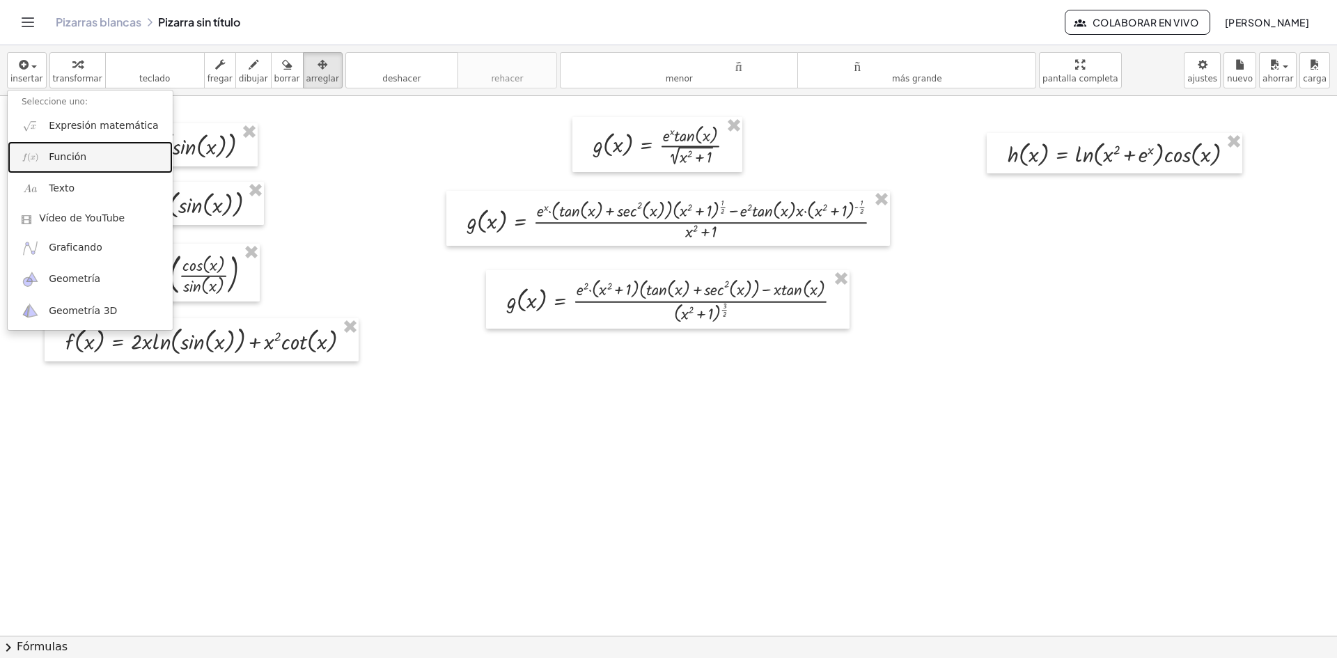
click at [81, 159] on font "Función" at bounding box center [68, 156] width 38 height 11
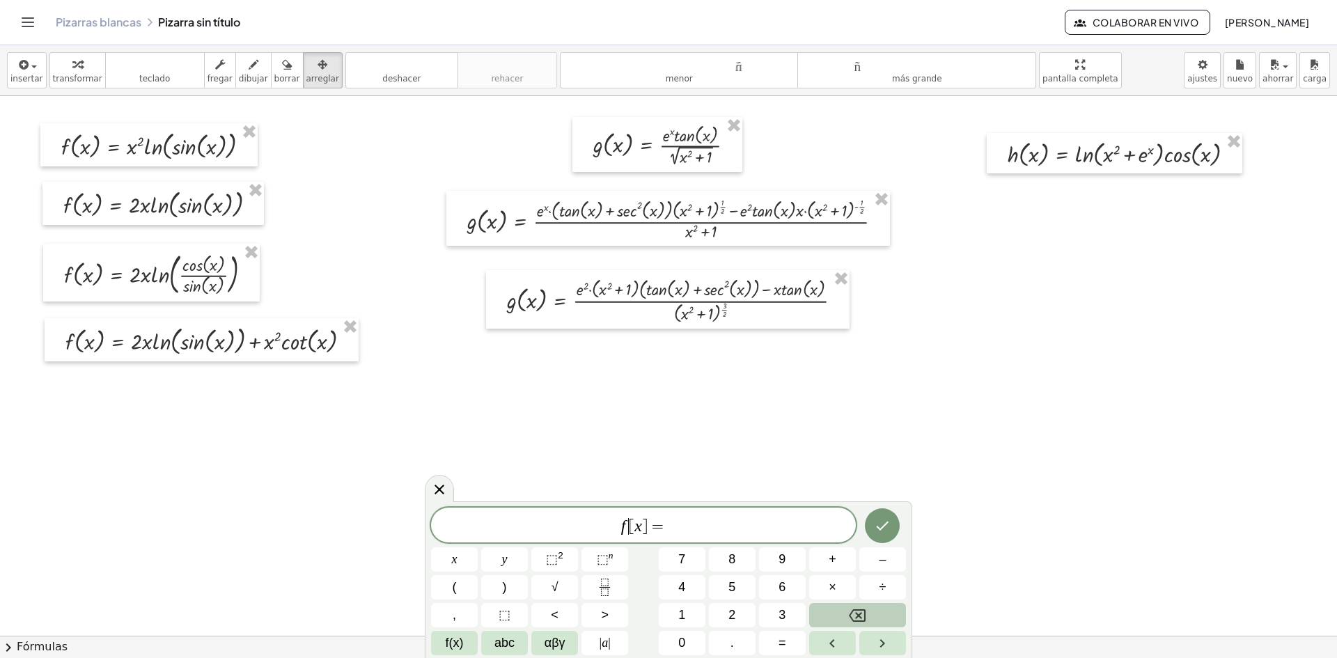
click at [625, 519] on var "f" at bounding box center [623, 526] width 5 height 18
click at [680, 519] on span "h ​ [ x ] =" at bounding box center [643, 527] width 425 height 20
click at [701, 520] on span "h [ x ] =" at bounding box center [643, 527] width 425 height 20
click at [454, 647] on span "f(x)" at bounding box center [455, 643] width 18 height 19
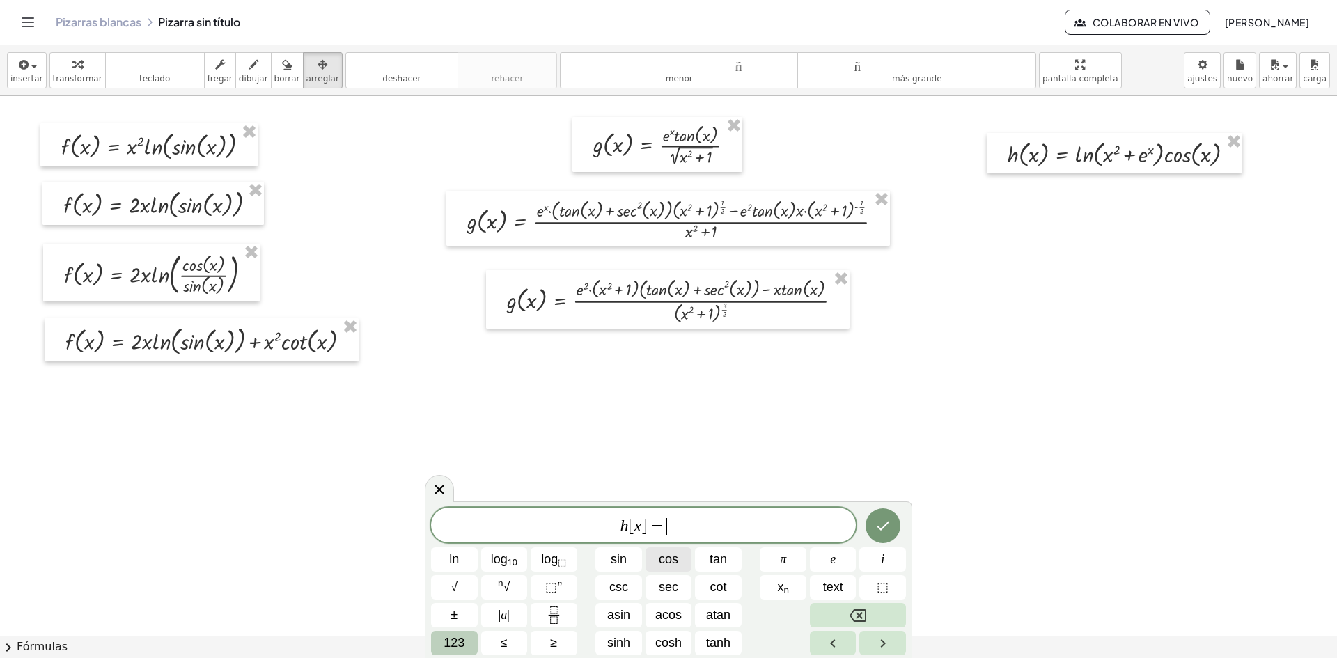
click at [662, 554] on span "cos" at bounding box center [669, 559] width 20 height 19
click at [454, 638] on span "123" at bounding box center [454, 643] width 21 height 19
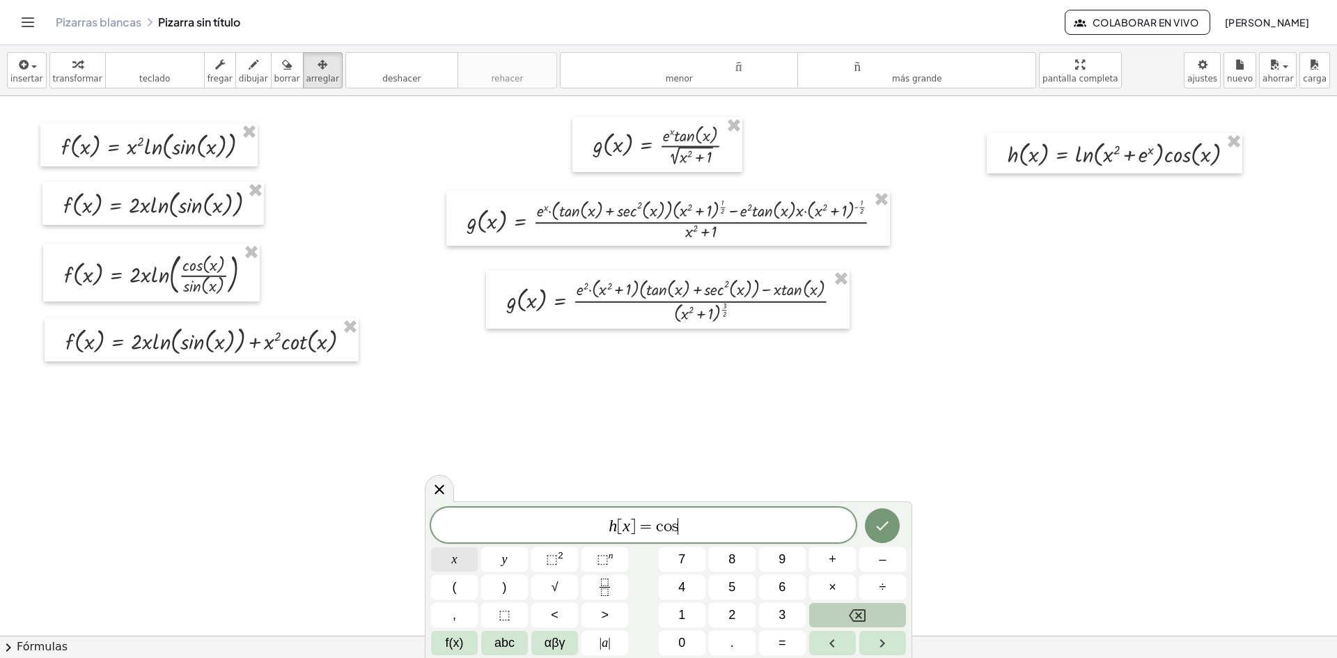
click at [464, 559] on button "x" at bounding box center [454, 559] width 47 height 24
click at [827, 591] on button "×" at bounding box center [832, 587] width 47 height 24
click at [602, 577] on button "Fraction" at bounding box center [605, 587] width 47 height 24
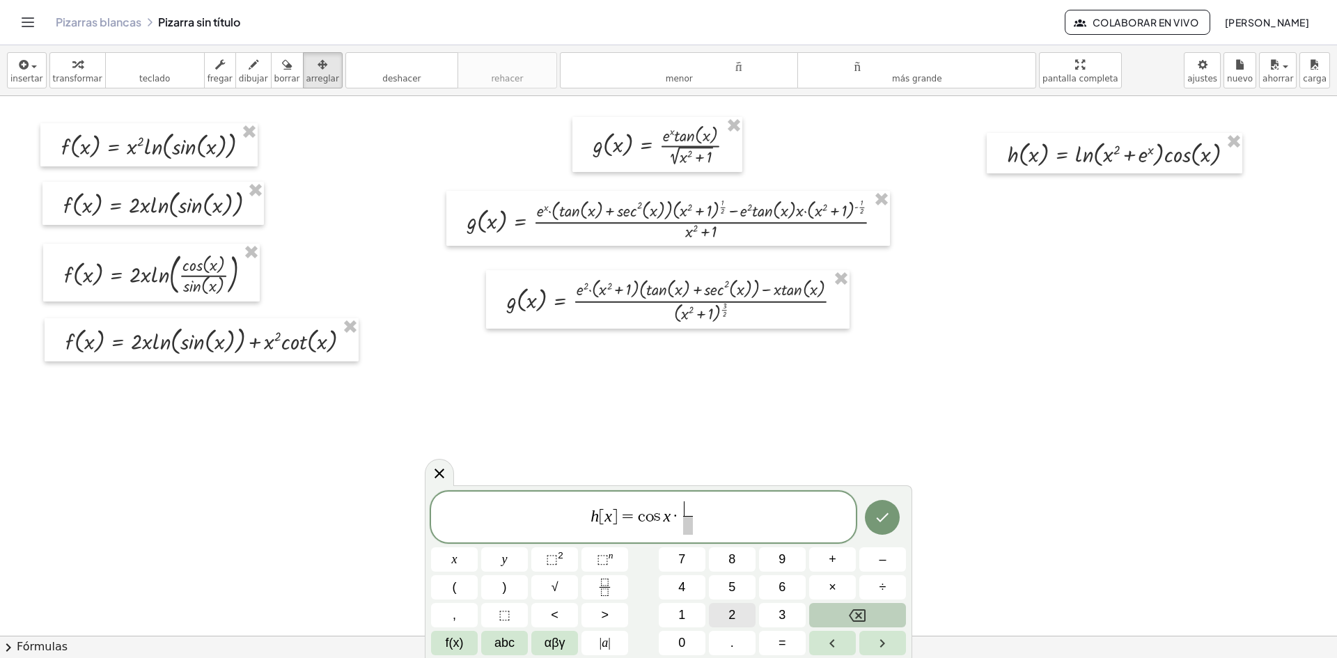
click at [726, 614] on button "2" at bounding box center [732, 615] width 47 height 24
click at [462, 563] on button "x" at bounding box center [454, 559] width 47 height 24
click at [841, 551] on button "+" at bounding box center [832, 559] width 47 height 24
click at [513, 645] on span "abc" at bounding box center [505, 643] width 20 height 19
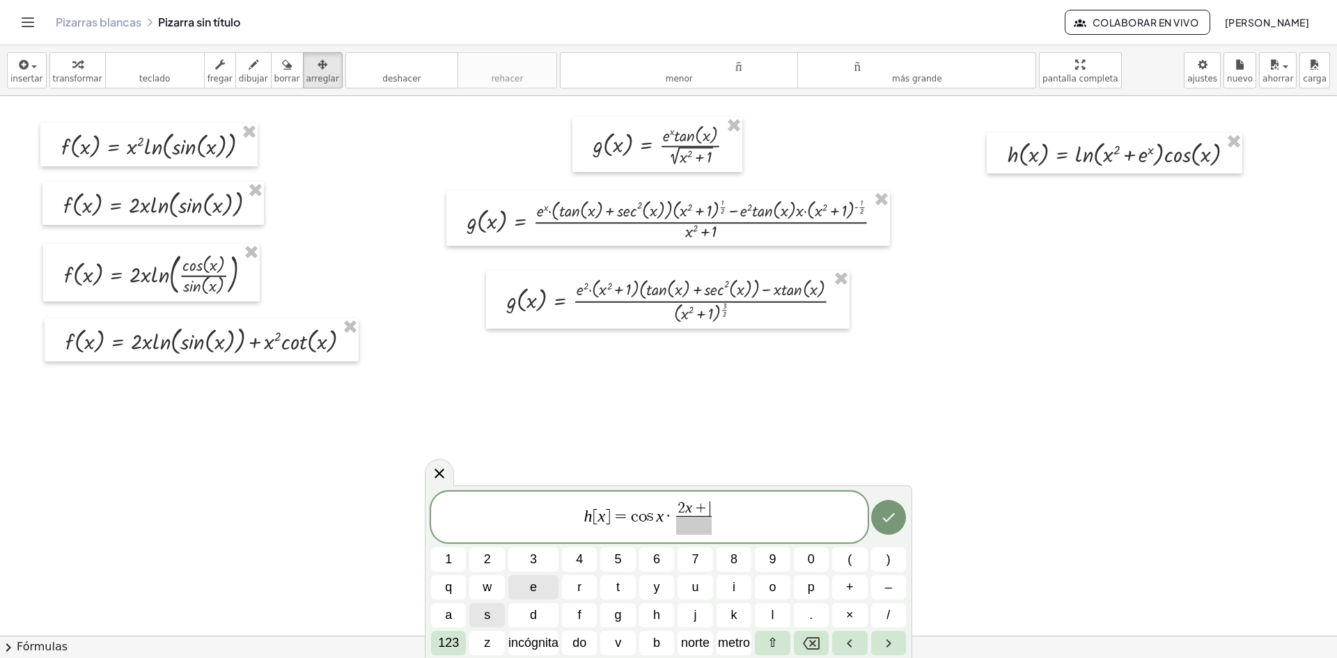
click at [547, 592] on button "e" at bounding box center [533, 587] width 50 height 24
click at [454, 641] on font "123" at bounding box center [448, 643] width 21 height 14
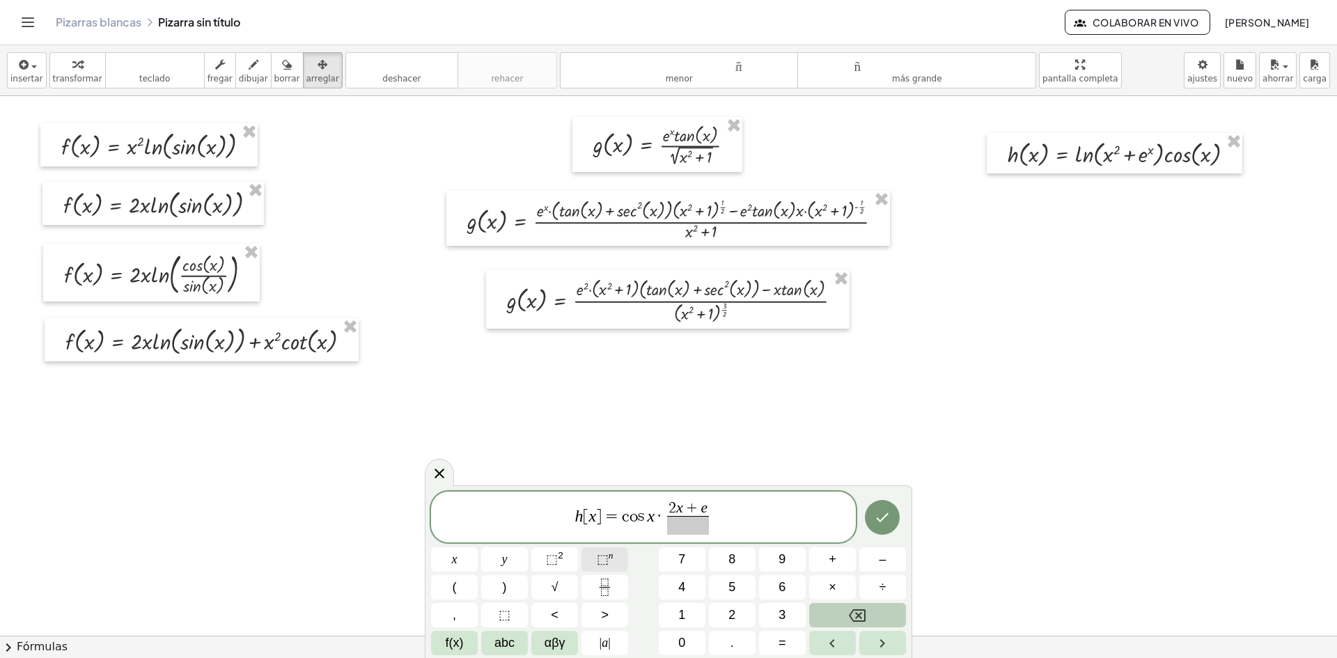
click at [609, 563] on span "⬚ n" at bounding box center [605, 559] width 17 height 19
click at [675, 532] on span "​" at bounding box center [688, 525] width 48 height 19
click at [462, 636] on span "f(x)" at bounding box center [455, 643] width 18 height 19
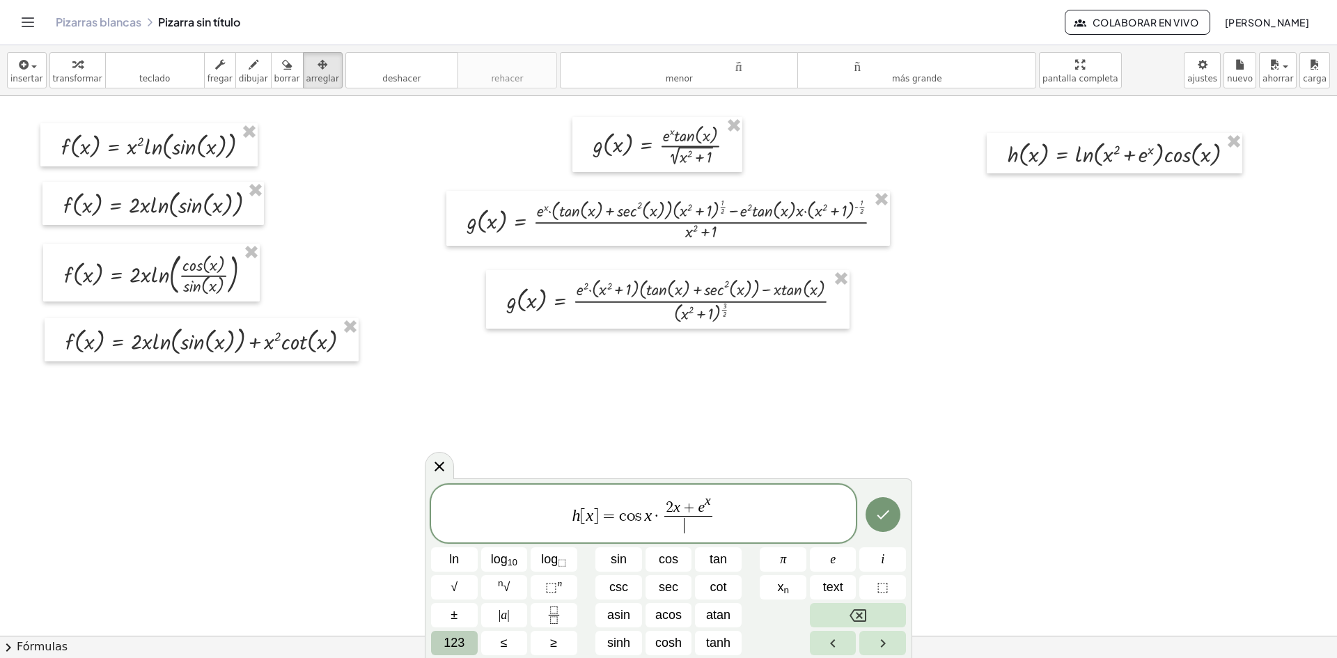
click at [449, 639] on span "123" at bounding box center [454, 643] width 21 height 19
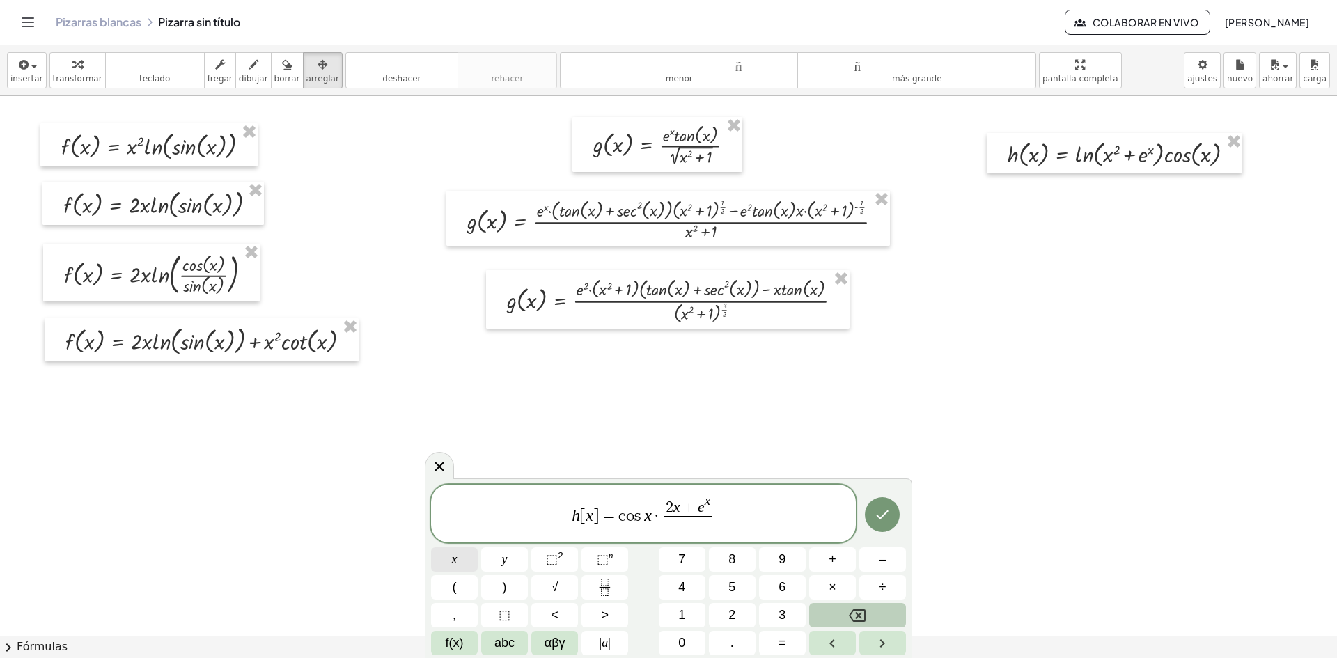
click at [466, 558] on button "x" at bounding box center [454, 559] width 47 height 24
click at [555, 558] on span "⬚" at bounding box center [552, 559] width 12 height 14
click at [838, 565] on button "+" at bounding box center [832, 559] width 47 height 24
click at [460, 641] on span "f(x)" at bounding box center [455, 643] width 18 height 19
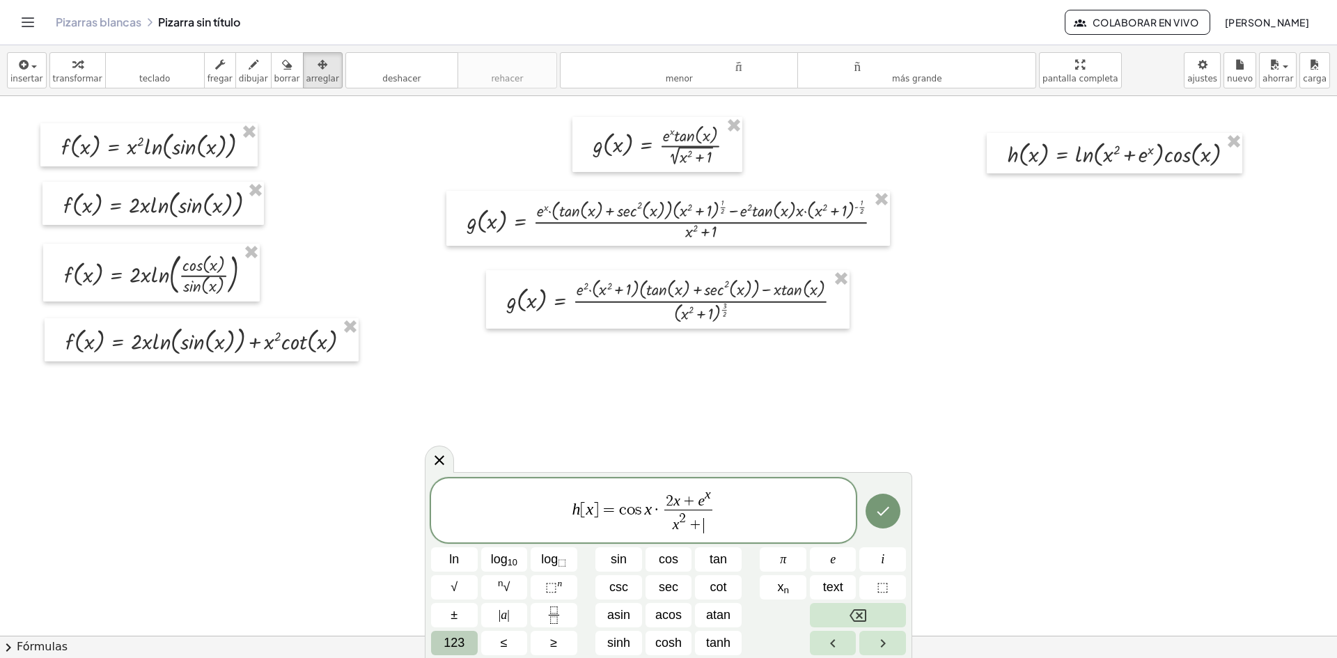
click at [467, 646] on button "123" at bounding box center [454, 643] width 47 height 24
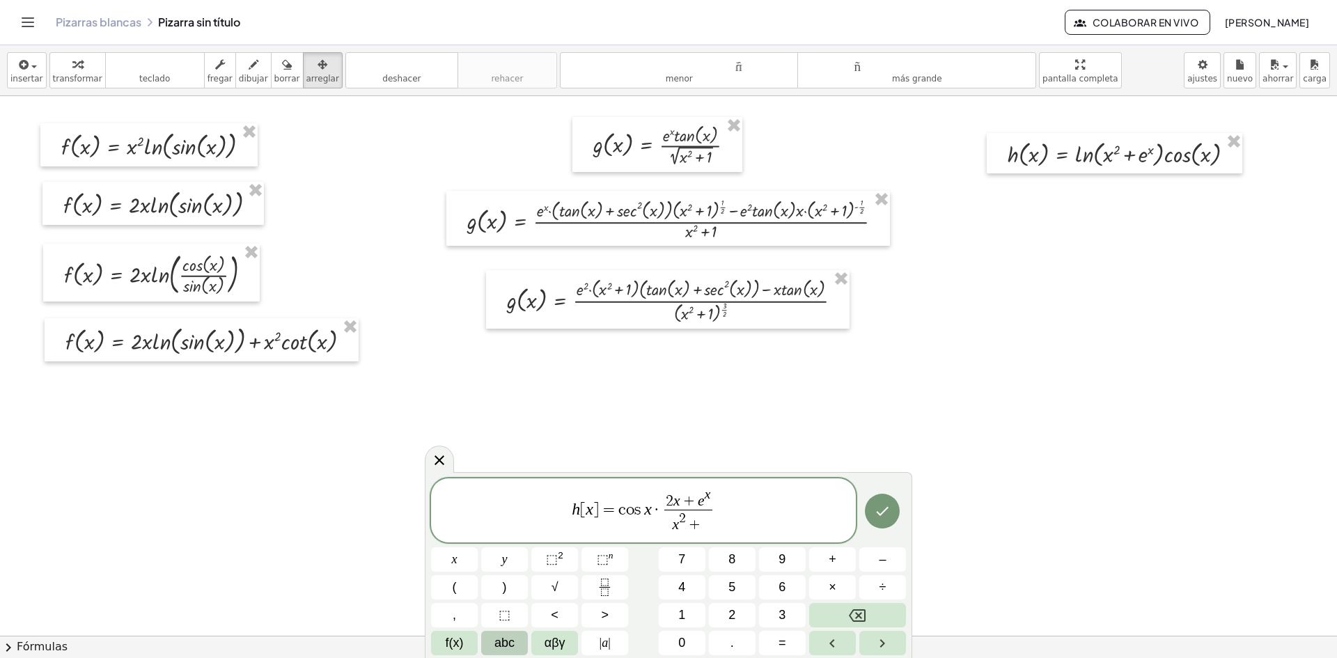
click at [505, 639] on span "abc" at bounding box center [505, 643] width 20 height 19
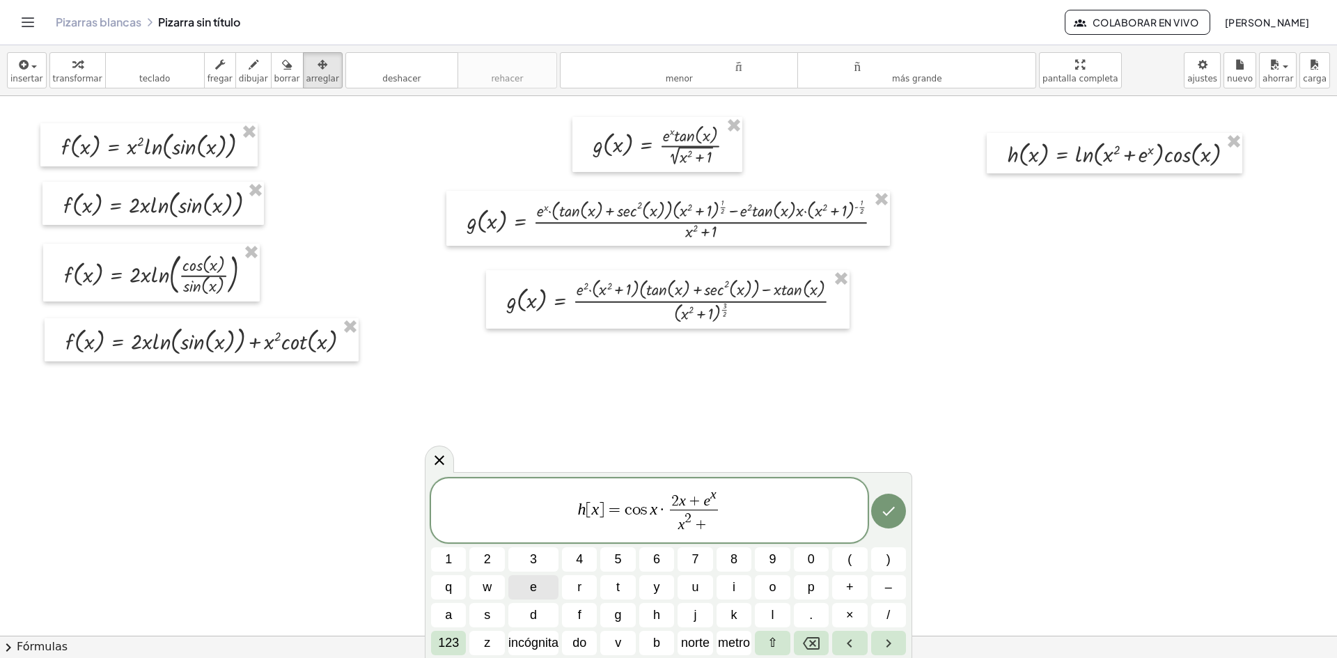
click at [550, 579] on button "e" at bounding box center [533, 587] width 50 height 24
click at [458, 644] on font "123" at bounding box center [448, 643] width 21 height 14
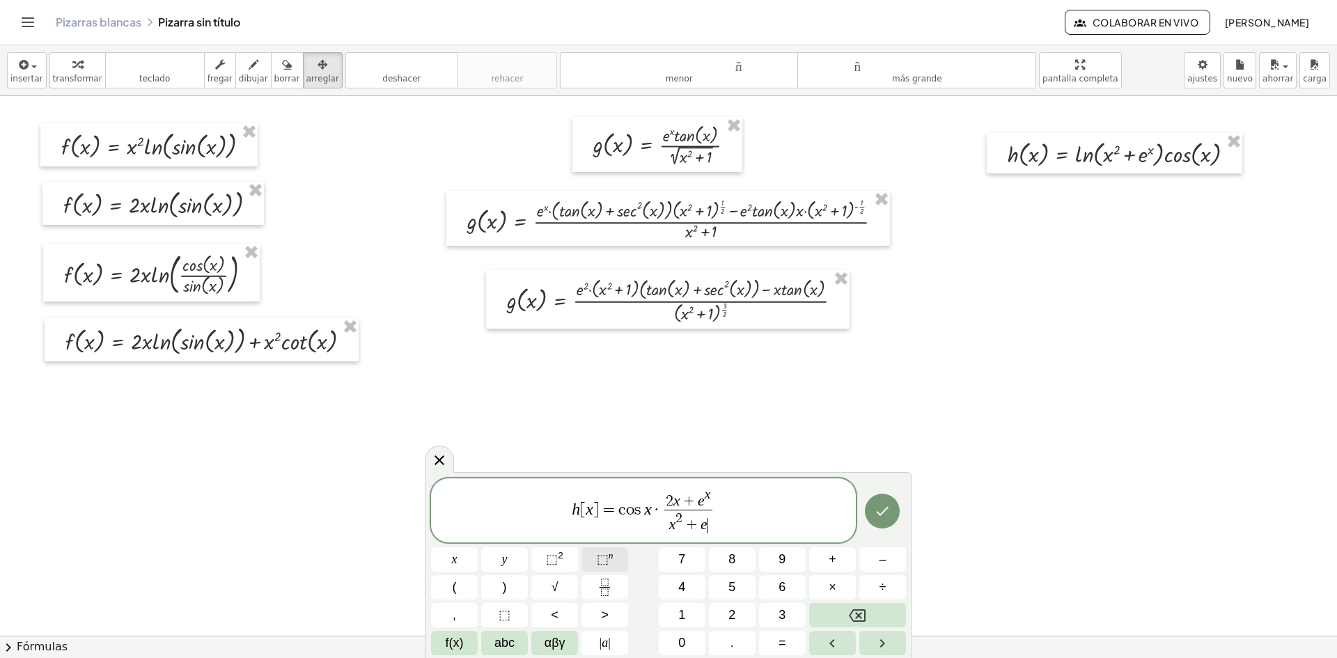
click at [603, 556] on span "⬚" at bounding box center [603, 559] width 12 height 14
click at [723, 512] on span "h [ x ] = c o s x · 2 x + e x x 2 + e x ​ ​" at bounding box center [643, 511] width 425 height 49
click at [891, 562] on button "–" at bounding box center [882, 559] width 47 height 24
click at [462, 644] on span "f(x)" at bounding box center [455, 643] width 18 height 19
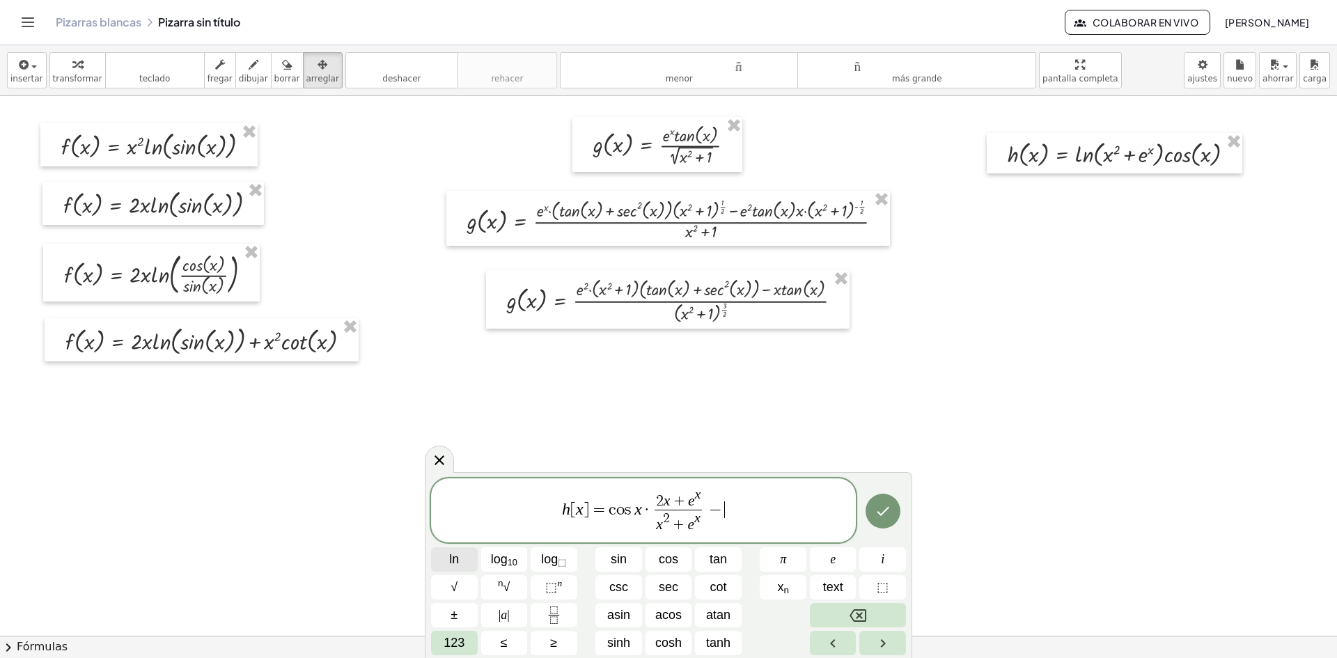
click at [456, 563] on span "ln" at bounding box center [454, 559] width 10 height 19
click at [453, 635] on span "123" at bounding box center [454, 643] width 21 height 19
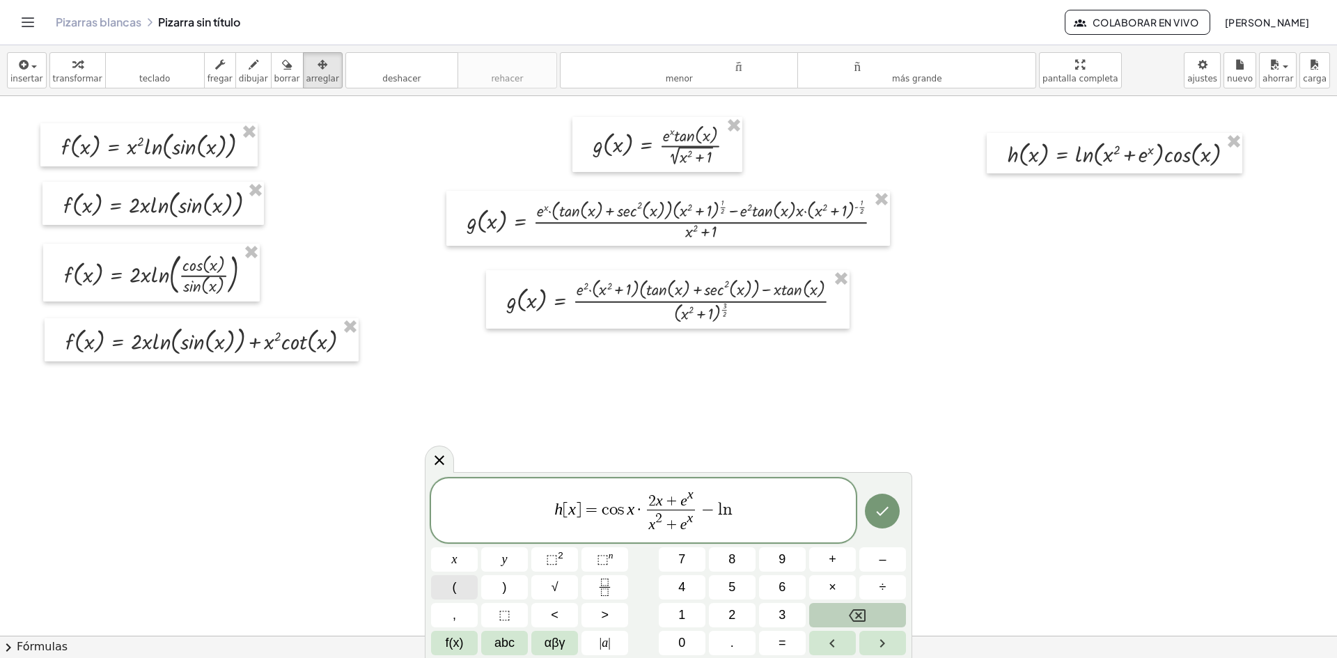
click at [458, 589] on button "(" at bounding box center [454, 587] width 47 height 24
click at [467, 566] on button "x" at bounding box center [454, 559] width 47 height 24
click at [557, 563] on span "⬚" at bounding box center [552, 559] width 12 height 14
click at [842, 561] on button "+" at bounding box center [832, 559] width 47 height 24
click at [459, 647] on span "f(x)" at bounding box center [455, 643] width 18 height 19
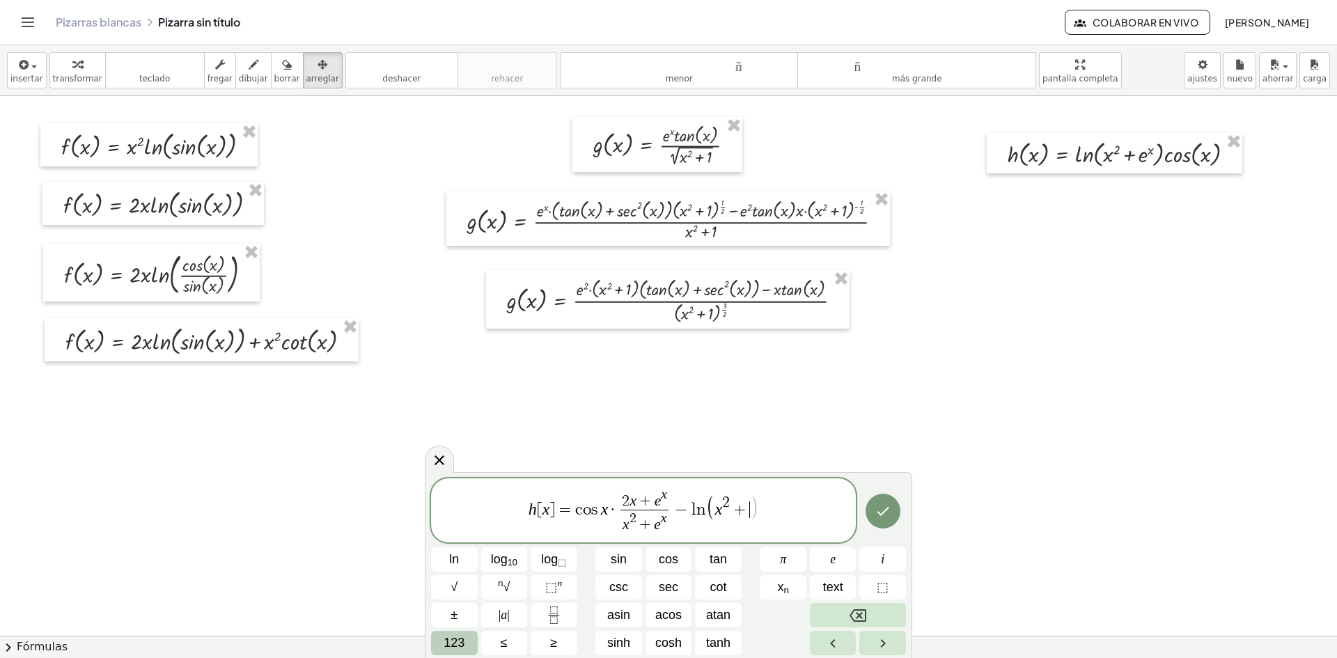
click at [461, 647] on span "123" at bounding box center [454, 643] width 21 height 19
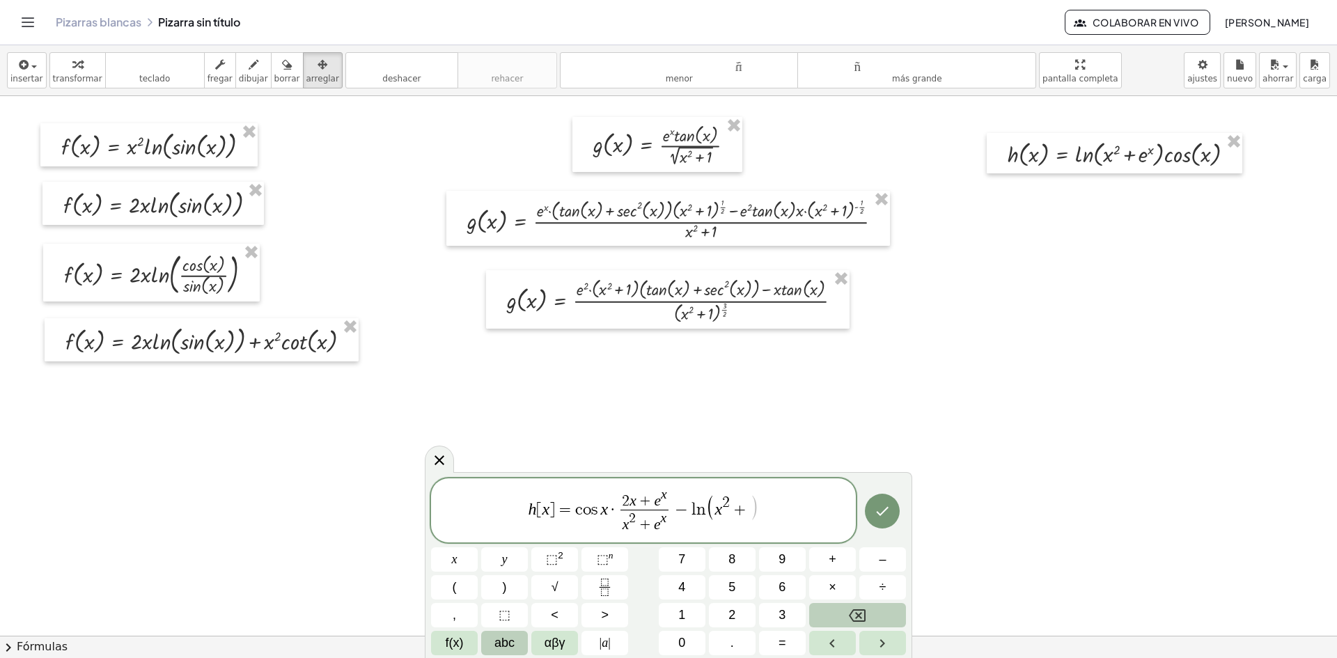
click at [504, 640] on span "abc" at bounding box center [505, 643] width 20 height 19
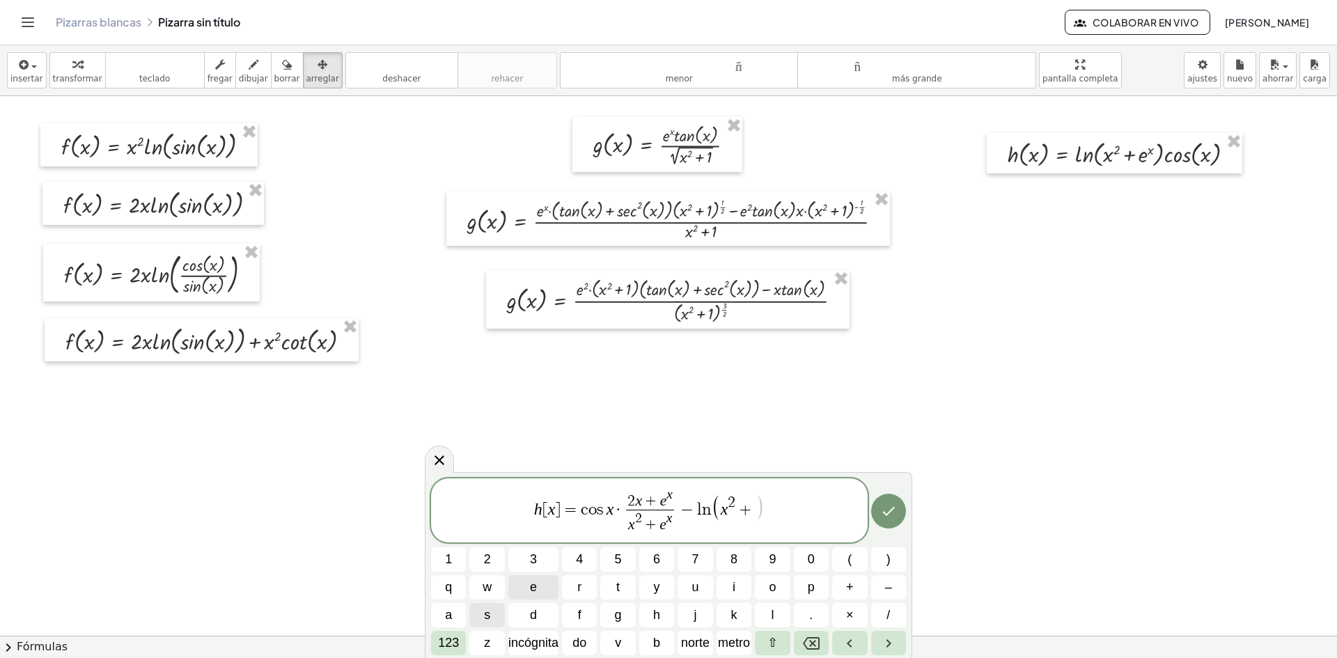
click at [538, 590] on button "e" at bounding box center [533, 587] width 50 height 24
click at [454, 637] on font "123" at bounding box center [448, 643] width 21 height 14
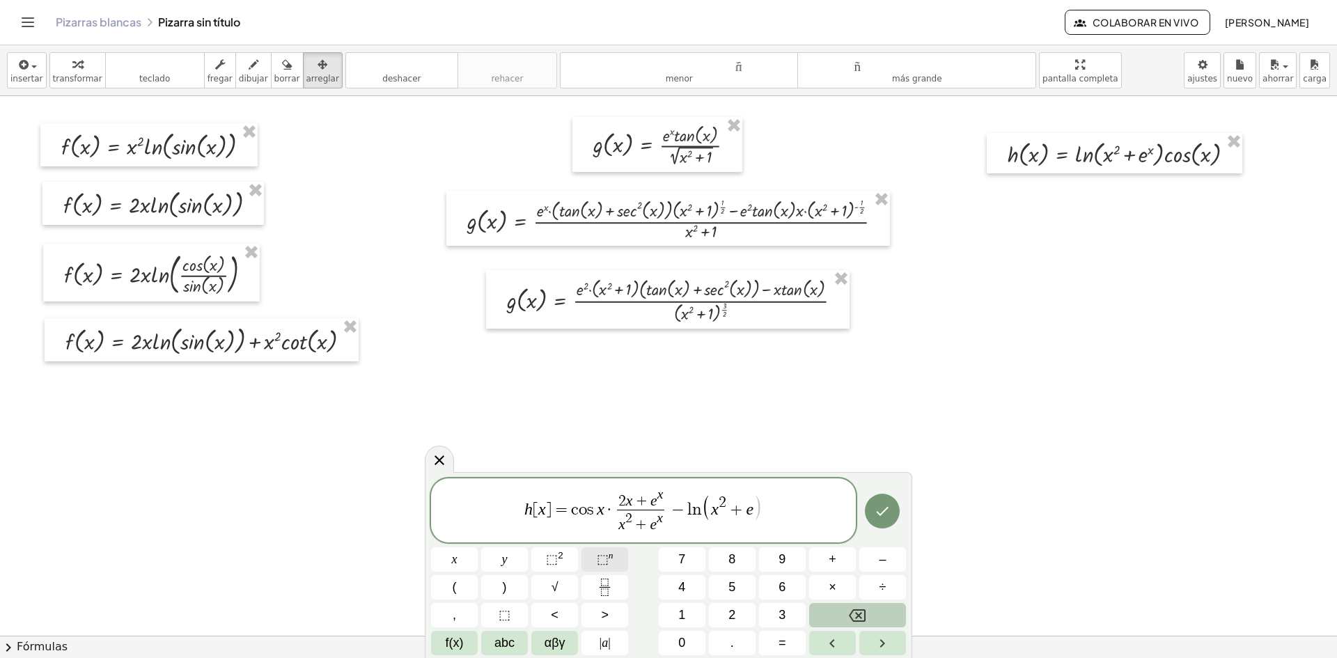
click at [606, 567] on span "⬚ n" at bounding box center [605, 559] width 17 height 19
click at [507, 592] on button ")" at bounding box center [504, 587] width 47 height 24
click at [524, 591] on button ")" at bounding box center [504, 587] width 47 height 24
click at [463, 640] on span "f(x)" at bounding box center [455, 643] width 18 height 19
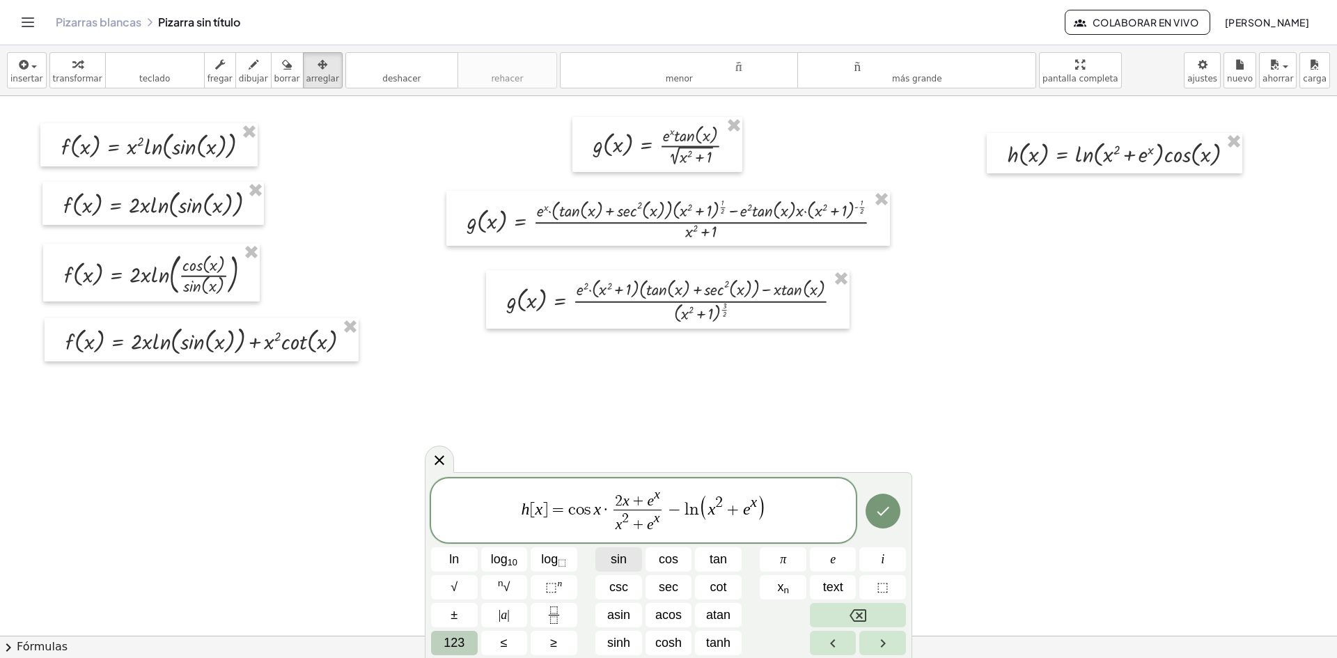
click at [618, 558] on span "sin" at bounding box center [619, 559] width 16 height 19
click at [473, 641] on button "123" at bounding box center [454, 643] width 47 height 24
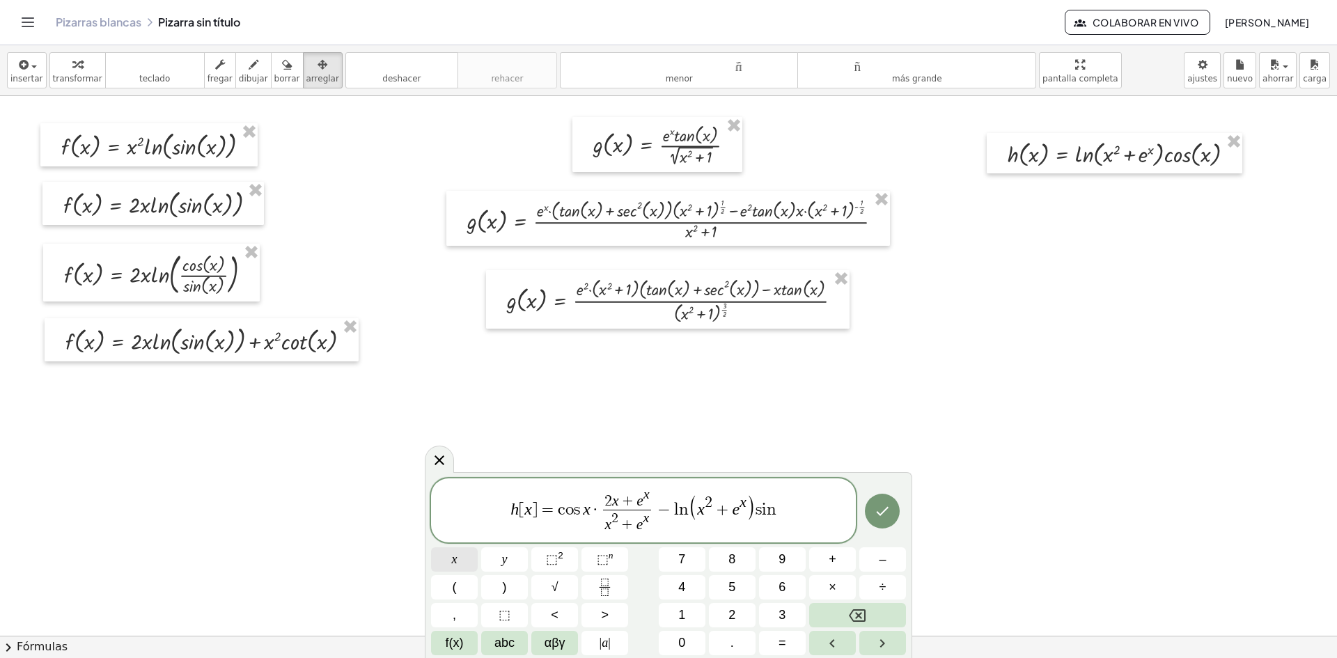
click at [467, 550] on button "x" at bounding box center [454, 559] width 47 height 24
click at [880, 511] on icon "Done" at bounding box center [882, 511] width 17 height 17
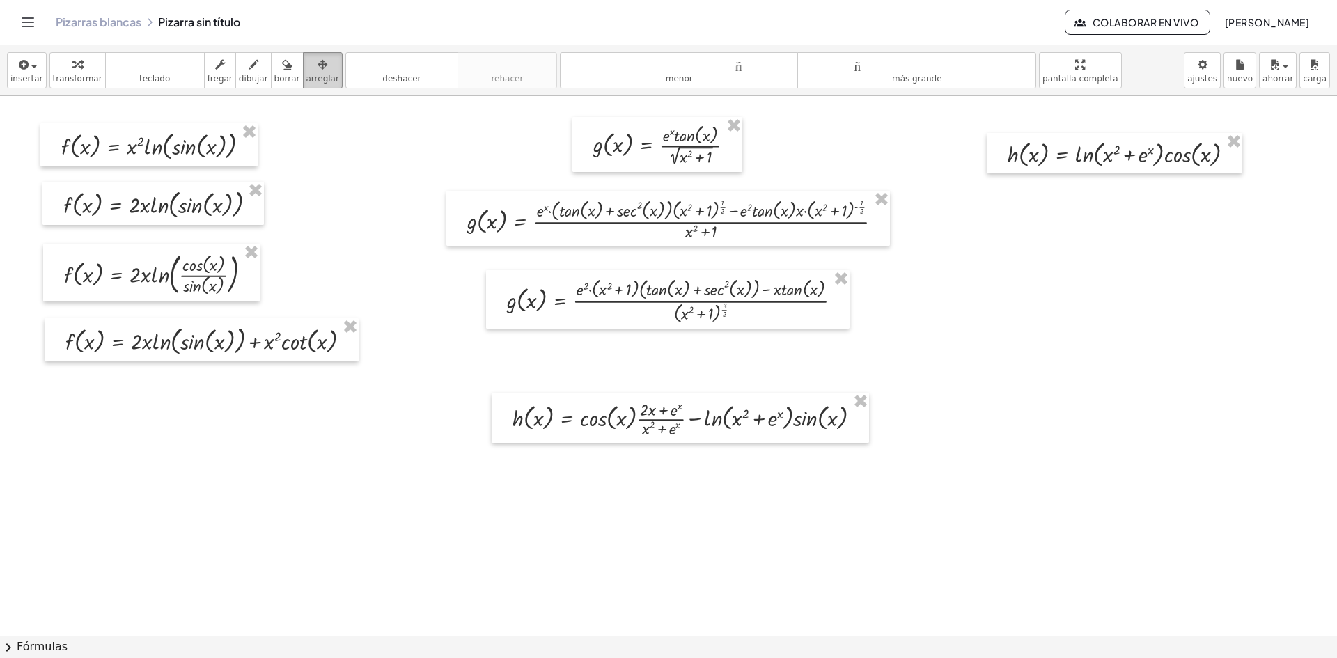
click at [306, 70] on div "button" at bounding box center [322, 64] width 33 height 17
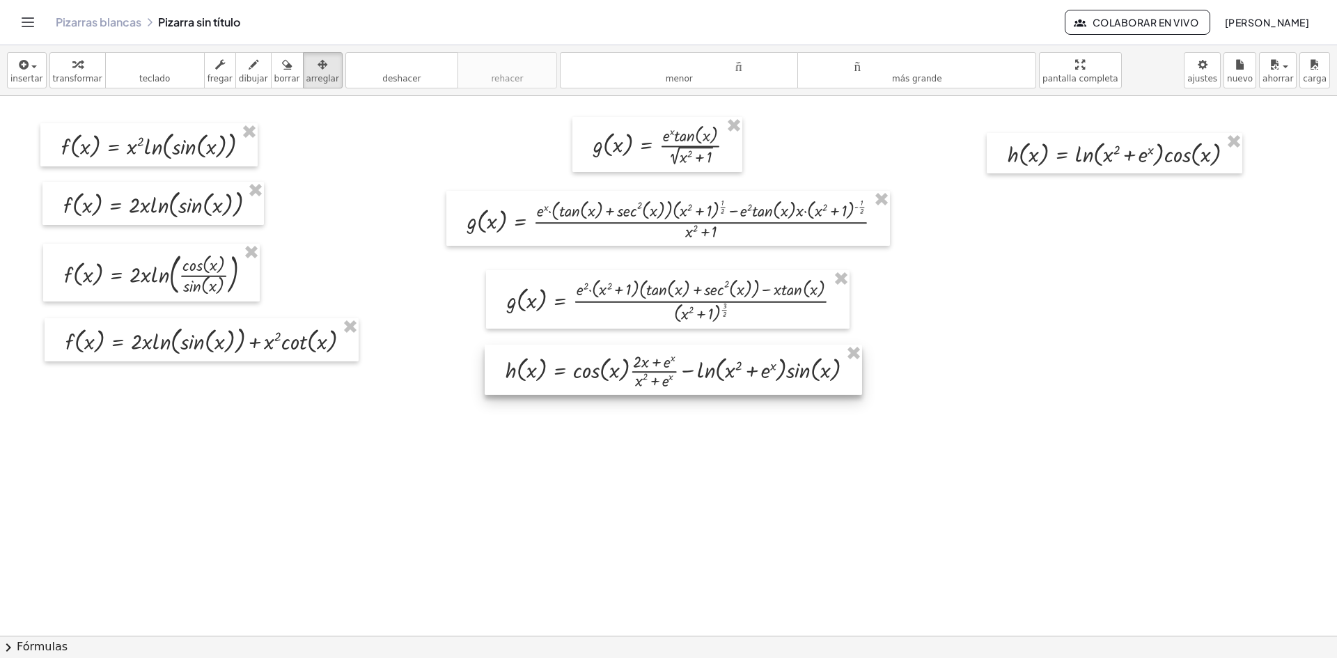
drag, startPoint x: 579, startPoint y: 419, endPoint x: 572, endPoint y: 371, distance: 48.6
click at [572, 371] on div at bounding box center [673, 370] width 377 height 50
click at [31, 77] on font "insertar" at bounding box center [26, 79] width 33 height 10
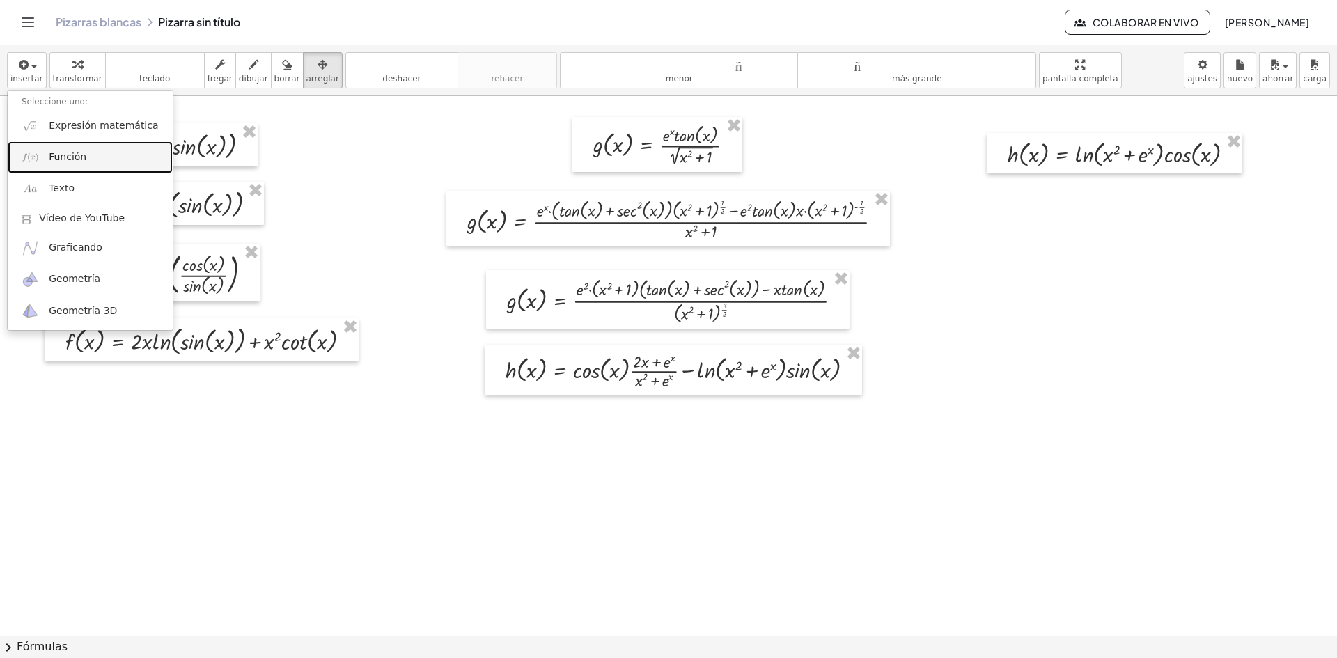
click at [86, 165] on link "Función" at bounding box center [90, 156] width 165 height 31
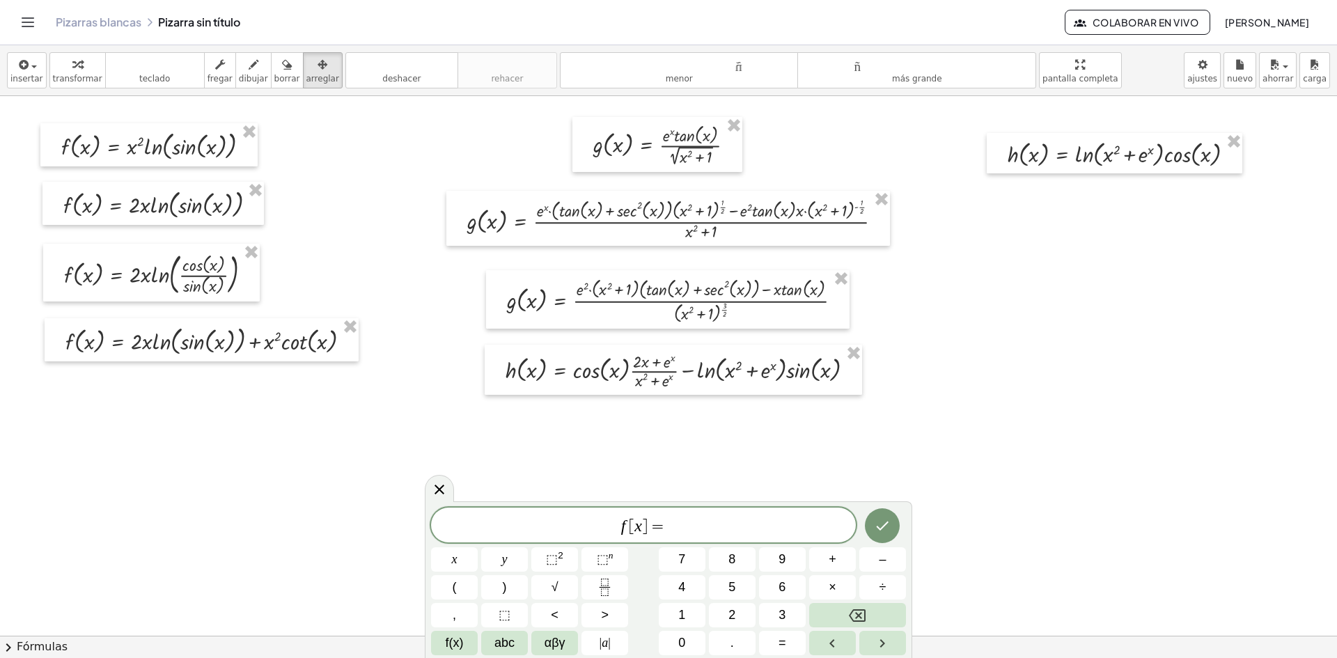
click at [625, 528] on var "f" at bounding box center [623, 526] width 5 height 18
click at [687, 527] on span "h [ x ] = ​" at bounding box center [643, 527] width 425 height 20
click at [607, 598] on button "Fraction" at bounding box center [605, 587] width 47 height 24
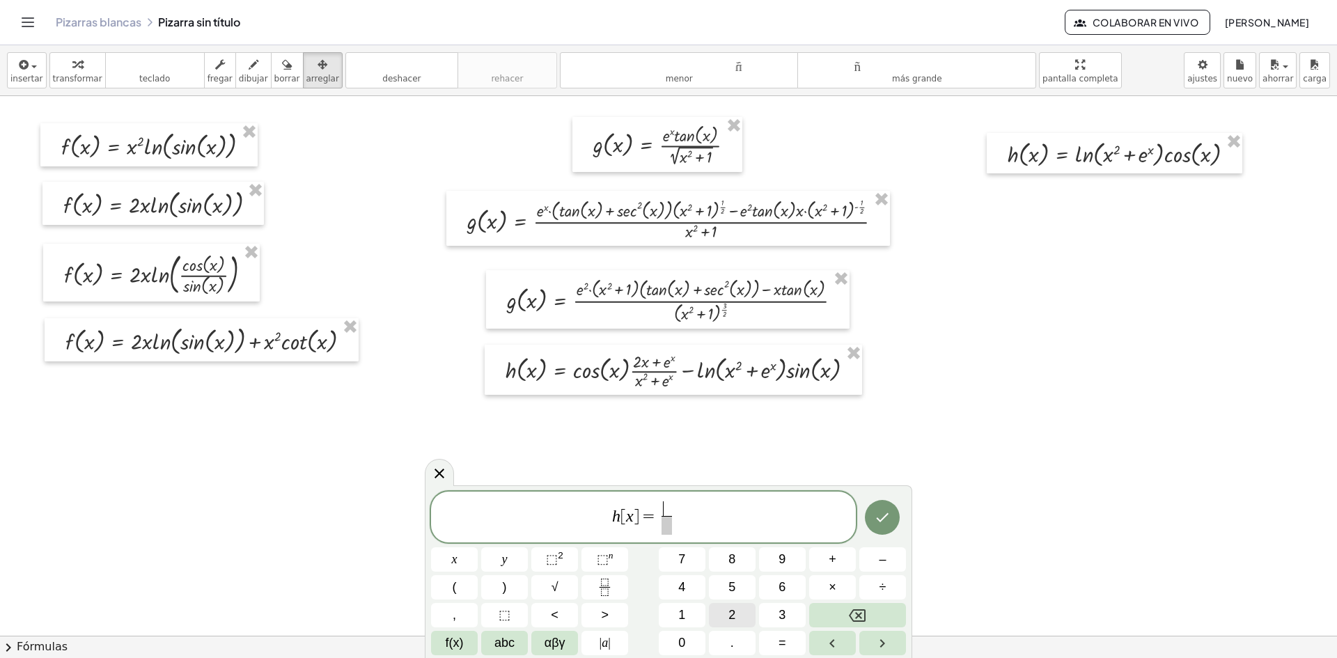
click at [737, 614] on button "2" at bounding box center [732, 615] width 47 height 24
click at [472, 564] on button "x" at bounding box center [454, 559] width 47 height 24
click at [828, 558] on button "+" at bounding box center [832, 559] width 47 height 24
click at [519, 652] on button "abc" at bounding box center [504, 643] width 47 height 24
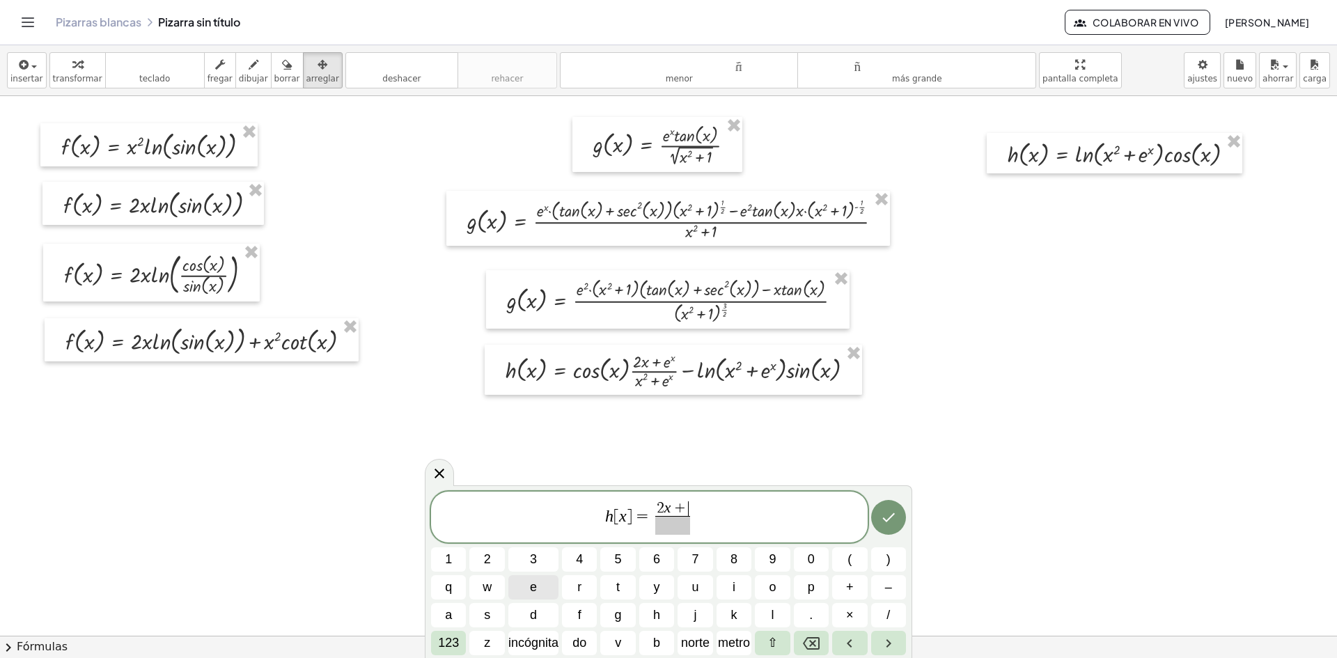
click at [546, 583] on button "e" at bounding box center [533, 587] width 50 height 24
click at [452, 644] on font "123" at bounding box center [448, 643] width 21 height 14
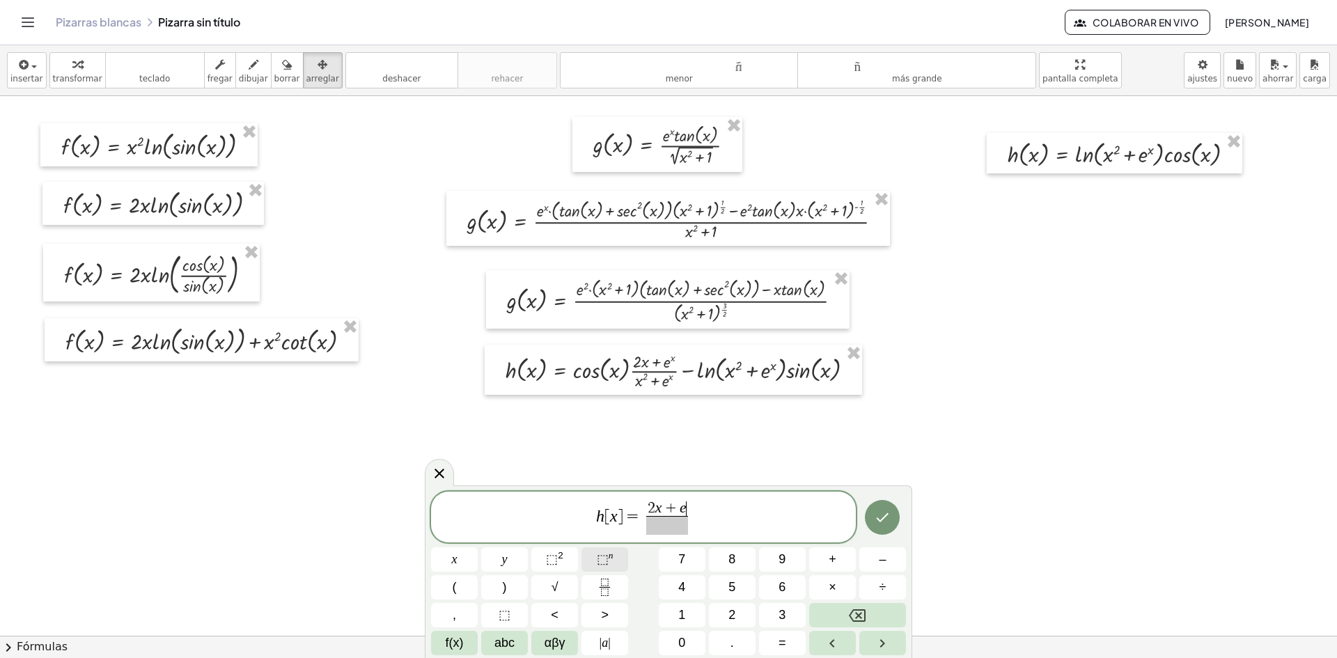
click at [595, 563] on button "⬚ n" at bounding box center [605, 559] width 47 height 24
click at [647, 508] on span "2" at bounding box center [648, 508] width 8 height 15
click at [462, 581] on button "(" at bounding box center [454, 587] width 47 height 24
click at [694, 507] on span ")" at bounding box center [693, 504] width 8 height 26
click at [507, 579] on button ")" at bounding box center [504, 587] width 47 height 24
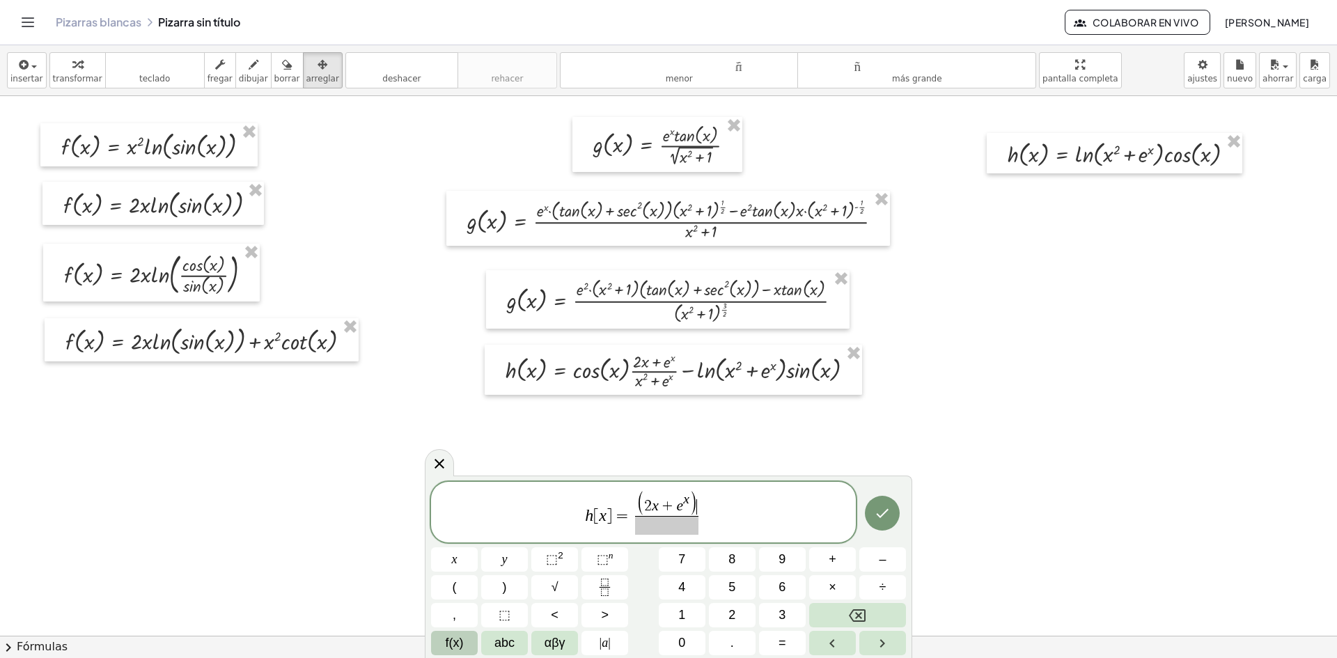
click at [456, 634] on span "f(x)" at bounding box center [455, 643] width 18 height 19
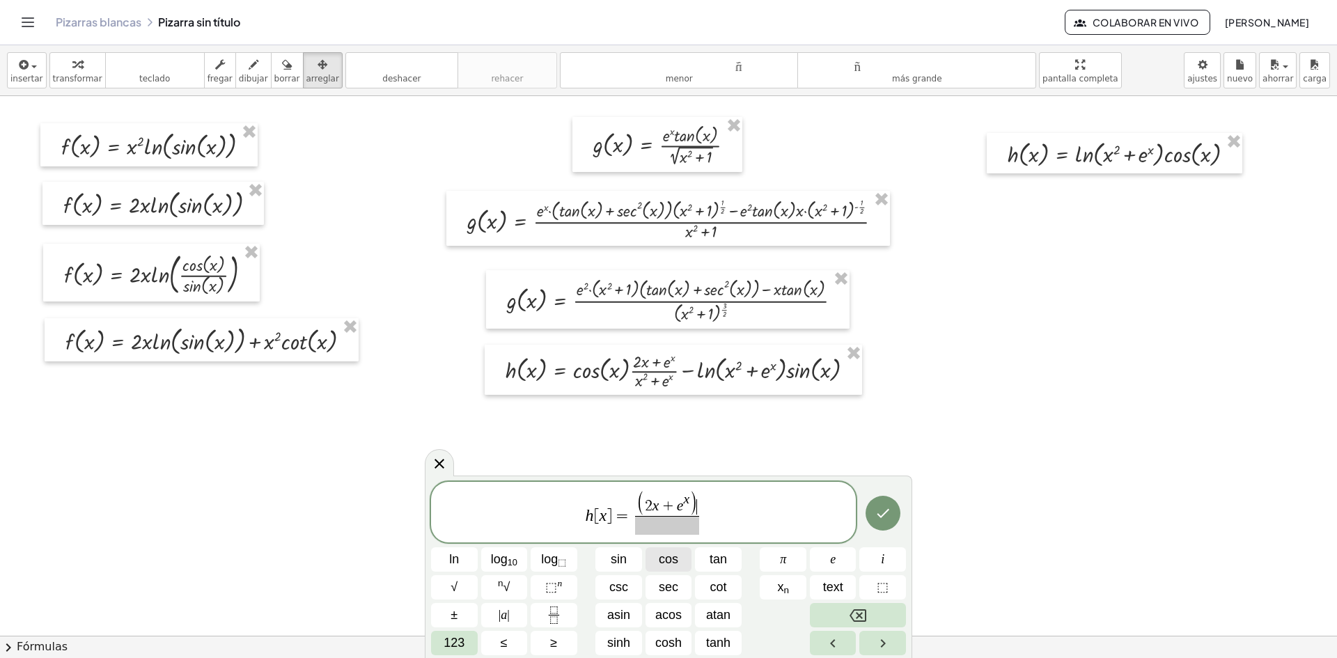
click at [671, 561] on span "cos" at bounding box center [669, 559] width 20 height 19
click at [465, 642] on span "123" at bounding box center [454, 643] width 21 height 19
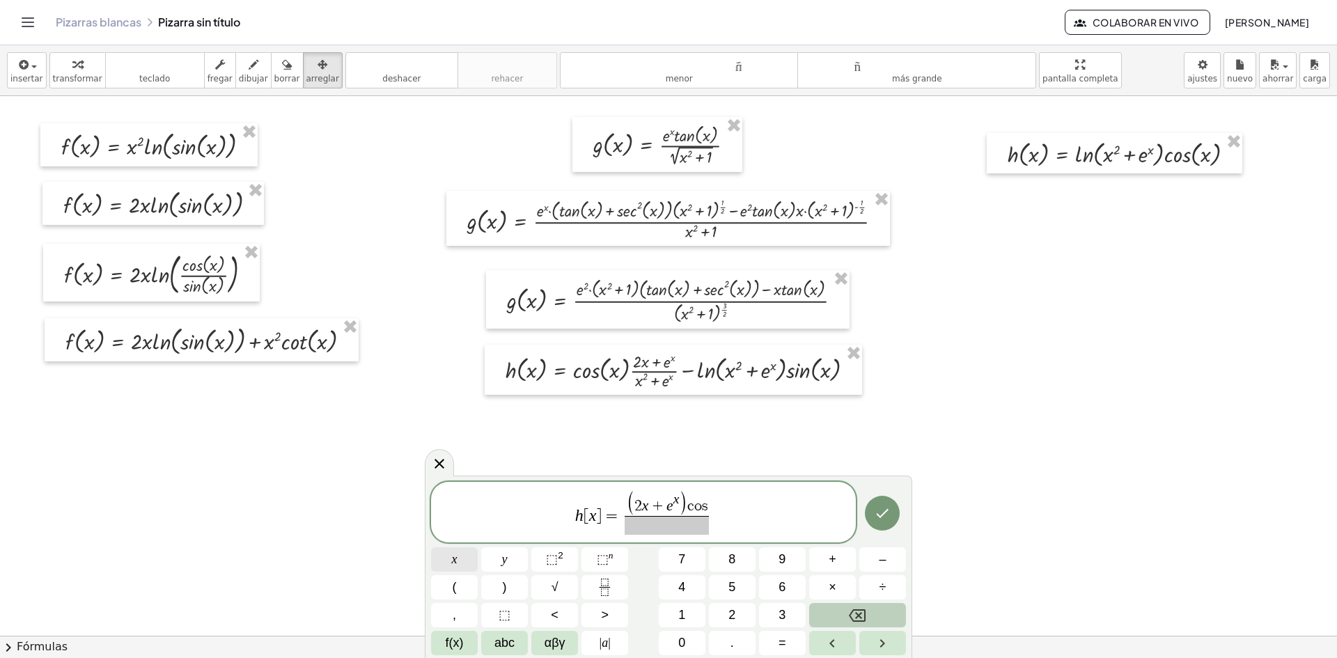
click at [462, 559] on button "x" at bounding box center [454, 559] width 47 height 24
click at [657, 529] on span "​" at bounding box center [666, 525] width 93 height 19
click at [454, 565] on span "x" at bounding box center [455, 559] width 6 height 19
click at [539, 555] on button "⬚ 2" at bounding box center [554, 559] width 47 height 24
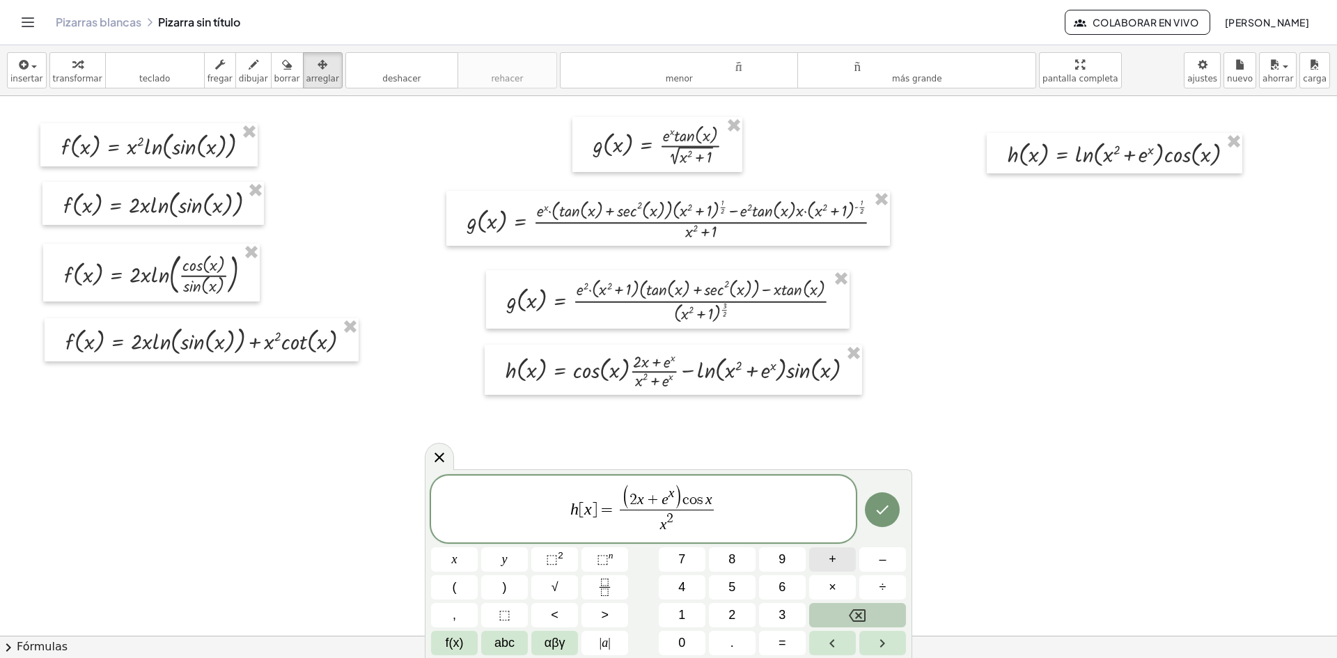
click at [839, 564] on button "+" at bounding box center [832, 559] width 47 height 24
click at [513, 638] on span "abc" at bounding box center [505, 643] width 20 height 19
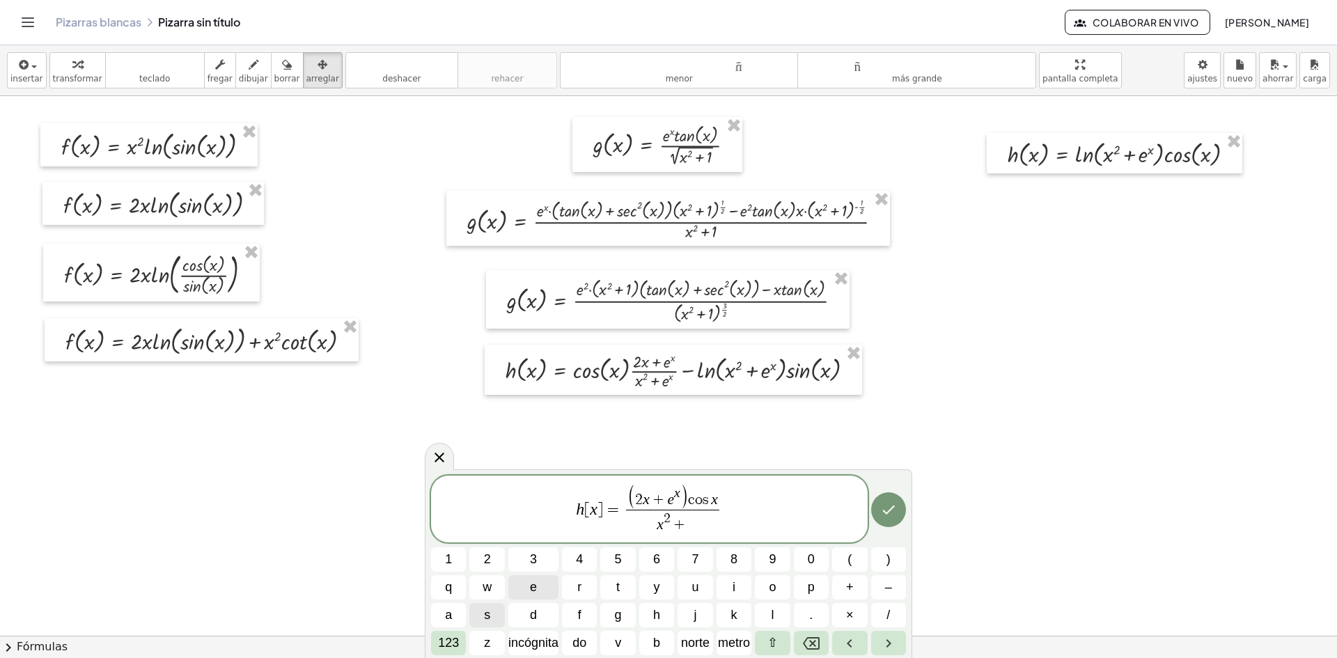
click at [541, 588] on button "e" at bounding box center [533, 587] width 50 height 24
click at [449, 644] on font "123" at bounding box center [448, 643] width 21 height 14
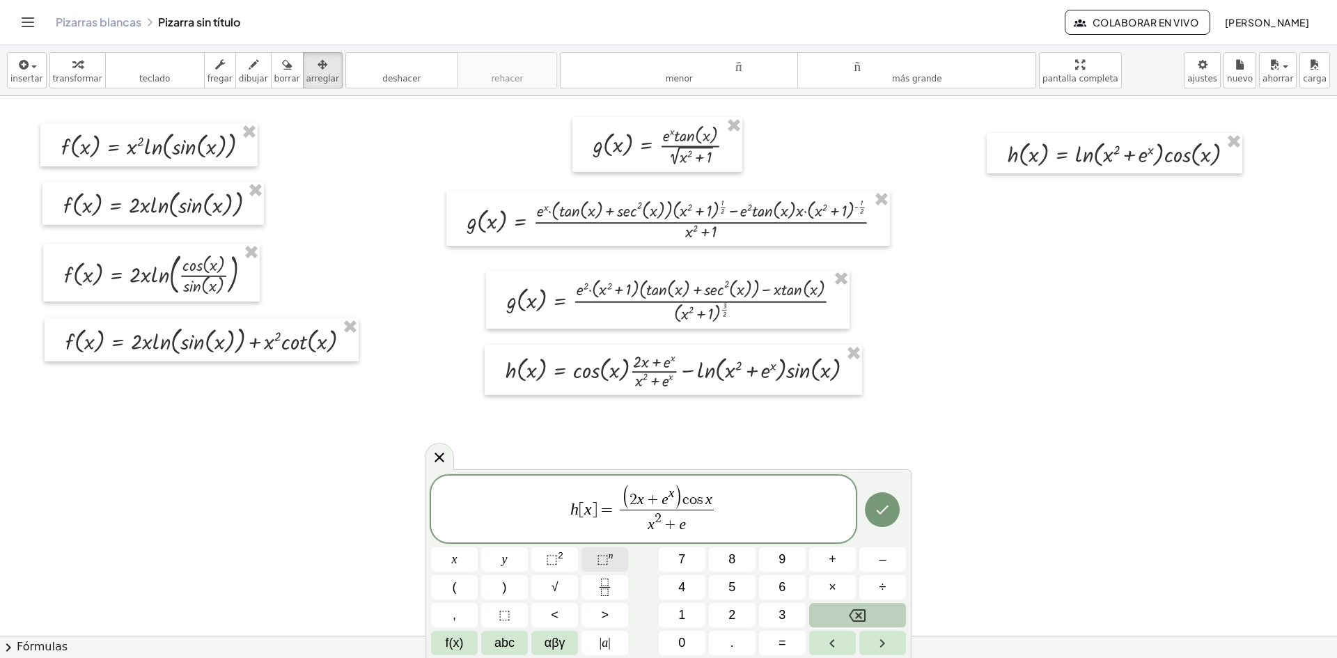
click at [615, 559] on button "⬚ n" at bounding box center [605, 559] width 47 height 24
click at [729, 510] on span "h [ x ] = ( 2 x + e x ) c o s x x 2 + e x ​ ​" at bounding box center [643, 510] width 425 height 52
click at [887, 559] on button "–" at bounding box center [882, 559] width 47 height 24
click at [454, 649] on span "f(x)" at bounding box center [455, 643] width 18 height 19
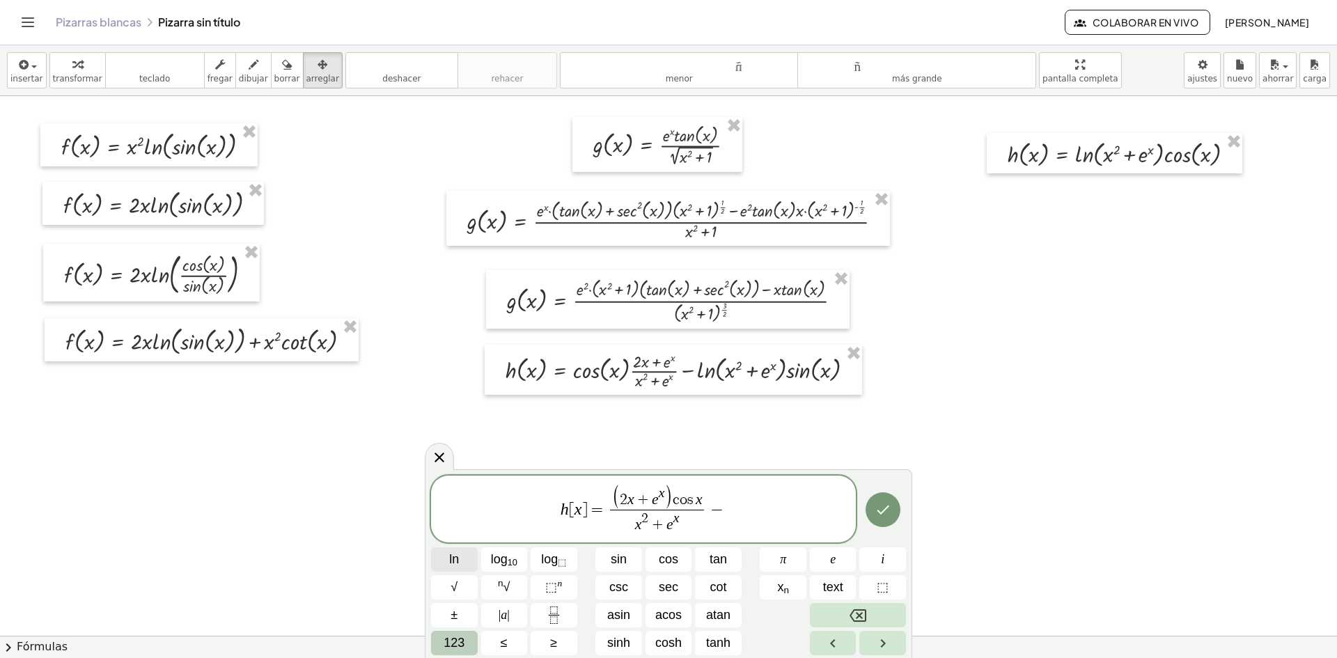
click at [460, 554] on button "ln" at bounding box center [454, 559] width 47 height 24
click at [459, 637] on span "123" at bounding box center [454, 643] width 21 height 19
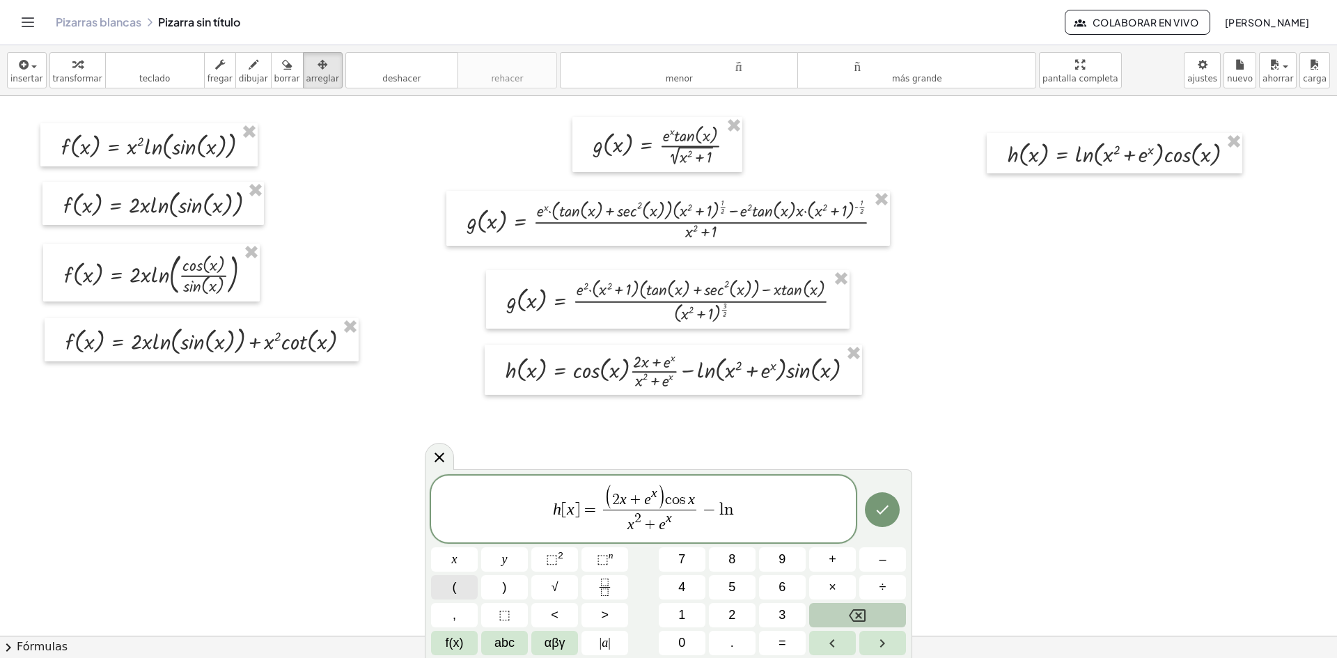
click at [463, 587] on button "(" at bounding box center [454, 587] width 47 height 24
click at [449, 556] on button "x" at bounding box center [454, 559] width 47 height 24
click at [553, 556] on span "⬚" at bounding box center [552, 559] width 12 height 14
click at [836, 564] on button "+" at bounding box center [832, 559] width 47 height 24
click at [500, 642] on span "abc" at bounding box center [505, 643] width 20 height 19
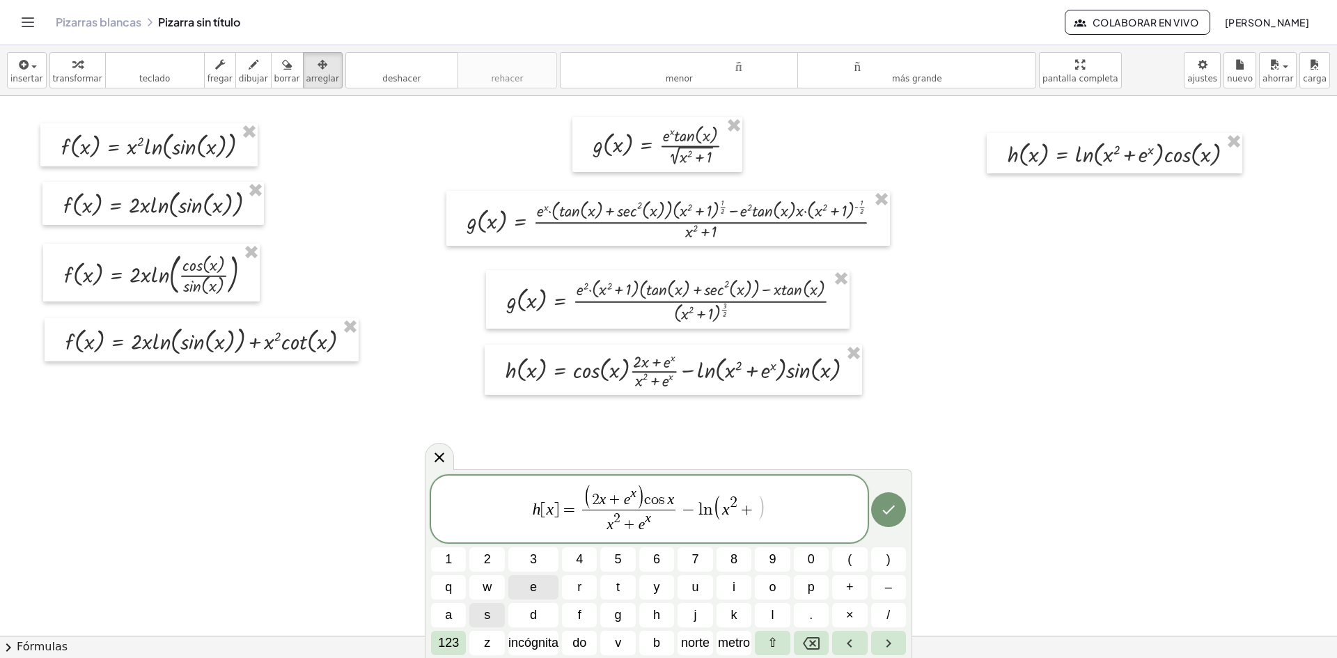
click at [538, 591] on button "e" at bounding box center [533, 587] width 50 height 24
click at [444, 639] on font "123" at bounding box center [448, 643] width 21 height 14
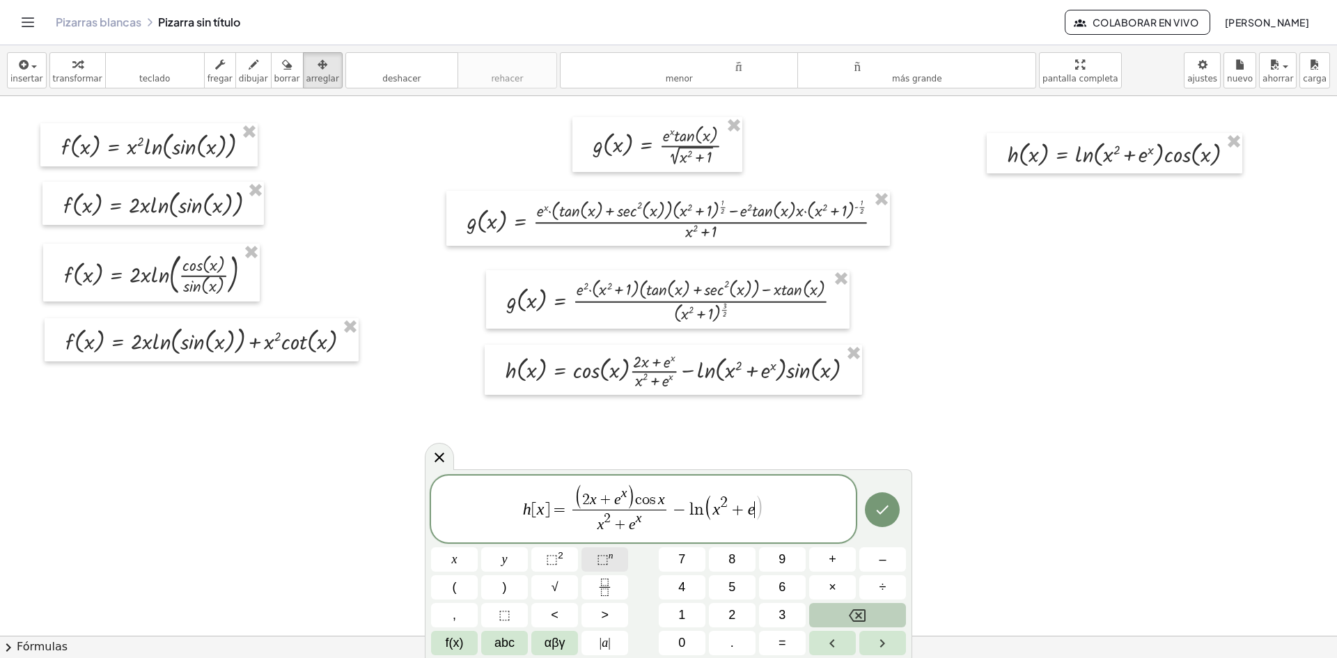
click at [628, 558] on button "⬚ n" at bounding box center [605, 559] width 47 height 24
click at [508, 590] on button ")" at bounding box center [504, 587] width 47 height 24
click at [458, 641] on span "f(x)" at bounding box center [455, 643] width 18 height 19
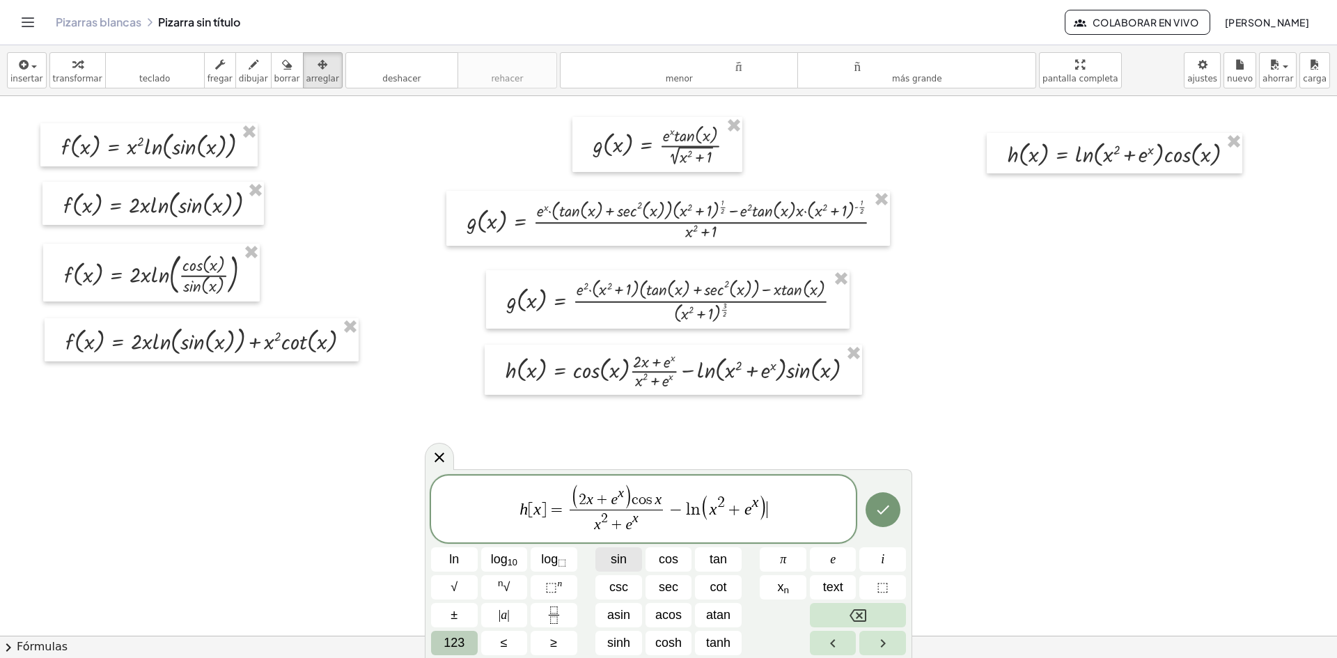
click at [621, 566] on span "sin" at bounding box center [619, 559] width 16 height 19
click at [437, 640] on button "123" at bounding box center [454, 643] width 47 height 24
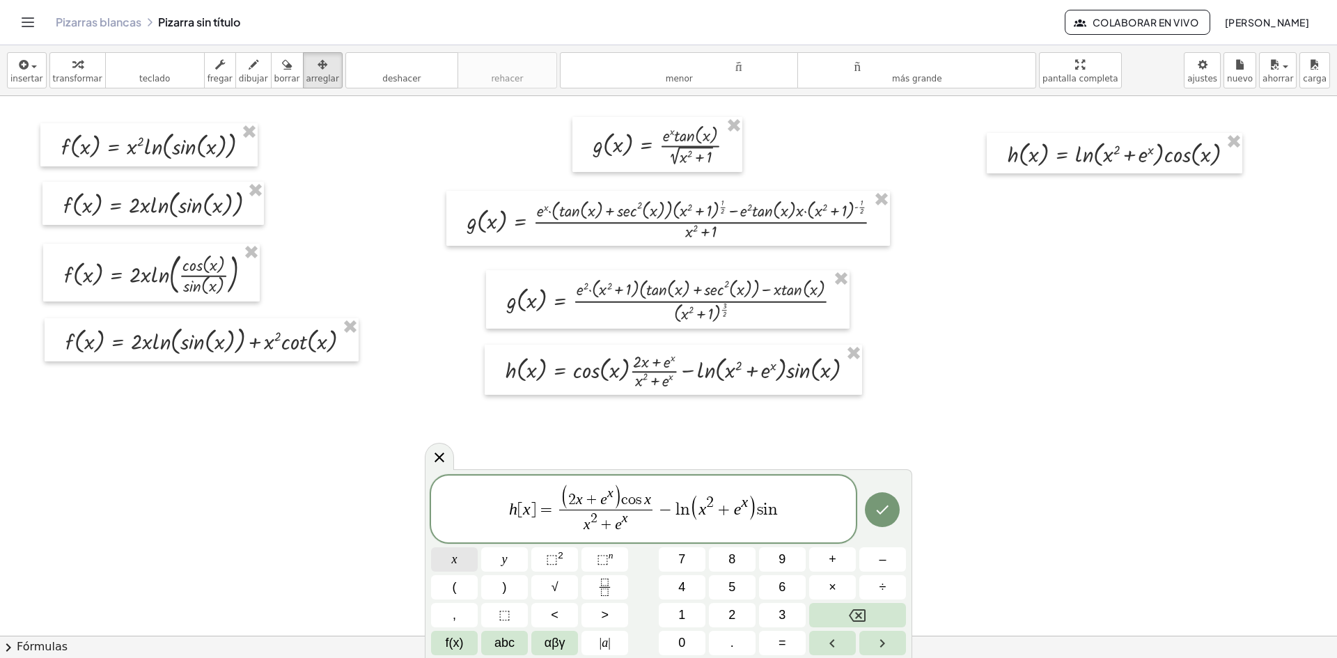
click at [462, 564] on button "x" at bounding box center [454, 559] width 47 height 24
click at [895, 517] on button "Done" at bounding box center [882, 509] width 35 height 35
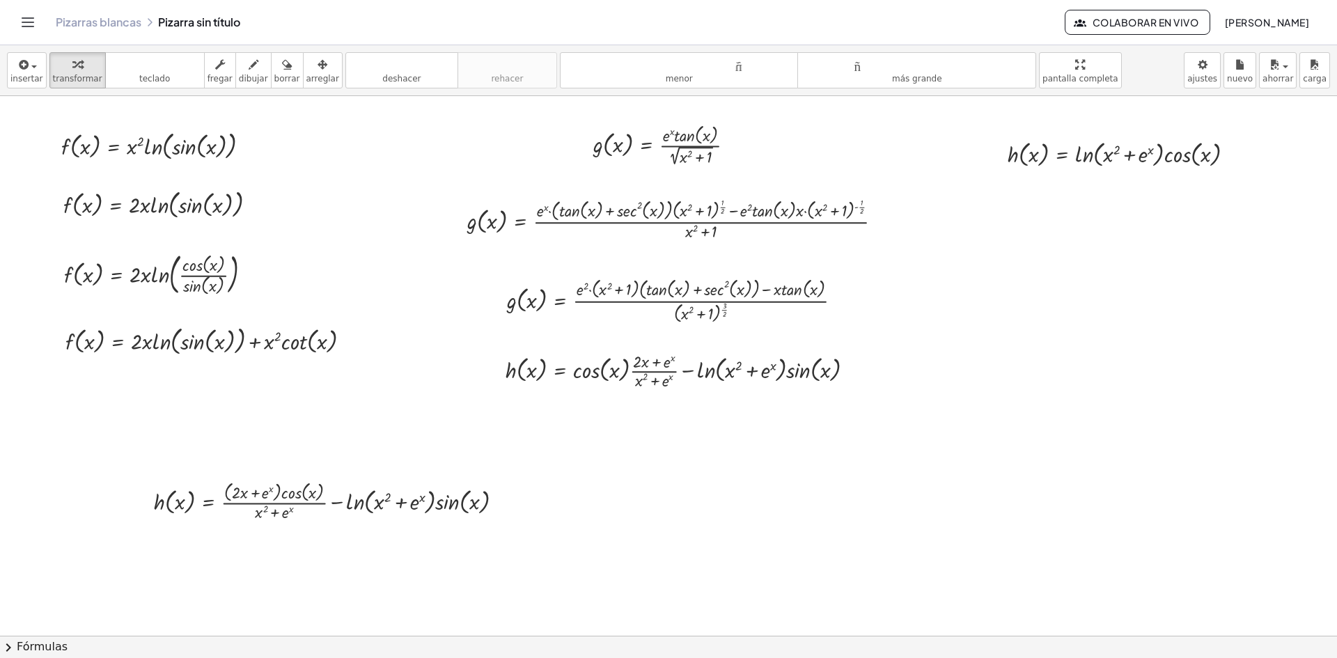
click at [298, 52] on div "insertar Seleccione uno: Expresión matemática Función Texto Vídeo de YouTube Gr…" at bounding box center [668, 70] width 1337 height 51
click at [306, 77] on font "arreglar" at bounding box center [322, 79] width 33 height 10
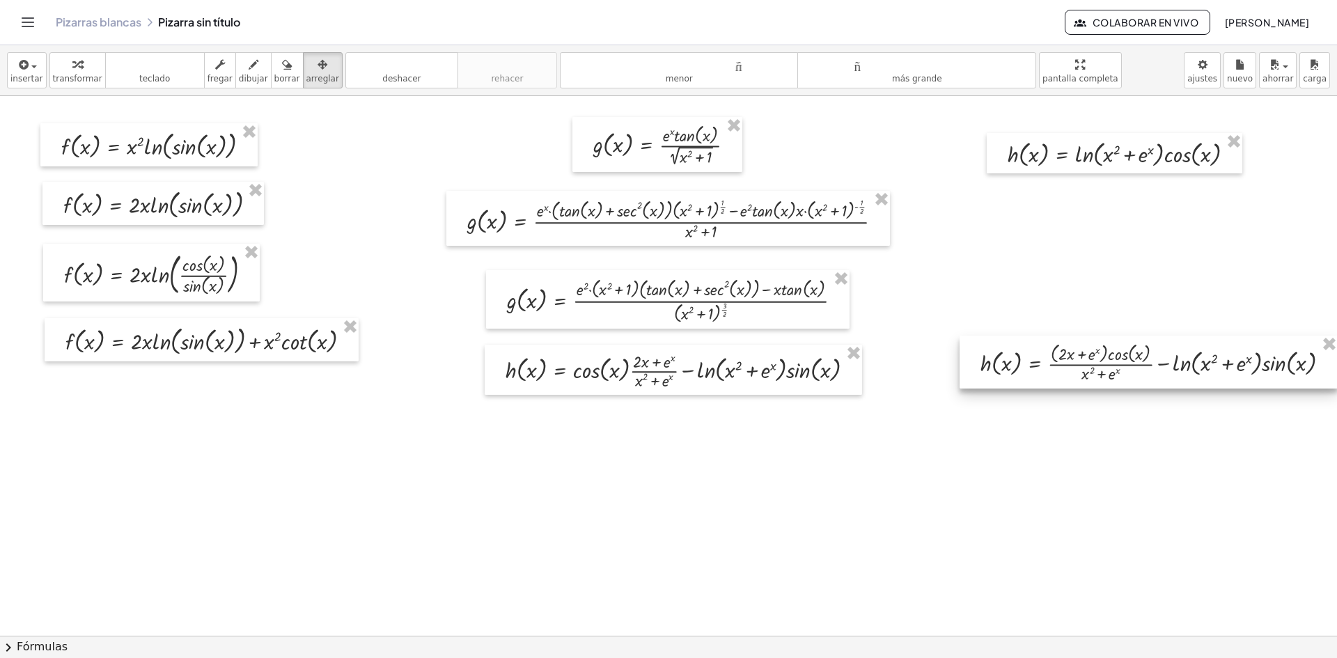
drag, startPoint x: 283, startPoint y: 506, endPoint x: 1106, endPoint y: 371, distance: 834.3
click at [1106, 371] on div at bounding box center [1149, 362] width 378 height 53
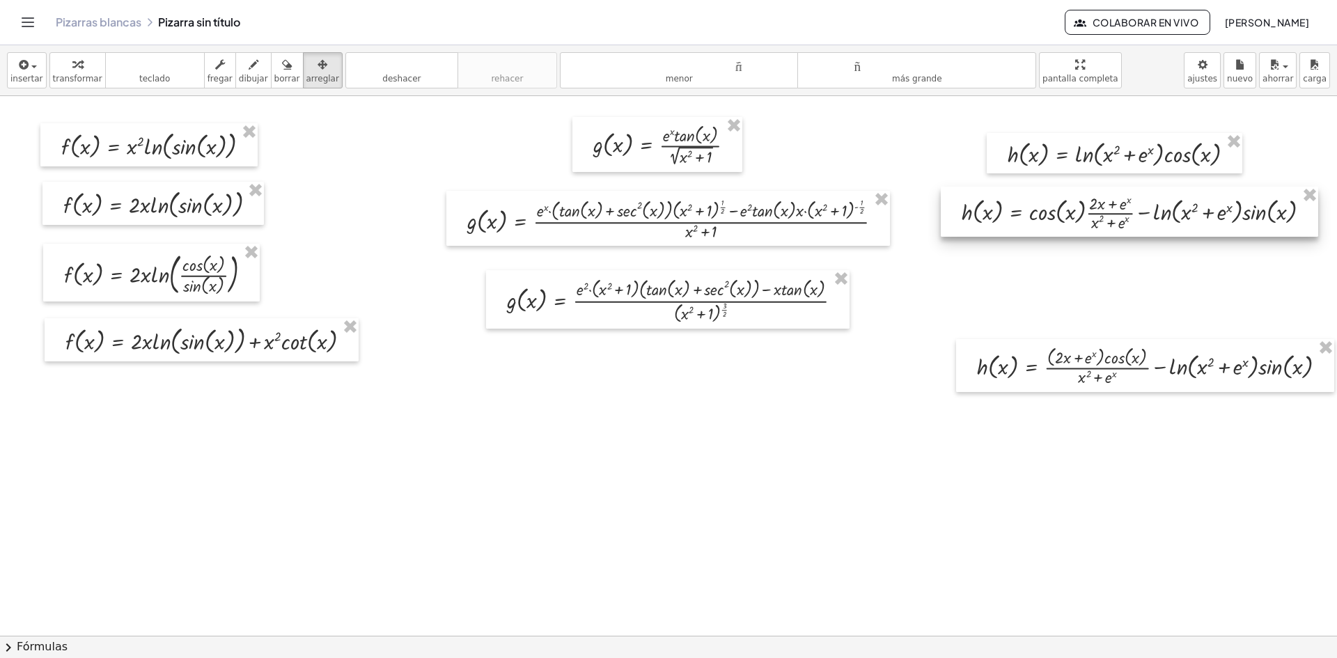
drag, startPoint x: 689, startPoint y: 375, endPoint x: 1145, endPoint y: 217, distance: 482.8
click at [1145, 217] on div at bounding box center [1129, 212] width 377 height 50
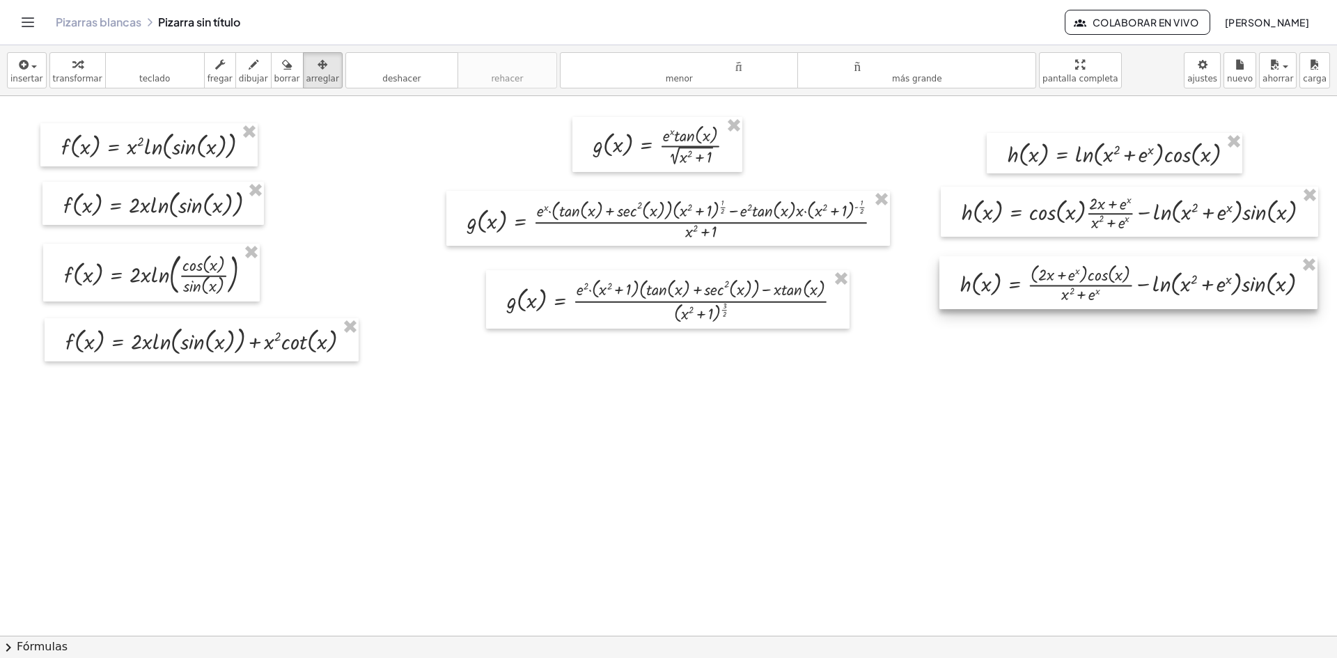
drag, startPoint x: 1131, startPoint y: 373, endPoint x: 1114, endPoint y: 290, distance: 84.6
click at [1114, 290] on div at bounding box center [1129, 282] width 378 height 53
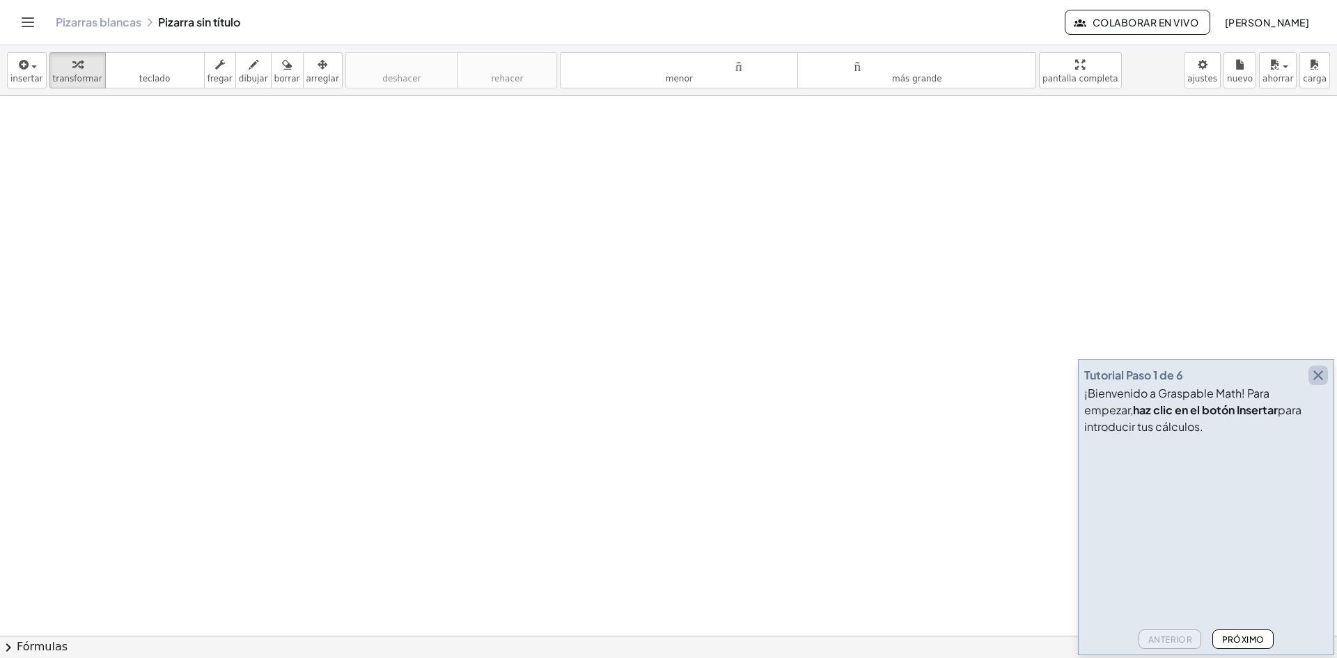
click at [1320, 372] on icon "button" at bounding box center [1318, 375] width 17 height 17
